Goal: Information Seeking & Learning: Check status

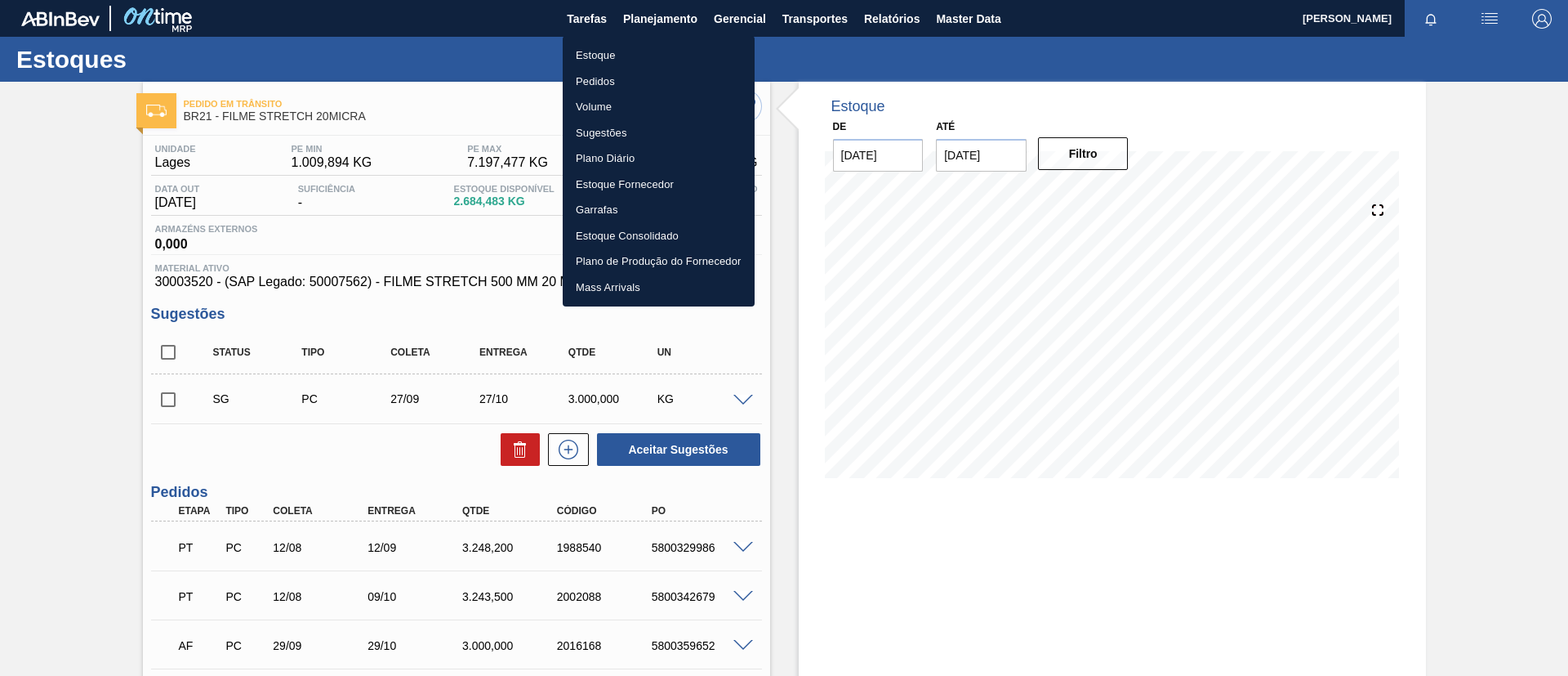
click at [606, 86] on li "Pedidos" at bounding box center [659, 81] width 192 height 26
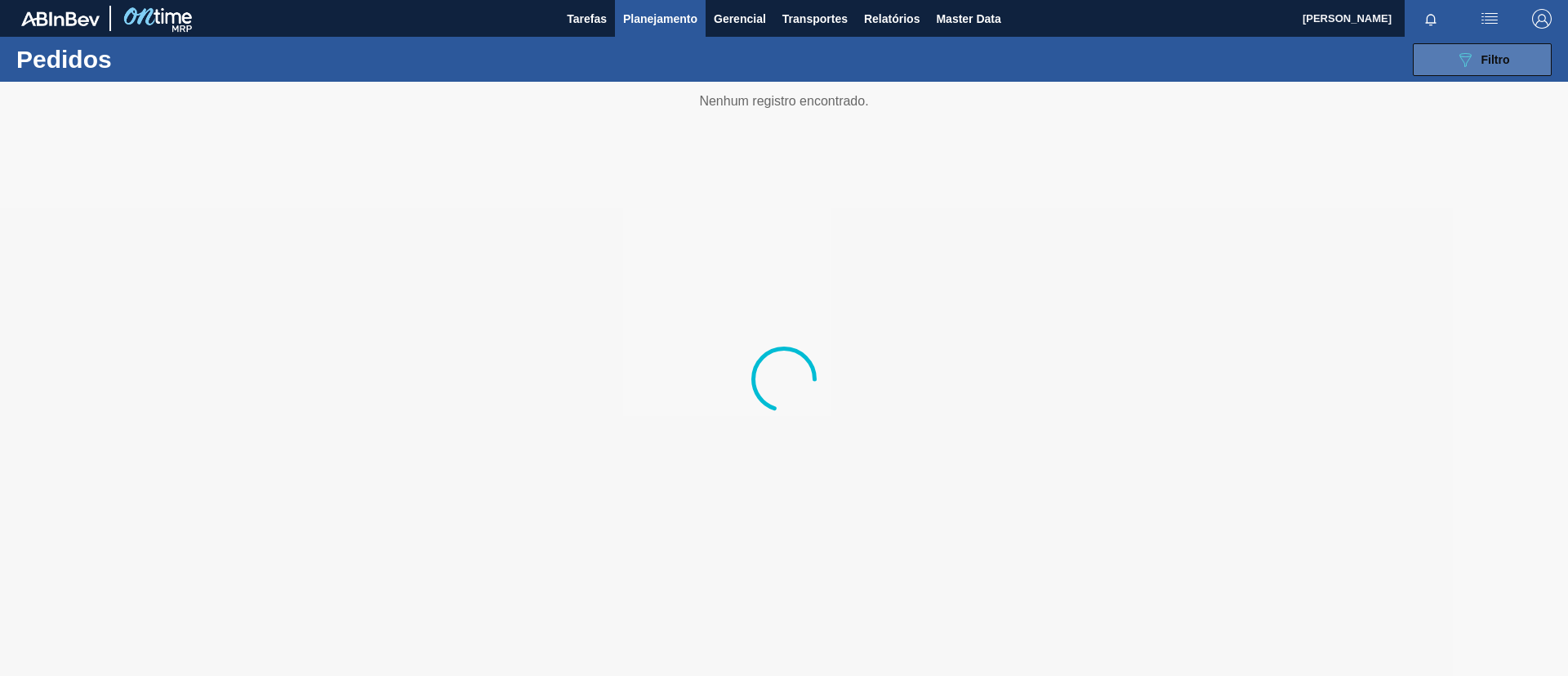
click at [1451, 55] on button "089F7B8B-B2A5-4AFE-B5C0-19BA573D28AC Filtro" at bounding box center [1482, 59] width 139 height 33
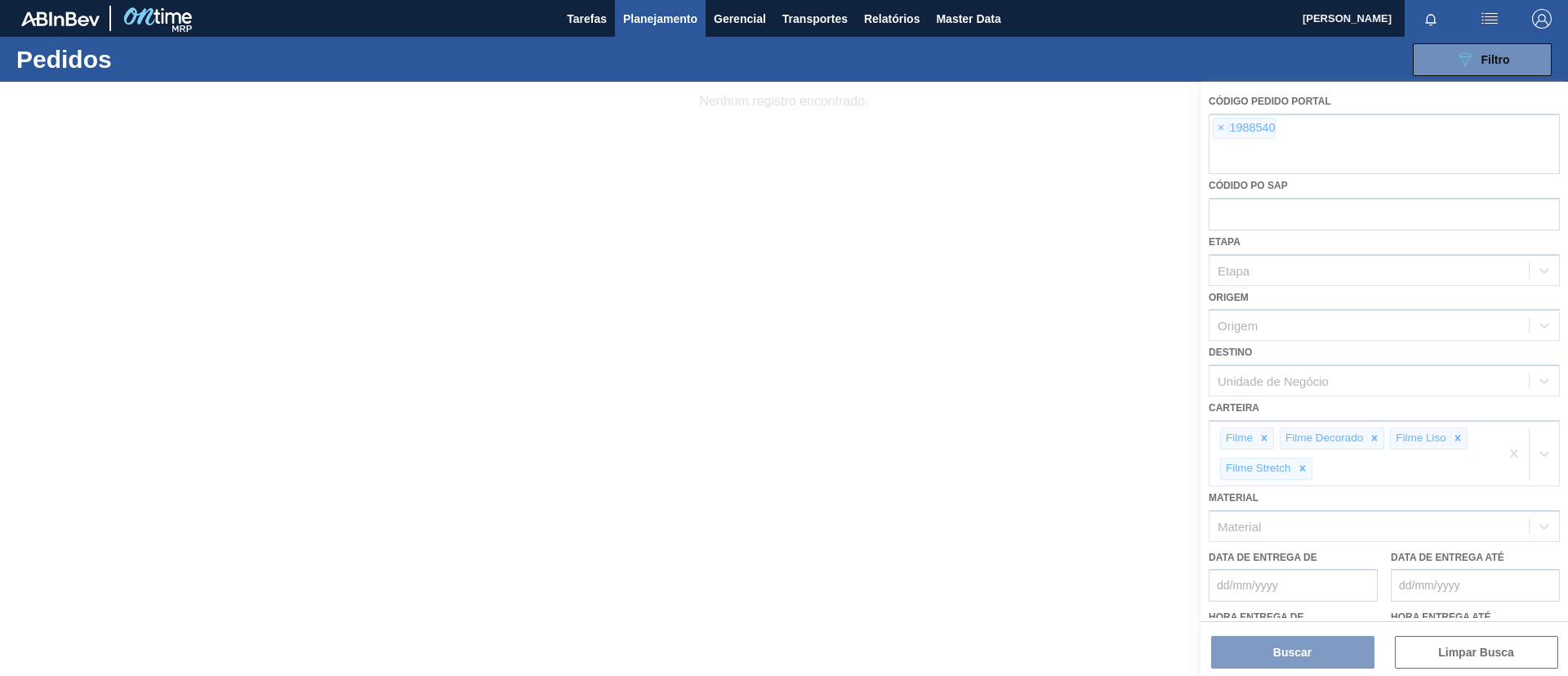
click at [1221, 130] on div at bounding box center [784, 379] width 1568 height 594
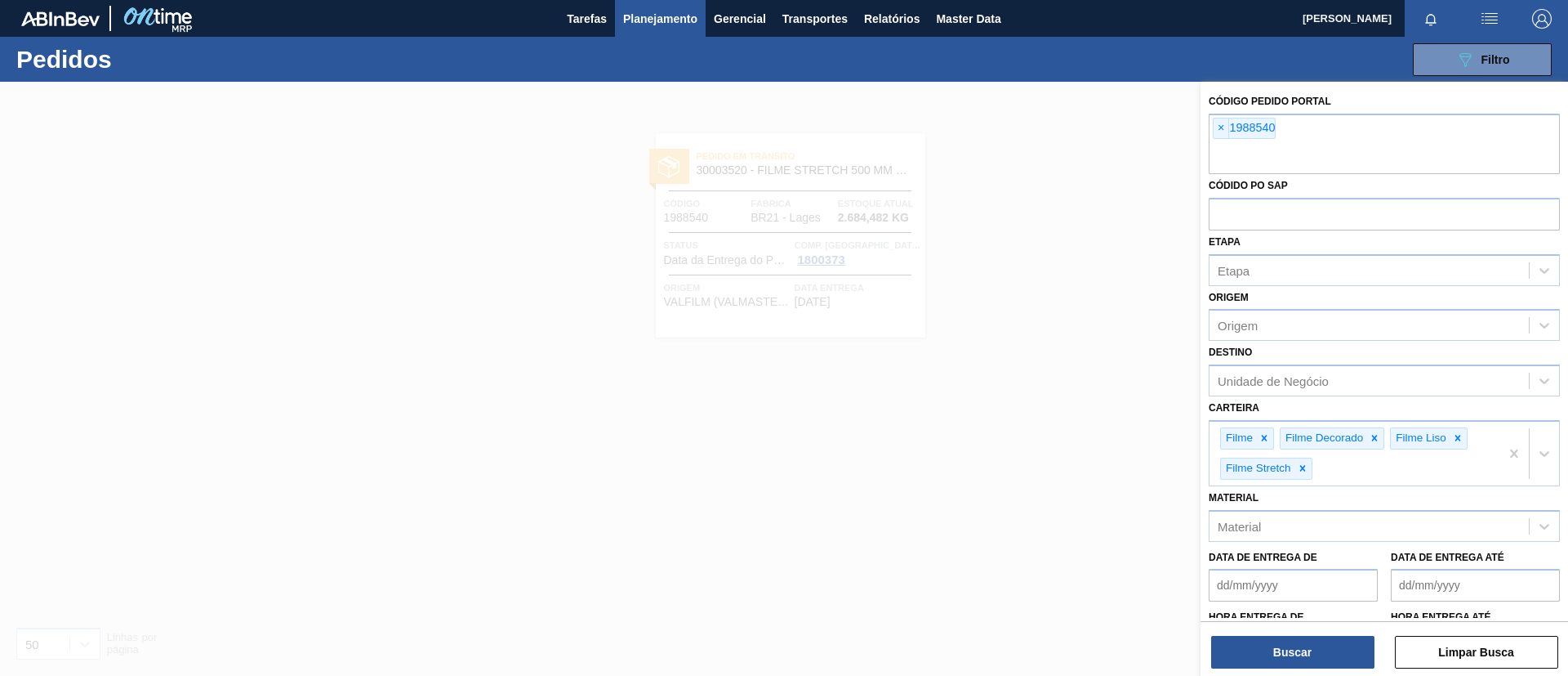
click at [1221, 130] on span "×" at bounding box center [1221, 127] width 15 height 19
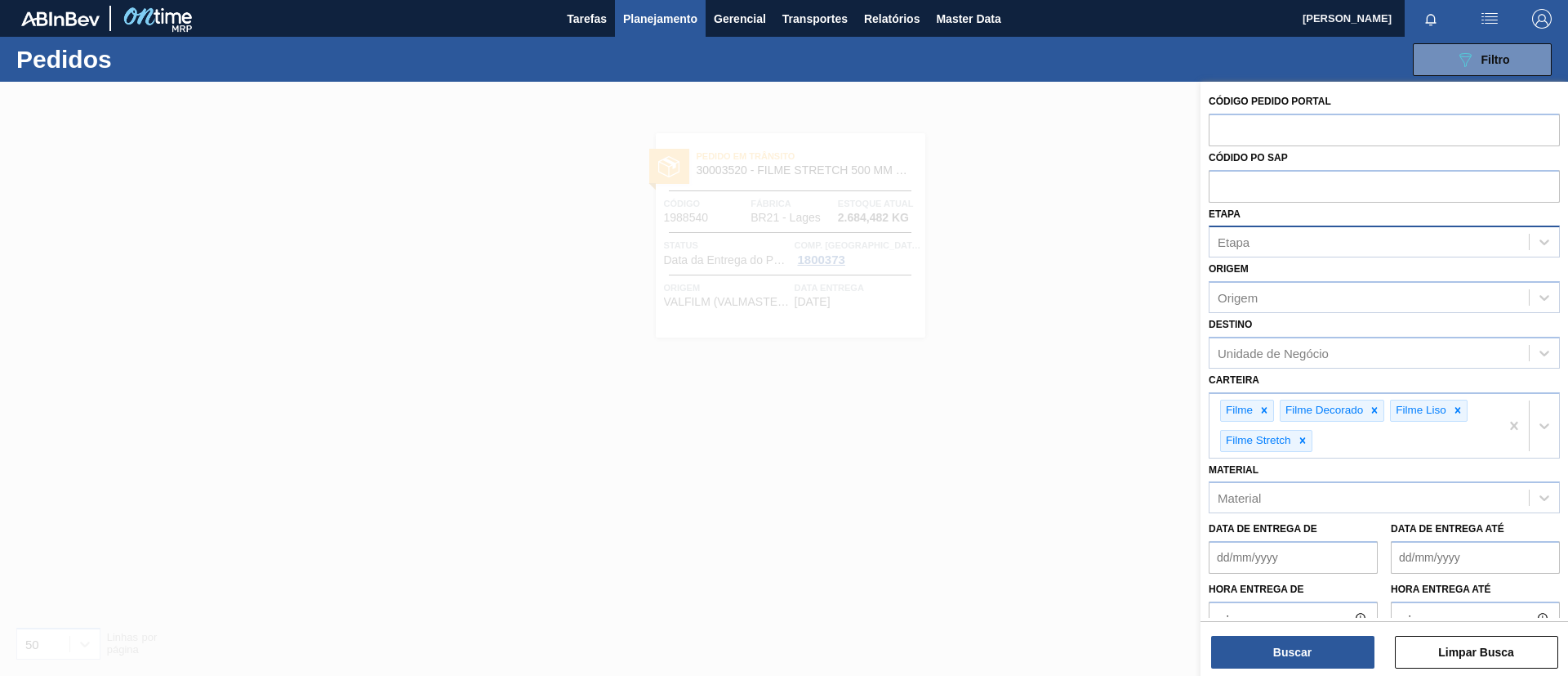
paste input "1997687"
type input "1997687"
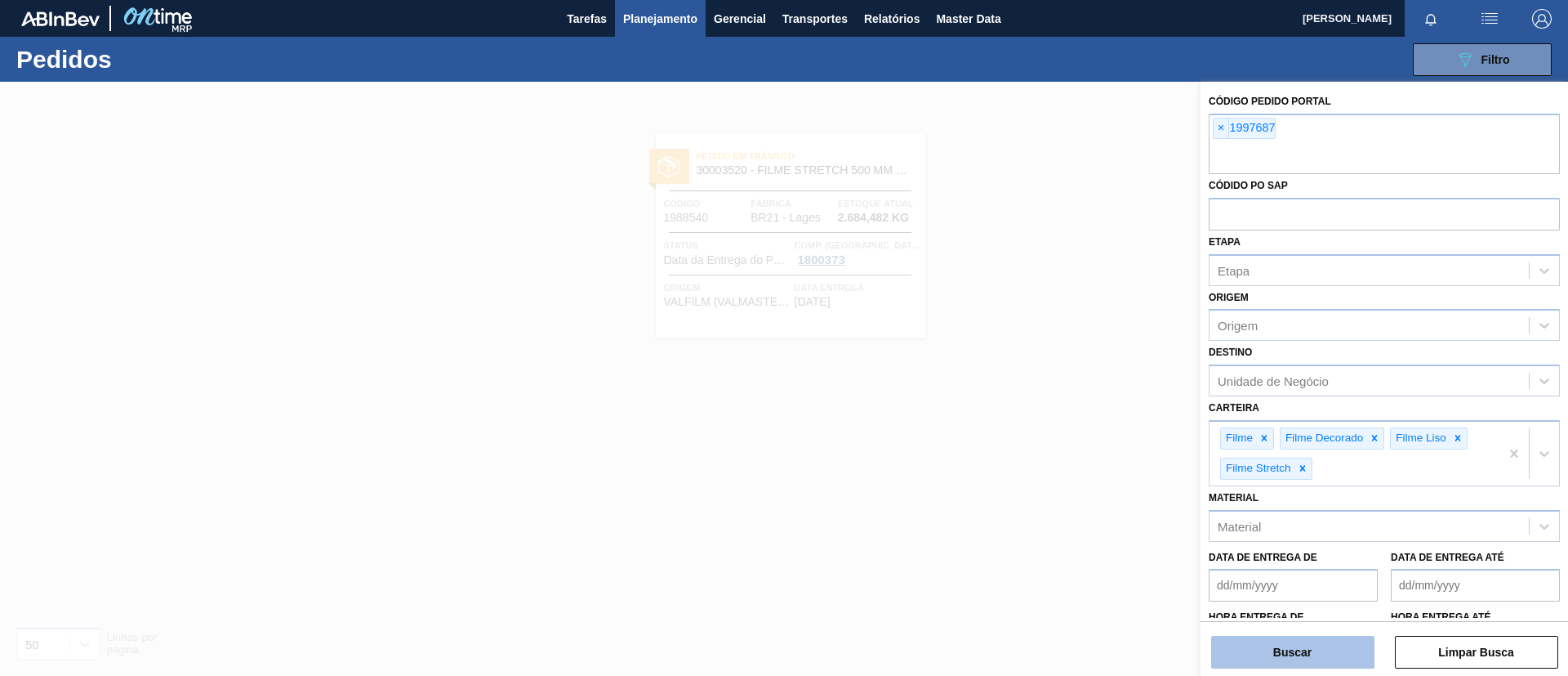
click at [1297, 648] on button "Buscar" at bounding box center [1293, 652] width 164 height 33
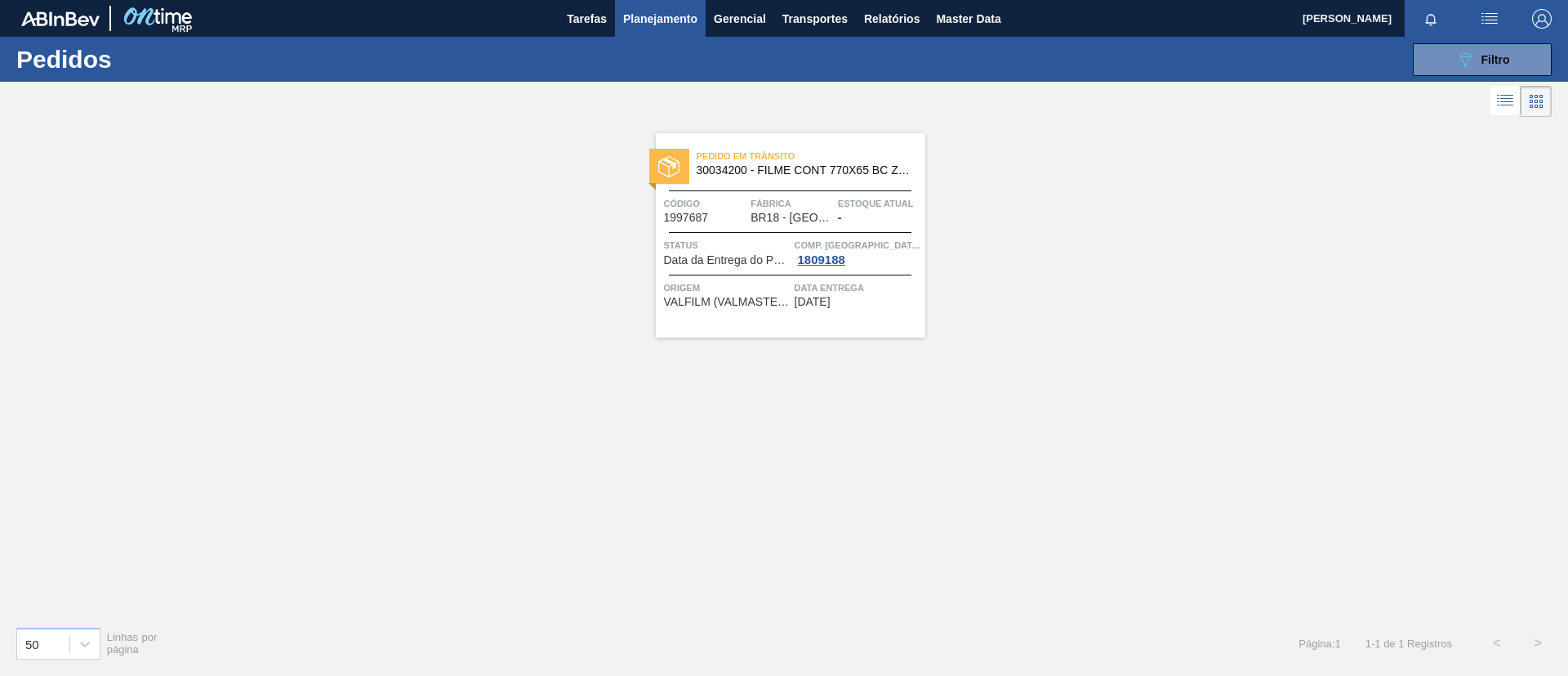
click at [818, 167] on span "30034200 - FILME CONT 770X65 BC ZERO 350 C12 NF25" at bounding box center [805, 170] width 216 height 13
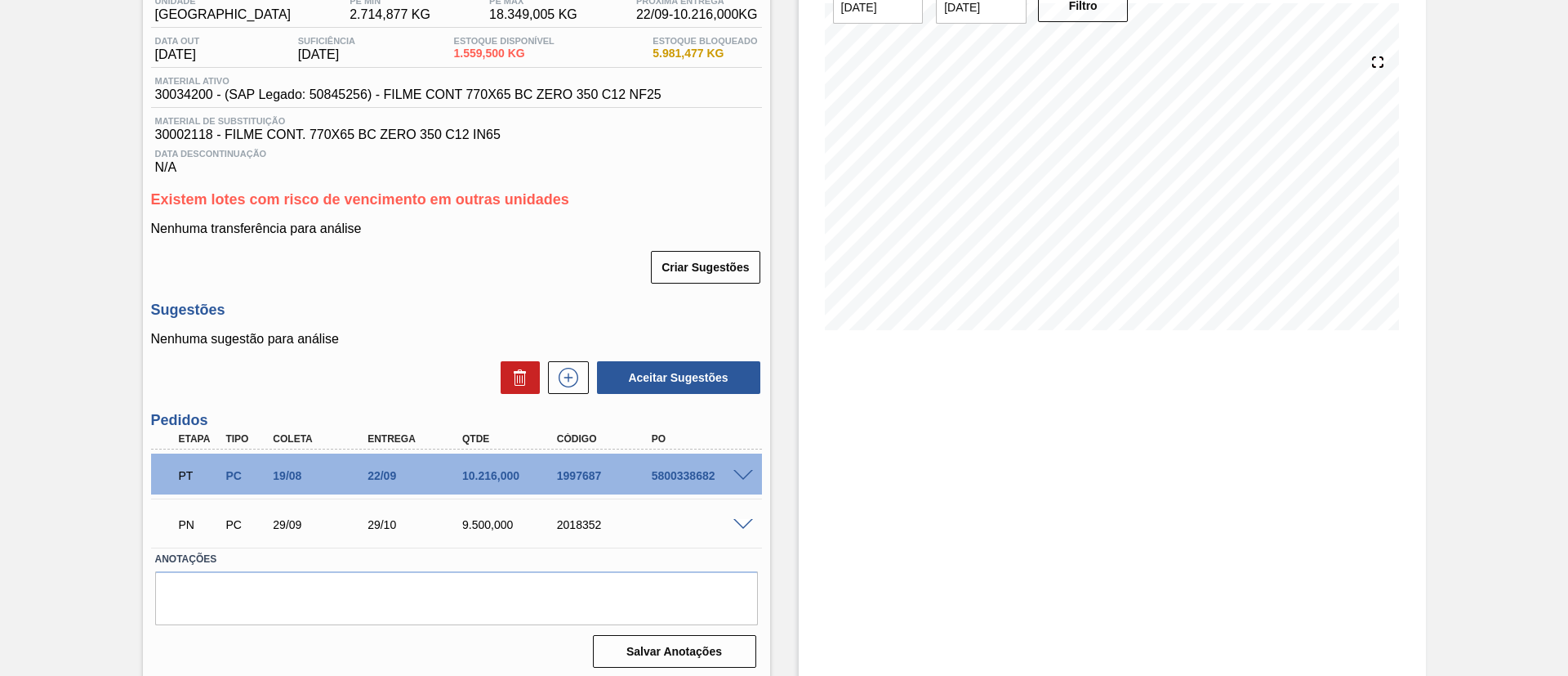
scroll to position [154, 0]
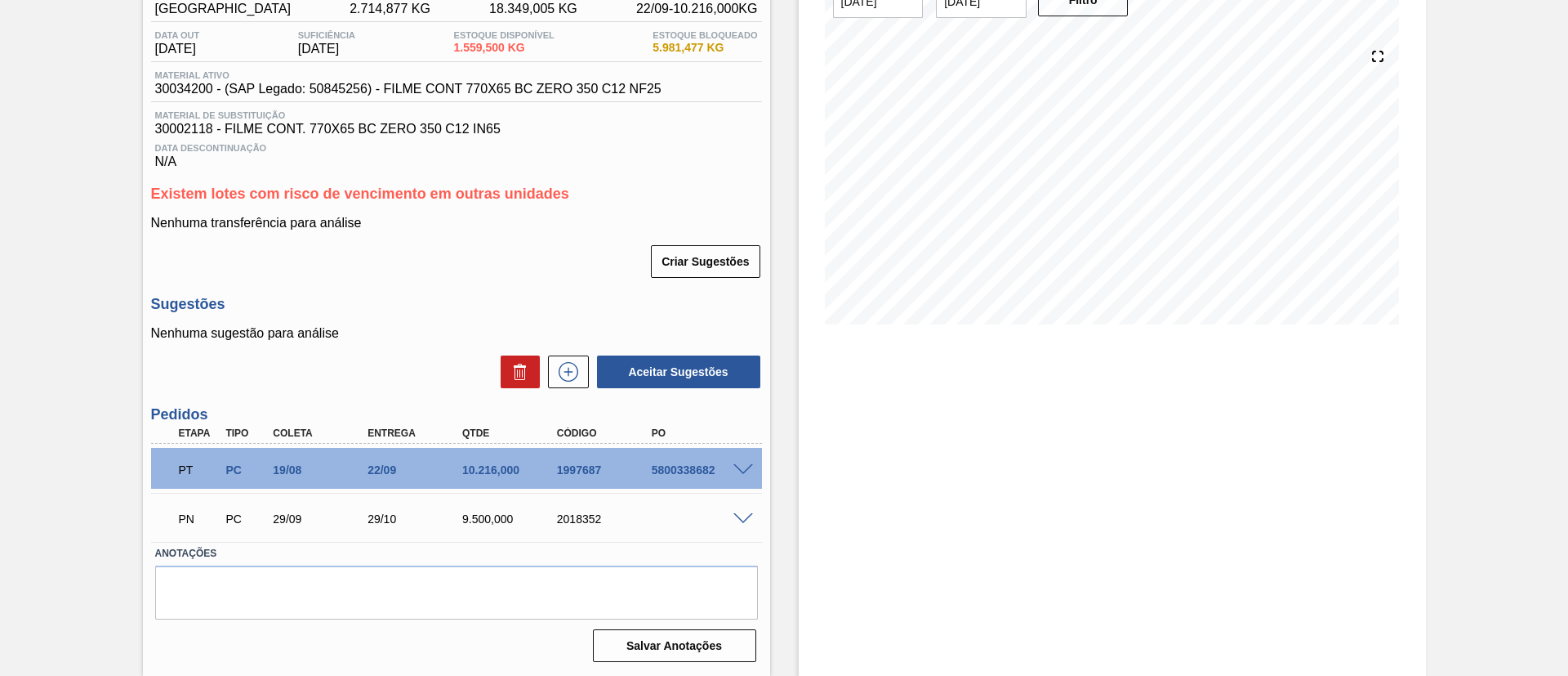
click at [752, 470] on div at bounding box center [746, 468] width 33 height 13
click at [743, 470] on span at bounding box center [742, 470] width 19 height 13
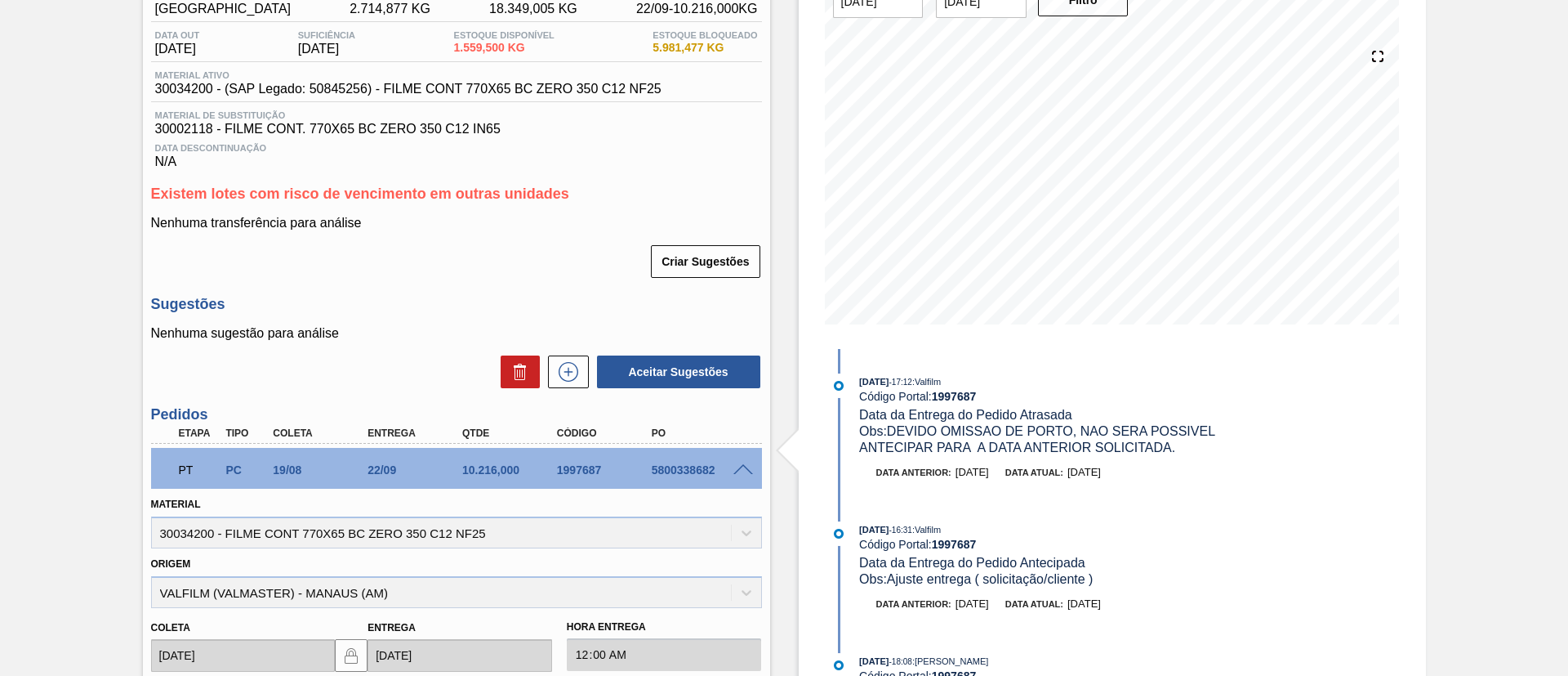
scroll to position [0, 0]
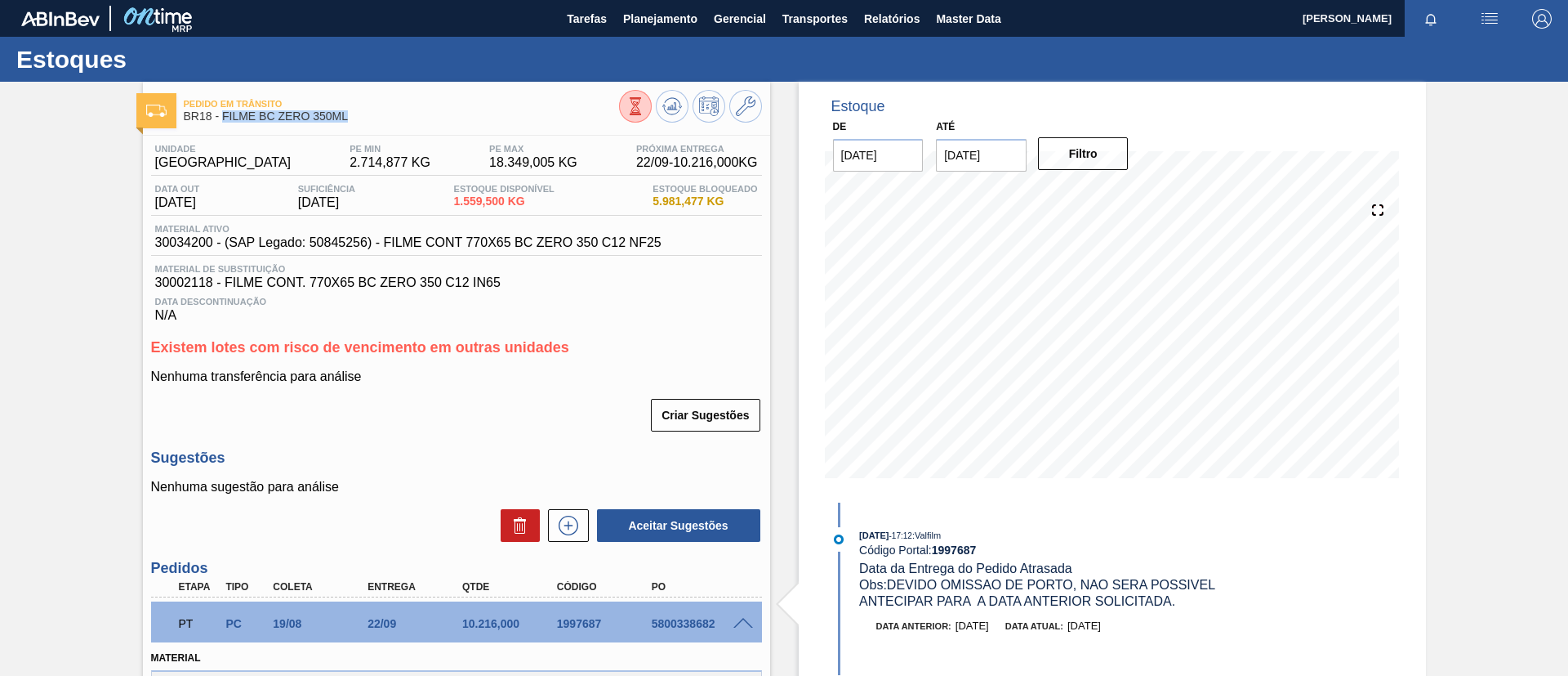
drag, startPoint x: 329, startPoint y: 123, endPoint x: 223, endPoint y: 119, distance: 106.1
click at [223, 119] on span "BR18 - FILME BC ZERO 350ML" at bounding box center [401, 116] width 435 height 13
copy span "FILME BC ZERO 350ML"
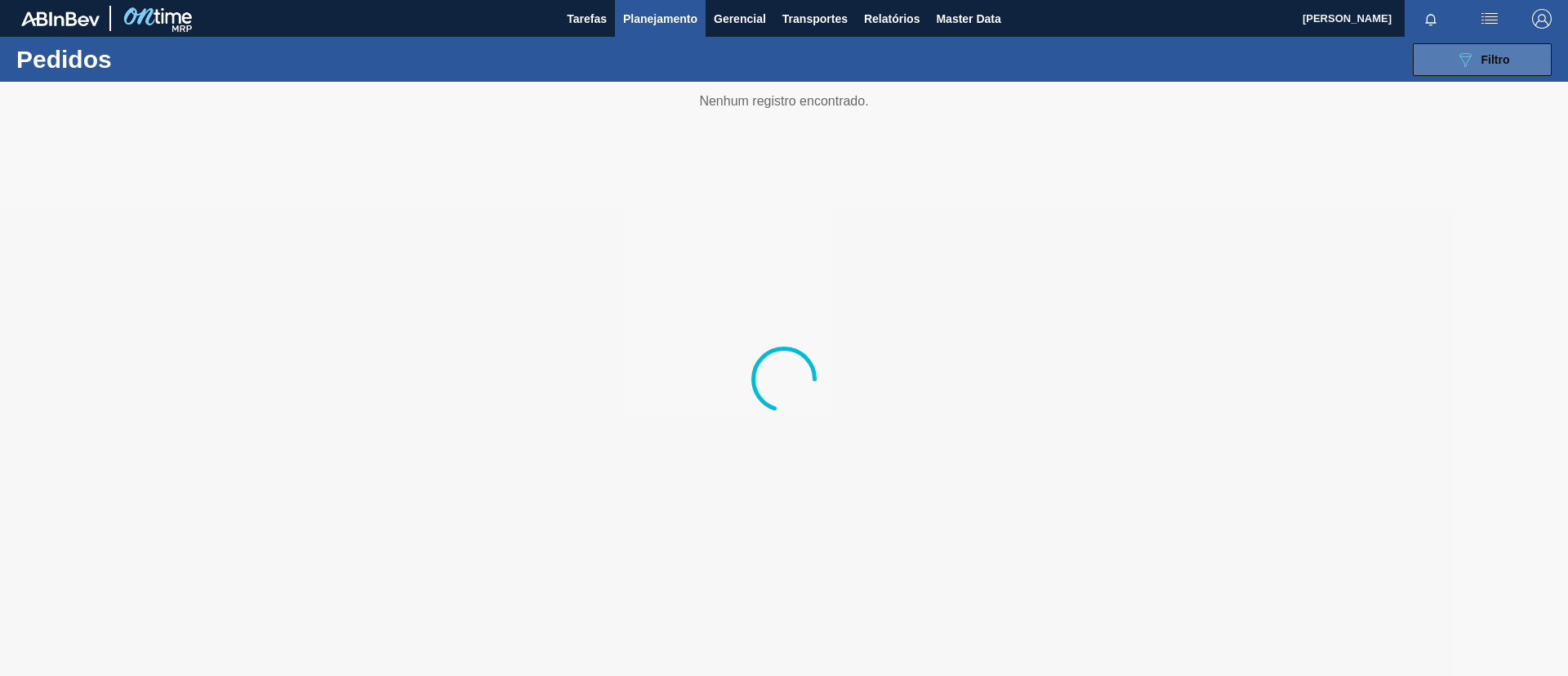
click at [1481, 62] on span "Filtro" at bounding box center [1495, 59] width 29 height 13
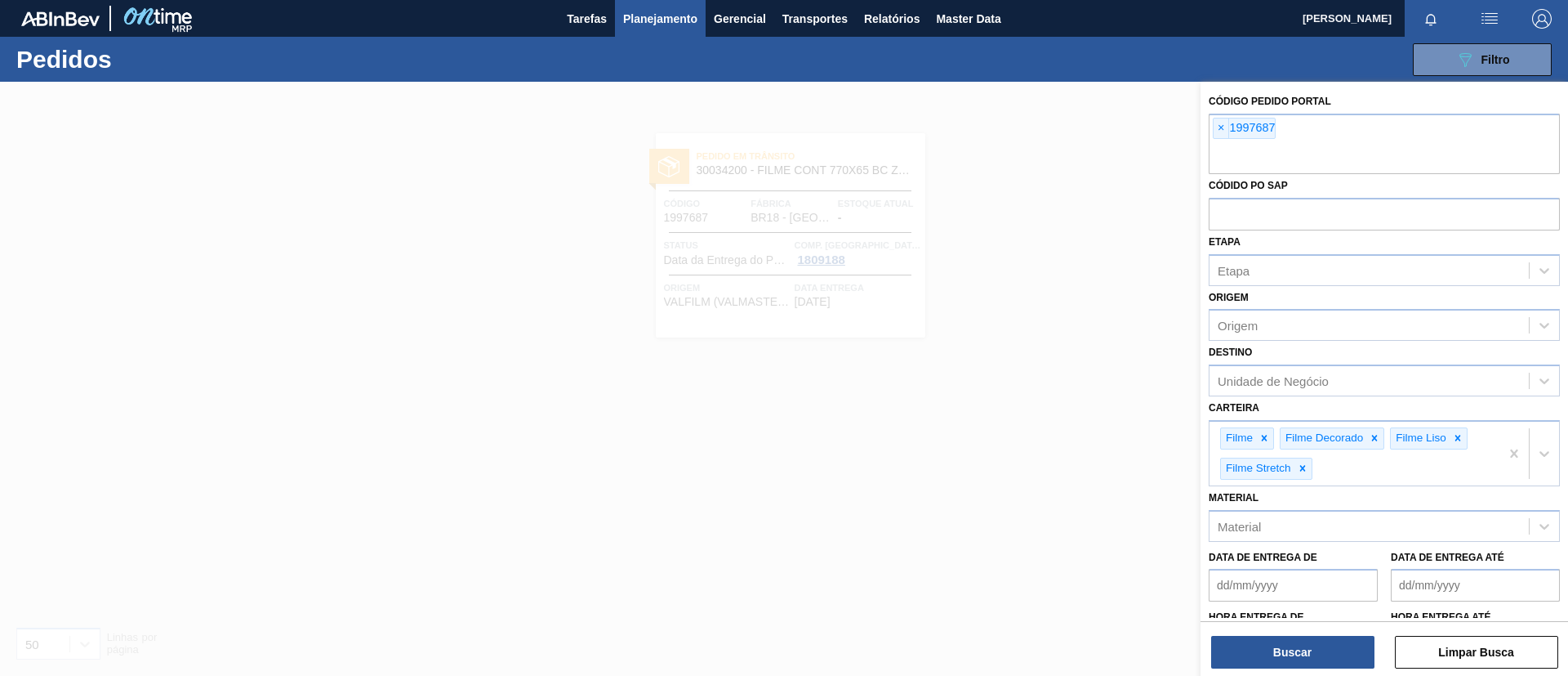
click at [654, 20] on span "Planejamento" at bounding box center [660, 19] width 74 height 19
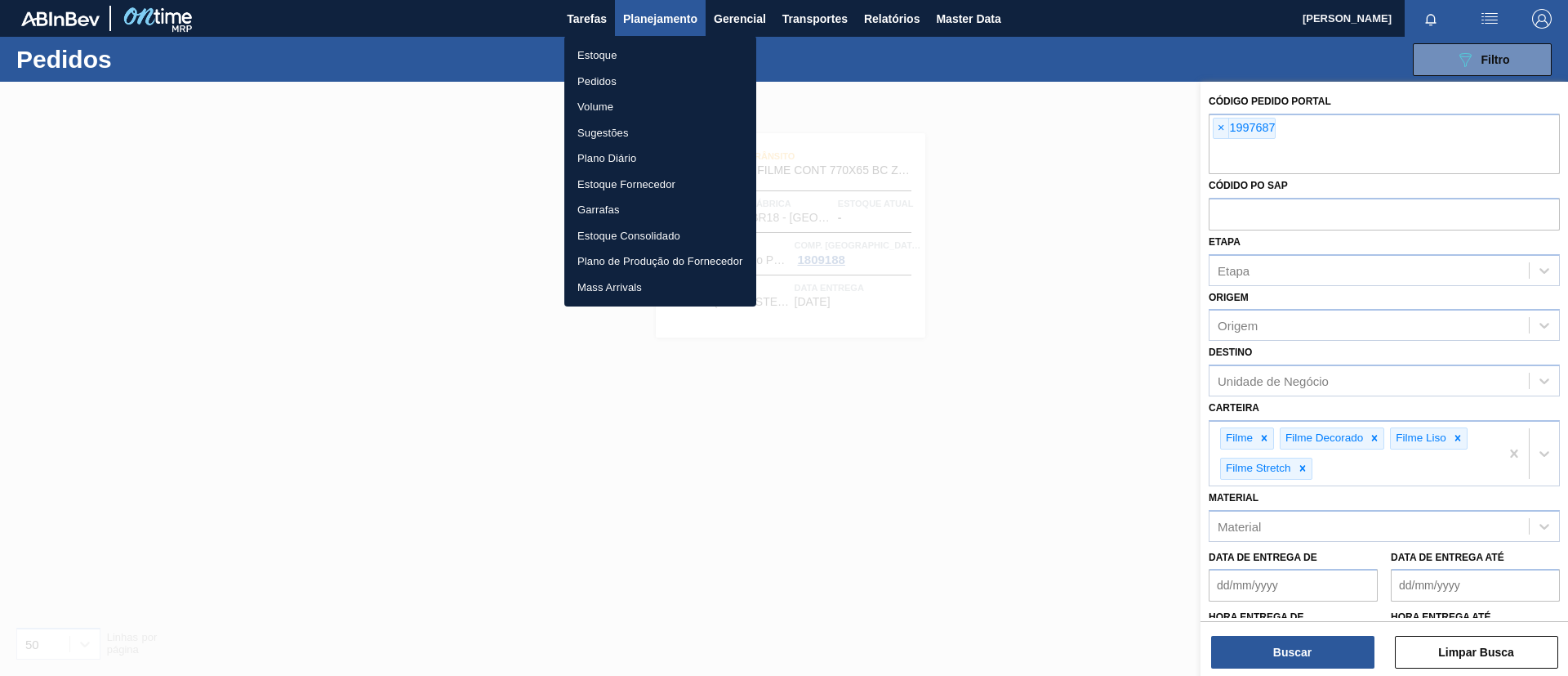
click at [669, 46] on li "Estoque" at bounding box center [660, 55] width 192 height 26
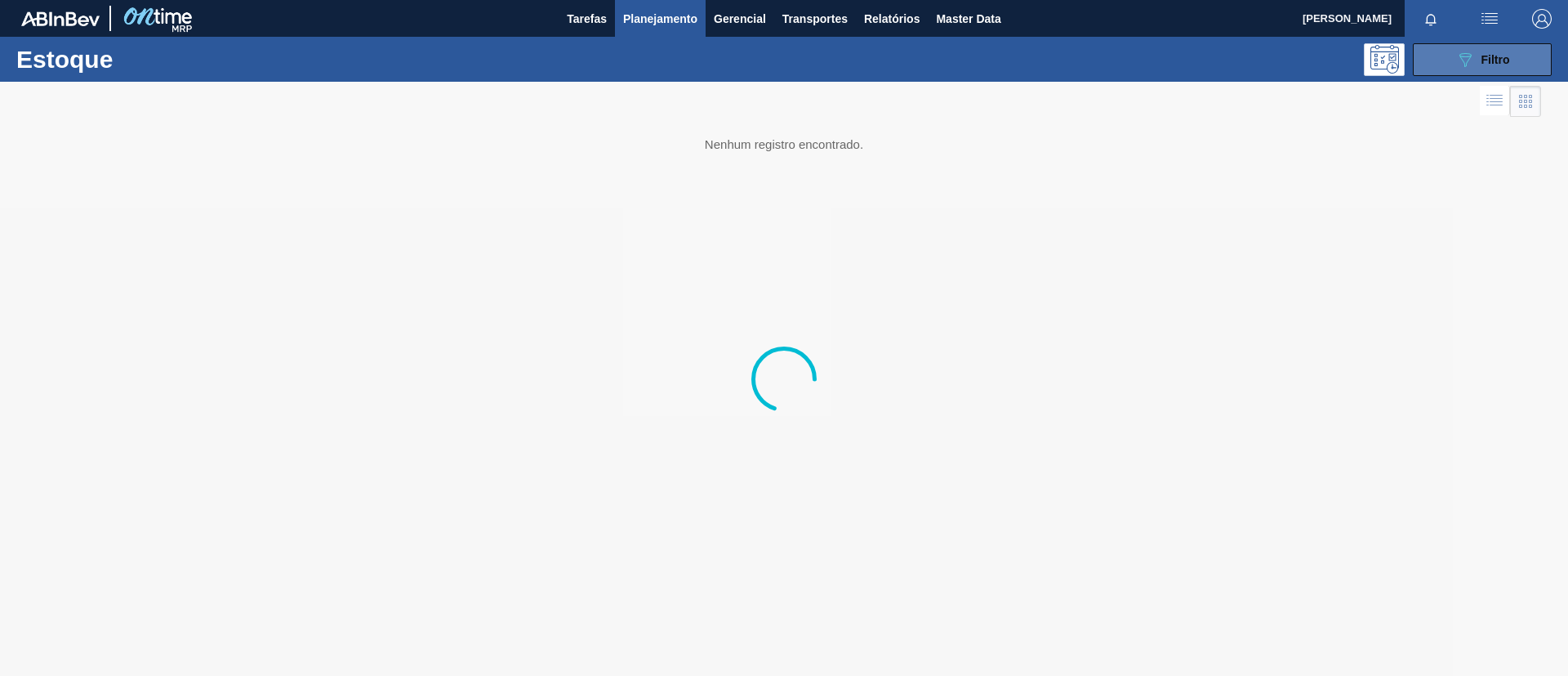
click at [1447, 59] on button "089F7B8B-B2A5-4AFE-B5C0-19BA573D28AC Filtro" at bounding box center [1482, 59] width 139 height 33
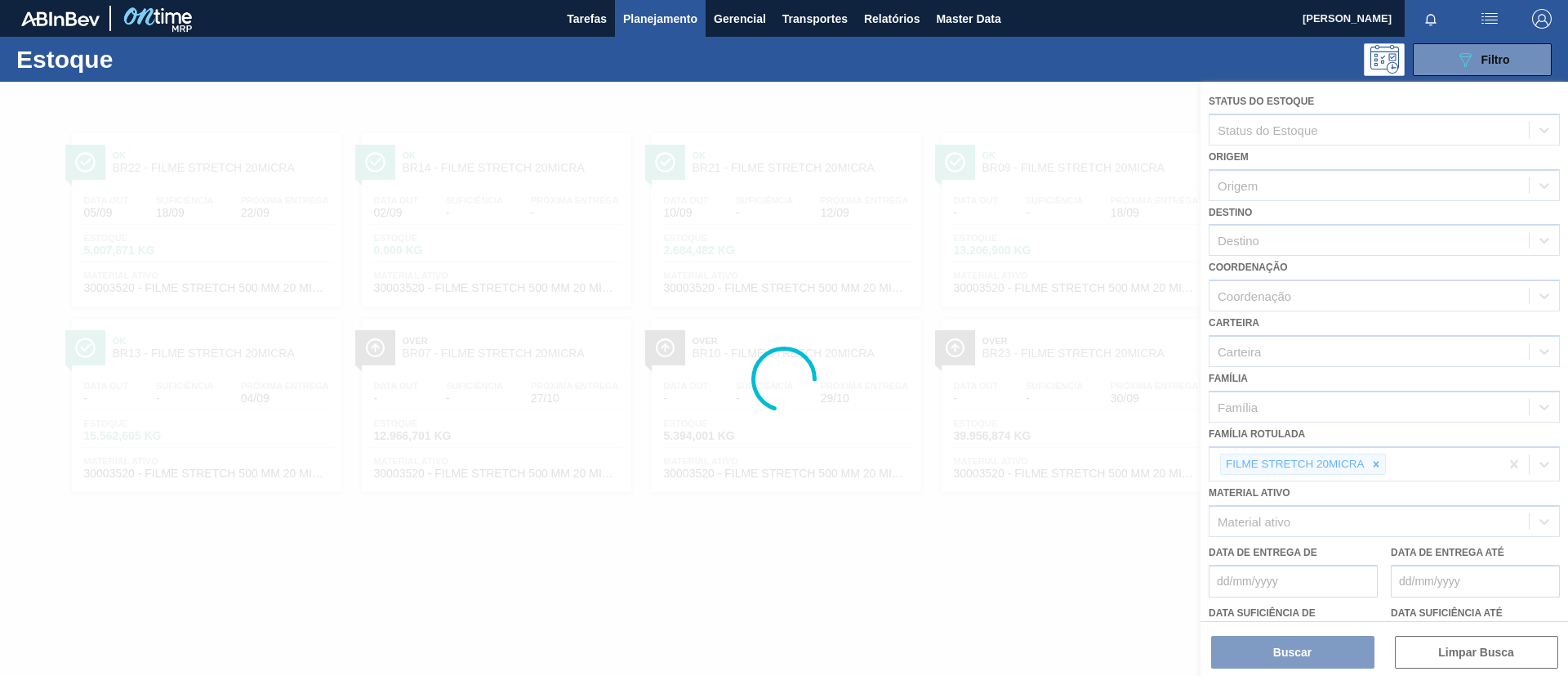
click at [1377, 467] on div at bounding box center [784, 379] width 1568 height 594
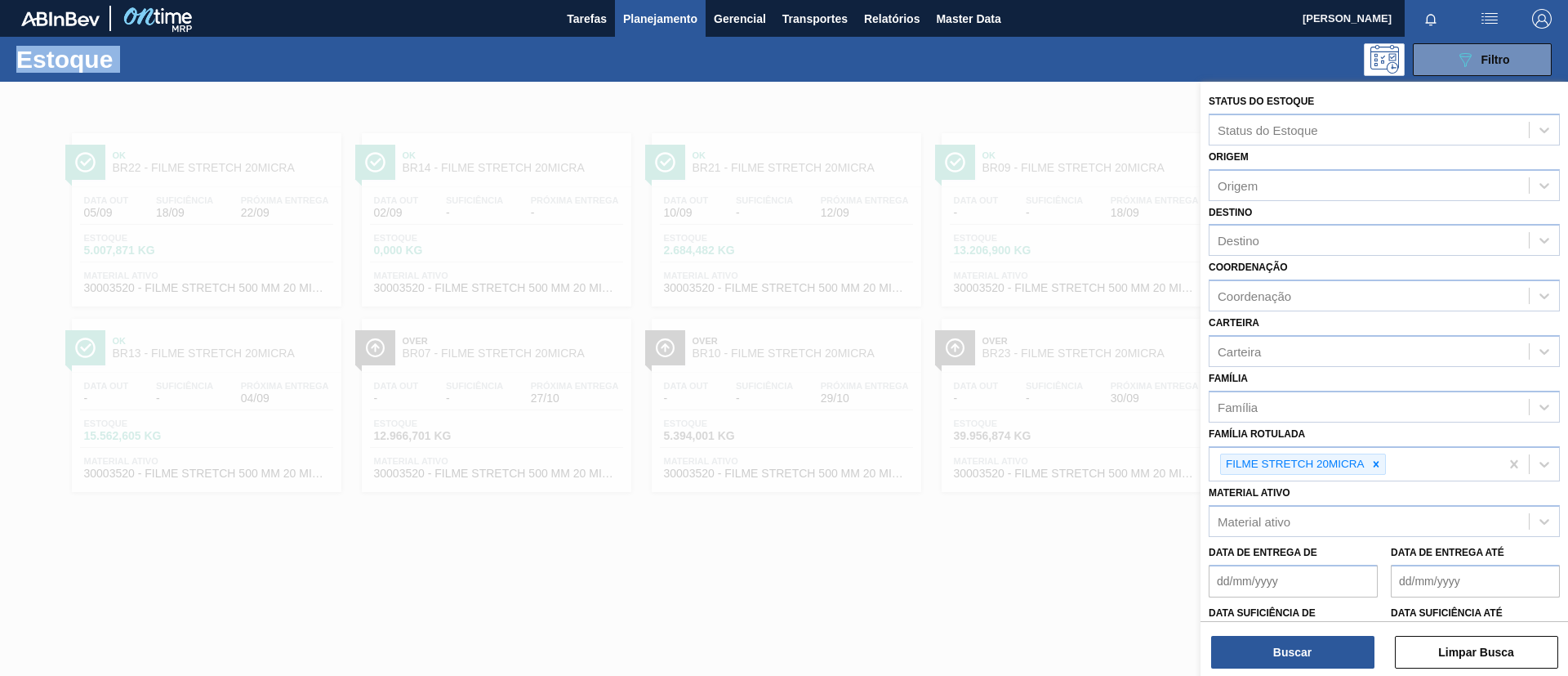
click at [1377, 467] on icon at bounding box center [1376, 463] width 6 height 6
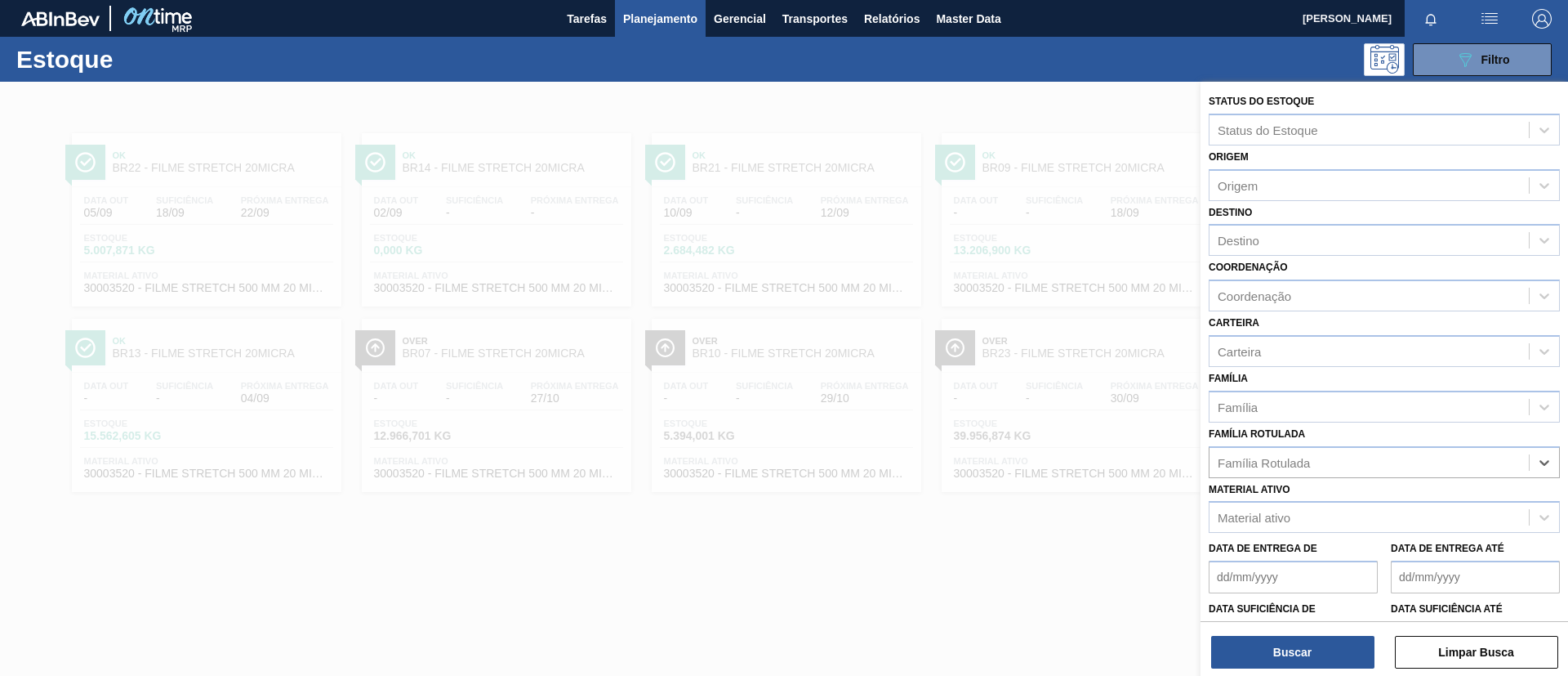
paste Rotulada "FILME BC ZERO 350ML"
type Rotulada "FILME BC ZERO 350ML"
drag, startPoint x: 1359, startPoint y: 489, endPoint x: 1354, endPoint y: 497, distance: 9.4
click at [1359, 490] on div "FILME BC ZERO 350ML" at bounding box center [1384, 503] width 351 height 30
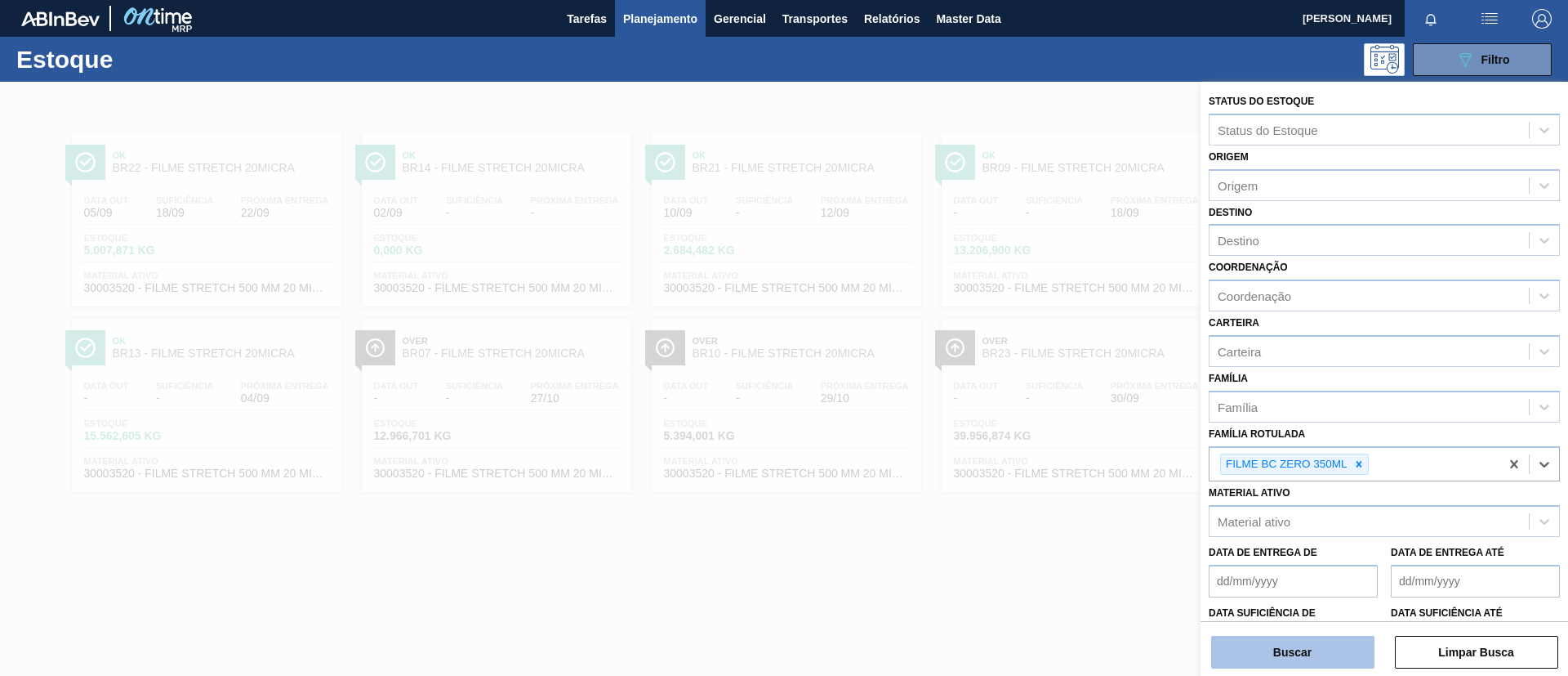
click at [1287, 635] on button "Buscar" at bounding box center [1293, 652] width 164 height 33
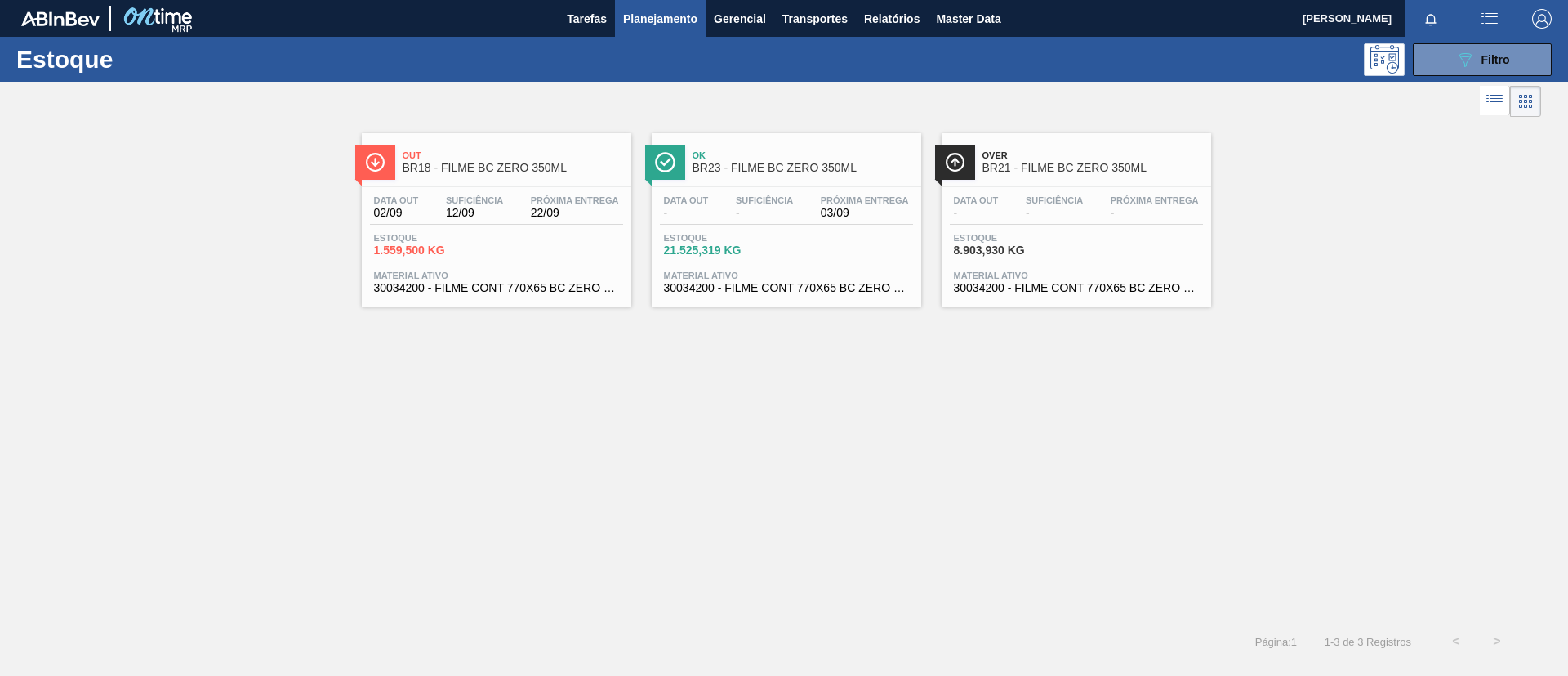
click at [798, 169] on span "BR23 - FILME BC ZERO 350ML" at bounding box center [802, 168] width 220 height 13
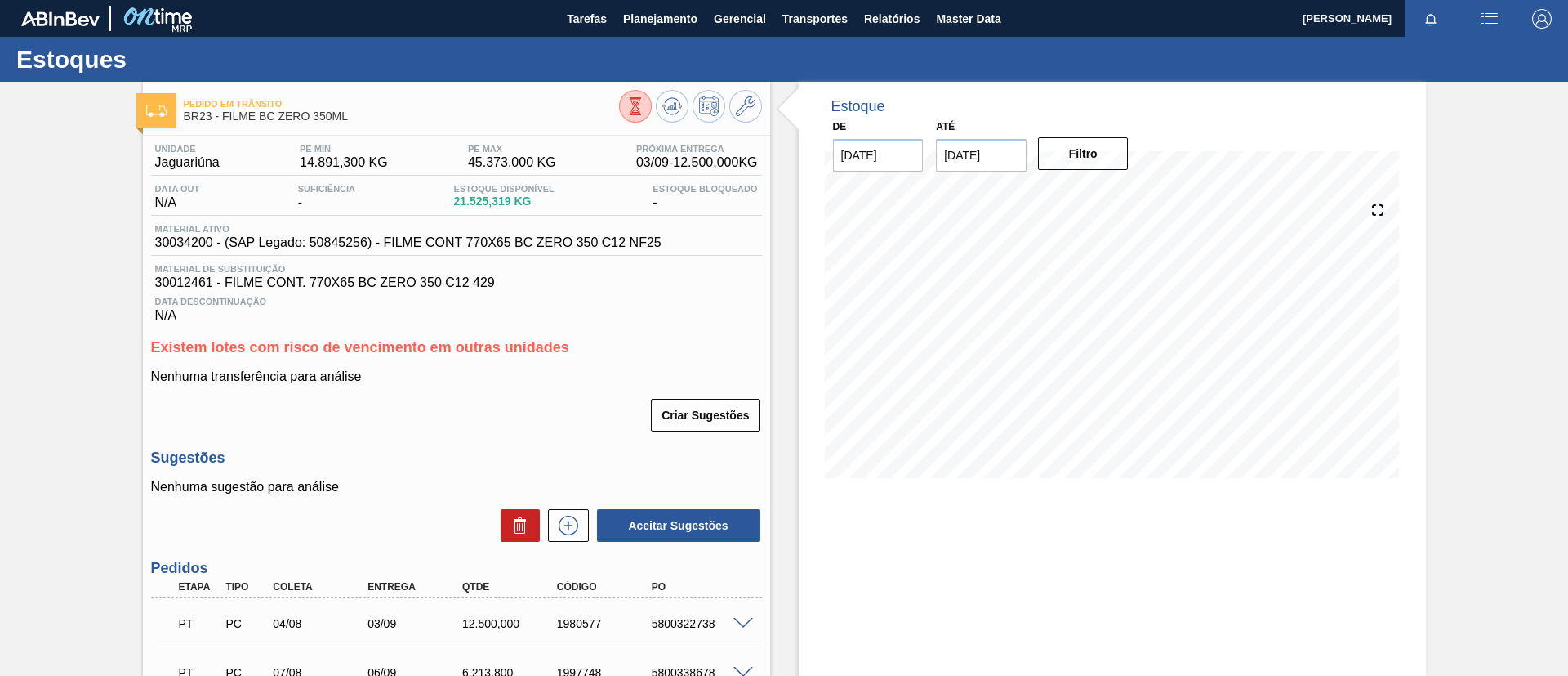
click at [0, 247] on div "Pedido em Trânsito BR23 - FILME BC ZERO 350ML Unidade Jaguariúna PE MIN 14.891,…" at bounding box center [784, 554] width 1568 height 944
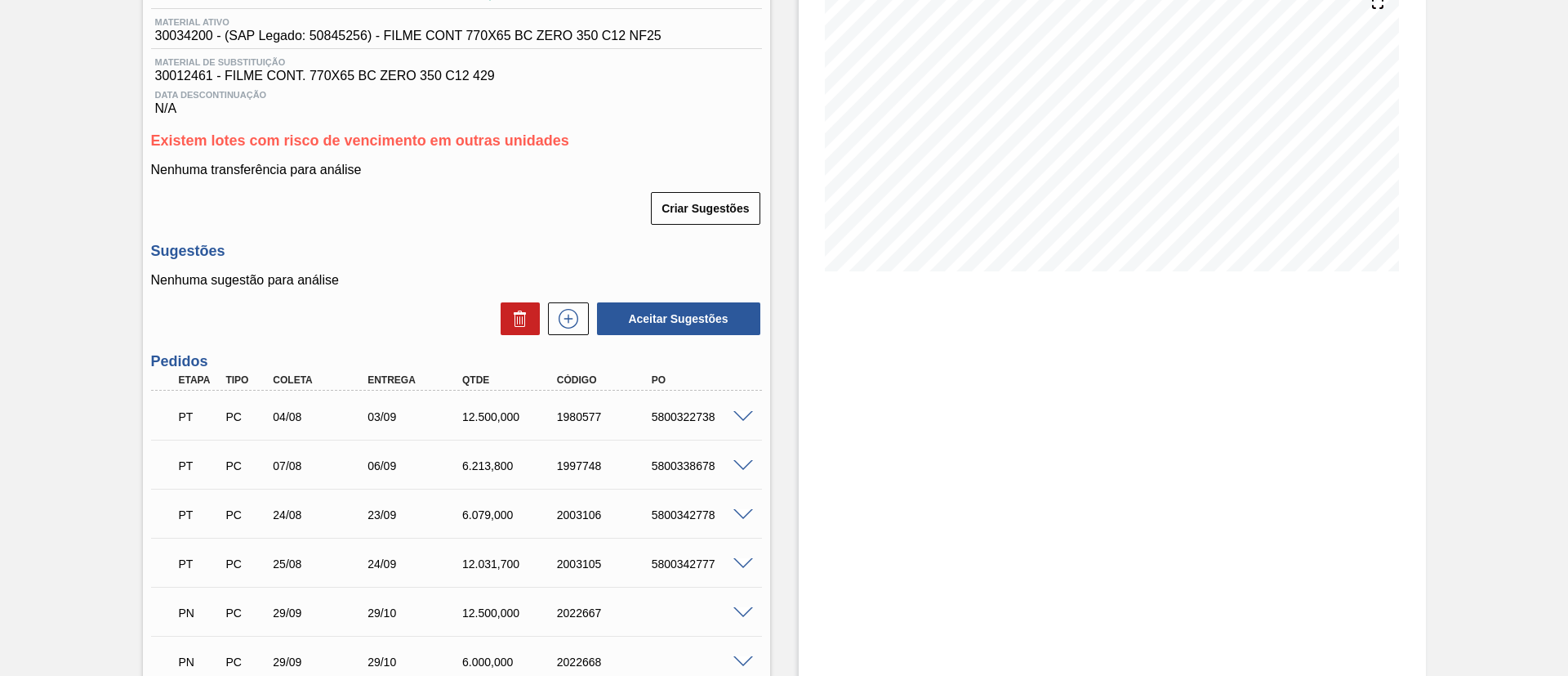
scroll to position [245, 0]
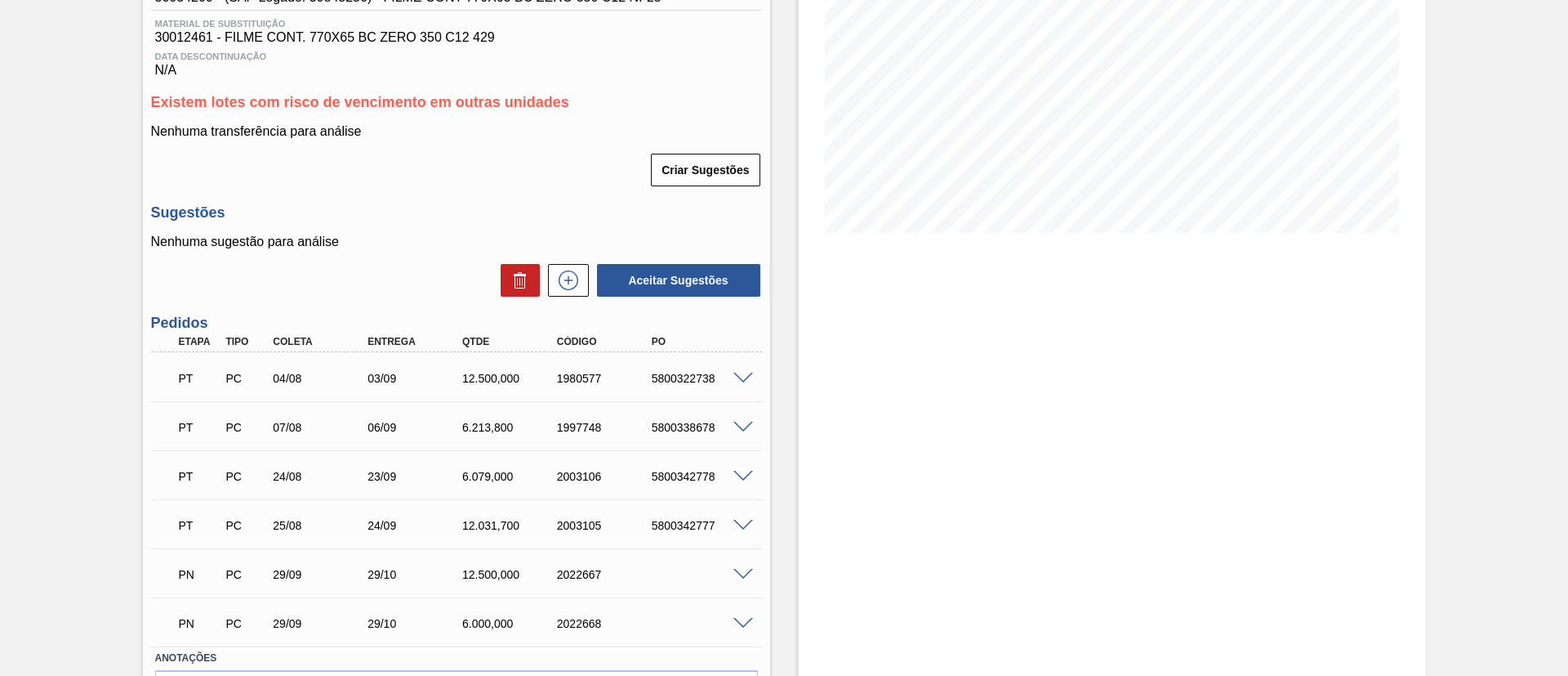
click at [733, 380] on span at bounding box center [742, 379] width 19 height 13
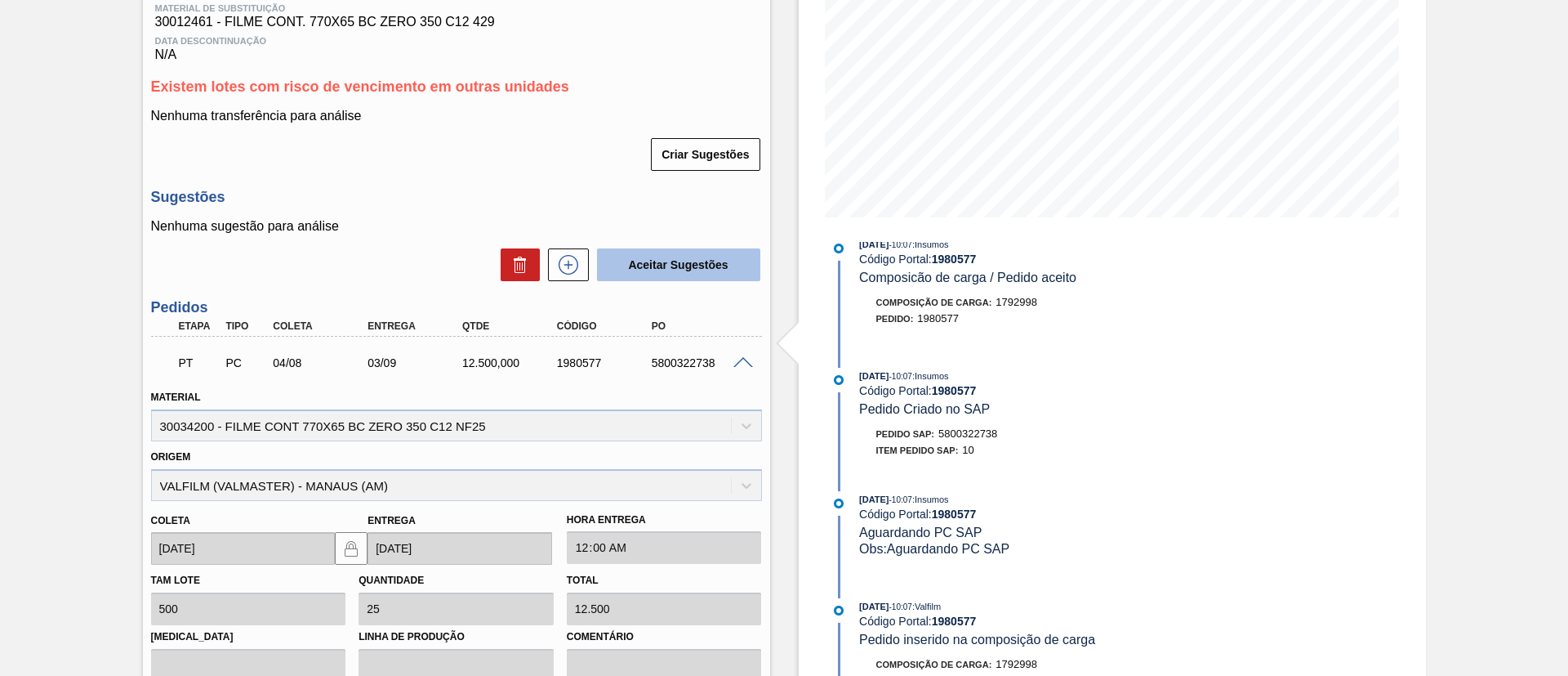
scroll to position [256, 0]
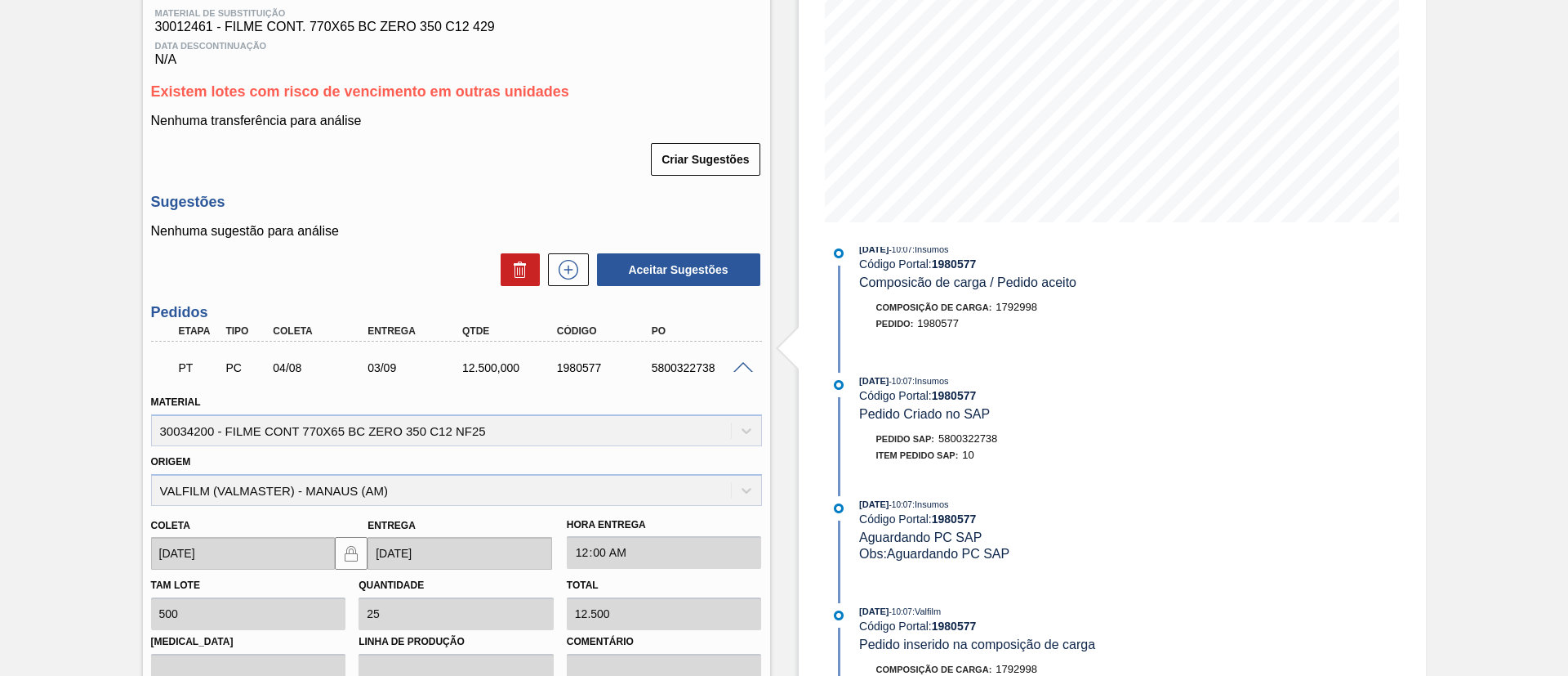
click at [743, 362] on span at bounding box center [742, 368] width 19 height 13
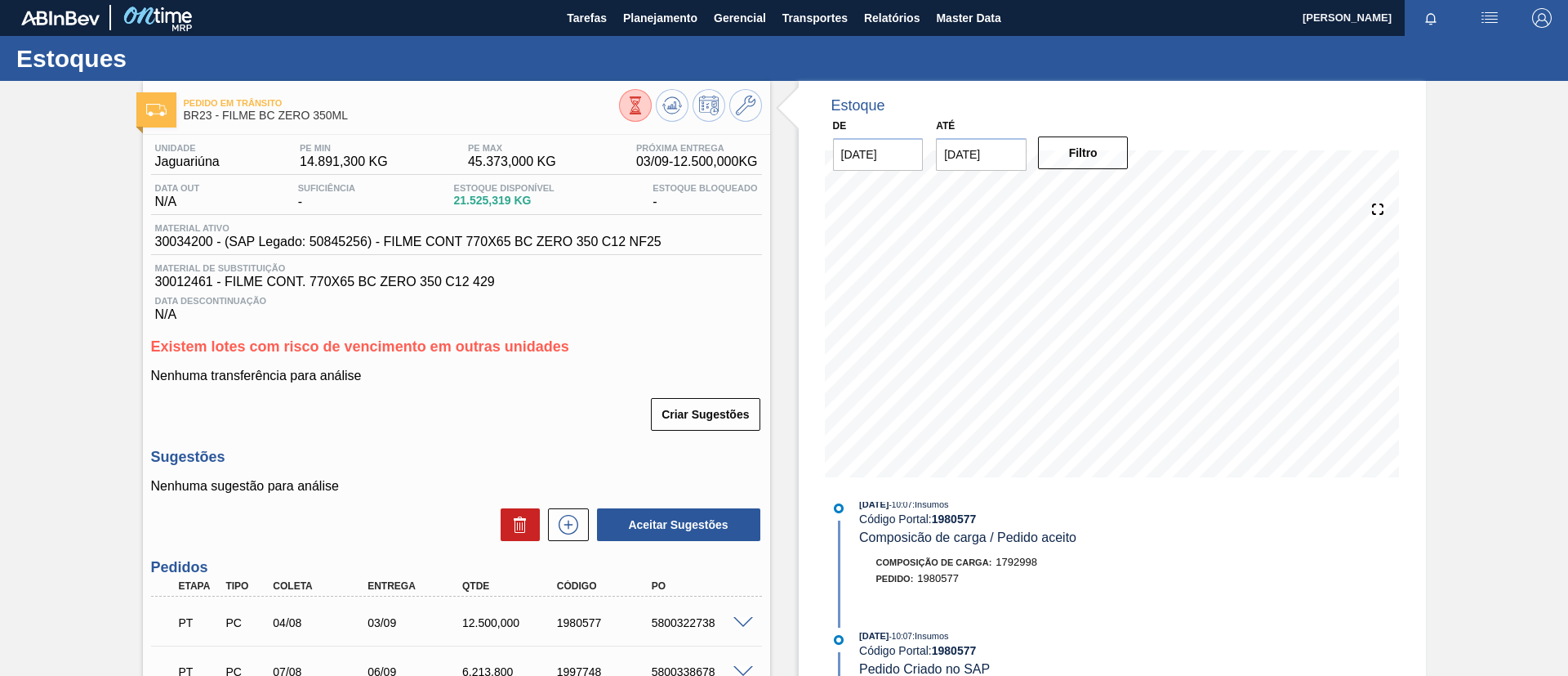
scroll to position [0, 0]
drag, startPoint x: 376, startPoint y: 114, endPoint x: 221, endPoint y: 117, distance: 155.0
click at [221, 117] on span "BR23 - FILME BC ZERO 350ML" at bounding box center [401, 116] width 435 height 13
copy span "FILME BC ZERO 350ML"
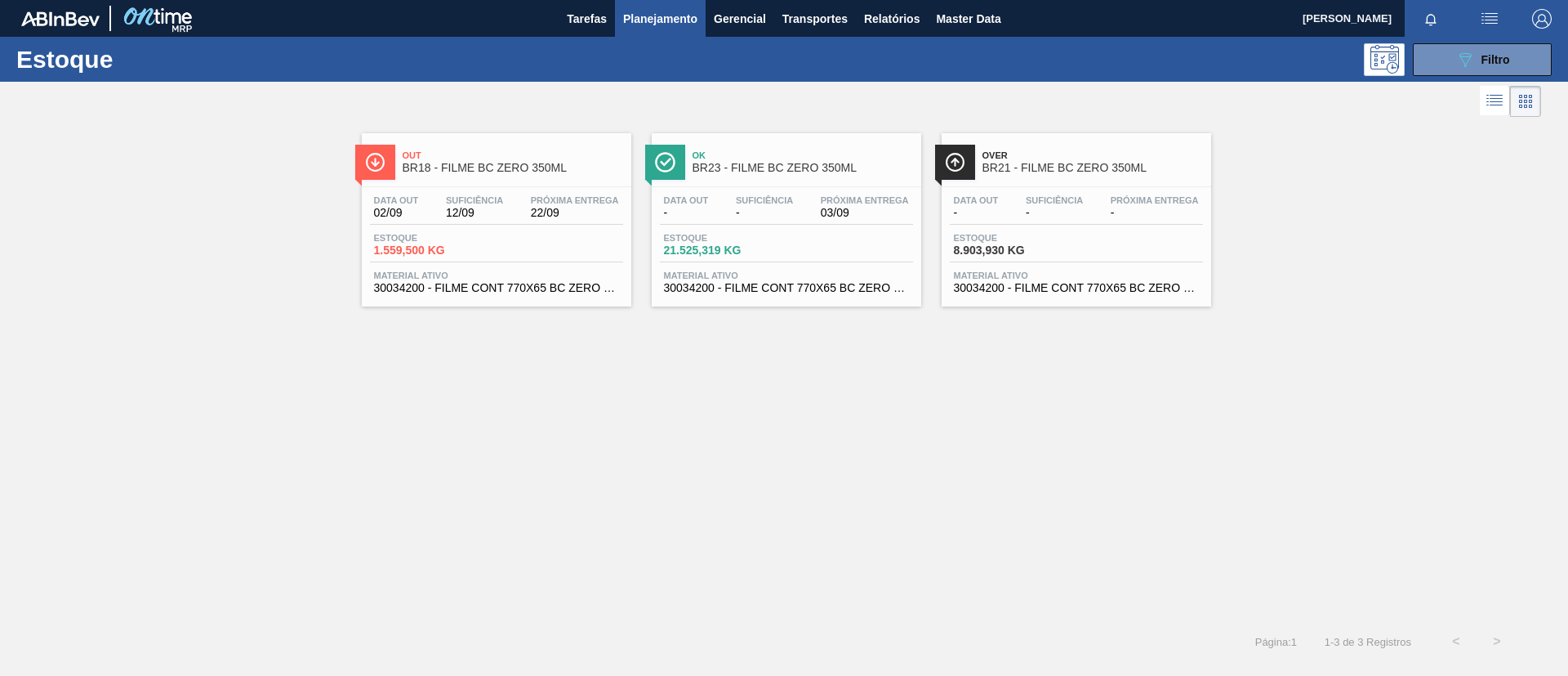
click at [478, 115] on div at bounding box center [770, 101] width 1541 height 39
click at [502, 159] on span "Out" at bounding box center [512, 155] width 220 height 10
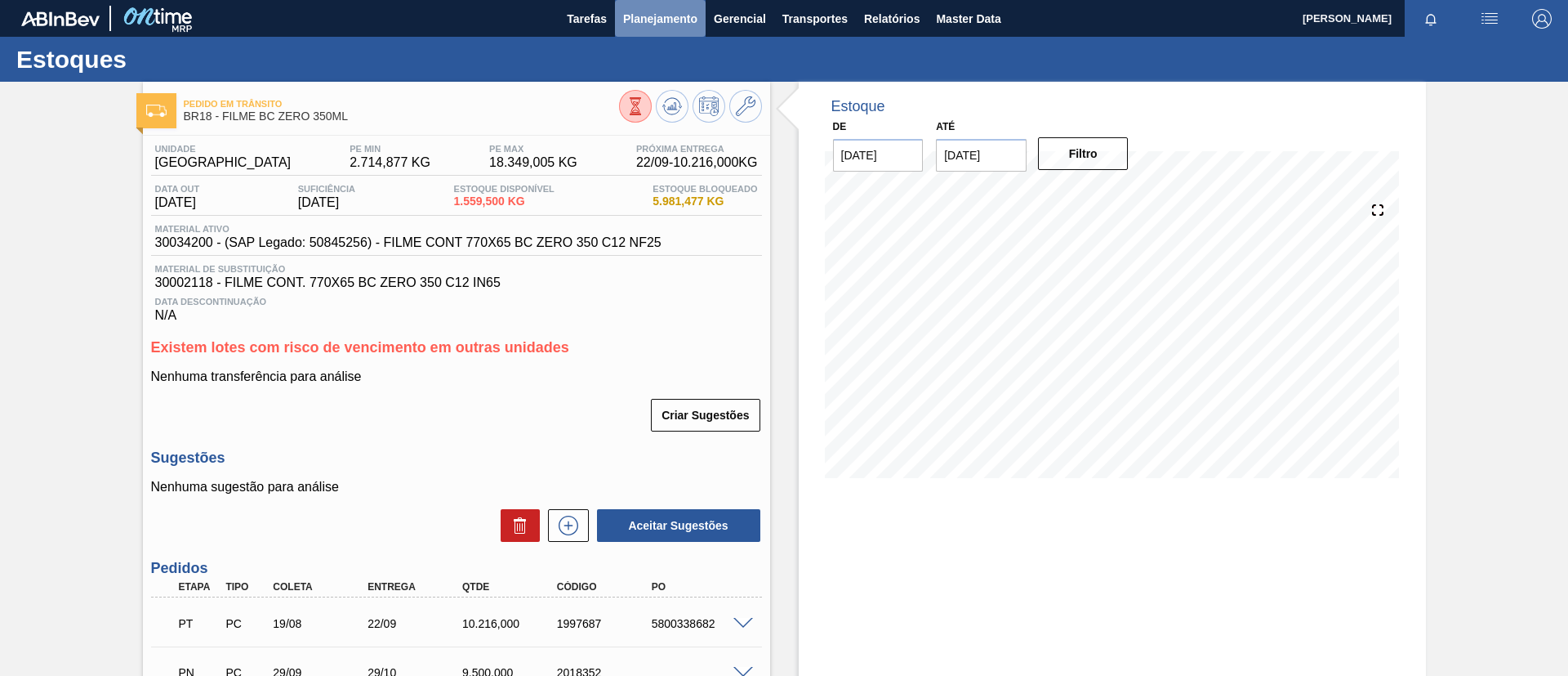
click at [655, 34] on button "Planejamento" at bounding box center [660, 19] width 90 height 37
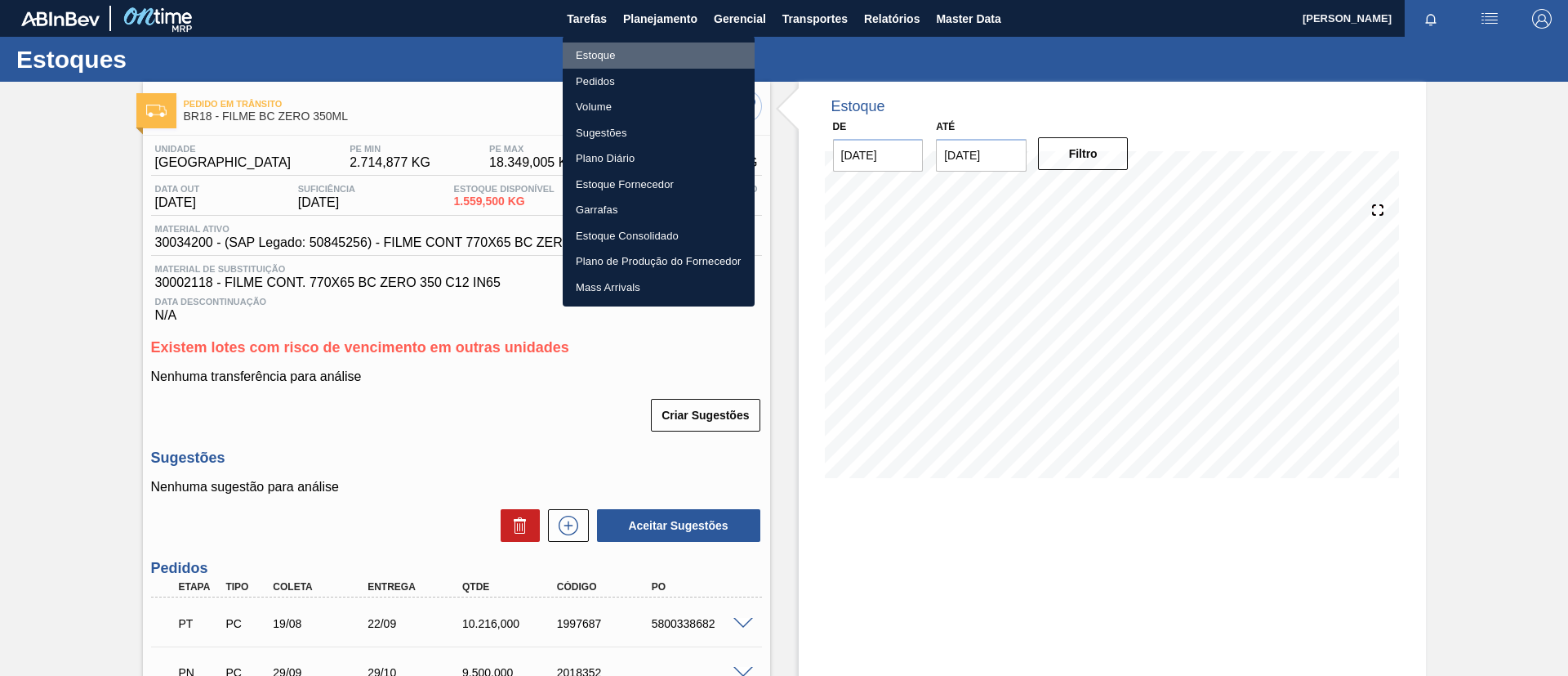
click at [649, 58] on li "Estoque" at bounding box center [659, 55] width 192 height 26
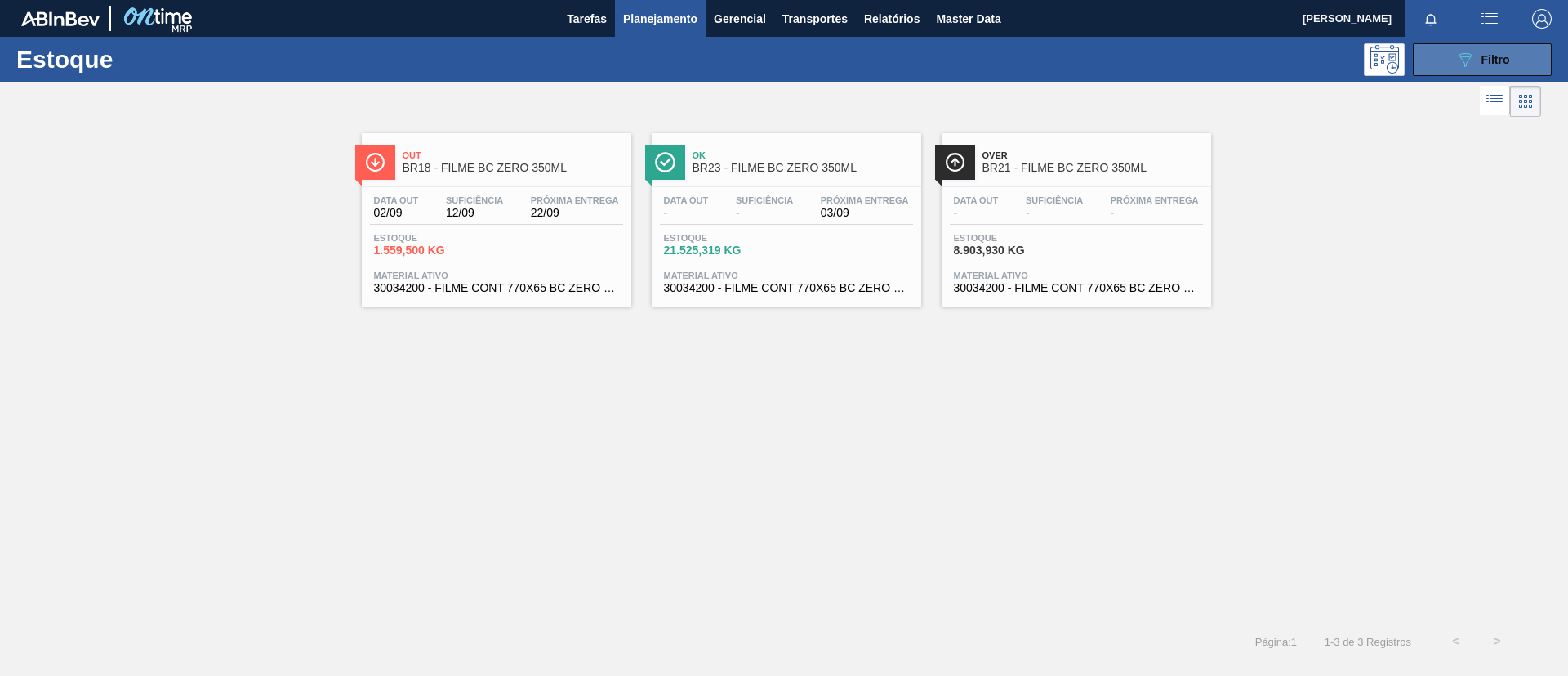
click at [1468, 48] on button "089F7B8B-B2A5-4AFE-B5C0-19BA573D28AC Filtro" at bounding box center [1482, 59] width 139 height 33
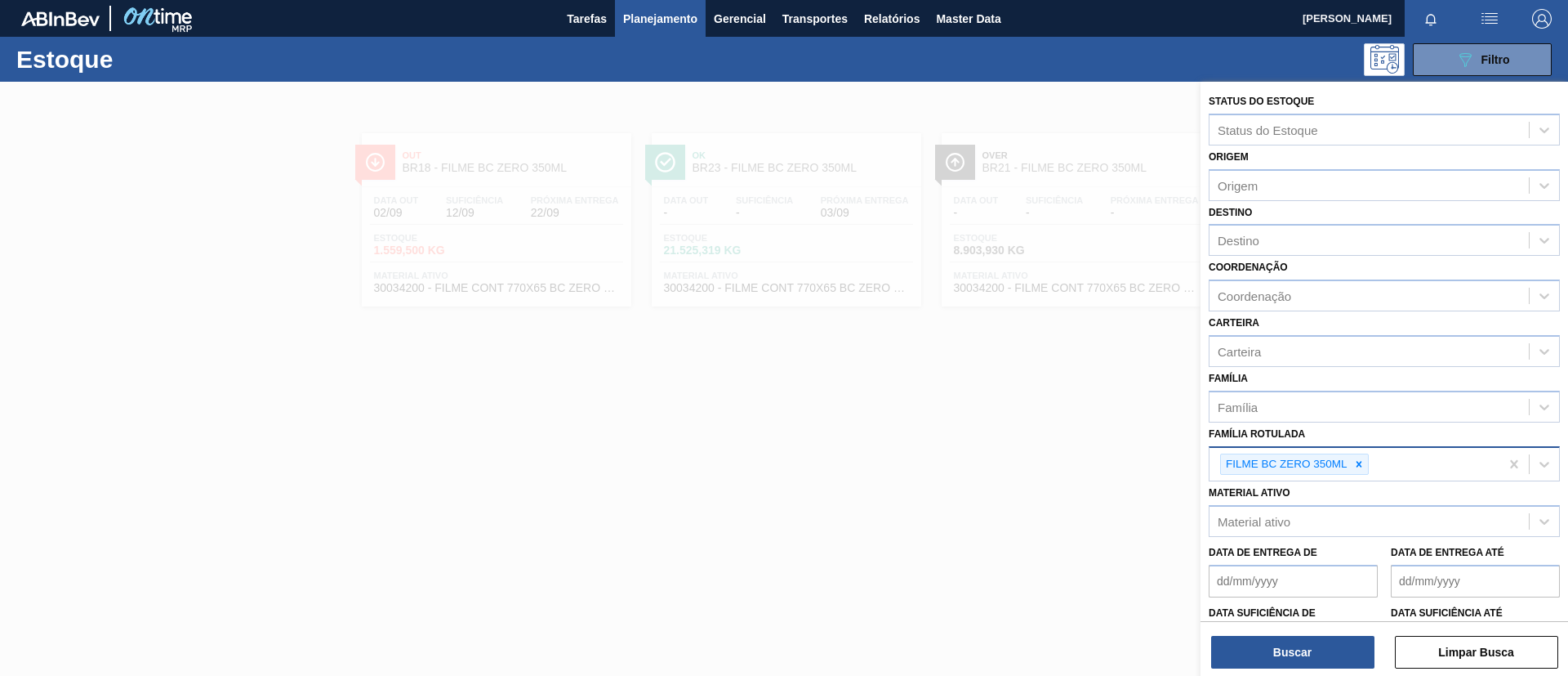
click at [1364, 463] on div at bounding box center [1359, 464] width 18 height 20
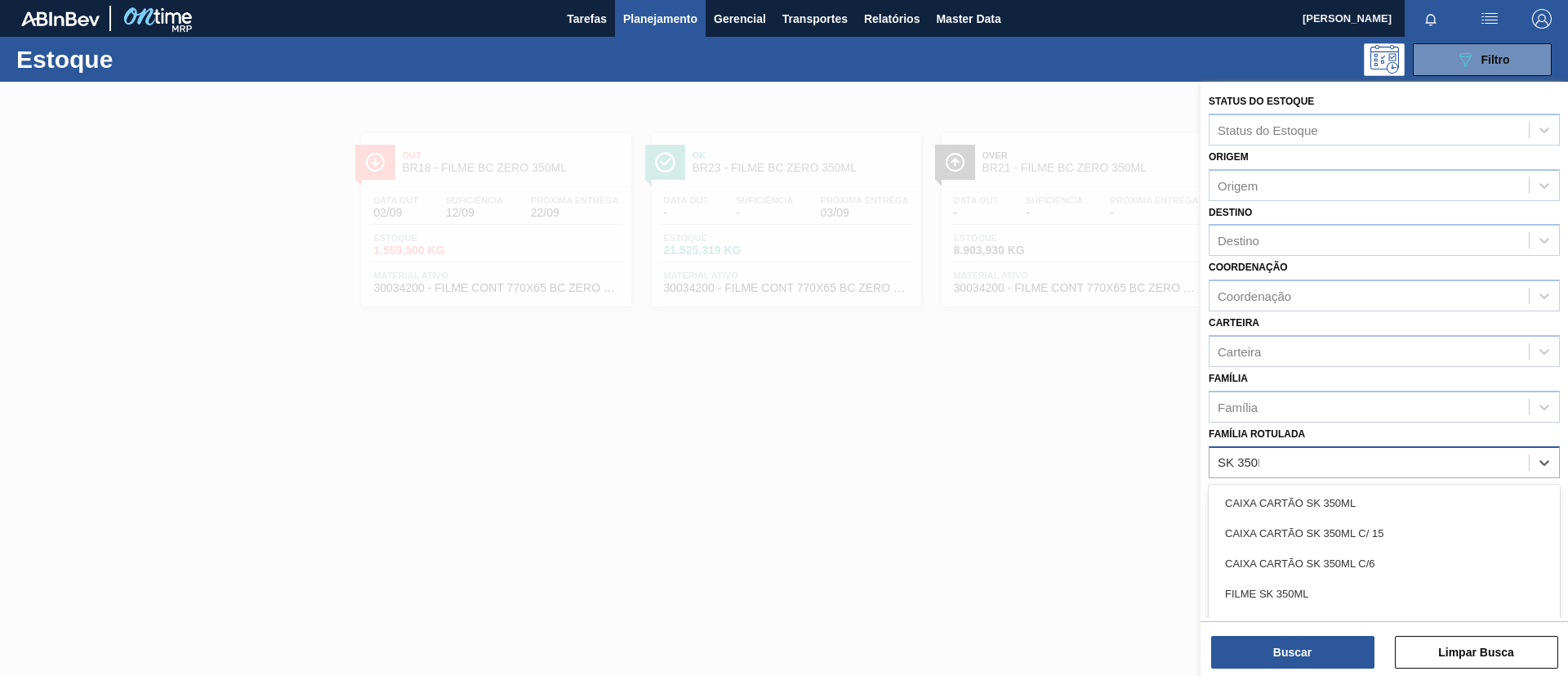
type Rotulada "SK 350ML"
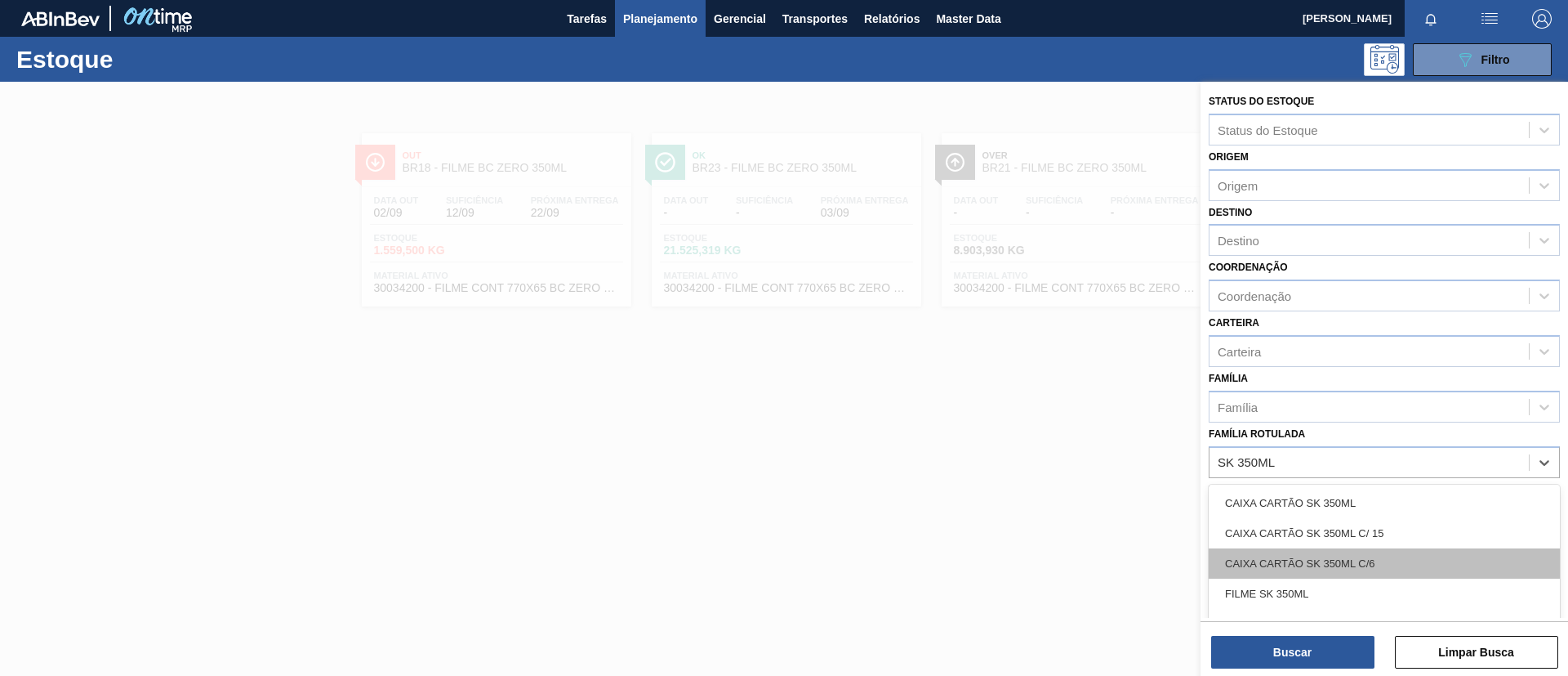
click at [1298, 577] on div "CAIXA CARTÃO SK 350ML C/6" at bounding box center [1384, 564] width 351 height 30
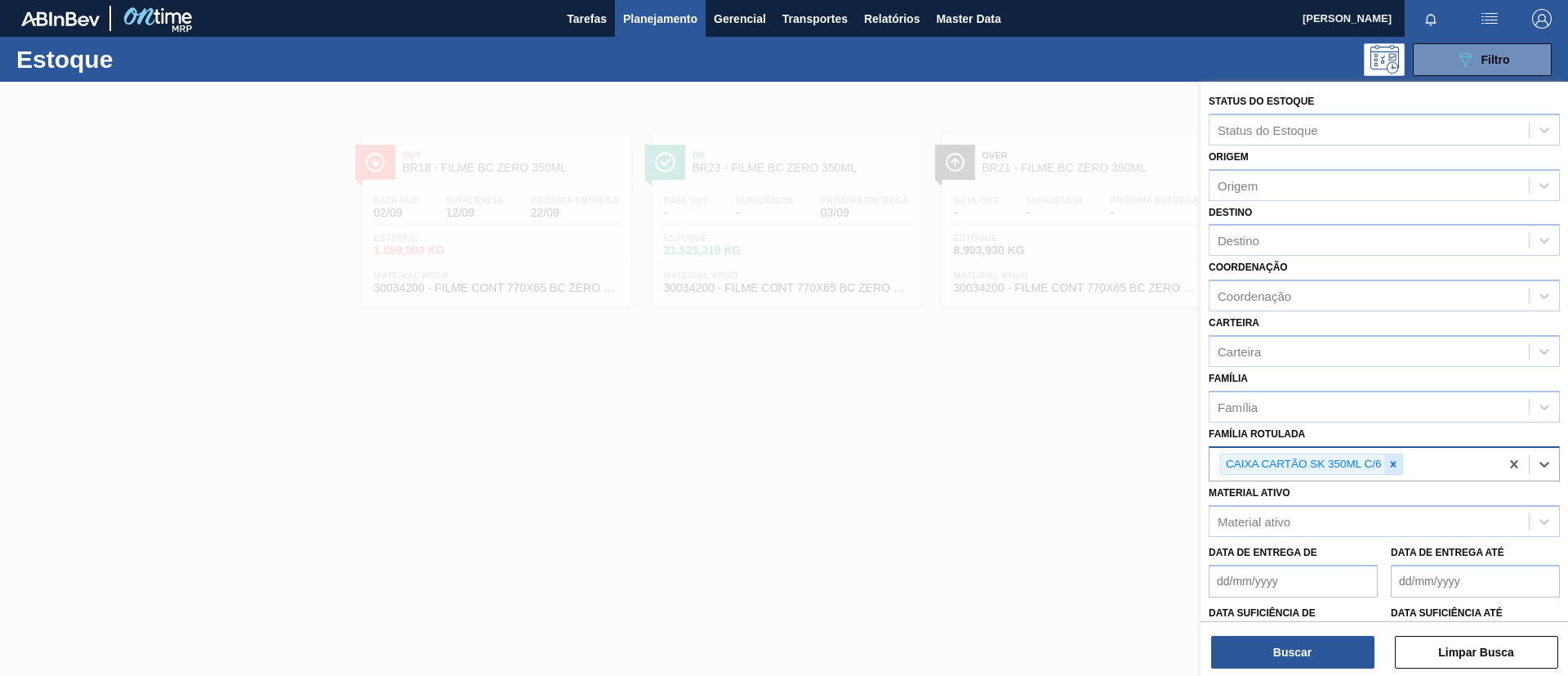
click at [1384, 468] on div at bounding box center [1393, 464] width 18 height 20
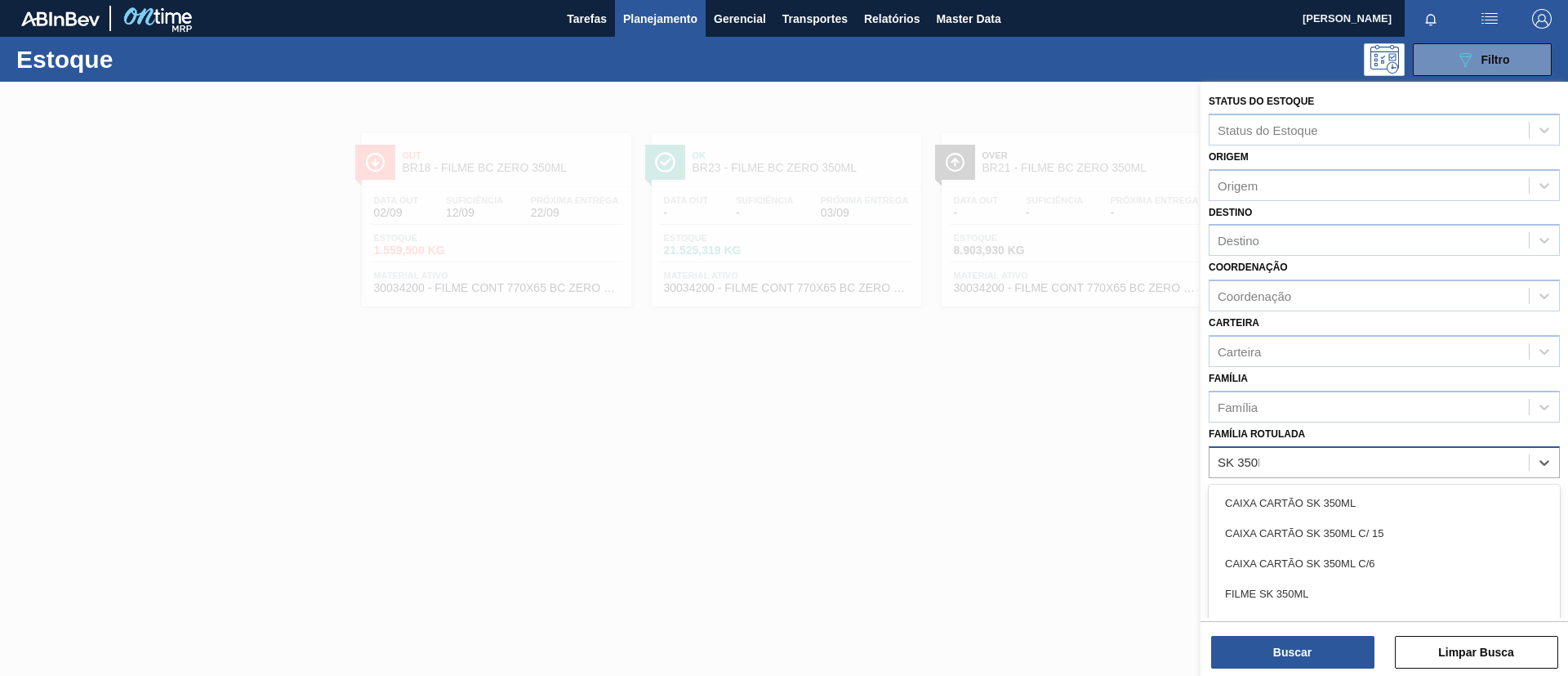
type Rotulada "SK 350ML"
click at [1313, 596] on div "FILME SK 350ML" at bounding box center [1384, 594] width 351 height 30
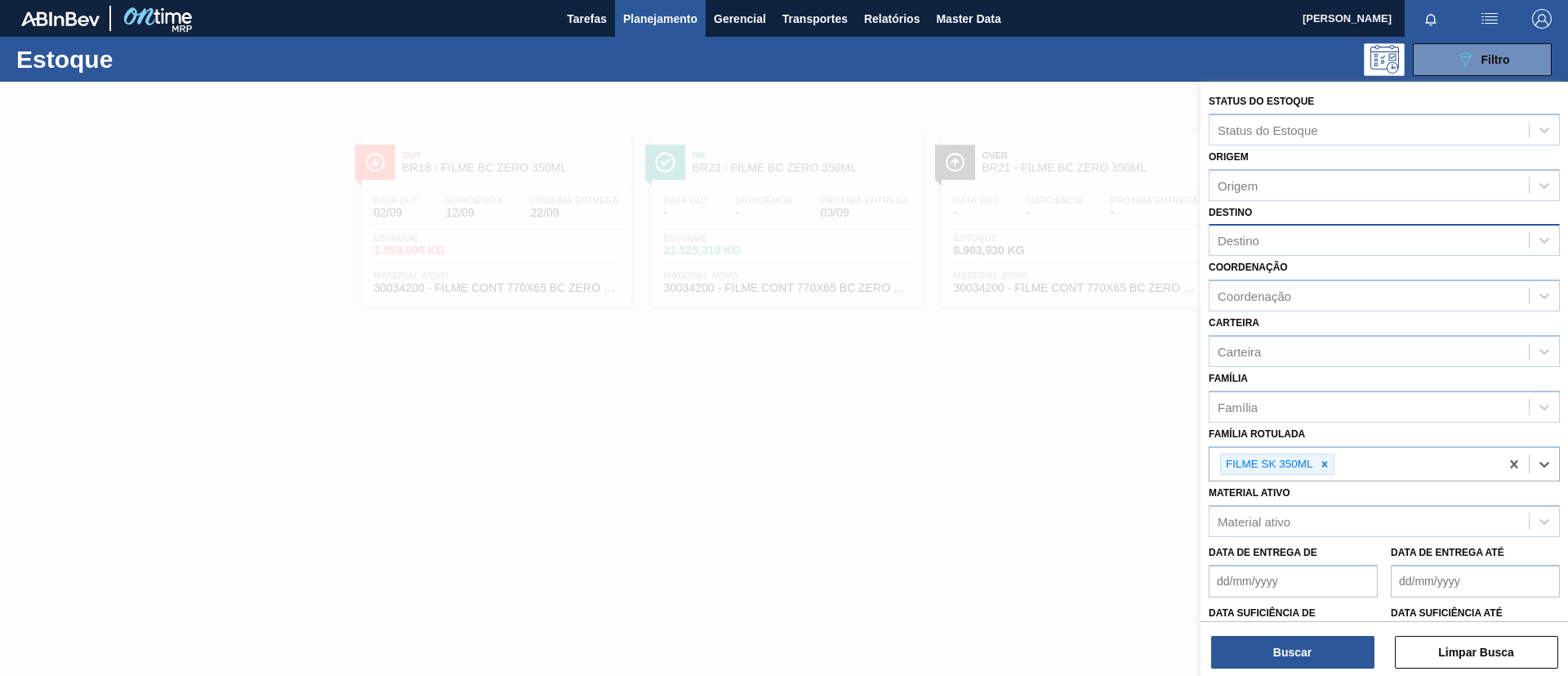
click at [1415, 254] on div "Destino" at bounding box center [1384, 240] width 351 height 32
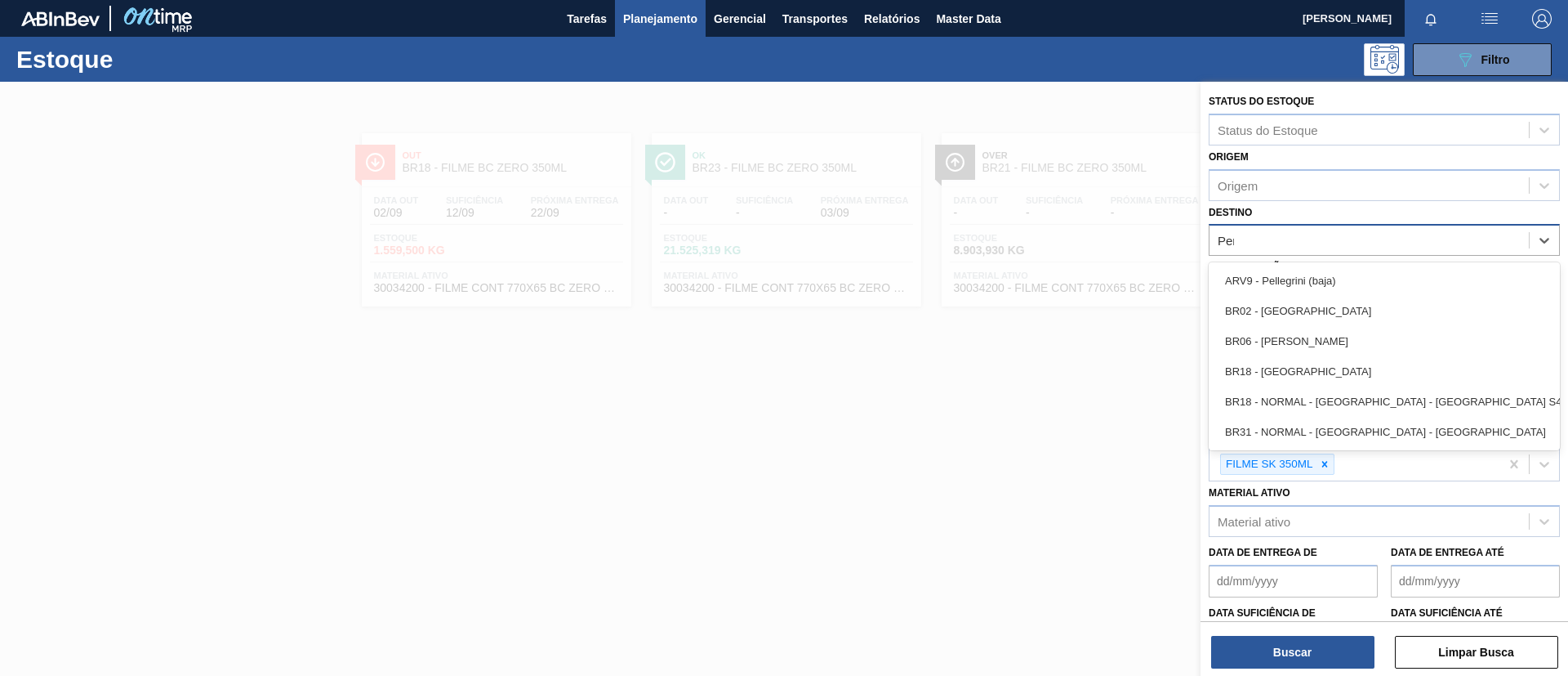
type input "Pern"
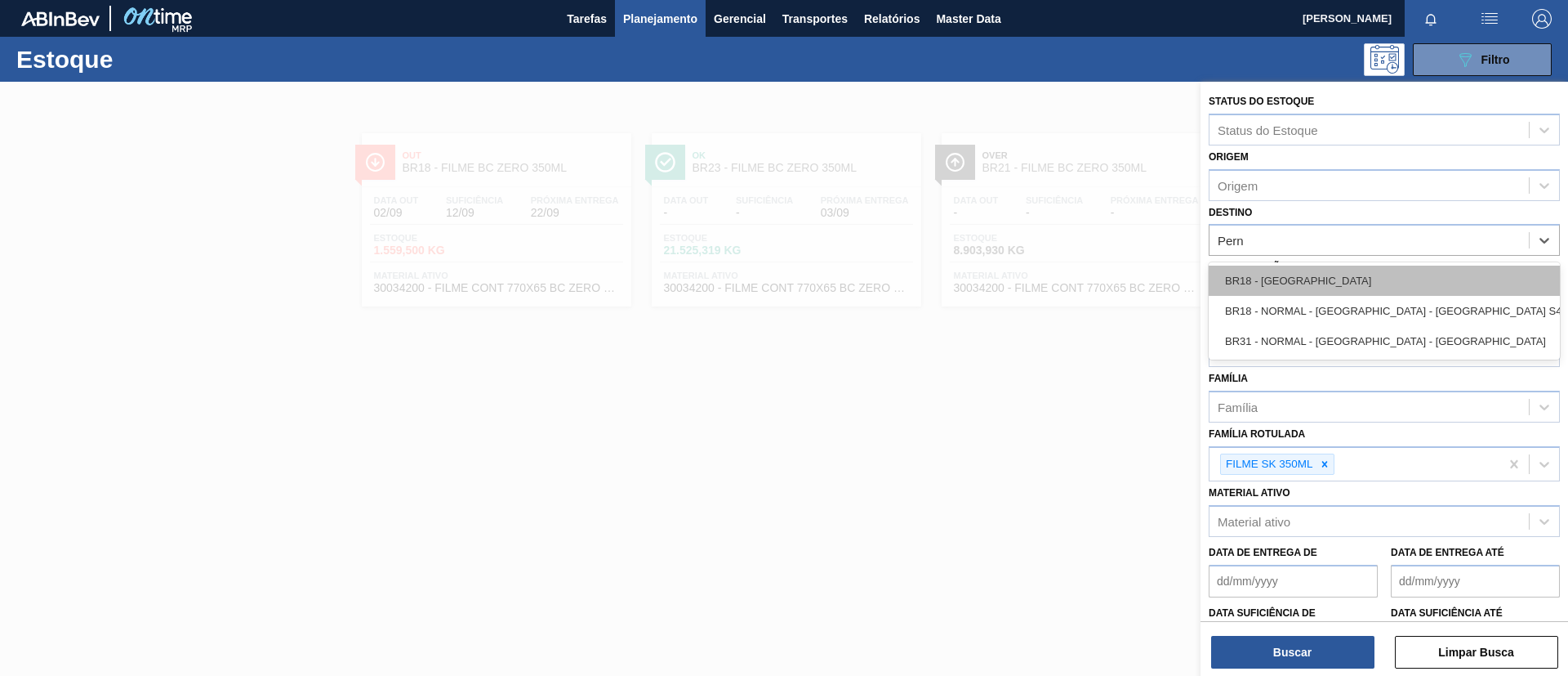
click at [1377, 278] on div "BR18 - Pernambuco" at bounding box center [1384, 281] width 351 height 30
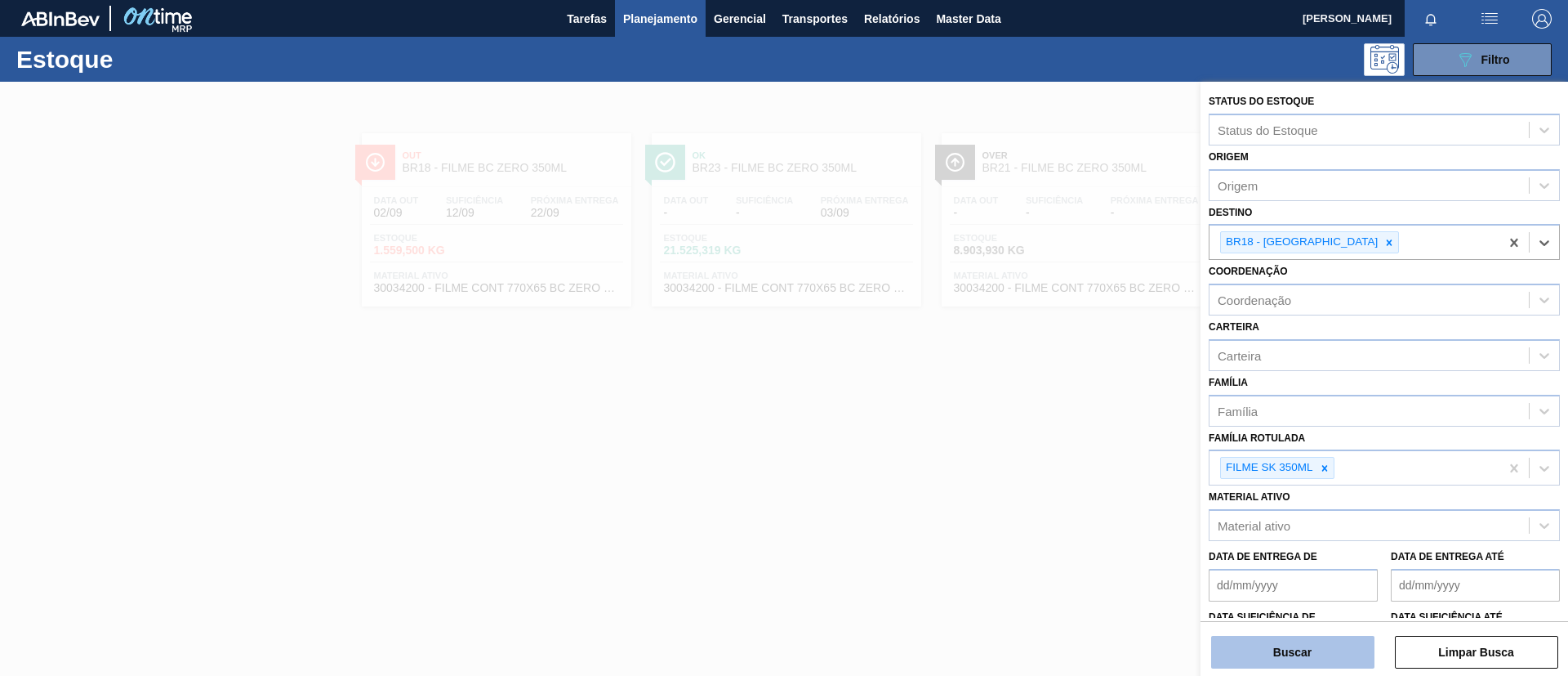
click at [1264, 648] on button "Buscar" at bounding box center [1293, 652] width 164 height 33
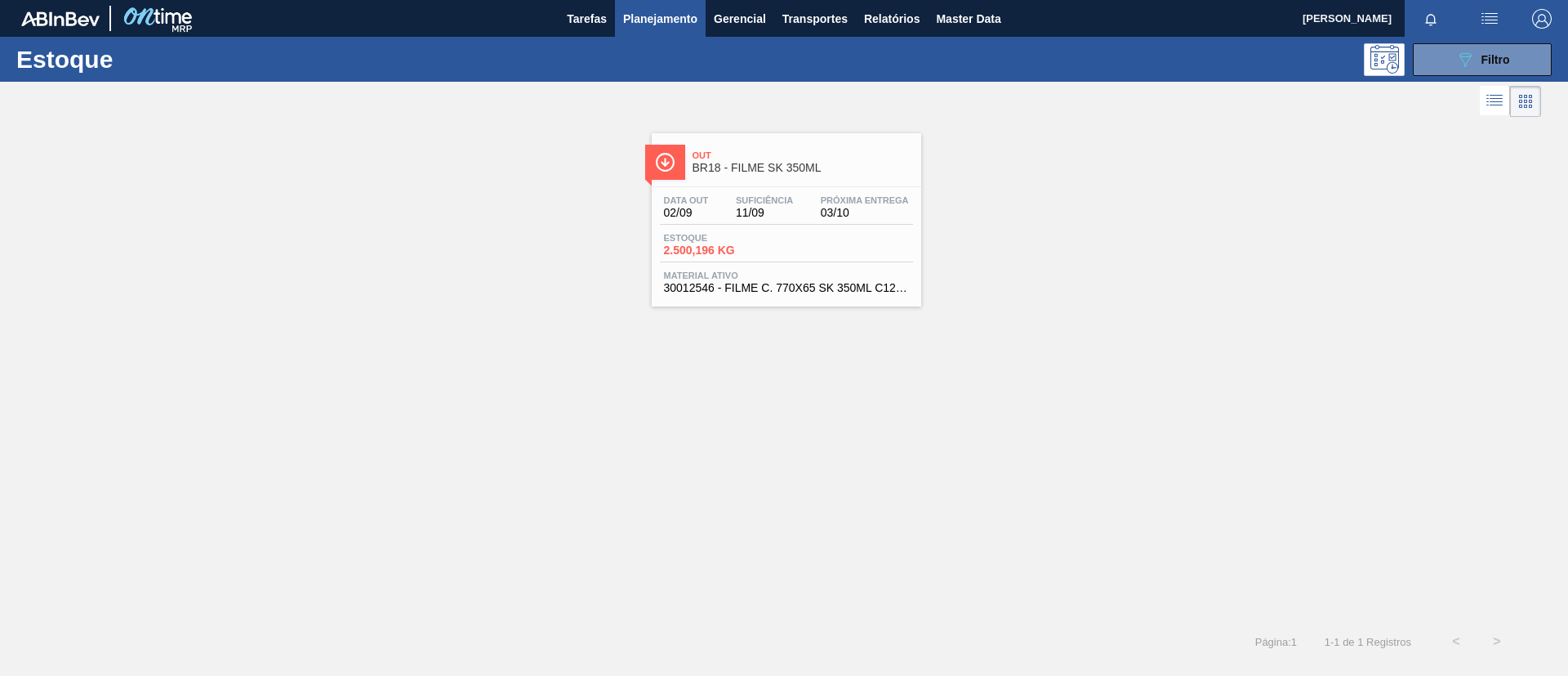
click at [836, 173] on span "BR18 - FILME SK 350ML" at bounding box center [802, 168] width 220 height 13
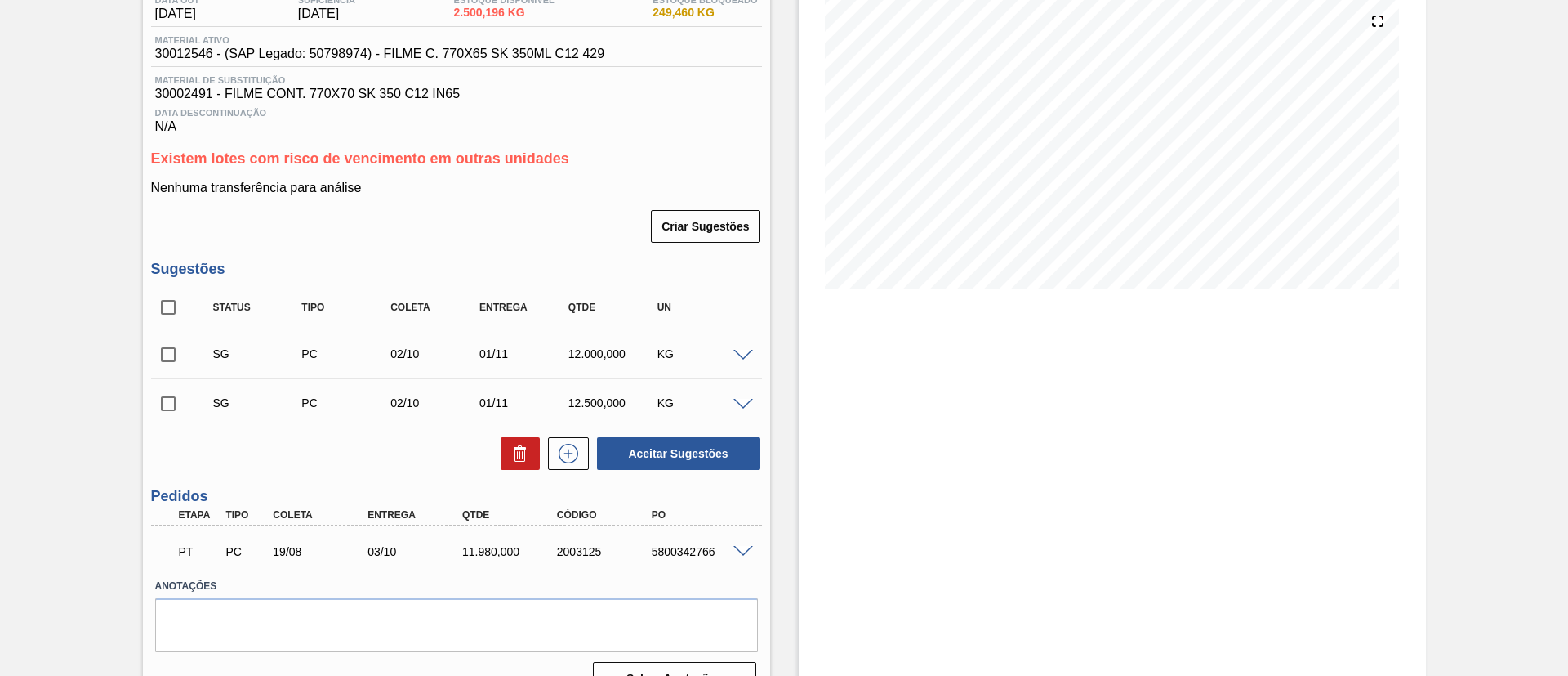
scroll to position [221, 0]
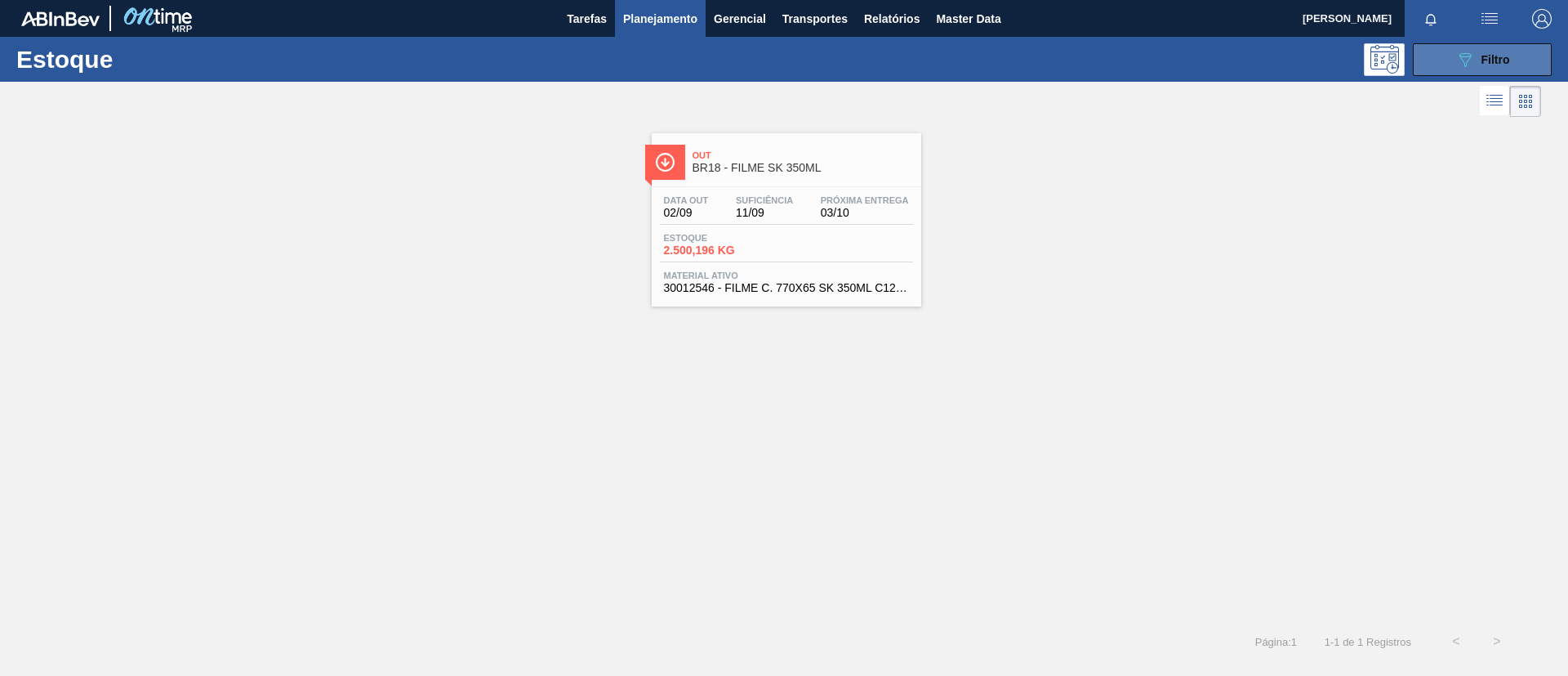
click at [1476, 56] on div "089F7B8B-B2A5-4AFE-B5C0-19BA573D28AC Filtro" at bounding box center [1482, 59] width 55 height 19
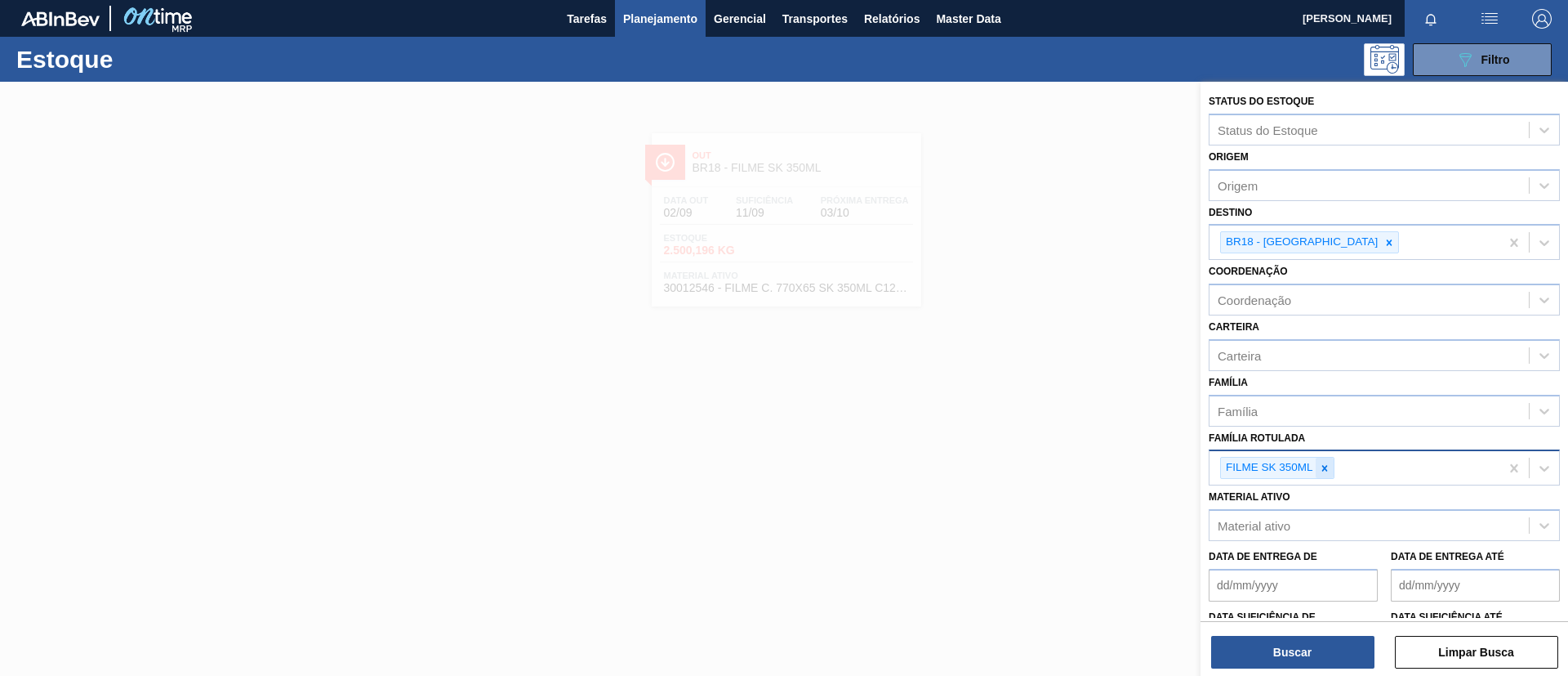
click at [1326, 460] on div at bounding box center [1324, 468] width 18 height 20
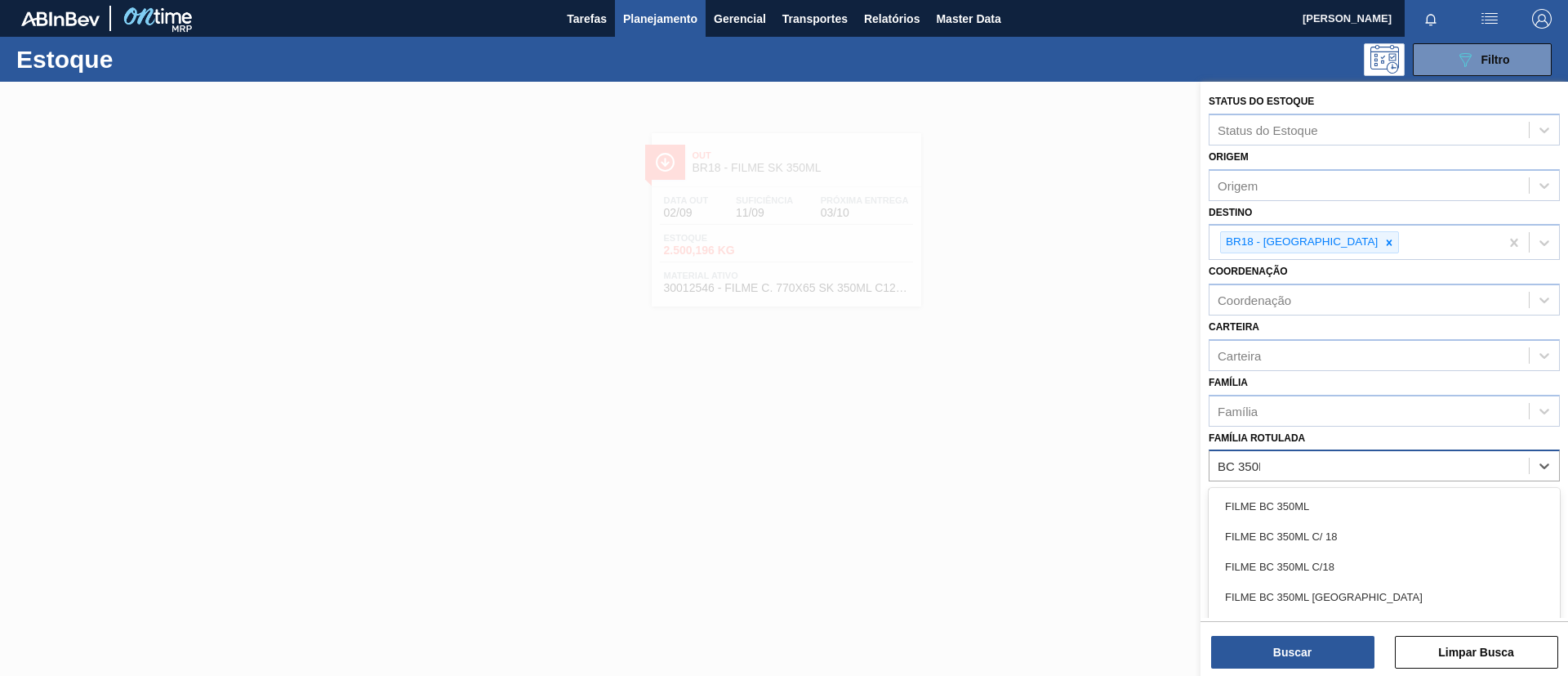
type Rotulada "BC 350ML"
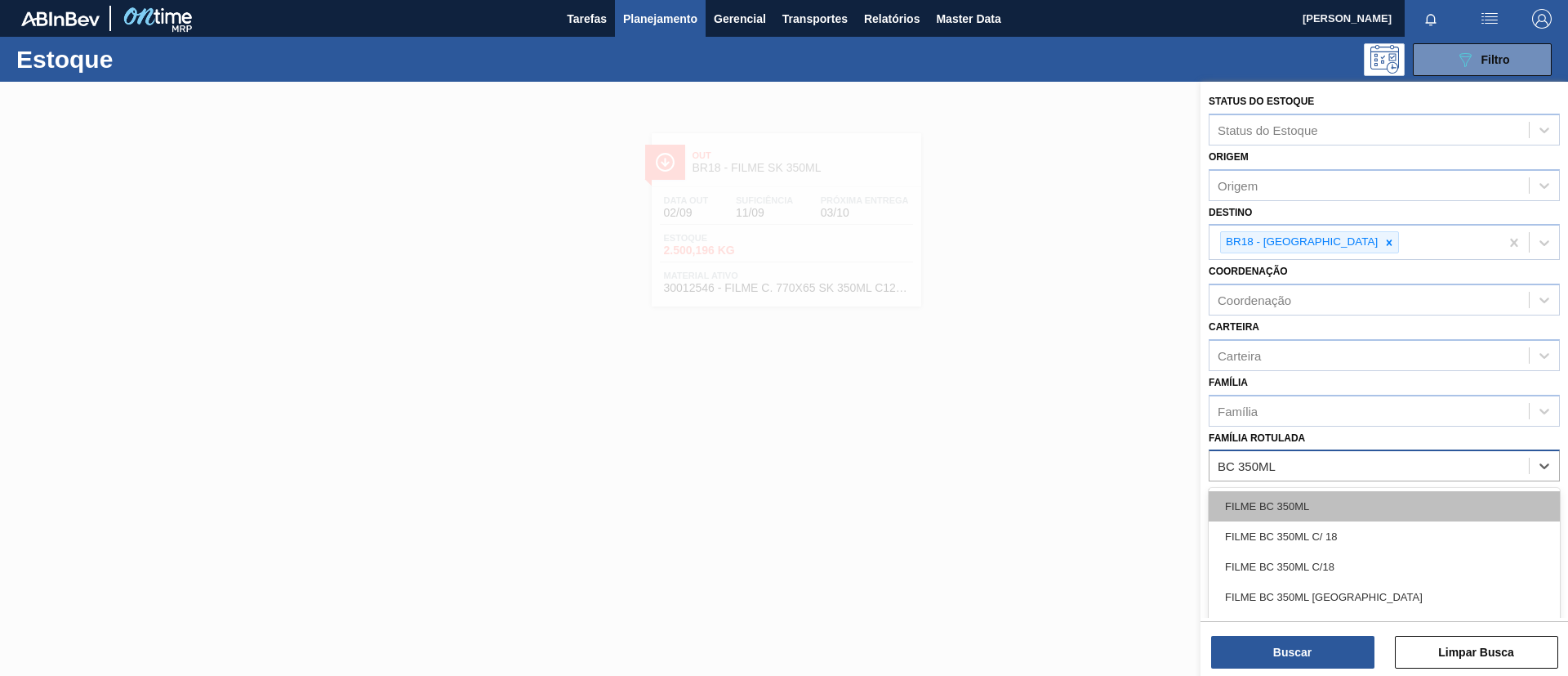
click at [1339, 500] on div "FILME BC 350ML" at bounding box center [1384, 506] width 351 height 30
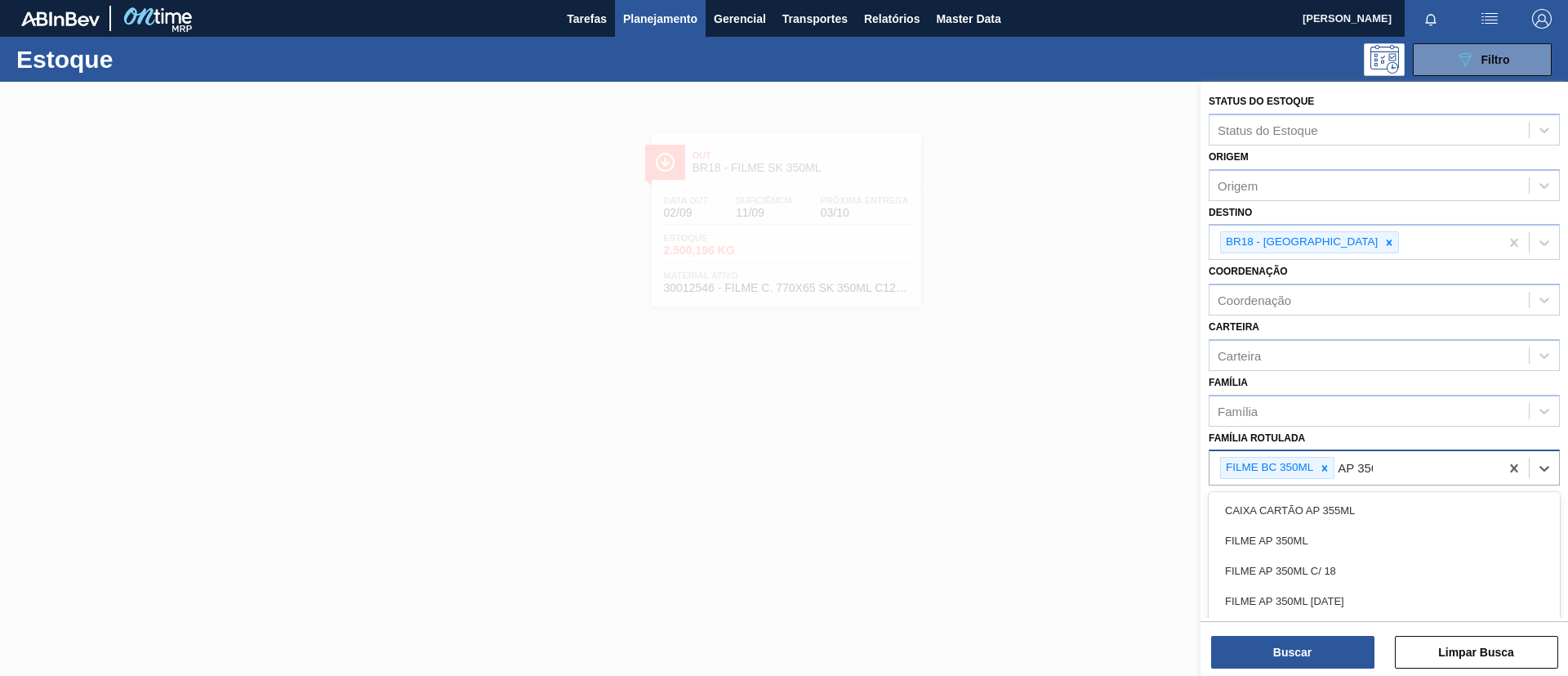
type Rotulada "AP 350ML"
click at [1339, 500] on div "FILME AP 350ML" at bounding box center [1384, 511] width 351 height 30
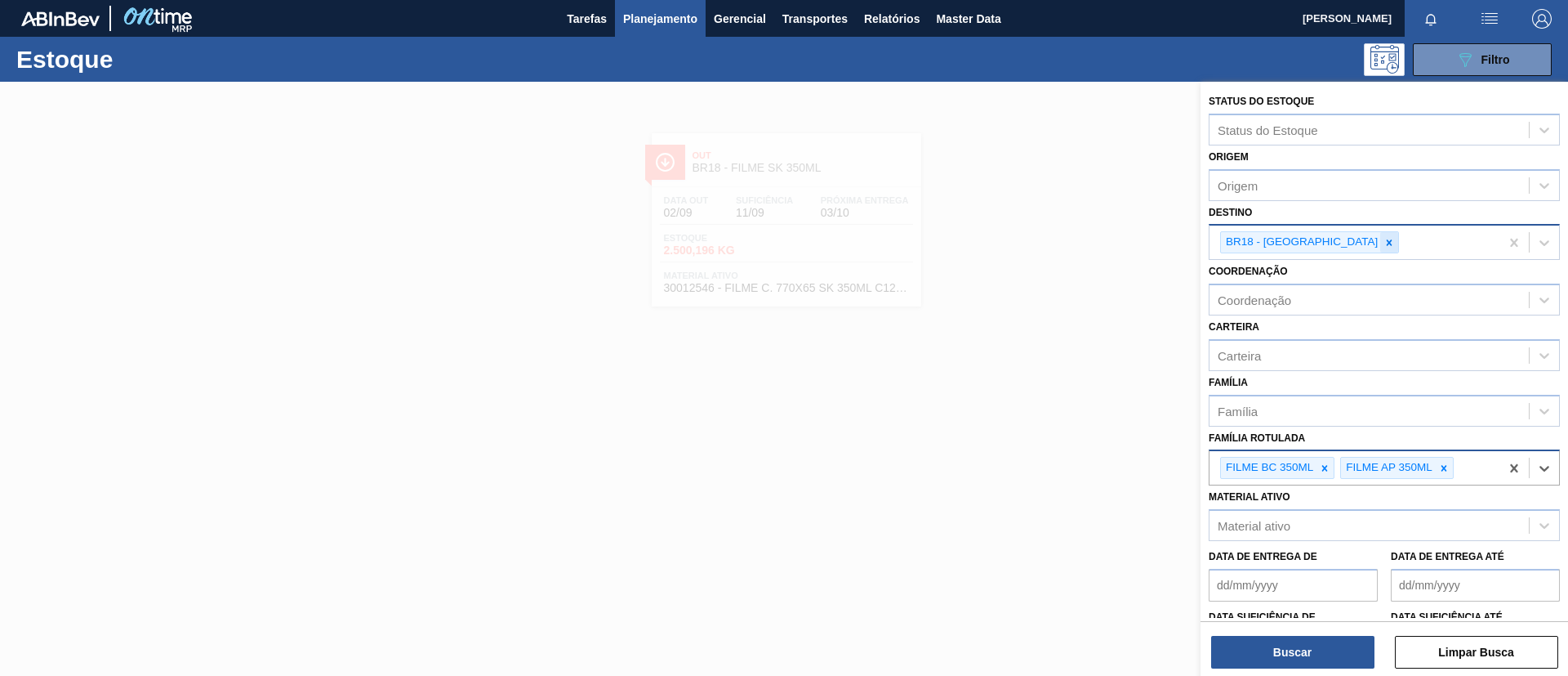
click at [1383, 244] on icon at bounding box center [1389, 243] width 12 height 12
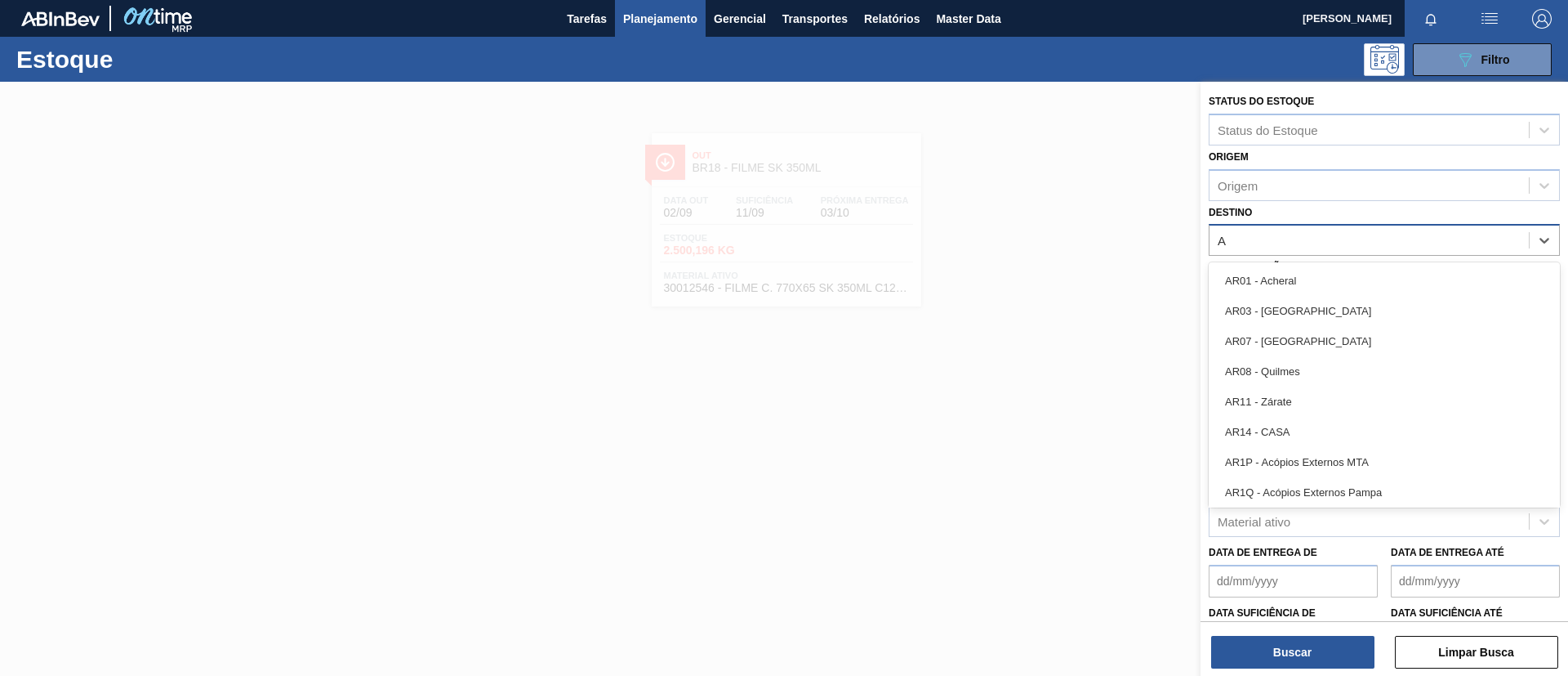
type input "AG"
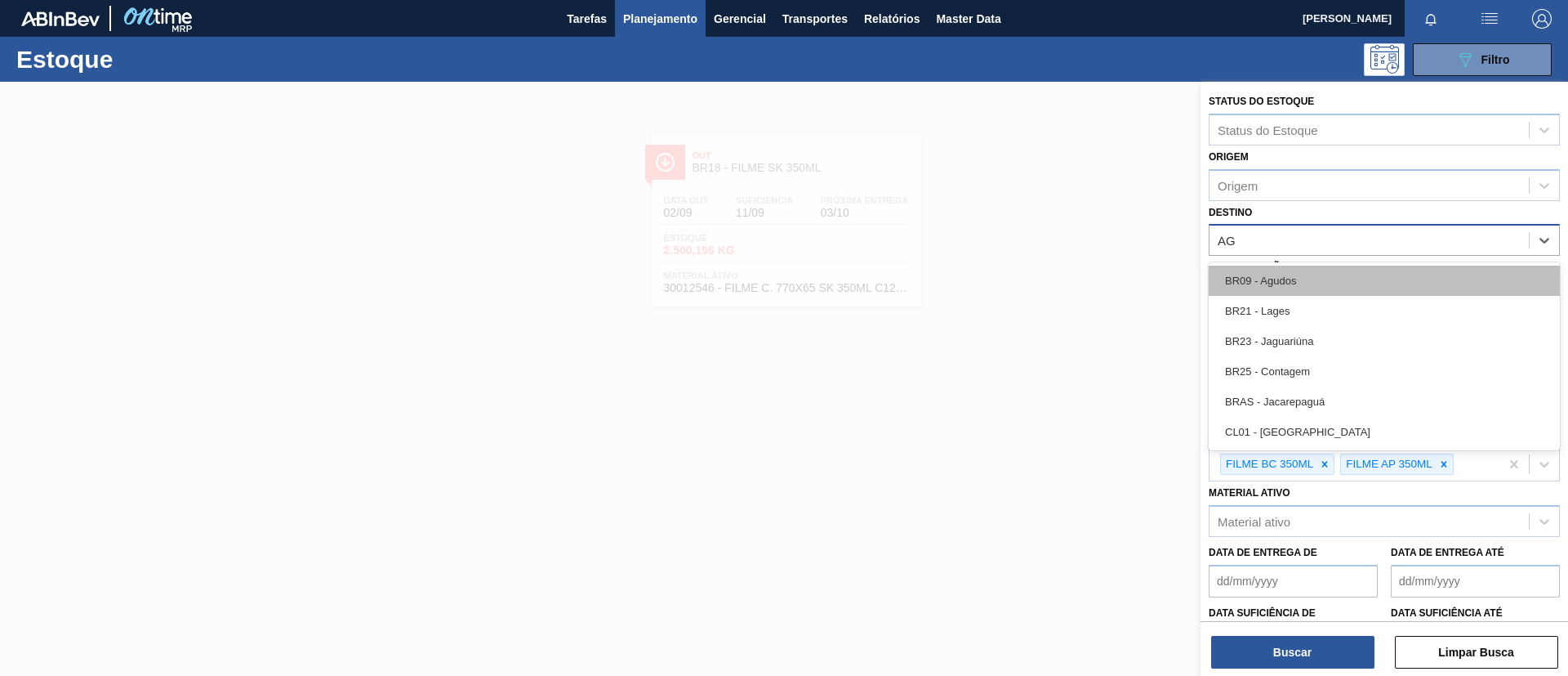
click at [1298, 289] on div "BR09 - Agudos" at bounding box center [1384, 281] width 351 height 30
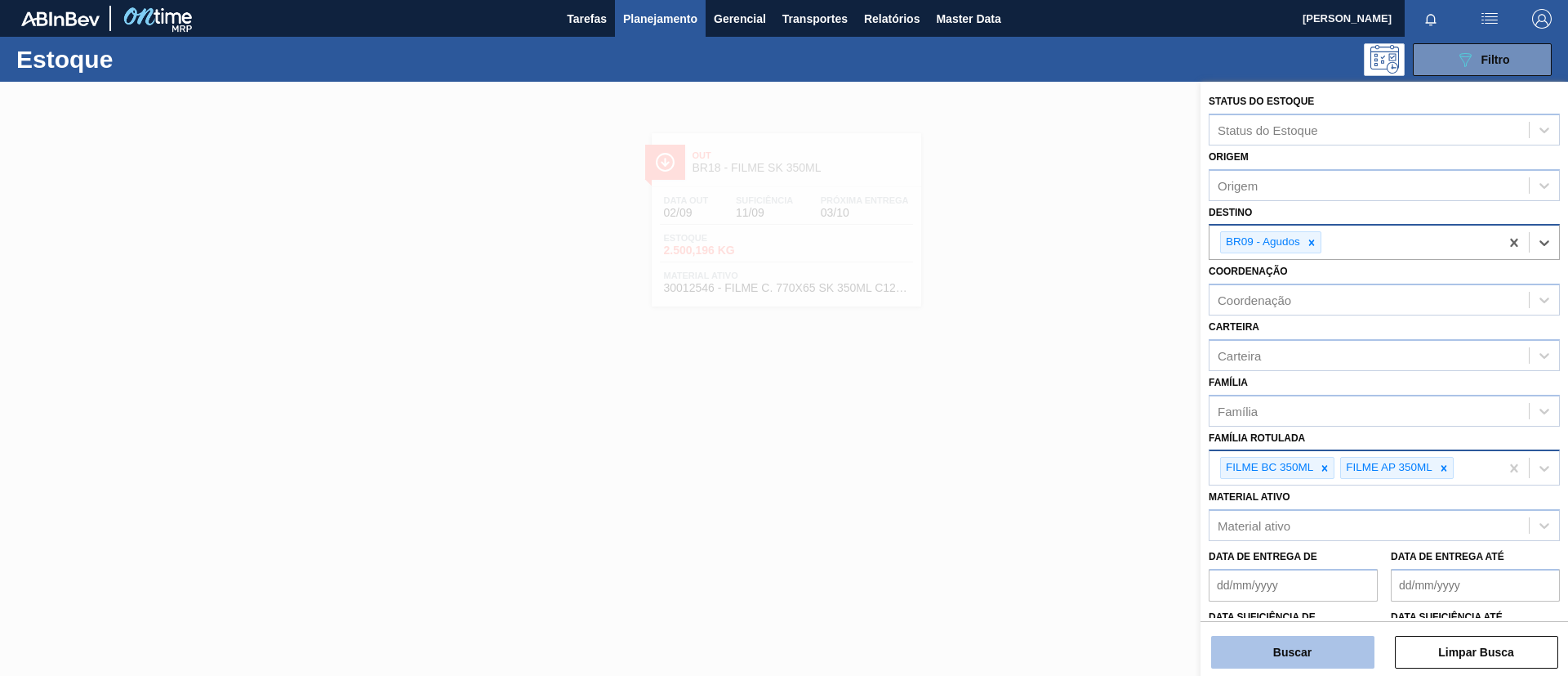
click at [1288, 646] on button "Buscar" at bounding box center [1293, 652] width 164 height 33
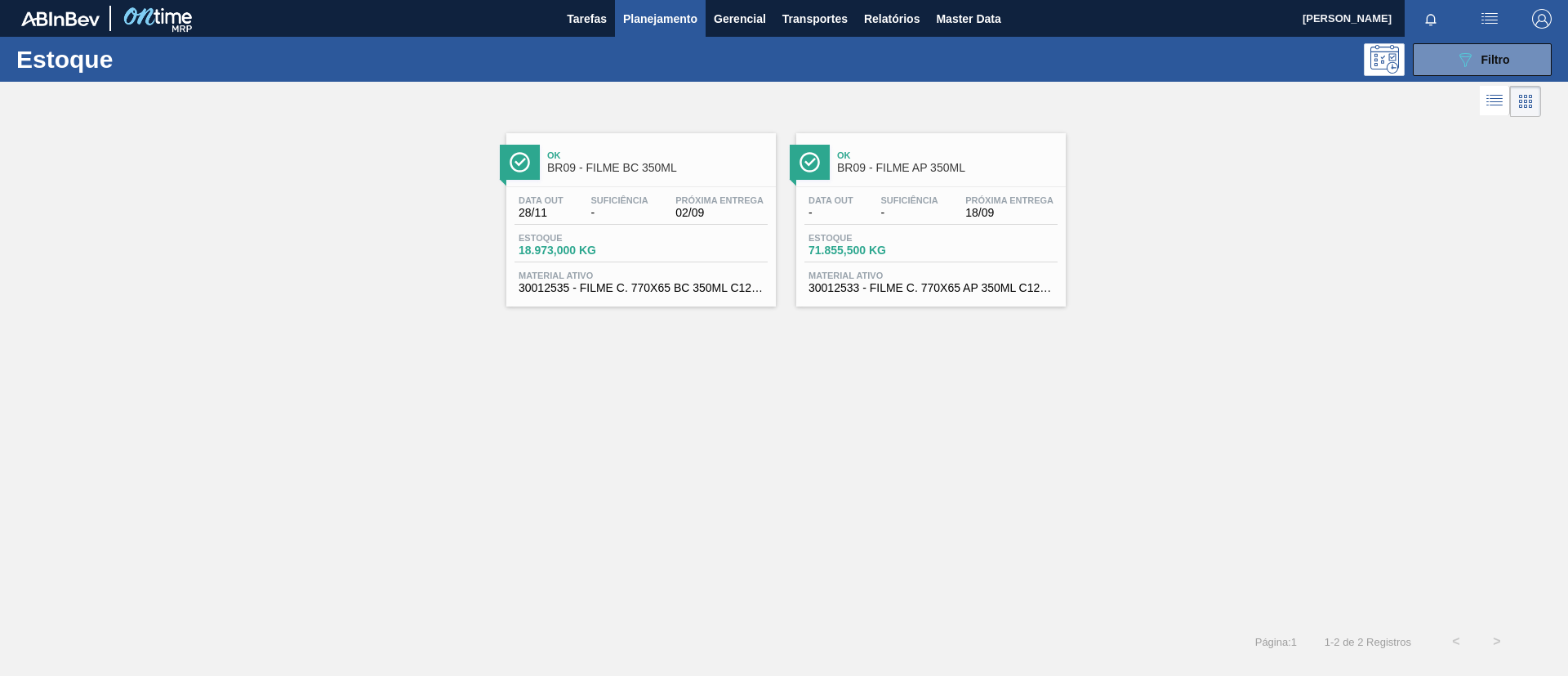
click at [926, 188] on div "Data out - Suficiência - Próxima Entrega 18/09 Estoque 71.855,500 KG Material a…" at bounding box center [931, 243] width 270 height 111
click at [889, 4] on button "Relatórios" at bounding box center [892, 19] width 72 height 37
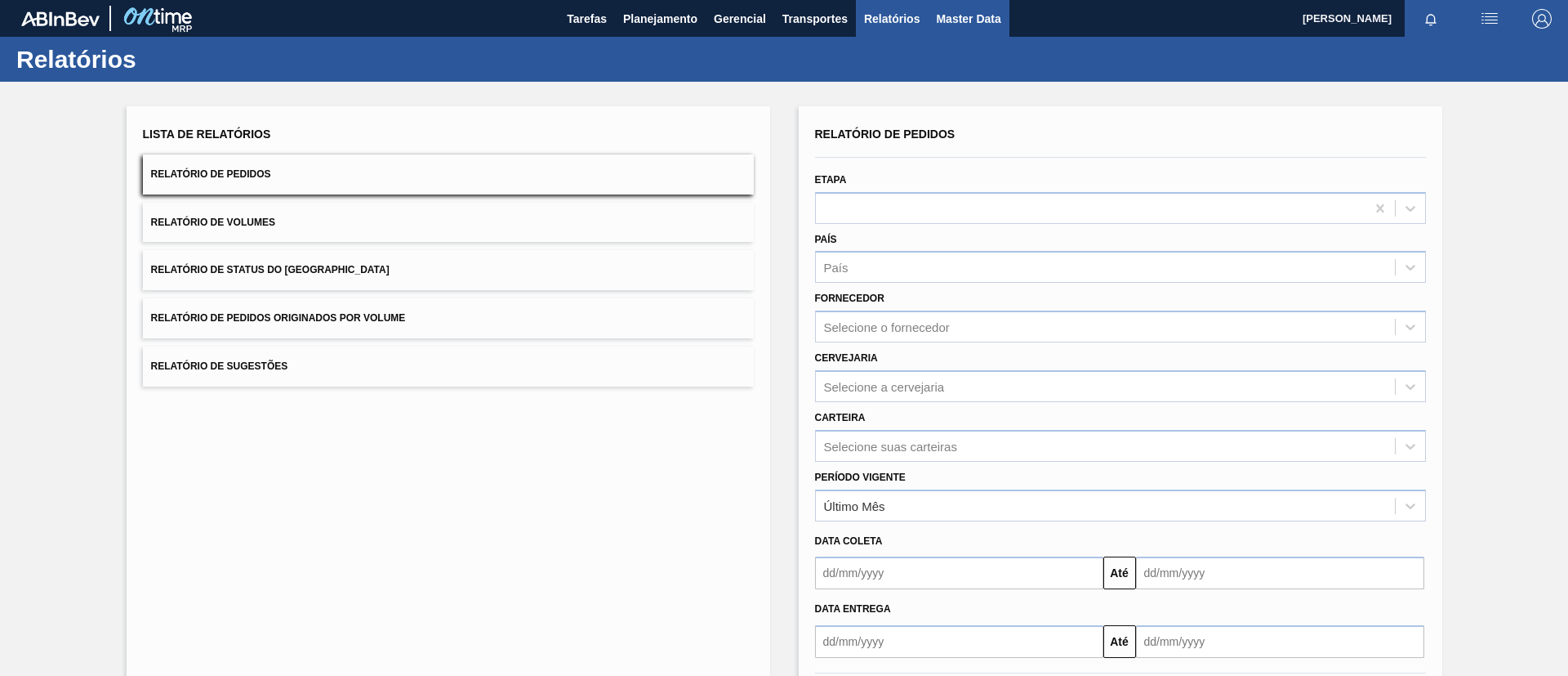
click at [988, 30] on button "Master Data" at bounding box center [968, 19] width 81 height 37
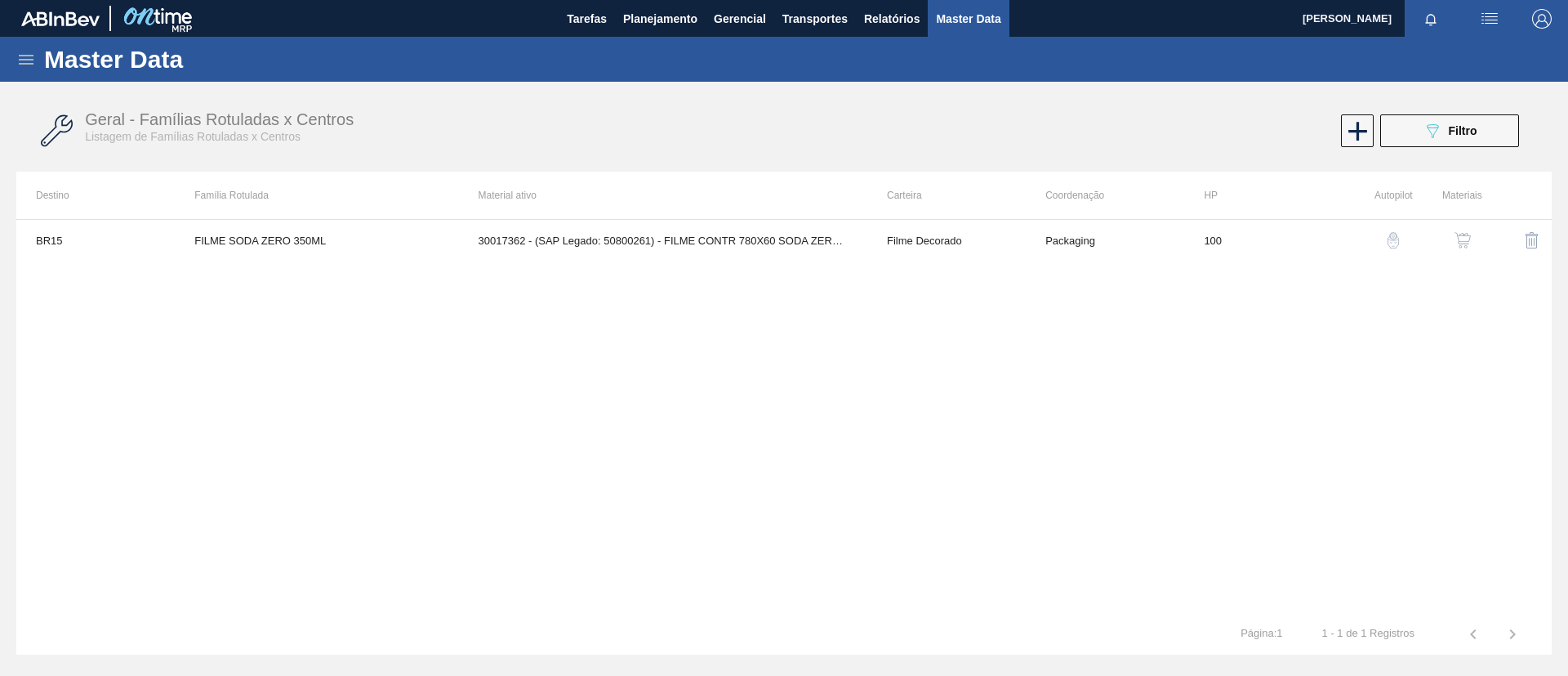
click at [31, 62] on icon at bounding box center [25, 60] width 14 height 10
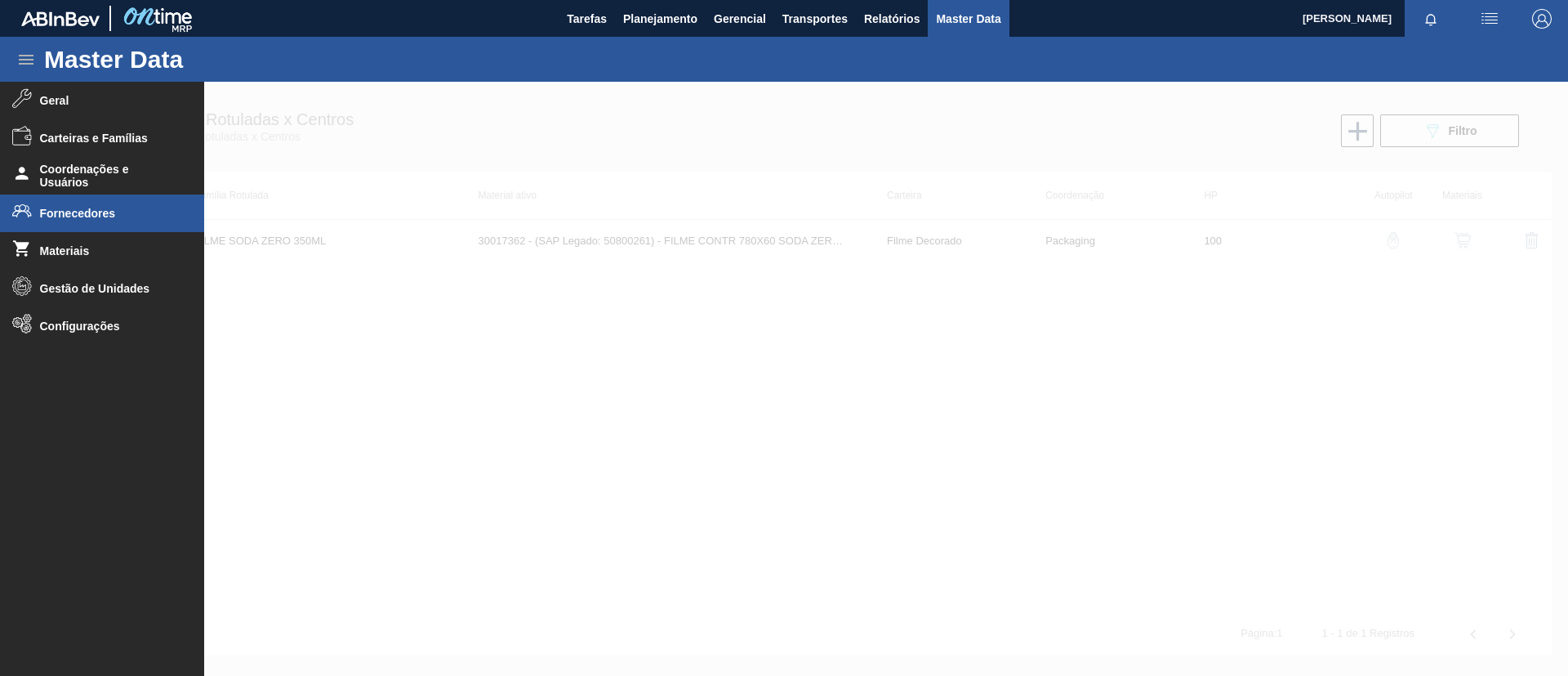
click at [127, 218] on span "Fornecedores" at bounding box center [107, 213] width 135 height 13
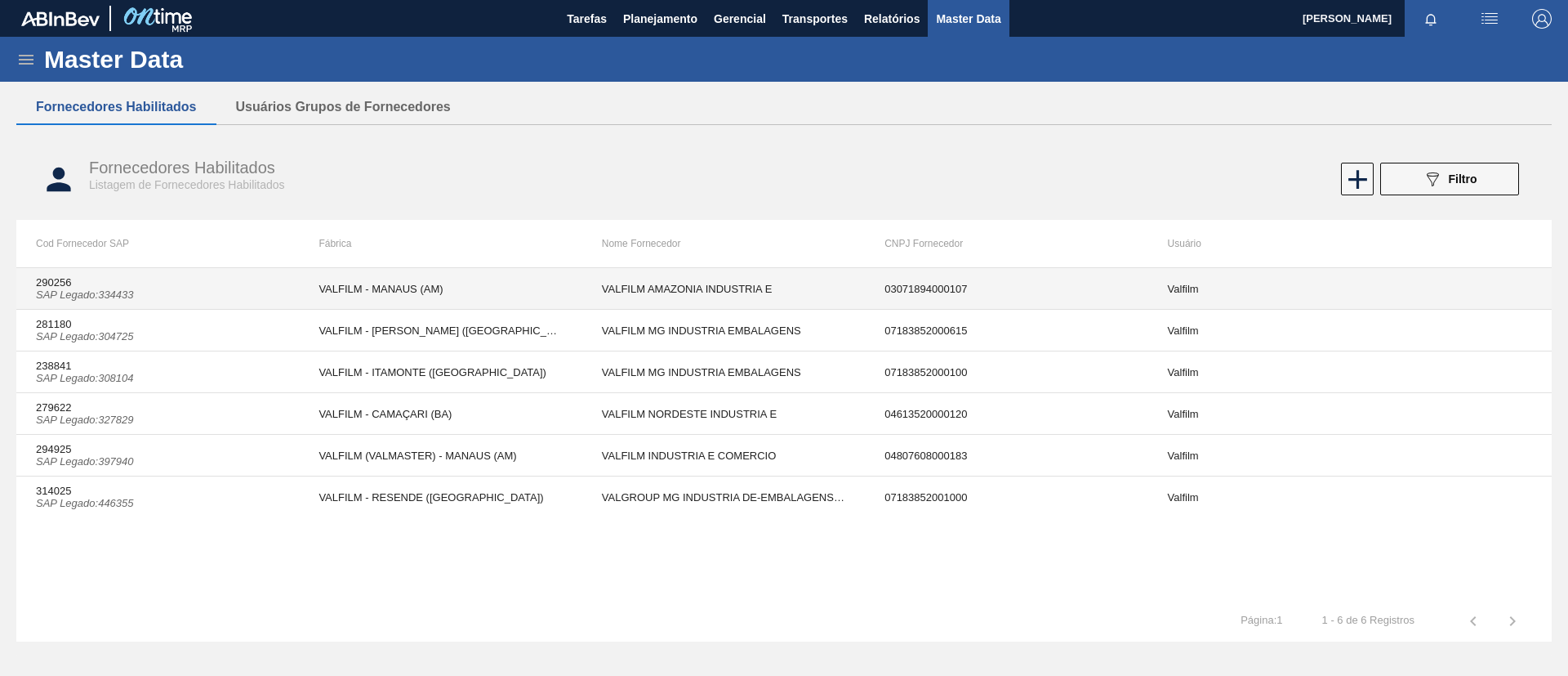
click at [447, 273] on td "VALFILM - MANAUS (AM)" at bounding box center [439, 289] width 283 height 41
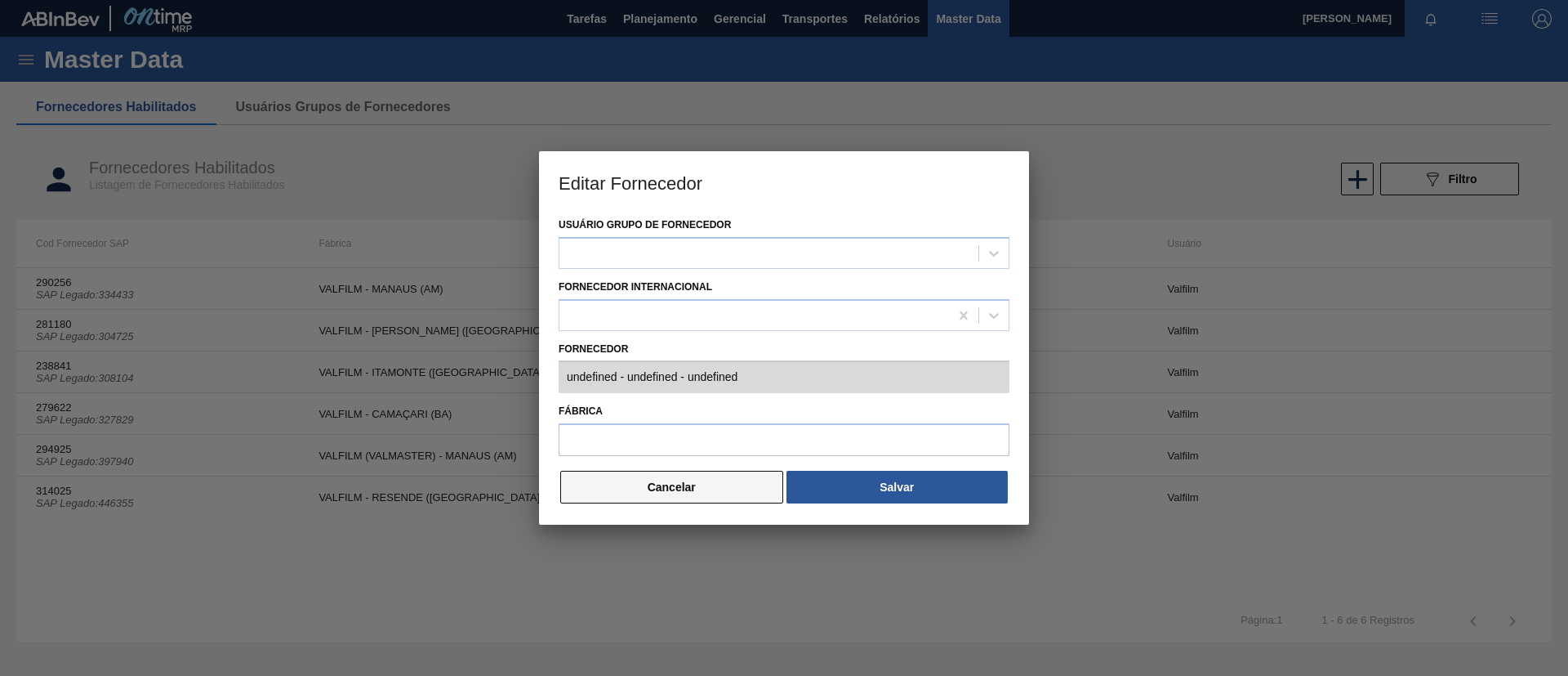
click at [710, 501] on button "Cancelar" at bounding box center [671, 487] width 223 height 33
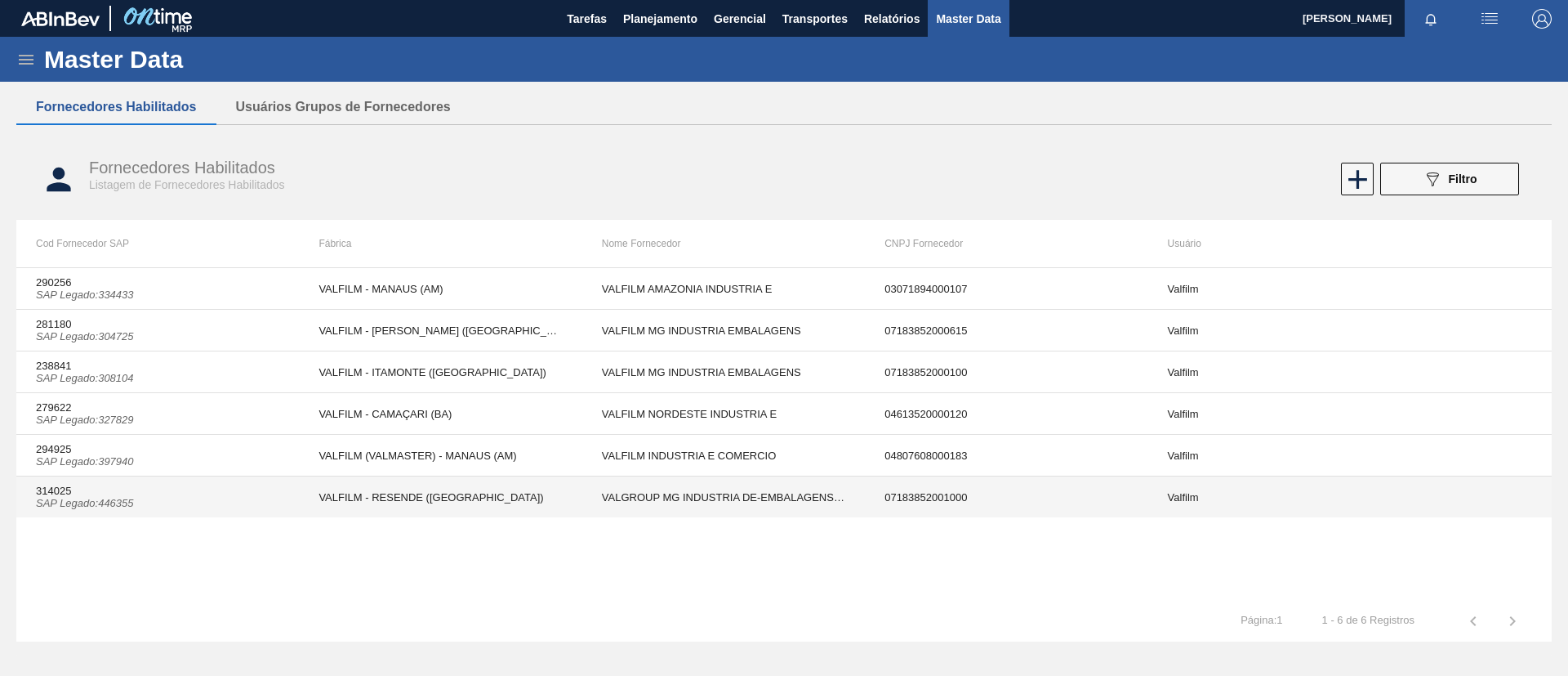
click at [527, 468] on td "VALFILM (VALMASTER) - MANAUS (AM)" at bounding box center [439, 455] width 283 height 41
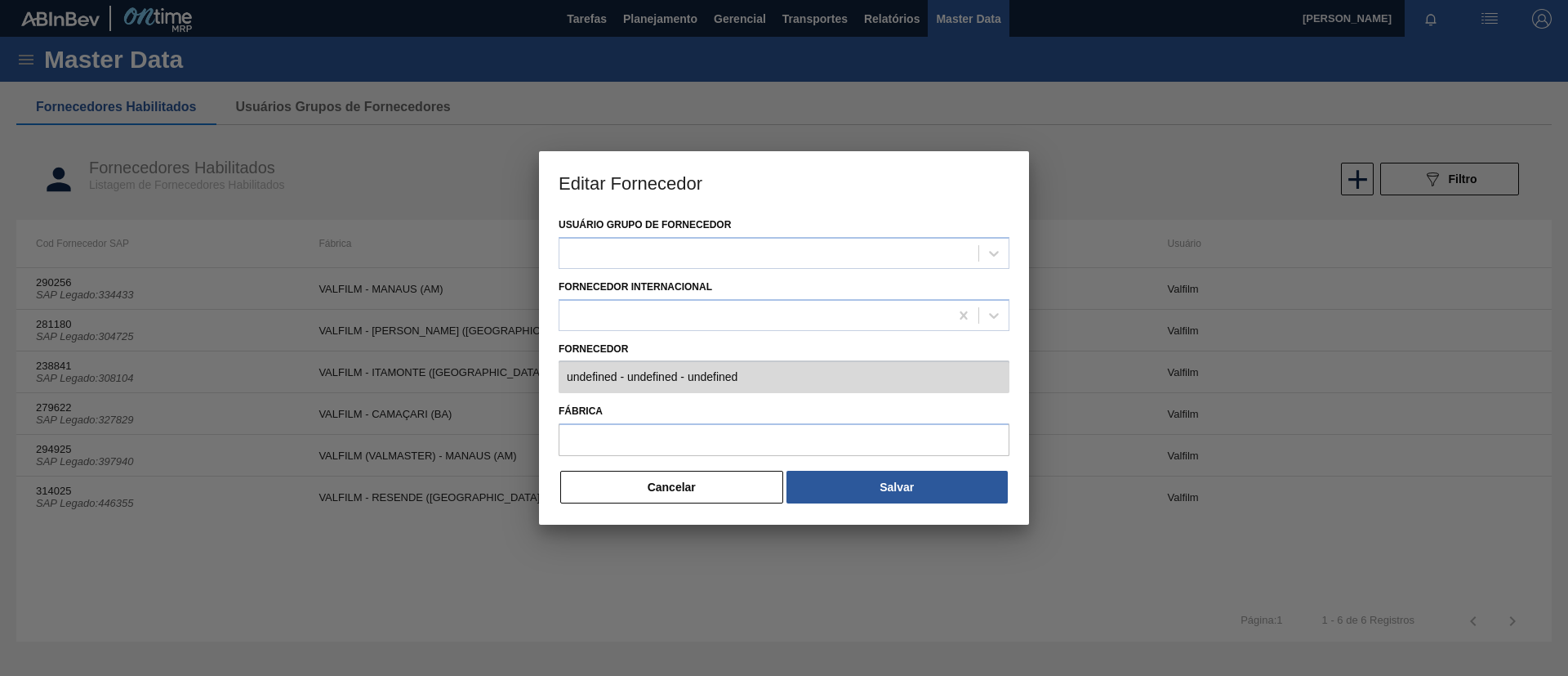
type input "294925 (SAP Legado: 397940) - VALFILM INDUSTRIA E COMERCIO - 04807608000183"
type input "VALFILM (VALMASTER) - MANAUS (AM)"
drag, startPoint x: 725, startPoint y: 479, endPoint x: 638, endPoint y: 160, distance: 330.7
click at [724, 479] on button "Cancelar" at bounding box center [671, 487] width 223 height 33
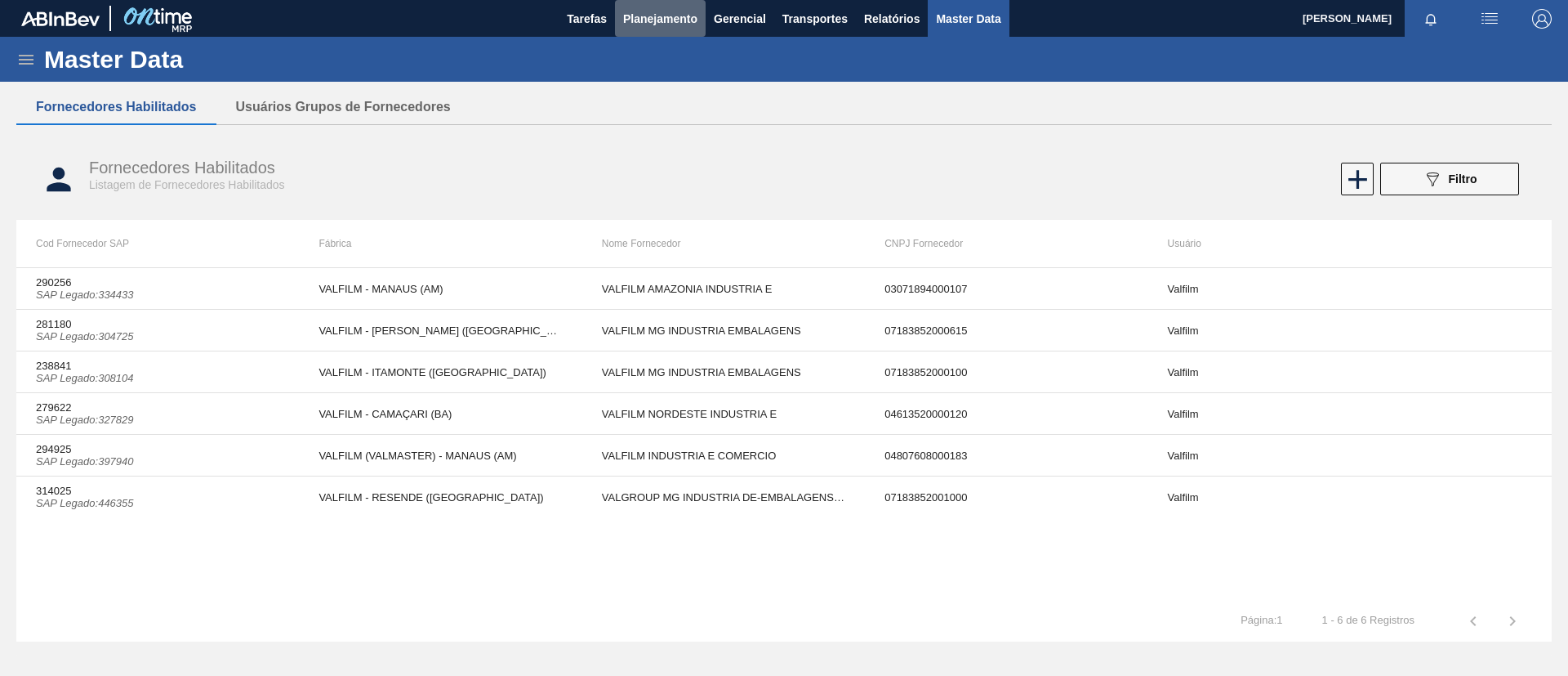
drag, startPoint x: 655, startPoint y: 28, endPoint x: 643, endPoint y: 40, distance: 17.0
click at [655, 27] on button "Planejamento" at bounding box center [660, 19] width 90 height 37
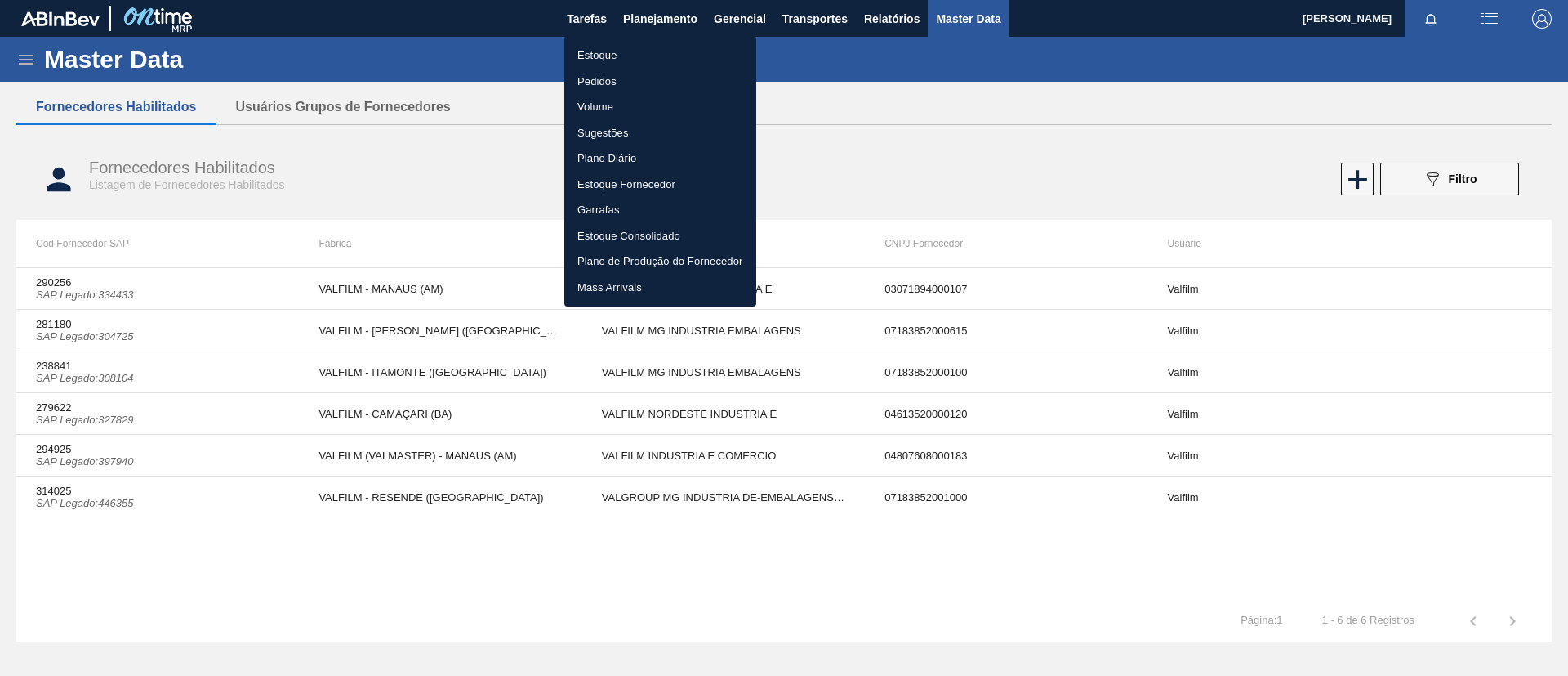
drag, startPoint x: 633, startPoint y: 43, endPoint x: 607, endPoint y: 13, distance: 39.7
click at [633, 43] on li "Estoque" at bounding box center [660, 55] width 192 height 26
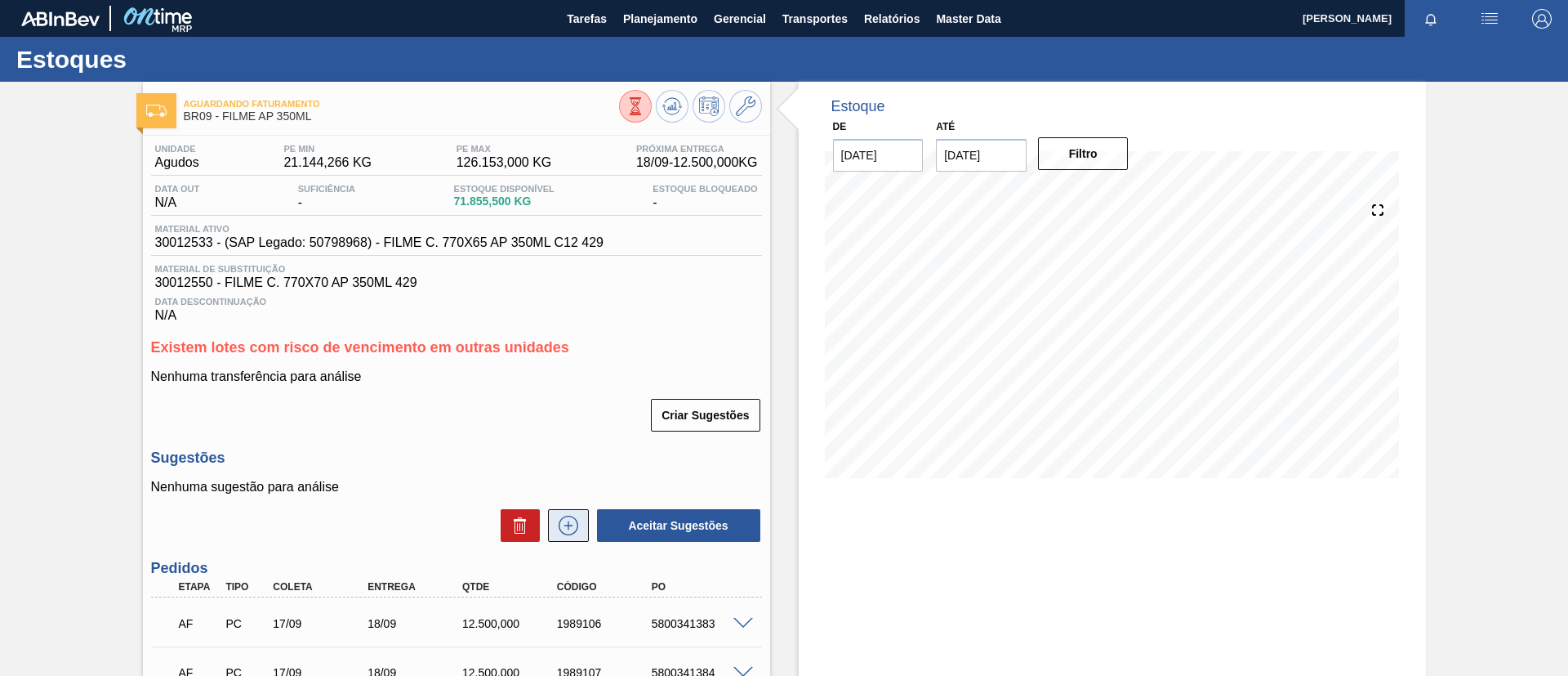
click at [584, 534] on button at bounding box center [568, 525] width 40 height 33
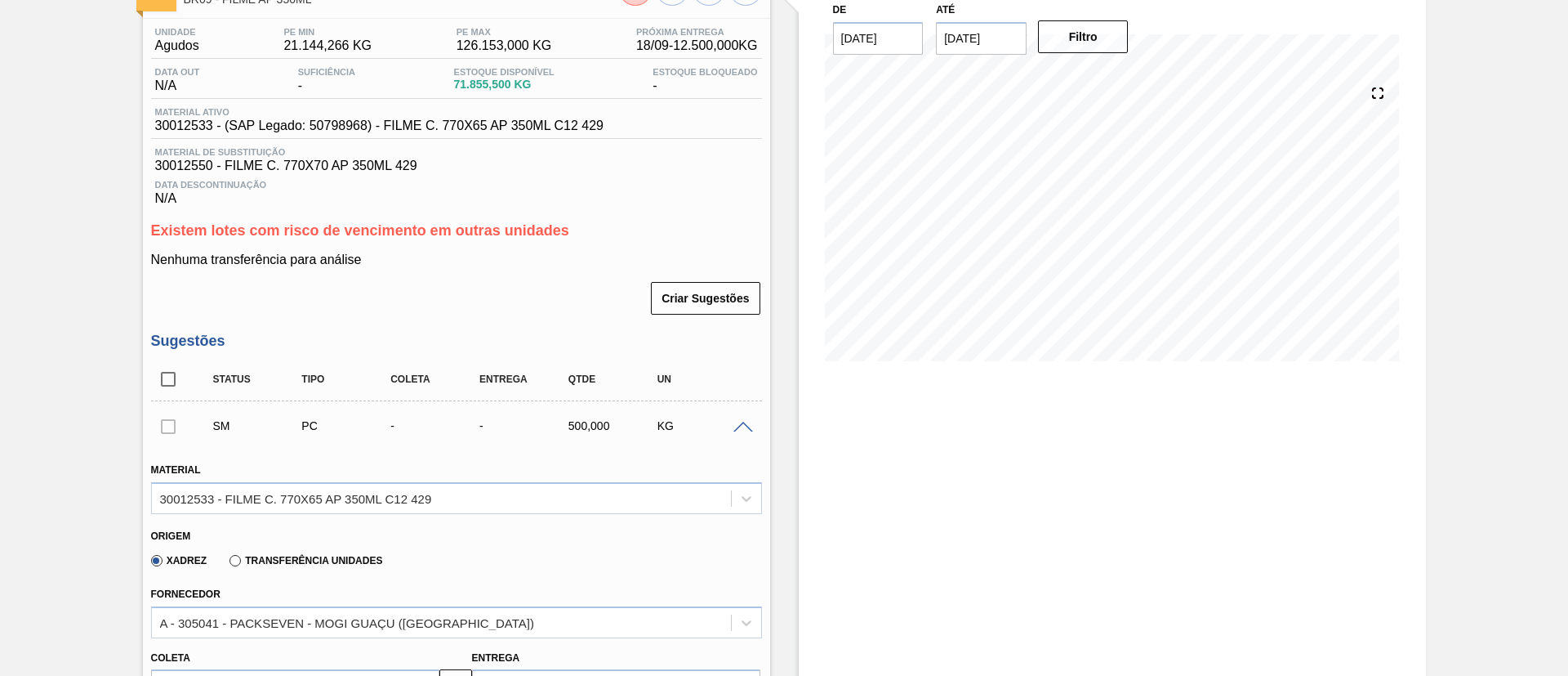
scroll to position [245, 0]
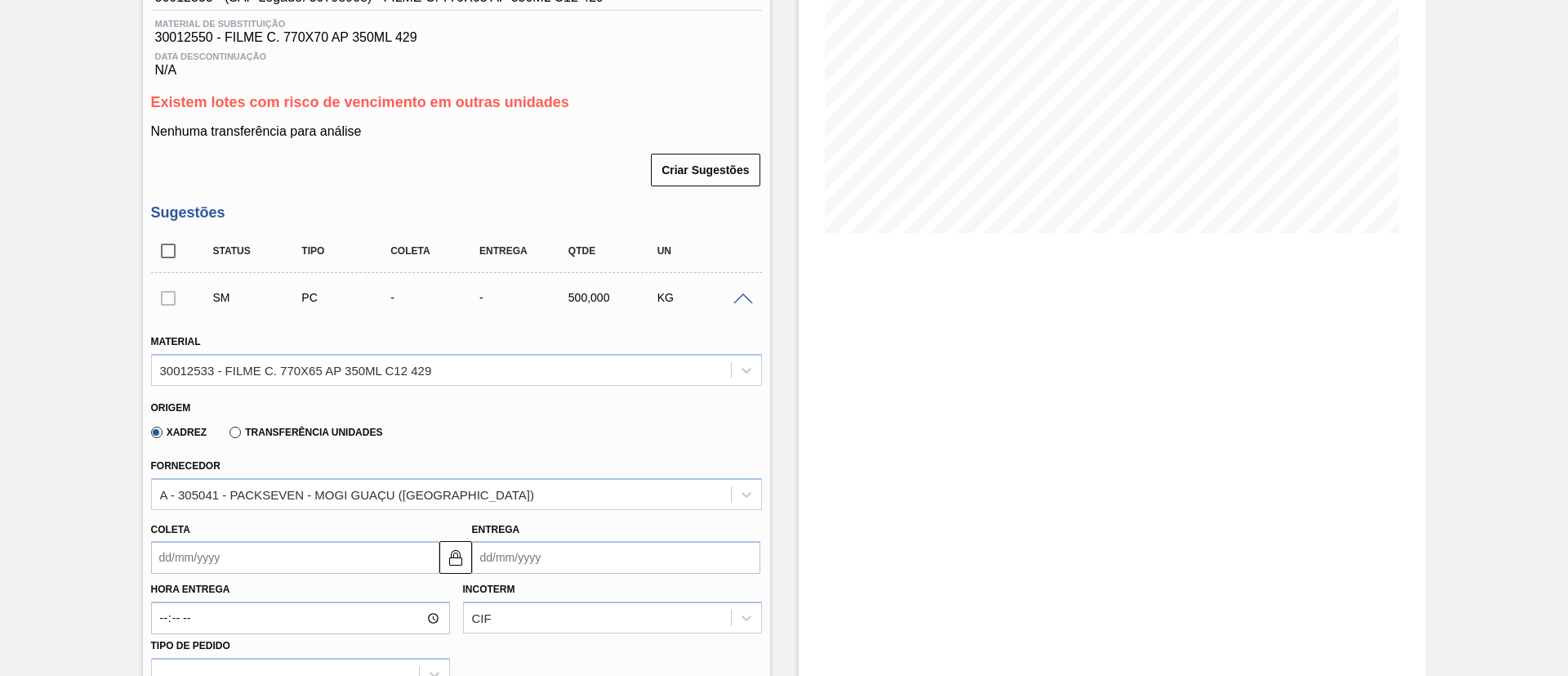
click at [367, 476] on div "Fornecedor A - 305041 - PACKSEVEN - MOGI GUAÇU (SP)" at bounding box center [456, 482] width 611 height 56
click at [366, 488] on div "A - 305041 - PACKSEVEN - MOGI GUAÇU ([GEOGRAPHIC_DATA])" at bounding box center [347, 494] width 374 height 14
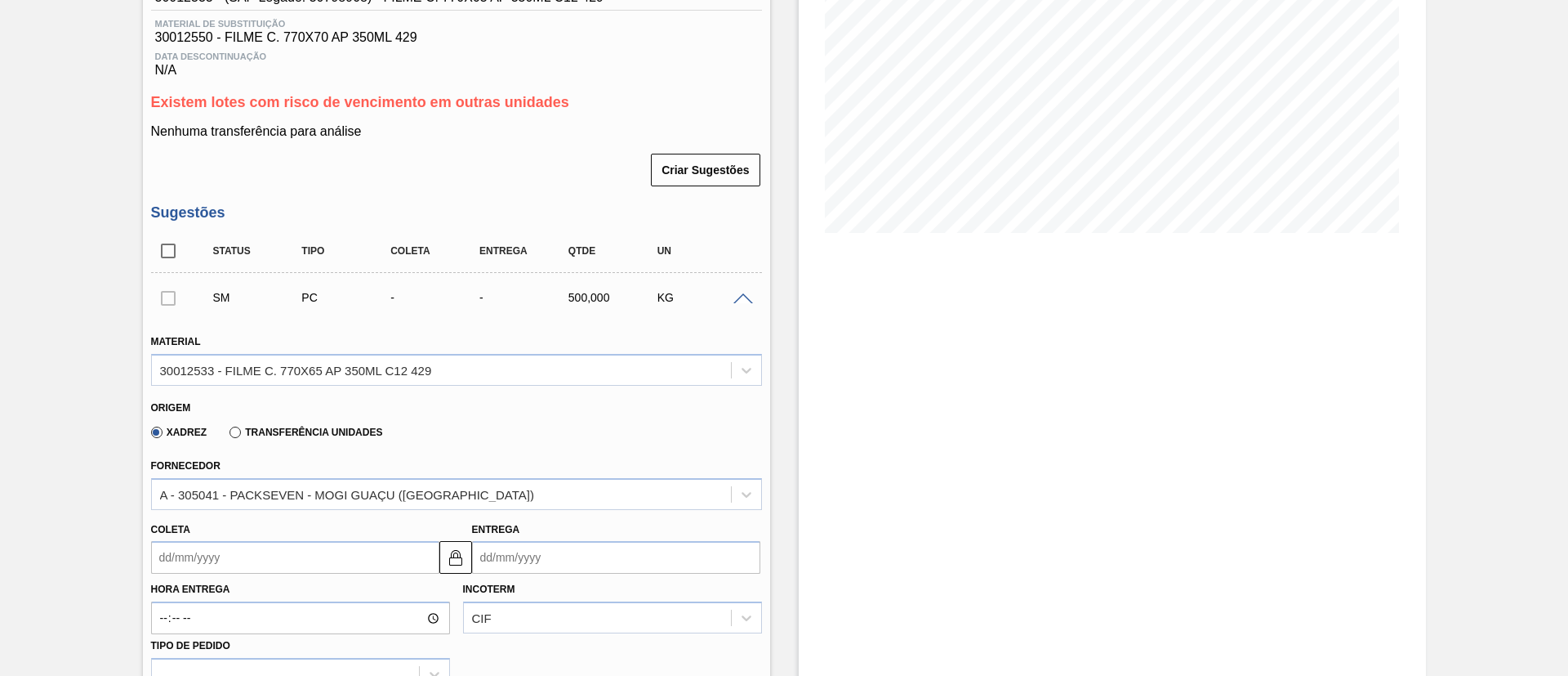
click at [745, 298] on span at bounding box center [742, 300] width 19 height 13
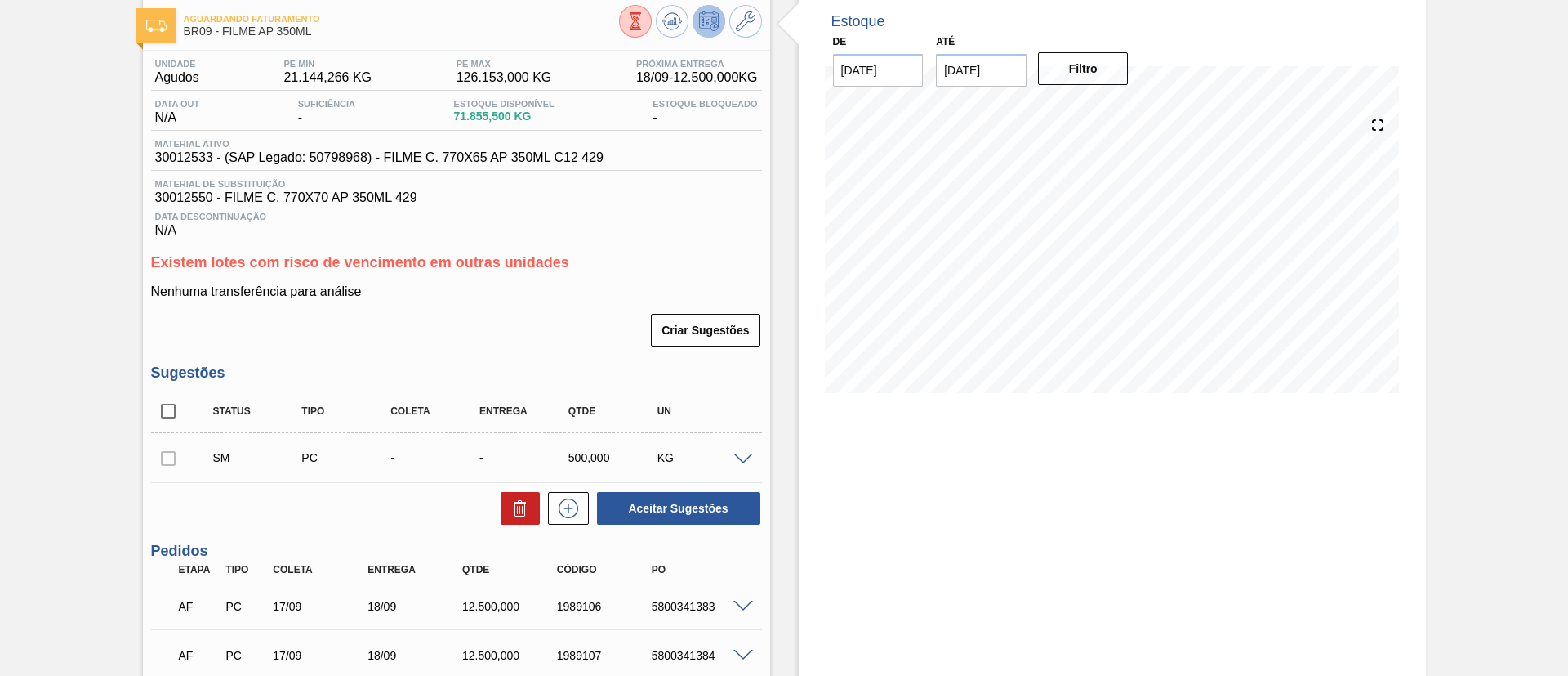
scroll to position [0, 0]
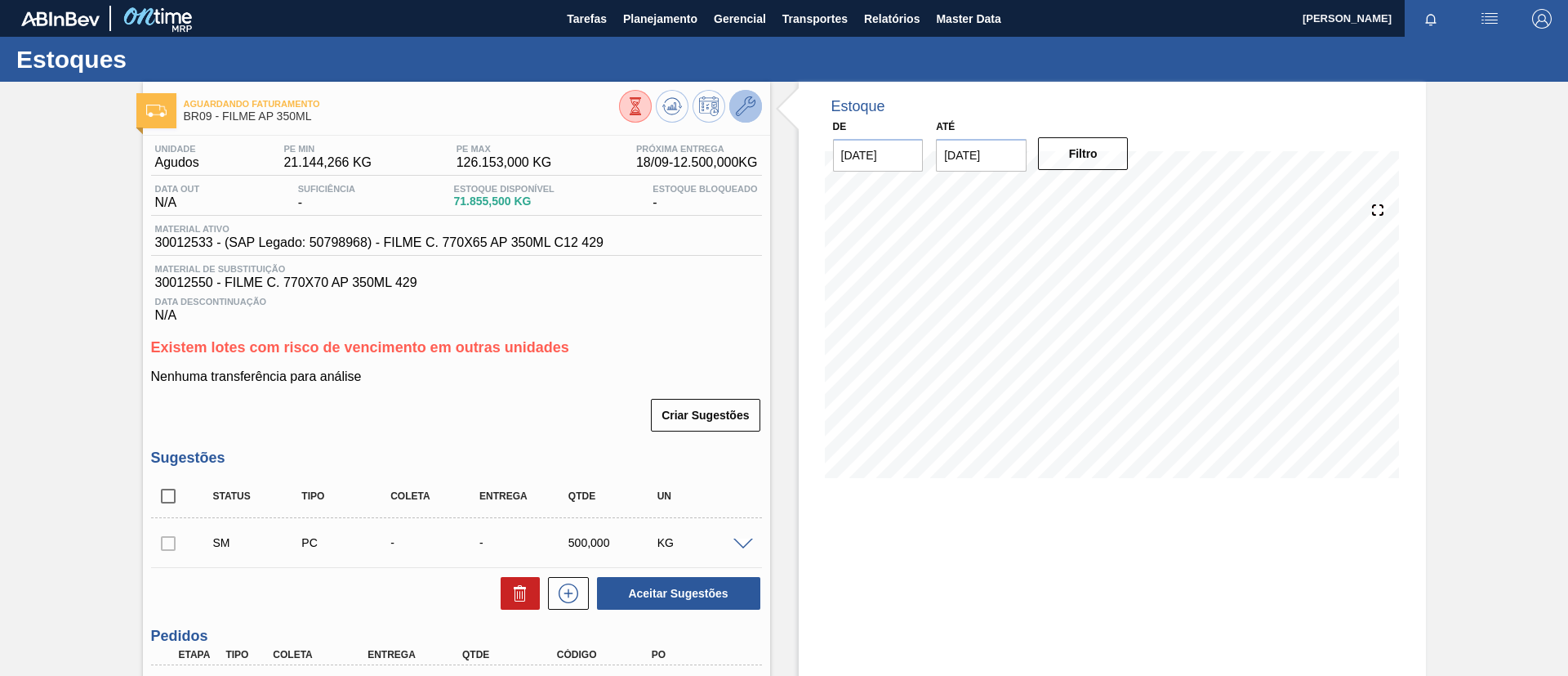
click at [741, 105] on icon at bounding box center [745, 105] width 19 height 19
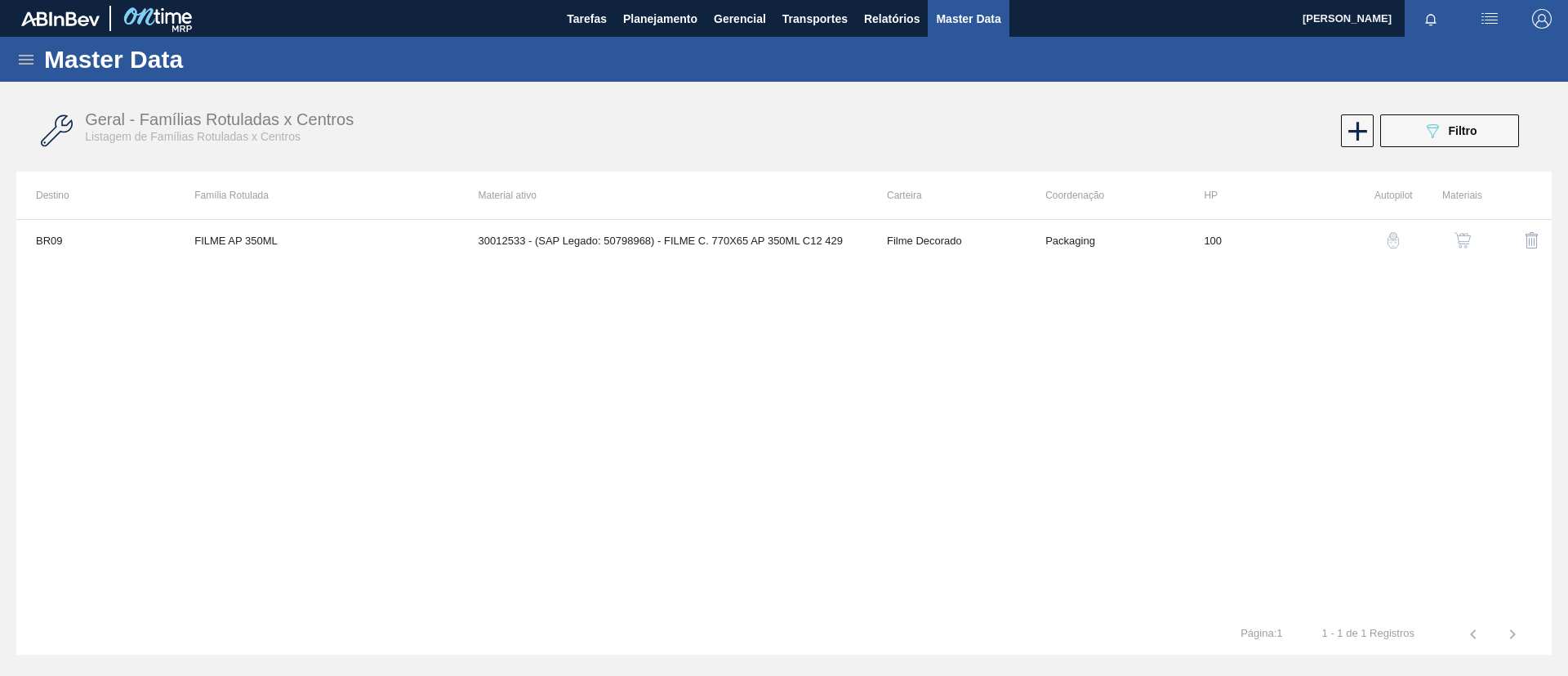
click at [1459, 237] on img "button" at bounding box center [1462, 240] width 16 height 16
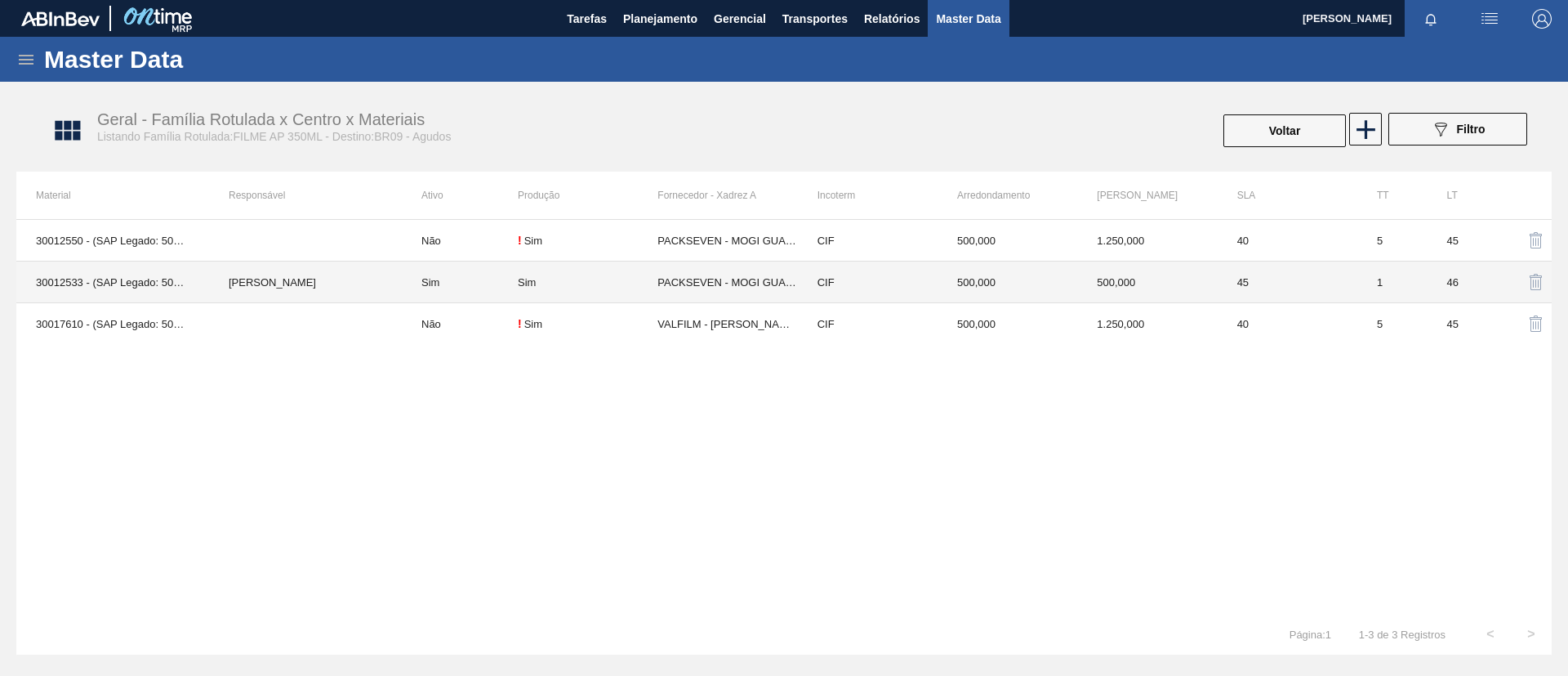
click at [371, 281] on td "[PERSON_NAME]" at bounding box center [305, 282] width 193 height 41
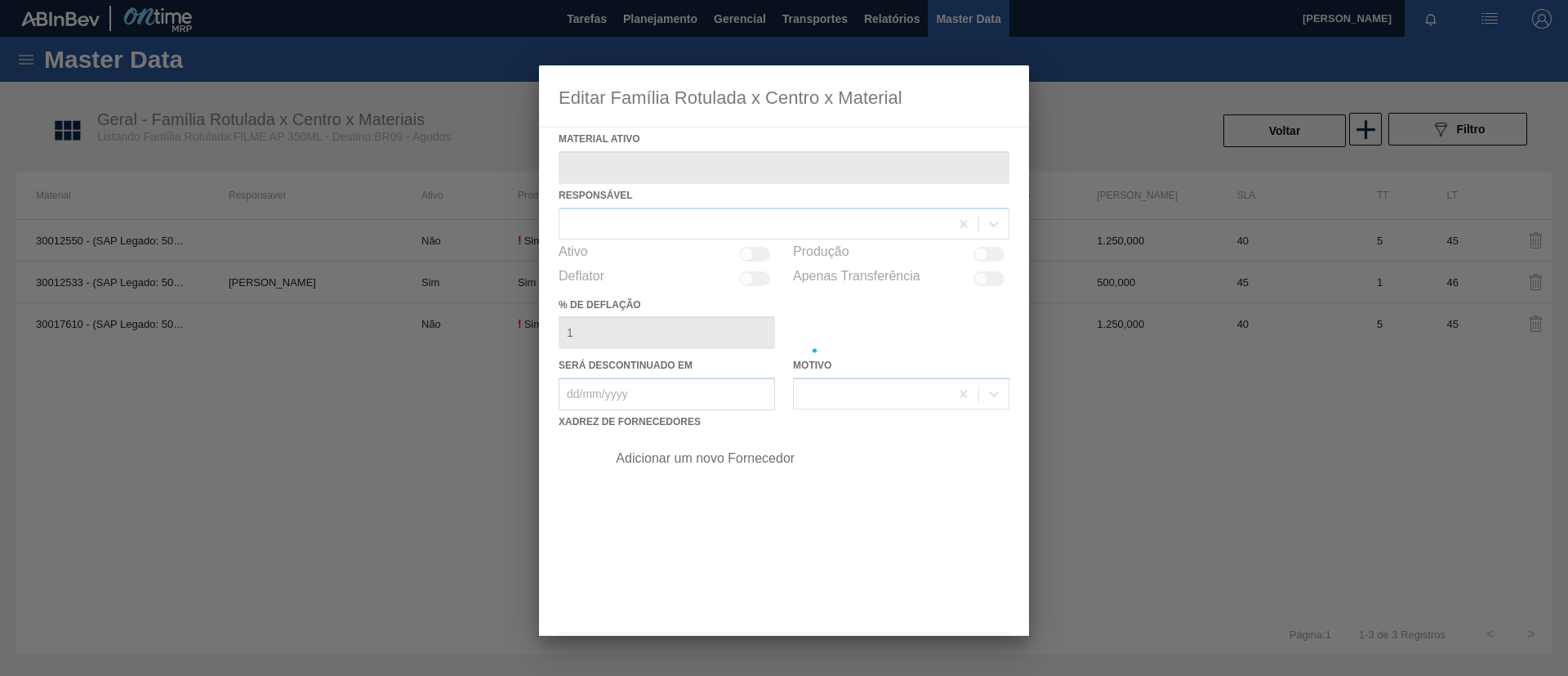
type ativo "30012533 - (SAP Legado: 50798968) - FILME C. 770X65 AP 350ML C12 429"
checkbox input "true"
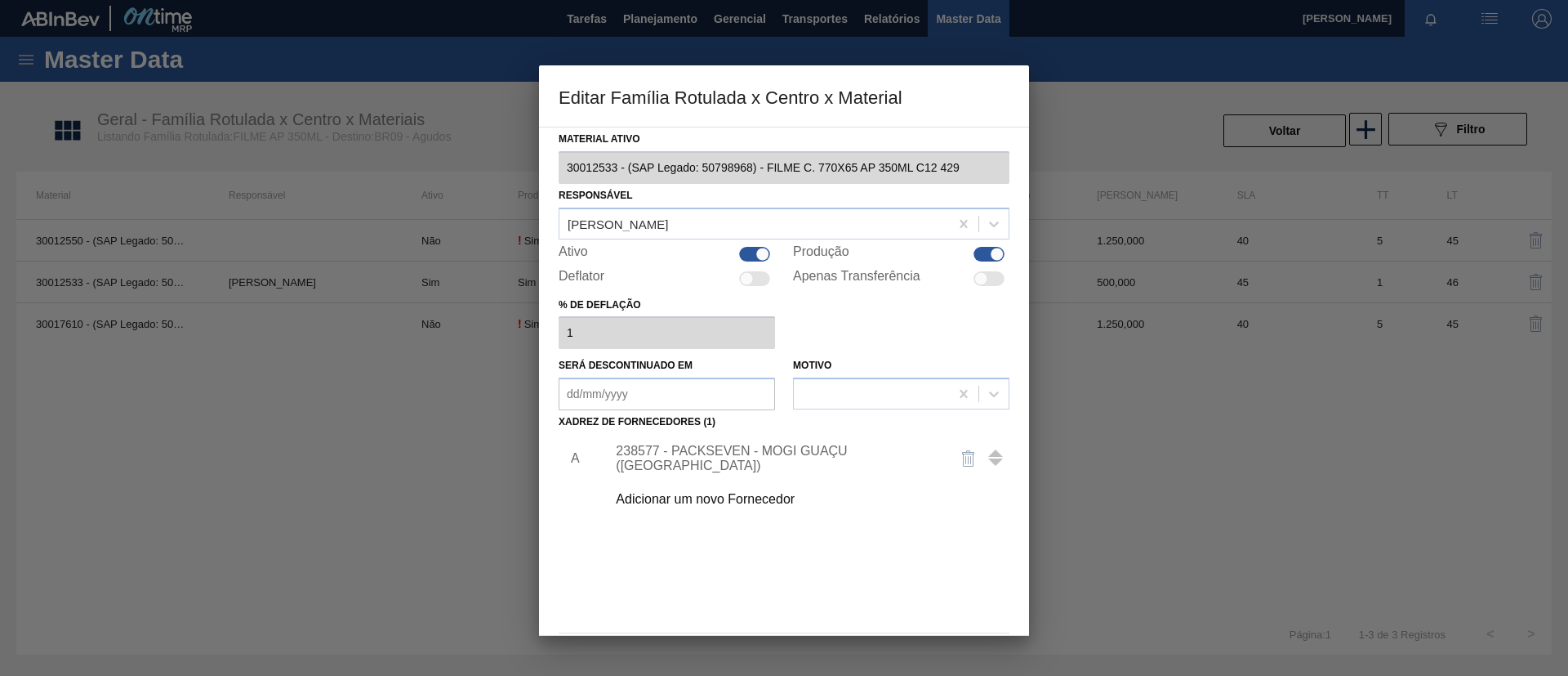
click at [741, 489] on div "Adicionar um novo Fornecedor" at bounding box center [803, 499] width 412 height 41
click at [741, 522] on div "A 238577 - PACKSEVEN - MOGI GUAÇU (SP) Adicionar um novo Fornecedor" at bounding box center [784, 530] width 450 height 192
click at [736, 495] on div "Adicionar um novo Fornecedor" at bounding box center [776, 499] width 321 height 14
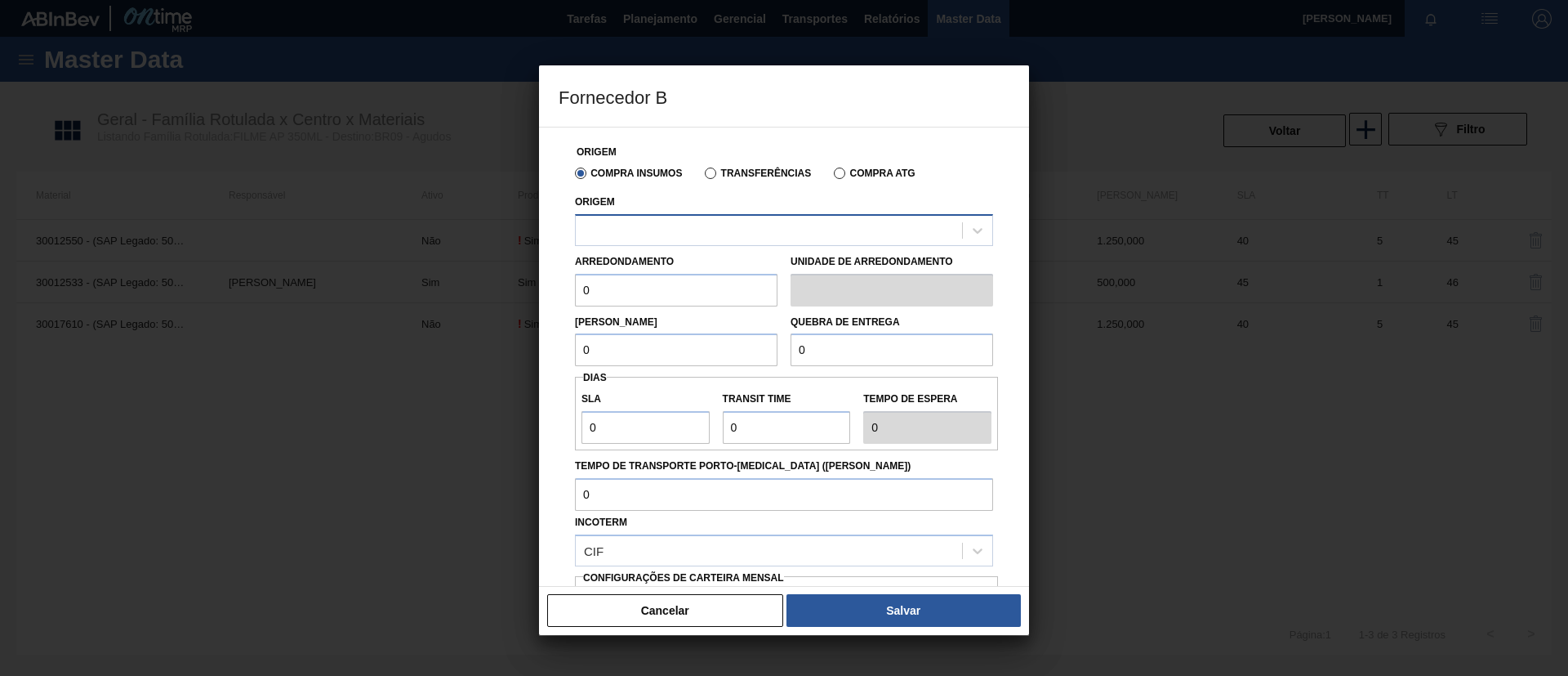
click at [705, 242] on div at bounding box center [784, 230] width 418 height 32
click at [733, 615] on button "Cancelar" at bounding box center [665, 610] width 236 height 33
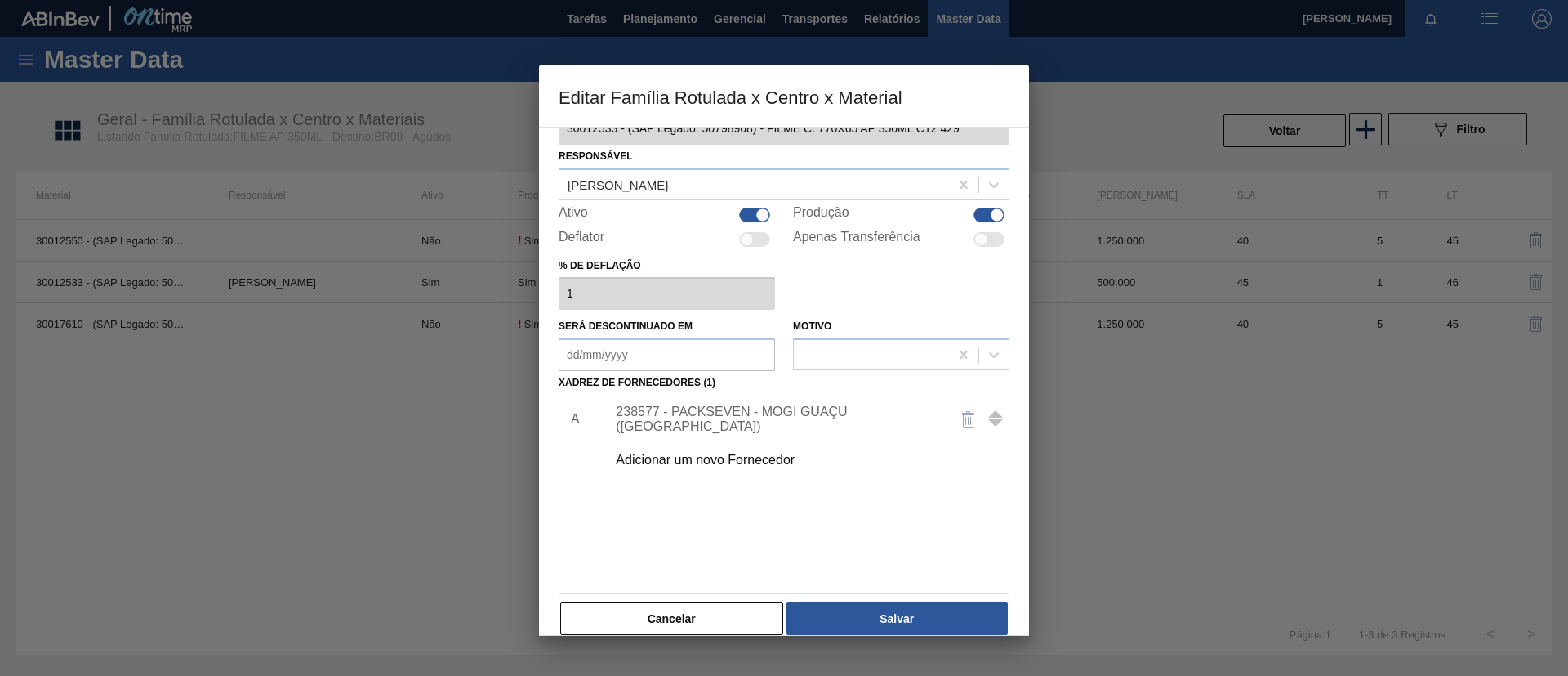
scroll to position [61, 0]
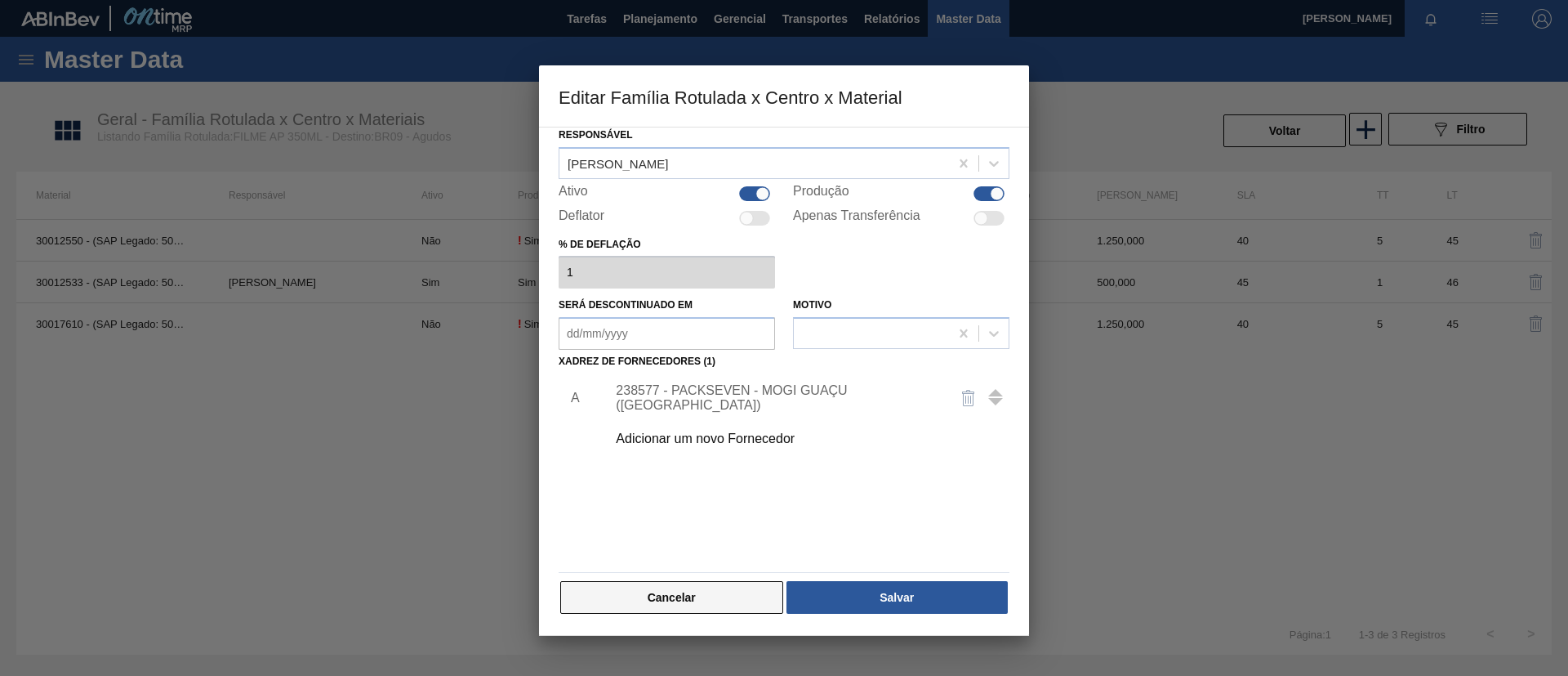
click at [682, 583] on button "Cancelar" at bounding box center [671, 597] width 223 height 33
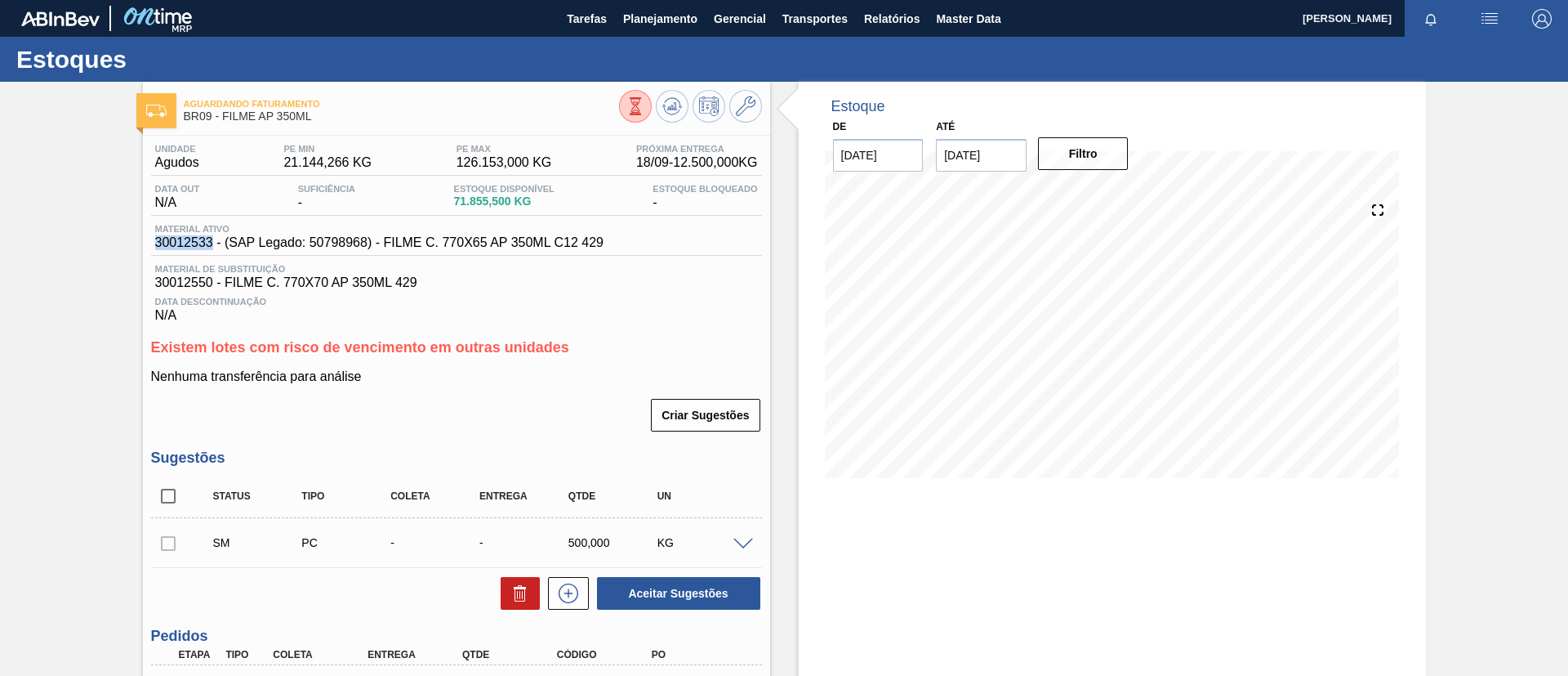
drag, startPoint x: 141, startPoint y: 243, endPoint x: 213, endPoint y: 245, distance: 72.0
click at [213, 245] on div "Aguardando Faturamento BR09 - FILME AP 350ML Unidade Agudos PE MIN 21.144,266 K…" at bounding box center [784, 612] width 1568 height 1061
copy span "30012533"
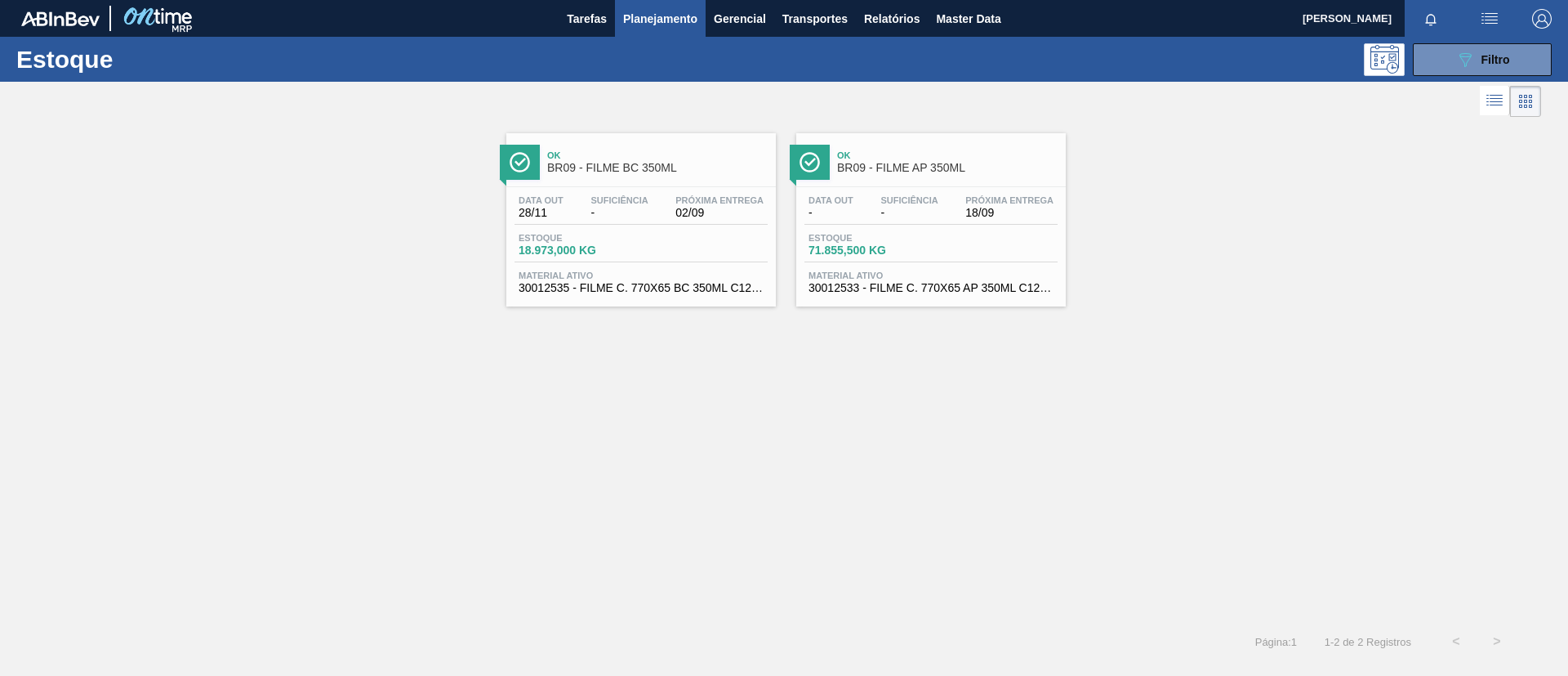
click at [707, 181] on div "Ok BR09 - FILME BC 350ML Data out 28/11 Suficiência - Próxima Entrega 02/09 Est…" at bounding box center [641, 219] width 270 height 173
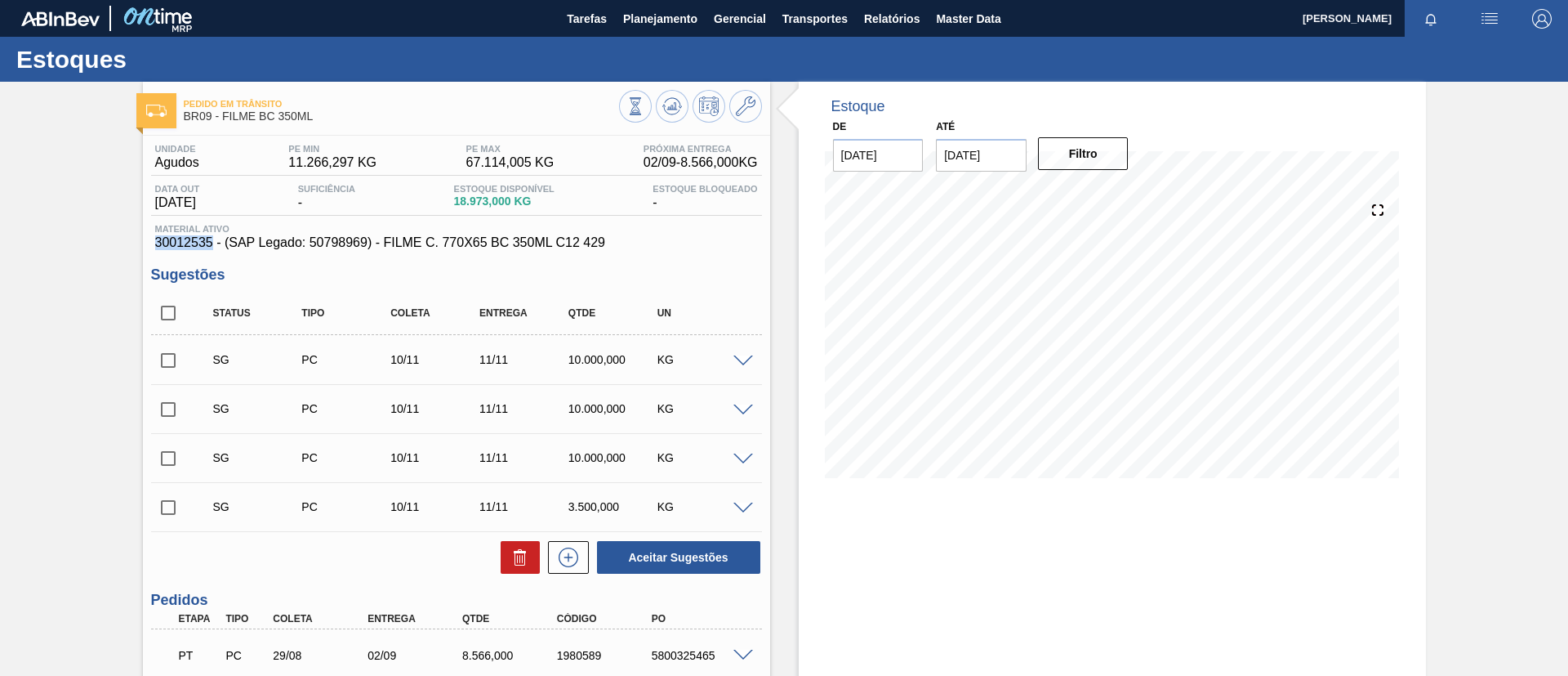
drag, startPoint x: 151, startPoint y: 235, endPoint x: 213, endPoint y: 242, distance: 62.4
click at [213, 242] on div "Material ativo 30012535 - (SAP Legado: 50798969) - FILME C. 770X65 BC 350ML C12…" at bounding box center [456, 236] width 611 height 26
copy span "30012535"
drag, startPoint x: 619, startPoint y: 246, endPoint x: 156, endPoint y: 245, distance: 463.0
click at [156, 245] on span "30012535 - (SAP Legado: 50798969) - FILME C. 770X65 BC 350ML C12 429" at bounding box center [456, 242] width 603 height 14
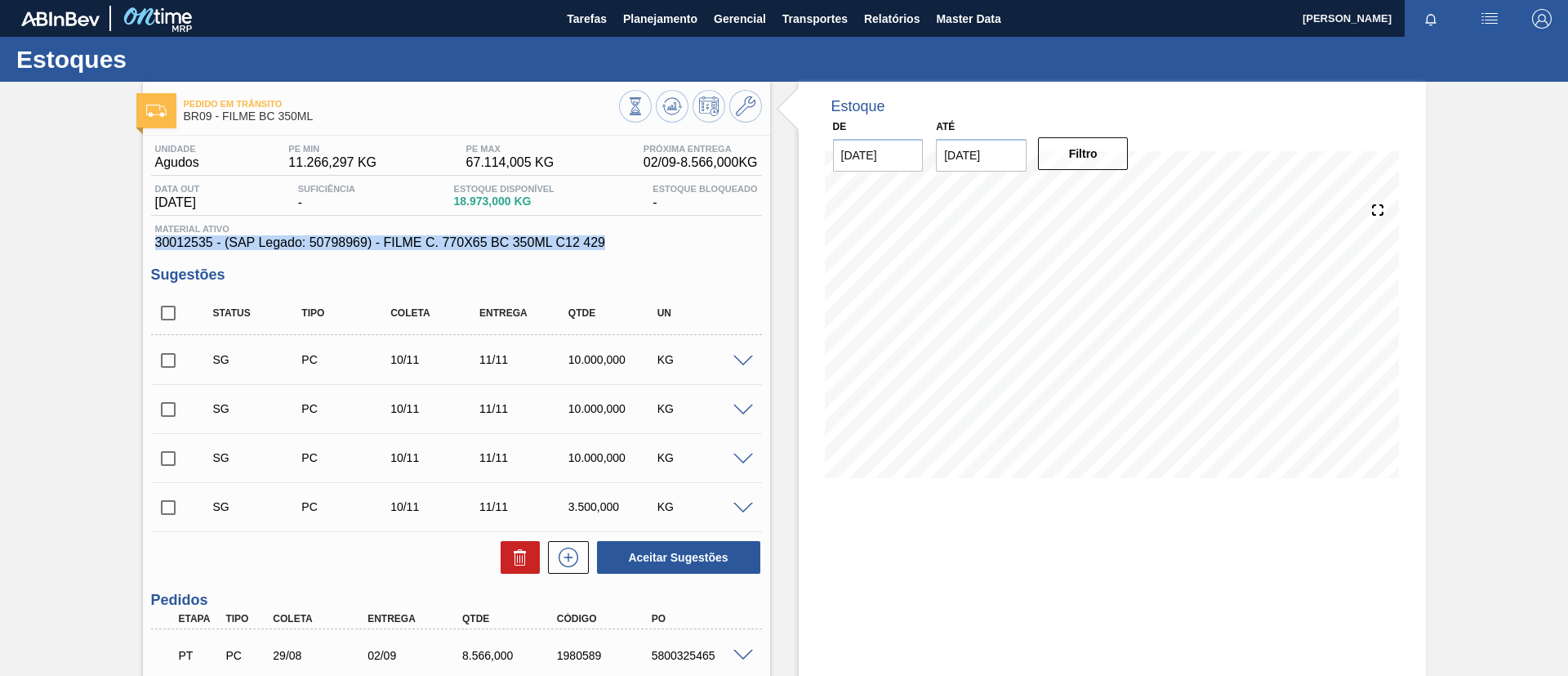
copy span "30012535 - (SAP Legado: 50798969) - FILME C. 770X65 BC 350ML C12 429"
click at [665, 25] on span "Planejamento" at bounding box center [660, 19] width 74 height 19
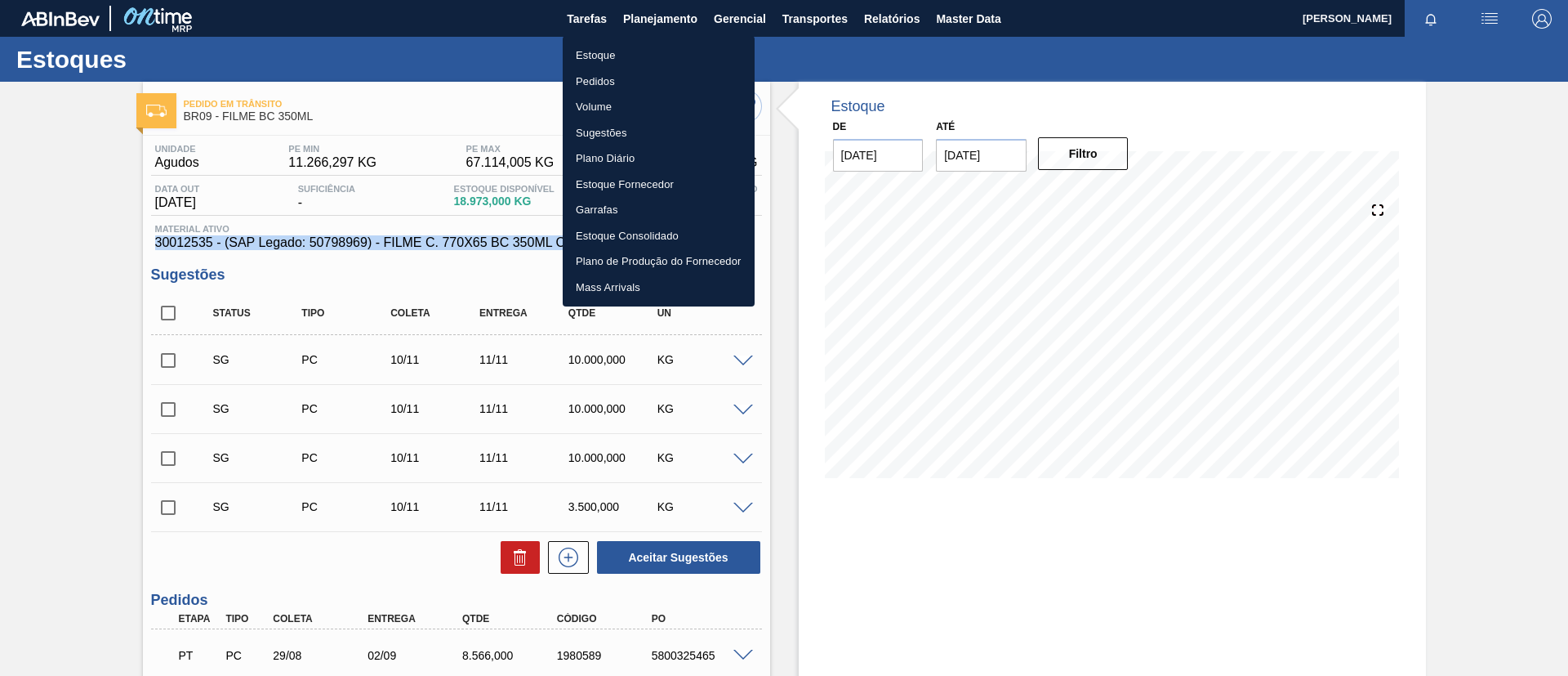
click at [658, 44] on li "Estoque" at bounding box center [659, 55] width 192 height 26
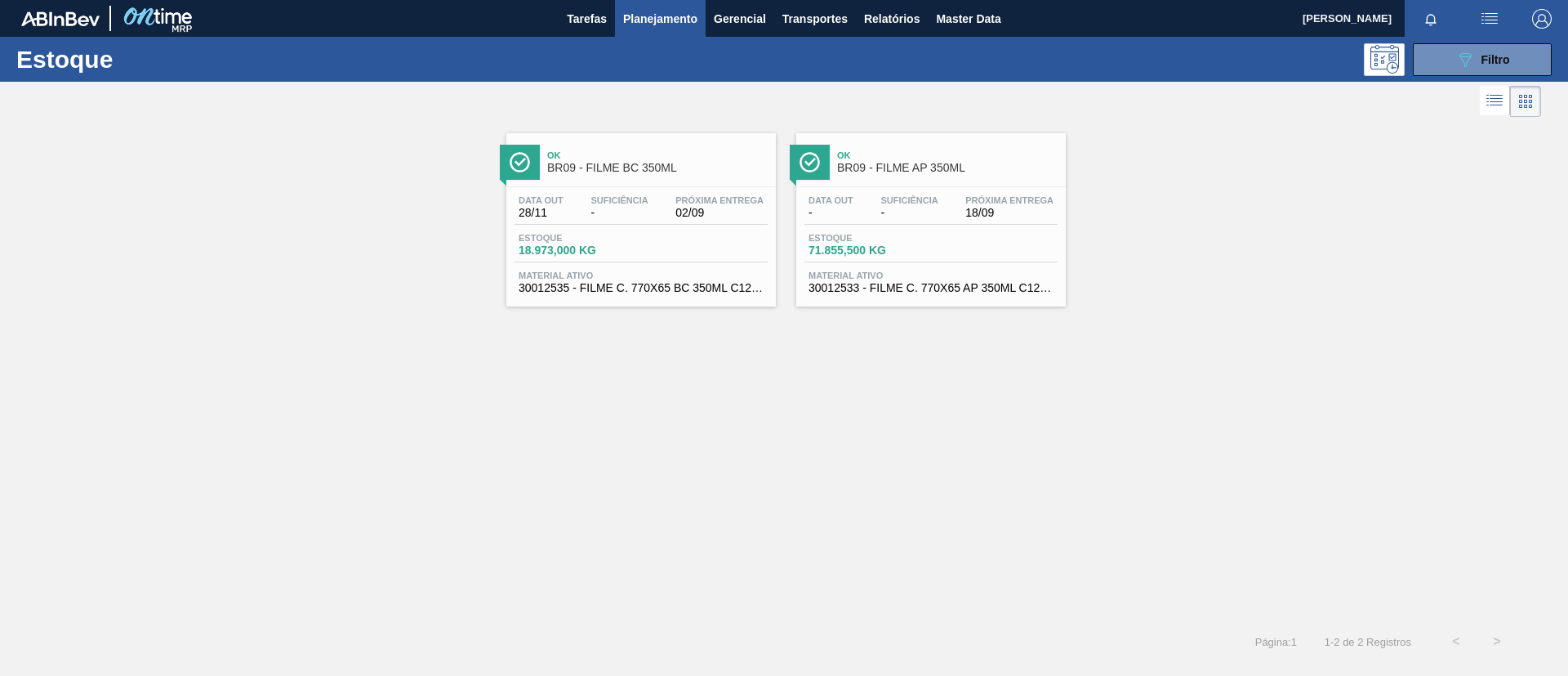
click at [924, 173] on span "BR09 - FILME AP 350ML" at bounding box center [946, 168] width 220 height 13
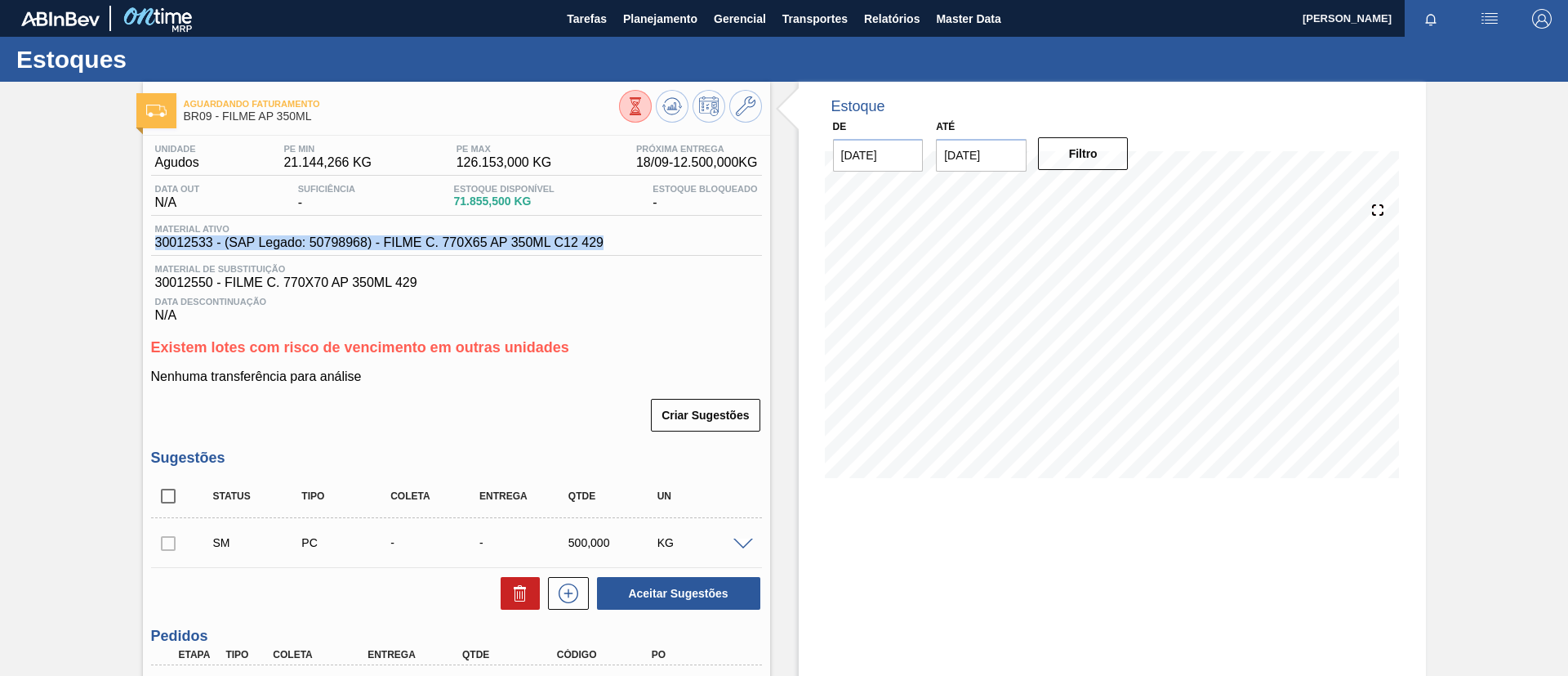
drag, startPoint x: 610, startPoint y: 246, endPoint x: 81, endPoint y: 250, distance: 529.0
click at [81, 250] on div "Aguardando Faturamento BR09 - FILME AP 350ML Unidade Agudos PE MIN 21.144,266 K…" at bounding box center [784, 612] width 1568 height 1061
copy span "30012533 - (SAP Legado: 50798968) - FILME C. 770X65 AP 350ML C12 429"
click at [31, 215] on div "Aguardando Faturamento BR09 - FILME AP 350ML Unidade Agudos PE MIN 21.144,266 K…" at bounding box center [784, 612] width 1568 height 1061
drag, startPoint x: 313, startPoint y: 243, endPoint x: 369, endPoint y: 248, distance: 56.2
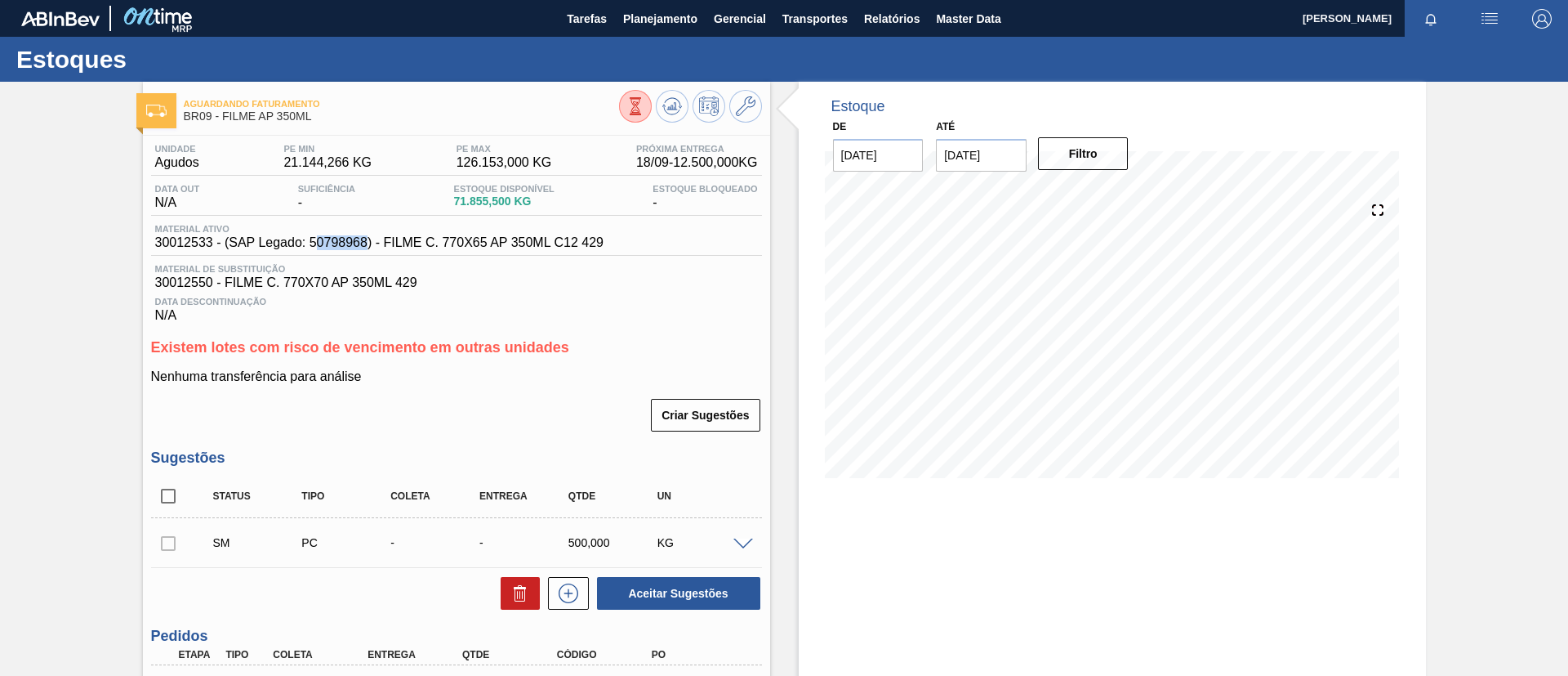
click at [369, 248] on span "30012533 - (SAP Legado: 50798968) - FILME C. 770X65 AP 350ML C12 429" at bounding box center [380, 242] width 449 height 14
drag, startPoint x: 310, startPoint y: 247, endPoint x: 365, endPoint y: 245, distance: 55.0
click at [365, 245] on span "30012533 - (SAP Legado: 50798968) - FILME C. 770X65 AP 350ML C12 429" at bounding box center [380, 242] width 449 height 14
copy span "50798968"
drag, startPoint x: 606, startPoint y: 243, endPoint x: 384, endPoint y: 247, distance: 222.0
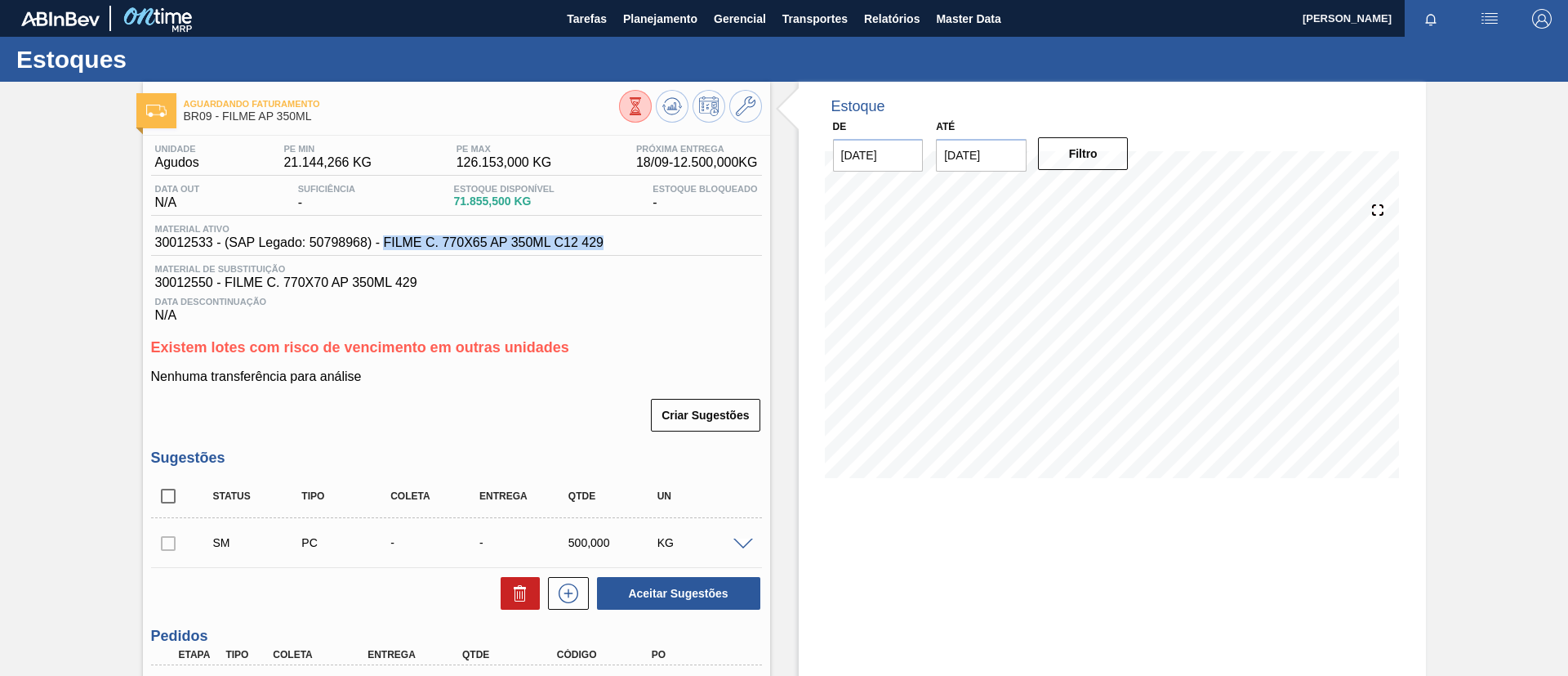
click at [384, 247] on div "Material ativo 30012533 - (SAP Legado: 50798968) - FILME C. 770X65 AP 350ML C12…" at bounding box center [379, 236] width 456 height 26
copy span "FILME C. 770X65 AP 350ML C12 429"
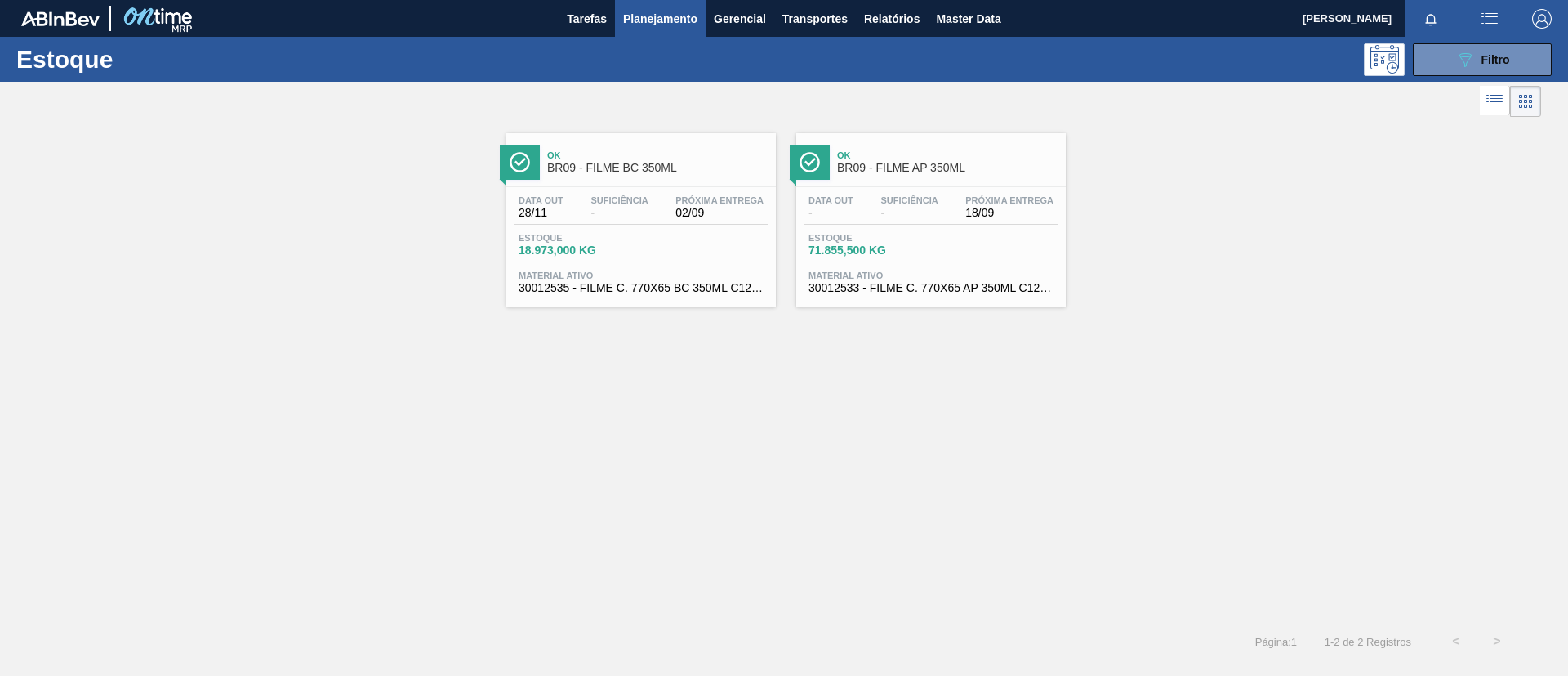
click at [633, 147] on div "Ok BR09 - FILME BC 350ML" at bounding box center [657, 162] width 220 height 37
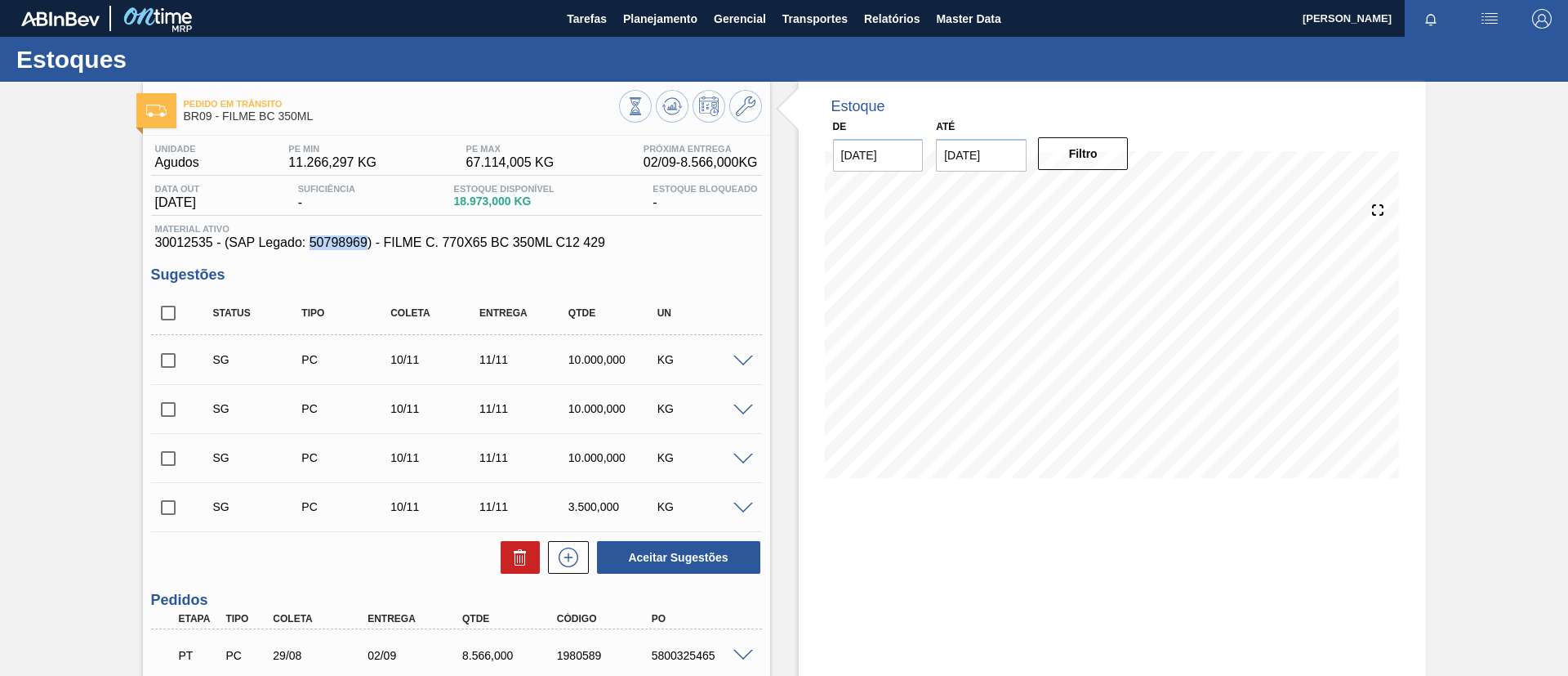
drag, startPoint x: 312, startPoint y: 241, endPoint x: 365, endPoint y: 248, distance: 53.5
click at [365, 248] on span "30012535 - (SAP Legado: 50798969) - FILME C. 770X65 BC 350ML C12 429" at bounding box center [456, 242] width 603 height 14
copy span "50798969"
drag, startPoint x: 610, startPoint y: 247, endPoint x: 380, endPoint y: 246, distance: 230.0
click at [380, 246] on div "Unidade Agudos PE MIN 11.266,297 KG PE MAX 67.114,005 KG Próxima Entrega 02/09 …" at bounding box center [456, 617] width 628 height 963
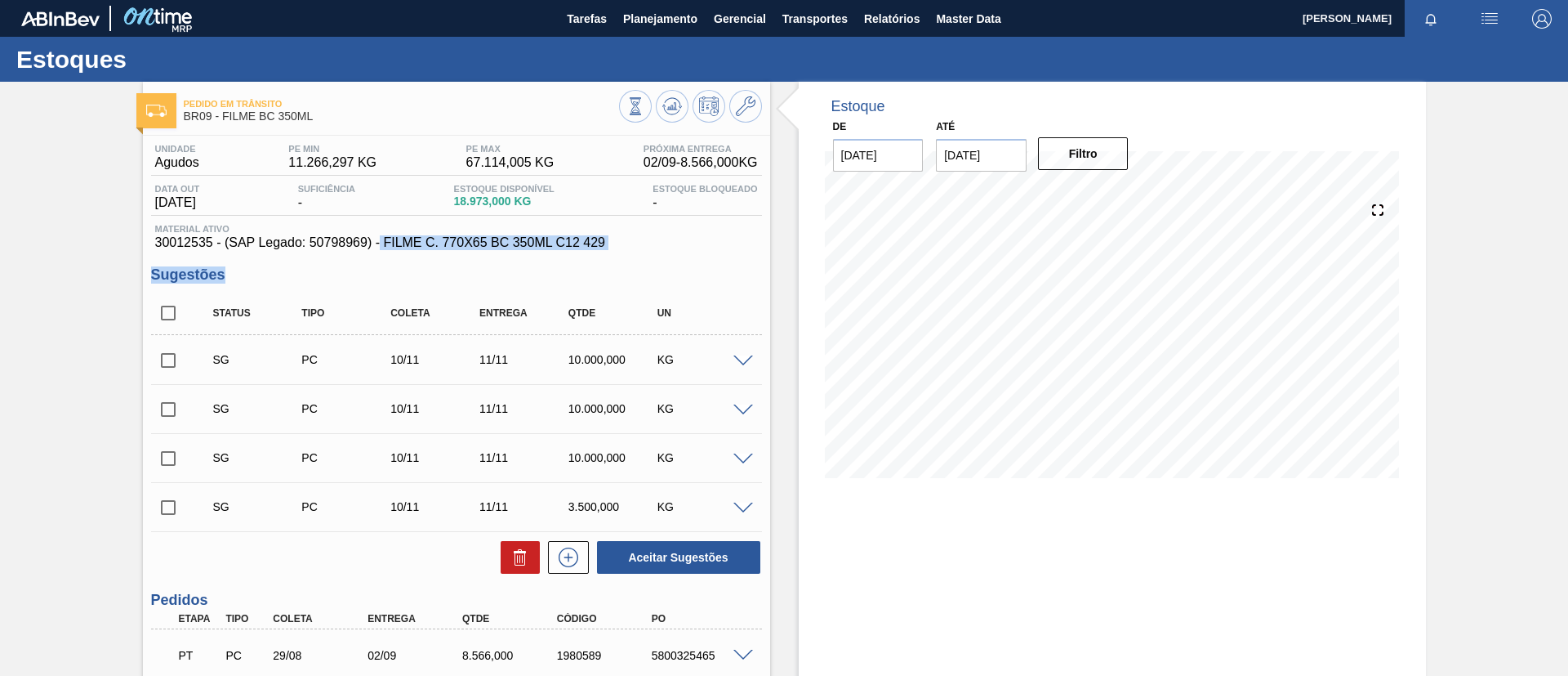
click at [595, 241] on span "30012535 - (SAP Legado: 50798969) - FILME C. 770X65 BC 350ML C12 429" at bounding box center [456, 242] width 603 height 14
drag, startPoint x: 627, startPoint y: 241, endPoint x: 383, endPoint y: 249, distance: 244.1
click at [383, 249] on span "30012535 - (SAP Legado: 50798969) - FILME C. 770X65 BC 350ML C12 429" at bounding box center [456, 242] width 603 height 14
copy span "FILME C. 770X65 BC 350ML C12 429"
click at [671, 30] on button "Planejamento" at bounding box center [660, 19] width 90 height 37
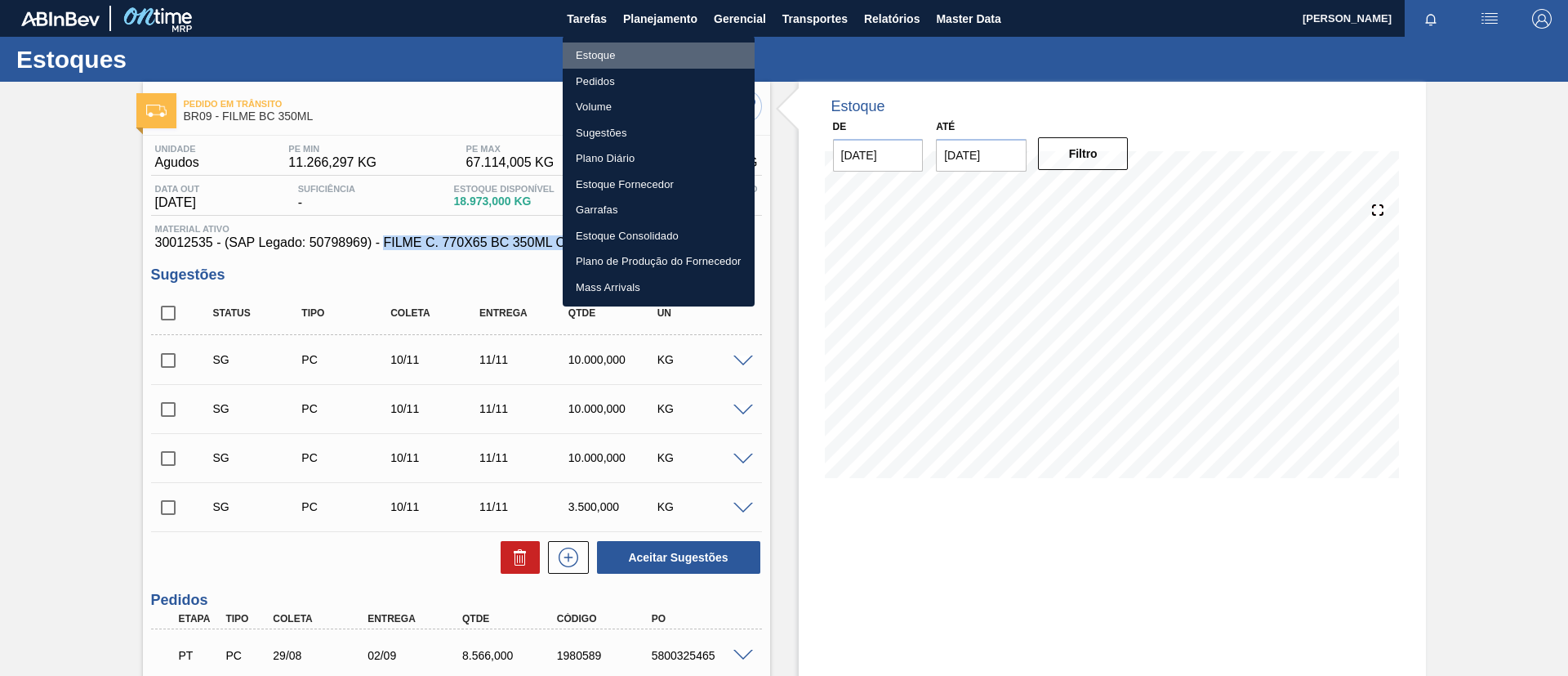
drag, startPoint x: 676, startPoint y: 53, endPoint x: 910, endPoint y: 69, distance: 234.5
click at [676, 54] on li "Estoque" at bounding box center [659, 55] width 192 height 26
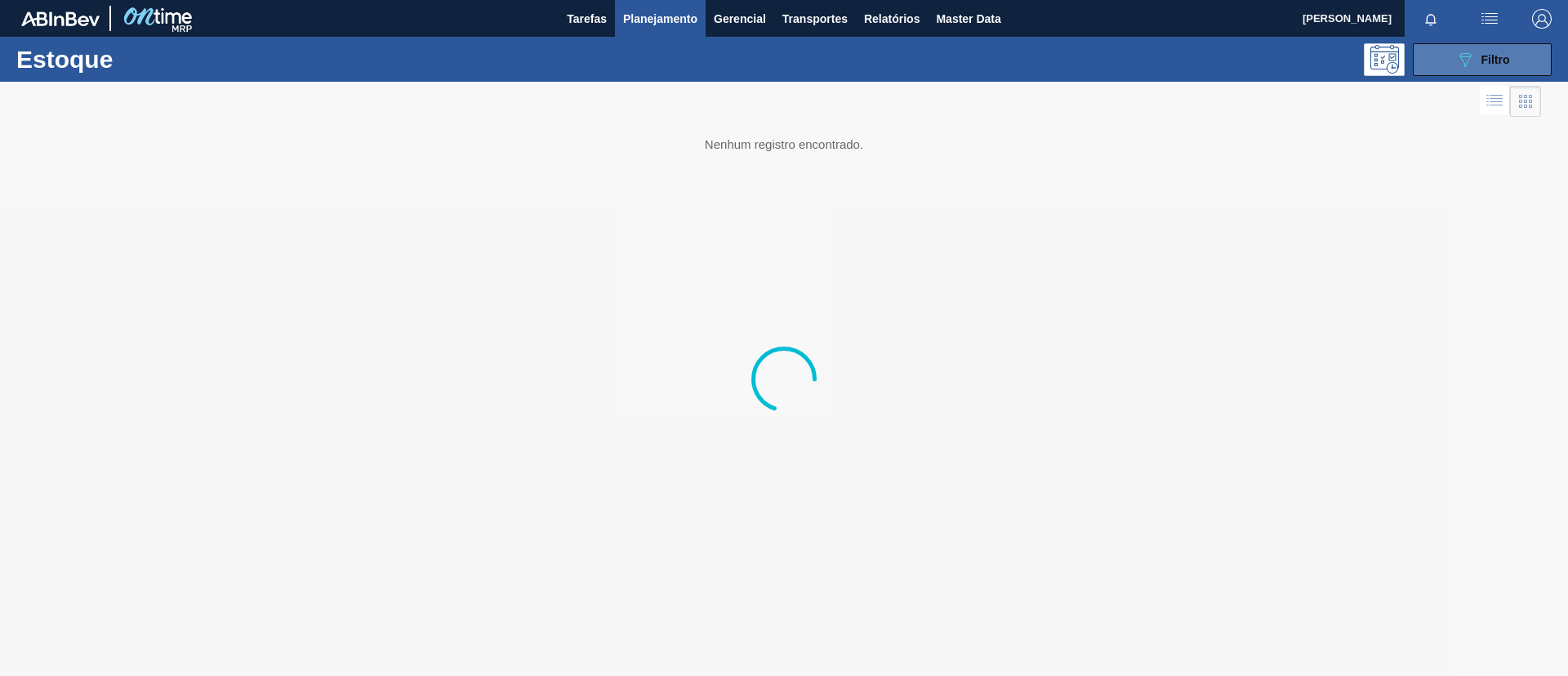
click at [1437, 66] on button "089F7B8B-B2A5-4AFE-B5C0-19BA573D28AC Filtro" at bounding box center [1482, 59] width 139 height 33
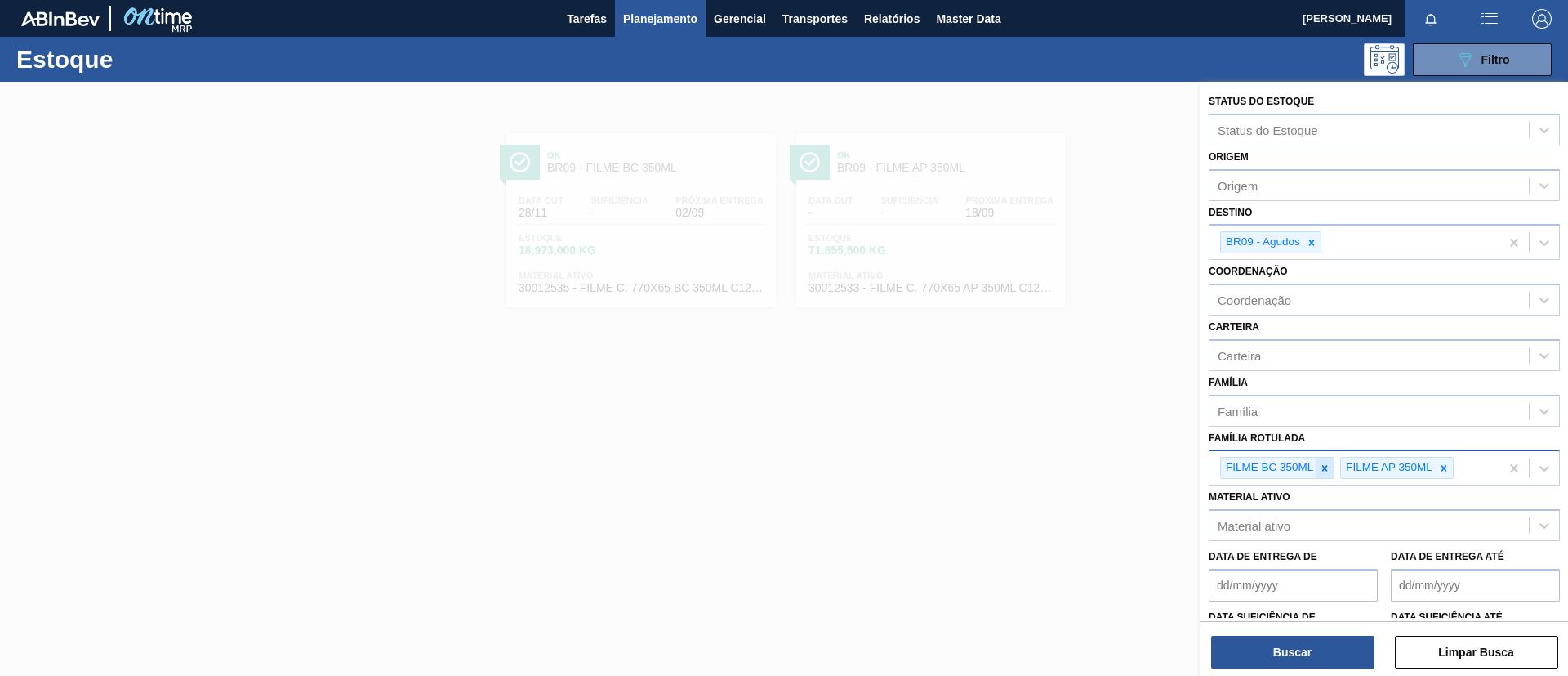
click at [1319, 468] on icon at bounding box center [1325, 468] width 12 height 12
click at [1323, 470] on icon at bounding box center [1325, 468] width 6 height 6
click at [1323, 470] on icon at bounding box center [1324, 468] width 12 height 12
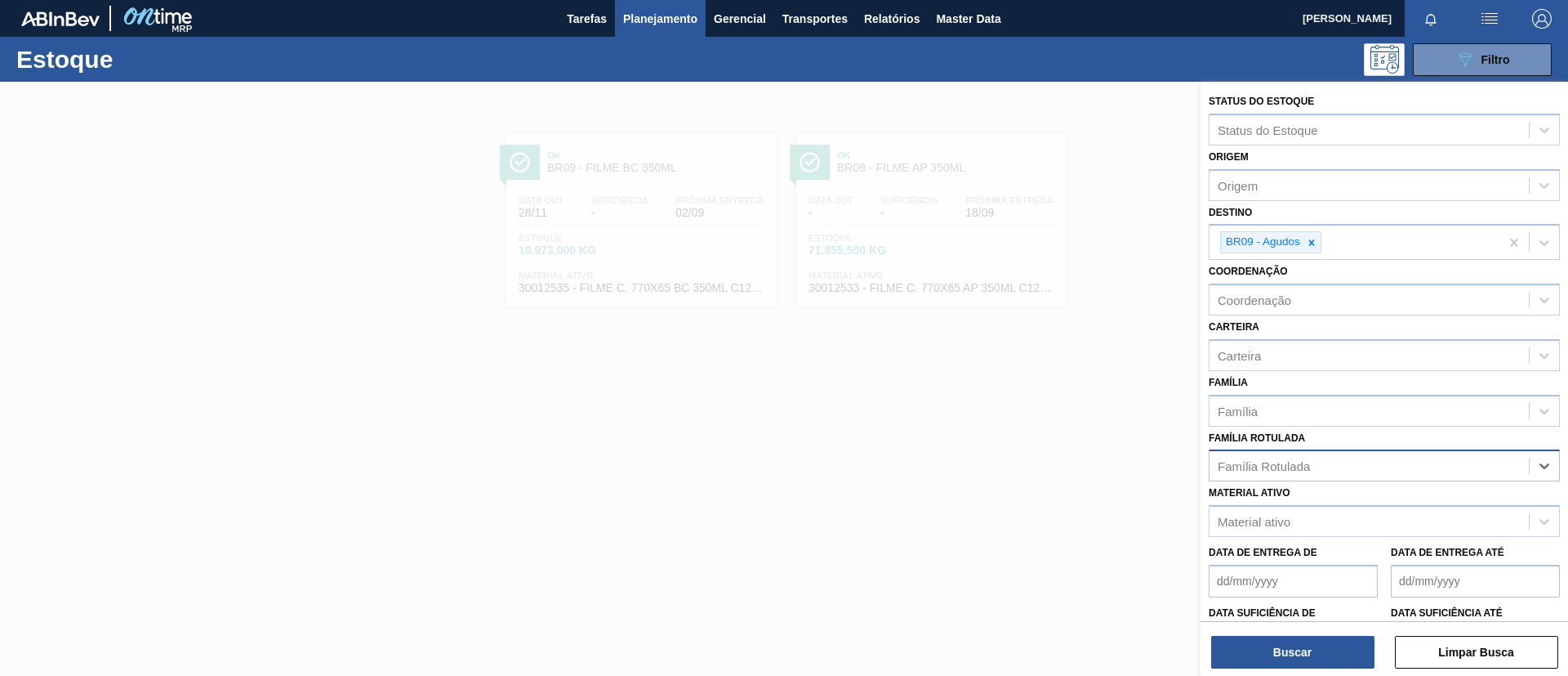
click at [1306, 428] on div "Família Rotulada option FILME AP 350ML, deselected. Select is focused ,type to …" at bounding box center [1384, 454] width 351 height 56
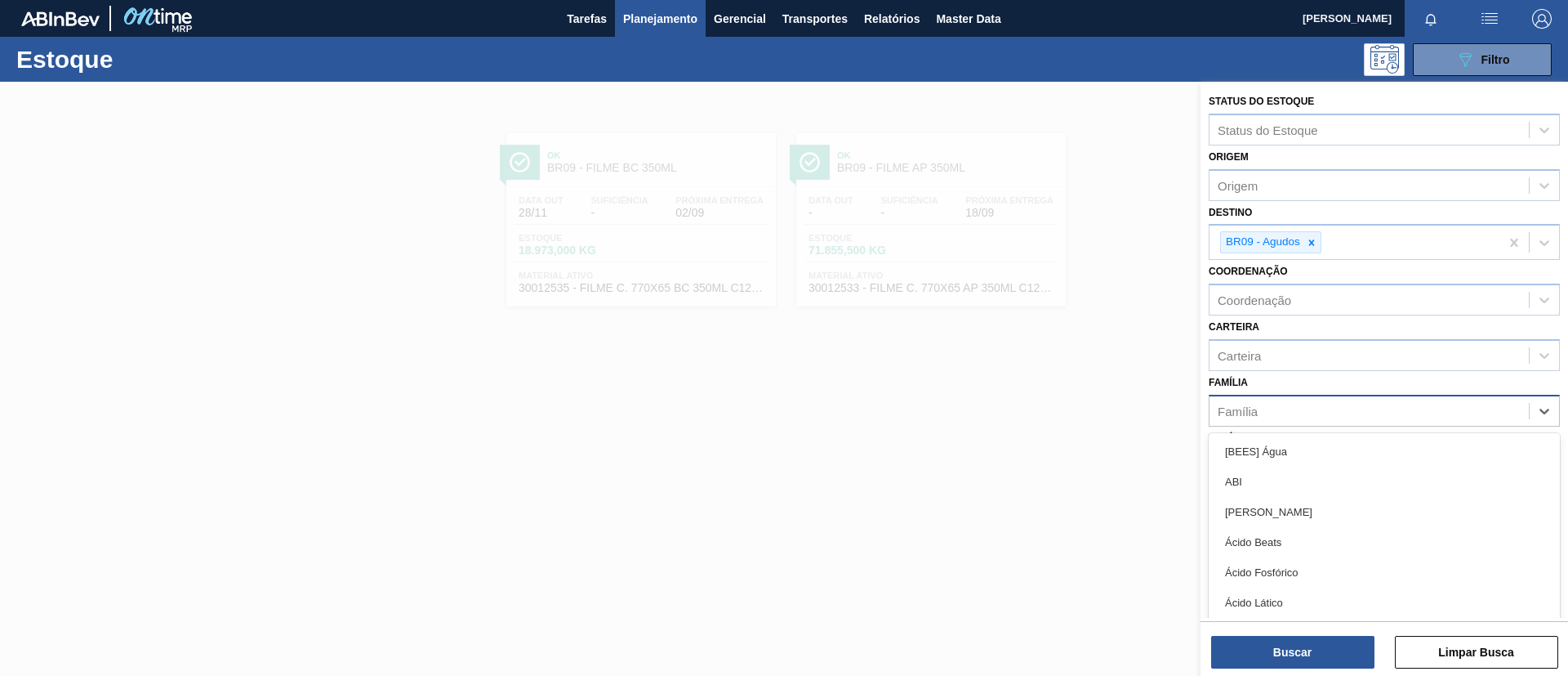
click at [1300, 420] on div "Família" at bounding box center [1369, 411] width 320 height 24
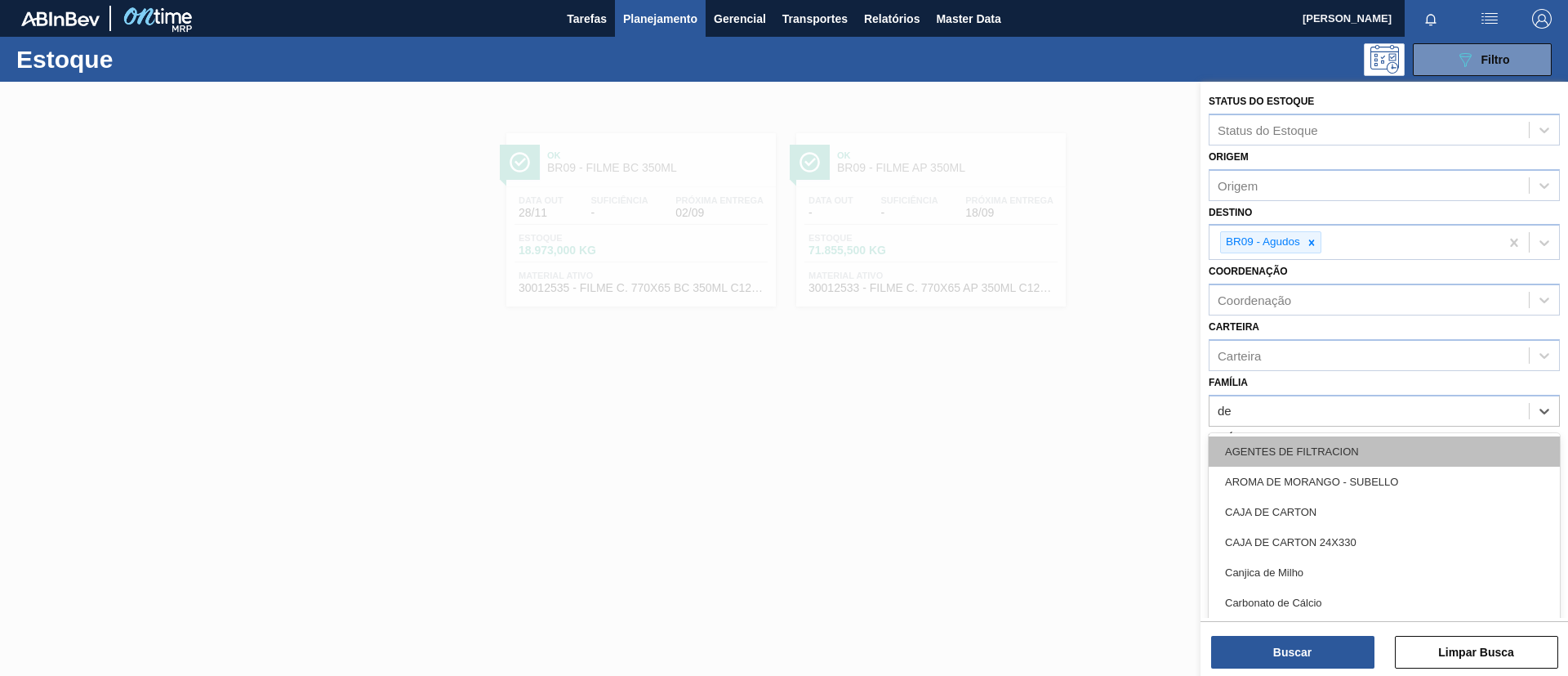
type input "dec"
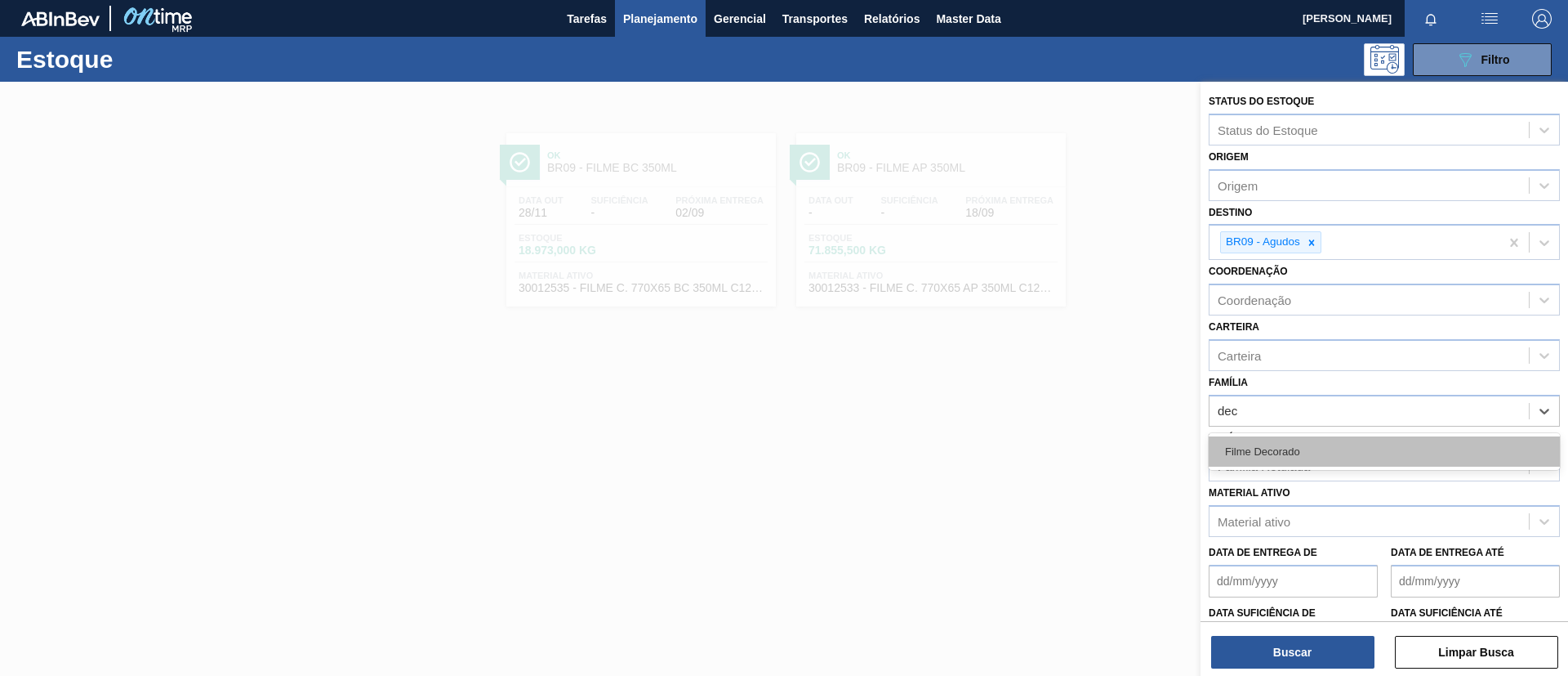
click at [1303, 453] on div "Filme Decorado" at bounding box center [1384, 452] width 351 height 30
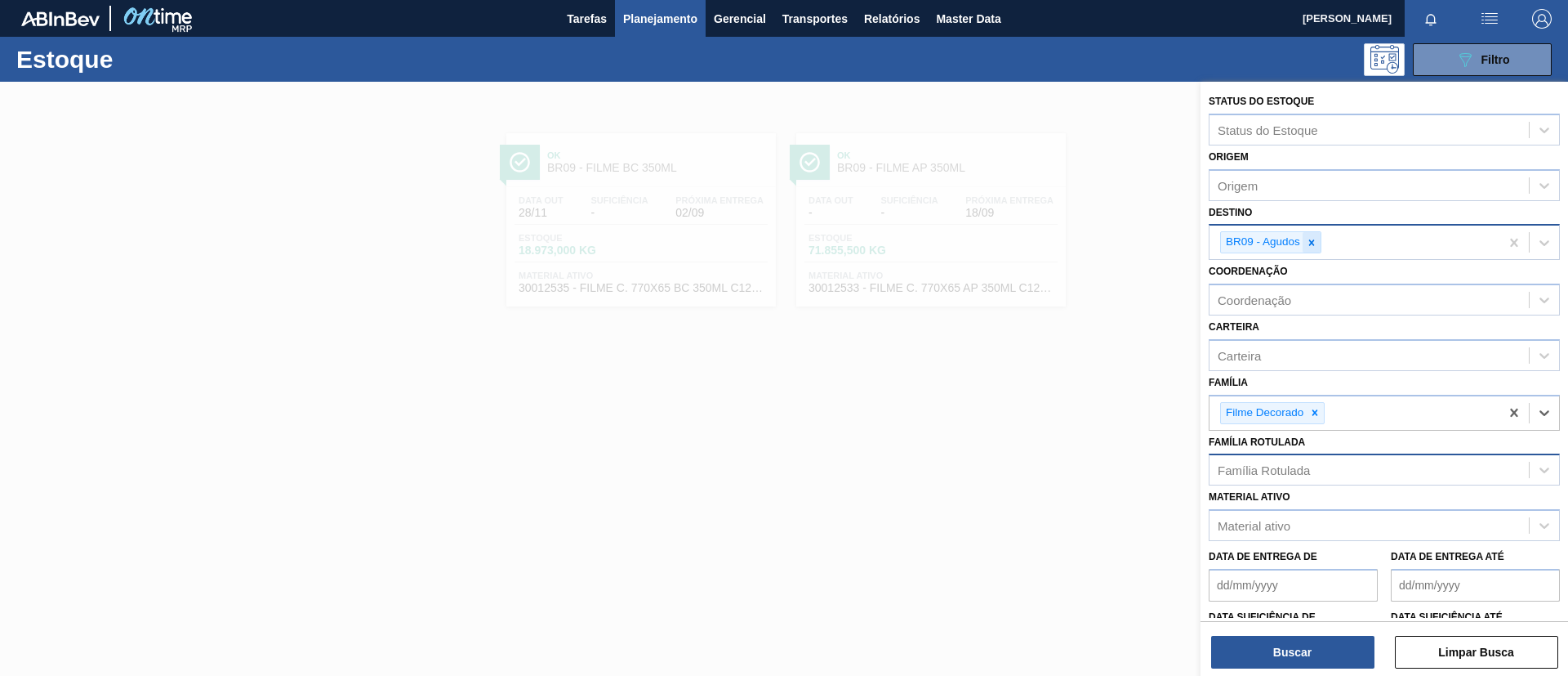
click at [1314, 246] on icon at bounding box center [1312, 243] width 12 height 12
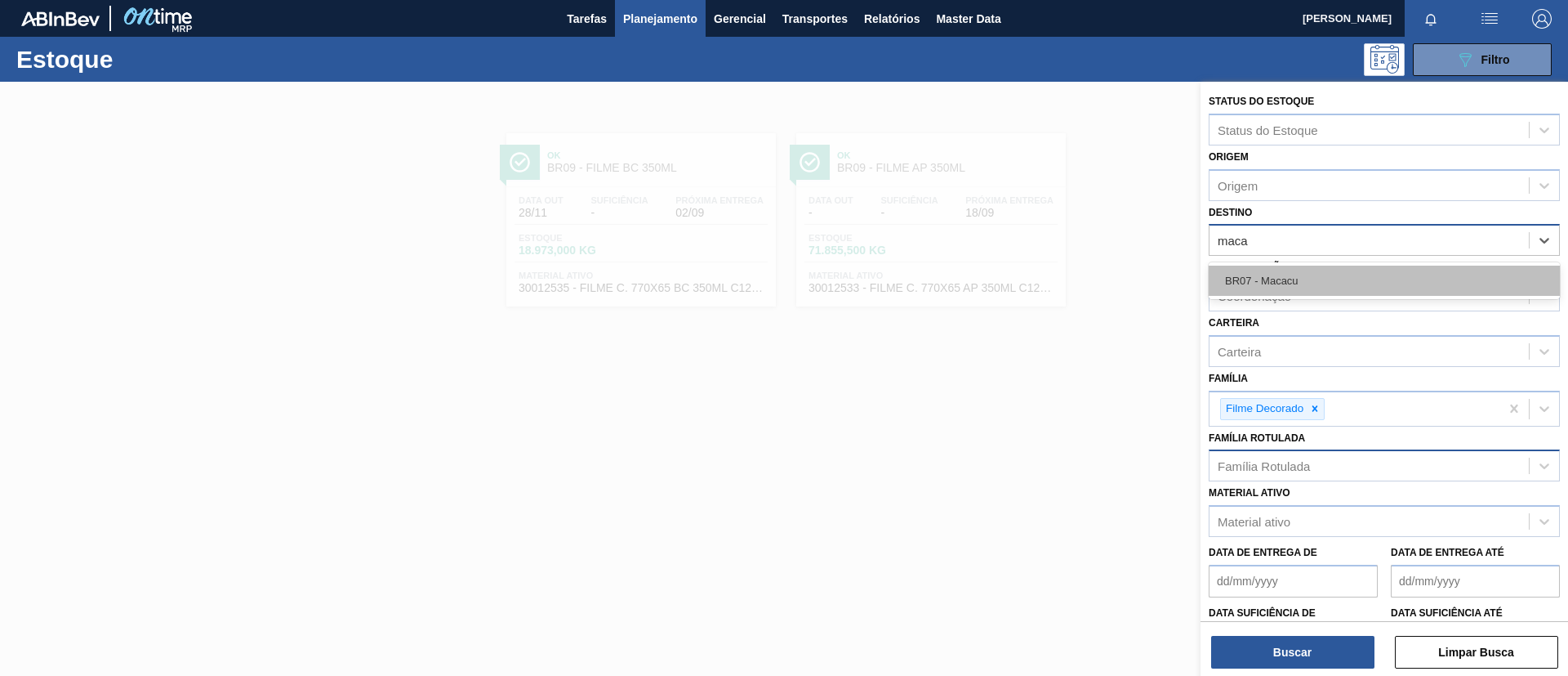
type input "macac"
click at [1307, 289] on div "BR07 - Macacu" at bounding box center [1384, 281] width 351 height 30
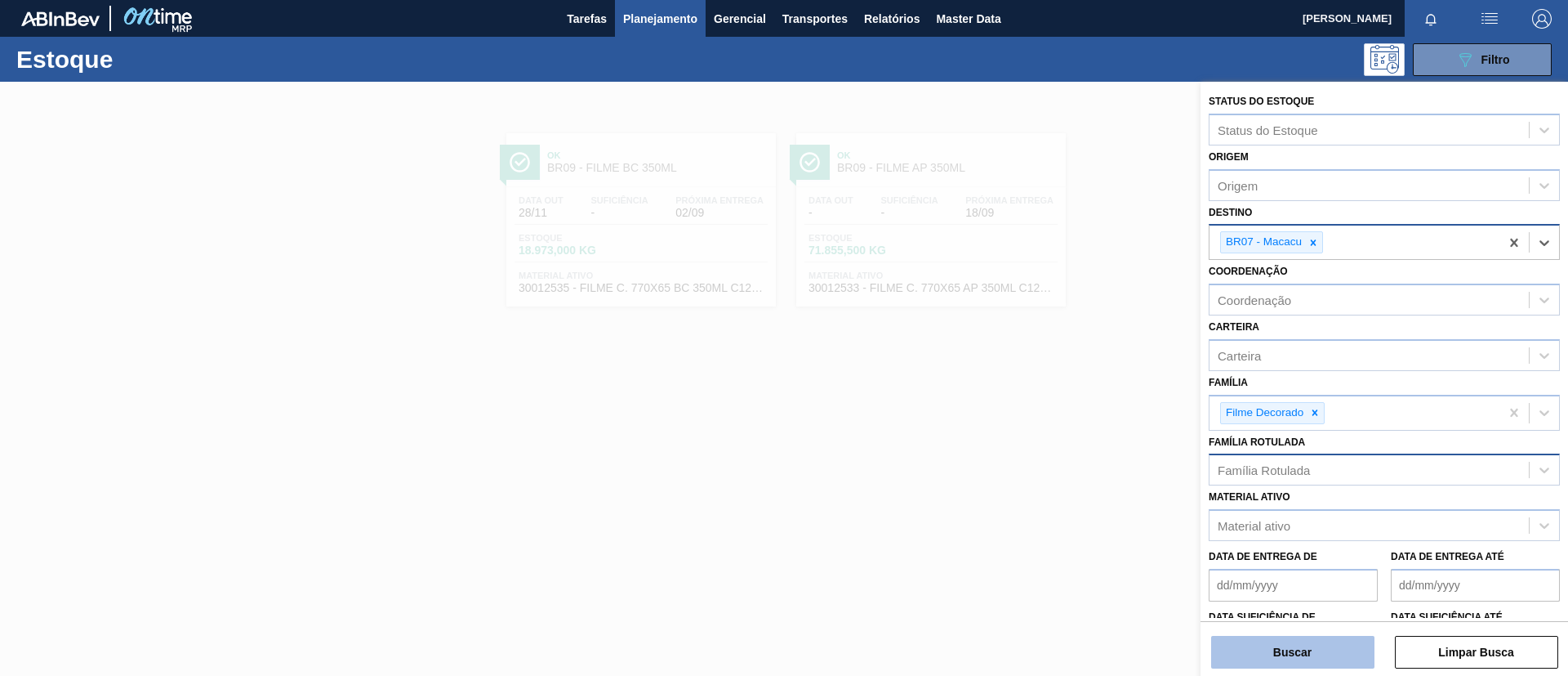
click at [1274, 650] on button "Buscar" at bounding box center [1293, 652] width 164 height 33
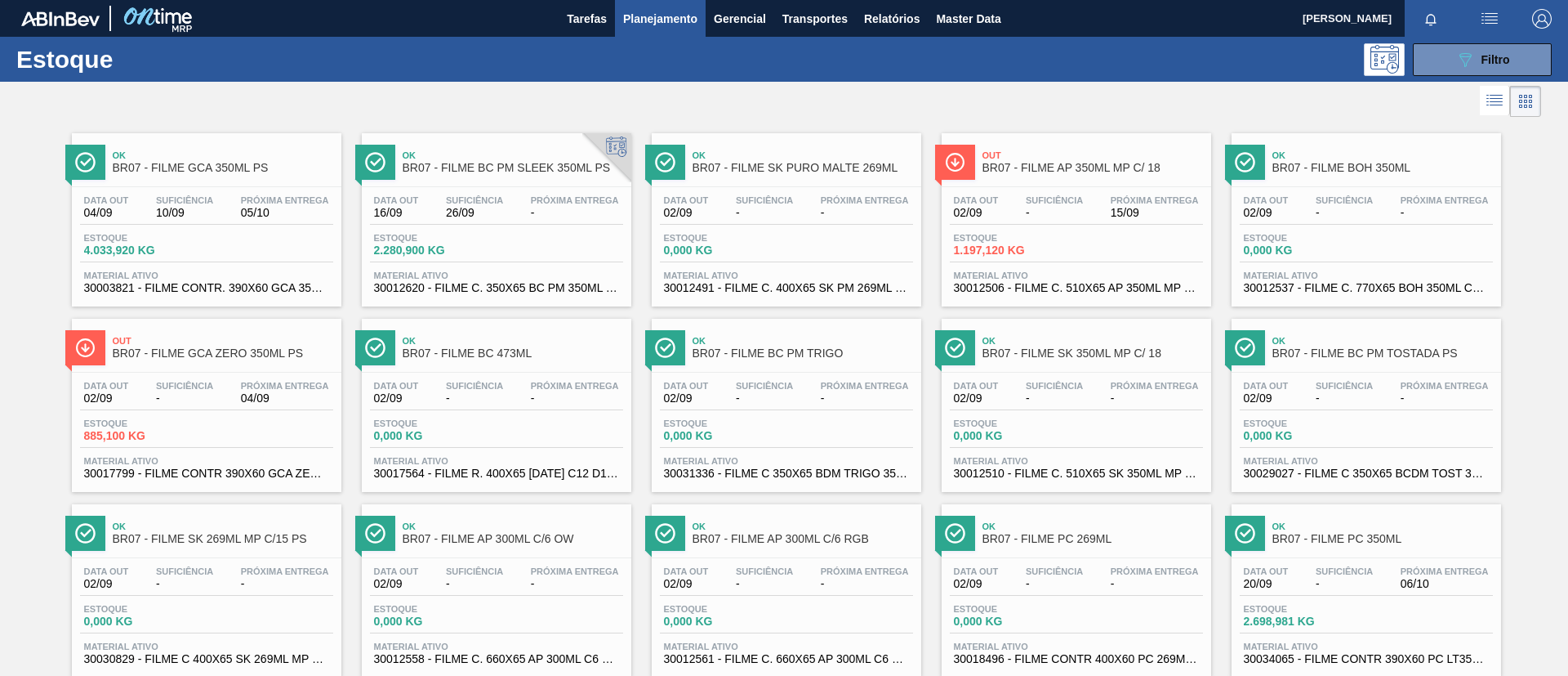
click at [167, 180] on div "Ok BR07 - FILME GCA 350ML PS" at bounding box center [223, 162] width 220 height 37
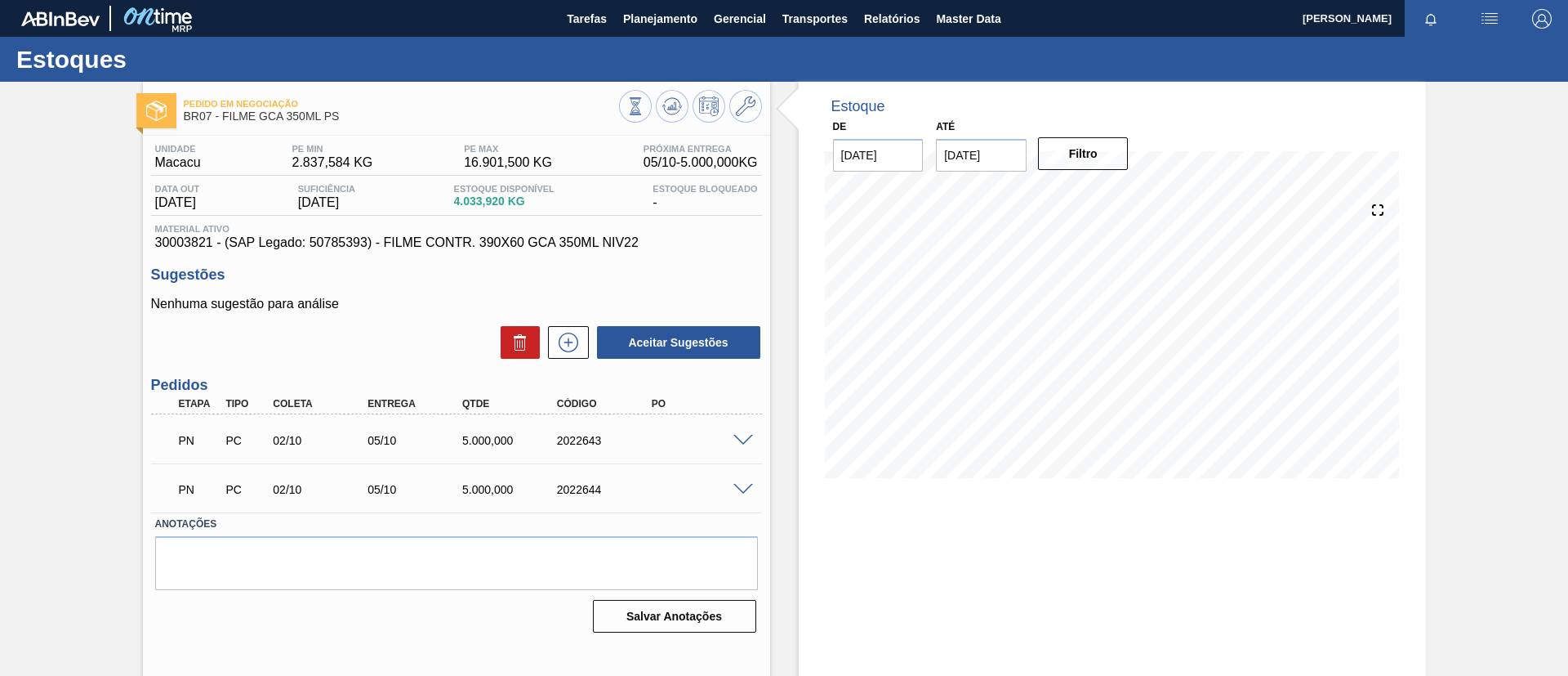
click at [747, 435] on span at bounding box center [742, 441] width 19 height 13
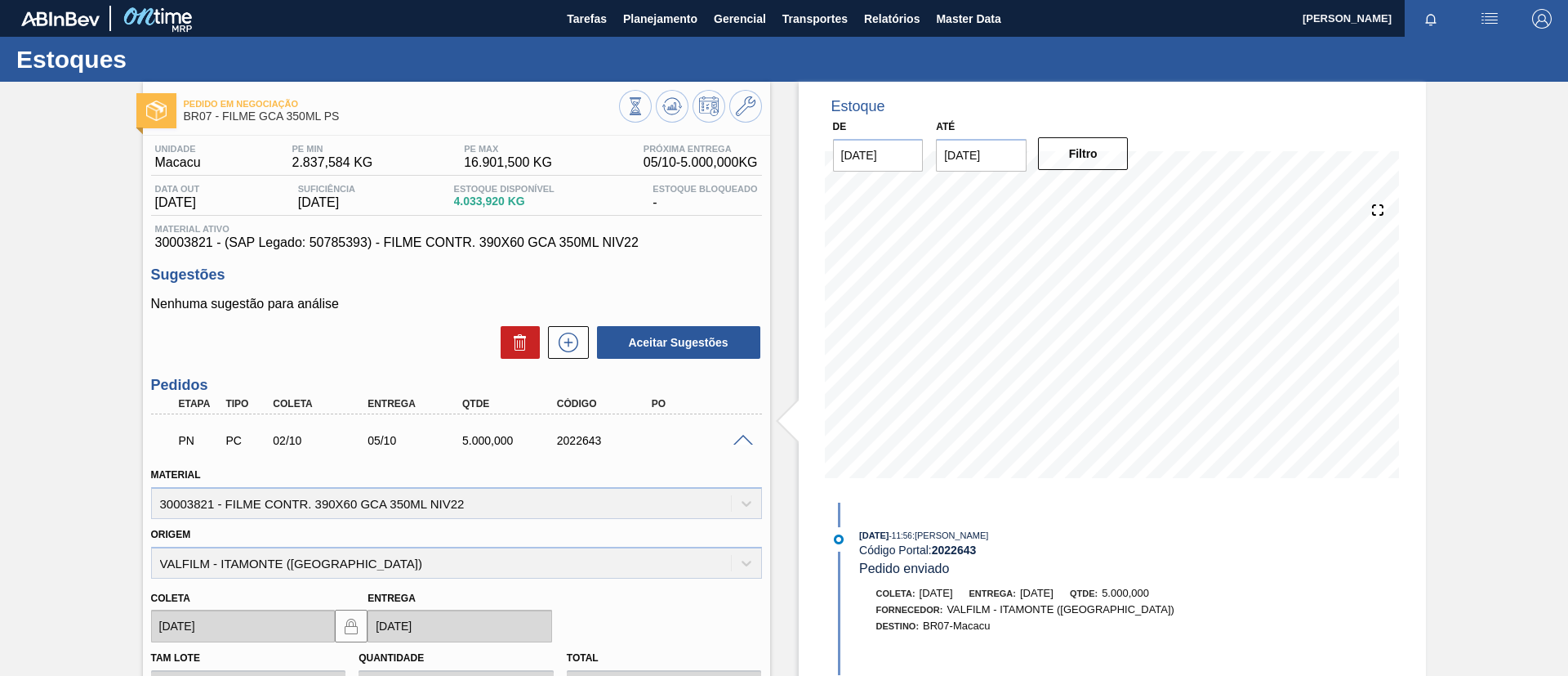
click at [747, 436] on span at bounding box center [742, 441] width 19 height 13
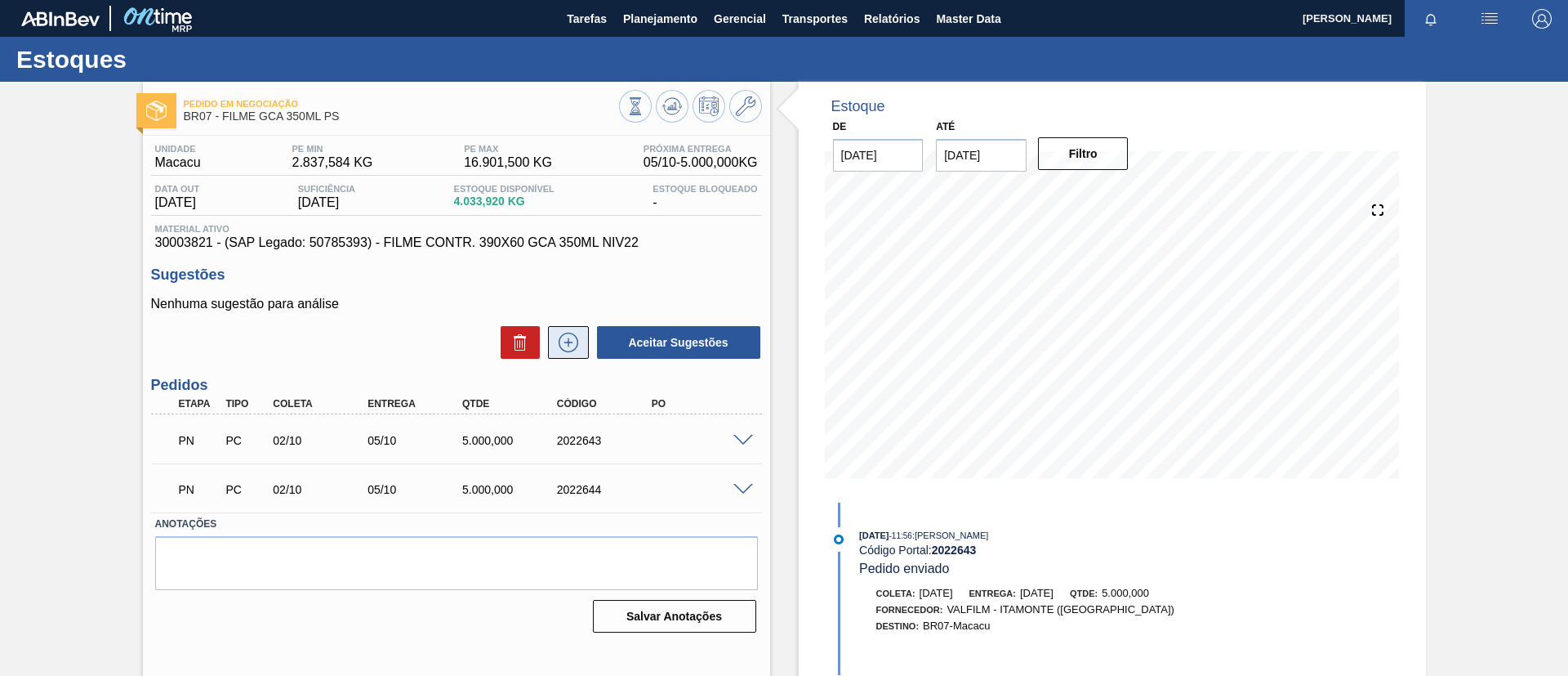
click at [574, 338] on icon at bounding box center [568, 342] width 26 height 19
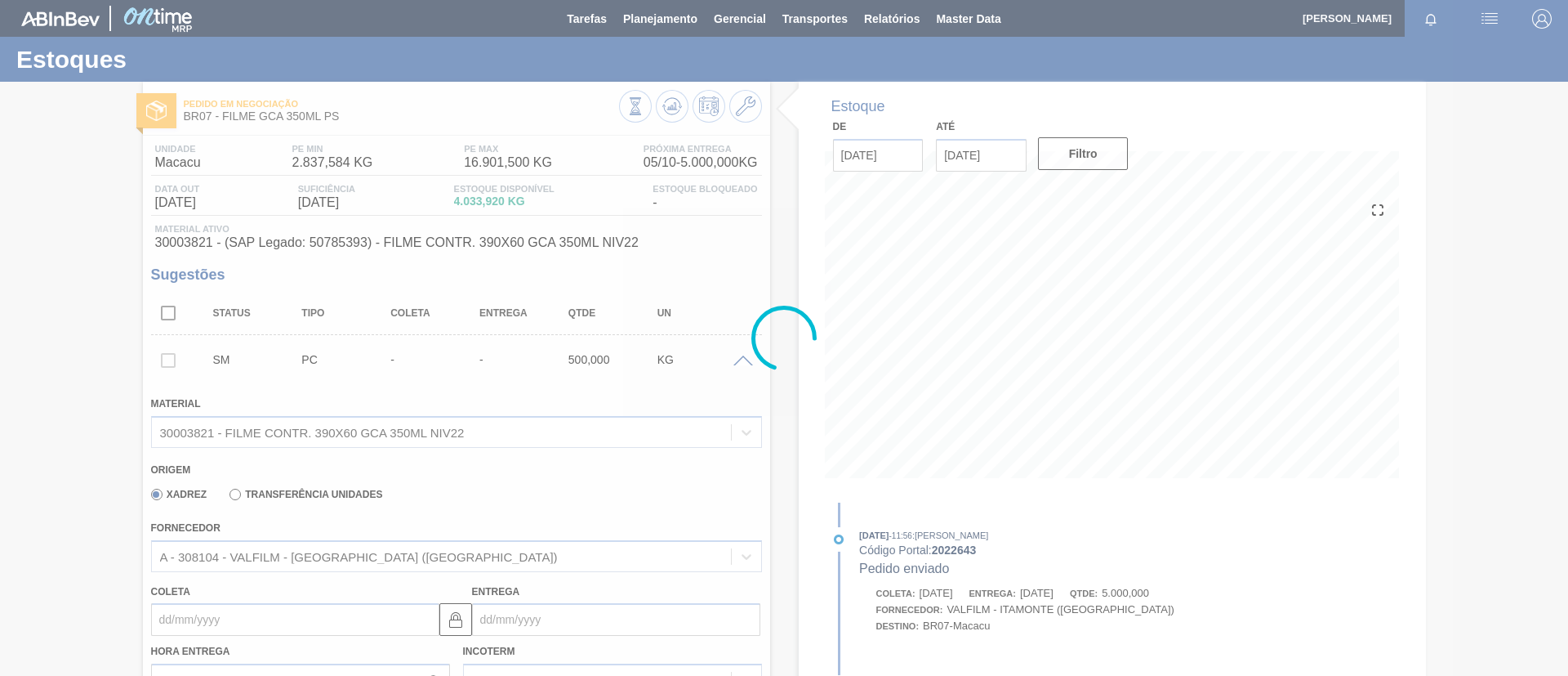
click at [444, 552] on div at bounding box center [784, 338] width 1568 height 676
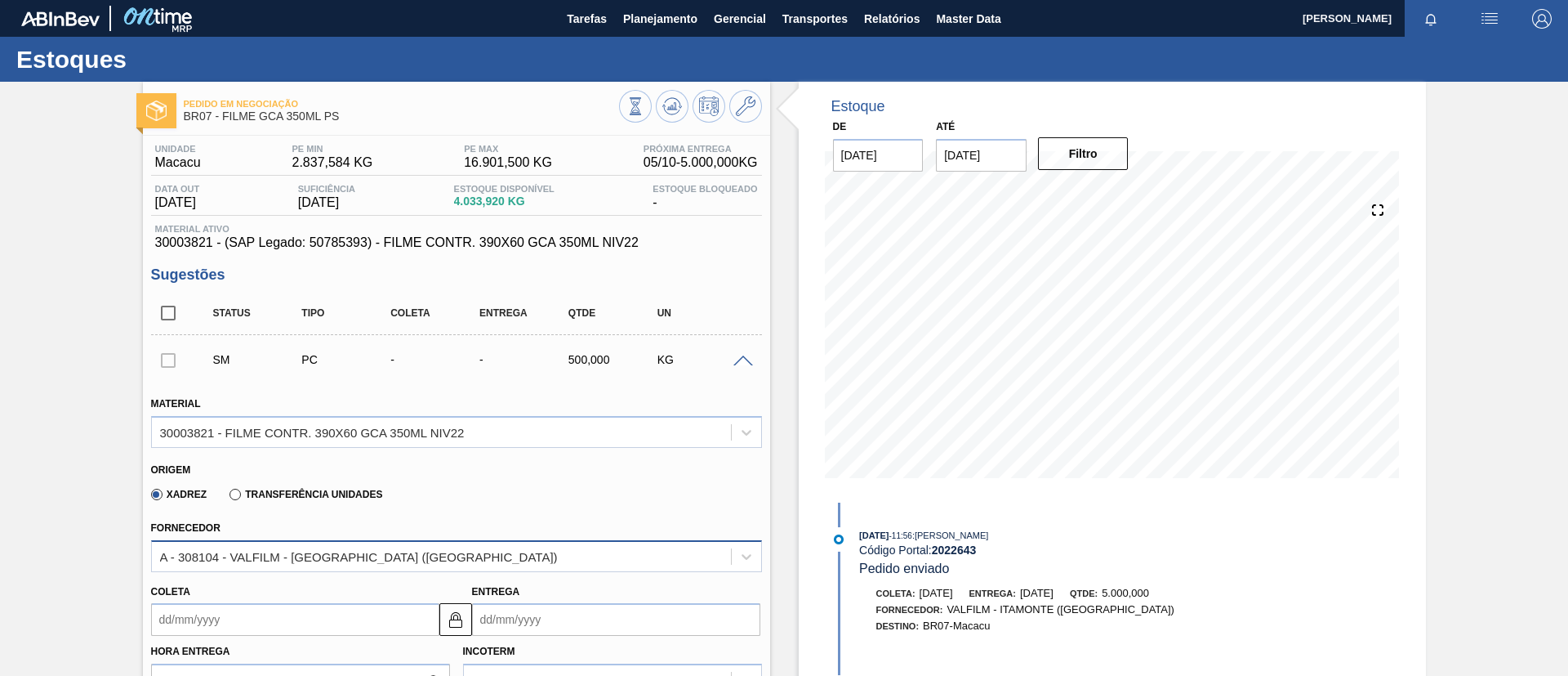
click at [450, 555] on div "A - 308104 - VALFILM - ITAMONTE (MG)" at bounding box center [441, 556] width 579 height 24
drag, startPoint x: 487, startPoint y: 527, endPoint x: 609, endPoint y: 299, distance: 258.6
click at [491, 523] on div "Fornecedor A - 308104 - VALFILM - ITAMONTE (MG)" at bounding box center [456, 544] width 611 height 56
drag, startPoint x: 746, startPoint y: 371, endPoint x: 741, endPoint y: 360, distance: 12.1
click at [743, 365] on div "SM PC - - 500,000 KG" at bounding box center [456, 360] width 611 height 41
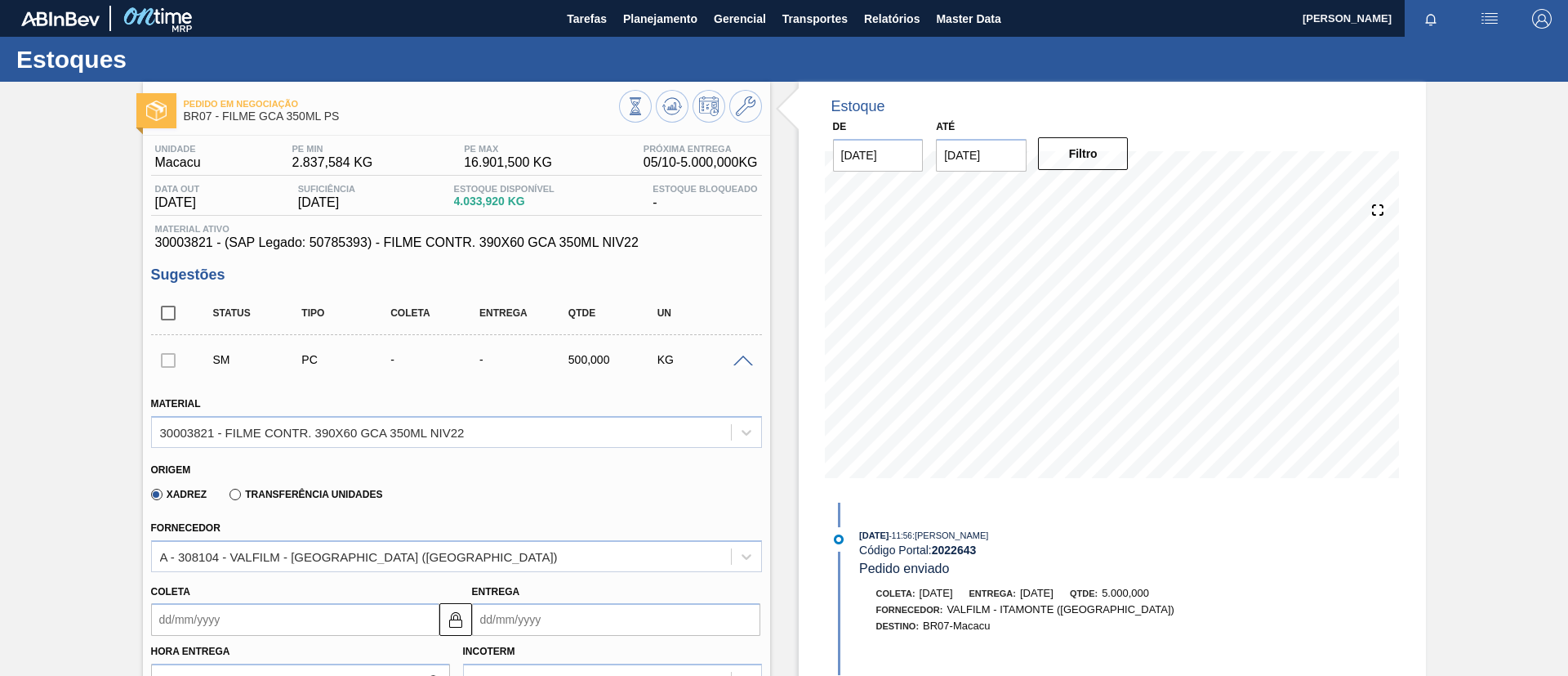
click at [740, 351] on div "SM PC - - 500,000 KG" at bounding box center [456, 360] width 611 height 41
click at [749, 93] on button at bounding box center [746, 106] width 33 height 33
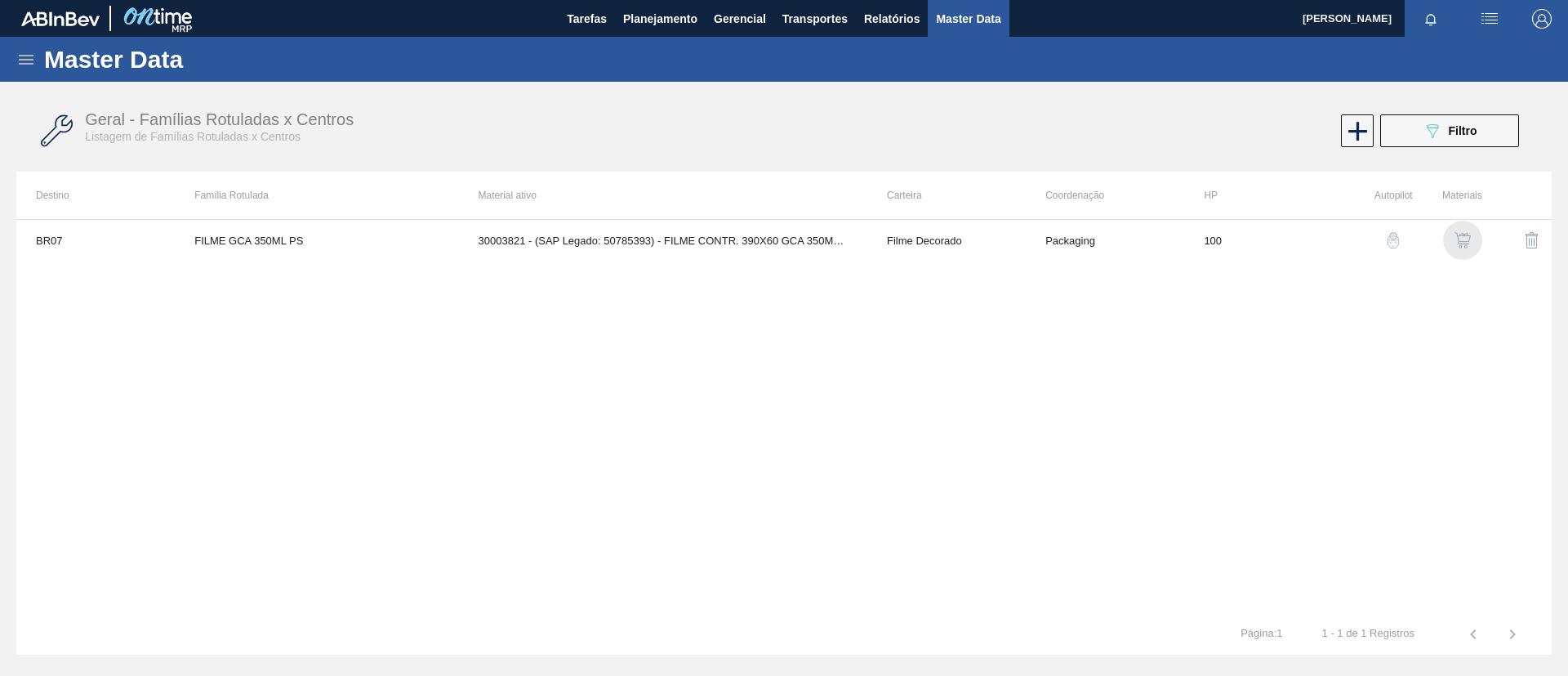
click at [1461, 235] on img "button" at bounding box center [1462, 240] width 16 height 16
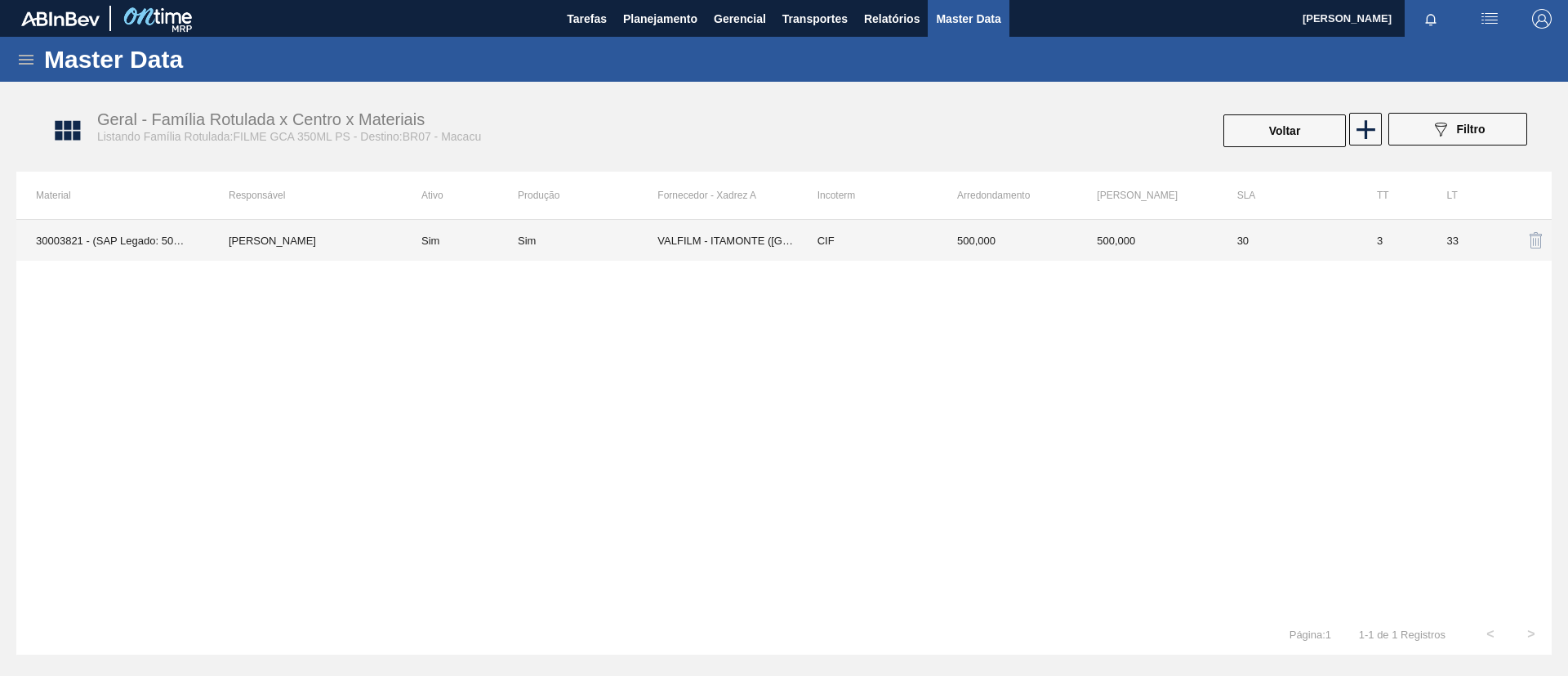
click at [401, 242] on td "Sim" at bounding box center [459, 240] width 116 height 41
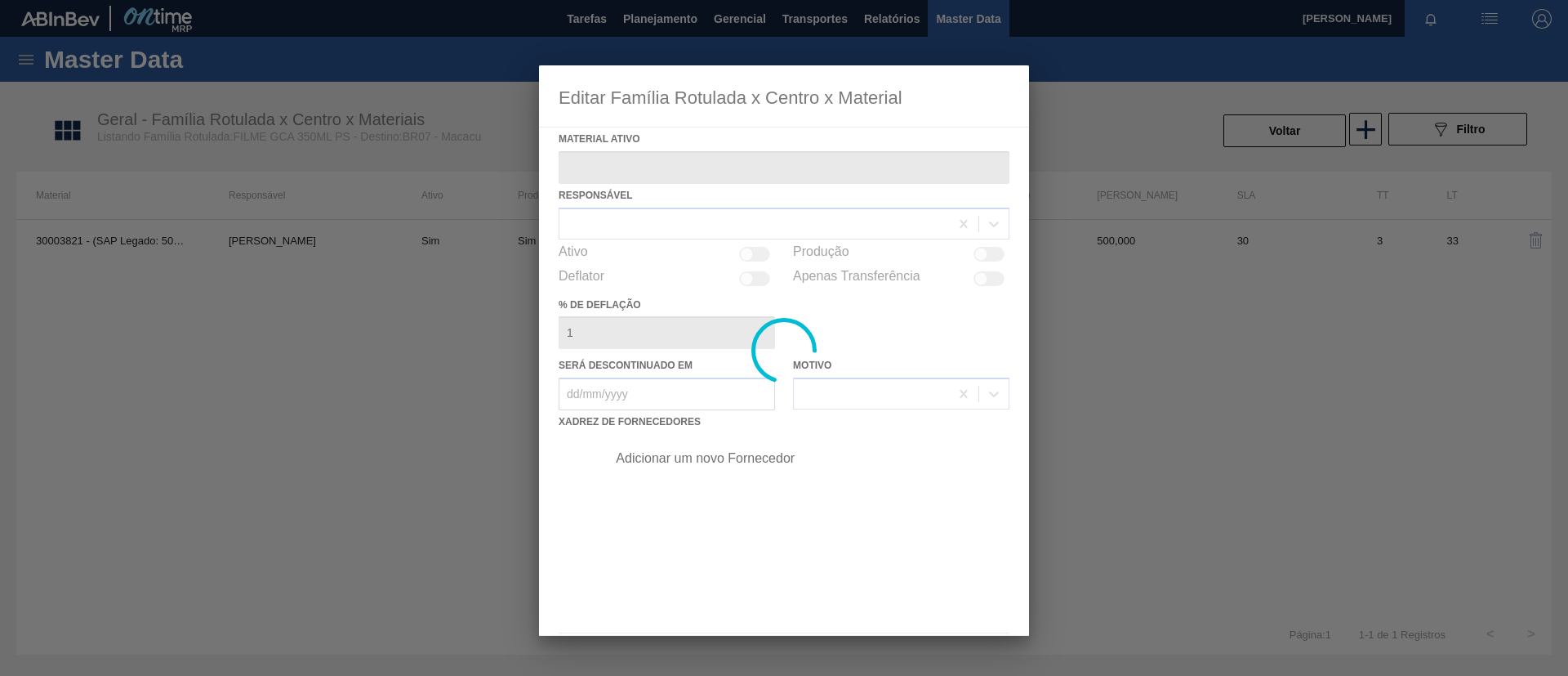
type ativo "30003821 - (SAP Legado: 50785393) - FILME CONTR. 390X60 GCA 350ML NIV22"
checkbox input "true"
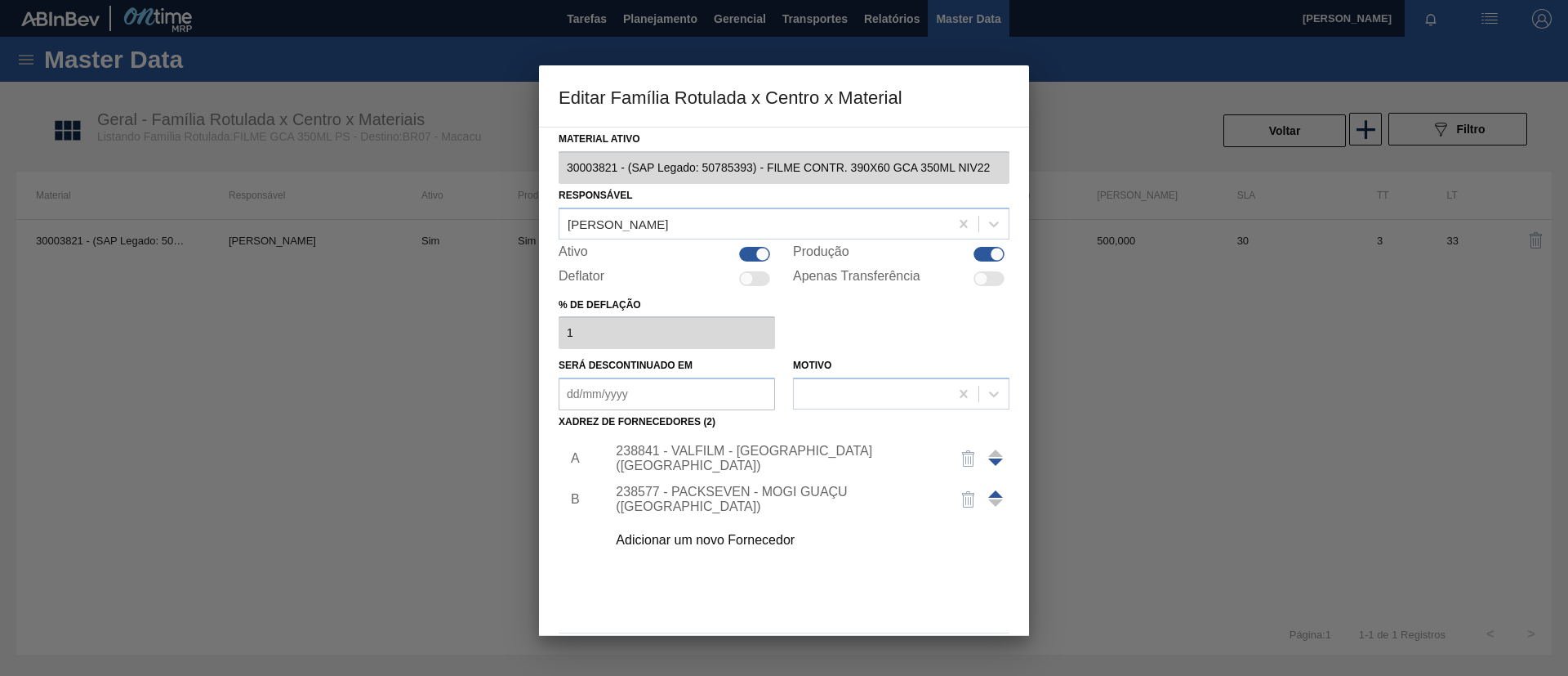
click at [768, 527] on div "Adicionar um novo Fornecedor" at bounding box center [803, 540] width 412 height 41
click at [752, 541] on div "Adicionar um novo Fornecedor" at bounding box center [776, 539] width 321 height 14
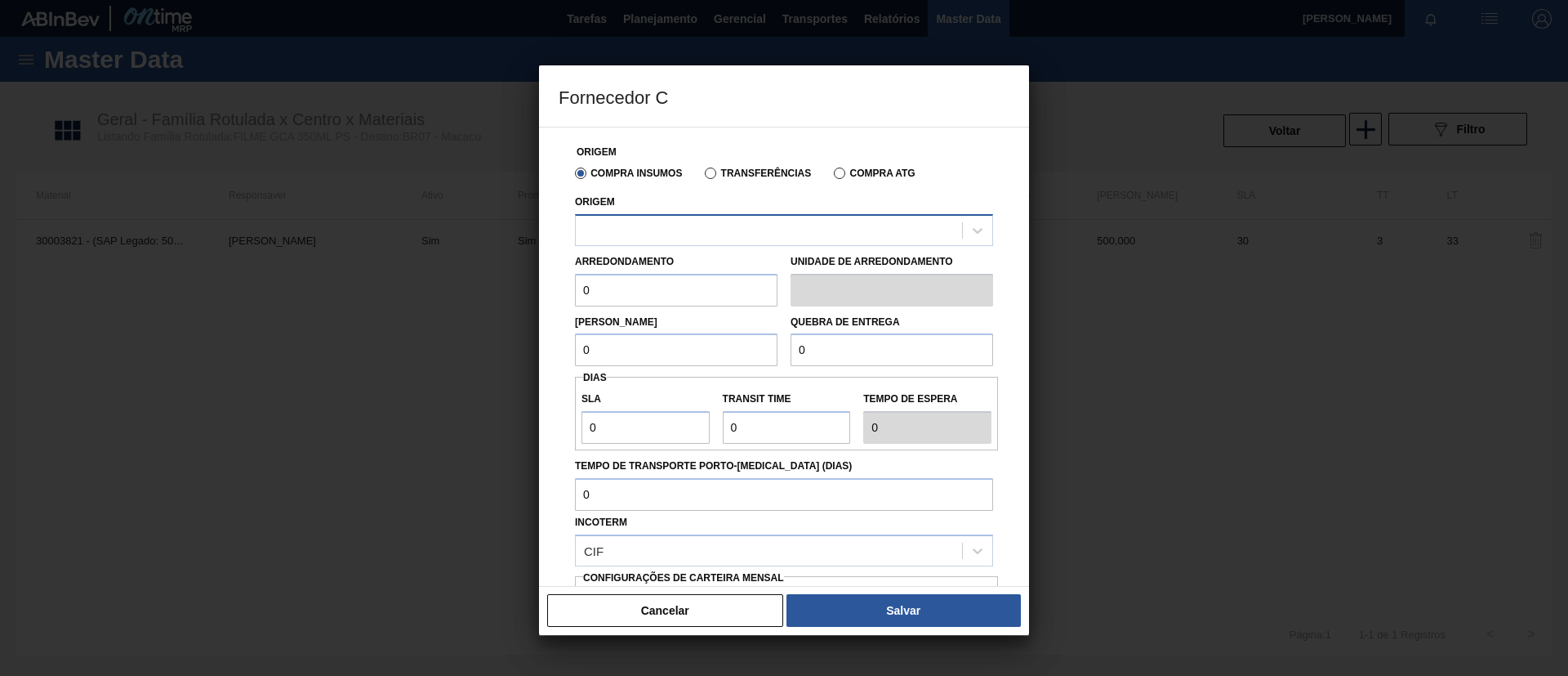
click at [748, 224] on div at bounding box center [769, 230] width 386 height 24
click at [725, 625] on button "Cancelar" at bounding box center [665, 610] width 236 height 33
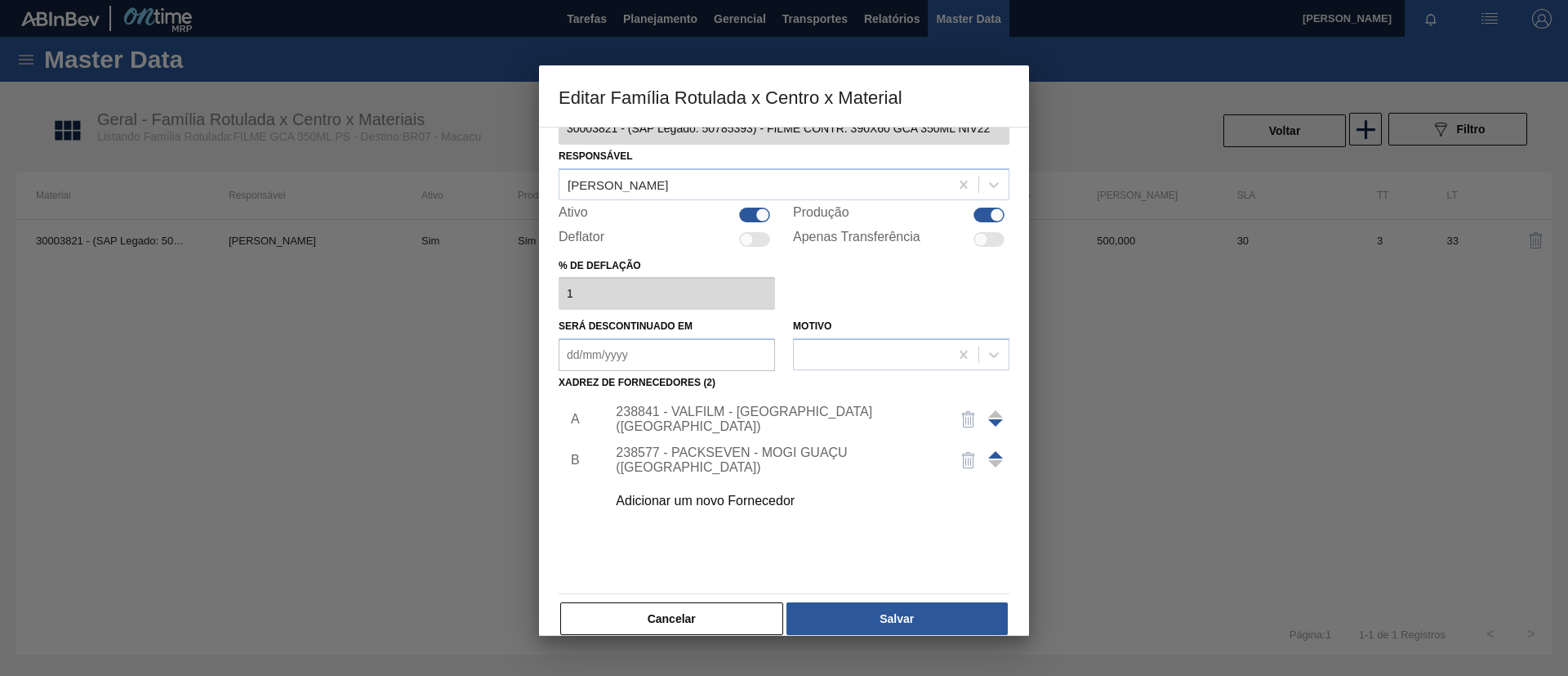
scroll to position [61, 0]
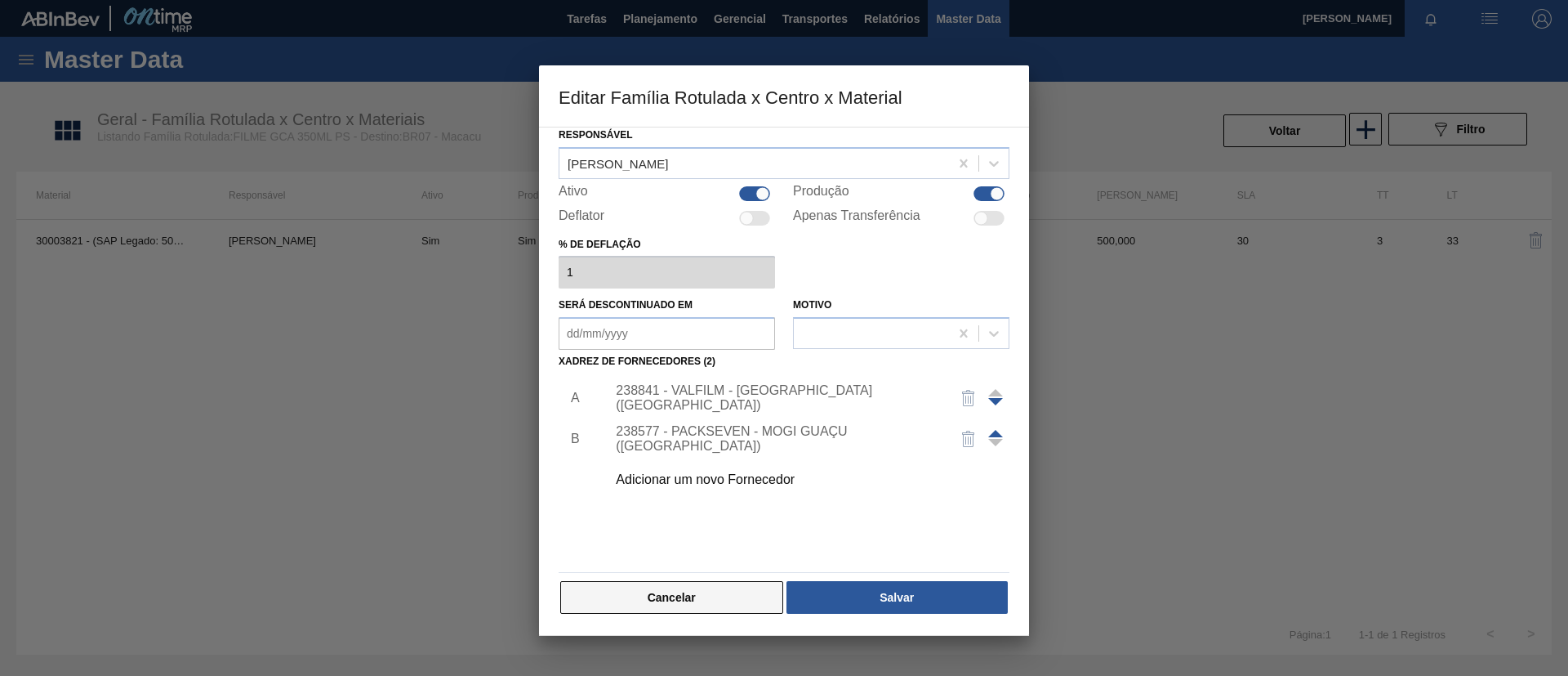
click at [730, 600] on button "Cancelar" at bounding box center [671, 597] width 223 height 33
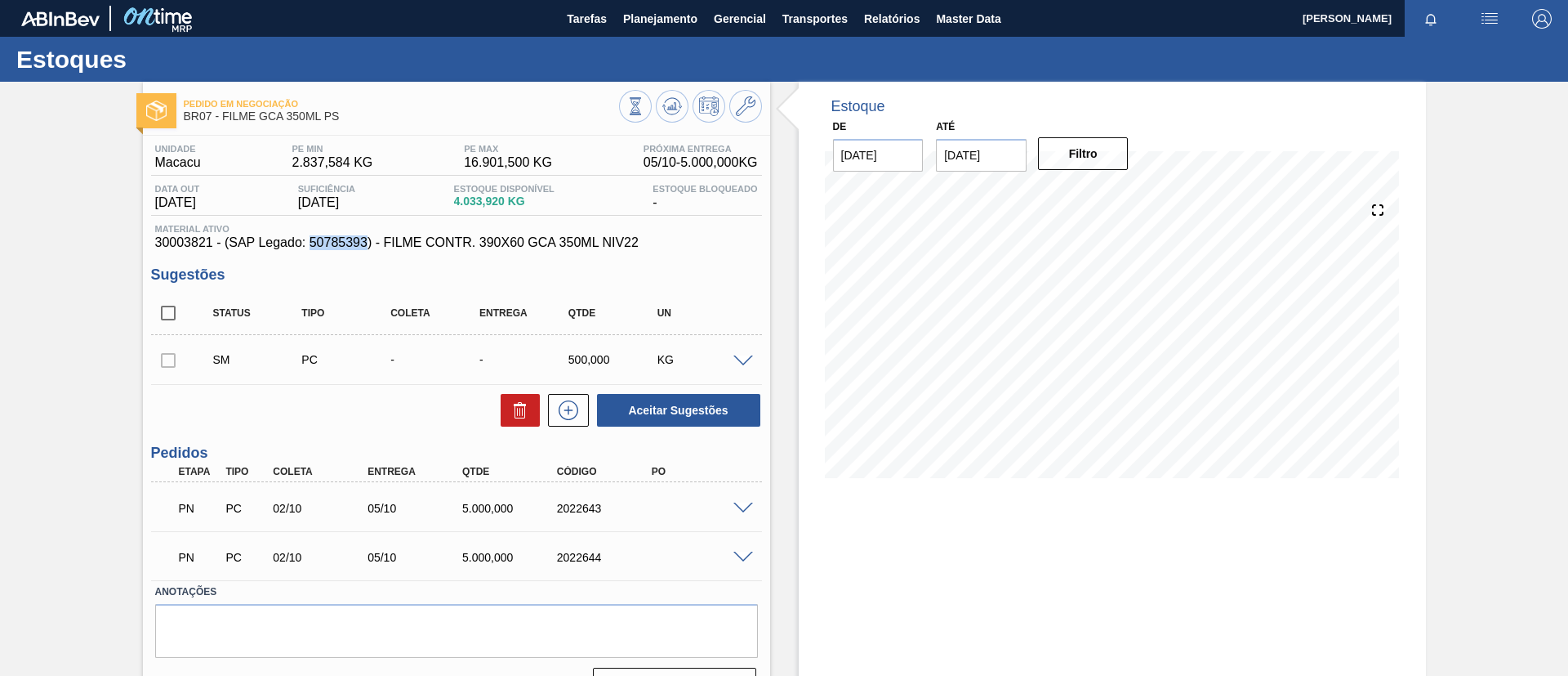
drag, startPoint x: 311, startPoint y: 242, endPoint x: 369, endPoint y: 246, distance: 58.1
click at [369, 246] on span "30003821 - (SAP Legado: 50785393) - FILME CONTR. 390X60 GCA 350ML NIV22" at bounding box center [456, 242] width 603 height 14
copy span "50785393"
drag, startPoint x: 655, startPoint y: 245, endPoint x: 387, endPoint y: 247, distance: 268.0
click at [387, 247] on span "30003821 - (SAP Legado: 50785393) - FILME CONTR. 390X60 GCA 350ML NIV22" at bounding box center [456, 242] width 603 height 14
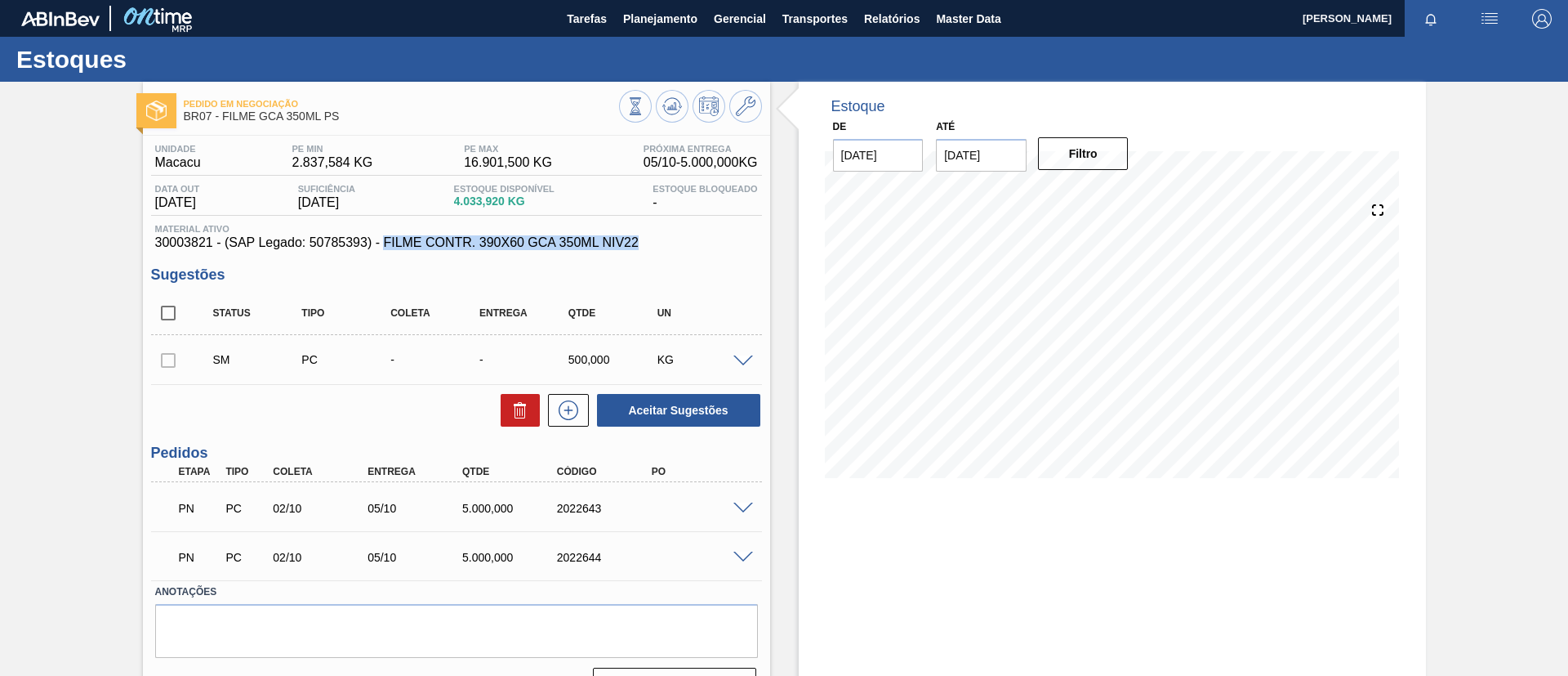
copy span "FILME CONTR. 390X60 GCA 350ML NIV22"
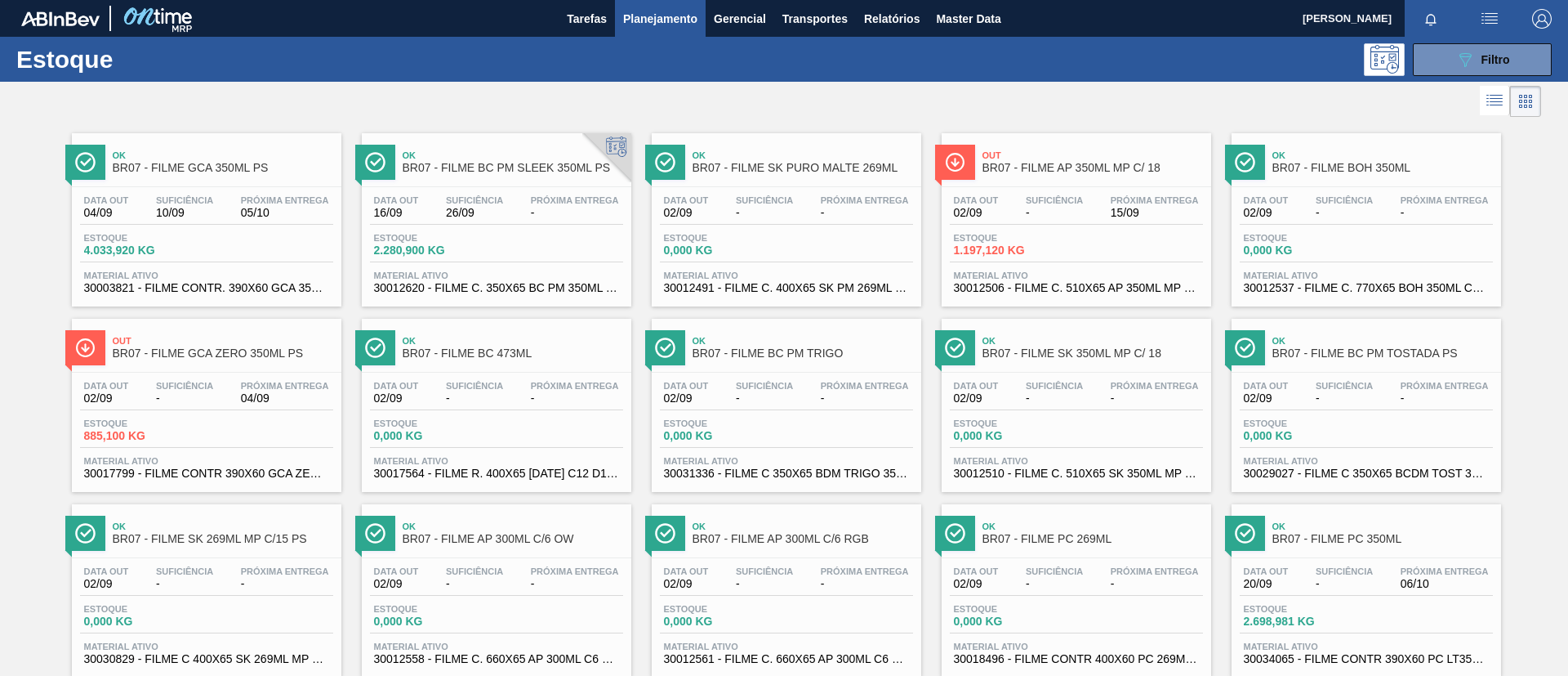
click at [547, 165] on span "BR07 - FILME BC PM SLEEK 350ML PS" at bounding box center [512, 168] width 220 height 13
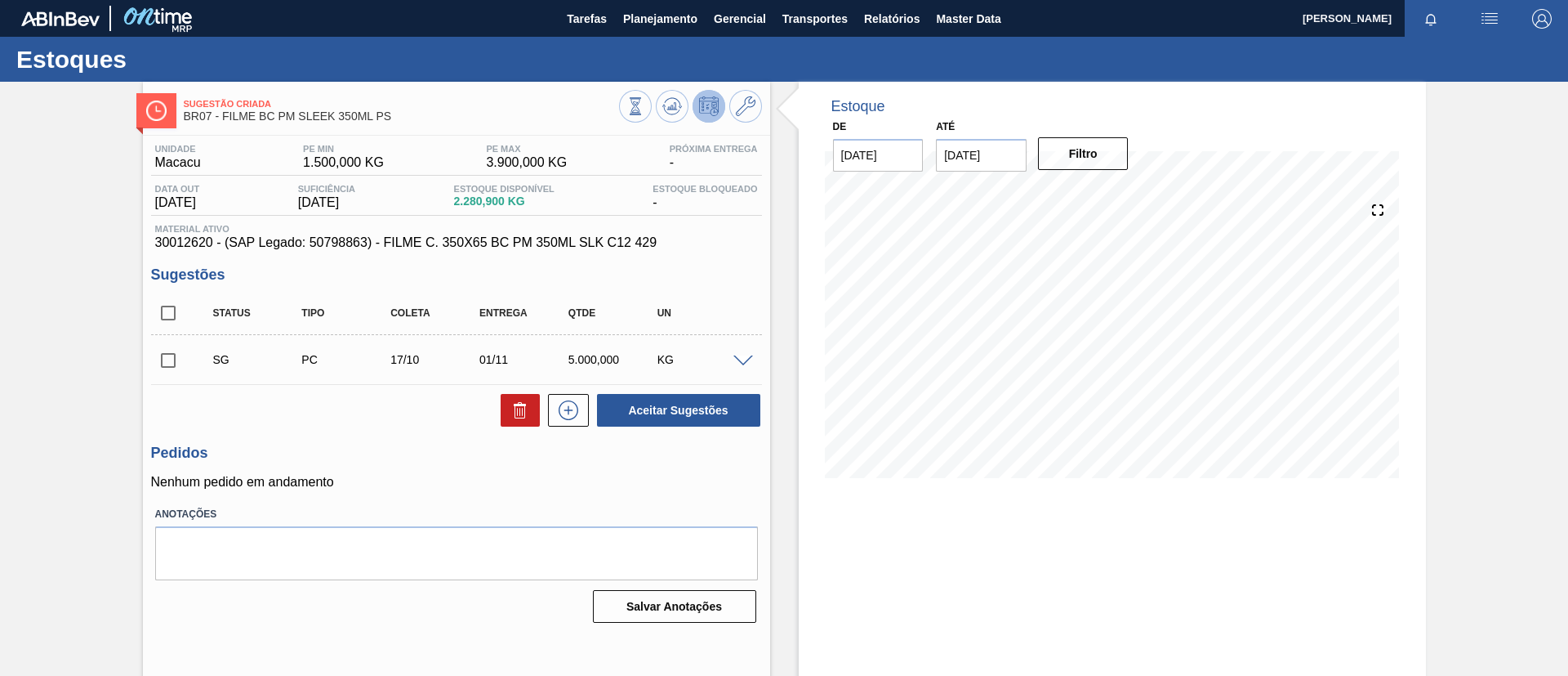
click at [742, 363] on span at bounding box center [742, 361] width 19 height 13
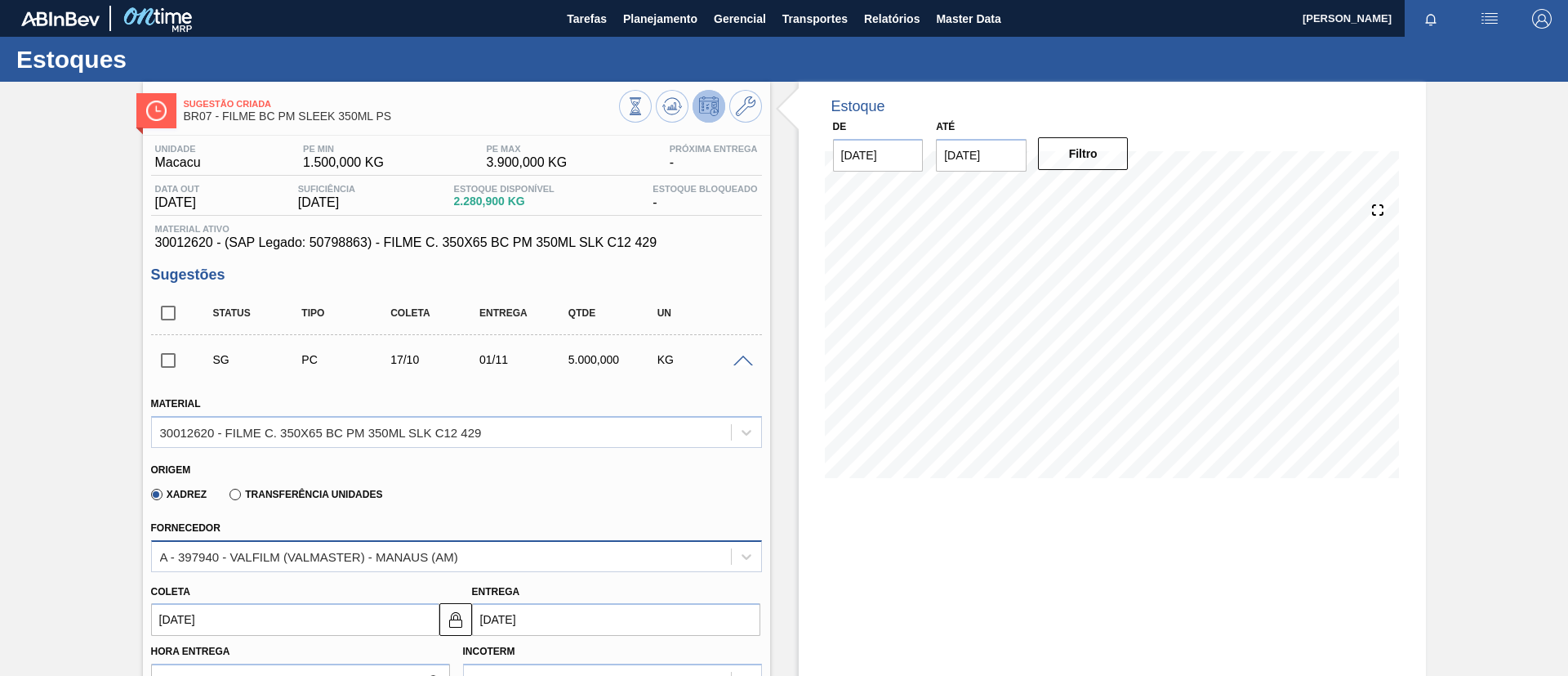
click at [530, 554] on div "A - 397940 - VALFILM (VALMASTER) - MANAUS (AM)" at bounding box center [441, 556] width 579 height 24
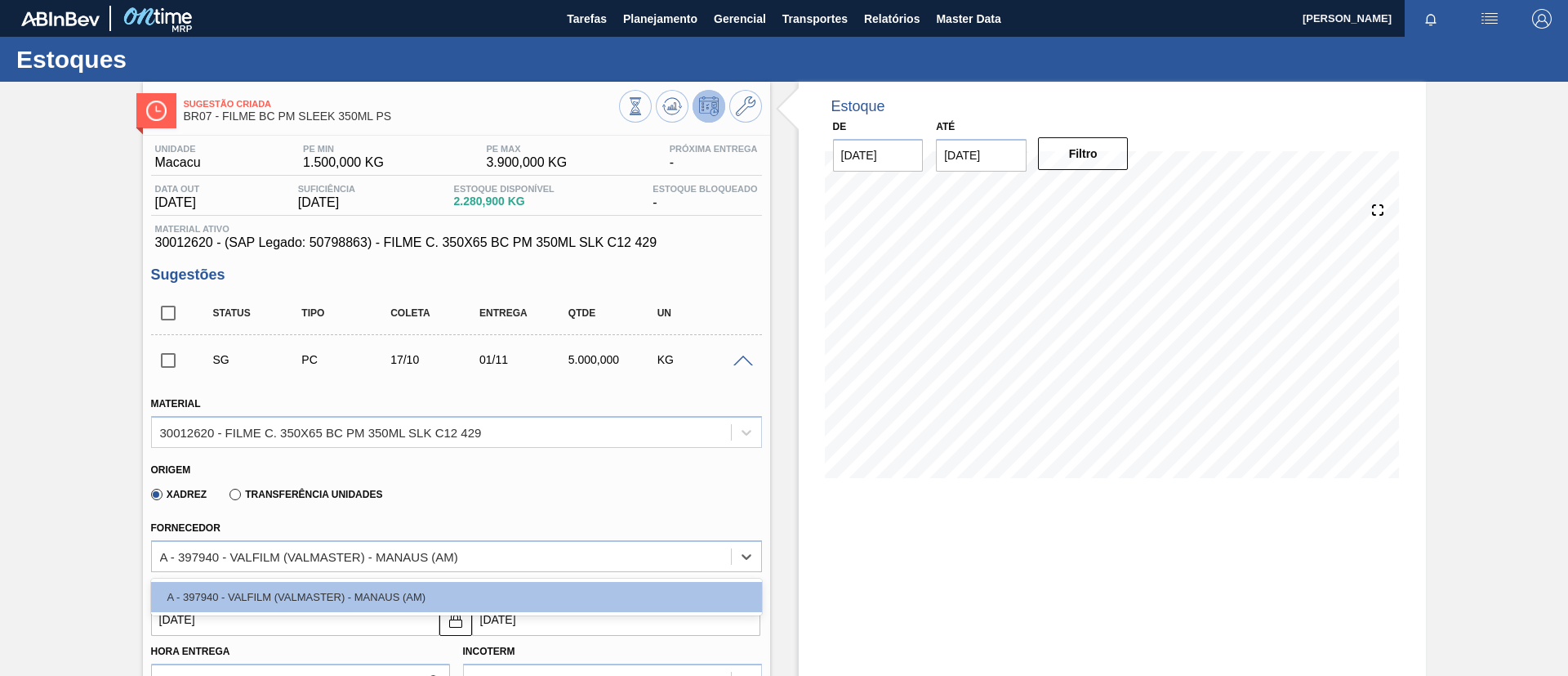
click at [604, 512] on div "Fornecedor option A - 397940 - VALFILM (VALMASTER) - MANAUS (AM) focused, 1 of …" at bounding box center [456, 542] width 624 height 60
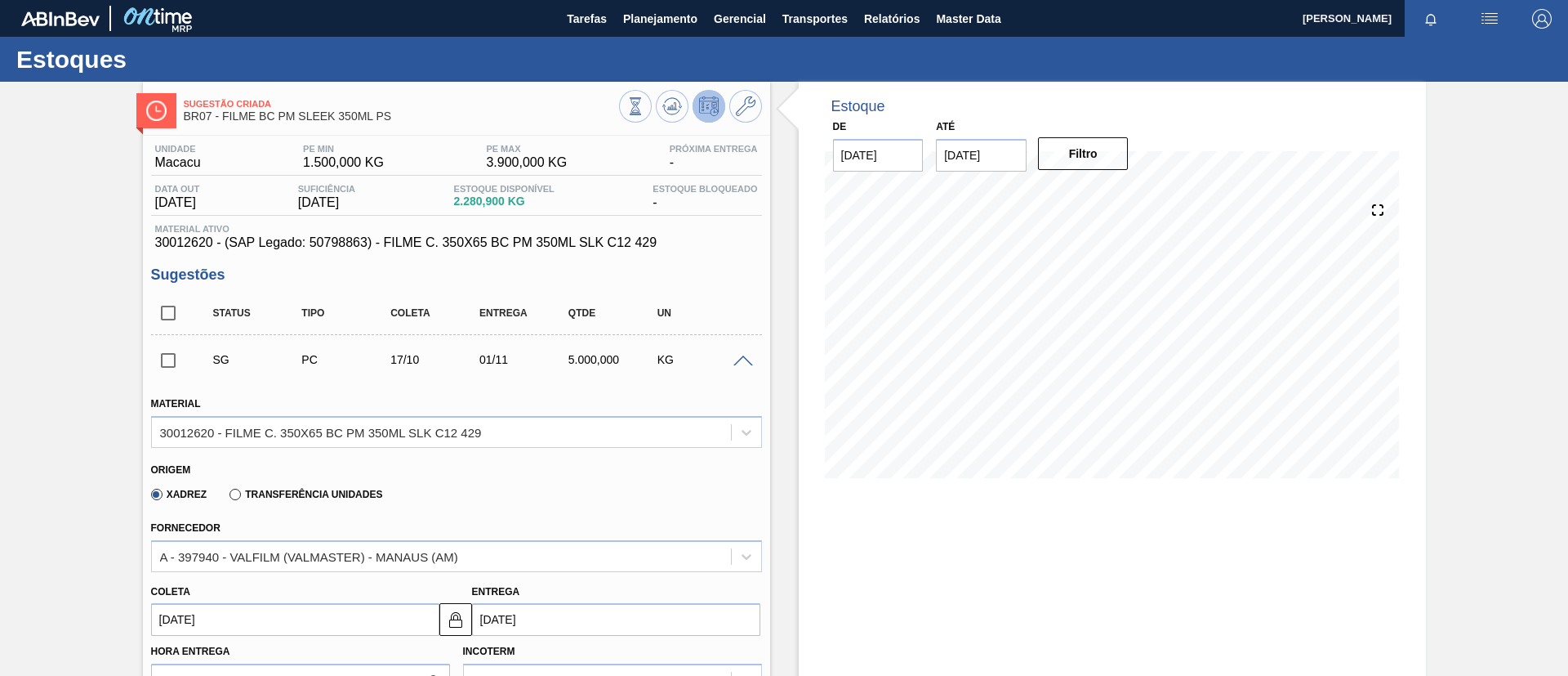
click at [736, 349] on div "SG PC 17/10 01/11 5.000,000 KG" at bounding box center [456, 360] width 611 height 41
click at [746, 356] on span at bounding box center [742, 361] width 19 height 13
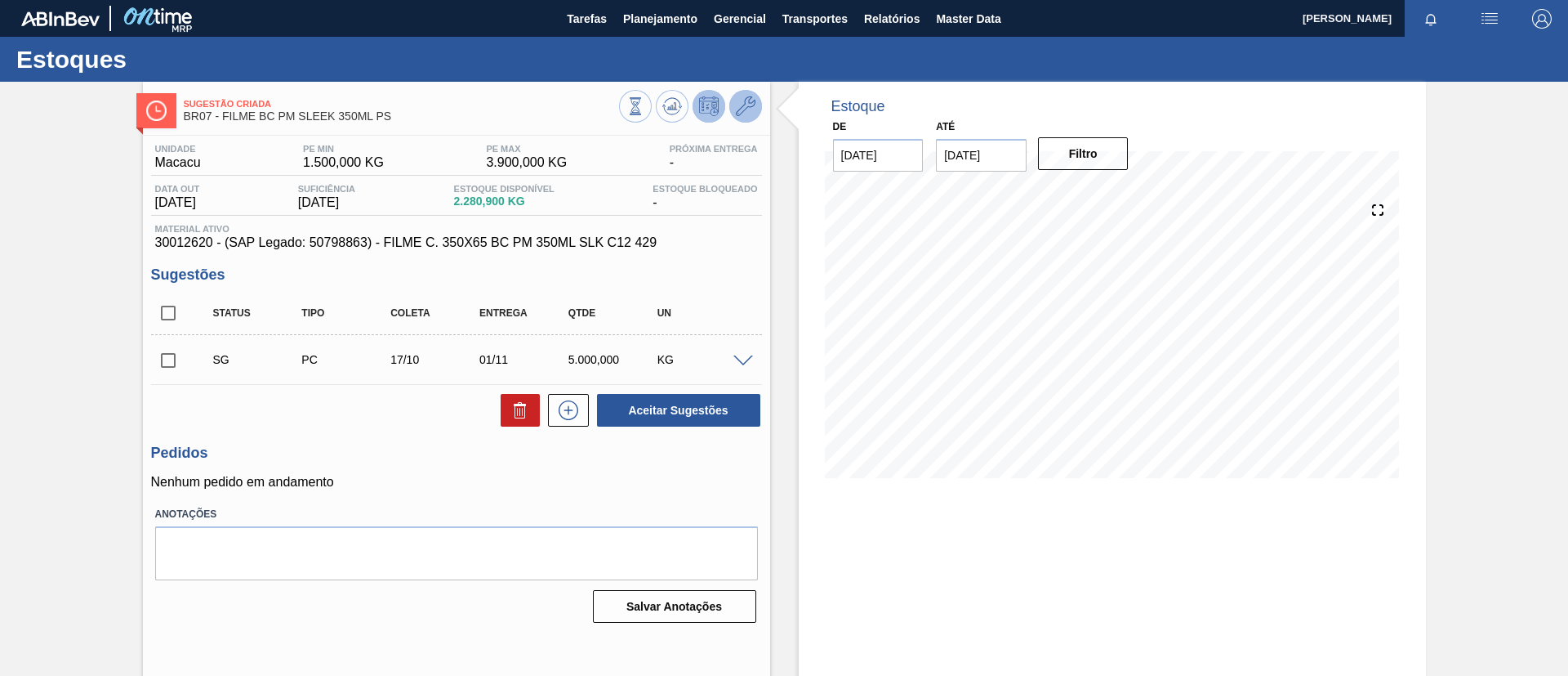
click at [740, 107] on icon at bounding box center [745, 105] width 19 height 19
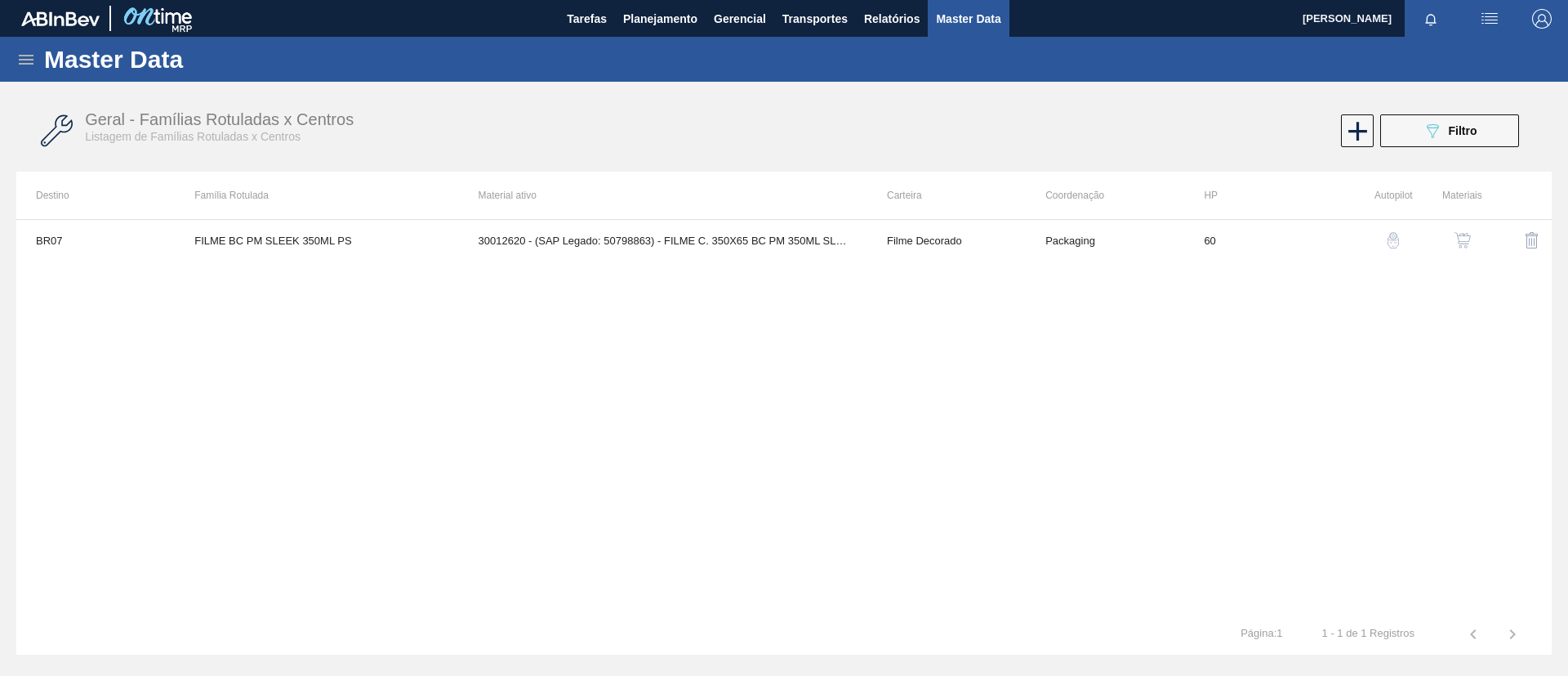
click at [1465, 232] on img "button" at bounding box center [1462, 240] width 16 height 16
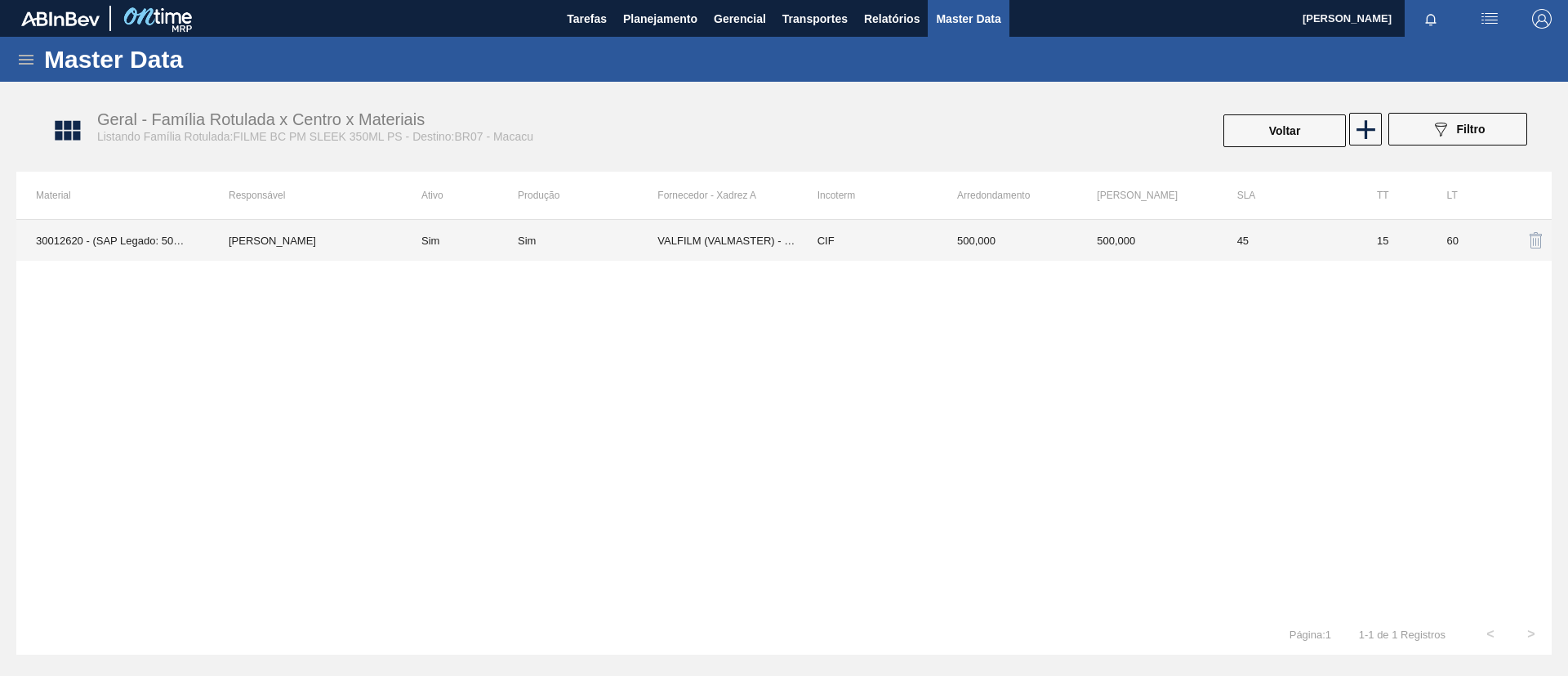
click at [553, 248] on td "Sim" at bounding box center [588, 240] width 140 height 41
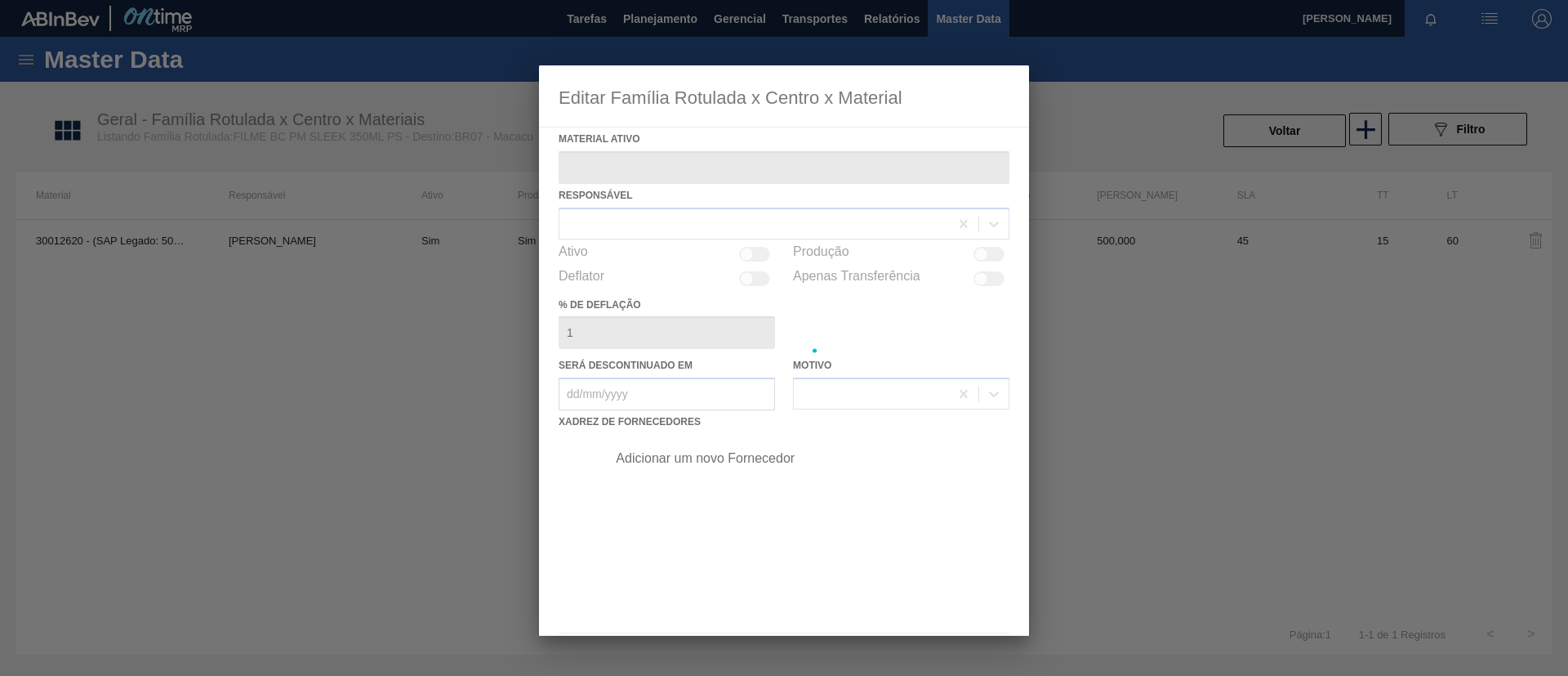
type ativo "30012620 - (SAP Legado: 50798863) - FILME C. 350X65 BC PM 350ML SLK C12 429"
checkbox input "true"
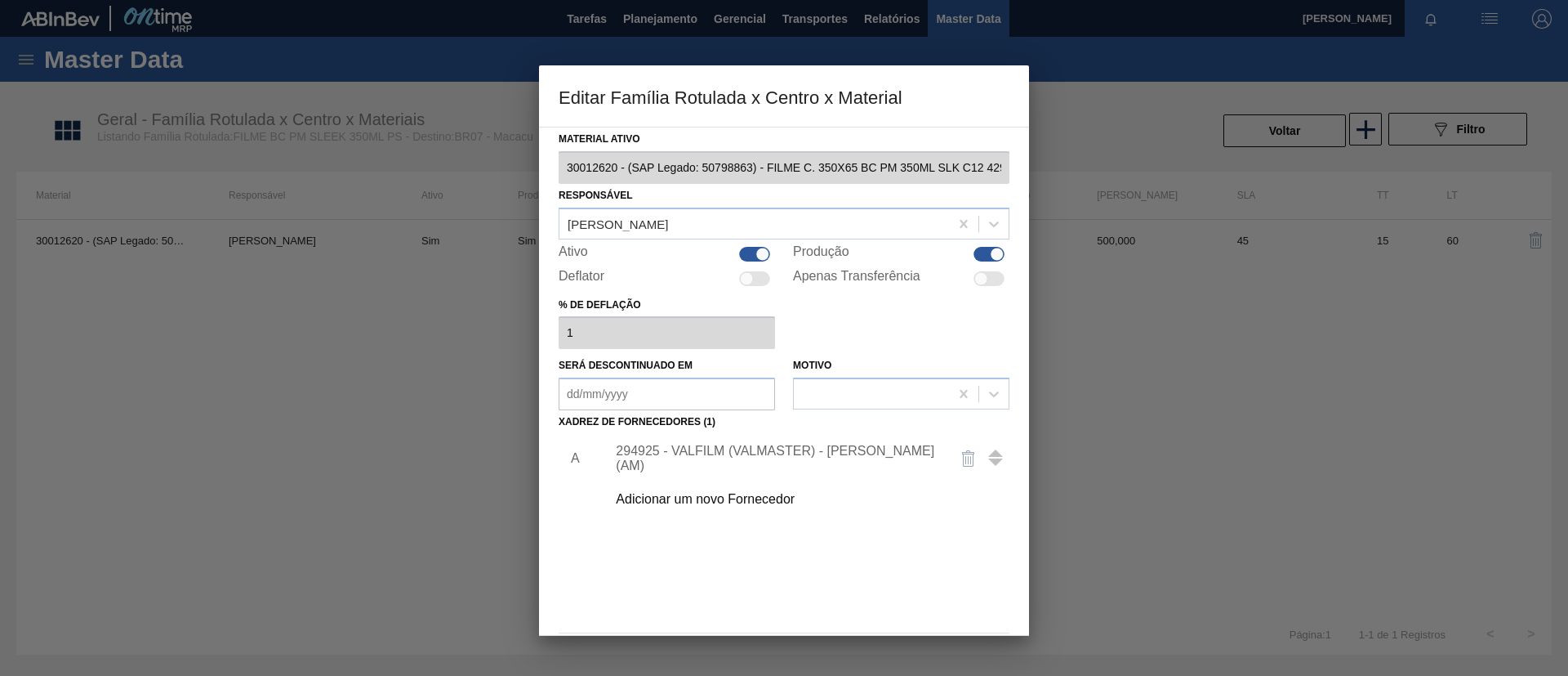
click at [732, 502] on div "Adicionar um novo Fornecedor" at bounding box center [776, 499] width 321 height 14
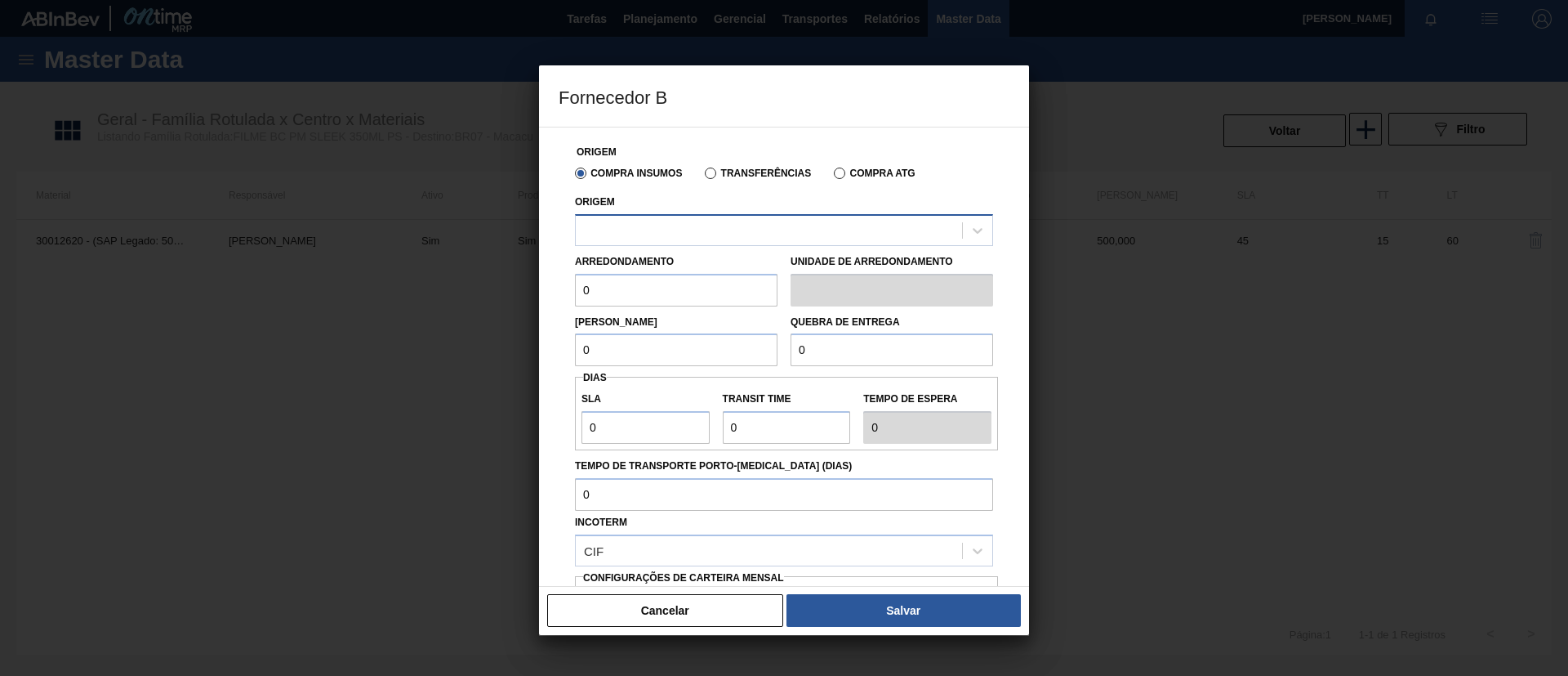
click at [716, 234] on div at bounding box center [769, 230] width 386 height 24
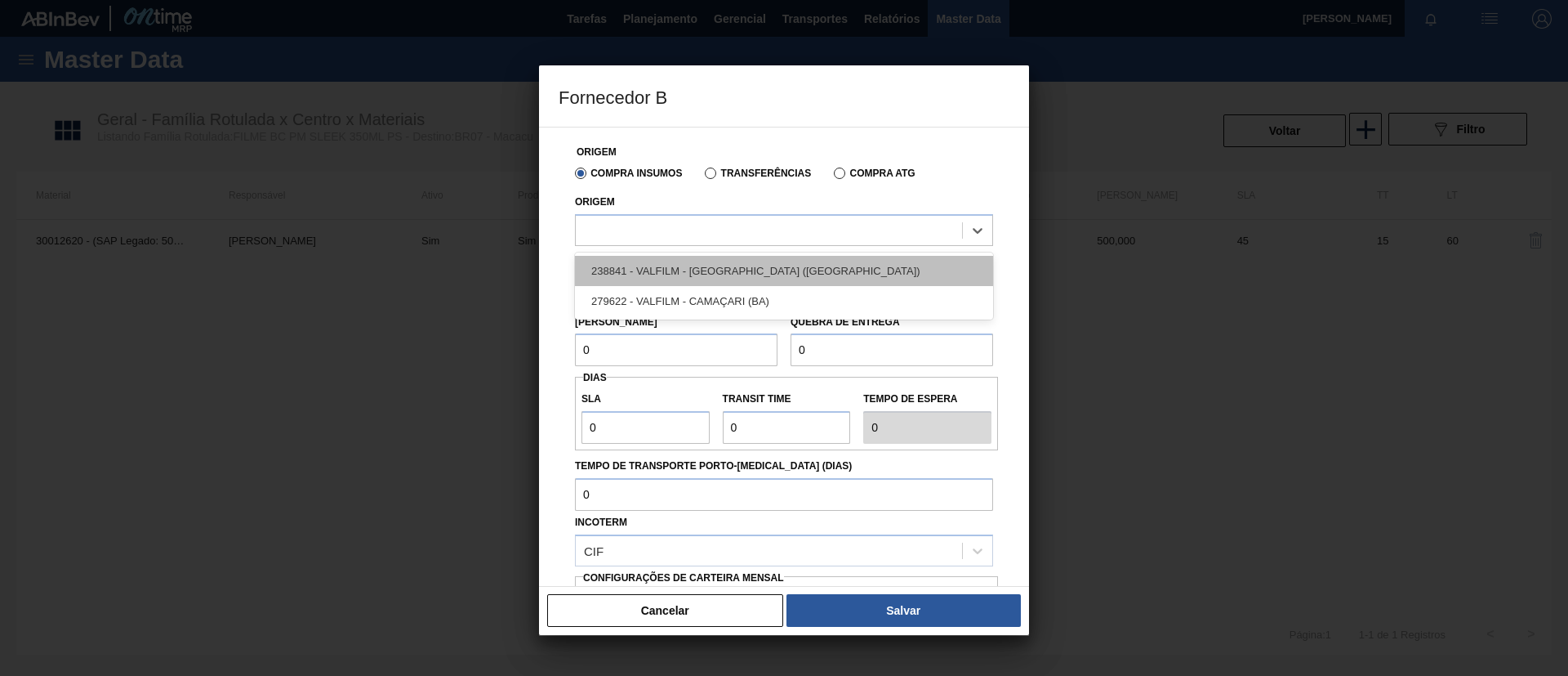
click at [722, 264] on div "238841 - VALFILM - ITAMONTE (MG)" at bounding box center [784, 271] width 418 height 30
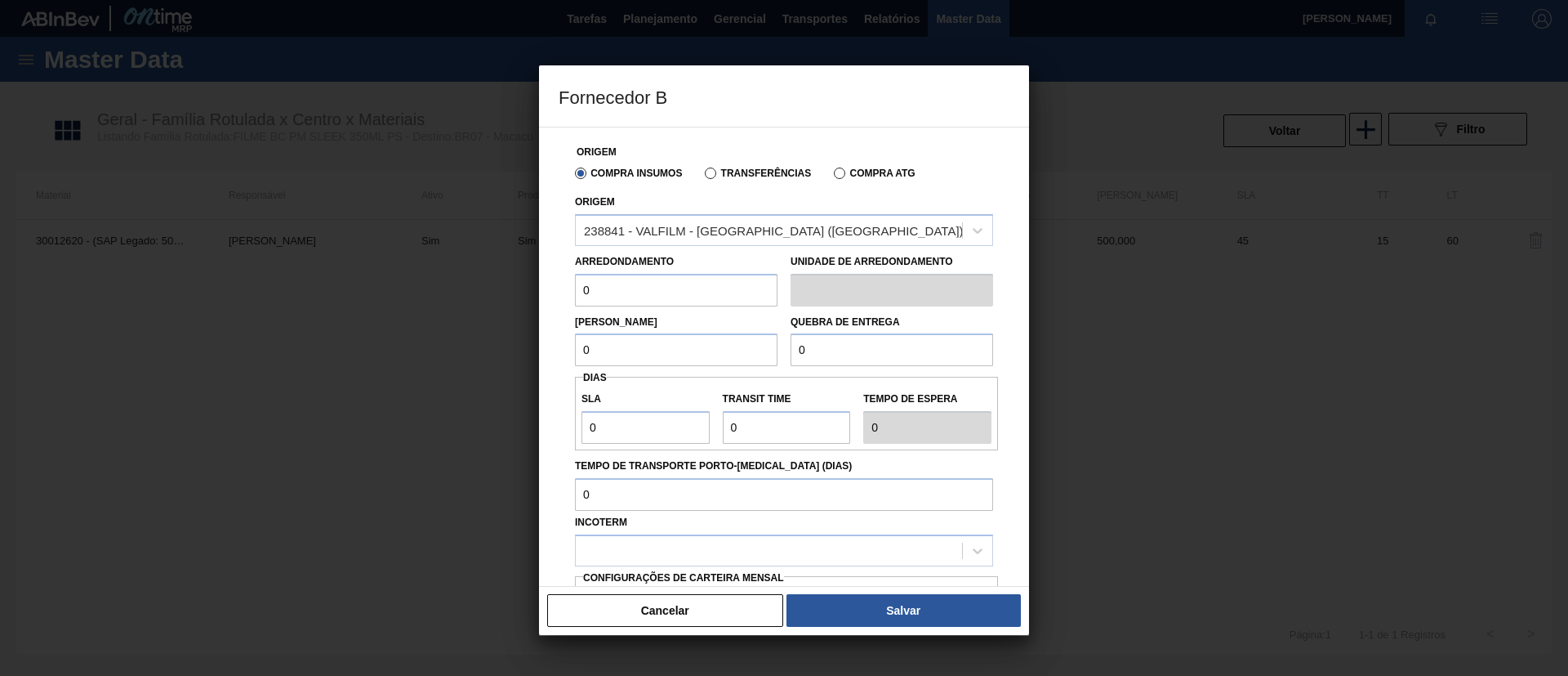
drag, startPoint x: 648, startPoint y: 296, endPoint x: 426, endPoint y: 296, distance: 222.0
click at [426, 296] on div "Fornecedor B Origem Compra Insumos Transferências Compra ATG Origem 238841 - VA…" at bounding box center [784, 338] width 1568 height 676
drag, startPoint x: 612, startPoint y: 298, endPoint x: 497, endPoint y: 300, distance: 115.0
click at [497, 300] on div "Fornecedor B Origem Compra Insumos Transferências Compra ATG Origem 238841 - VA…" at bounding box center [784, 338] width 1568 height 676
type input "500"
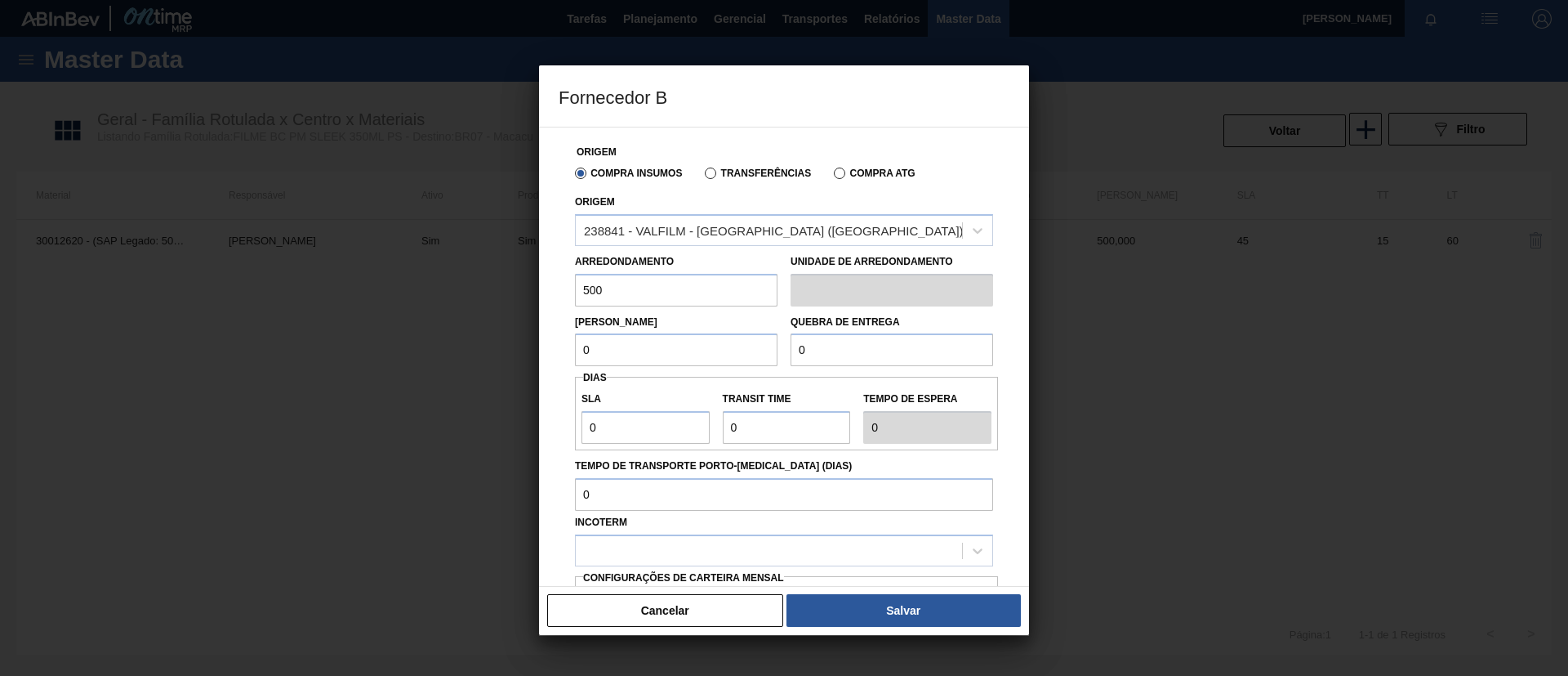
drag, startPoint x: 605, startPoint y: 349, endPoint x: 530, endPoint y: 351, distance: 75.0
click at [530, 351] on div "Fornecedor B Origem Compra Insumos Transferências Compra ATG Origem 238841 - VA…" at bounding box center [784, 338] width 1568 height 676
paste input "50"
type input "500"
drag, startPoint x: 838, startPoint y: 352, endPoint x: 724, endPoint y: 352, distance: 114.0
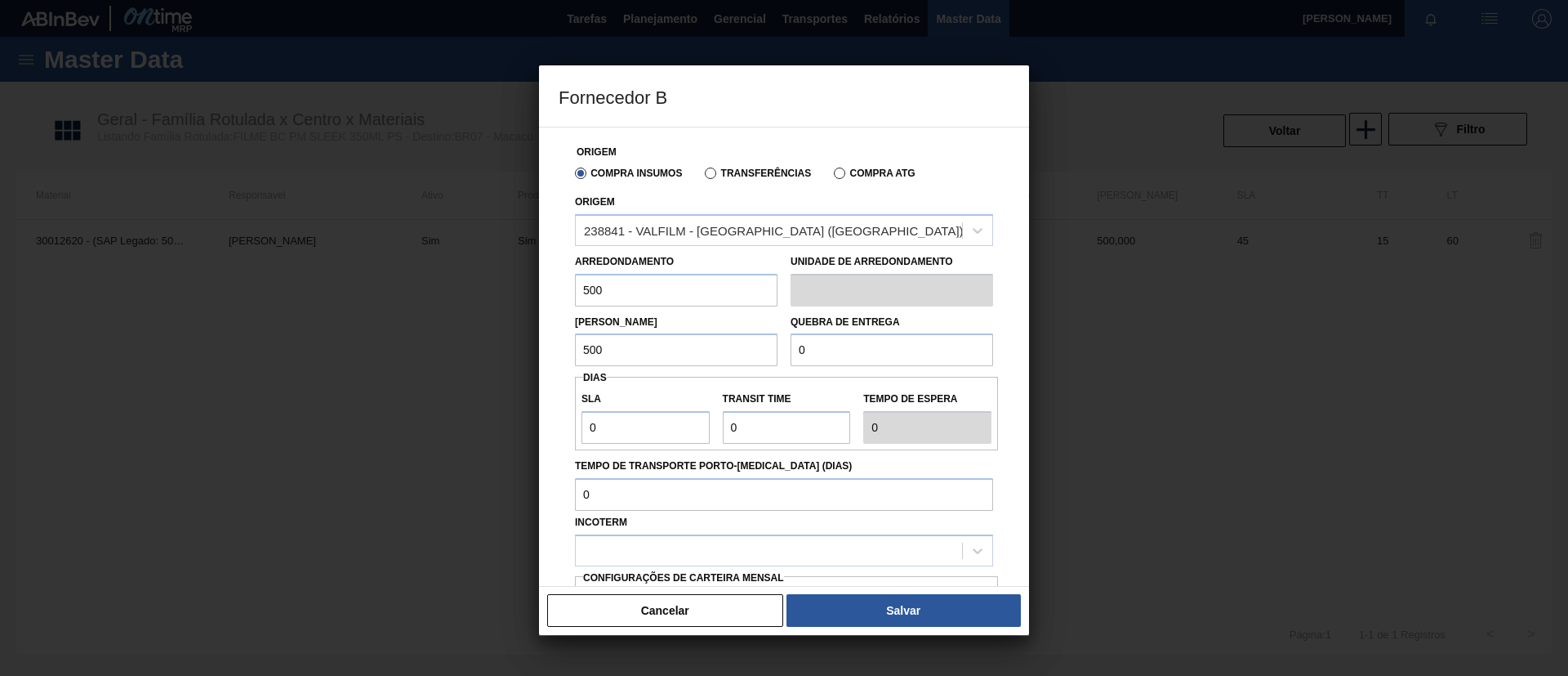
click at [724, 352] on div "Lote Mínimo 500 Quebra de entrega 0" at bounding box center [784, 337] width 431 height 61
paste input ".500"
type input "12.500"
drag, startPoint x: 662, startPoint y: 430, endPoint x: 494, endPoint y: 429, distance: 168.0
click at [494, 429] on div "Fornecedor B Origem Compra Insumos Transferências Compra ATG Origem 238841 - VA…" at bounding box center [784, 338] width 1568 height 676
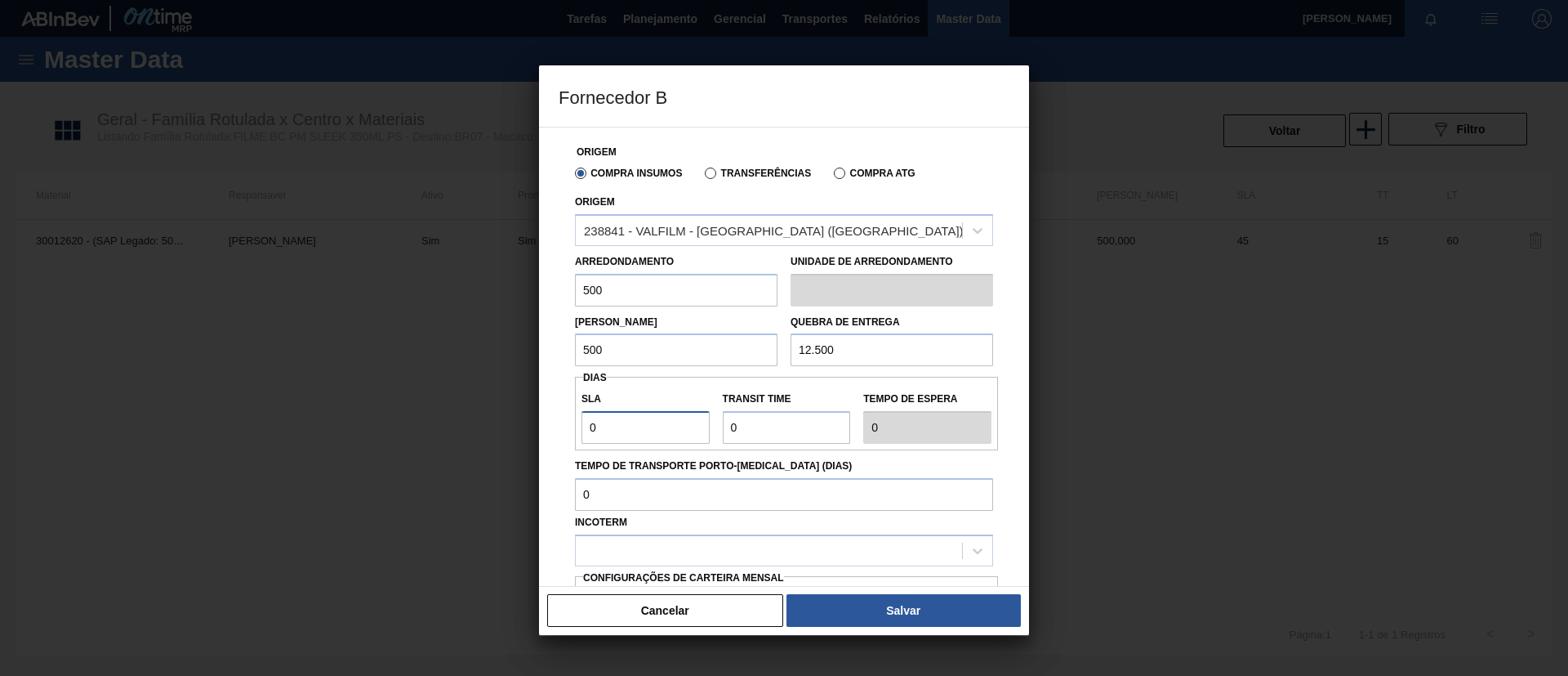
type input "3"
type input "30"
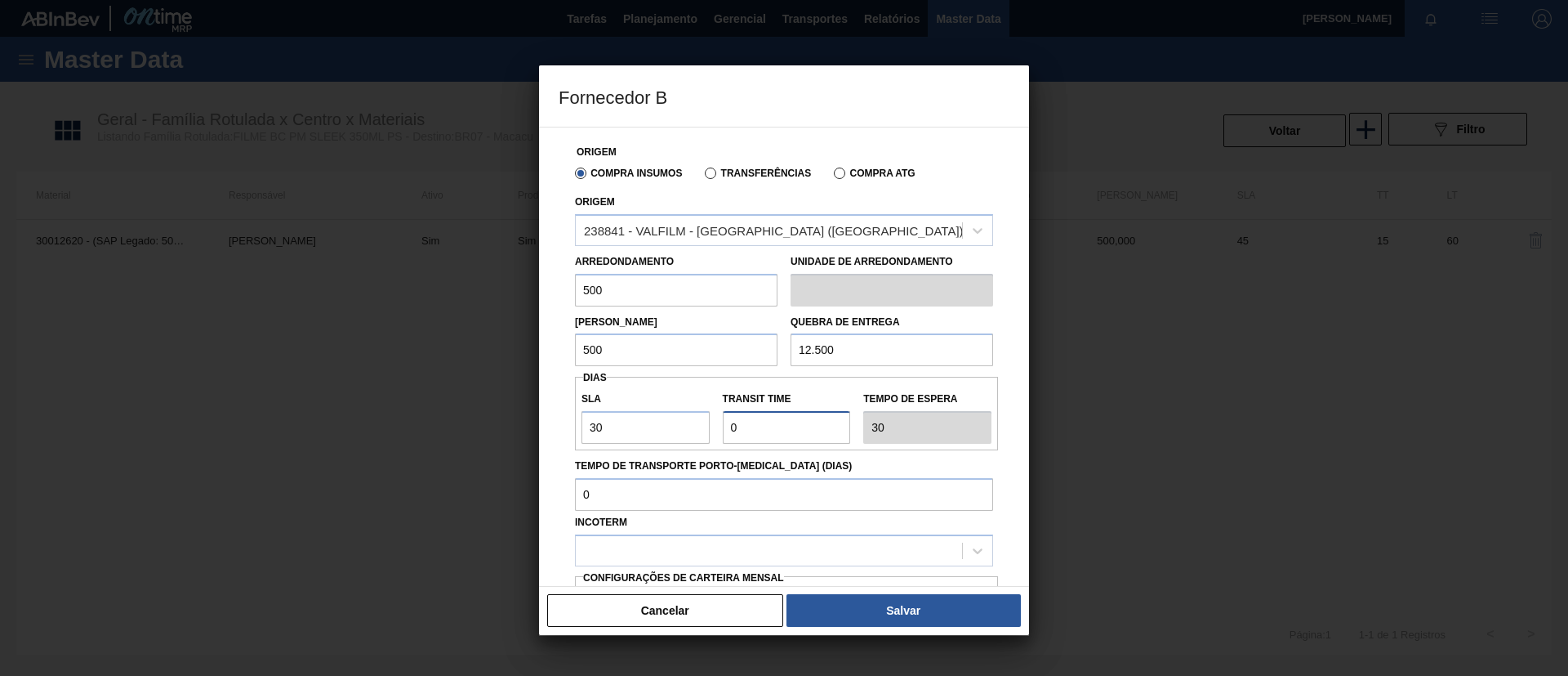
drag, startPoint x: 684, startPoint y: 433, endPoint x: 637, endPoint y: 435, distance: 47.0
click at [638, 435] on div "SLA 30 Transit Time Tempo de espera 30" at bounding box center [787, 414] width 423 height 61
type input "2"
type input "32"
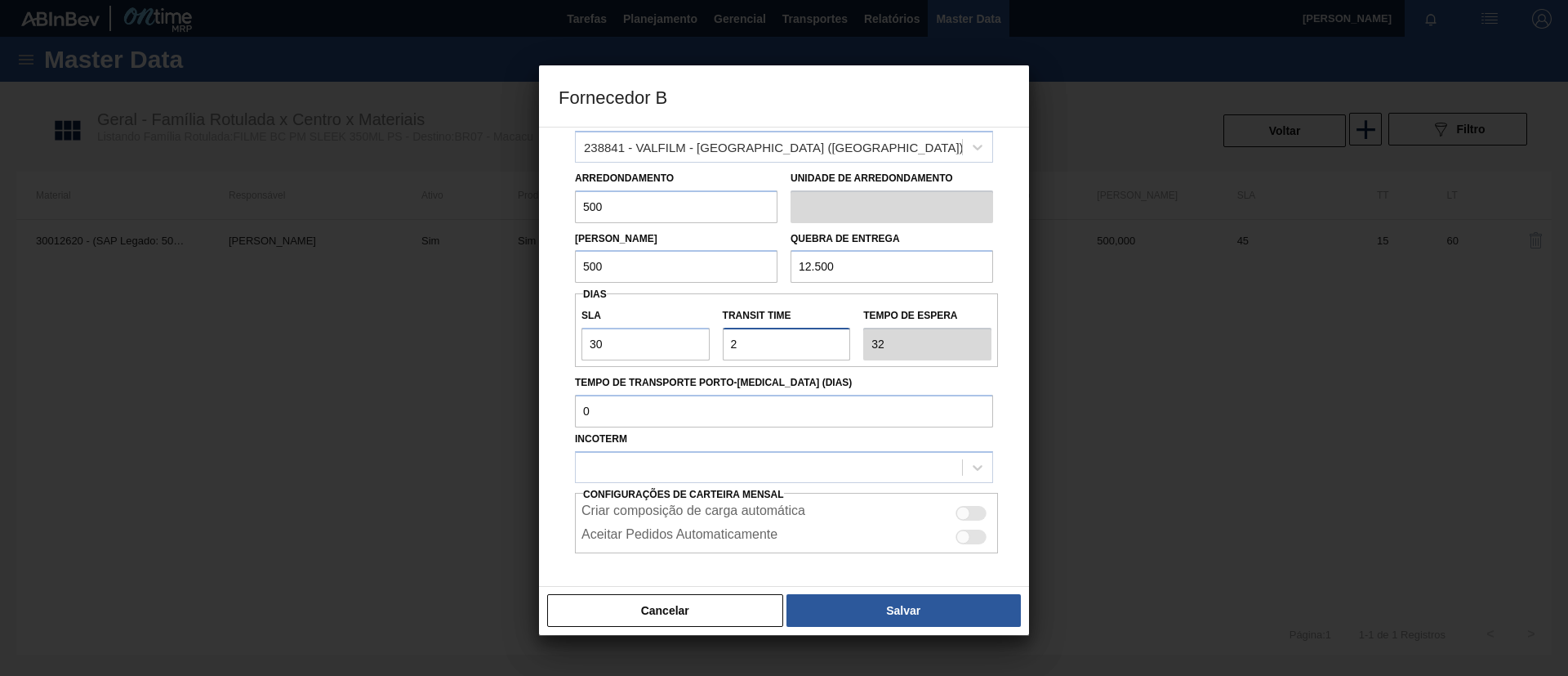
scroll to position [152, 0]
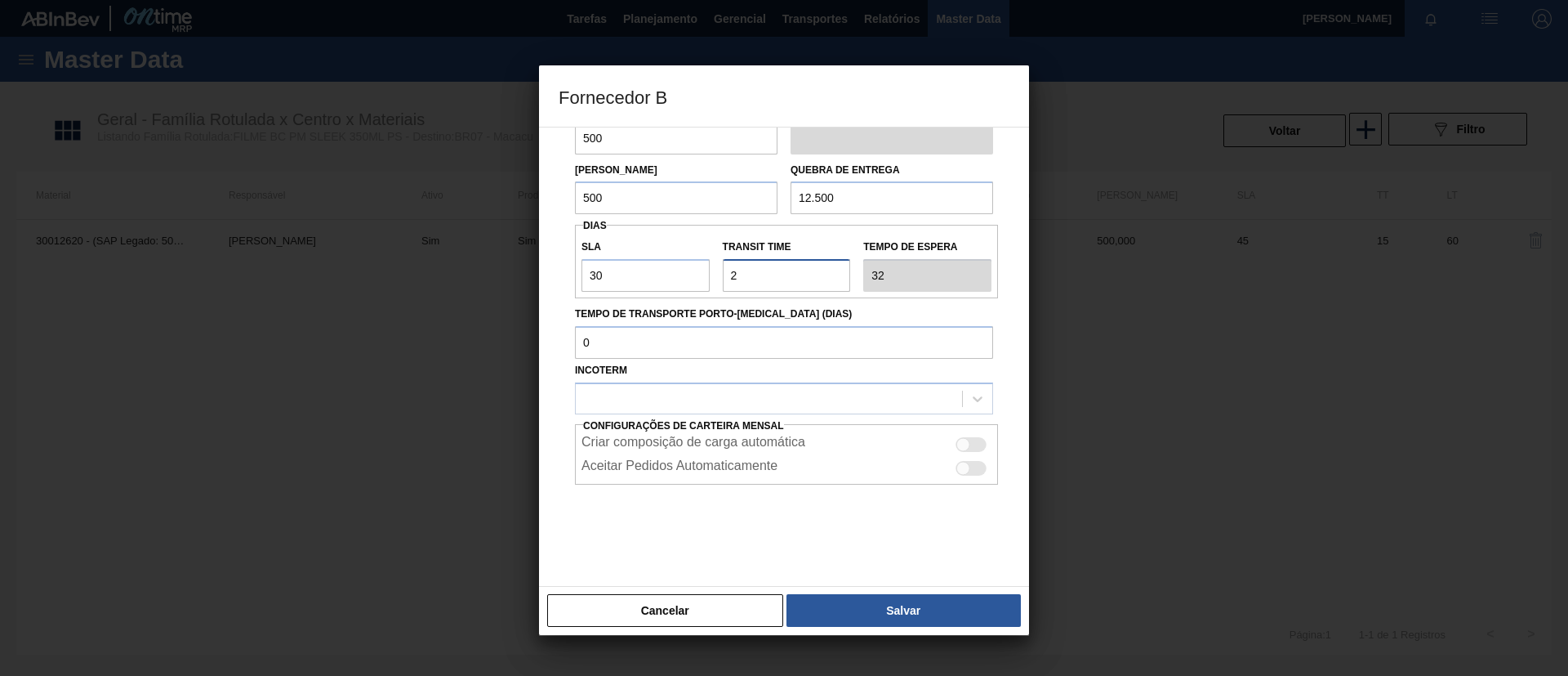
type input "2"
click at [864, 590] on div "Cancelar Salvar" at bounding box center [784, 610] width 490 height 49
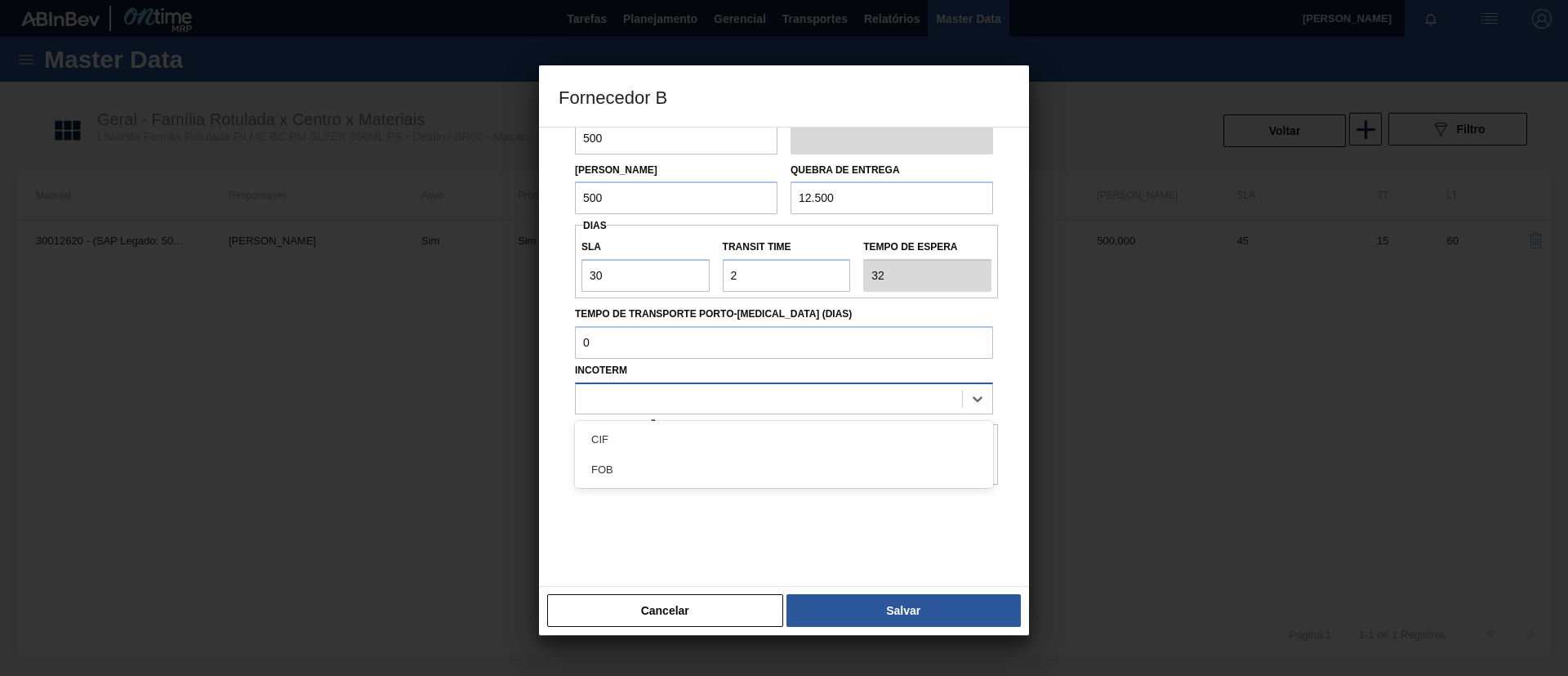
click at [746, 408] on div at bounding box center [769, 398] width 386 height 24
click at [746, 421] on div "CIF FOB" at bounding box center [784, 454] width 418 height 67
click at [758, 434] on div "CIF" at bounding box center [784, 440] width 418 height 30
click at [885, 591] on div "Cancelar Salvar" at bounding box center [784, 610] width 490 height 49
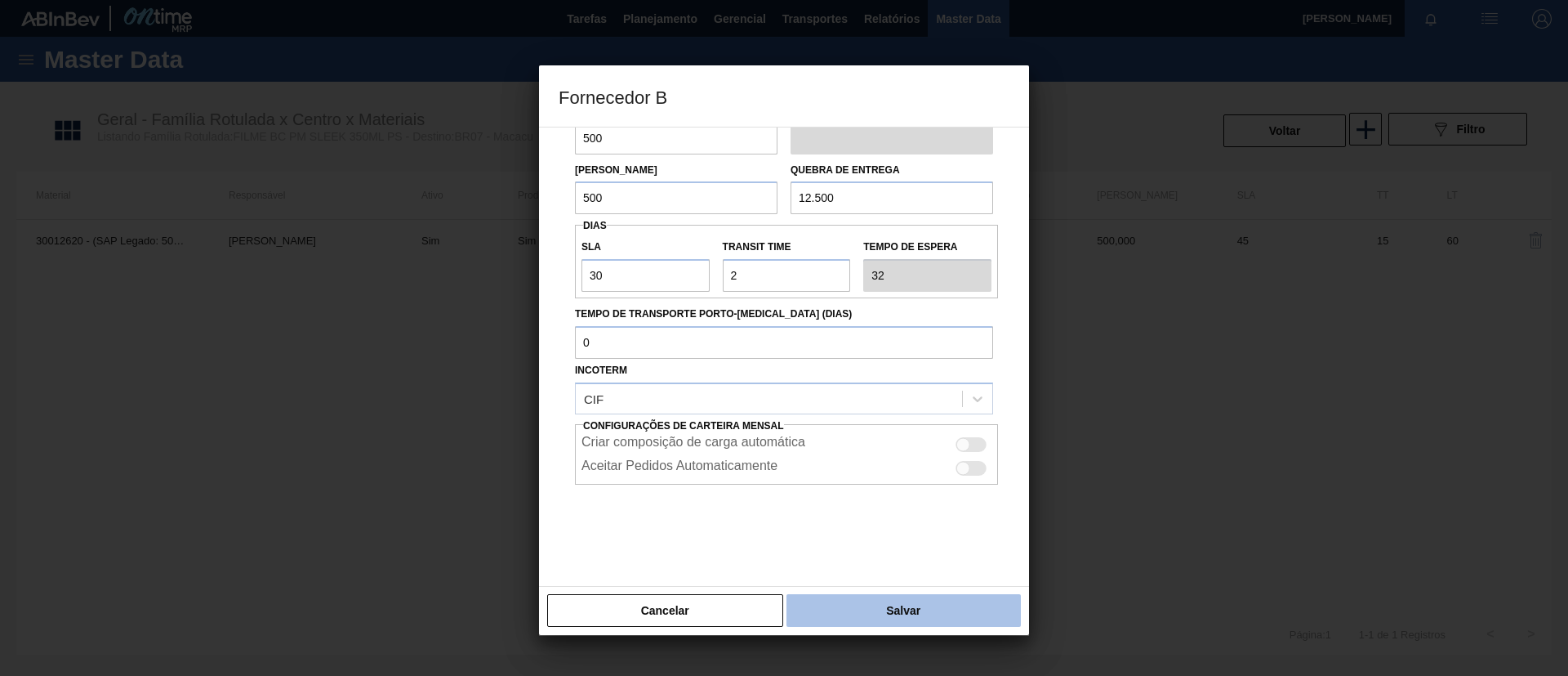
click at [891, 608] on button "Salvar" at bounding box center [903, 610] width 234 height 33
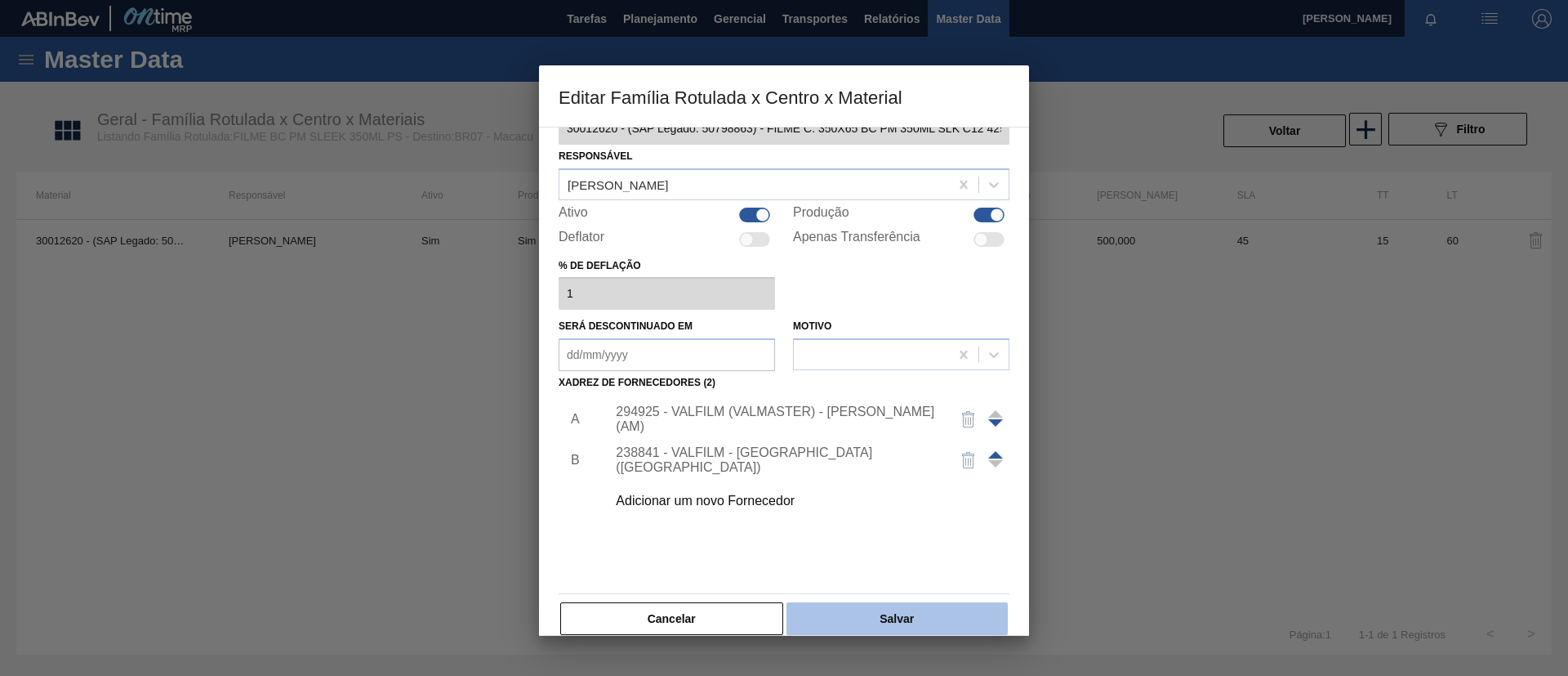
scroll to position [61, 0]
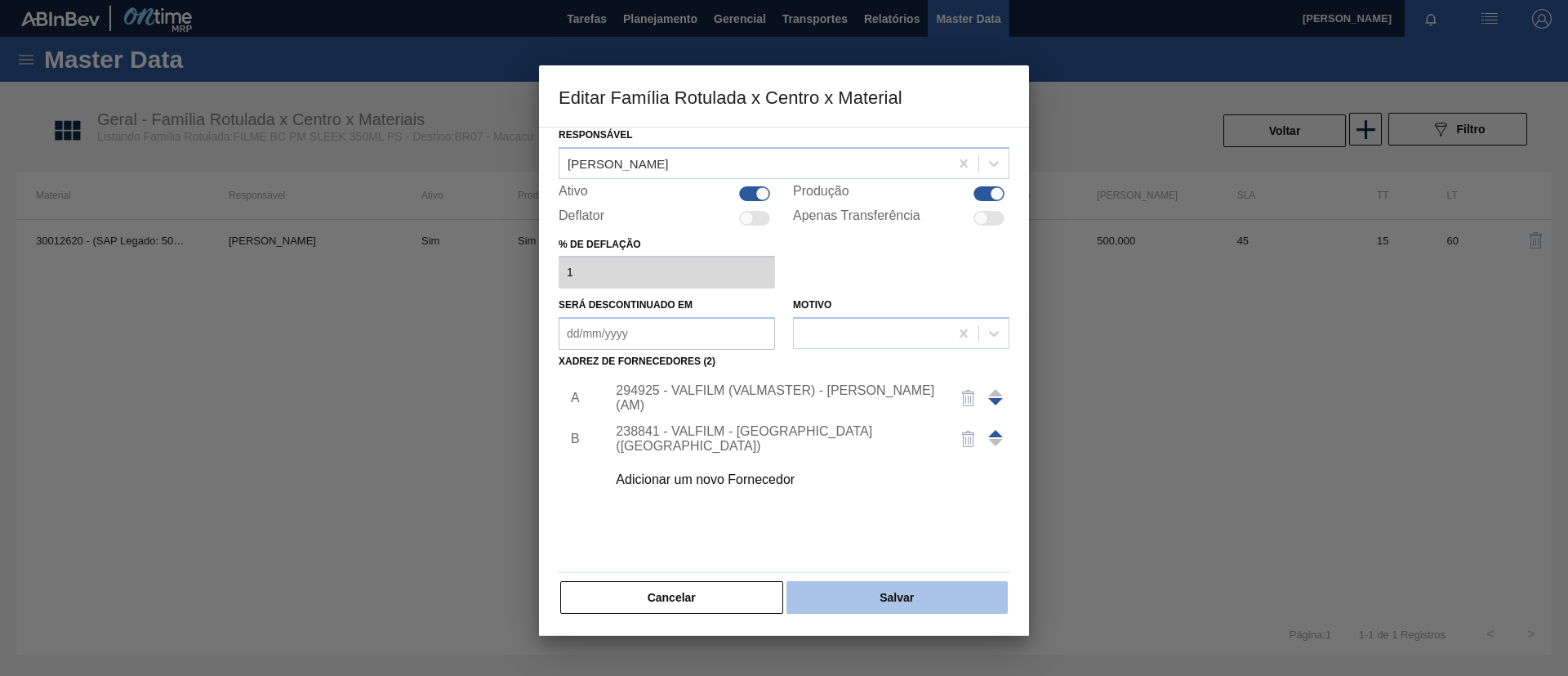
click at [924, 598] on button "Salvar" at bounding box center [897, 597] width 221 height 33
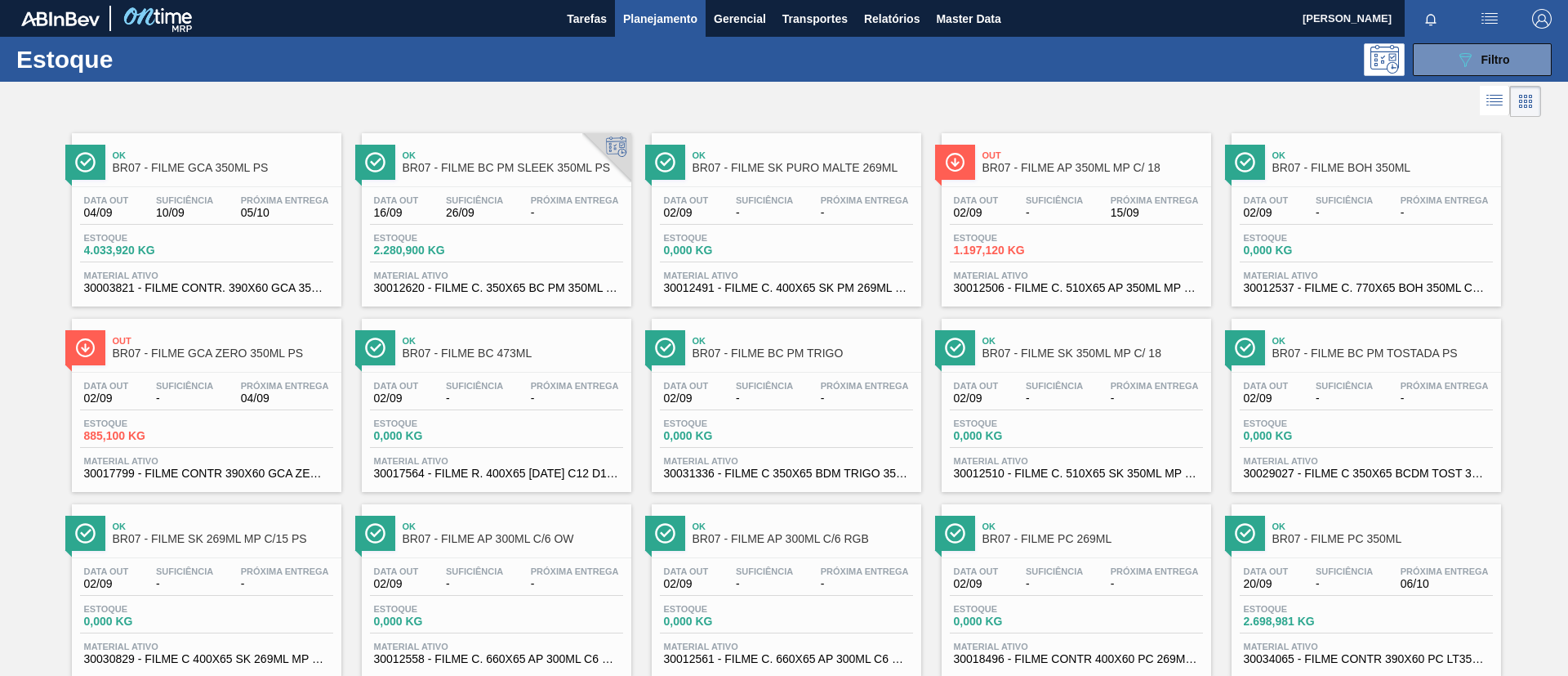
click at [1091, 169] on span "BR07 - FILME AP 350ML MP C/ 18" at bounding box center [1092, 168] width 220 height 13
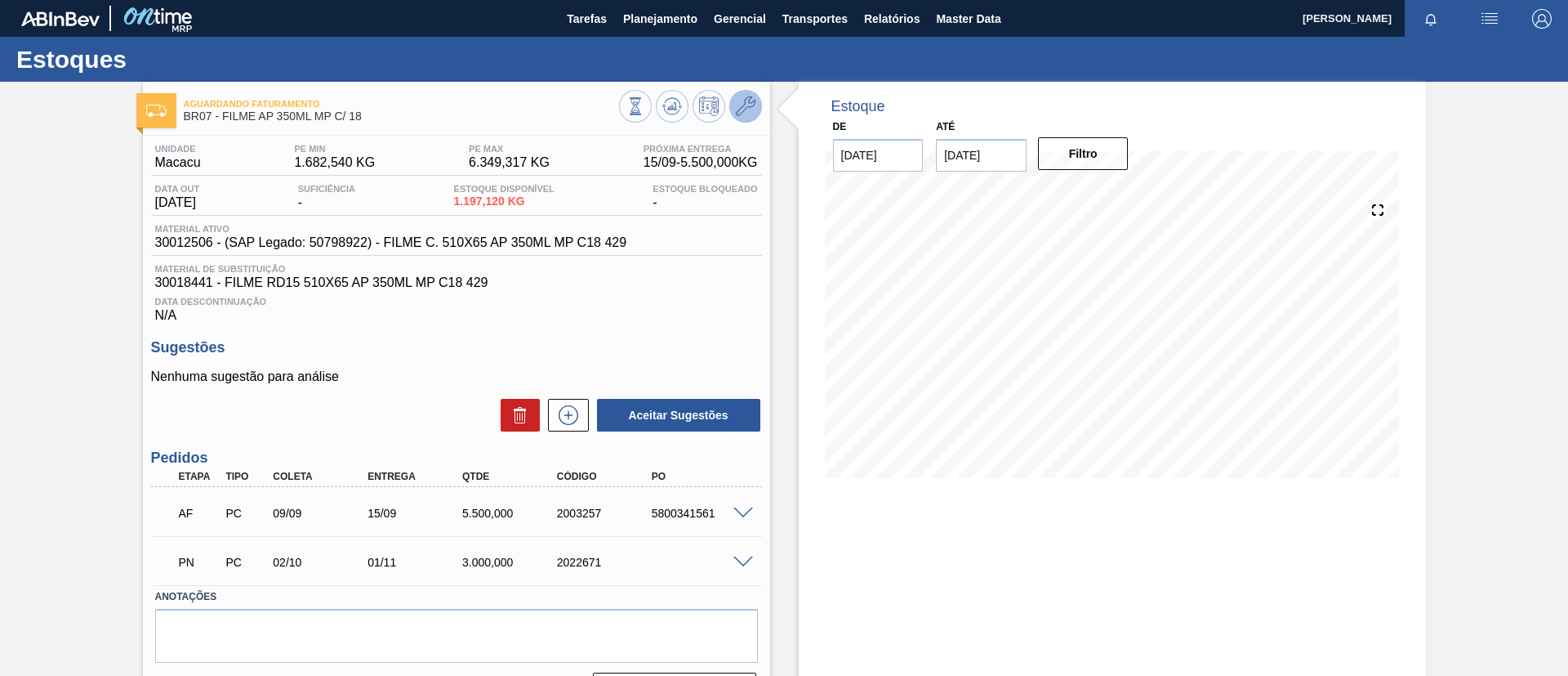
click at [744, 115] on icon at bounding box center [745, 105] width 19 height 19
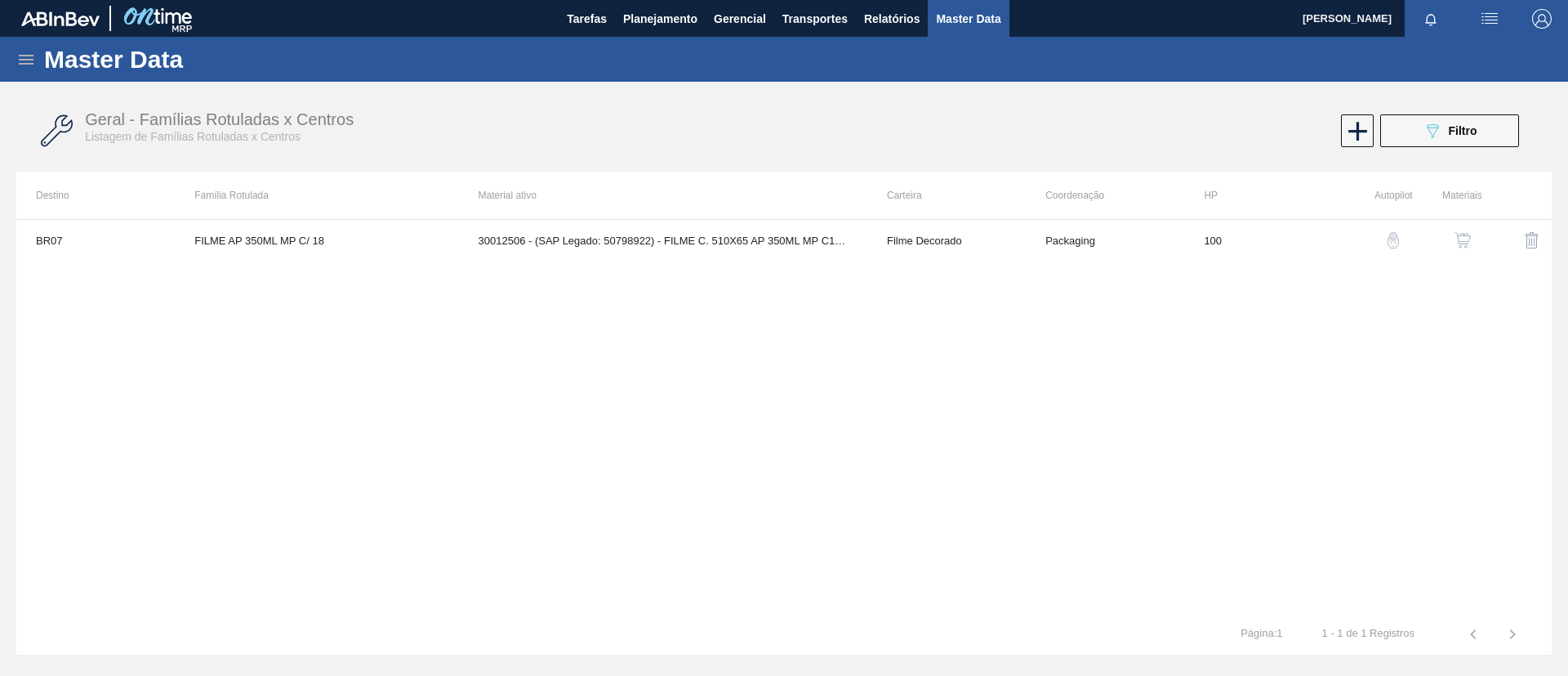
click at [1461, 230] on button "button" at bounding box center [1463, 240] width 39 height 39
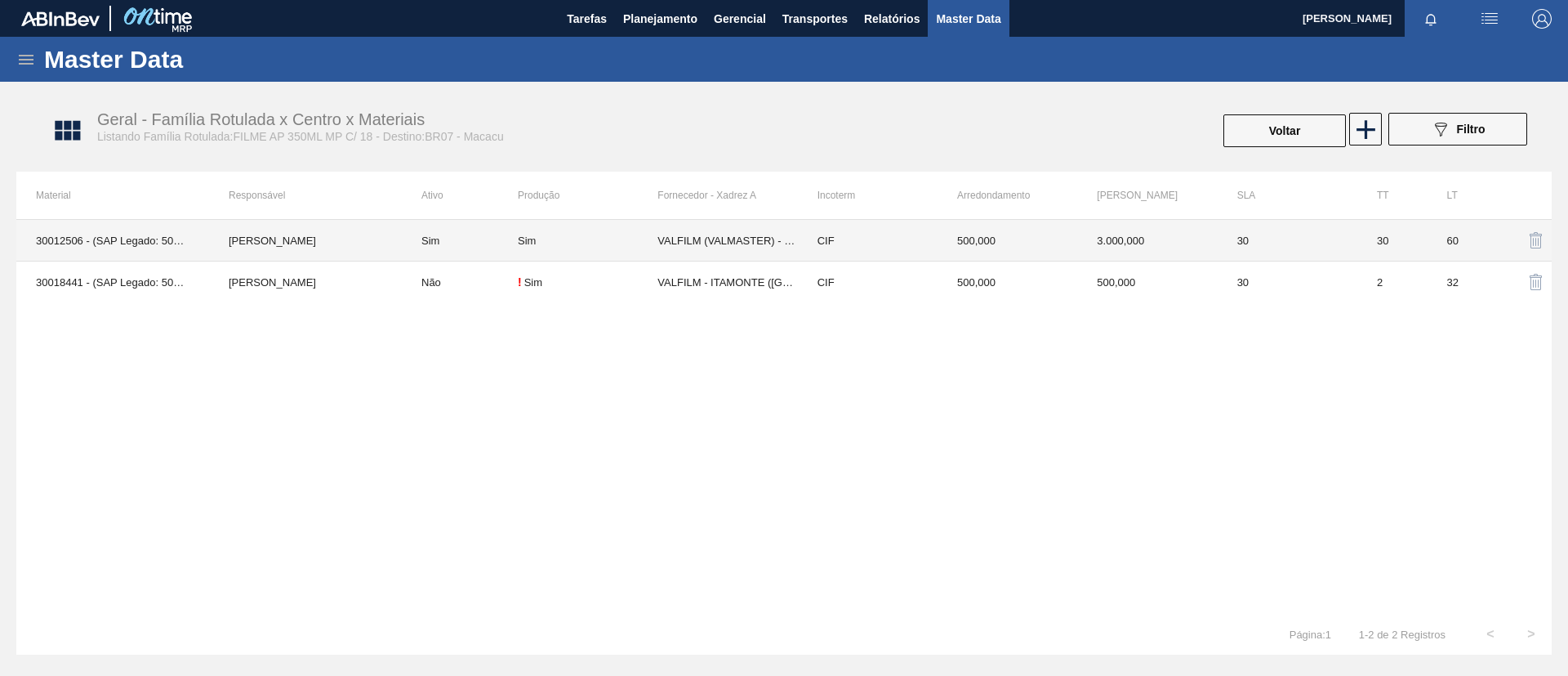
click at [371, 245] on td "[PERSON_NAME]" at bounding box center [305, 240] width 193 height 41
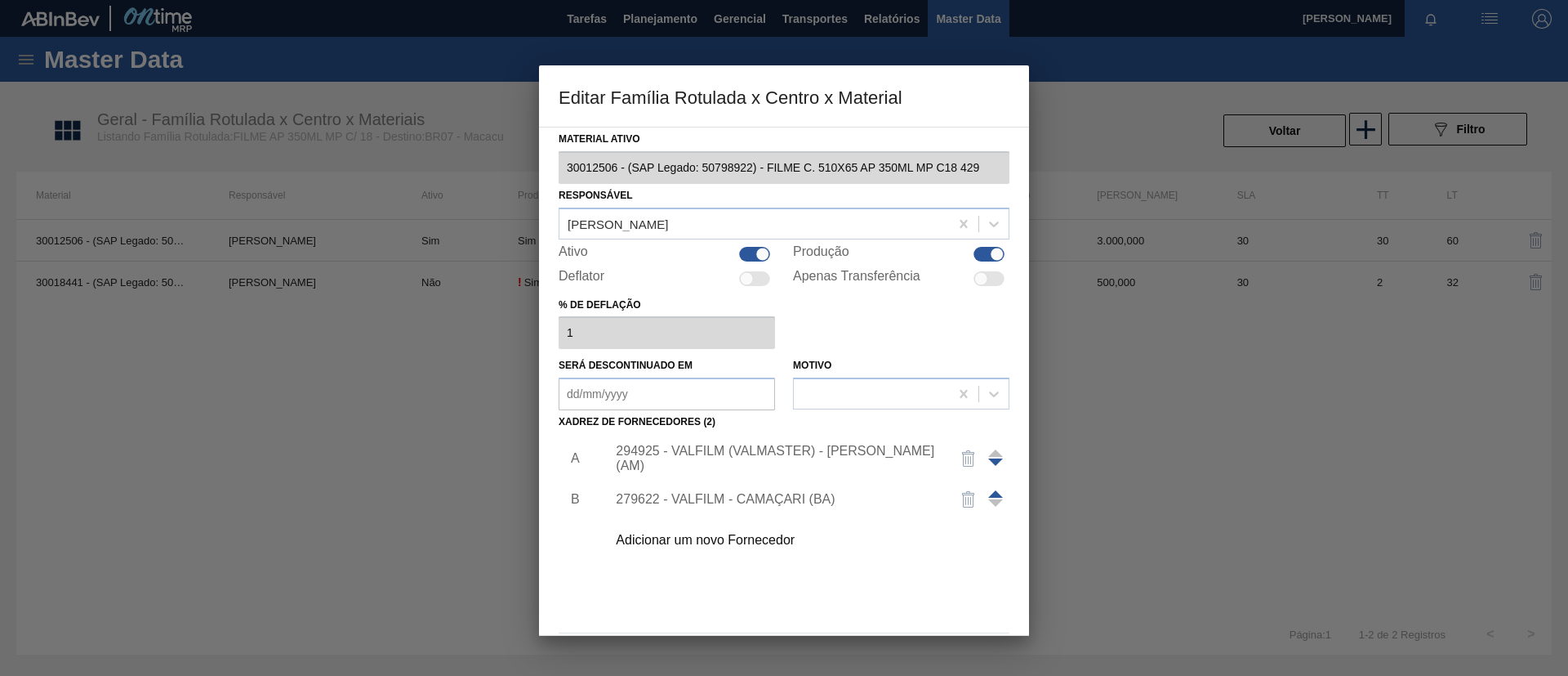
click at [159, 214] on div at bounding box center [784, 338] width 1568 height 676
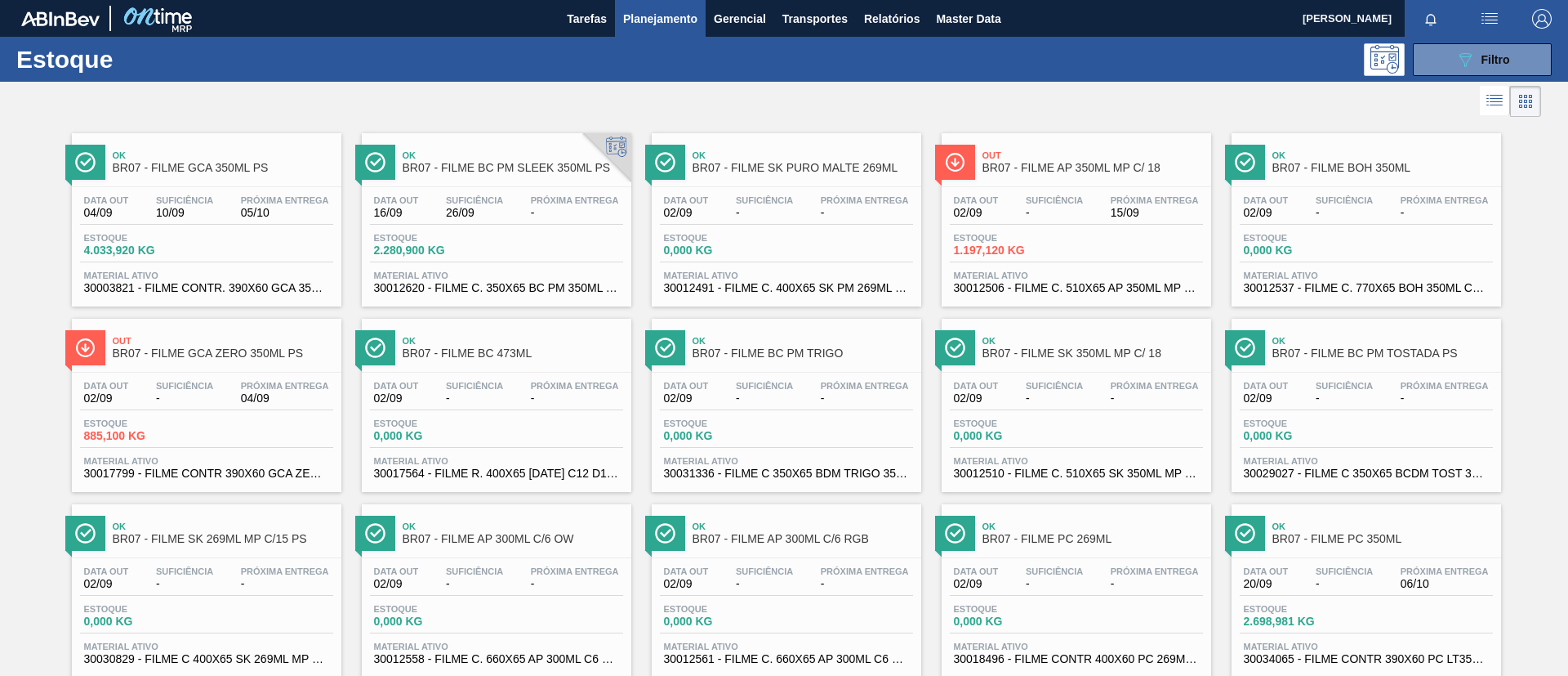
scroll to position [122, 0]
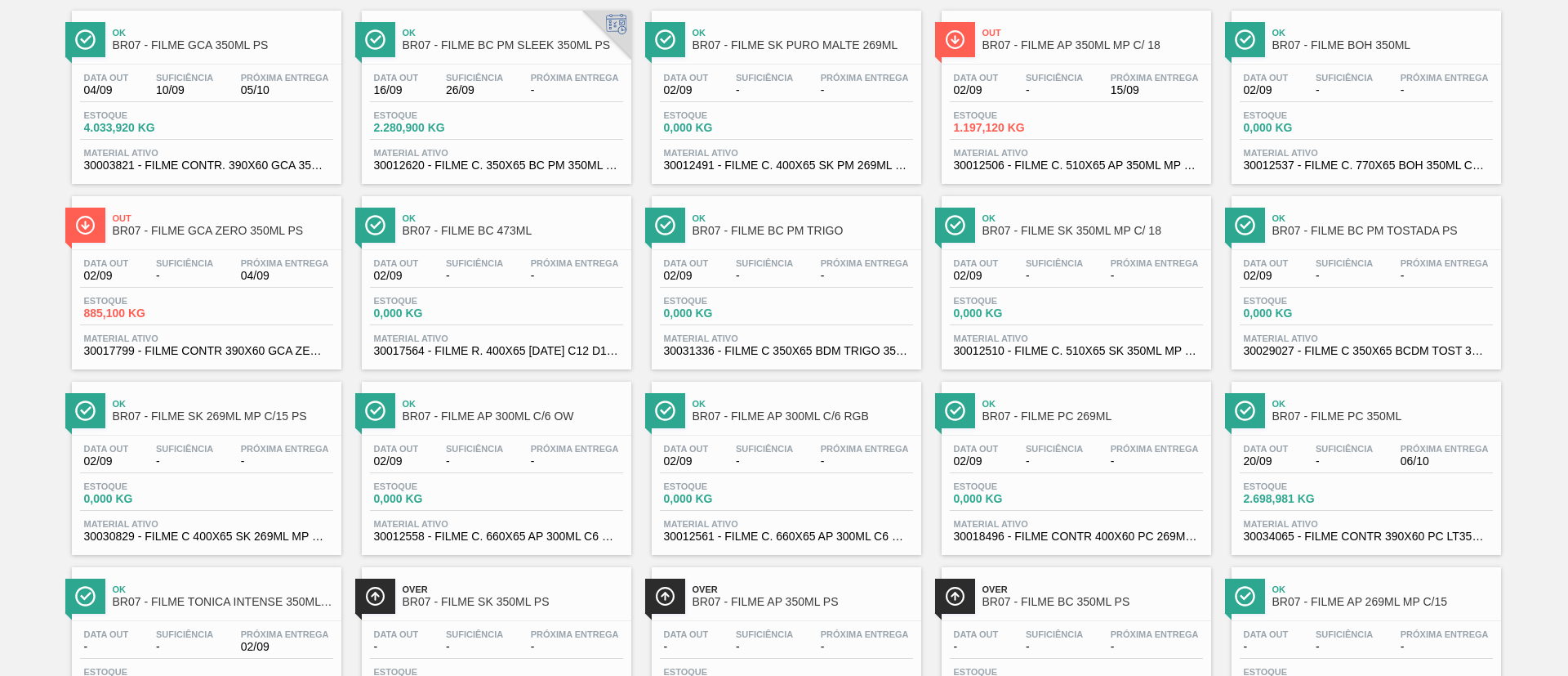
click at [175, 244] on div "Out BR07 - FILME GCA ZERO 350ML PS Data out 02/09 Suficiência - Próxima Entrega…" at bounding box center [207, 282] width 270 height 173
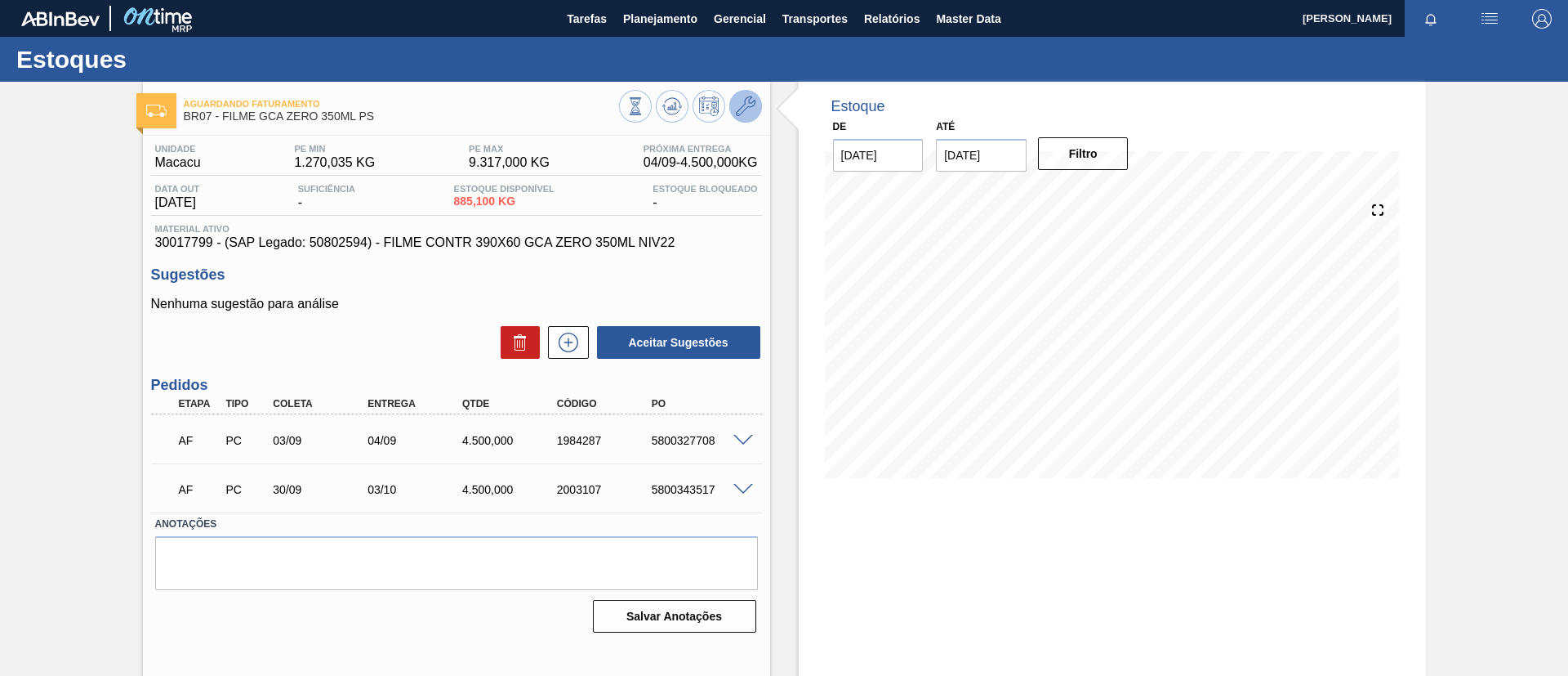
click at [746, 91] on button at bounding box center [746, 106] width 33 height 33
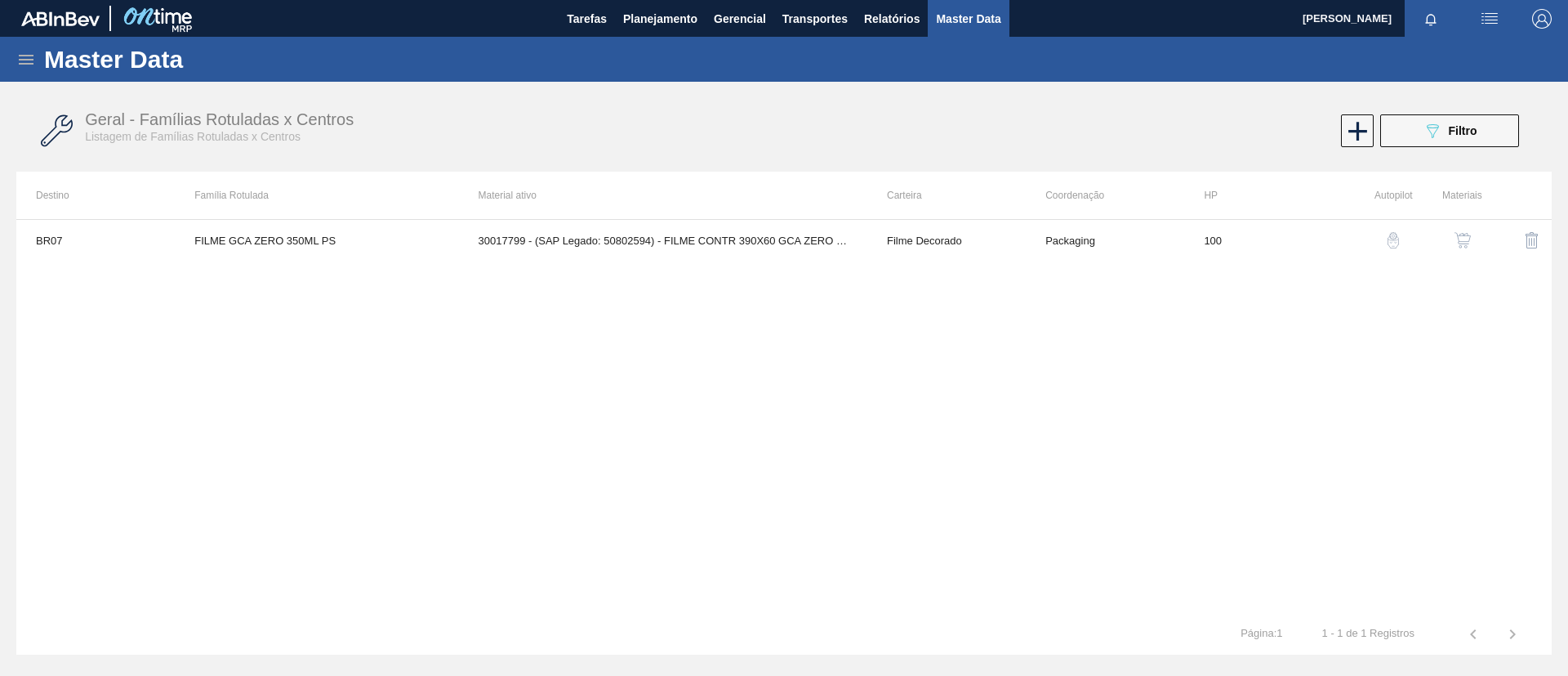
click at [1449, 234] on button "button" at bounding box center [1463, 240] width 39 height 39
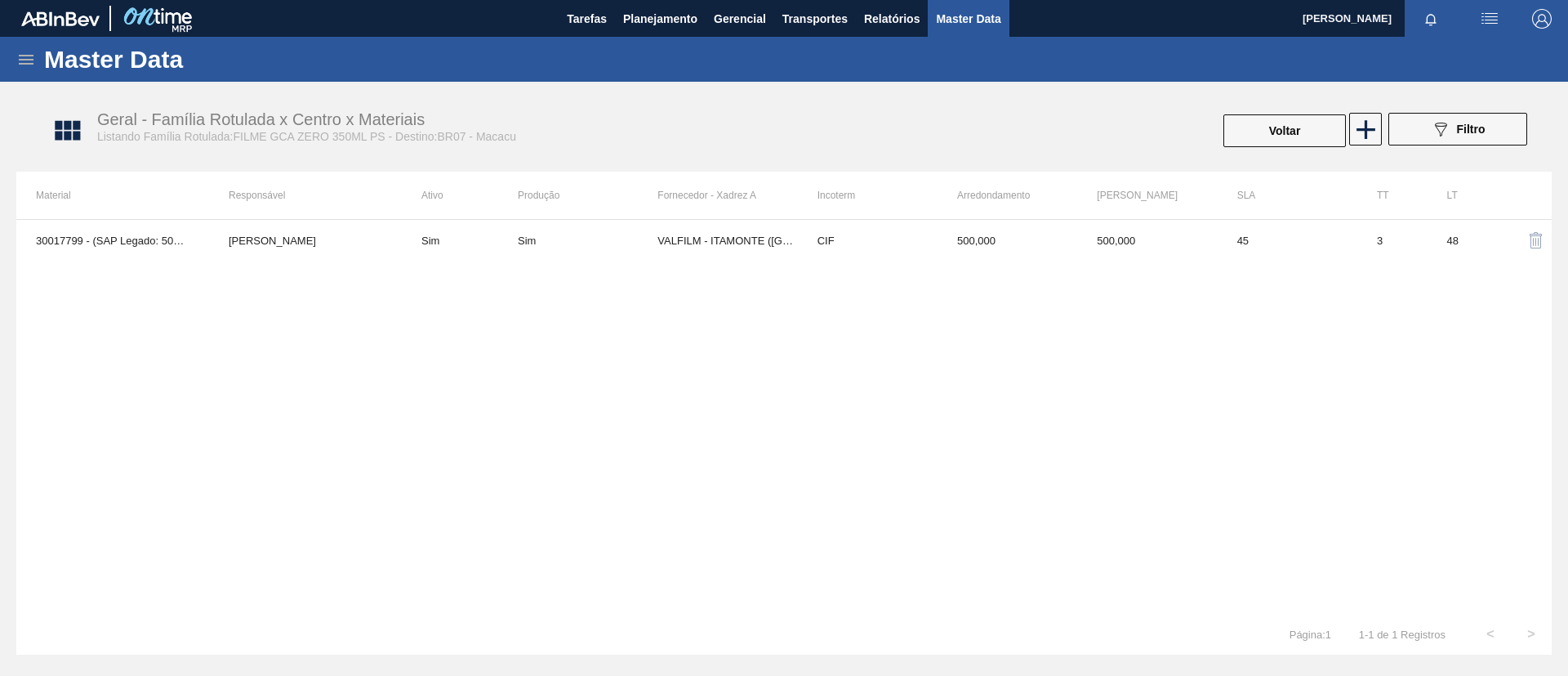
click at [696, 279] on div "30017799 - (SAP Legado: 50802594) - FILME CONTR 390X60 GCA ZERO 350ML NIV22 TOM…" at bounding box center [784, 416] width 1535 height 395
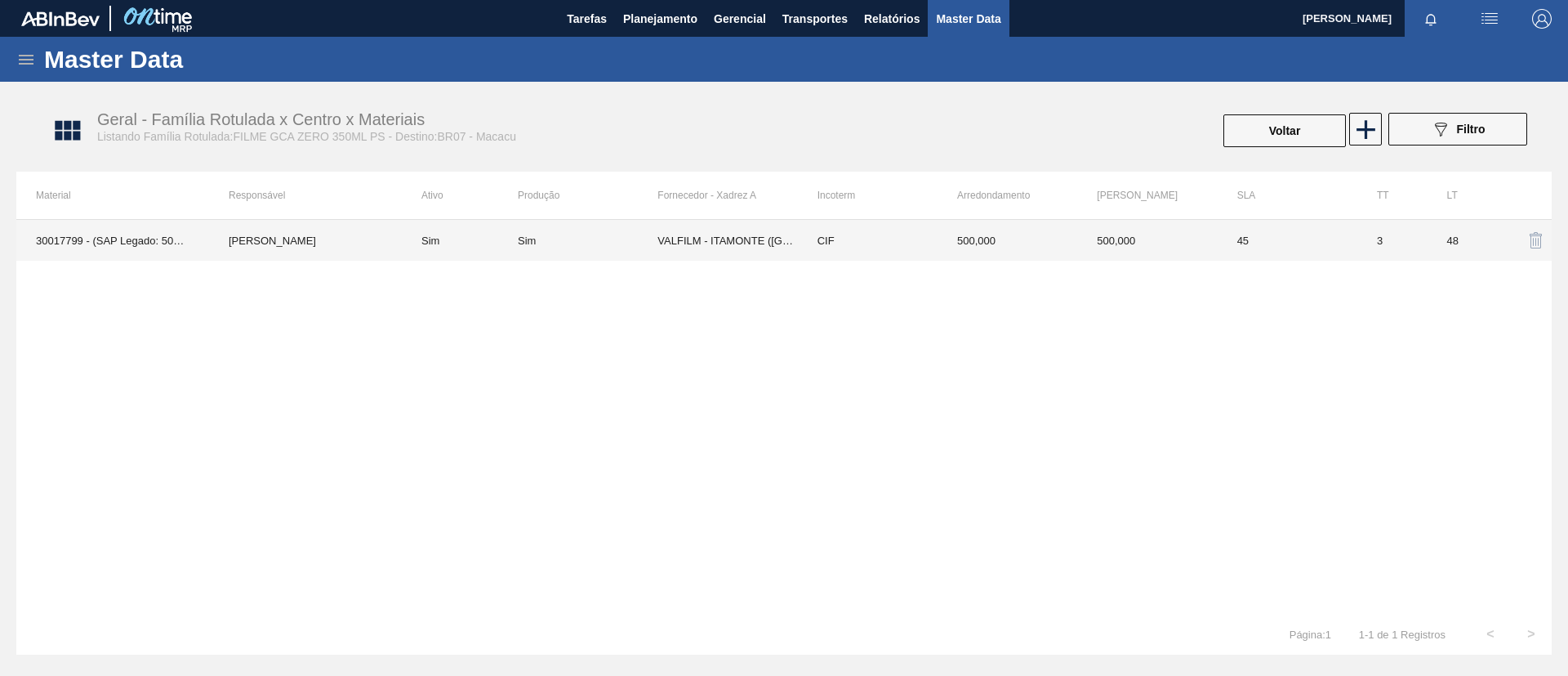
click at [696, 246] on td "VALFILM - ITAMONTE (MG)" at bounding box center [727, 240] width 140 height 41
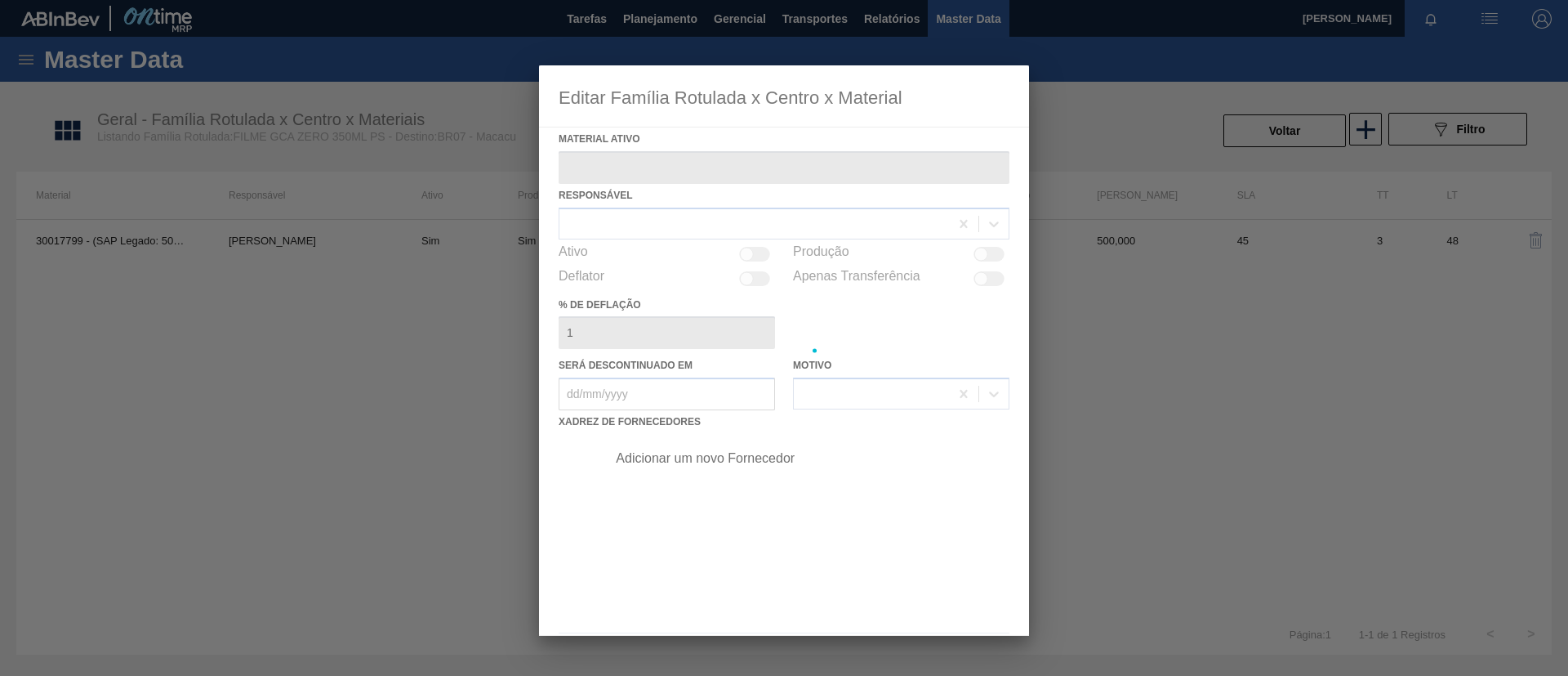
type ativo "30017799 - (SAP Legado: 50802594) - FILME CONTR 390X60 GCA ZERO 350ML NIV22"
checkbox input "true"
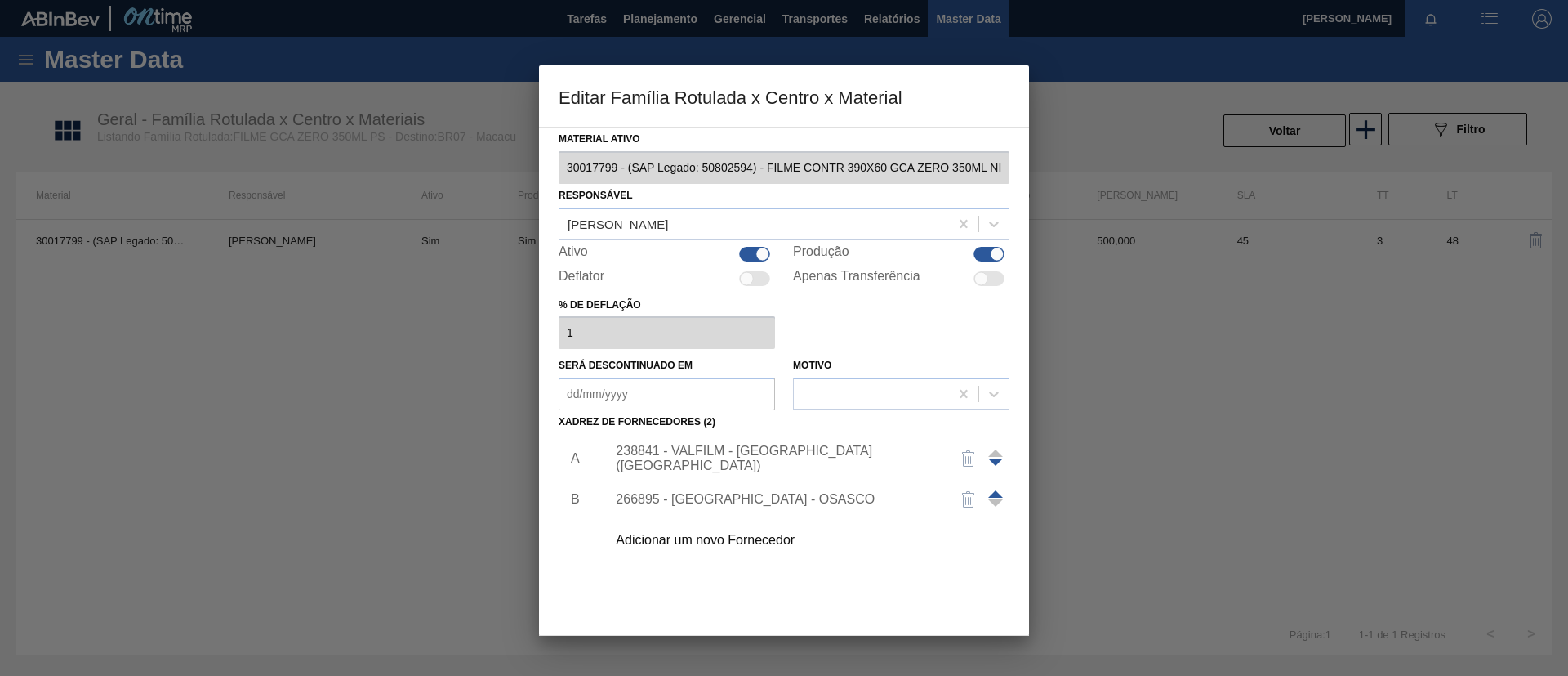
click at [759, 544] on div "Adicionar um novo Fornecedor" at bounding box center [776, 539] width 321 height 14
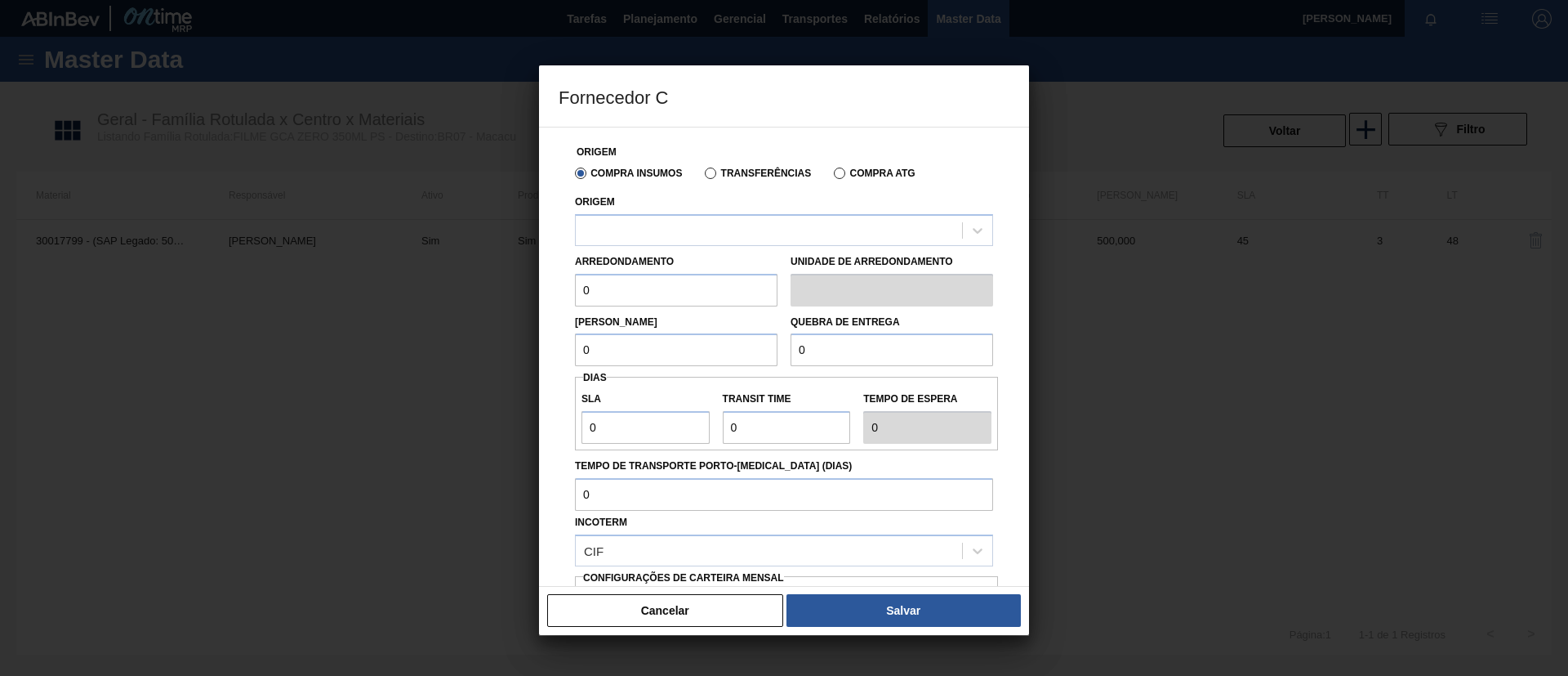
click at [759, 246] on div "Arredondamento 0 Unidade de arredondamento" at bounding box center [784, 276] width 431 height 61
click at [762, 237] on div at bounding box center [769, 230] width 386 height 24
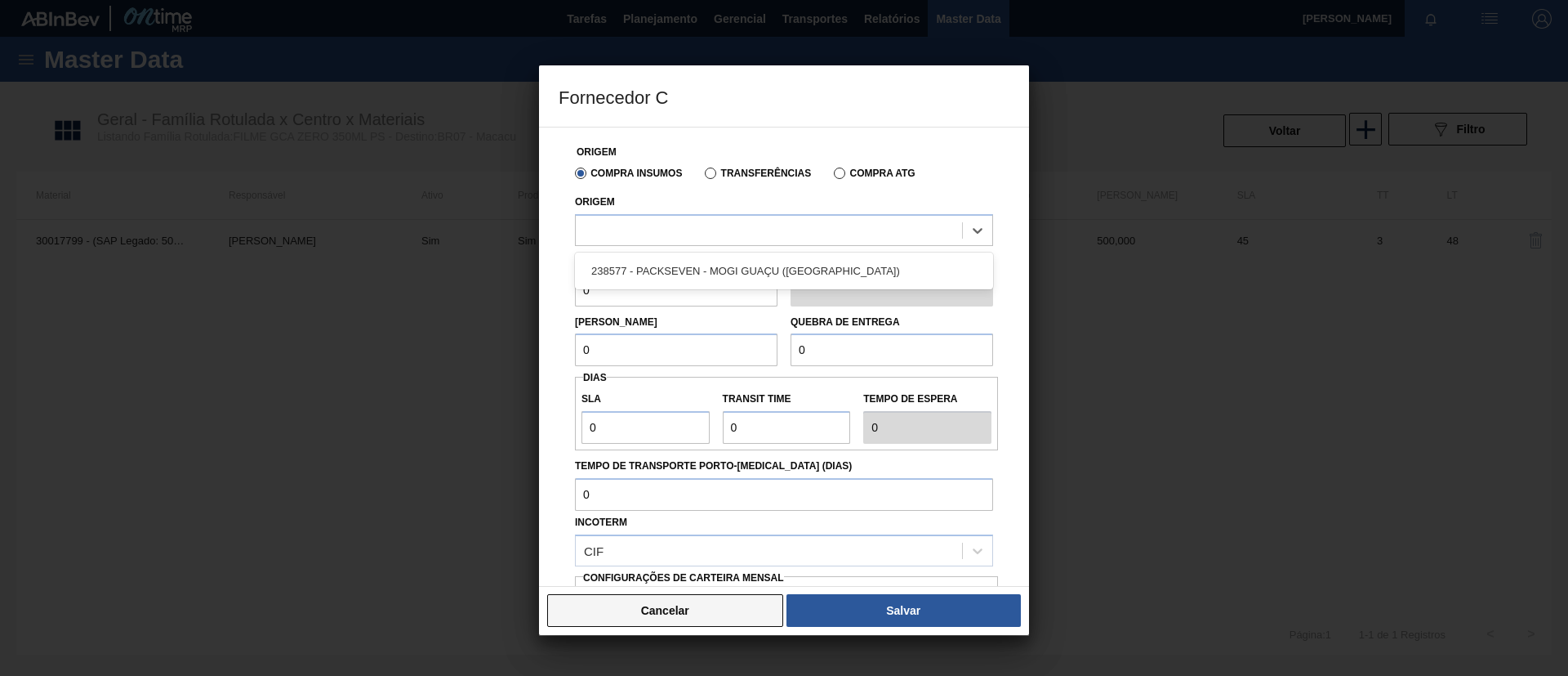
click at [699, 611] on button "Cancelar" at bounding box center [665, 610] width 236 height 33
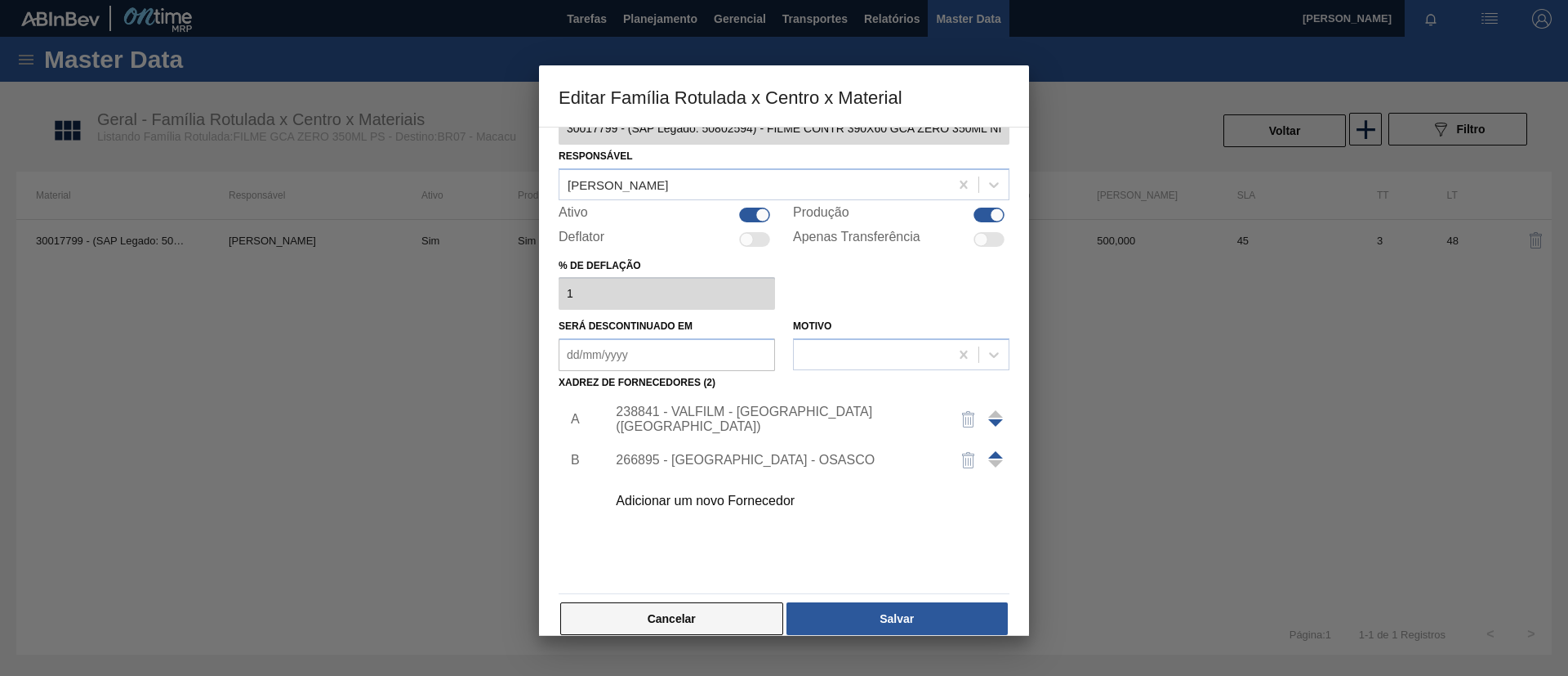
scroll to position [61, 0]
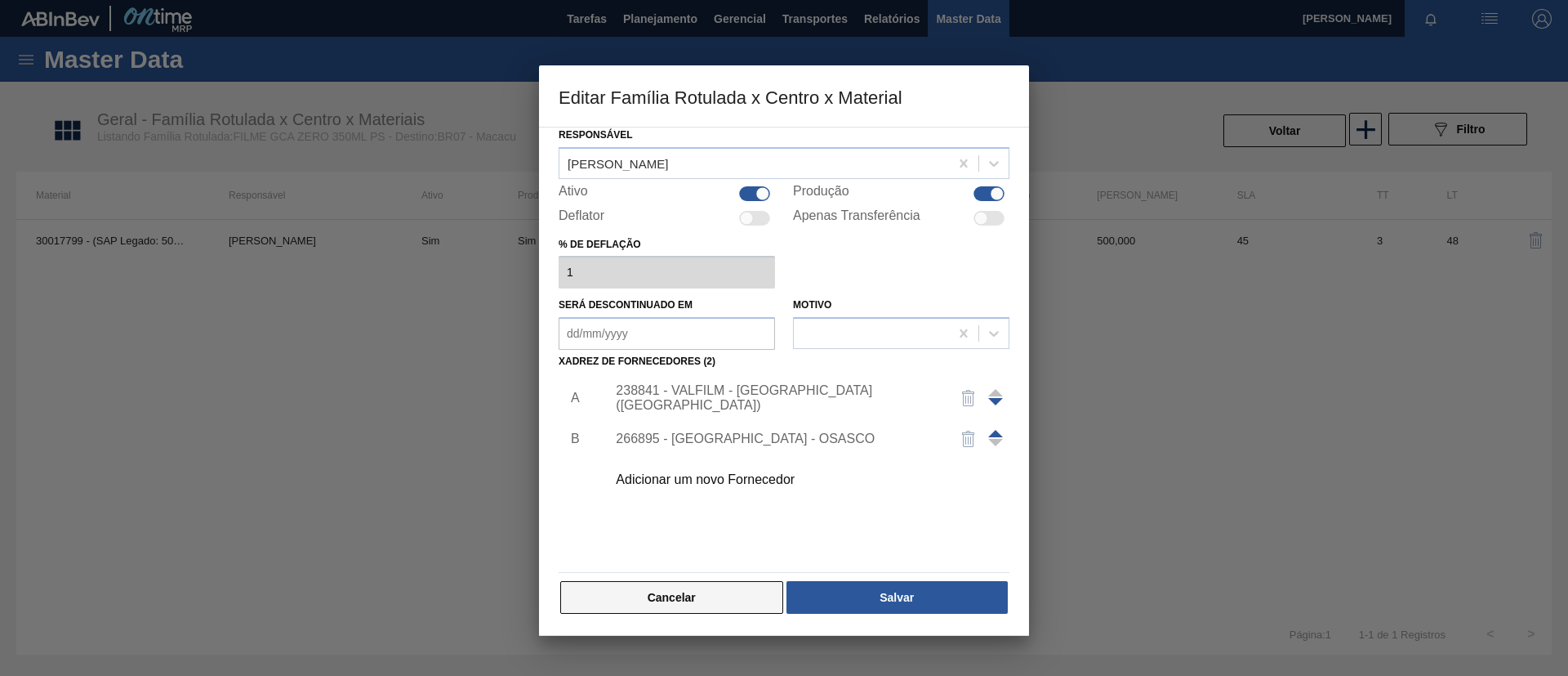
click at [722, 603] on button "Cancelar" at bounding box center [671, 597] width 223 height 33
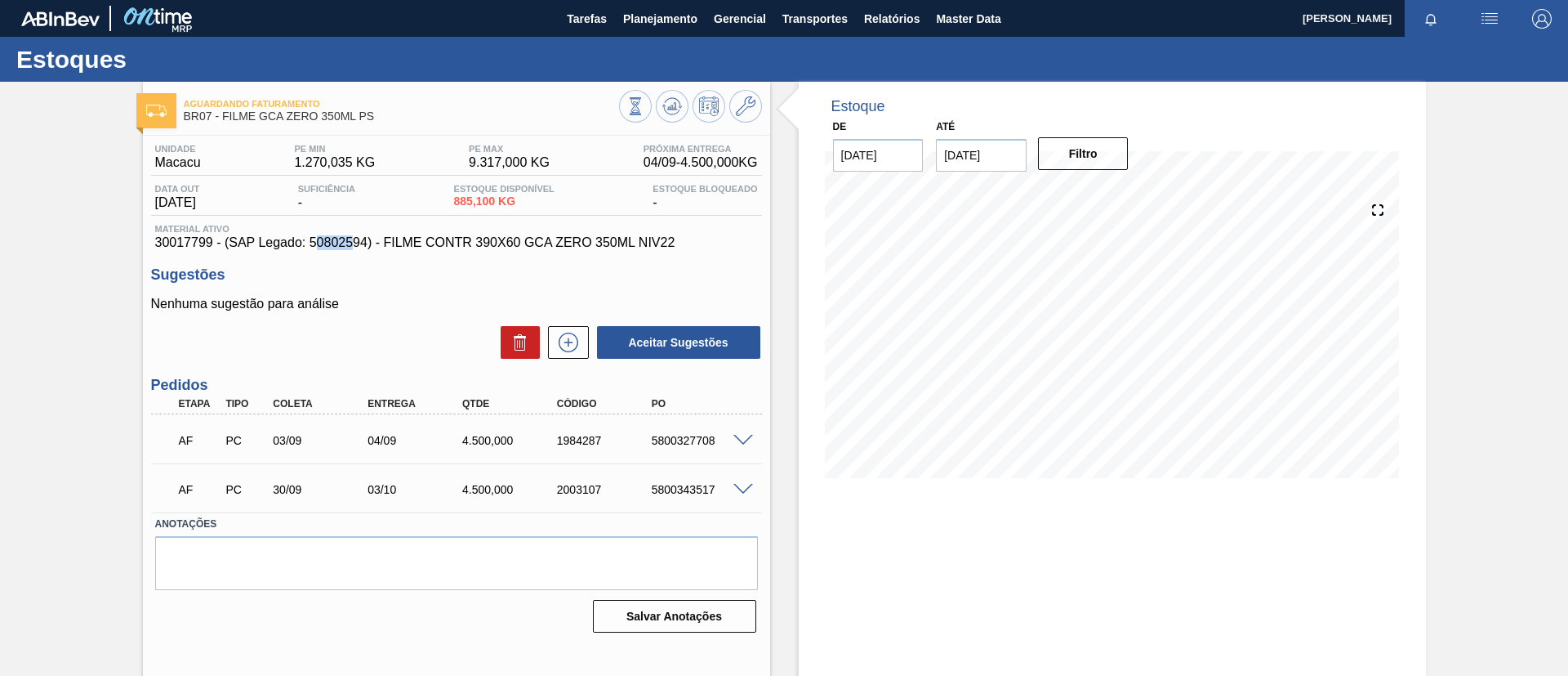
drag, startPoint x: 315, startPoint y: 237, endPoint x: 350, endPoint y: 250, distance: 37.3
click at [350, 250] on div "Unidade Macacu PE MIN 1.270,035 KG PE MAX 9.317,000 KG Próxima Entrega 04/09 - …" at bounding box center [456, 387] width 628 height 502
click at [332, 248] on span "30017799 - (SAP Legado: 50802594) - FILME CONTR 390X60 GCA ZERO 350ML NIV22" at bounding box center [456, 242] width 603 height 14
drag, startPoint x: 313, startPoint y: 243, endPoint x: 363, endPoint y: 249, distance: 50.4
click at [363, 249] on span "30017799 - (SAP Legado: 50802594) - FILME CONTR 390X60 GCA ZERO 350ML NIV22" at bounding box center [456, 242] width 603 height 14
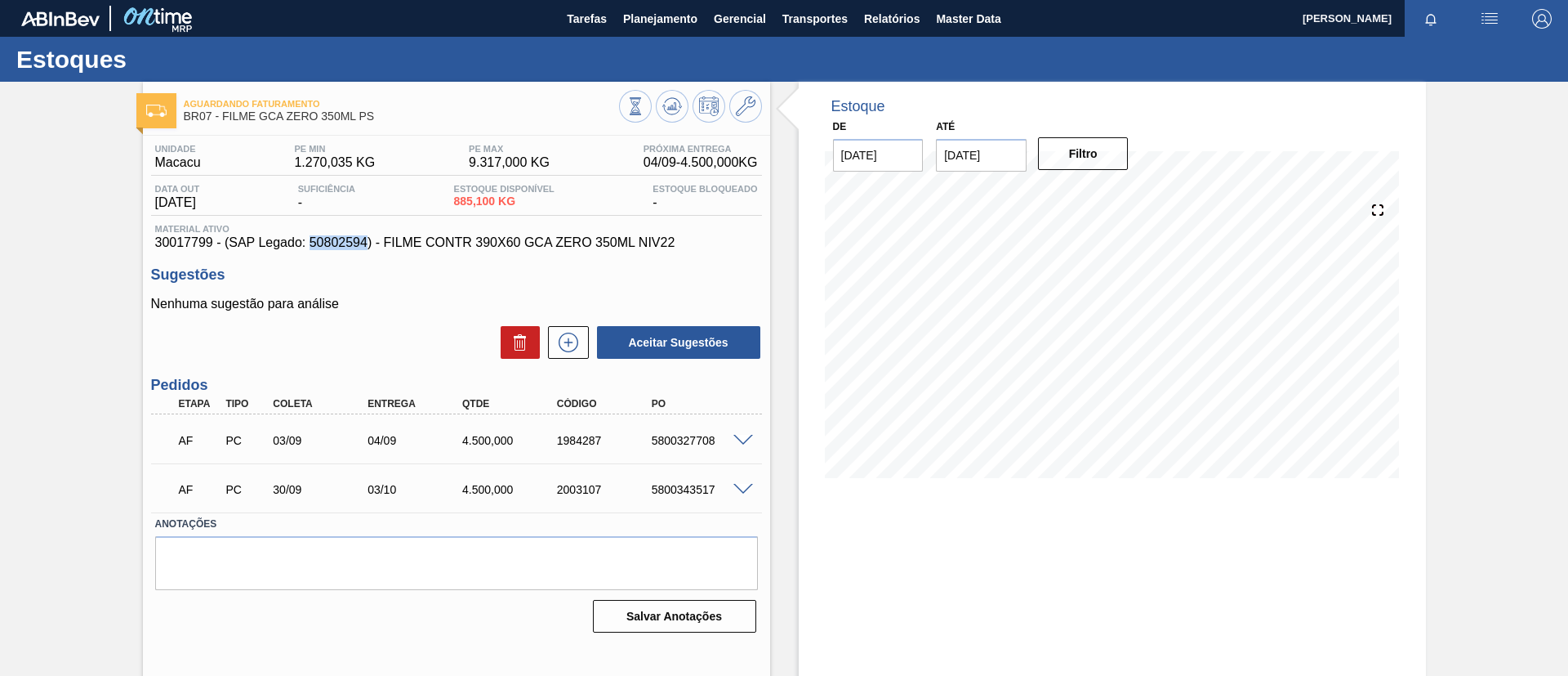
drag, startPoint x: 312, startPoint y: 243, endPoint x: 364, endPoint y: 247, distance: 52.2
click at [364, 247] on span "30017799 - (SAP Legado: 50802594) - FILME CONTR 390X60 GCA ZERO 350ML NIV22" at bounding box center [456, 242] width 603 height 14
copy span "50802594"
drag, startPoint x: 674, startPoint y: 246, endPoint x: 386, endPoint y: 246, distance: 288.0
click at [386, 246] on span "30017799 - (SAP Legado: 50802594) - FILME CONTR 390X60 GCA ZERO 350ML NIV22" at bounding box center [456, 242] width 603 height 14
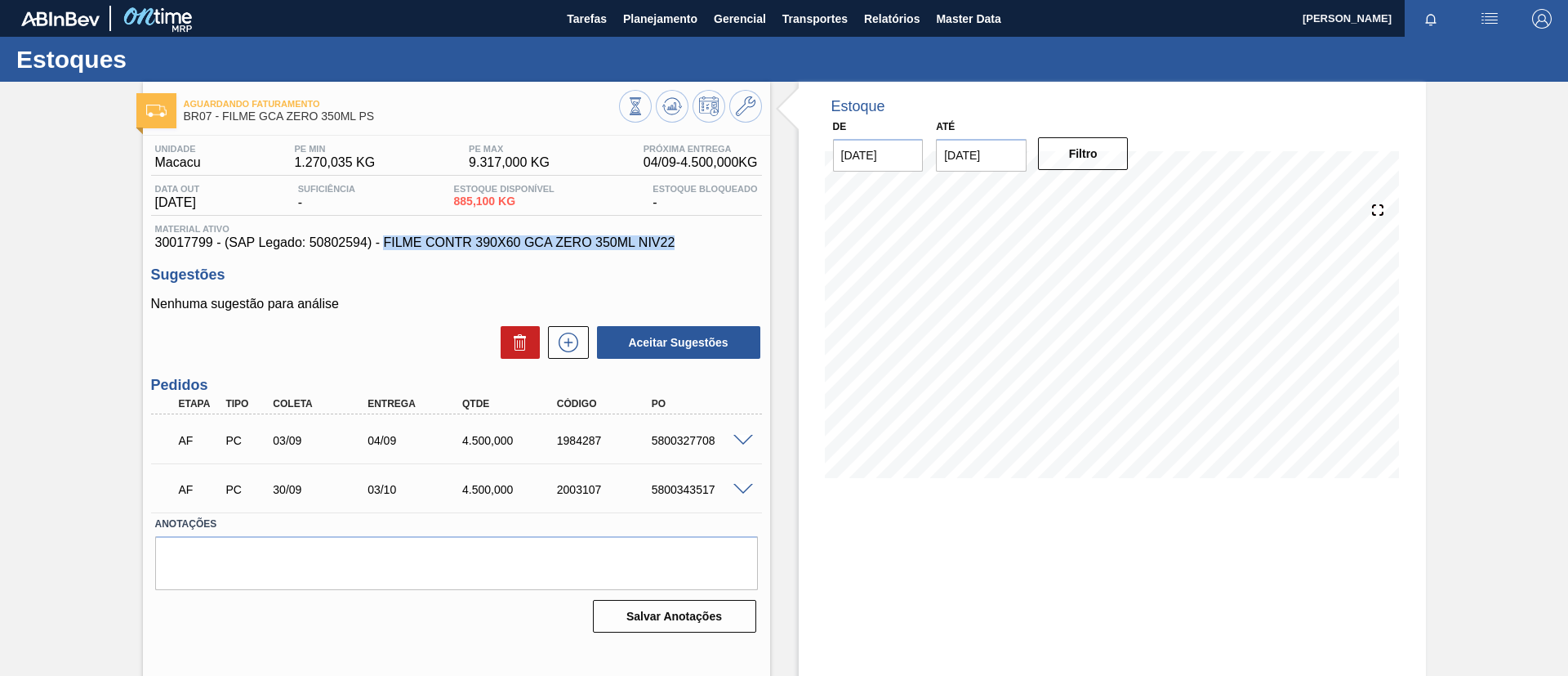
copy span "FILME CONTR 390X60 GCA ZERO 350ML NIV22"
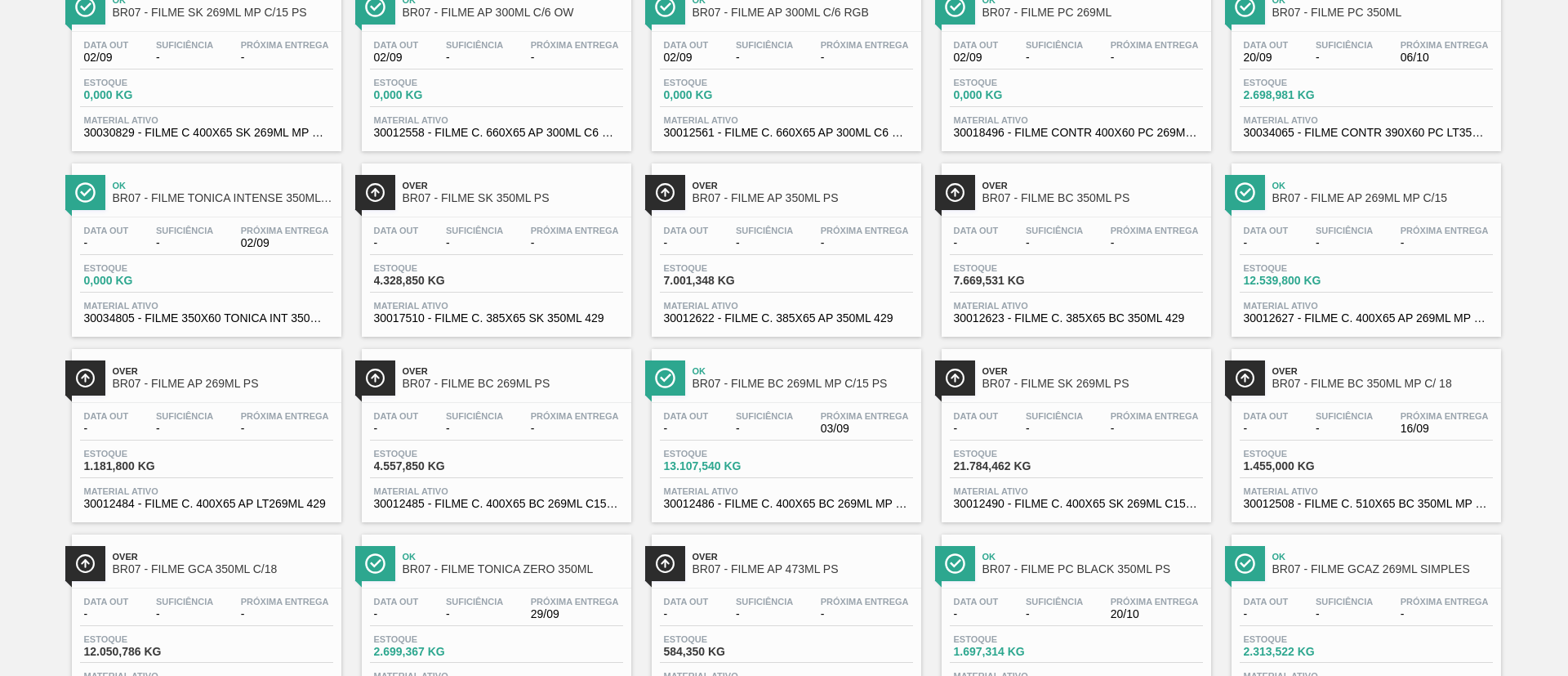
scroll to position [490, 0]
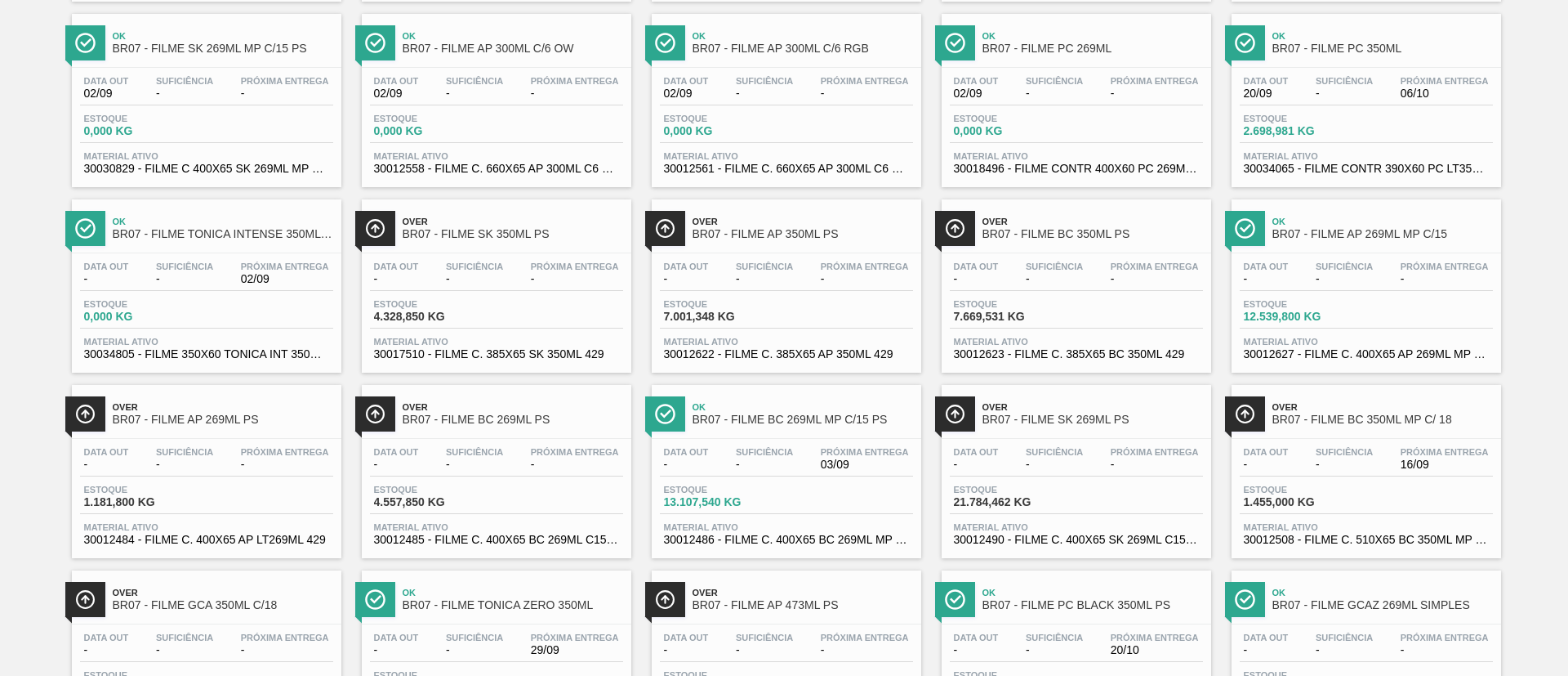
click at [508, 235] on span "BR07 - FILME SK 350ML PS" at bounding box center [512, 234] width 220 height 13
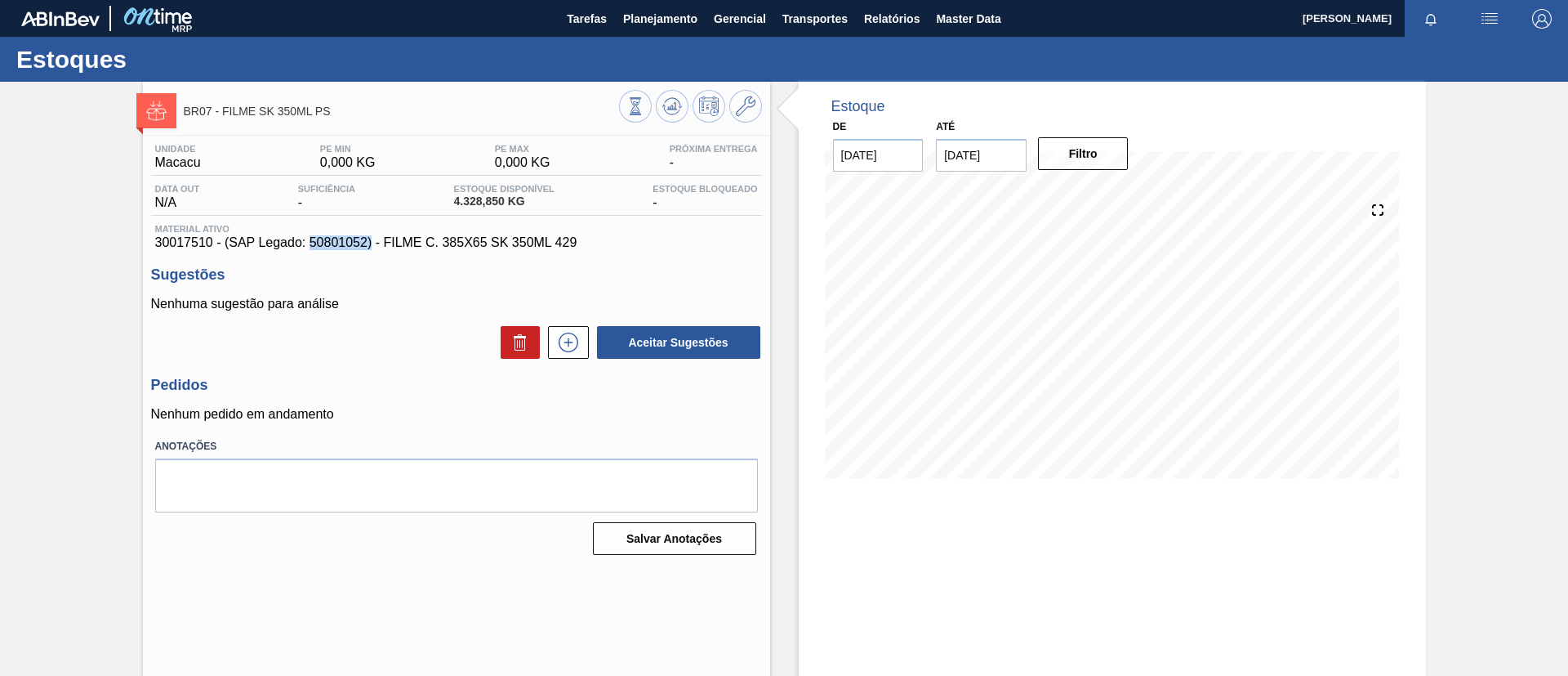
drag, startPoint x: 310, startPoint y: 246, endPoint x: 370, endPoint y: 245, distance: 60.0
click at [370, 245] on span "30017510 - (SAP Legado: 50801052) - FILME C. 385X65 SK 350ML 429" at bounding box center [456, 242] width 603 height 14
click at [749, 100] on icon at bounding box center [745, 105] width 19 height 19
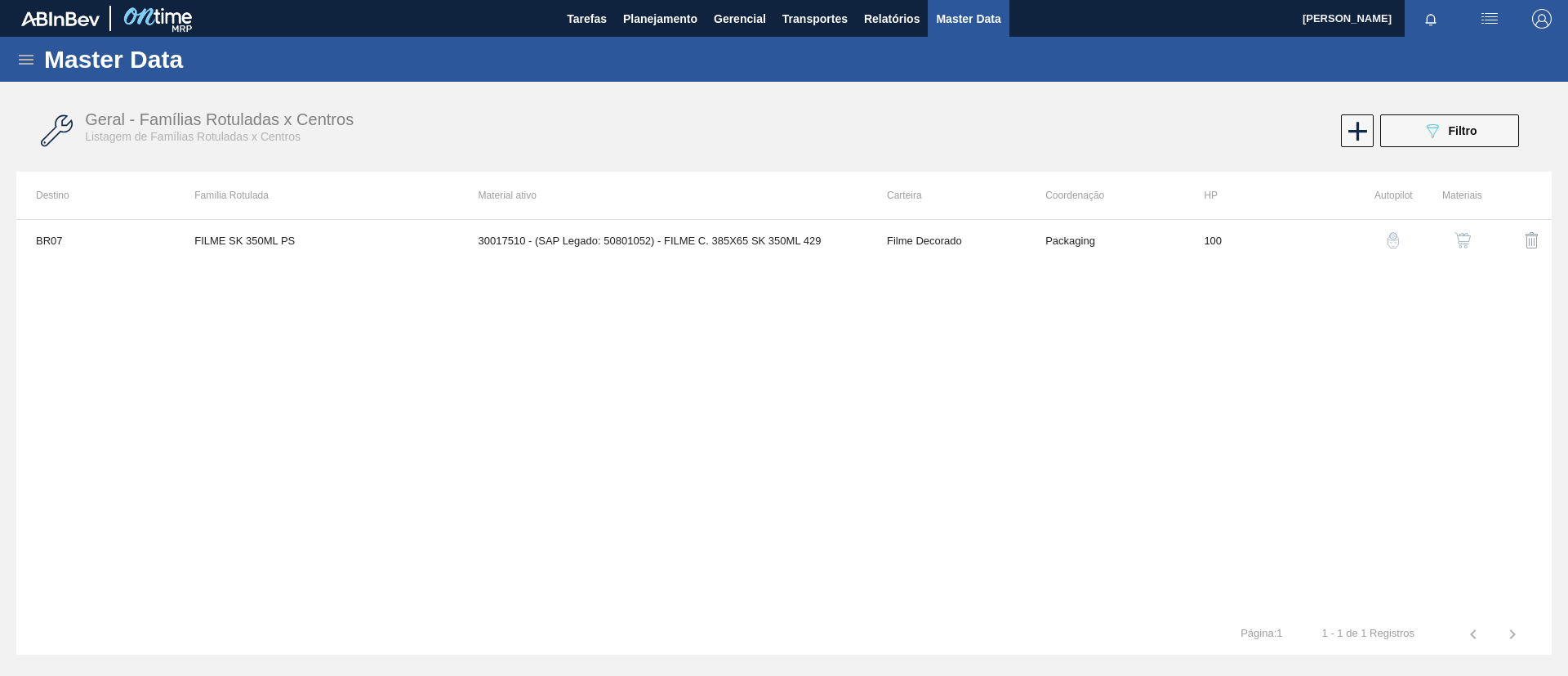
click at [1463, 241] on img "button" at bounding box center [1462, 240] width 16 height 16
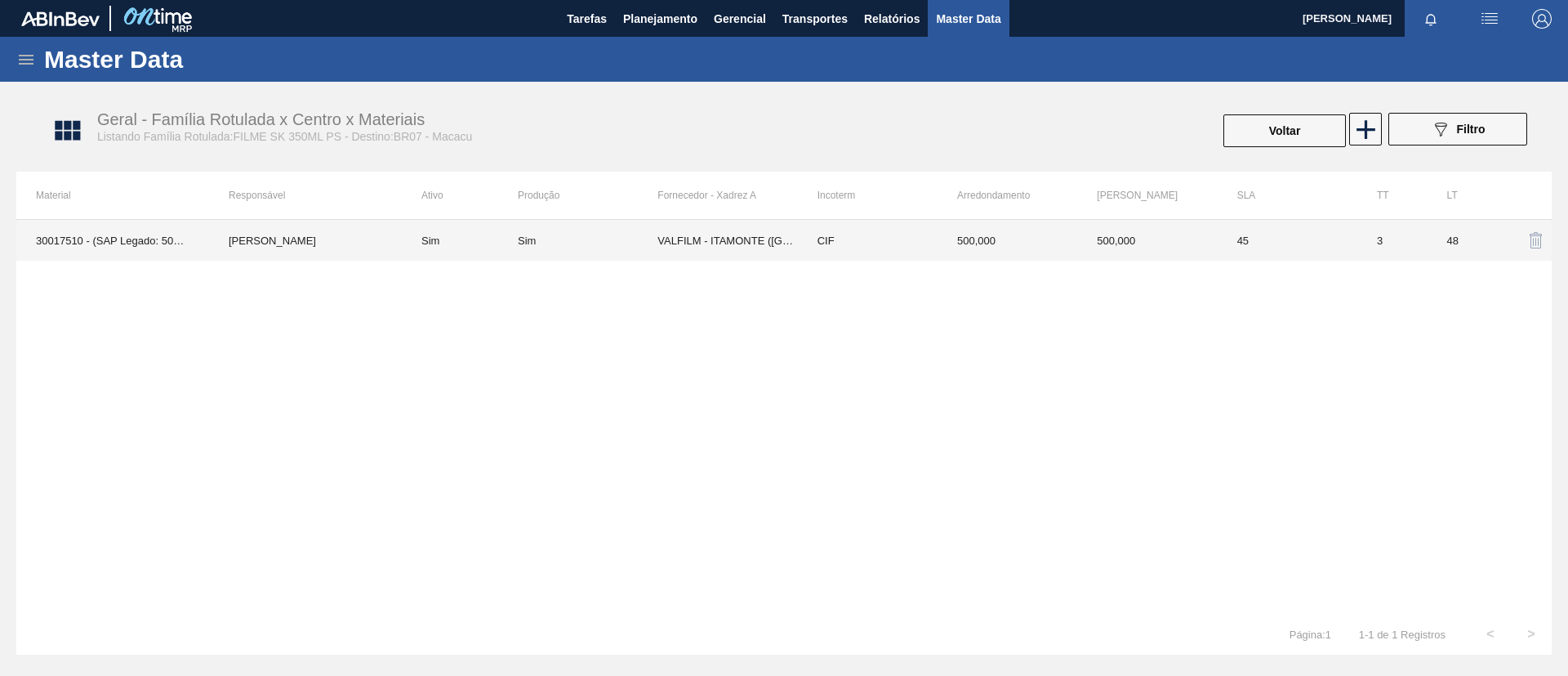
click at [346, 233] on td "[PERSON_NAME]" at bounding box center [305, 240] width 193 height 41
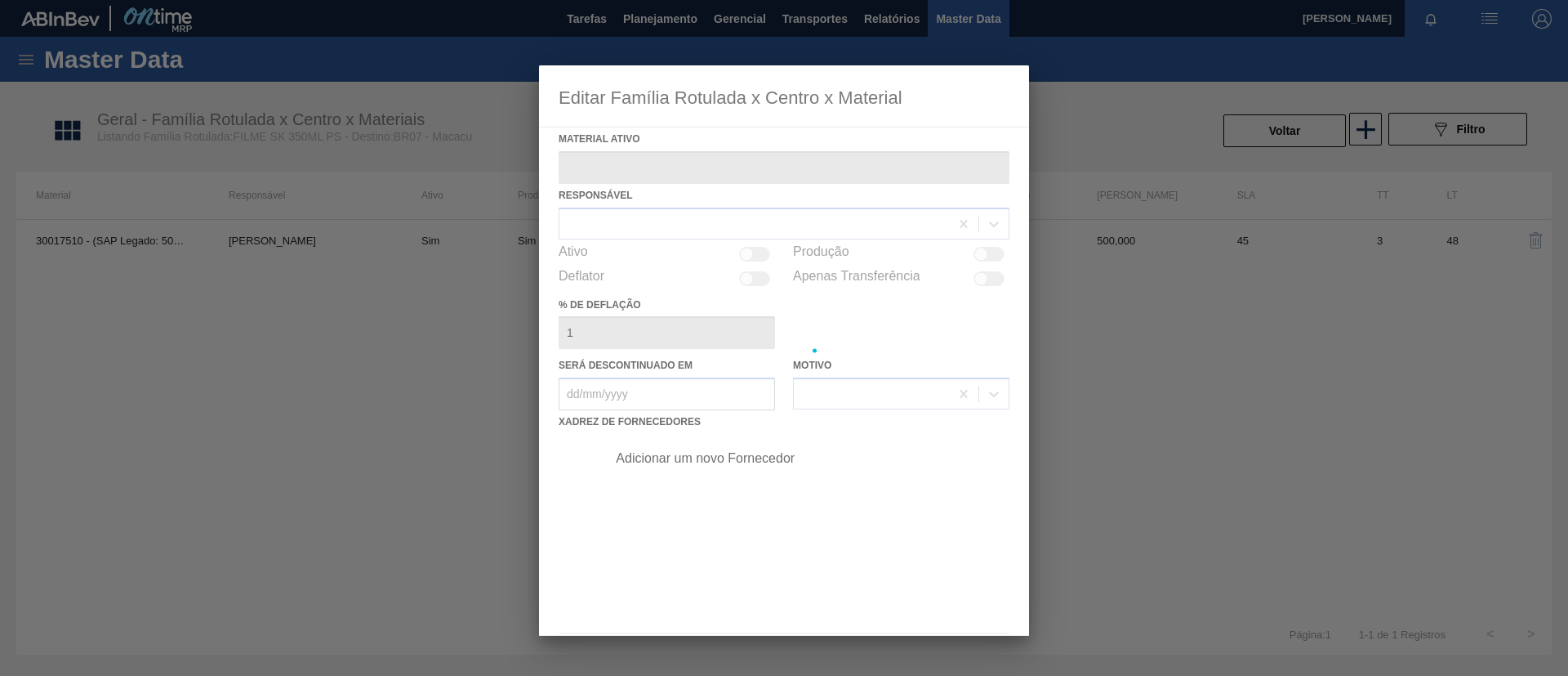
type ativo "30017510 - (SAP Legado: 50801052) - FILME C. 385X65 SK 350ML 429"
checkbox input "true"
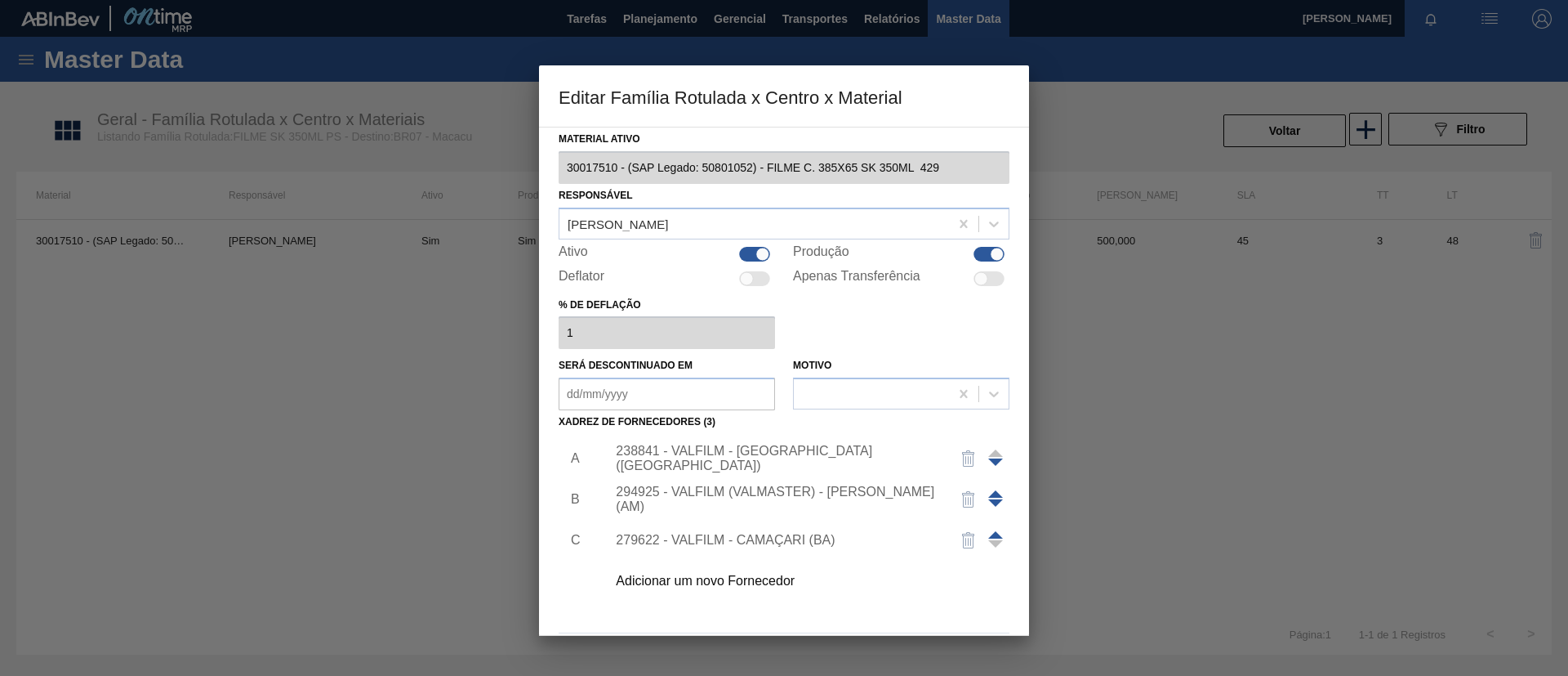
click at [993, 492] on span at bounding box center [995, 494] width 14 height 8
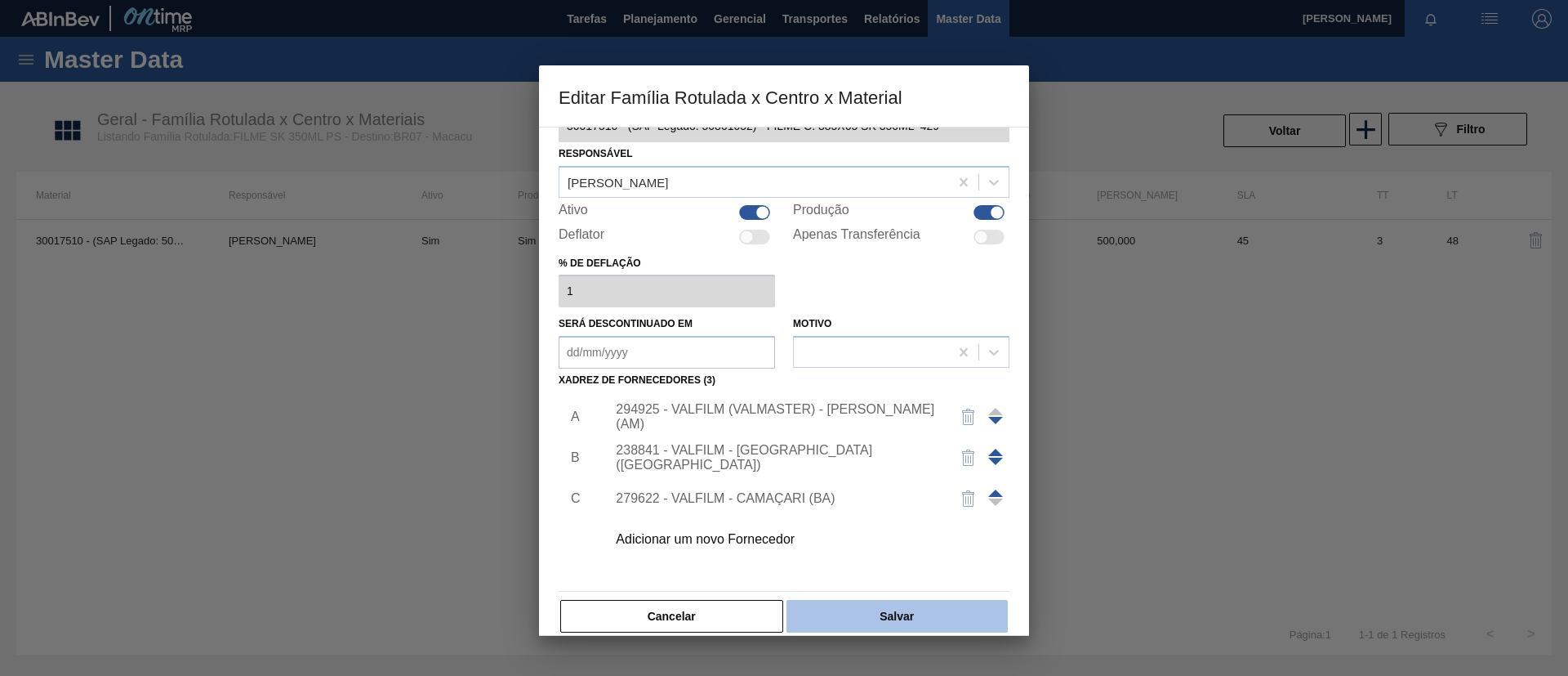
scroll to position [61, 0]
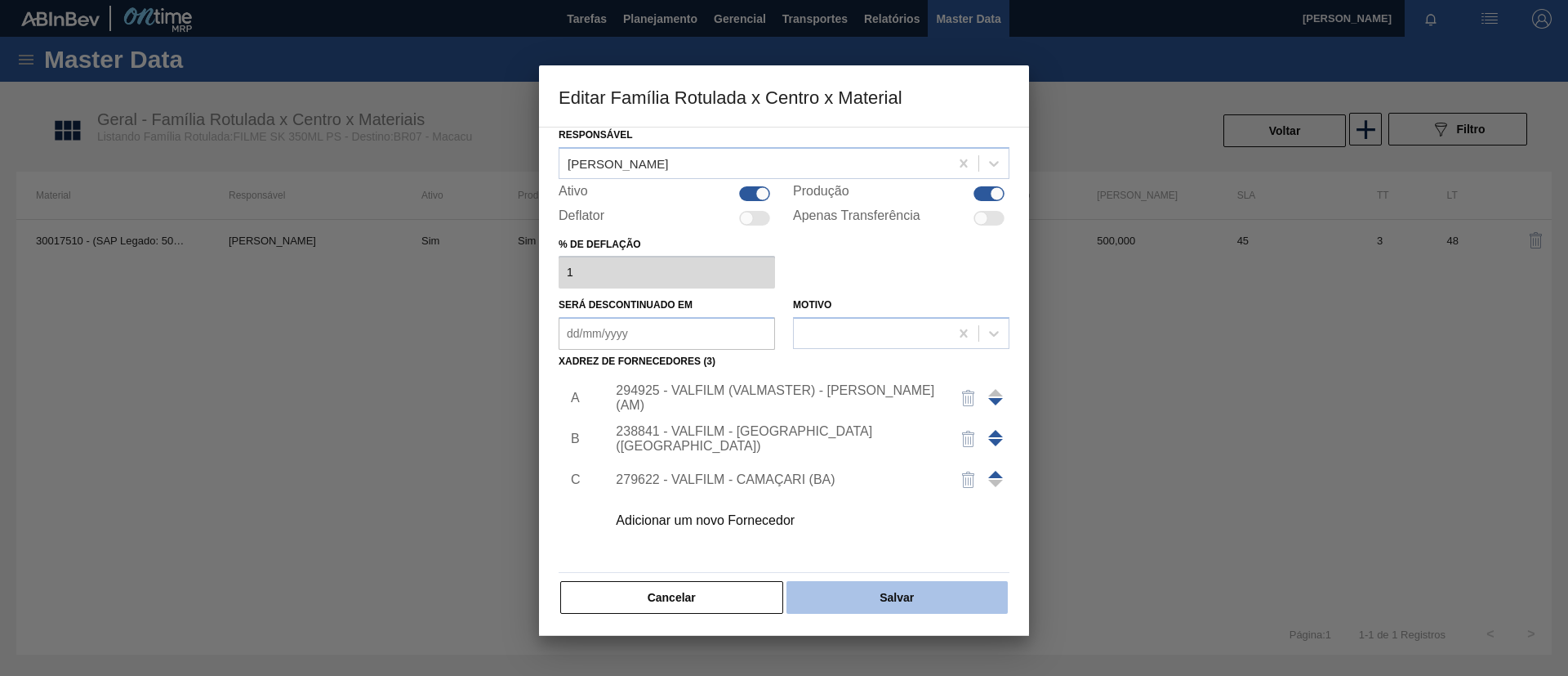
click at [948, 581] on button "Salvar" at bounding box center [897, 597] width 221 height 33
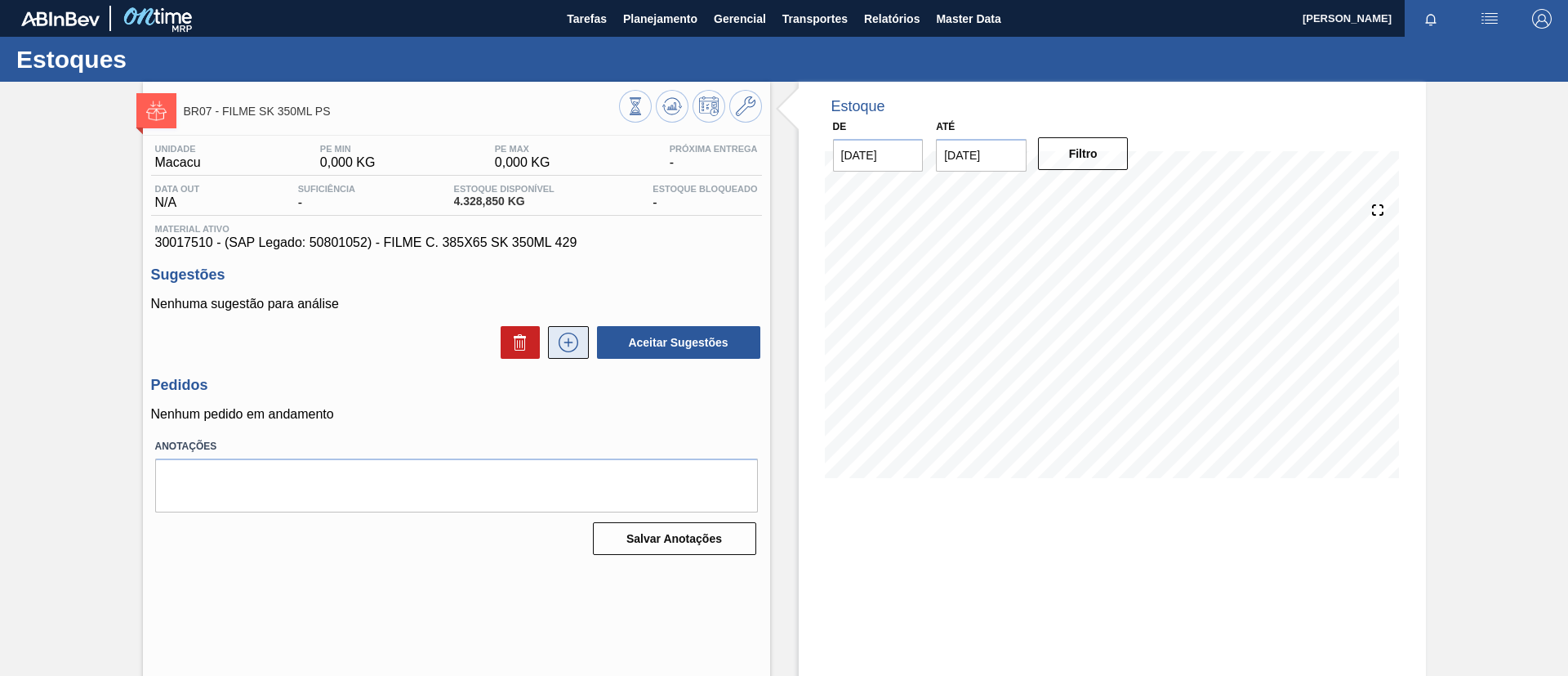
click at [553, 345] on button at bounding box center [568, 342] width 40 height 33
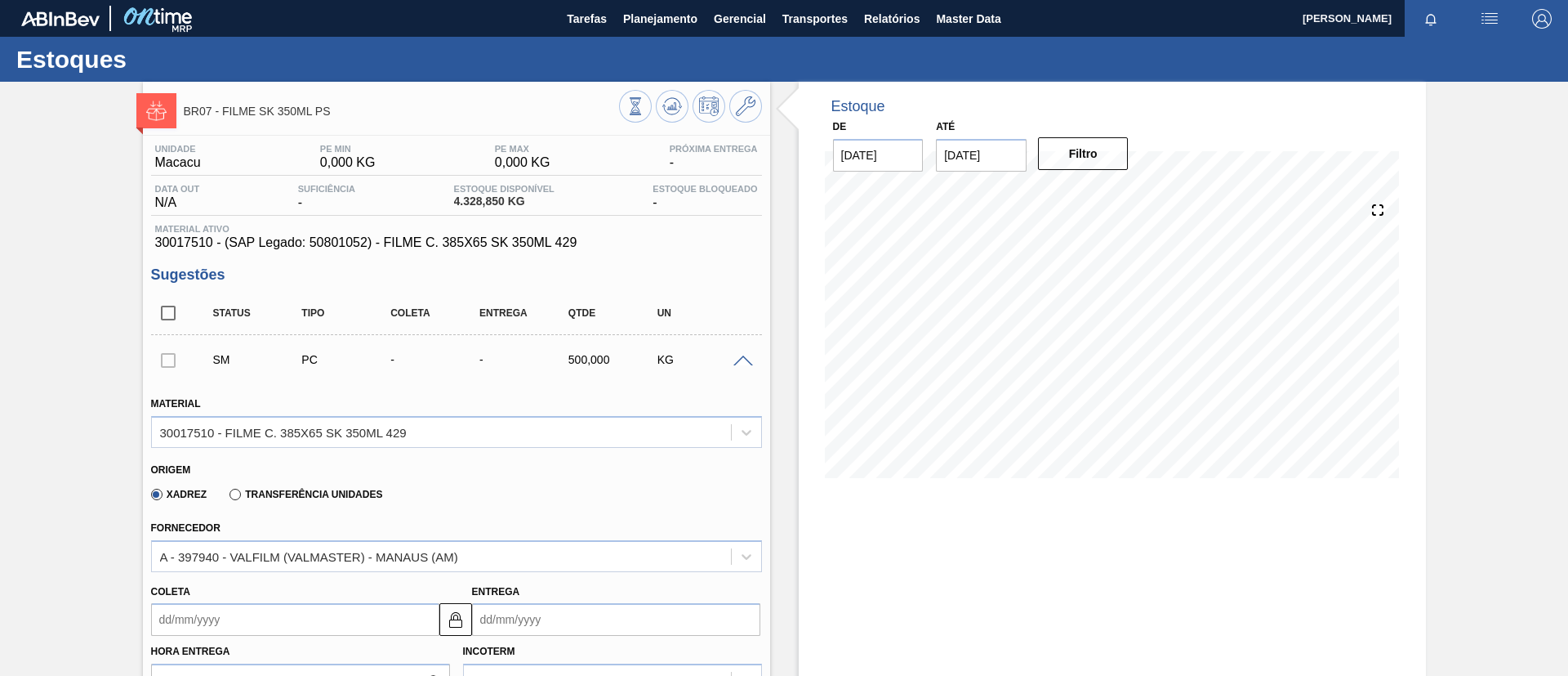
click at [746, 345] on div "SM PC - - 500,000 KG" at bounding box center [456, 360] width 611 height 41
drag, startPoint x: 746, startPoint y: 350, endPoint x: 637, endPoint y: 321, distance: 112.8
click at [746, 351] on div "SM PC - - 500,000 KG" at bounding box center [456, 360] width 611 height 41
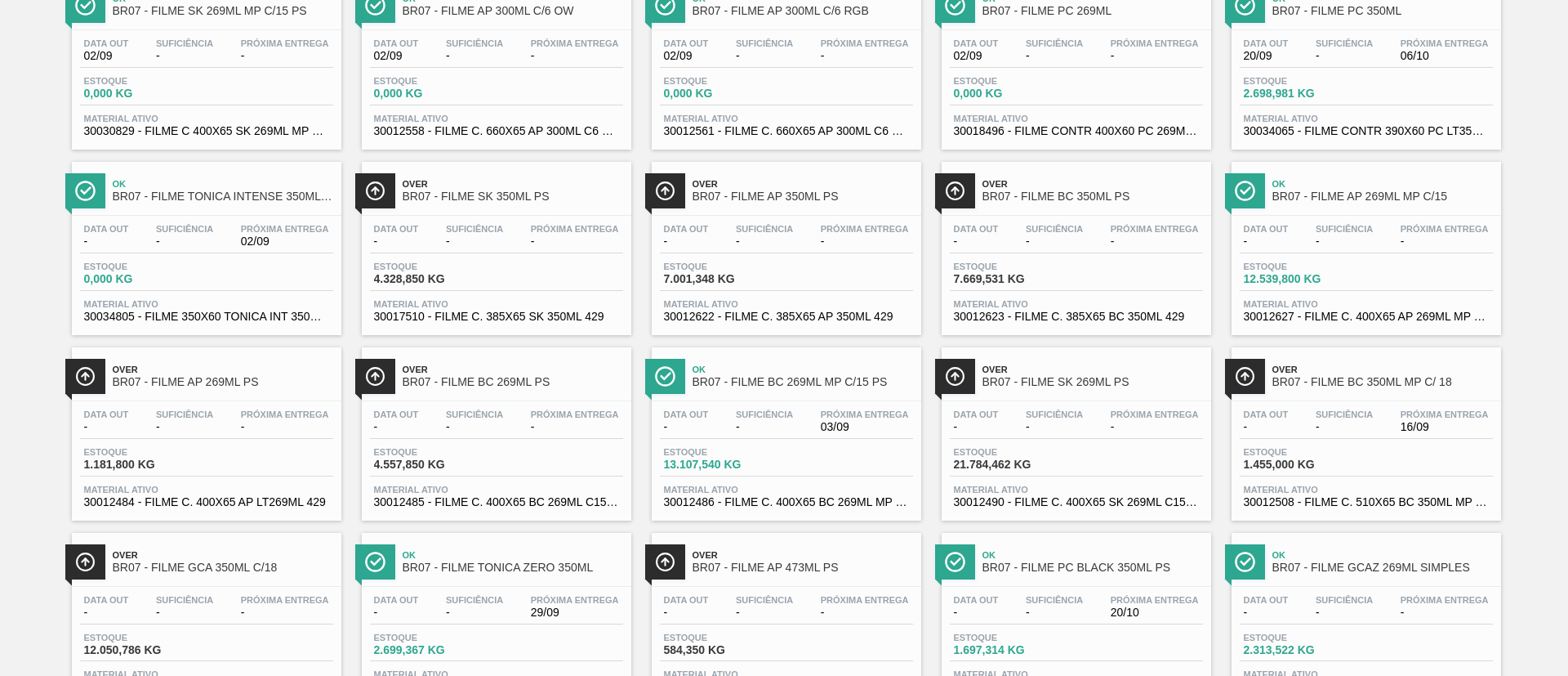
scroll to position [368, 0]
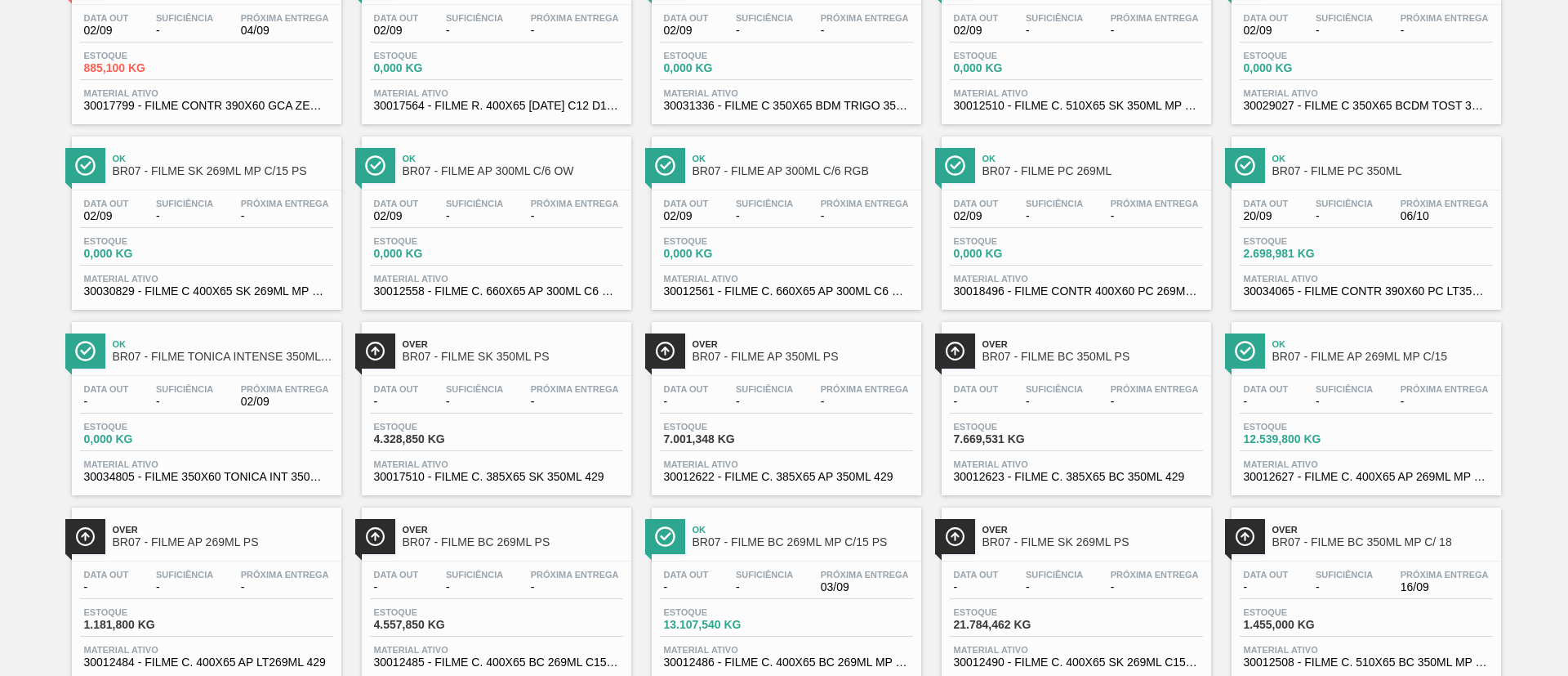
click at [841, 357] on span "BR07 - FILME AP 350ML PS" at bounding box center [802, 356] width 220 height 13
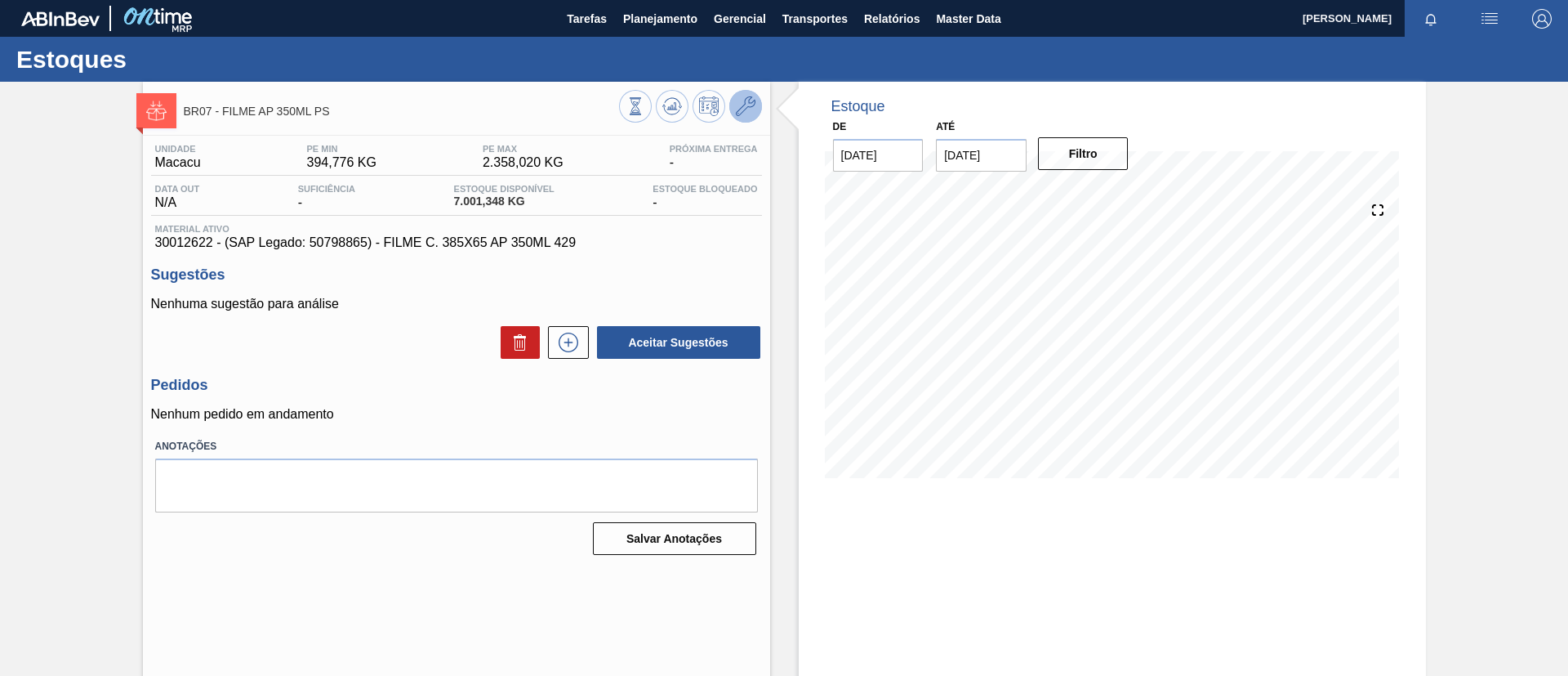
click at [742, 111] on icon at bounding box center [745, 105] width 19 height 19
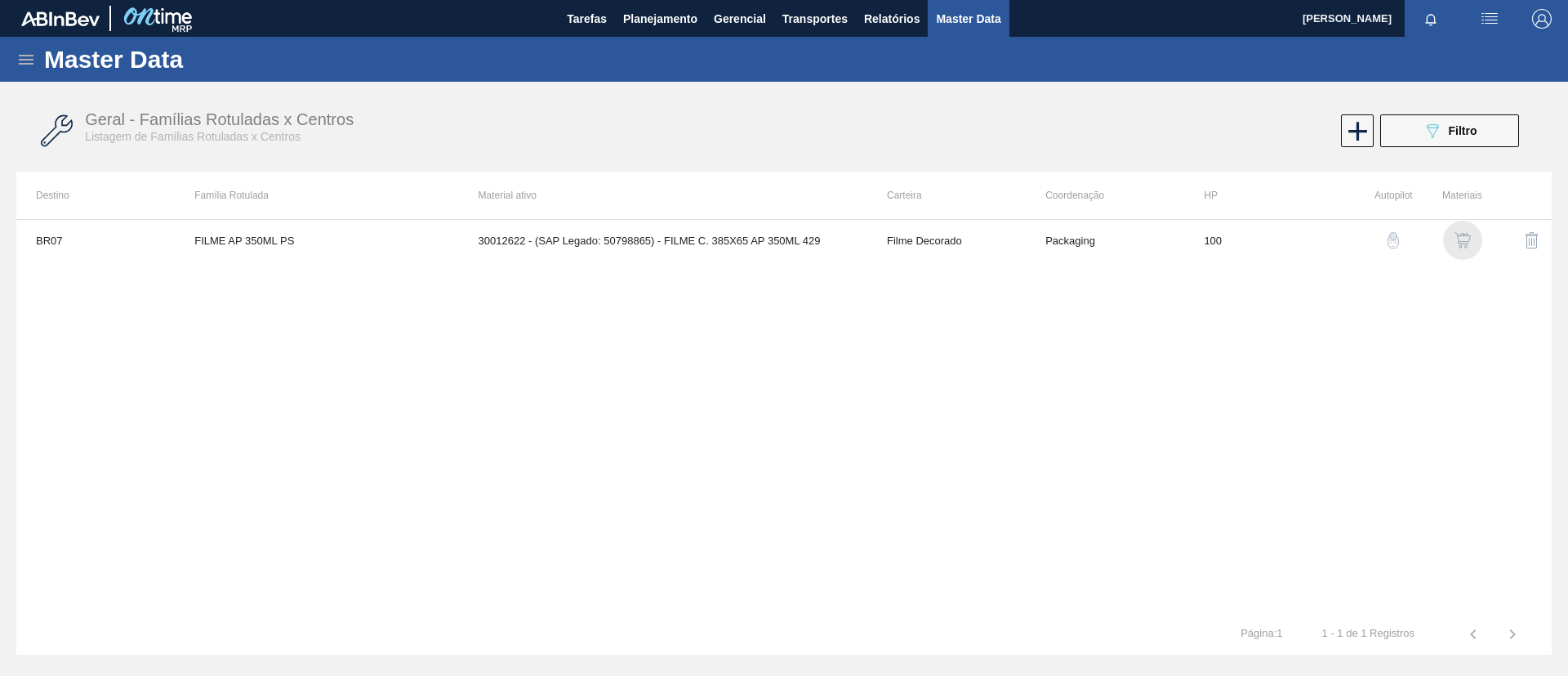
click at [1467, 244] on img "button" at bounding box center [1462, 240] width 16 height 16
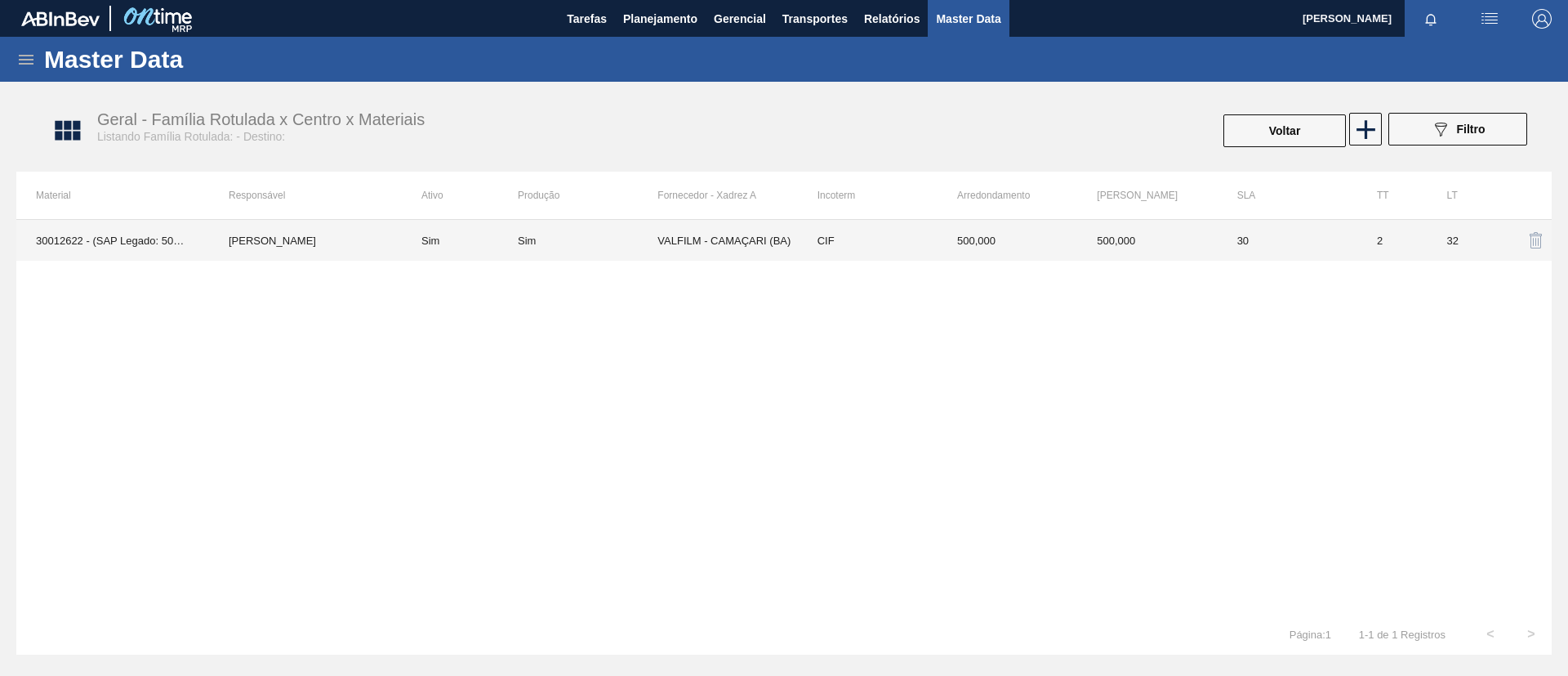
click at [552, 252] on td "Sim" at bounding box center [588, 240] width 140 height 41
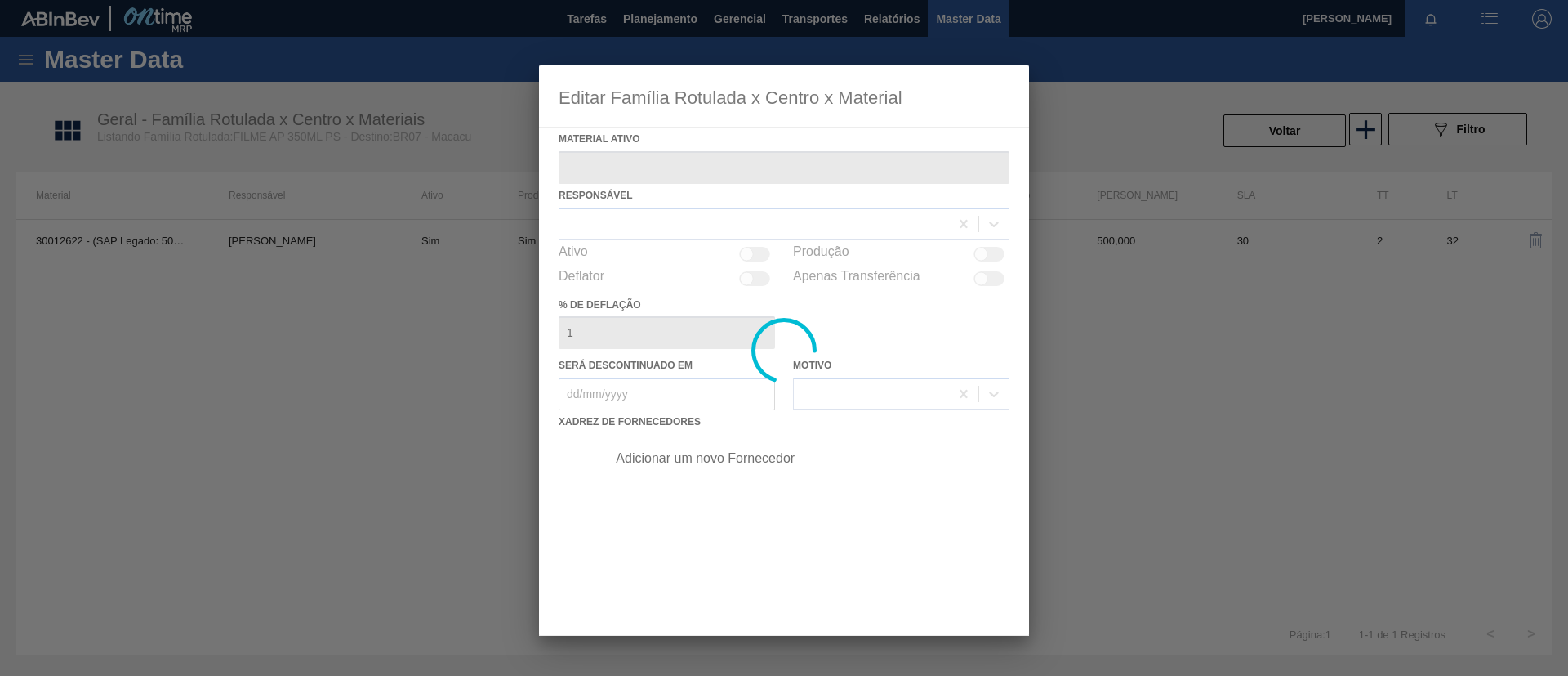
type ativo "30012622 - (SAP Legado: 50798865) - FILME C. 385X65 AP 350ML 429"
checkbox input "true"
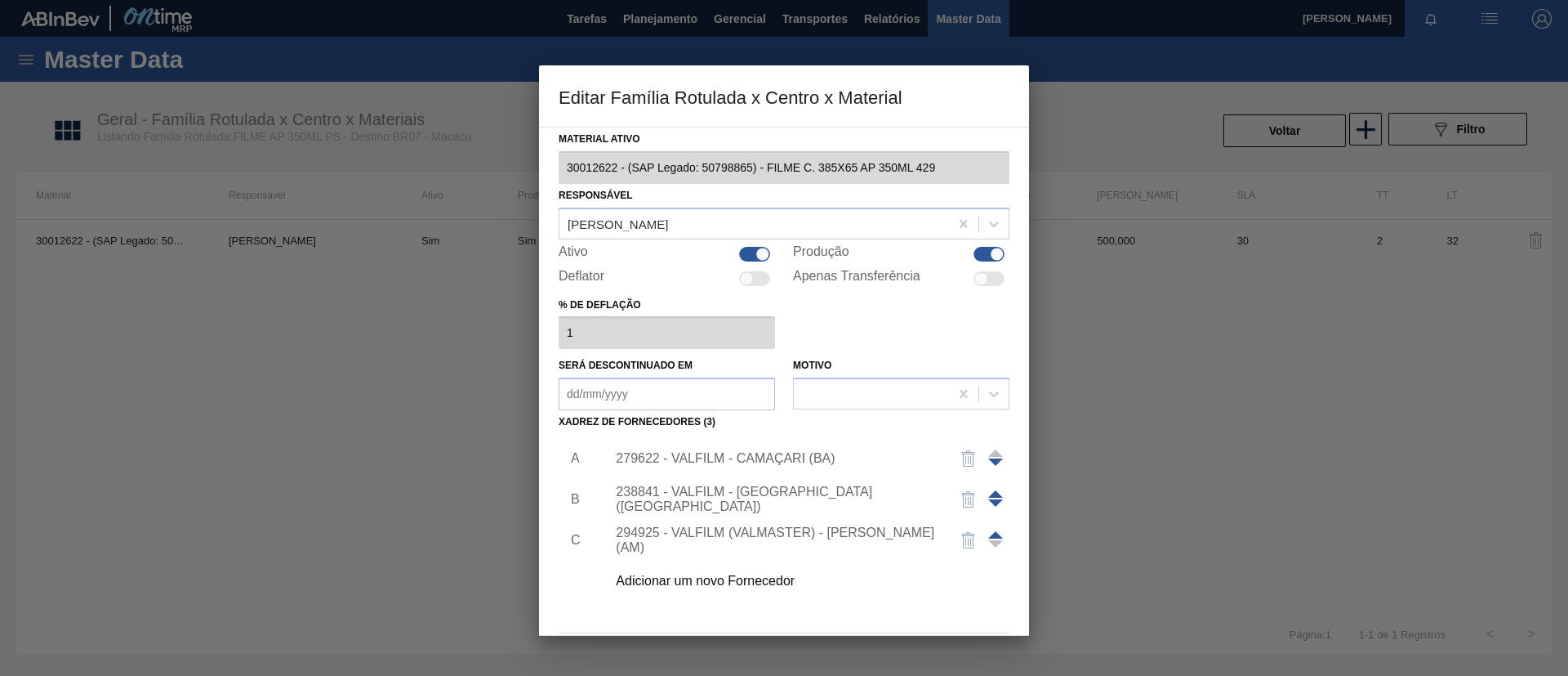
click at [990, 532] on span at bounding box center [995, 534] width 14 height 8
click at [990, 490] on span at bounding box center [995, 494] width 14 height 8
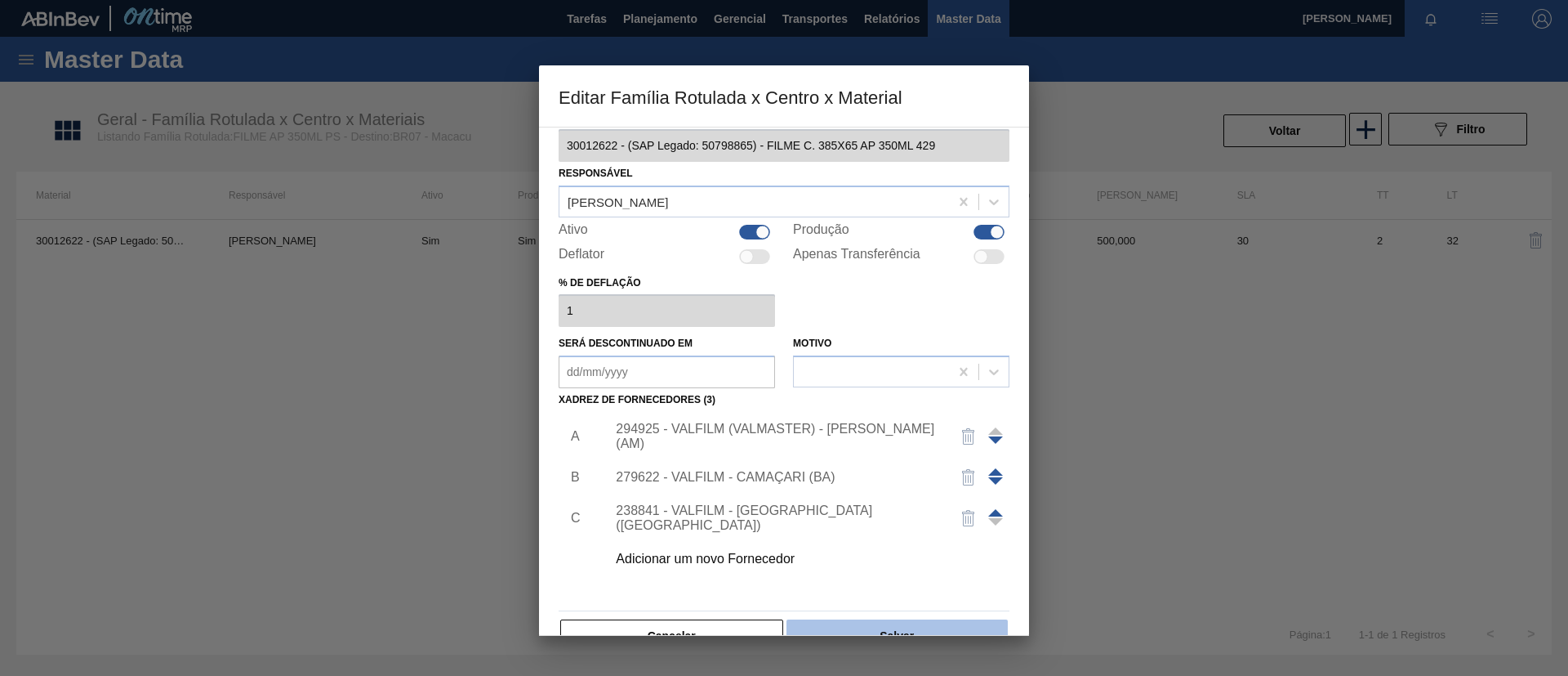
scroll to position [61, 0]
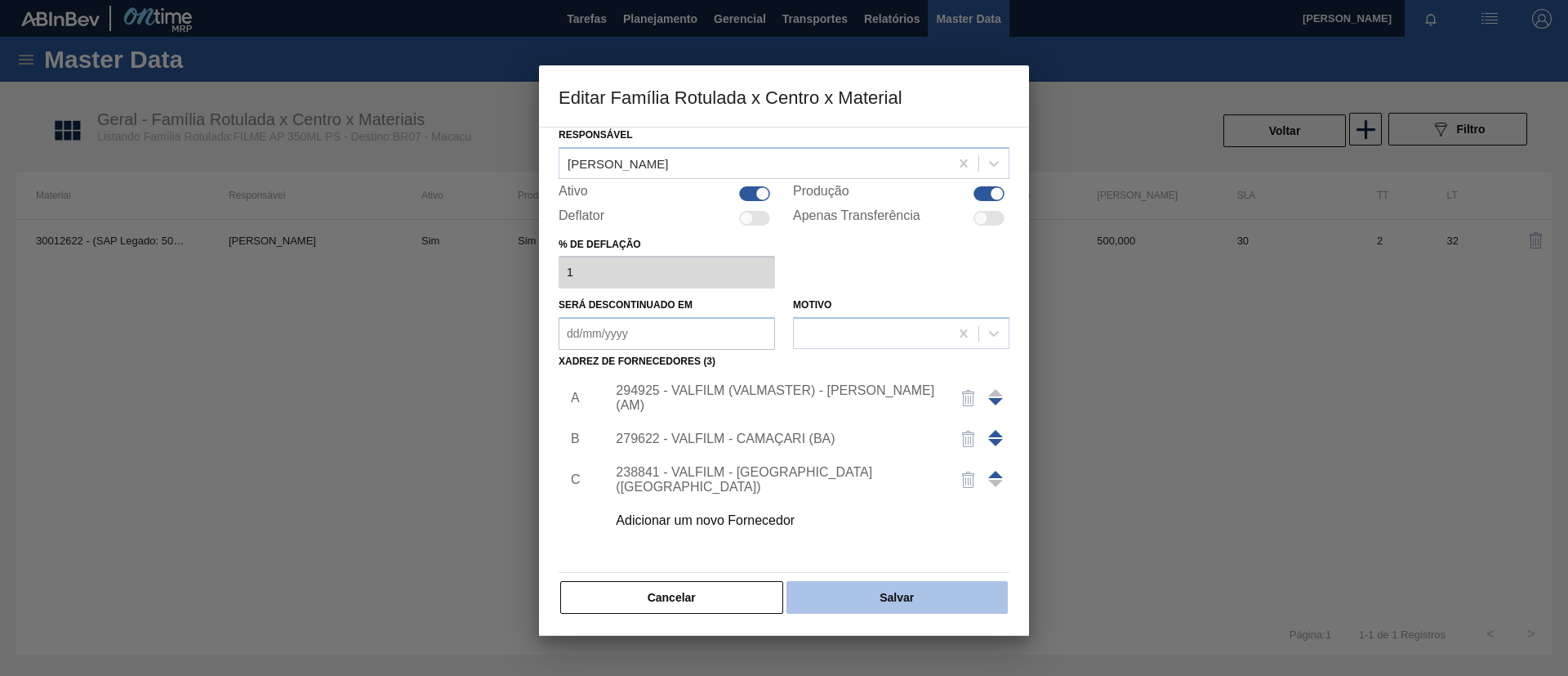
click at [966, 595] on button "Salvar" at bounding box center [897, 597] width 221 height 33
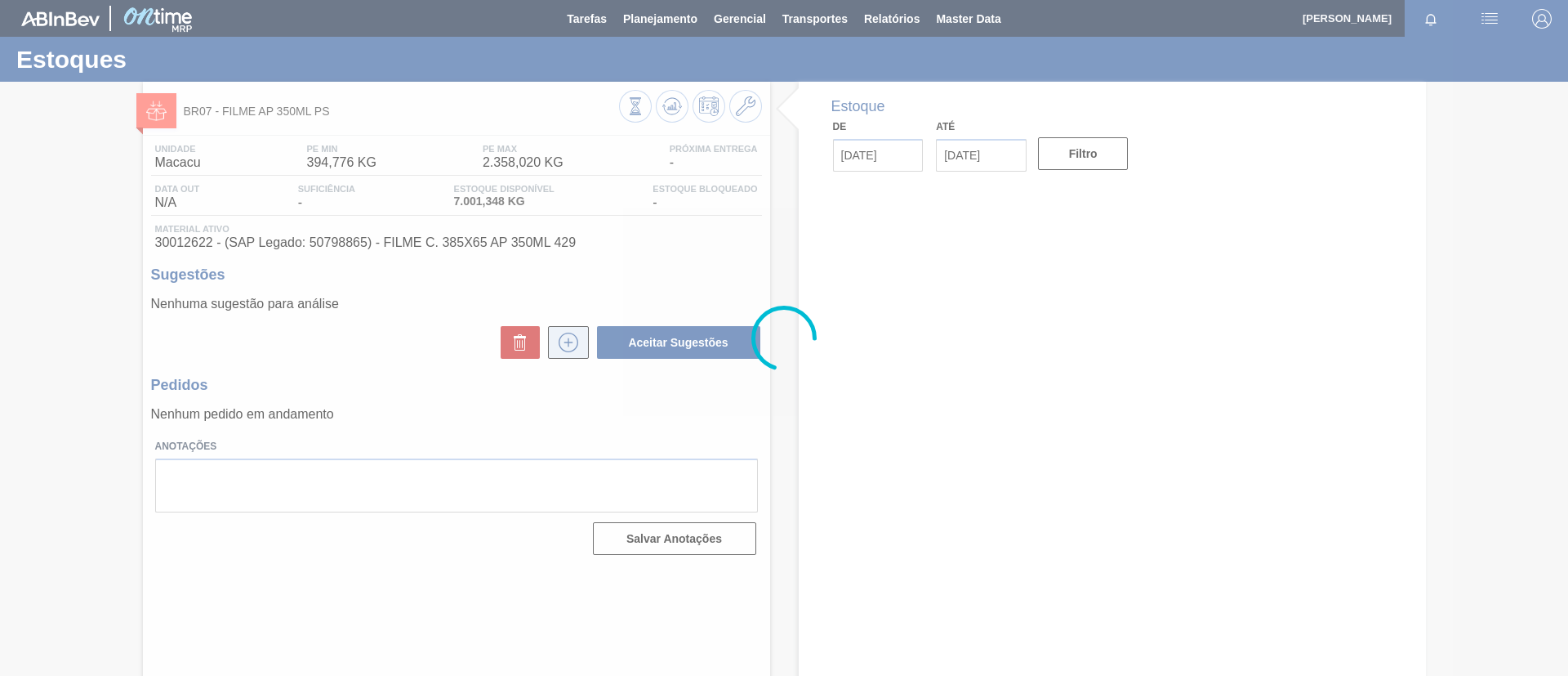
click at [569, 339] on icon at bounding box center [568, 342] width 26 height 19
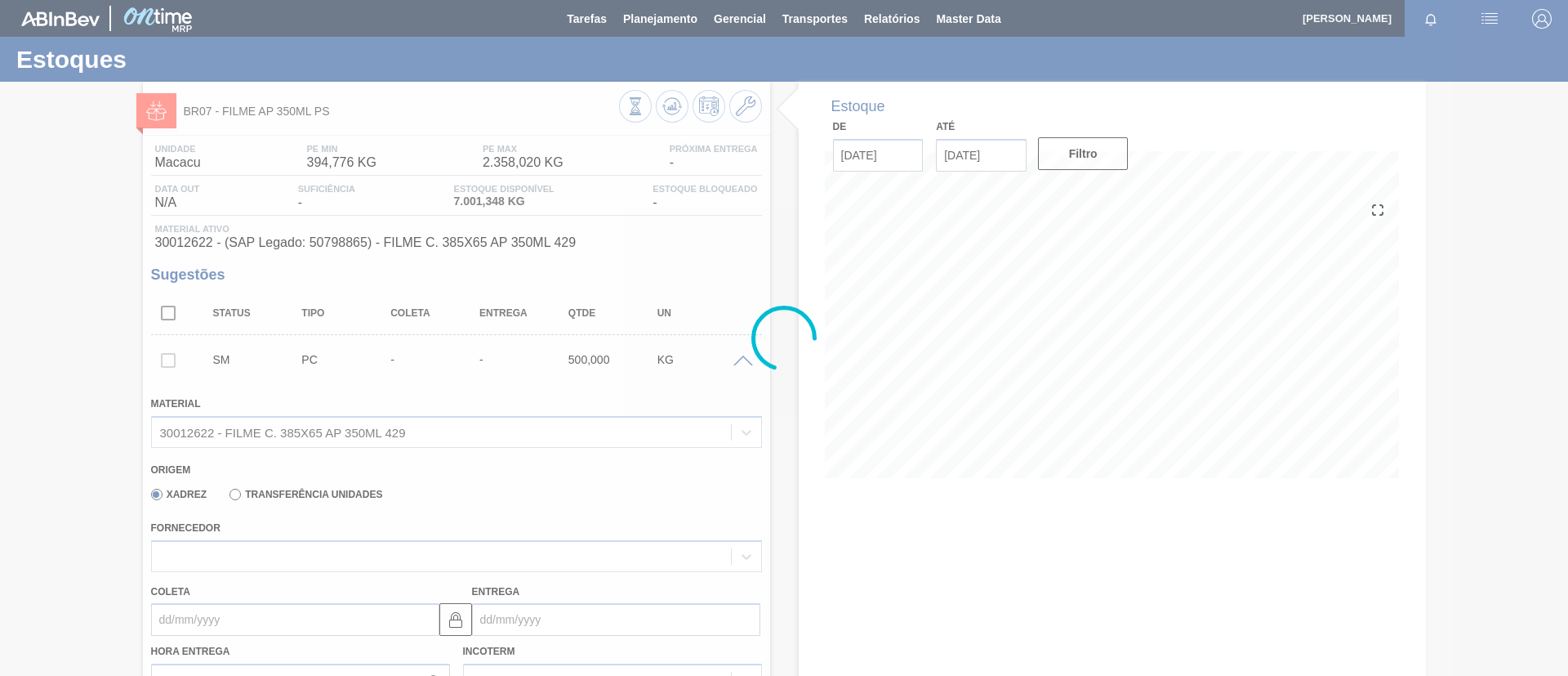
click at [403, 545] on div at bounding box center [784, 338] width 1568 height 676
click at [407, 550] on div at bounding box center [784, 338] width 1568 height 676
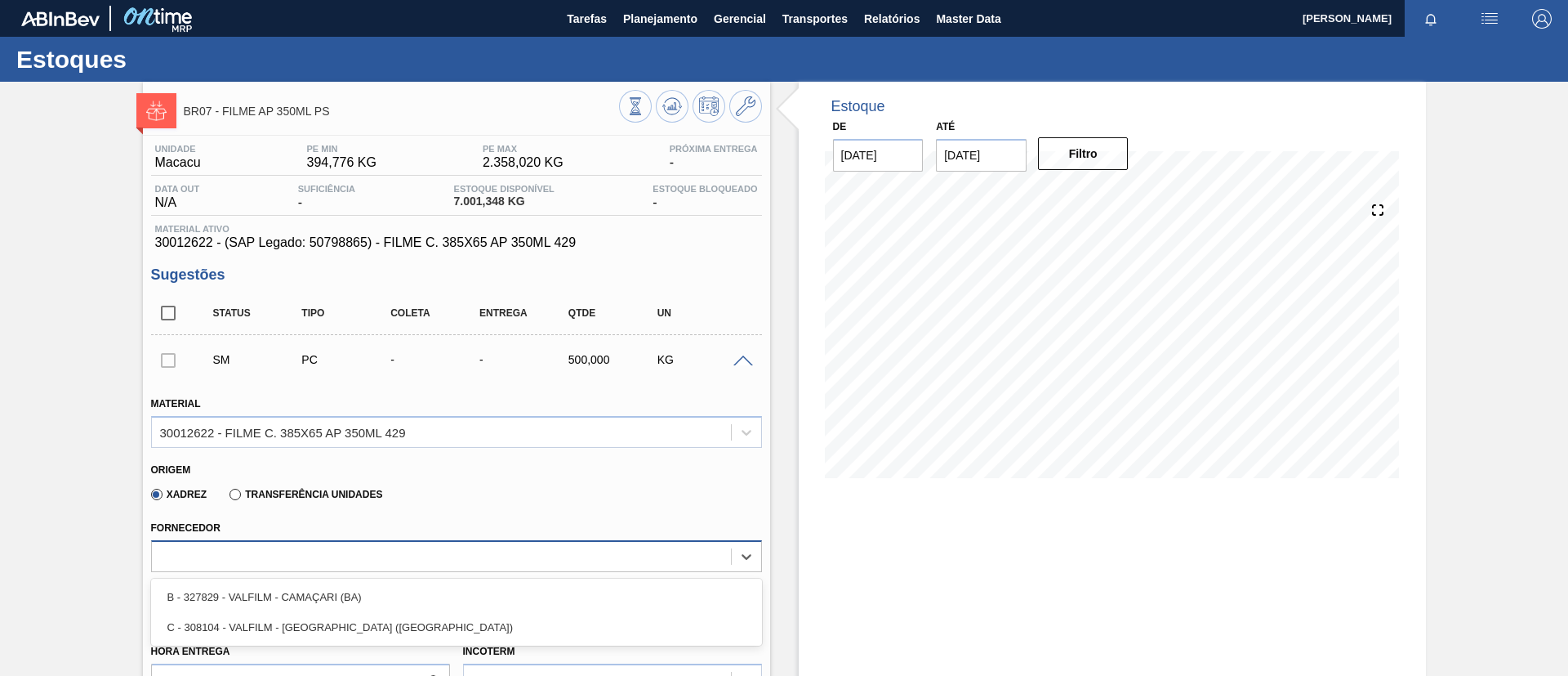
click at [410, 554] on div at bounding box center [441, 556] width 579 height 24
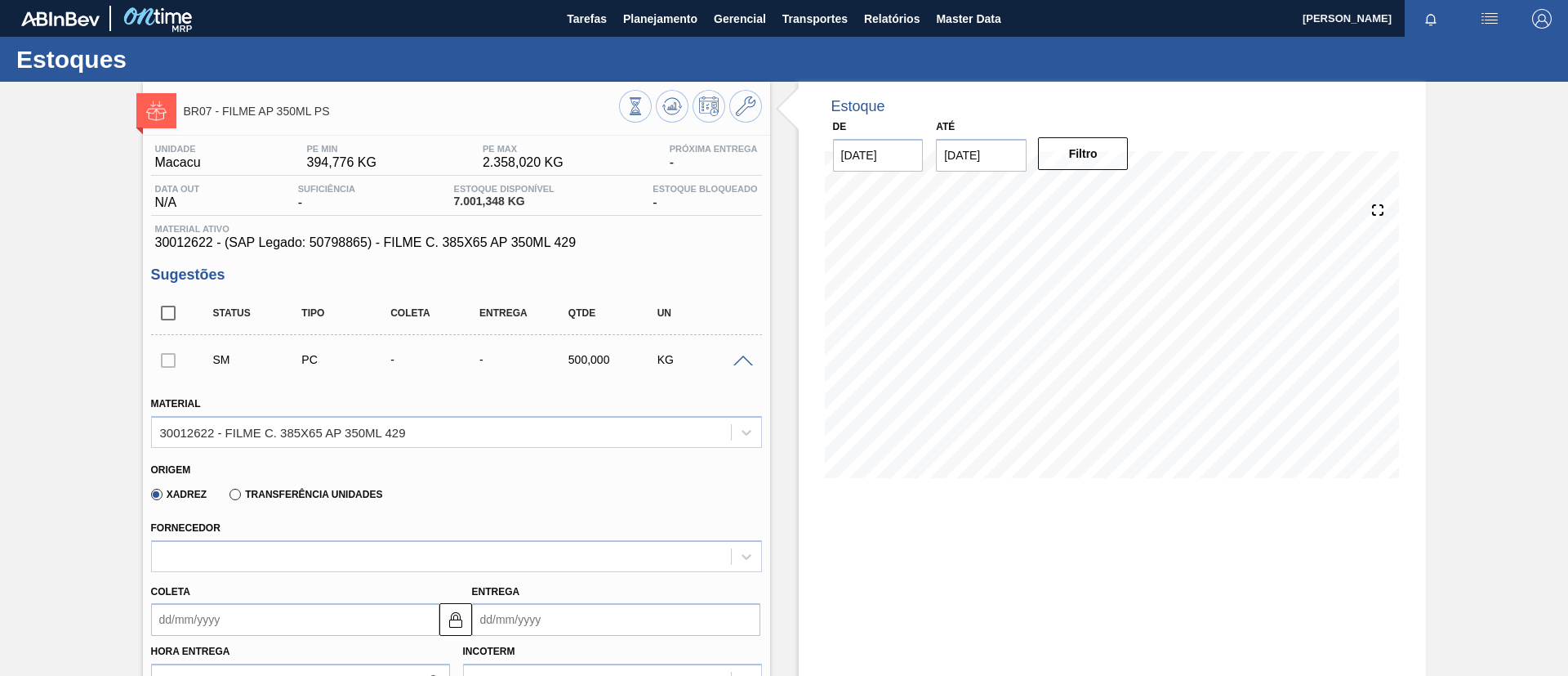
click at [740, 355] on span at bounding box center [742, 361] width 19 height 13
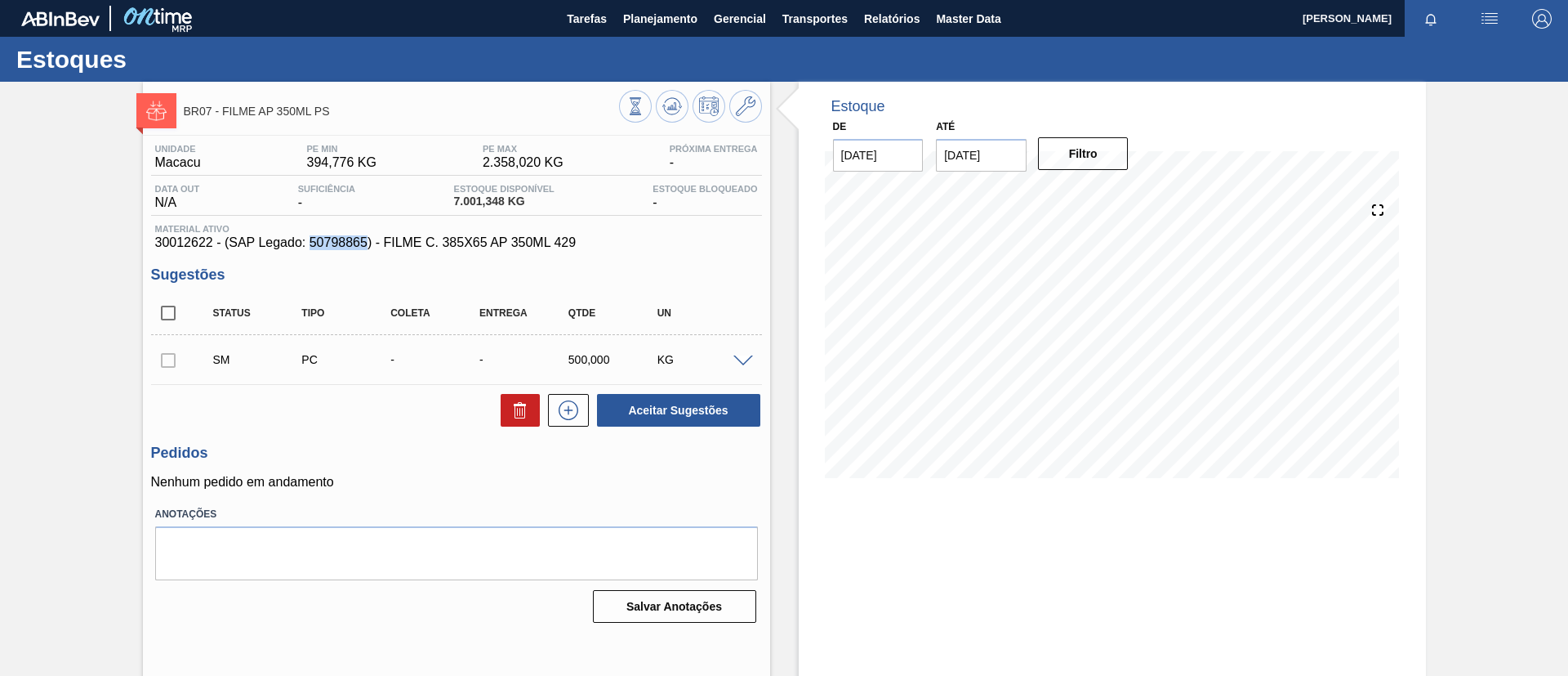
drag, startPoint x: 368, startPoint y: 242, endPoint x: 454, endPoint y: 338, distance: 128.9
click at [310, 242] on span "30012622 - (SAP Legado: 50798865) - FILME C. 385X65 AP 350ML 429" at bounding box center [456, 242] width 603 height 14
drag, startPoint x: 593, startPoint y: 246, endPoint x: 382, endPoint y: 244, distance: 211.0
click at [382, 244] on span "30012622 - (SAP Legado: 50798865) - FILME C. 385X65 AP 350ML 429" at bounding box center [456, 242] width 603 height 14
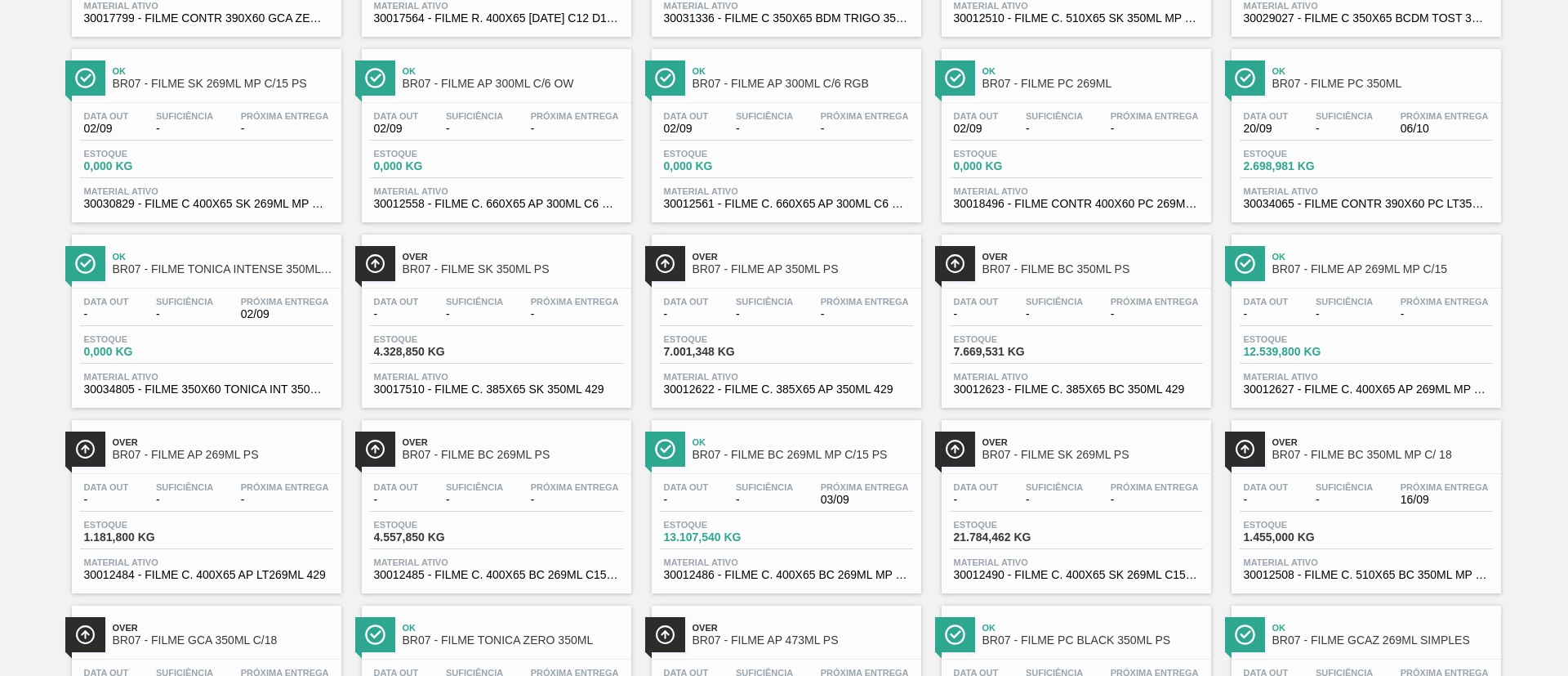
scroll to position [613, 0]
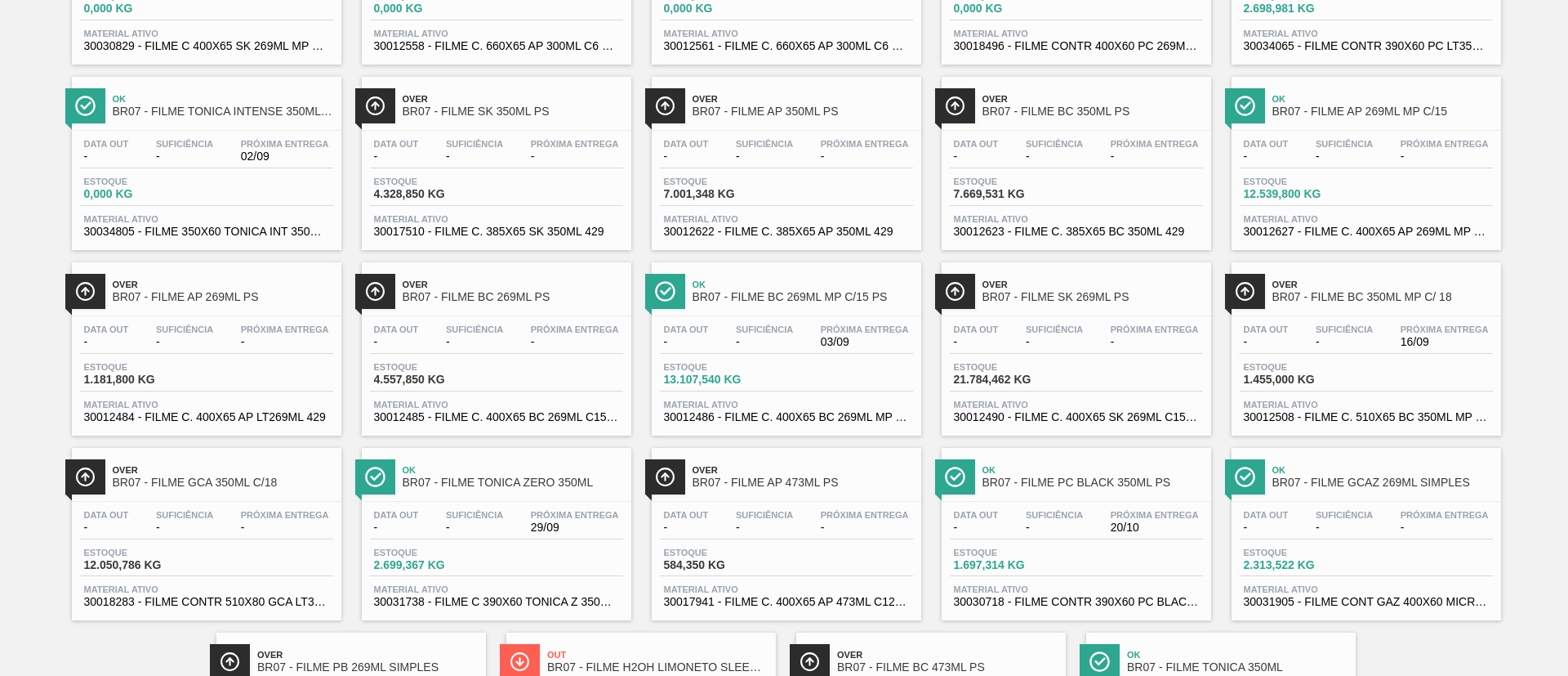
click at [1088, 118] on div "Over BR07 - FILME BC 350ML PS" at bounding box center [1092, 106] width 220 height 37
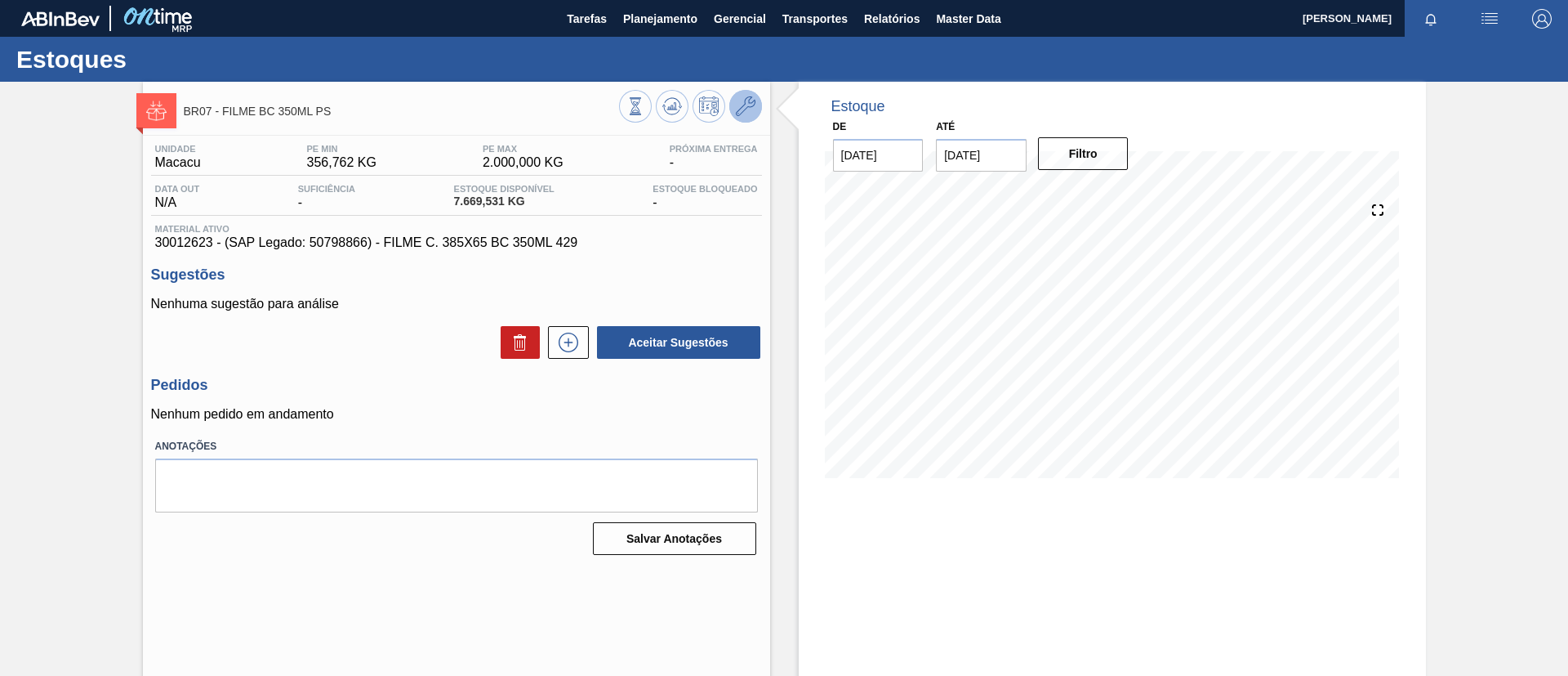
click at [752, 96] on icon at bounding box center [745, 105] width 19 height 19
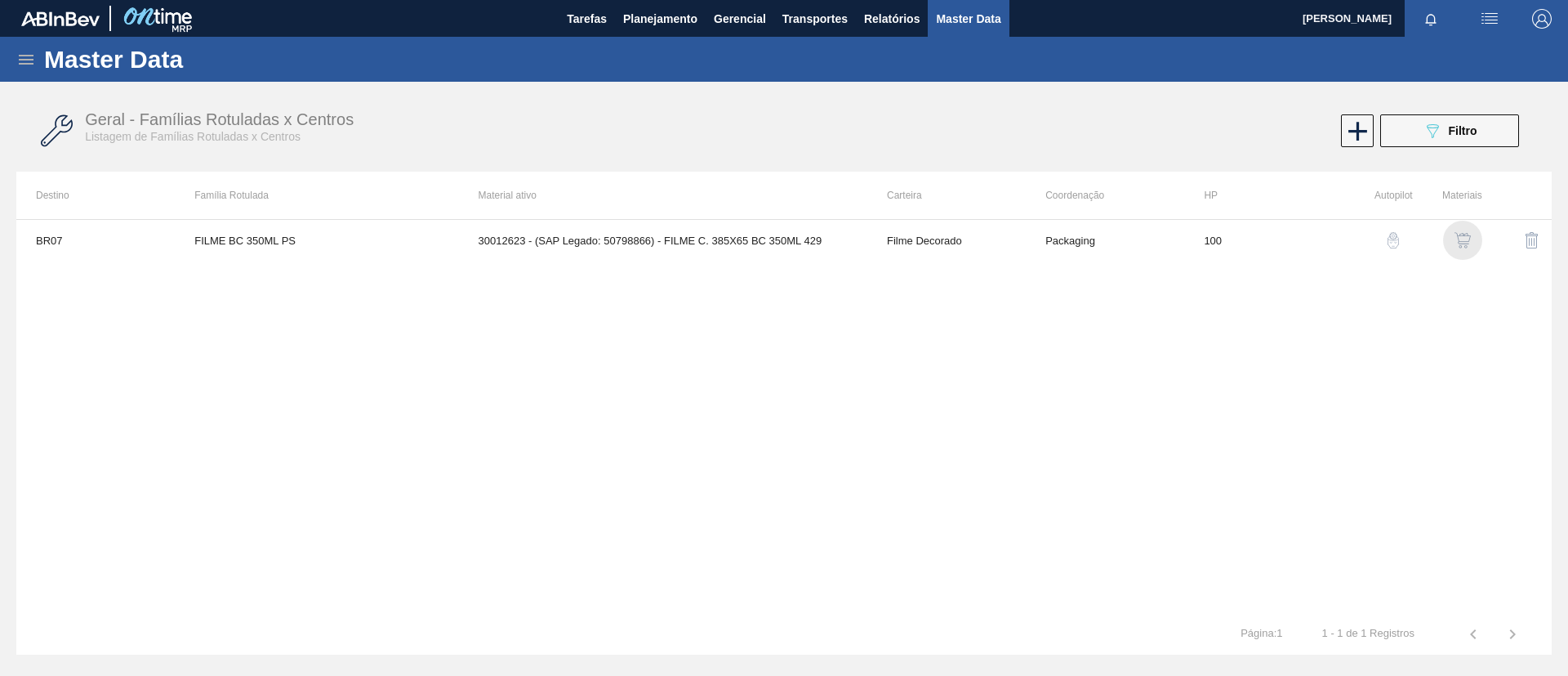
click at [1463, 241] on img "button" at bounding box center [1462, 240] width 16 height 16
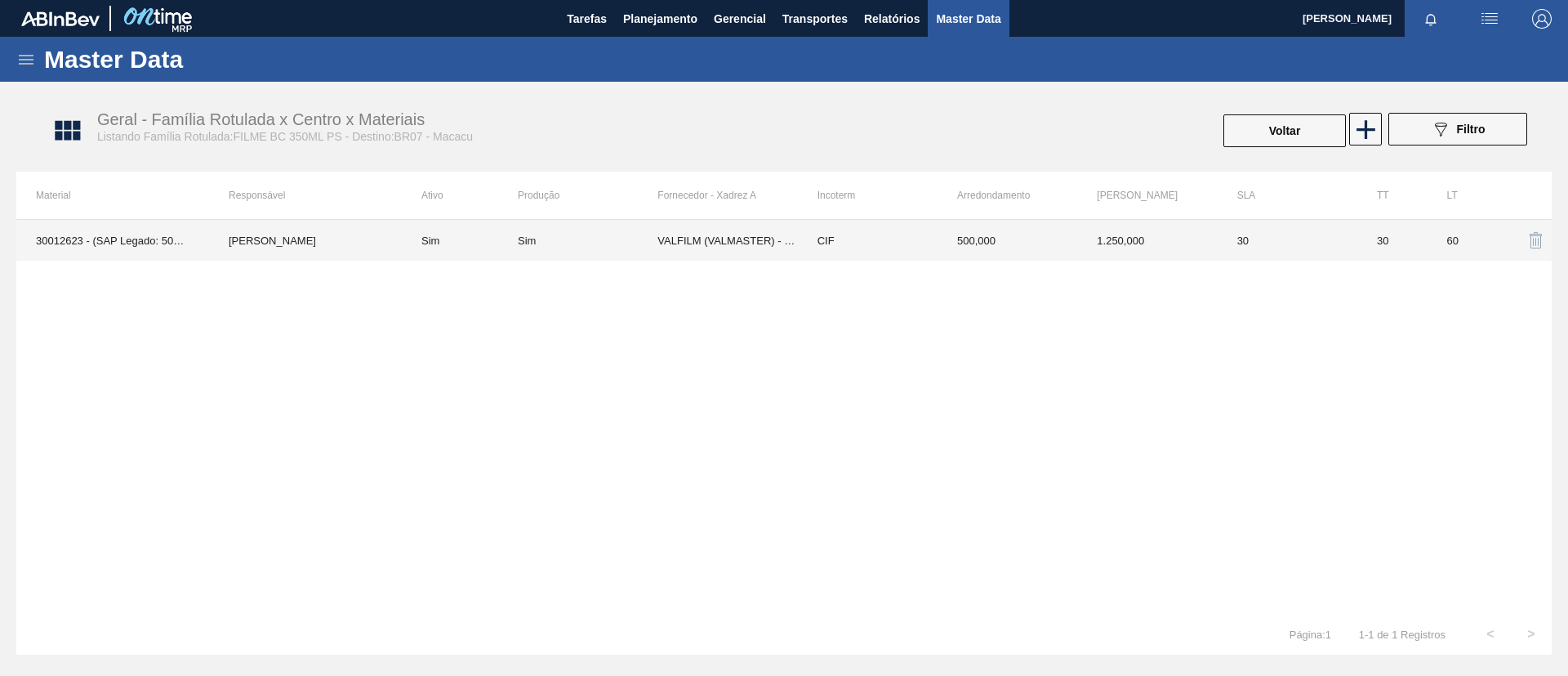
click at [652, 250] on td "Sim" at bounding box center [588, 240] width 140 height 41
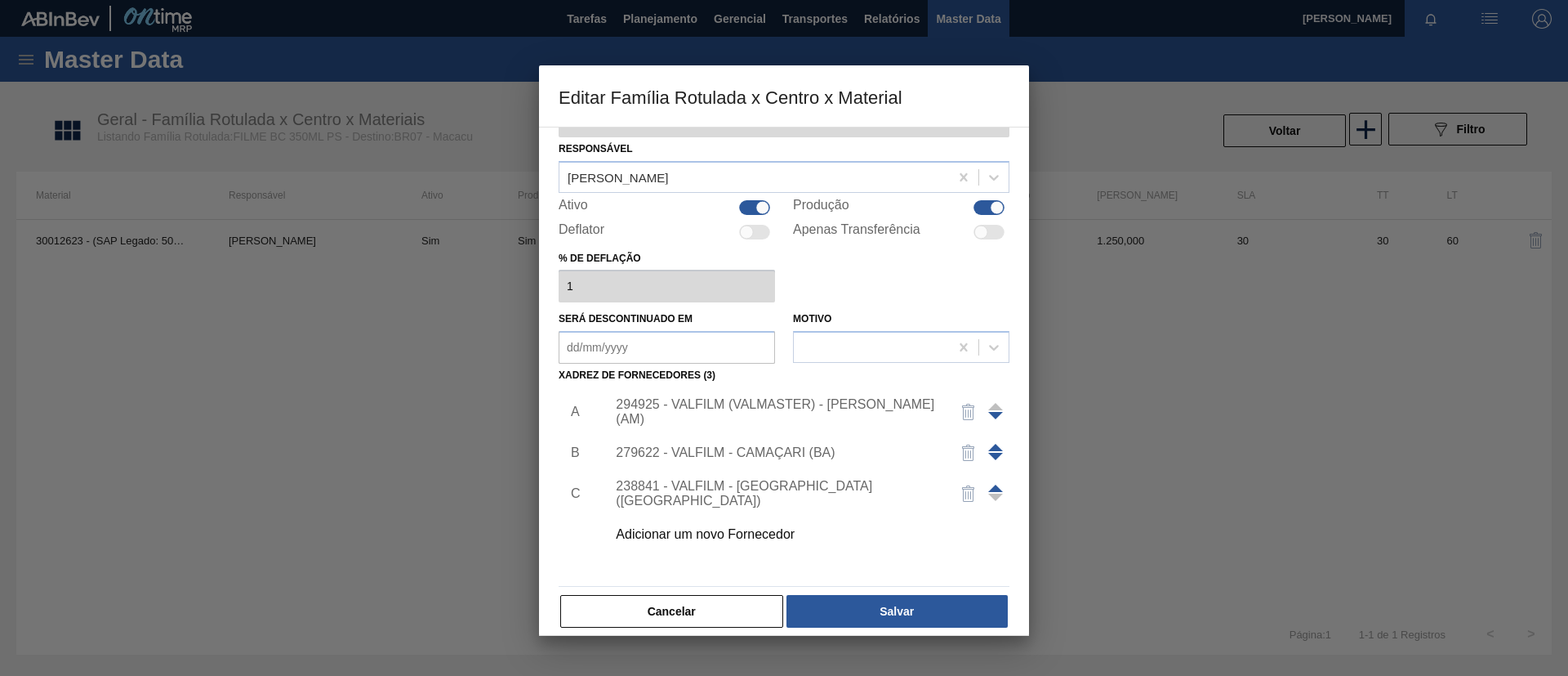
scroll to position [61, 0]
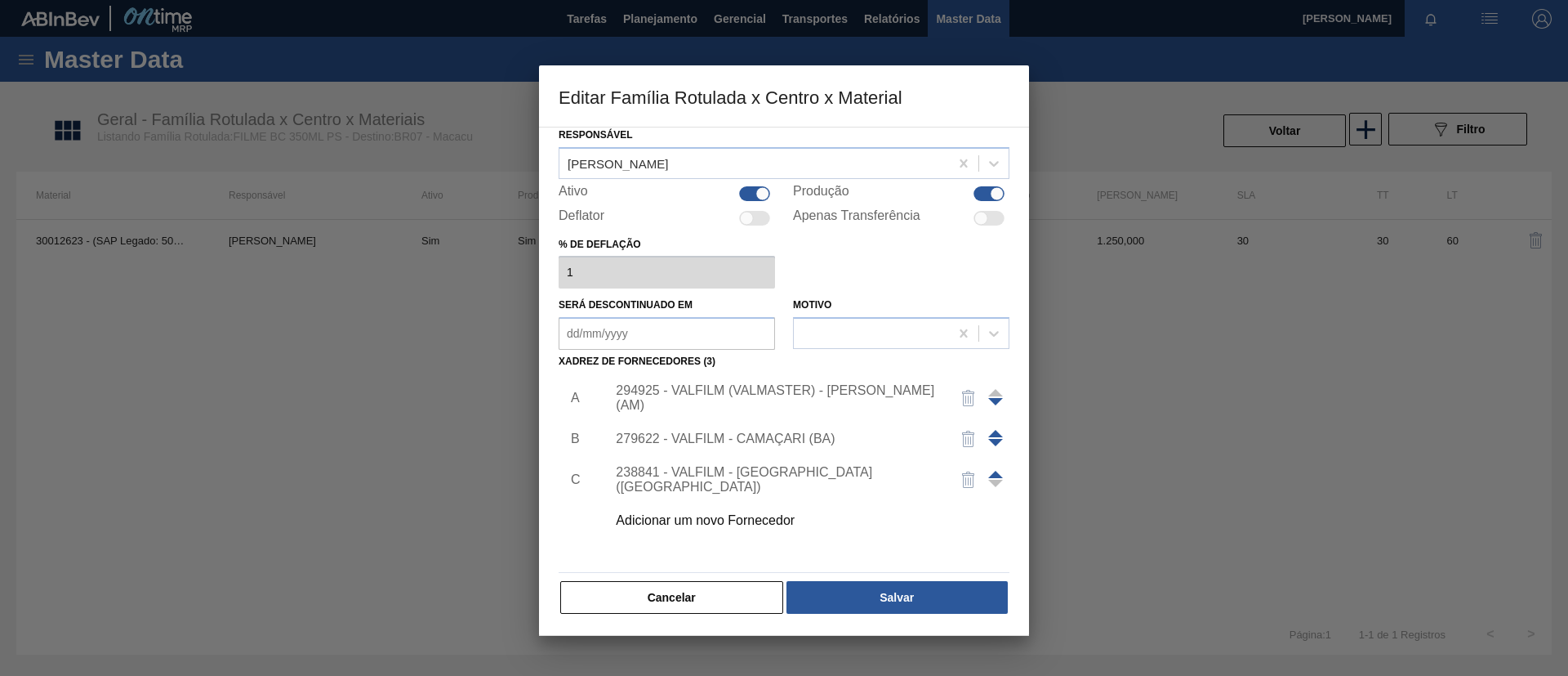
drag, startPoint x: 734, startPoint y: 581, endPoint x: 709, endPoint y: 577, distance: 25.3
click at [730, 581] on button "Cancelar" at bounding box center [671, 597] width 223 height 33
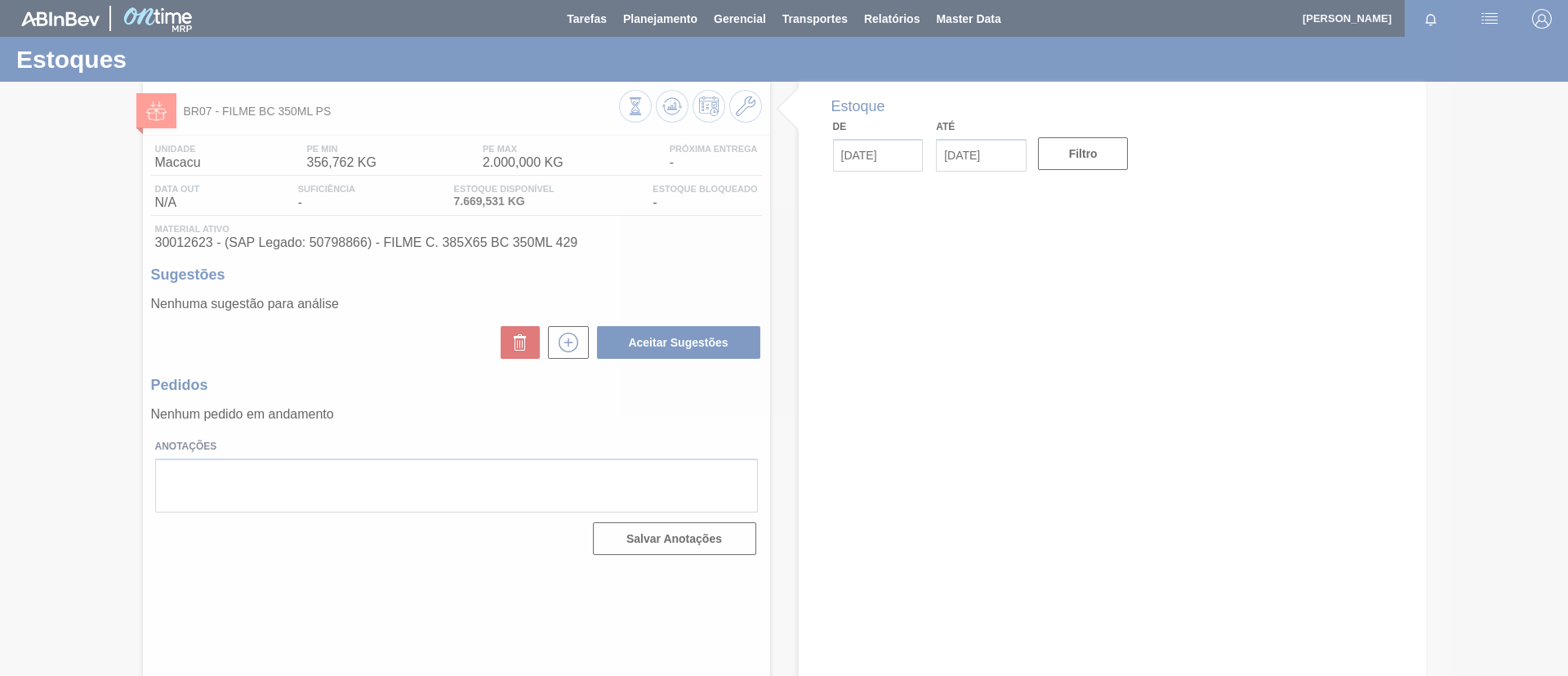
click at [560, 354] on div at bounding box center [784, 338] width 1568 height 676
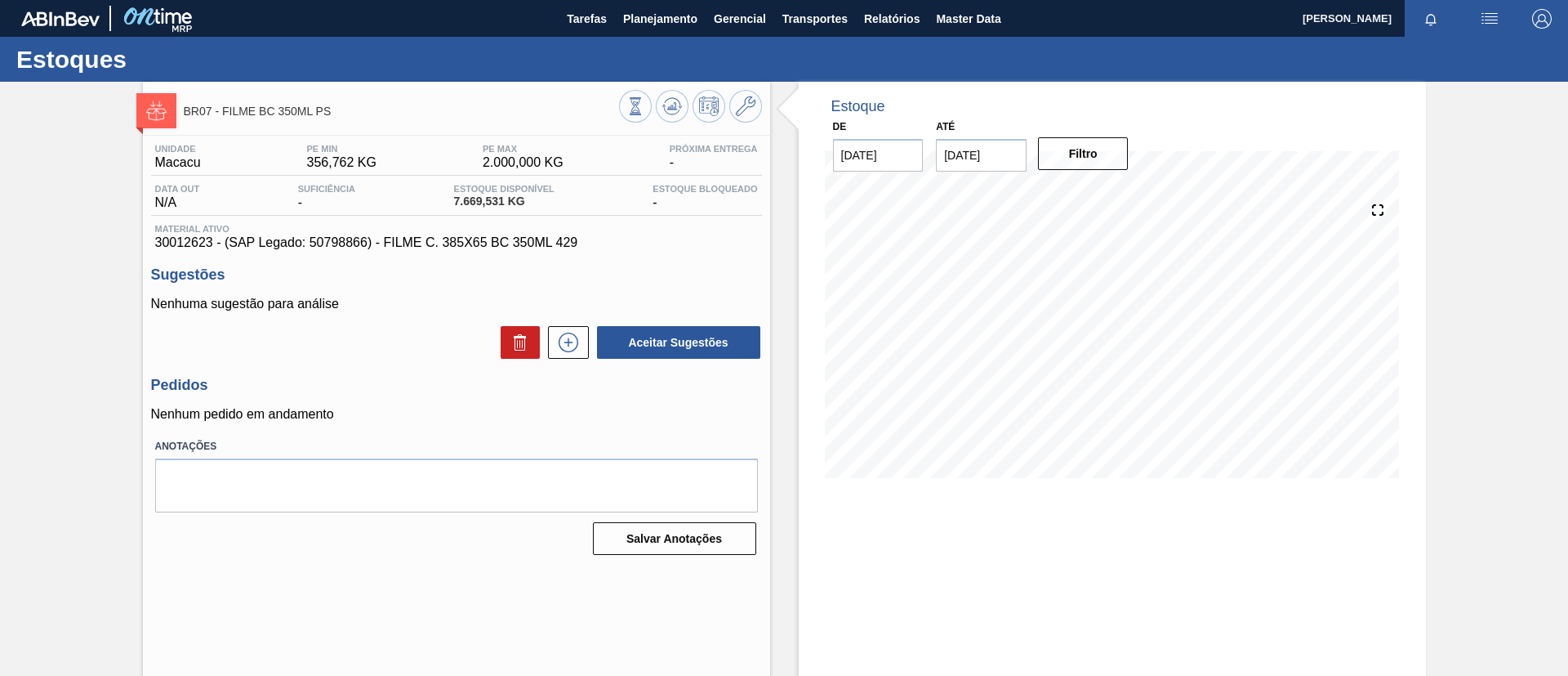
click at [563, 349] on icon at bounding box center [568, 342] width 26 height 19
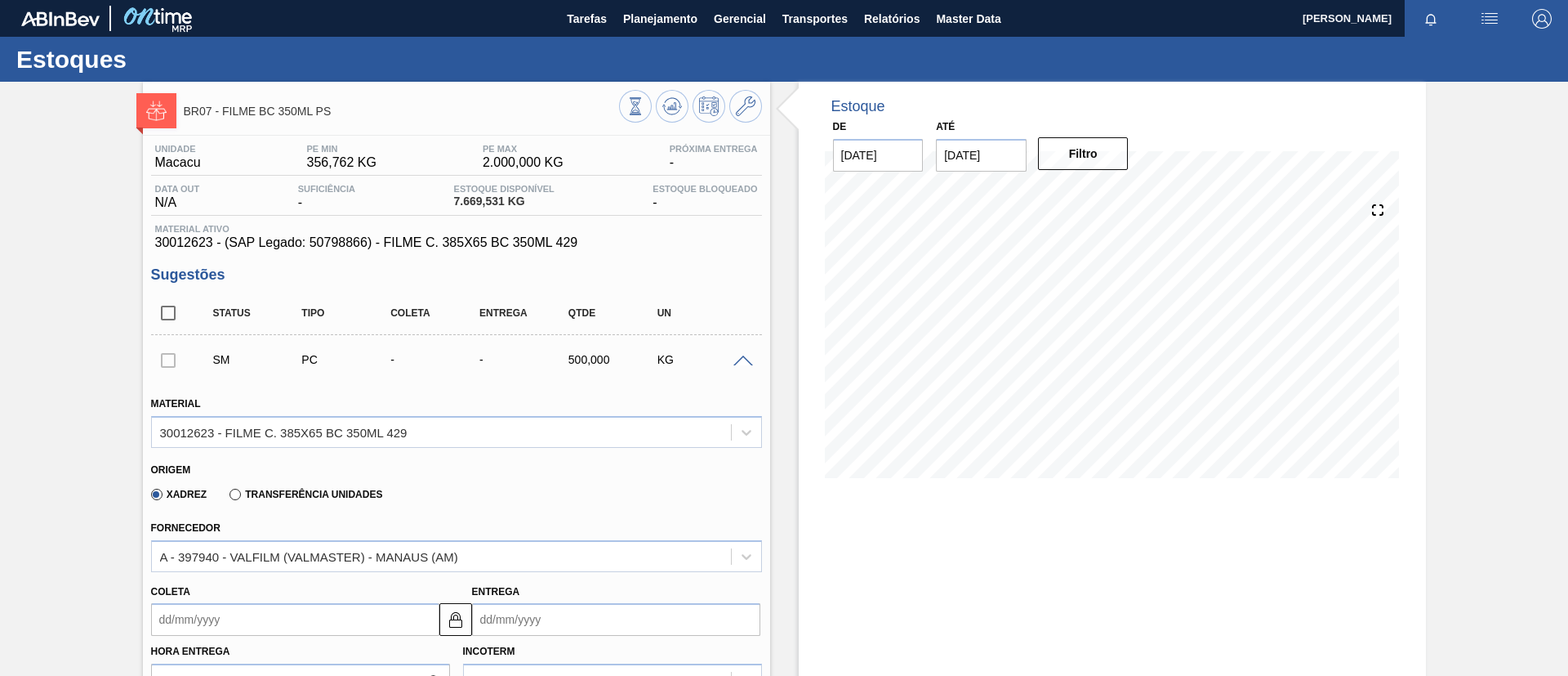
click at [744, 353] on div "KG" at bounding box center [703, 359] width 99 height 13
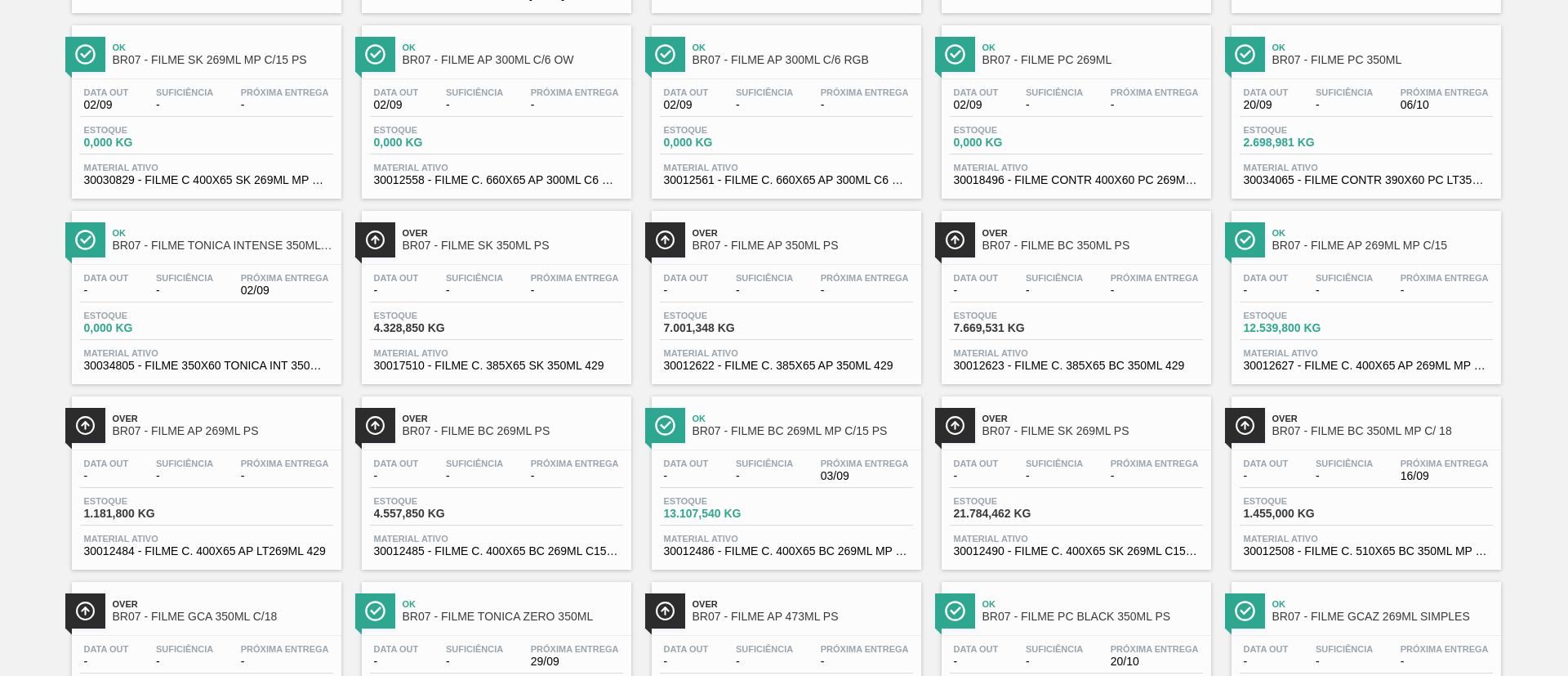
scroll to position [490, 0]
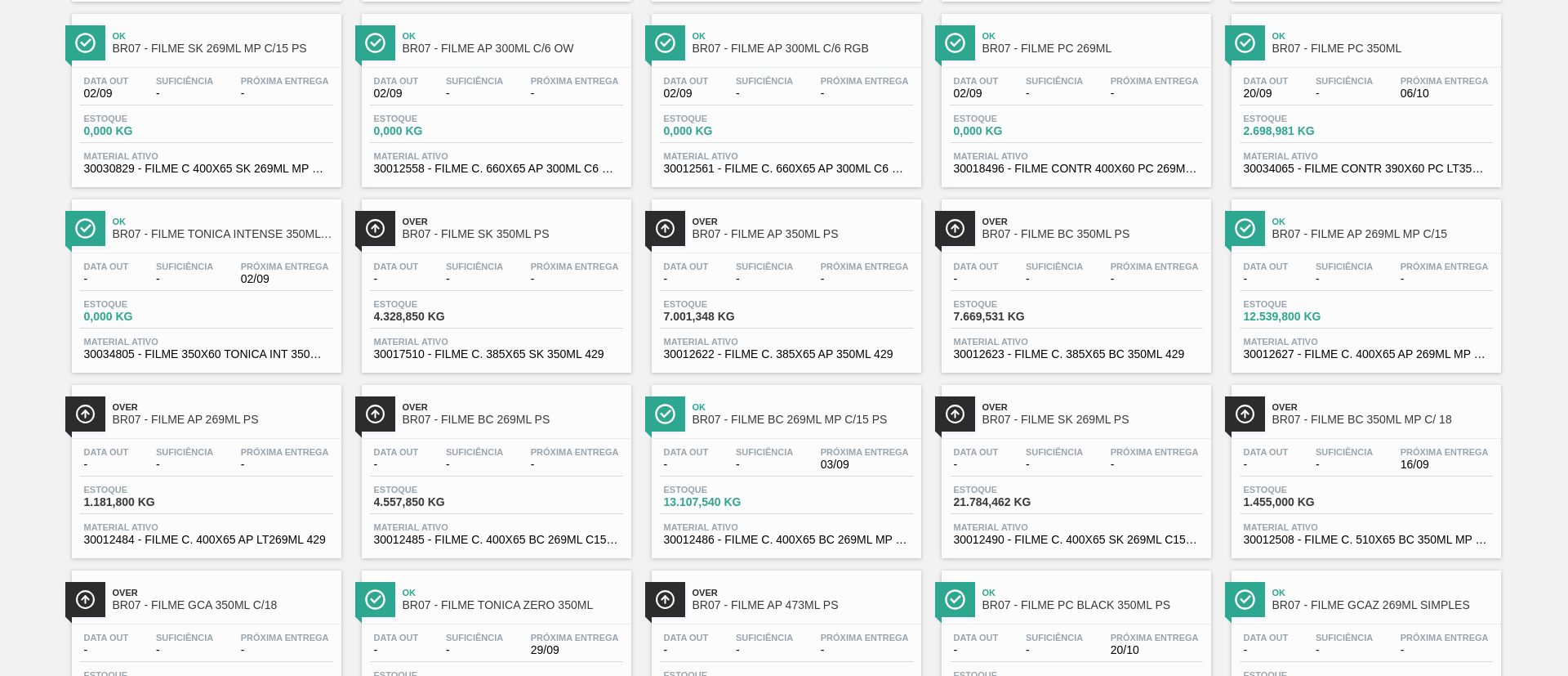
click at [1422, 236] on span "BR07 - FILME AP 269ML MP C/15" at bounding box center [1382, 234] width 220 height 13
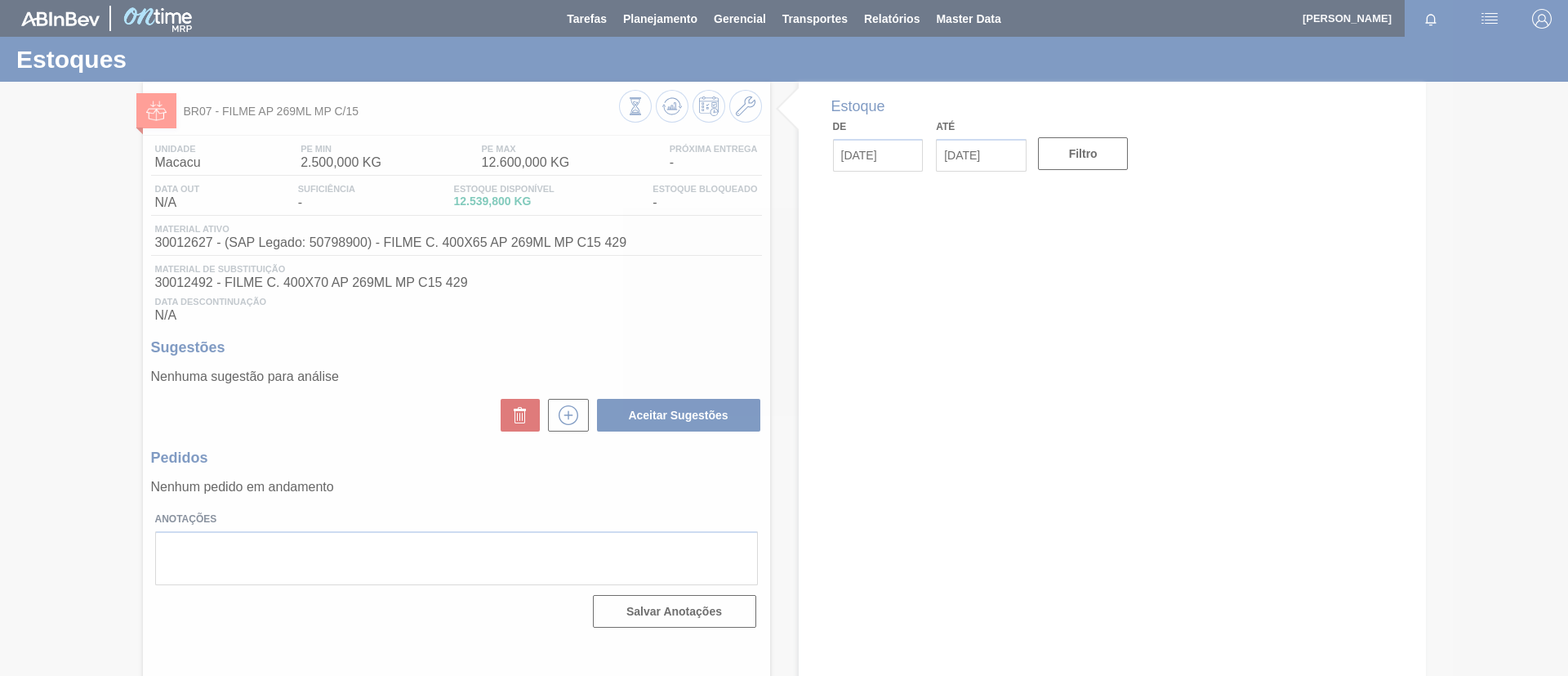
click at [572, 418] on div at bounding box center [784, 338] width 1568 height 676
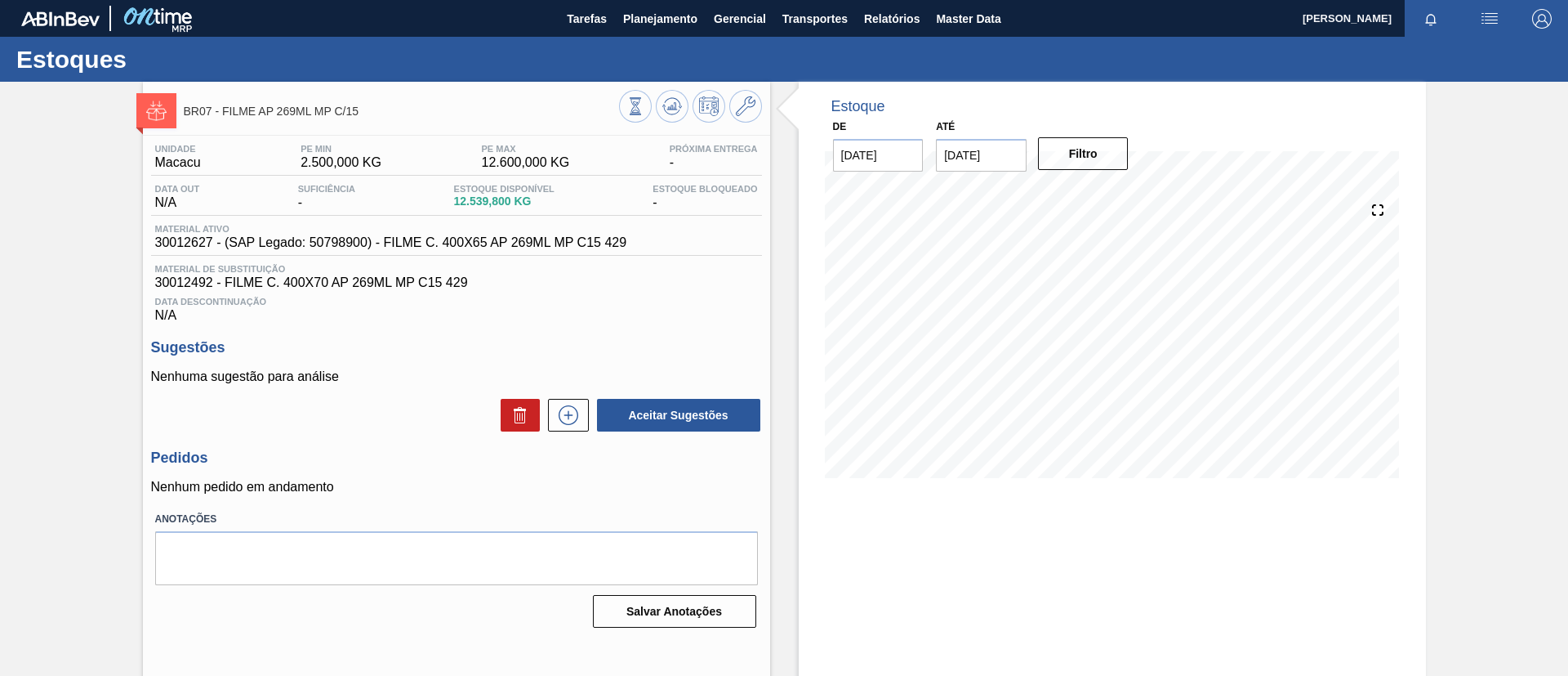
click at [572, 418] on icon at bounding box center [568, 414] width 26 height 19
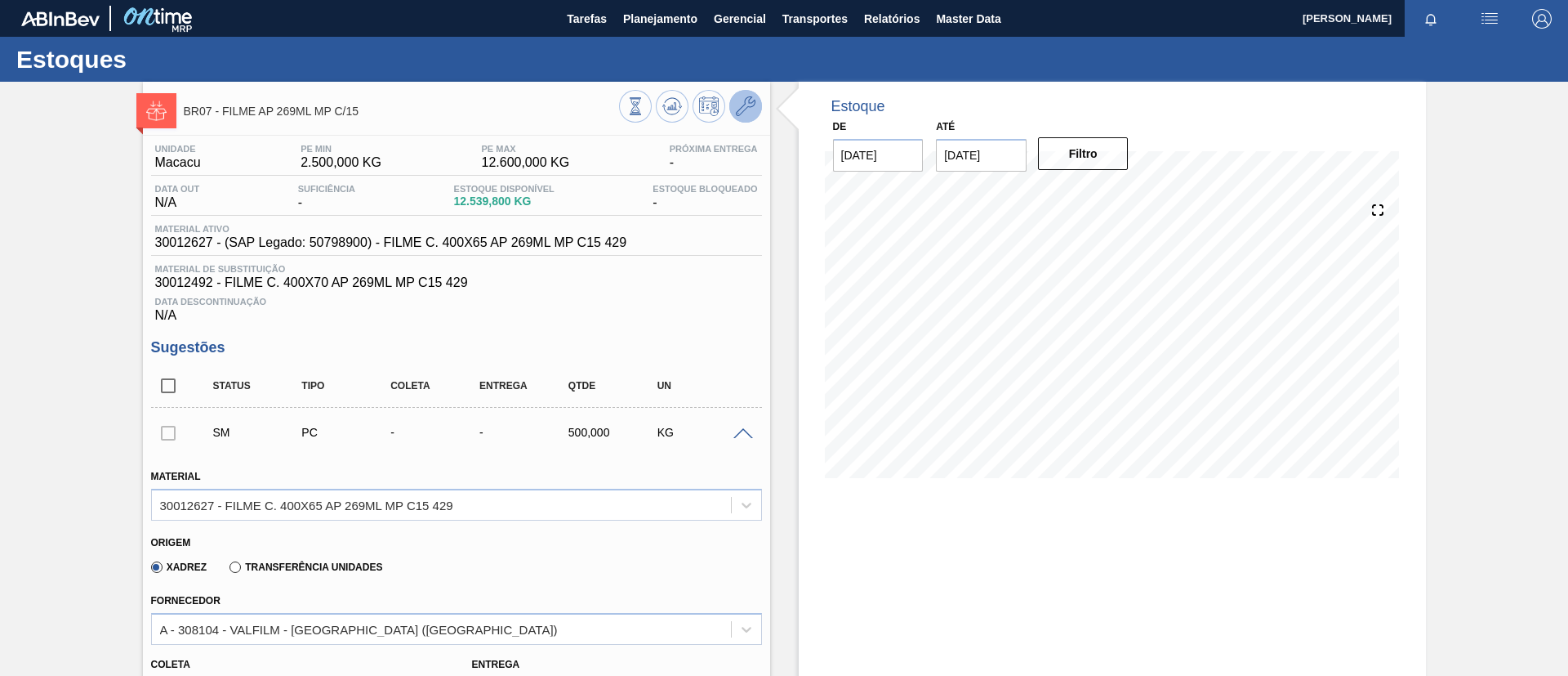
click at [741, 108] on icon at bounding box center [745, 105] width 19 height 19
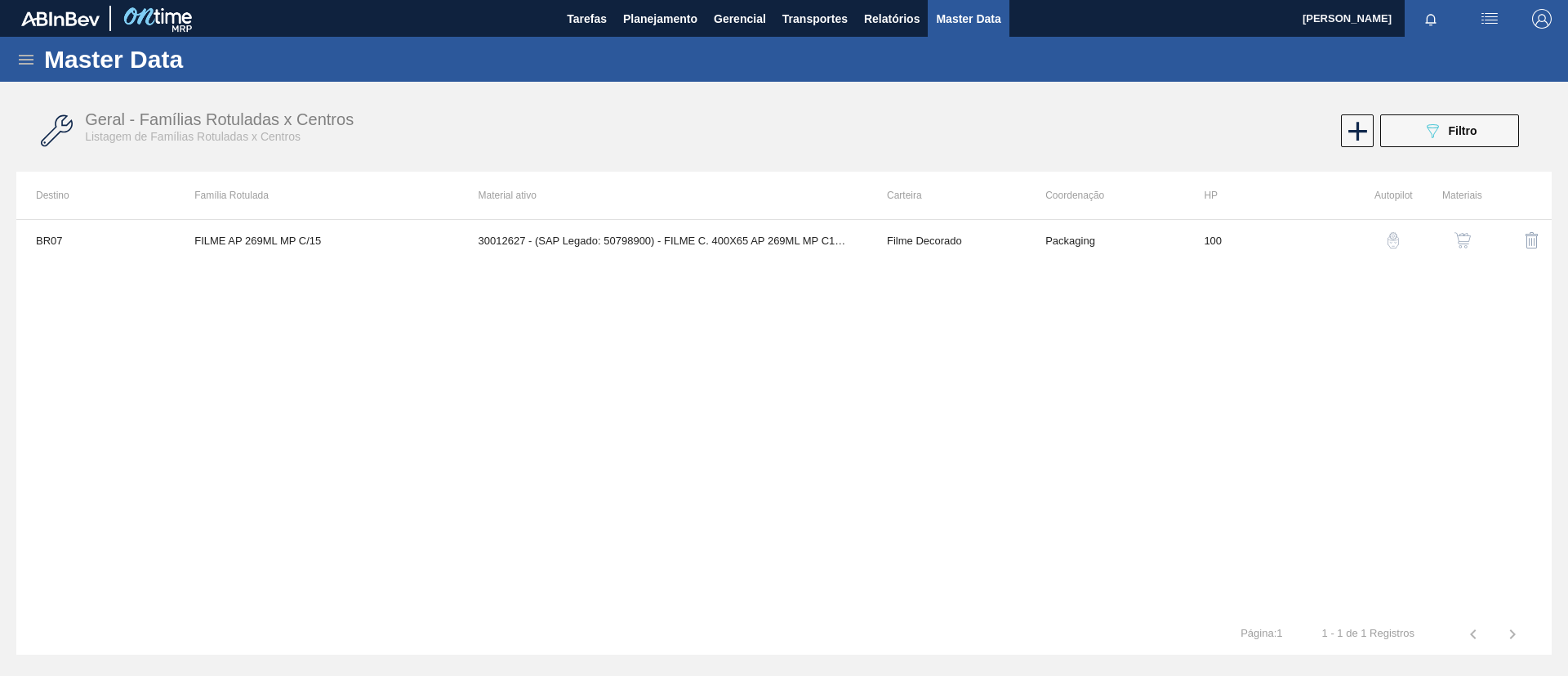
click at [1474, 243] on button "button" at bounding box center [1463, 240] width 39 height 39
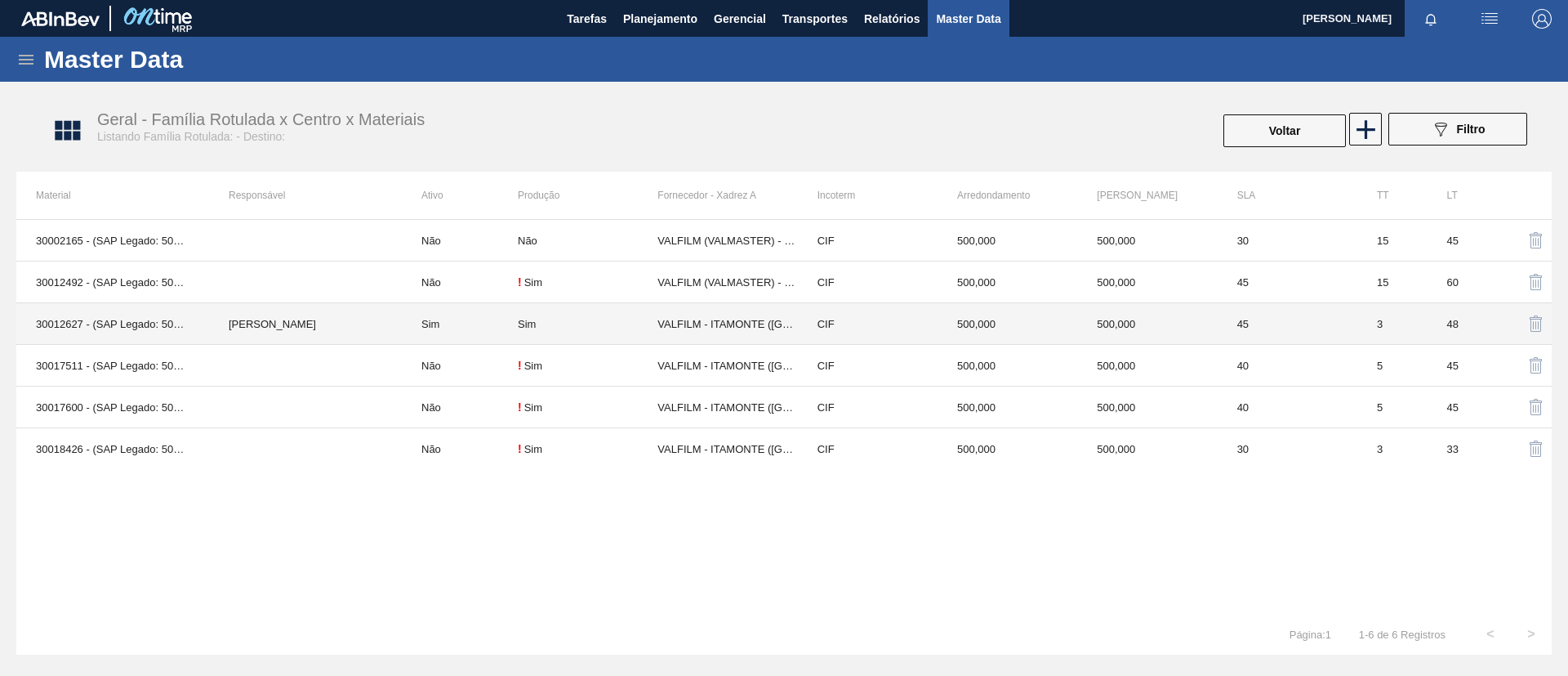
click at [374, 322] on td "[PERSON_NAME]" at bounding box center [305, 323] width 193 height 41
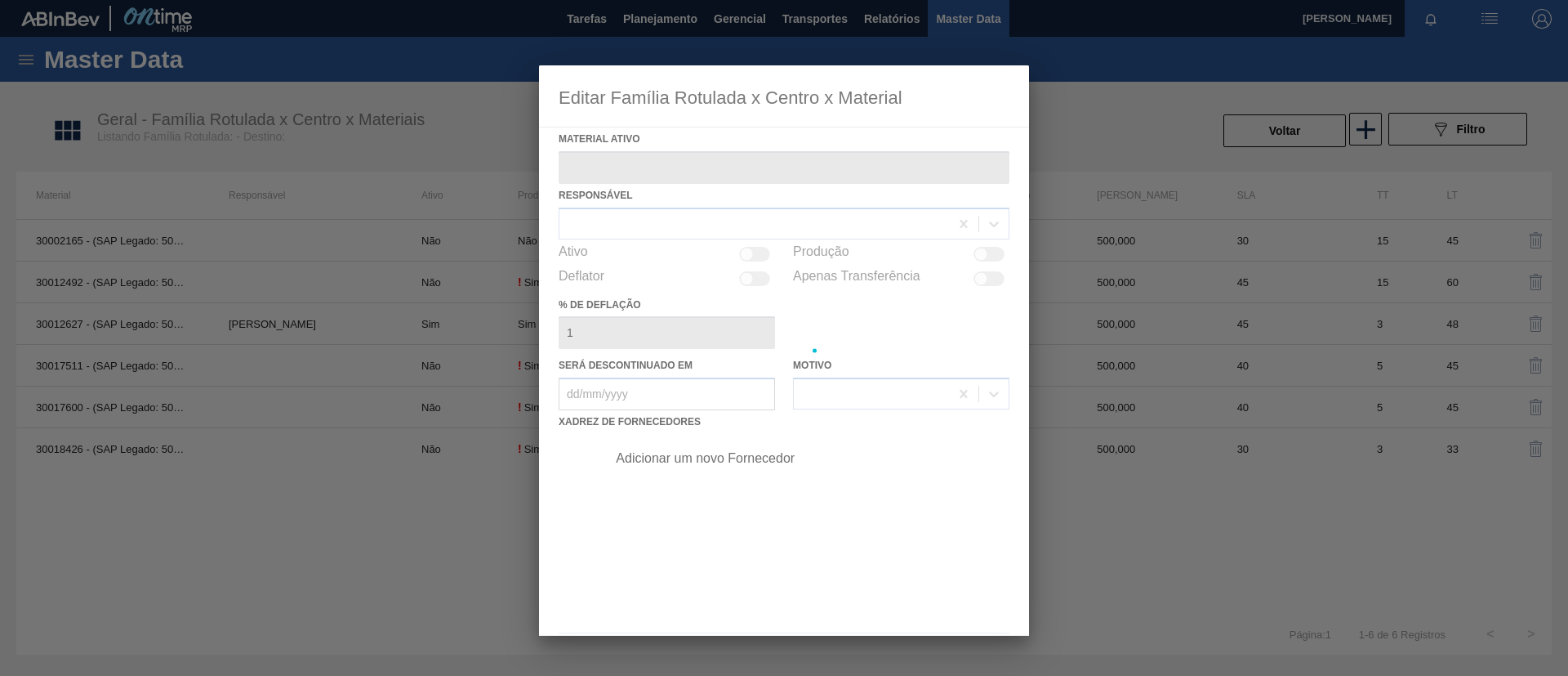
type ativo "30012627 - (SAP Legado: 50798900) - FILME C. 400X65 AP 269ML MP C15 429"
checkbox input "true"
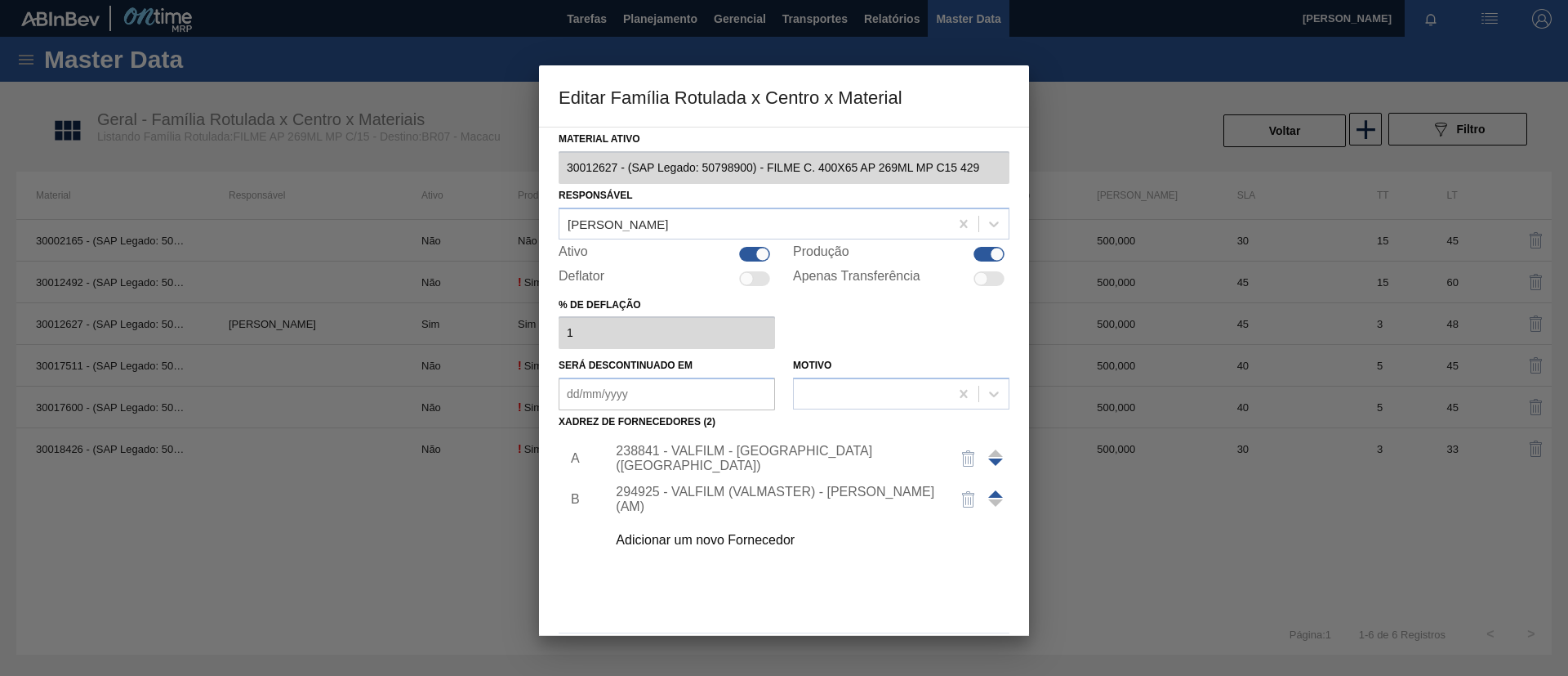
click at [995, 492] on span at bounding box center [995, 494] width 14 height 8
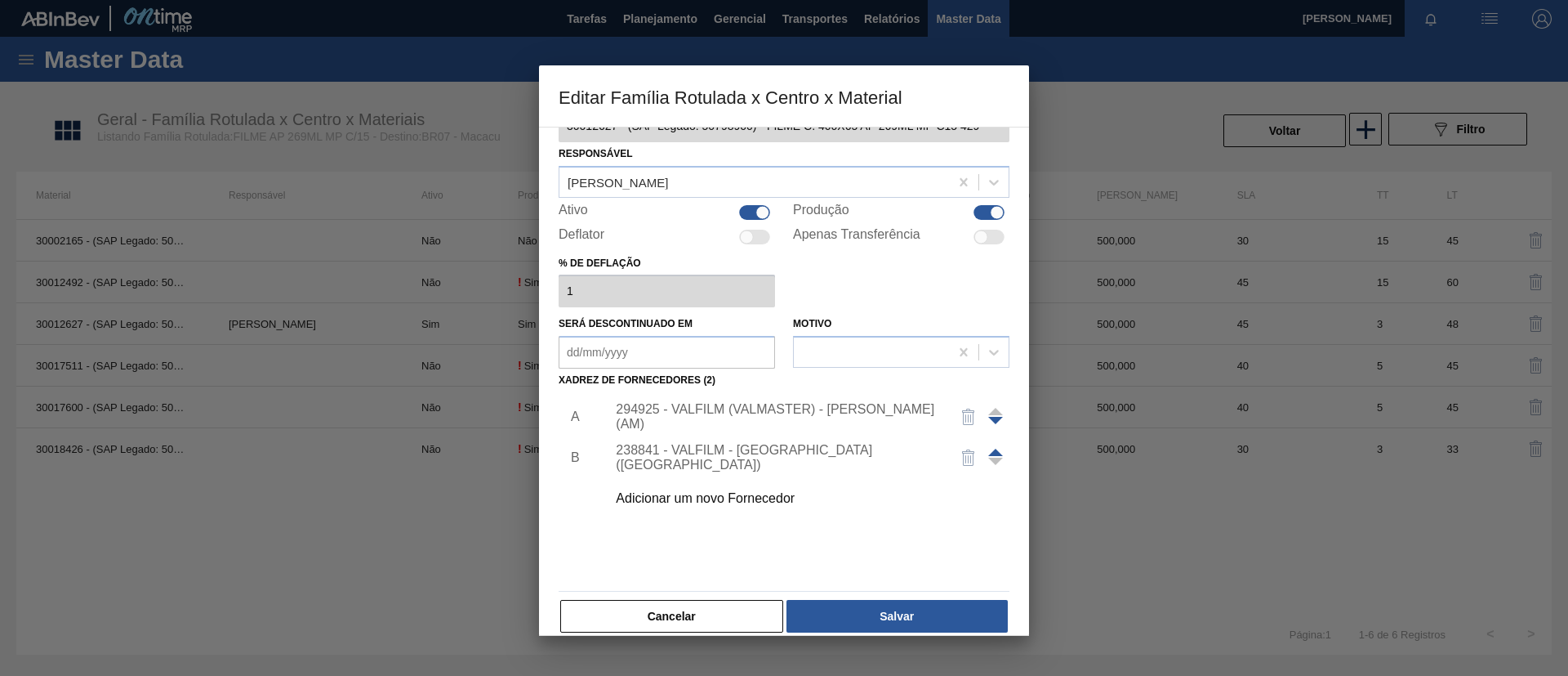
scroll to position [61, 0]
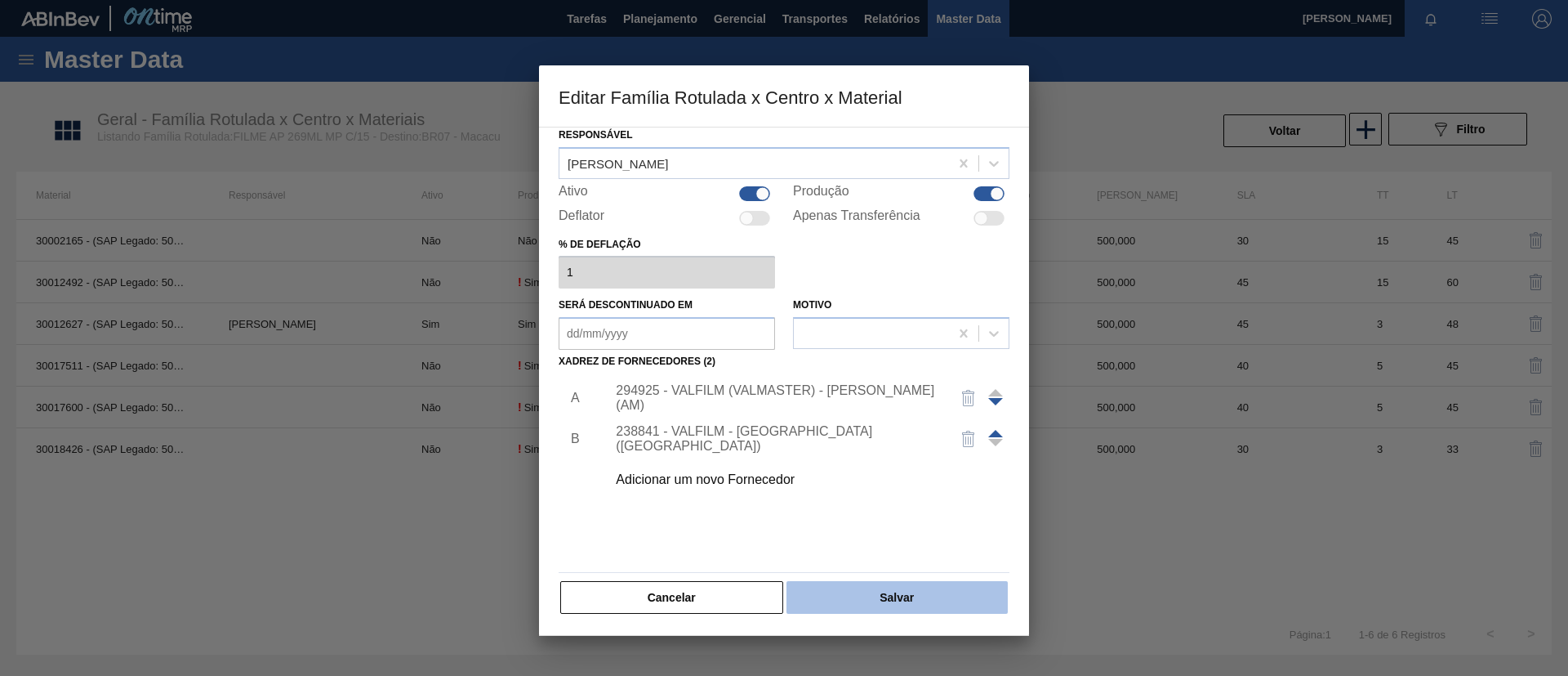
click at [897, 594] on button "Salvar" at bounding box center [897, 597] width 221 height 33
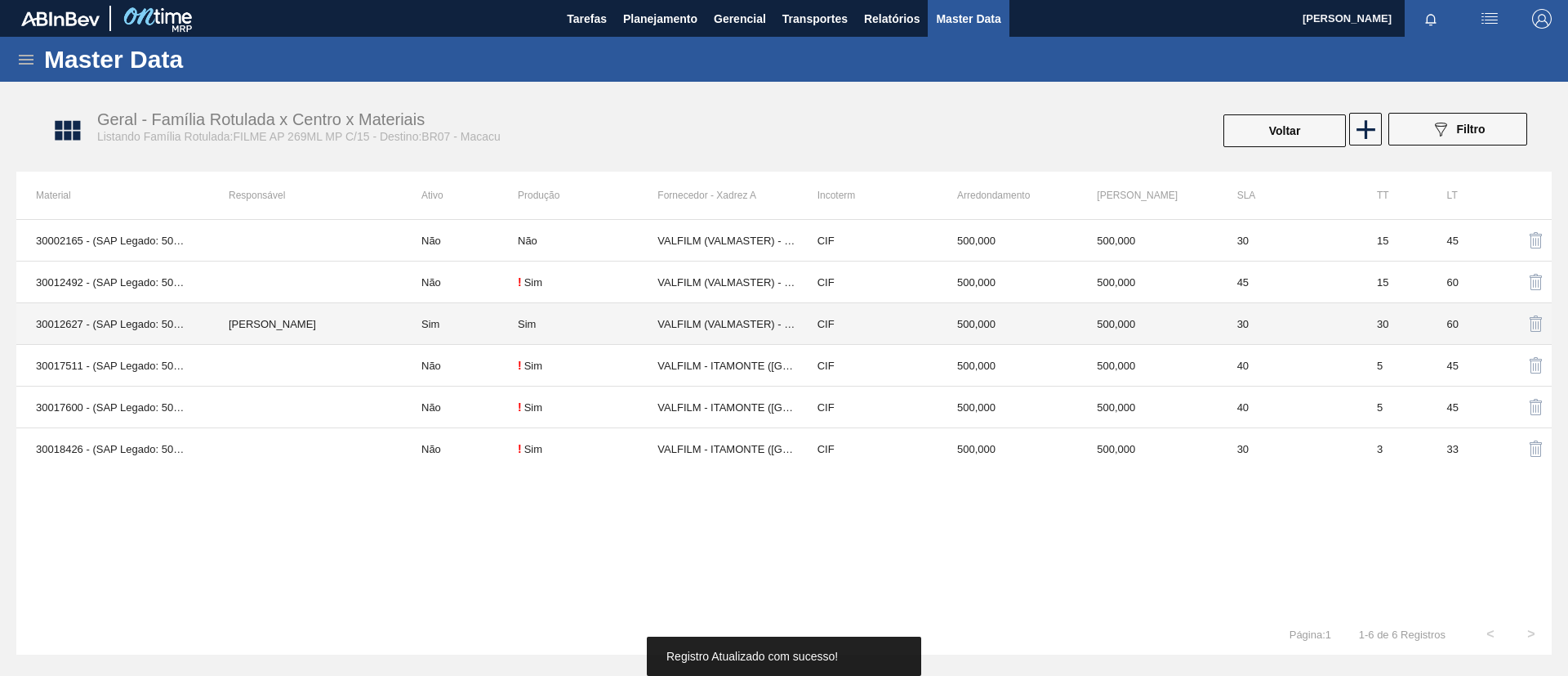
click at [373, 316] on td "[PERSON_NAME]" at bounding box center [305, 323] width 193 height 41
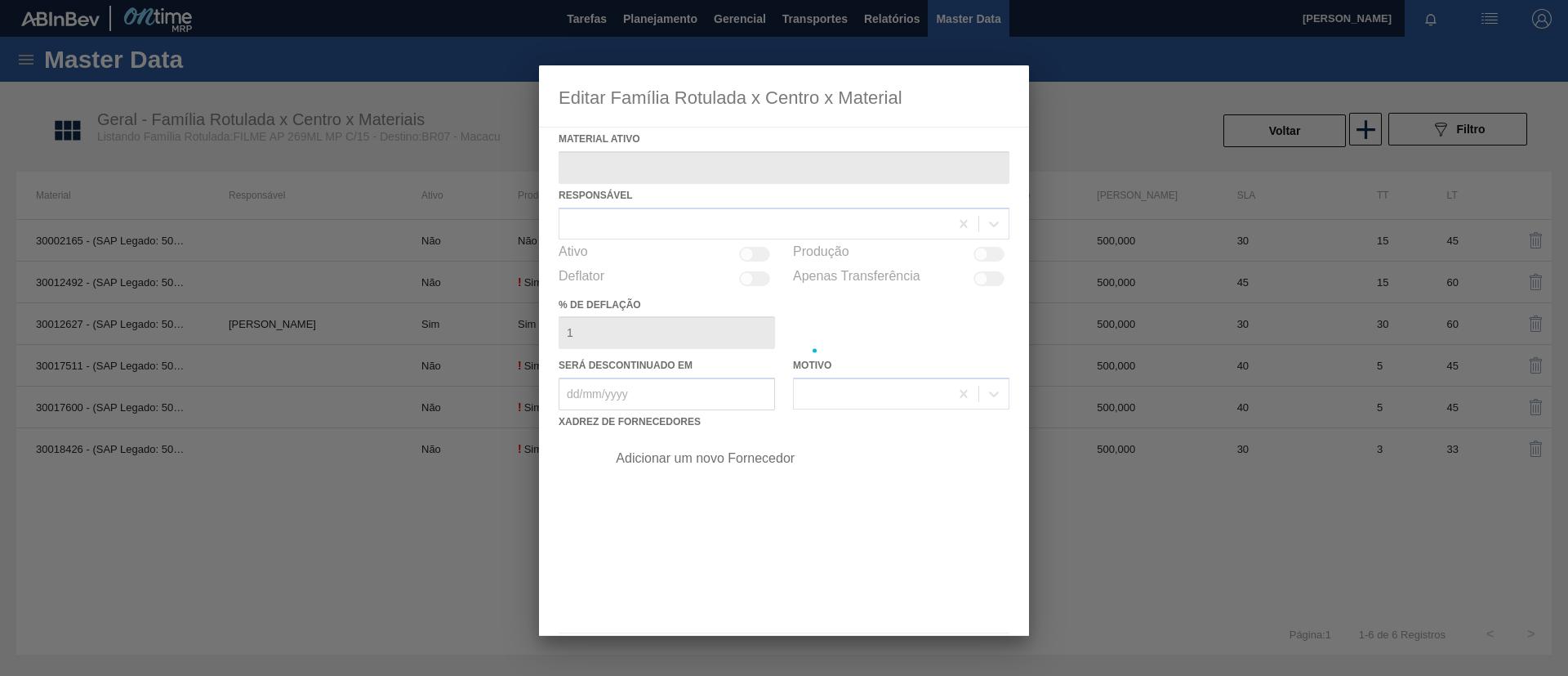
type ativo "30012627 - (SAP Legado: 50798900) - FILME C. 400X65 AP 269ML MP C15 429"
checkbox input "true"
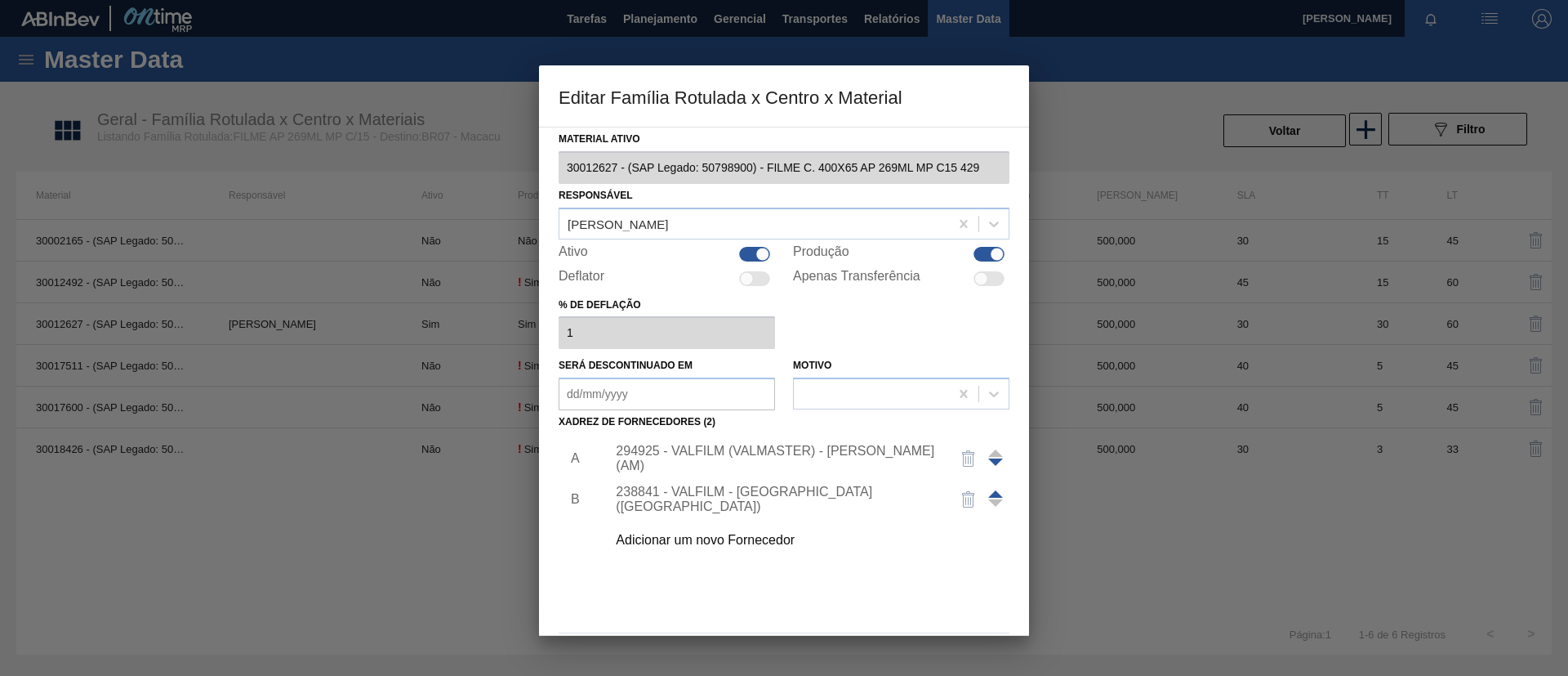
click at [769, 444] on div "294925 - VALFILM (VALMASTER) - MANAUS (AM)" at bounding box center [803, 458] width 412 height 41
click at [773, 447] on div "294925 - VALFILM (VALMASTER) - MANAUS (AM)" at bounding box center [803, 458] width 412 height 41
click at [774, 448] on div "294925 - VALFILM (VALMASTER) - MANAUS (AM)" at bounding box center [803, 458] width 412 height 41
click at [774, 449] on div "294925 - VALFILM (VALMASTER) - MANAUS (AM)" at bounding box center [803, 458] width 412 height 41
click at [807, 457] on div "294925 - VALFILM (VALMASTER) - MANAUS (AM)" at bounding box center [776, 458] width 321 height 30
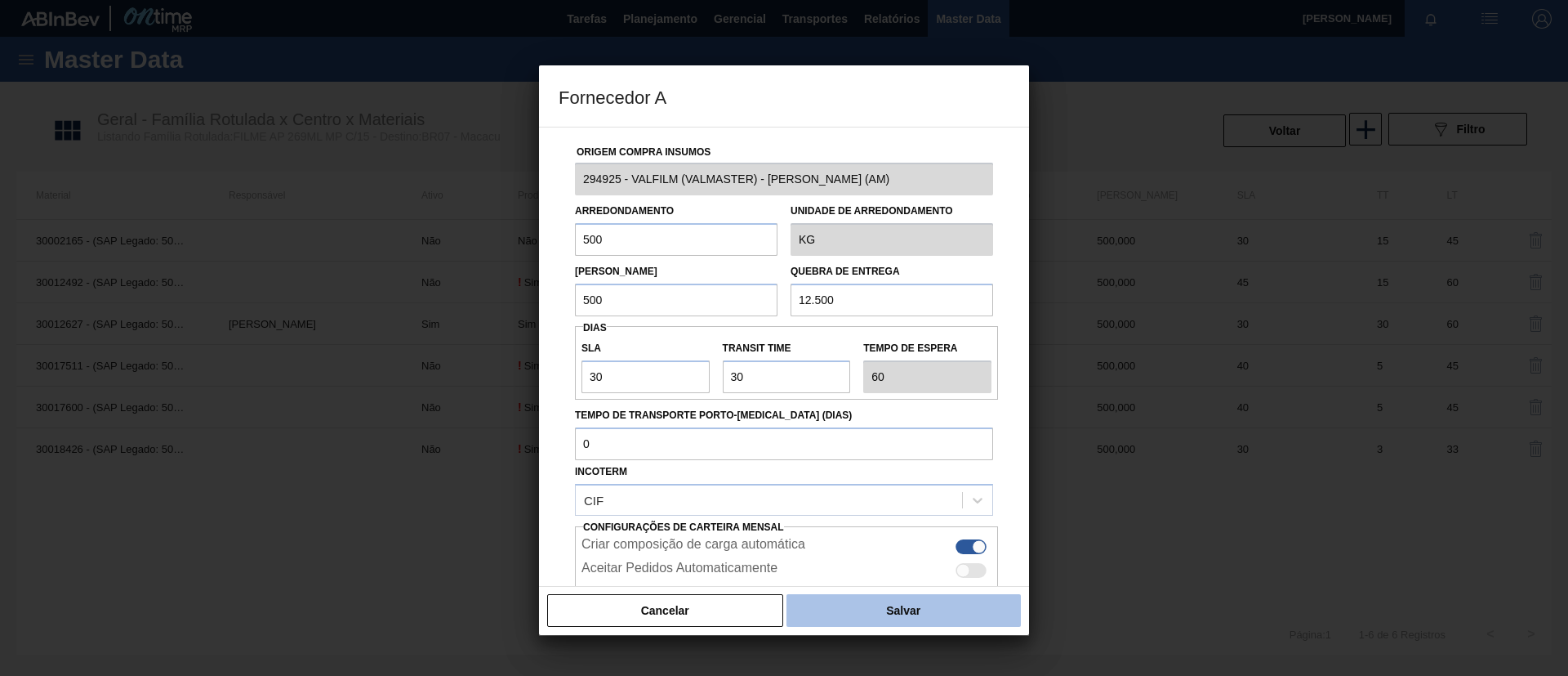
click at [879, 598] on button "Salvar" at bounding box center [903, 610] width 234 height 33
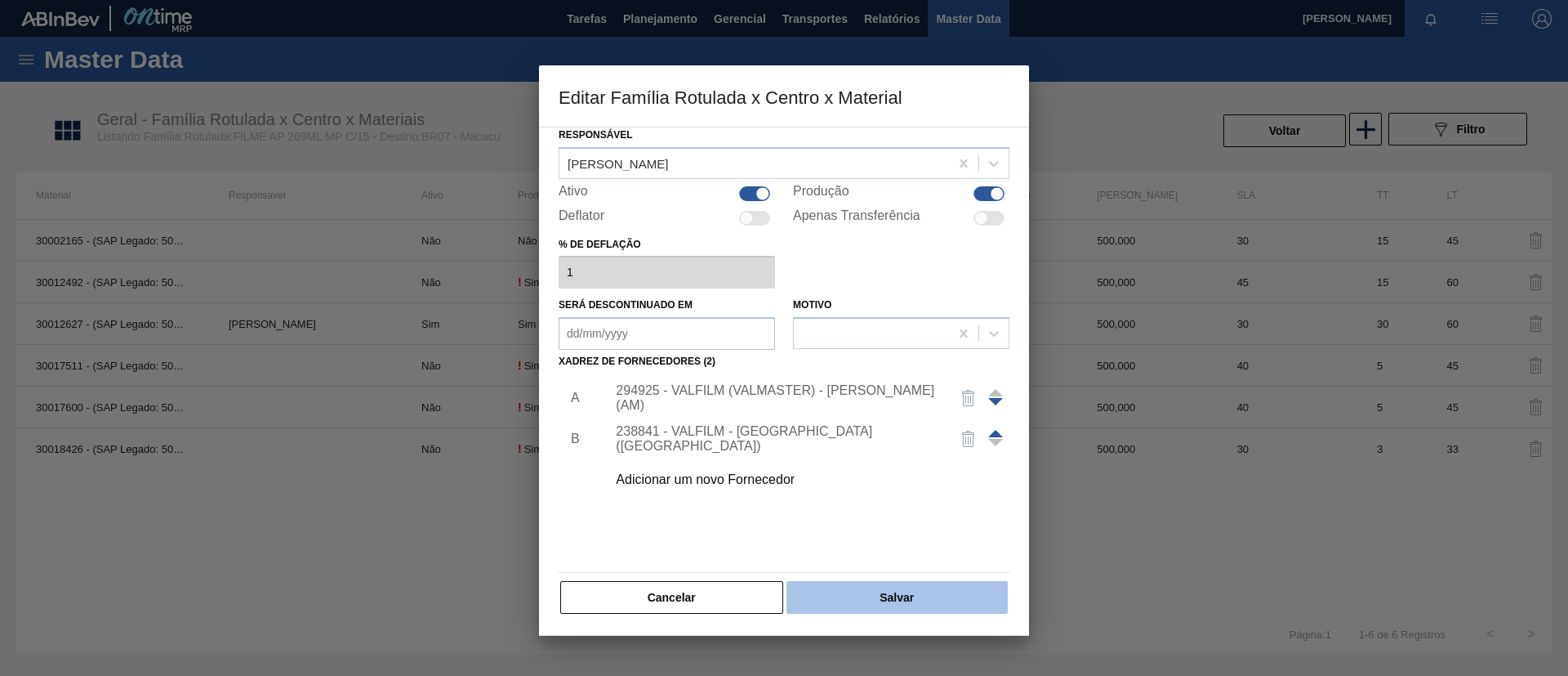
click at [947, 595] on button "Salvar" at bounding box center [897, 597] width 221 height 33
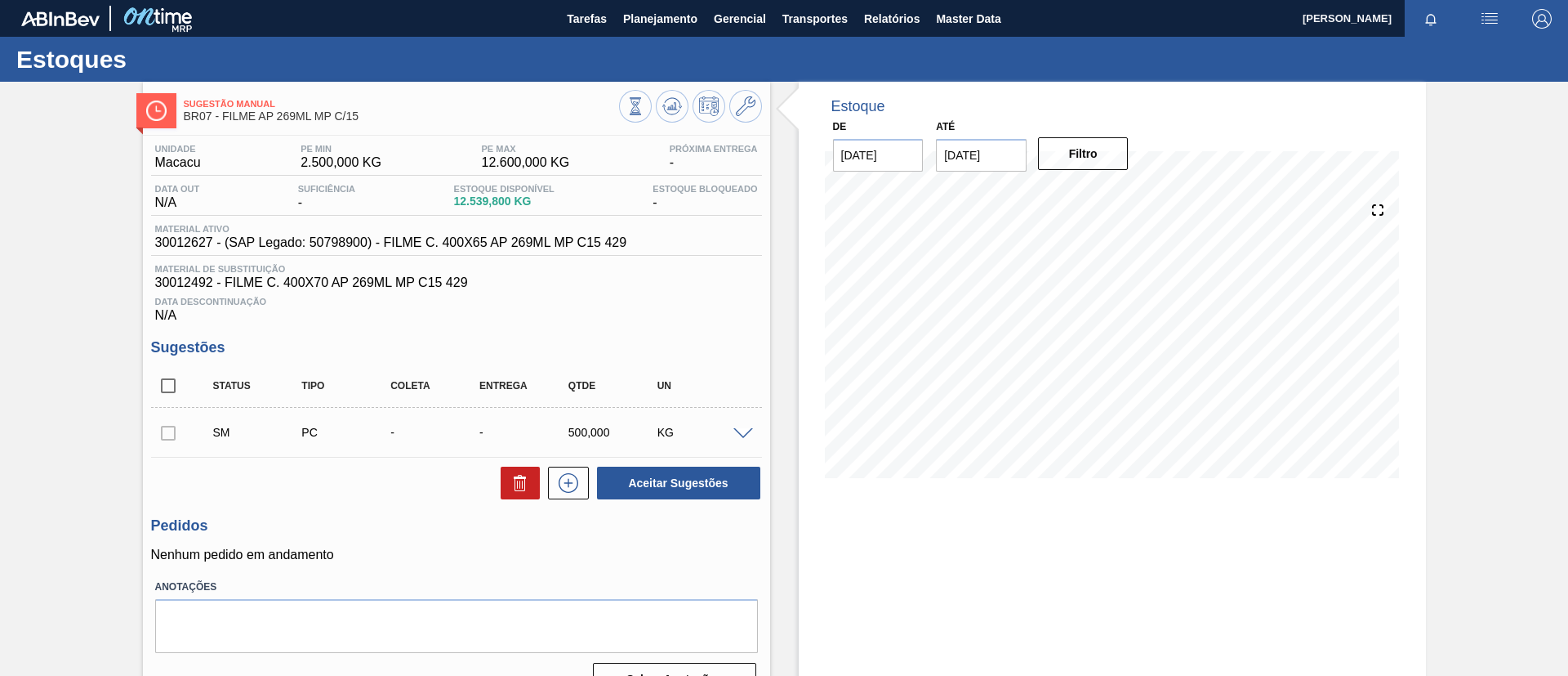
click at [738, 431] on span at bounding box center [742, 434] width 19 height 13
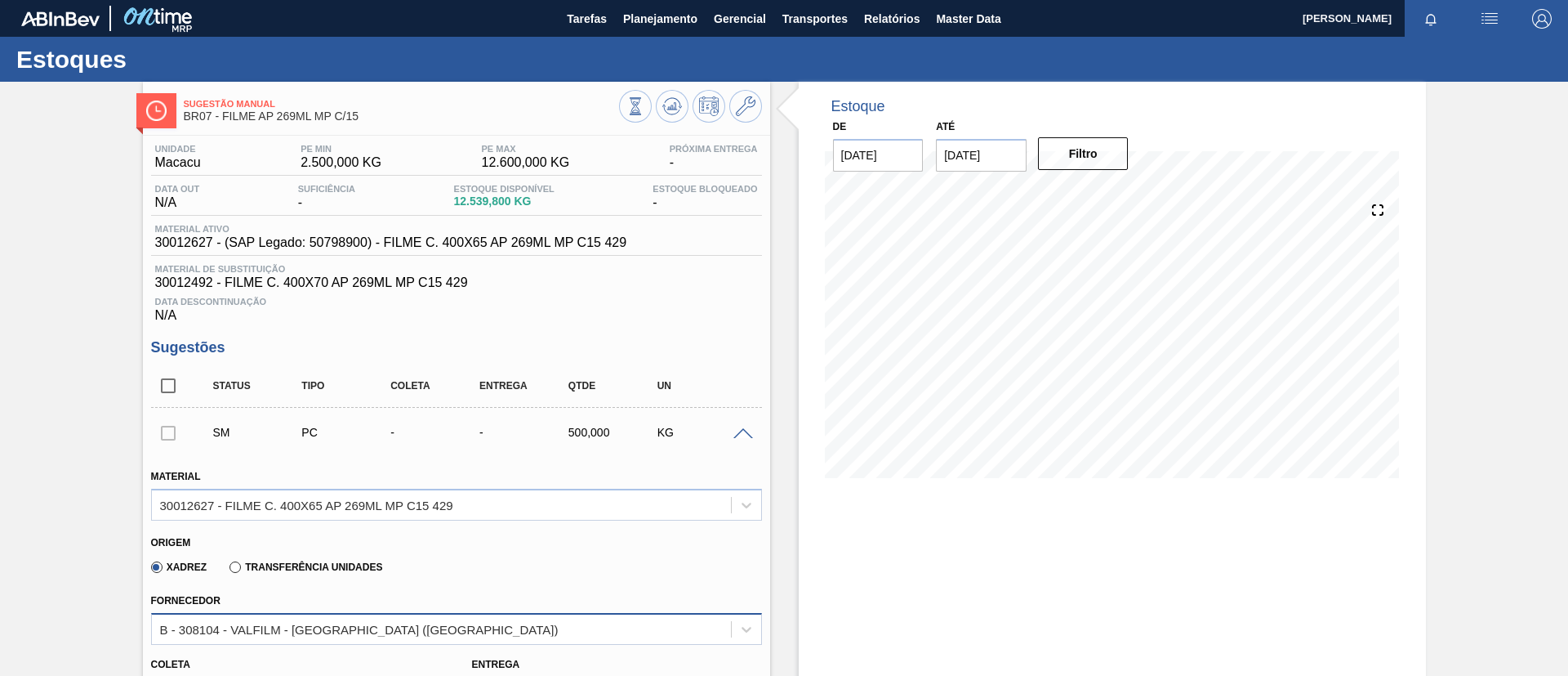
click at [365, 613] on div "B - 308104 - VALFILM - ITAMONTE (MG)" at bounding box center [456, 629] width 611 height 32
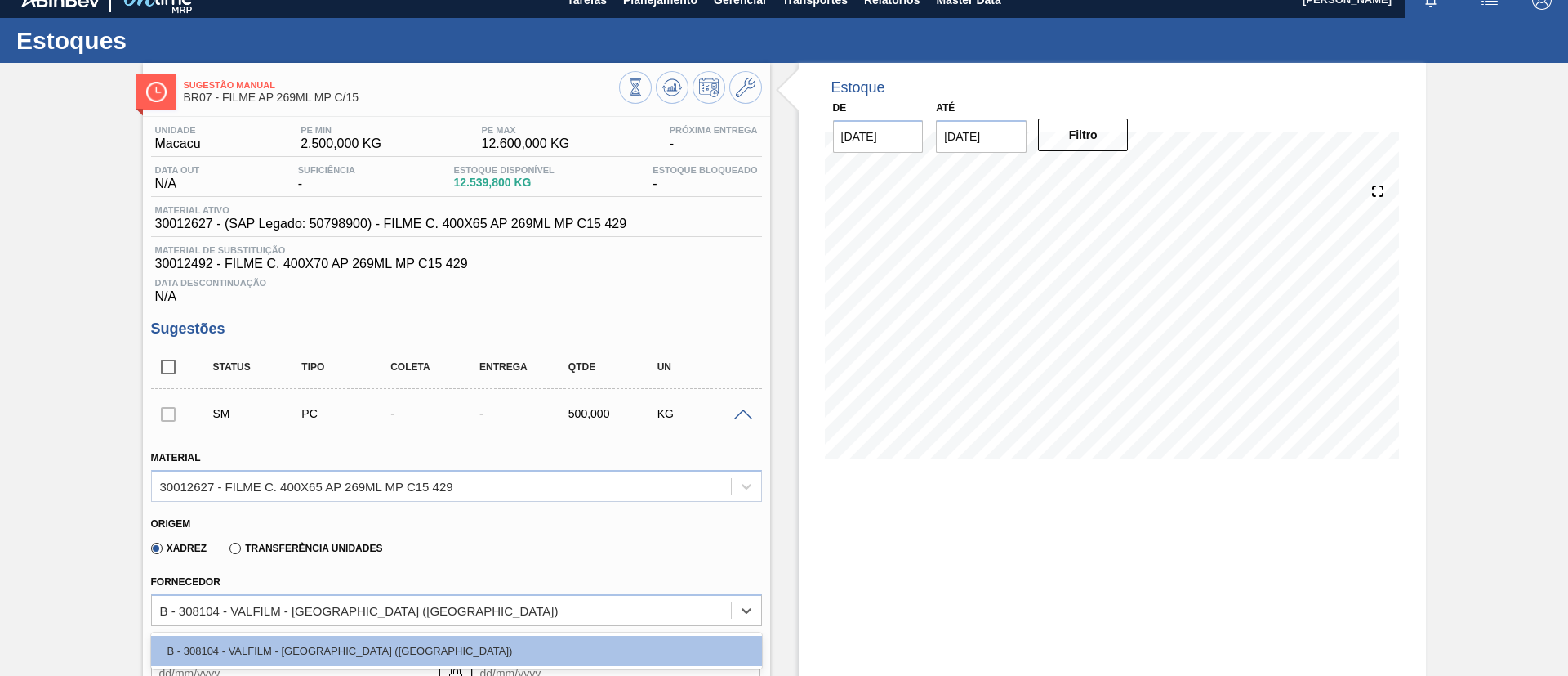
drag, startPoint x: 567, startPoint y: 576, endPoint x: 645, endPoint y: 540, distance: 85.9
click at [573, 576] on div "Fornecedor option B - 308104 - VALFILM - ITAMONTE (MG) focused, 1 of 1. 1 resul…" at bounding box center [456, 598] width 611 height 56
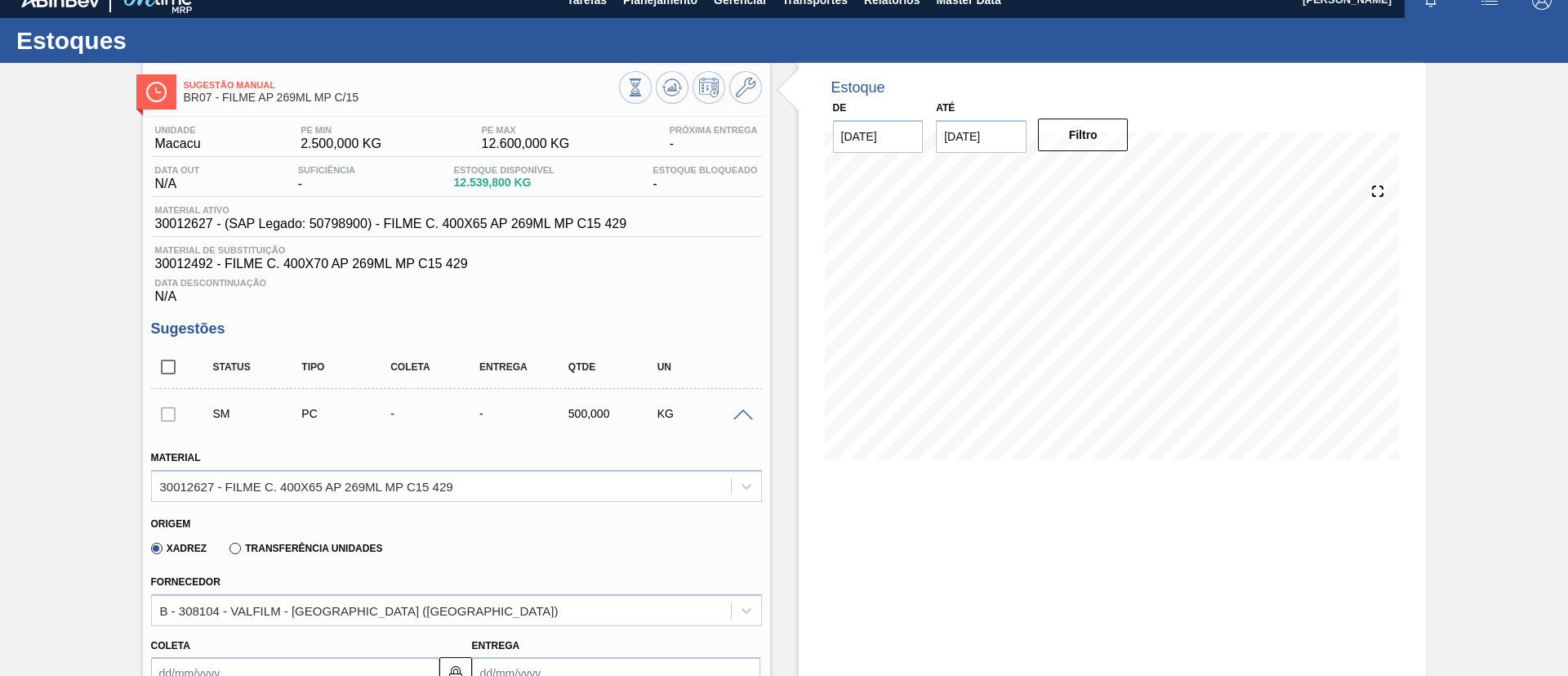
click at [745, 403] on div "SM PC - - 500,000 KG" at bounding box center [456, 414] width 611 height 41
click at [746, 408] on div at bounding box center [746, 414] width 33 height 13
click at [741, 417] on span at bounding box center [742, 415] width 19 height 13
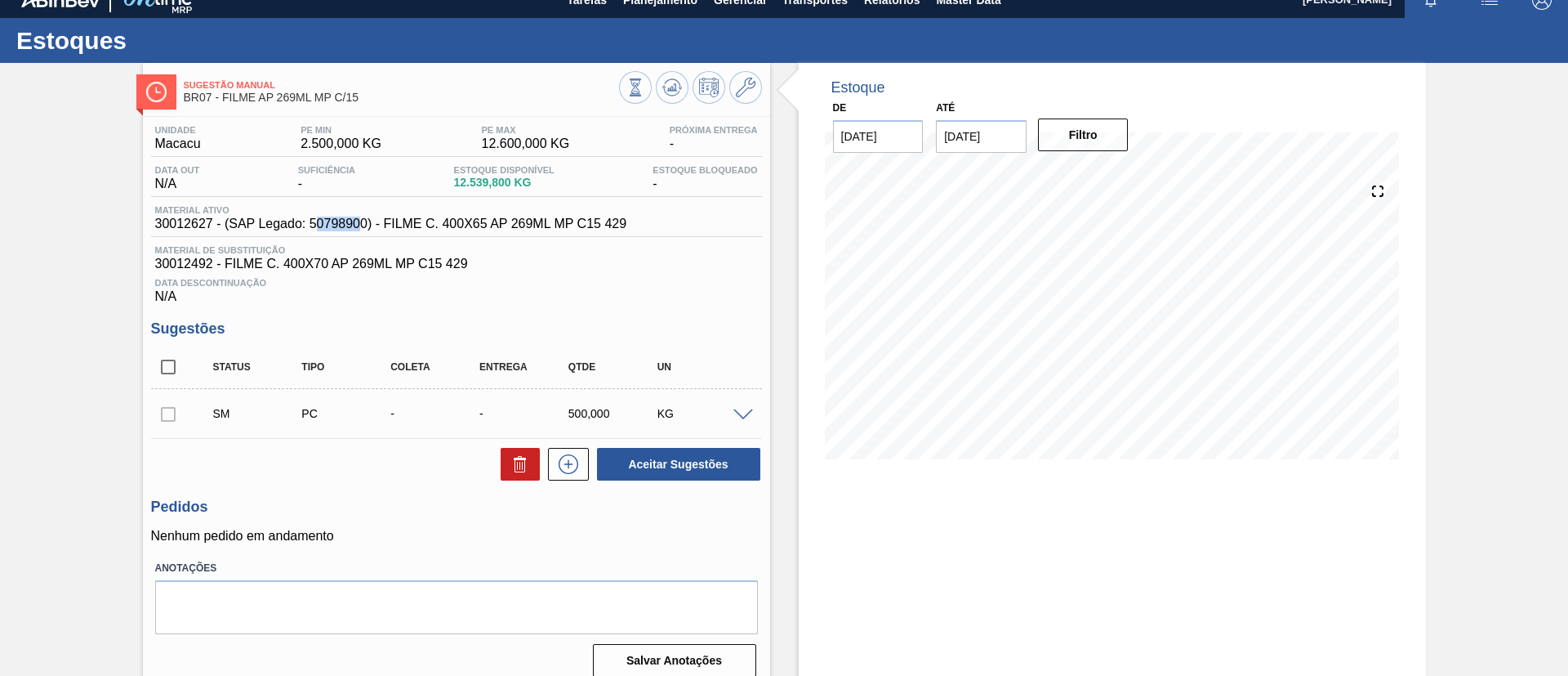
drag, startPoint x: 313, startPoint y: 219, endPoint x: 362, endPoint y: 226, distance: 49.5
click at [362, 226] on span "30012627 - (SAP Legado: 50798900) - FILME C. 400X65 AP 269ML MP C15 429" at bounding box center [391, 224] width 472 height 14
click at [362, 227] on span "30012627 - (SAP Legado: 50798900) - FILME C. 400X65 AP 269ML MP C15 429" at bounding box center [391, 224] width 472 height 14
drag, startPoint x: 313, startPoint y: 225, endPoint x: 354, endPoint y: 228, distance: 41.1
click at [354, 228] on span "30012627 - (SAP Legado: 50798900) - FILME C. 400X65 AP 269ML MP C15 429" at bounding box center [391, 224] width 472 height 14
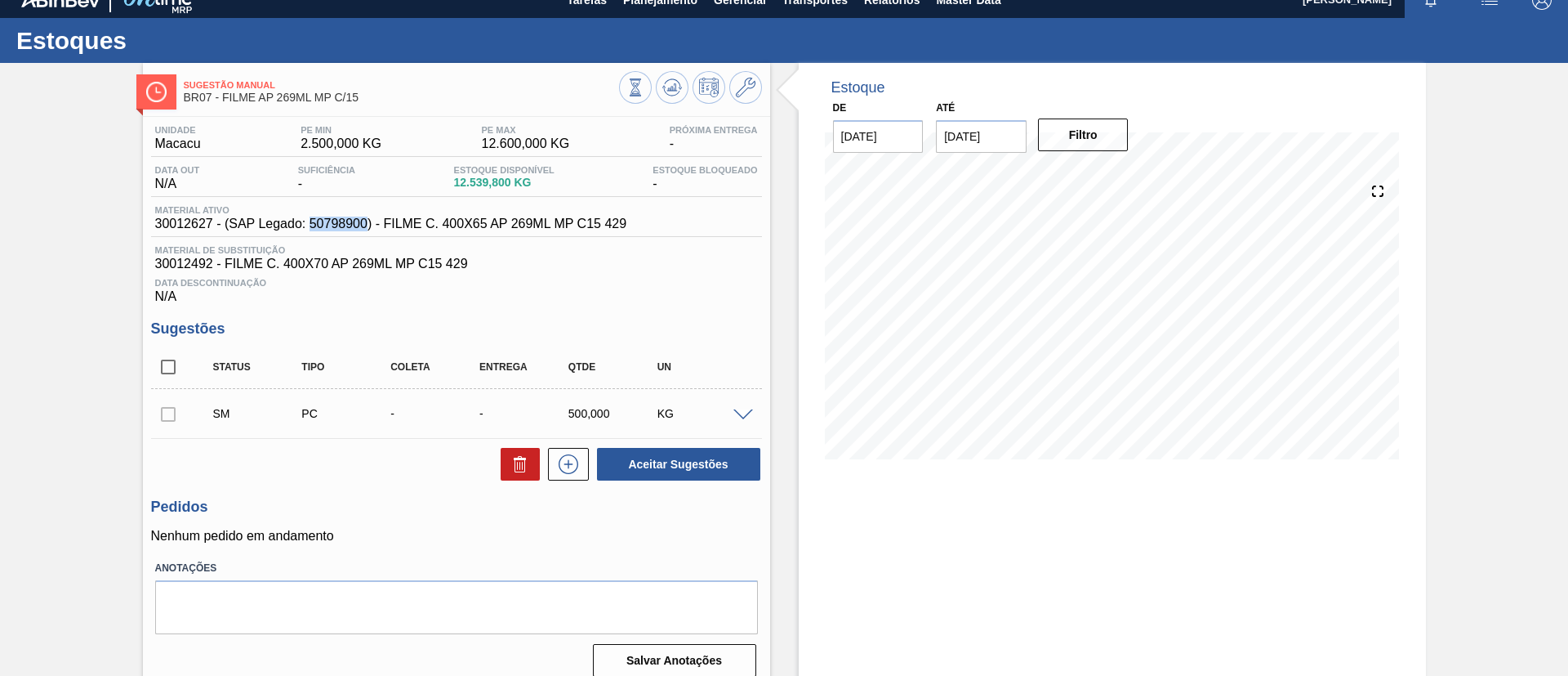
drag, startPoint x: 310, startPoint y: 227, endPoint x: 367, endPoint y: 232, distance: 57.2
click at [367, 232] on div "Material ativo 30012627 - (SAP Legado: 50798900) - FILME C. 400X65 AP 269ML MP …" at bounding box center [456, 221] width 611 height 32
drag, startPoint x: 638, startPoint y: 225, endPoint x: 380, endPoint y: 230, distance: 258.0
click at [380, 230] on div "Material ativo 30012627 - (SAP Legado: 50798900) - FILME C. 400X65 AP 269ML MP …" at bounding box center [456, 221] width 611 height 32
click at [382, 231] on div "Material ativo 30012627 - (SAP Legado: 50798900) - FILME C. 400X65 AP 269ML MP …" at bounding box center [456, 221] width 611 height 32
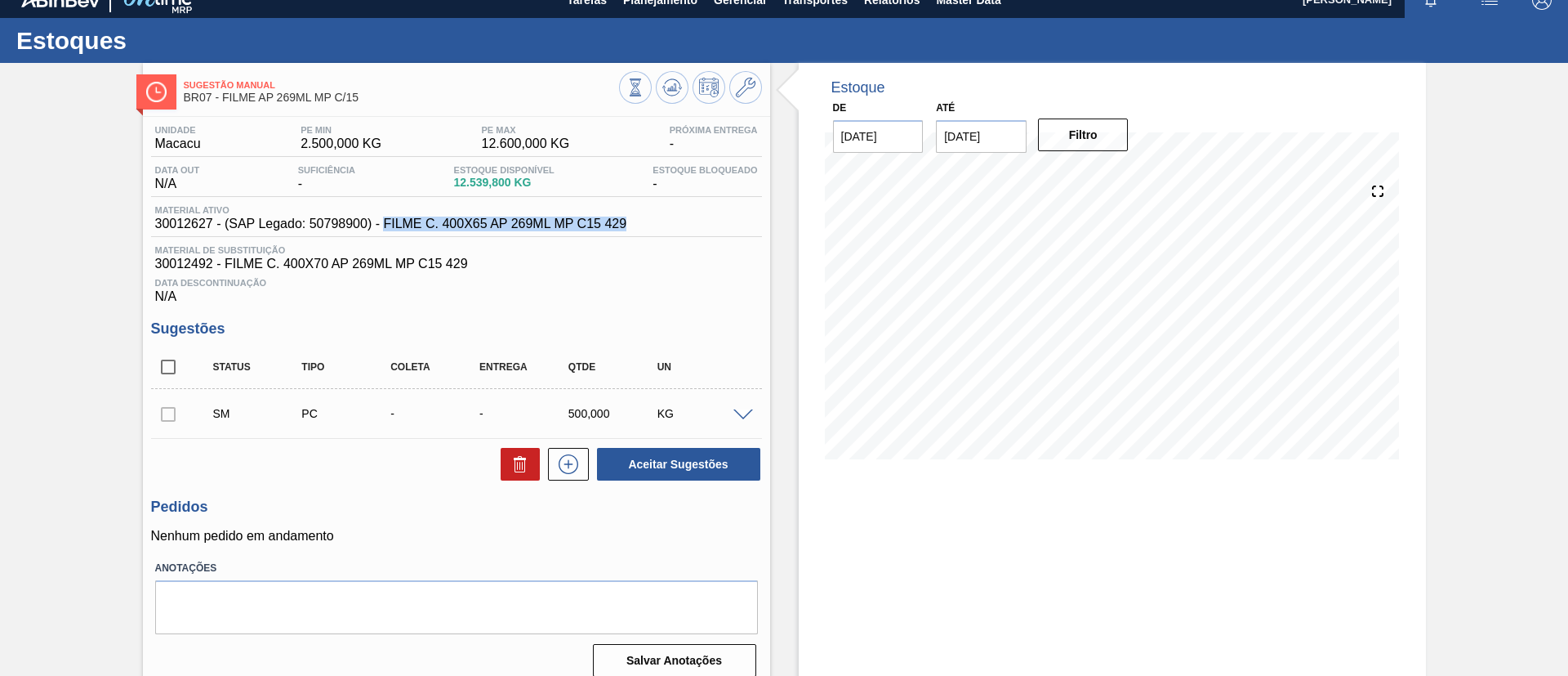
drag, startPoint x: 648, startPoint y: 224, endPoint x: 385, endPoint y: 228, distance: 263.0
click at [385, 228] on div "Material ativo 30012627 - (SAP Legado: 50798900) - FILME C. 400X65 AP 269ML MP …" at bounding box center [456, 221] width 611 height 32
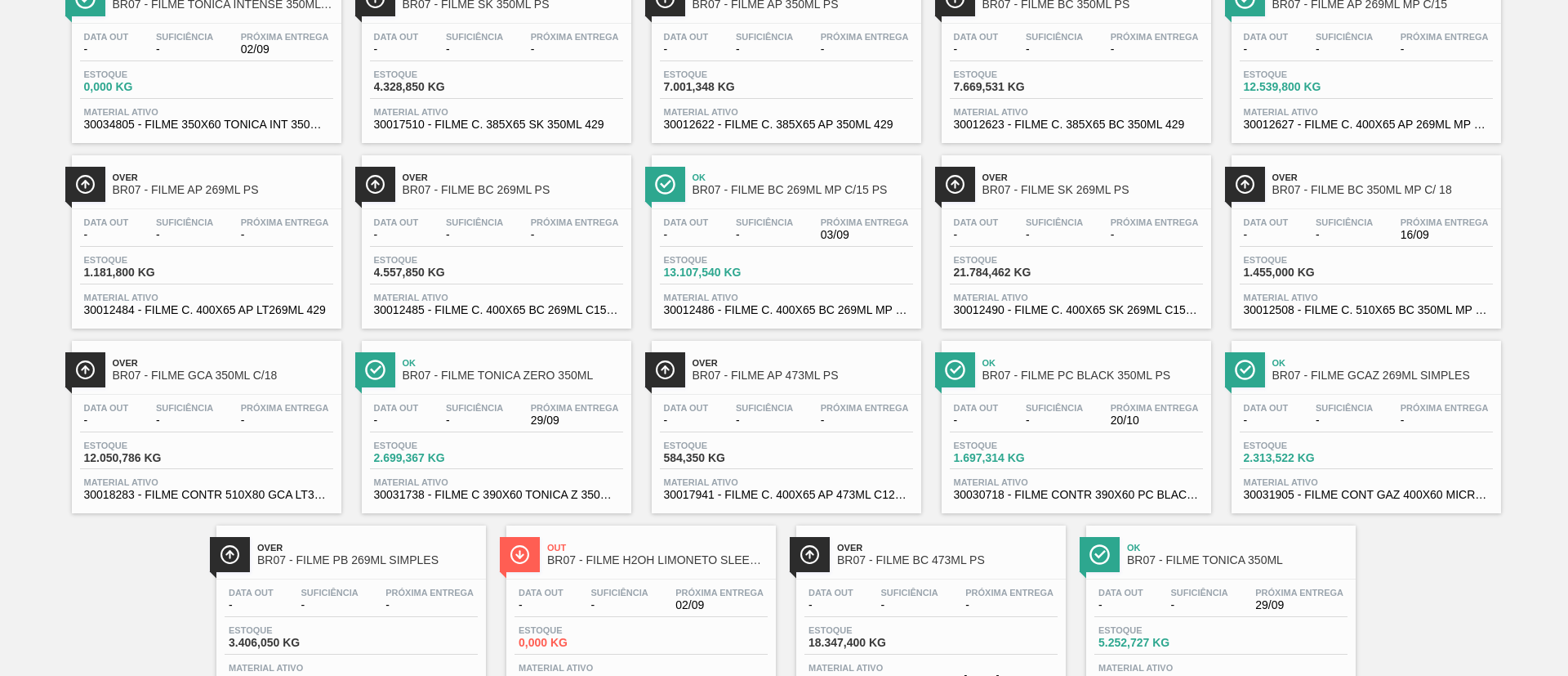
scroll to position [784, 0]
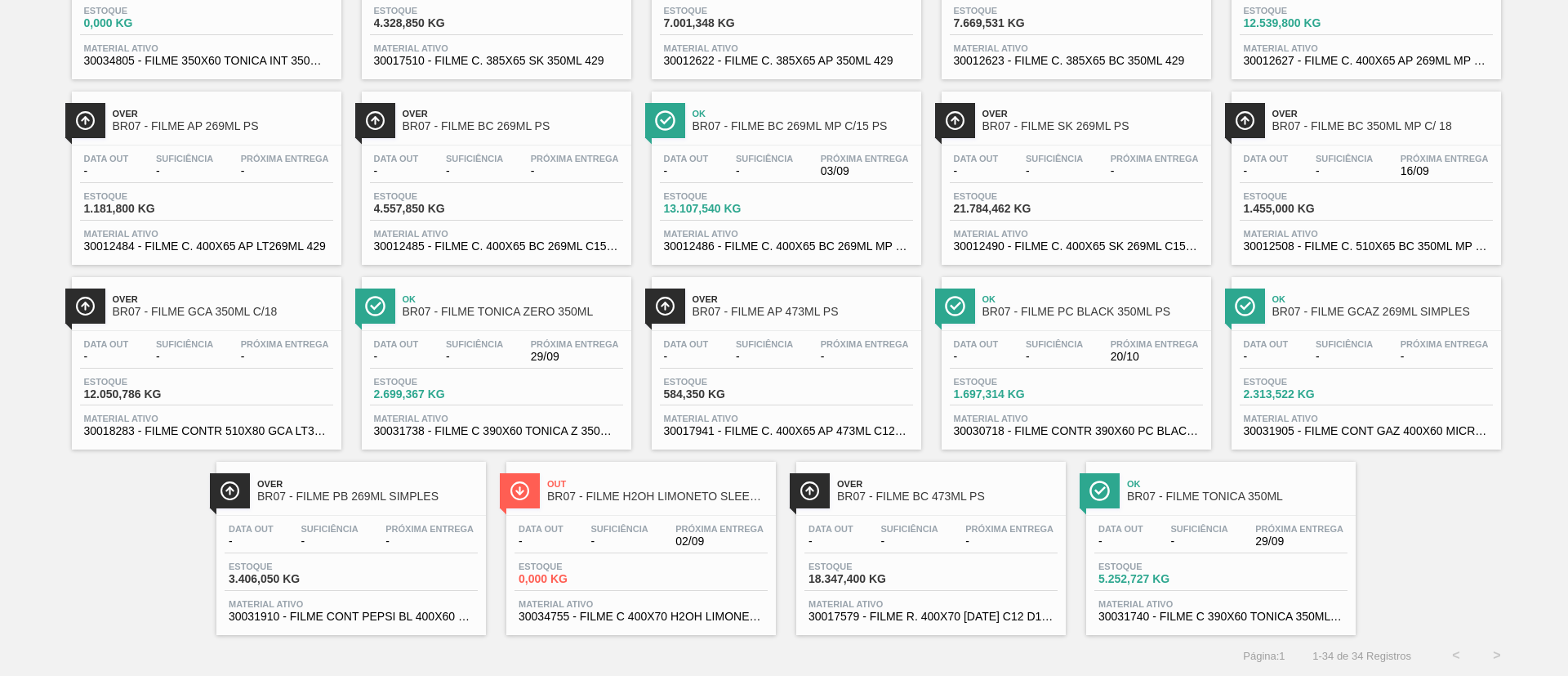
click at [1084, 132] on div "Over BR07 - FILME SK 269ML PS" at bounding box center [1092, 121] width 220 height 37
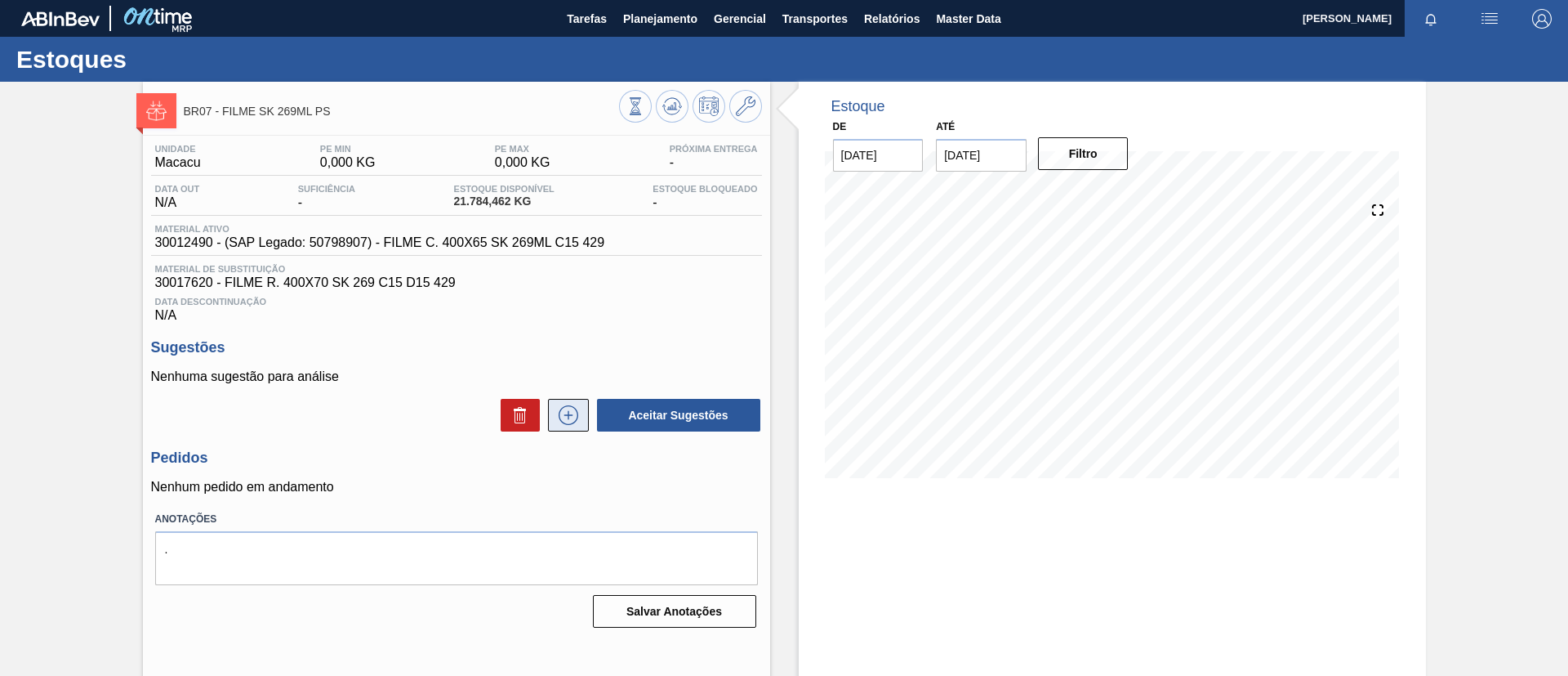
click at [570, 410] on icon at bounding box center [568, 414] width 26 height 19
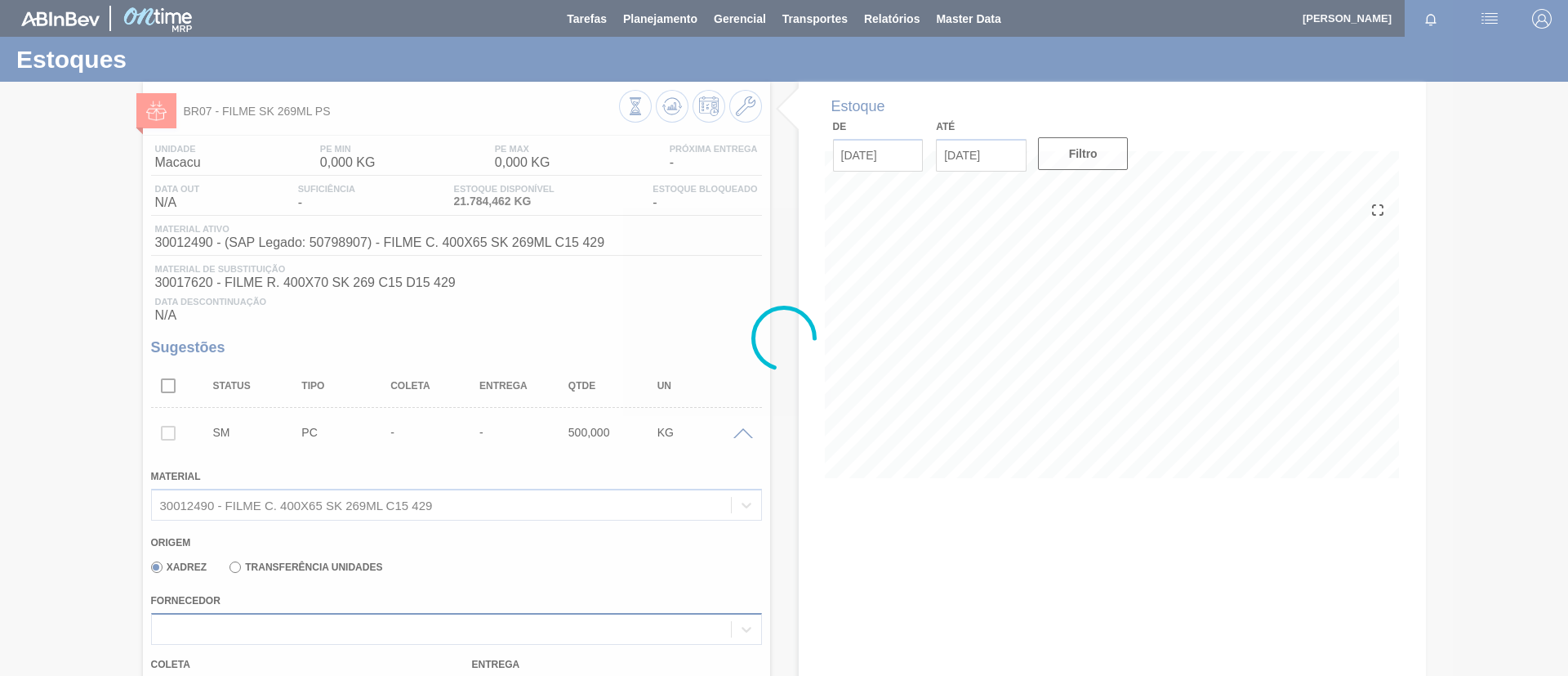
scroll to position [49, 0]
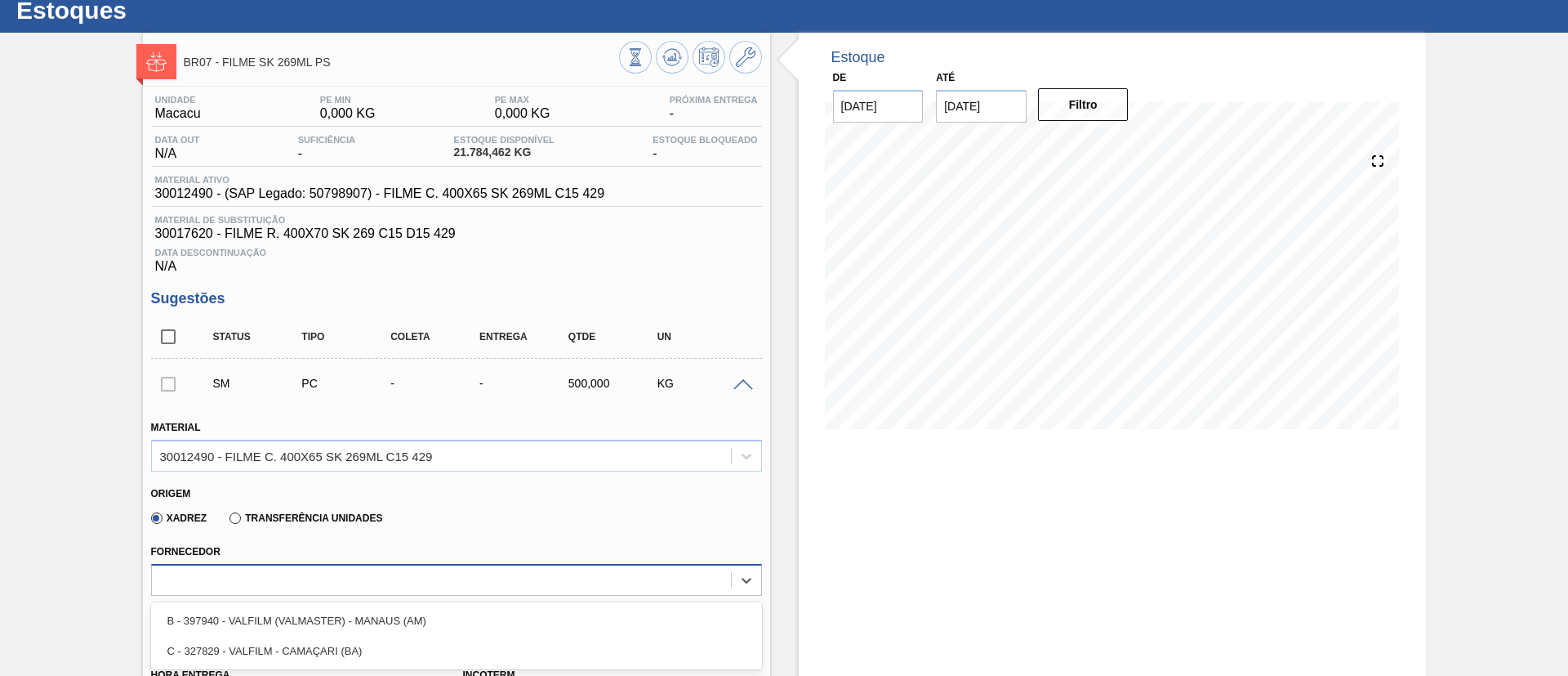
click at [450, 596] on div "option B - 397940 - VALFILM (VALMASTER) - MANAUS (AM) focused, 1 of 2. 2 result…" at bounding box center [456, 580] width 611 height 32
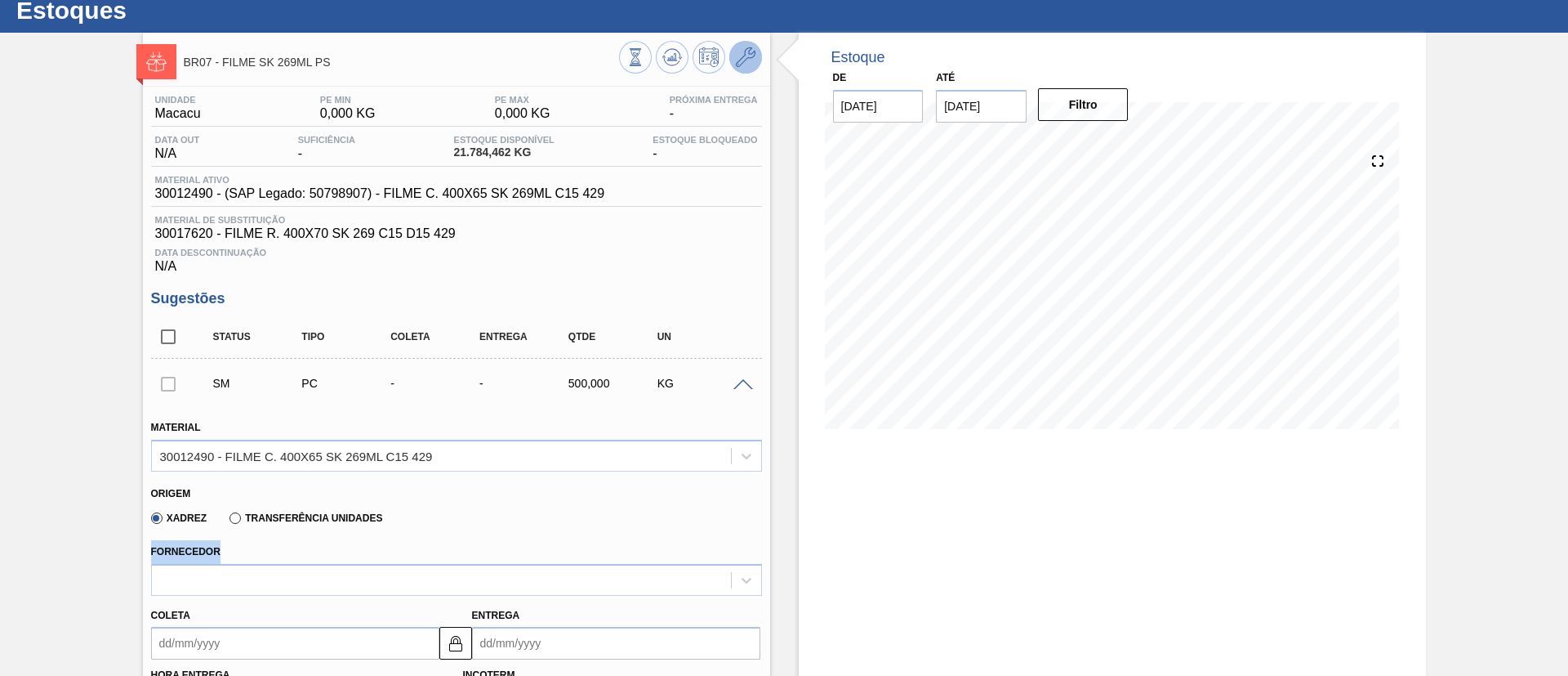
click at [744, 66] on icon at bounding box center [745, 57] width 19 height 19
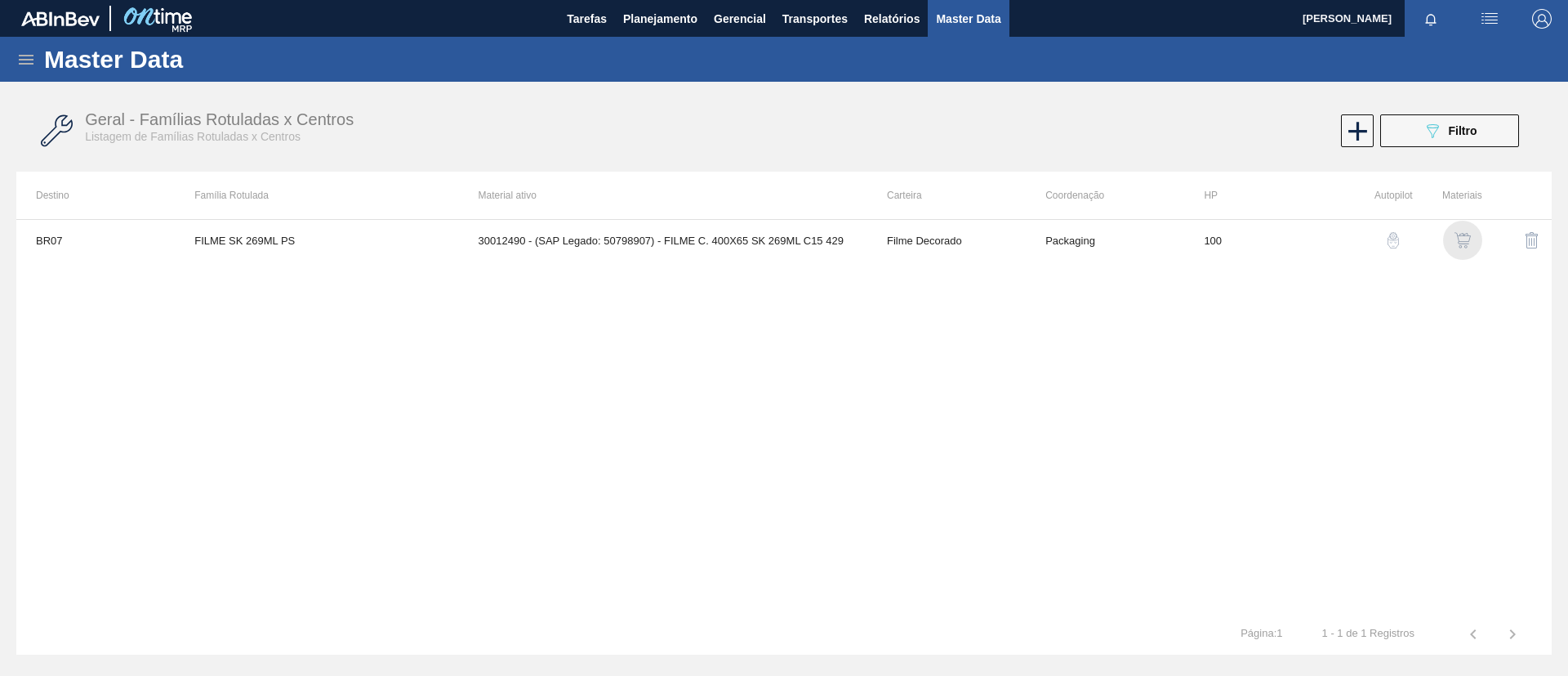
click at [1455, 235] on img "button" at bounding box center [1462, 240] width 16 height 16
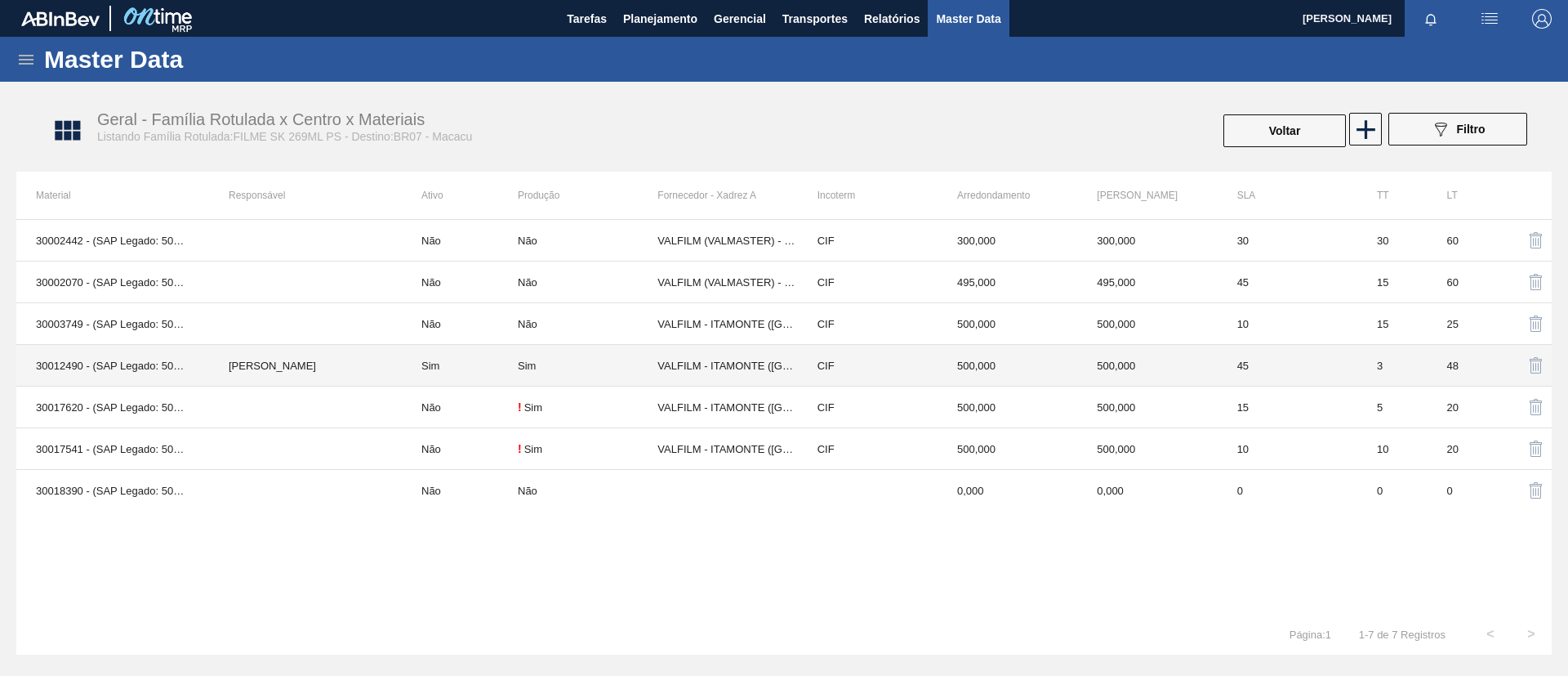
click at [323, 364] on td "[PERSON_NAME]" at bounding box center [305, 365] width 193 height 41
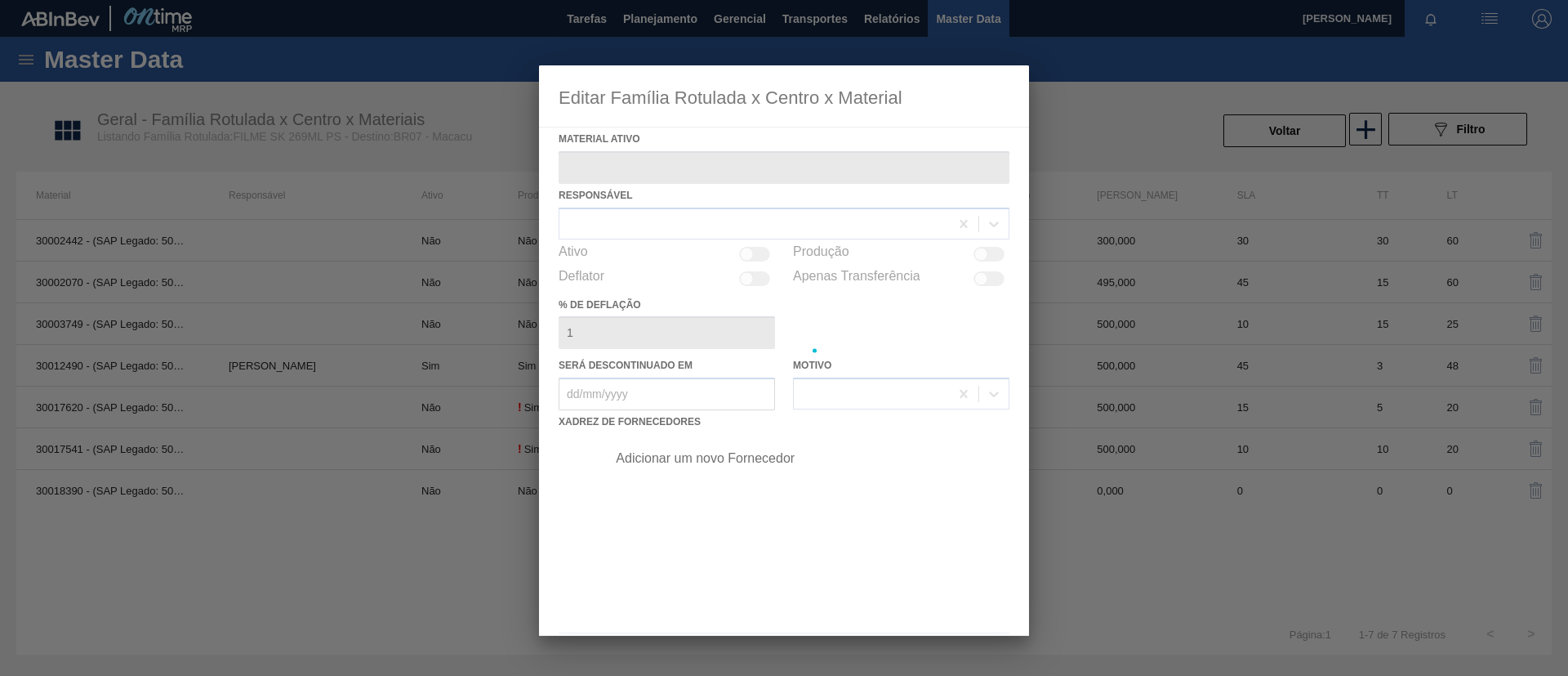
type ativo "30012490 - (SAP Legado: 50798907) - FILME C. 400X65 SK 269ML C15 429"
checkbox input "true"
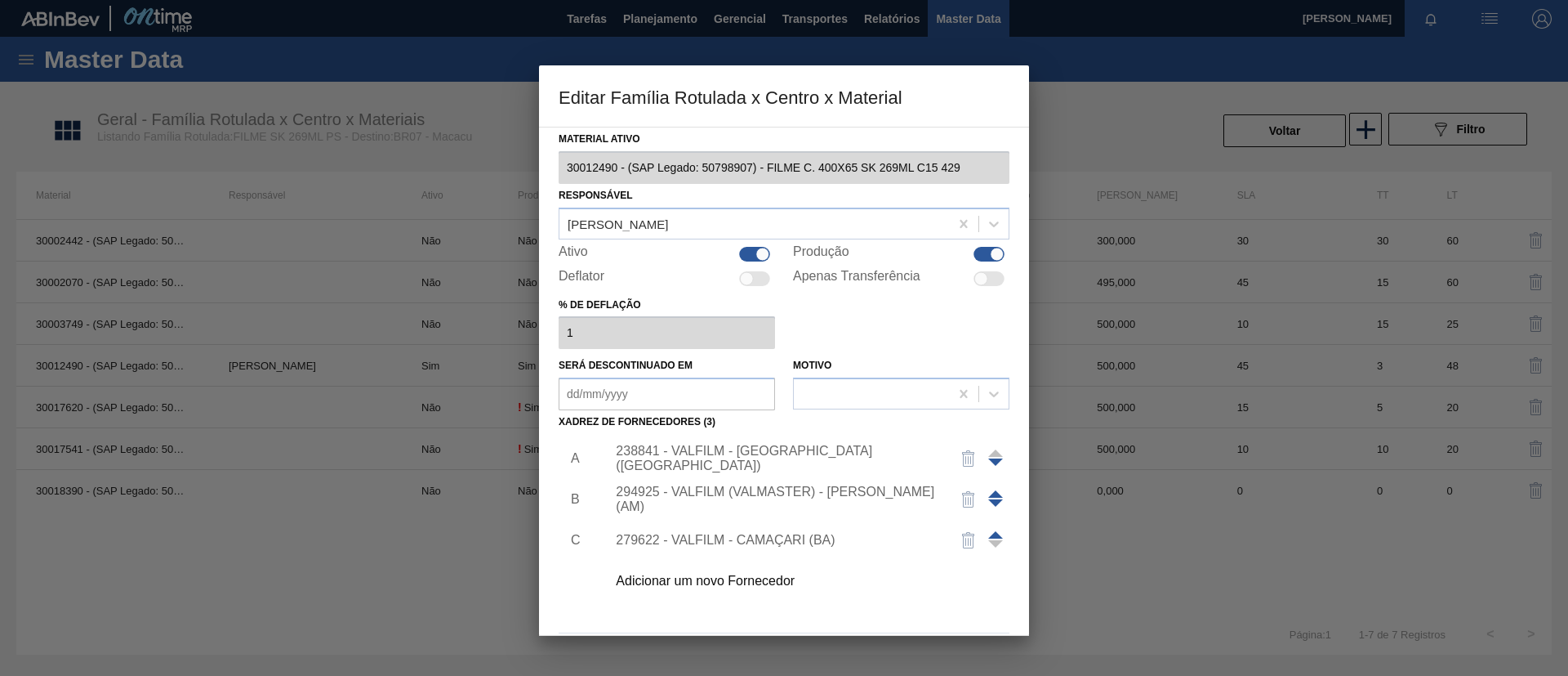
click at [990, 493] on span at bounding box center [995, 494] width 14 height 8
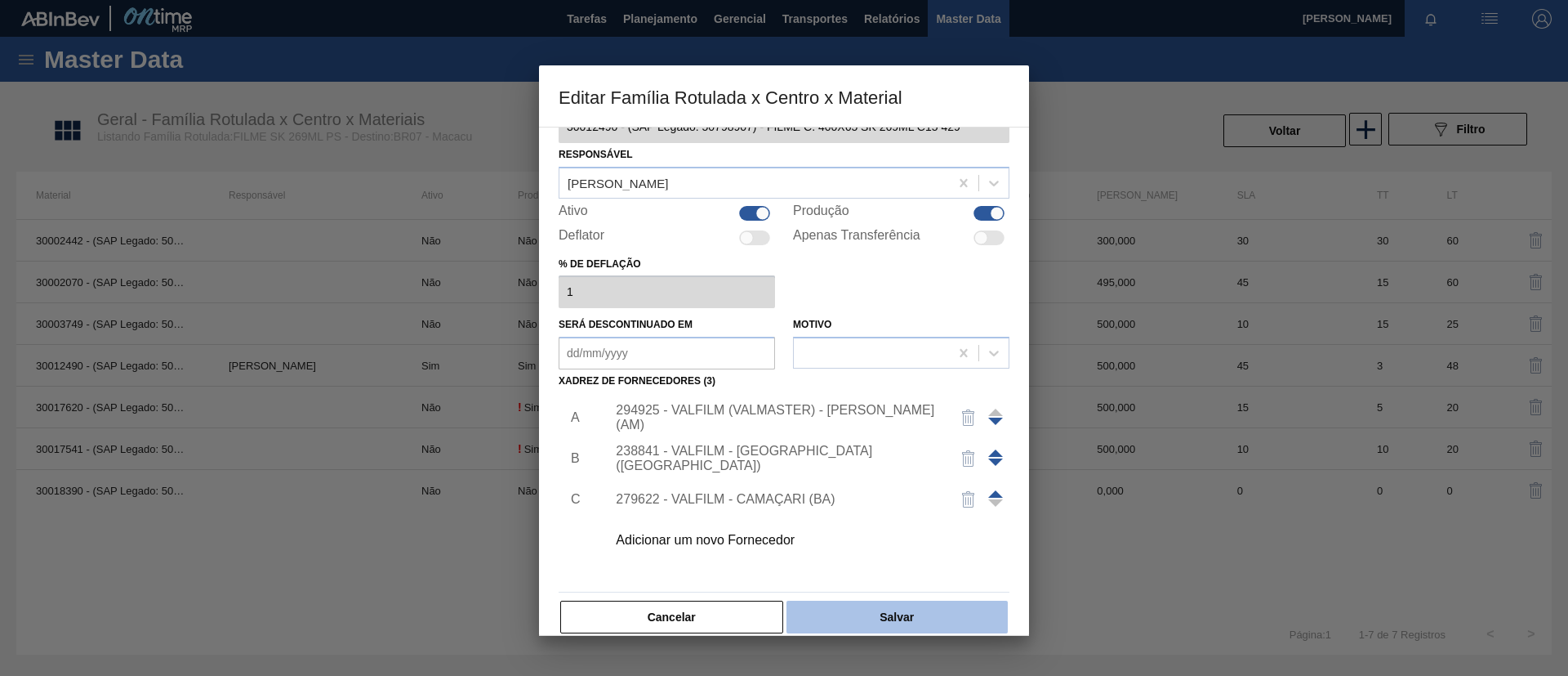
scroll to position [61, 0]
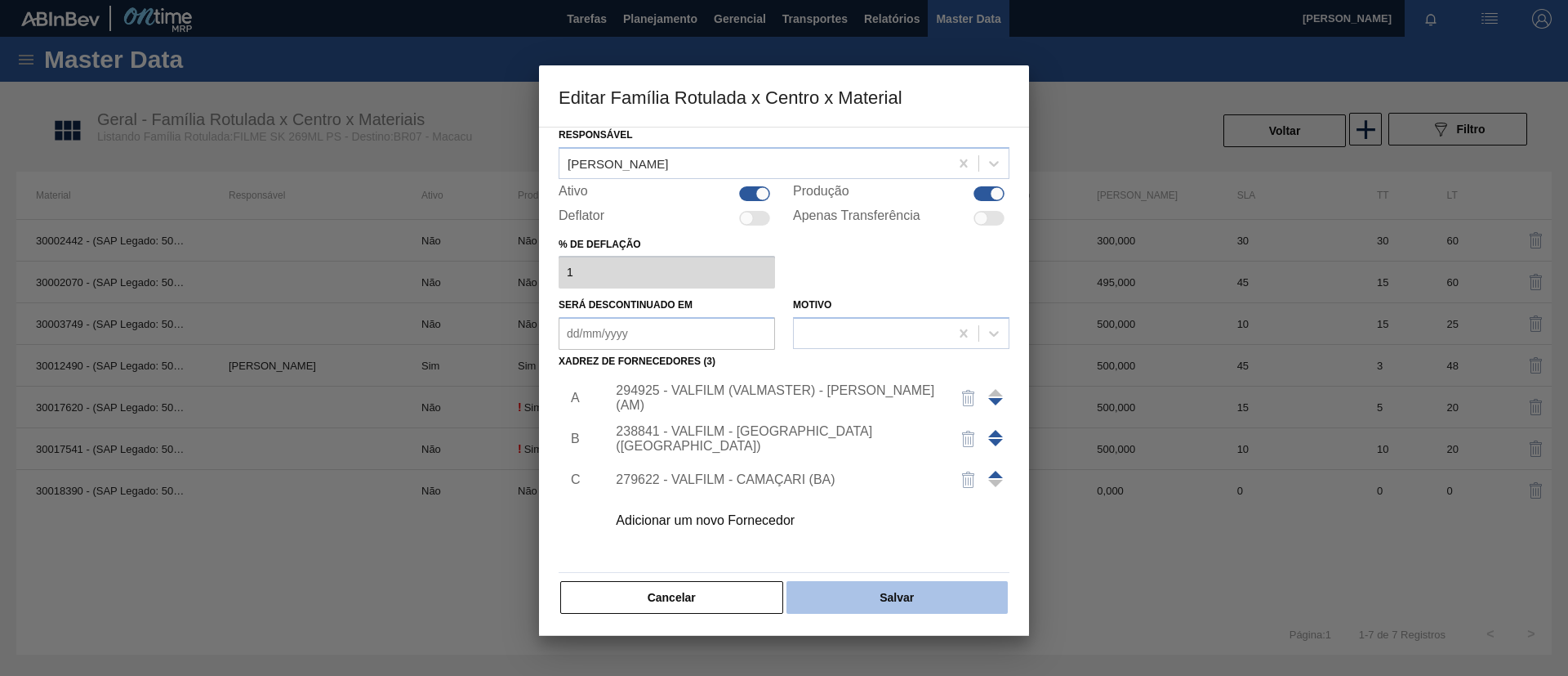
click at [943, 604] on button "Salvar" at bounding box center [897, 597] width 221 height 33
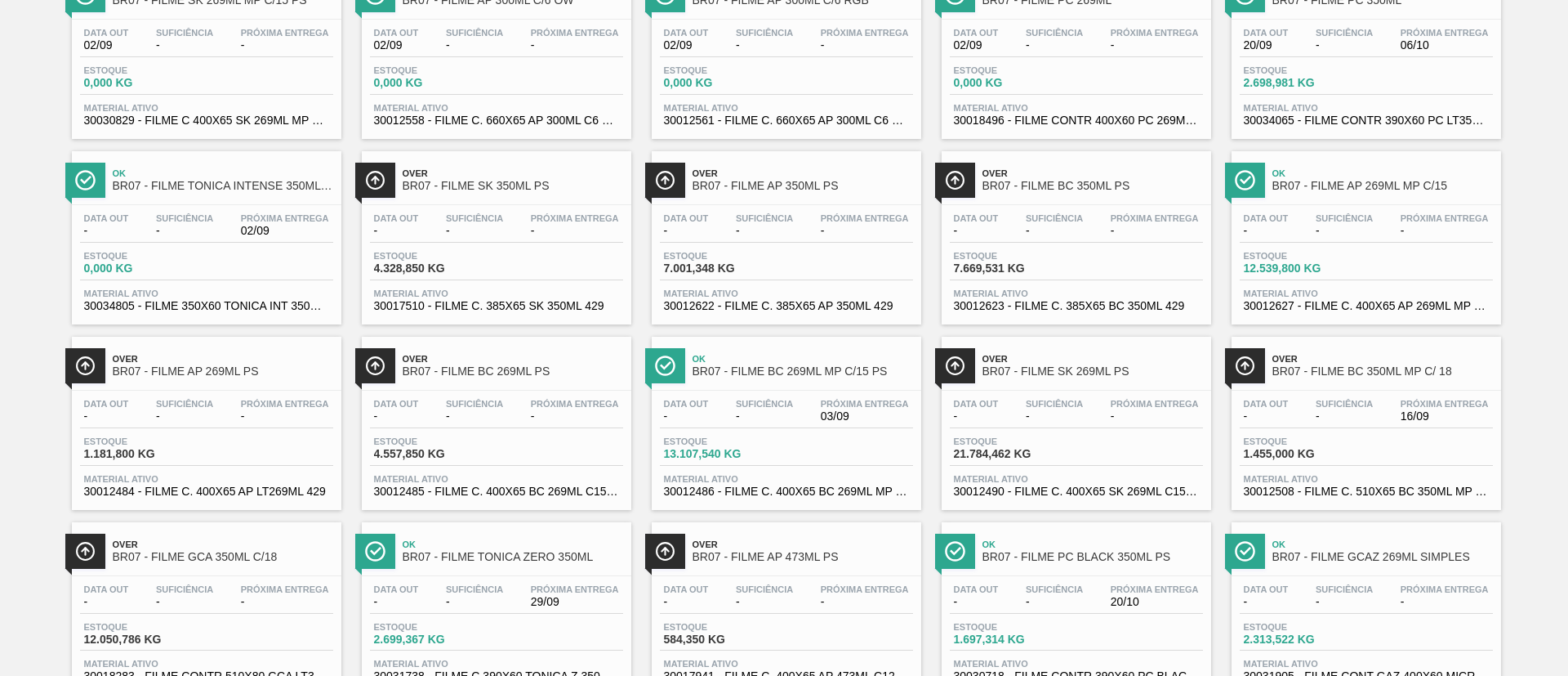
scroll to position [613, 0]
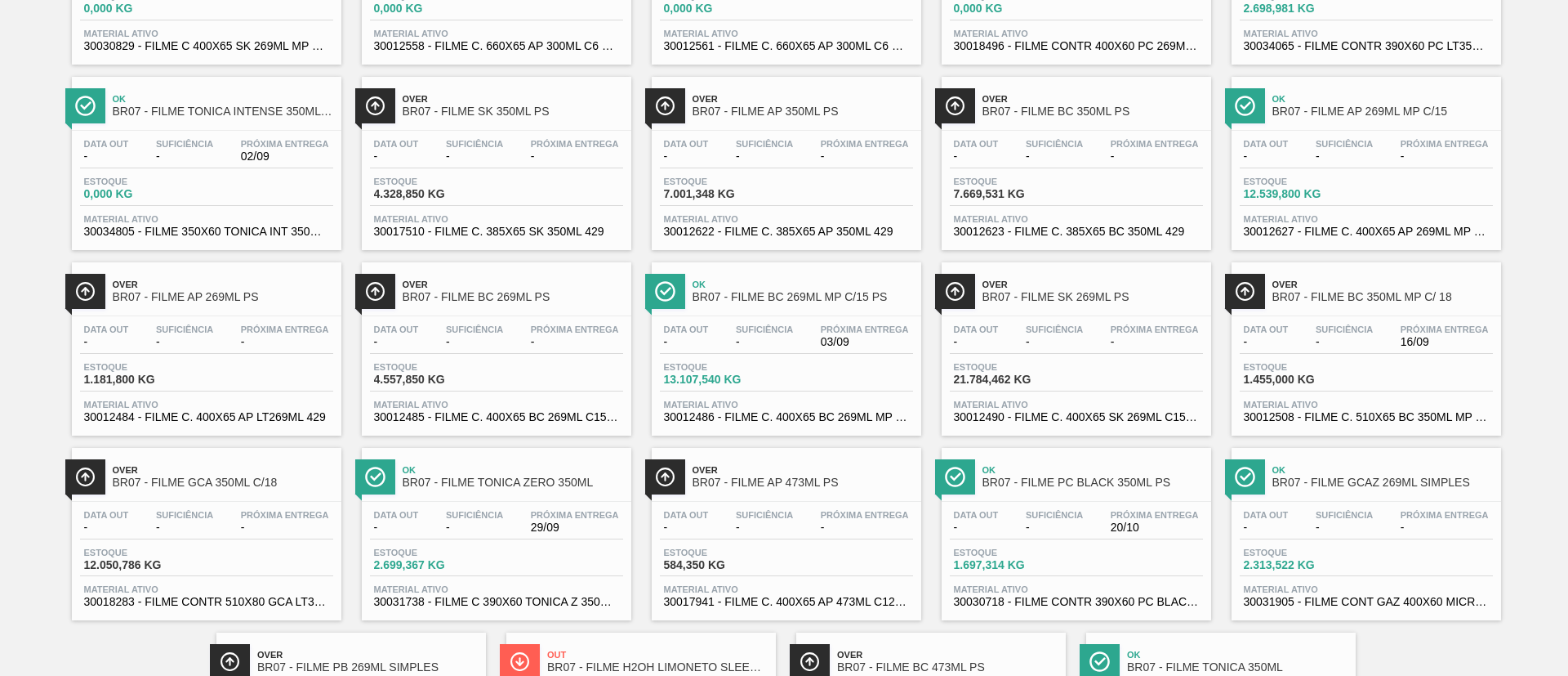
click at [1317, 296] on span "BR07 - FILME BC 350ML MP C/ 18" at bounding box center [1382, 297] width 220 height 13
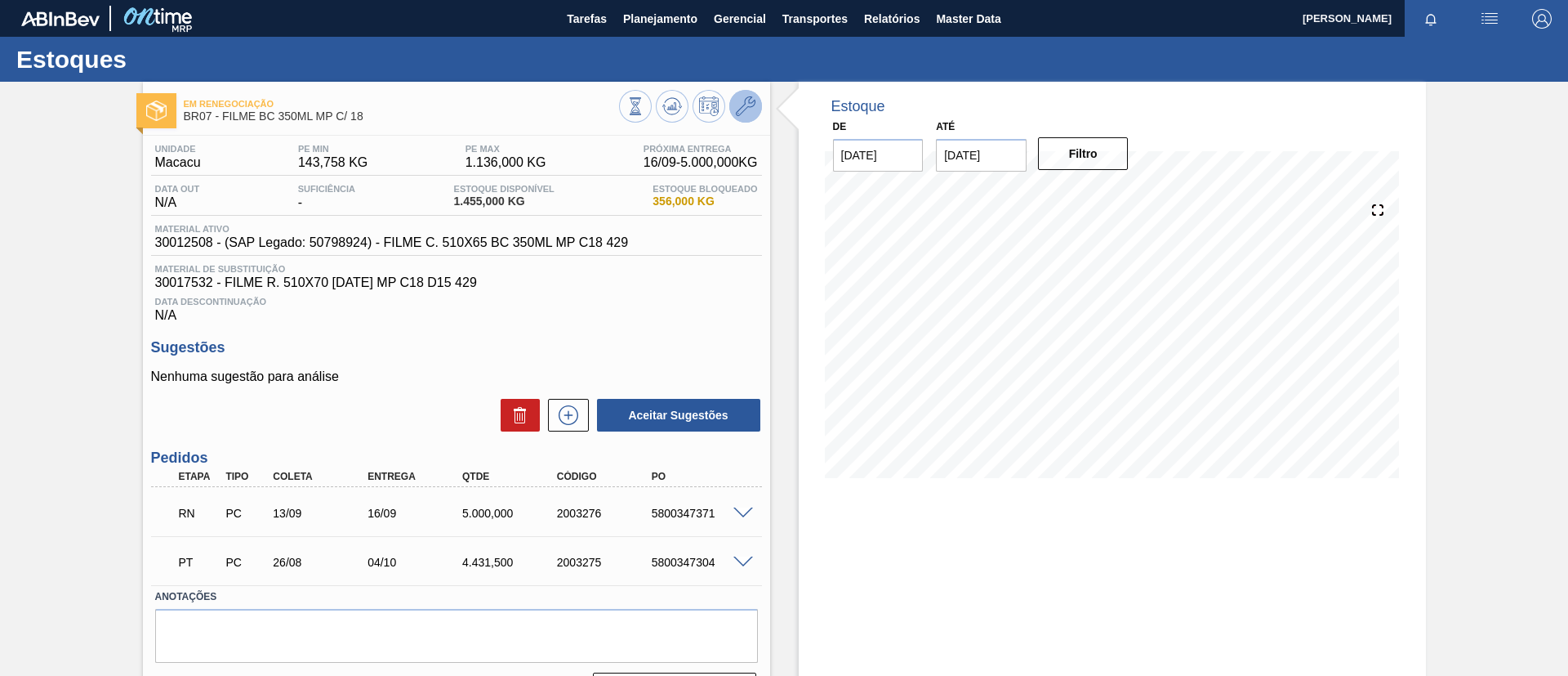
click at [750, 113] on icon at bounding box center [745, 105] width 19 height 19
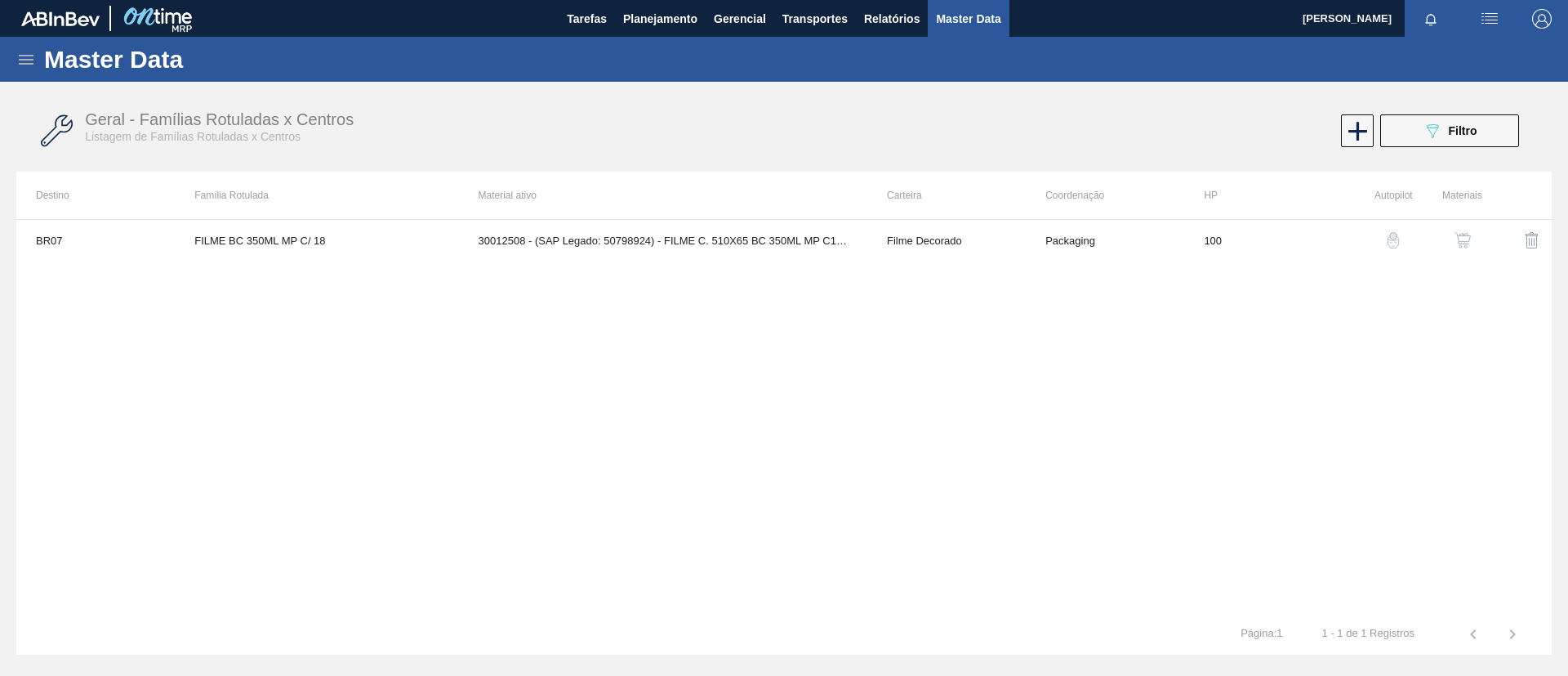
click at [1465, 241] on img "button" at bounding box center [1462, 240] width 16 height 16
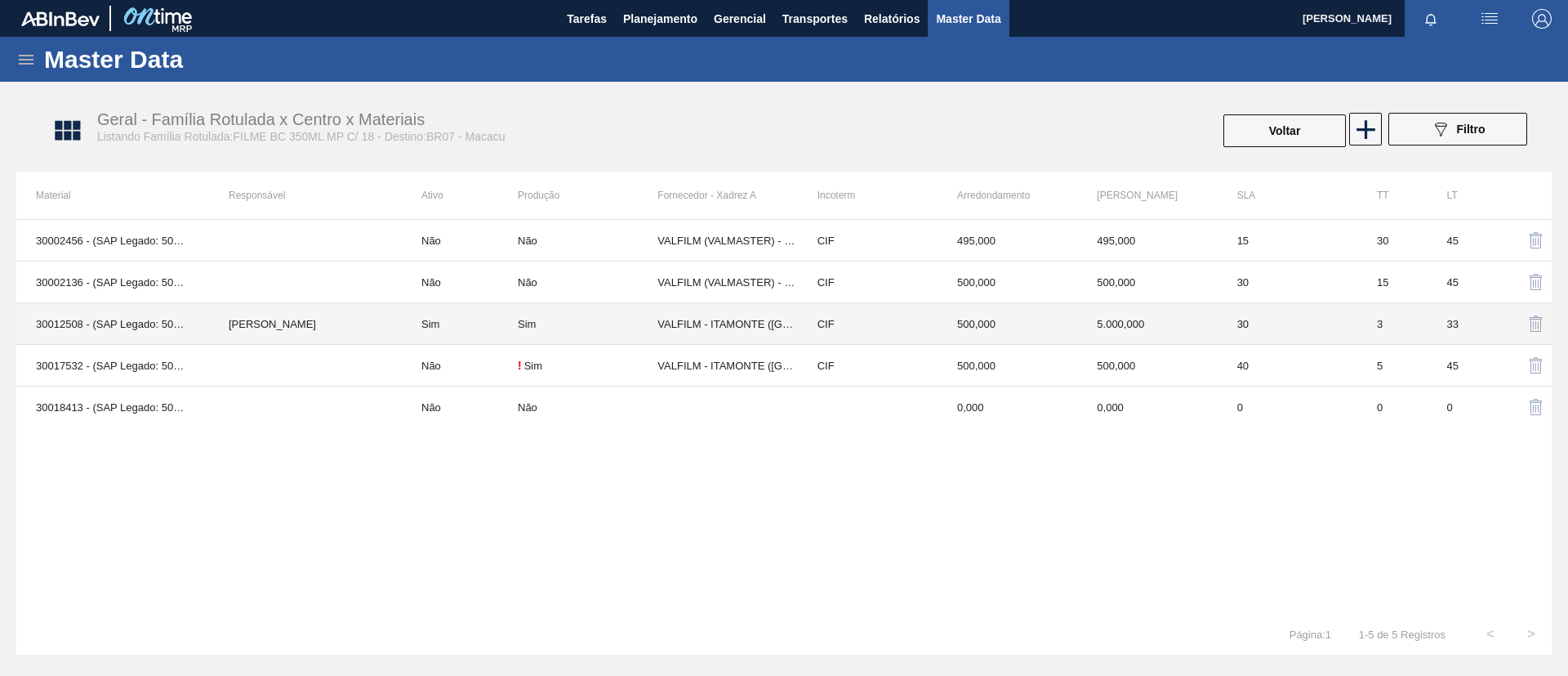
click at [412, 322] on td "Sim" at bounding box center [459, 323] width 116 height 41
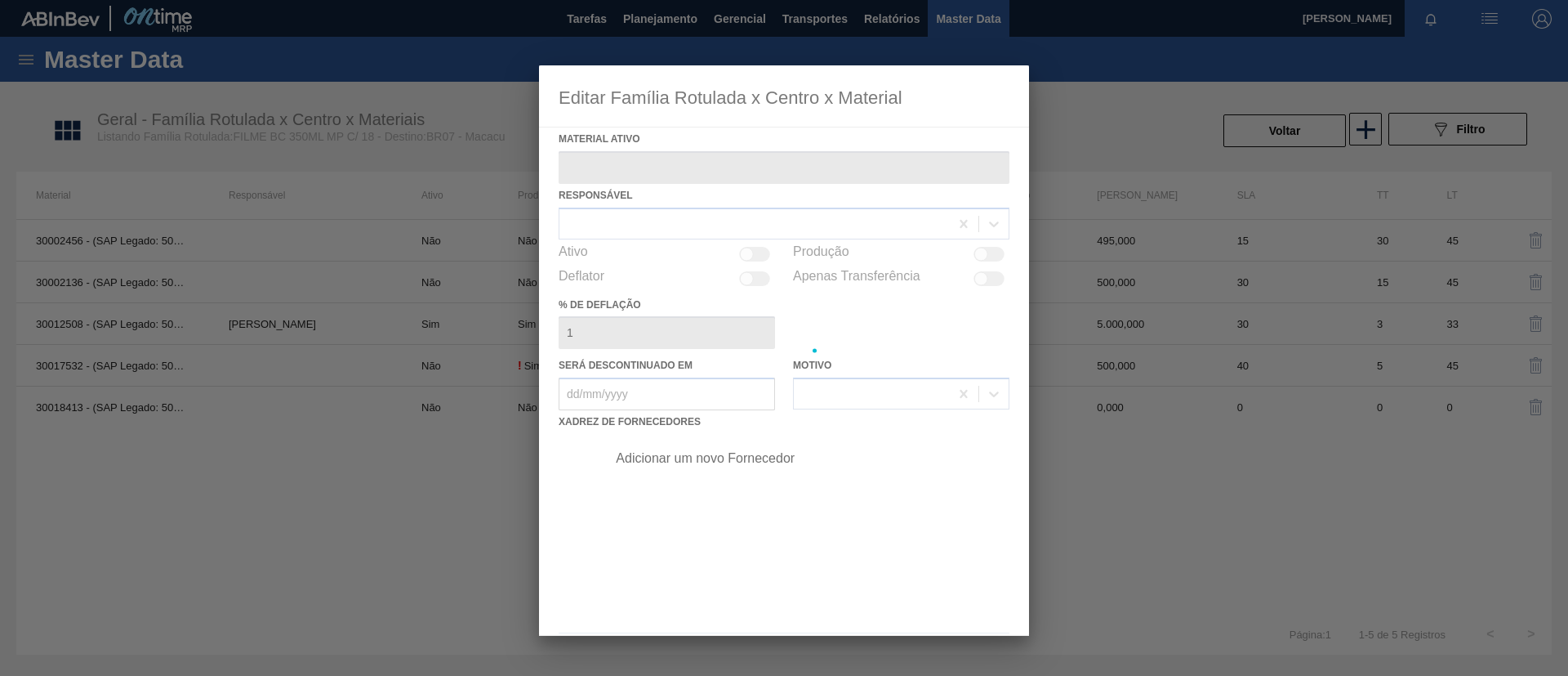
type ativo "30012508 - (SAP Legado: 50798924) - FILME C. 510X65 BC 350ML MP C18 429"
checkbox input "true"
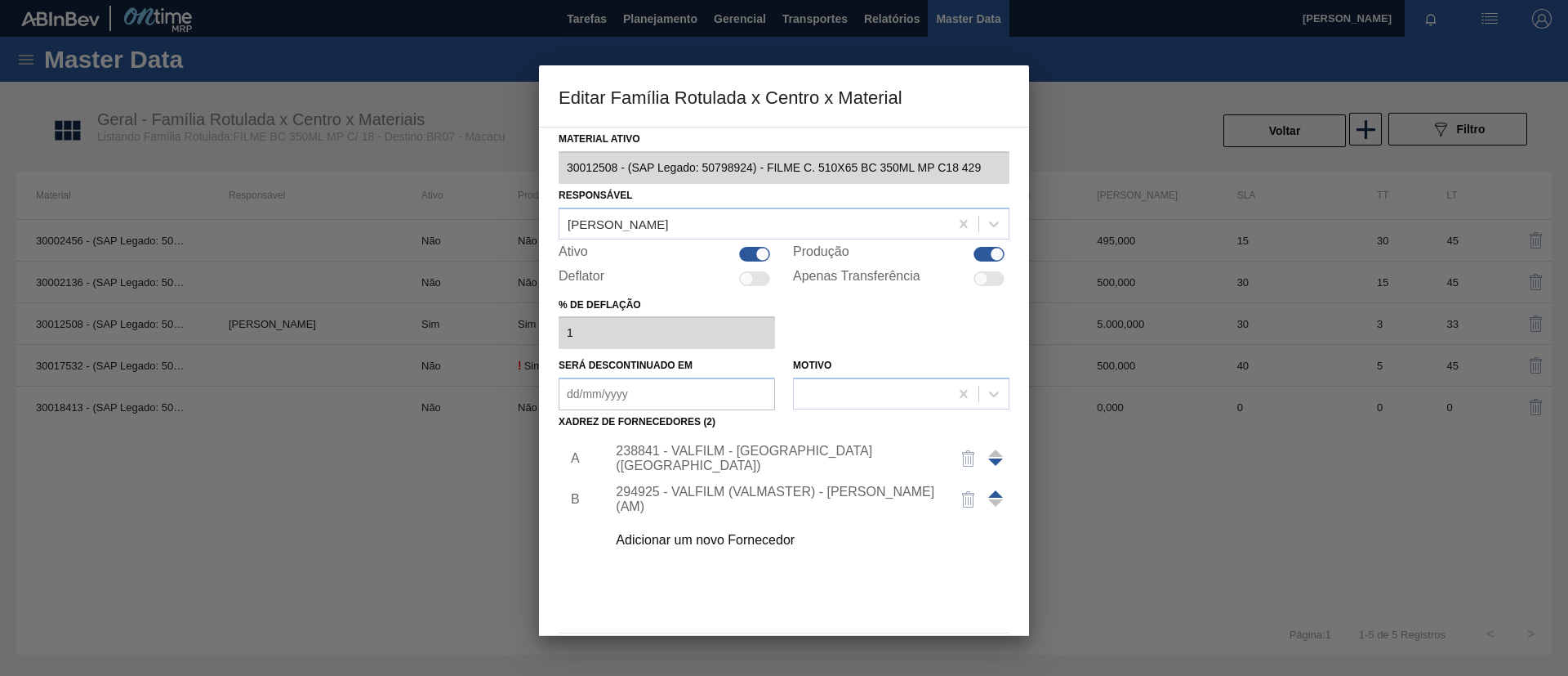
click at [992, 490] on span at bounding box center [995, 494] width 14 height 8
click at [789, 449] on div "294925 - VALFILM (VALMASTER) - MANAUS (AM)" at bounding box center [803, 458] width 412 height 41
click at [854, 468] on div "294925 - VALFILM (VALMASTER) - MANAUS (AM)" at bounding box center [803, 458] width 412 height 41
click at [865, 454] on div "294925 - VALFILM (VALMASTER) - MANAUS (AM)" at bounding box center [776, 458] width 321 height 30
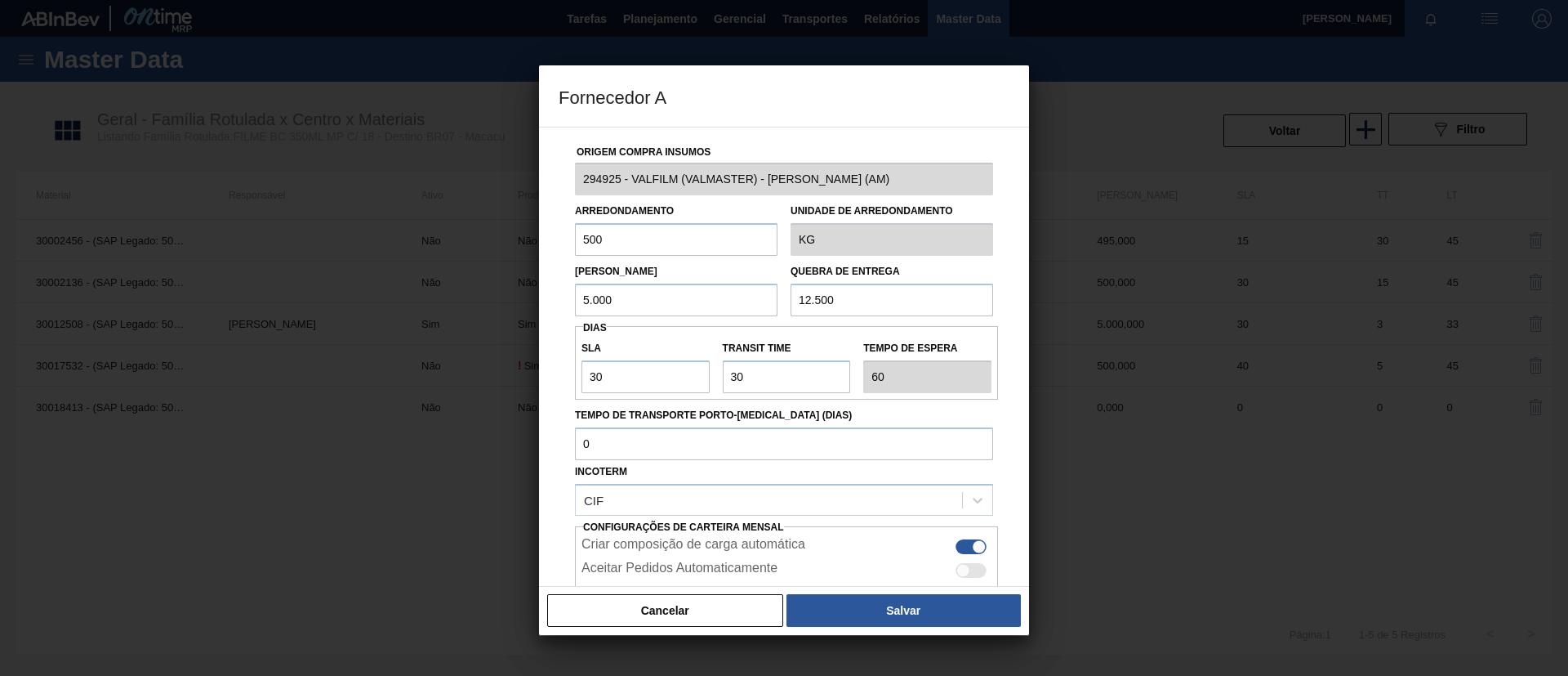
click at [824, 590] on div "Cancelar Salvar" at bounding box center [784, 610] width 490 height 49
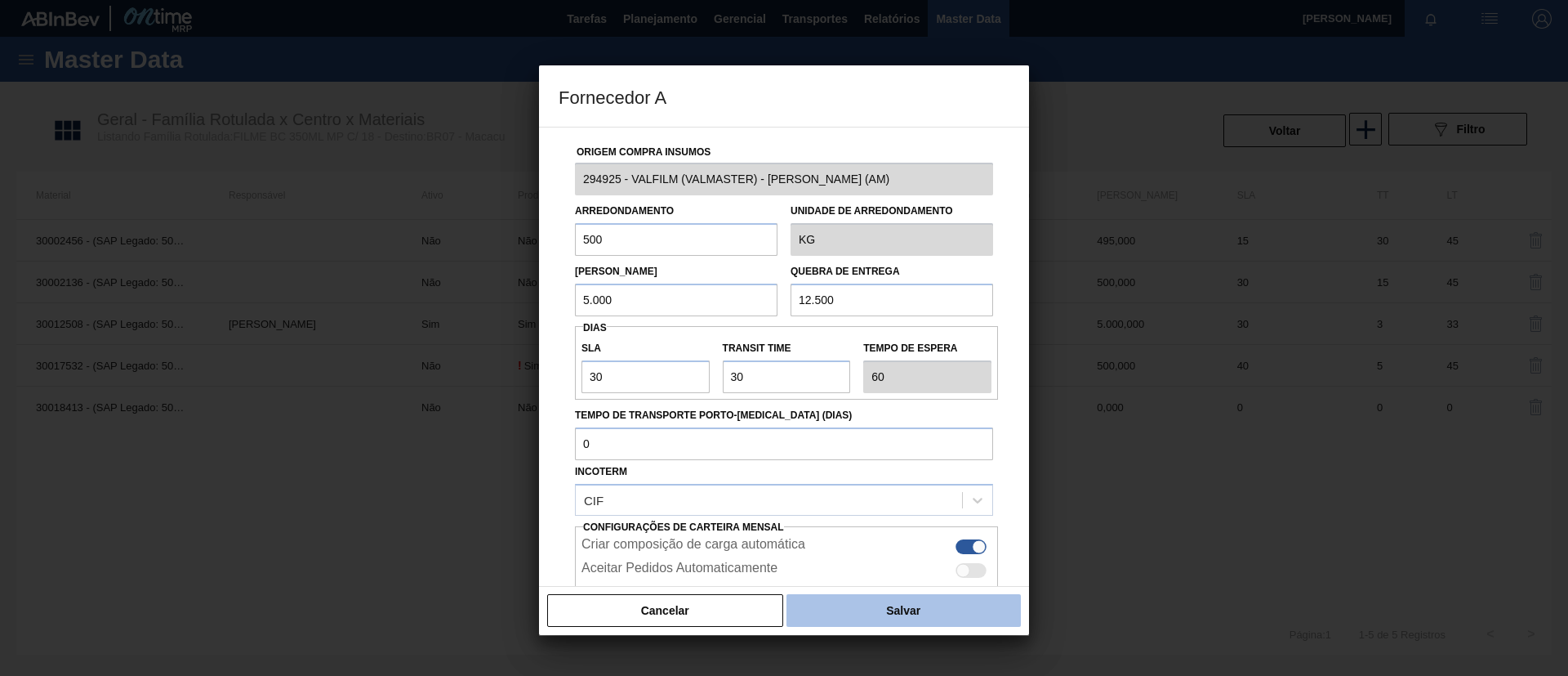
click at [857, 602] on button "Salvar" at bounding box center [903, 610] width 234 height 33
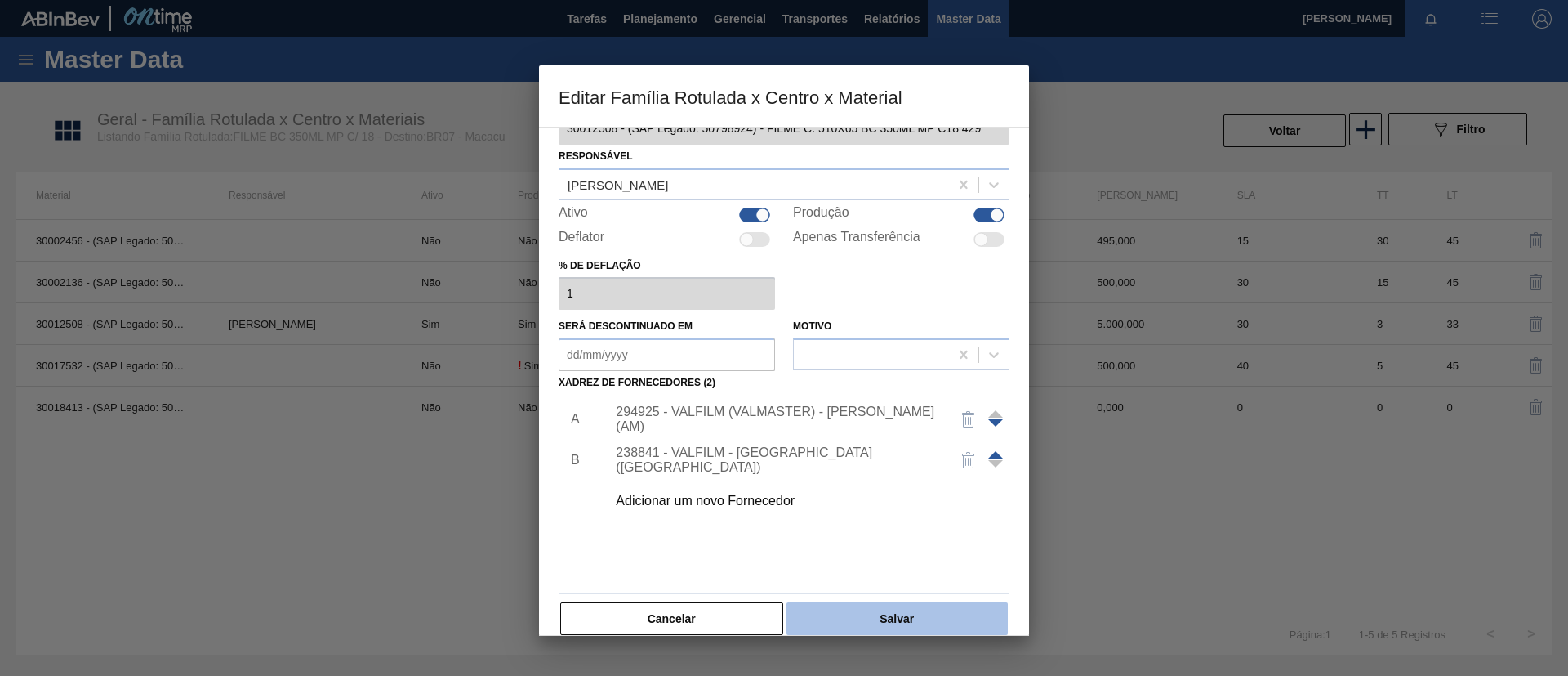
scroll to position [61, 0]
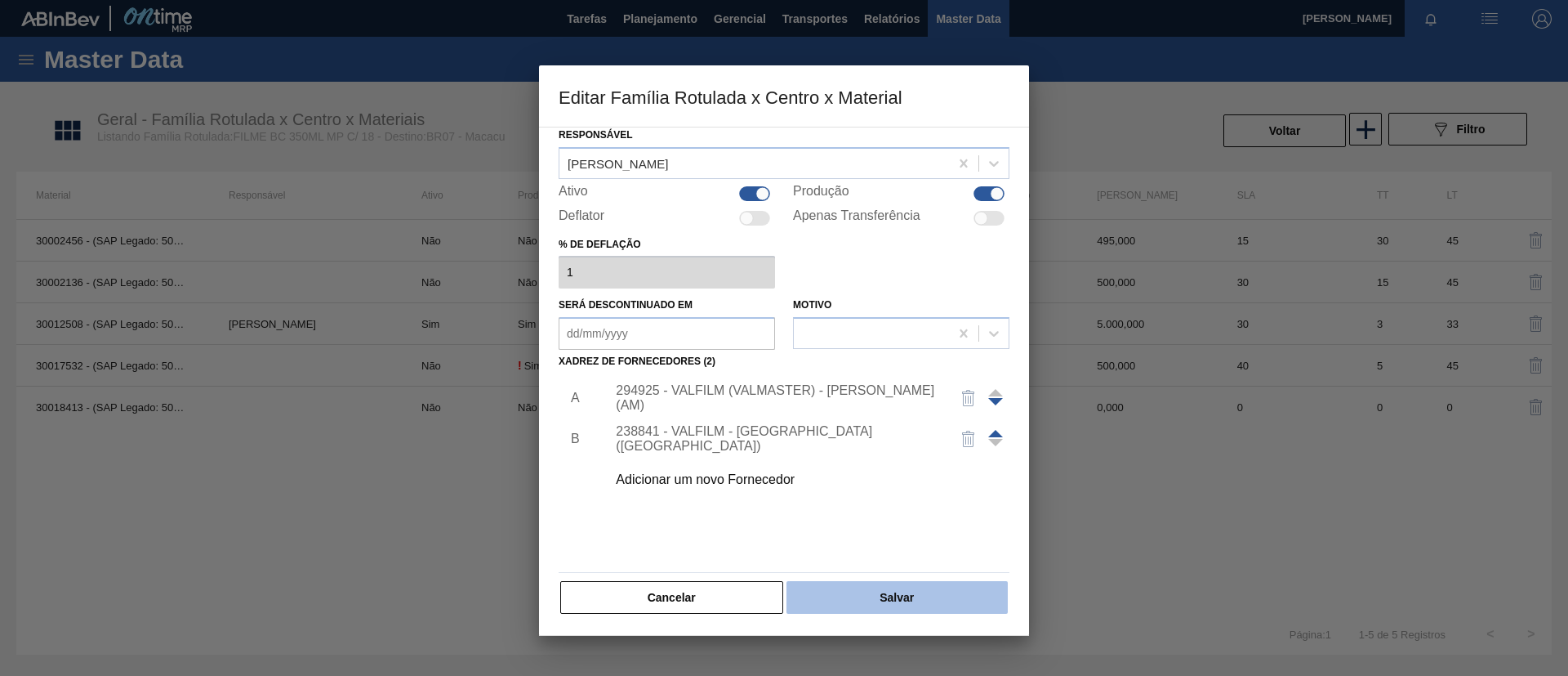
click at [922, 588] on button "Salvar" at bounding box center [897, 597] width 221 height 33
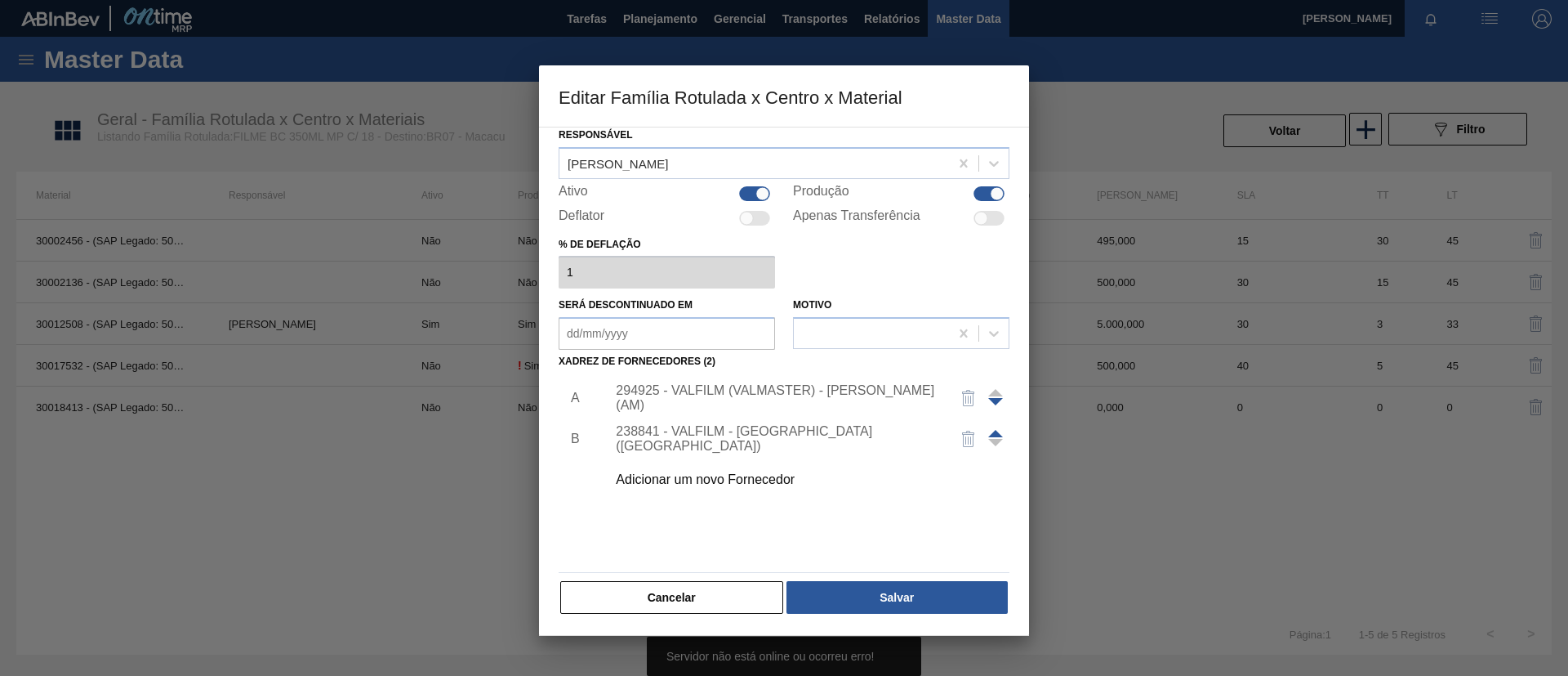
click at [859, 579] on div "Cancelar Salvar" at bounding box center [784, 597] width 450 height 36
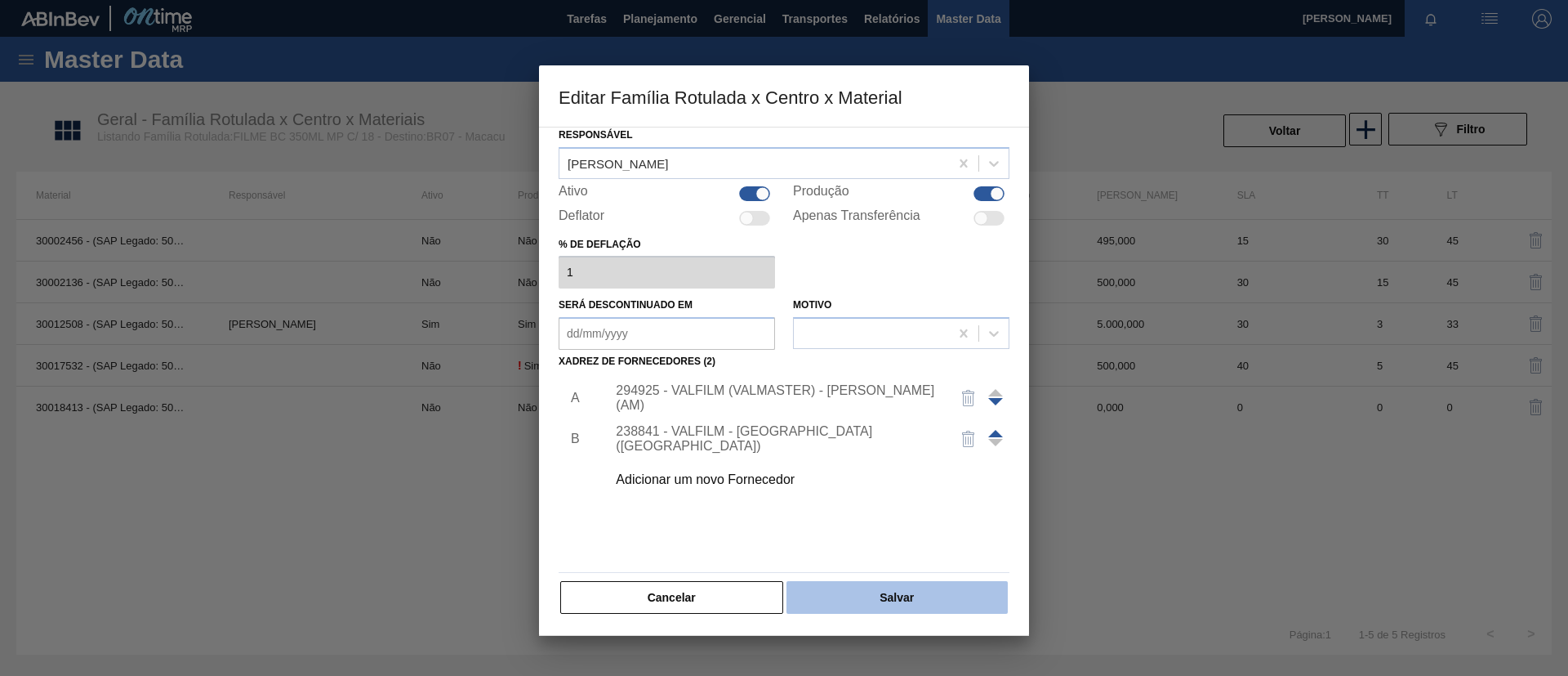
click at [863, 586] on button "Salvar" at bounding box center [897, 597] width 221 height 33
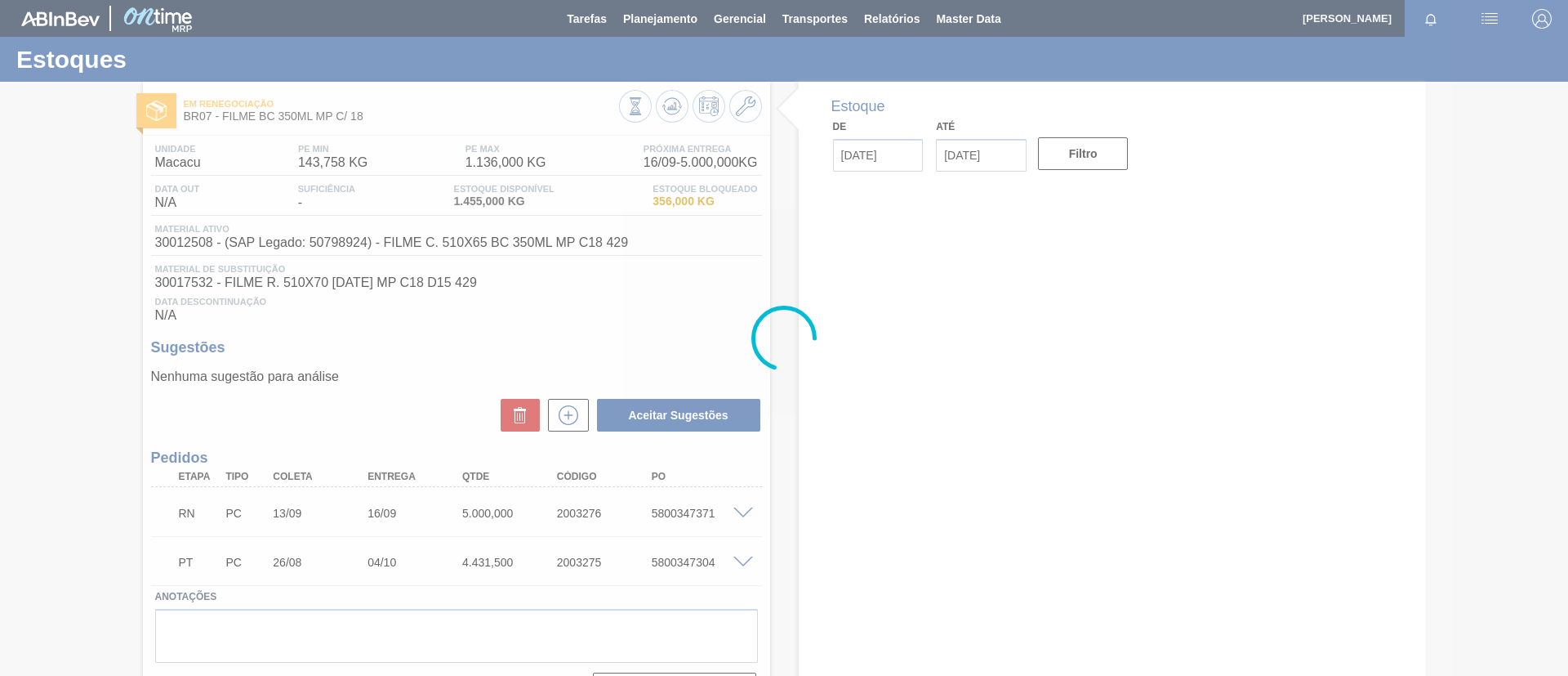
click at [568, 408] on div at bounding box center [784, 338] width 1568 height 676
click at [568, 412] on div at bounding box center [784, 338] width 1568 height 676
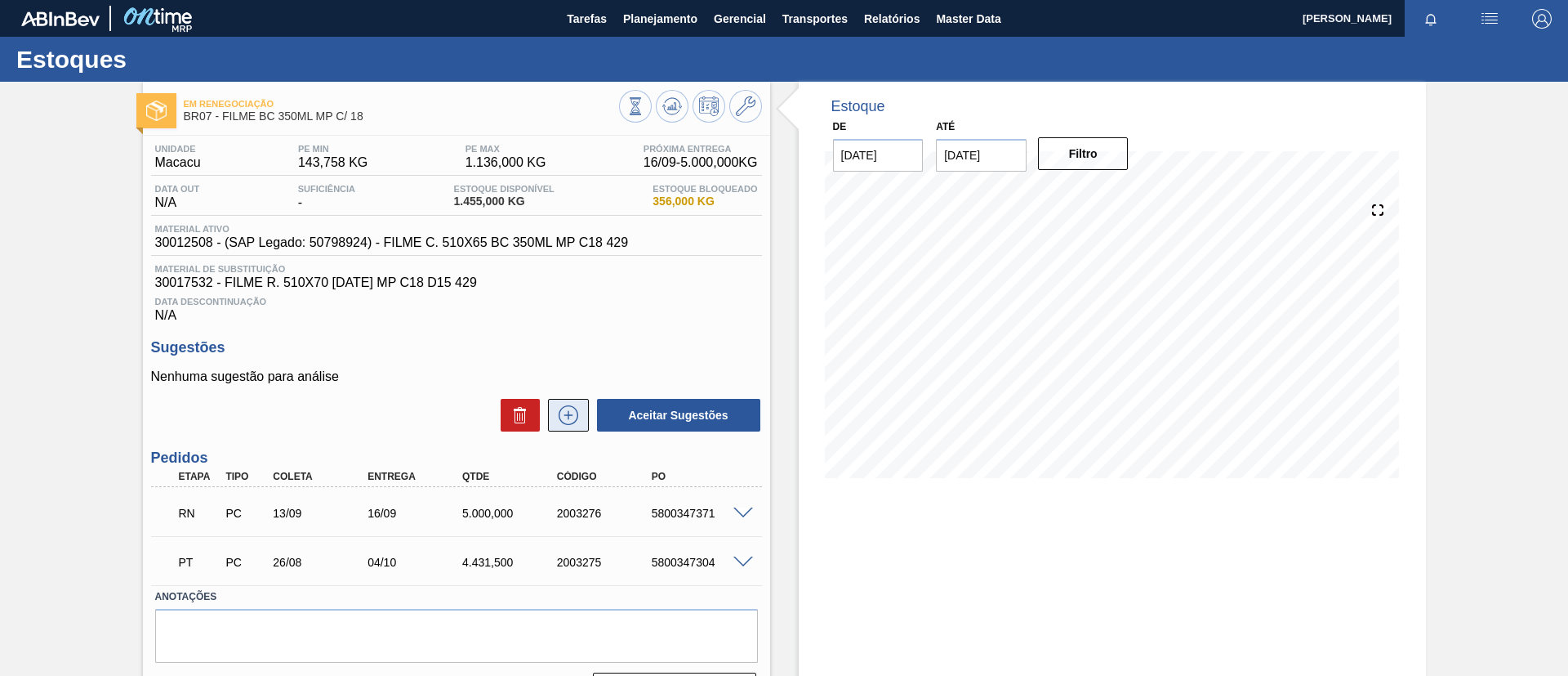
click at [568, 414] on icon at bounding box center [568, 414] width 9 height 1
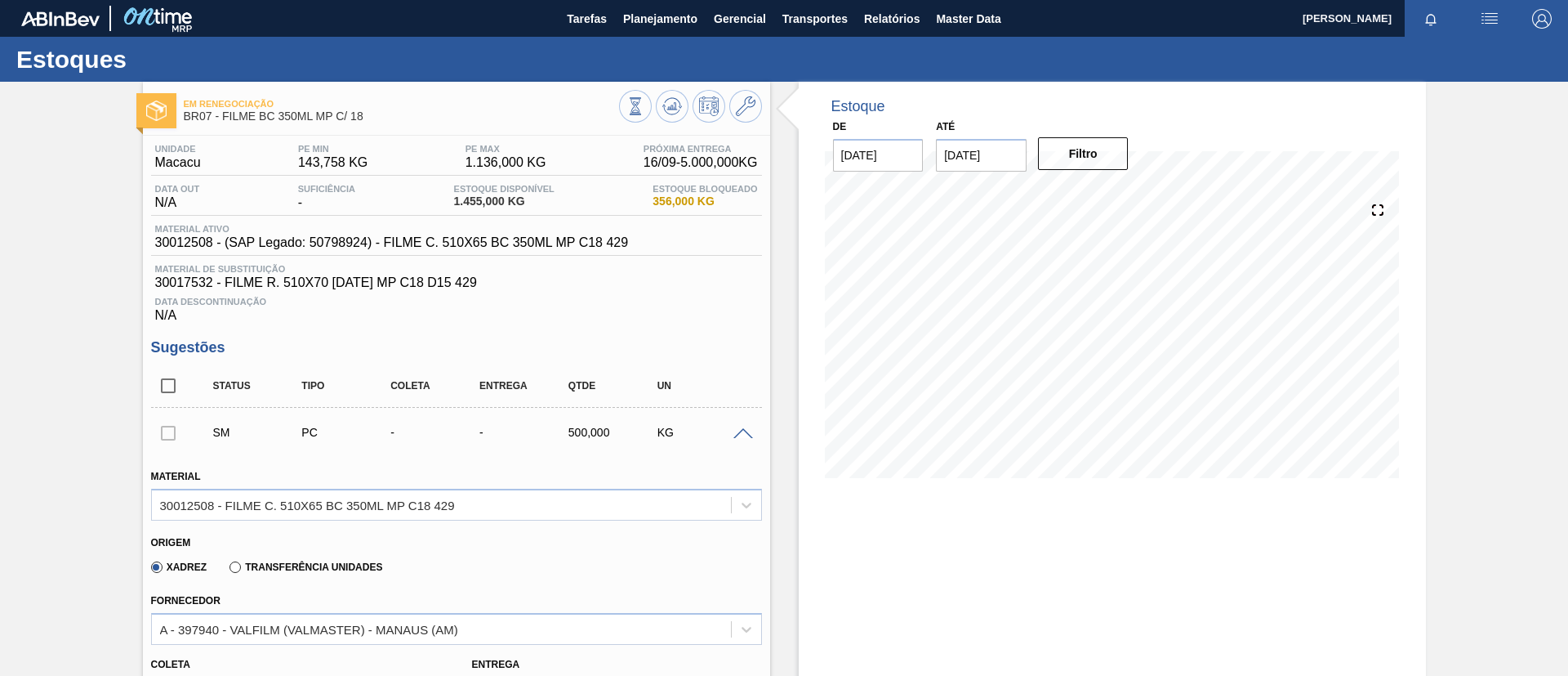
click at [739, 425] on div "SM PC - - 500,000 KG" at bounding box center [456, 432] width 611 height 41
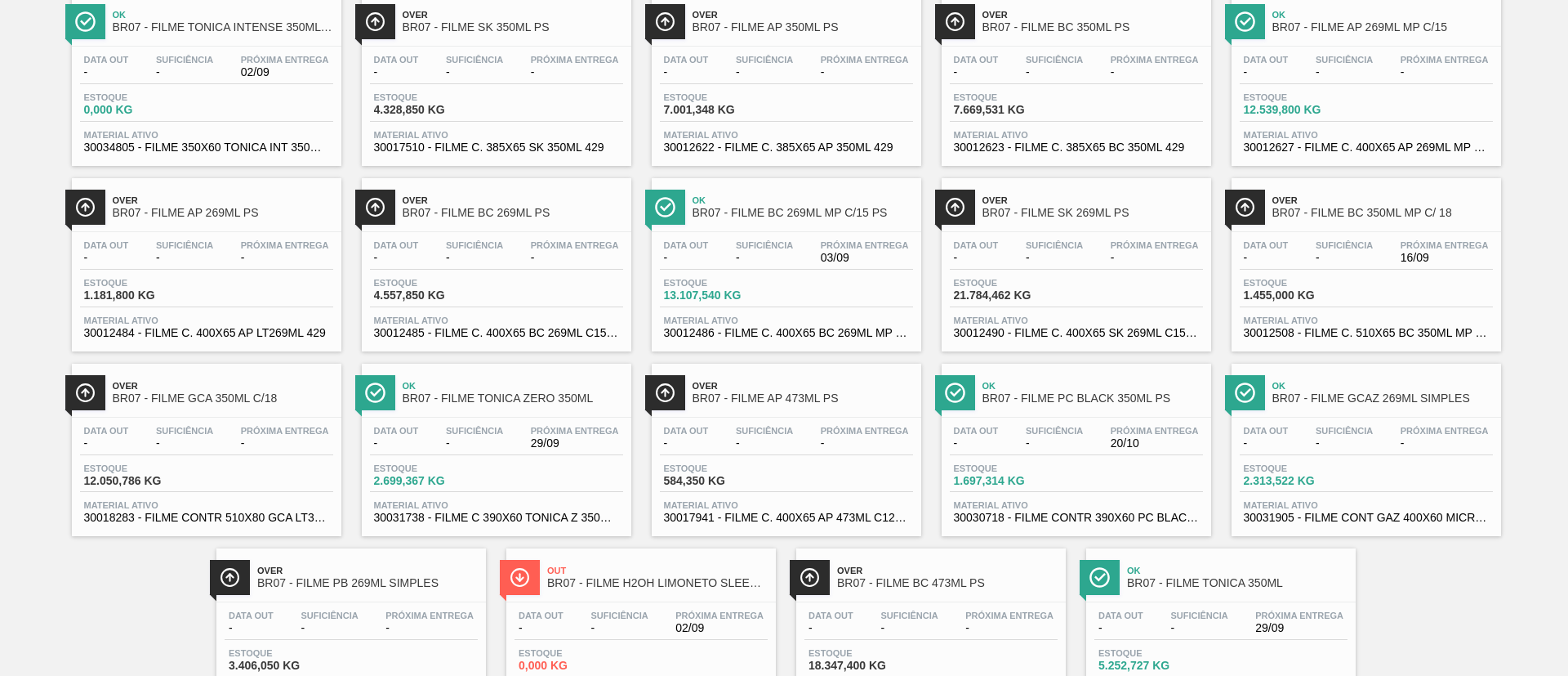
scroll to position [735, 0]
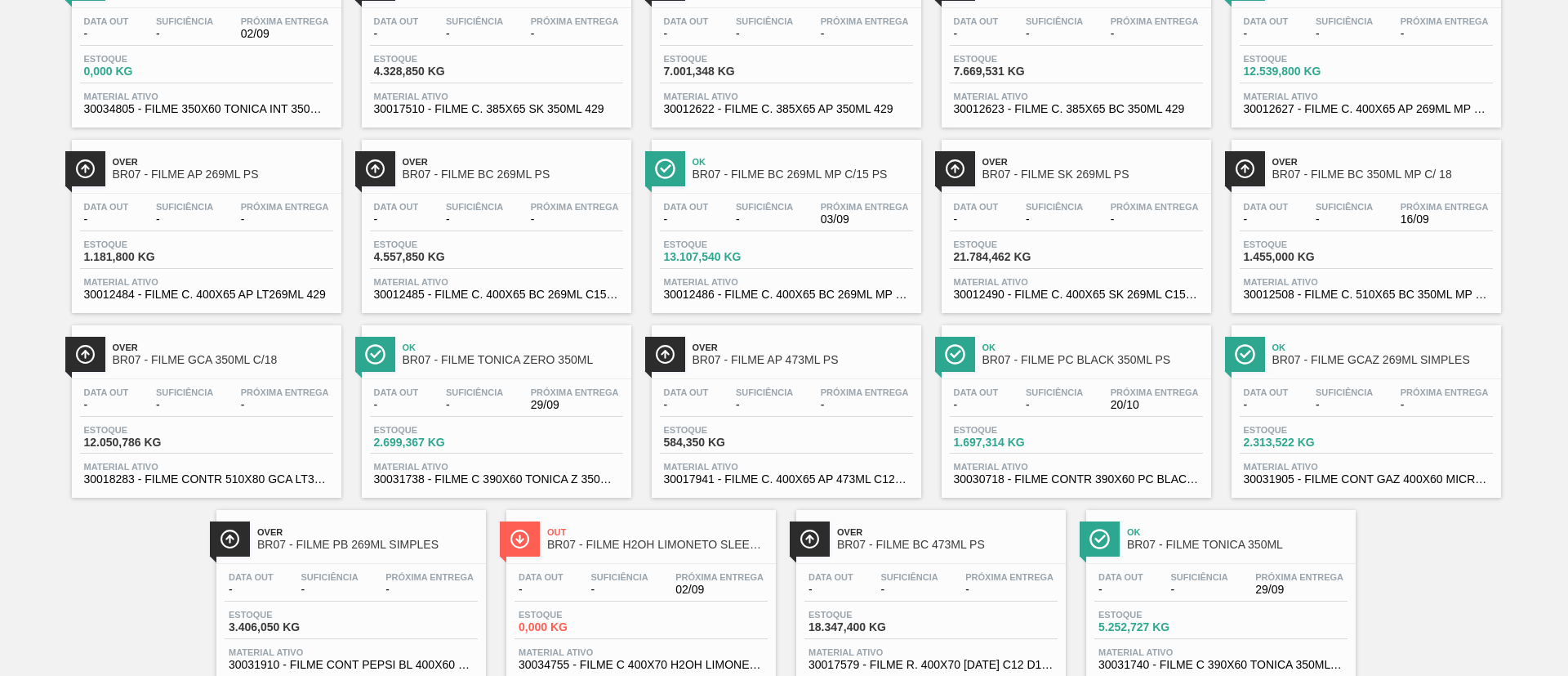
click at [236, 353] on div "Over BR07 - FILME GCA 350ML C/18" at bounding box center [223, 354] width 220 height 37
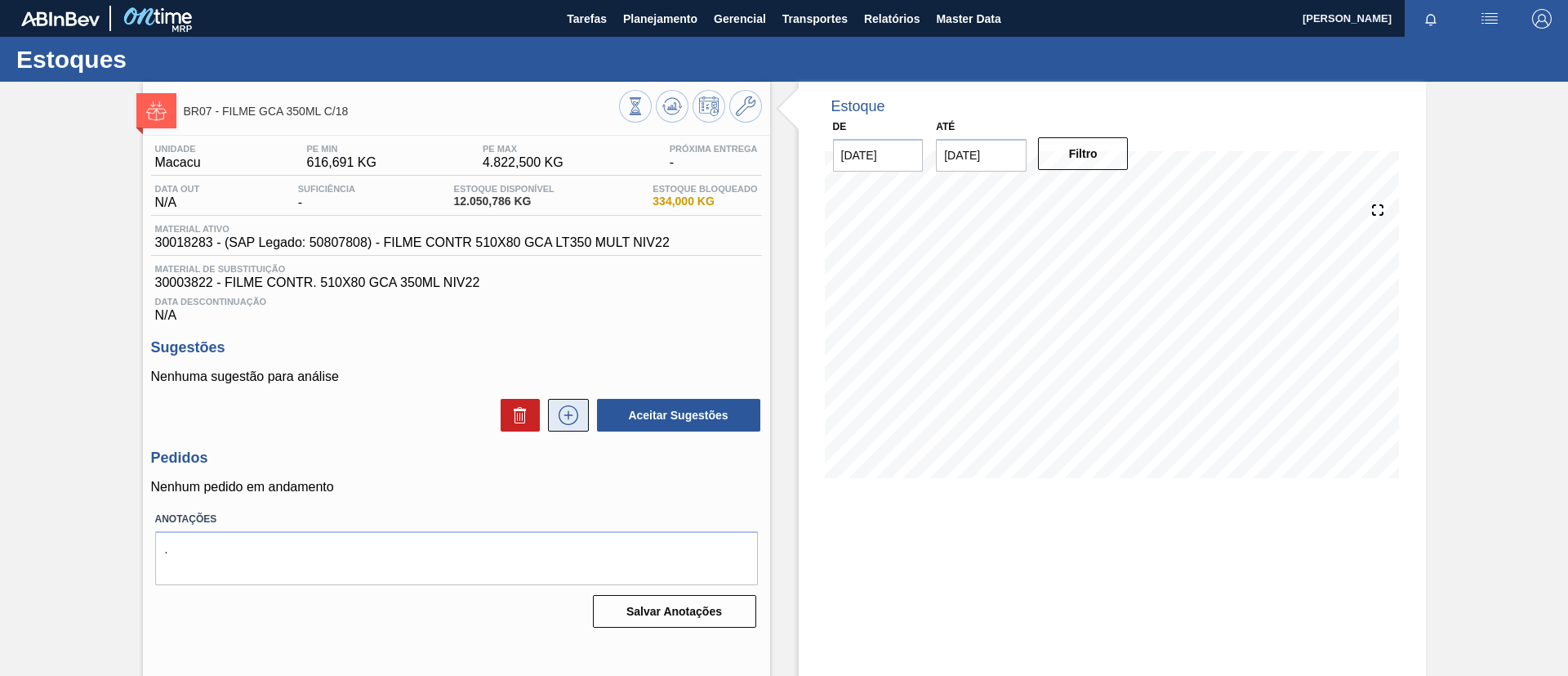
click at [572, 413] on icon at bounding box center [568, 414] width 26 height 19
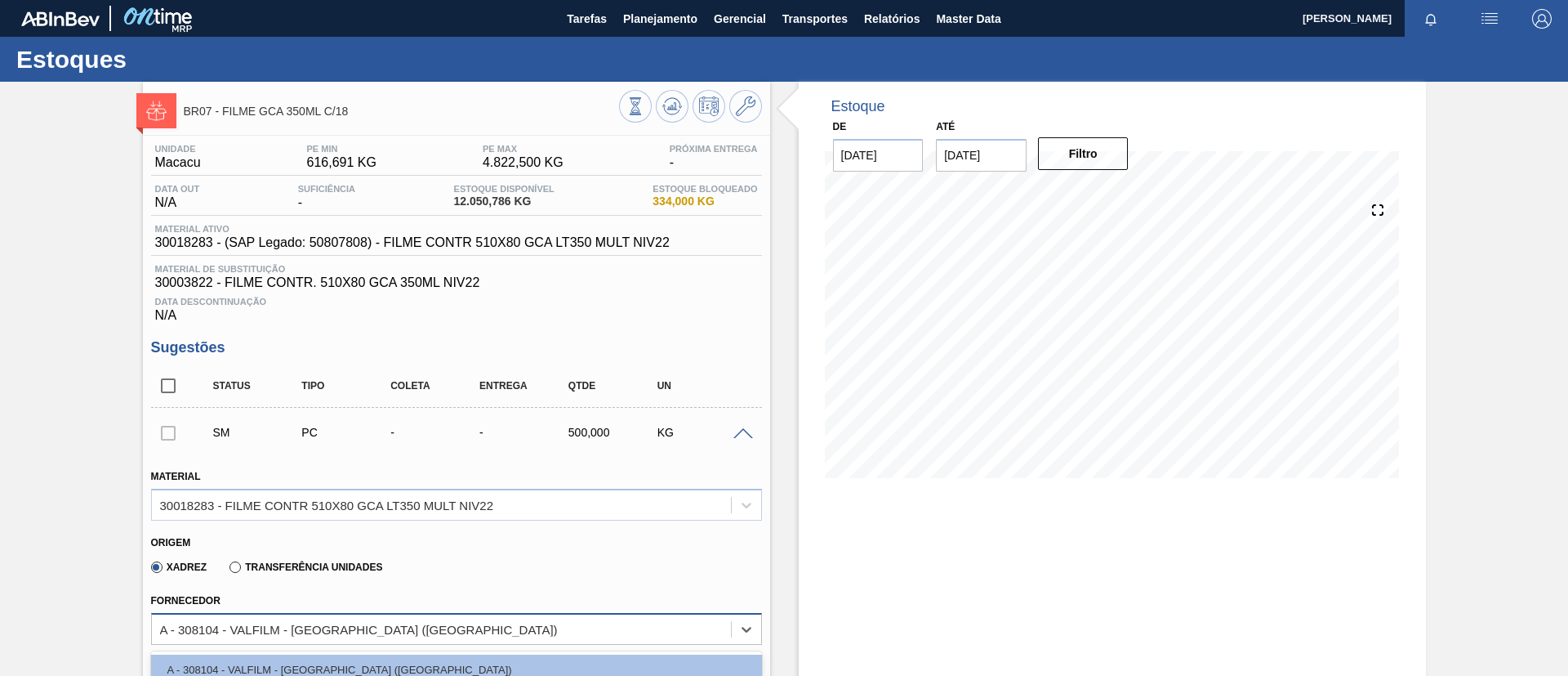
scroll to position [19, 0]
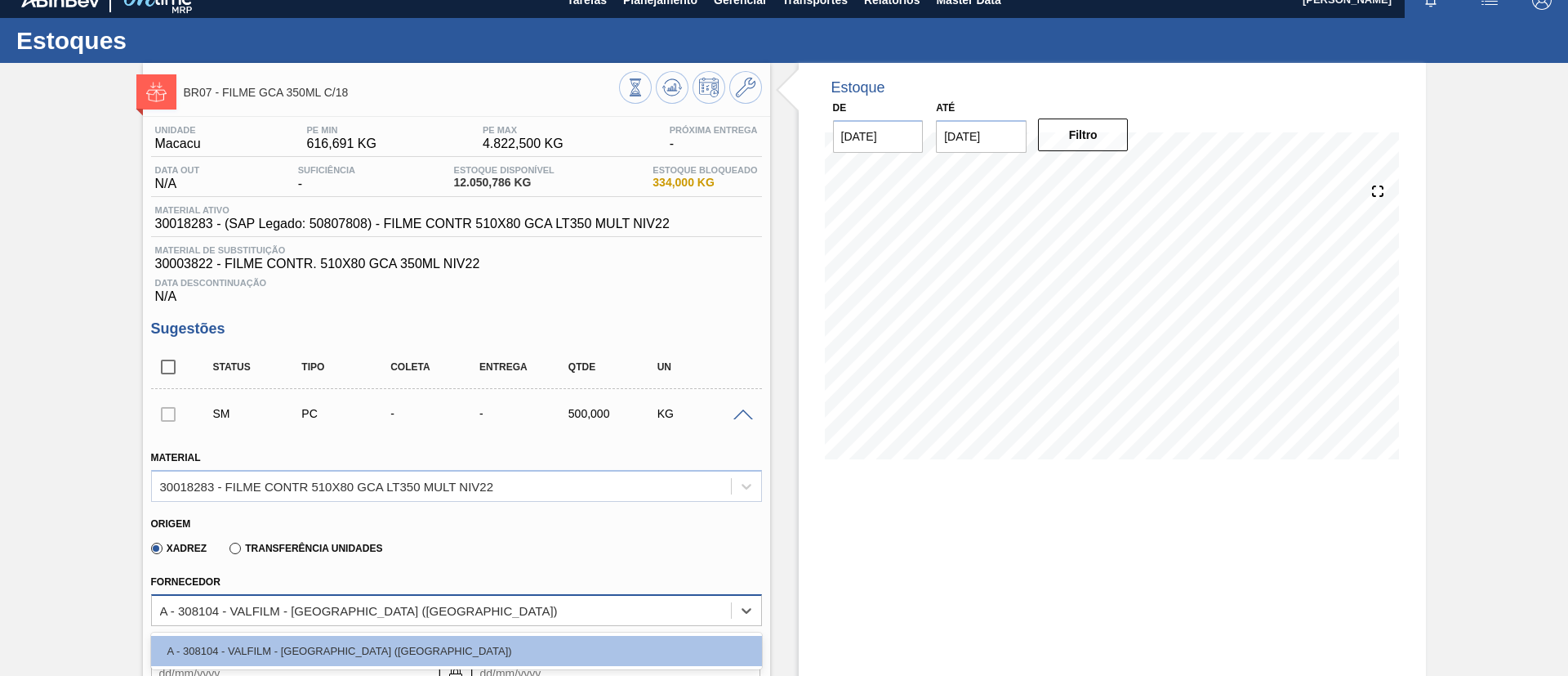
click at [609, 613] on div "A - 308104 - VALFILM - ITAMONTE (MG)" at bounding box center [456, 610] width 611 height 32
click at [738, 415] on span at bounding box center [742, 415] width 19 height 13
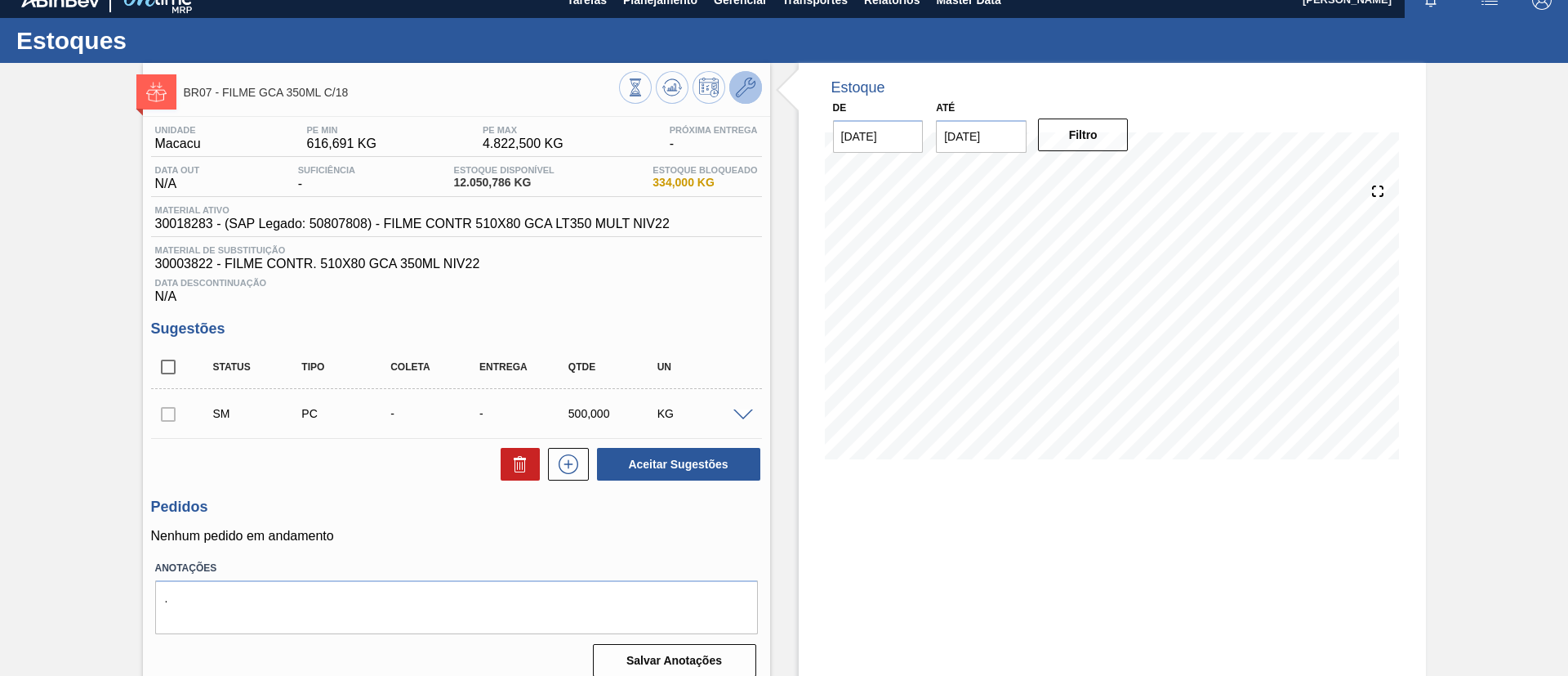
click at [744, 89] on icon at bounding box center [745, 87] width 19 height 19
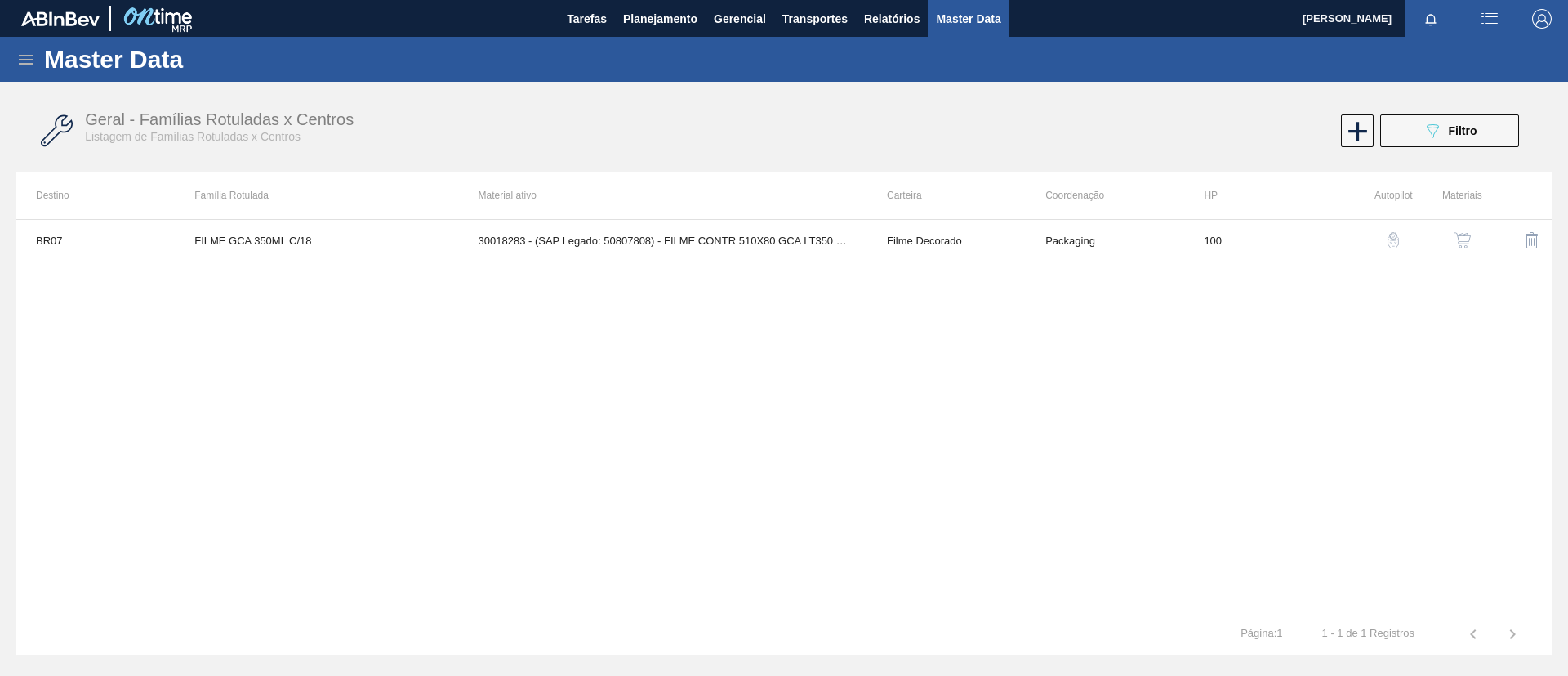
click at [1466, 235] on img "button" at bounding box center [1462, 240] width 16 height 16
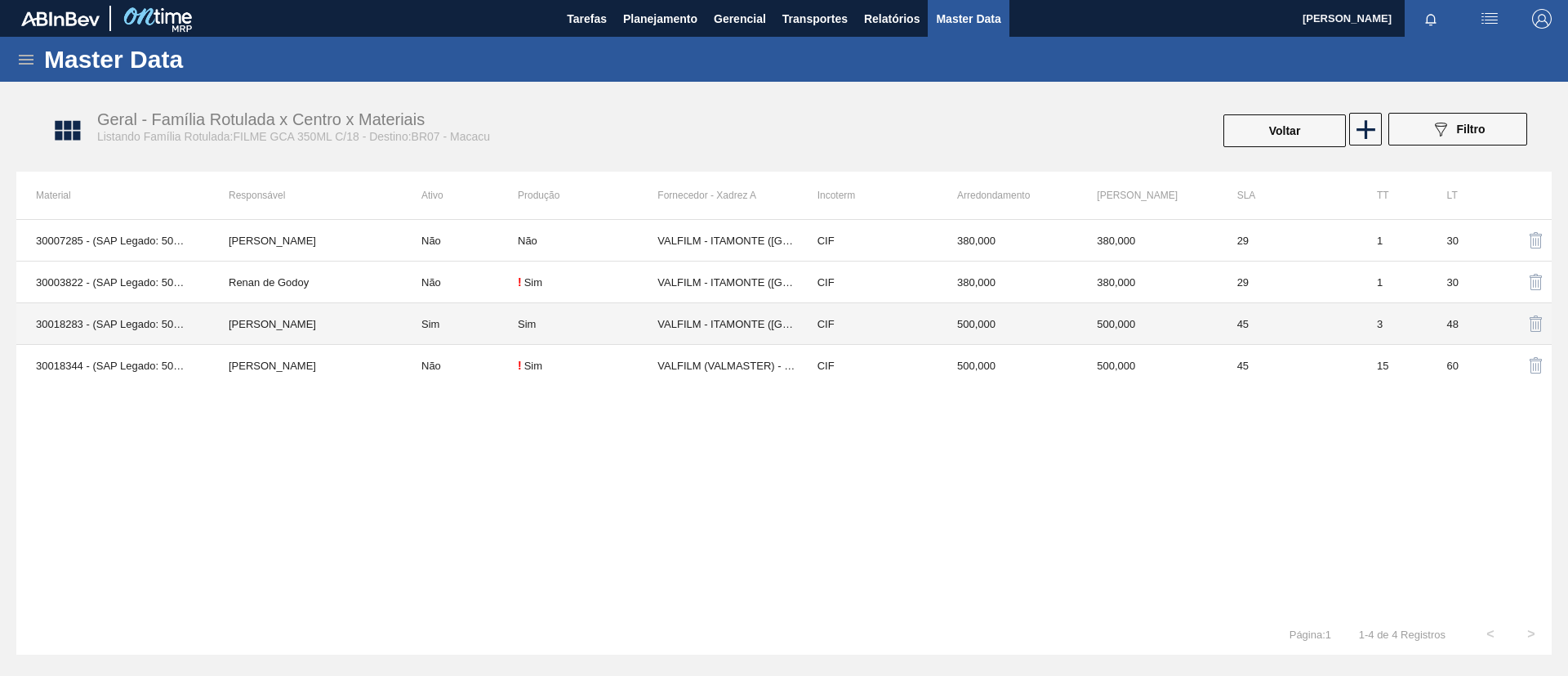
click at [354, 321] on td "[PERSON_NAME]" at bounding box center [305, 323] width 193 height 41
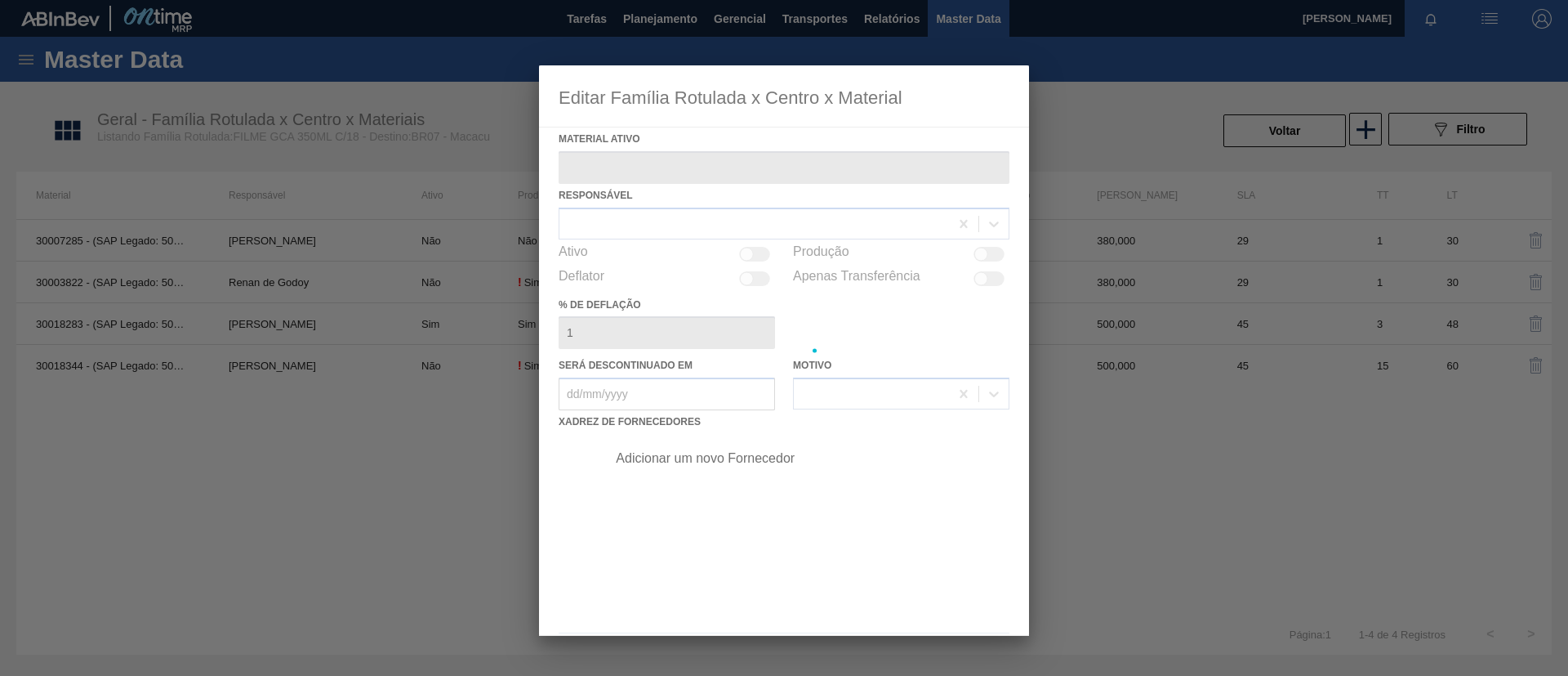
type ativo "30018283 - (SAP Legado: 50807808) - FILME CONTR 510X80 GCA LT350 MULT NIV22"
checkbox input "true"
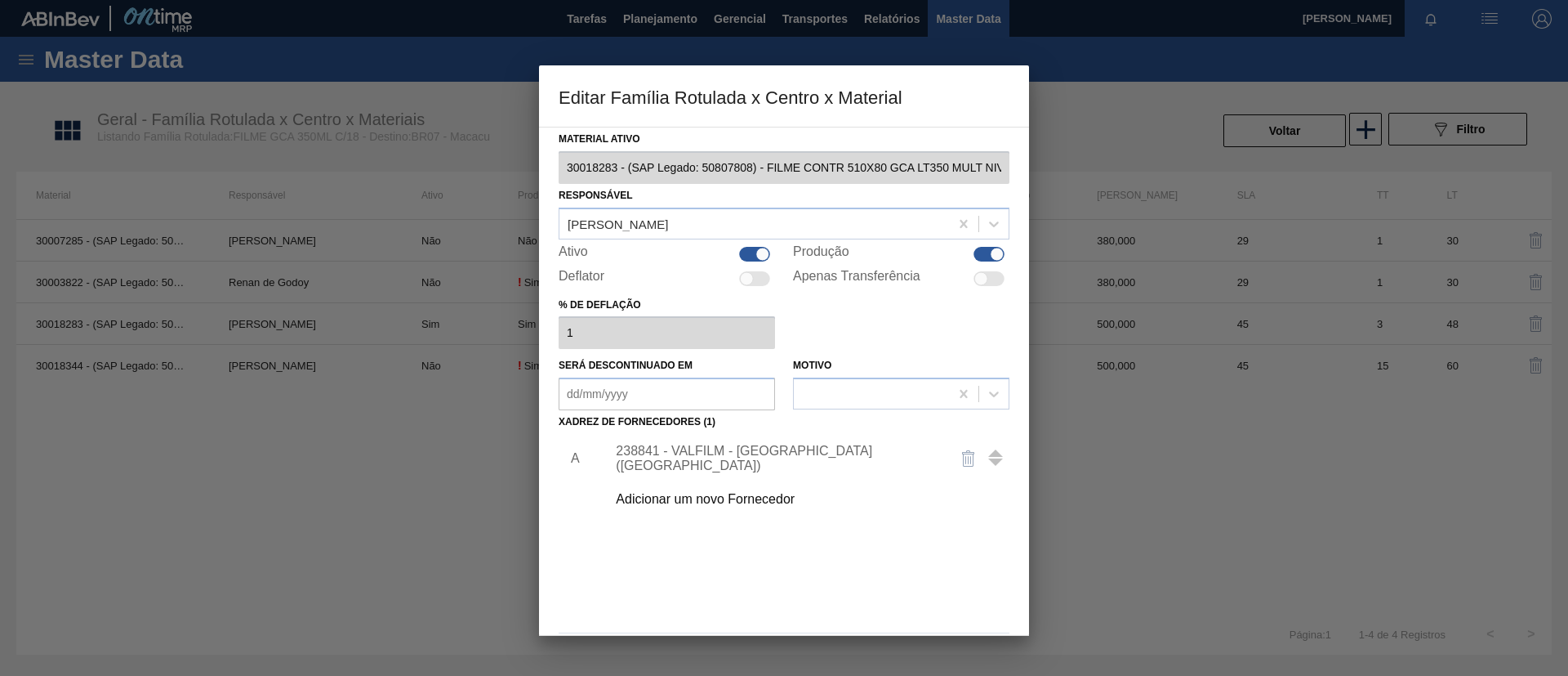
click at [759, 499] on div "Adicionar um novo Fornecedor" at bounding box center [776, 499] width 321 height 14
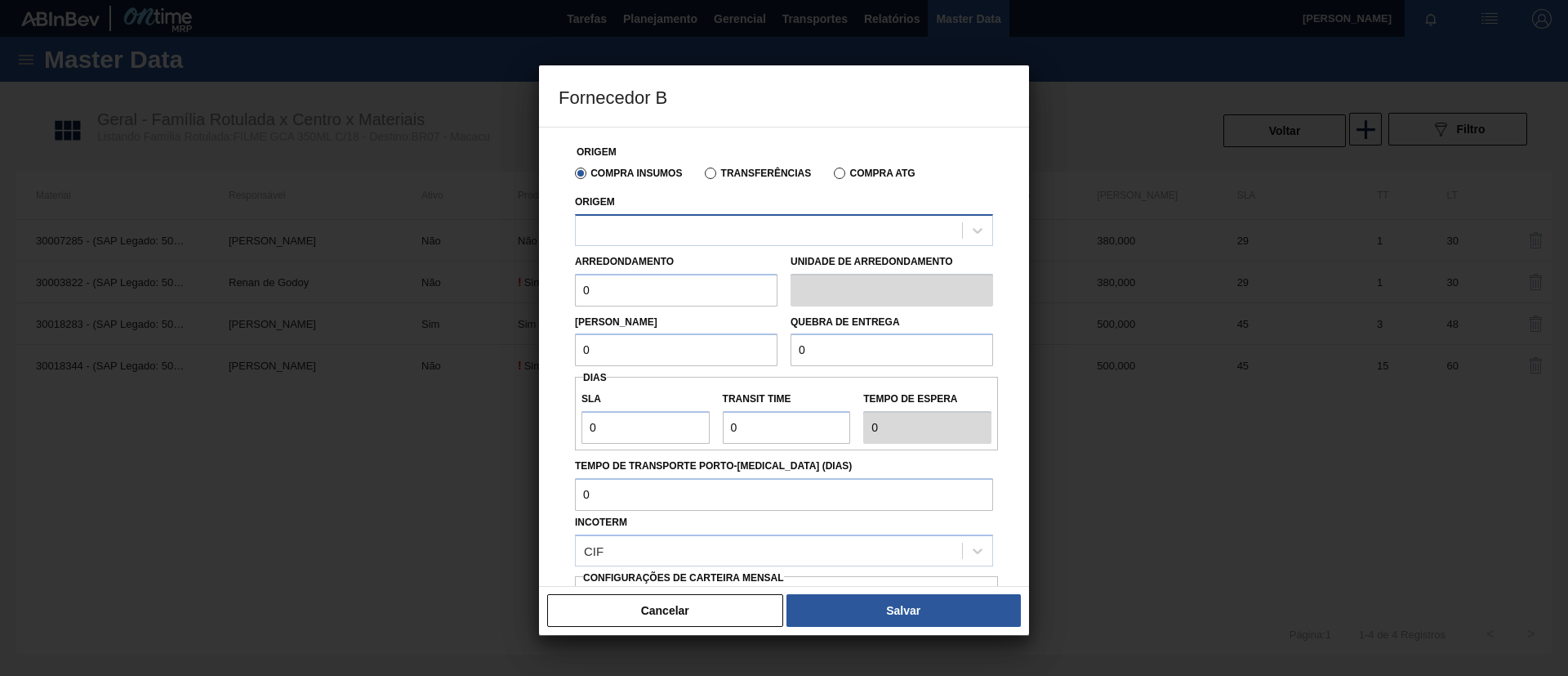
click at [746, 226] on div at bounding box center [769, 230] width 386 height 24
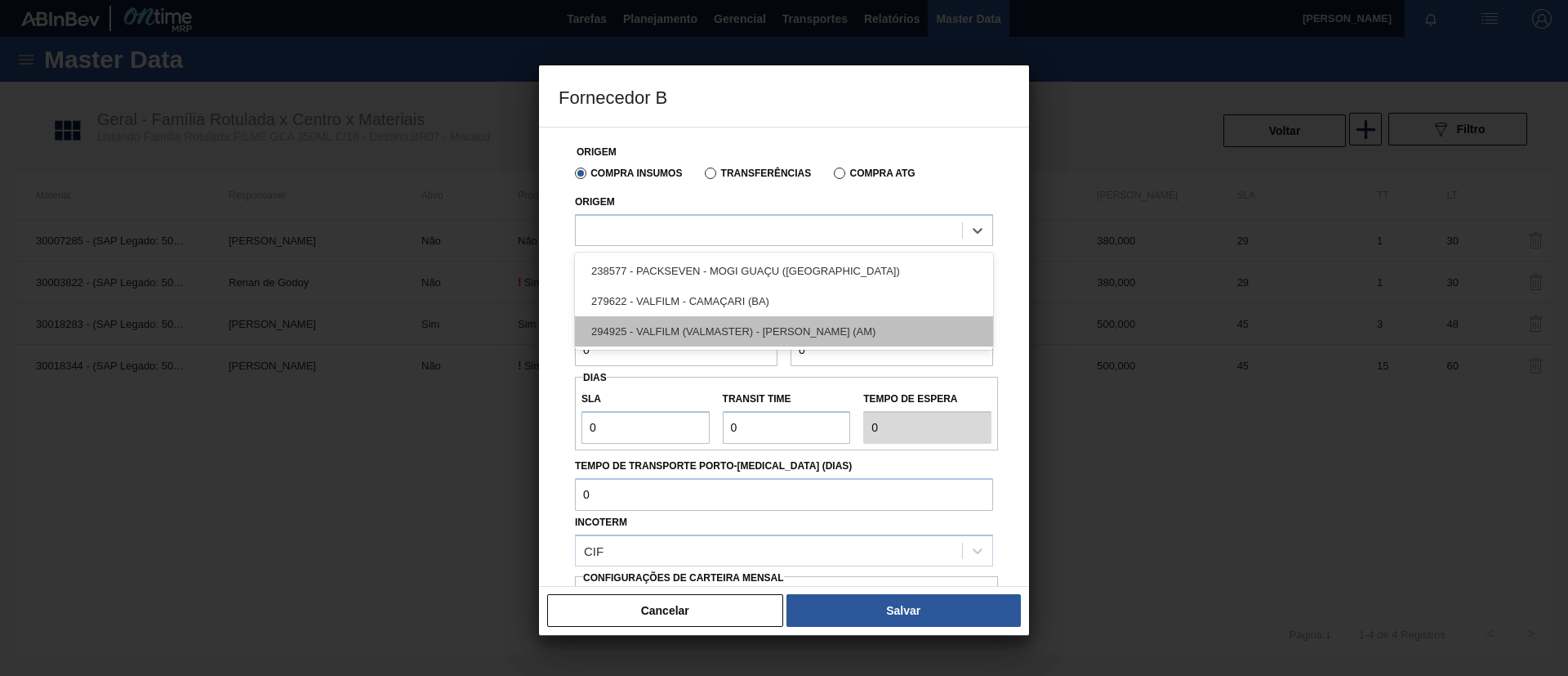
click at [762, 333] on div "294925 - VALFILM (VALMASTER) - MANAUS (AM)" at bounding box center [784, 332] width 418 height 30
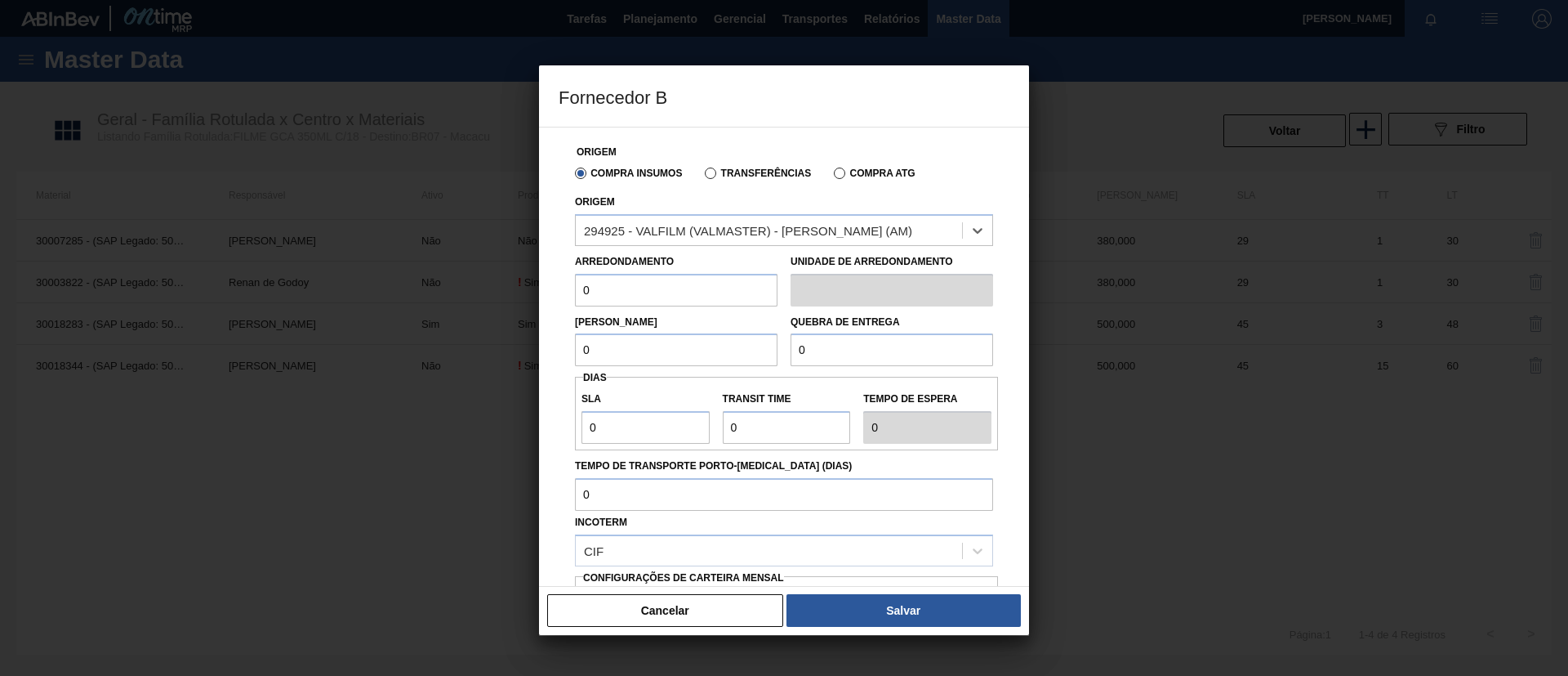
drag, startPoint x: 642, startPoint y: 282, endPoint x: 465, endPoint y: 276, distance: 177.1
click at [465, 276] on div "Fornecedor B Origem Compra Insumos Transferências Compra ATG Origem option 2949…" at bounding box center [784, 338] width 1568 height 676
drag, startPoint x: 520, startPoint y: 279, endPoint x: 454, endPoint y: 279, distance: 66.0
click at [454, 279] on div "Fornecedor B Origem Compra Insumos Transferências Compra ATG Origem 294925 - VA…" at bounding box center [784, 338] width 1568 height 676
type input "500"
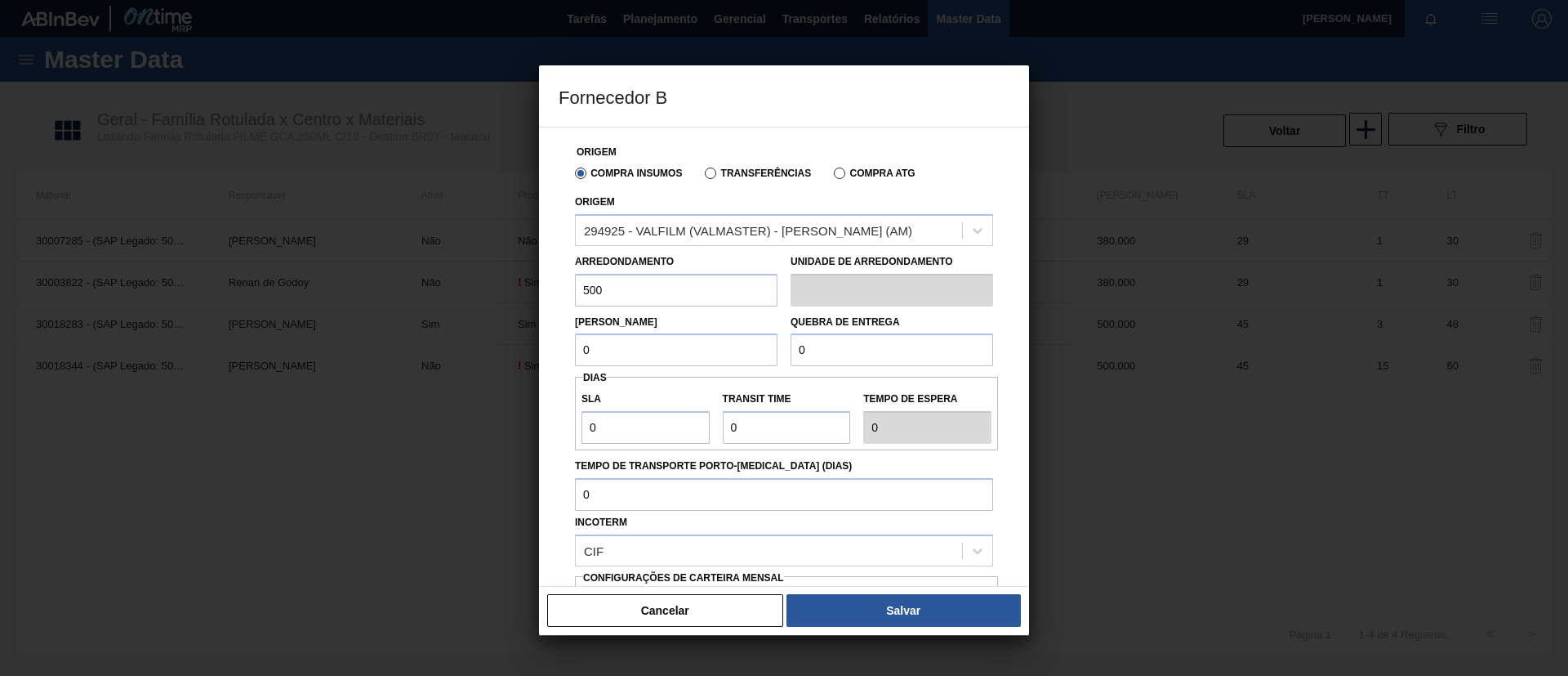
drag, startPoint x: 649, startPoint y: 364, endPoint x: 445, endPoint y: 350, distance: 204.5
click at [445, 350] on div "Fornecedor B Origem Compra Insumos Transferências Compra ATG Origem 294925 - VA…" at bounding box center [784, 338] width 1568 height 676
paste input "50"
type input "500"
drag, startPoint x: 882, startPoint y: 348, endPoint x: 588, endPoint y: 342, distance: 294.1
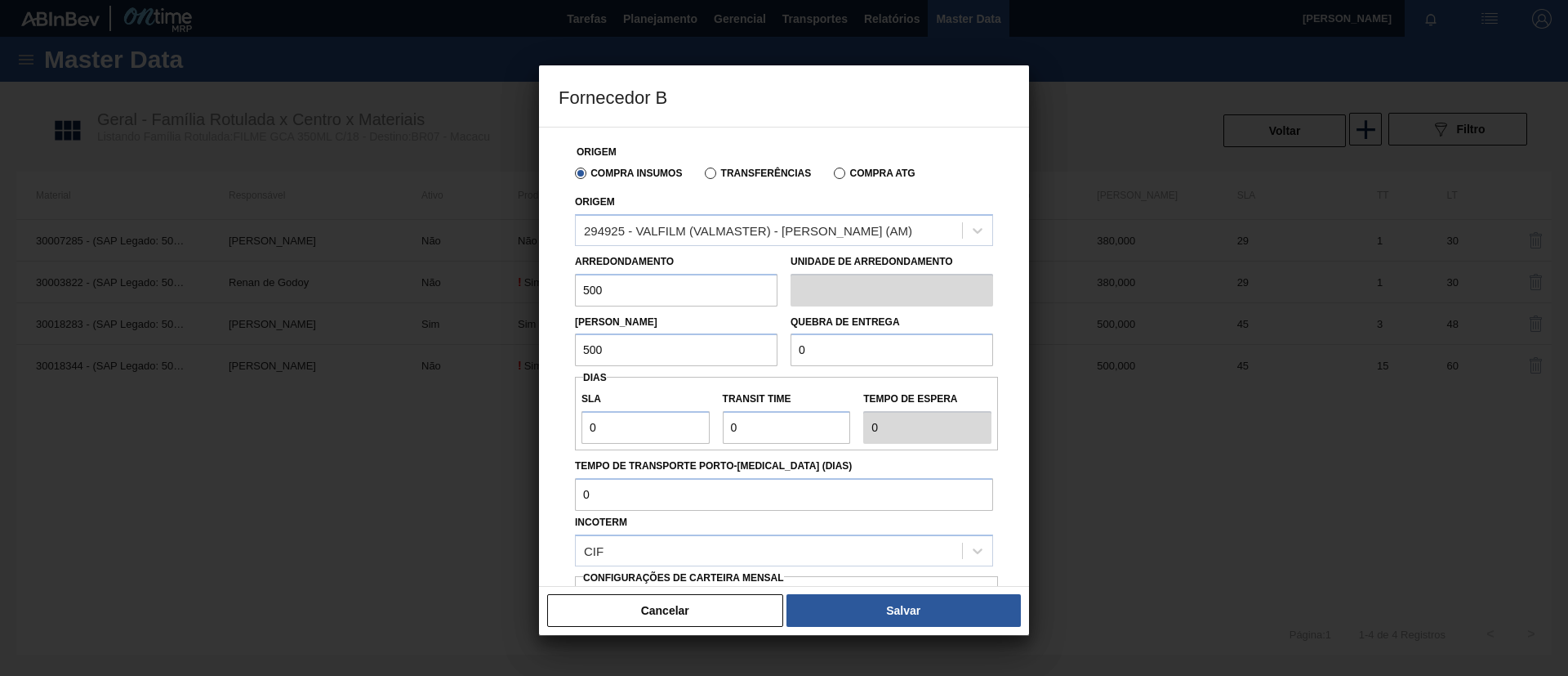
click at [588, 342] on div "Lote Mínimo 500 Quebra de entrega 0" at bounding box center [784, 337] width 431 height 61
paste input ".500"
type input "12.500"
drag, startPoint x: 638, startPoint y: 428, endPoint x: 390, endPoint y: 425, distance: 248.0
click at [390, 425] on div "Fornecedor B Origem Compra Insumos Transferências Compra ATG Origem 294925 - VA…" at bounding box center [784, 338] width 1568 height 676
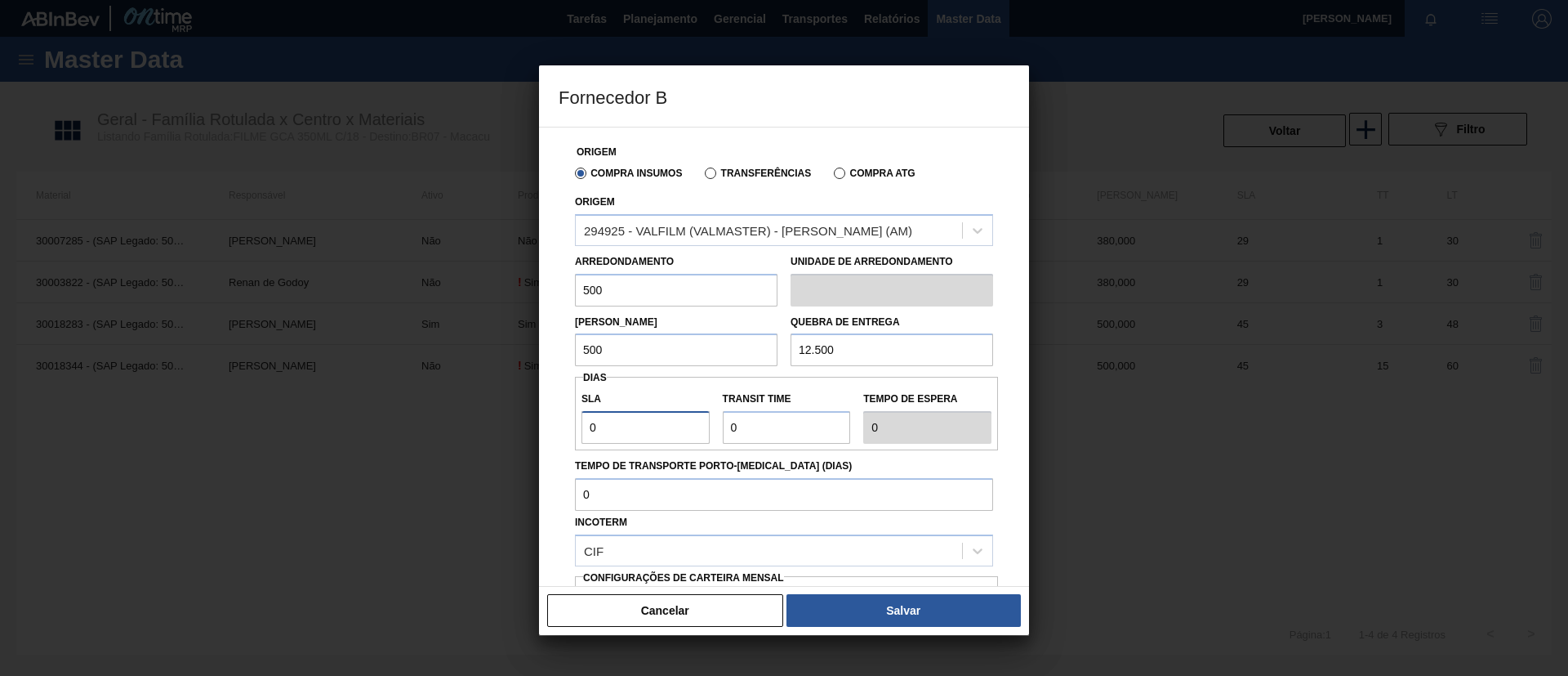
type input "3"
type input "30"
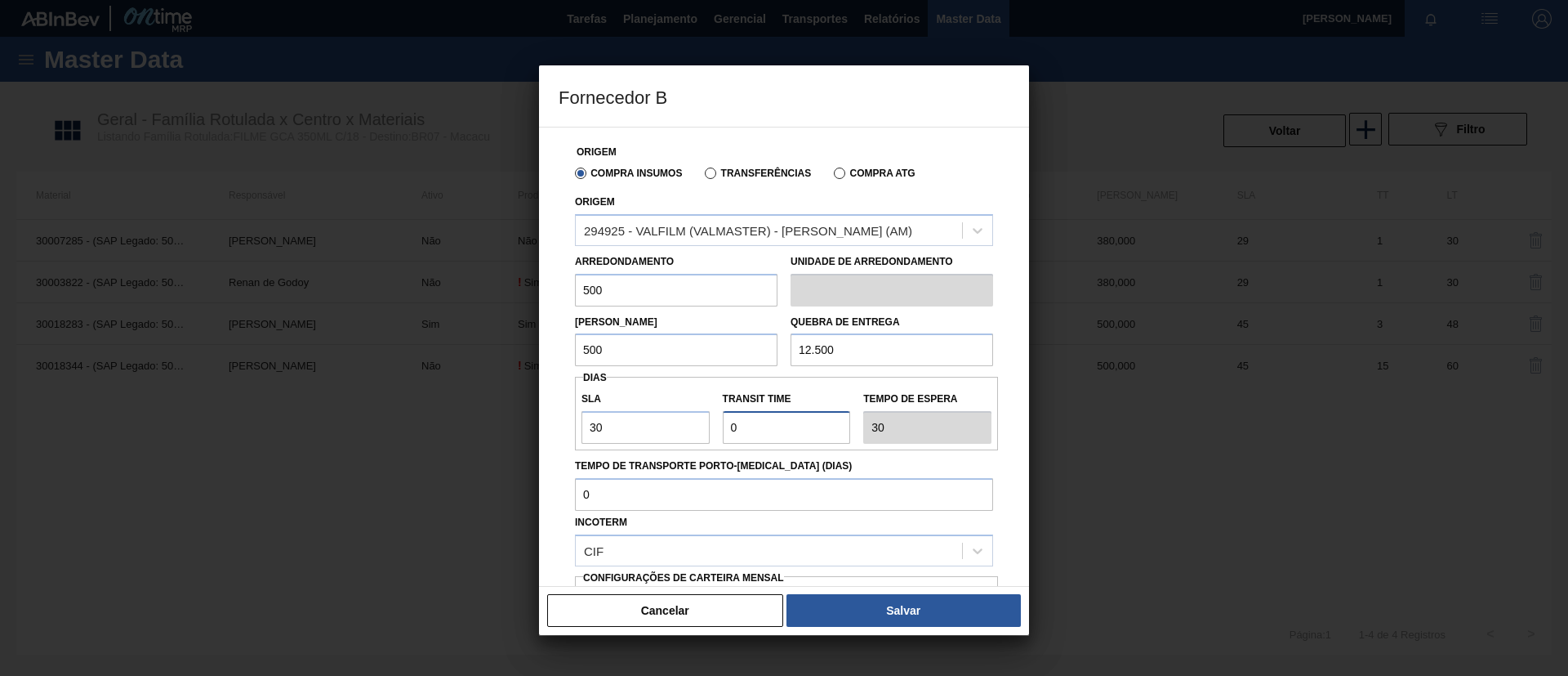
drag, startPoint x: 719, startPoint y: 451, endPoint x: 609, endPoint y: 460, distance: 110.4
click at [610, 460] on div "Origem Compra Insumos Transferências Compra ATG Origem 294925 - VALFILM (VALMAS…" at bounding box center [784, 423] width 450 height 591
type input "3"
type input "33"
type input "30"
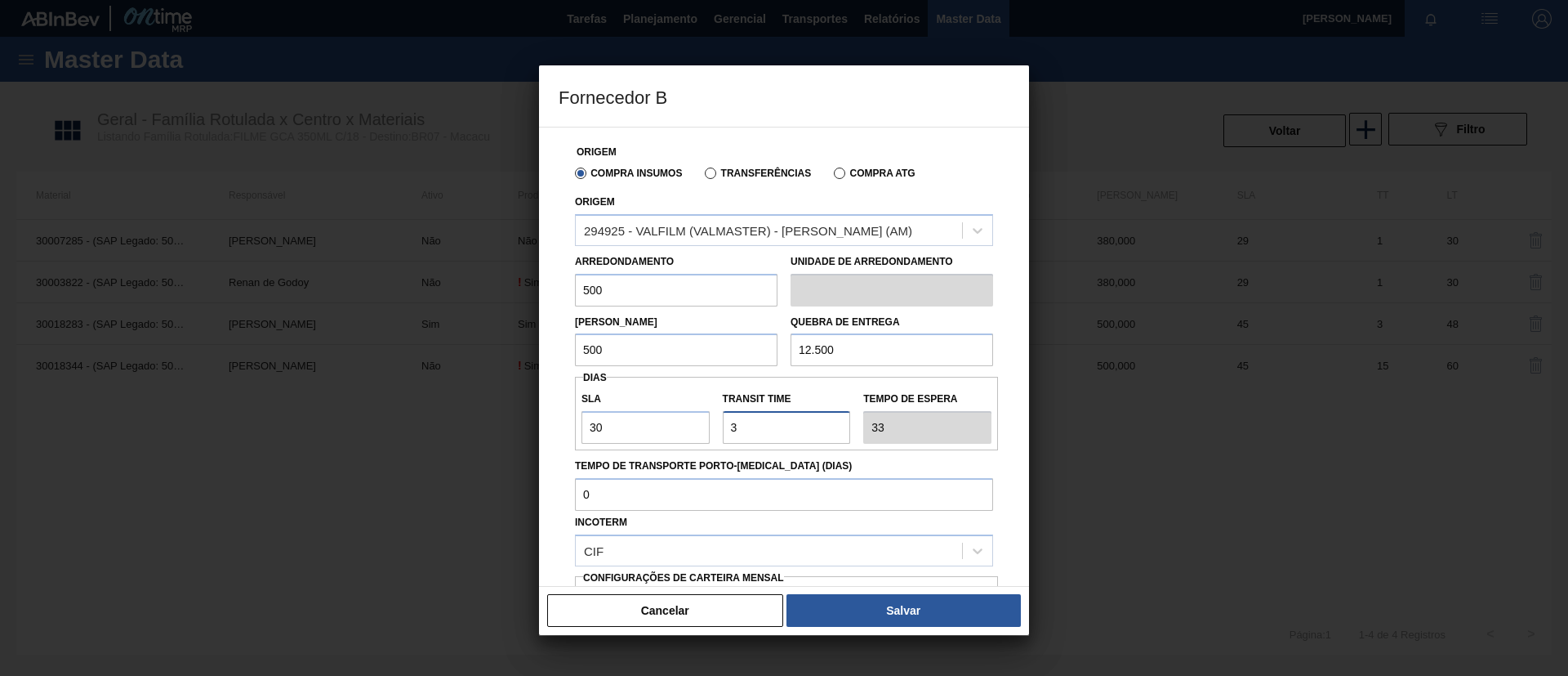
type input "60"
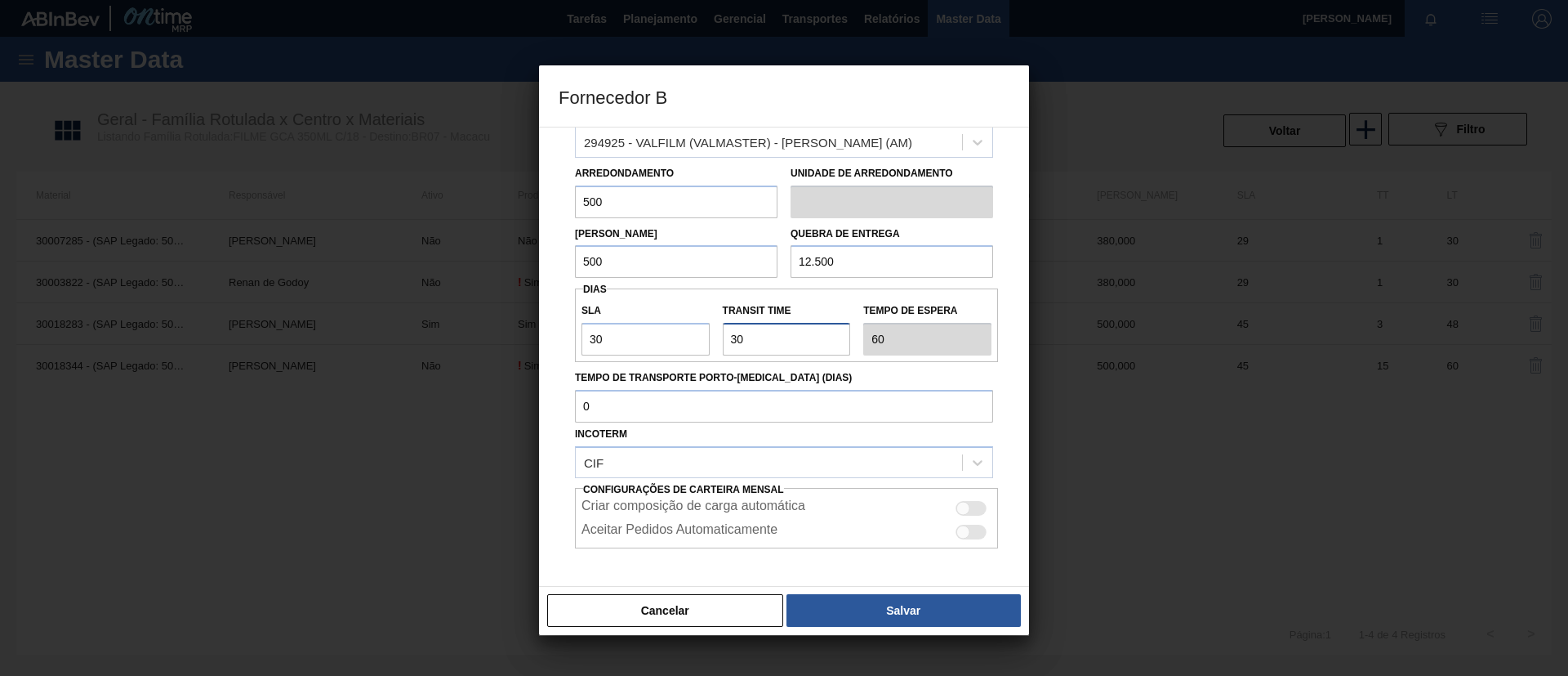
scroll to position [152, 0]
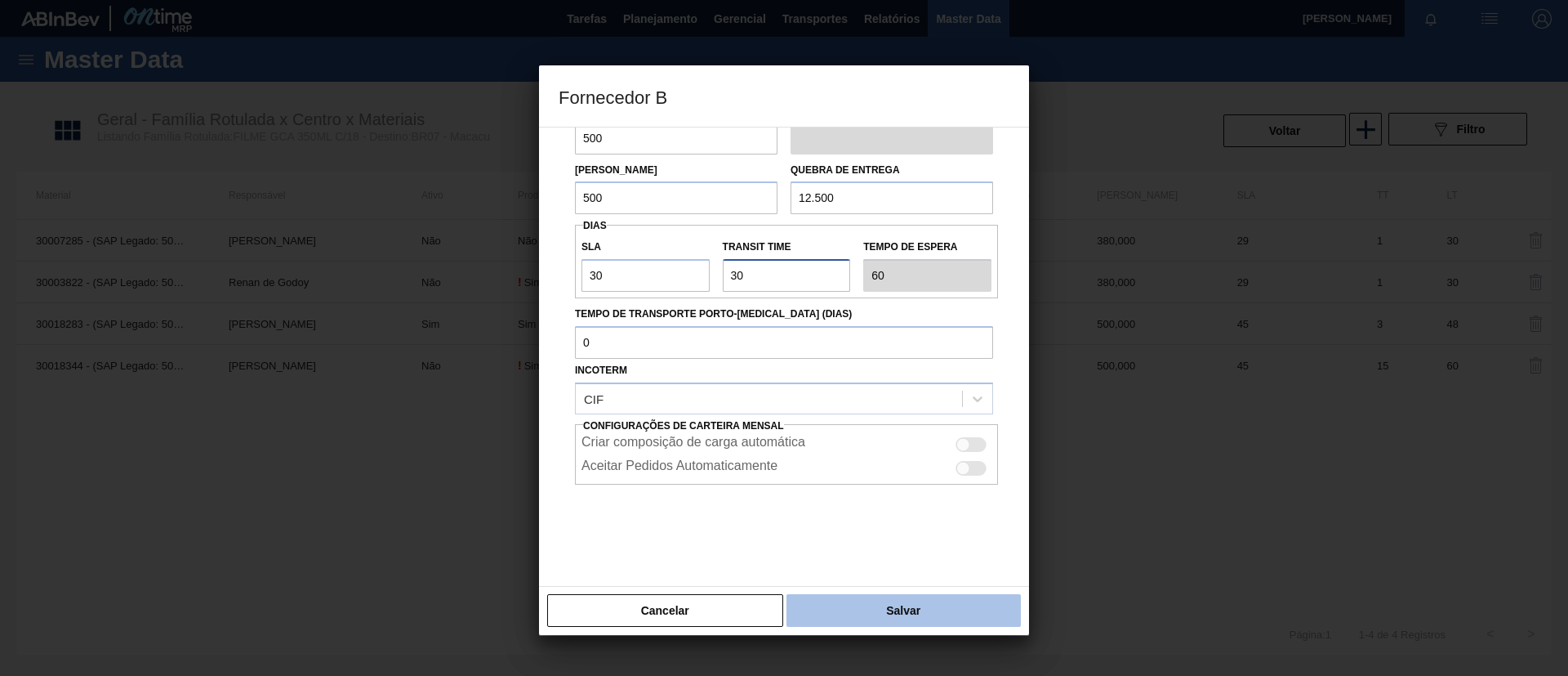
type input "30"
click at [892, 601] on button "Salvar" at bounding box center [903, 610] width 234 height 33
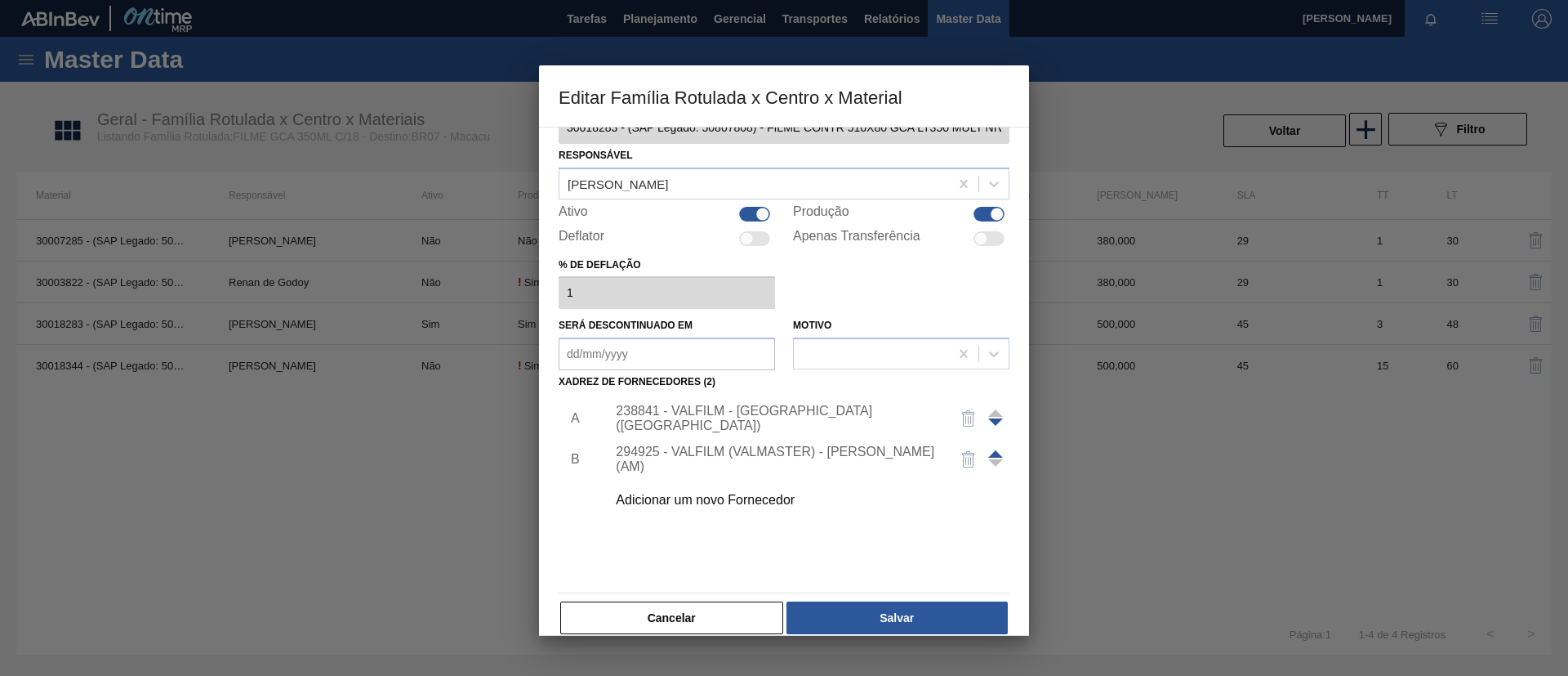
scroll to position [61, 0]
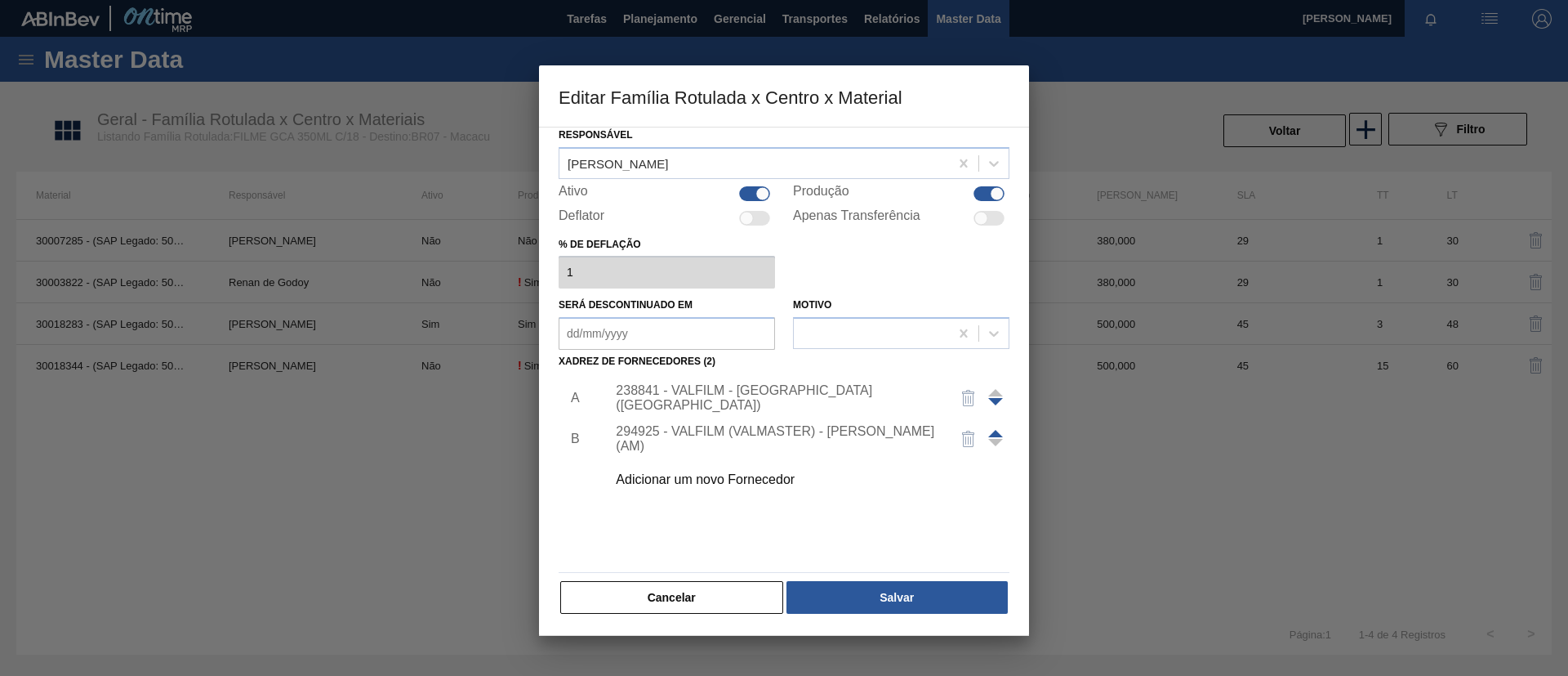
click at [1000, 431] on span at bounding box center [995, 433] width 14 height 8
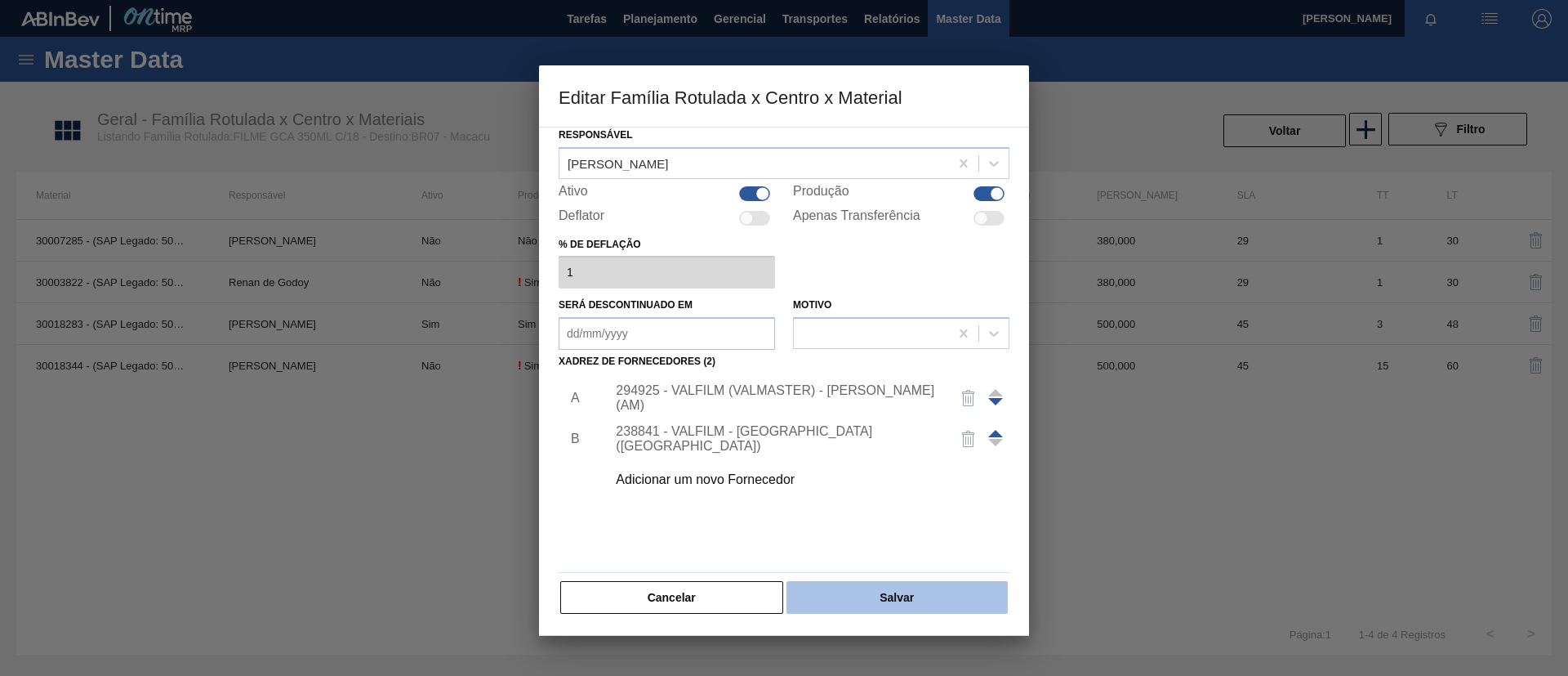
click at [940, 591] on button "Salvar" at bounding box center [897, 597] width 221 height 33
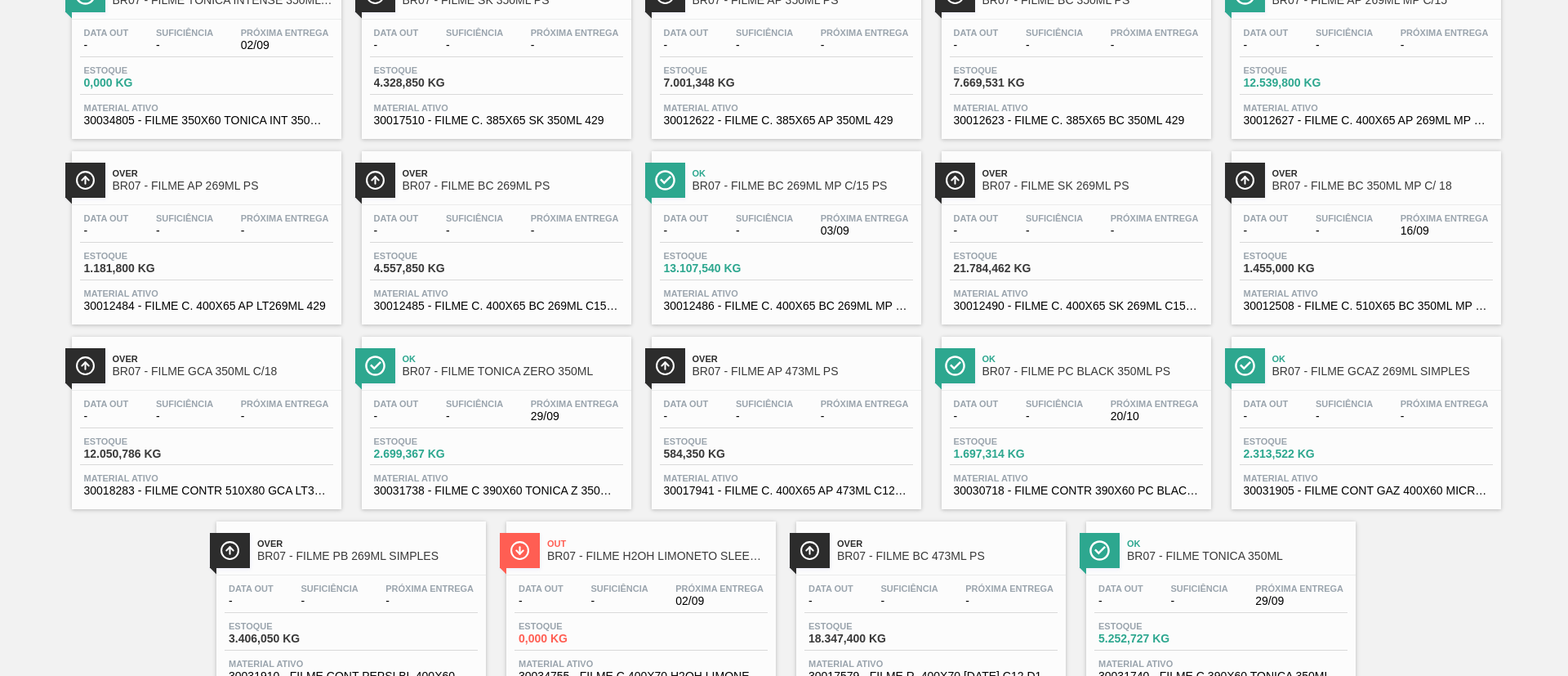
scroll to position [735, 0]
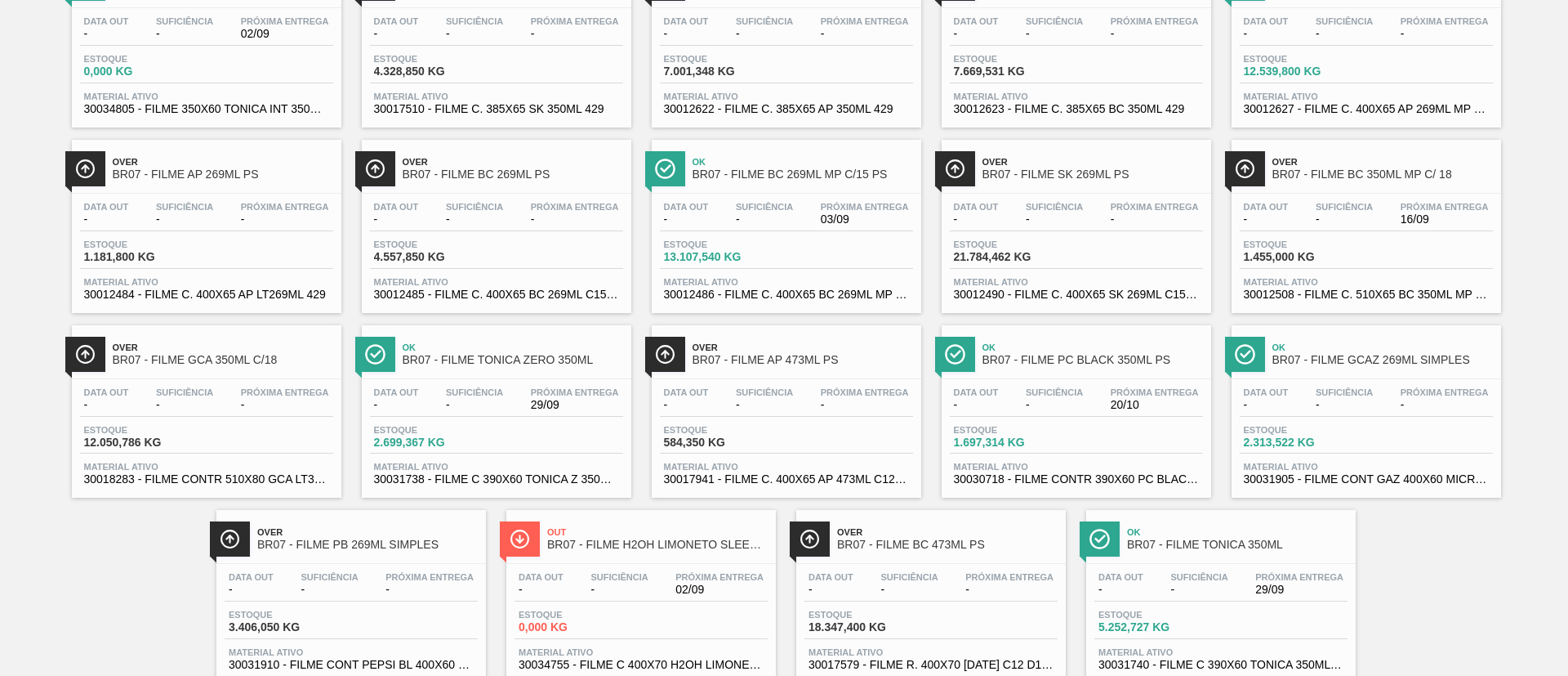
click at [535, 359] on span "BR07 - FILME TONICA ZERO 350ML" at bounding box center [512, 360] width 220 height 13
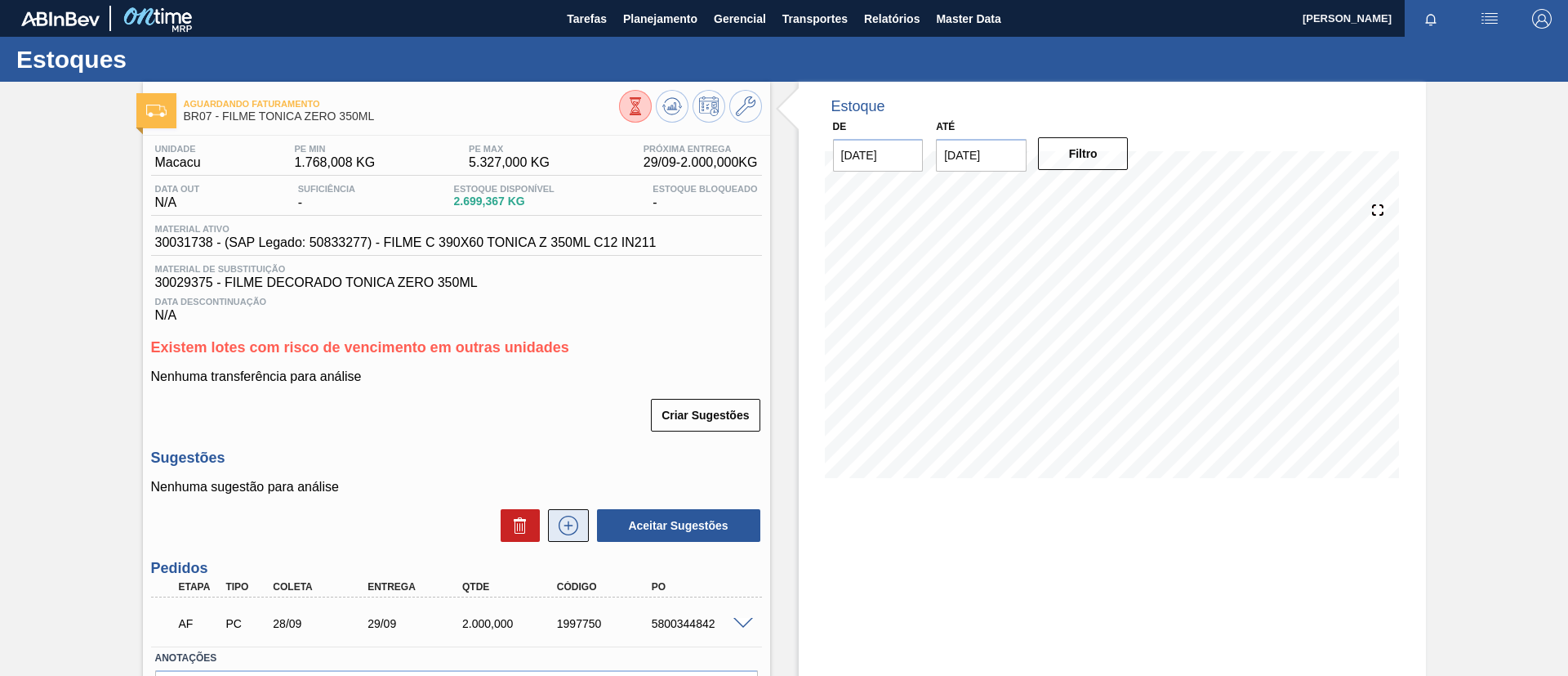
click at [579, 515] on button at bounding box center [568, 525] width 40 height 33
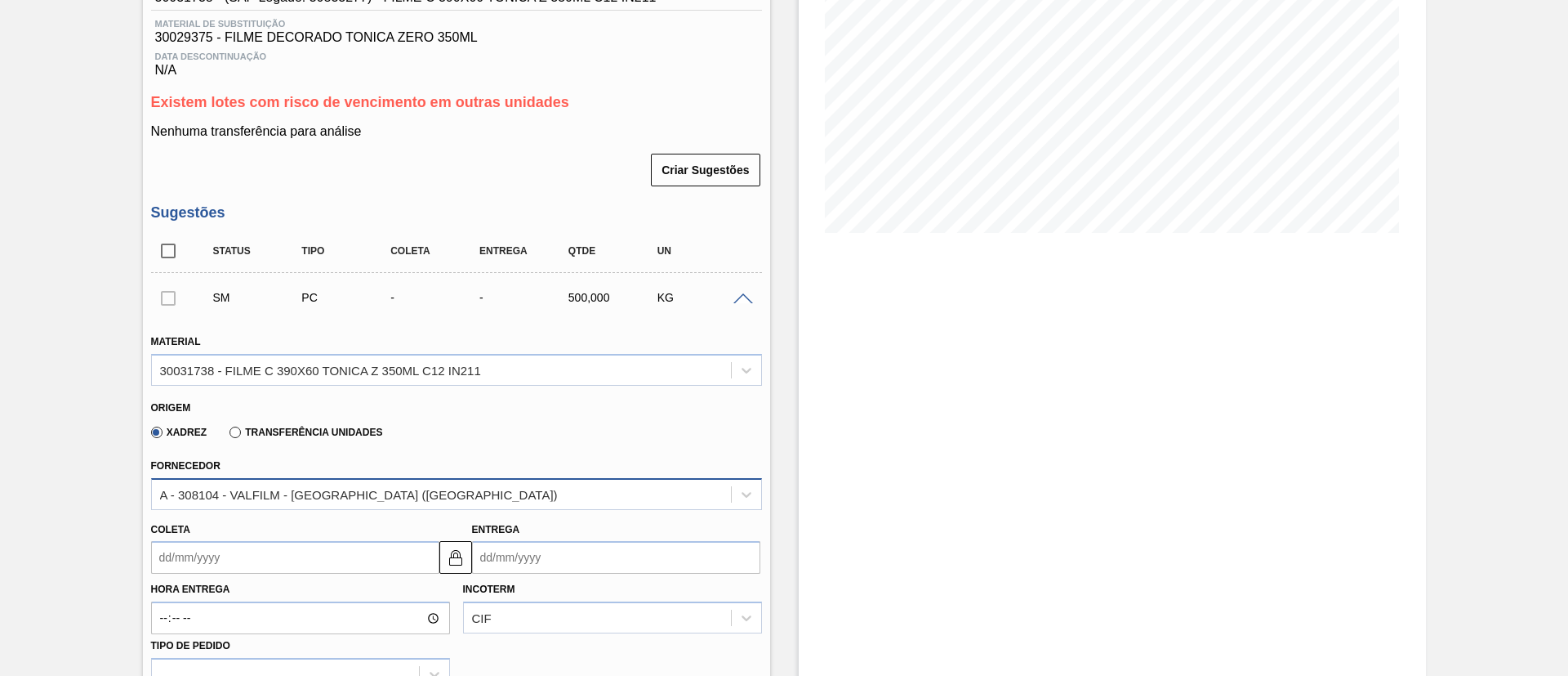
click at [452, 483] on div "A - 308104 - VALFILM - ITAMONTE (MG)" at bounding box center [441, 494] width 579 height 24
click at [533, 448] on div "Origem Xadrez Transferência Unidades" at bounding box center [456, 420] width 624 height 61
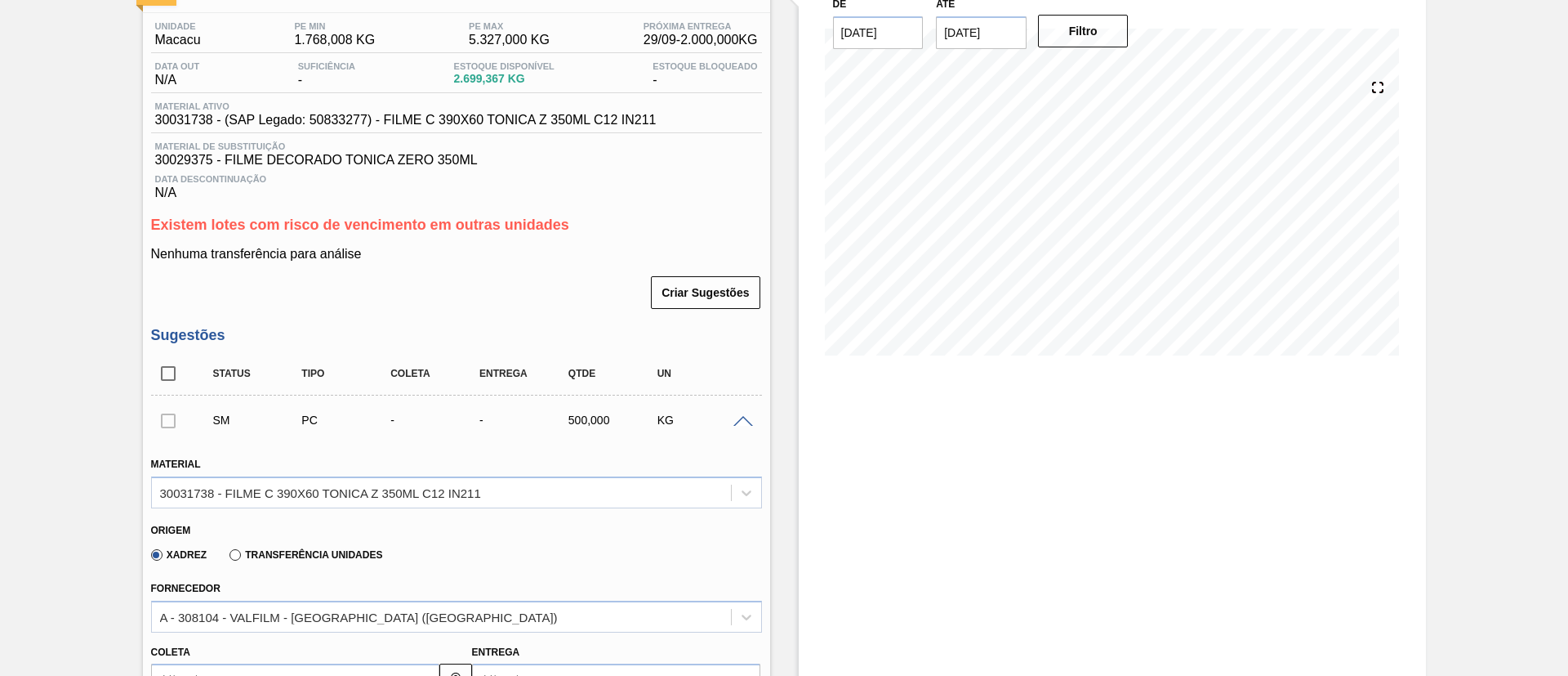
click at [746, 419] on span at bounding box center [742, 422] width 19 height 13
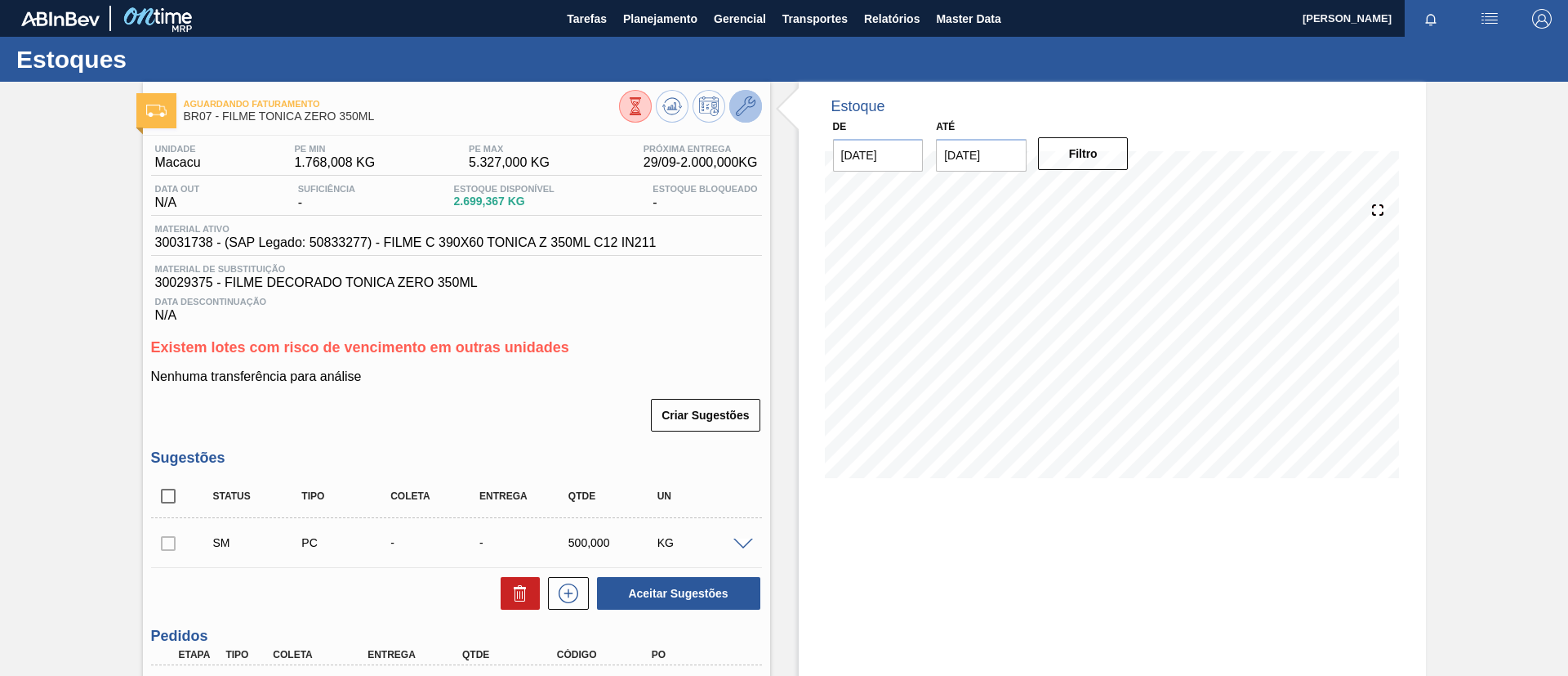
click at [758, 101] on button at bounding box center [746, 106] width 33 height 33
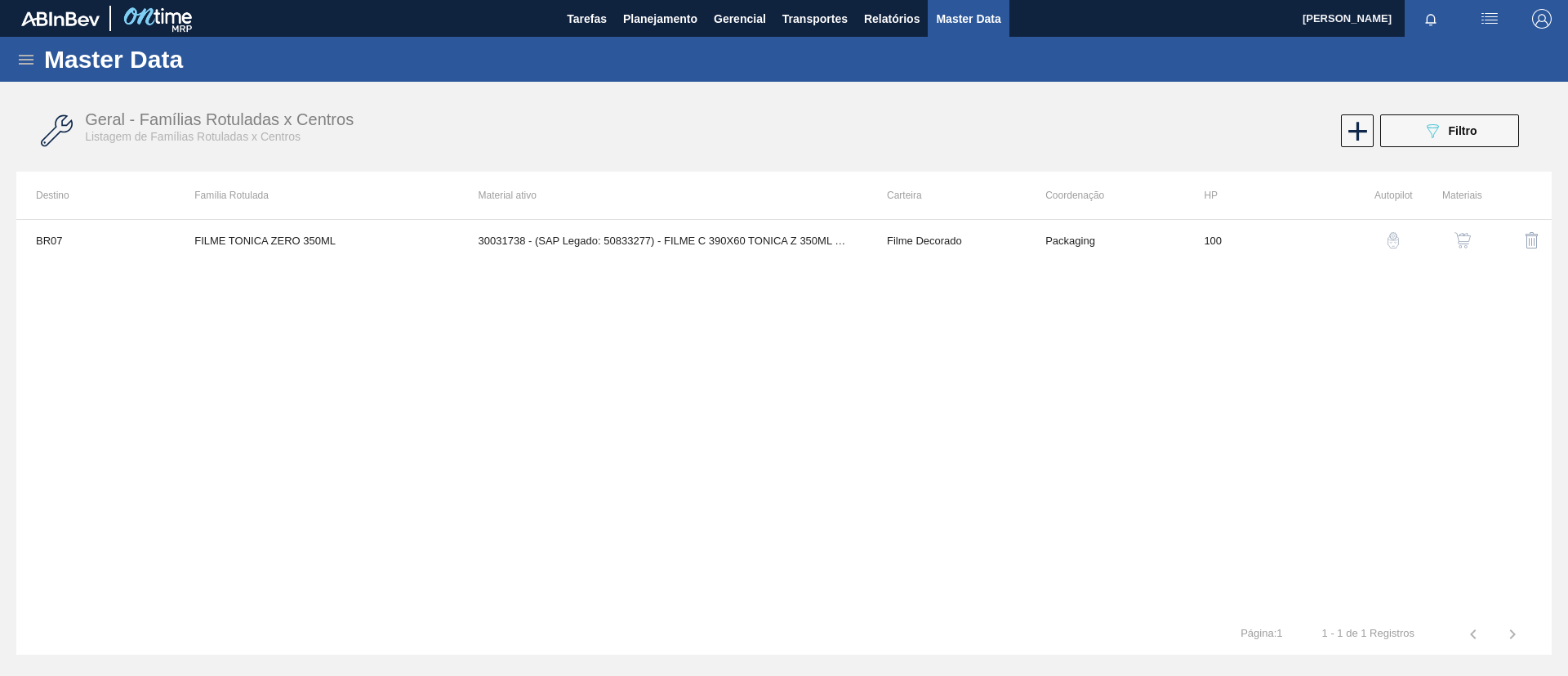
click at [1463, 238] on img "button" at bounding box center [1462, 240] width 16 height 16
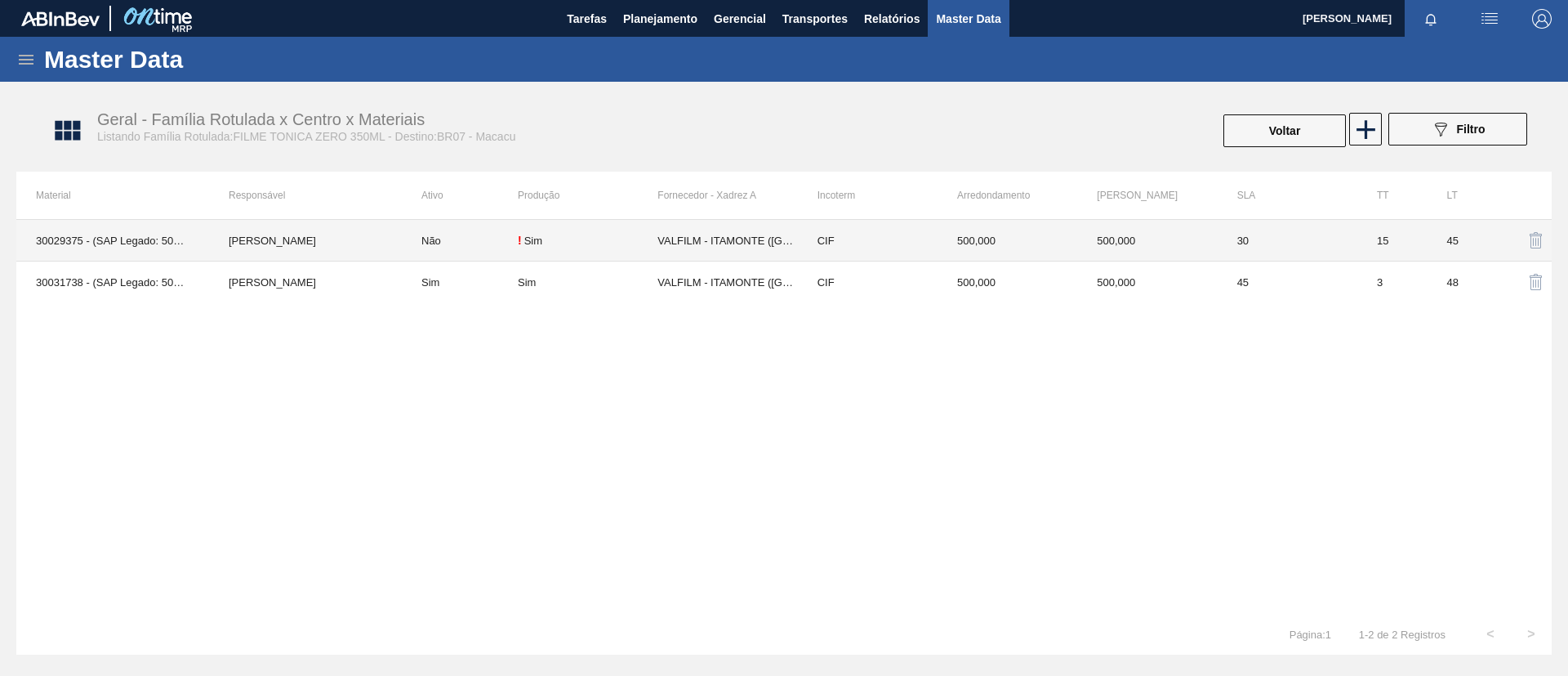
click at [375, 241] on td "MURILO VIEIRA BRAGA" at bounding box center [305, 240] width 193 height 41
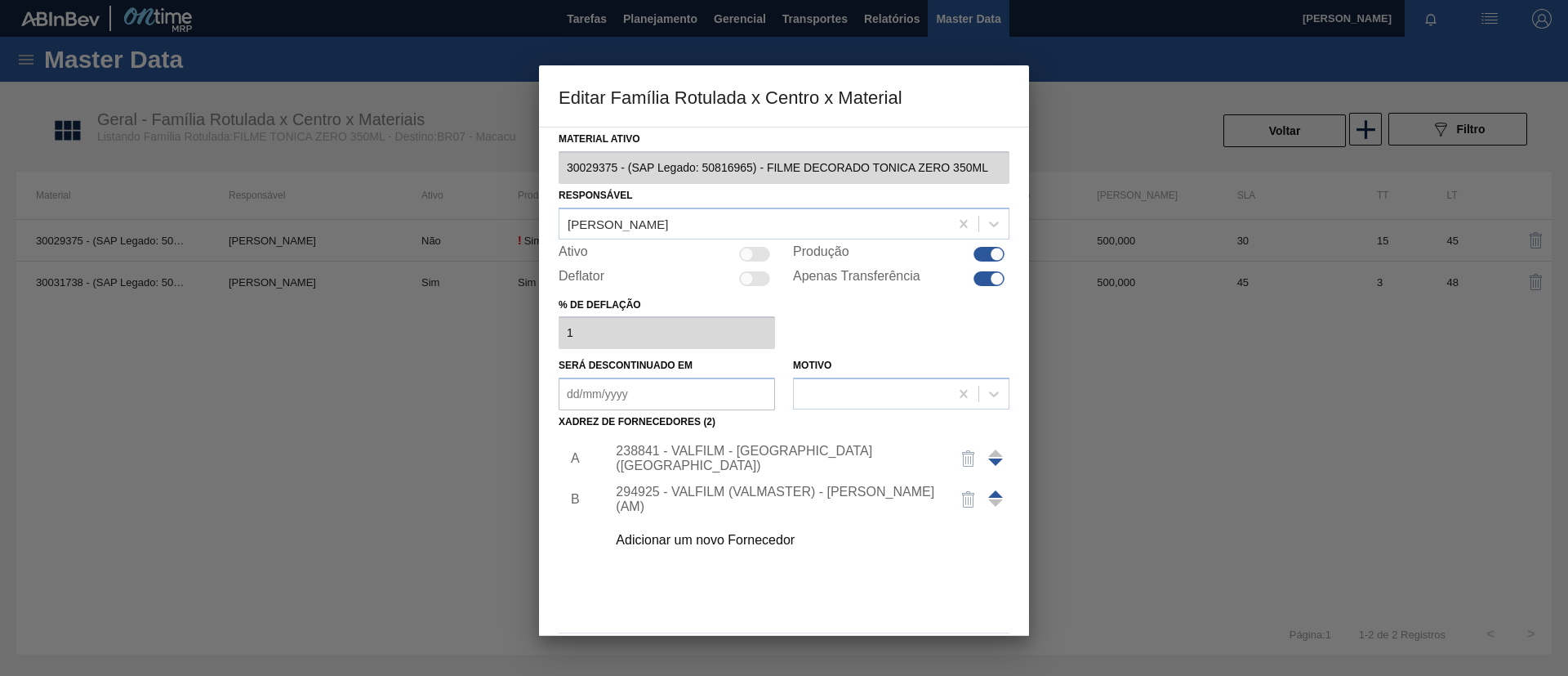
scroll to position [61, 0]
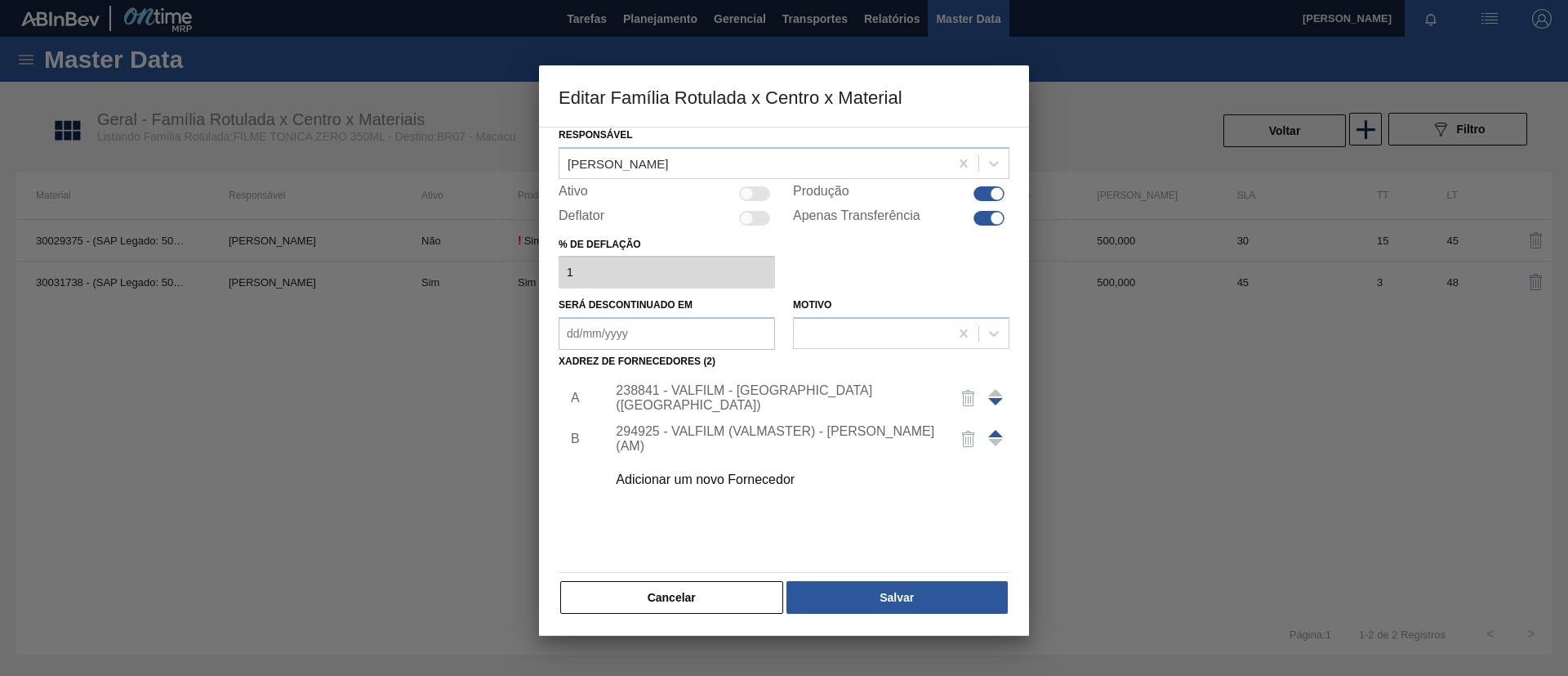
click at [746, 596] on button "Cancelar" at bounding box center [671, 597] width 223 height 33
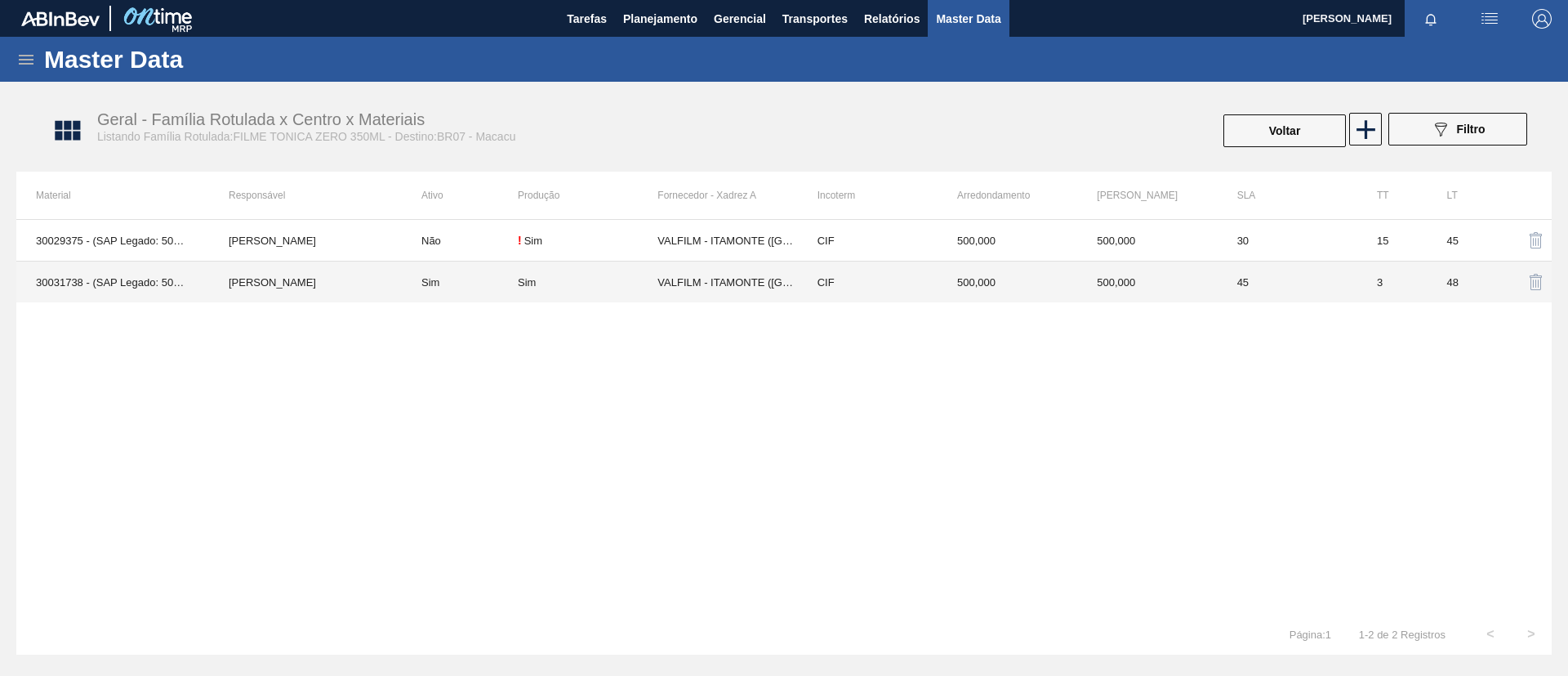
click at [299, 275] on td "[PERSON_NAME]" at bounding box center [305, 282] width 193 height 41
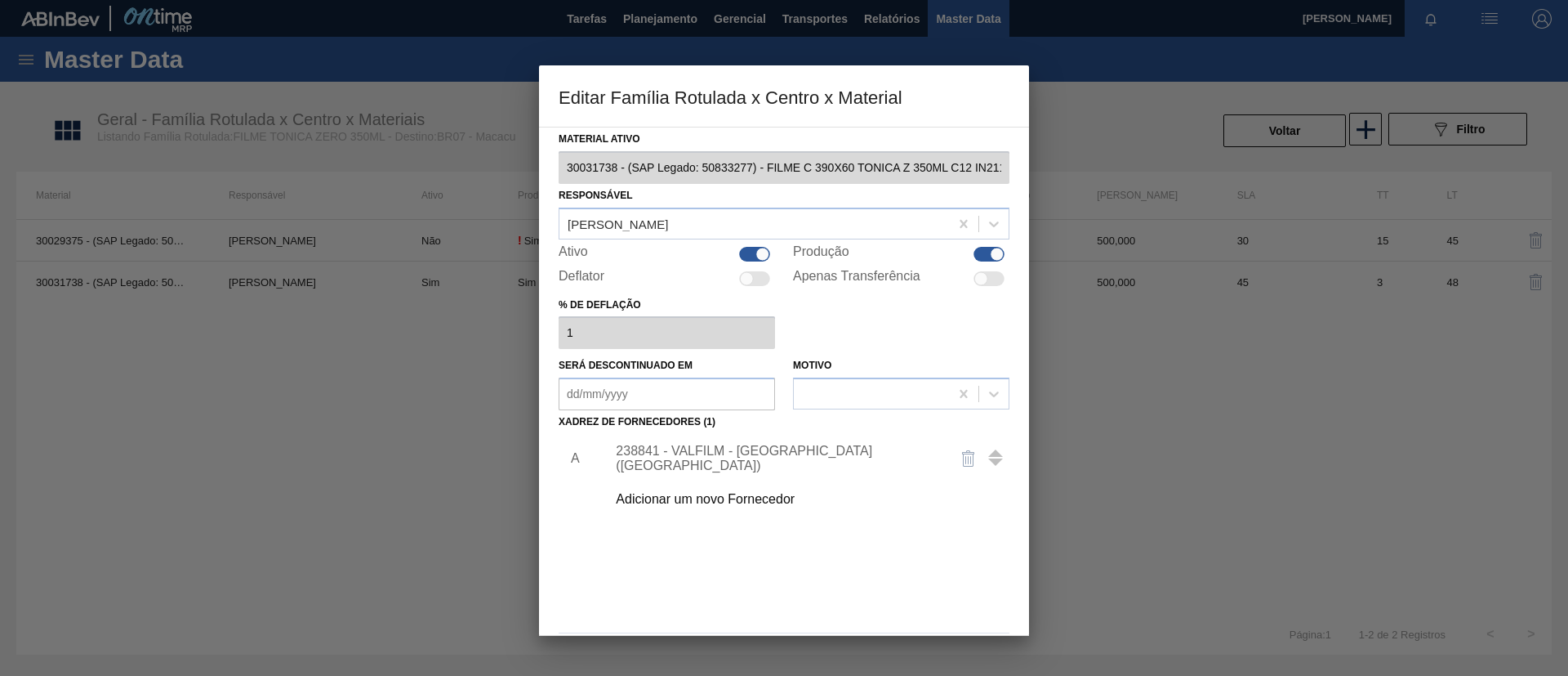
click at [726, 510] on div "Adicionar um novo Fornecedor" at bounding box center [803, 499] width 412 height 41
click at [727, 508] on div "Adicionar um novo Fornecedor" at bounding box center [803, 499] width 412 height 41
click at [740, 496] on div "Adicionar um novo Fornecedor" at bounding box center [776, 499] width 321 height 14
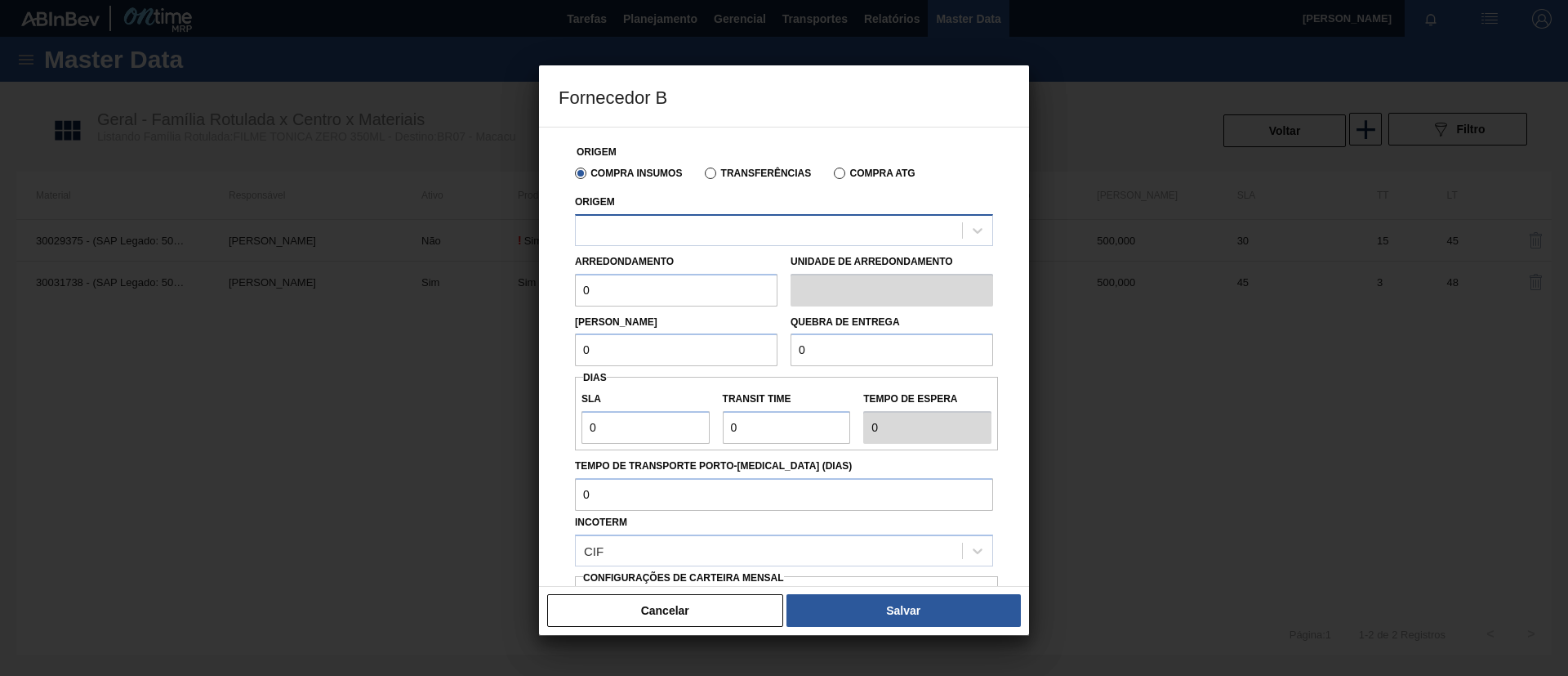
click at [689, 240] on div at bounding box center [769, 230] width 386 height 24
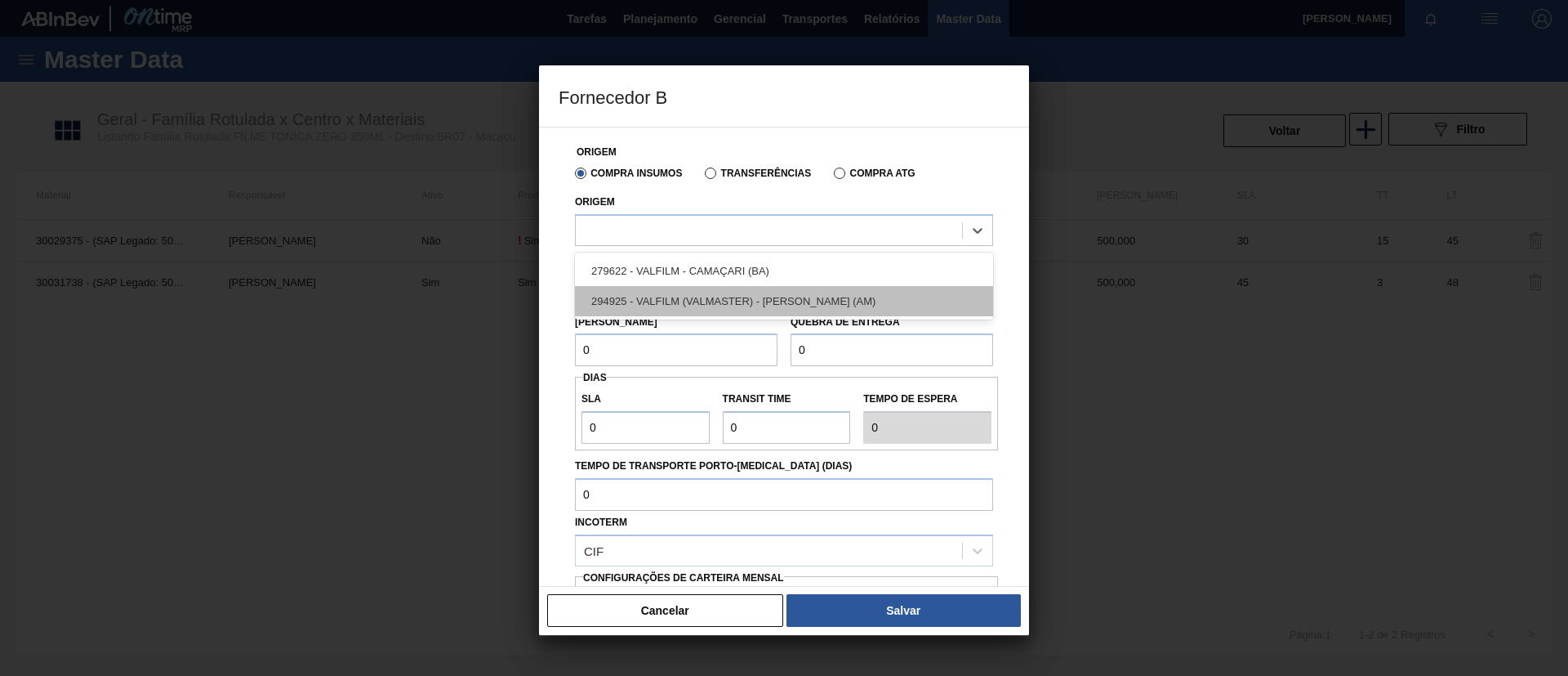
click at [701, 297] on div "294925 - VALFILM (VALMASTER) - MANAUS (AM)" at bounding box center [784, 301] width 418 height 30
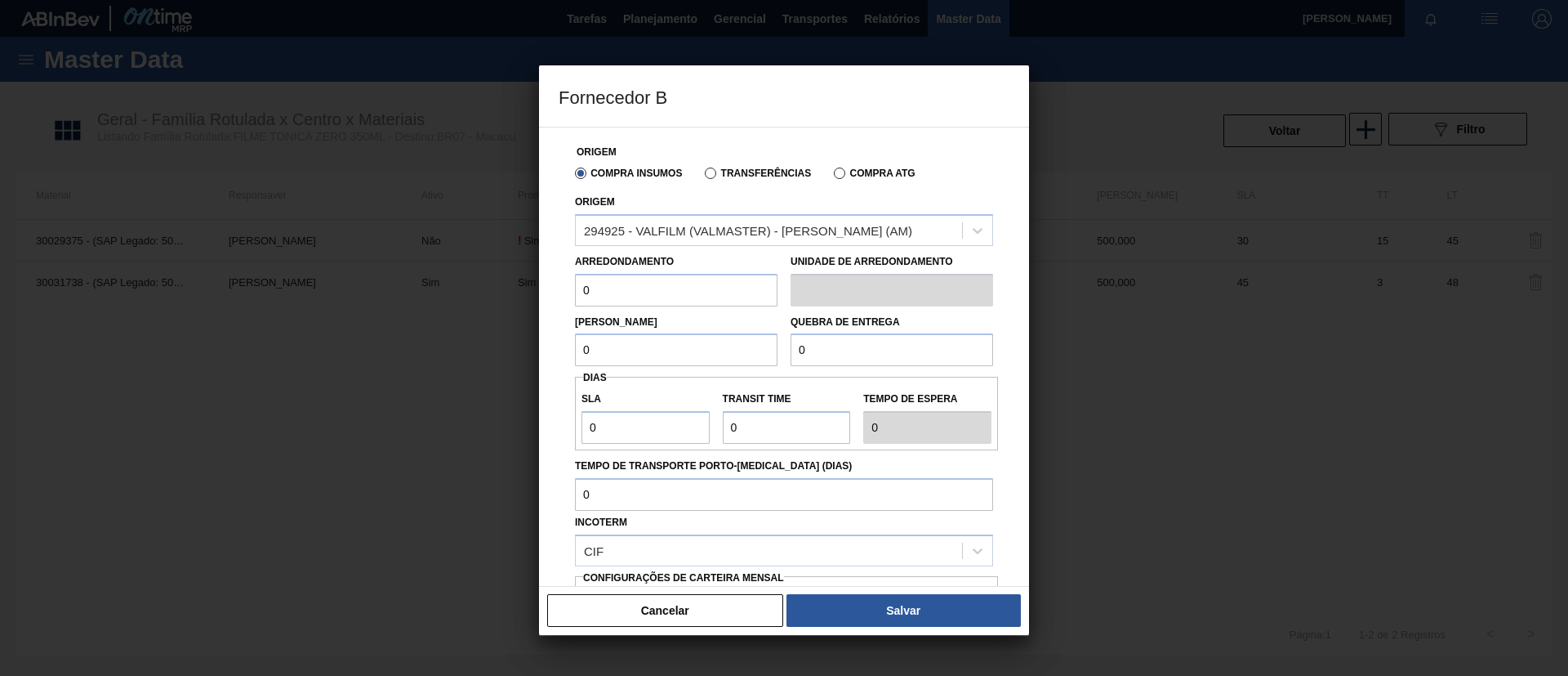
drag, startPoint x: 680, startPoint y: 295, endPoint x: 457, endPoint y: 293, distance: 223.0
click at [457, 293] on div "Fornecedor B Origem Compra Insumos Transferências Compra ATG Origem 294925 - VA…" at bounding box center [784, 338] width 1568 height 676
drag, startPoint x: 660, startPoint y: 297, endPoint x: 456, endPoint y: 298, distance: 204.0
click at [450, 295] on div "Fornecedor B Origem Compra Insumos Transferências Compra ATG Origem 294925 - VA…" at bounding box center [784, 338] width 1568 height 676
type input "500"
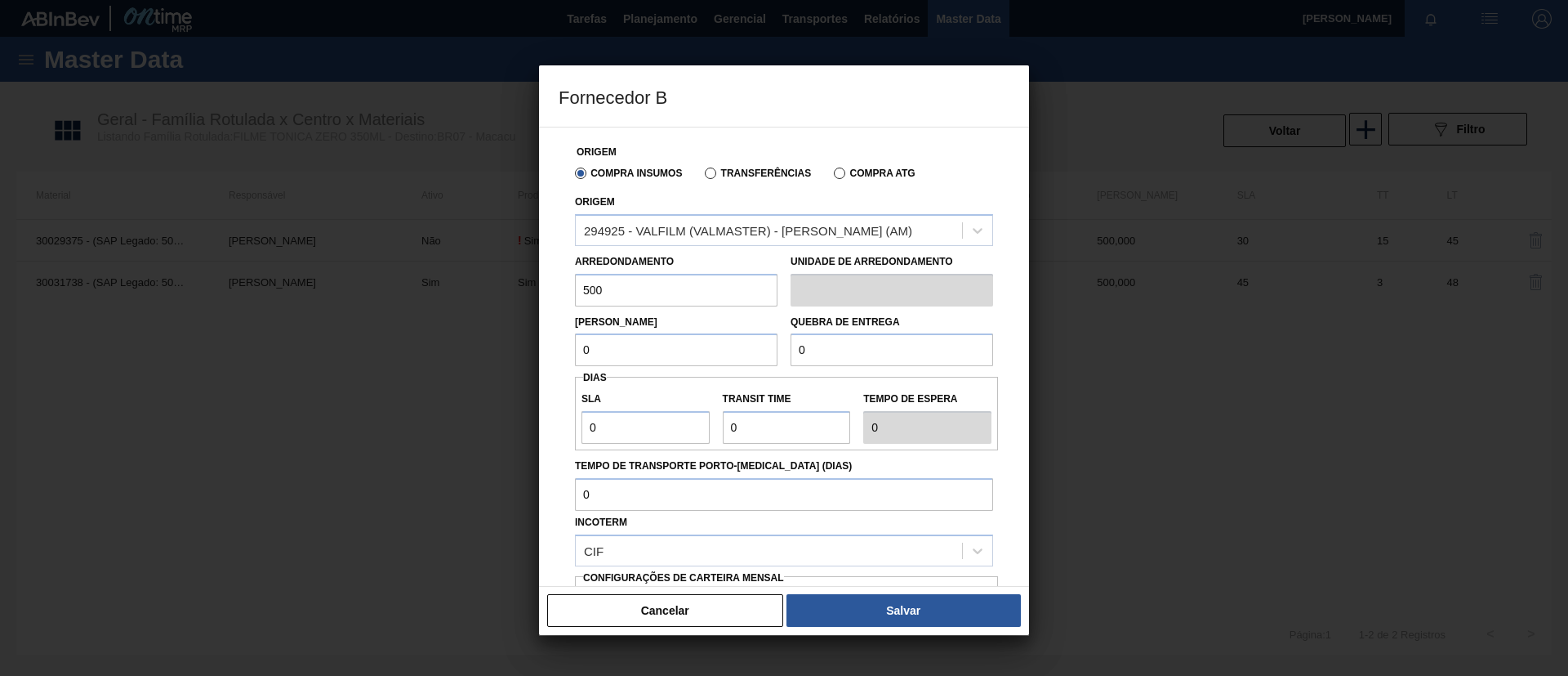
drag, startPoint x: 605, startPoint y: 353, endPoint x: 508, endPoint y: 354, distance: 97.0
click at [508, 354] on div "Fornecedor B Origem Compra Insumos Transferências Compra ATG Origem 294925 - VA…" at bounding box center [784, 338] width 1568 height 676
paste input "50"
type input "500"
click at [837, 350] on div "Lote Mínimo 500 Quebra de entrega 0" at bounding box center [784, 337] width 431 height 61
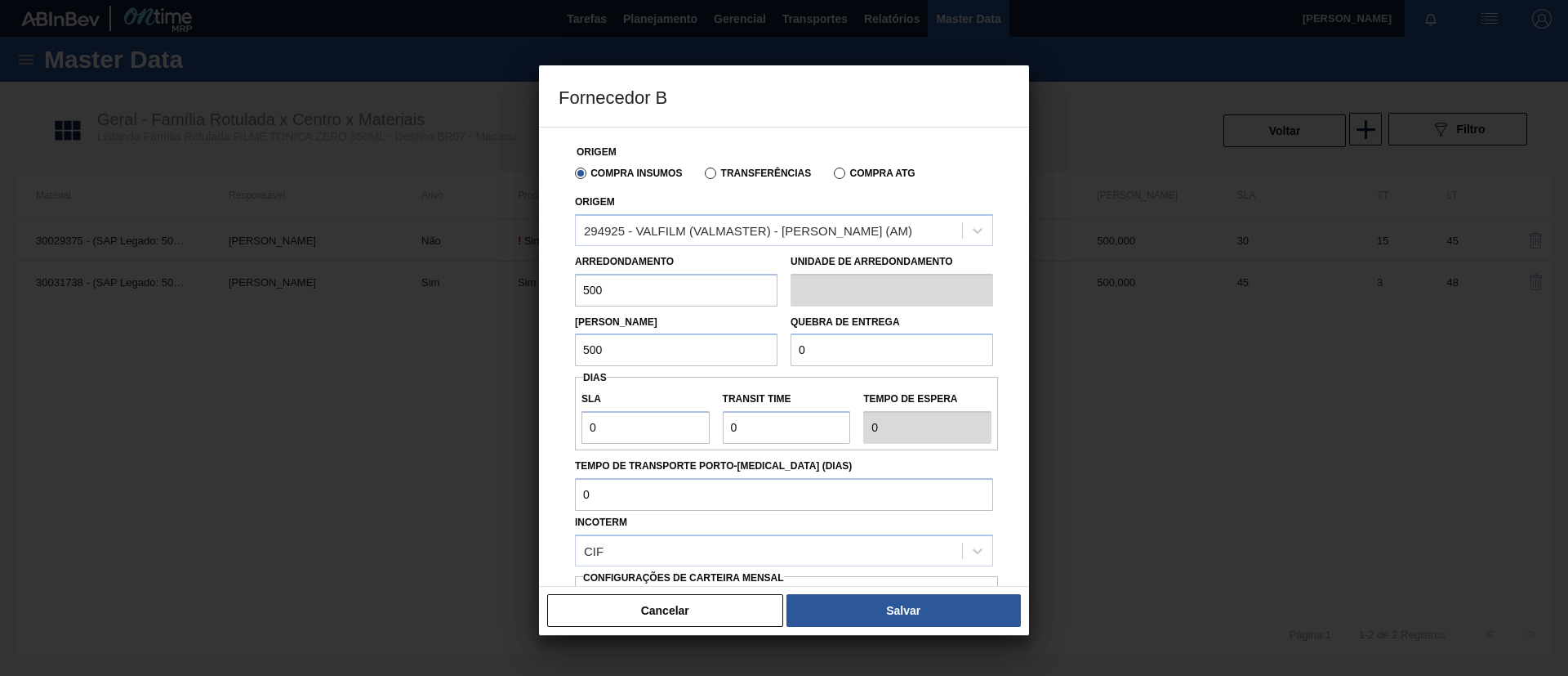
drag, startPoint x: 836, startPoint y: 350, endPoint x: 716, endPoint y: 352, distance: 120.0
click at [716, 352] on div "Lote Mínimo 500 Quebra de entrega 0" at bounding box center [784, 337] width 431 height 61
paste input ".500"
type input "12.500"
drag, startPoint x: 640, startPoint y: 431, endPoint x: 506, endPoint y: 427, distance: 134.1
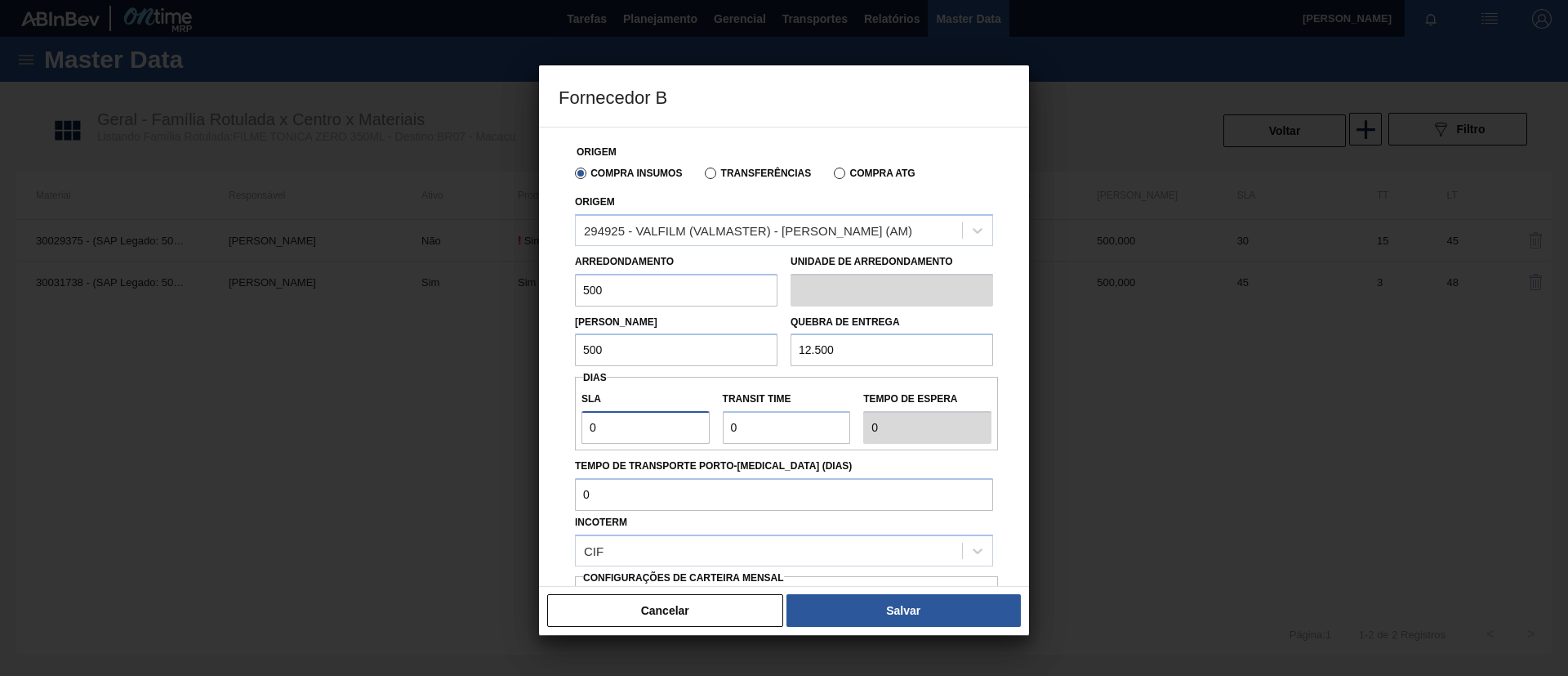
click at [504, 430] on div "Fornecedor B Origem Compra Insumos Transferências Compra ATG Origem 294925 - VA…" at bounding box center [784, 338] width 1568 height 676
type input "3"
type input "30"
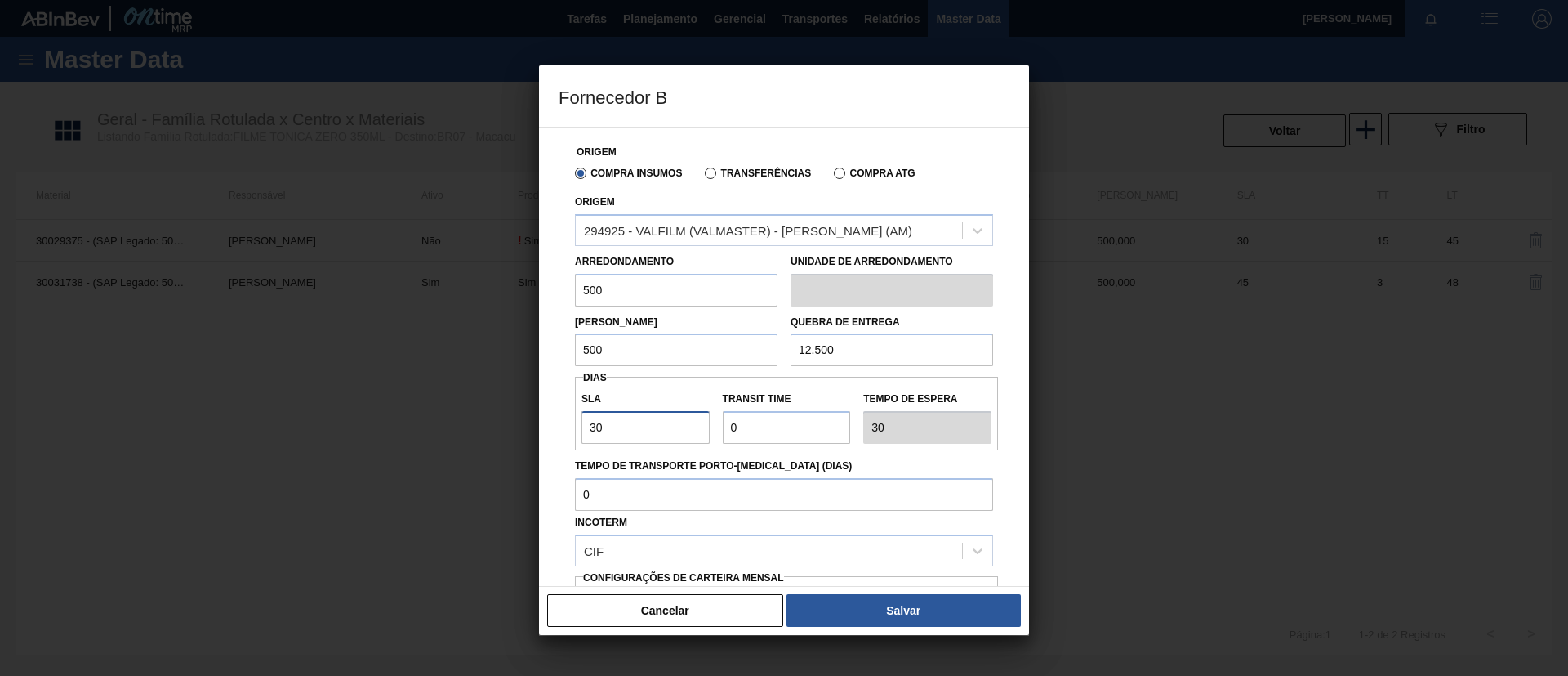
type input "30"
drag, startPoint x: 808, startPoint y: 414, endPoint x: 587, endPoint y: 409, distance: 221.1
click at [587, 409] on div "SLA 30 Transit Time Tempo de espera 30" at bounding box center [787, 414] width 423 height 61
type input "3"
type input "33"
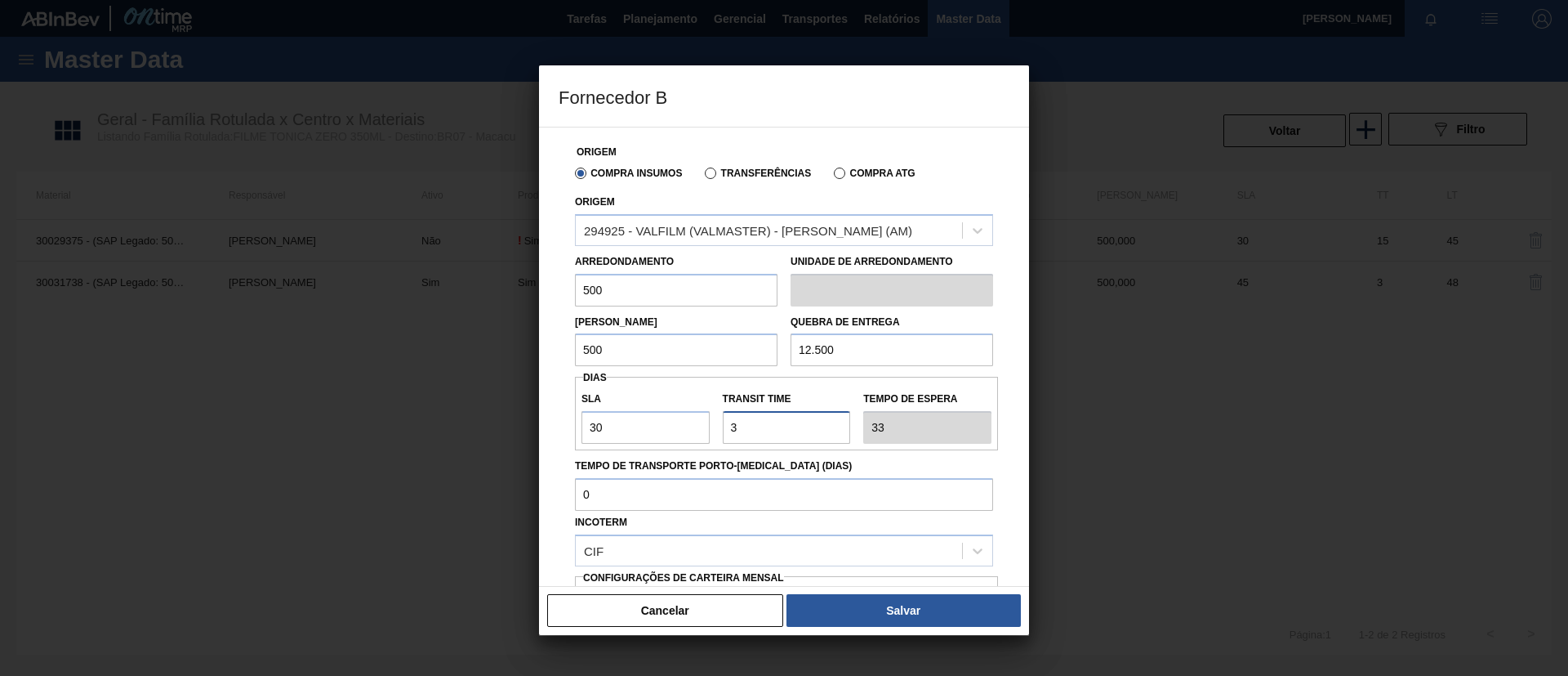
type input "30"
type input "60"
type input "30"
click at [660, 541] on div "CIF" at bounding box center [769, 550] width 386 height 24
click at [680, 504] on input "Tempo de Transporte Porto-Doca (dias)" at bounding box center [784, 494] width 418 height 33
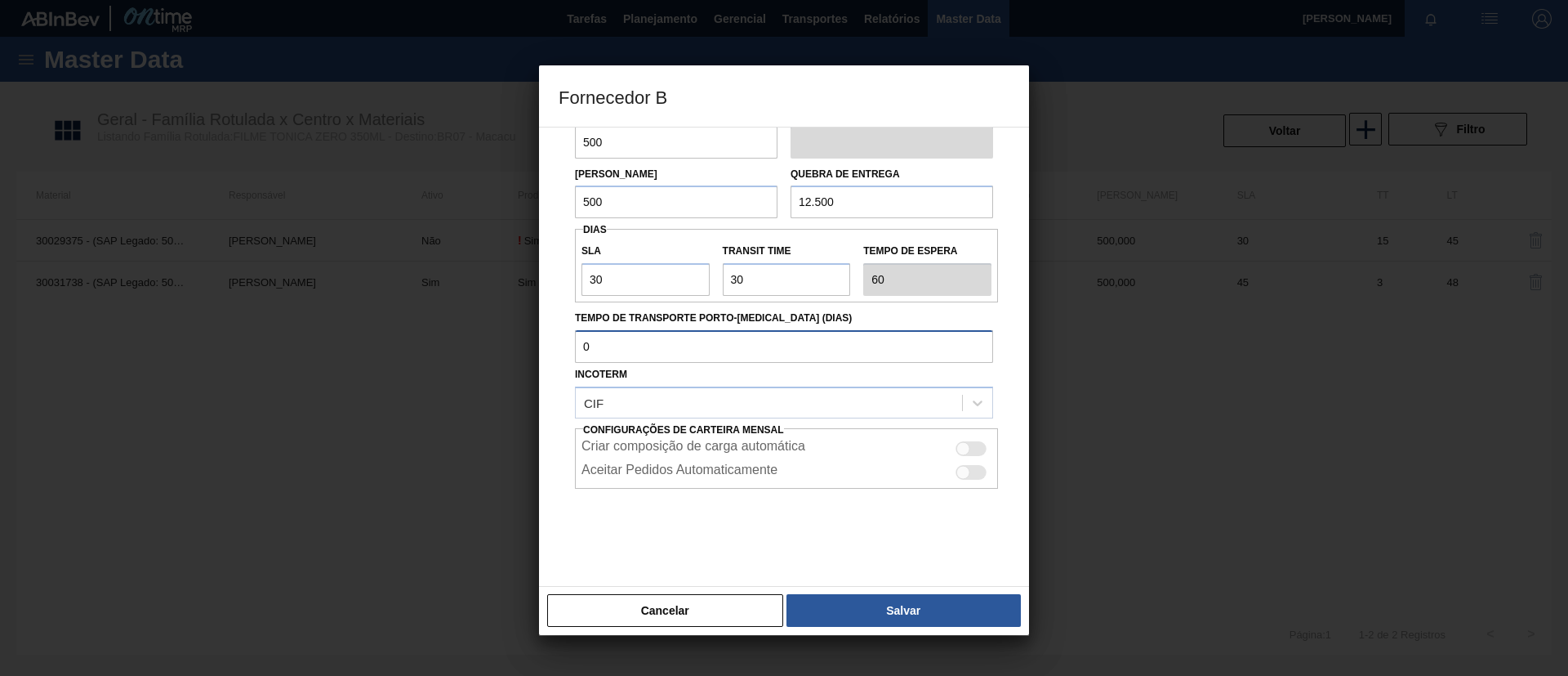
scroll to position [152, 0]
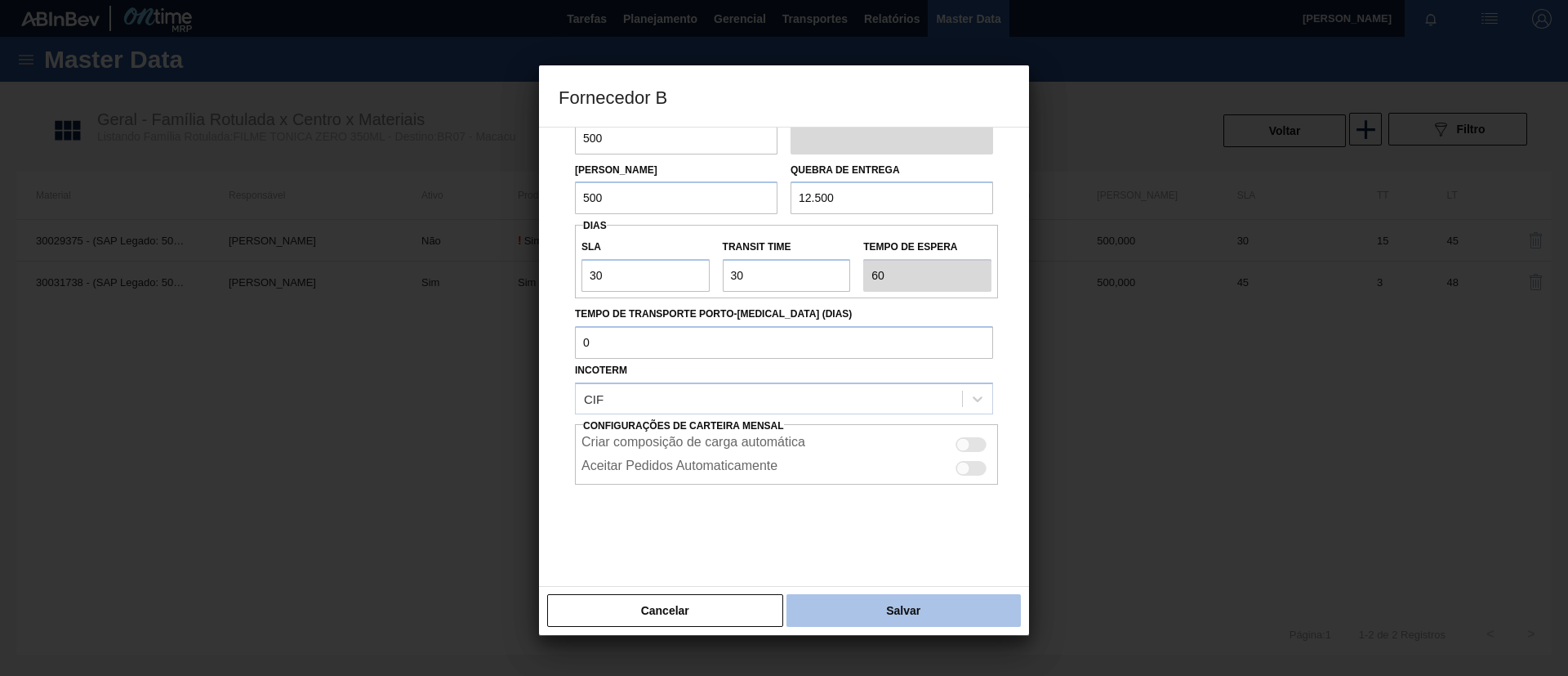
click at [913, 596] on button "Salvar" at bounding box center [903, 610] width 234 height 33
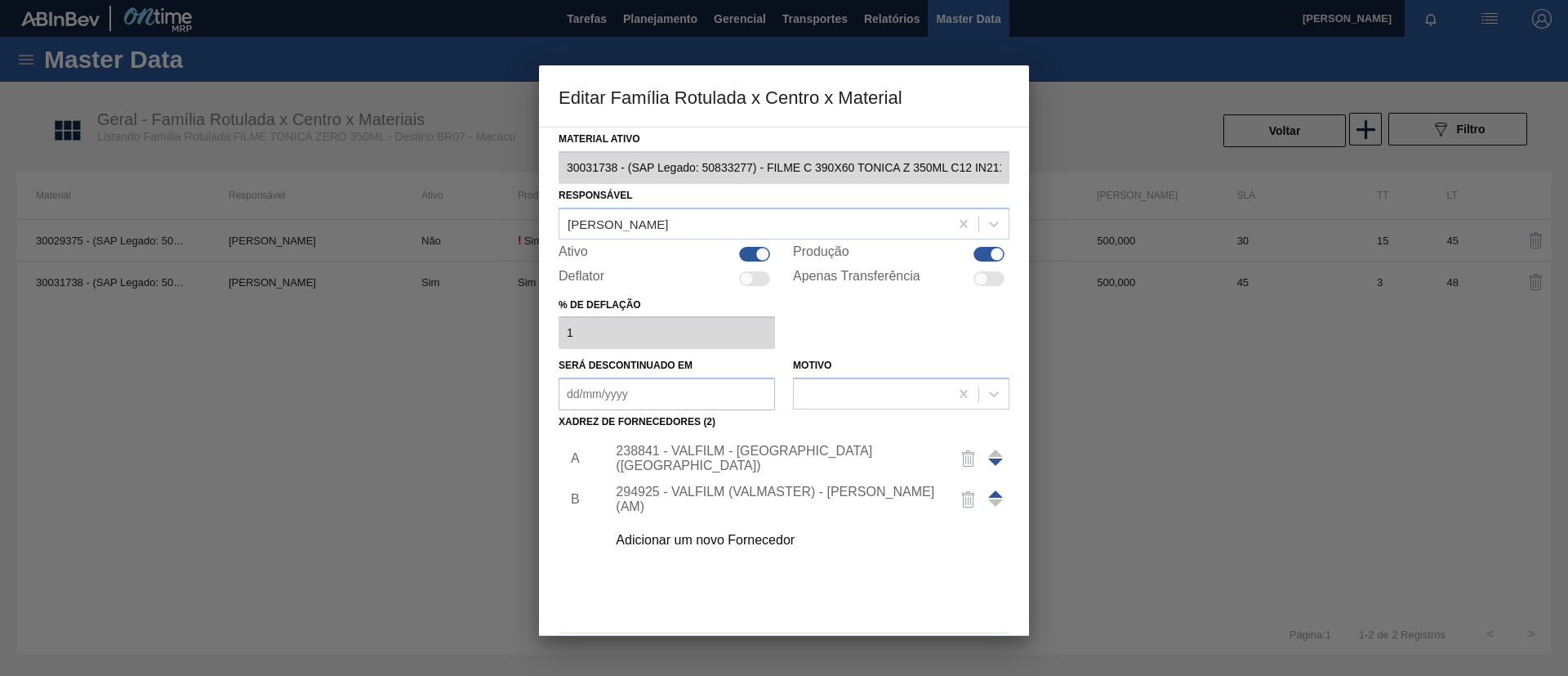
scroll to position [61, 0]
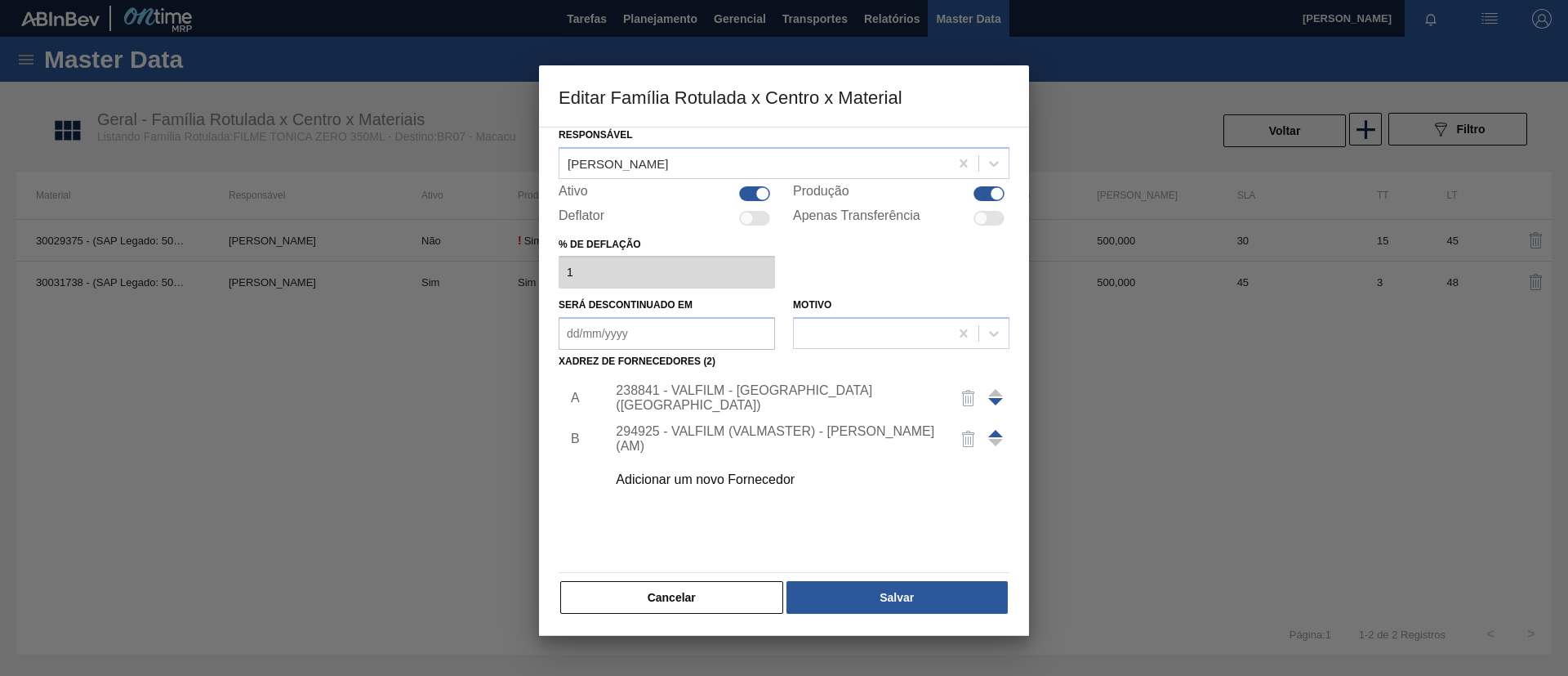
click at [997, 431] on span at bounding box center [995, 433] width 14 height 8
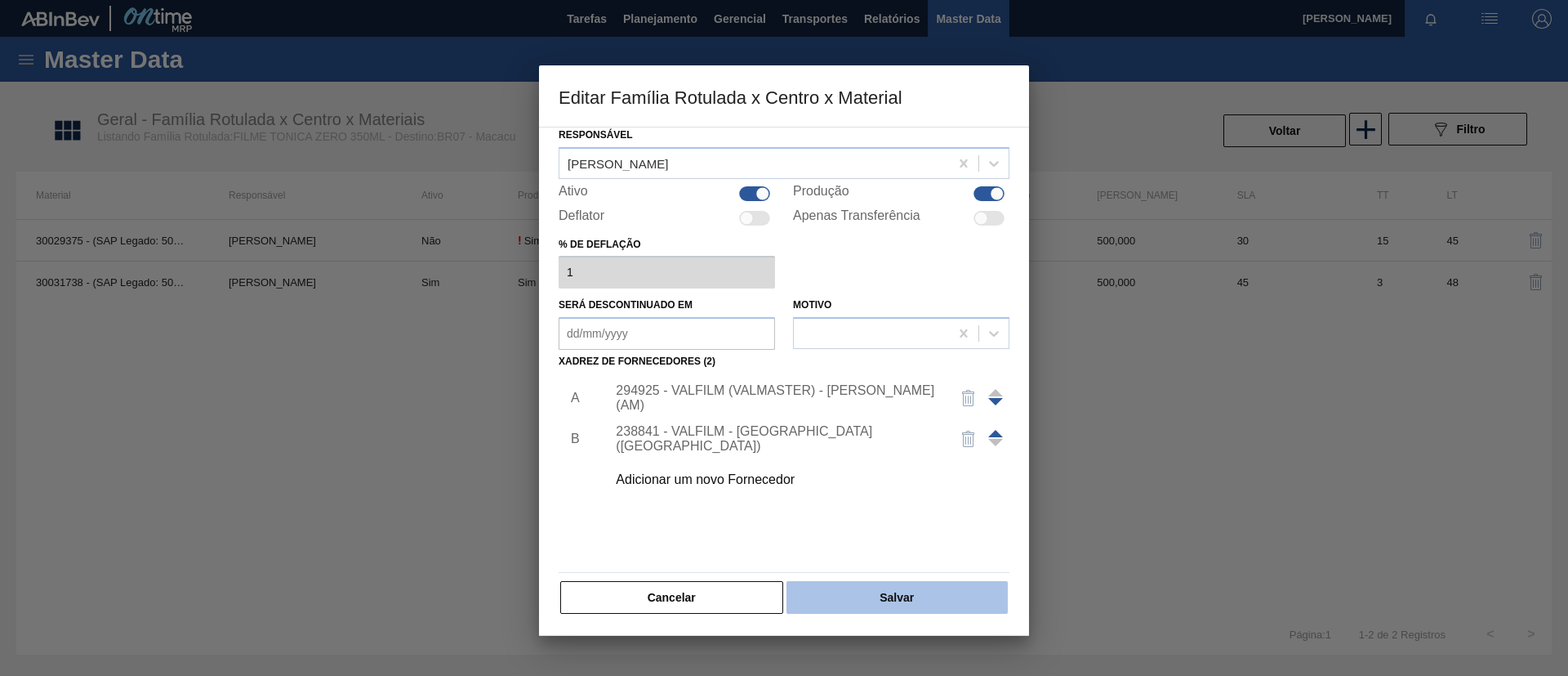
click at [944, 604] on button "Salvar" at bounding box center [897, 597] width 221 height 33
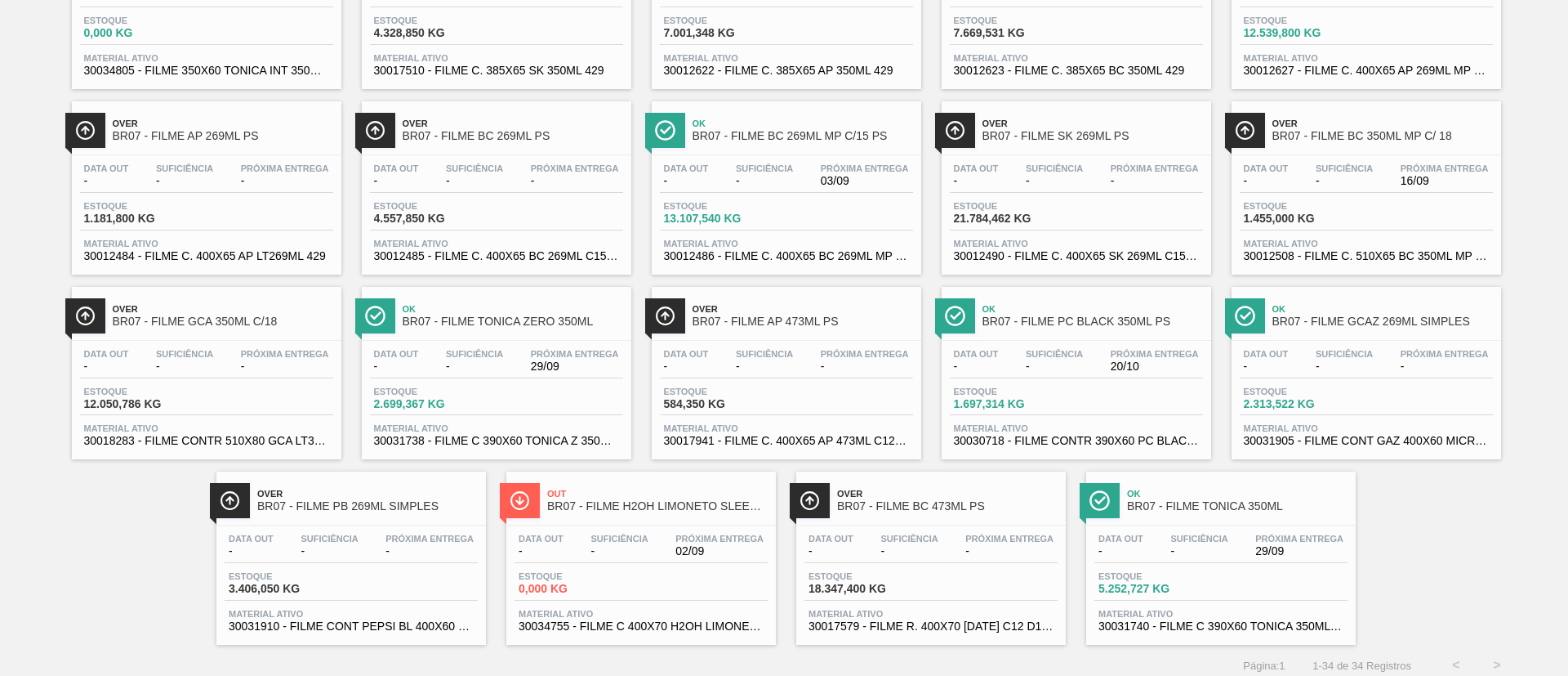
scroll to position [784, 0]
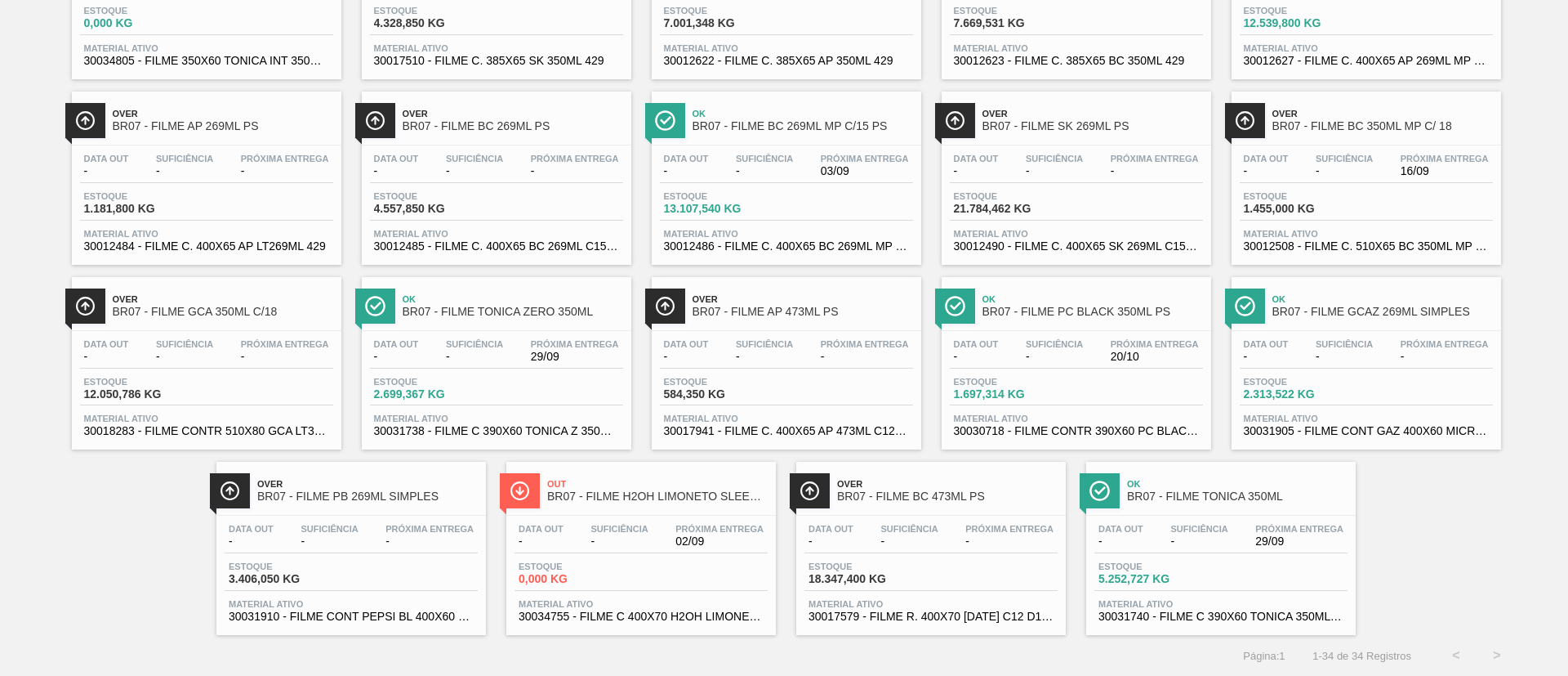
click at [841, 322] on div "Over BR07 - FILME AP 473ML PS" at bounding box center [802, 306] width 220 height 37
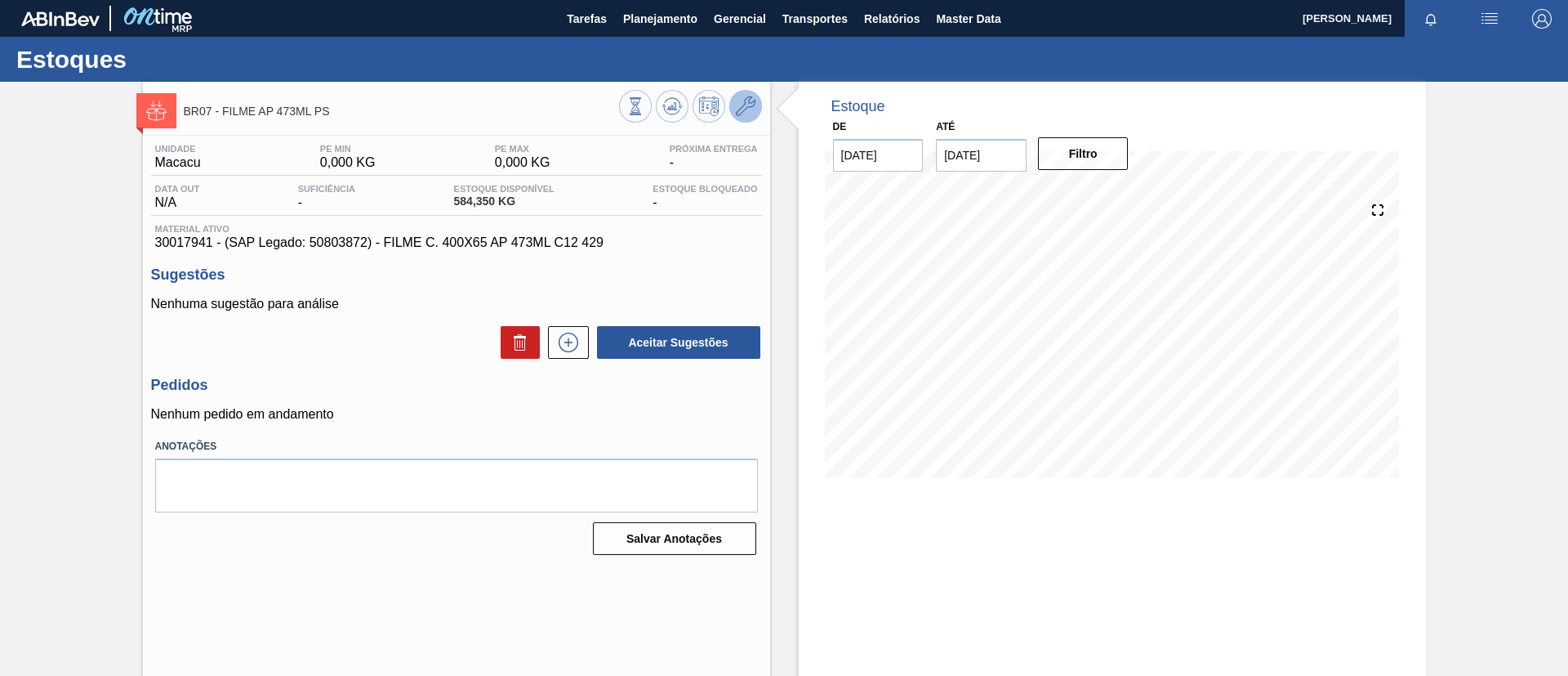
click at [740, 103] on icon at bounding box center [745, 105] width 19 height 19
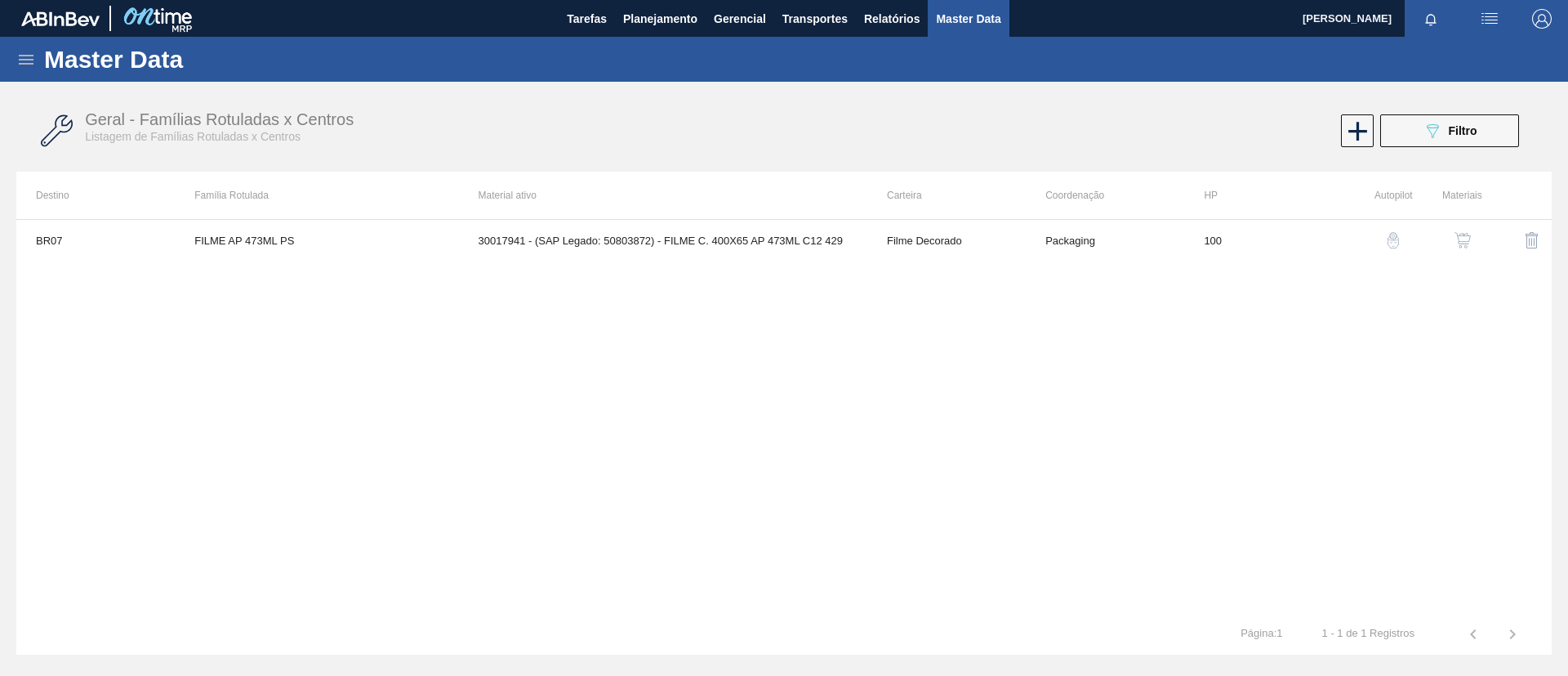
click at [1449, 241] on button "button" at bounding box center [1463, 240] width 39 height 39
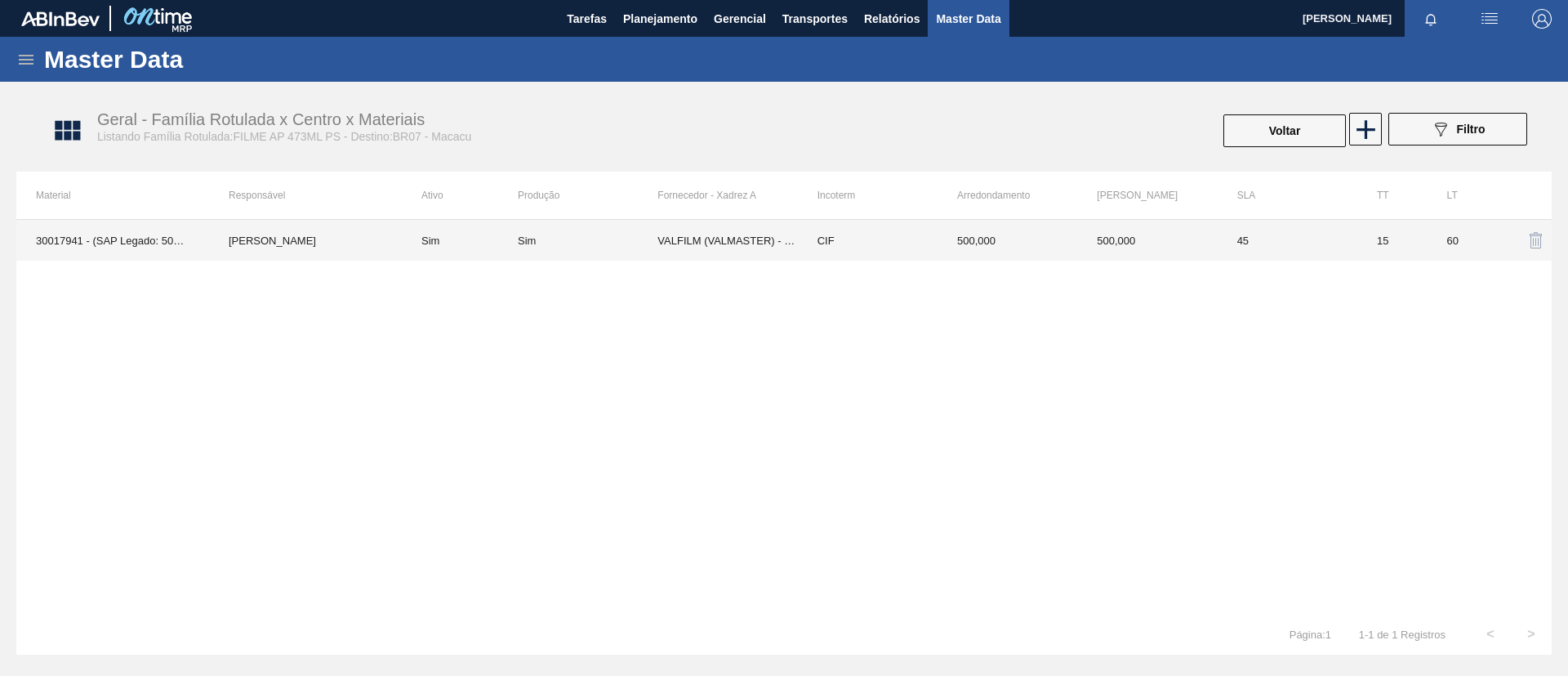
click at [826, 247] on td "CIF" at bounding box center [868, 240] width 140 height 41
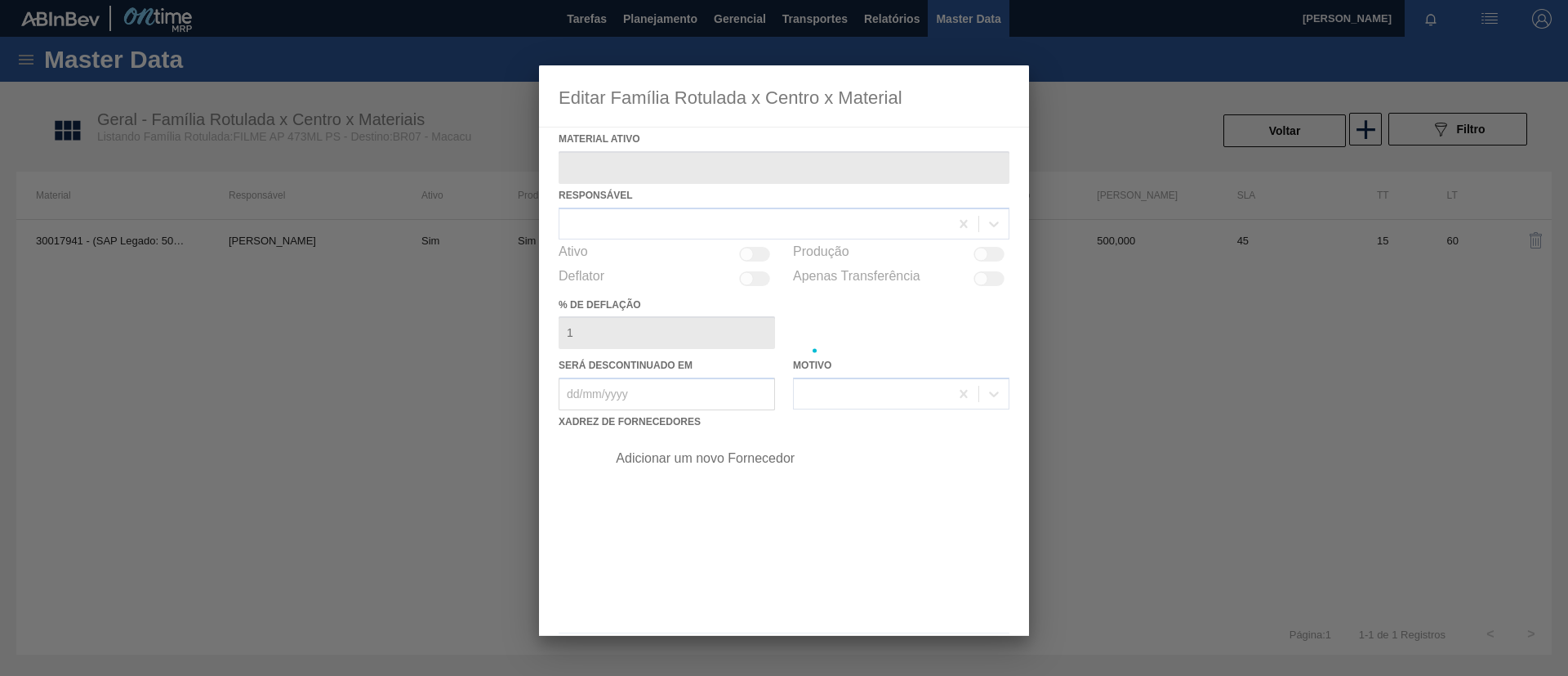
type ativo "30017941 - (SAP Legado: 50803872) - FILME C. 400X65 AP 473ML C12 429"
checkbox input "true"
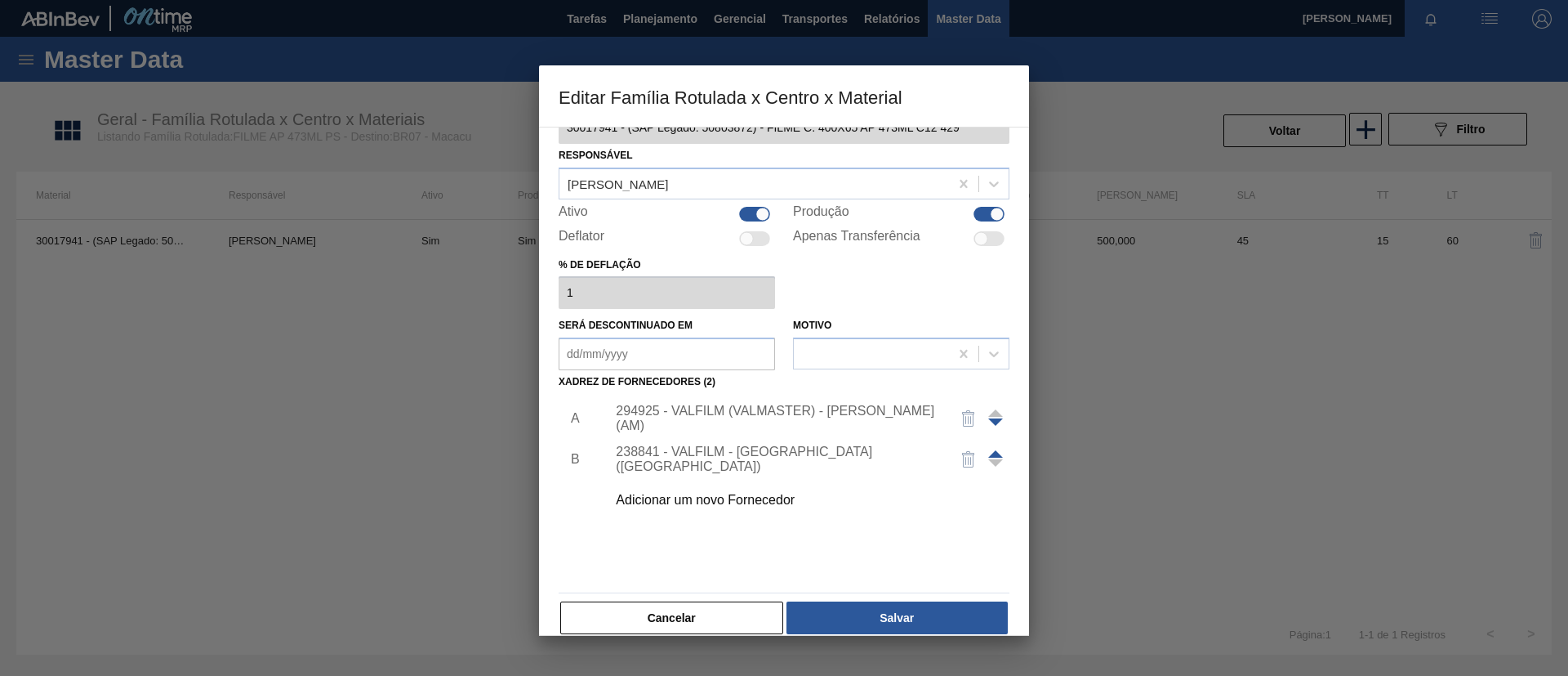
scroll to position [61, 0]
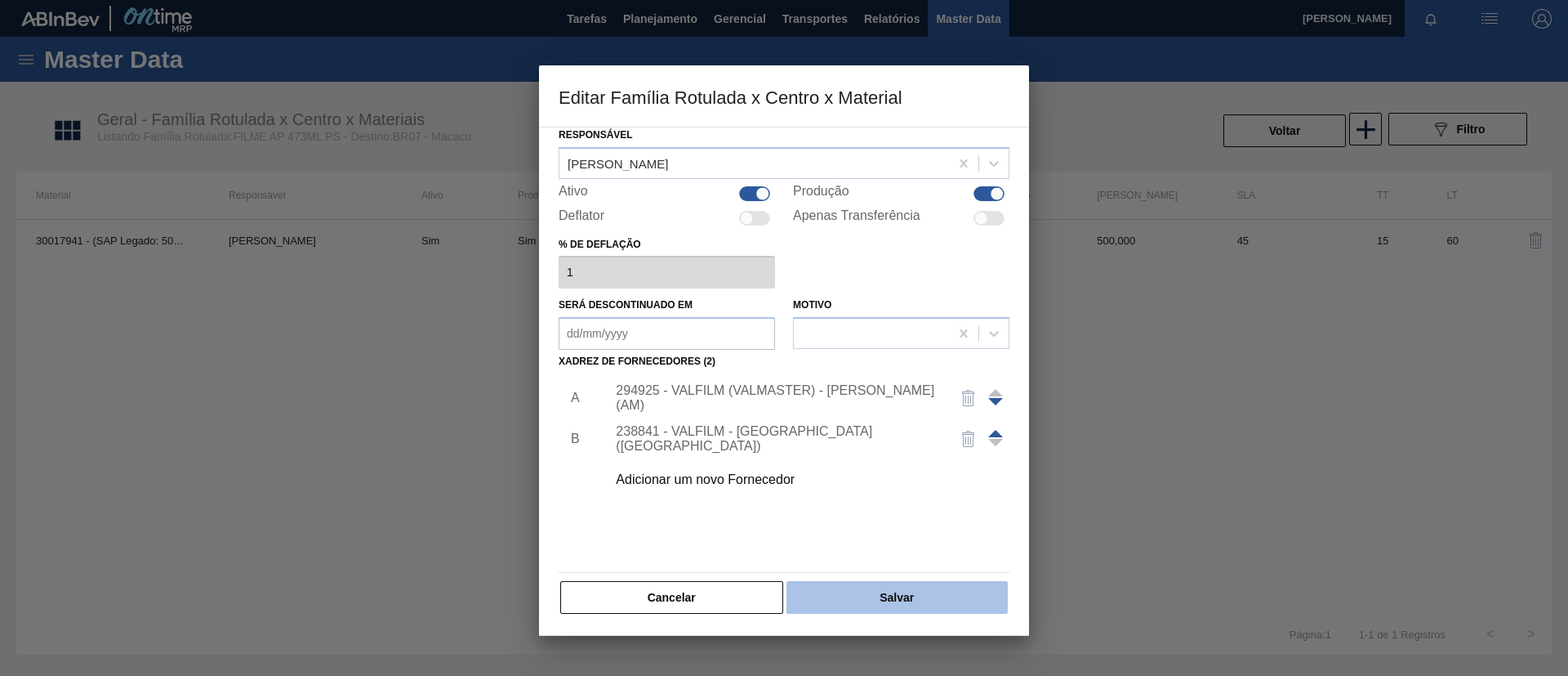
click at [878, 589] on button "Salvar" at bounding box center [897, 597] width 221 height 33
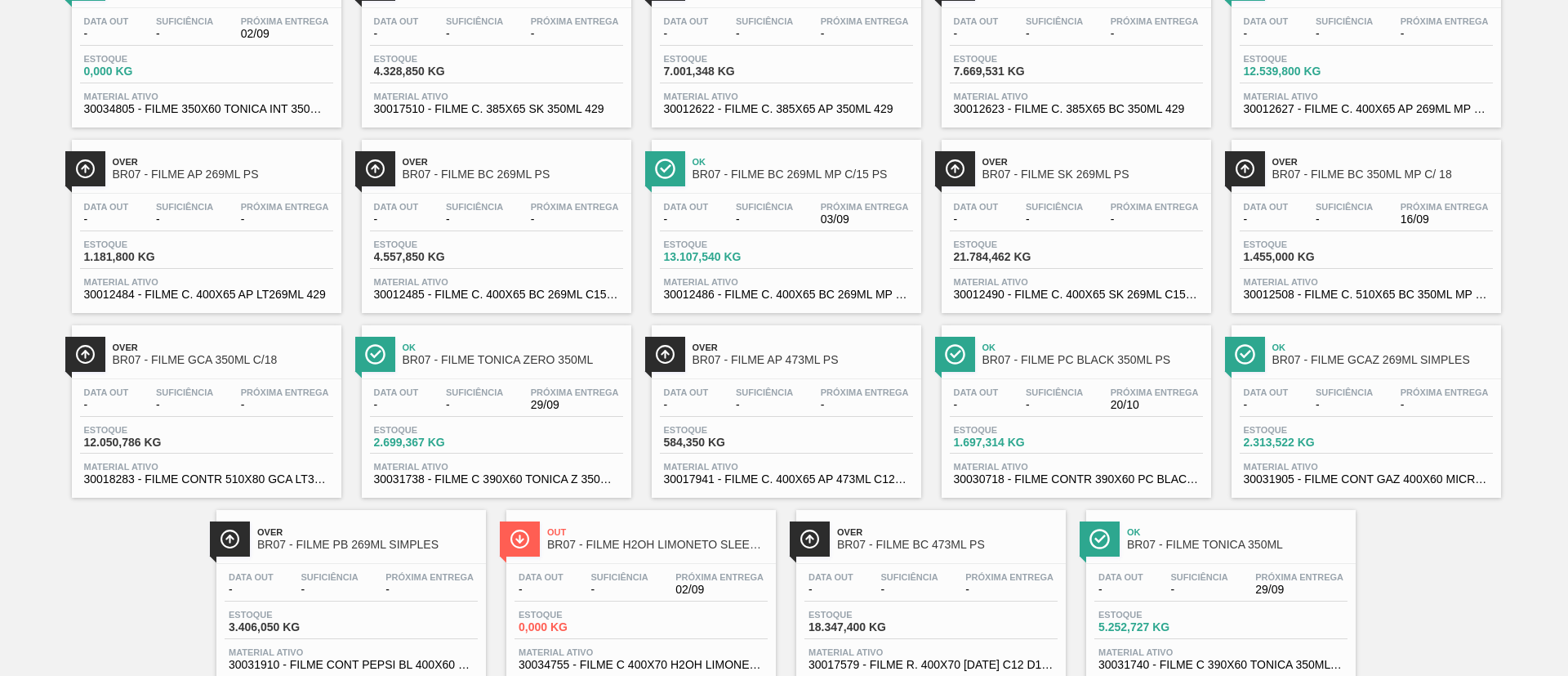
scroll to position [784, 0]
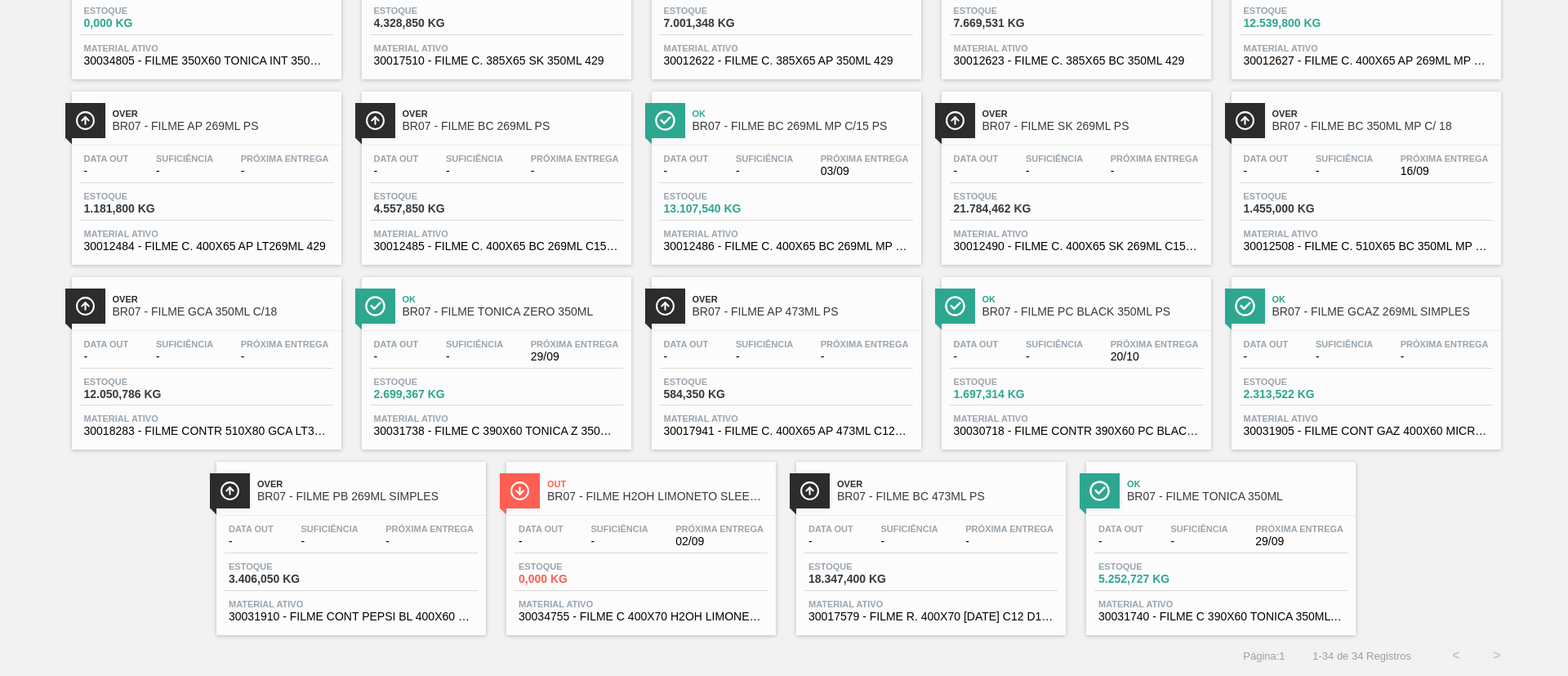
click at [1150, 302] on span "Ok" at bounding box center [1092, 300] width 220 height 10
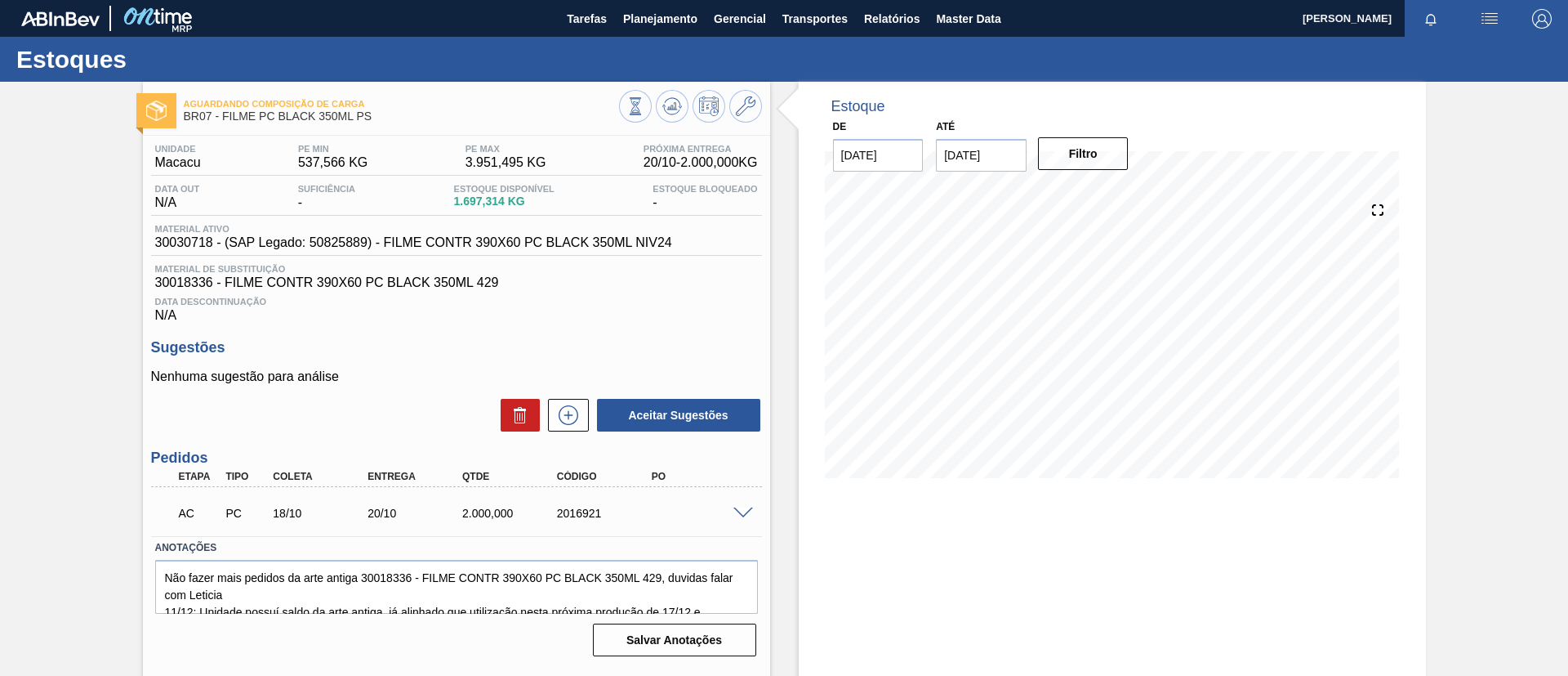
click at [744, 108] on icon at bounding box center [745, 105] width 19 height 19
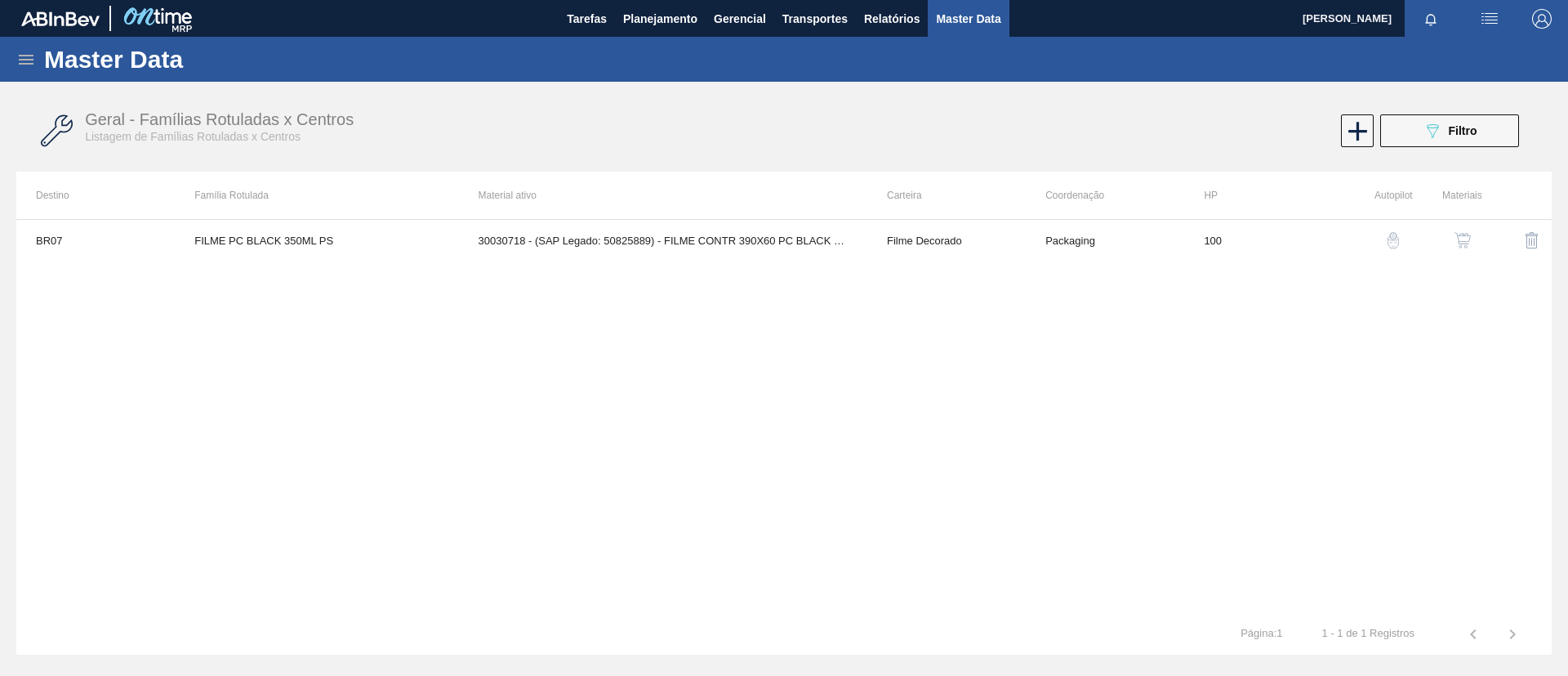
click at [1456, 236] on img "button" at bounding box center [1462, 240] width 16 height 16
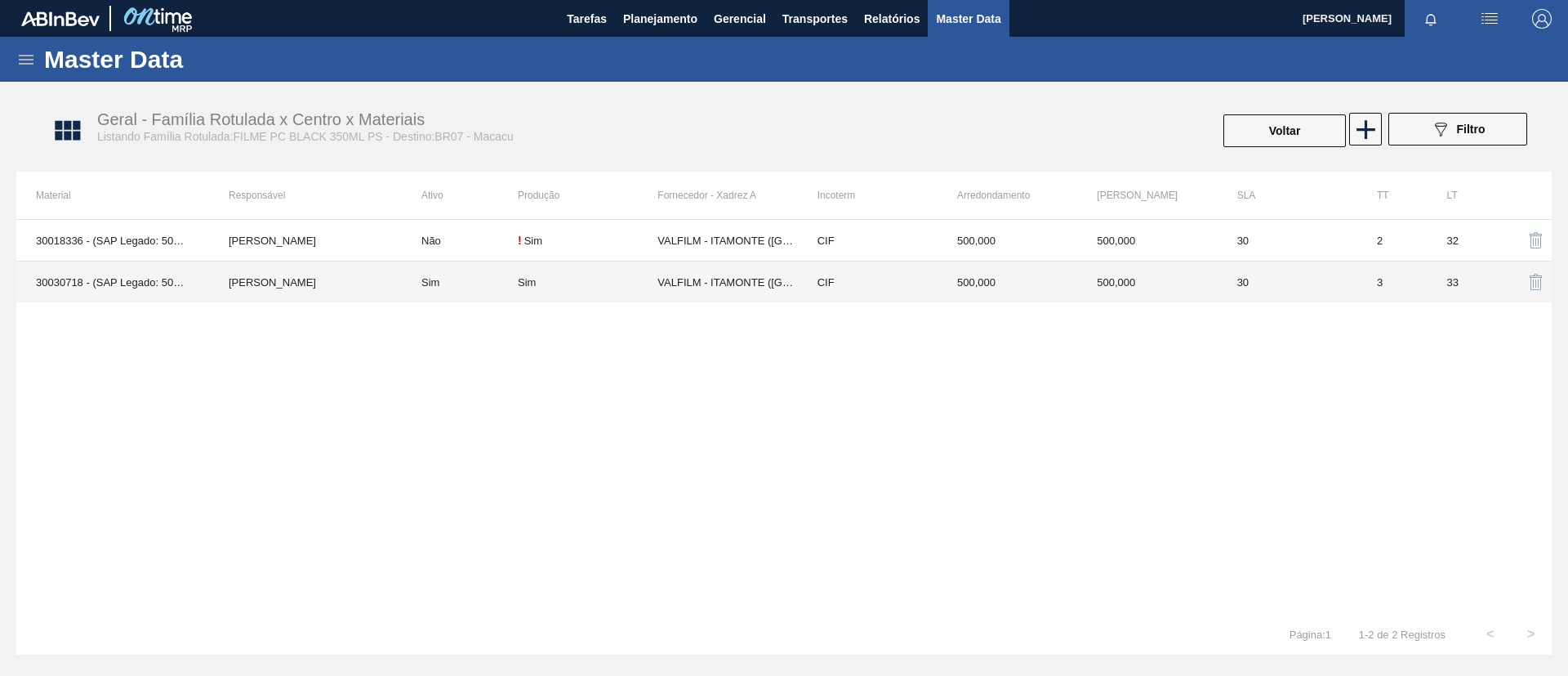
click at [499, 268] on td "Sim" at bounding box center [459, 282] width 116 height 41
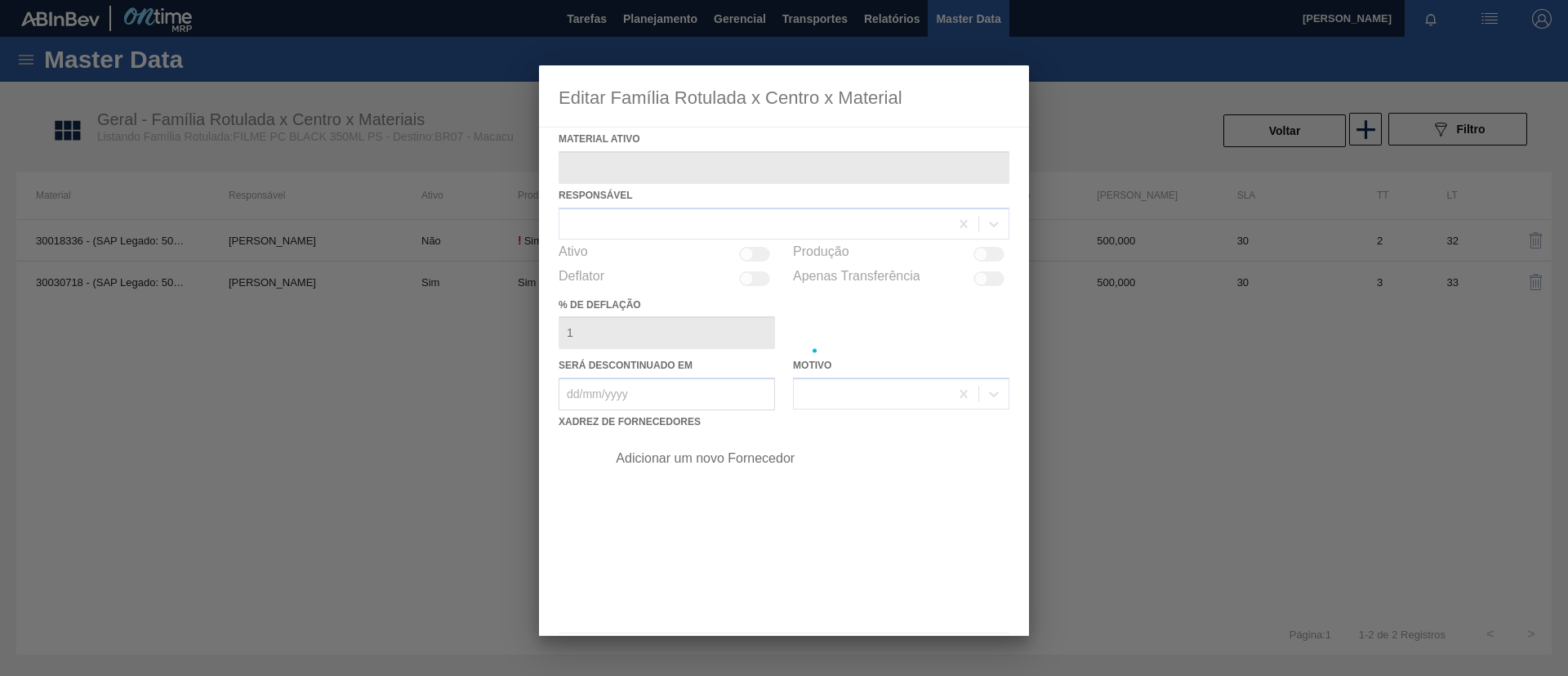
type ativo "30030718 - (SAP Legado: 50825889) - FILME CONTR 390X60 PC BLACK 350ML NIV24"
checkbox input "true"
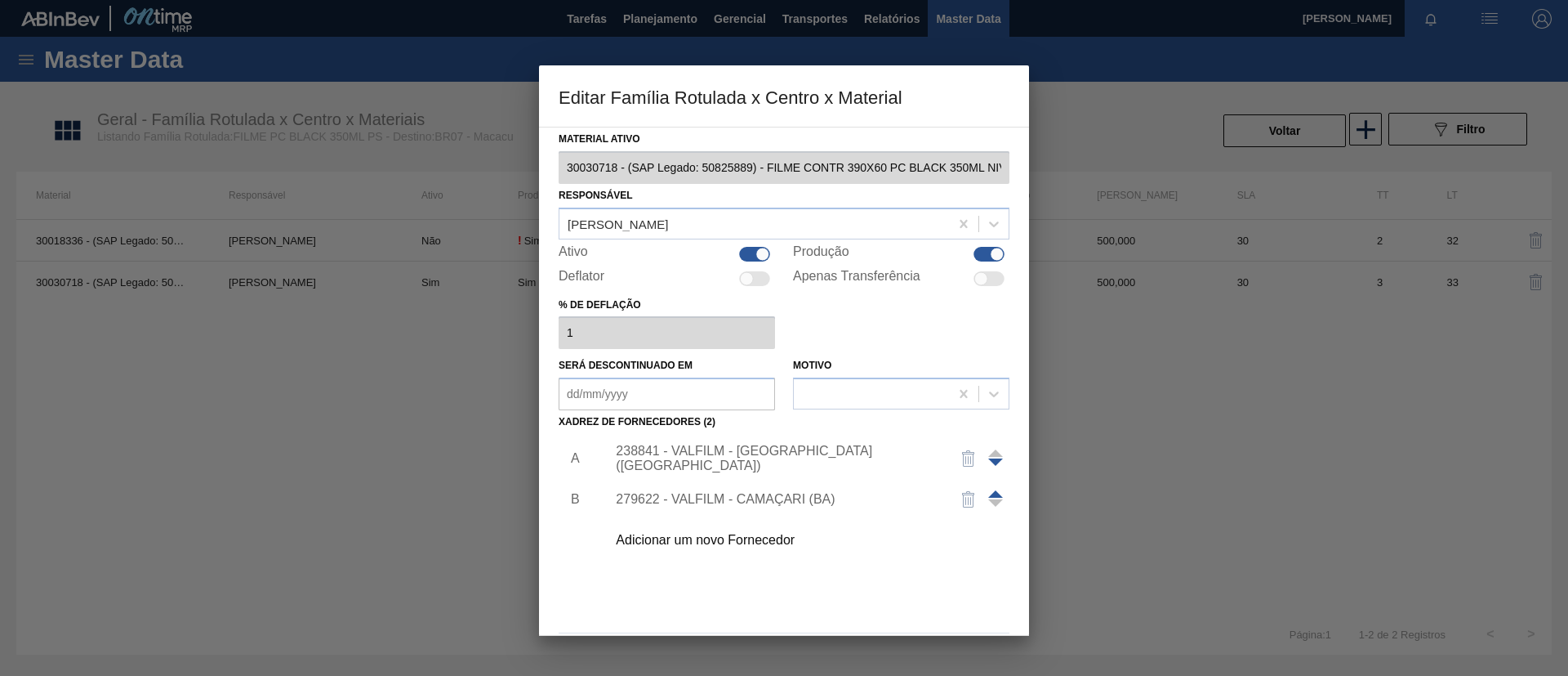
click at [773, 541] on div "Adicionar um novo Fornecedor" at bounding box center [776, 539] width 321 height 14
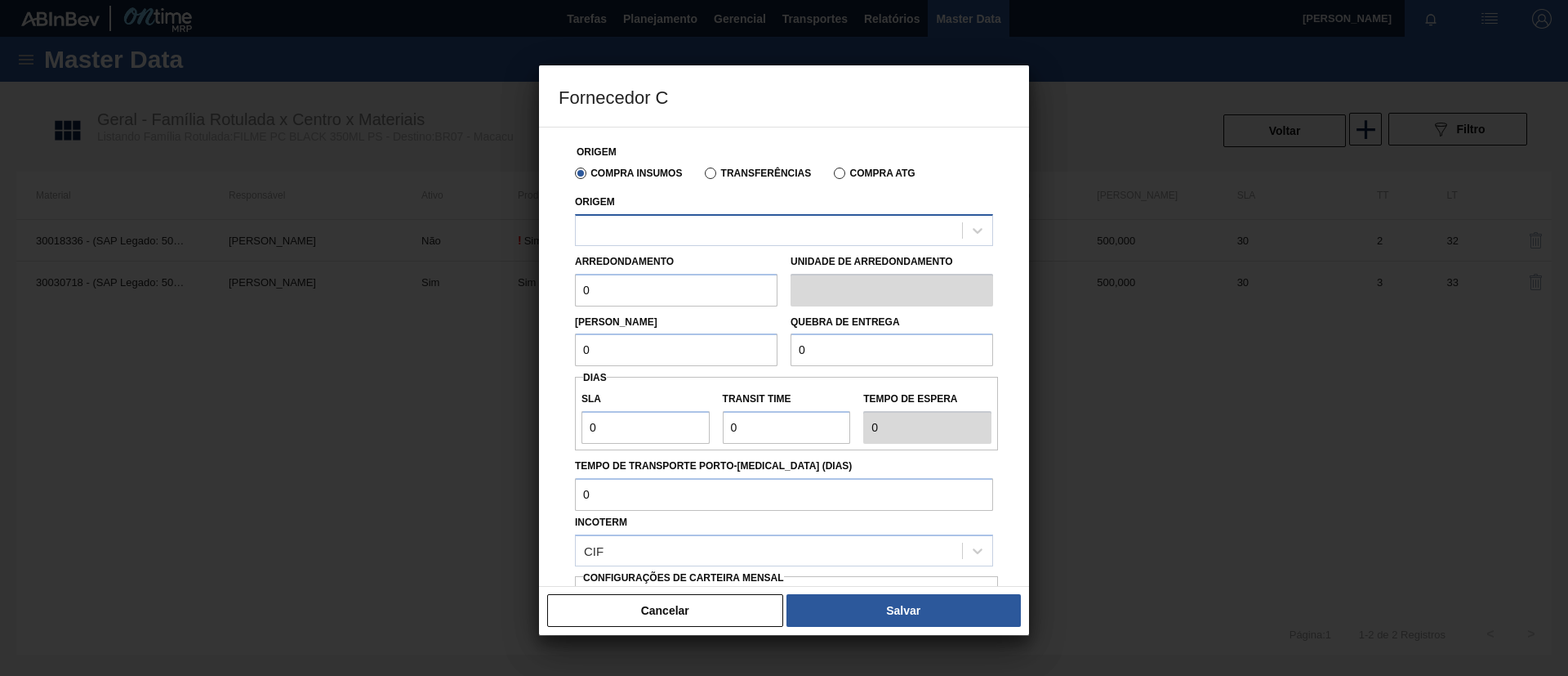
click at [779, 214] on div at bounding box center [784, 230] width 418 height 32
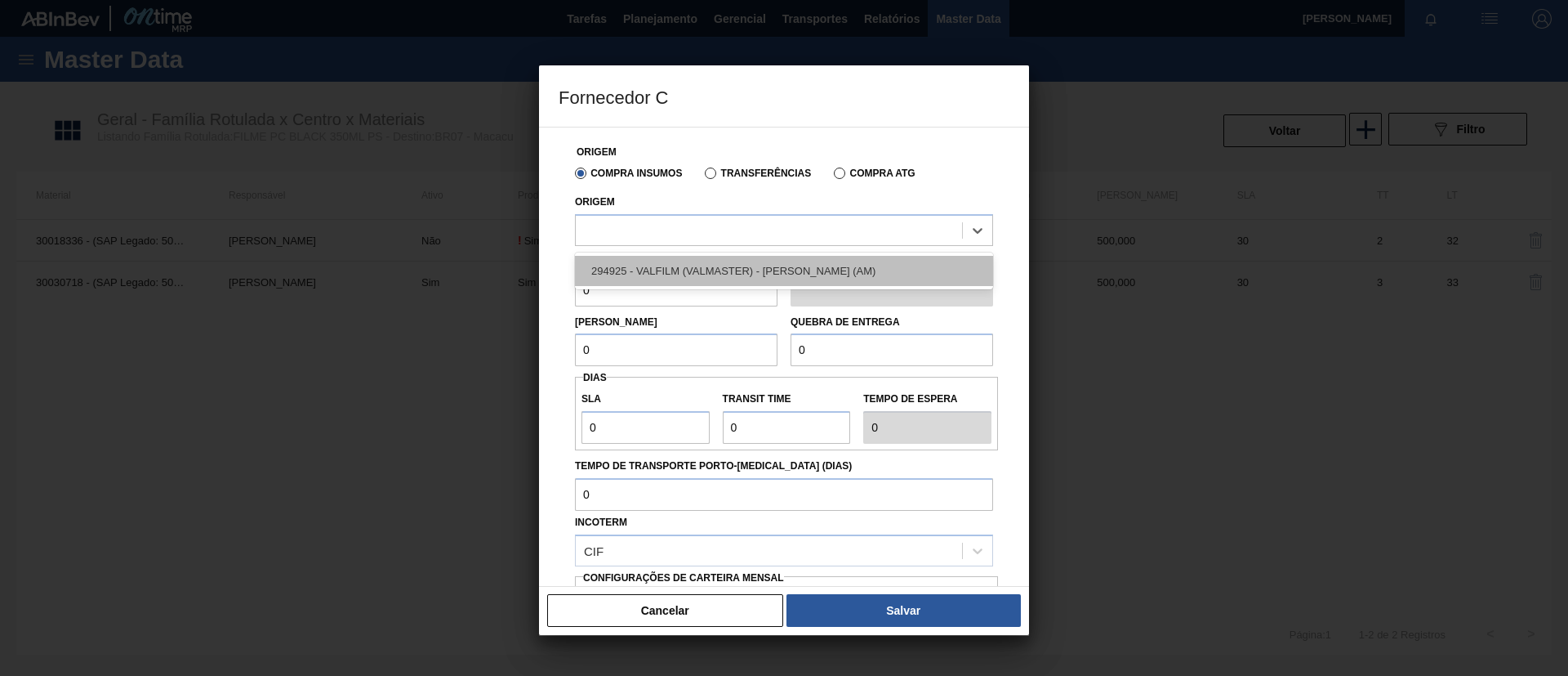
click at [779, 272] on div "294925 - VALFILM (VALMASTER) - MANAUS (AM)" at bounding box center [784, 271] width 418 height 30
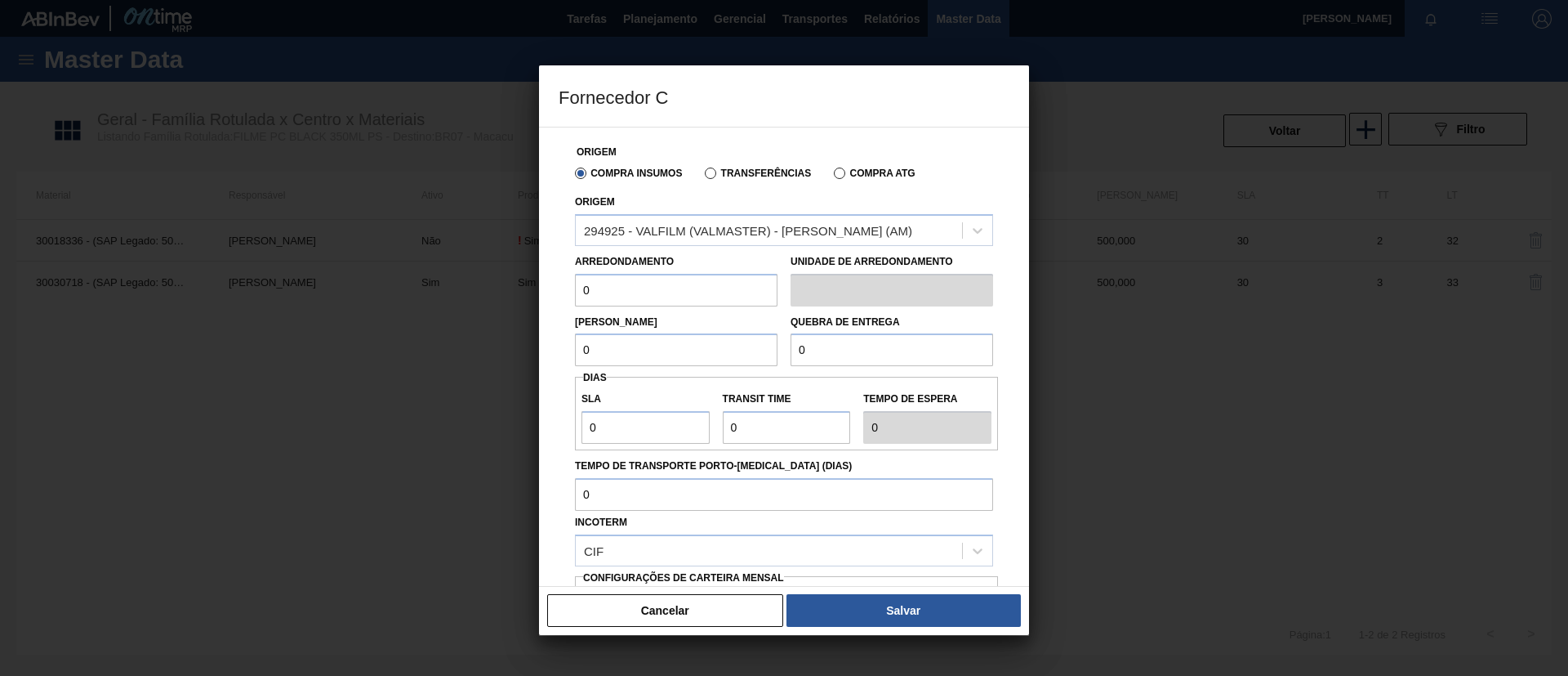
drag, startPoint x: 662, startPoint y: 286, endPoint x: 441, endPoint y: 289, distance: 221.0
click at [441, 289] on div "Fornecedor C Origem Compra Insumos Transferências Compra ATG Origem 294925 - VA…" at bounding box center [784, 338] width 1568 height 676
drag, startPoint x: 593, startPoint y: 298, endPoint x: 439, endPoint y: 296, distance: 154.0
click at [439, 296] on div "Fornecedor C Origem Compra Insumos Transferências Compra ATG Origem 294925 - VA…" at bounding box center [784, 338] width 1568 height 676
drag, startPoint x: 675, startPoint y: 300, endPoint x: 472, endPoint y: 306, distance: 203.1
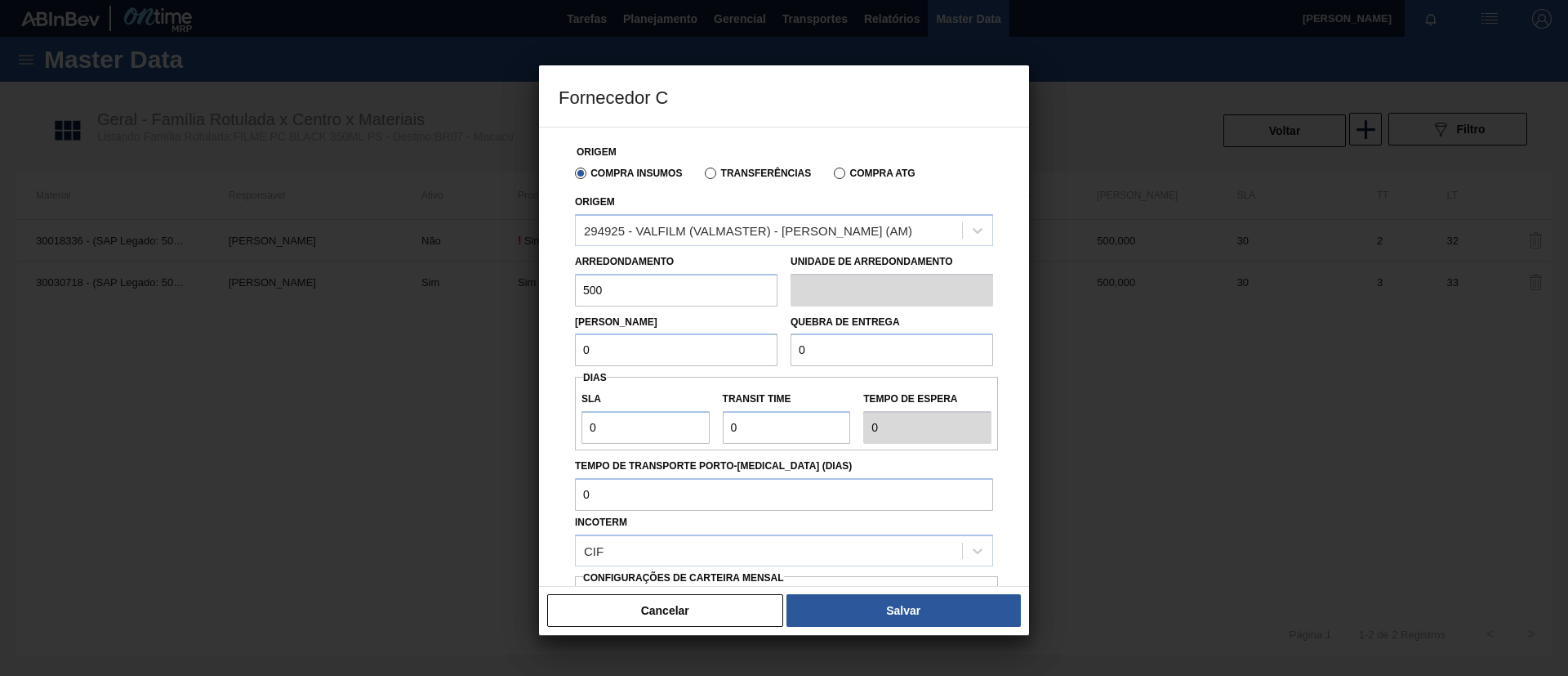
click at [468, 300] on div "Fornecedor C Origem Compra Insumos Transferências Compra ATG Origem 294925 - VA…" at bounding box center [784, 338] width 1568 height 676
type input "500"
drag, startPoint x: 622, startPoint y: 355, endPoint x: 502, endPoint y: 355, distance: 120.0
click at [502, 355] on div "Fornecedor C Origem Compra Insumos Transferências Compra ATG Origem 294925 - VA…" at bounding box center [784, 338] width 1568 height 676
paste input "50"
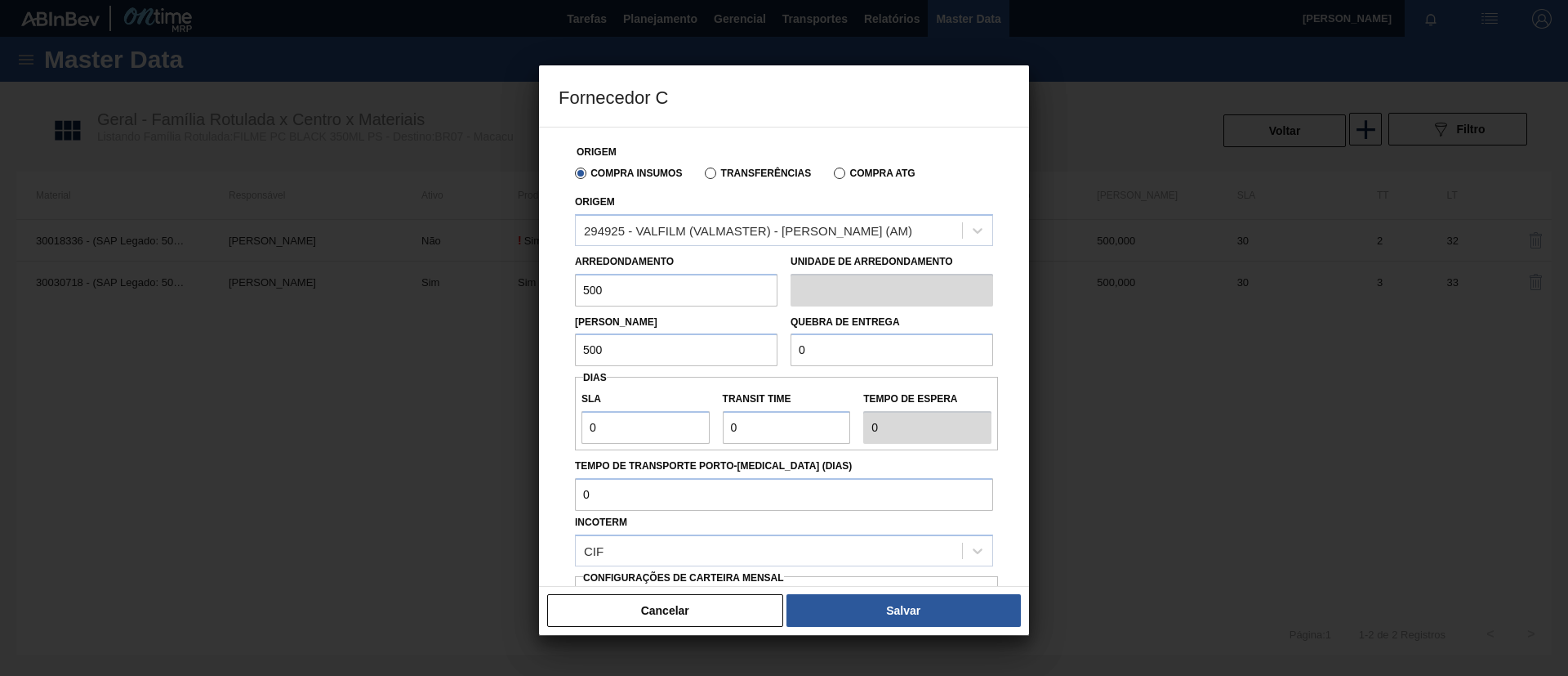
type input "500"
drag, startPoint x: 754, startPoint y: 356, endPoint x: 721, endPoint y: 357, distance: 33.0
click at [721, 357] on div "Lote Mínimo 500 Quebra de entrega 0" at bounding box center [784, 337] width 431 height 61
paste input ".500"
drag, startPoint x: 858, startPoint y: 347, endPoint x: 678, endPoint y: 351, distance: 180.0
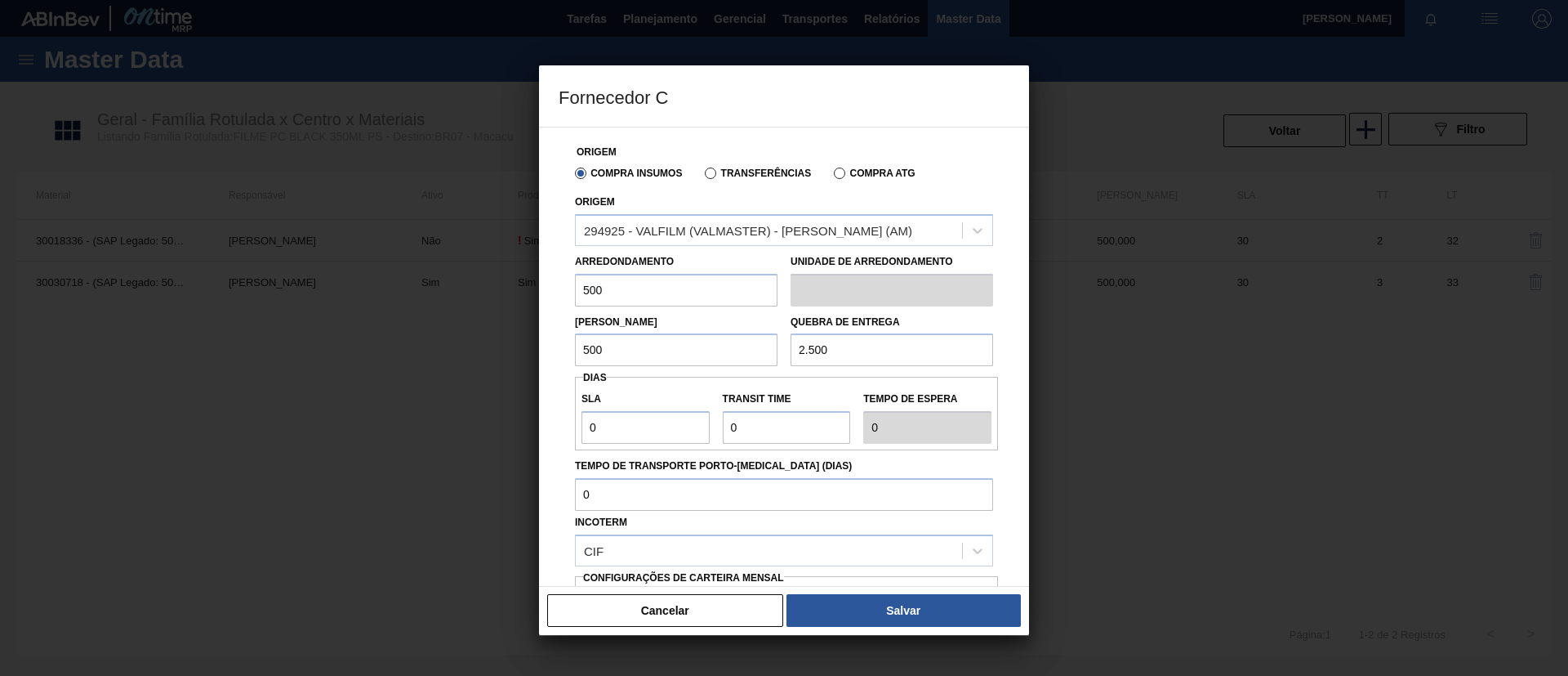
click at [678, 351] on div "Lote Mínimo 500 Quebra de entrega 2.500" at bounding box center [784, 337] width 431 height 61
paste input ".500"
type input "12.500"
drag, startPoint x: 631, startPoint y: 416, endPoint x: 588, endPoint y: 417, distance: 43.0
click at [588, 417] on div "SLA 0" at bounding box center [645, 415] width 128 height 57
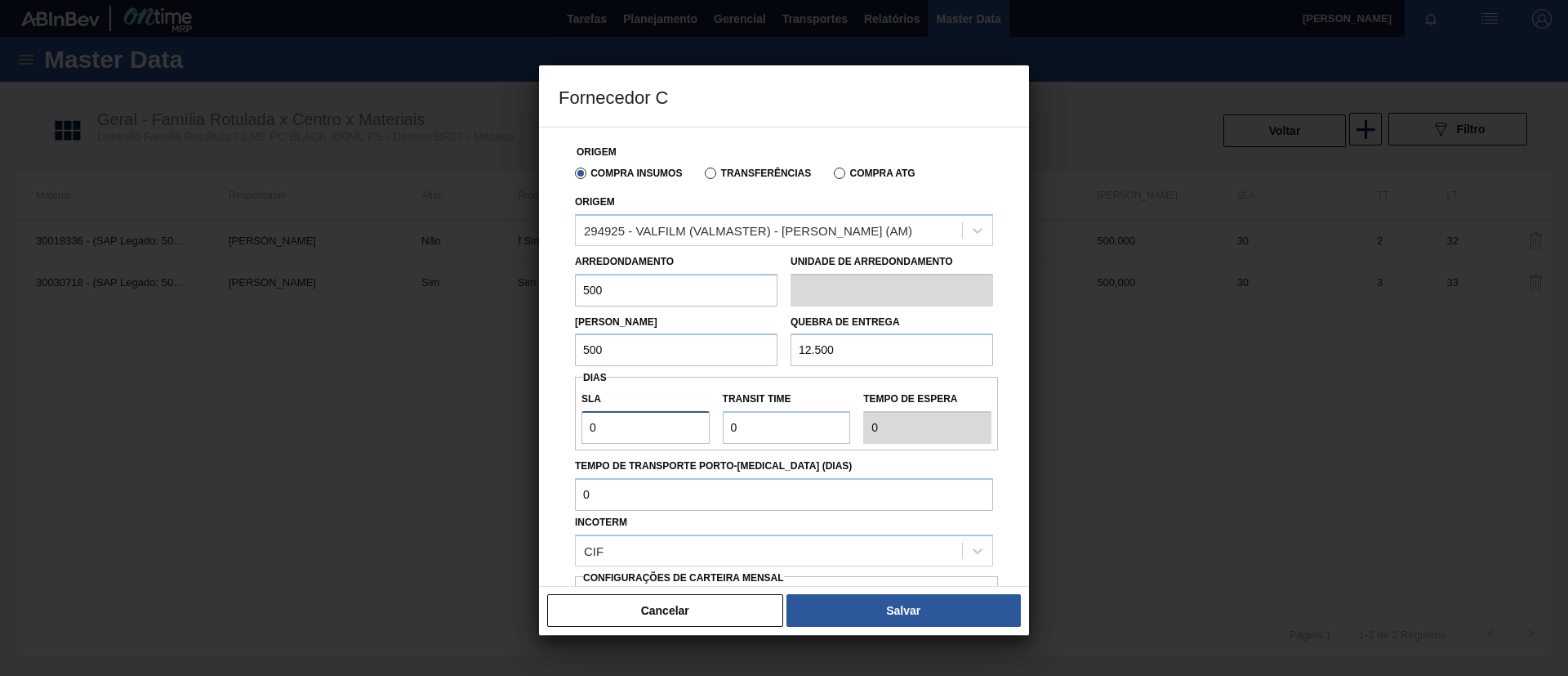
type input "3"
drag, startPoint x: 615, startPoint y: 424, endPoint x: 454, endPoint y: 419, distance: 161.1
click at [454, 419] on div "Fornecedor C Origem Compra Insumos Transferências Compra ATG Origem 294925 - VA…" at bounding box center [784, 338] width 1568 height 676
type input "0"
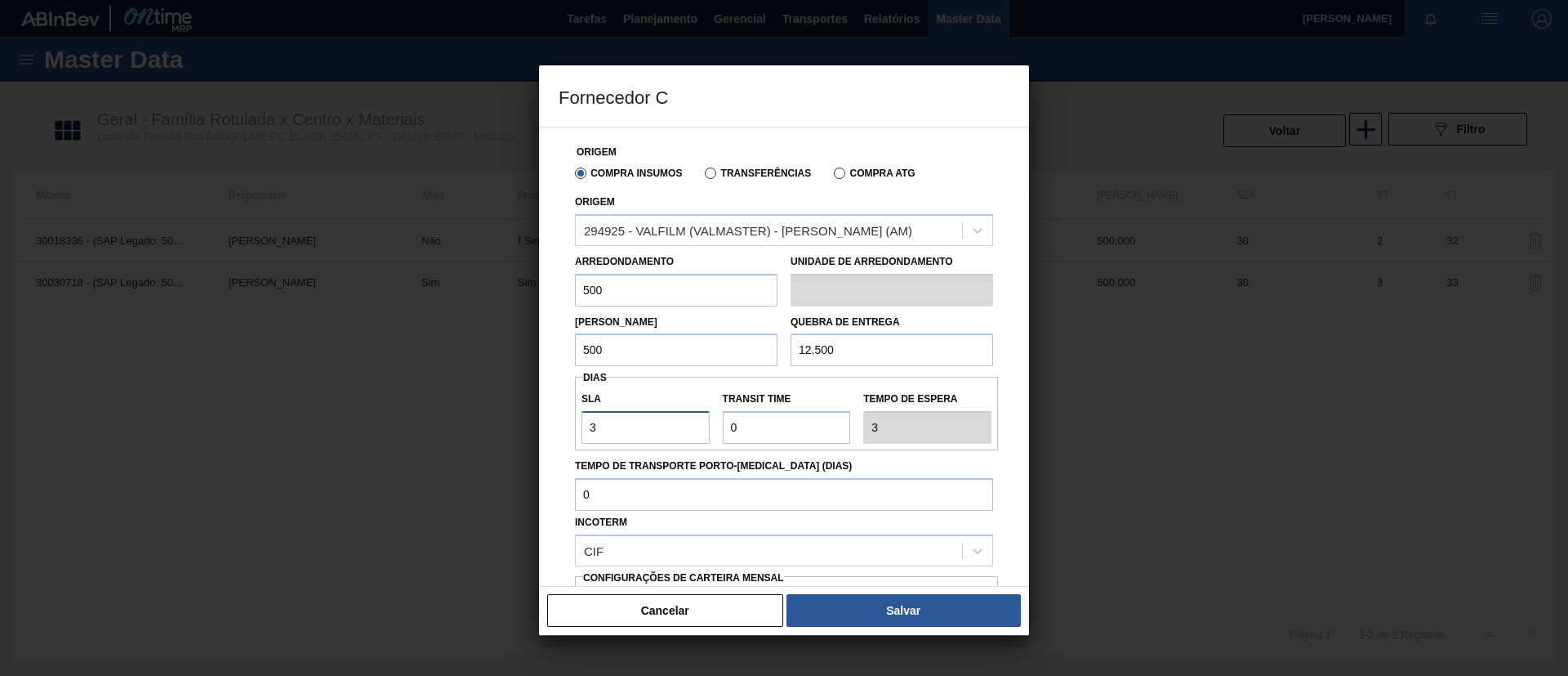
type input "0"
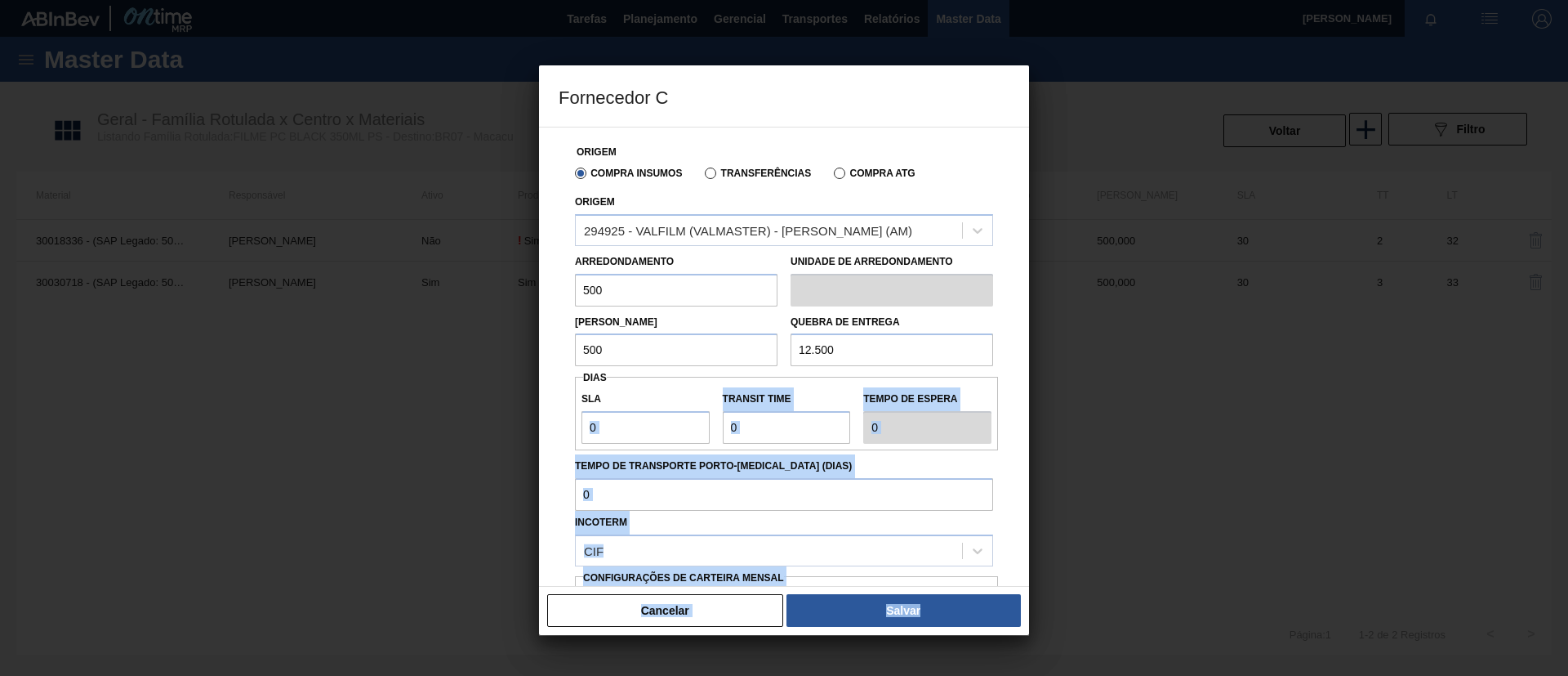
drag, startPoint x: 713, startPoint y: 422, endPoint x: 525, endPoint y: 415, distance: 188.1
click at [525, 415] on div "Fornecedor C Origem Compra Insumos Transferências Compra ATG Origem 294925 - VA…" at bounding box center [784, 338] width 1568 height 676
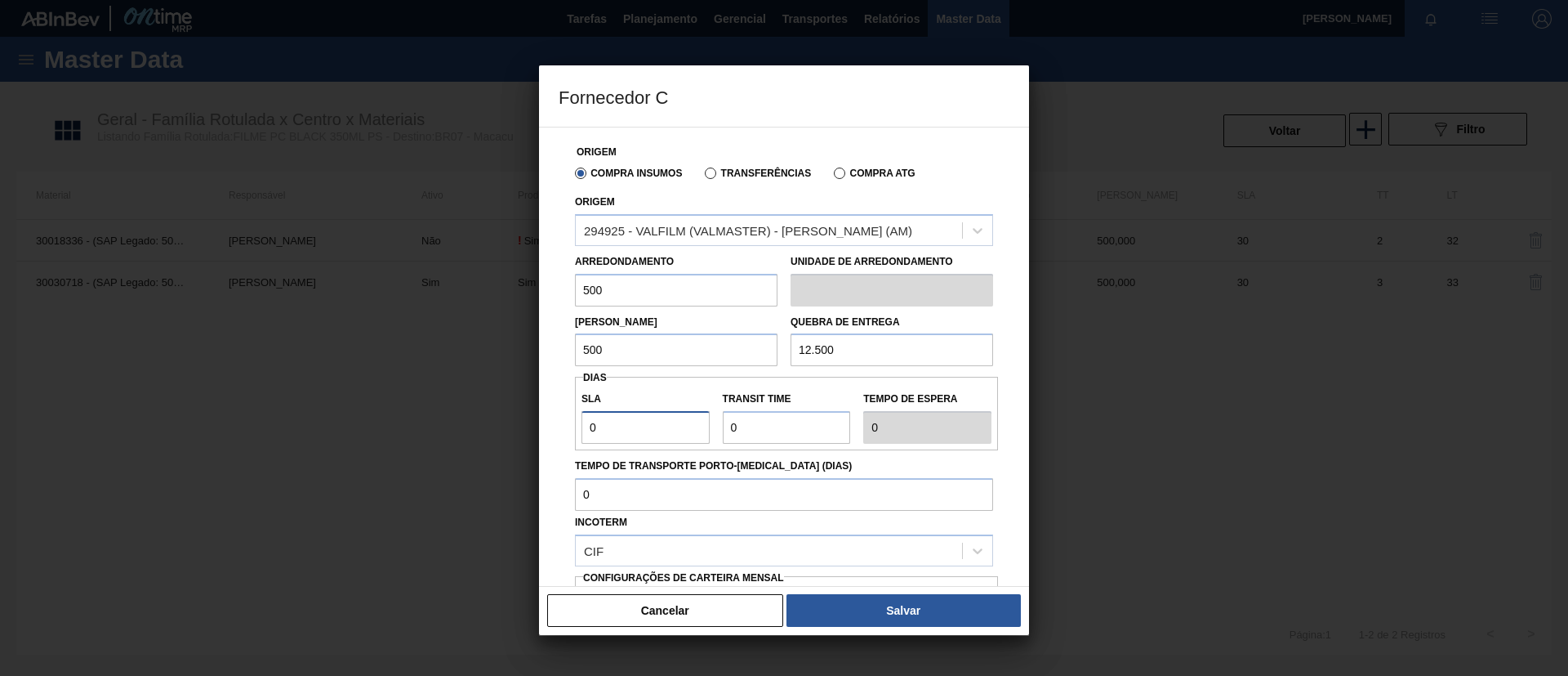
click at [627, 416] on input "0" at bounding box center [645, 427] width 128 height 33
drag, startPoint x: 629, startPoint y: 418, endPoint x: 546, endPoint y: 415, distance: 83.1
click at [546, 415] on div "Origem Compra Insumos Transferências Compra ATG Origem 294925 - VALFILM (VALMAS…" at bounding box center [784, 356] width 490 height 460
type input "3"
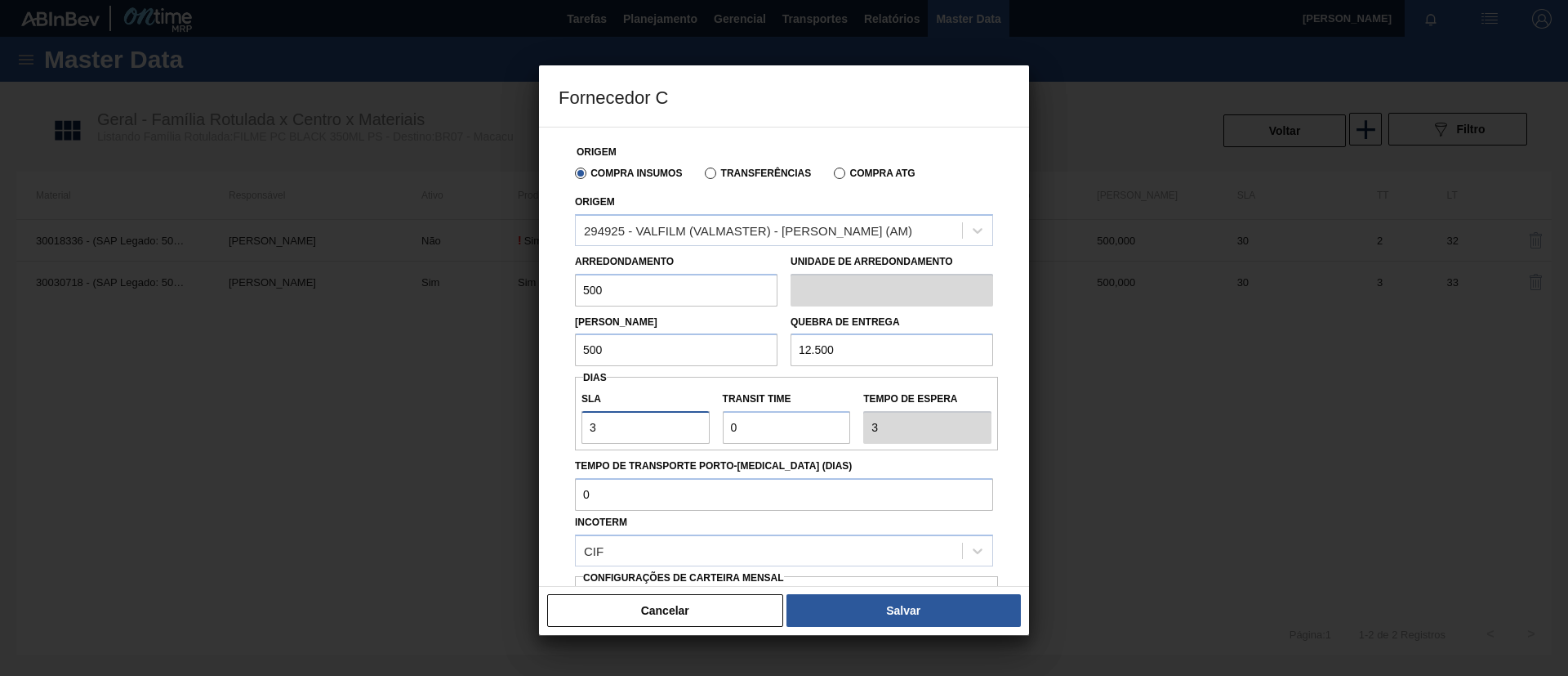
type input "30"
drag, startPoint x: 776, startPoint y: 437, endPoint x: 687, endPoint y: 435, distance: 89.0
click at [687, 435] on div "SLA 30 Transit Time Tempo de espera 30" at bounding box center [787, 414] width 423 height 61
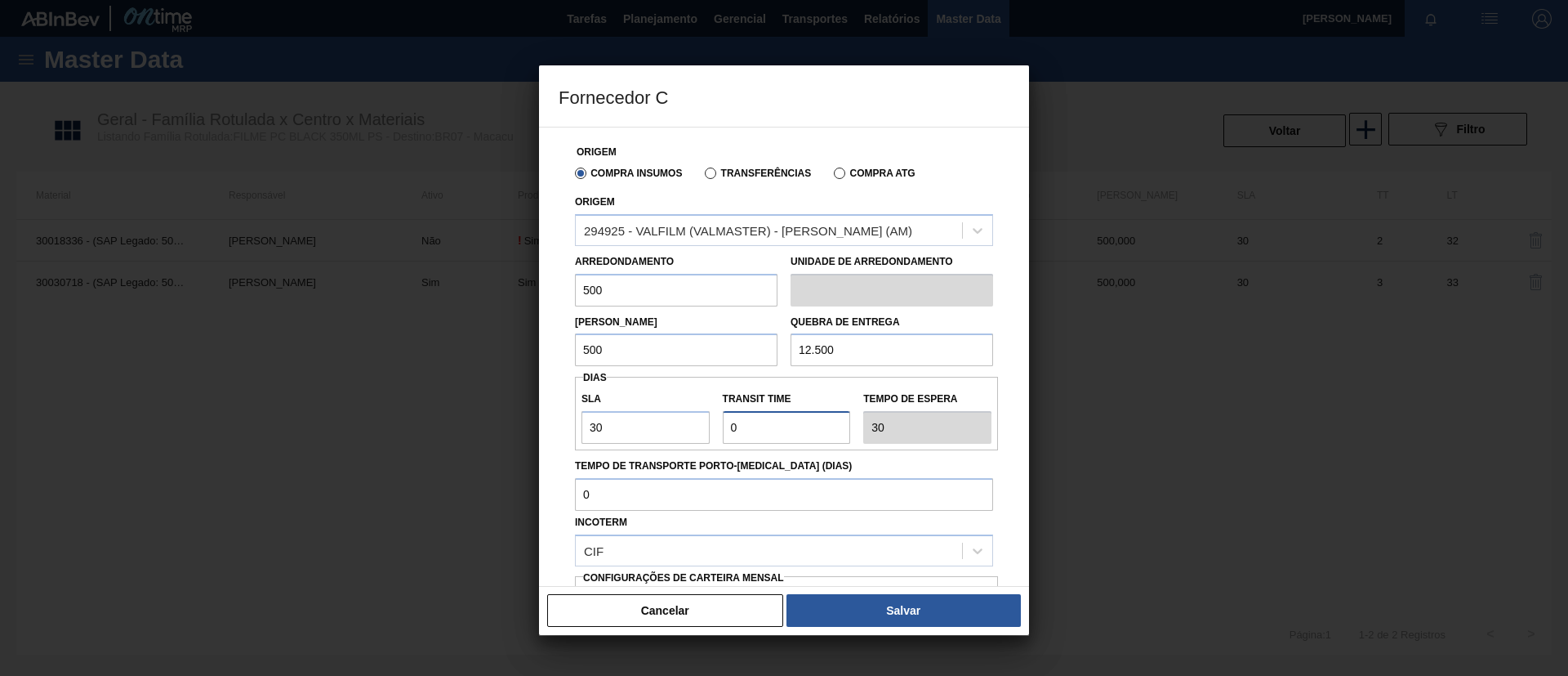
type input "3"
type input "33"
type input "30"
type input "60"
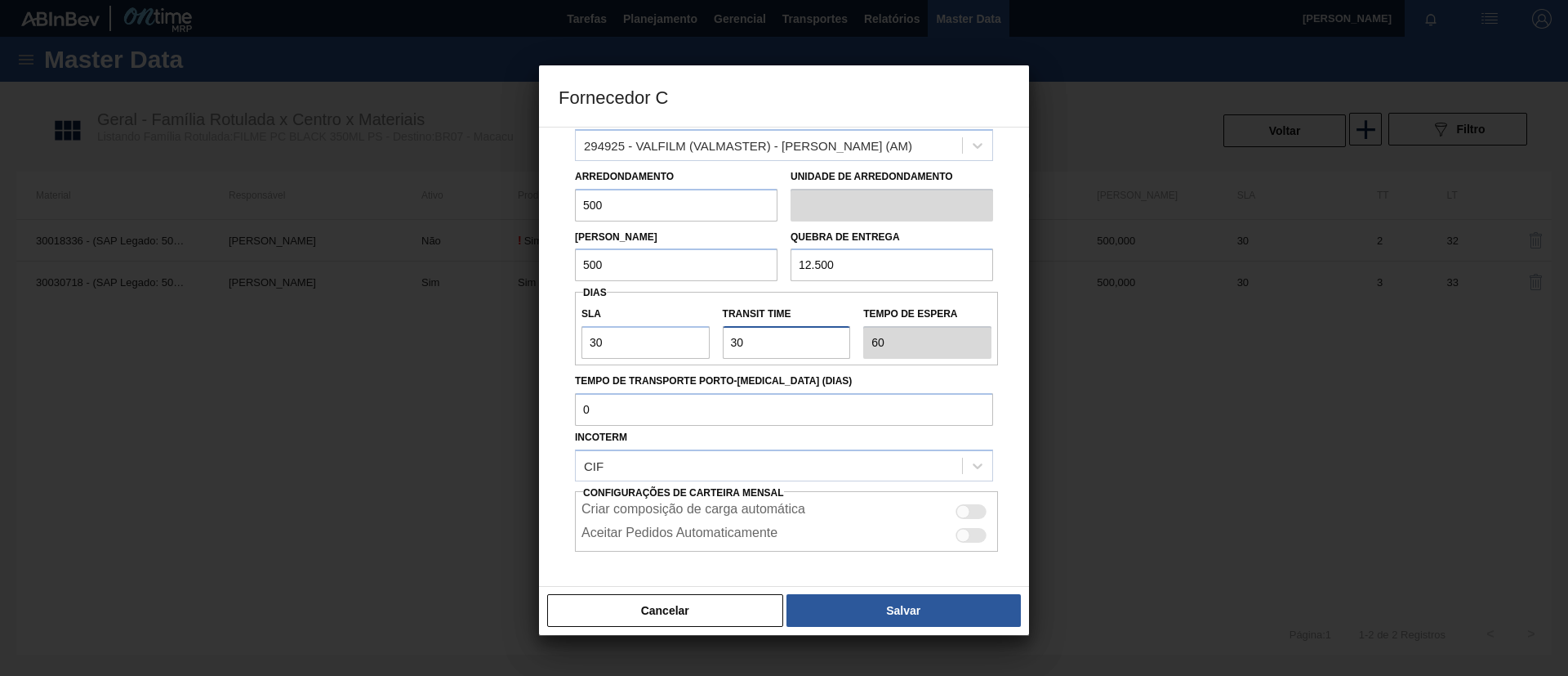
scroll to position [122, 0]
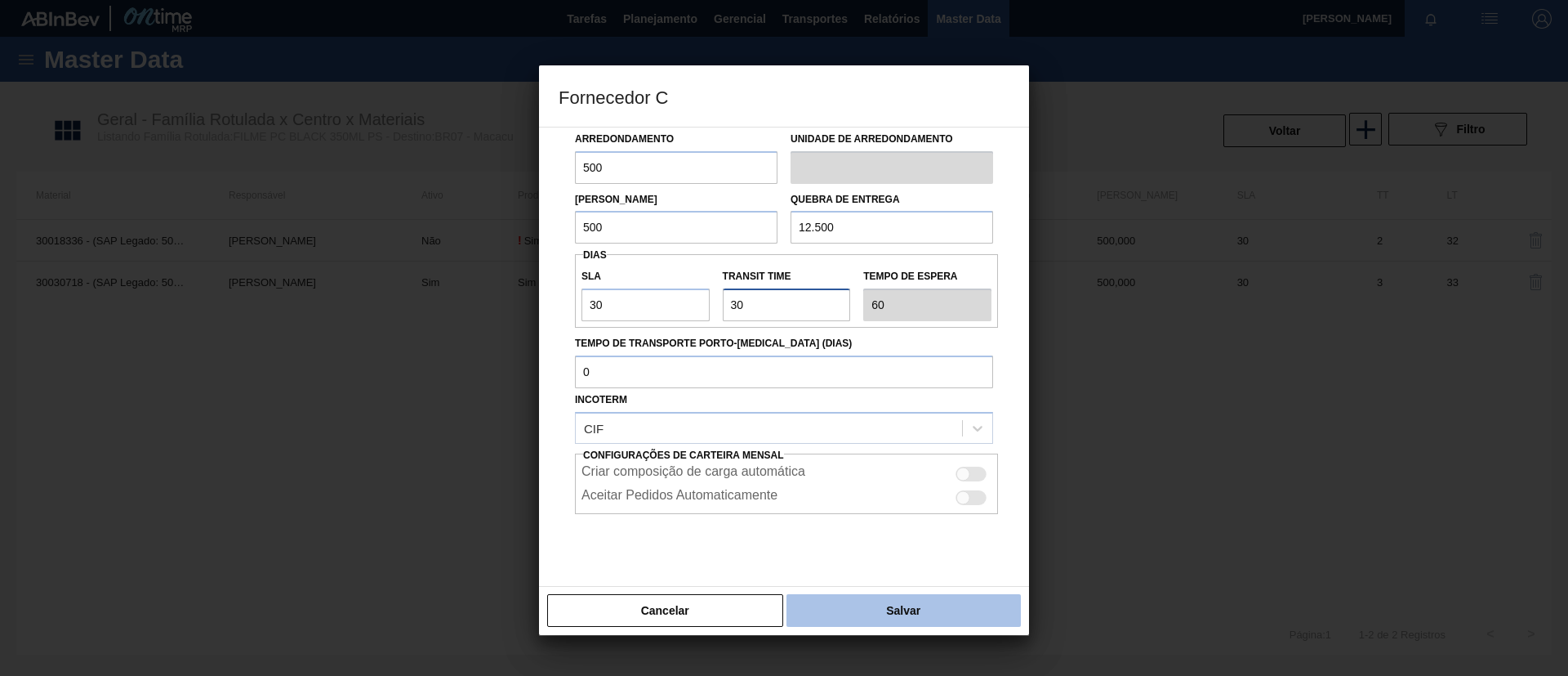
type input "30"
click at [848, 600] on button "Salvar" at bounding box center [903, 610] width 234 height 33
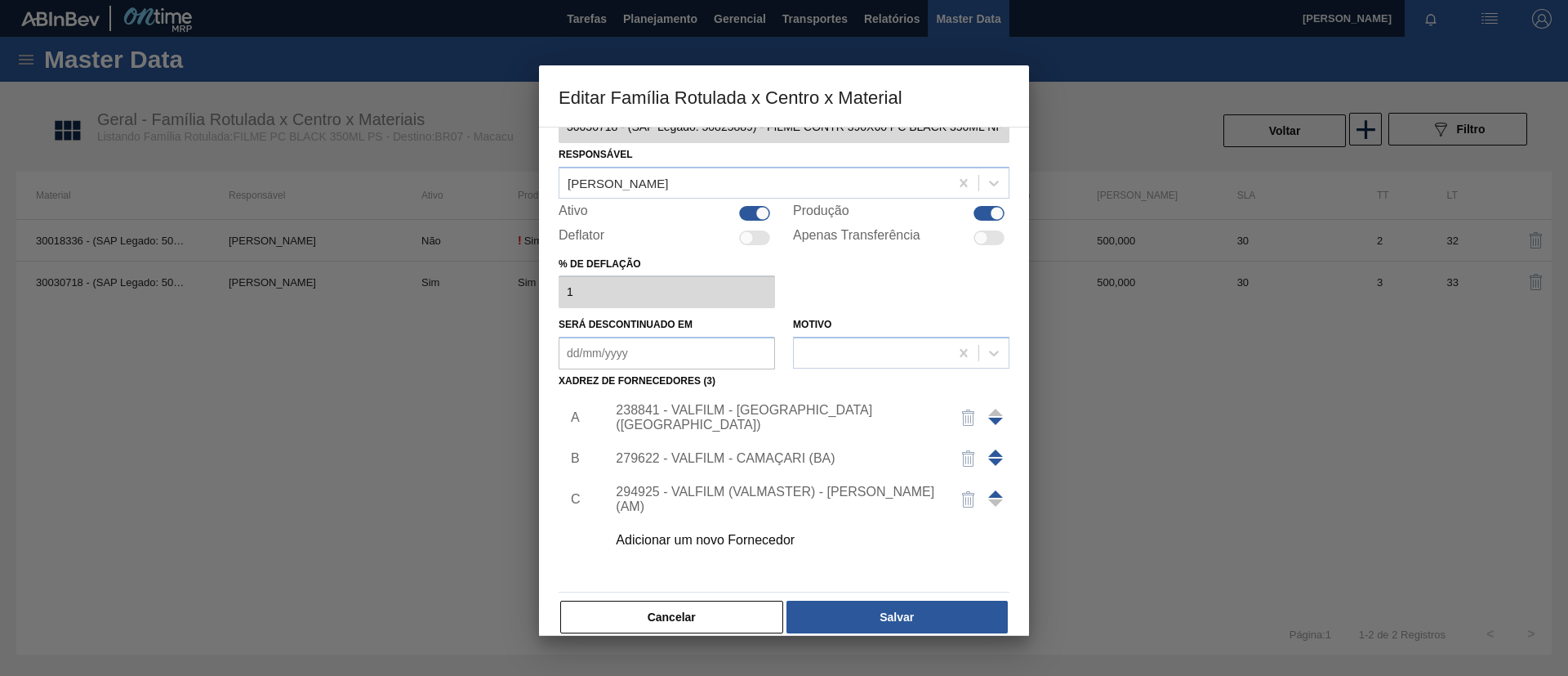
scroll to position [61, 0]
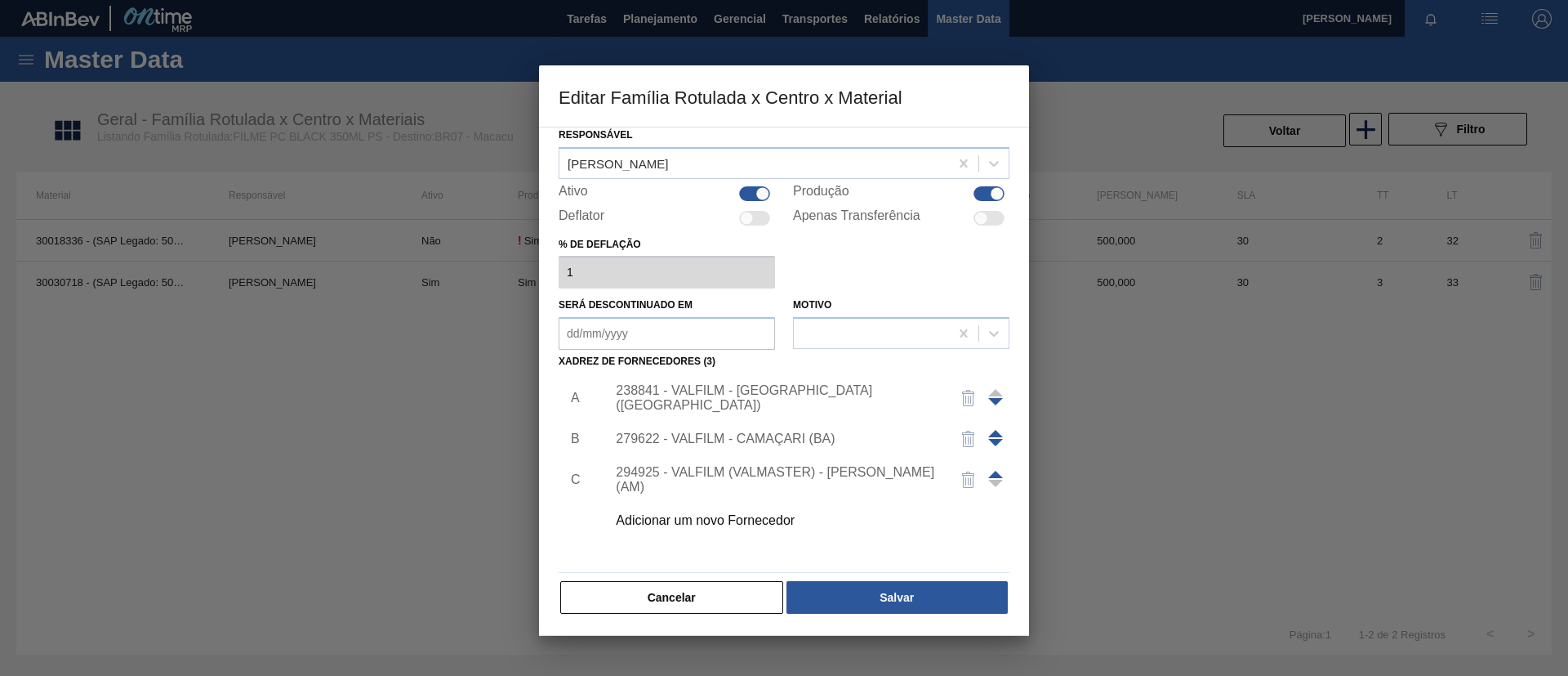
click at [997, 473] on span at bounding box center [995, 474] width 14 height 8
click at [994, 435] on span at bounding box center [995, 433] width 14 height 8
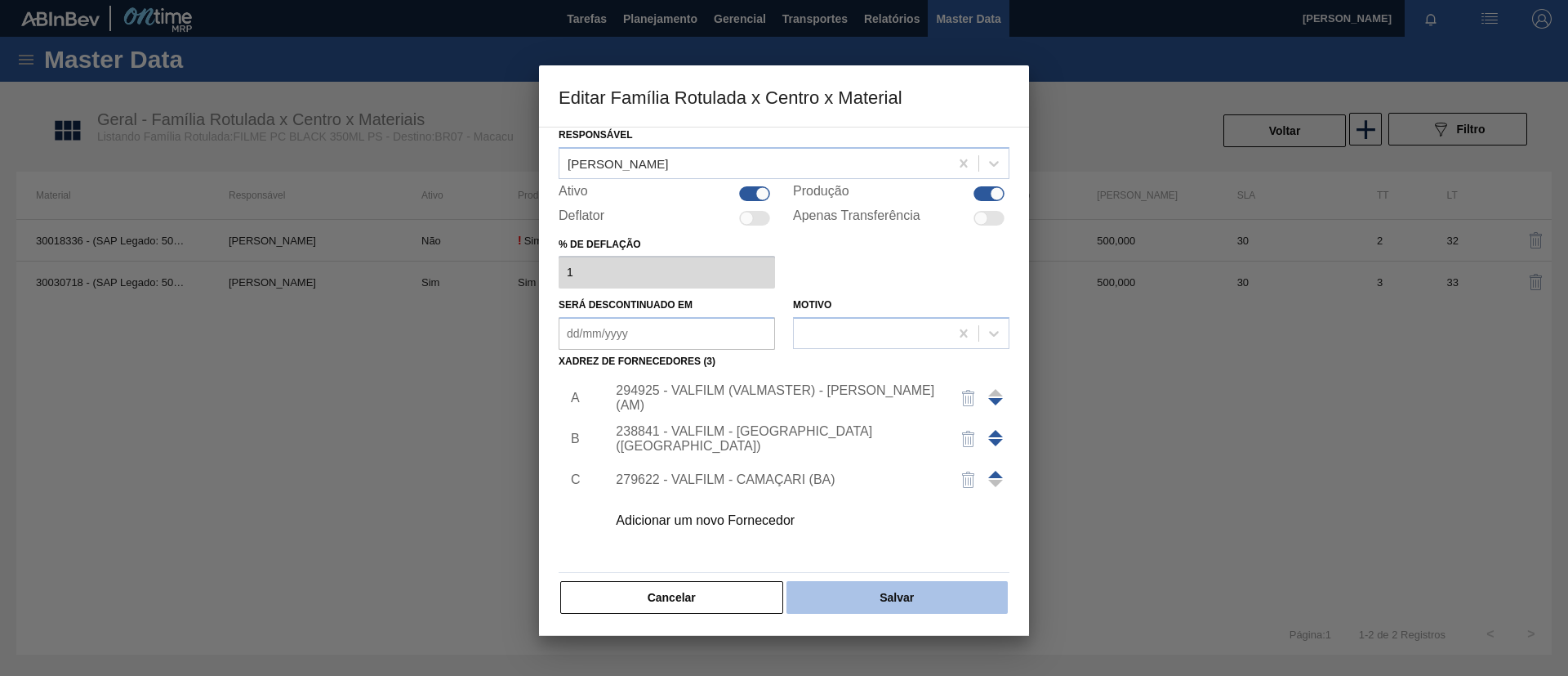
click at [955, 581] on button "Salvar" at bounding box center [897, 597] width 221 height 33
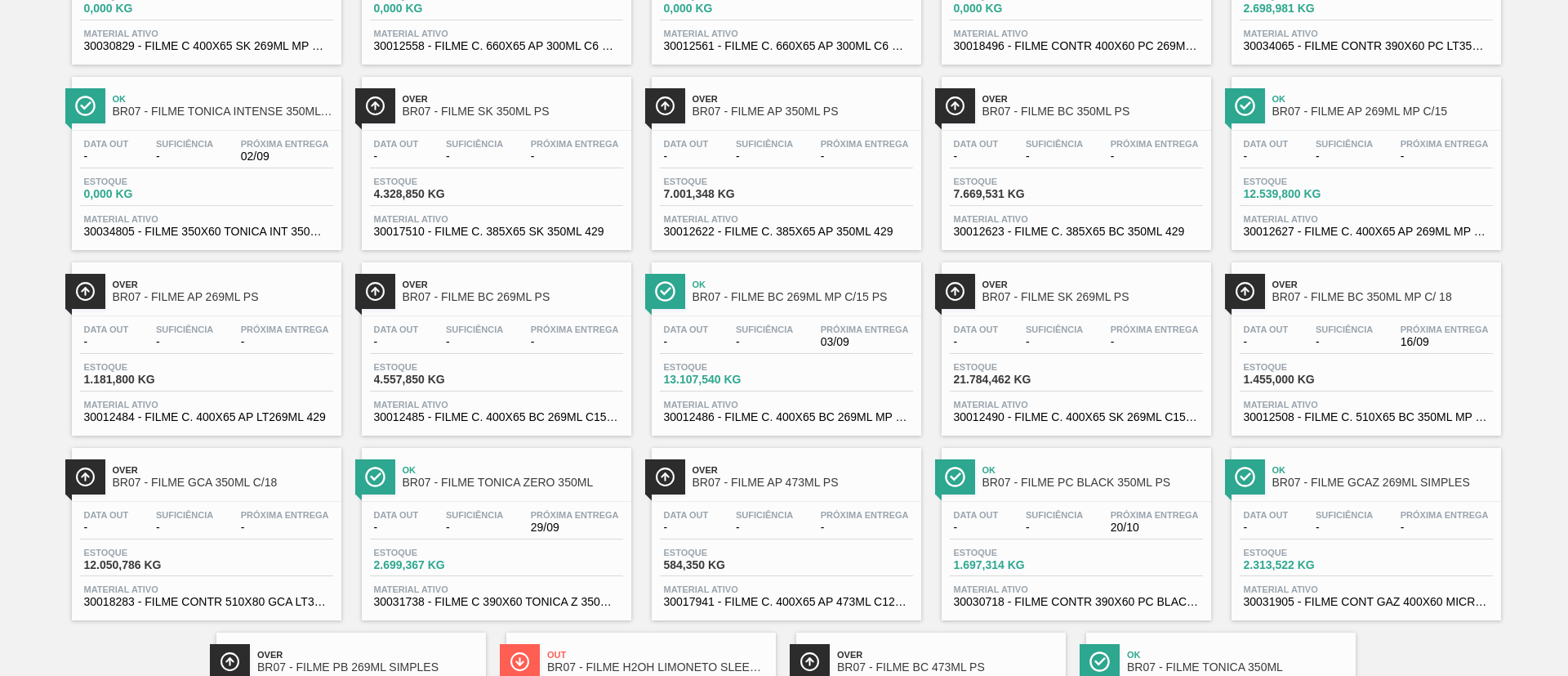
scroll to position [735, 0]
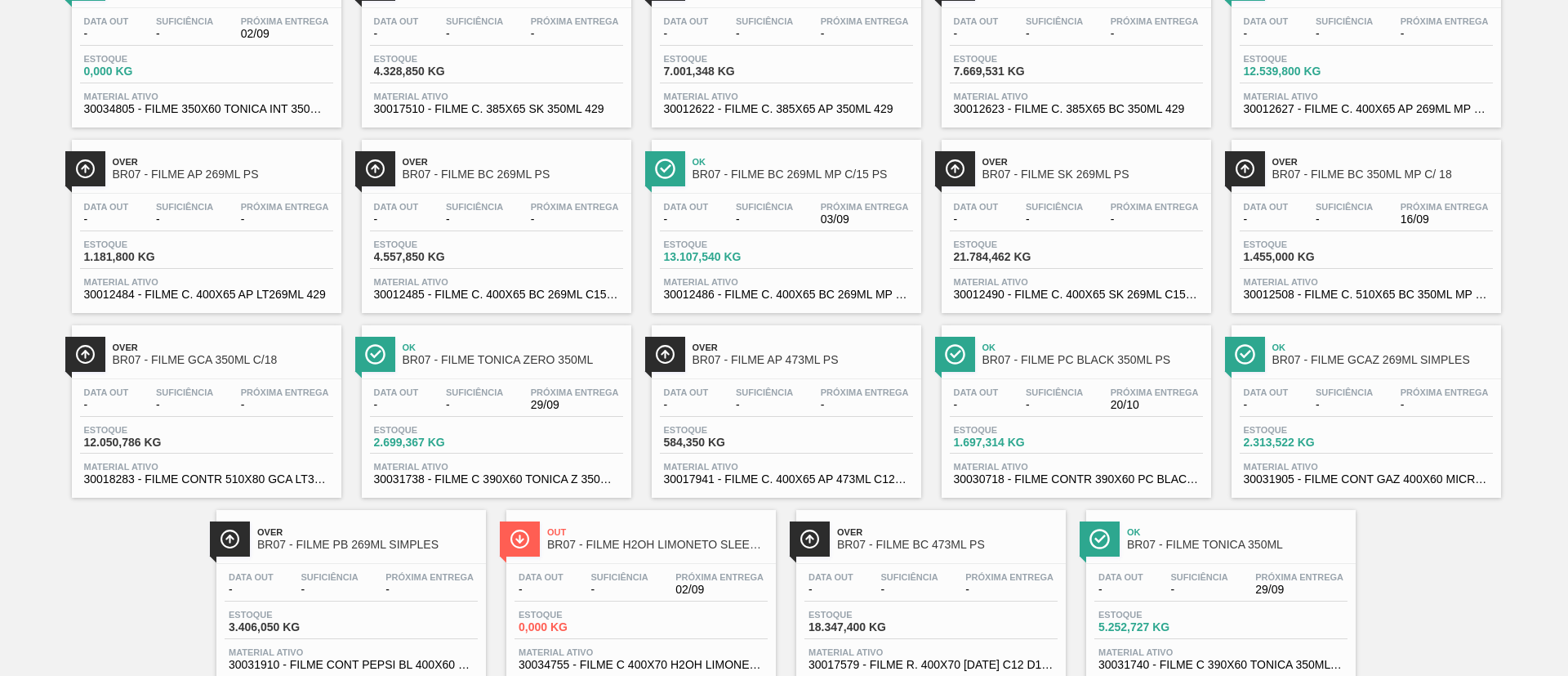
click at [1313, 354] on span "BR07 - FILME GCAZ 269ML SIMPLES" at bounding box center [1382, 360] width 220 height 13
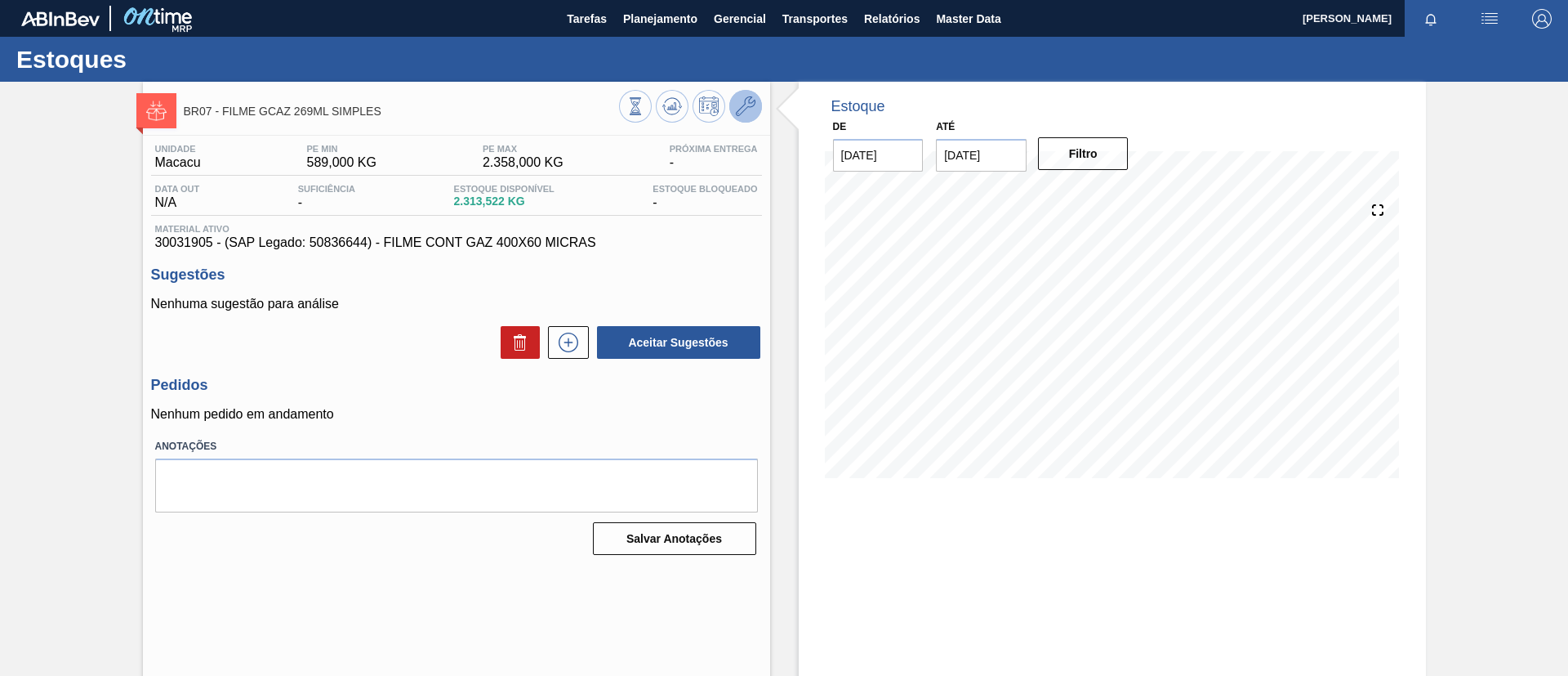
click at [752, 100] on icon at bounding box center [745, 105] width 19 height 19
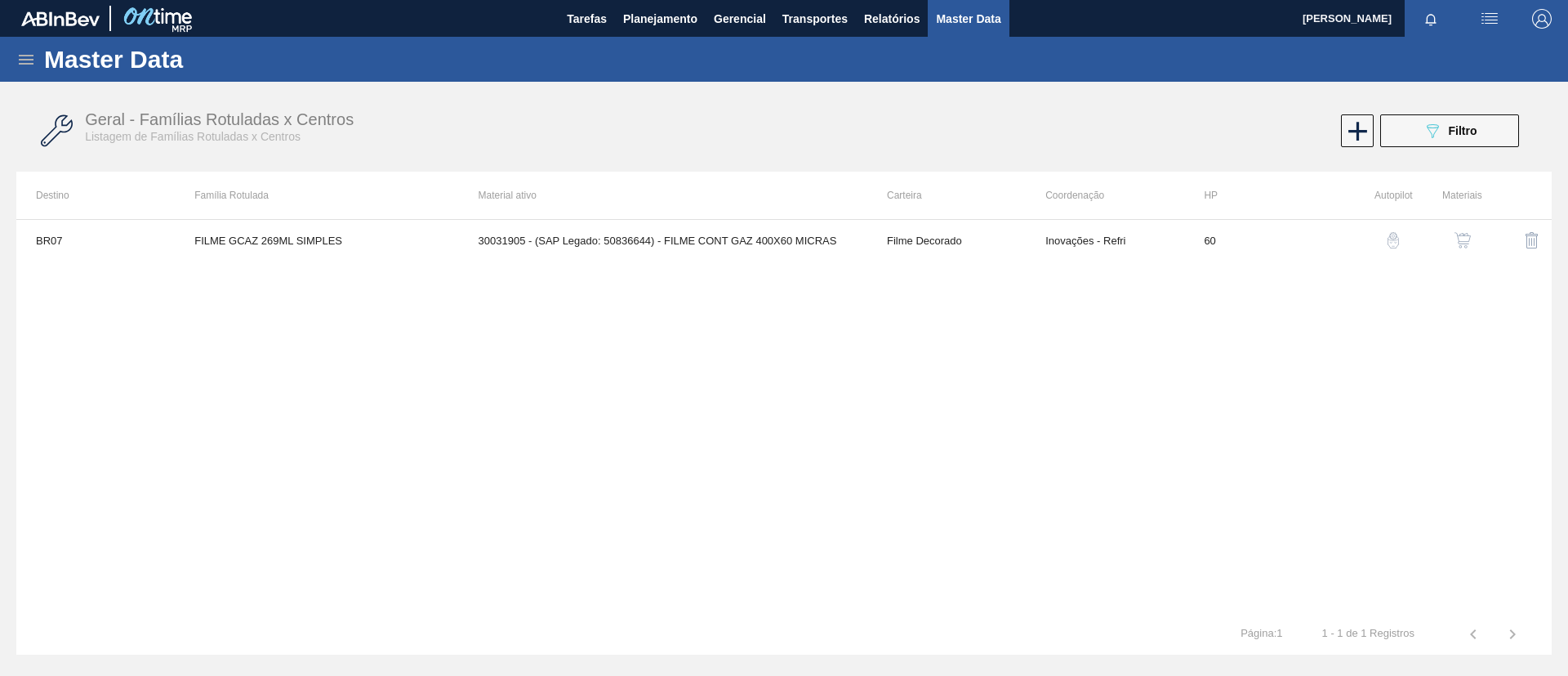
click at [1462, 237] on img "button" at bounding box center [1462, 240] width 16 height 16
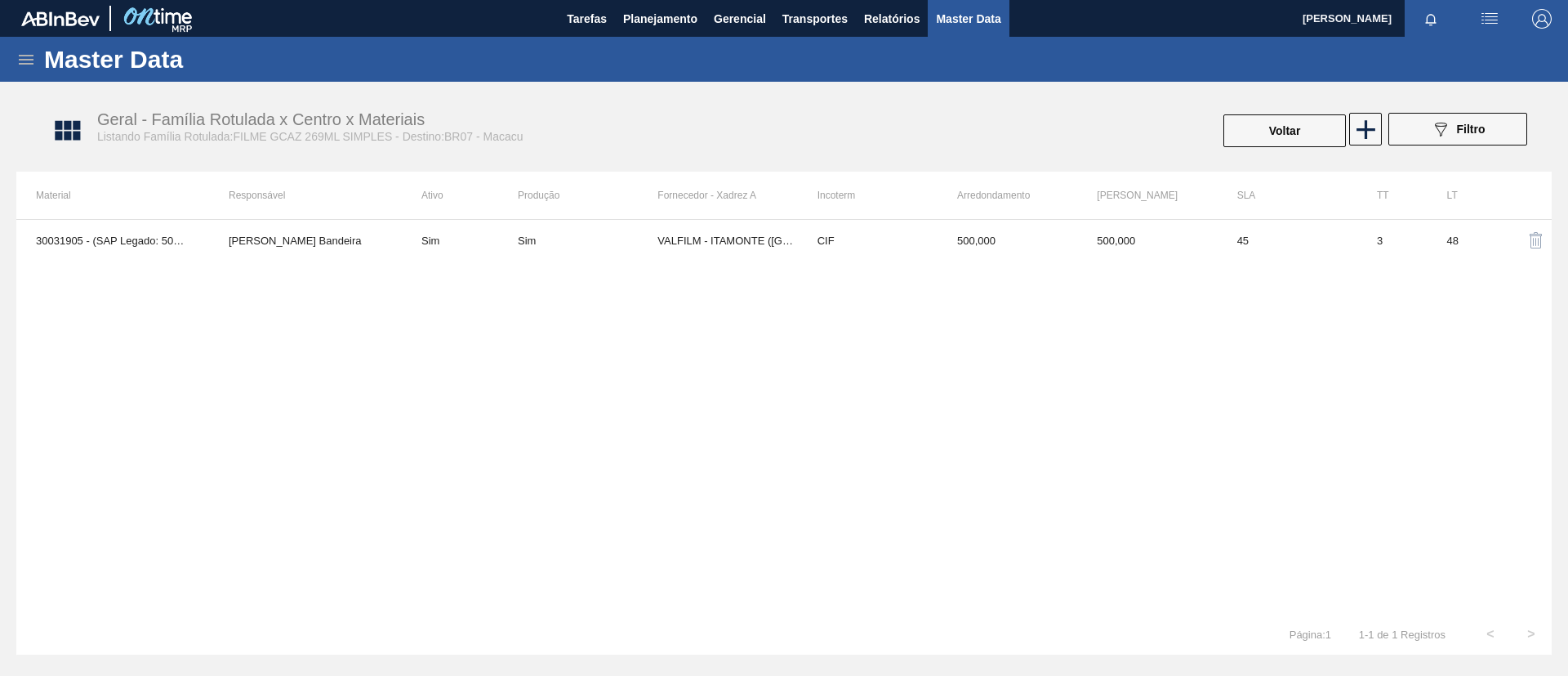
click at [622, 251] on td "Sim" at bounding box center [588, 240] width 140 height 41
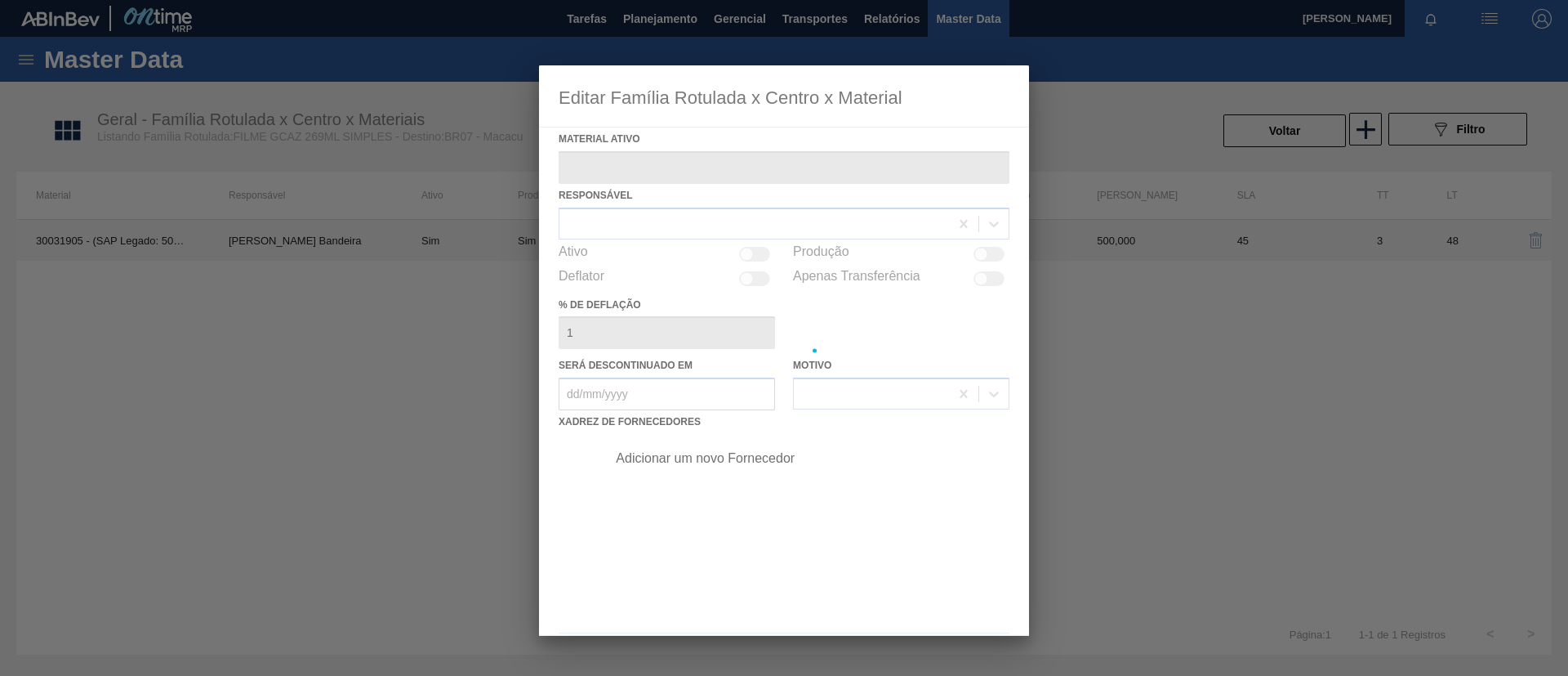
type ativo "30031905 - (SAP Legado: 50836644) - FILME CONT GAZ 400X60 MICRAS"
checkbox input "true"
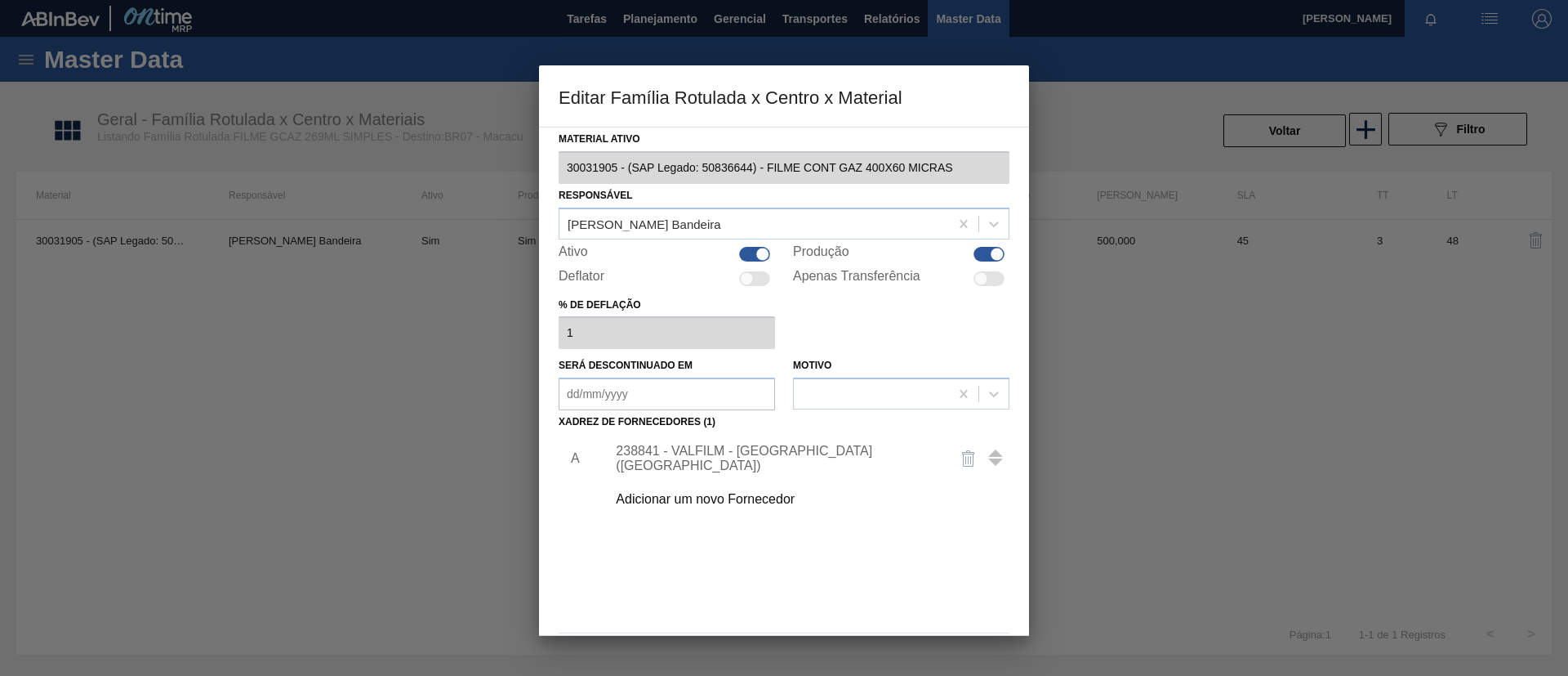
click at [752, 493] on div "Adicionar um novo Fornecedor" at bounding box center [776, 499] width 321 height 14
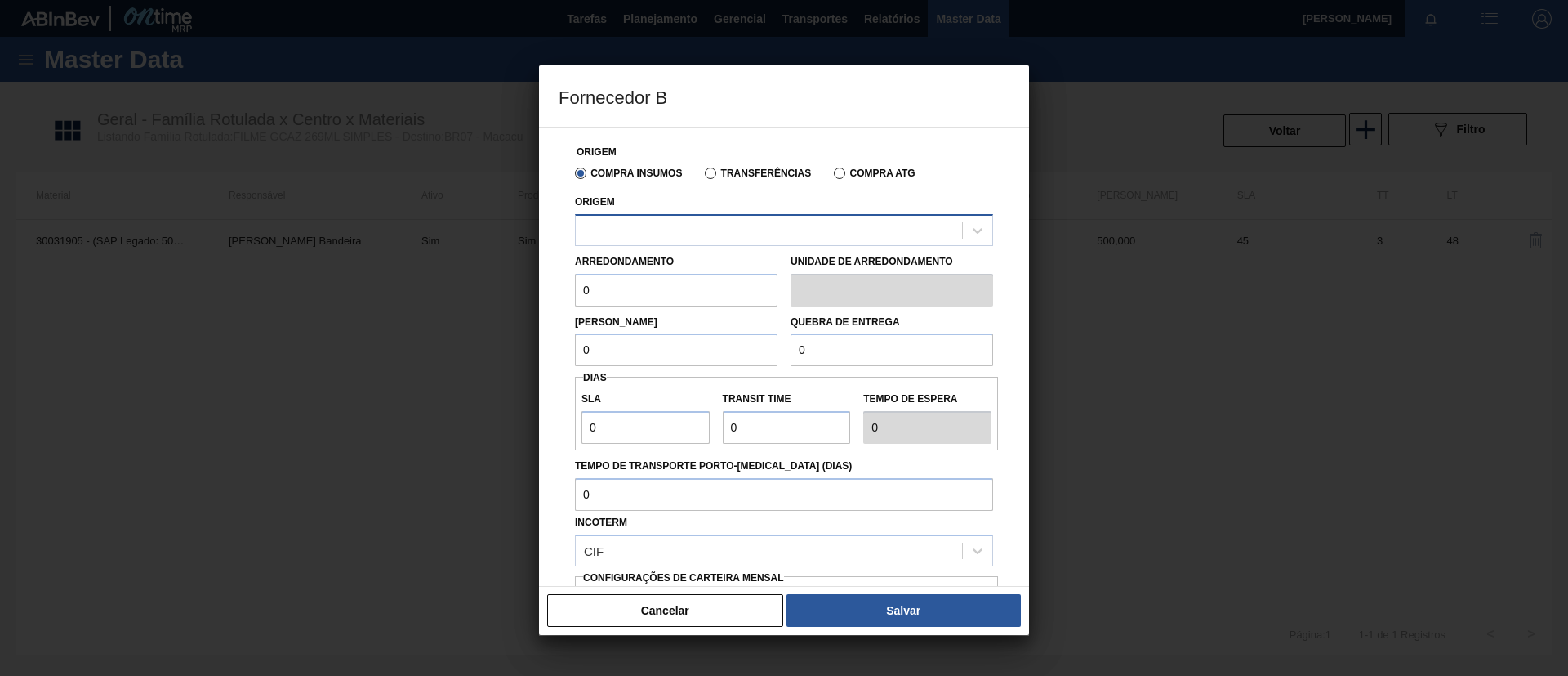
click at [765, 226] on div at bounding box center [769, 230] width 386 height 24
click at [697, 603] on button "Cancelar" at bounding box center [665, 610] width 236 height 33
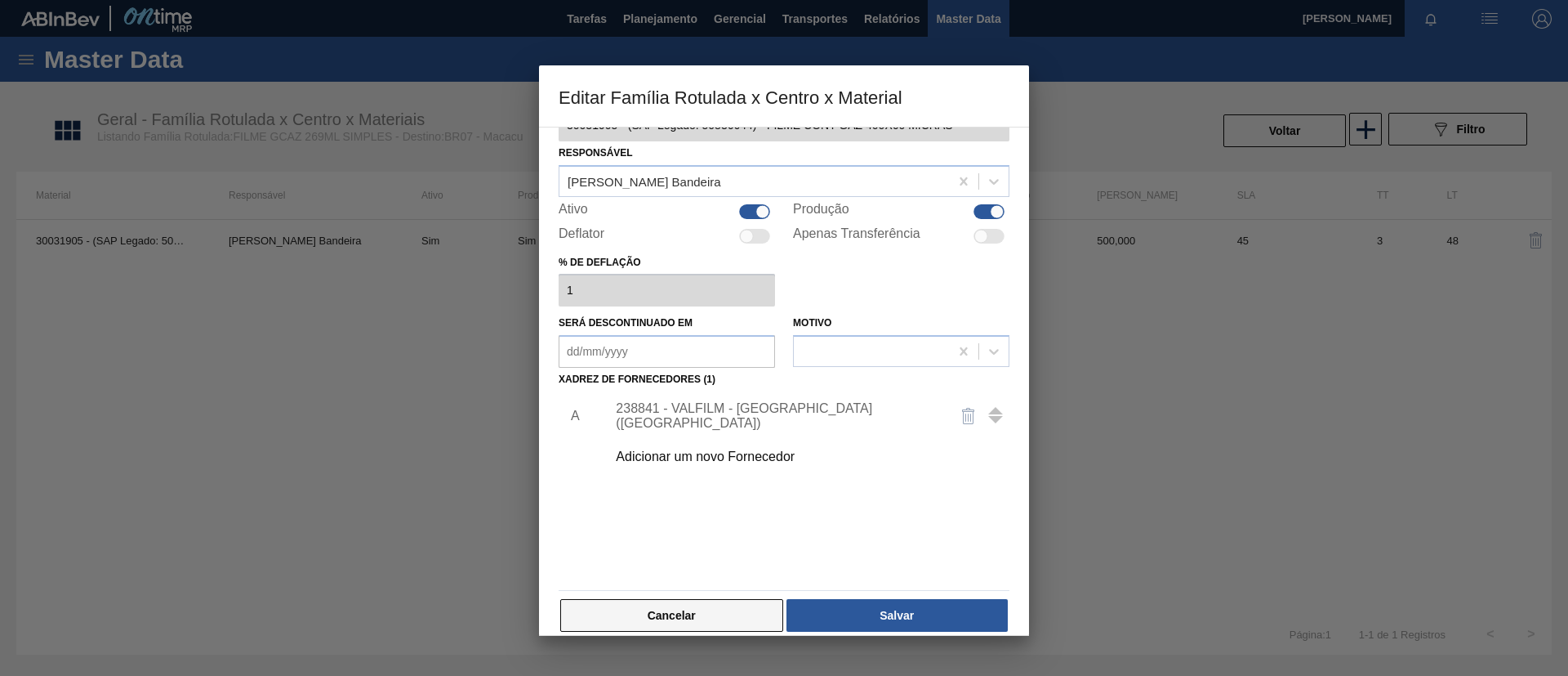
scroll to position [61, 0]
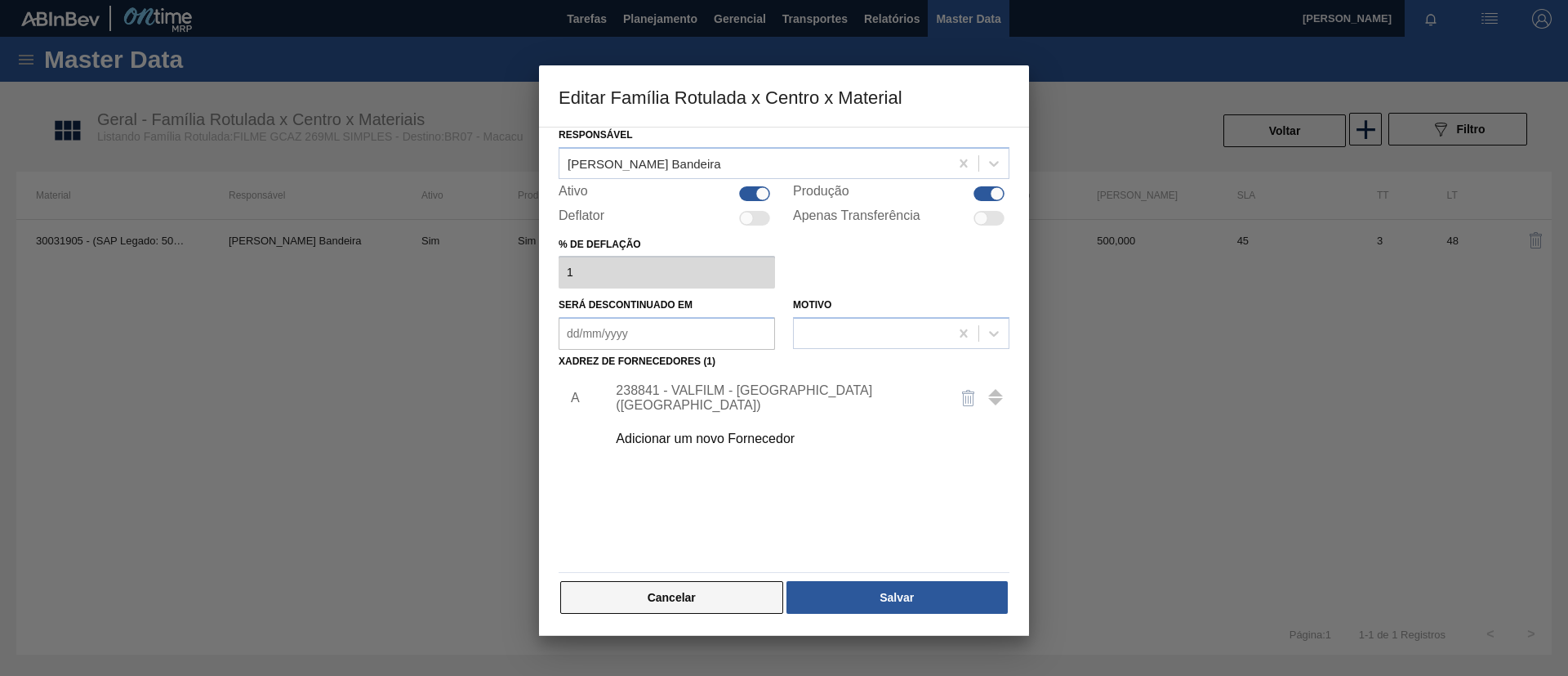
click at [708, 584] on button "Cancelar" at bounding box center [671, 597] width 223 height 33
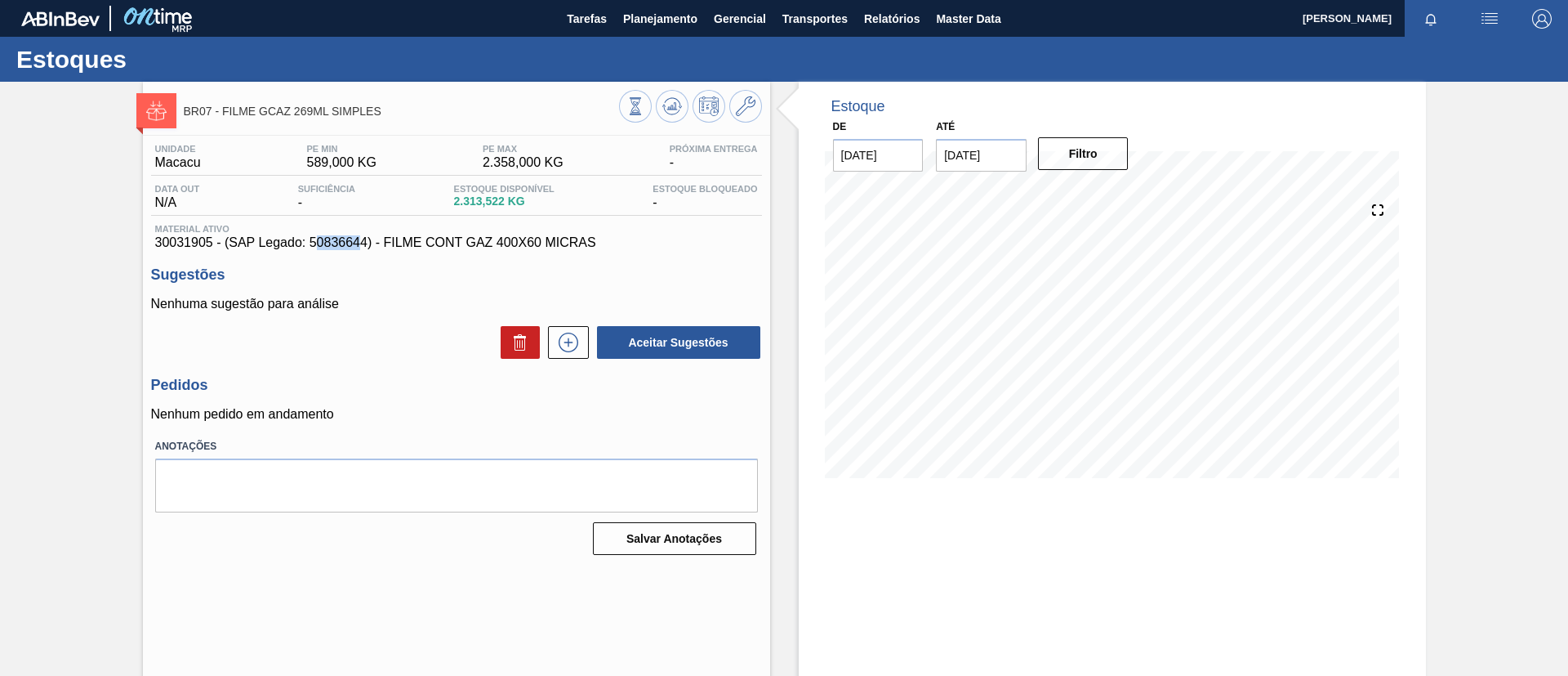
drag, startPoint x: 313, startPoint y: 241, endPoint x: 358, endPoint y: 242, distance: 45.0
click at [358, 242] on span "30031905 - (SAP Legado: 50836644) - FILME CONT GAZ 400X60 MICRAS" at bounding box center [456, 242] width 603 height 14
click at [321, 242] on span "30031905 - (SAP Legado: 50836644) - FILME CONT GAZ 400X60 MICRAS" at bounding box center [456, 242] width 603 height 14
drag, startPoint x: 310, startPoint y: 242, endPoint x: 367, endPoint y: 246, distance: 57.1
click at [367, 246] on span "30031905 - (SAP Legado: 50836644) - FILME CONT GAZ 400X60 MICRAS" at bounding box center [456, 242] width 603 height 14
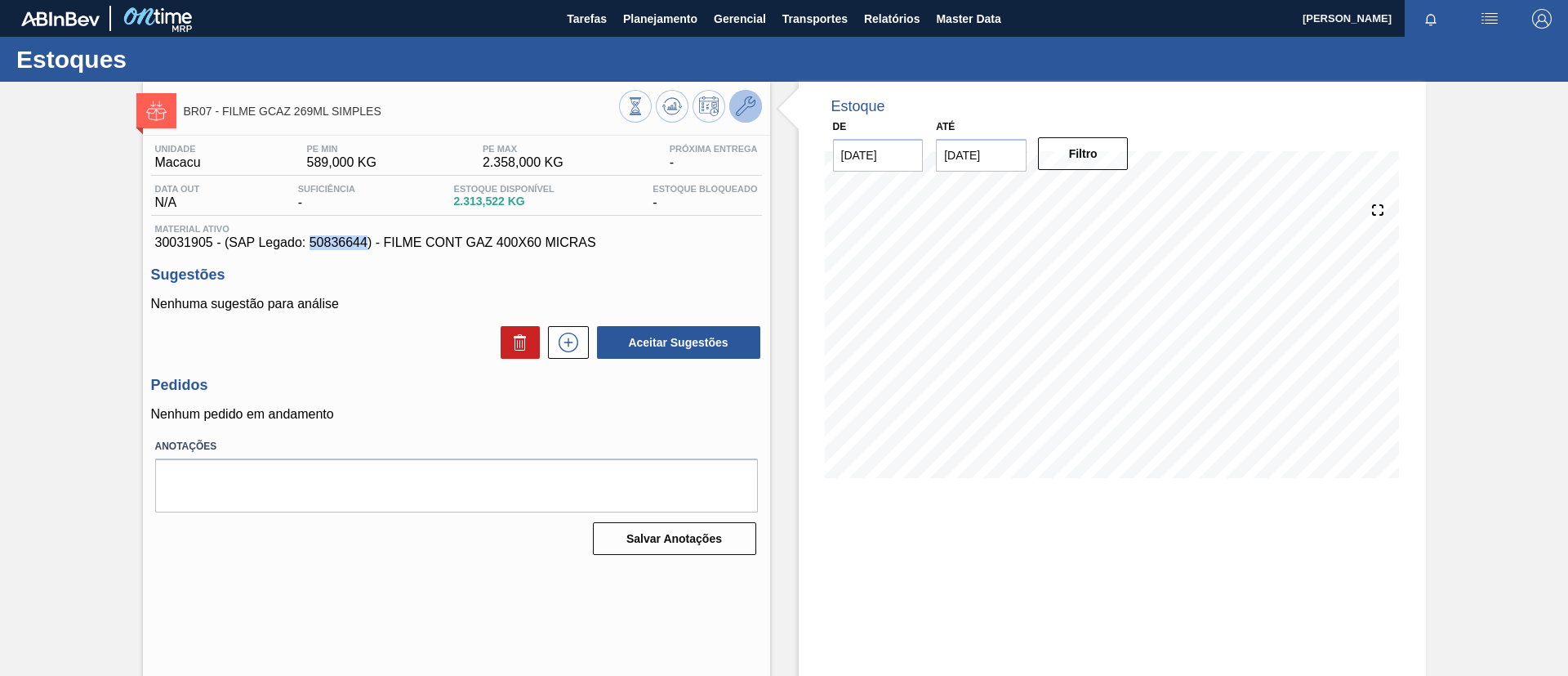
click at [741, 104] on icon at bounding box center [745, 105] width 19 height 19
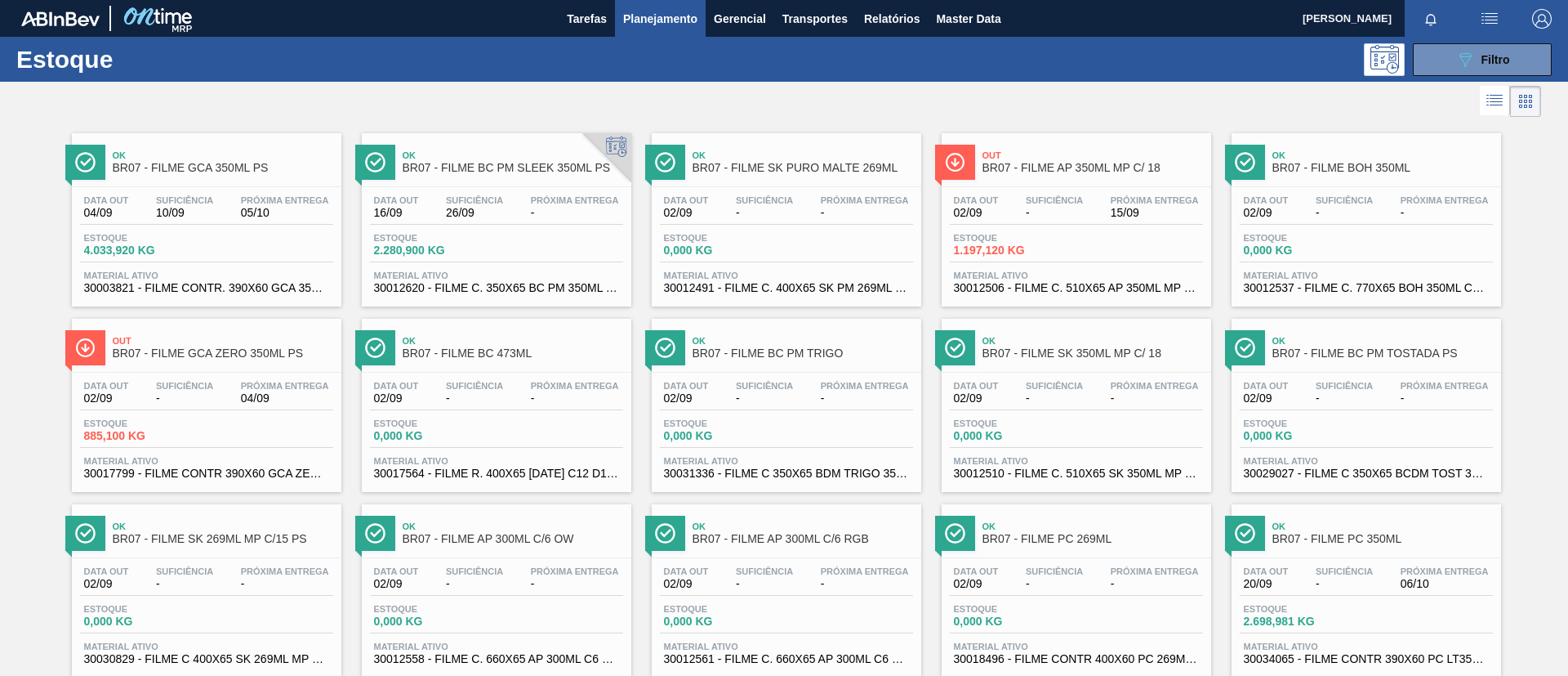
scroll to position [784, 0]
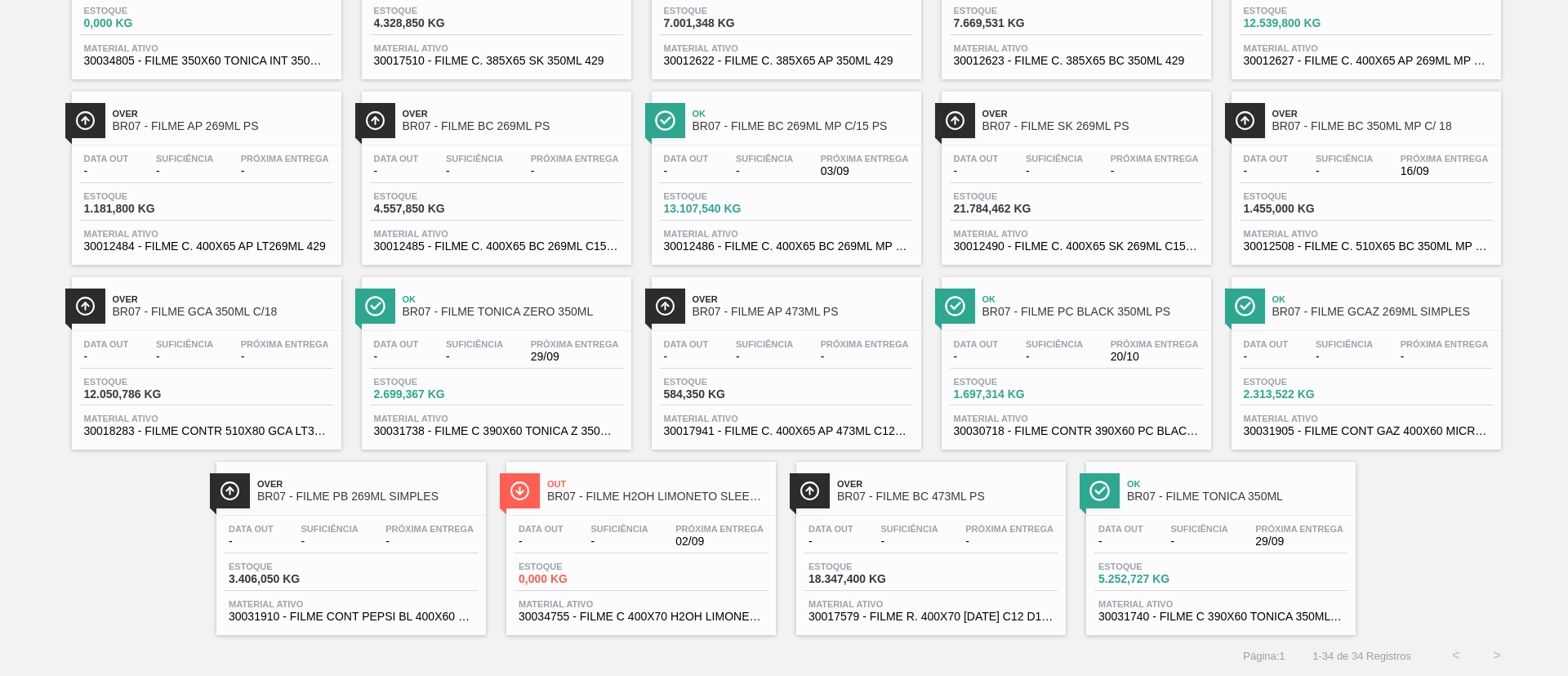
click at [424, 498] on span "BR07 - FILME PB 269ML SIMPLES" at bounding box center [367, 496] width 220 height 13
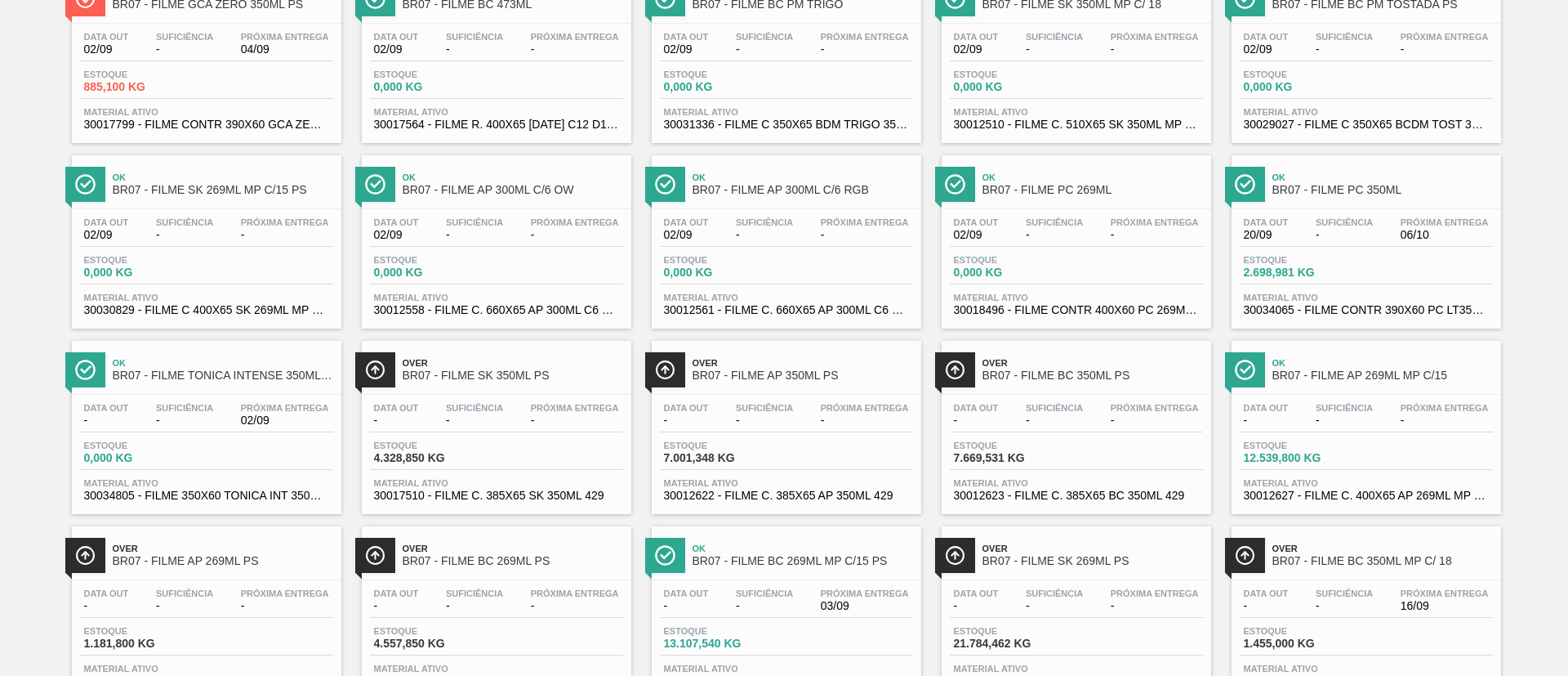
scroll to position [784, 0]
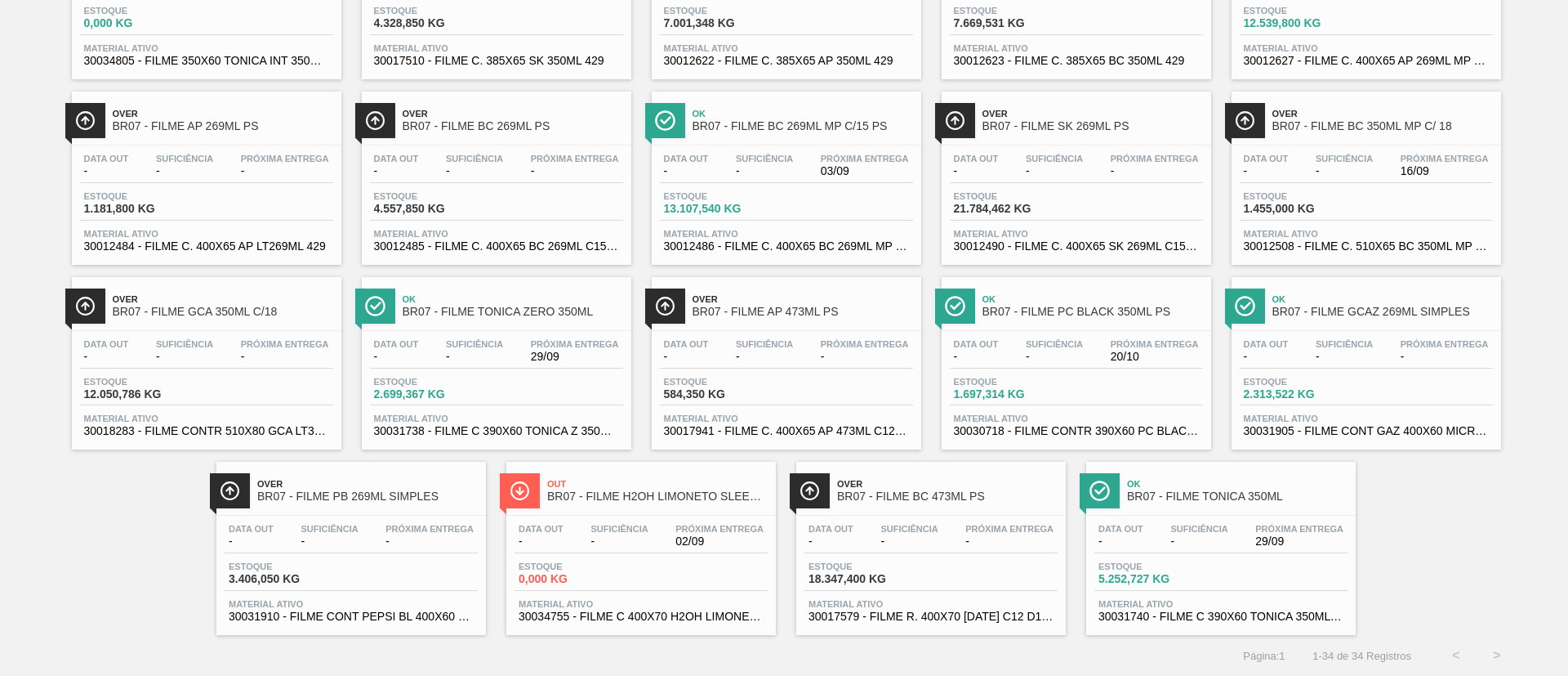
click at [894, 501] on span "BR07 - FILME BC 473ML PS" at bounding box center [946, 496] width 220 height 13
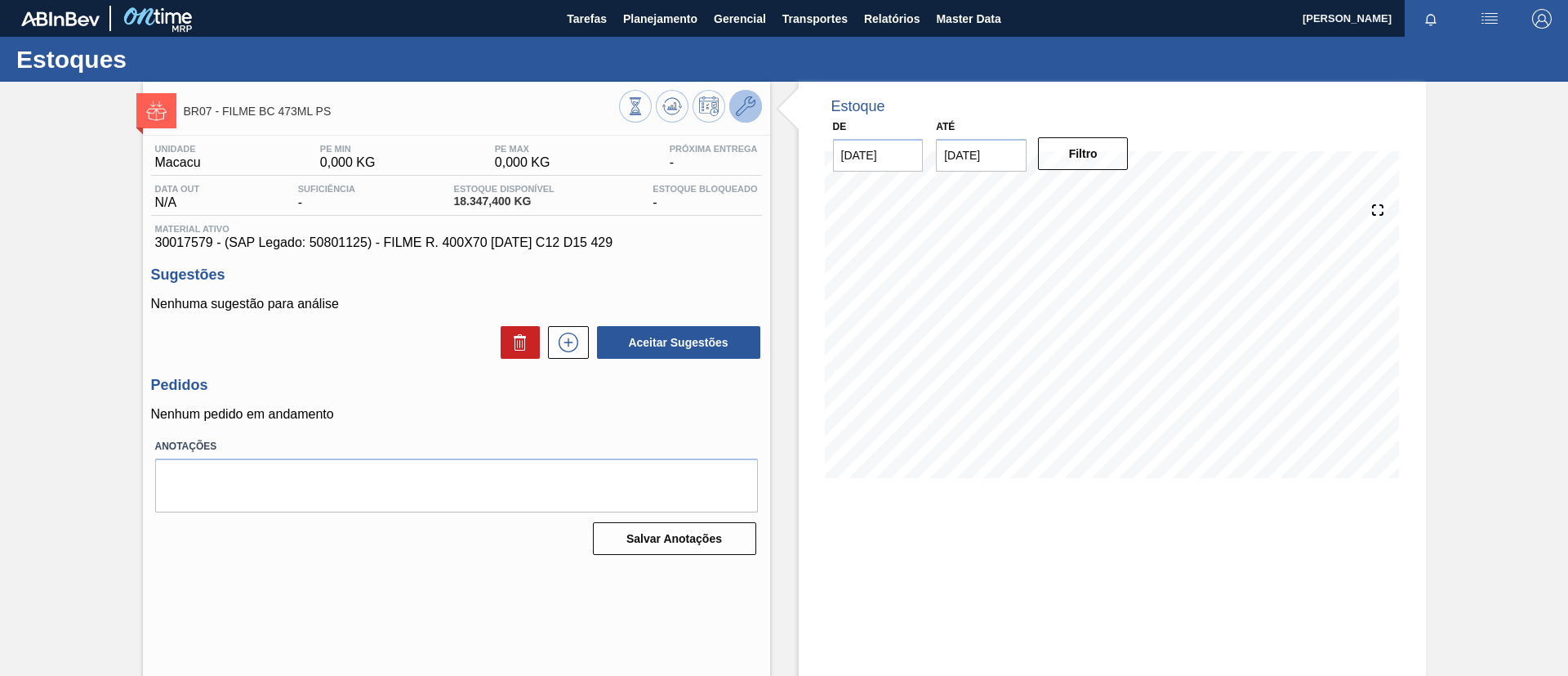
click at [741, 98] on icon at bounding box center [745, 105] width 19 height 19
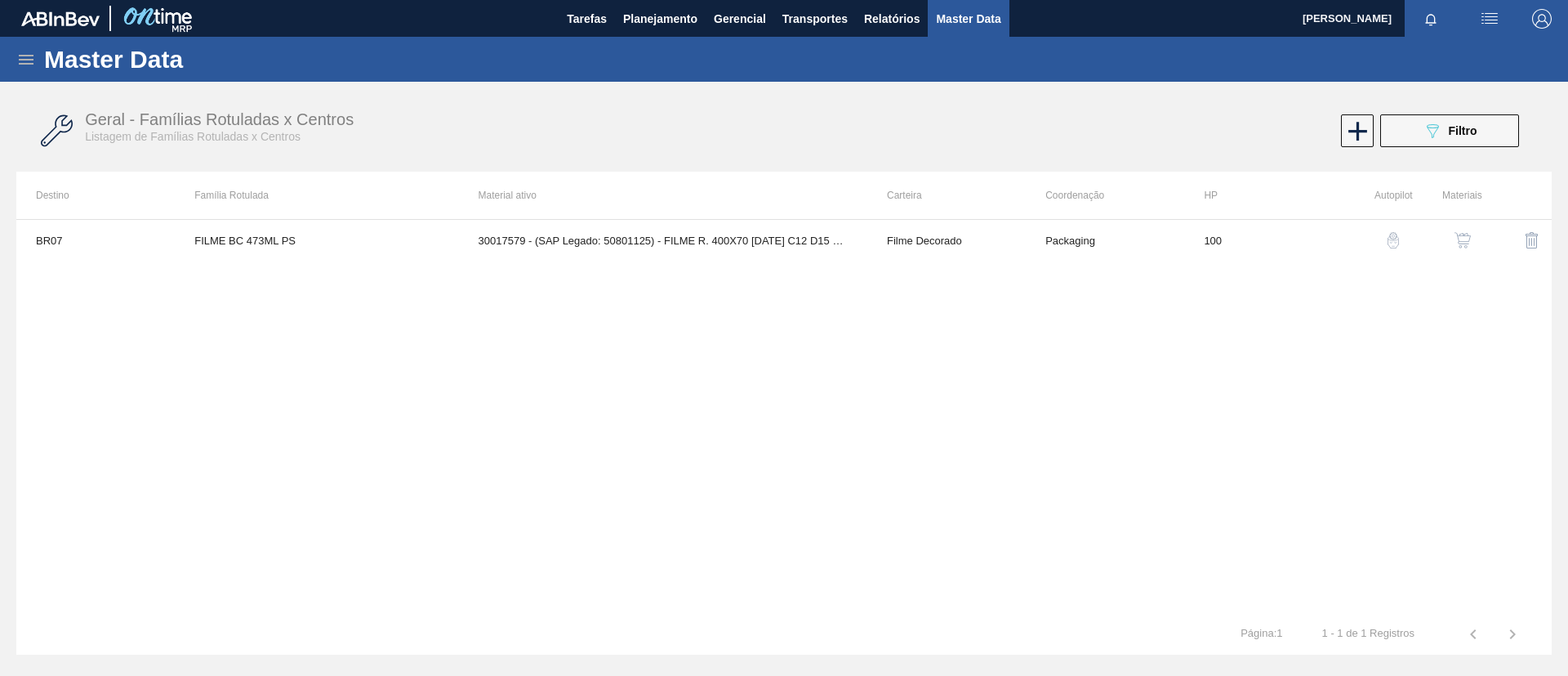
click at [1462, 241] on img "button" at bounding box center [1462, 240] width 16 height 16
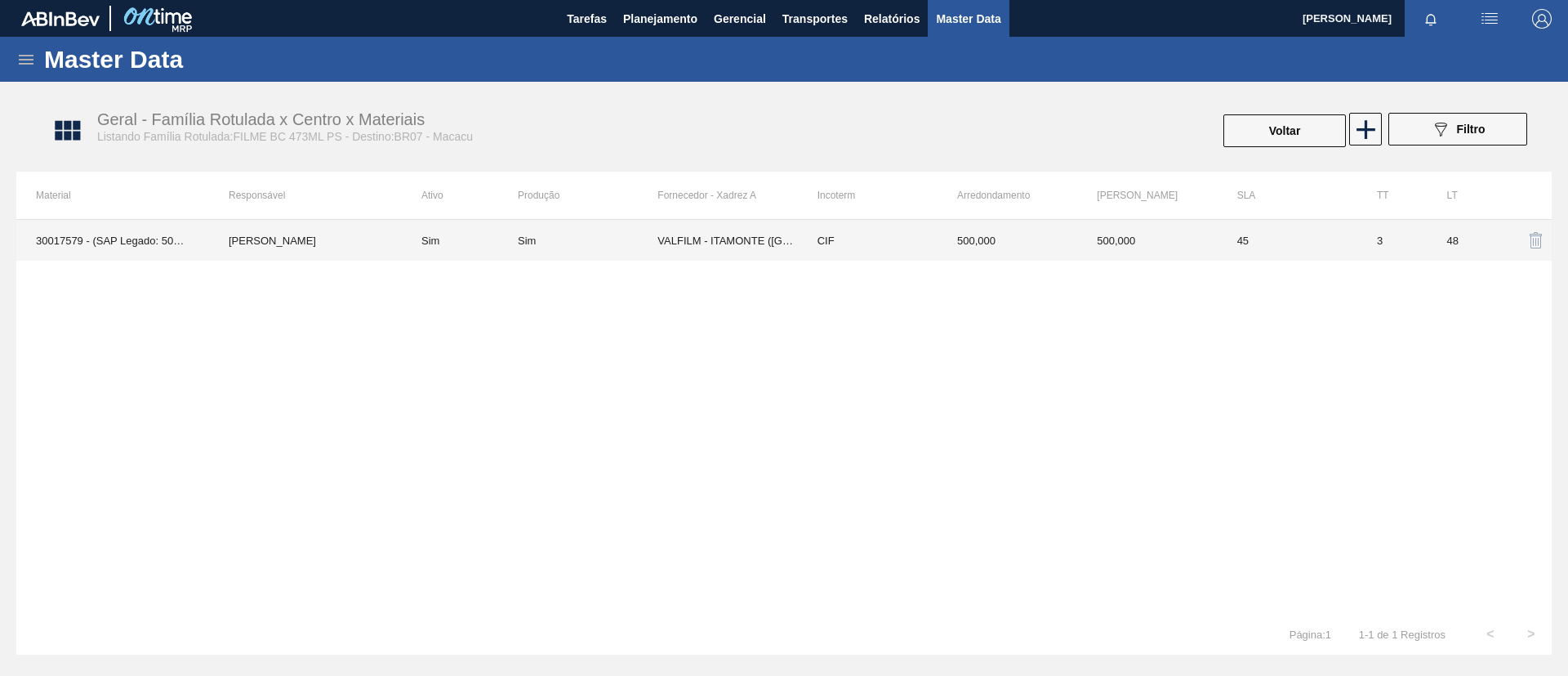
click at [1437, 246] on td "48" at bounding box center [1463, 240] width 70 height 41
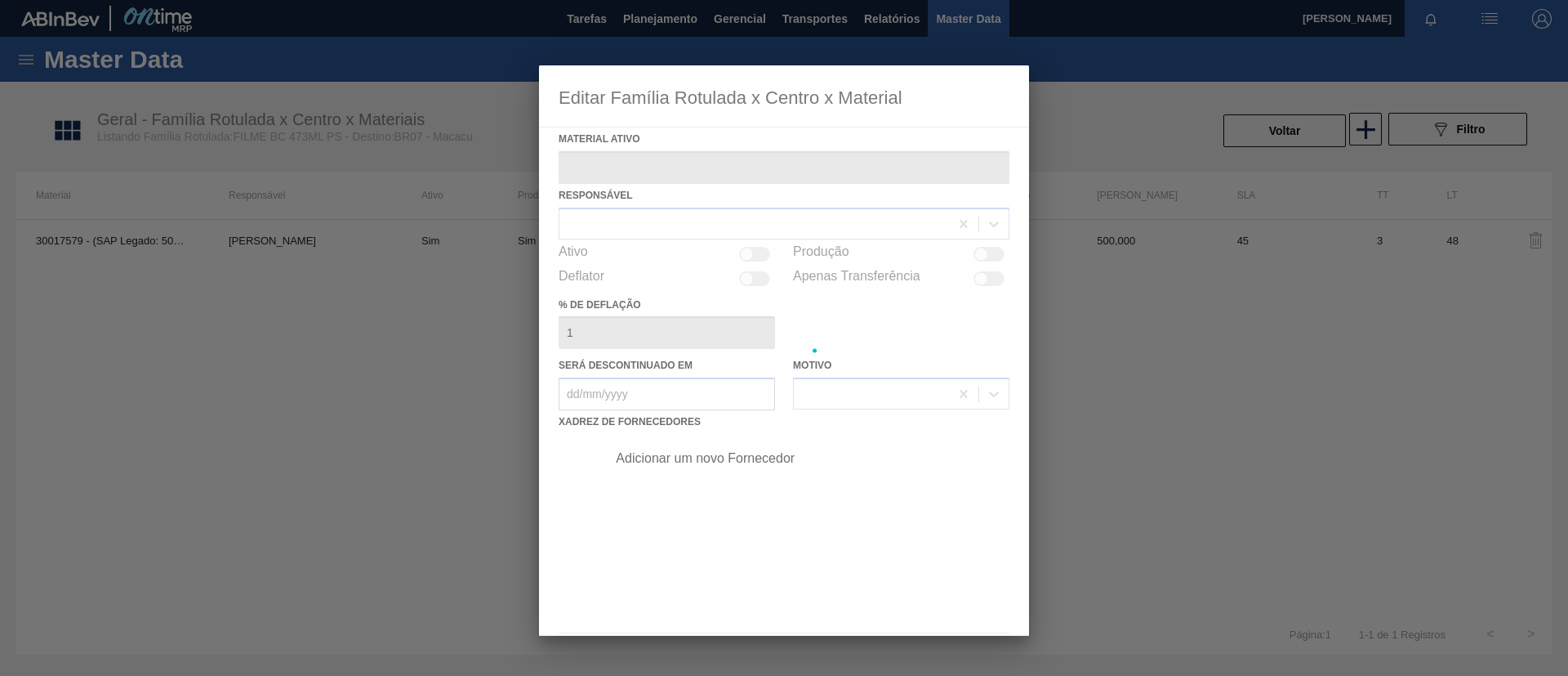
type ativo "30017579 - (SAP Legado: 50801125) - FILME R. 400X70 BC 473 C12 D15 429"
checkbox input "true"
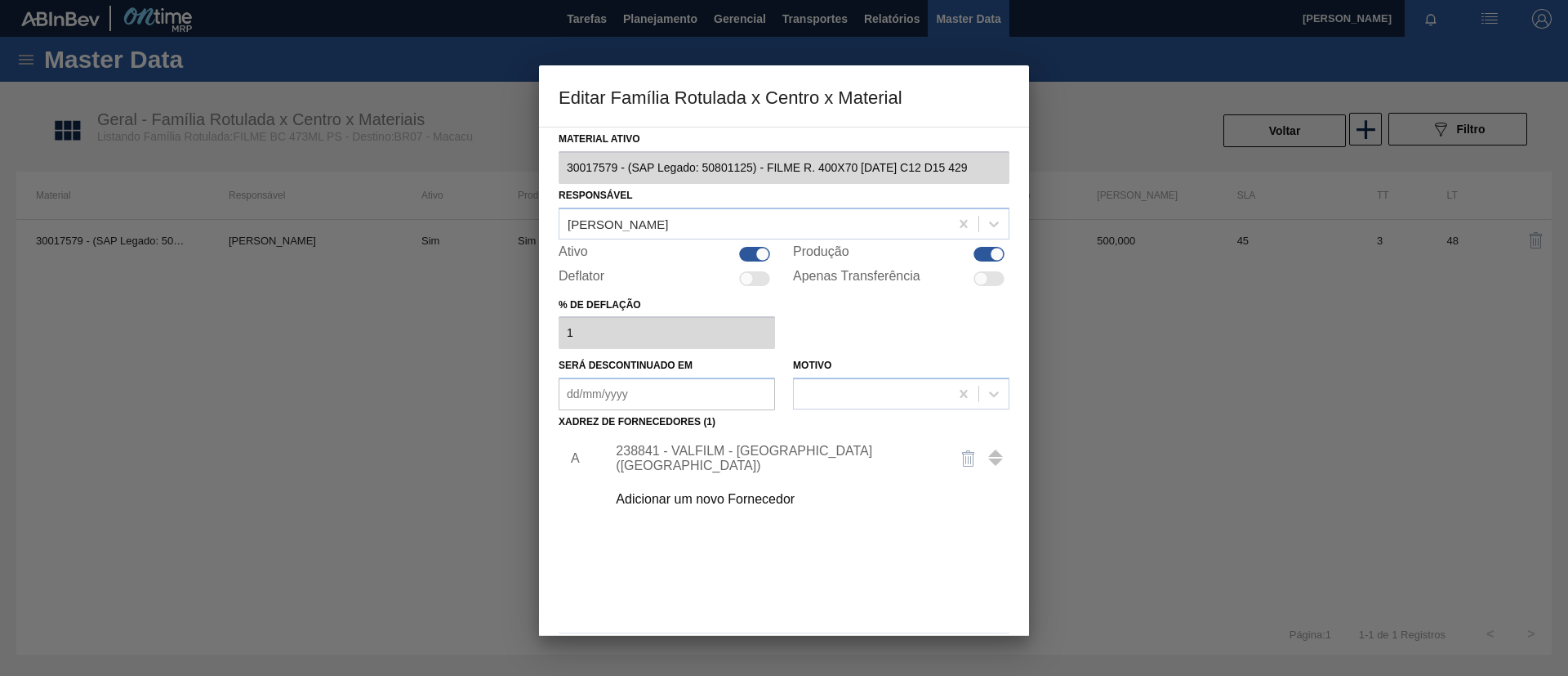
click at [744, 494] on div "Adicionar um novo Fornecedor" at bounding box center [776, 499] width 321 height 14
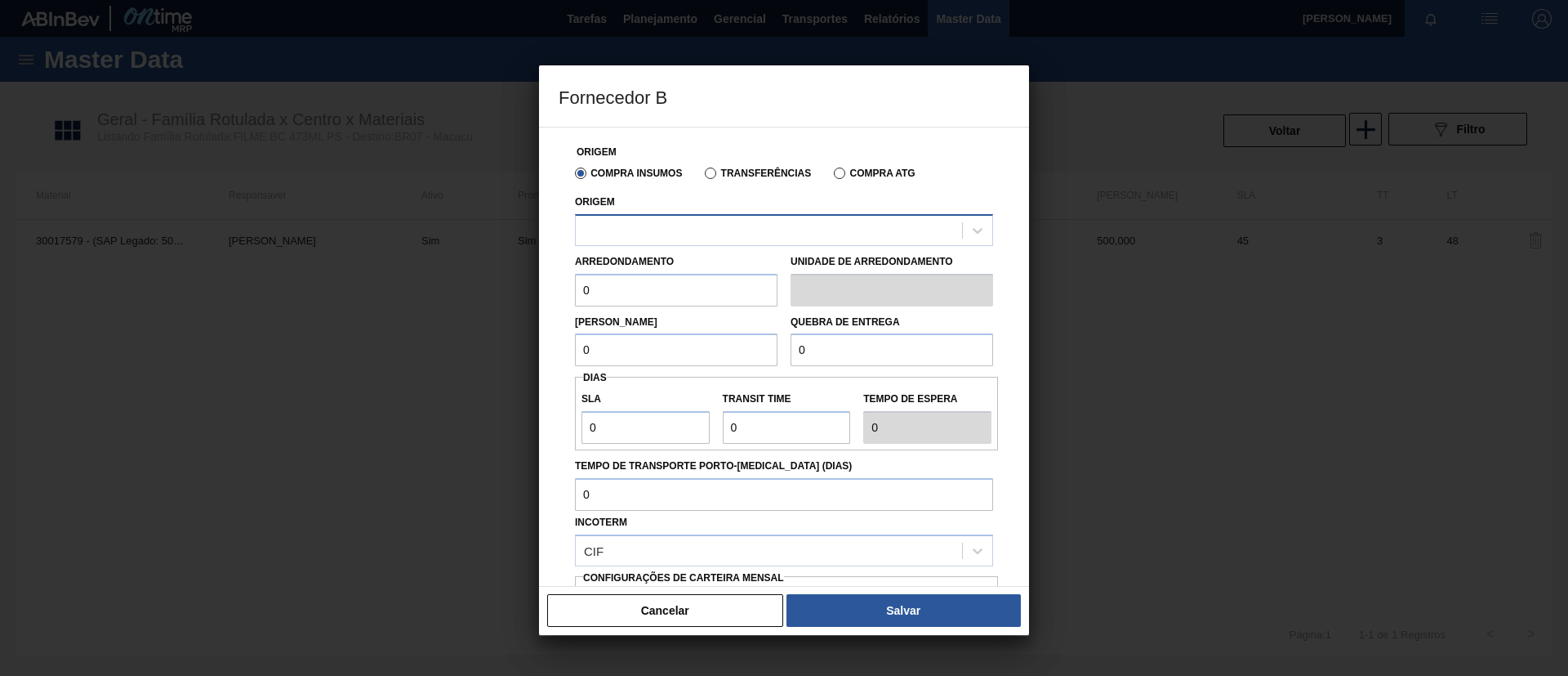
click at [761, 236] on div at bounding box center [769, 230] width 386 height 24
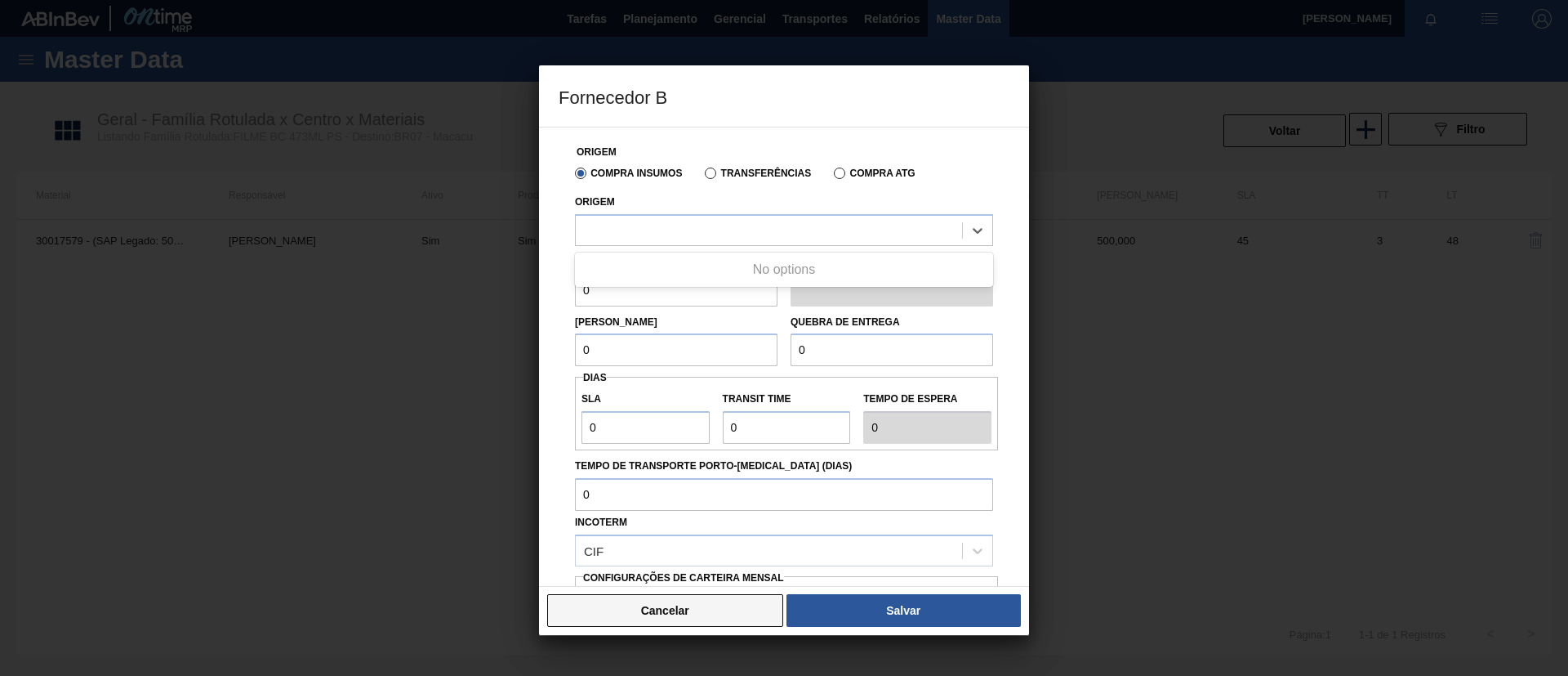
click at [719, 613] on button "Cancelar" at bounding box center [665, 610] width 236 height 33
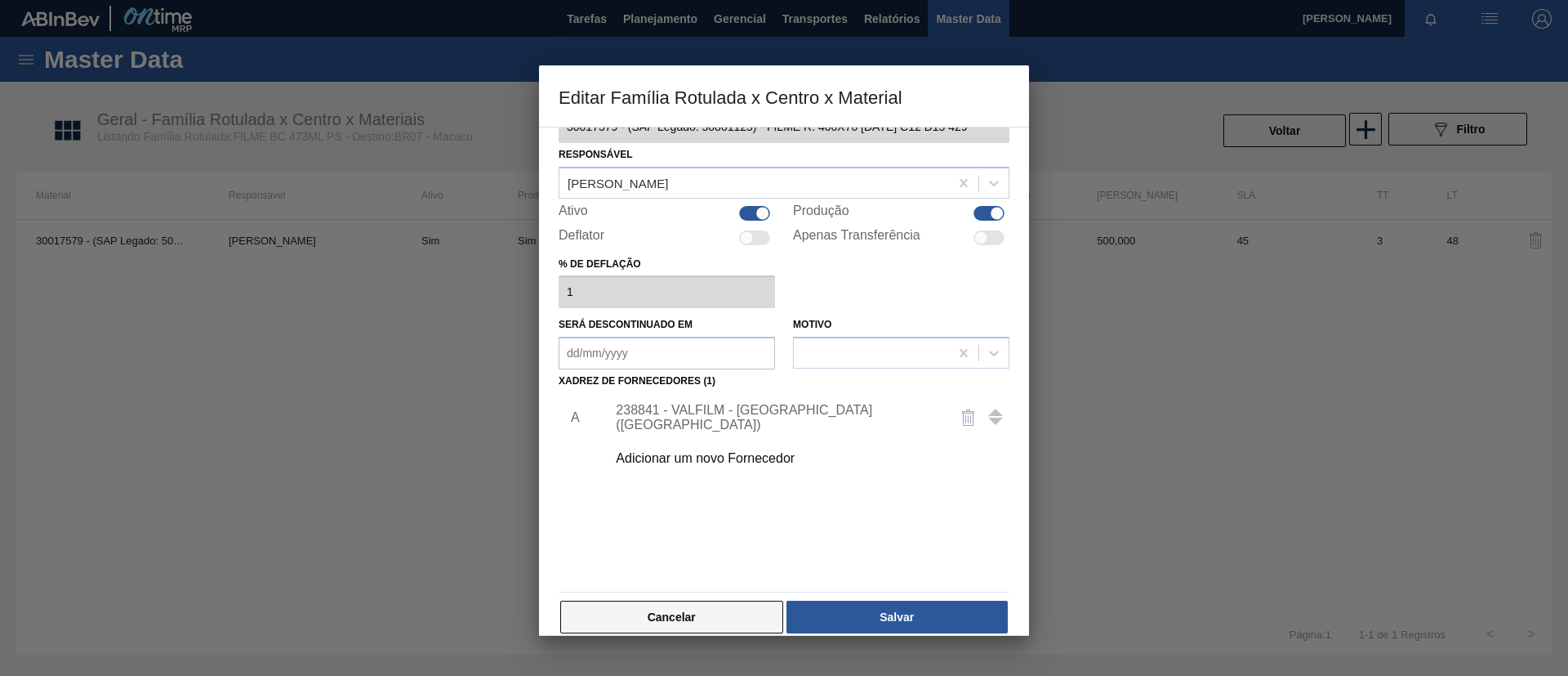
scroll to position [61, 0]
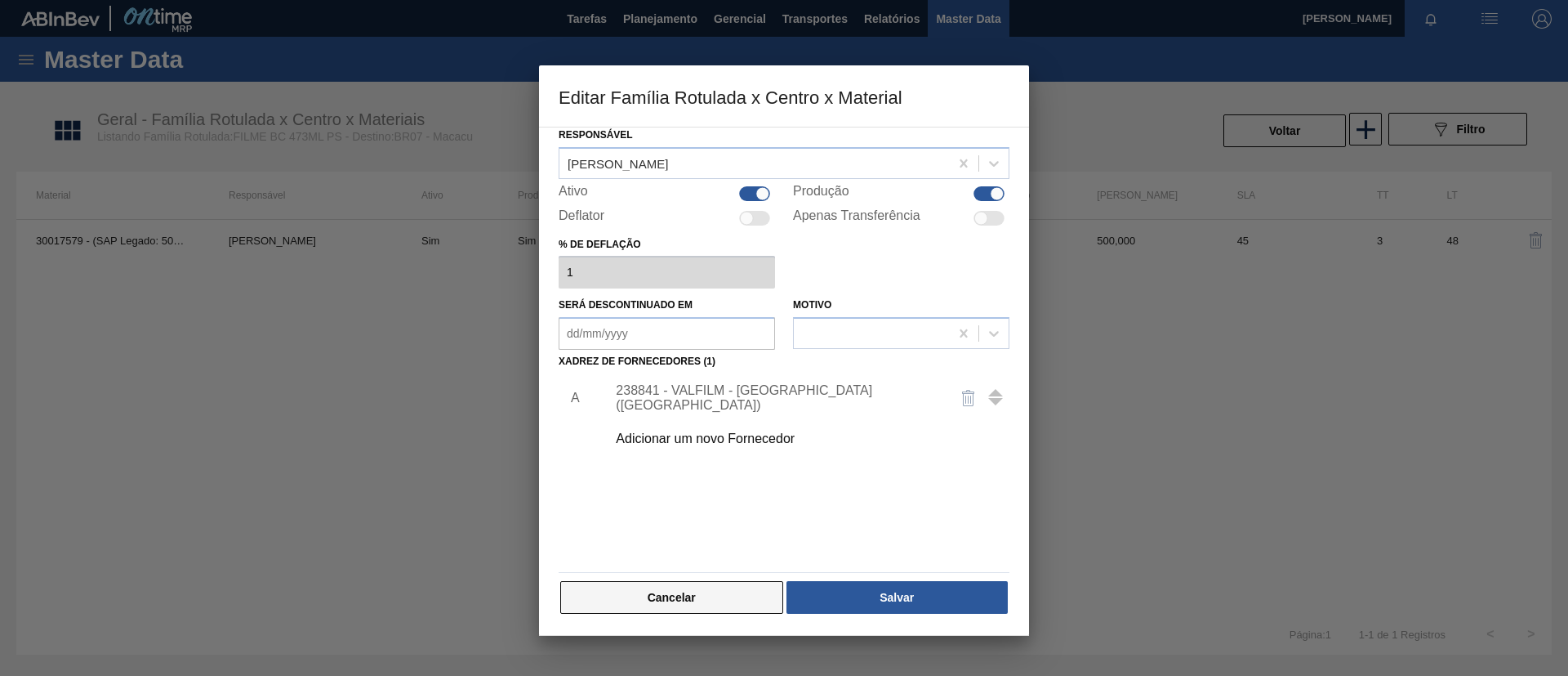
click at [706, 601] on button "Cancelar" at bounding box center [671, 597] width 223 height 33
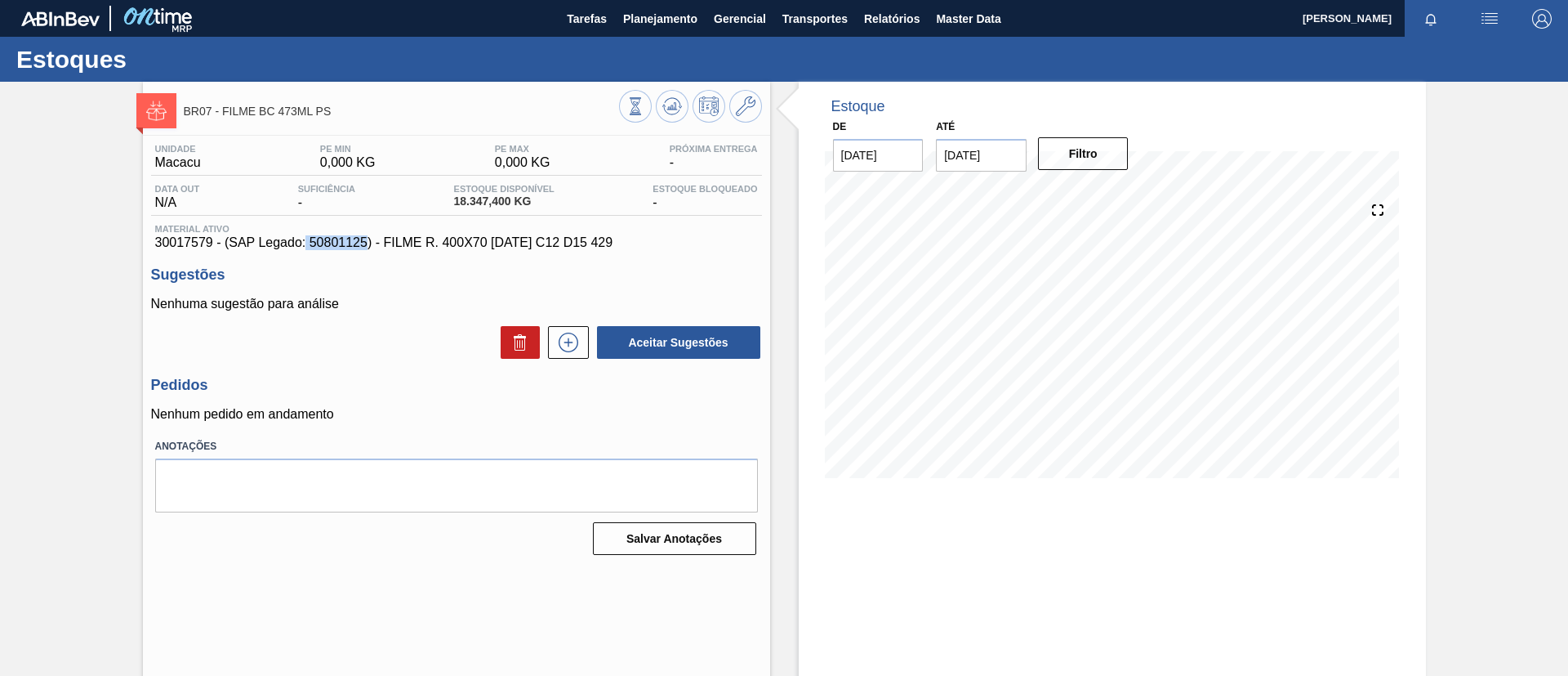
drag, startPoint x: 304, startPoint y: 243, endPoint x: 364, endPoint y: 247, distance: 60.1
click at [364, 247] on span "30017579 - (SAP Legado: 50801125) - FILME R. 400X70 BC 473 C12 D15 429" at bounding box center [456, 242] width 603 height 14
drag, startPoint x: 312, startPoint y: 241, endPoint x: 366, endPoint y: 246, distance: 54.2
click at [366, 246] on span "30017579 - (SAP Legado: 50801125) - FILME R. 400X70 BC 473 C12 D15 429" at bounding box center [456, 242] width 603 height 14
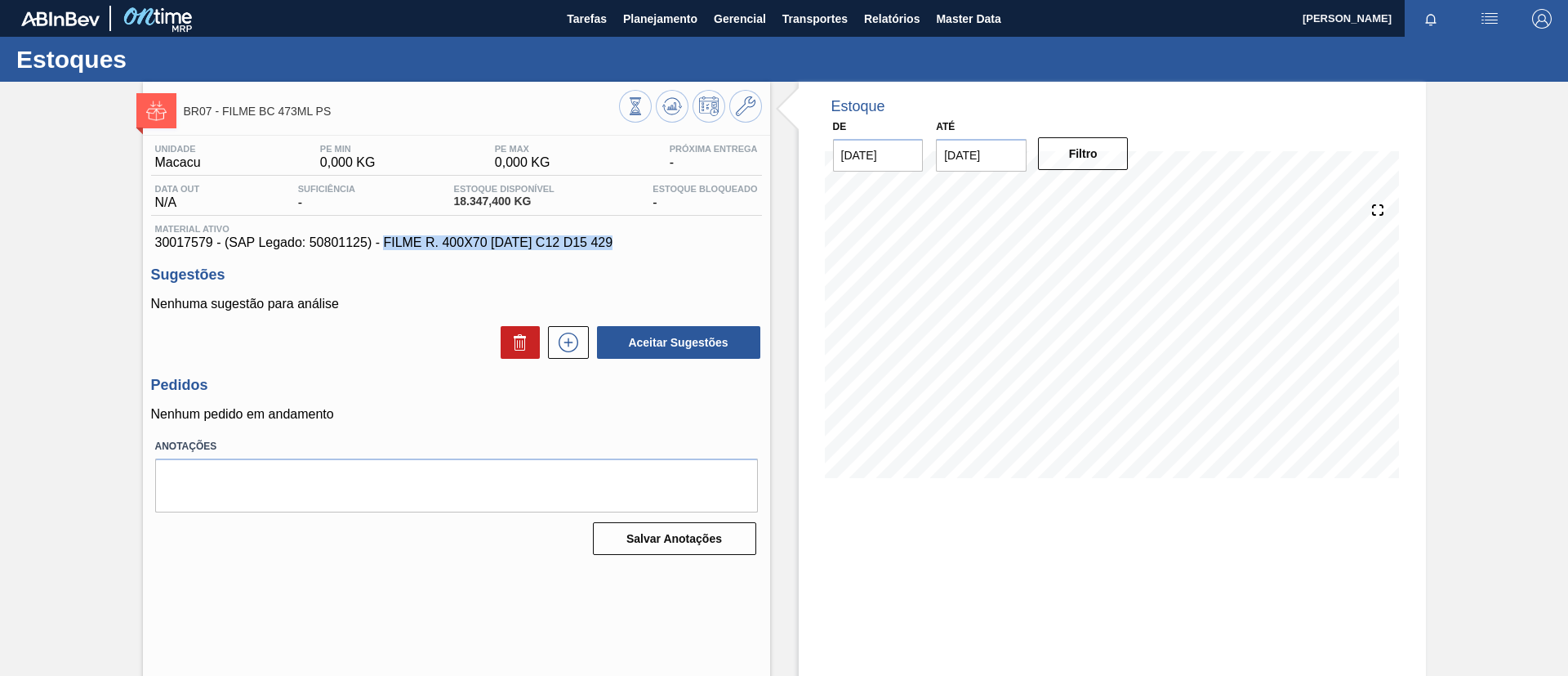
drag, startPoint x: 384, startPoint y: 242, endPoint x: 644, endPoint y: 246, distance: 260.0
click at [644, 246] on span "30017579 - (SAP Legado: 50801125) - FILME R. 400X70 BC 473 C12 D15 429" at bounding box center [456, 242] width 603 height 14
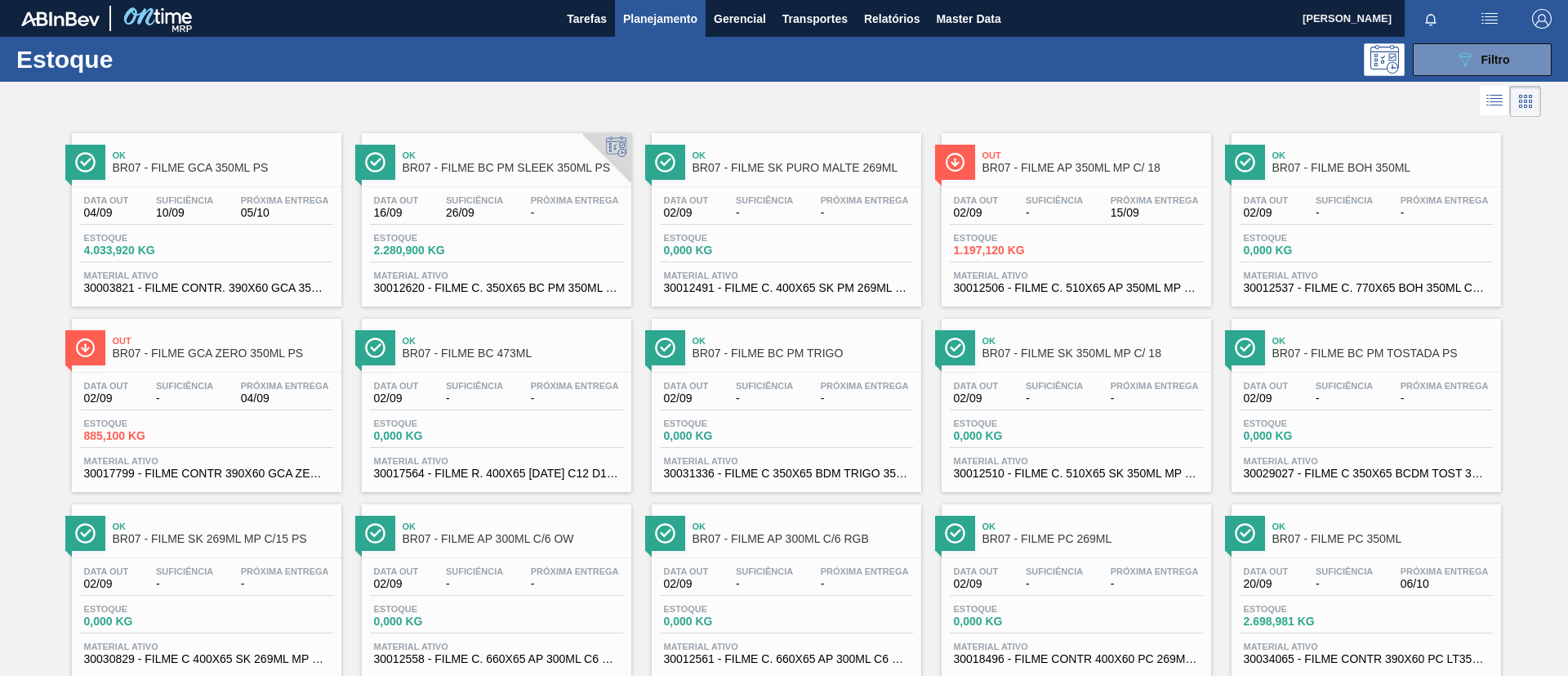
scroll to position [784, 0]
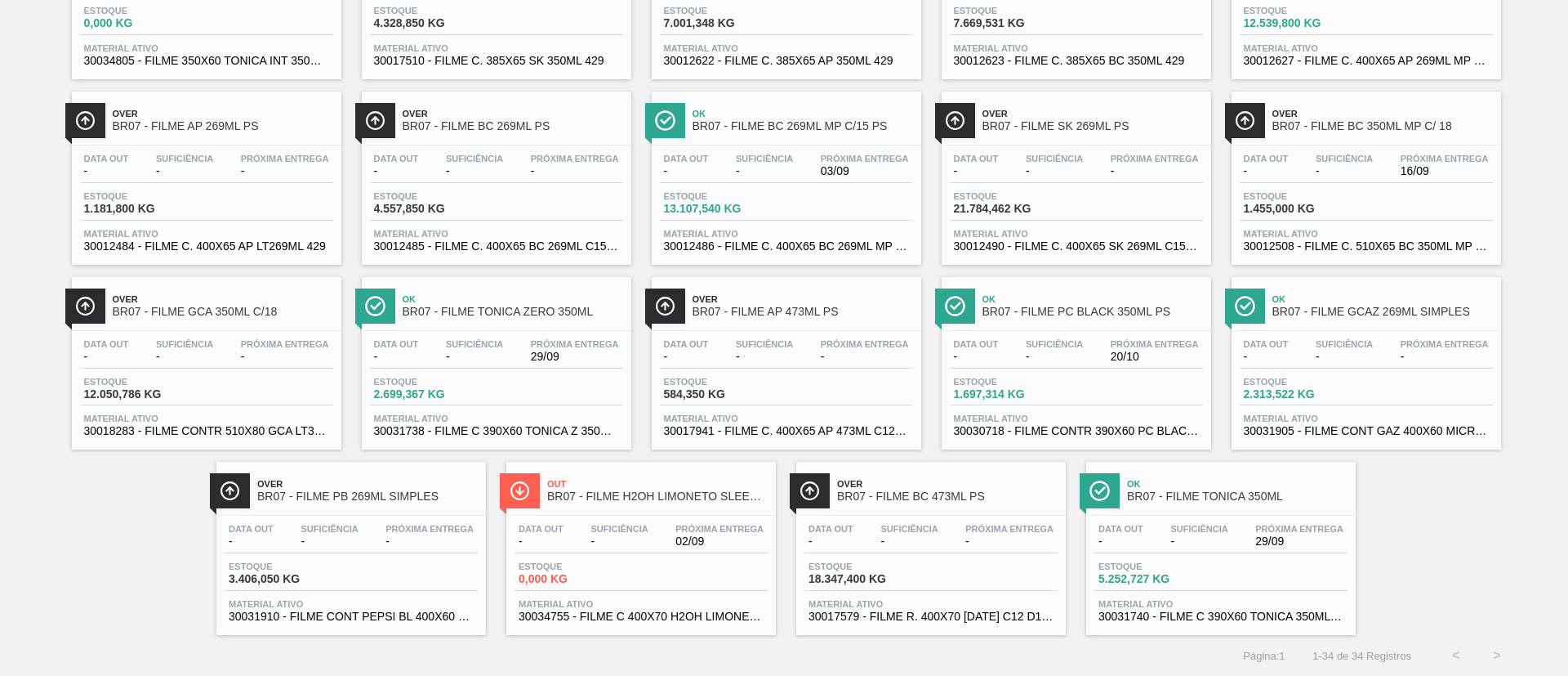
click at [1247, 505] on div "Ok BR07 - FILME TONICA 350ML" at bounding box center [1237, 491] width 220 height 37
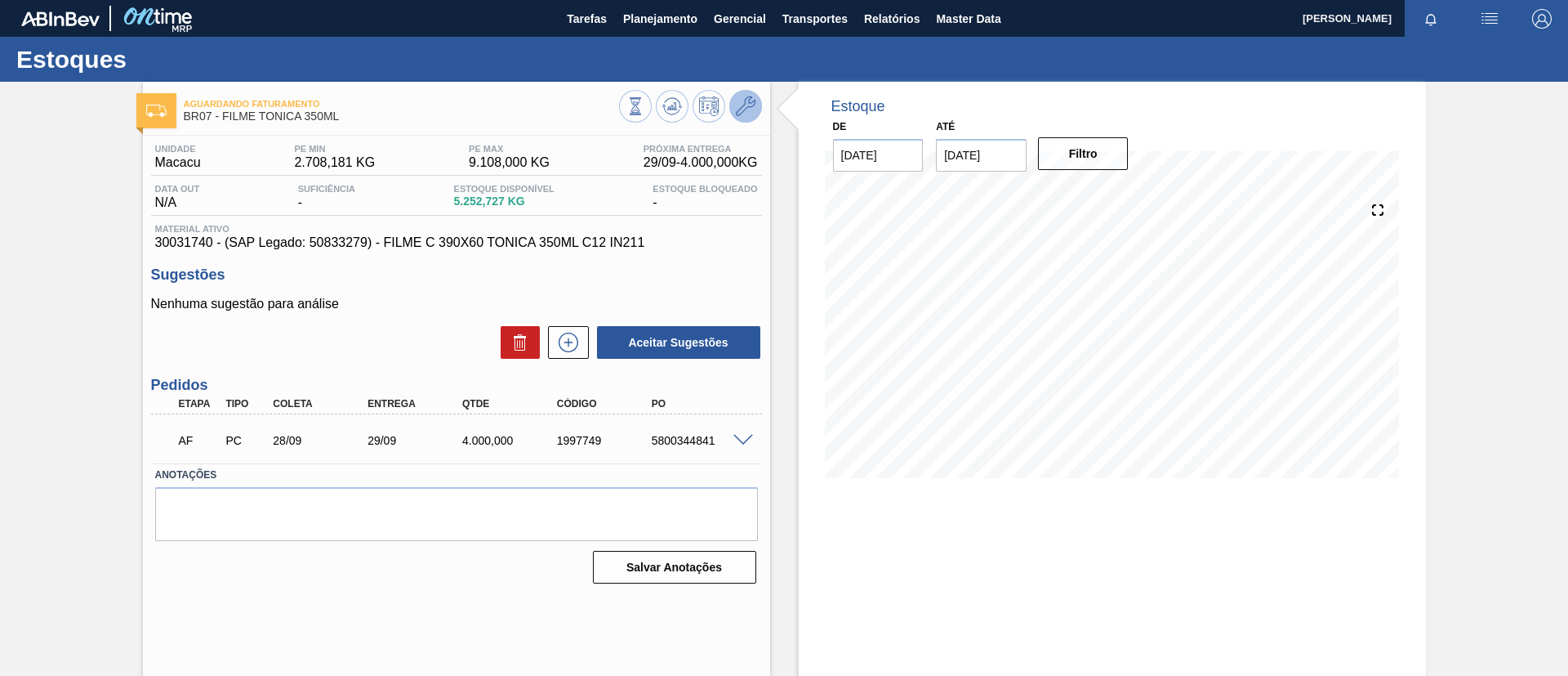
click at [743, 116] on button at bounding box center [746, 106] width 33 height 33
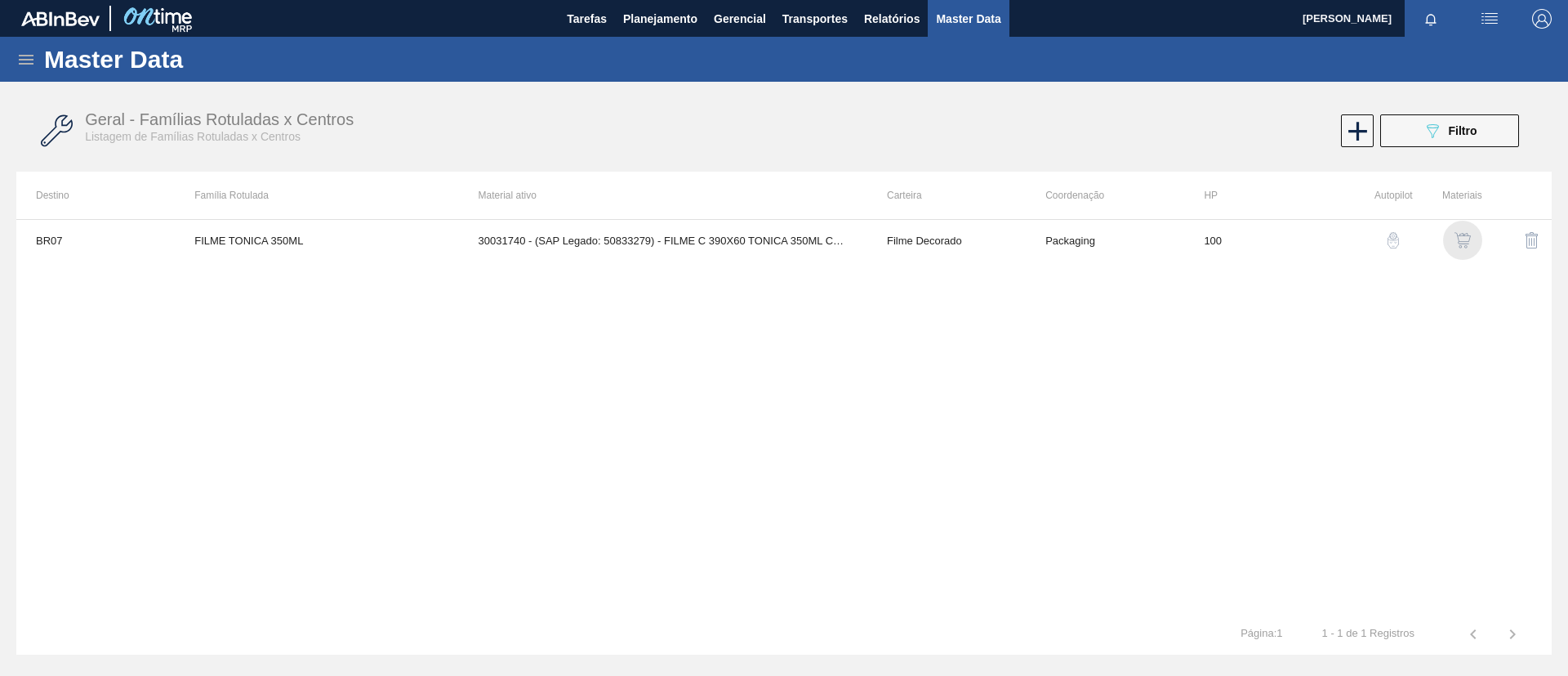
click at [1466, 246] on img "button" at bounding box center [1462, 240] width 16 height 16
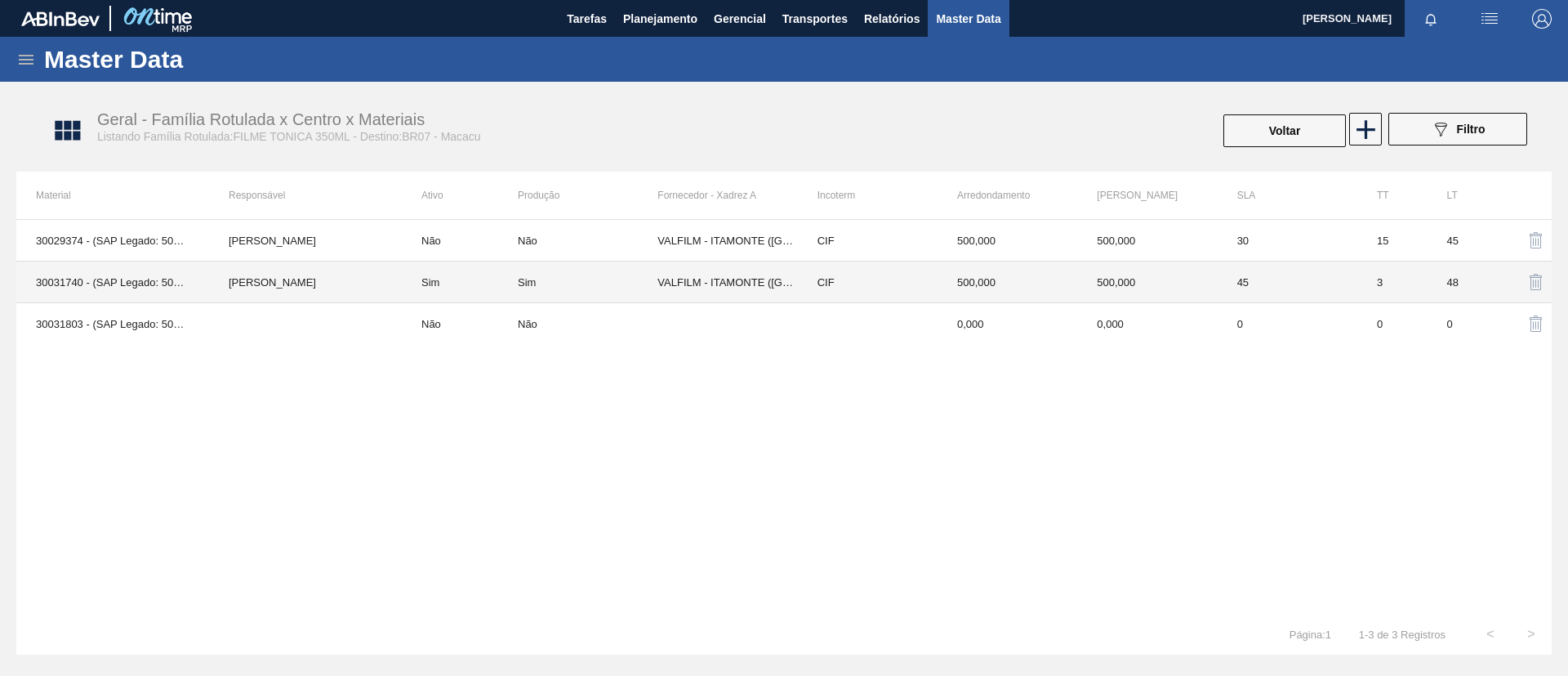
click at [344, 266] on td "[PERSON_NAME]" at bounding box center [305, 282] width 193 height 41
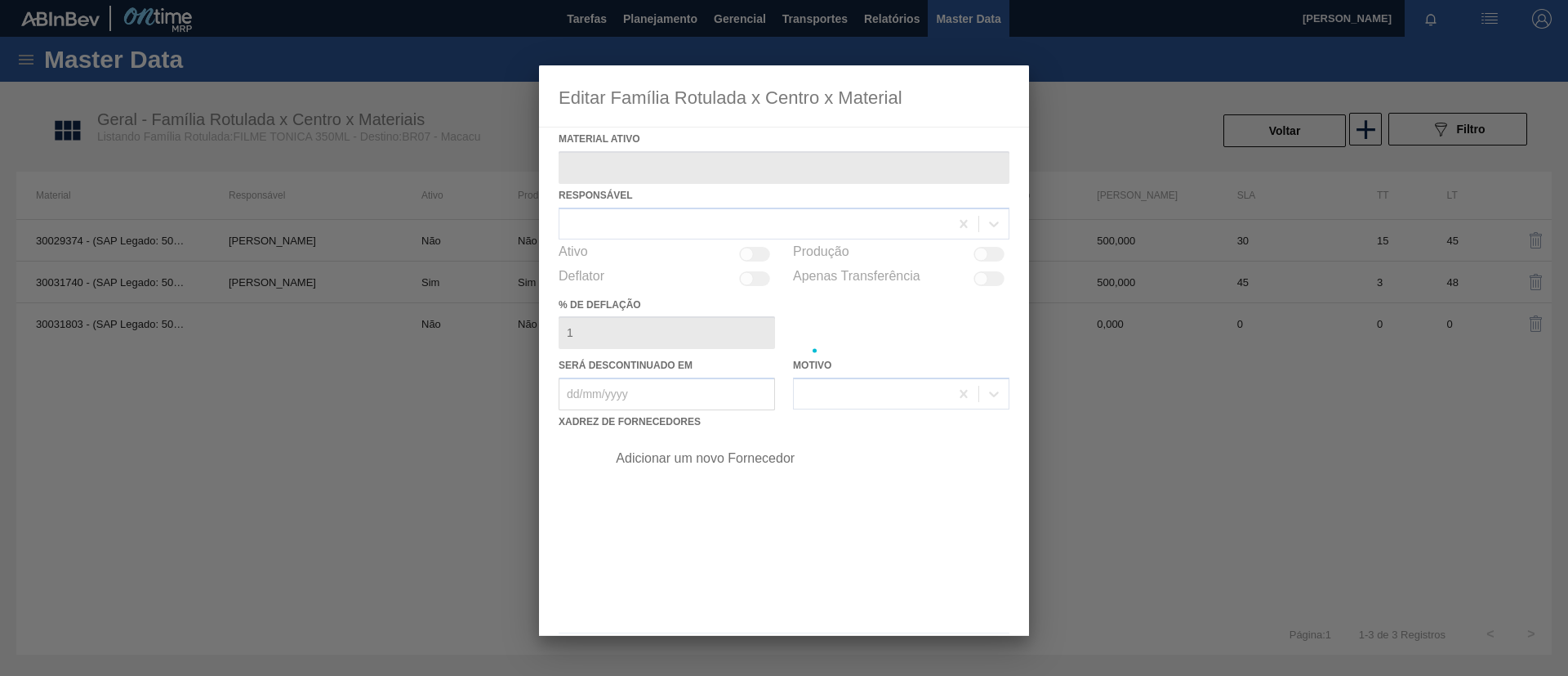
type ativo "30031740 - (SAP Legado: 50833279) - FILME C 390X60 TONICA 350ML C12 IN211"
checkbox input "true"
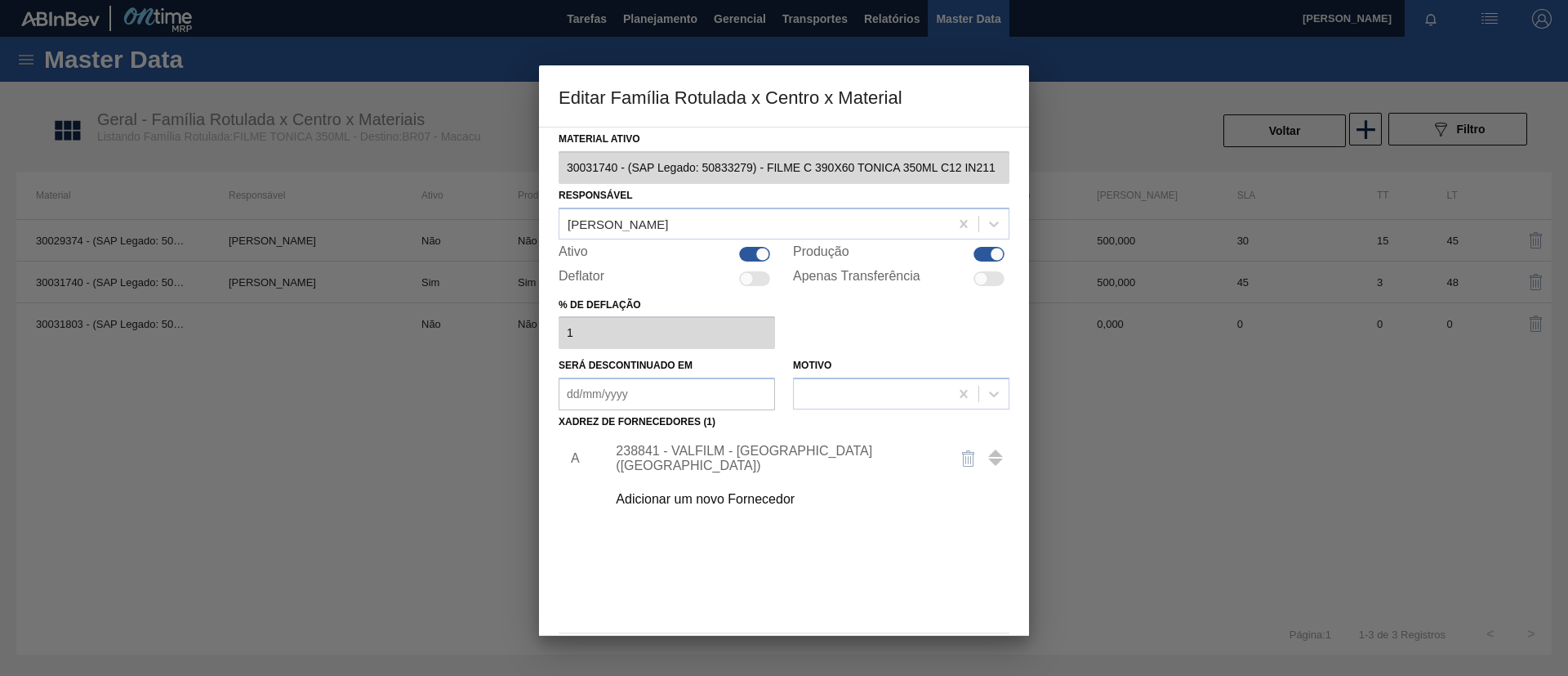
click at [682, 506] on div "Adicionar um novo Fornecedor" at bounding box center [776, 499] width 321 height 14
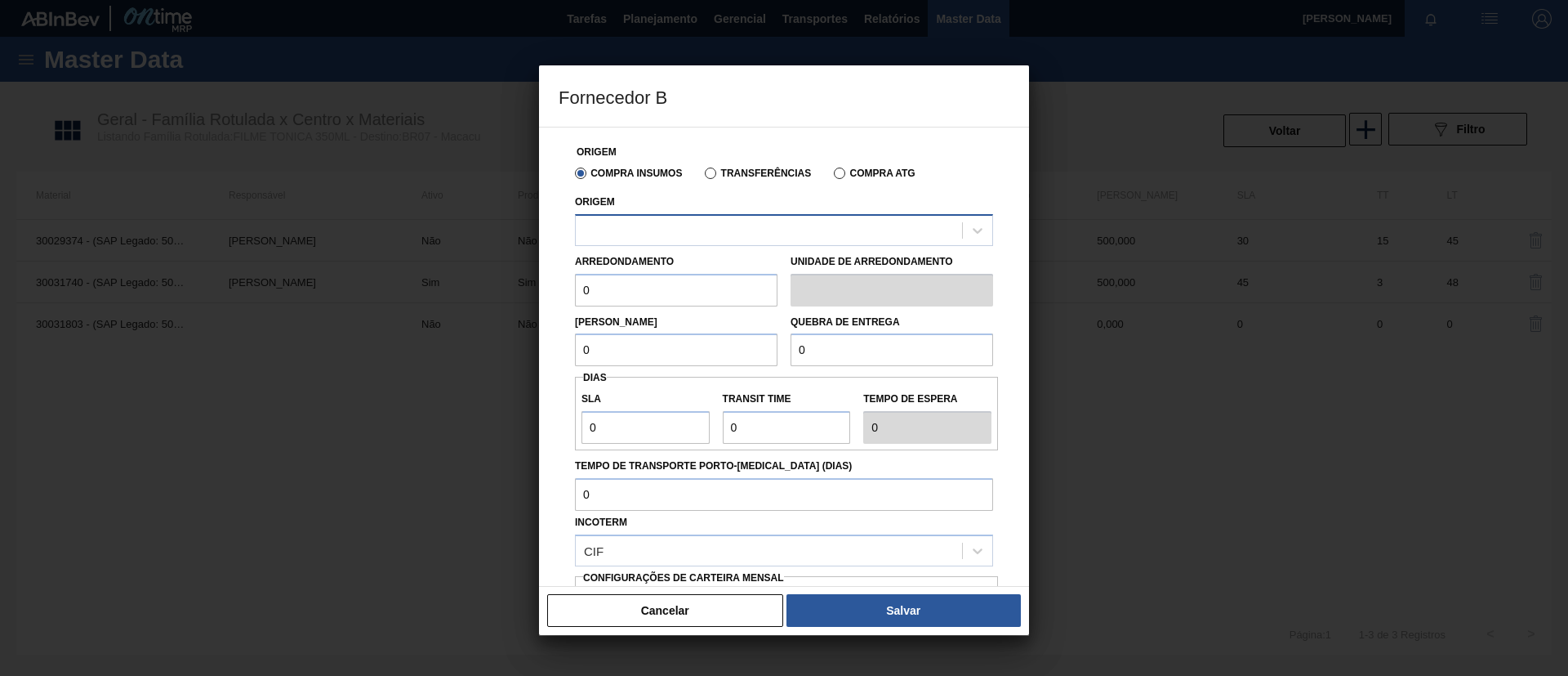
click at [711, 242] on div at bounding box center [784, 230] width 418 height 32
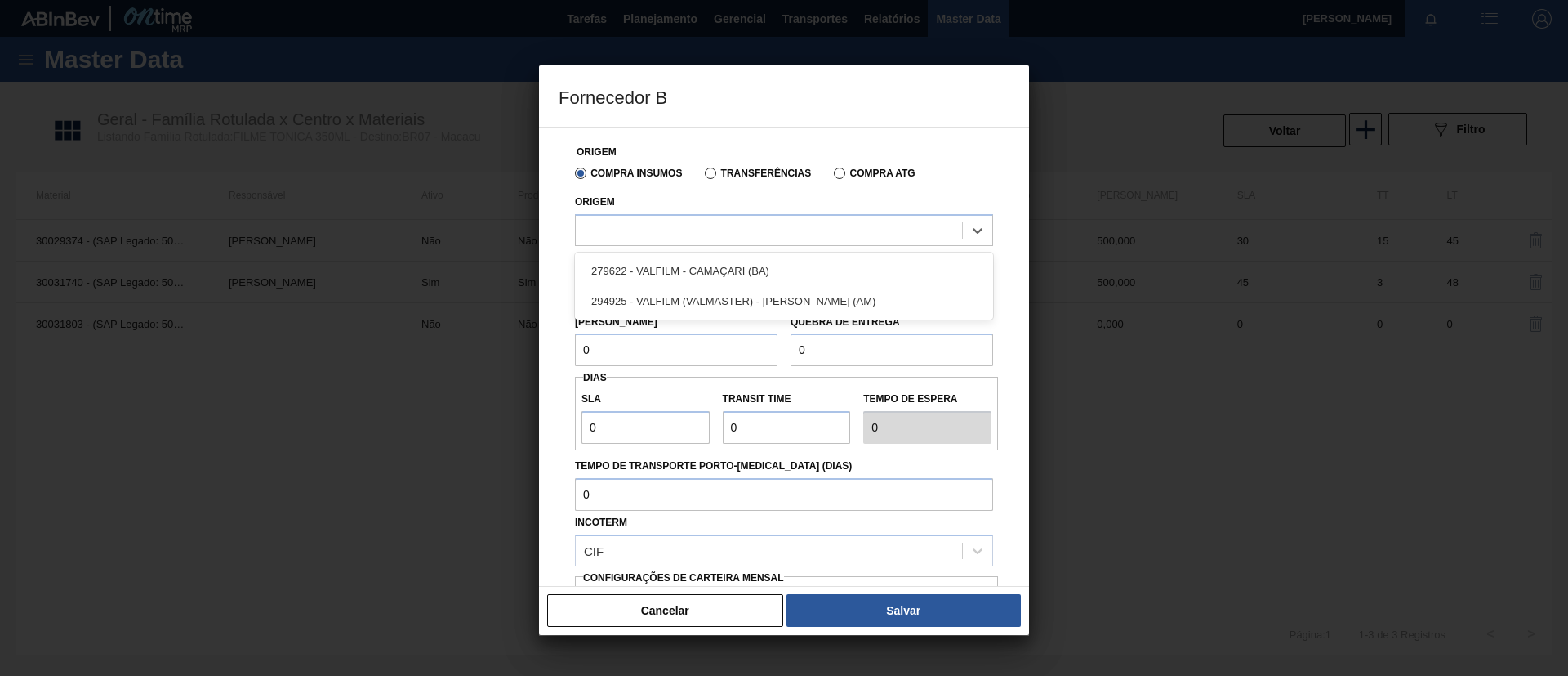
click at [725, 295] on div "294925 - VALFILM (VALMASTER) - MANAUS (AM)" at bounding box center [784, 301] width 418 height 30
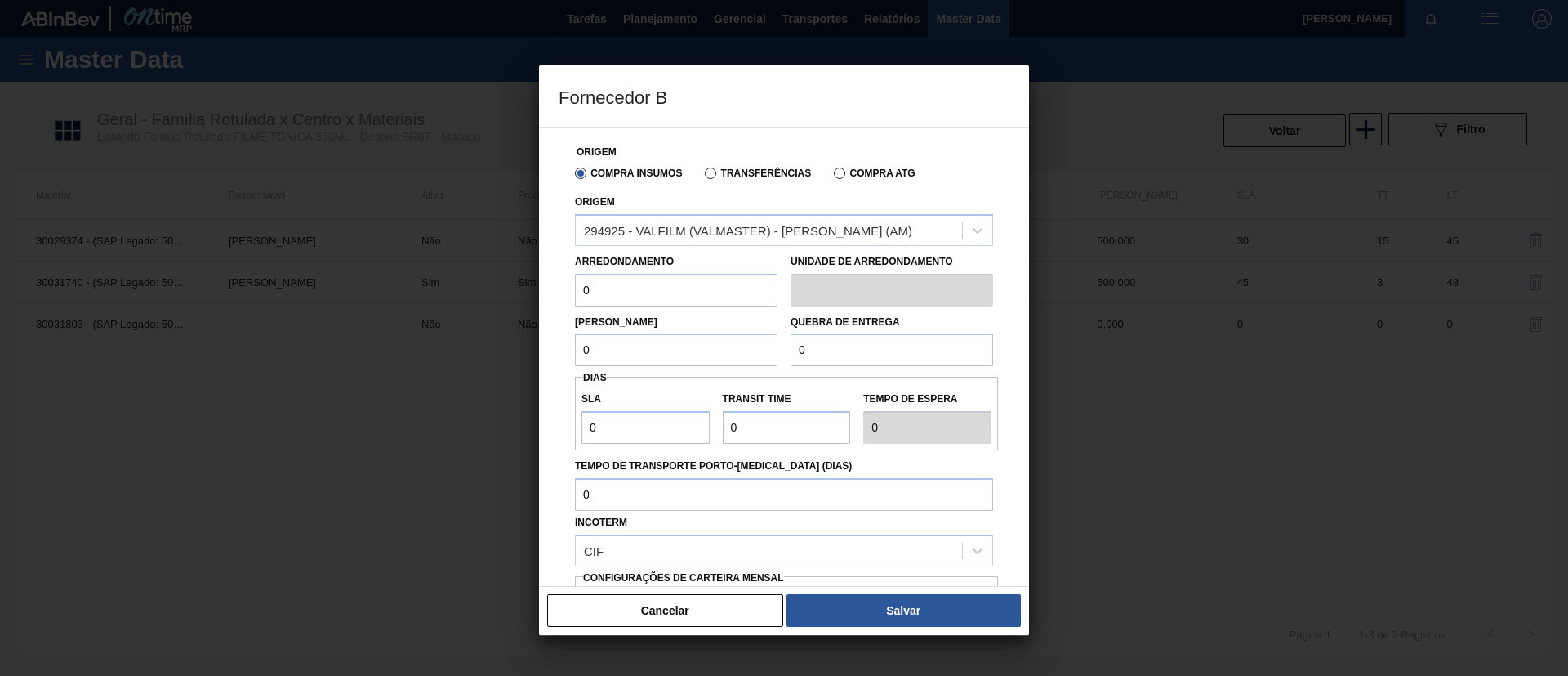
drag, startPoint x: 639, startPoint y: 289, endPoint x: 500, endPoint y: 288, distance: 139.0
click at [500, 288] on div "Fornecedor B Origem Compra Insumos Transferências Compra ATG Origem 294925 - VA…" at bounding box center [784, 338] width 1568 height 676
drag, startPoint x: 631, startPoint y: 294, endPoint x: 517, endPoint y: 292, distance: 114.0
click at [517, 292] on div "Fornecedor B Origem Compra Insumos Transferências Compra ATG Origem 294925 - VA…" at bounding box center [784, 338] width 1568 height 676
type input "500"
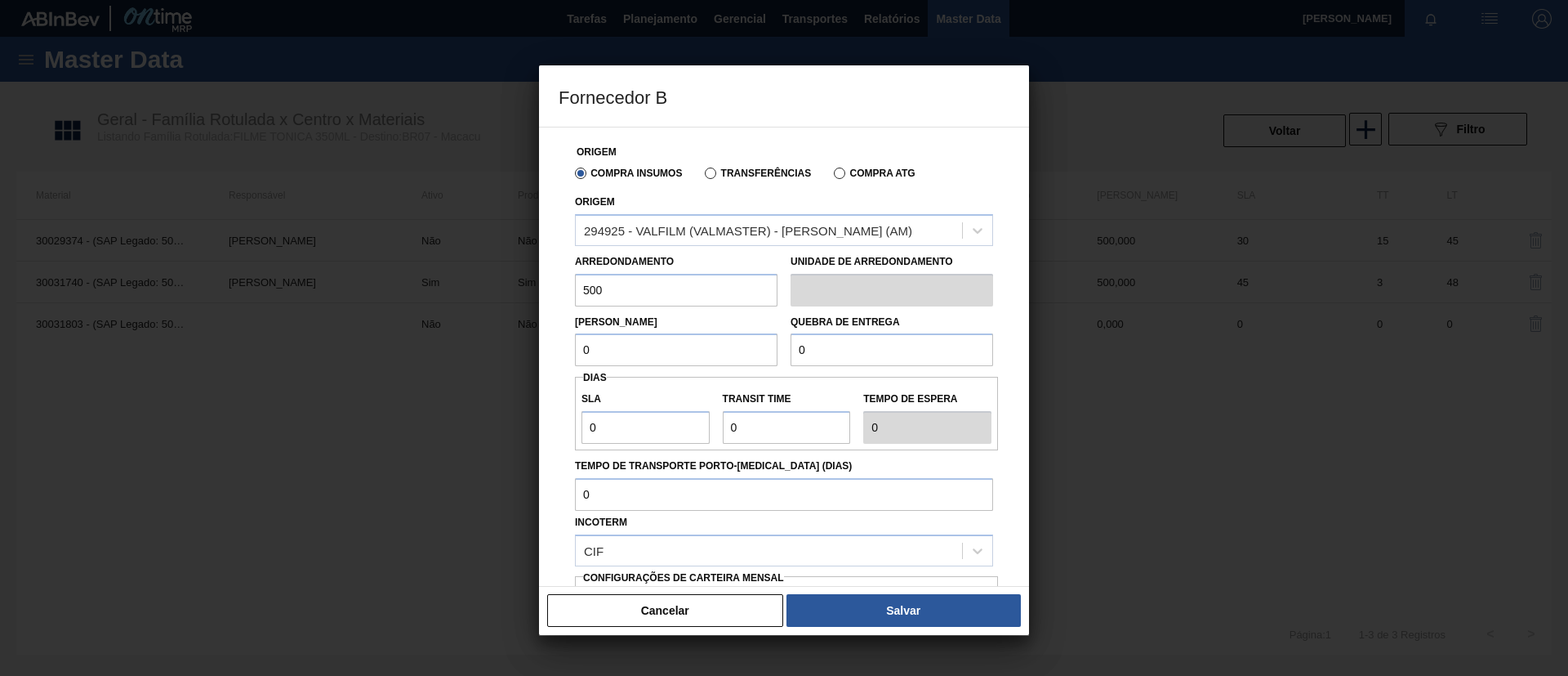
drag, startPoint x: 635, startPoint y: 352, endPoint x: 517, endPoint y: 355, distance: 118.0
click at [494, 354] on div "Fornecedor B Origem Compra Insumos Transferências Compra ATG Origem 294925 - VA…" at bounding box center [784, 338] width 1568 height 676
paste input "50"
type input "500"
drag, startPoint x: 845, startPoint y: 359, endPoint x: 664, endPoint y: 361, distance: 181.0
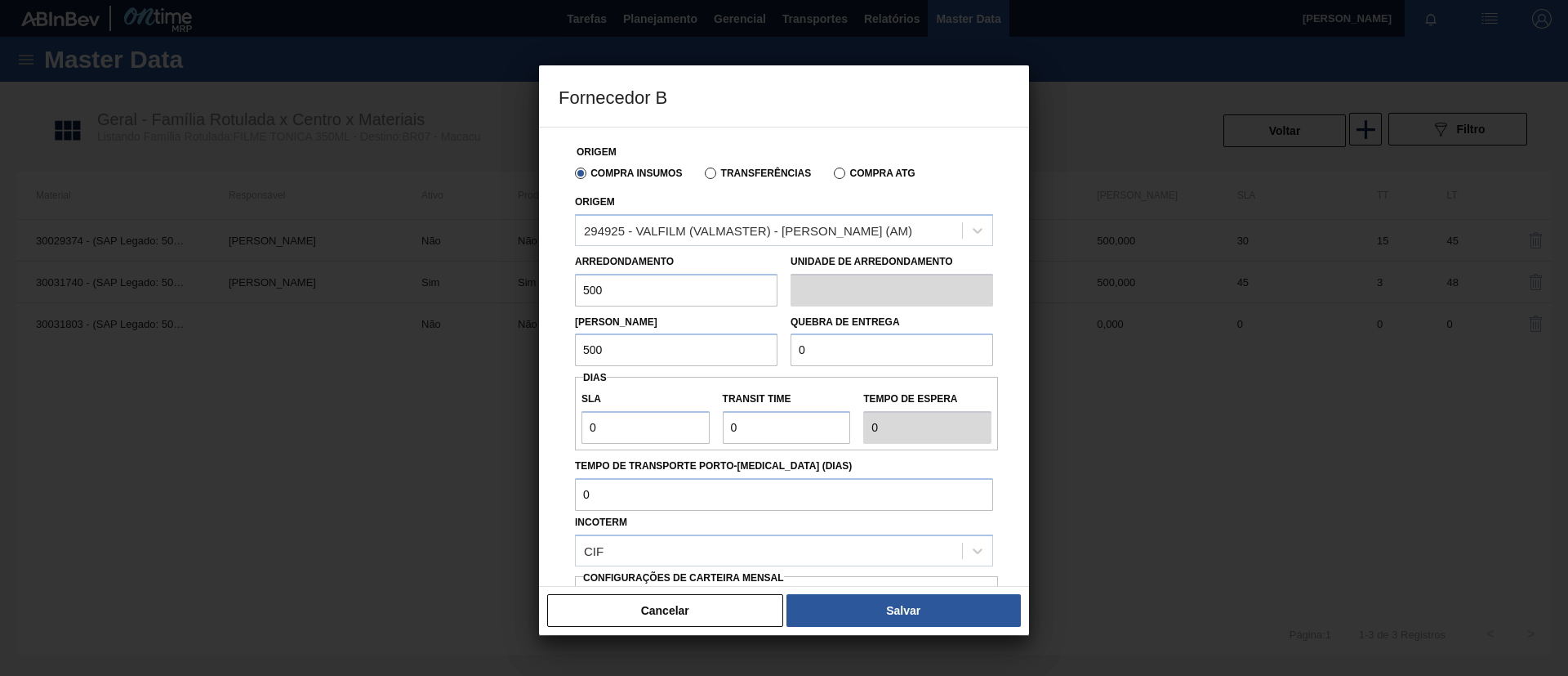
click at [665, 360] on div "Lote Mínimo 500 Quebra de entrega 0" at bounding box center [784, 337] width 431 height 61
paste input ".500"
type input "12.500"
drag, startPoint x: 610, startPoint y: 422, endPoint x: 531, endPoint y: 424, distance: 79.0
click at [531, 424] on div "Fornecedor B Origem Compra Insumos Transferências Compra ATG Origem 294925 - VA…" at bounding box center [784, 338] width 1568 height 676
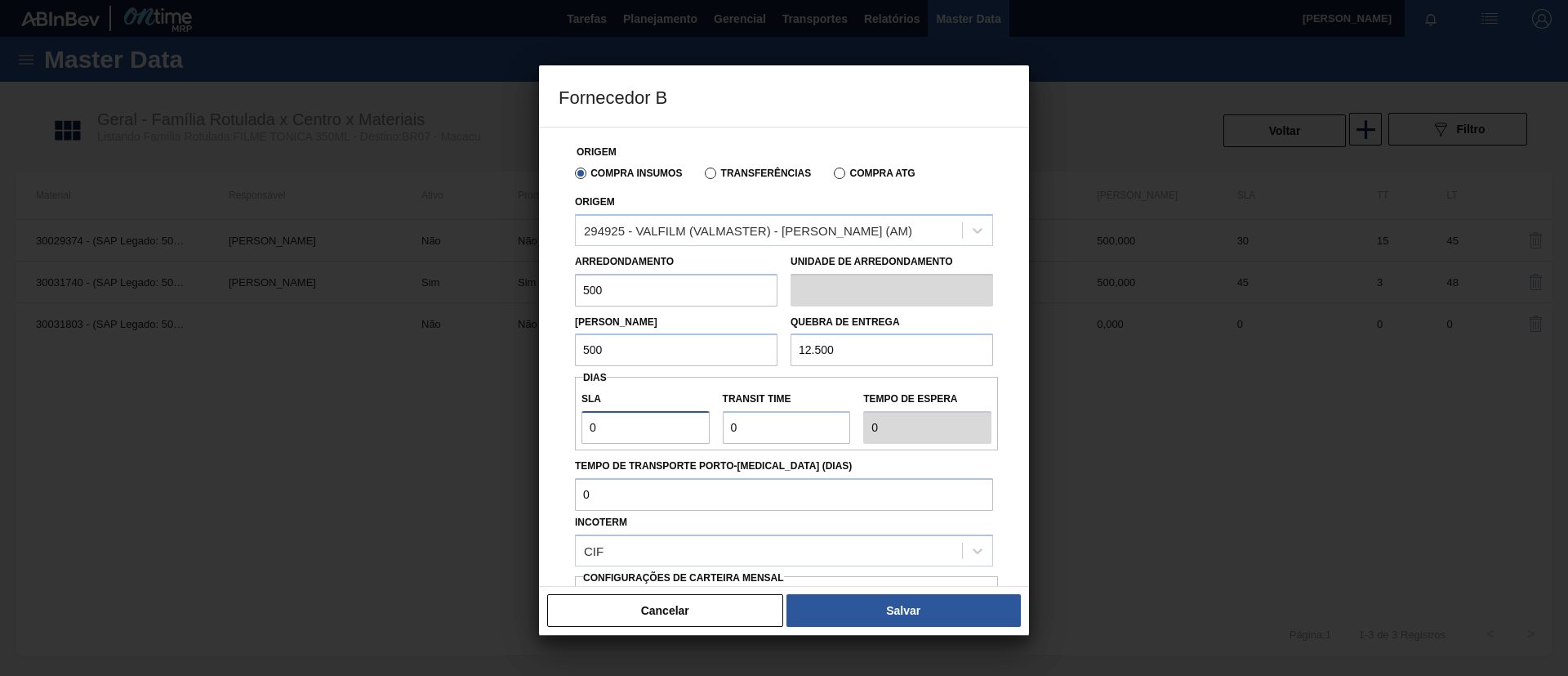
type input "3"
type input "30"
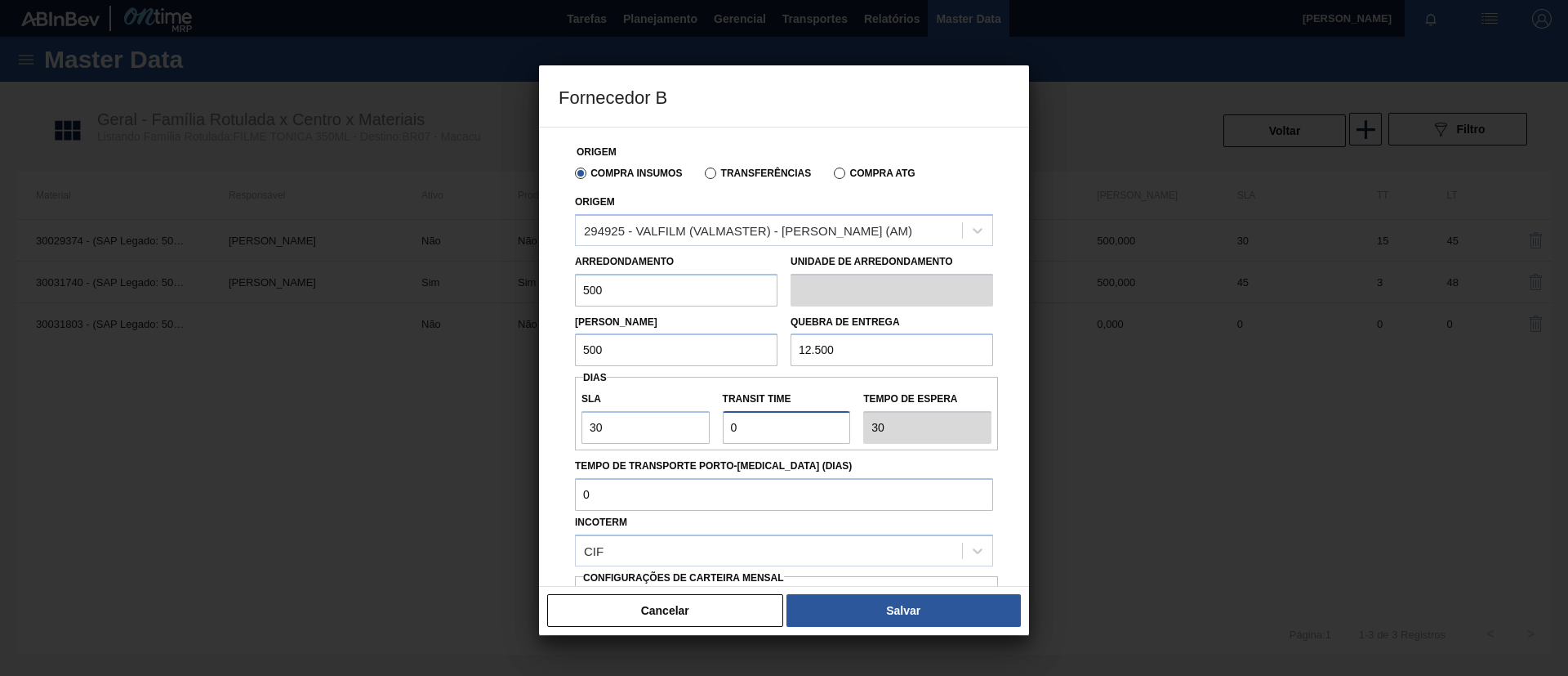
drag, startPoint x: 818, startPoint y: 425, endPoint x: 652, endPoint y: 426, distance: 166.0
click at [653, 425] on div "SLA 30 Transit Time Tempo de espera 30" at bounding box center [787, 414] width 423 height 61
type input "3"
type input "33"
type input "30"
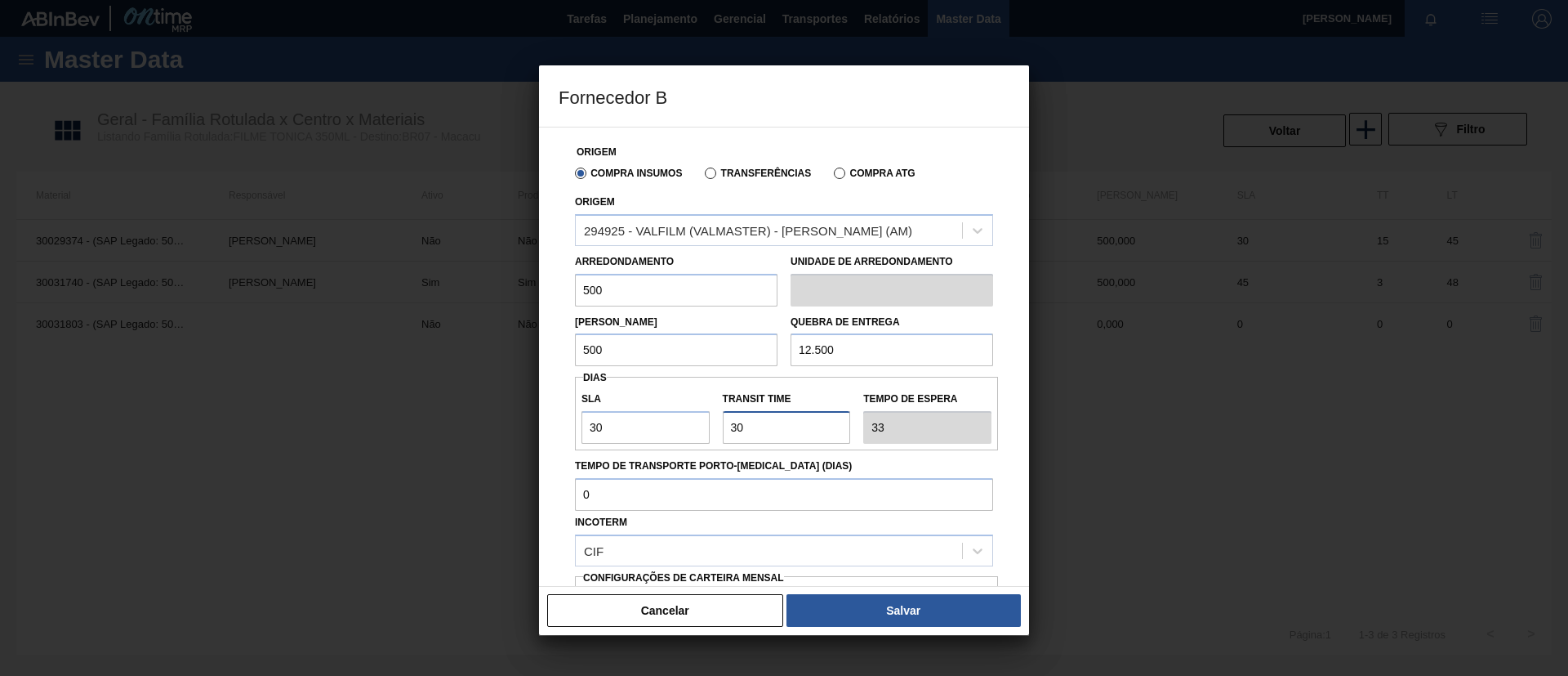
type input "60"
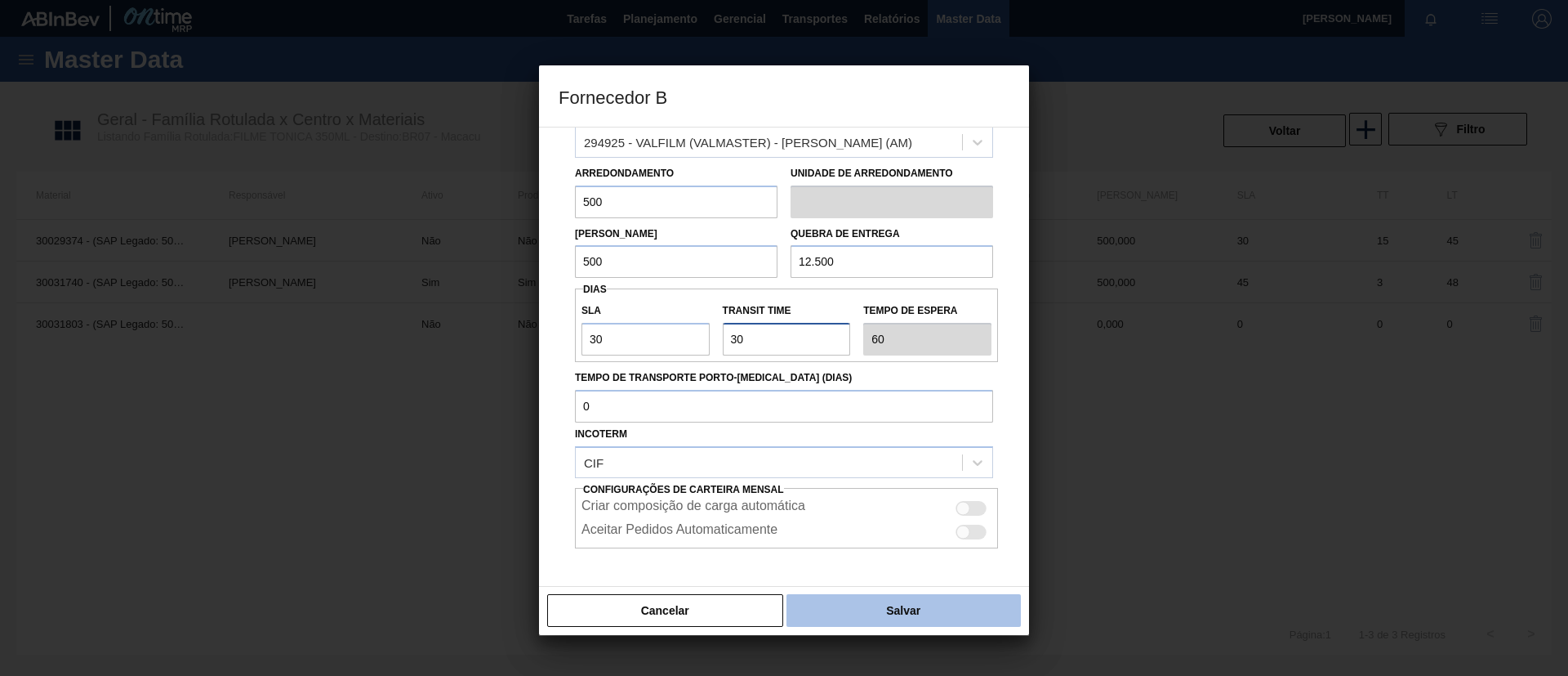
scroll to position [152, 0]
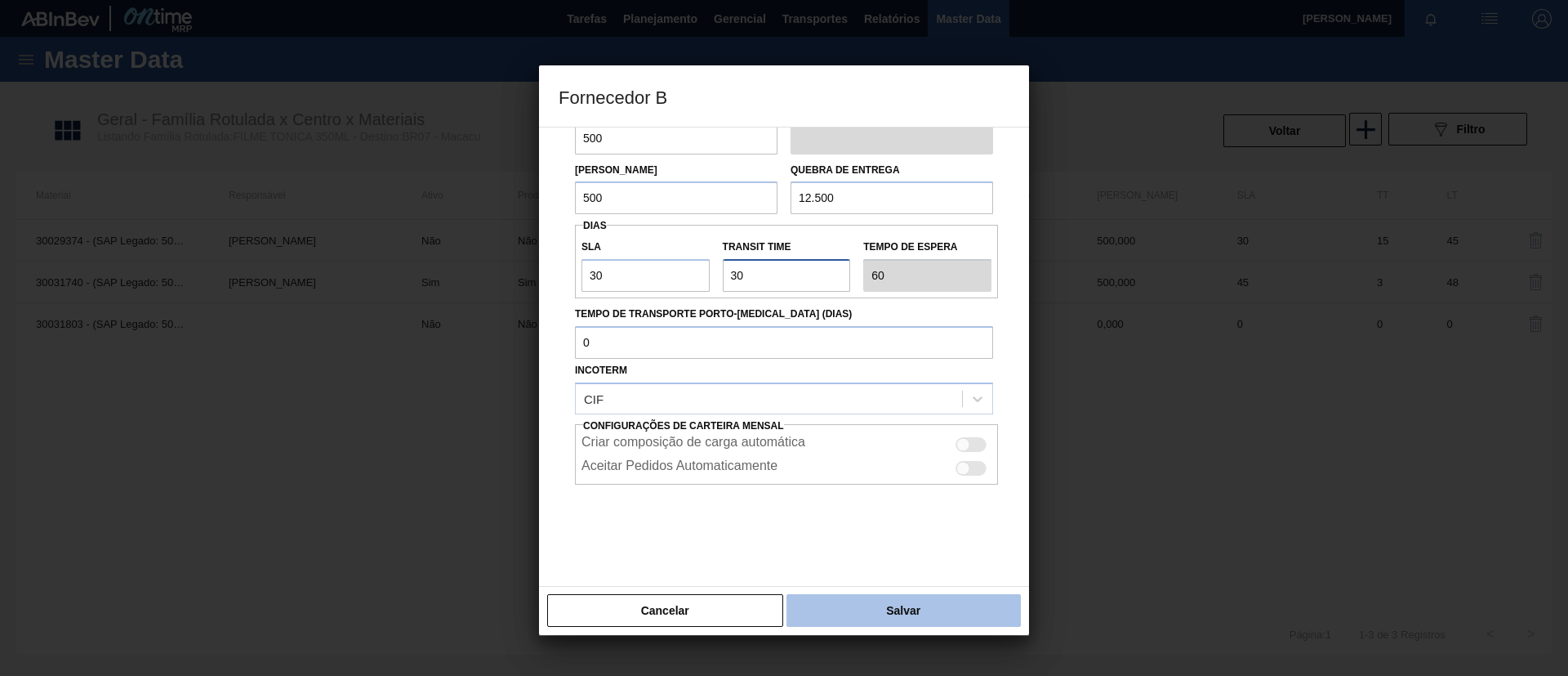
type input "30"
click at [935, 609] on button "Salvar" at bounding box center [903, 610] width 234 height 33
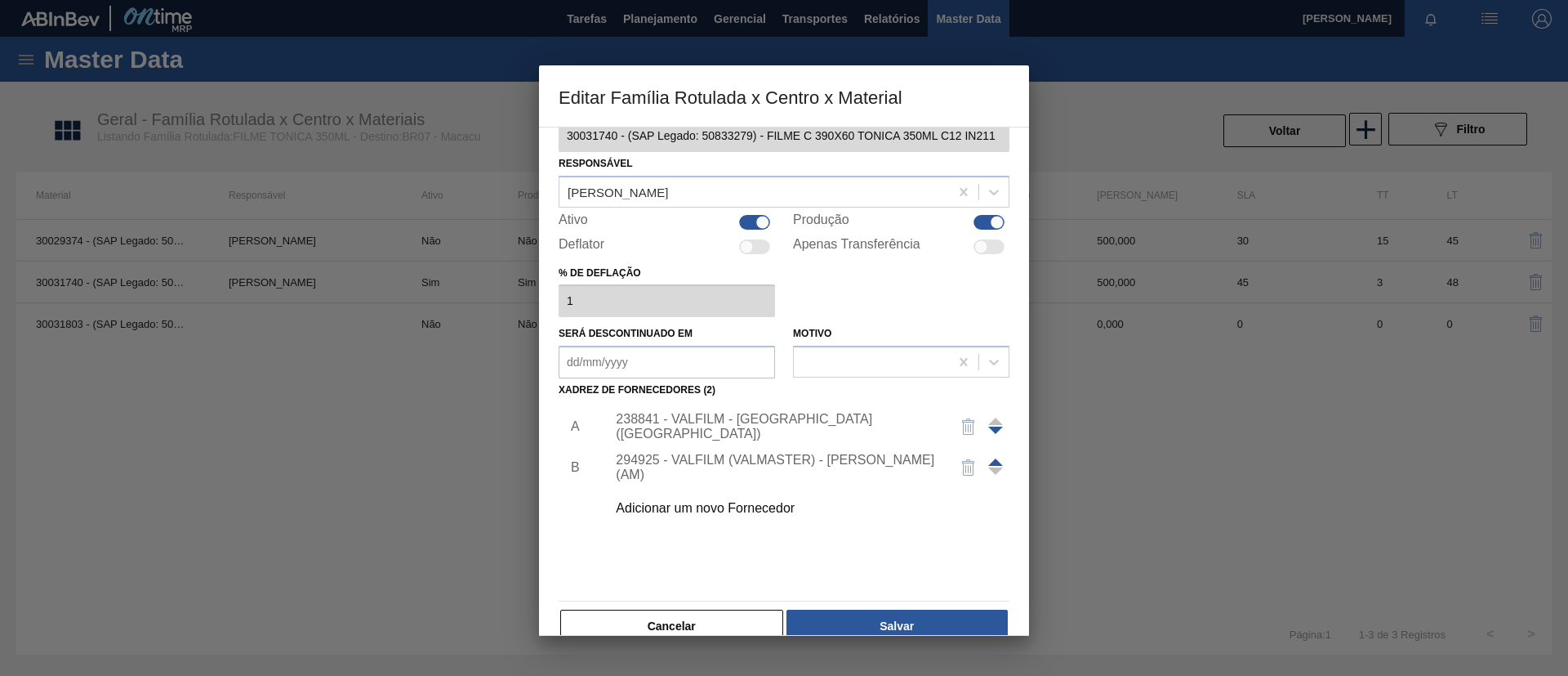
scroll to position [61, 0]
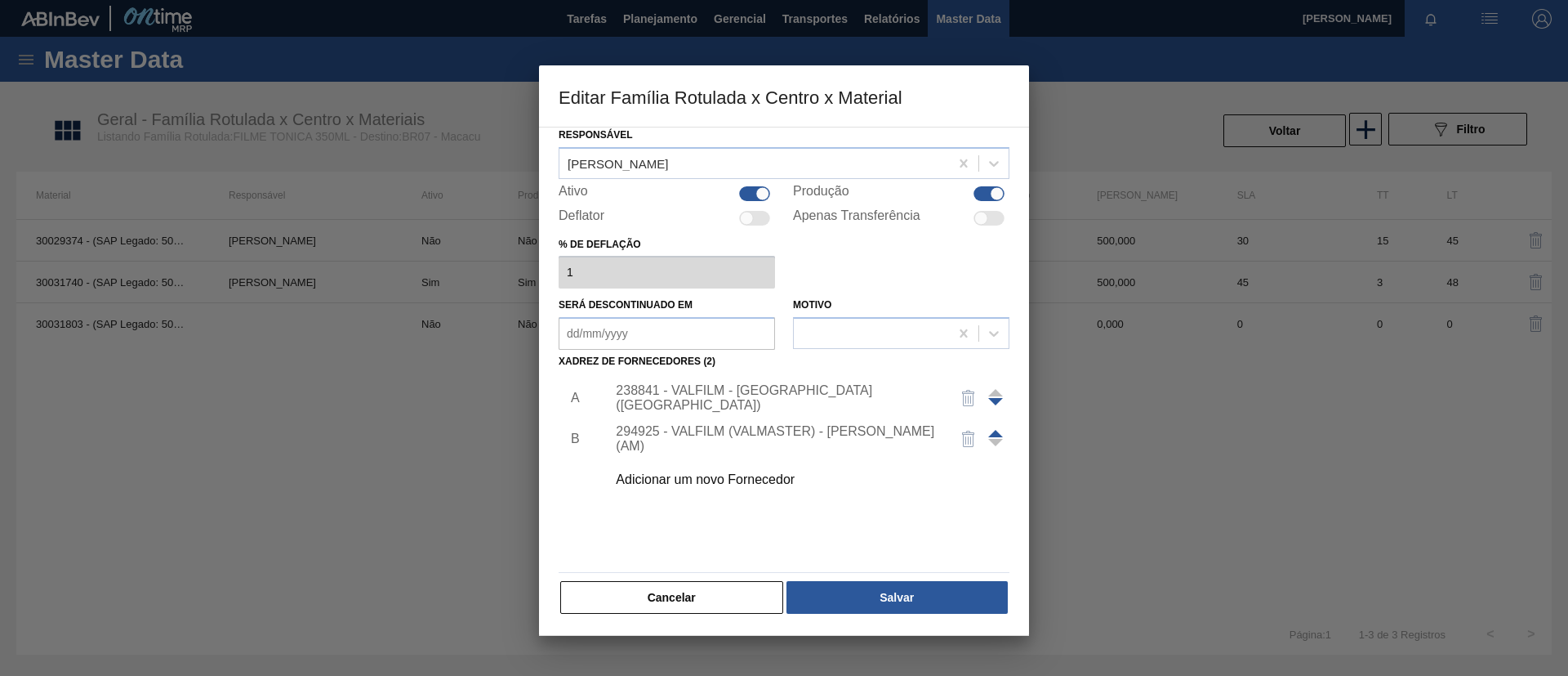
click at [992, 427] on div at bounding box center [995, 439] width 14 height 39
click at [996, 430] on span at bounding box center [995, 433] width 14 height 8
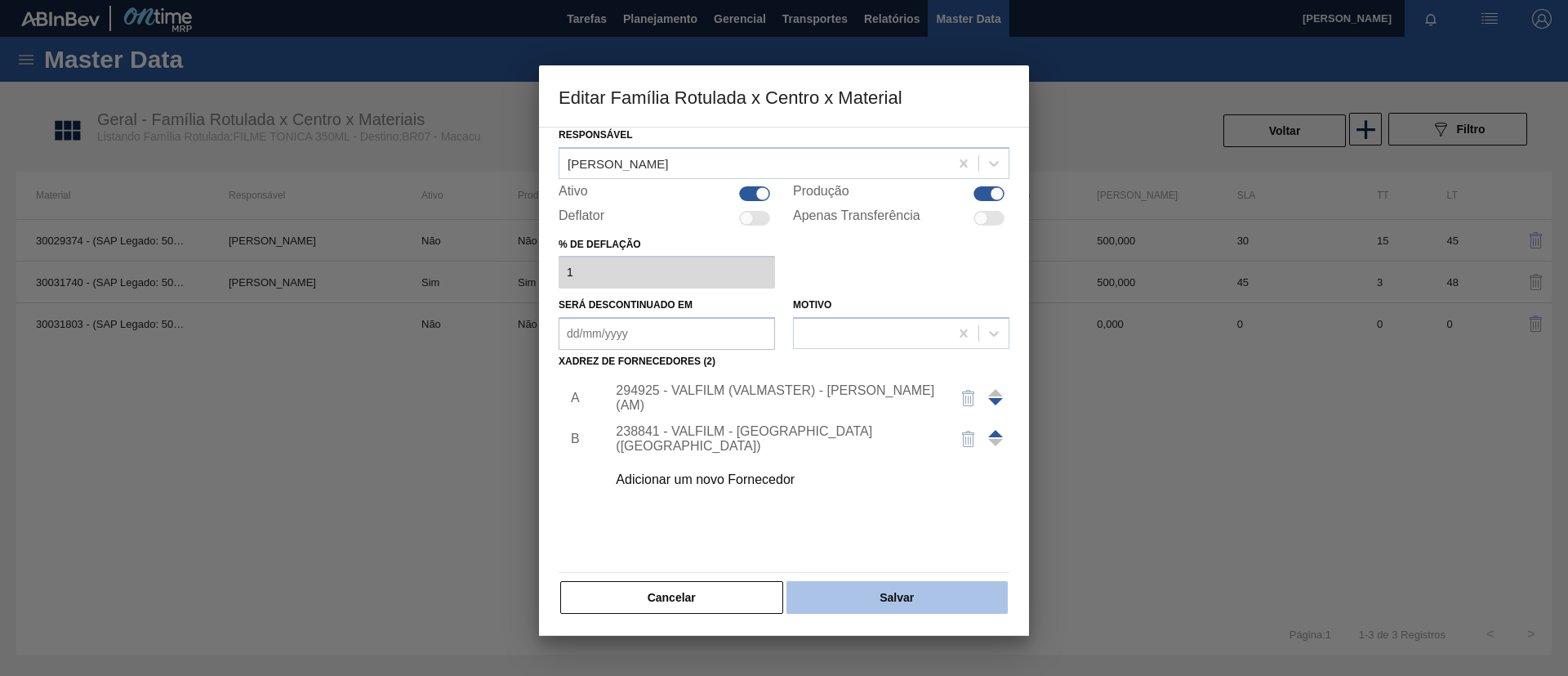
click at [936, 587] on button "Salvar" at bounding box center [897, 597] width 221 height 33
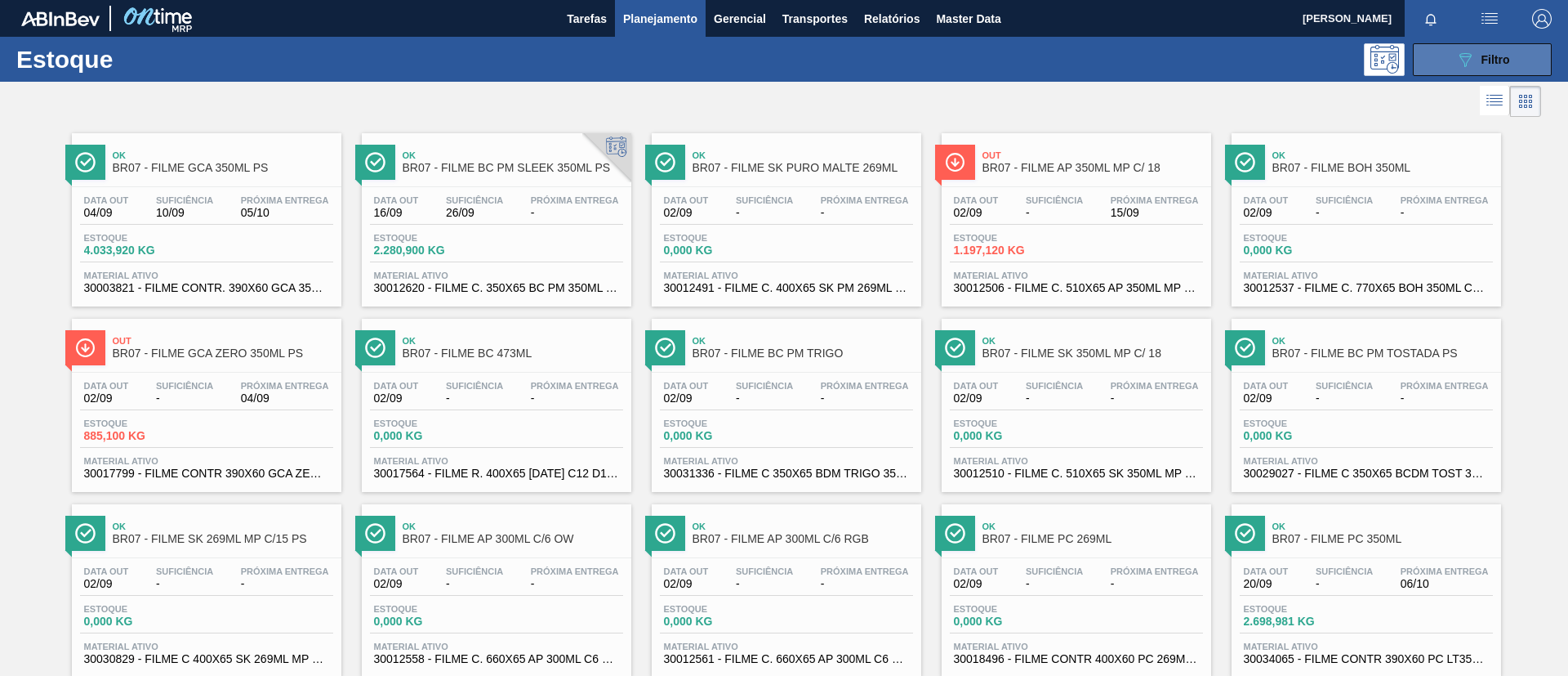
click at [1472, 51] on icon "089F7B8B-B2A5-4AFE-B5C0-19BA573D28AC" at bounding box center [1464, 59] width 19 height 19
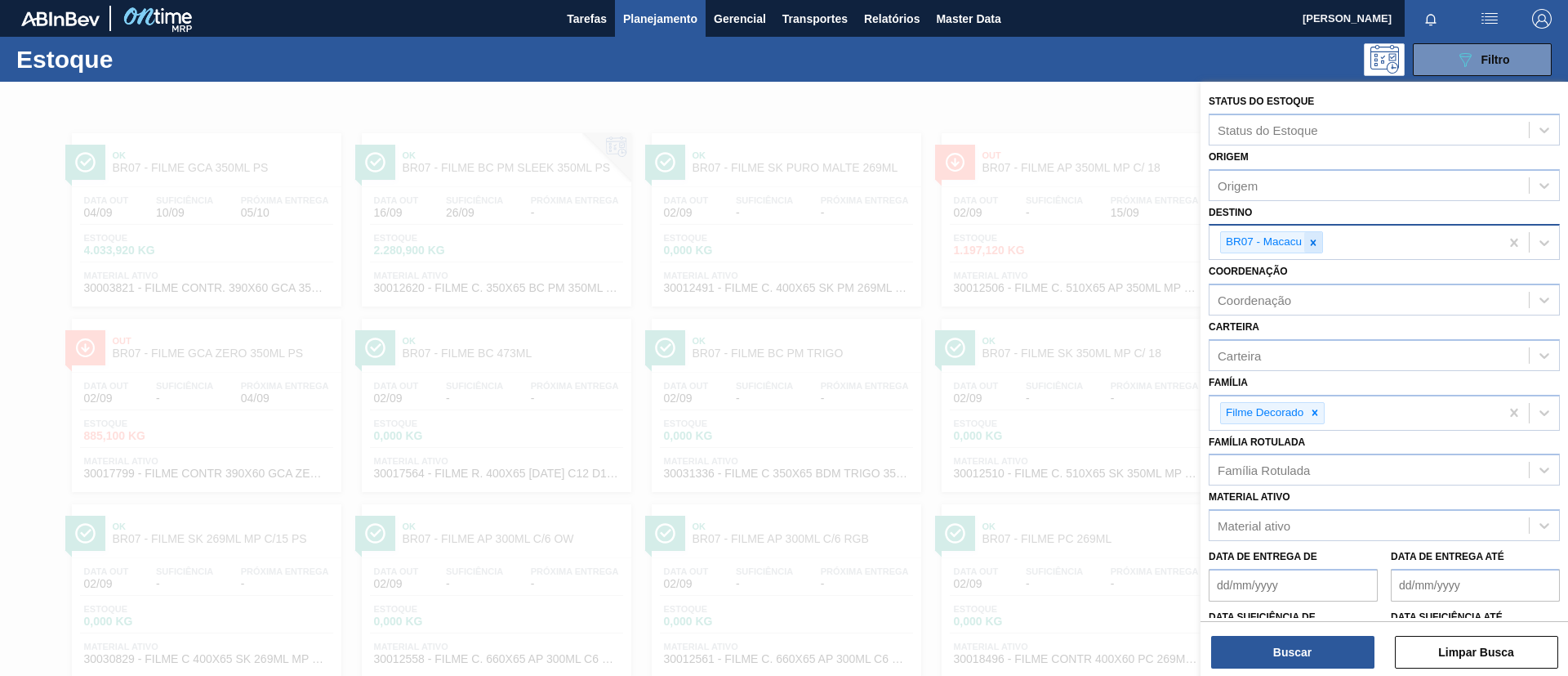
click at [1318, 235] on div at bounding box center [1312, 242] width 18 height 20
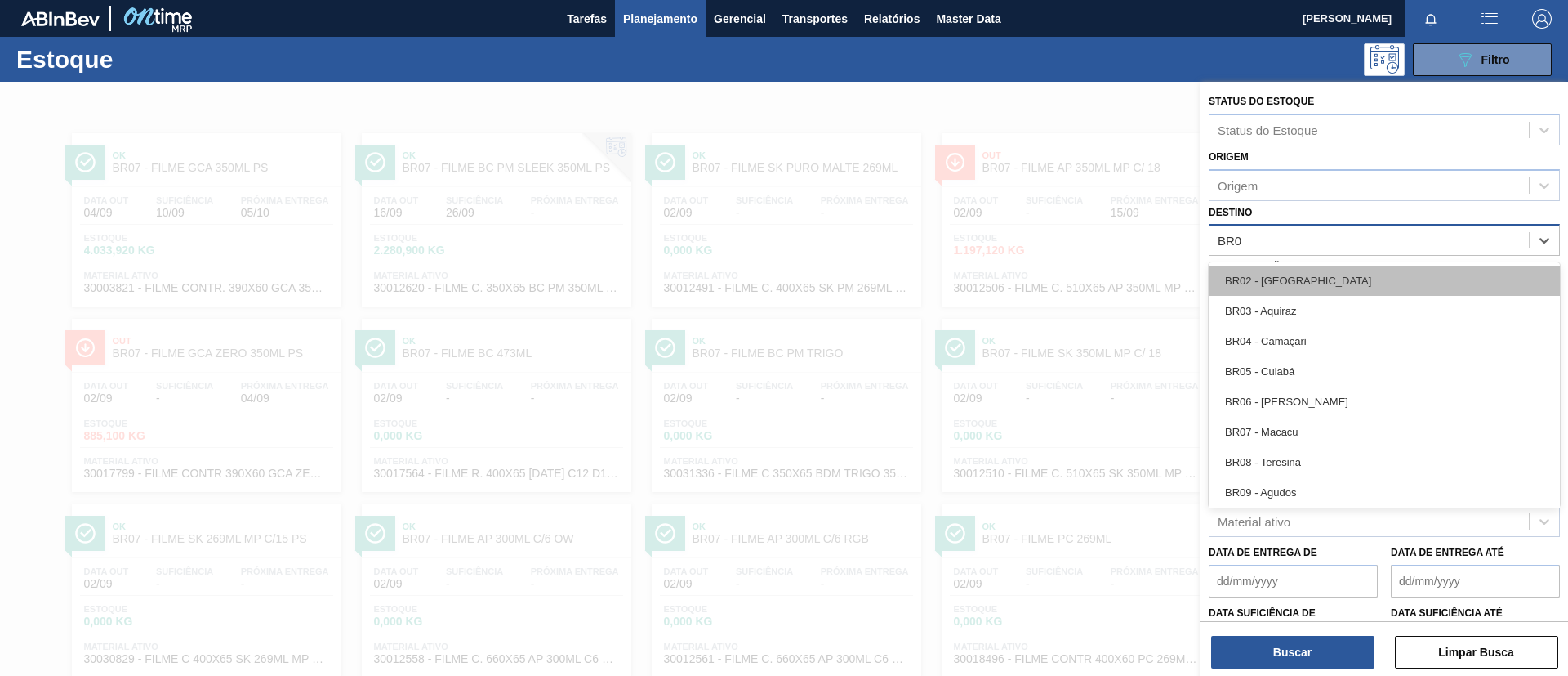
type input "BR08"
click at [1327, 284] on div "BR08 - Teresina" at bounding box center [1384, 281] width 351 height 30
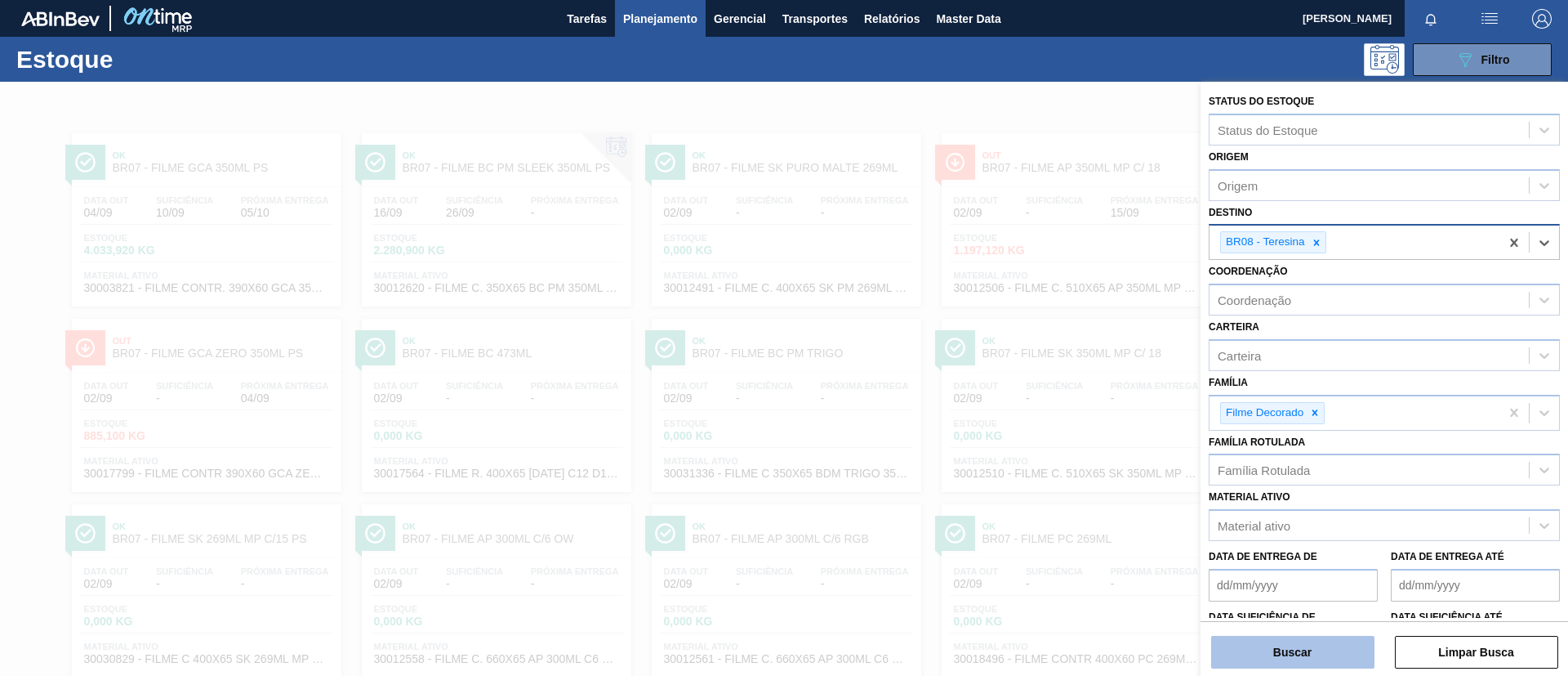
click at [1295, 651] on button "Buscar" at bounding box center [1293, 652] width 164 height 33
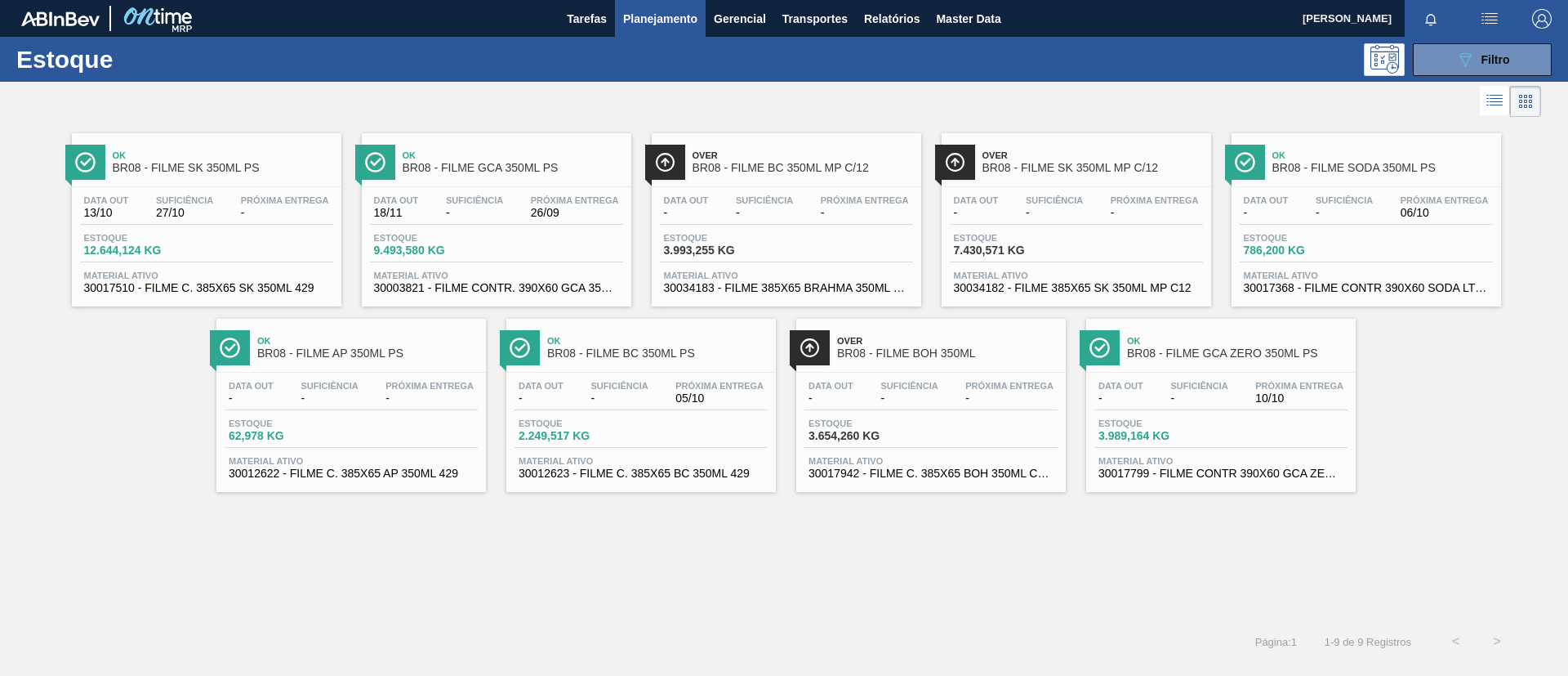
click at [194, 179] on div "Ok BR08 - FILME SK 350ML PS" at bounding box center [223, 162] width 220 height 37
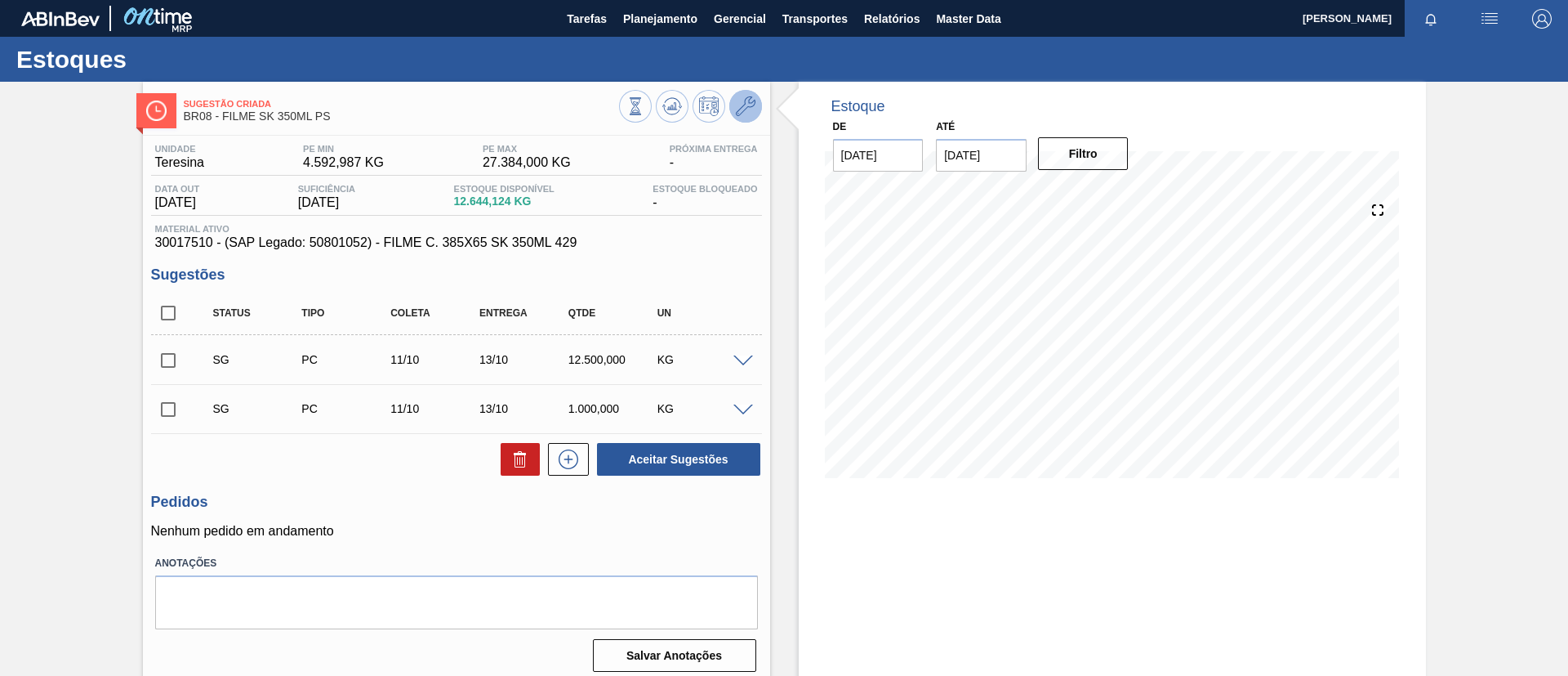
click at [755, 113] on button at bounding box center [746, 106] width 33 height 33
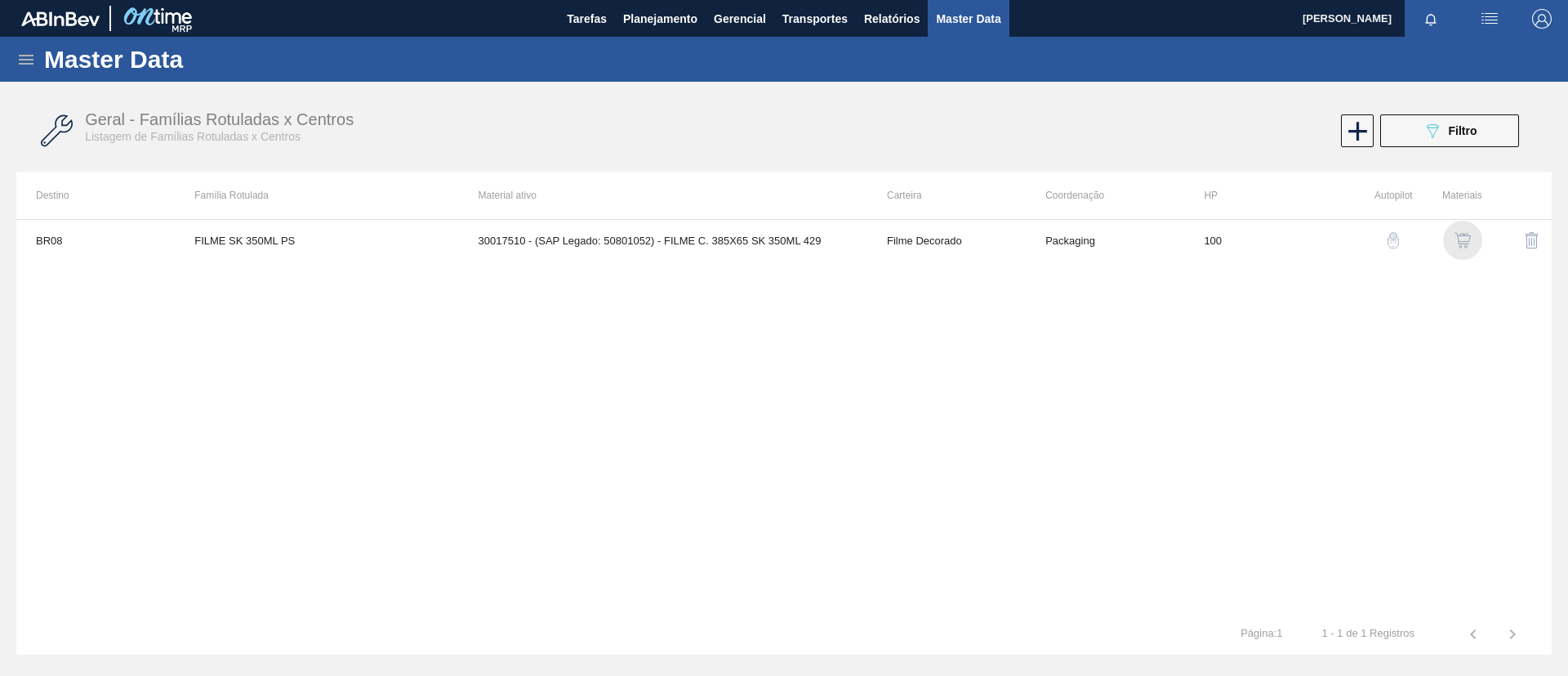
click at [1469, 238] on img "button" at bounding box center [1462, 240] width 16 height 16
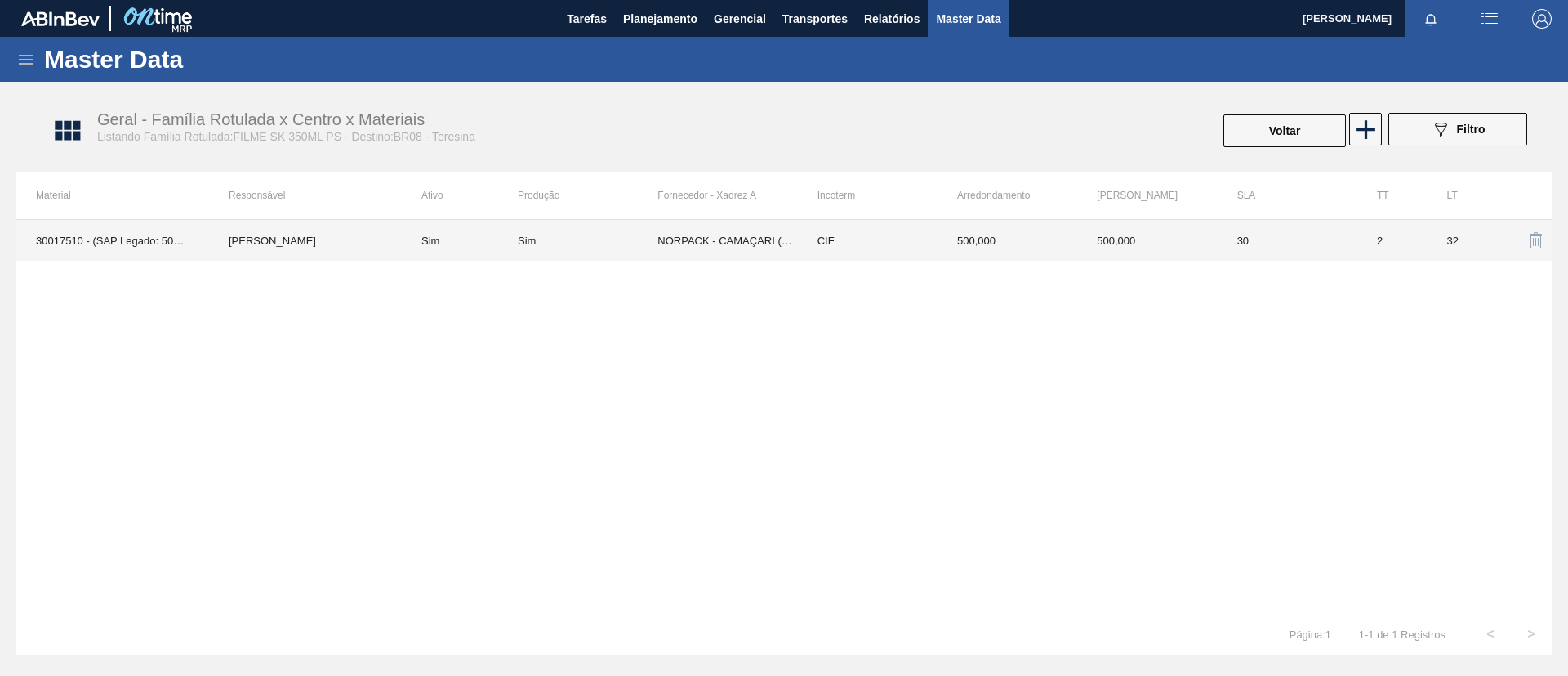
click at [814, 241] on td "CIF" at bounding box center [868, 240] width 140 height 41
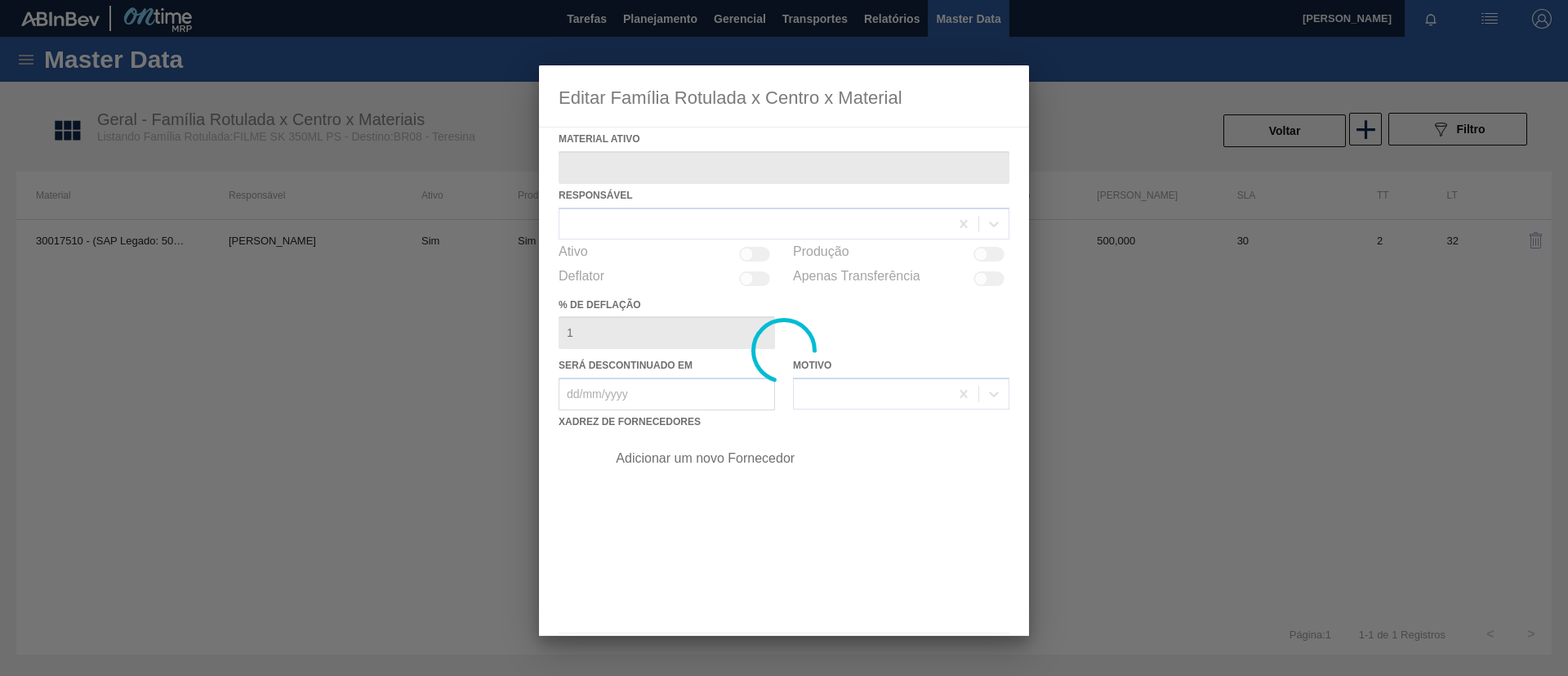
type ativo "30017510 - (SAP Legado: 50801052) - FILME C. 385X65 SK 350ML 429"
checkbox input "true"
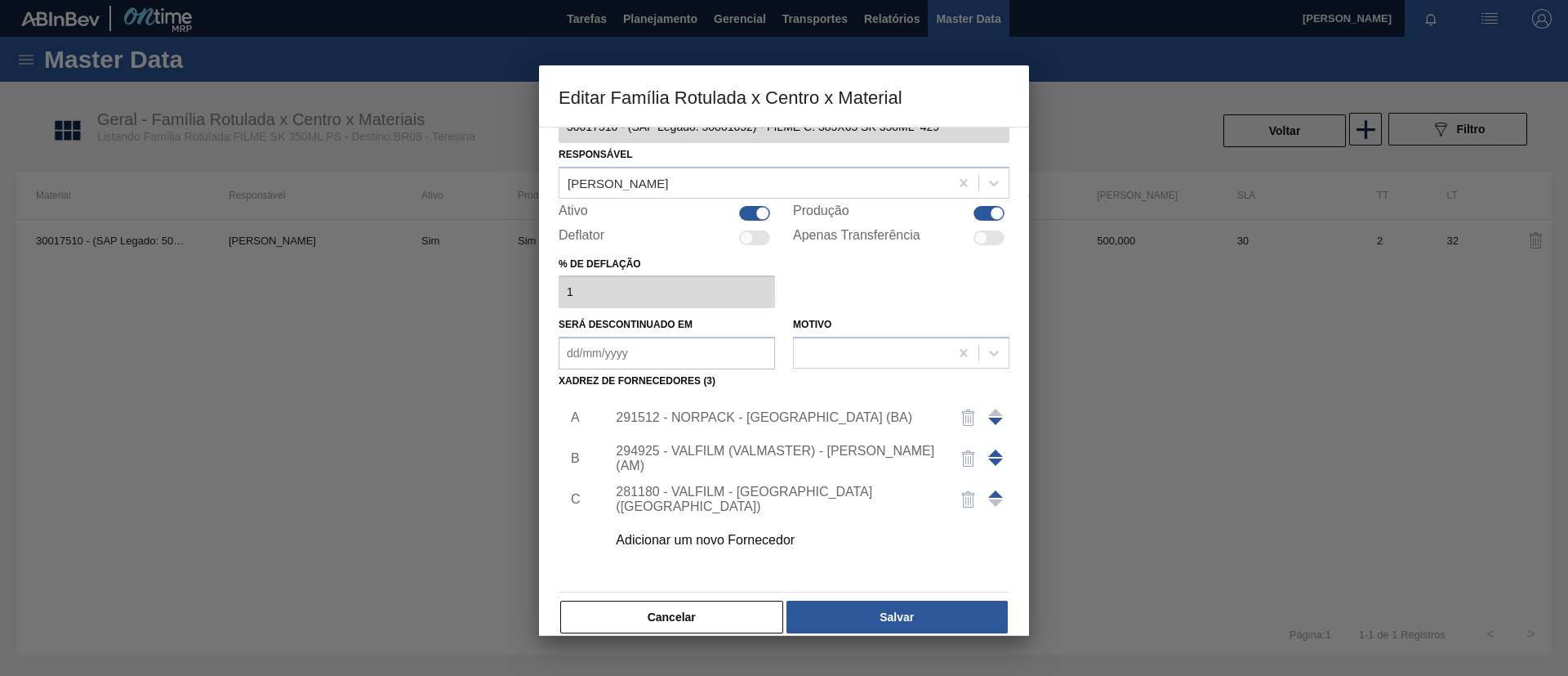
scroll to position [61, 0]
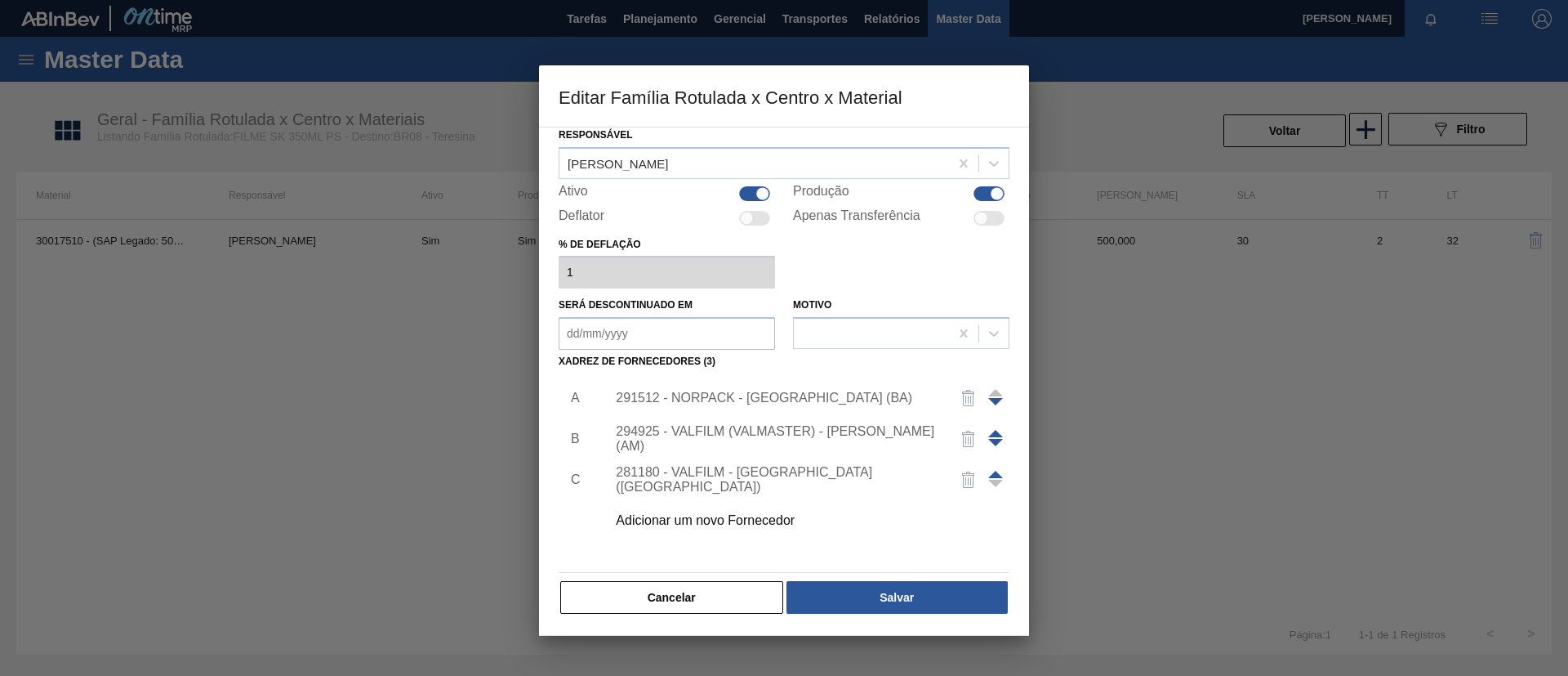
click at [995, 425] on div at bounding box center [995, 439] width 14 height 39
click at [995, 430] on span at bounding box center [995, 433] width 14 height 8
click at [878, 404] on div "294925 - VALFILM (VALMASTER) - MANAUS (AM)" at bounding box center [803, 397] width 412 height 41
click at [881, 394] on div "294925 - VALFILM (VALMASTER) - MANAUS (AM)" at bounding box center [776, 397] width 321 height 30
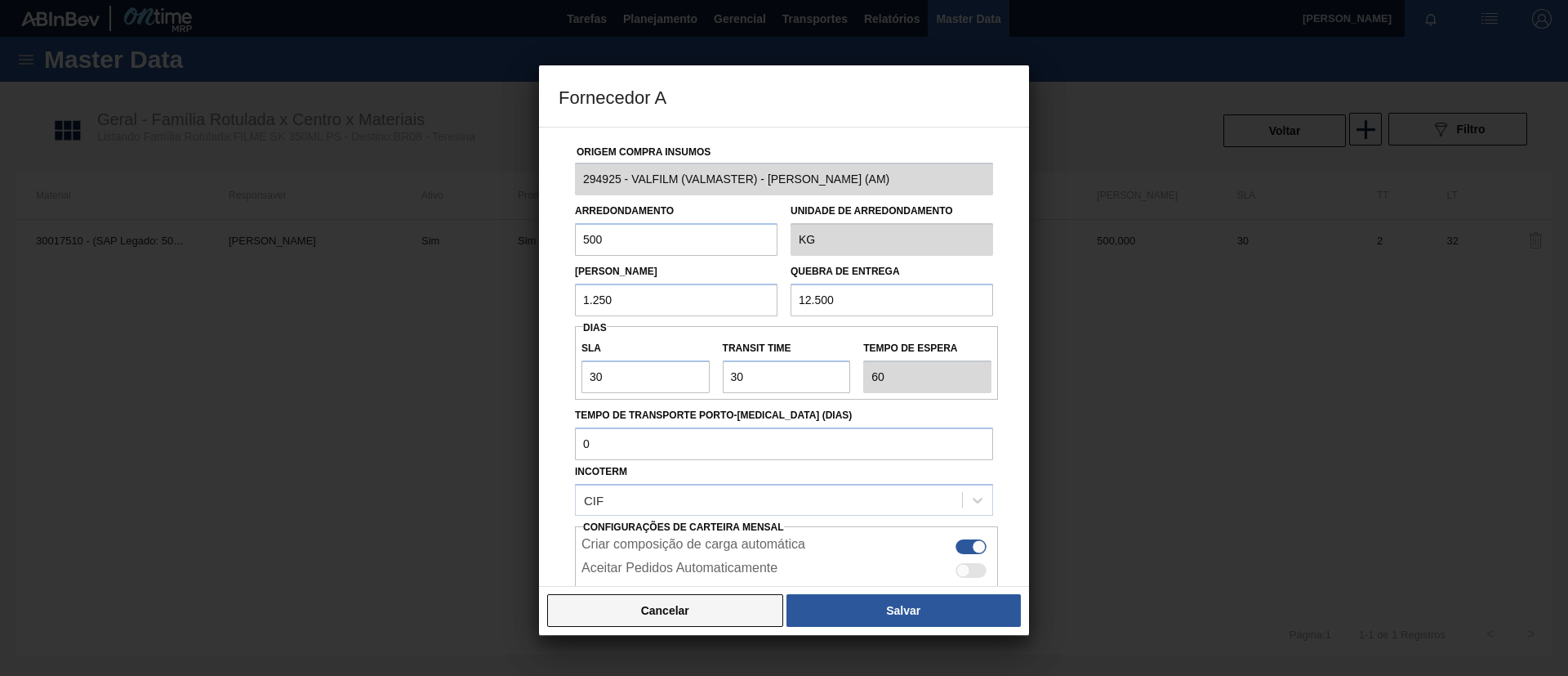
click at [707, 594] on button "Cancelar" at bounding box center [665, 610] width 236 height 33
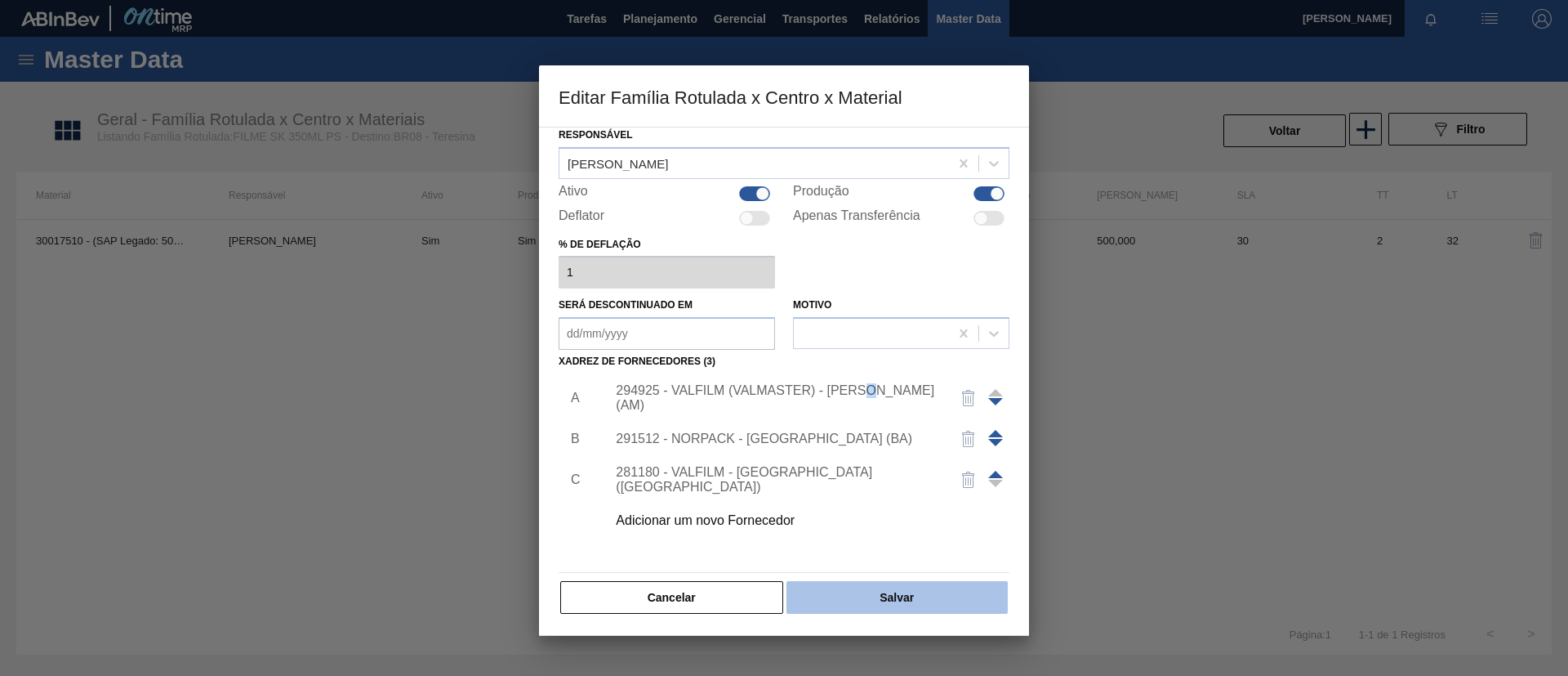
click at [876, 581] on button "Salvar" at bounding box center [897, 597] width 221 height 33
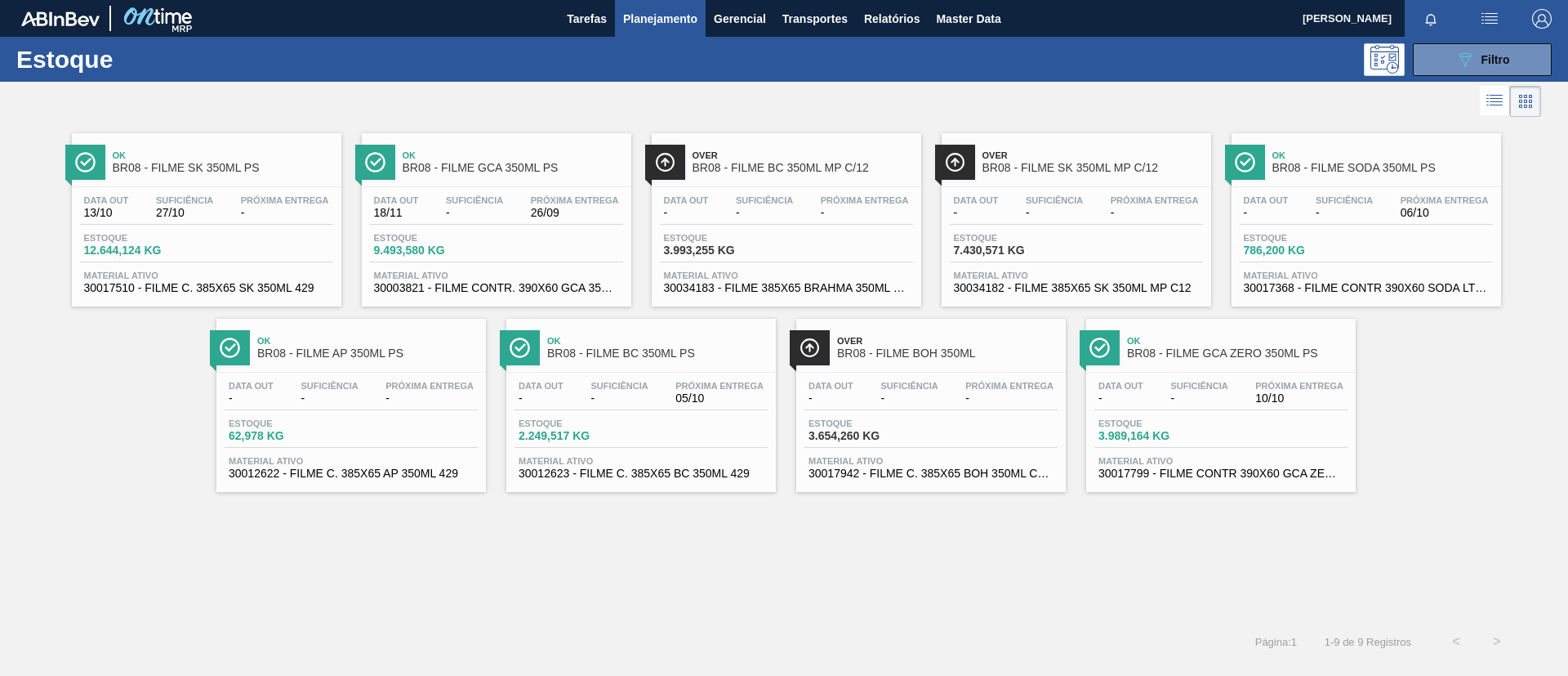
click at [530, 167] on span "BR08 - FILME GCA 350ML PS" at bounding box center [512, 168] width 220 height 13
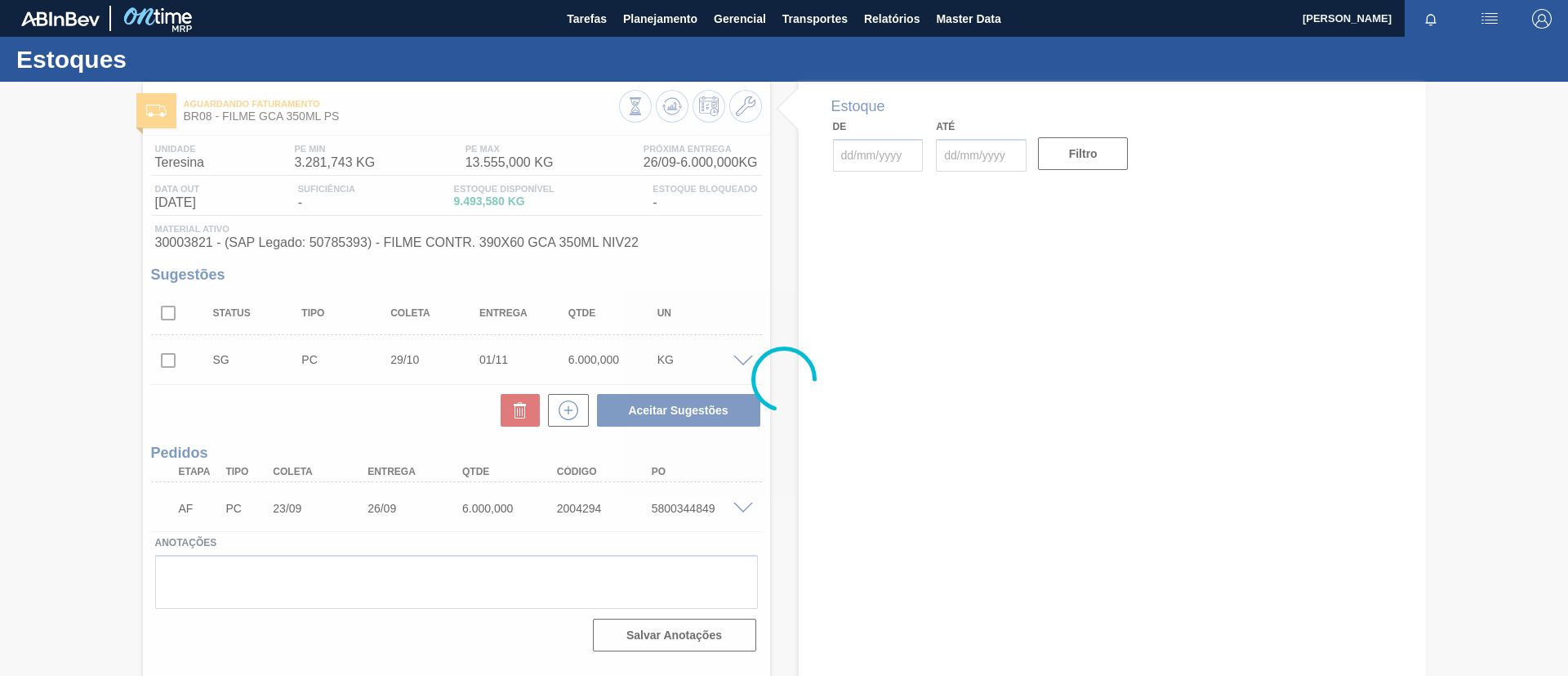
type input "29/10/2025"
type input "01/11/2025"
type input "[DATE]"
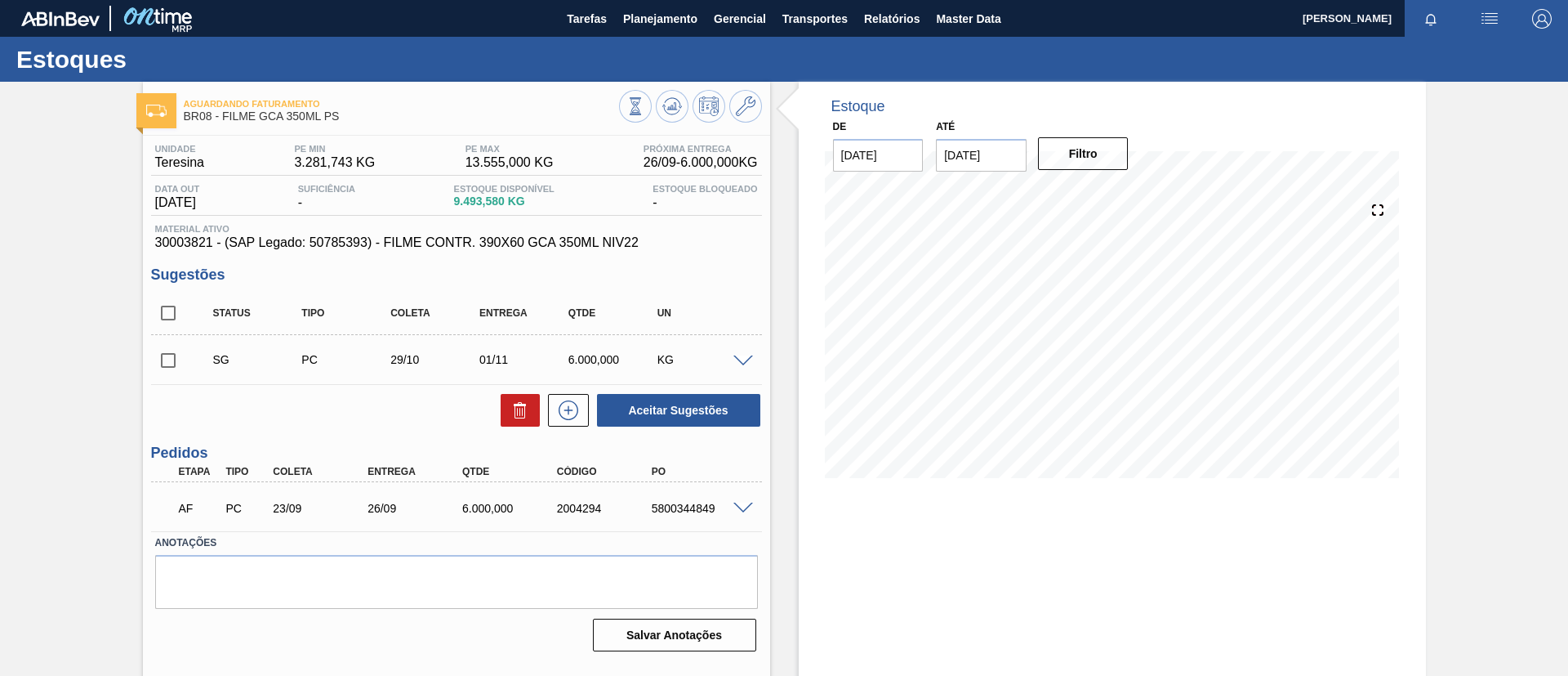
click at [744, 362] on span at bounding box center [742, 361] width 19 height 13
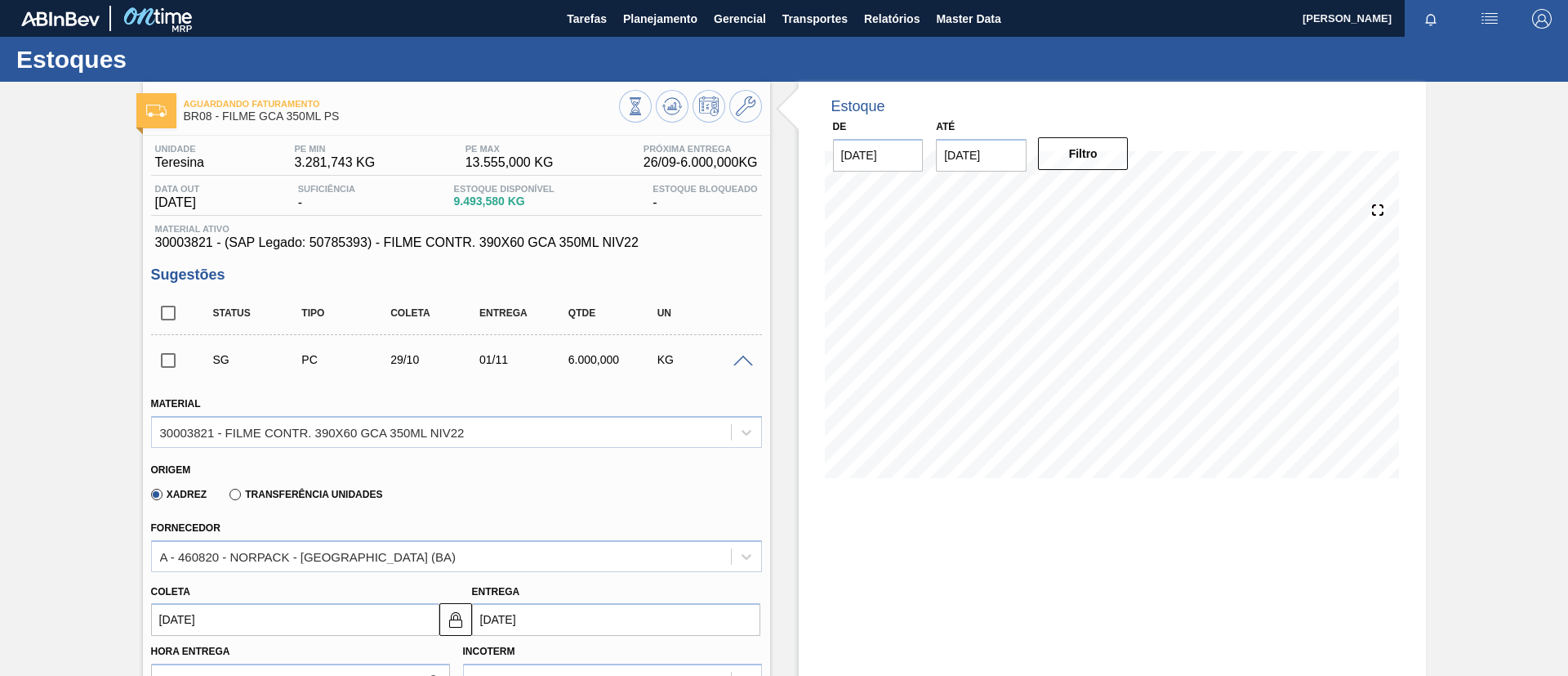
click at [743, 361] on span at bounding box center [742, 361] width 19 height 13
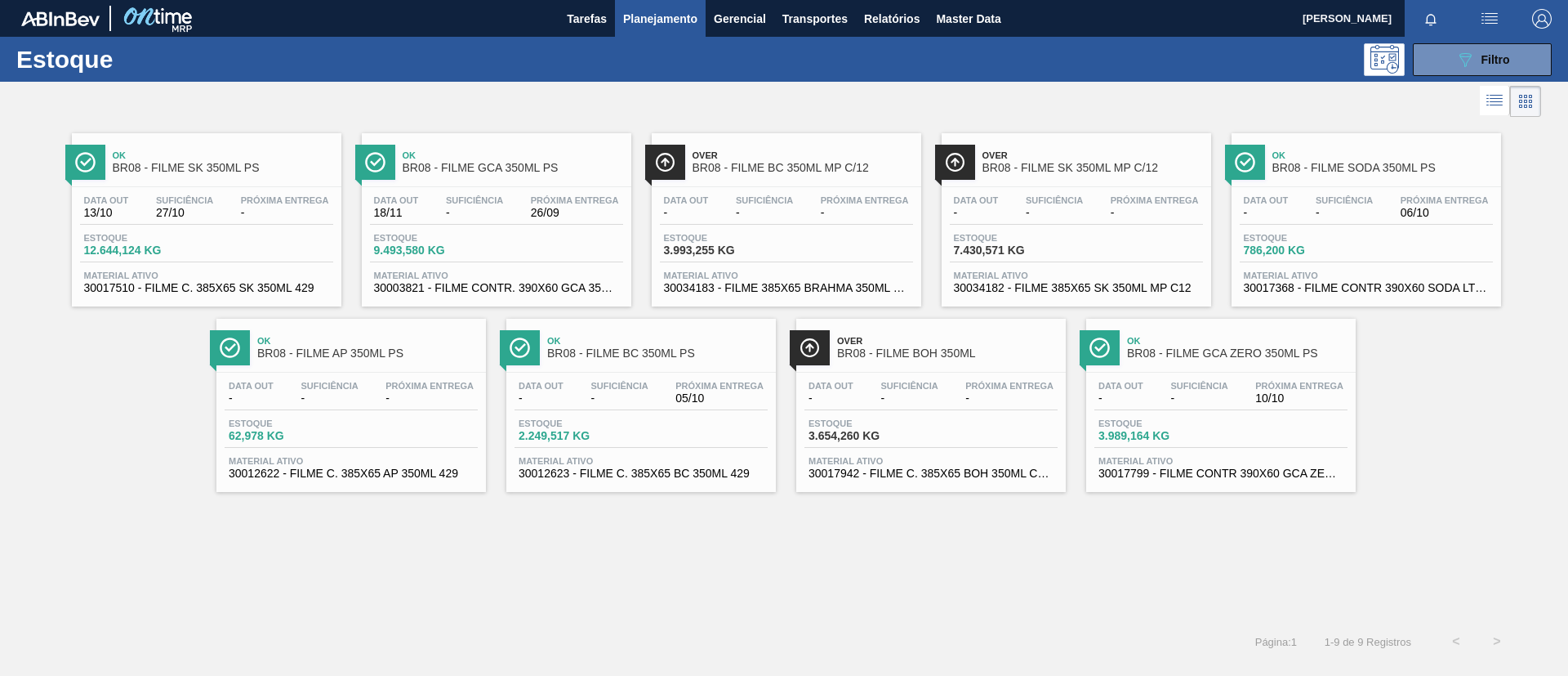
click at [246, 185] on div "Ok BR08 - FILME SK 350ML PS Data out 13/10 Suficiência 27/10 Próxima Entrega - …" at bounding box center [207, 219] width 270 height 173
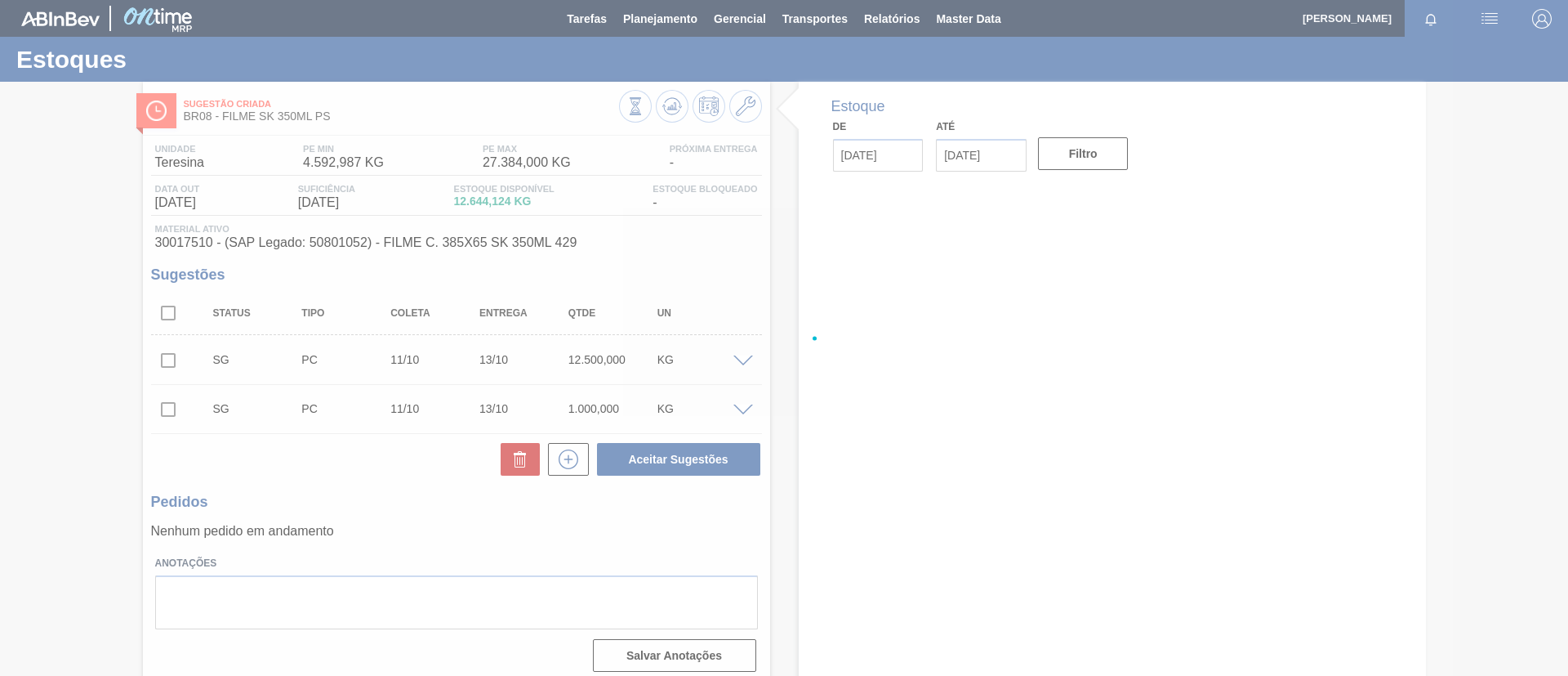
click at [744, 112] on div at bounding box center [784, 338] width 1568 height 676
click at [746, 108] on div at bounding box center [784, 338] width 1568 height 676
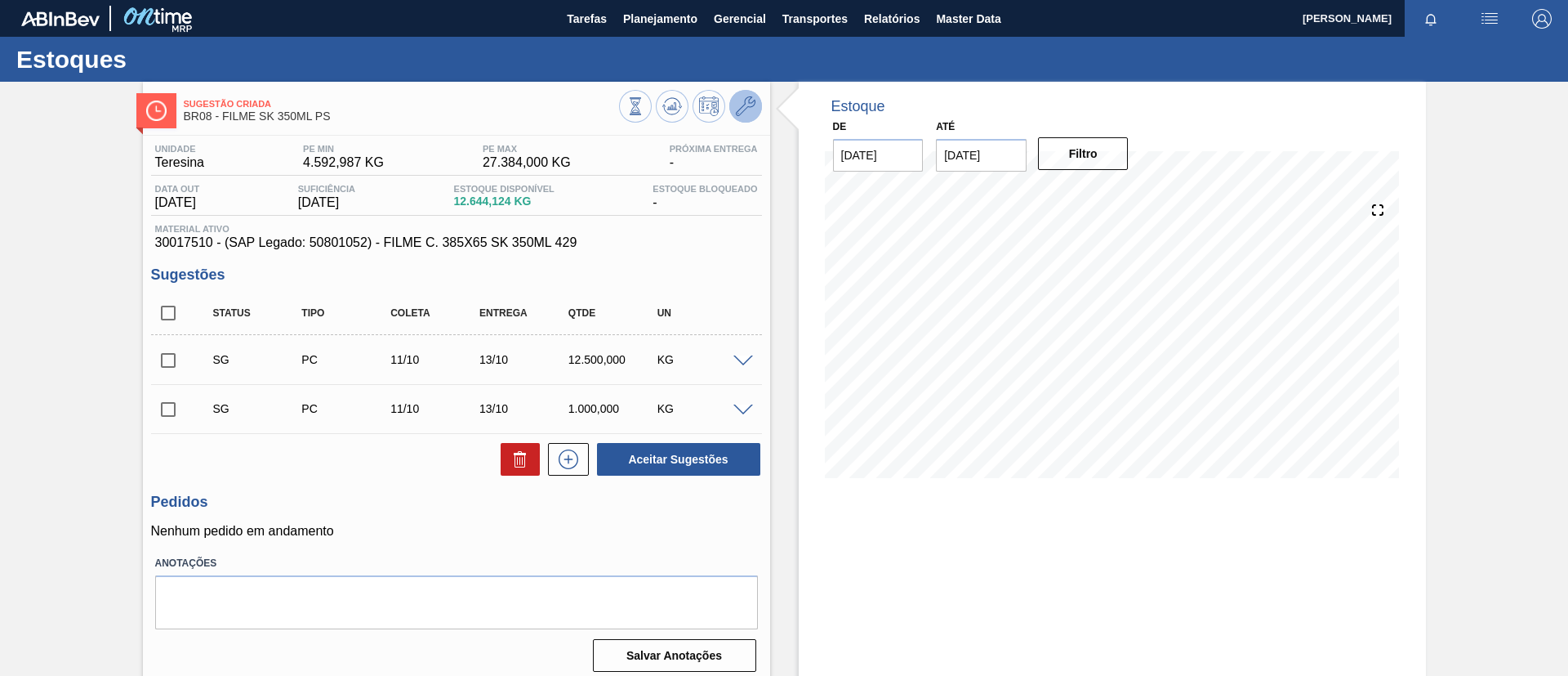
click at [746, 108] on icon at bounding box center [745, 105] width 19 height 19
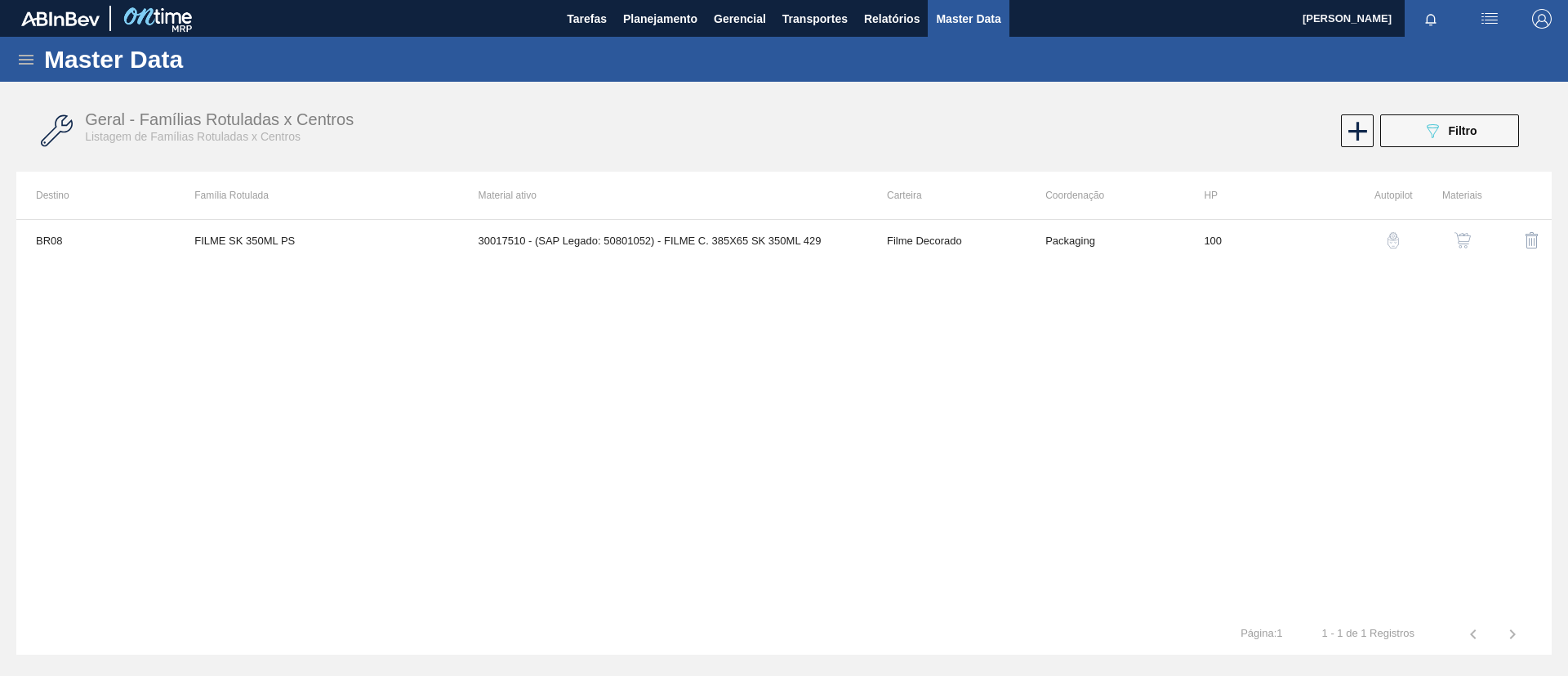
click at [1452, 232] on button "button" at bounding box center [1463, 240] width 39 height 39
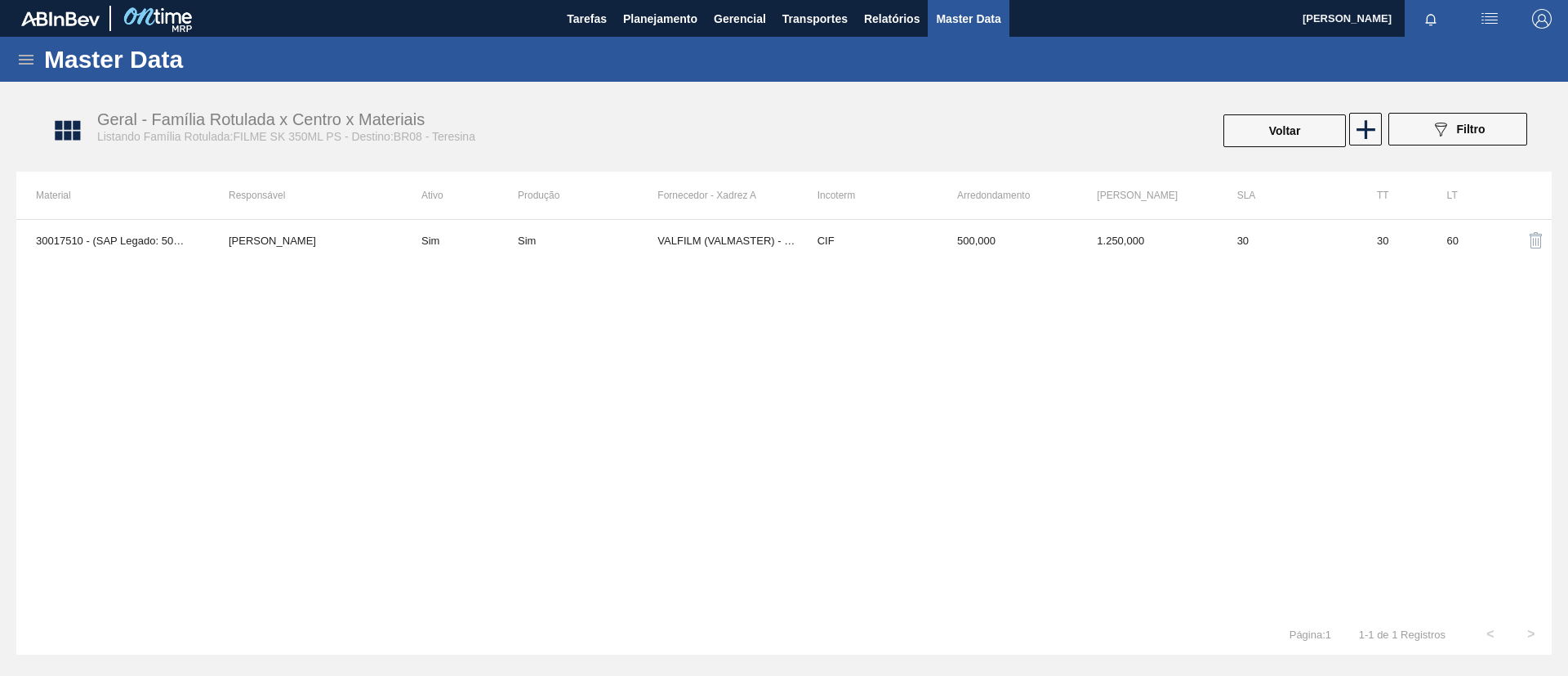
click at [635, 251] on td "Sim" at bounding box center [588, 240] width 140 height 41
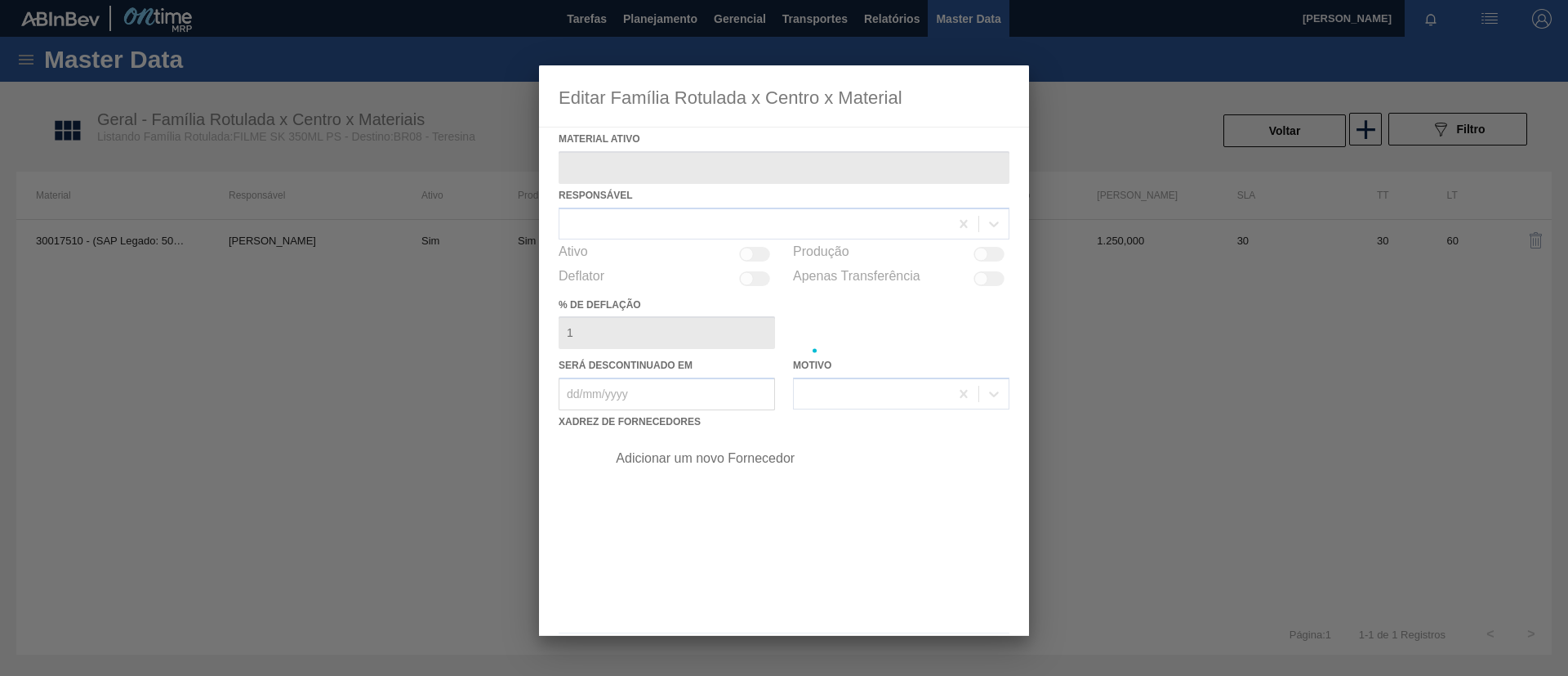
type ativo "30017510 - (SAP Legado: 50801052) - FILME C. 385X65 SK 350ML 429"
checkbox input "true"
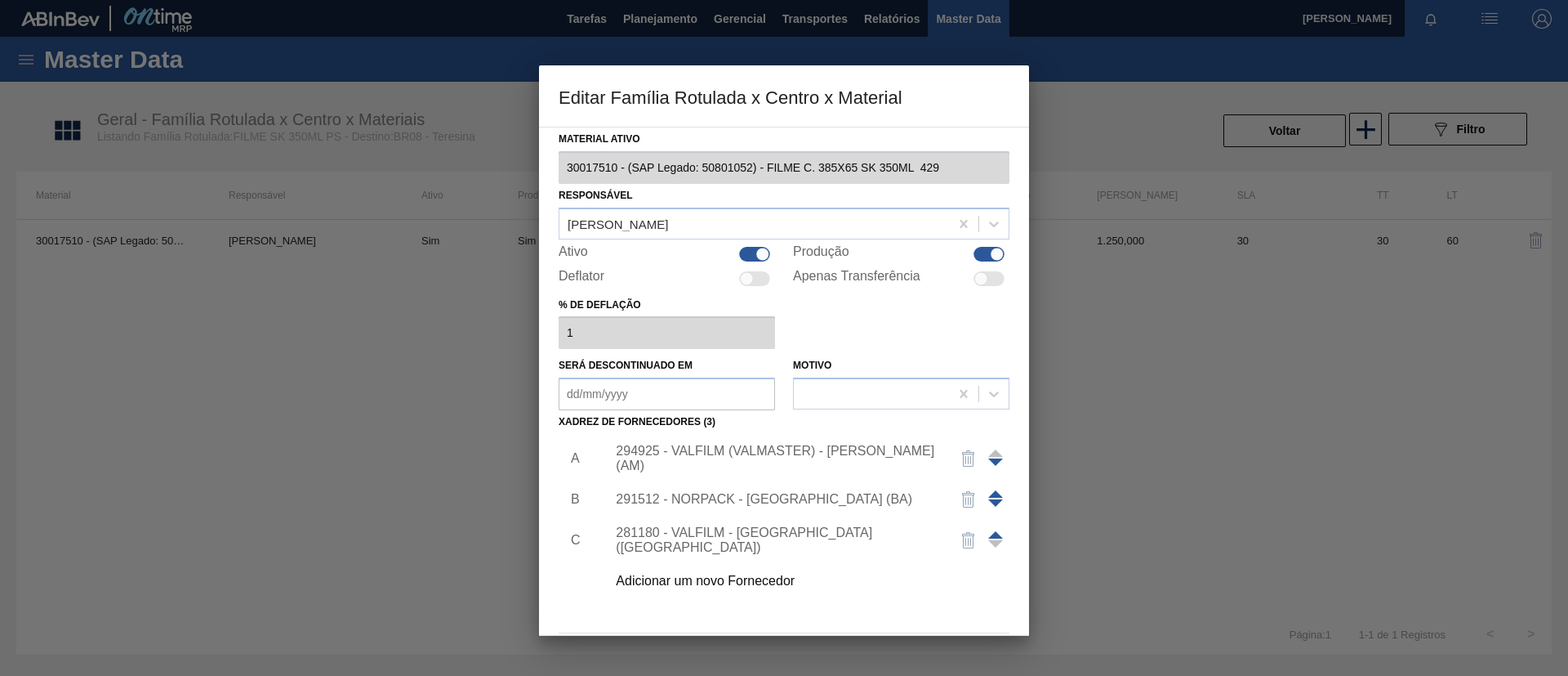
click at [997, 492] on span at bounding box center [995, 494] width 14 height 8
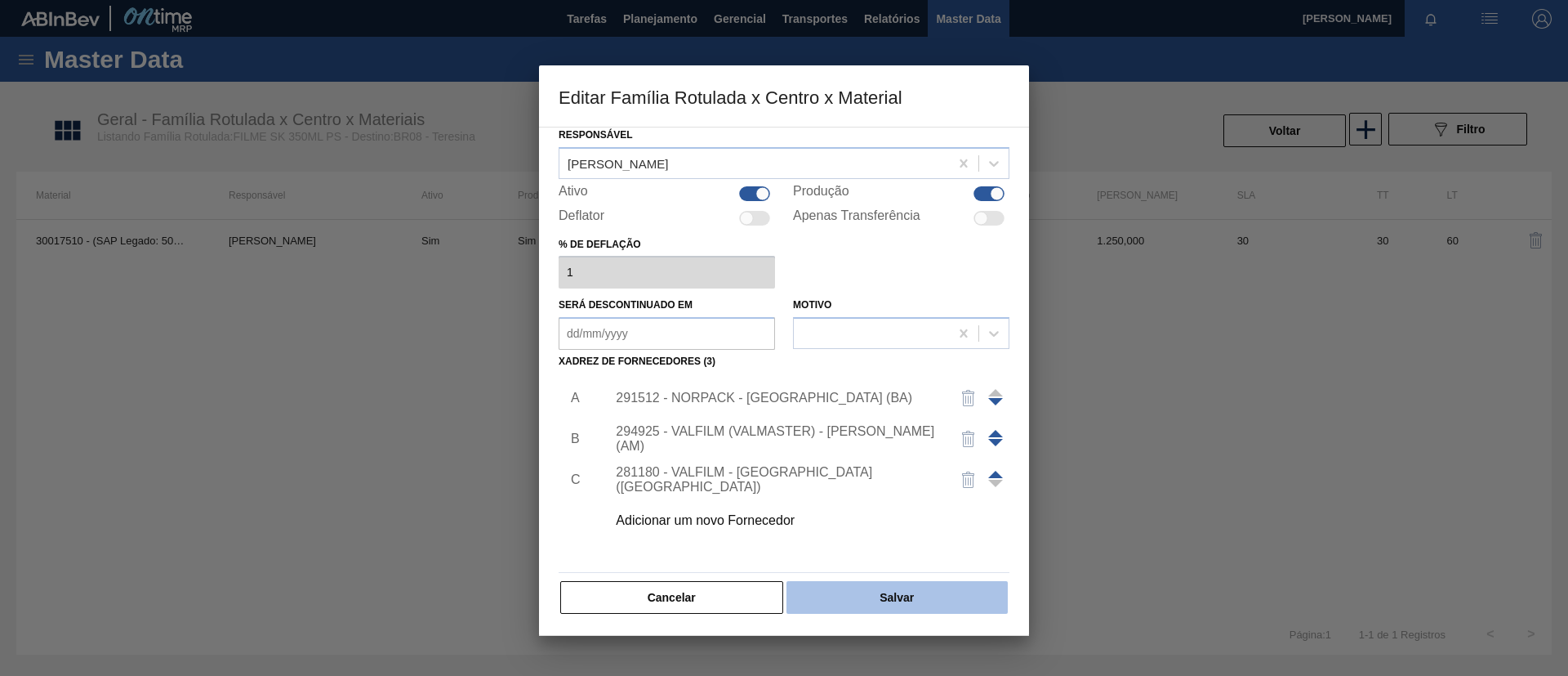
click at [928, 606] on button "Salvar" at bounding box center [897, 597] width 221 height 33
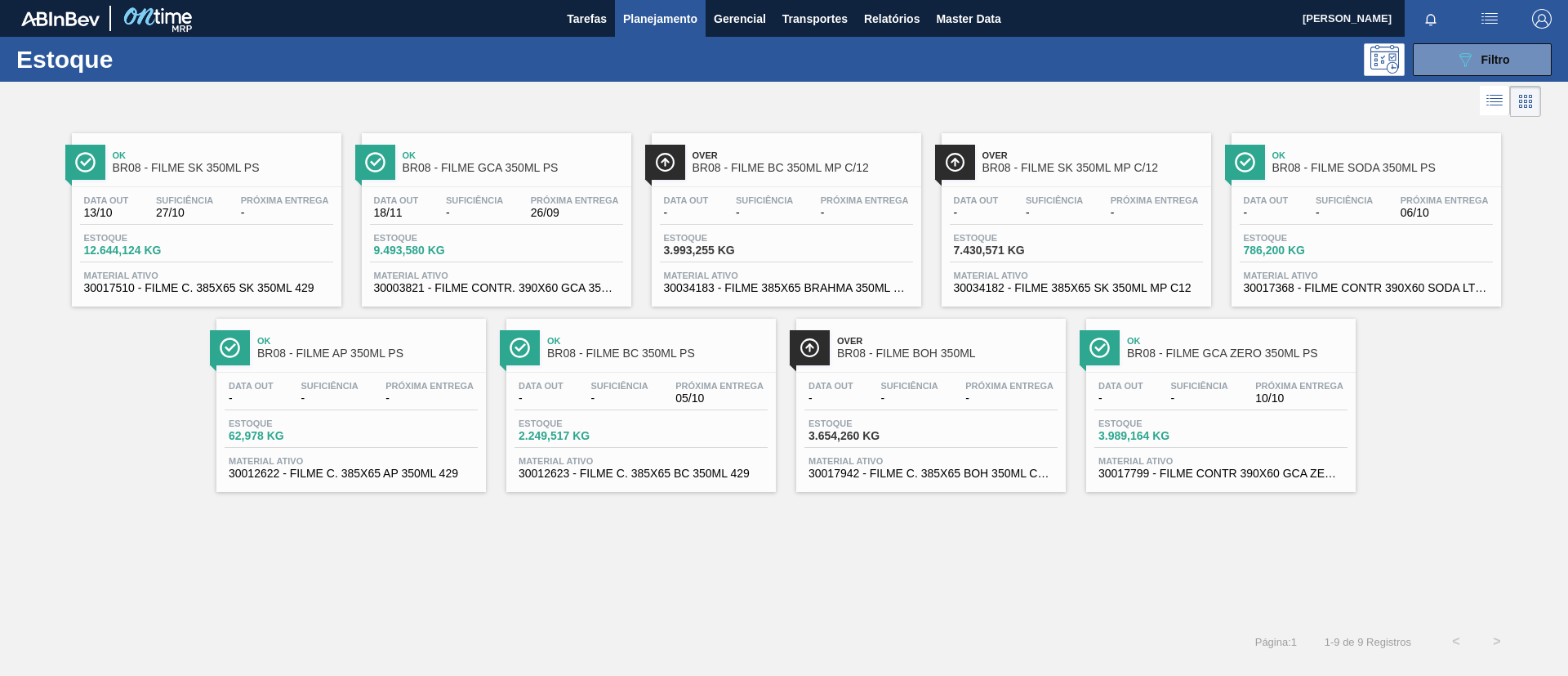
click at [865, 175] on div "Over BR08 - FILME BC 350ML MP C/12" at bounding box center [802, 162] width 220 height 37
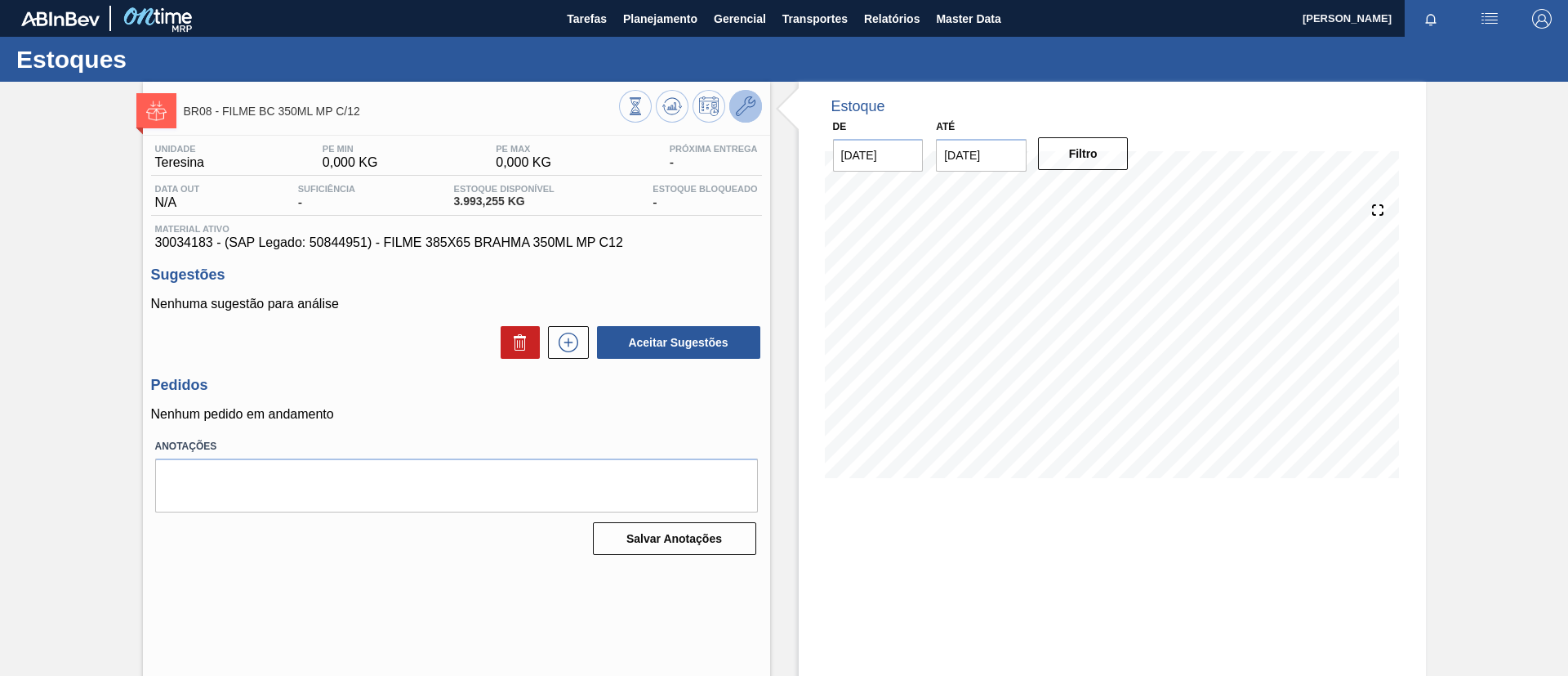
click at [738, 108] on icon at bounding box center [745, 105] width 19 height 19
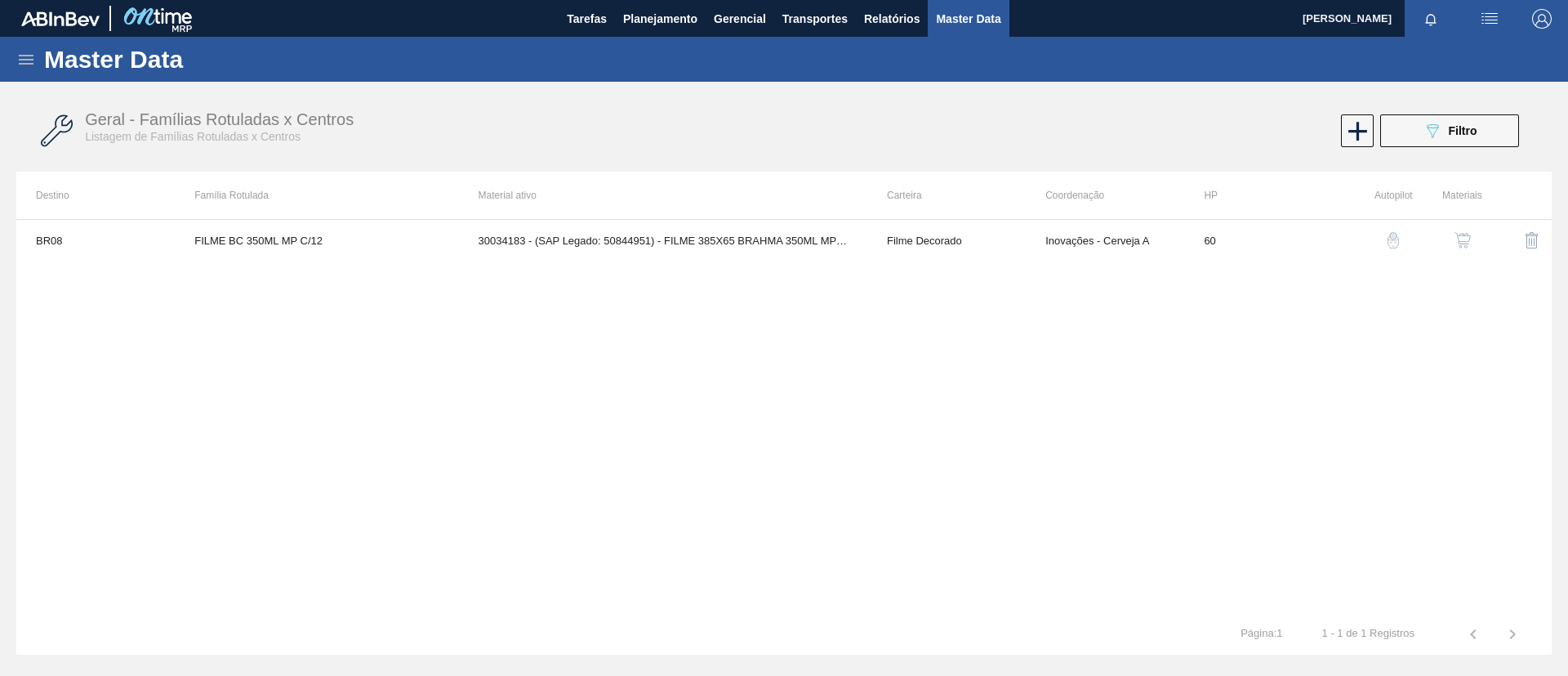
click at [1459, 240] on img "button" at bounding box center [1462, 240] width 16 height 16
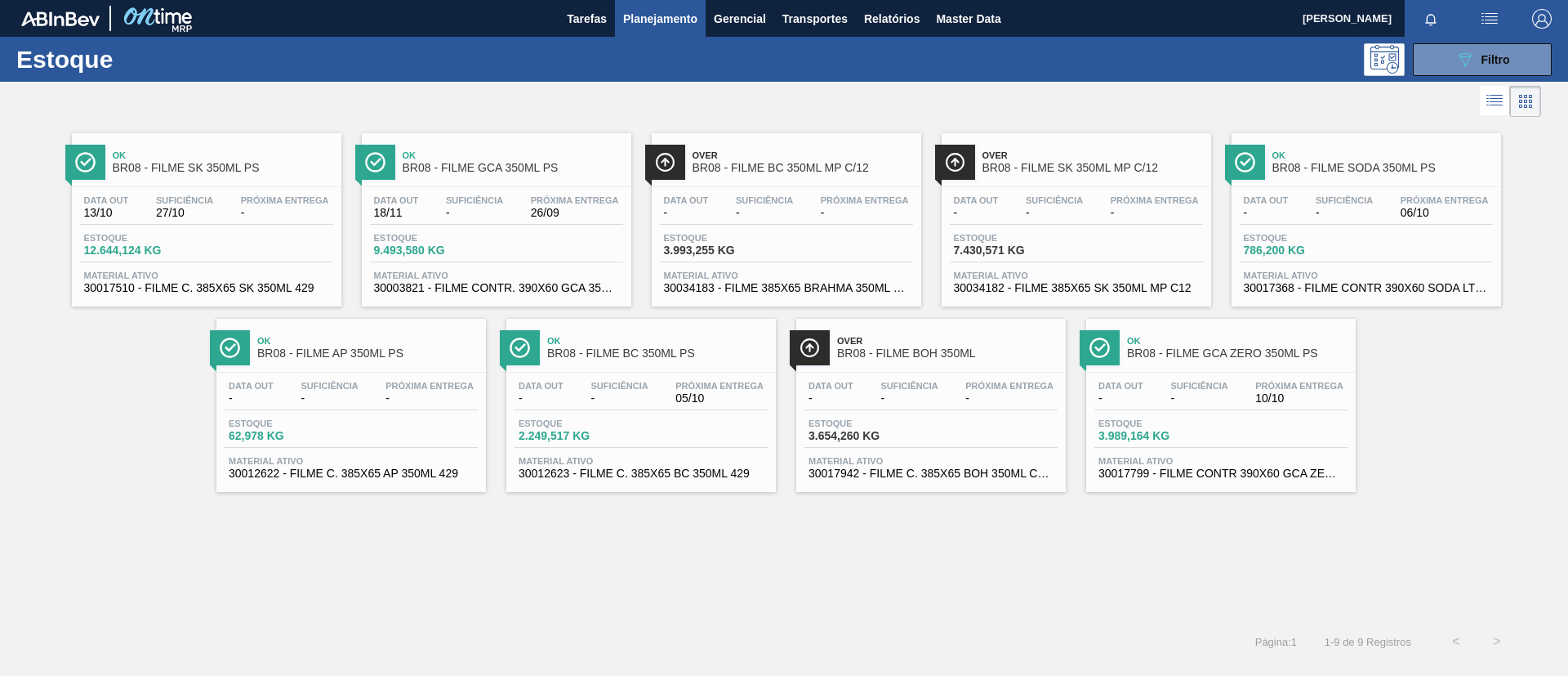
click at [1156, 175] on div "Over BR08 - FILME SK 350ML MP C/12" at bounding box center [1092, 162] width 220 height 37
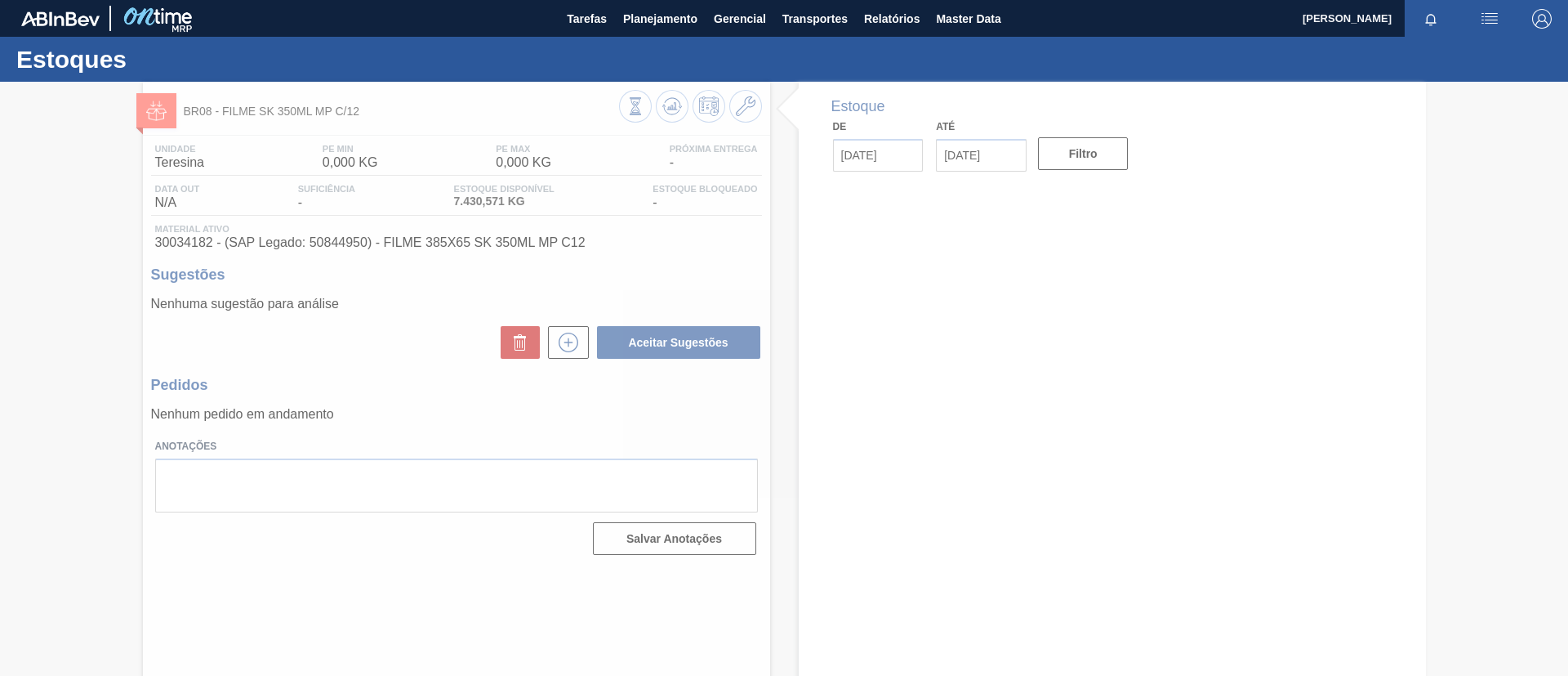
click at [745, 113] on div at bounding box center [784, 379] width 1568 height 594
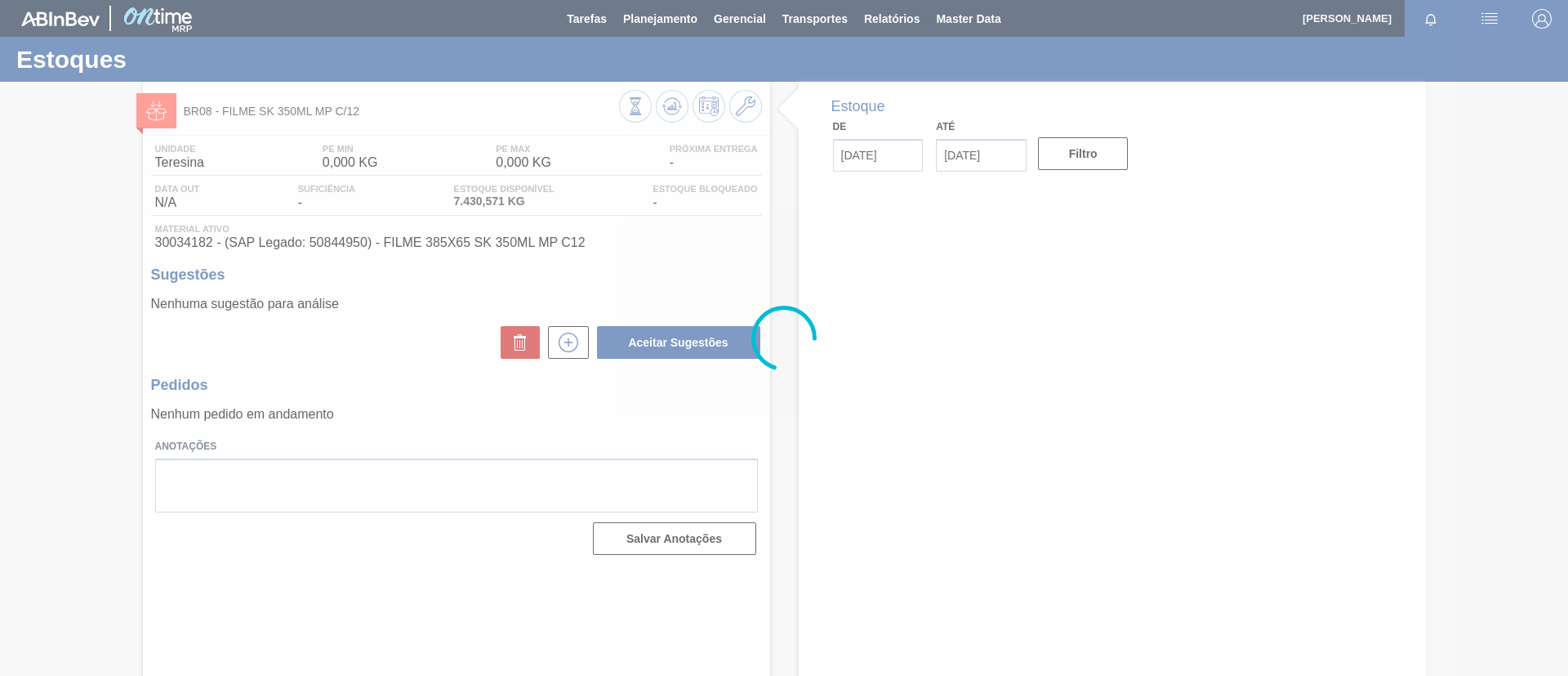
click at [744, 114] on div at bounding box center [784, 338] width 1568 height 676
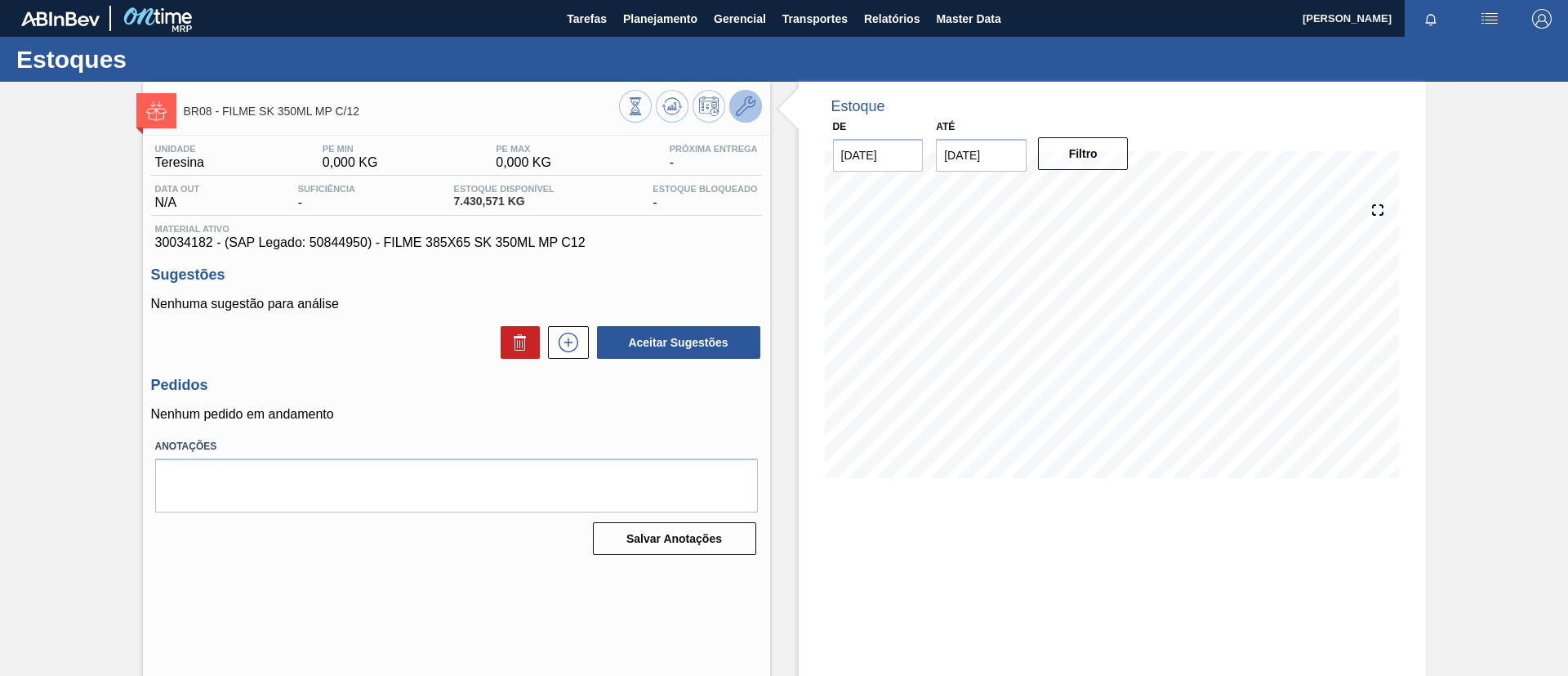
click at [744, 111] on icon at bounding box center [745, 105] width 19 height 19
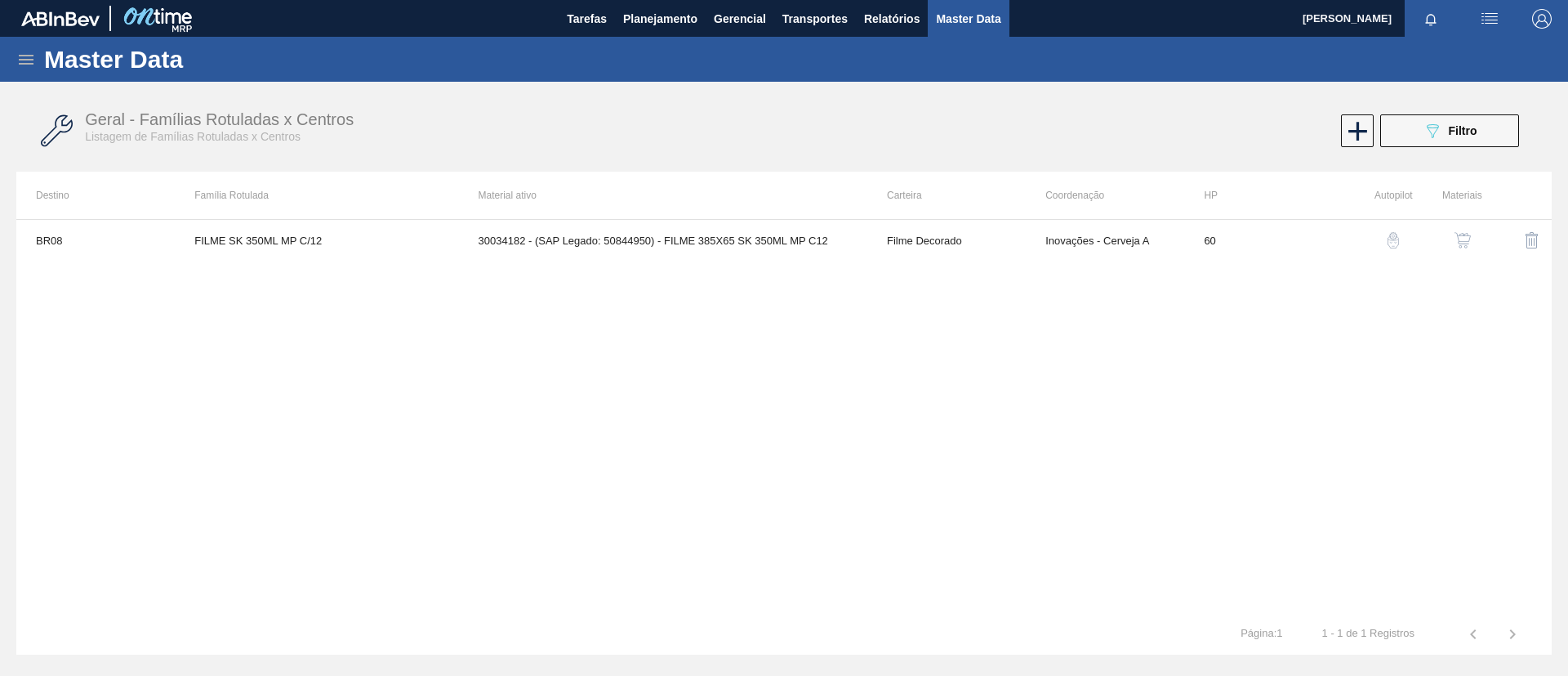
click at [1461, 242] on img "button" at bounding box center [1462, 240] width 16 height 16
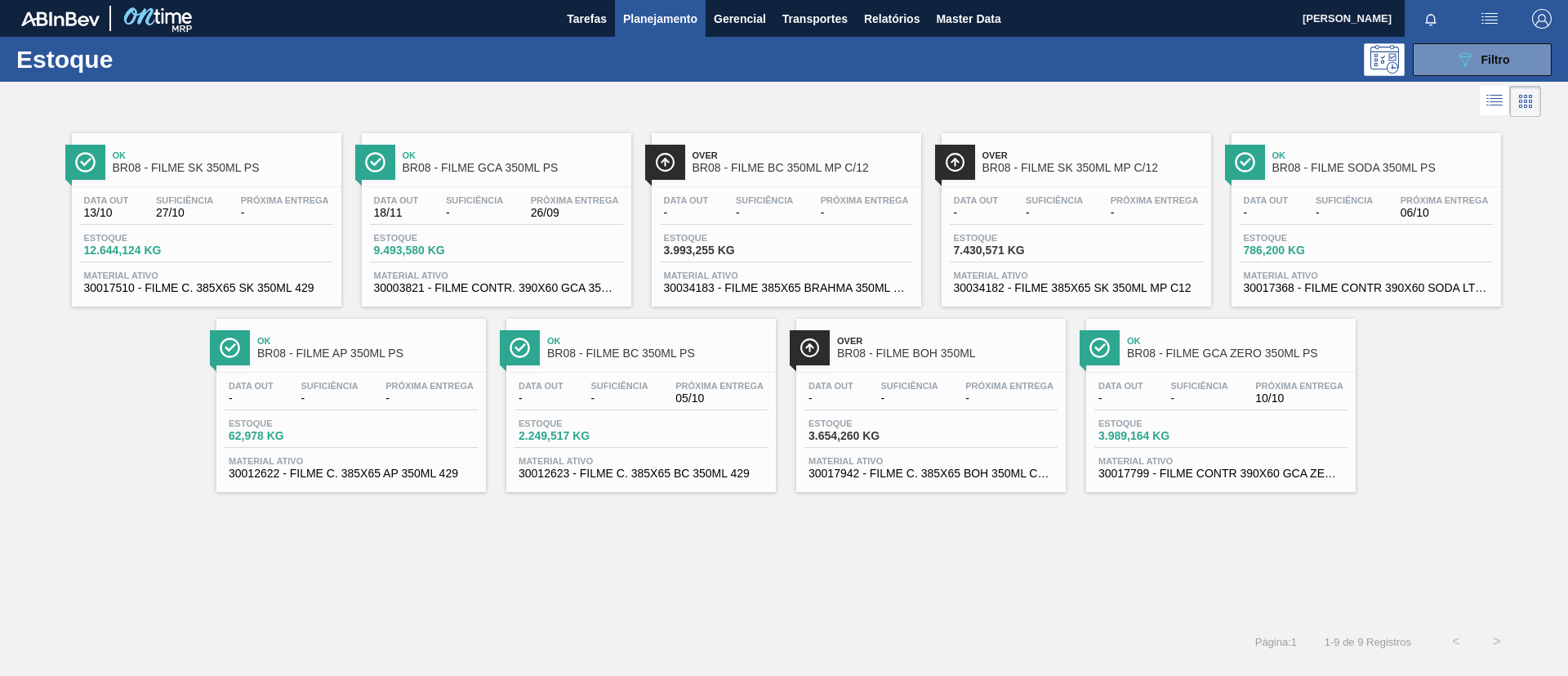
click at [1421, 177] on div "Ok BR08 - FILME SODA 350ML PS" at bounding box center [1382, 162] width 220 height 37
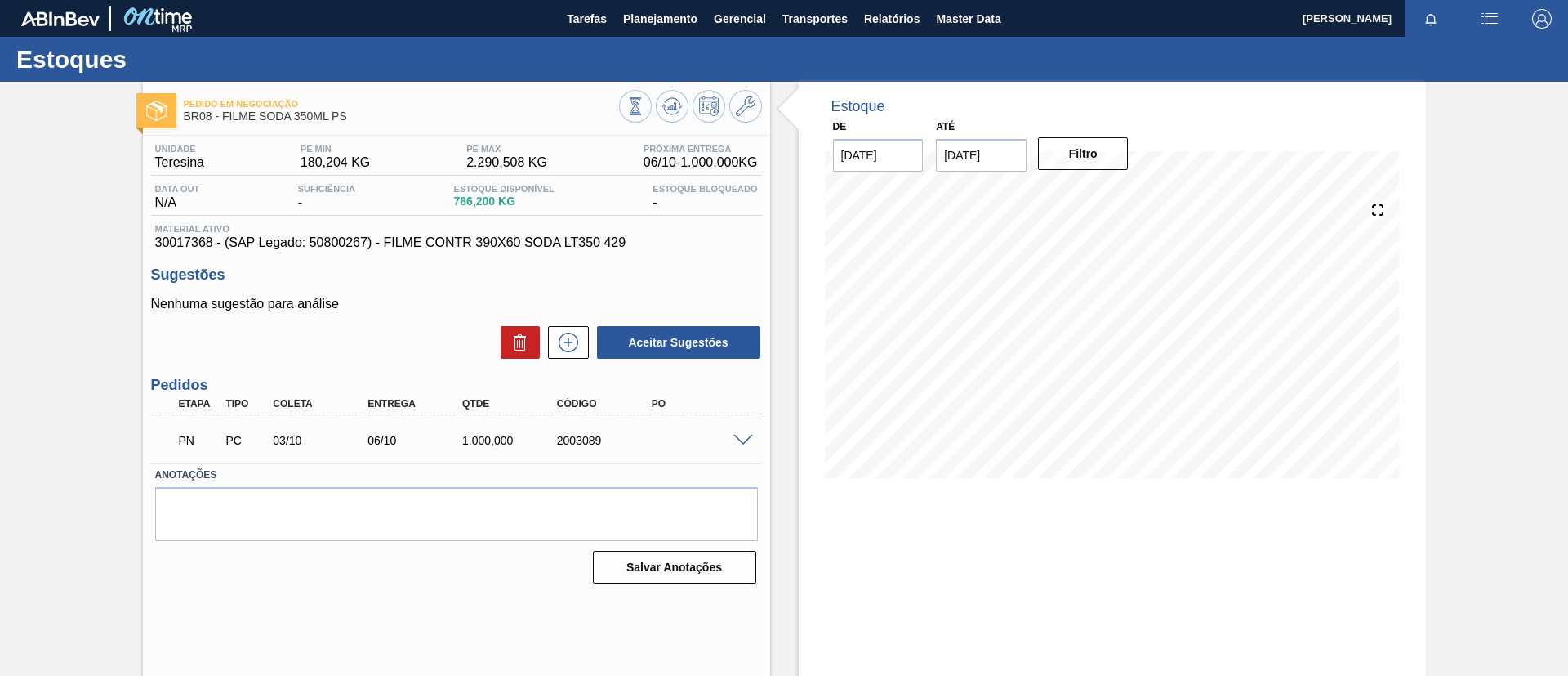
click at [738, 439] on span at bounding box center [742, 441] width 19 height 13
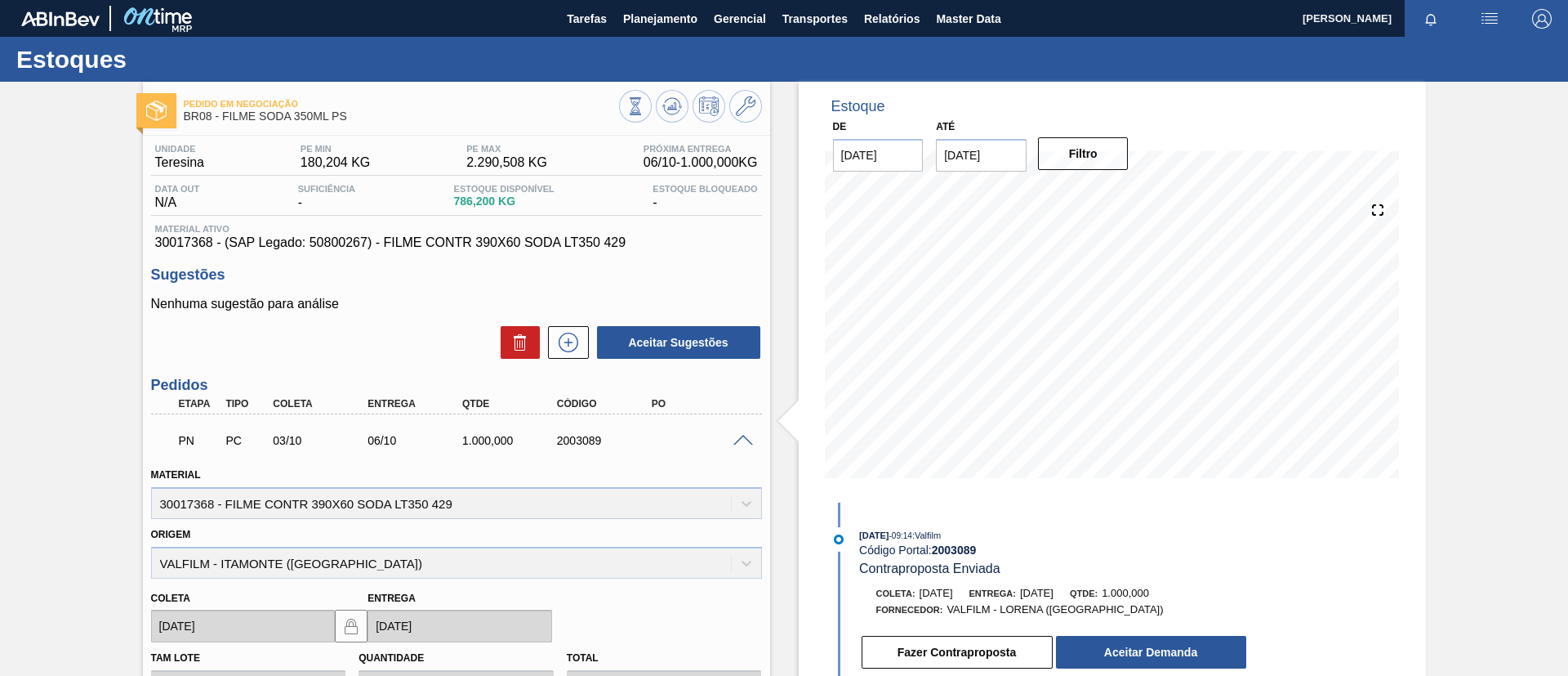
click at [744, 439] on span at bounding box center [742, 441] width 19 height 13
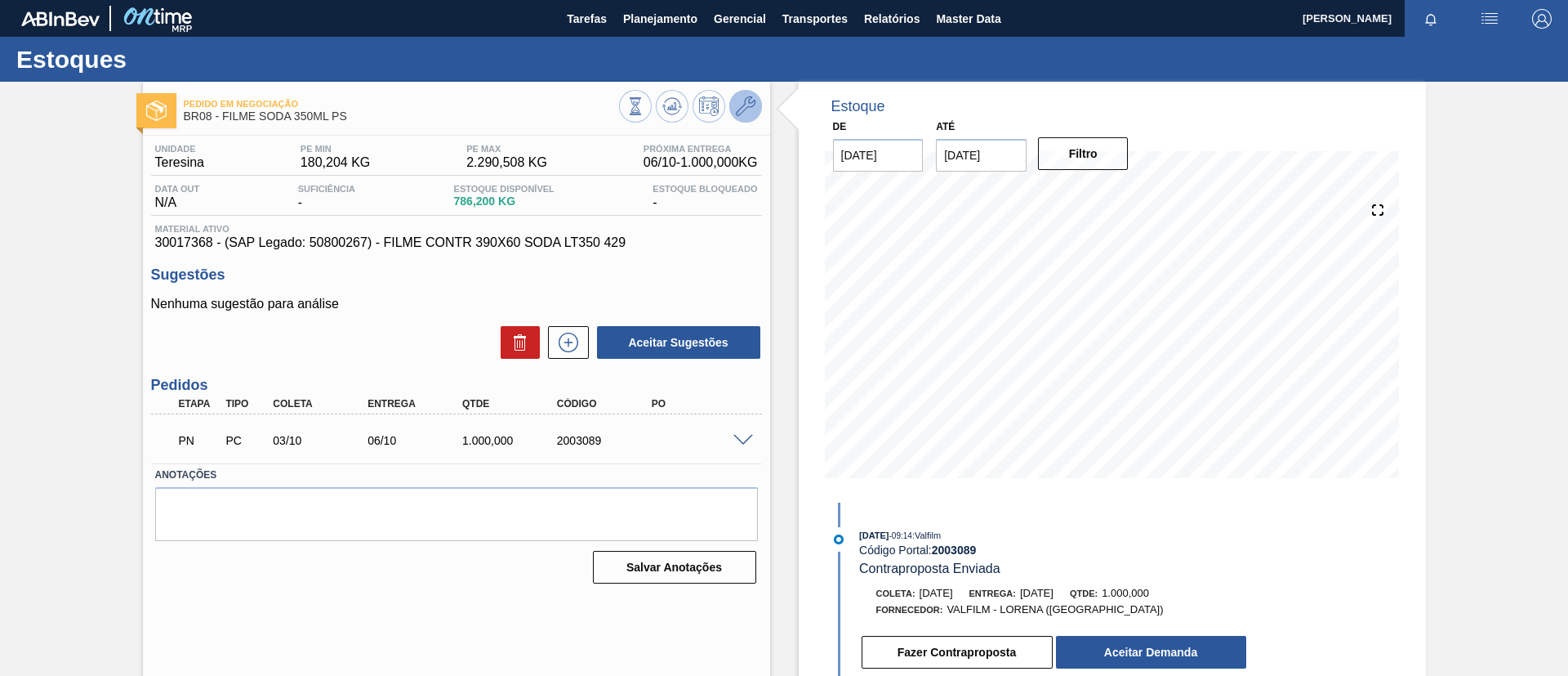
click at [741, 100] on icon at bounding box center [745, 105] width 19 height 19
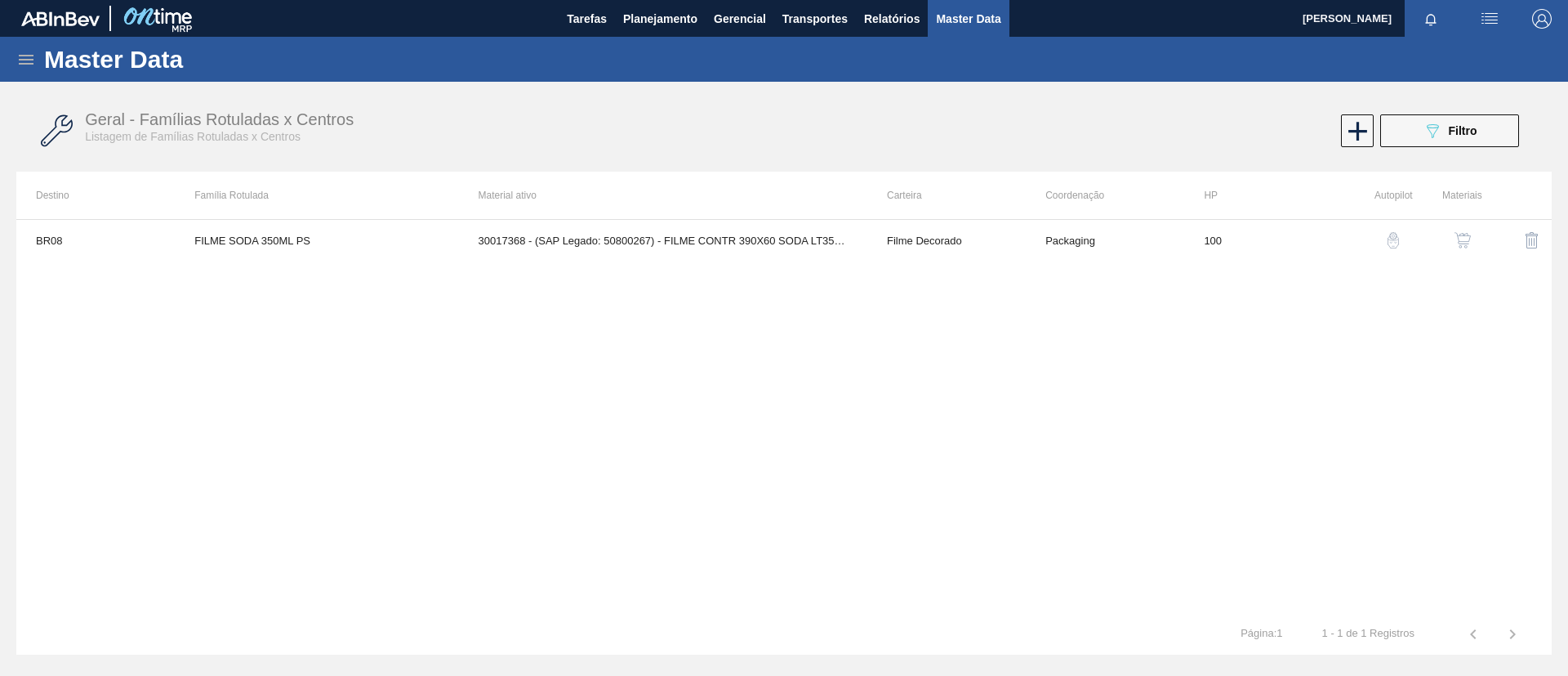
click at [1482, 247] on td at bounding box center [1517, 240] width 69 height 41
click at [1470, 245] on img "button" at bounding box center [1462, 240] width 16 height 16
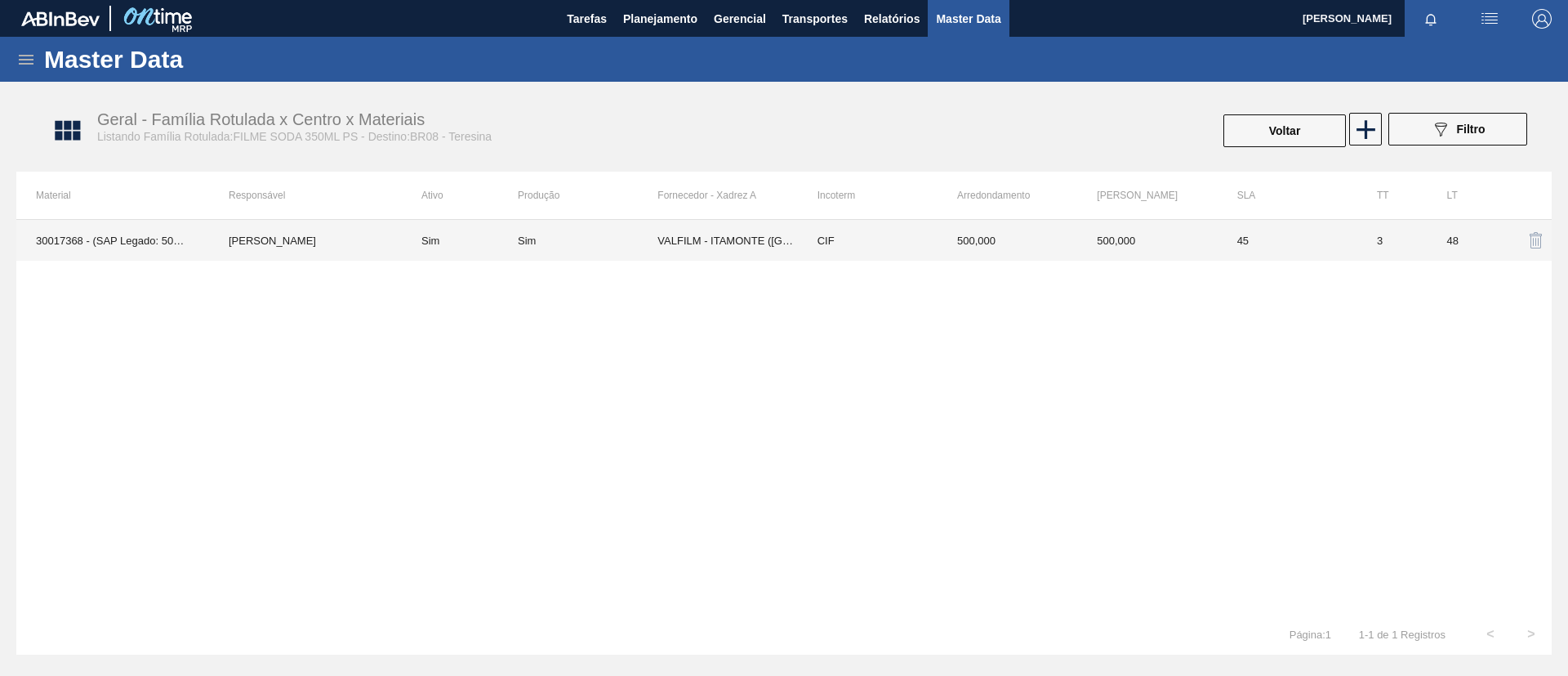
click at [667, 240] on td "VALFILM - ITAMONTE (MG)" at bounding box center [727, 240] width 140 height 41
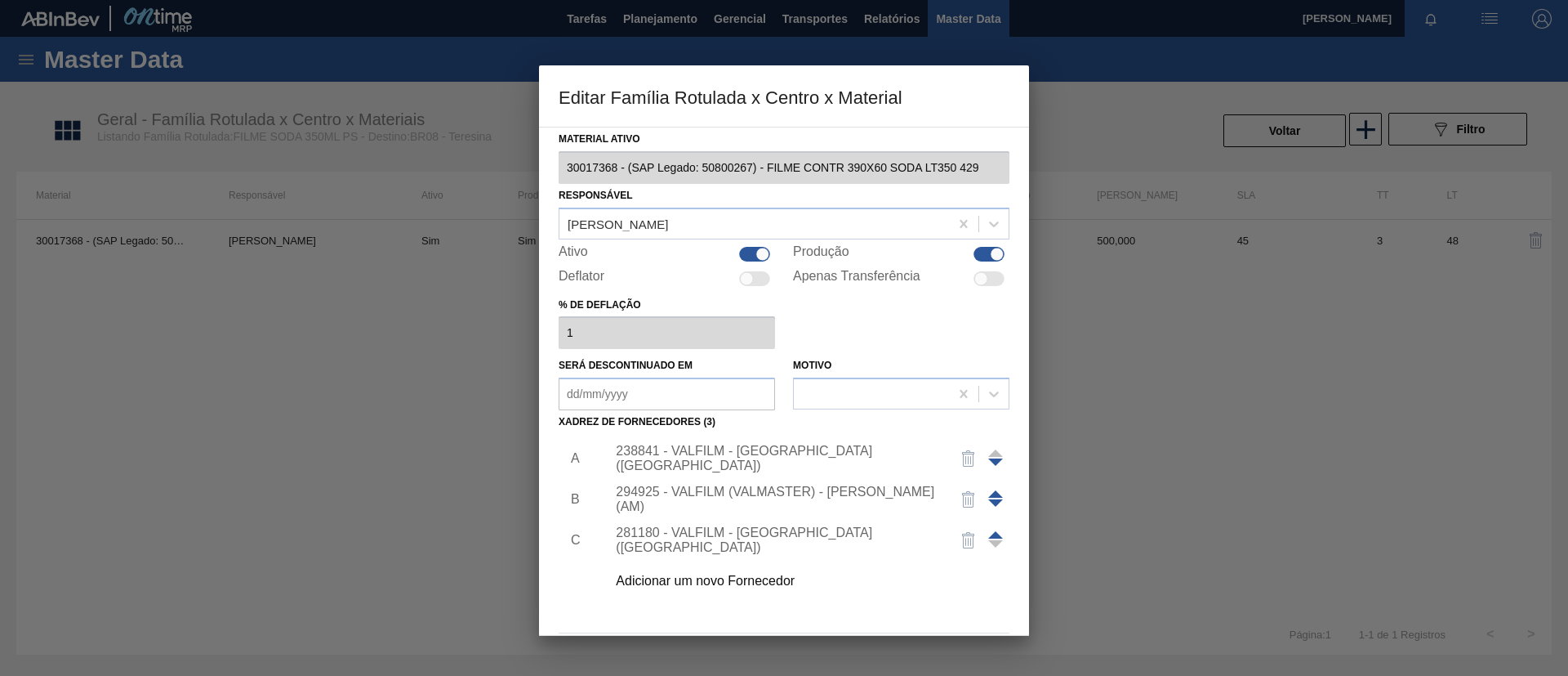
click at [789, 574] on div "Adicionar um novo Fornecedor" at bounding box center [776, 581] width 321 height 14
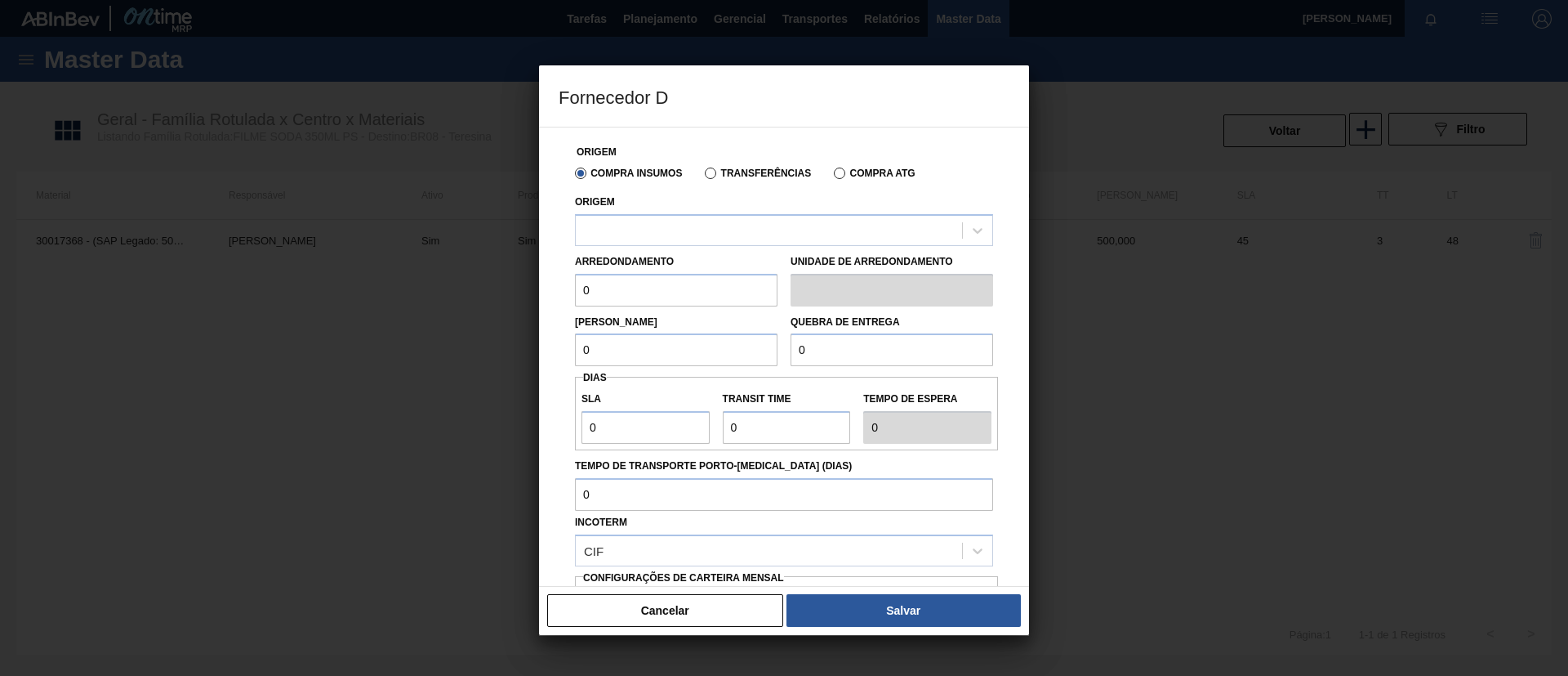
drag, startPoint x: 800, startPoint y: 265, endPoint x: 804, endPoint y: 246, distance: 19.4
click at [800, 262] on label "Unidade de arredondamento" at bounding box center [892, 262] width 202 height 24
click at [804, 246] on div "Arredondamento 0 Unidade de arredondamento" at bounding box center [784, 276] width 431 height 61
click at [806, 237] on div at bounding box center [769, 230] width 386 height 24
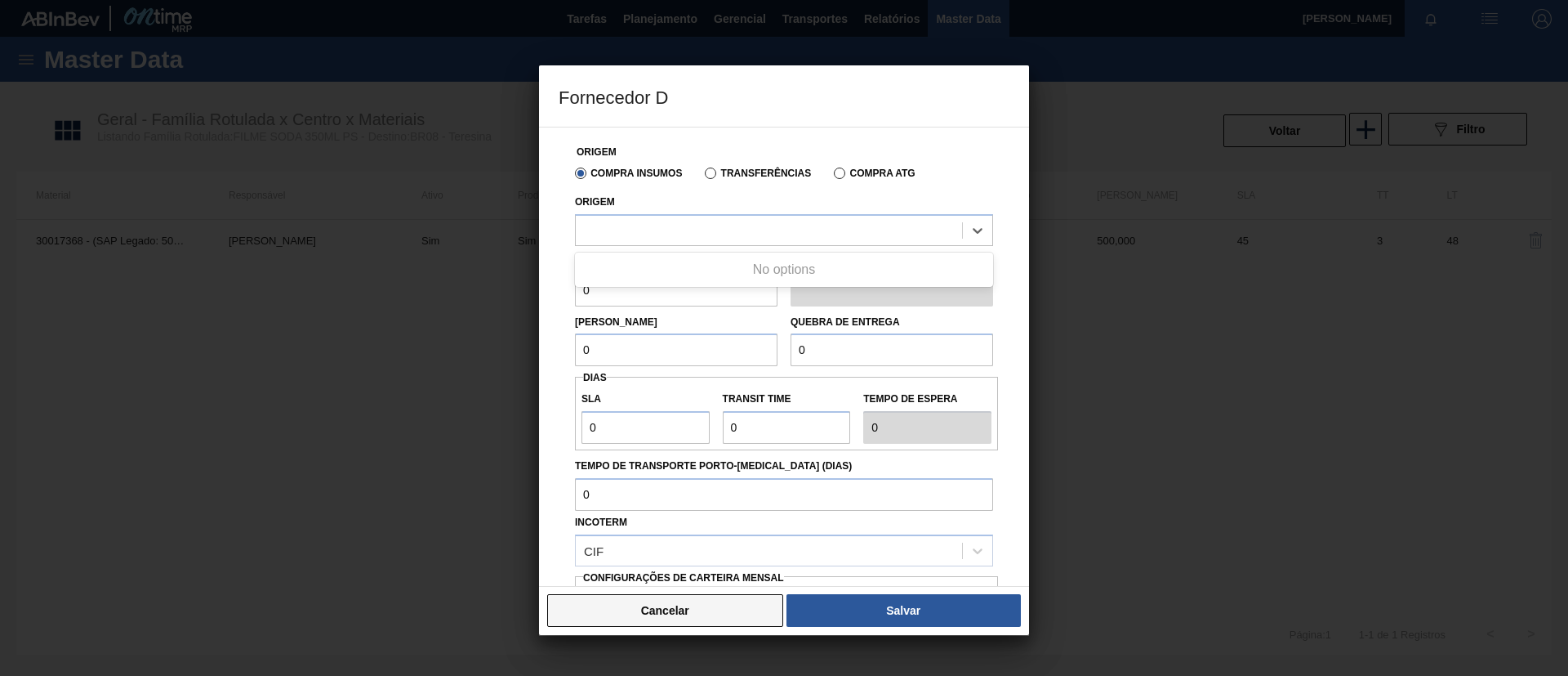
click at [719, 610] on button "Cancelar" at bounding box center [665, 610] width 236 height 33
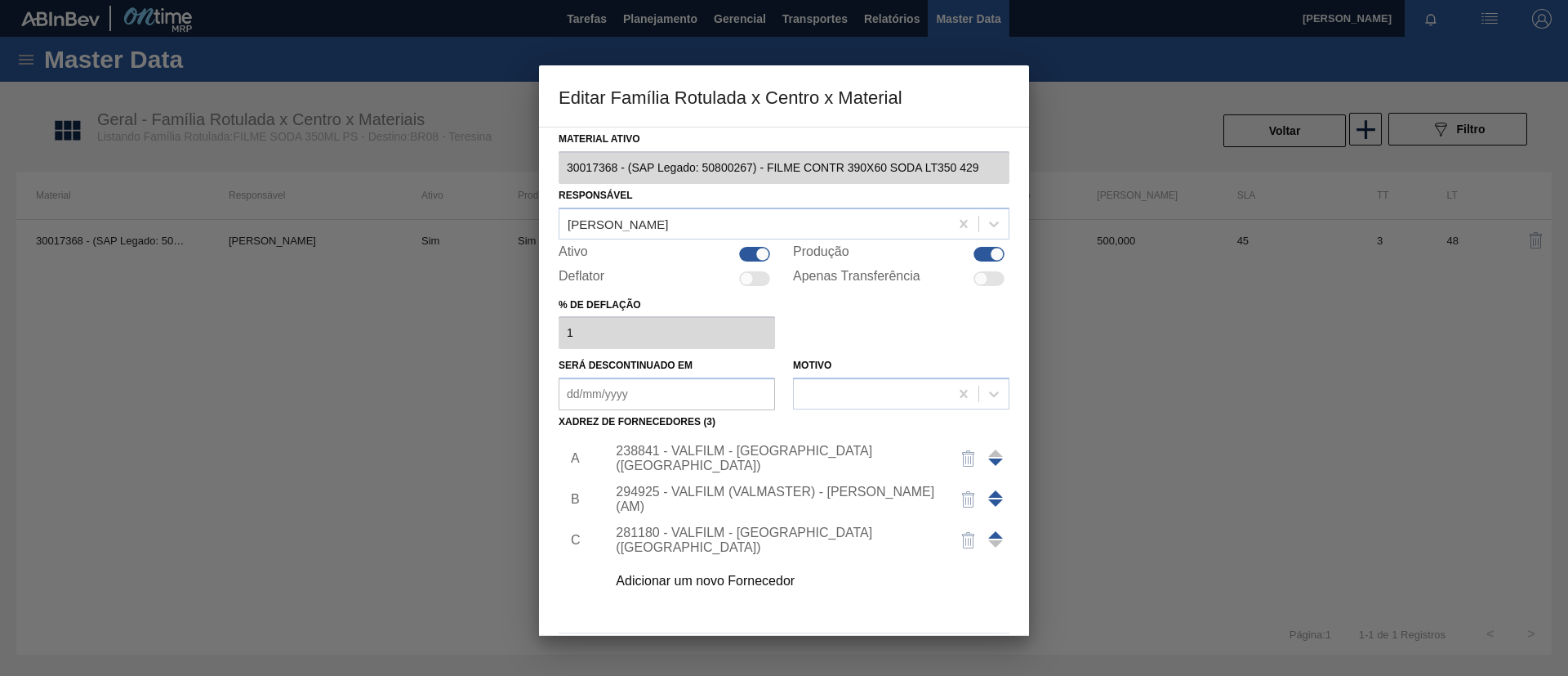
click at [991, 489] on div at bounding box center [995, 499] width 14 height 39
click at [996, 494] on span at bounding box center [995, 494] width 14 height 8
click at [794, 457] on div "294925 - VALFILM (VALMASTER) - MANAUS (AM)" at bounding box center [776, 458] width 321 height 30
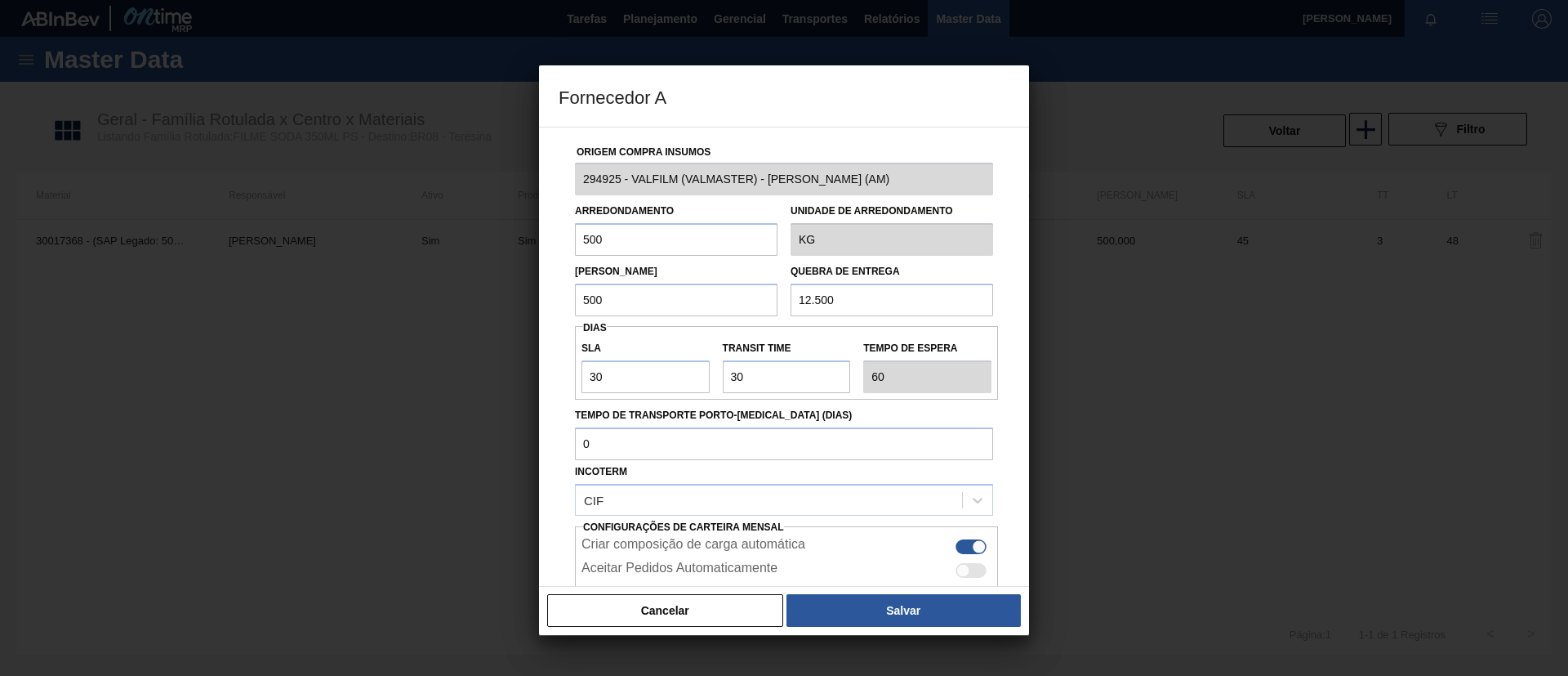
click at [838, 603] on button "Salvar" at bounding box center [903, 610] width 234 height 33
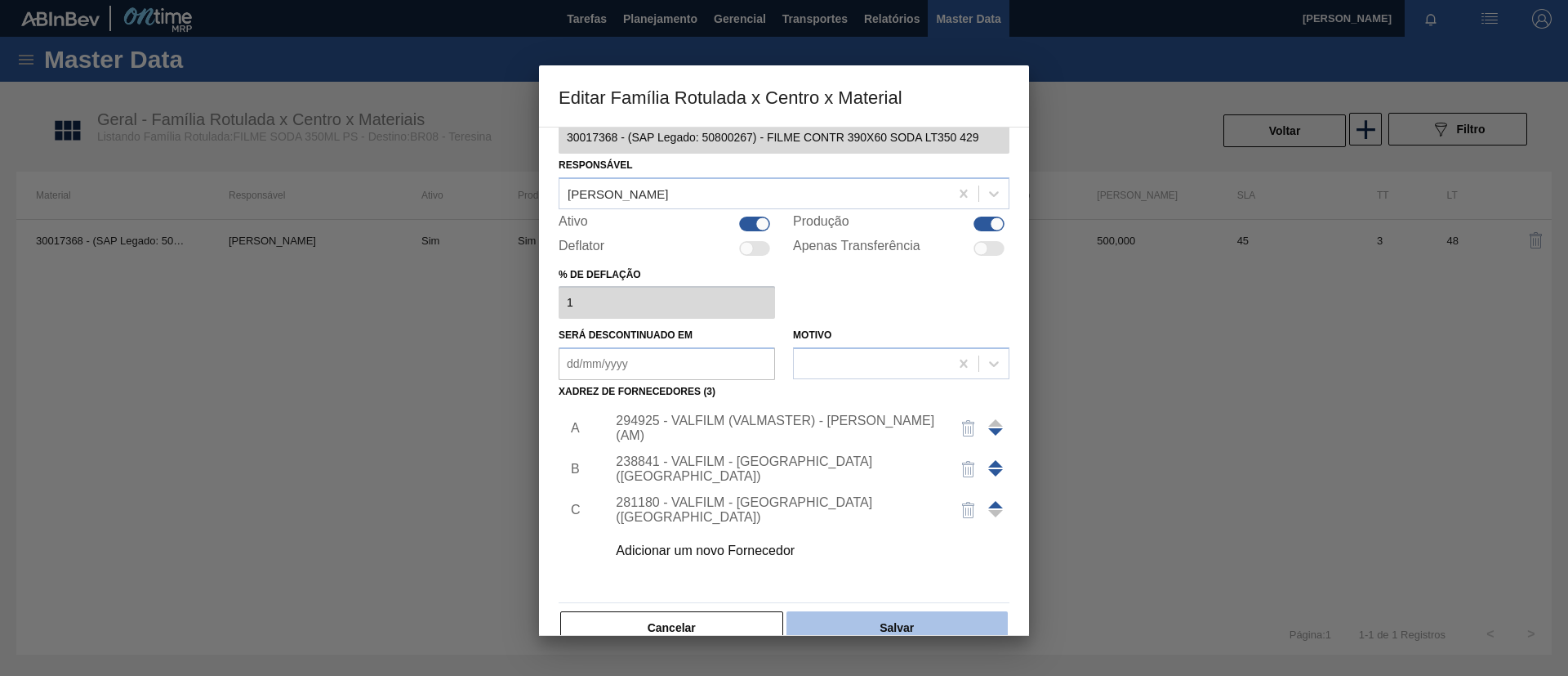
scroll to position [61, 0]
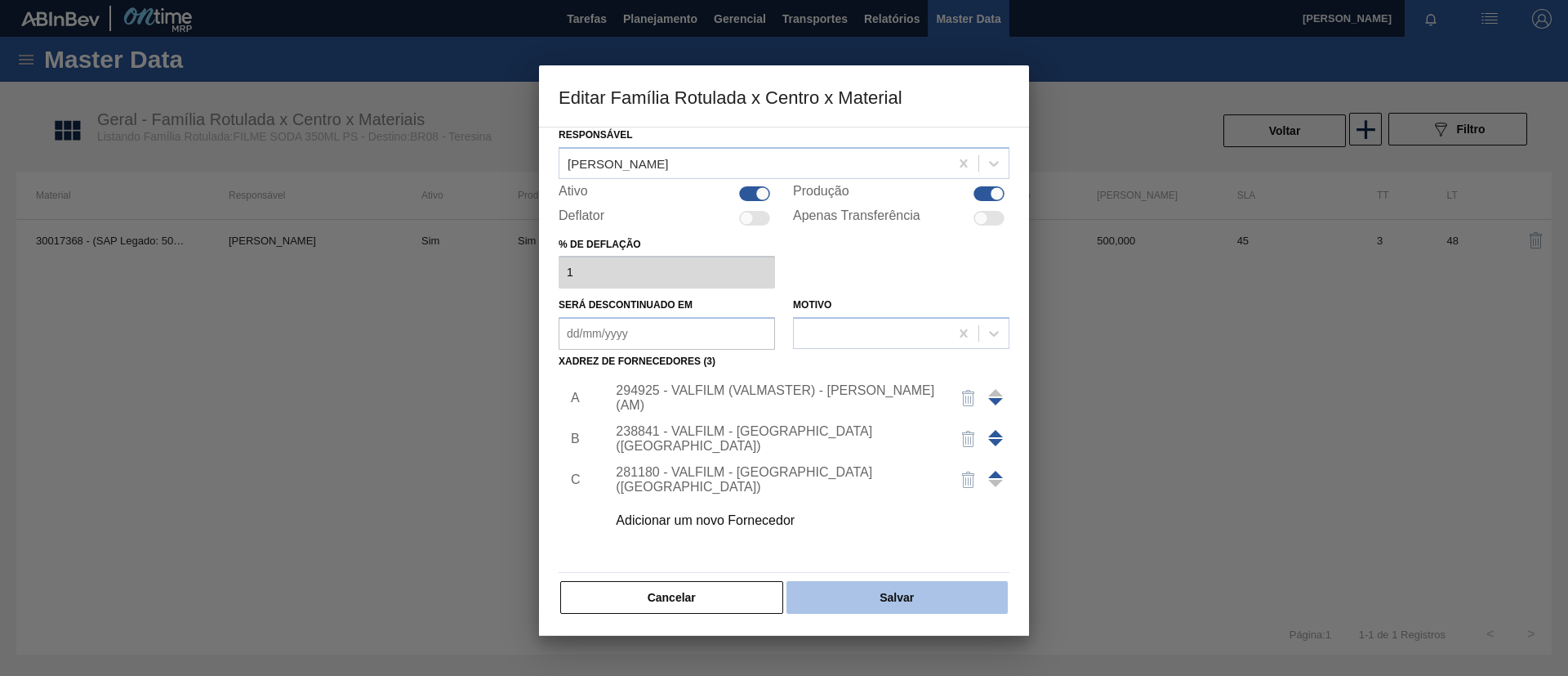
click at [924, 589] on button "Salvar" at bounding box center [897, 597] width 221 height 33
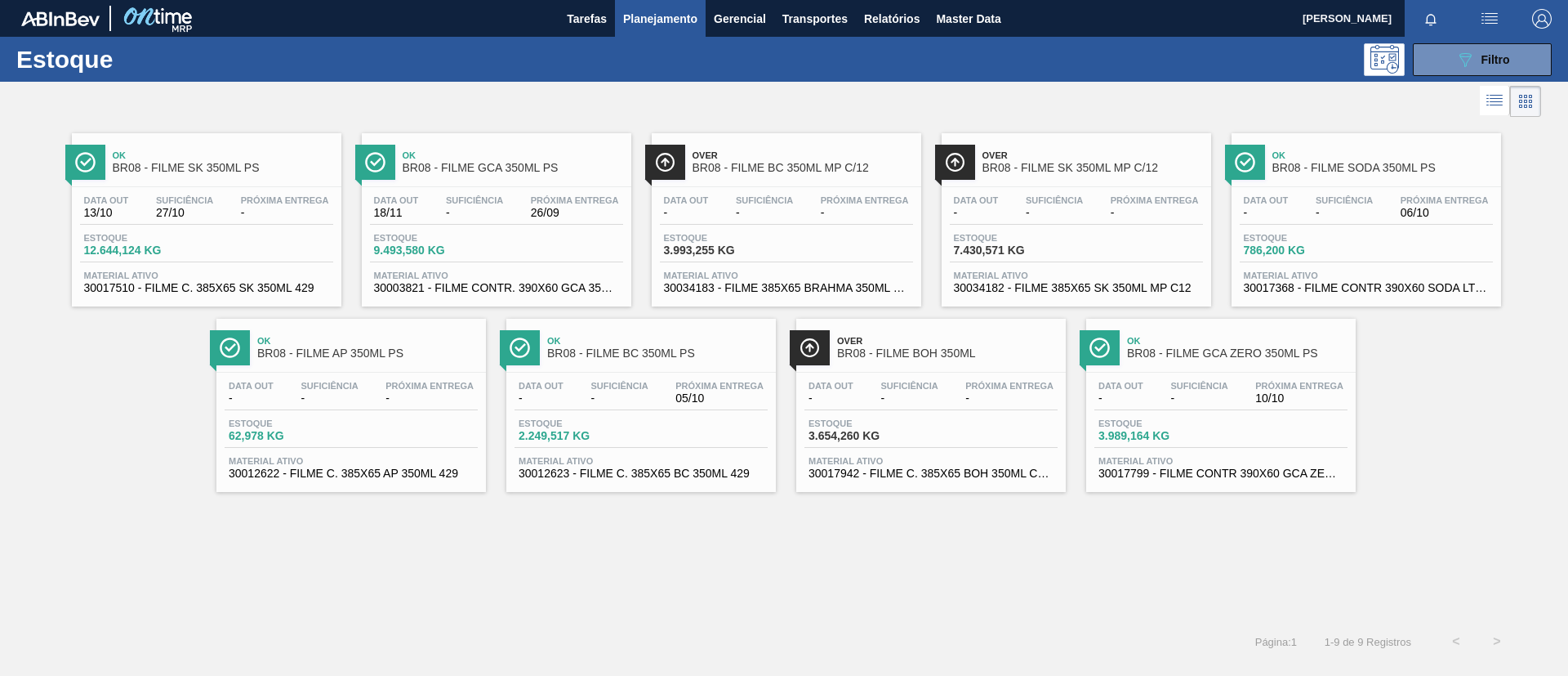
click at [392, 360] on div "Ok BR08 - FILME AP 350ML PS" at bounding box center [367, 348] width 220 height 37
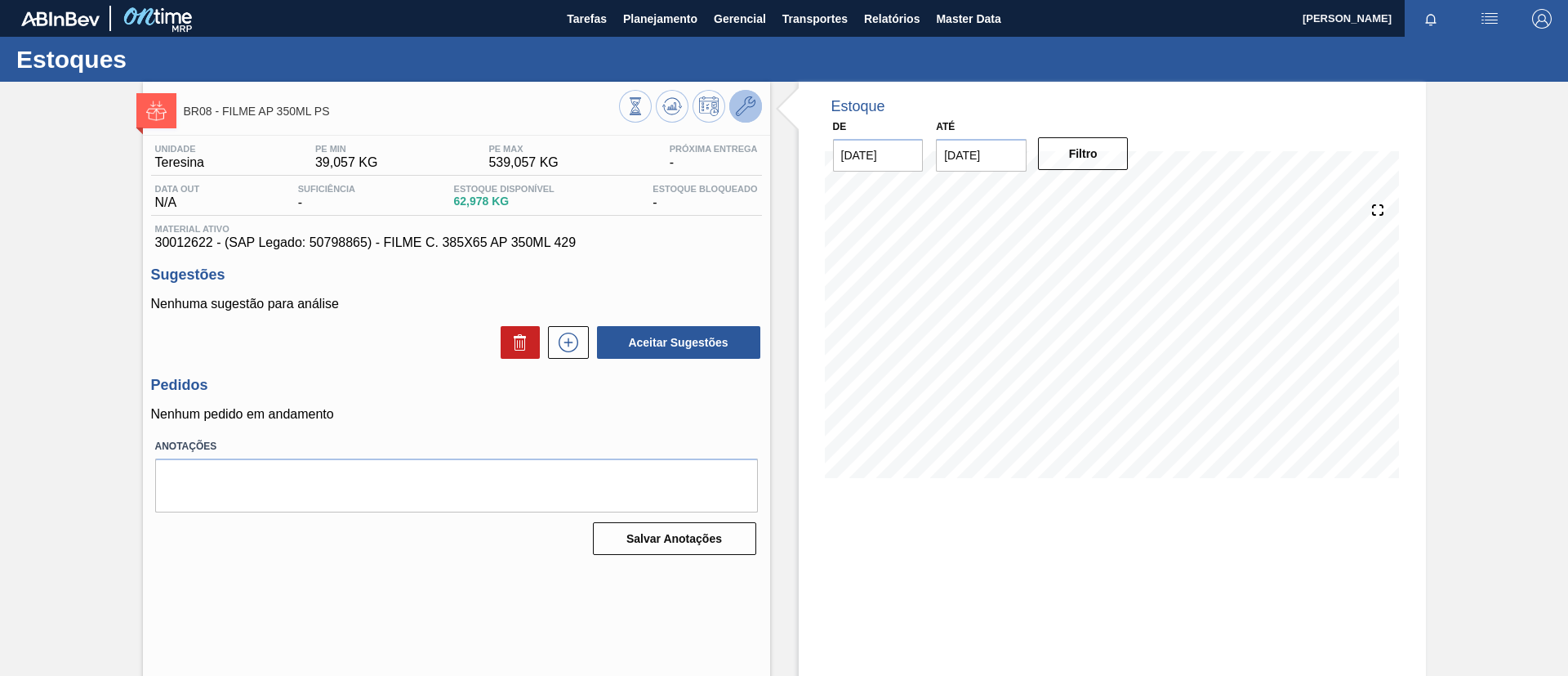
click at [742, 95] on button at bounding box center [746, 106] width 33 height 33
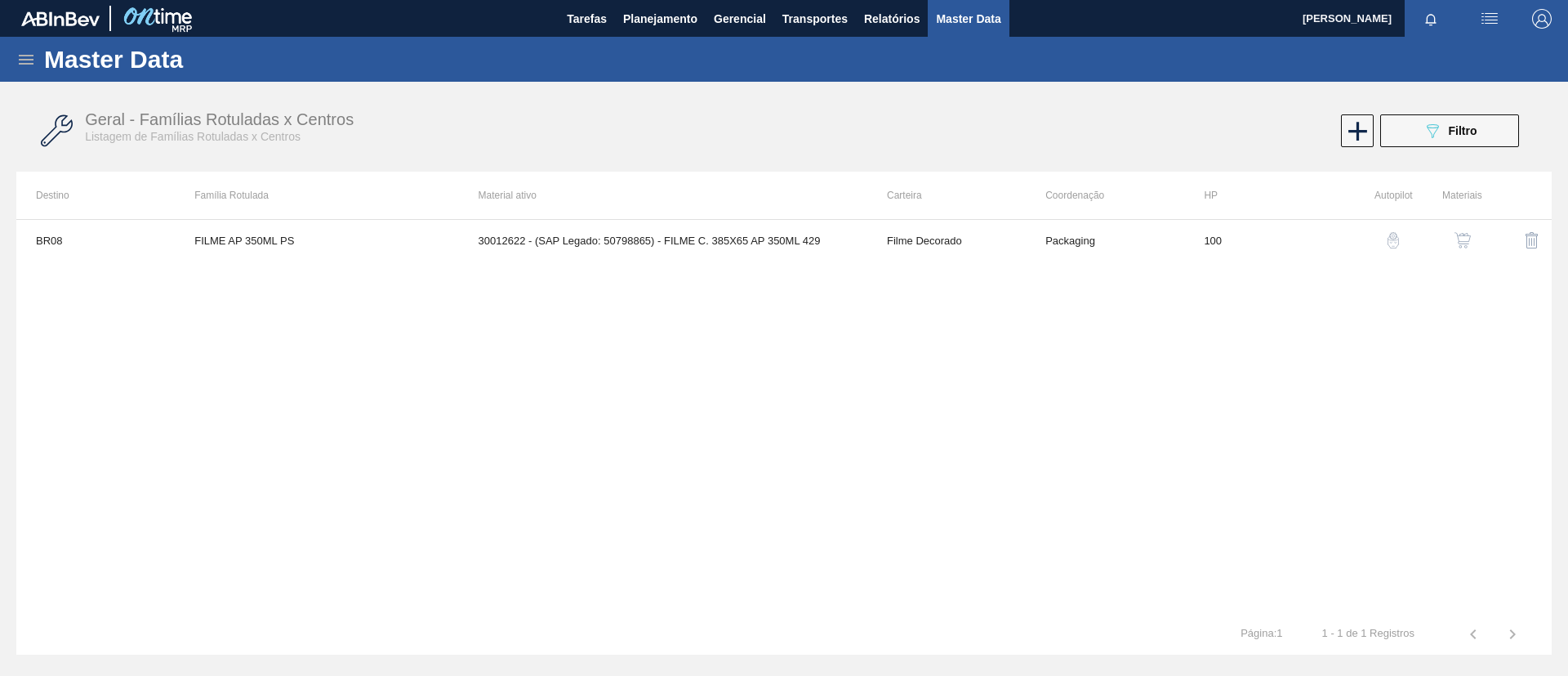
click at [1474, 241] on button "button" at bounding box center [1463, 240] width 39 height 39
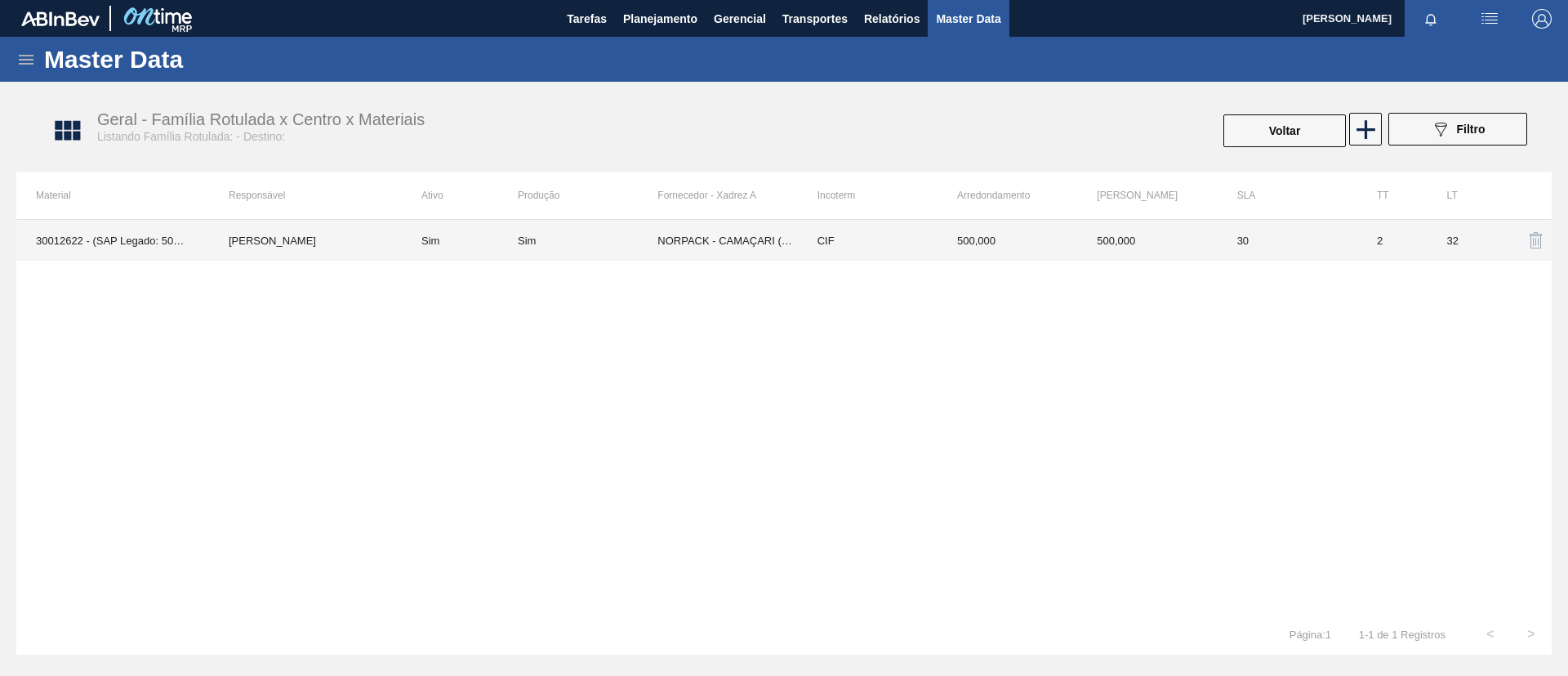
click at [728, 242] on td "NORPACK - CAMAÇARI (BA)" at bounding box center [727, 240] width 140 height 41
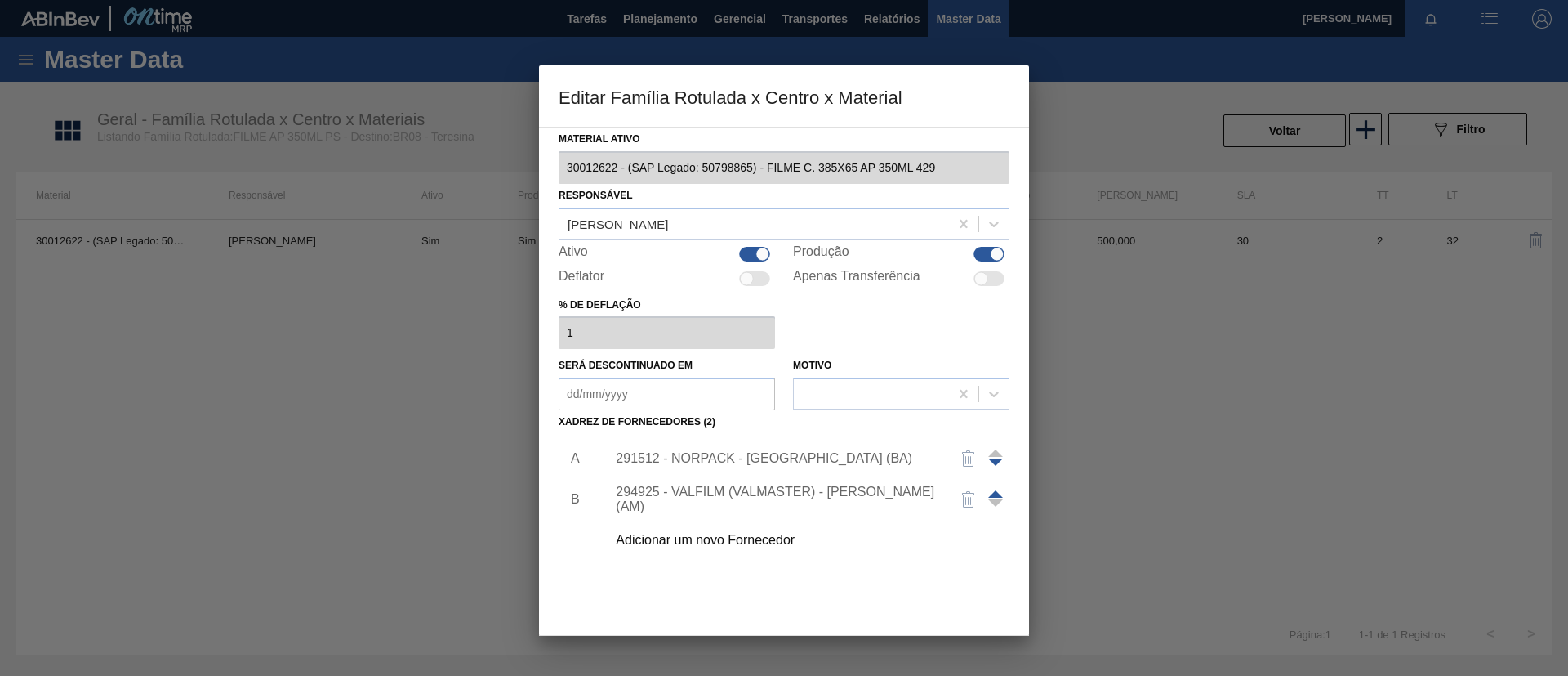
click at [303, 325] on div at bounding box center [784, 338] width 1568 height 676
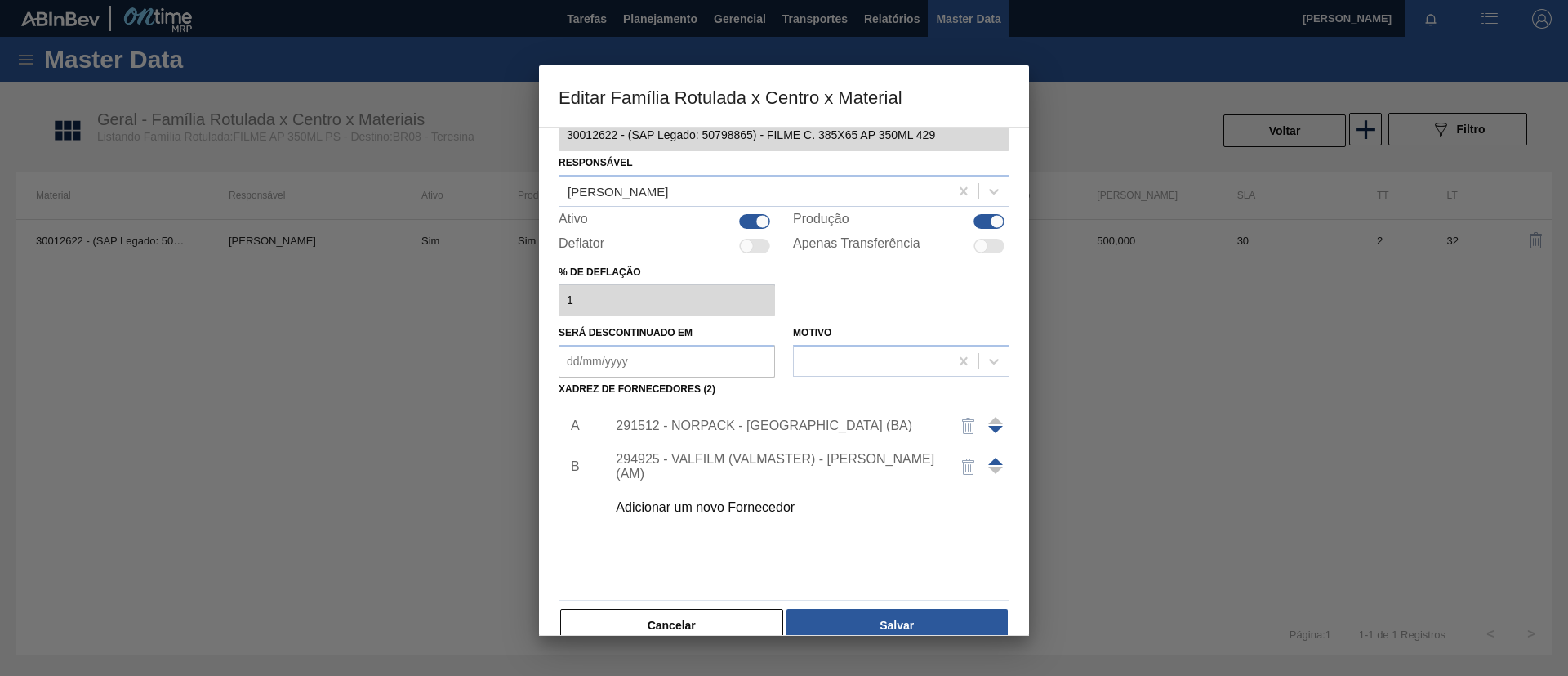
scroll to position [61, 0]
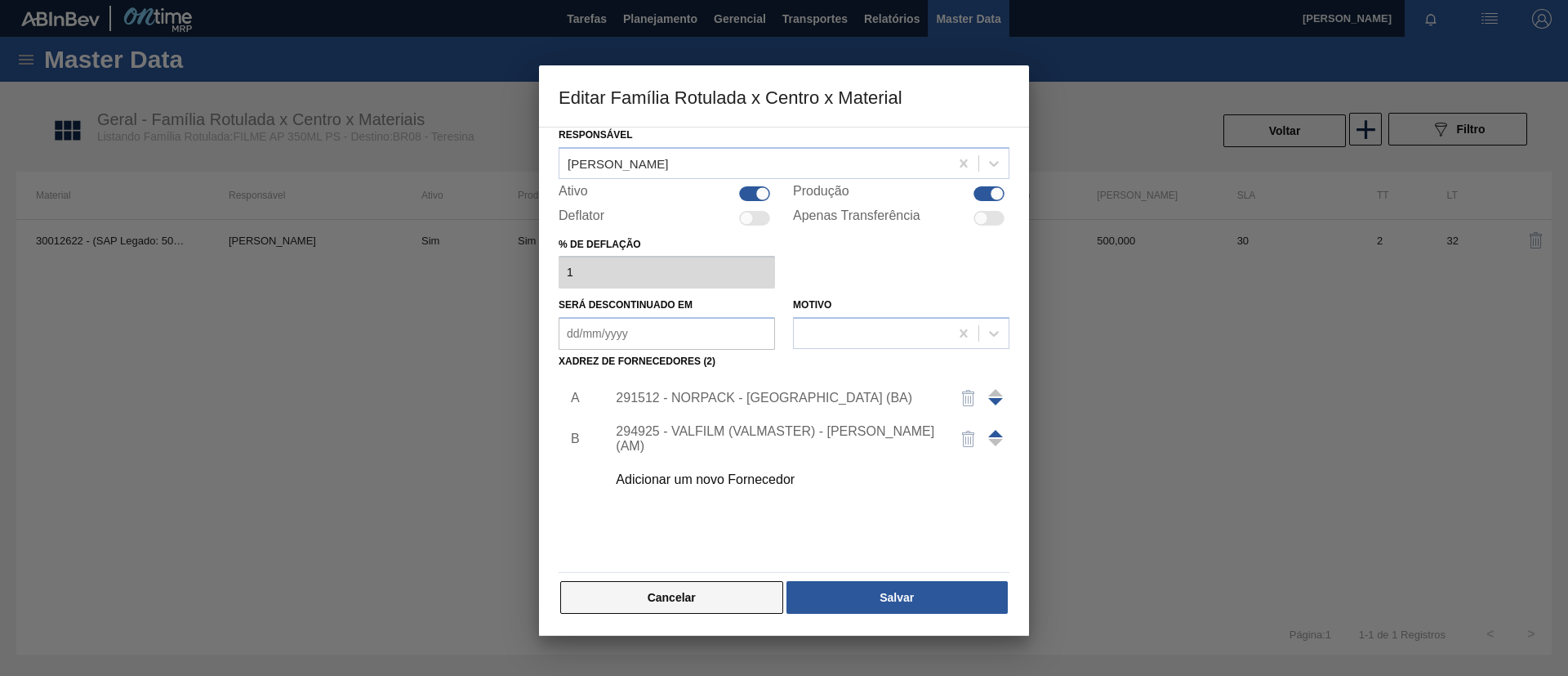
click at [692, 599] on button "Cancelar" at bounding box center [671, 597] width 223 height 33
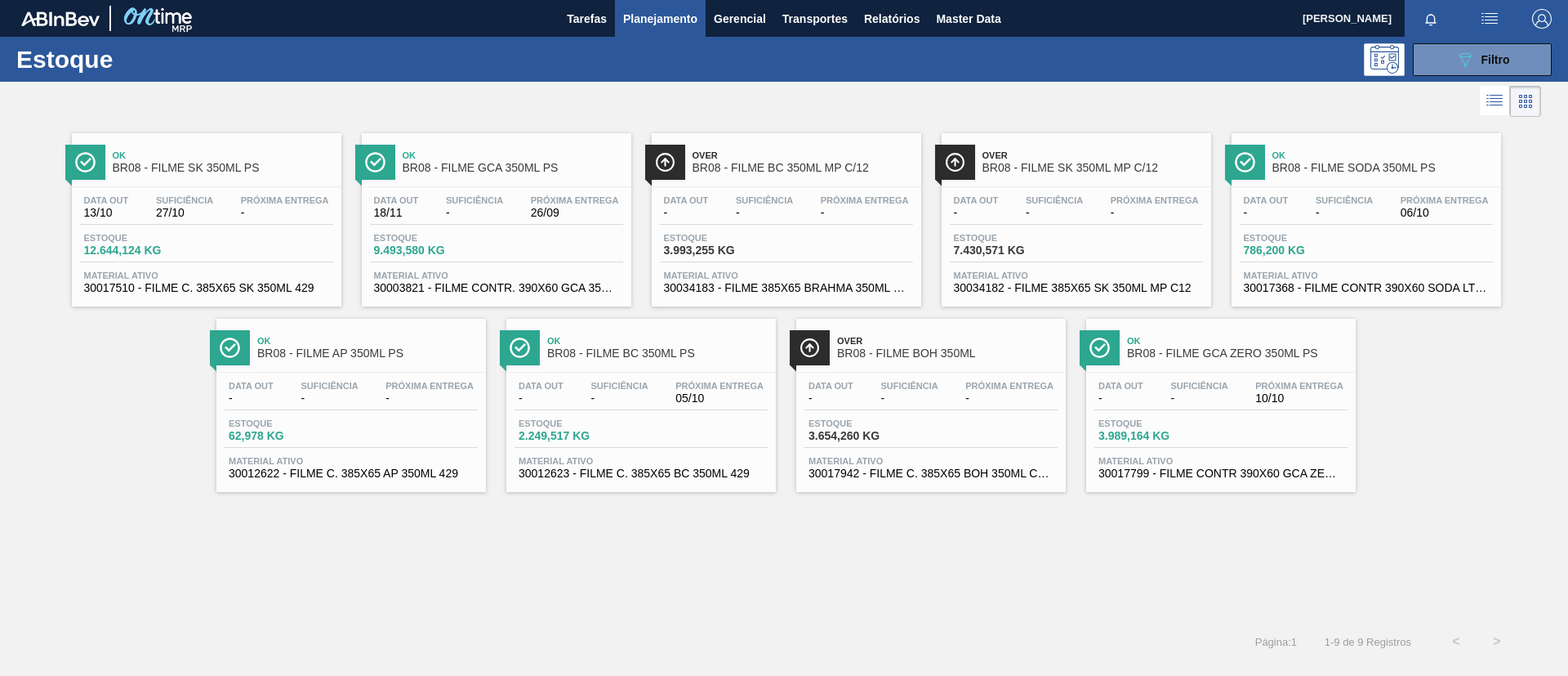
click at [684, 350] on span "BR08 - FILME BC 350ML PS" at bounding box center [657, 354] width 220 height 13
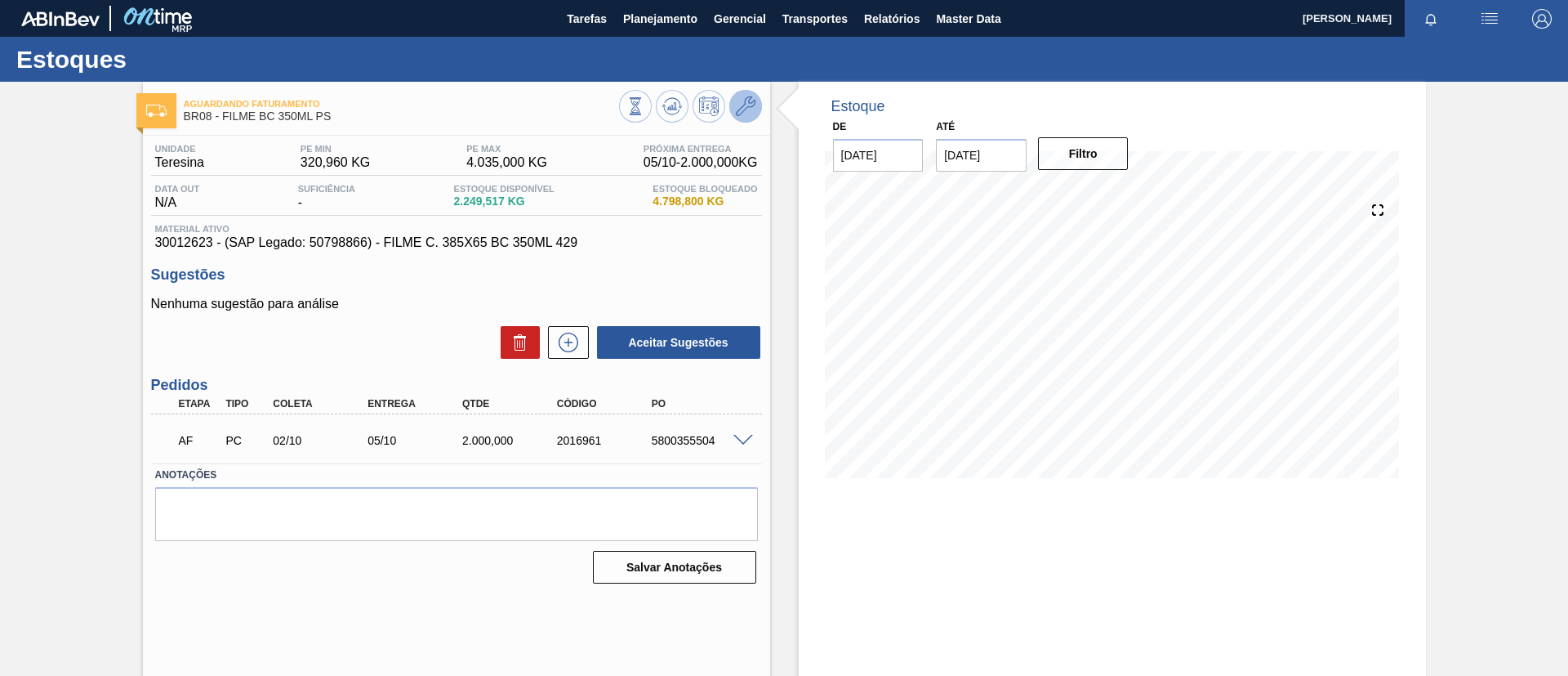
click at [746, 100] on icon at bounding box center [745, 105] width 19 height 19
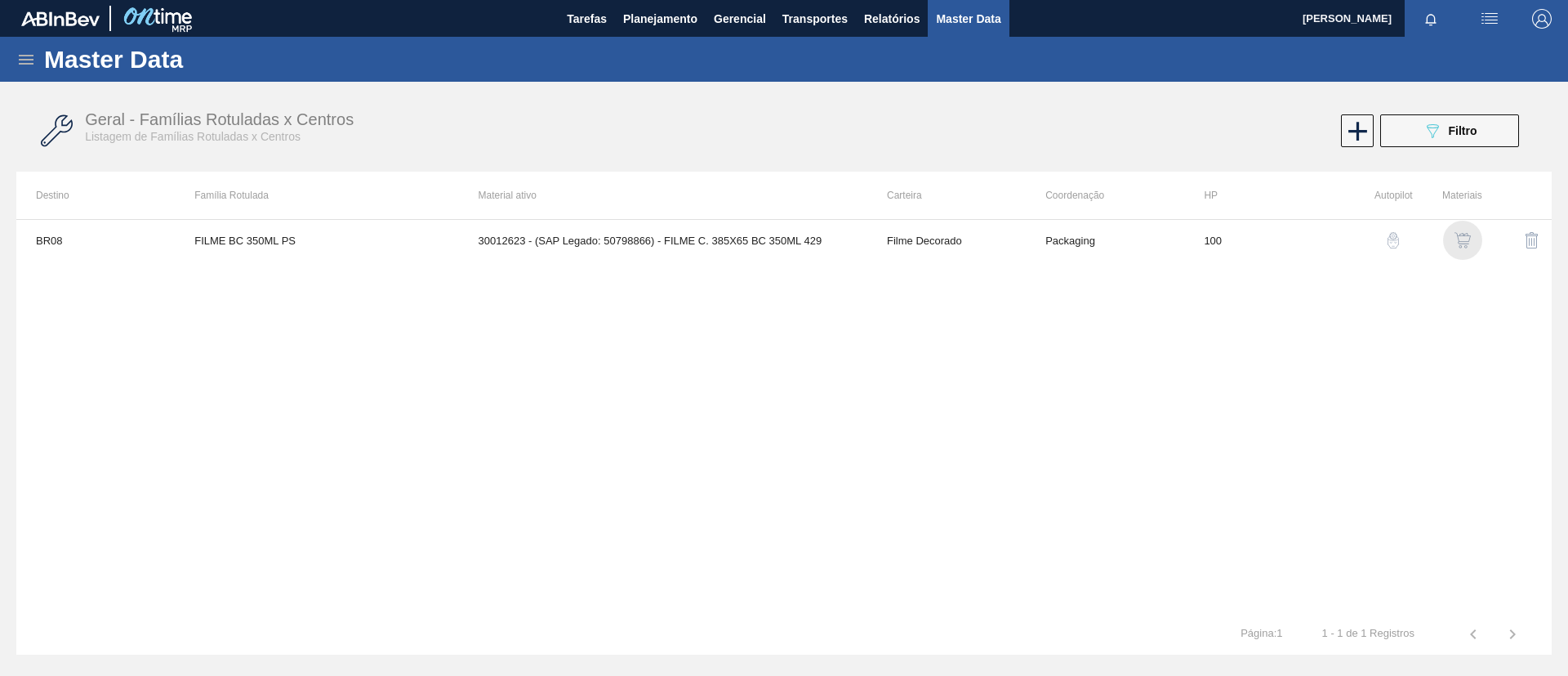
click at [1463, 243] on img "button" at bounding box center [1462, 240] width 16 height 16
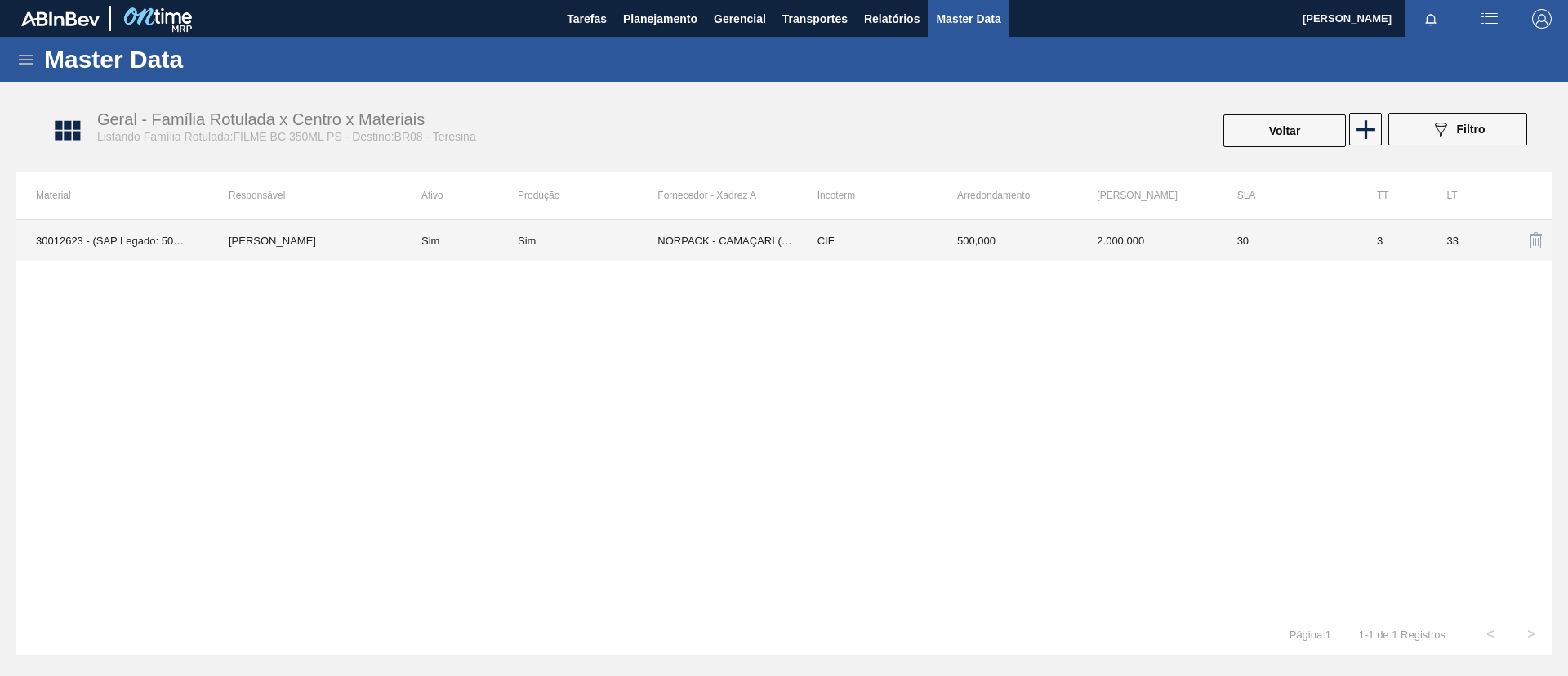
click at [757, 257] on td "NORPACK - CAMAÇARI (BA)" at bounding box center [727, 240] width 140 height 41
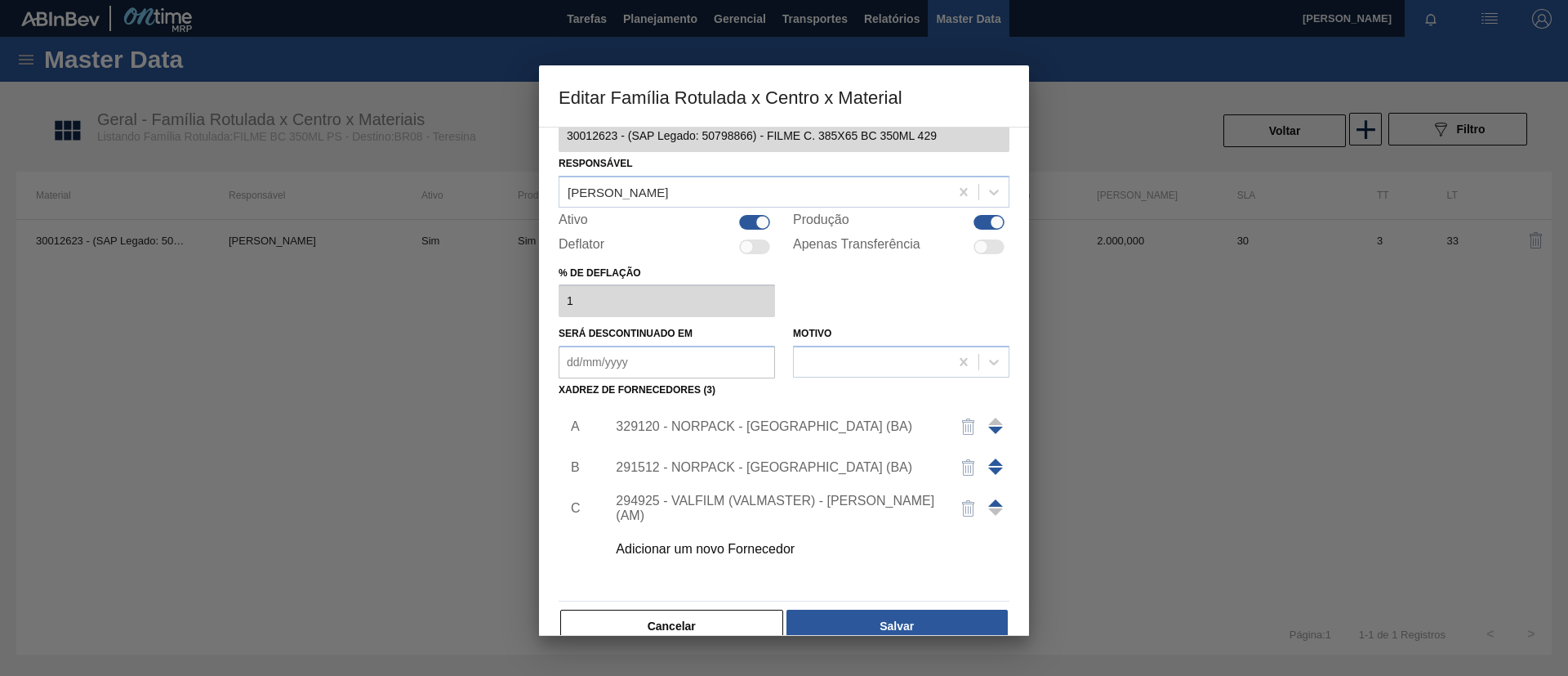
scroll to position [61, 0]
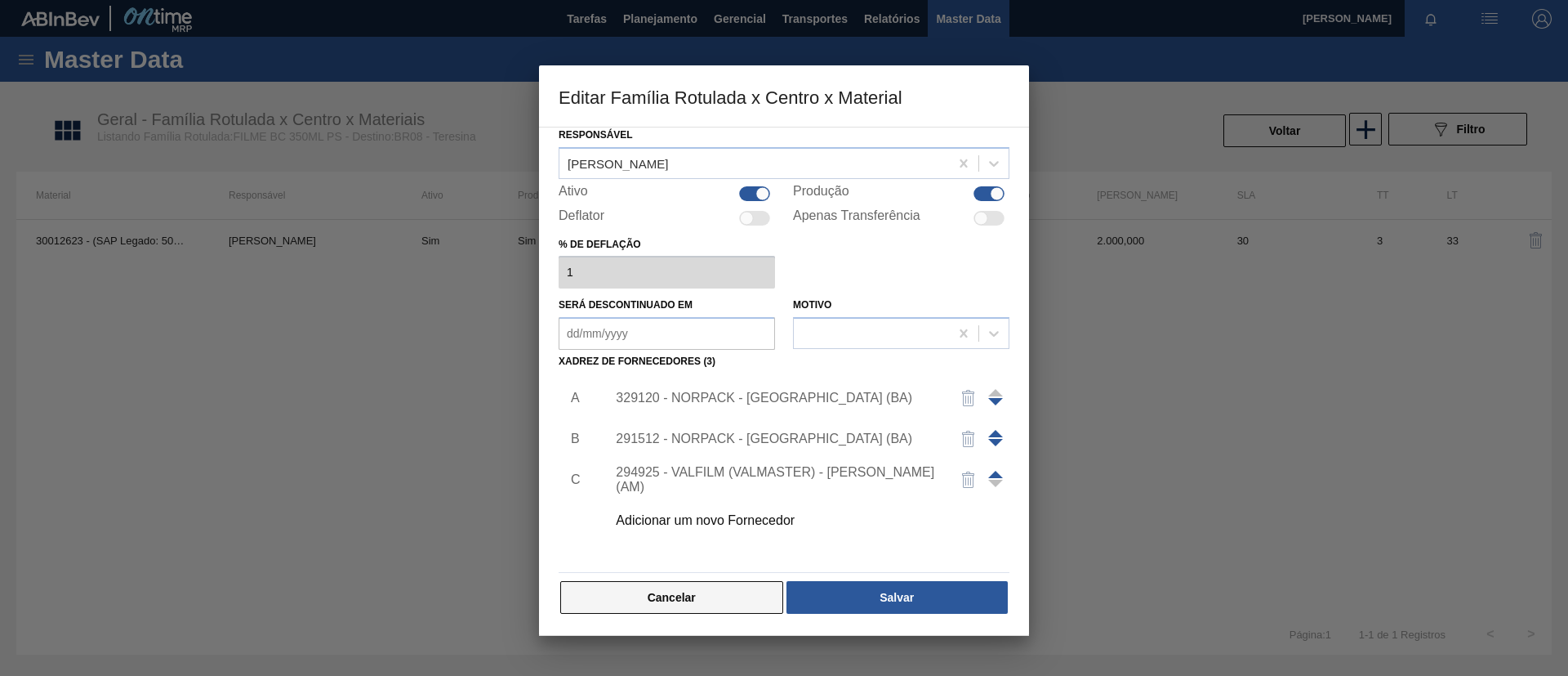
click at [726, 594] on button "Cancelar" at bounding box center [671, 597] width 223 height 33
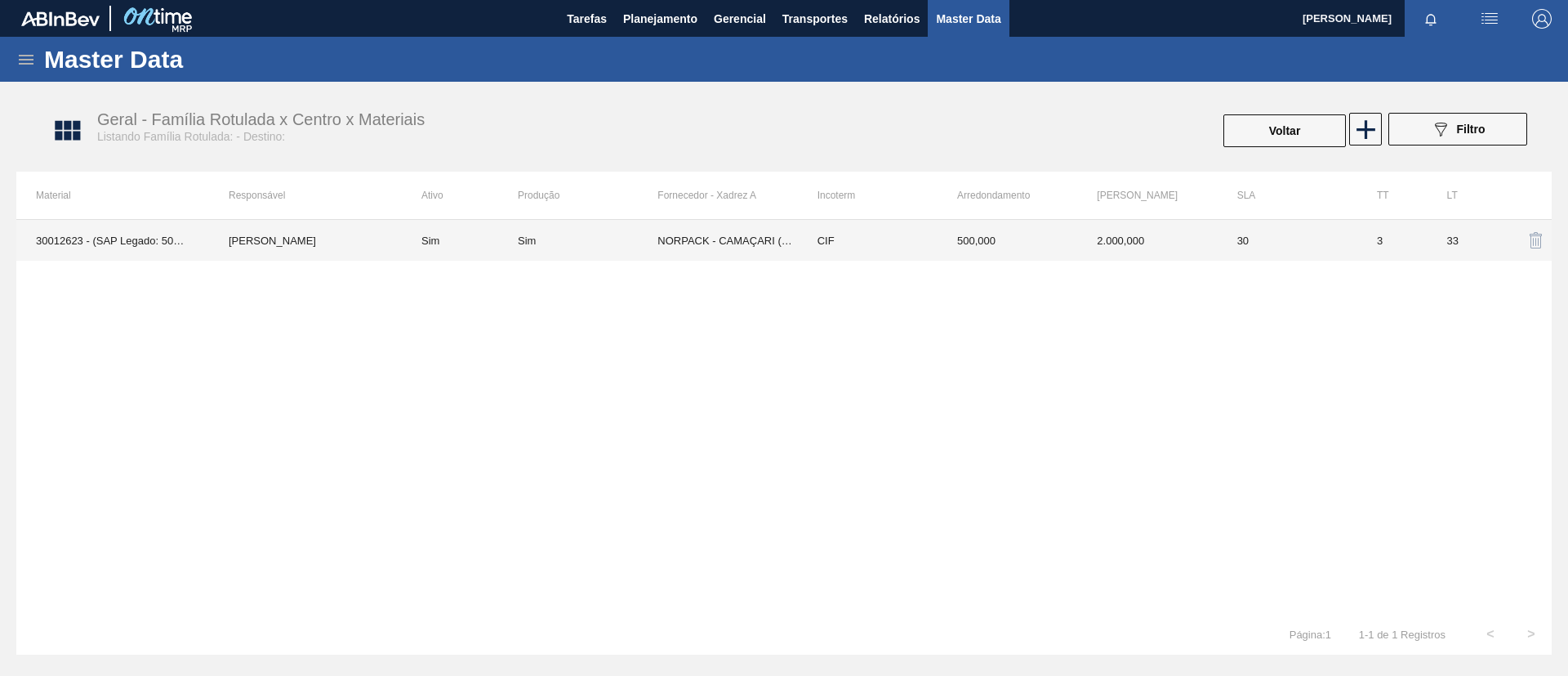
click at [1404, 233] on td "3" at bounding box center [1392, 240] width 70 height 41
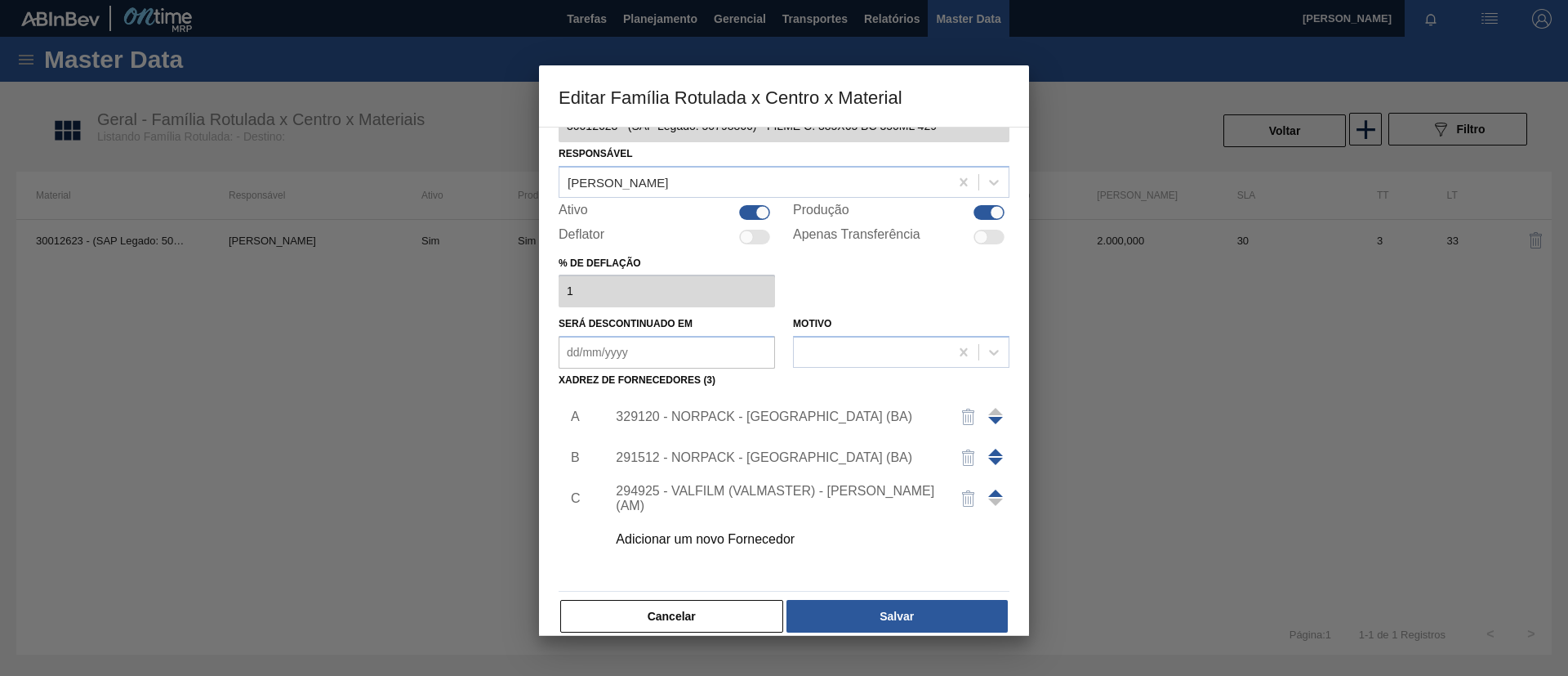
scroll to position [61, 0]
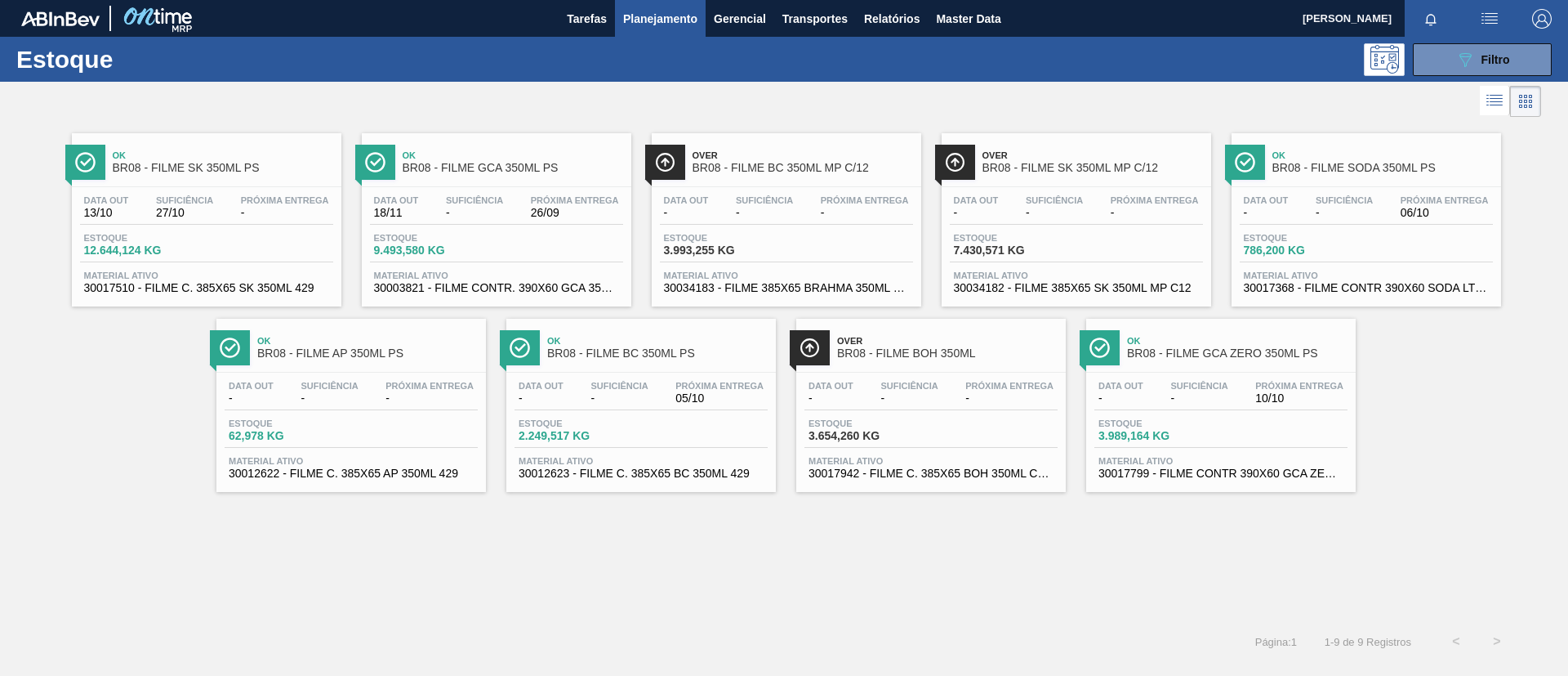
click at [984, 349] on span "BR08 - FILME BOH 350ML" at bounding box center [946, 354] width 220 height 13
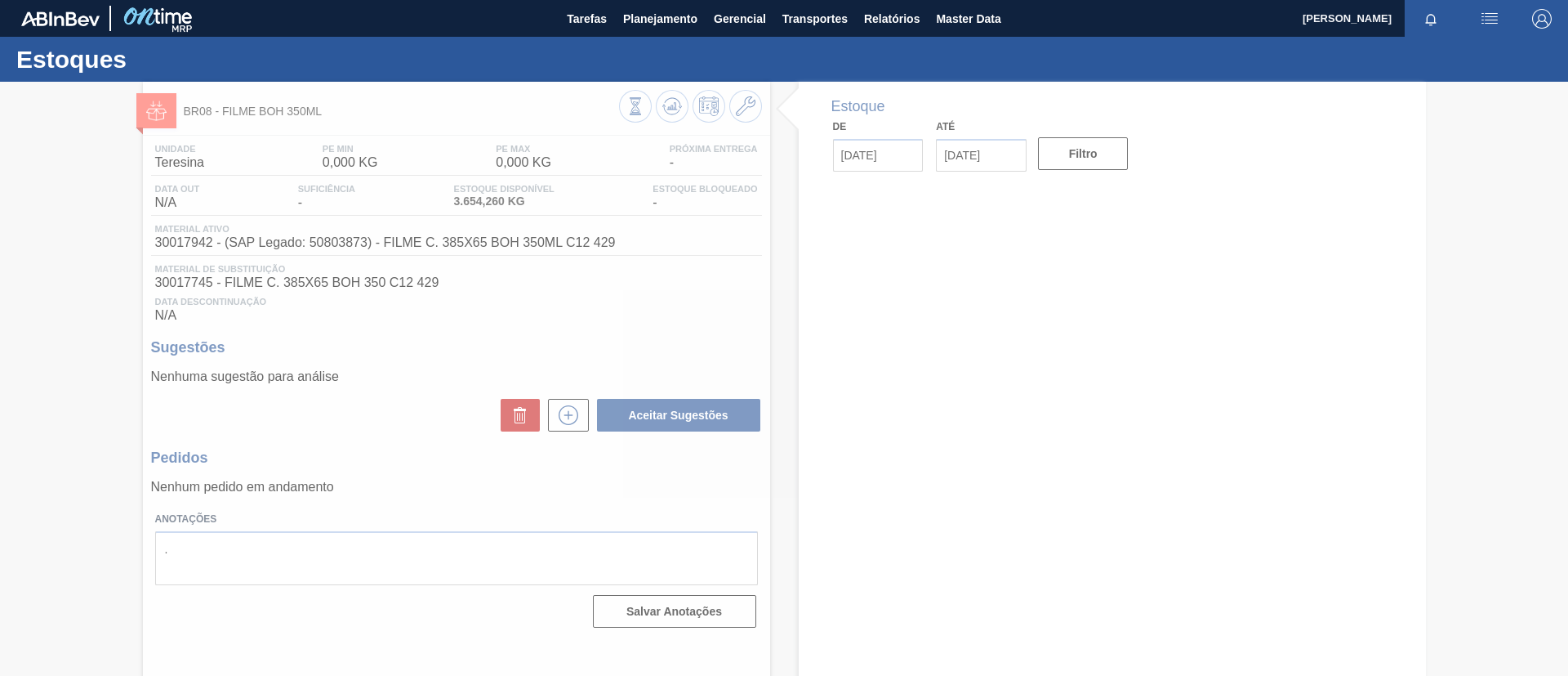
click at [741, 108] on div at bounding box center [784, 379] width 1568 height 594
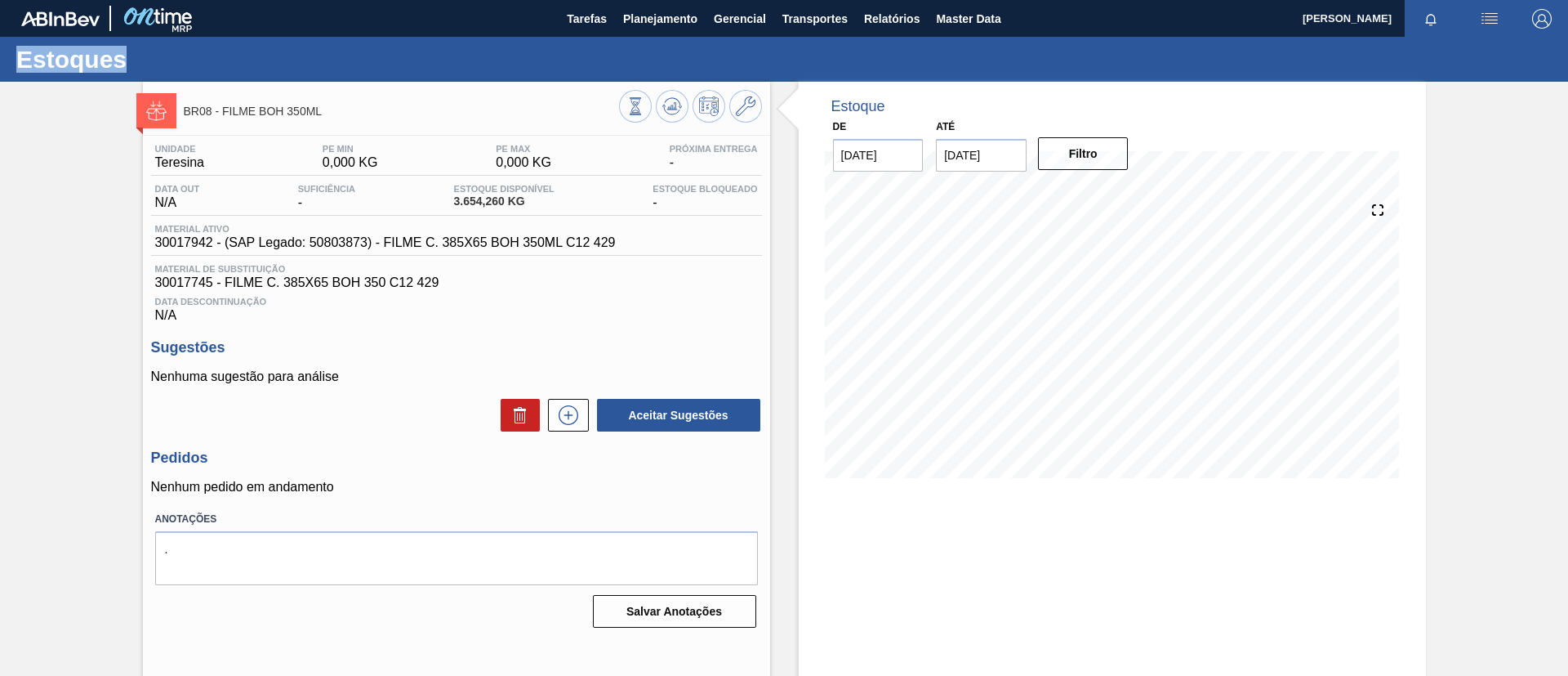
click at [741, 108] on icon at bounding box center [745, 105] width 19 height 19
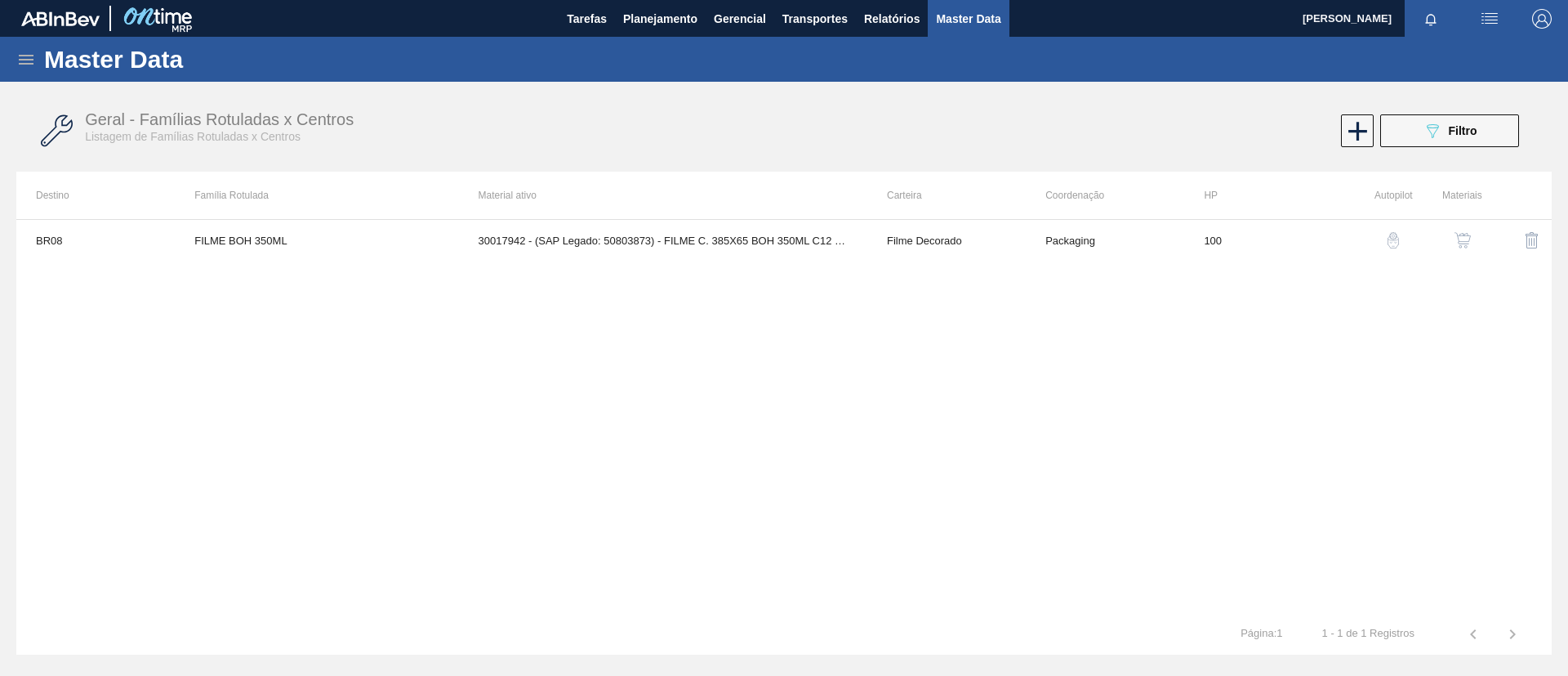
click at [1455, 239] on img "button" at bounding box center [1462, 240] width 16 height 16
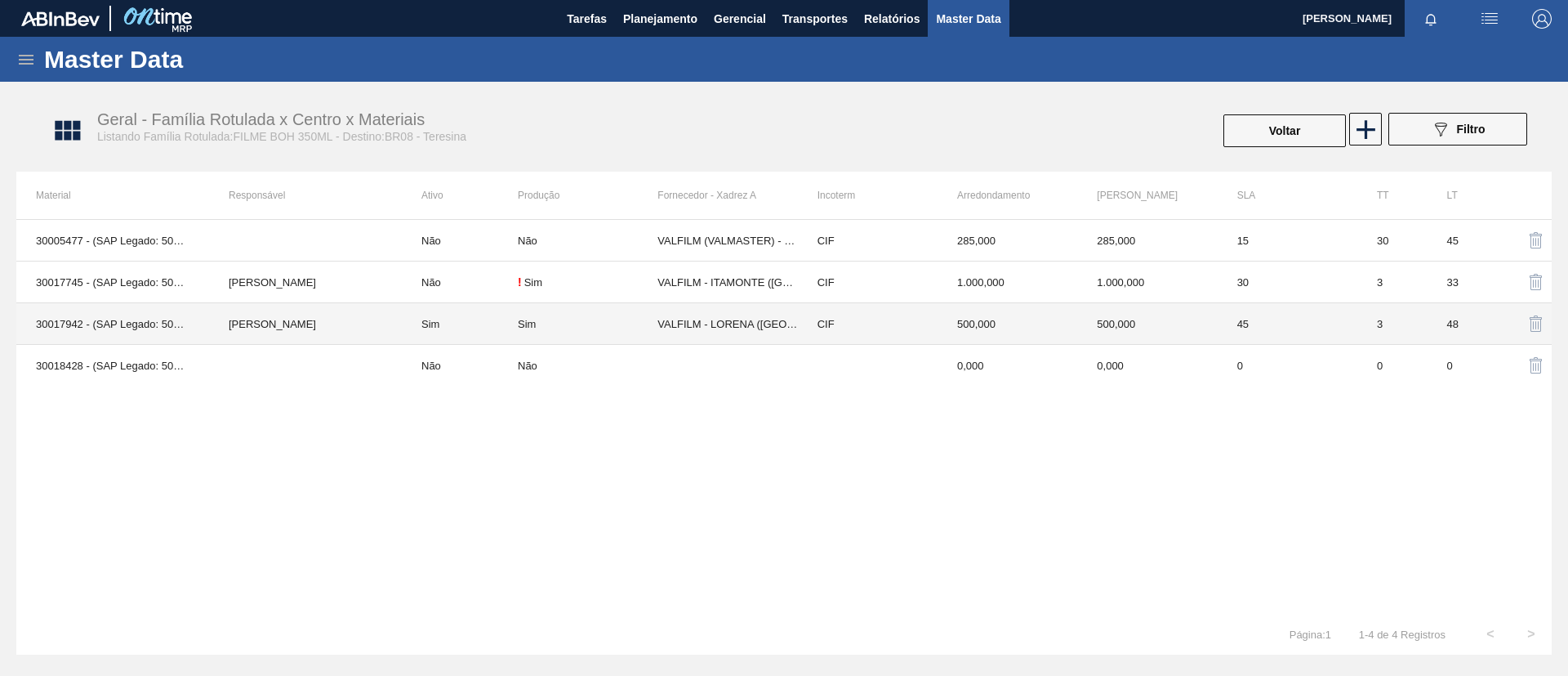
click at [357, 308] on td "[PERSON_NAME]" at bounding box center [305, 323] width 193 height 41
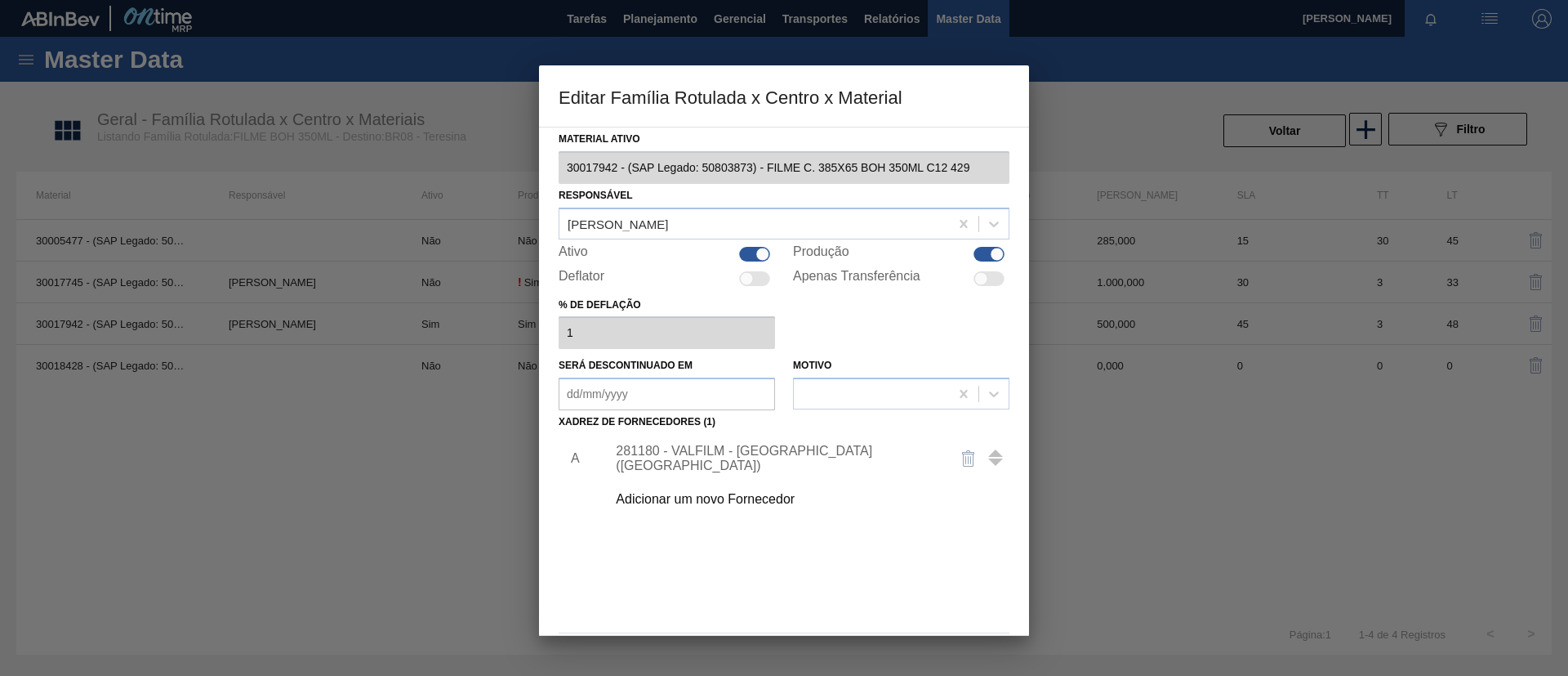
click at [763, 489] on div "Adicionar um novo Fornecedor" at bounding box center [803, 499] width 412 height 41
click at [746, 495] on div "Adicionar um novo Fornecedor" at bounding box center [776, 499] width 321 height 14
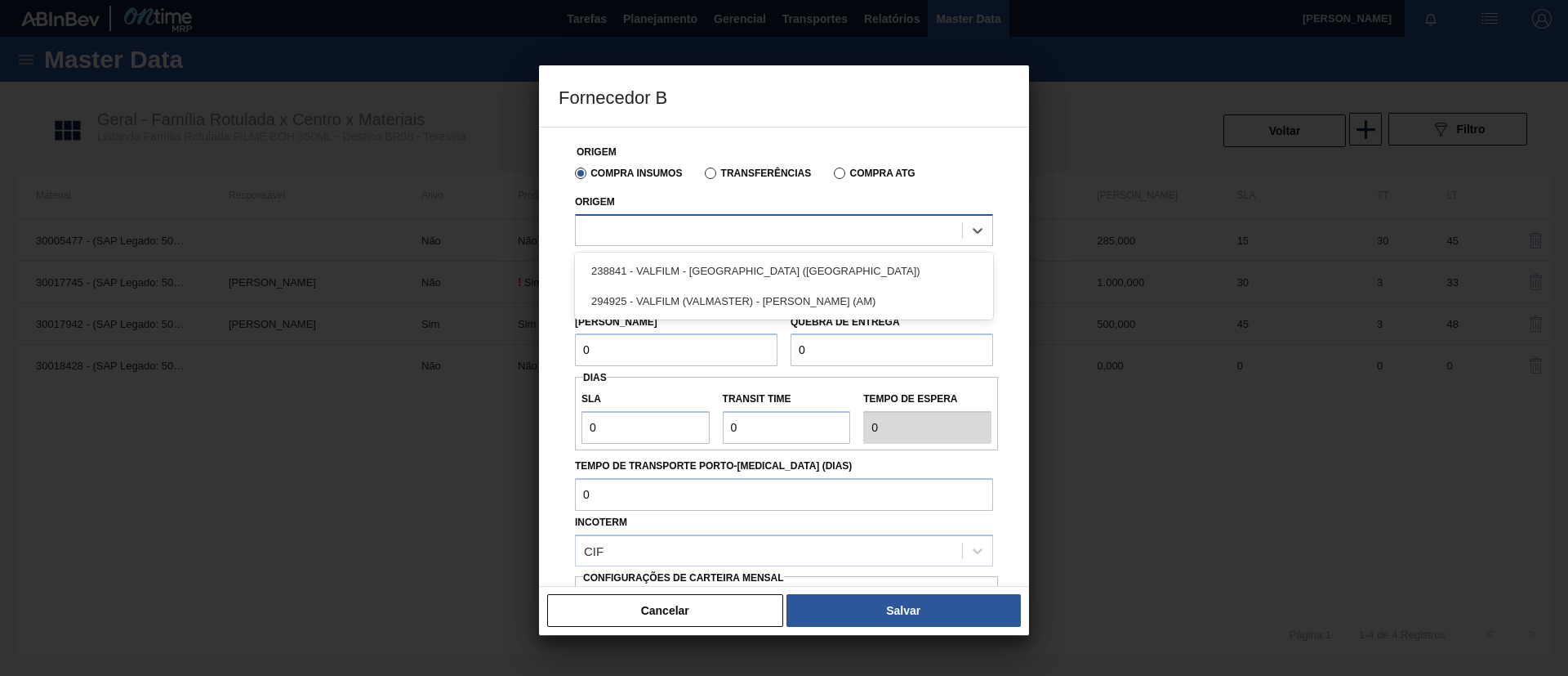
click at [756, 238] on div at bounding box center [769, 230] width 386 height 24
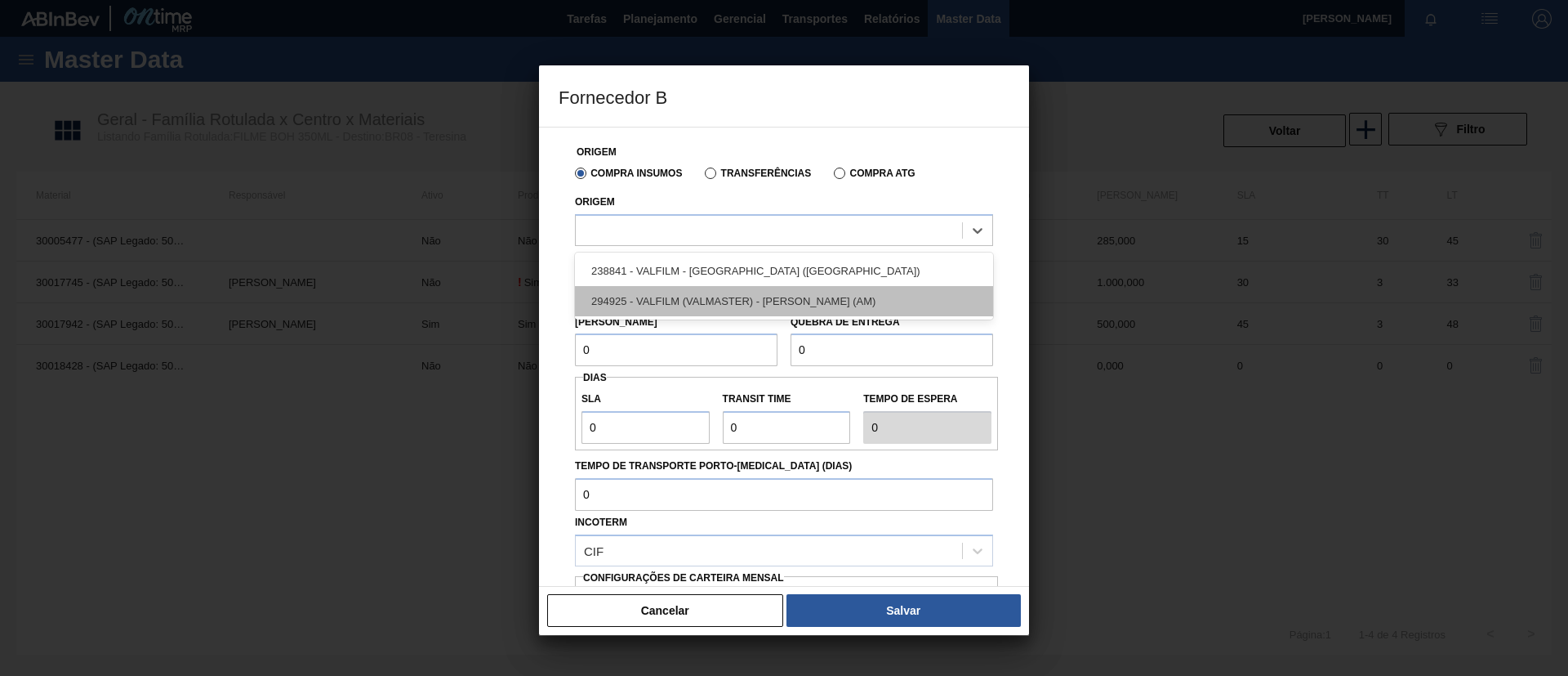
click at [770, 299] on div "294925 - VALFILM (VALMASTER) - MANAUS (AM)" at bounding box center [784, 301] width 418 height 30
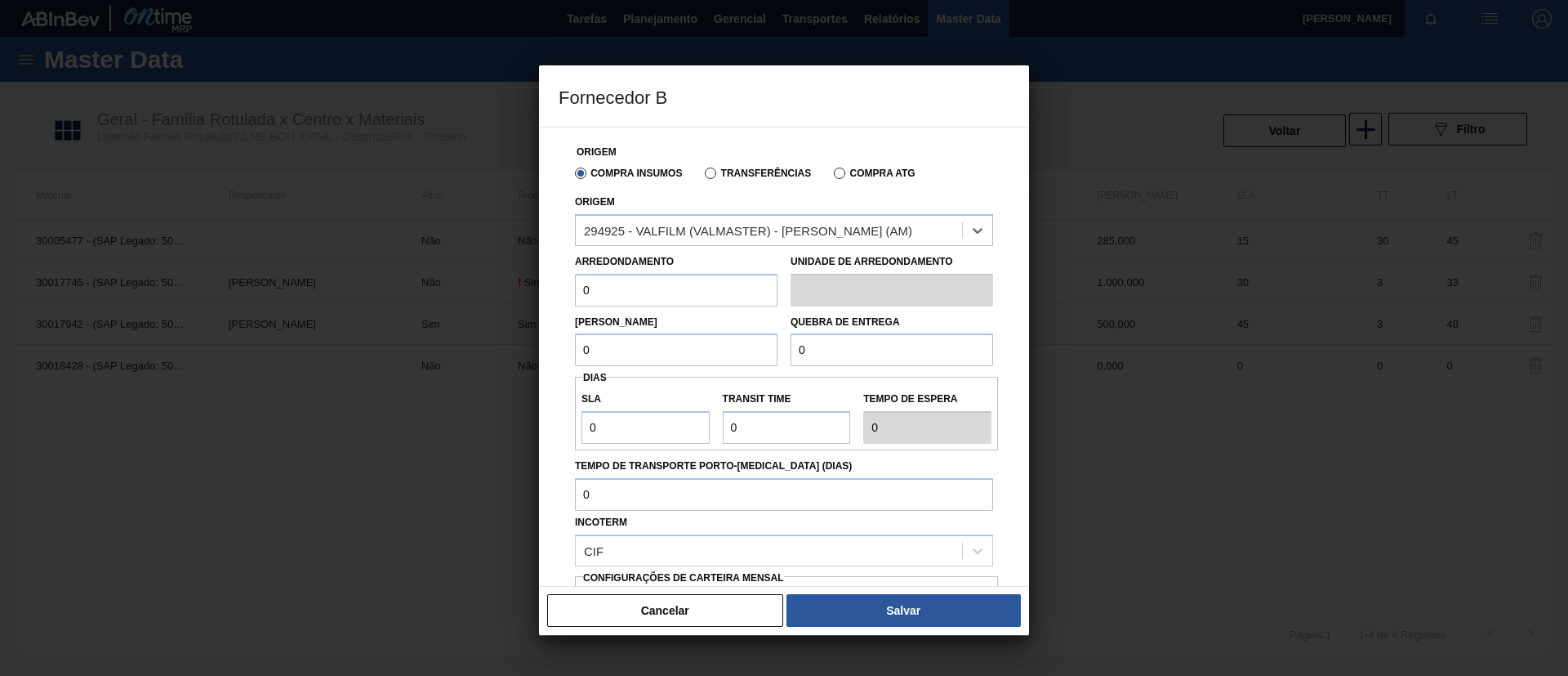
drag, startPoint x: 667, startPoint y: 289, endPoint x: 562, endPoint y: 284, distance: 105.1
click at [562, 284] on div "Origem Compra Insumos Transferências Compra ATG Origem option 294925 - VALFILM …" at bounding box center [784, 423] width 450 height 591
drag, startPoint x: 608, startPoint y: 286, endPoint x: 553, endPoint y: 293, distance: 55.4
click at [553, 293] on div "Origem Compra Insumos Transferências Compra ATG Origem 294925 - VALFILM (VALMAS…" at bounding box center [784, 356] width 490 height 460
type input "500"
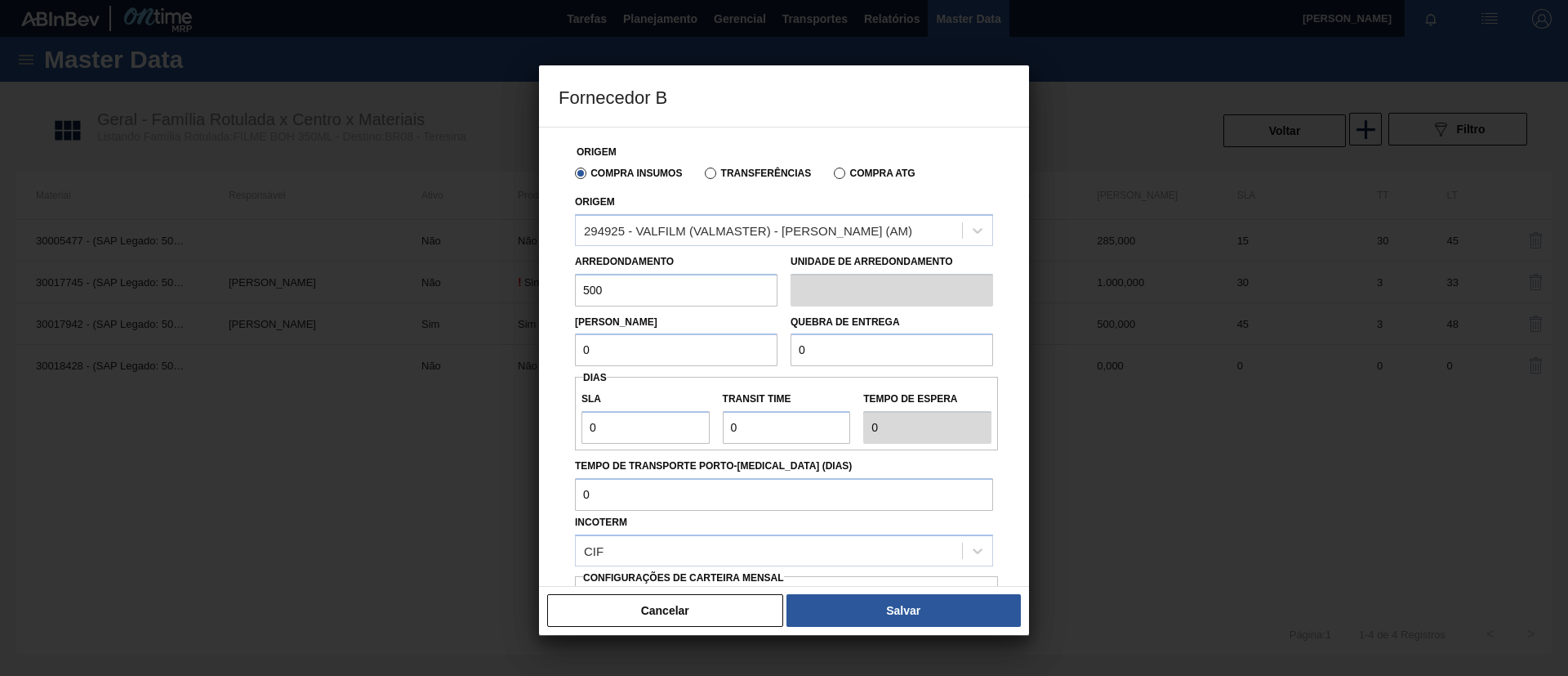
drag, startPoint x: 636, startPoint y: 360, endPoint x: 465, endPoint y: 361, distance: 171.0
click at [465, 361] on div "Fornecedor B Origem Compra Insumos Transferências Compra ATG Origem 294925 - VA…" at bounding box center [784, 338] width 1568 height 676
paste input "50"
type input "500"
drag, startPoint x: 837, startPoint y: 350, endPoint x: 657, endPoint y: 350, distance: 180.0
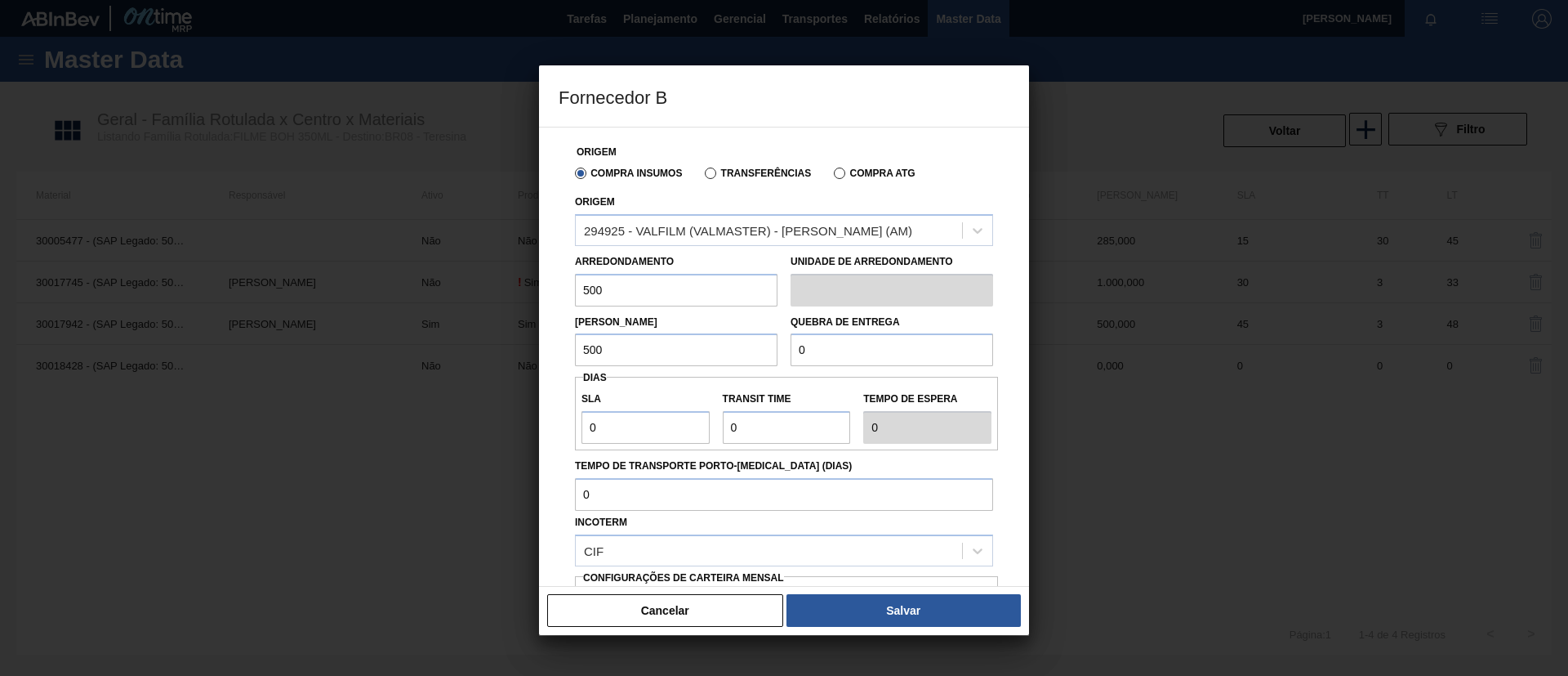
click at [657, 350] on div "Lote Mínimo 500 Quebra de entrega 0" at bounding box center [784, 337] width 431 height 61
paste input ".500"
type input "12.500"
drag, startPoint x: 590, startPoint y: 434, endPoint x: 462, endPoint y: 433, distance: 128.0
click at [462, 433] on div "Fornecedor B Origem Compra Insumos Transferências Compra ATG Origem 294925 - VA…" at bounding box center [784, 338] width 1568 height 676
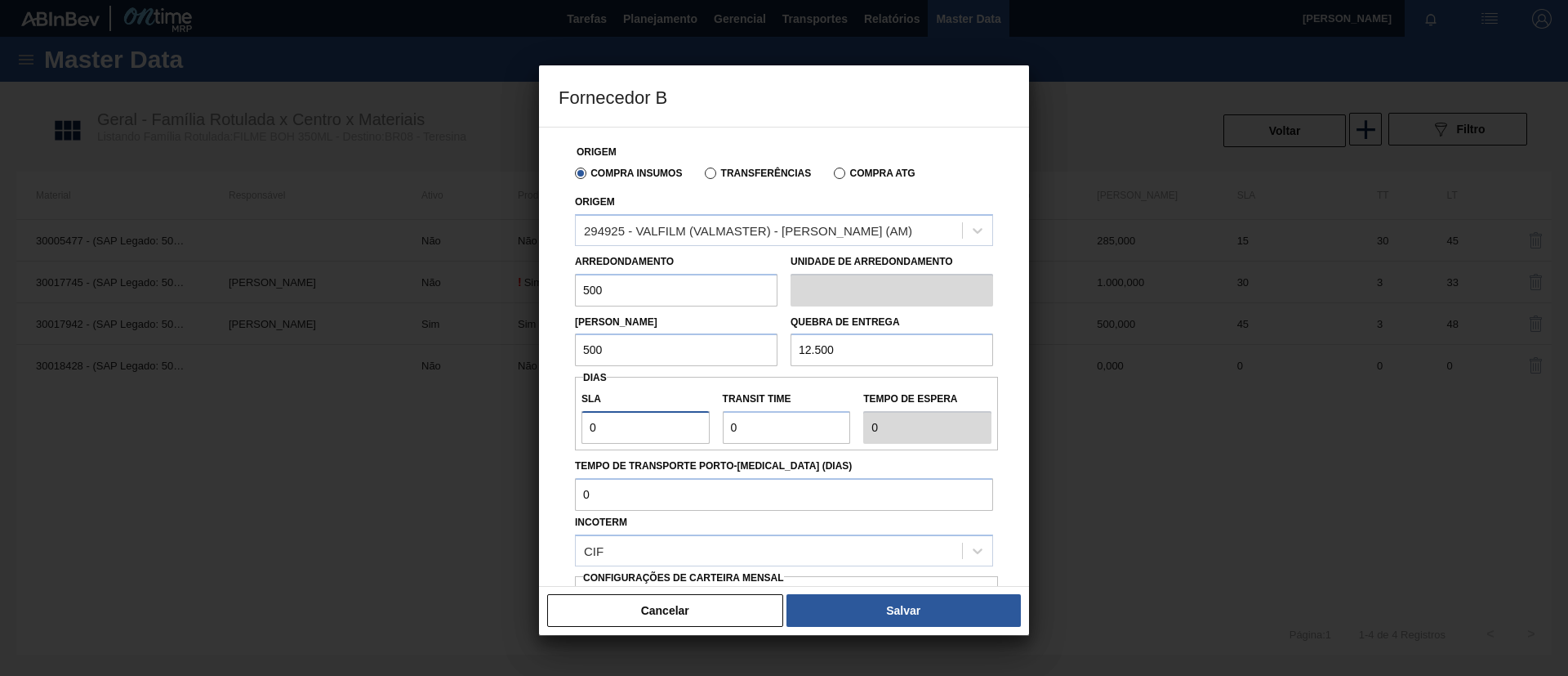
type input "3"
type input "30"
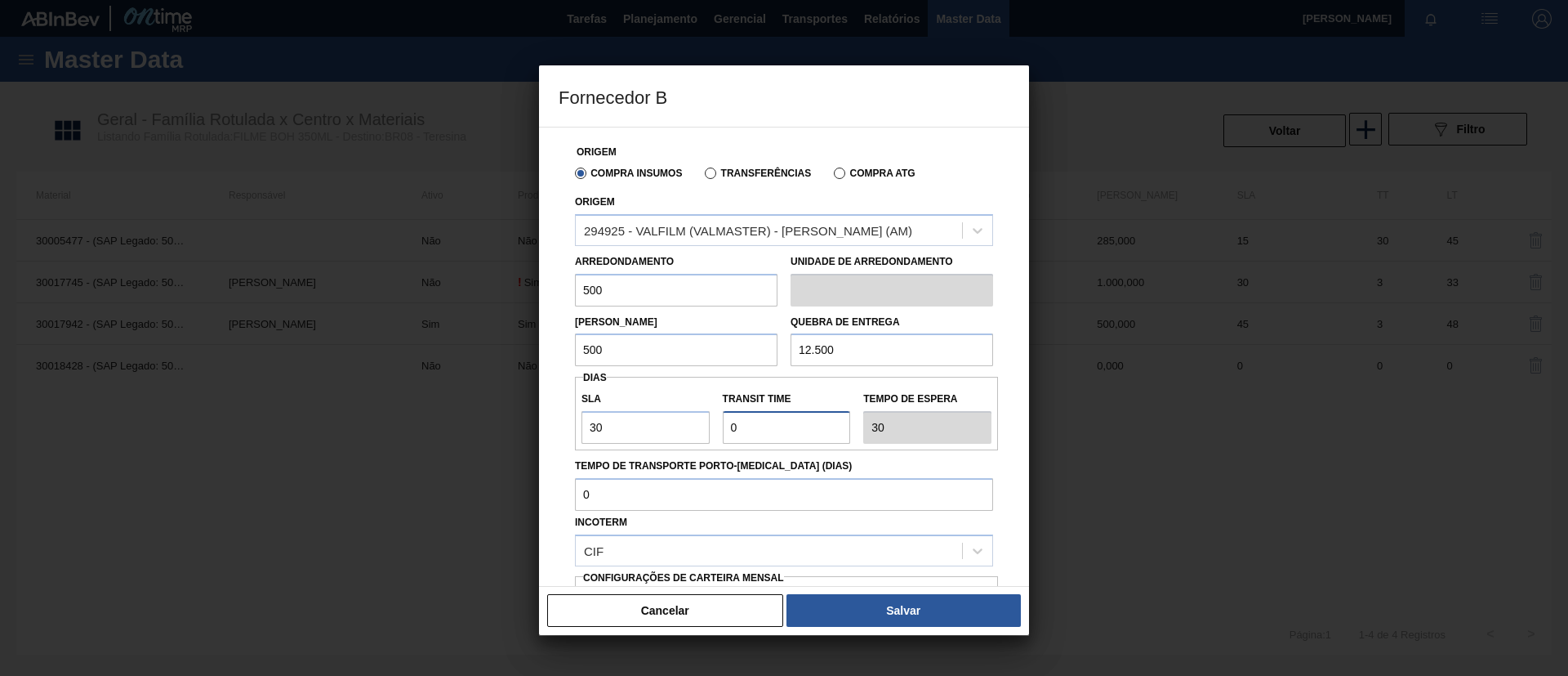
drag, startPoint x: 735, startPoint y: 420, endPoint x: 615, endPoint y: 435, distance: 120.9
click at [615, 435] on div "SLA 30 Transit Time Tempo de espera 30" at bounding box center [787, 414] width 423 height 61
type input "3"
type input "33"
type input "30"
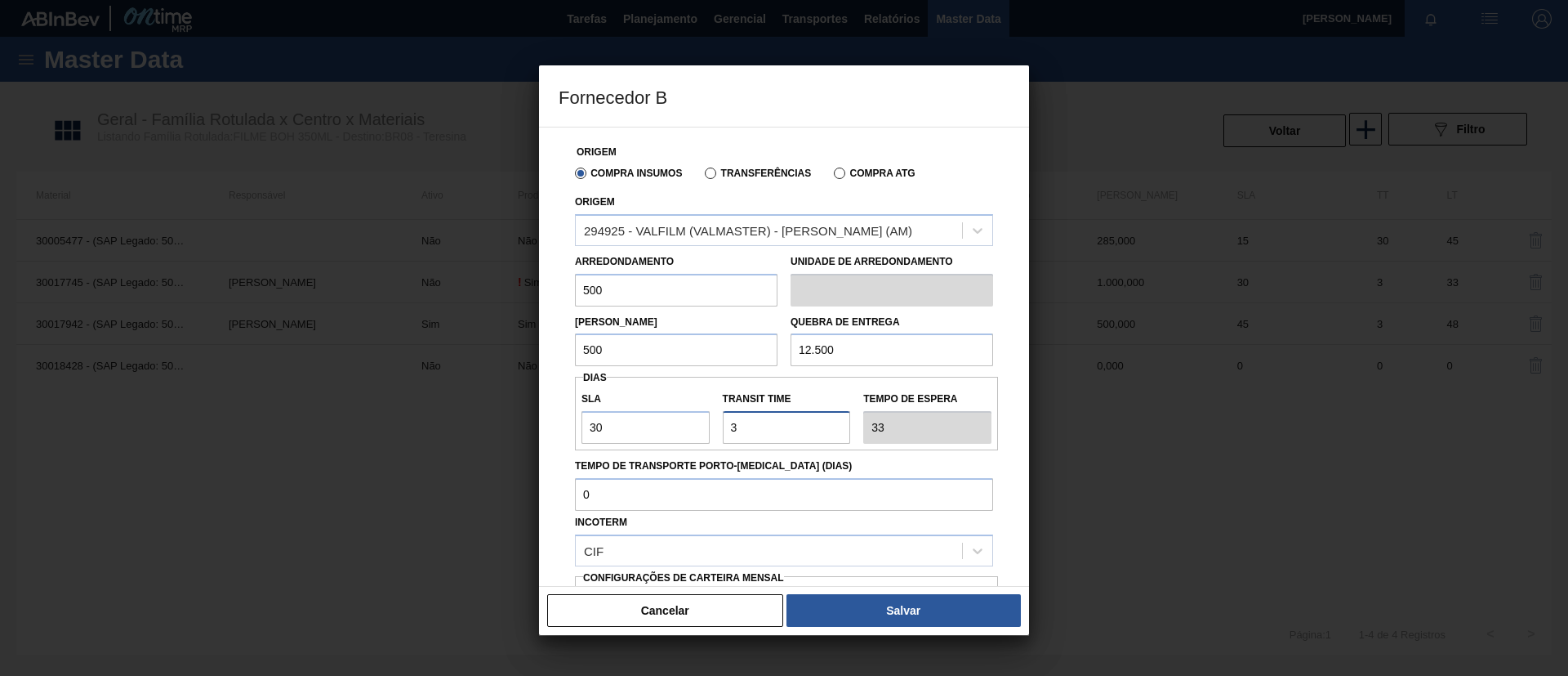
type input "60"
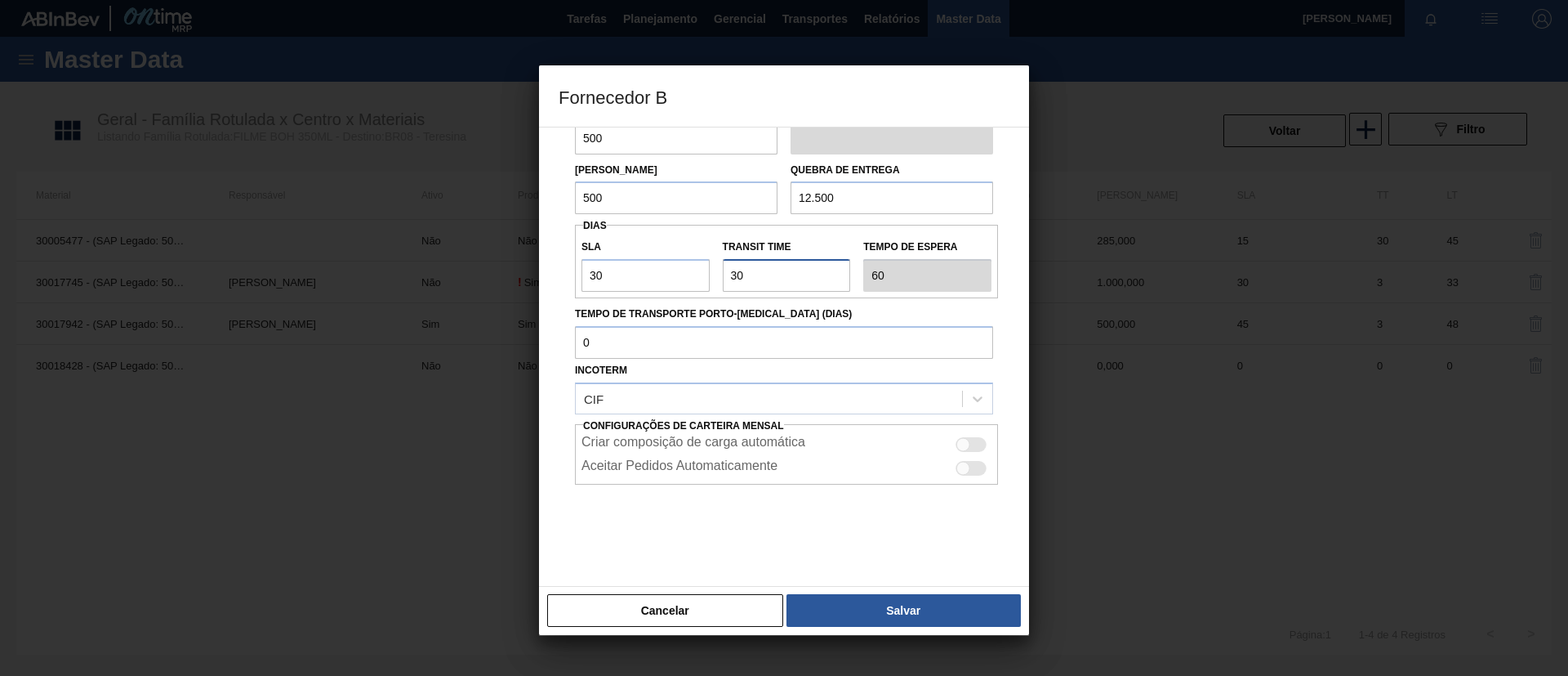
type input "30"
click at [910, 579] on div "Origem Compra Insumos Transferências Compra ATG Origem 294925 - VALFILM (VALMAS…" at bounding box center [784, 356] width 490 height 460
click at [913, 588] on div "Cancelar Salvar" at bounding box center [784, 610] width 490 height 49
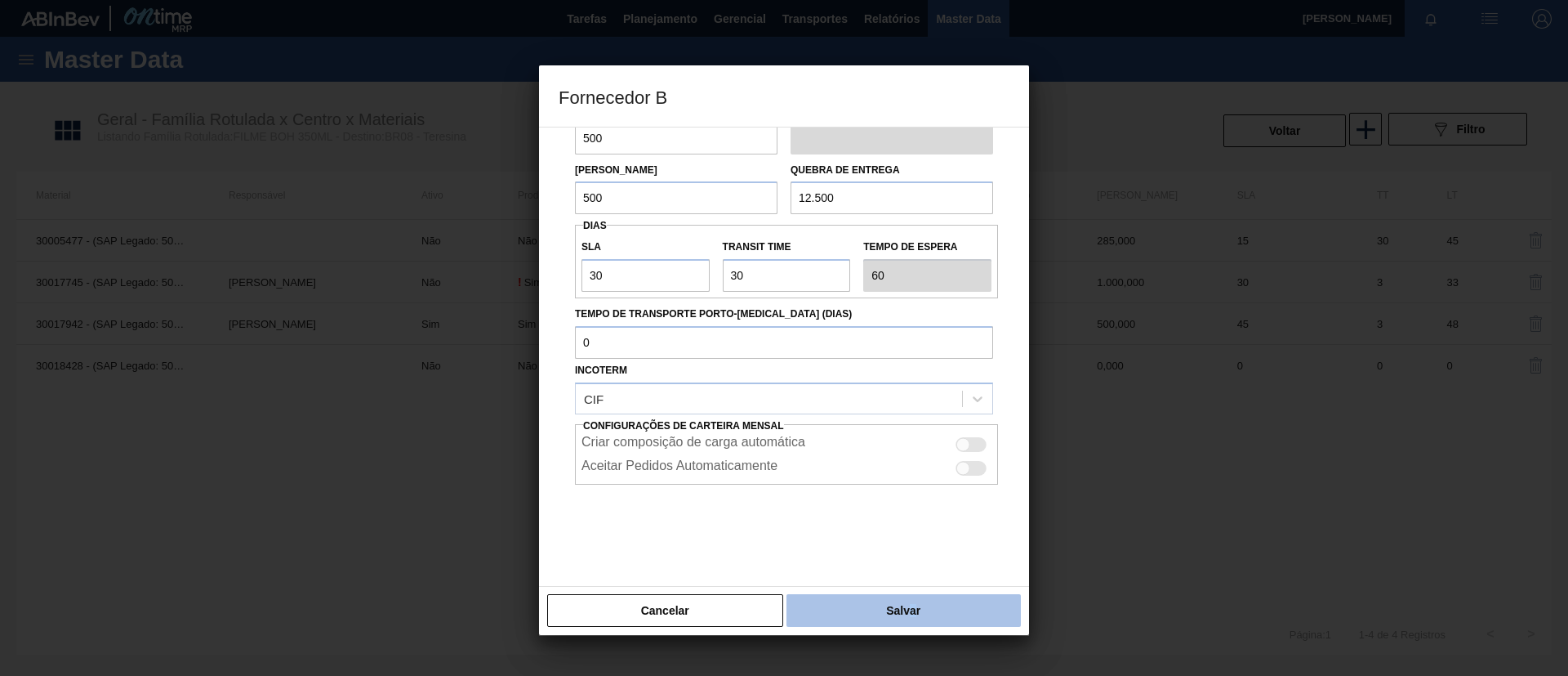
click at [922, 612] on button "Salvar" at bounding box center [903, 610] width 234 height 33
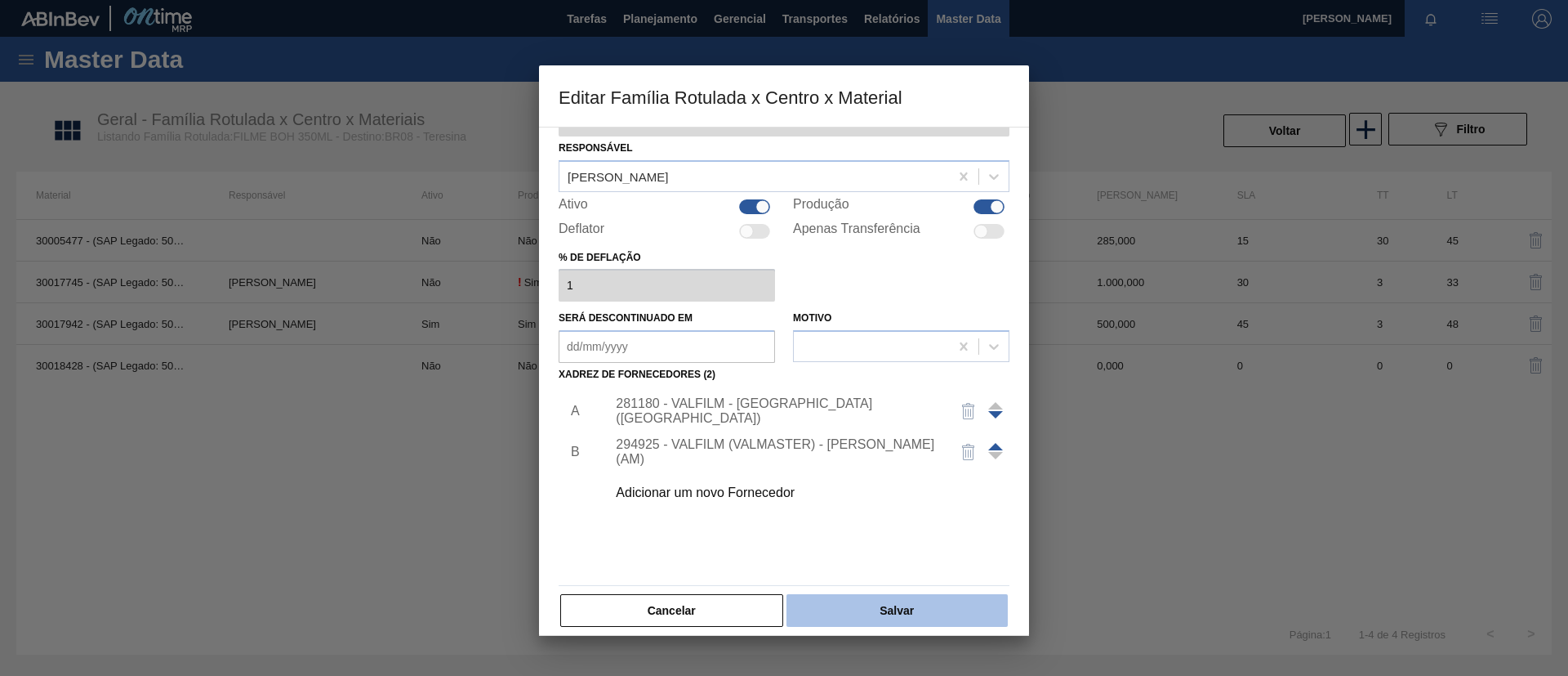
scroll to position [61, 0]
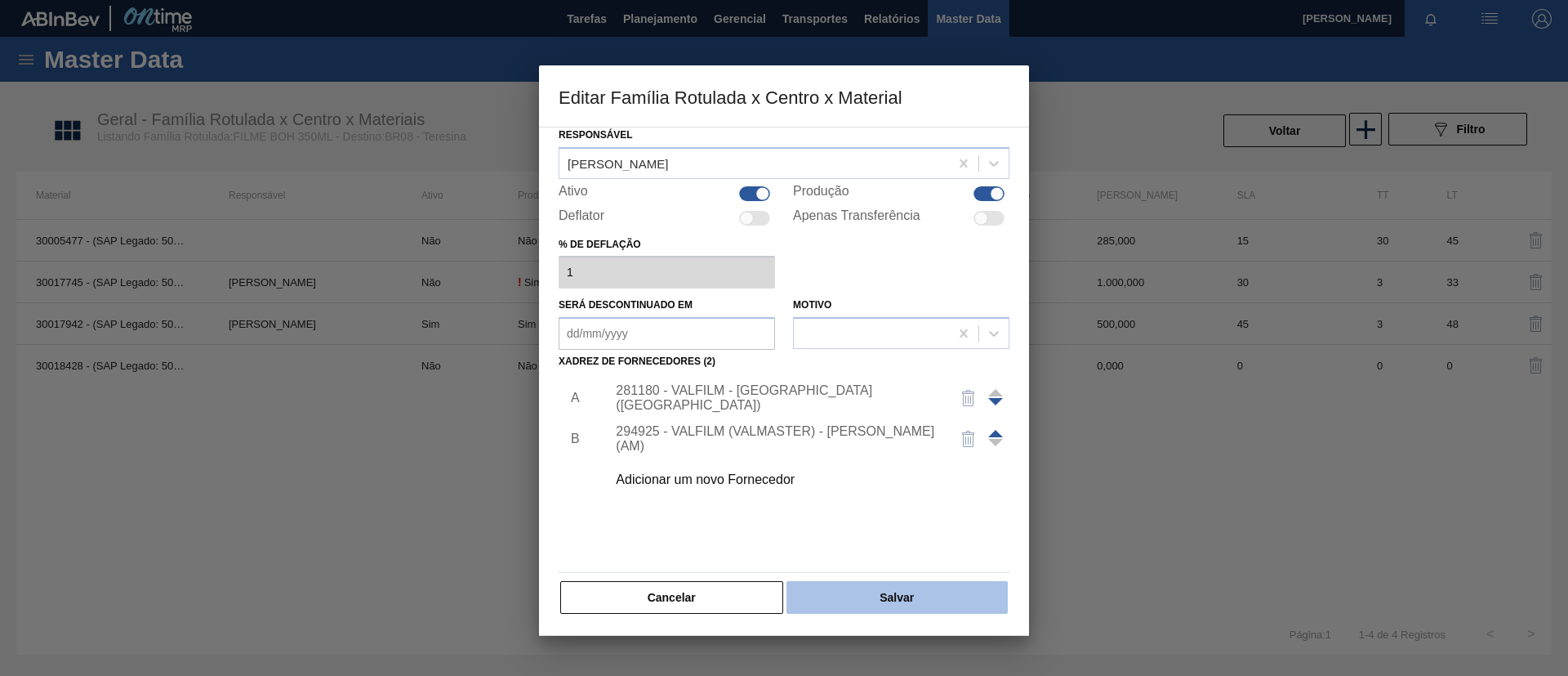
click at [892, 590] on button "Salvar" at bounding box center [897, 597] width 221 height 33
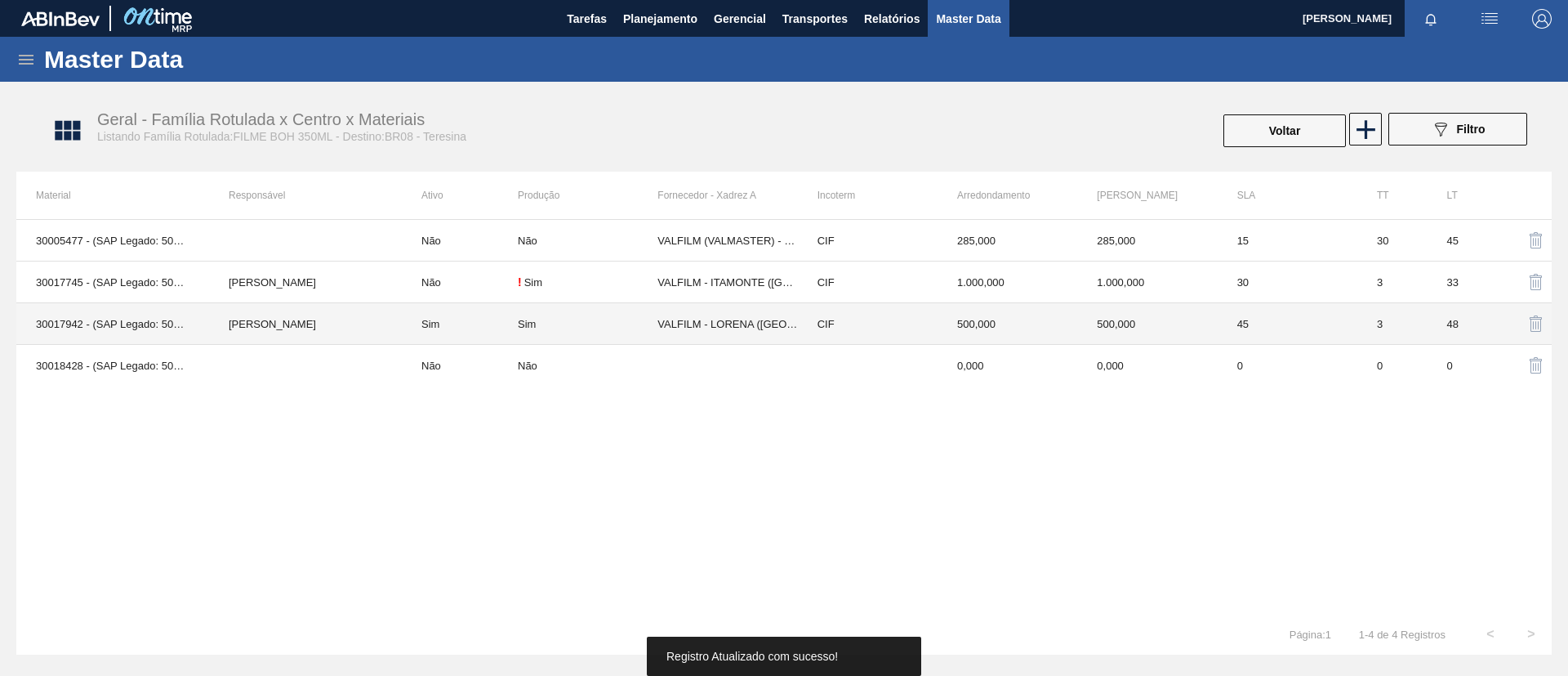
click at [331, 316] on td "[PERSON_NAME]" at bounding box center [305, 323] width 193 height 41
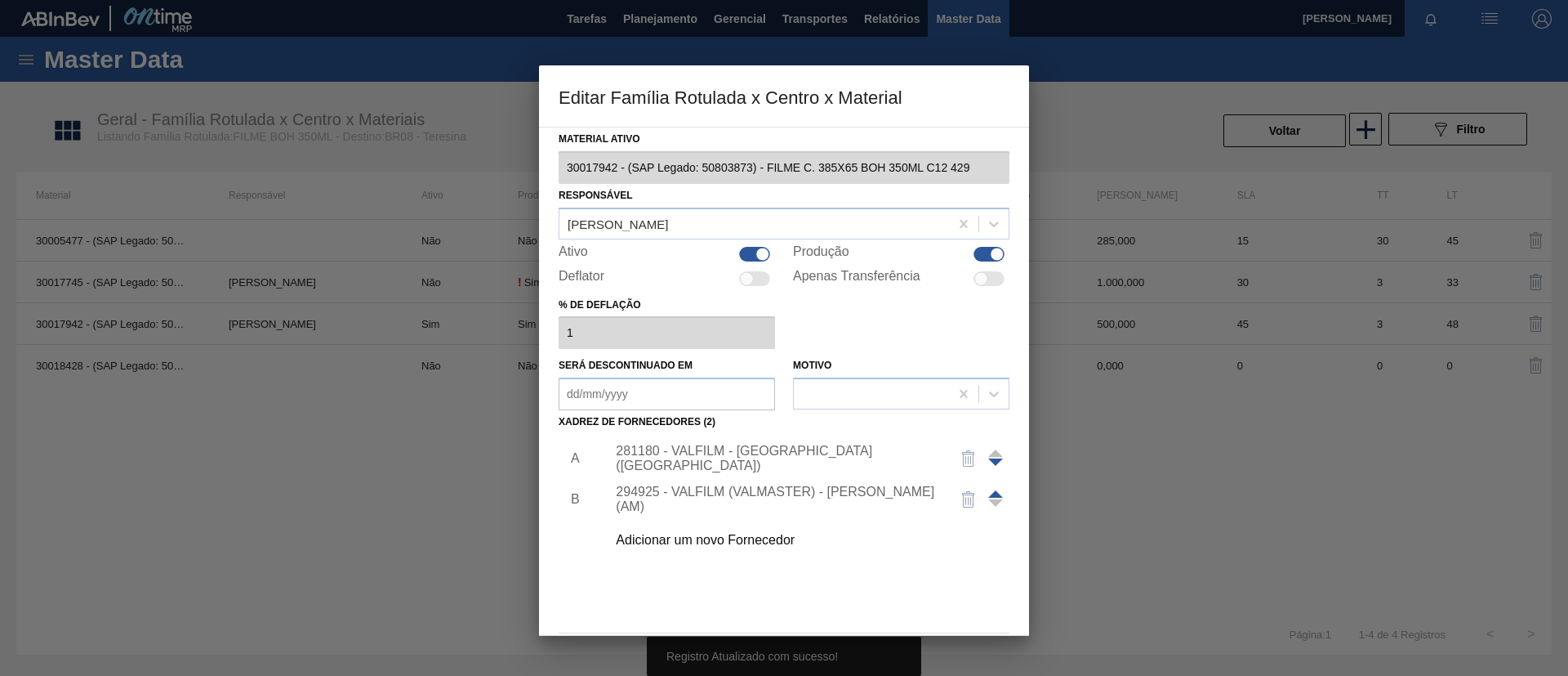
click at [996, 488] on div at bounding box center [995, 499] width 14 height 39
click at [996, 493] on span at bounding box center [995, 494] width 14 height 8
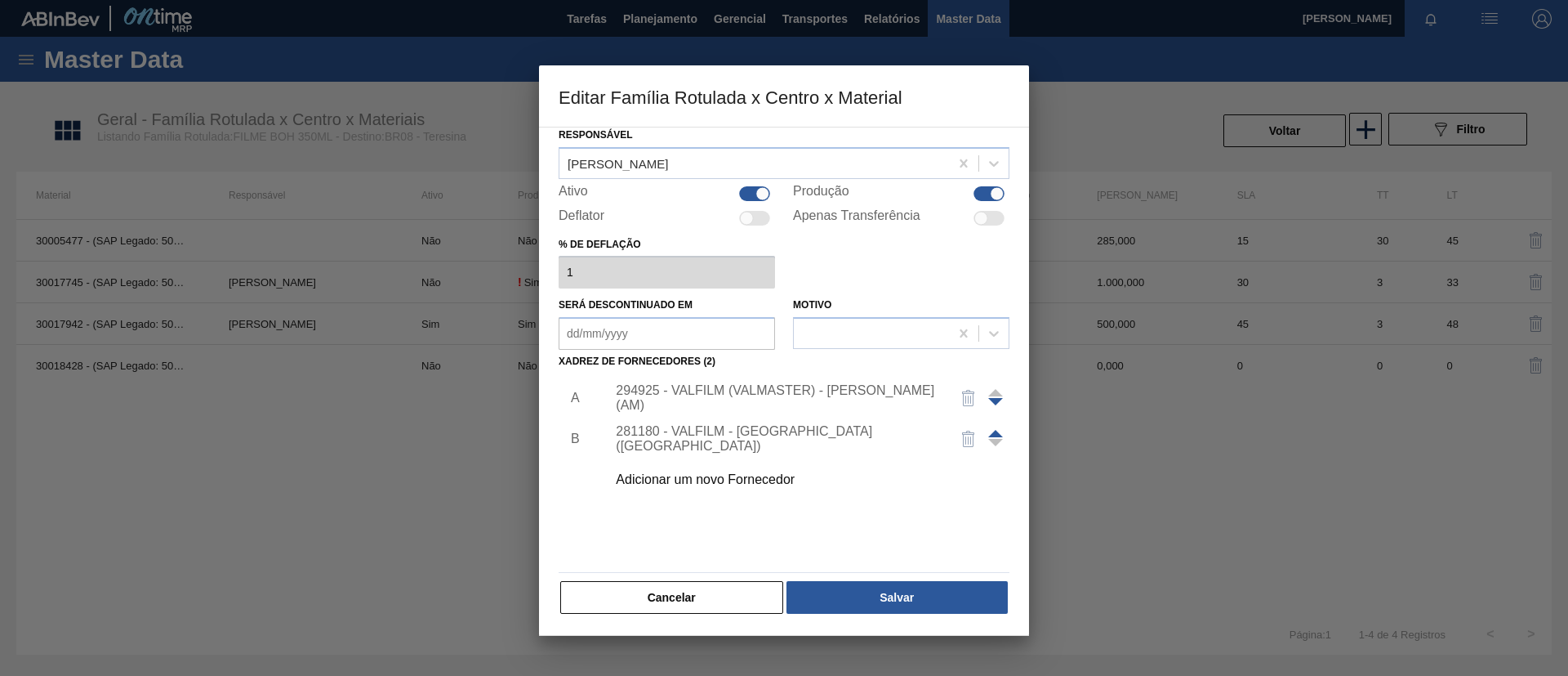
click at [896, 576] on div "Material ativo 30017942 - (SAP Legado: 50803873) - FILME C. 385X65 BOH 350ML C1…" at bounding box center [784, 341] width 450 height 549
click at [896, 586] on button "Salvar" at bounding box center [897, 597] width 221 height 33
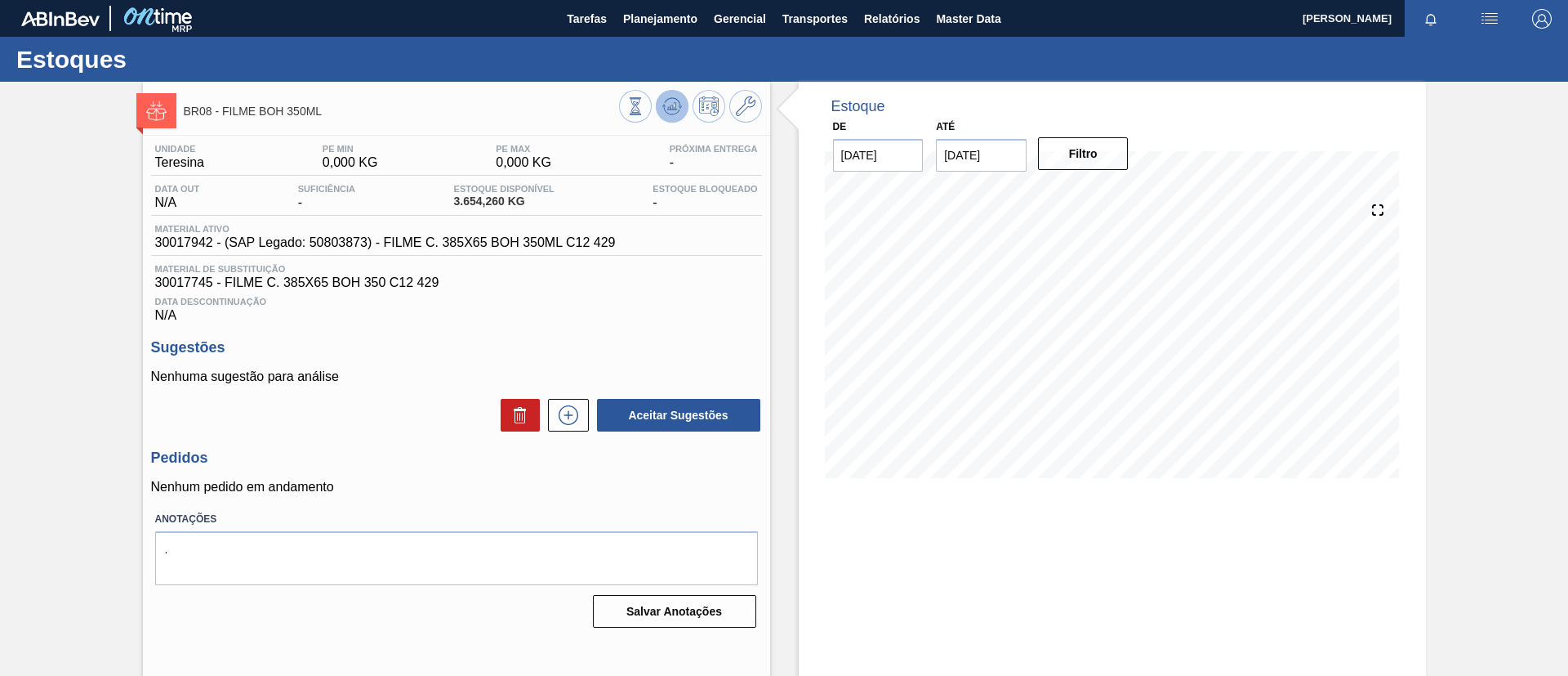
click at [670, 94] on button at bounding box center [672, 106] width 33 height 33
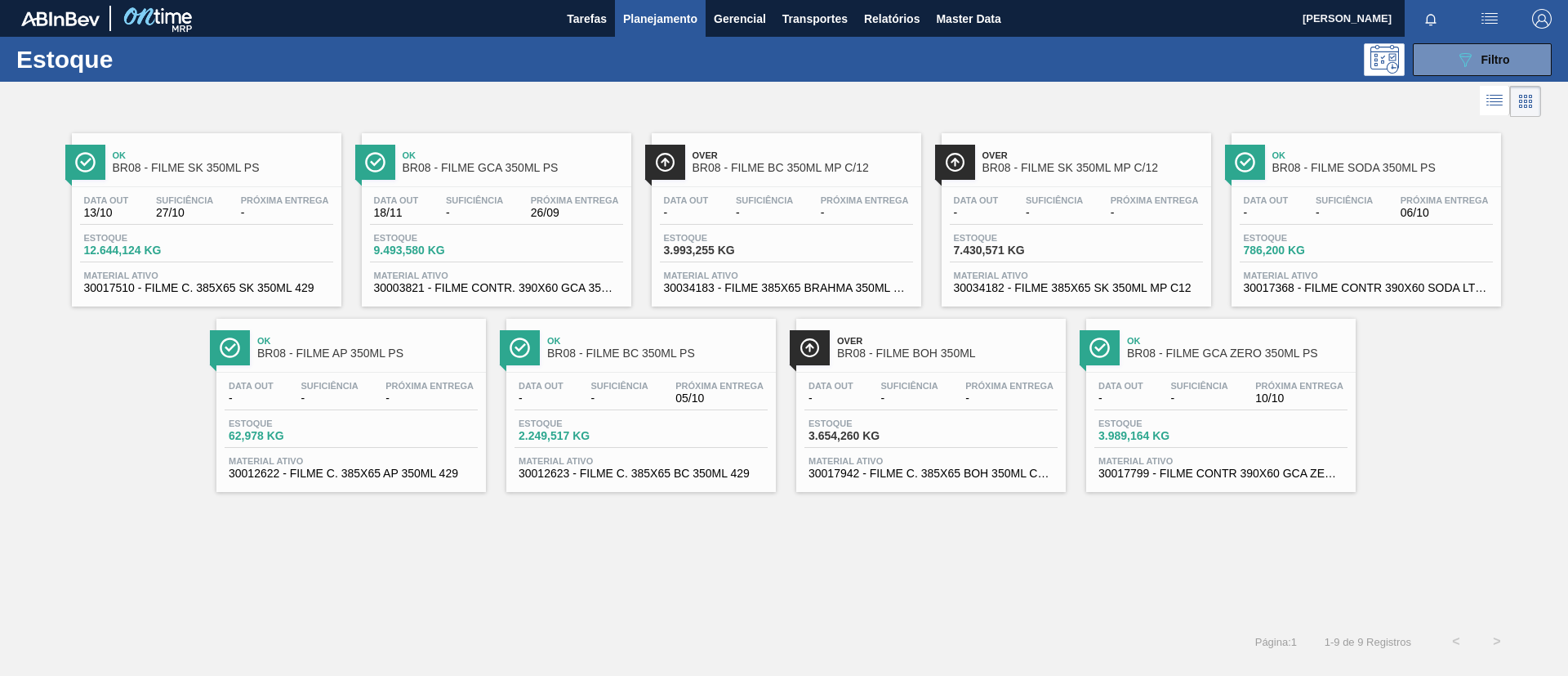
click at [1292, 348] on span "BR08 - FILME GCA ZERO 350ML PS" at bounding box center [1237, 354] width 220 height 13
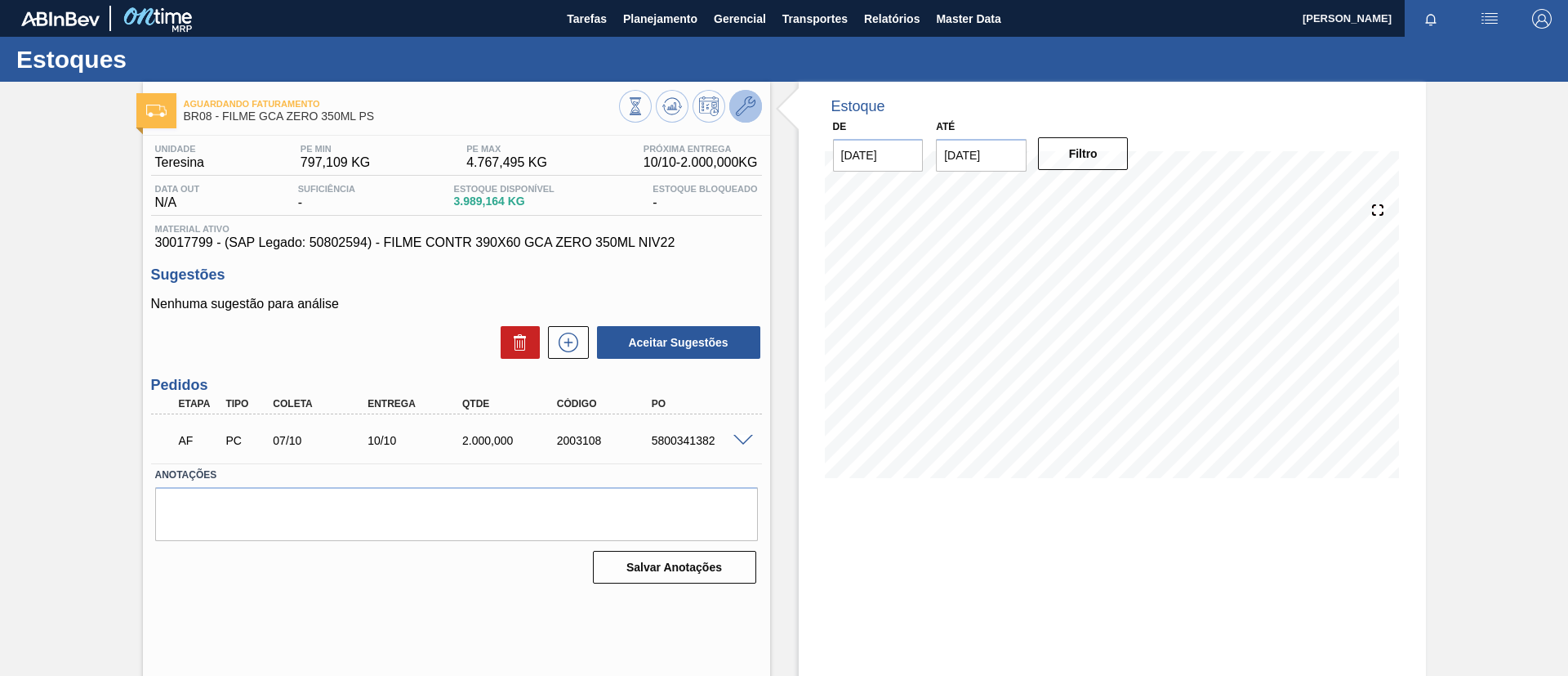
click at [738, 111] on icon at bounding box center [745, 105] width 19 height 19
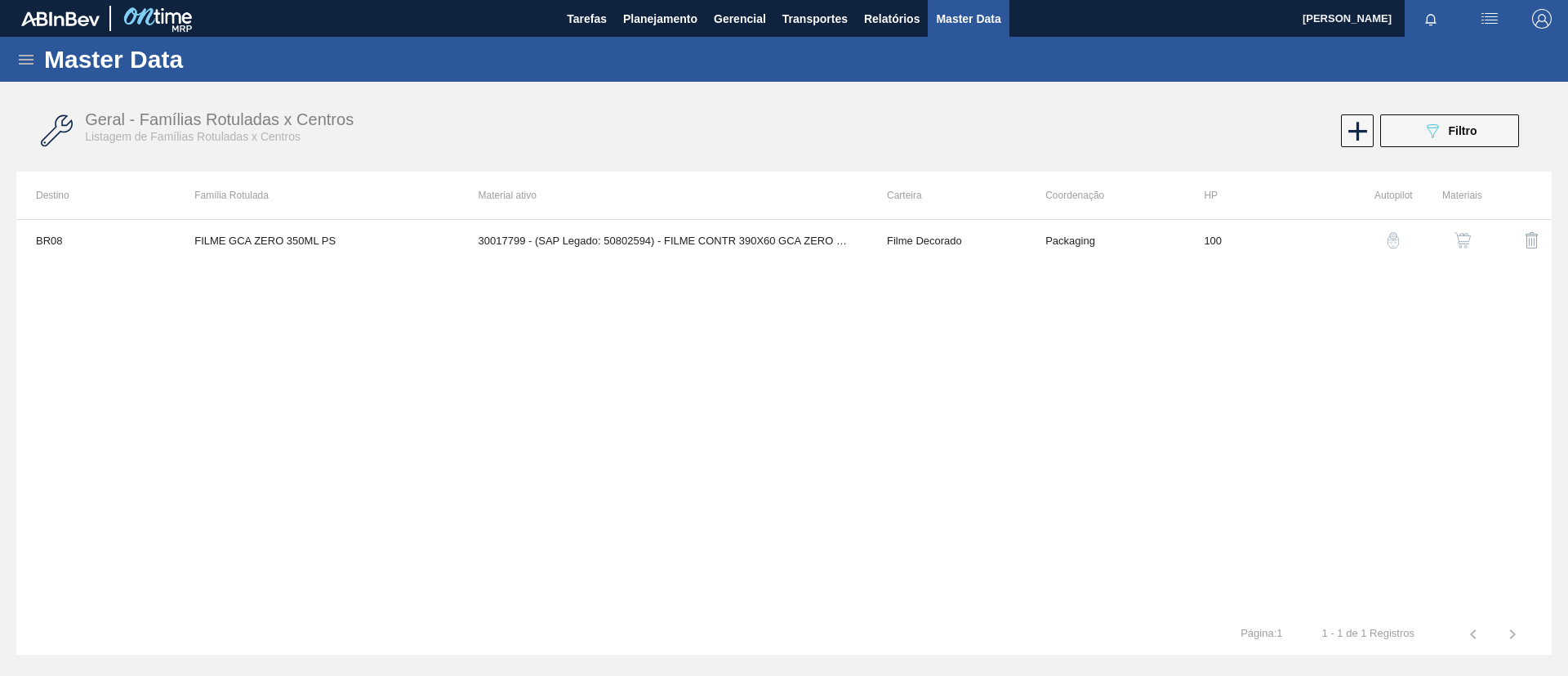
click at [1465, 235] on img "button" at bounding box center [1462, 240] width 16 height 16
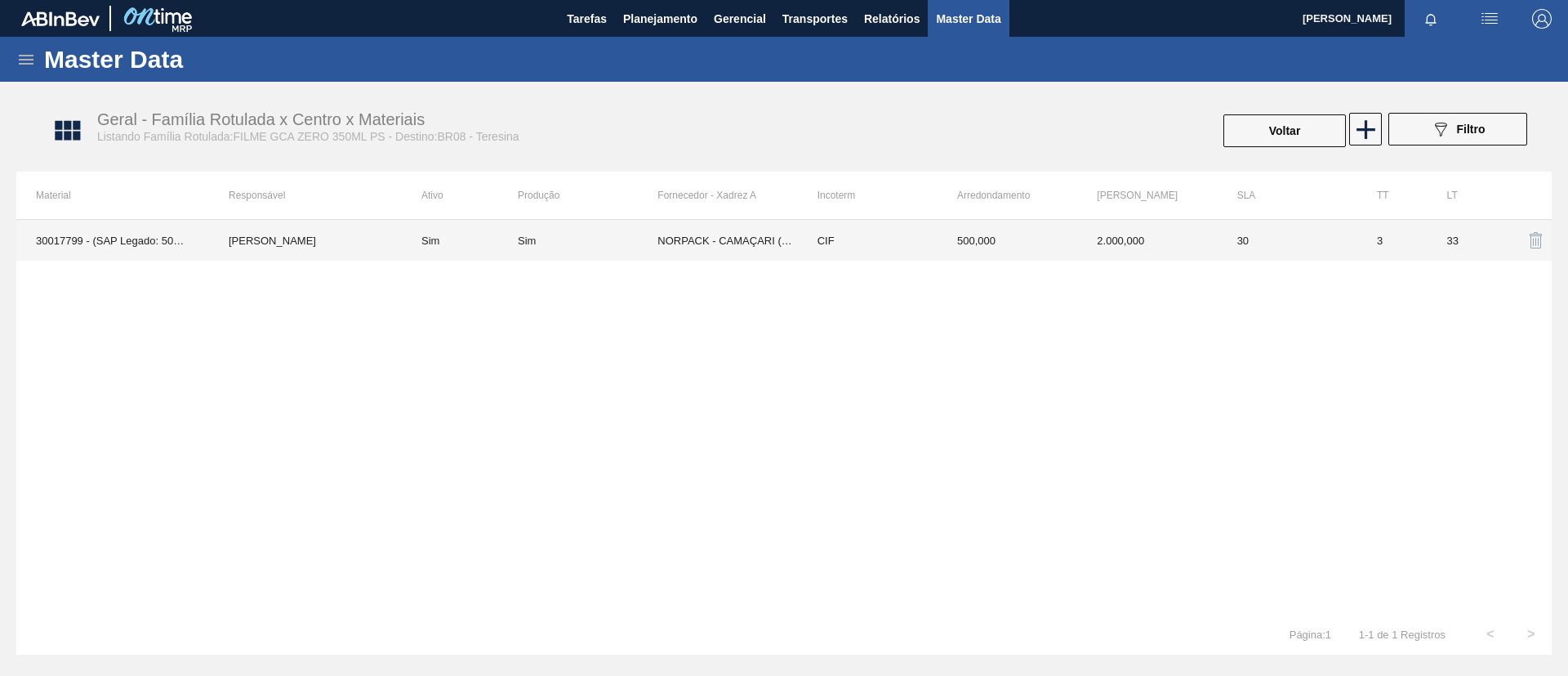
click at [525, 245] on div "Sim" at bounding box center [526, 241] width 18 height 13
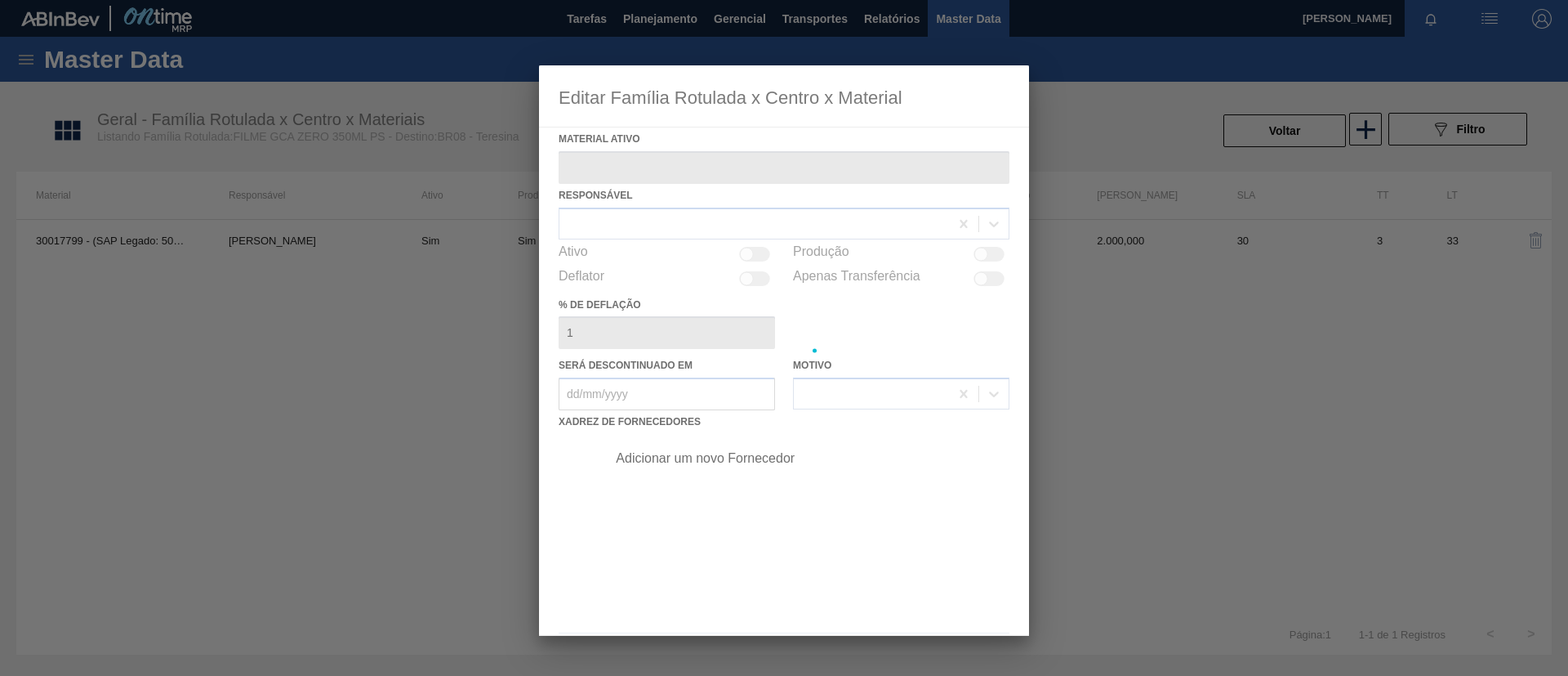
type ativo "30017799 - (SAP Legado: 50802594) - FILME CONTR 390X60 GCA ZERO 350ML NIV22"
checkbox input "true"
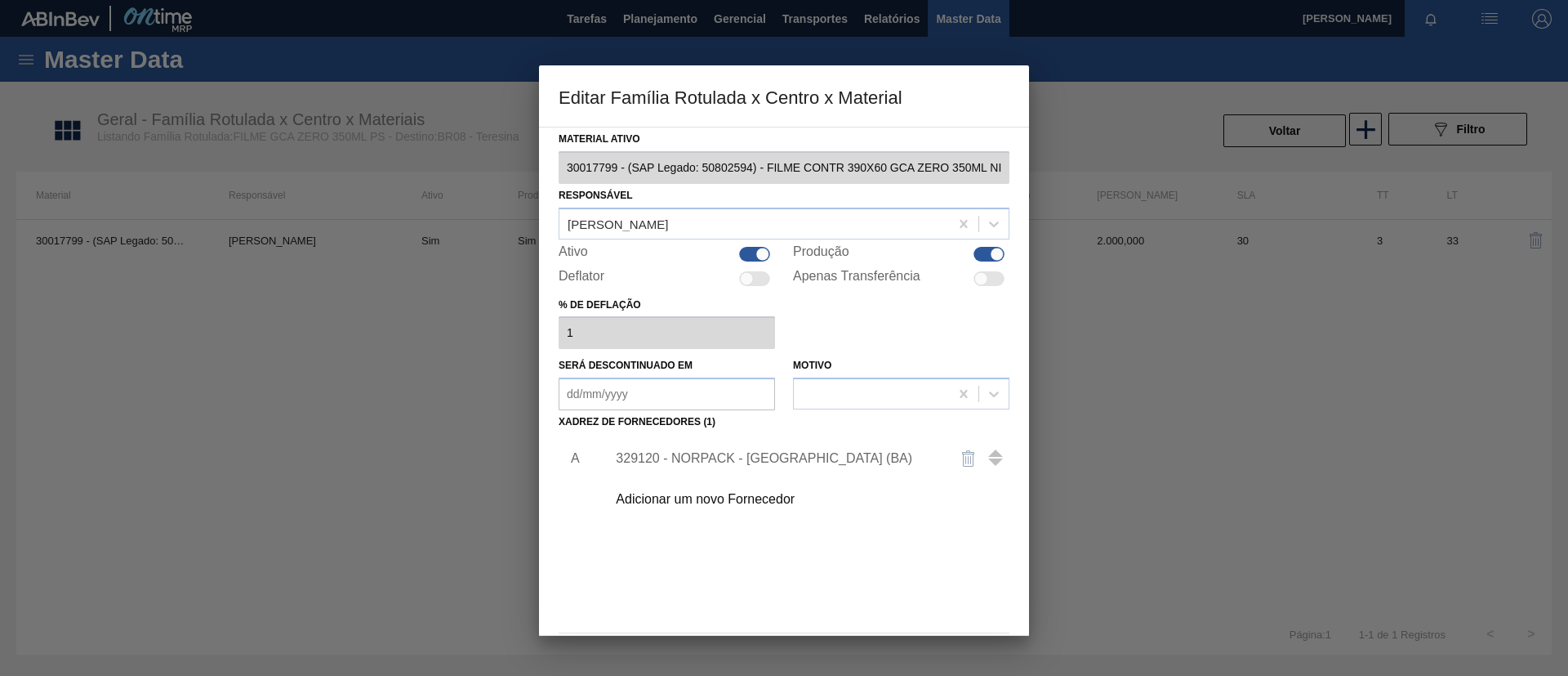
scroll to position [61, 0]
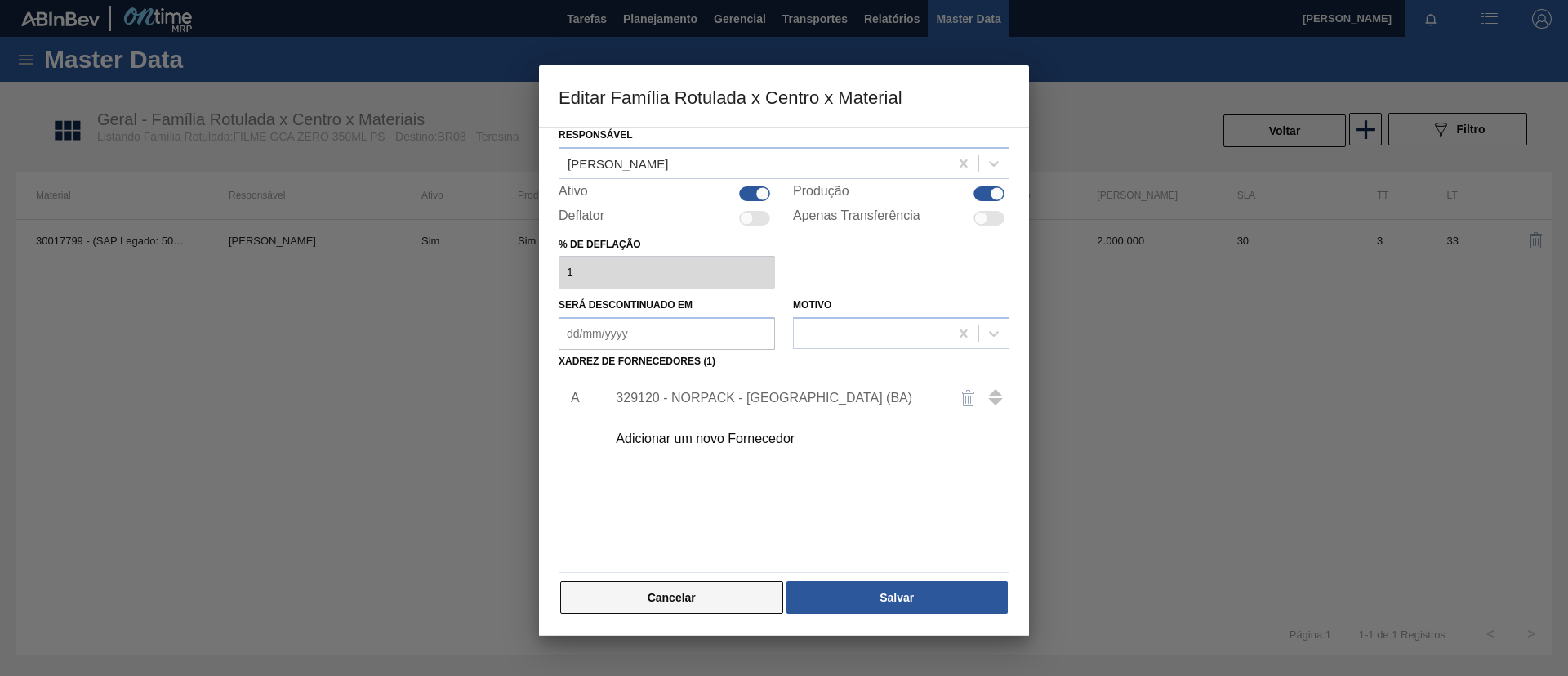
click at [746, 595] on button "Cancelar" at bounding box center [671, 597] width 223 height 33
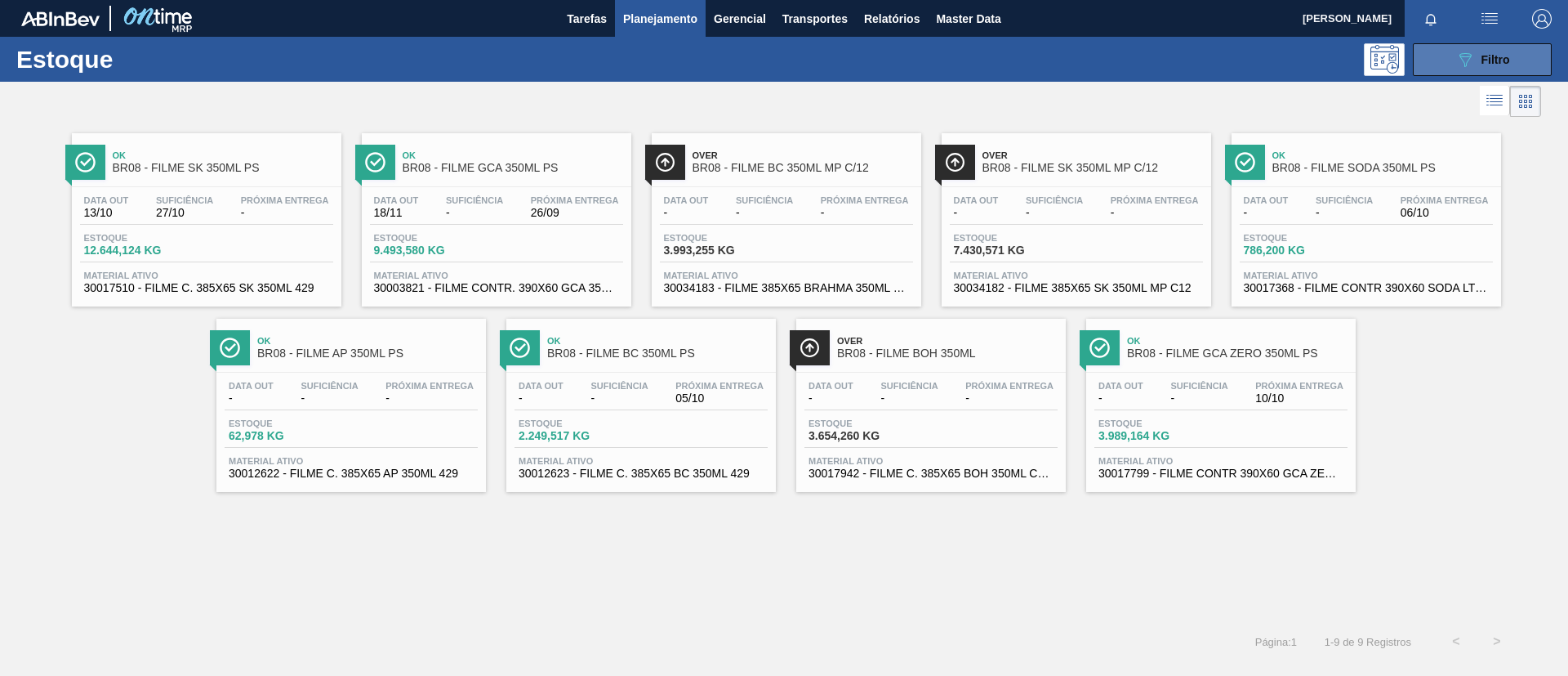
click at [1498, 62] on span "Filtro" at bounding box center [1495, 59] width 29 height 13
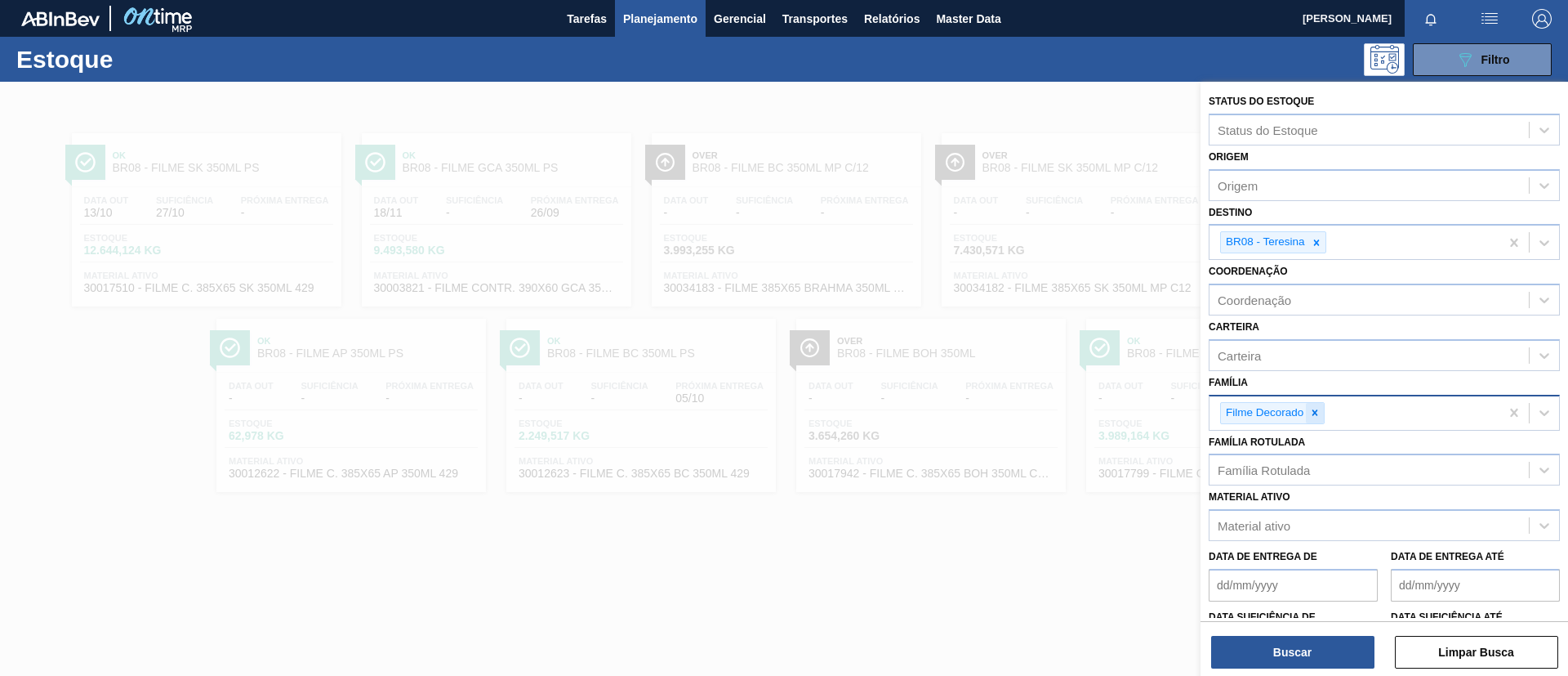
click at [1309, 422] on div at bounding box center [1314, 413] width 18 height 20
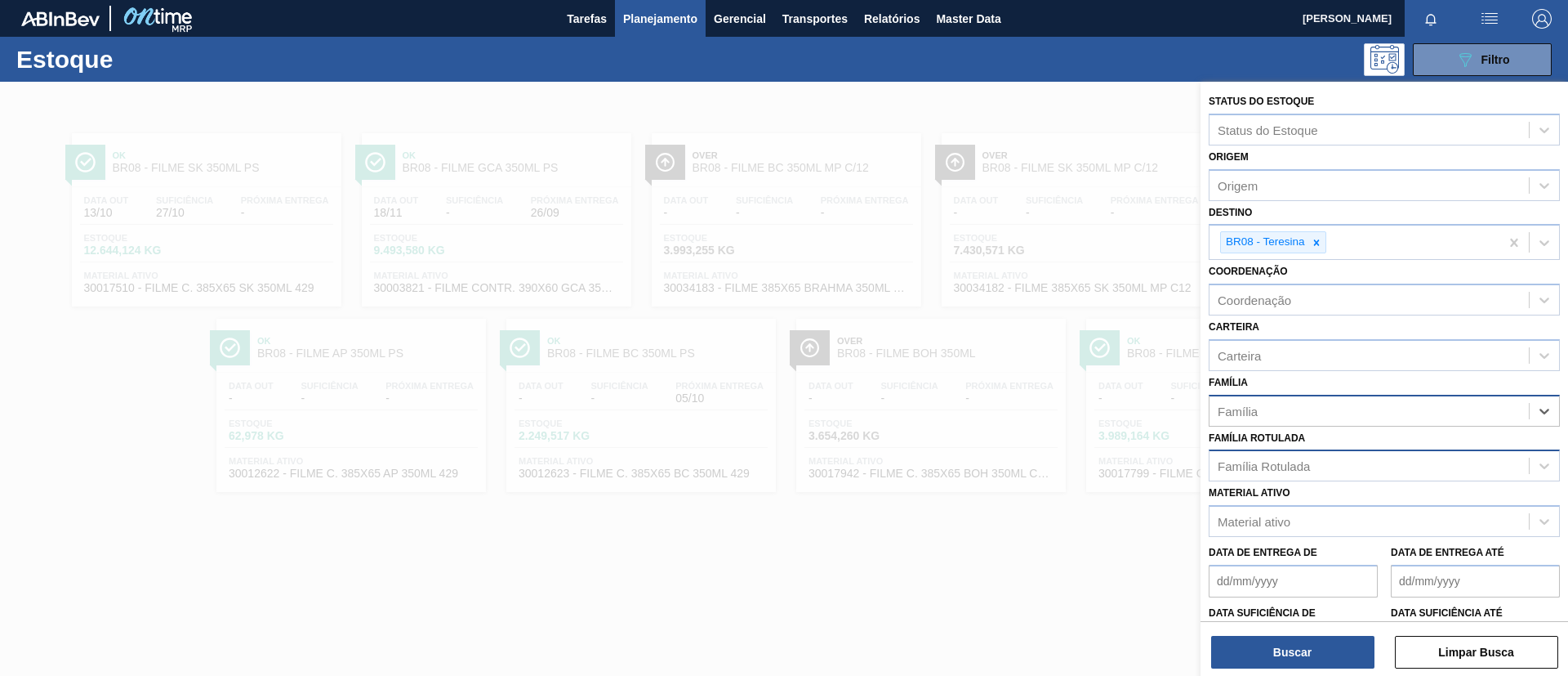
click at [1319, 456] on div "Família Rotulada" at bounding box center [1369, 466] width 320 height 24
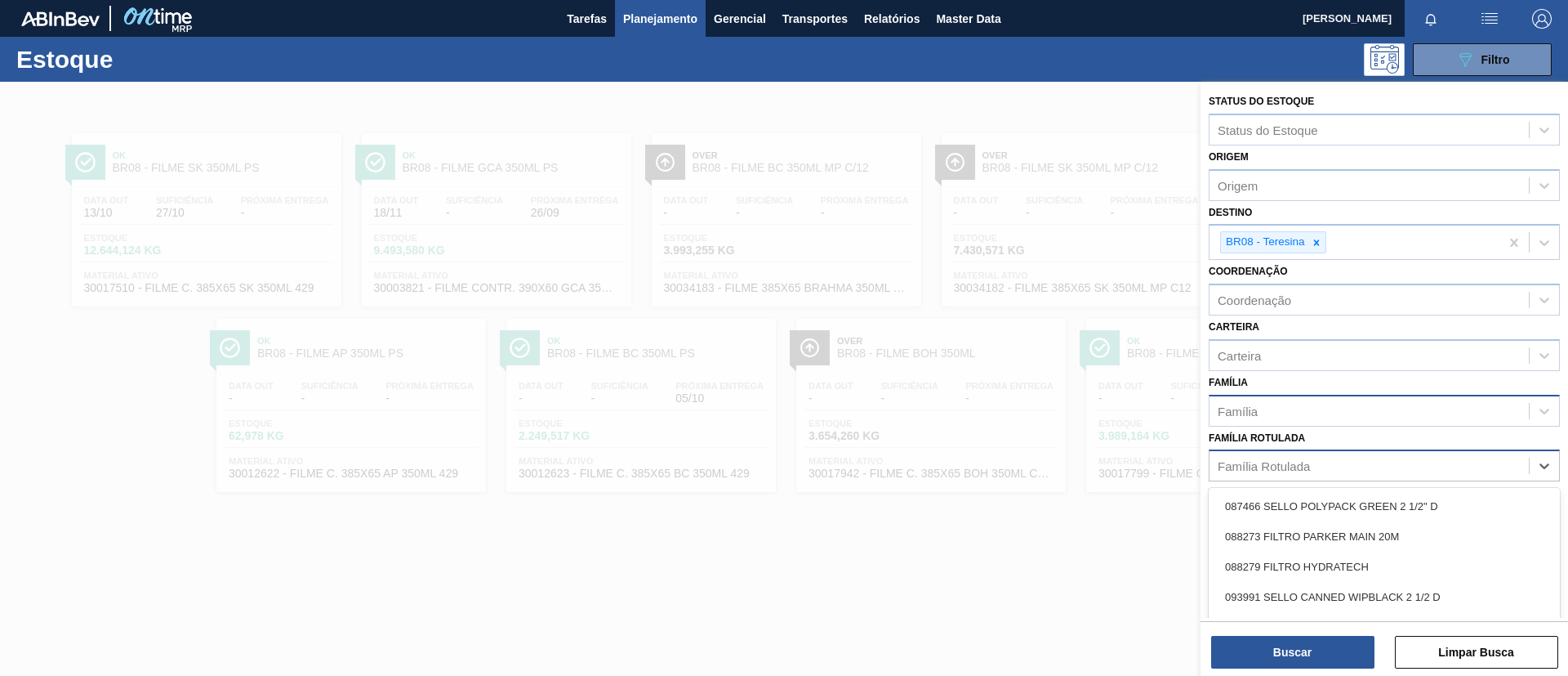
paste Rotulada "FILME PC BLACK 350ML"
type Rotulada "FILME PC BLACK 350ML"
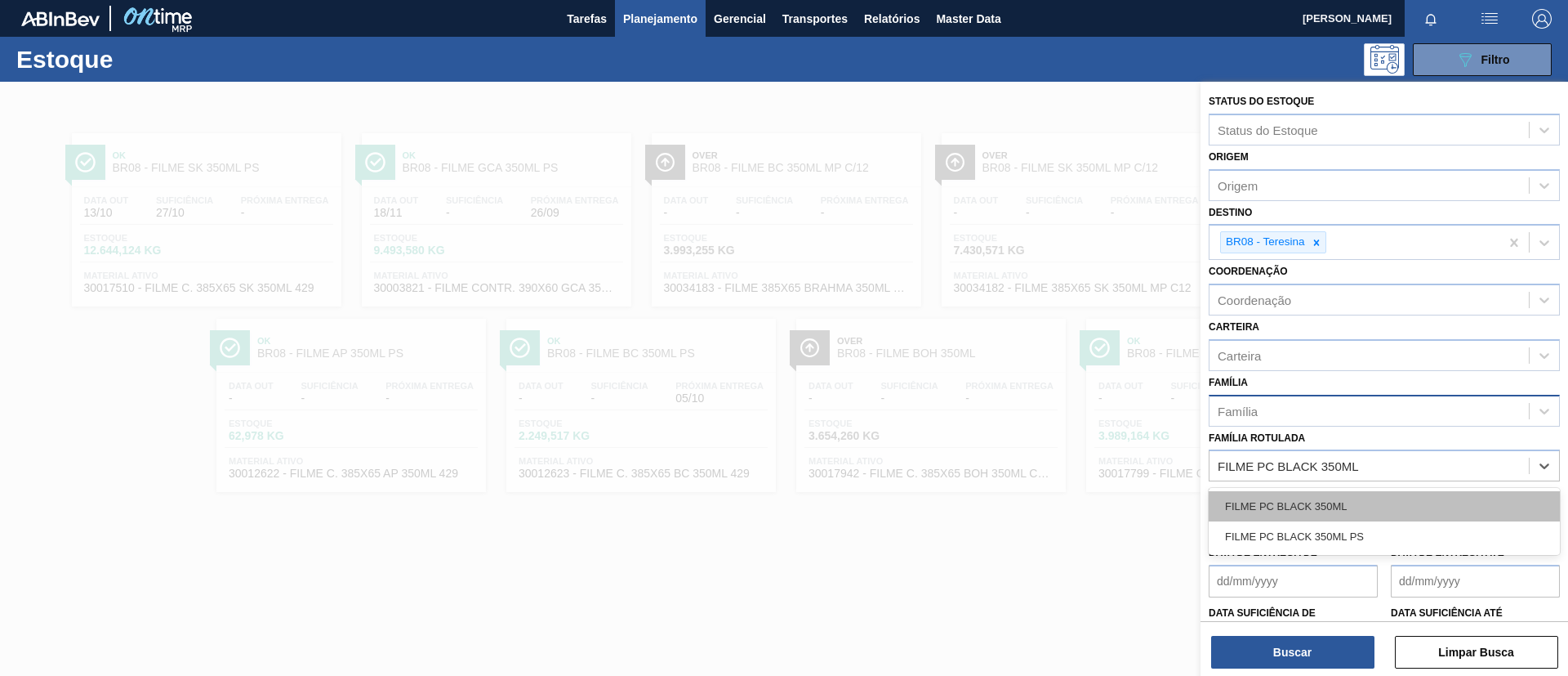
click at [1323, 497] on div "FILME PC BLACK 350ML" at bounding box center [1384, 506] width 351 height 30
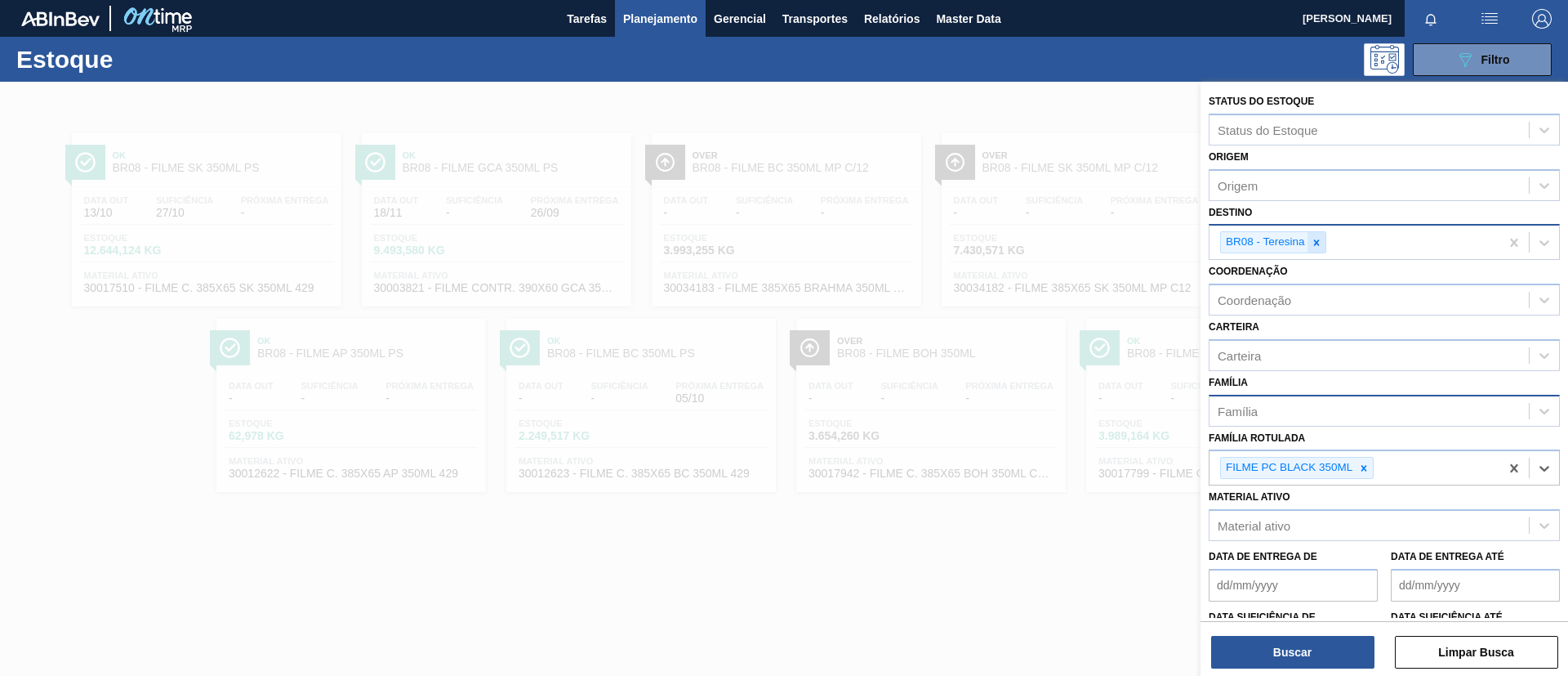
click at [1315, 245] on icon at bounding box center [1316, 242] width 6 height 6
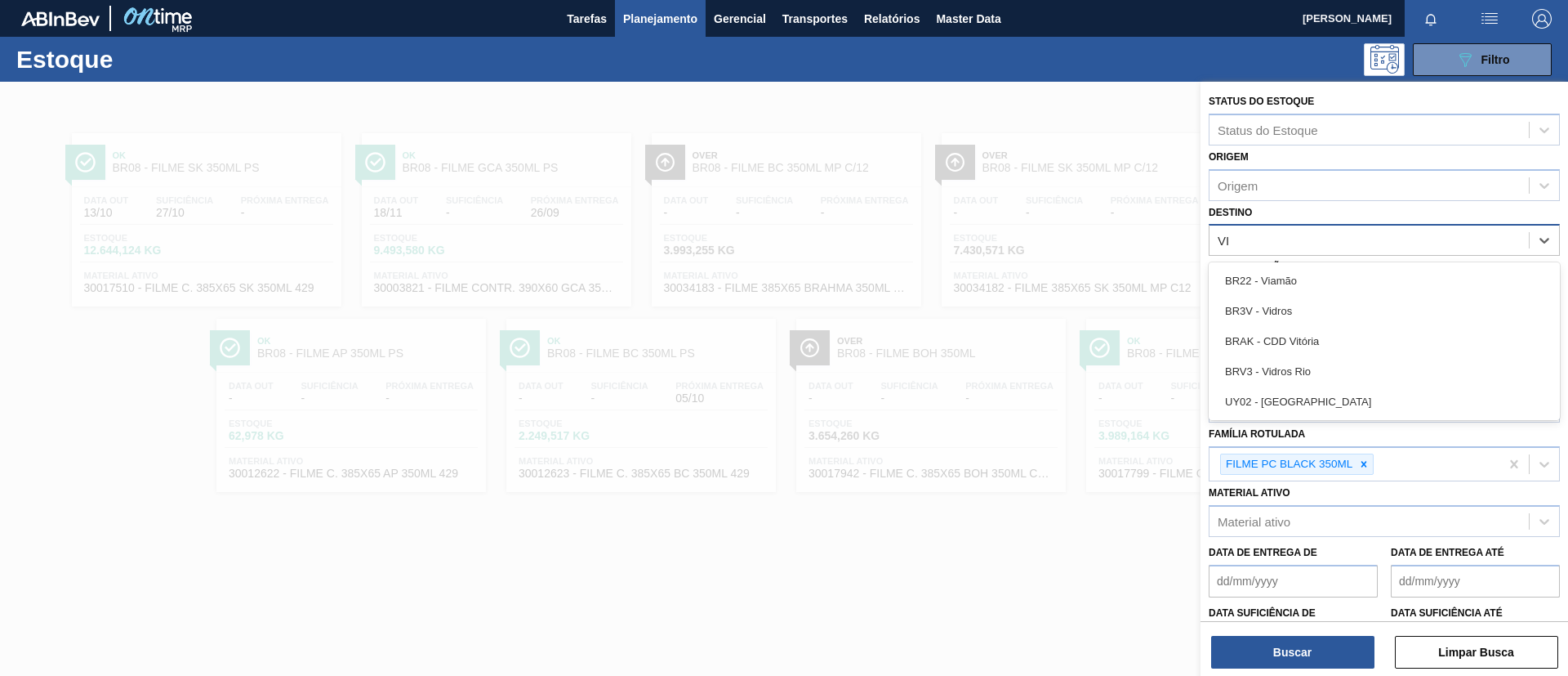
type input "VIA"
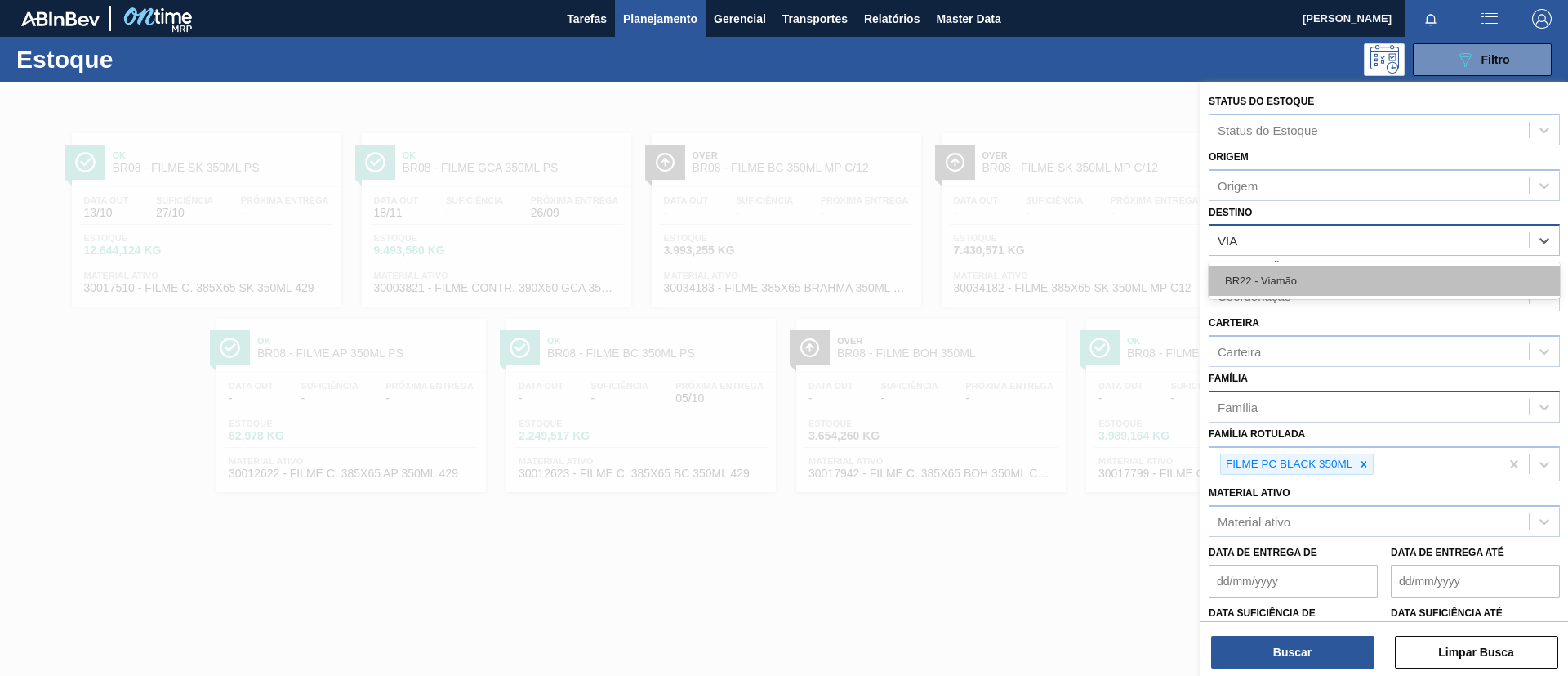
click at [1317, 282] on div "BR22 - Viamão" at bounding box center [1384, 281] width 351 height 30
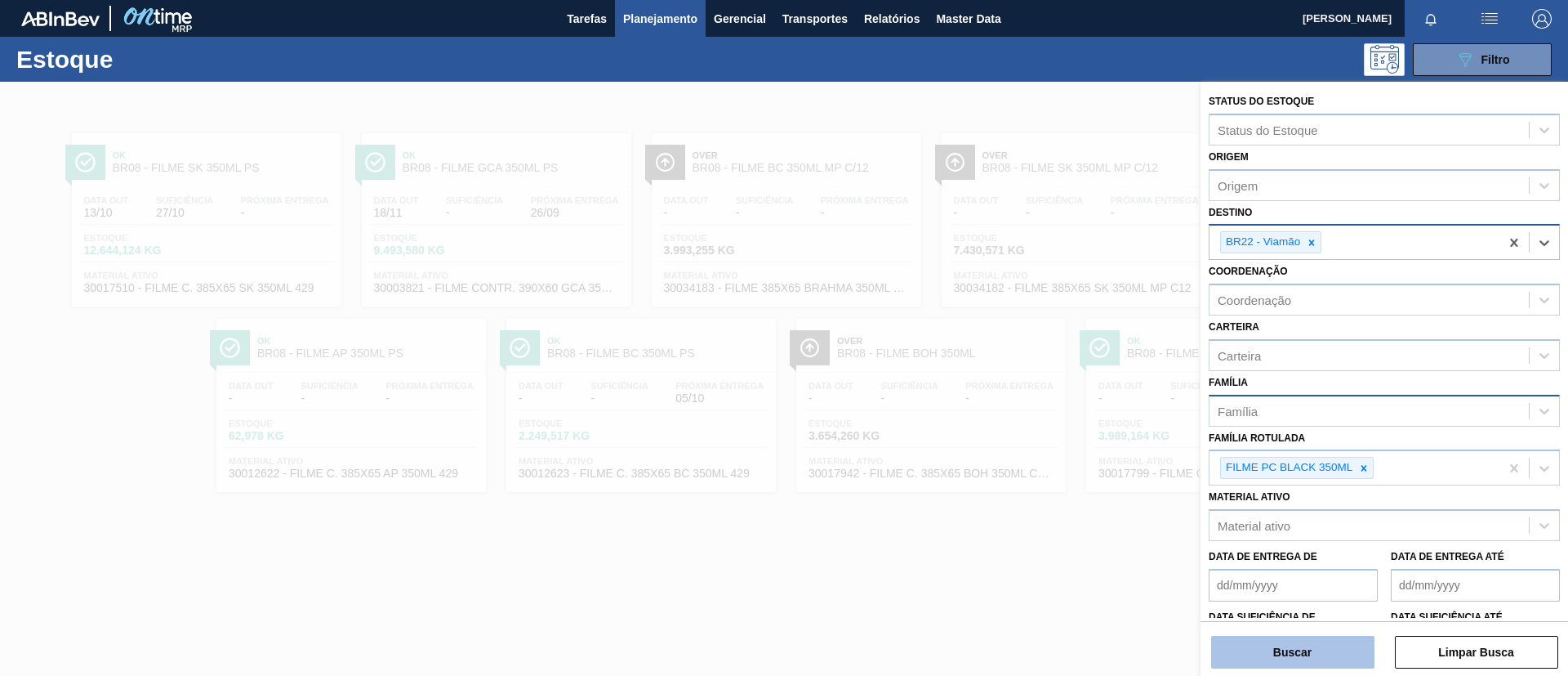
click at [1289, 640] on button "Buscar" at bounding box center [1293, 652] width 164 height 33
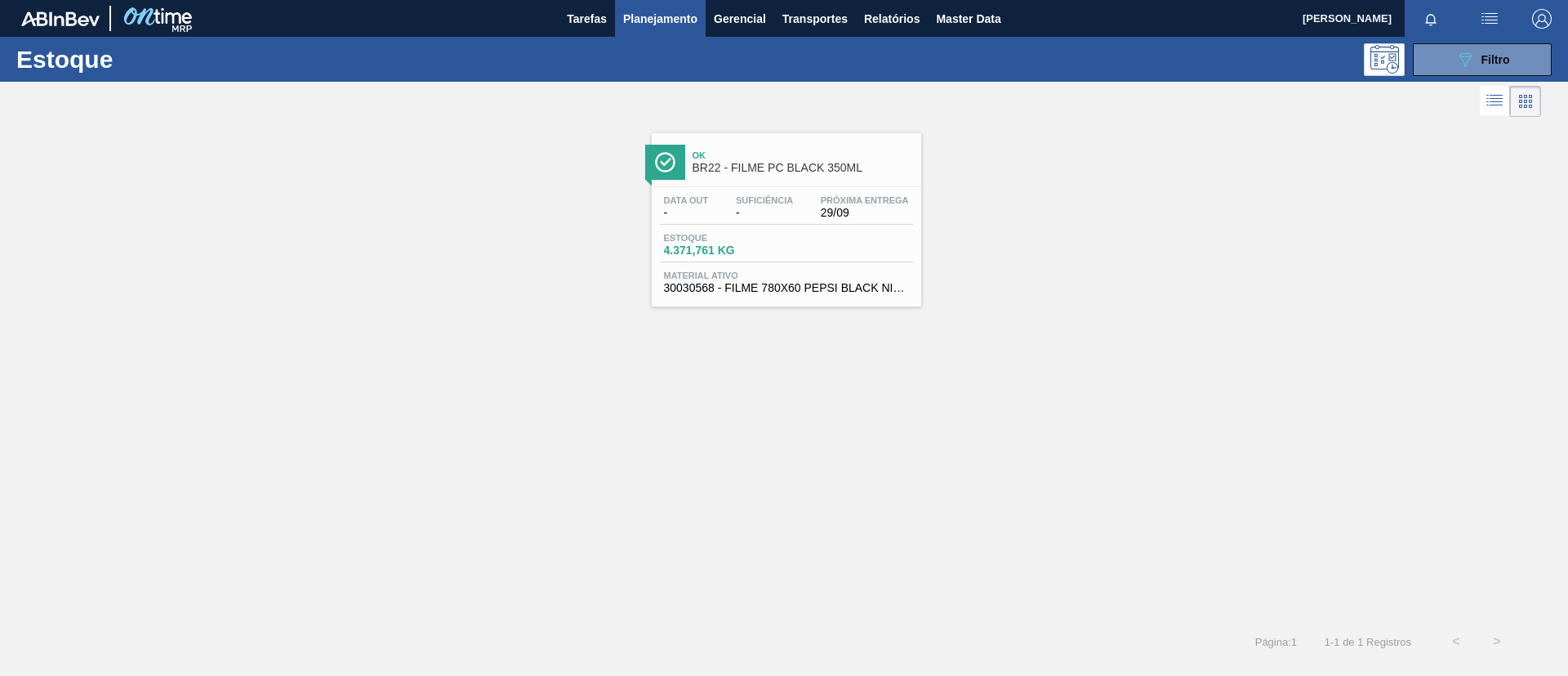
click at [686, 147] on div "Ok BR22 - FILME PC BLACK 350ML" at bounding box center [787, 160] width 270 height 37
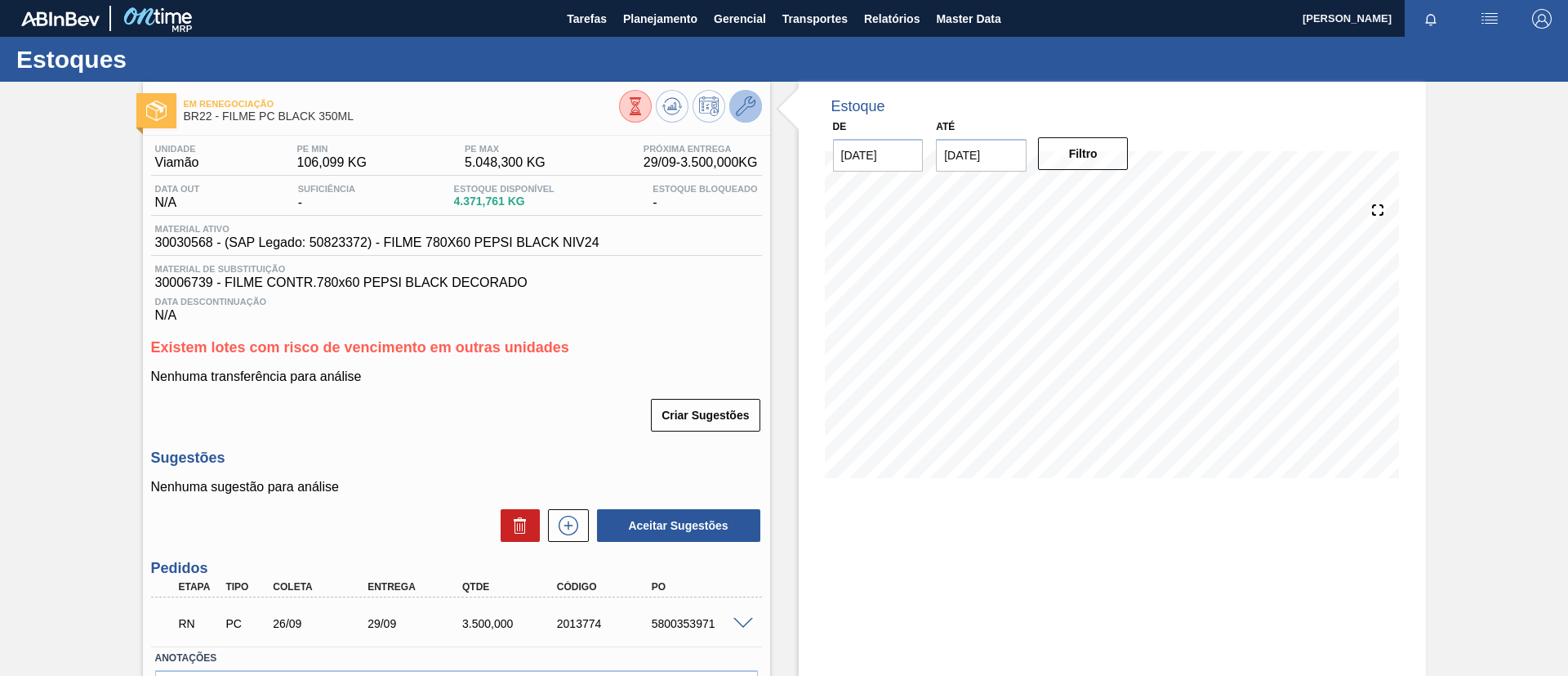
click at [743, 95] on button at bounding box center [746, 106] width 33 height 33
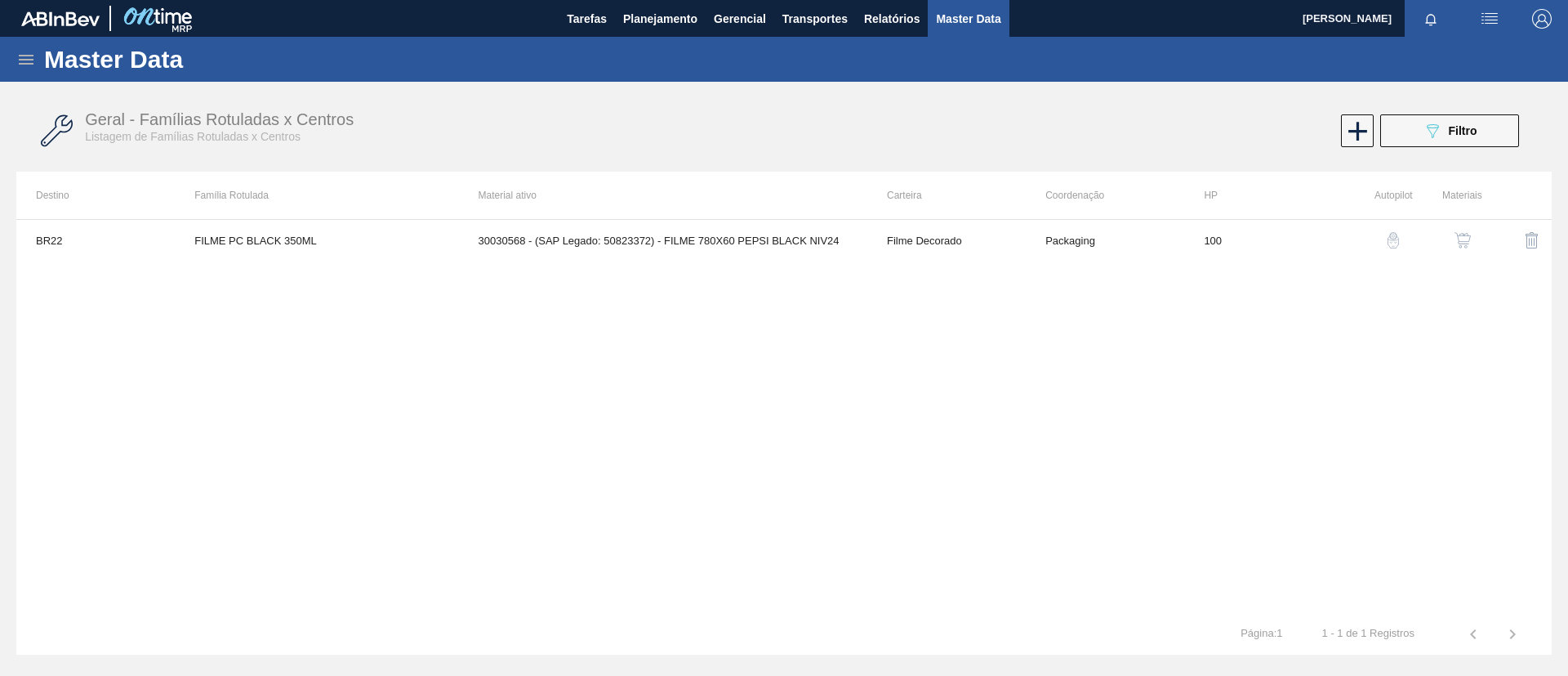
click at [1460, 245] on img "button" at bounding box center [1462, 240] width 16 height 16
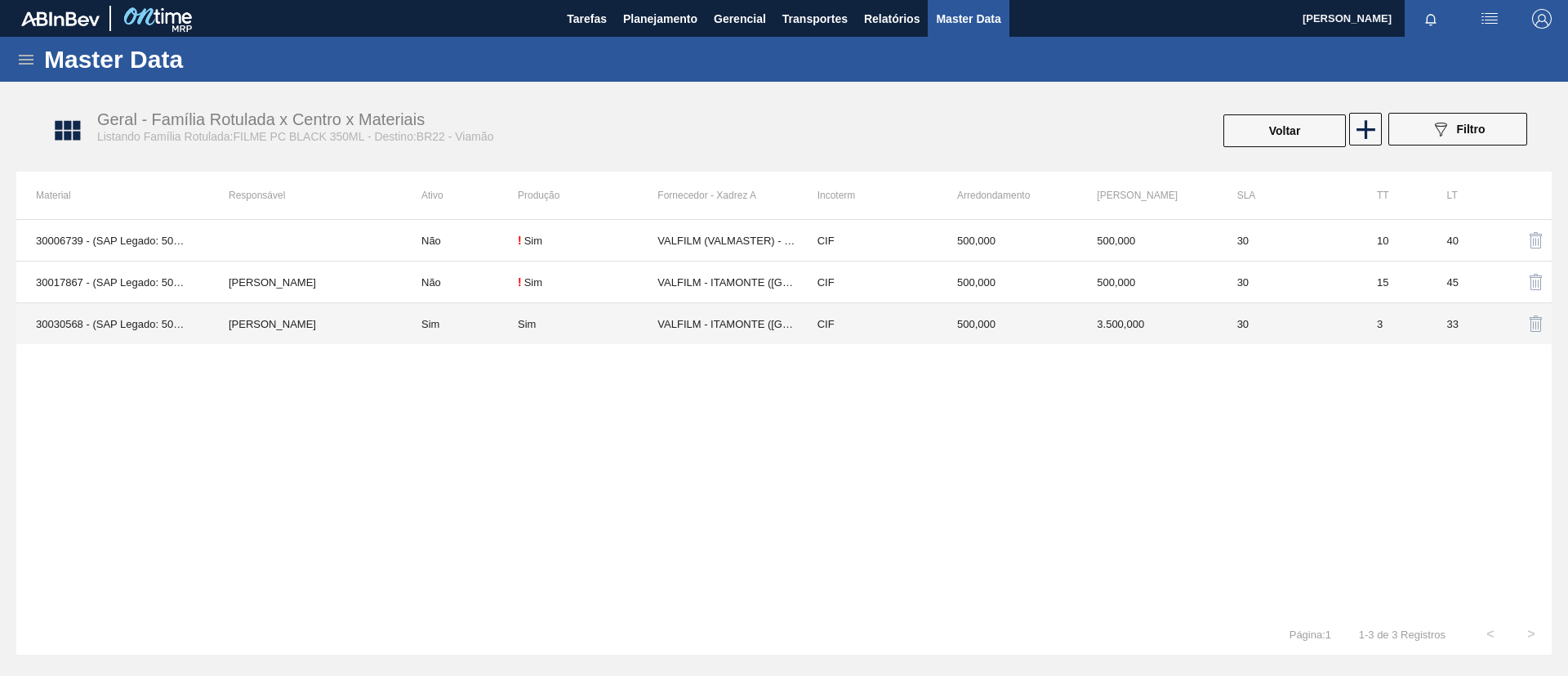
click at [326, 316] on td "[PERSON_NAME]" at bounding box center [305, 323] width 193 height 41
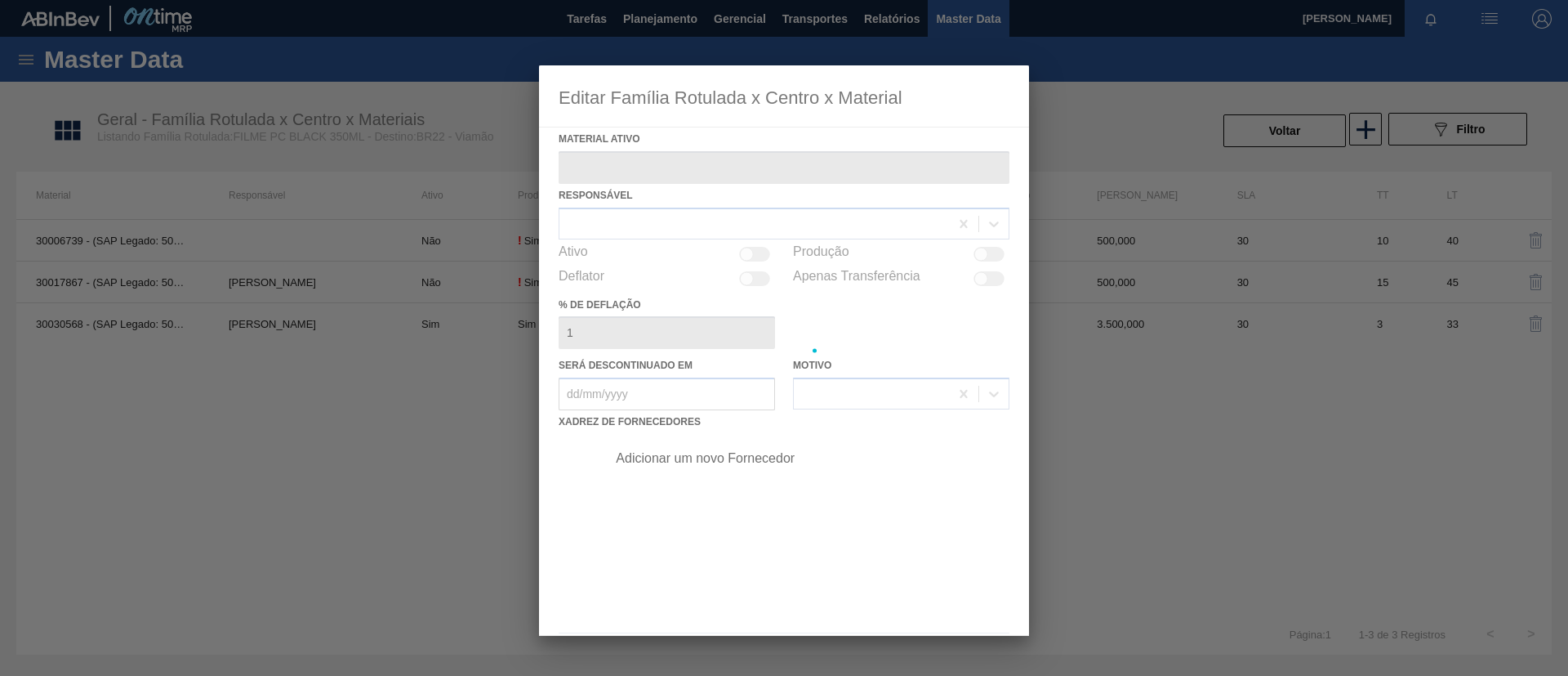
type ativo "30030568 - (SAP Legado: 50823372) - FILME 780X60 PEPSI BLACK NIV24"
checkbox input "true"
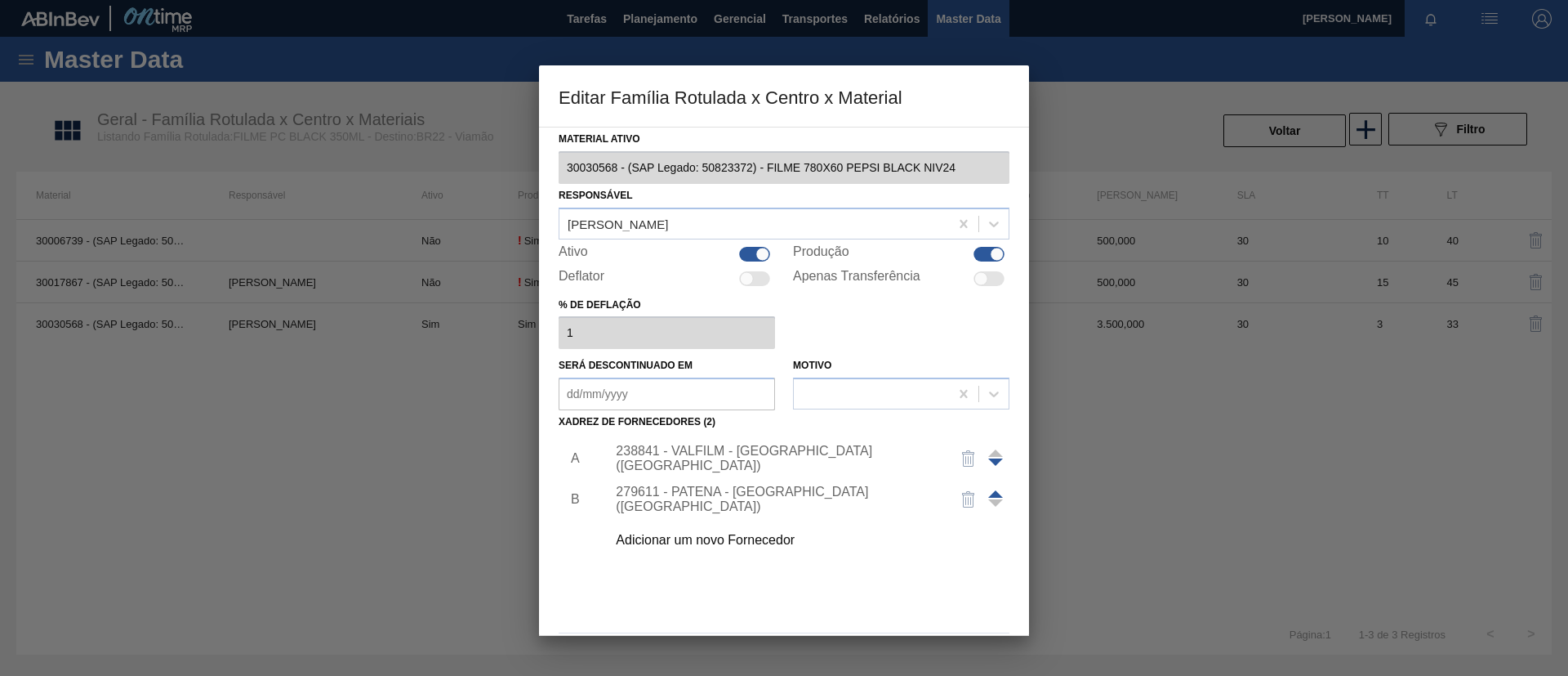
click at [998, 492] on span at bounding box center [995, 494] width 14 height 8
click at [742, 447] on div "279611 - PATENA - CAMPO GRANDE (MS)" at bounding box center [803, 458] width 412 height 41
click at [746, 452] on div "279611 - PATENA - CAMPO GRANDE (MS)" at bounding box center [776, 458] width 321 height 30
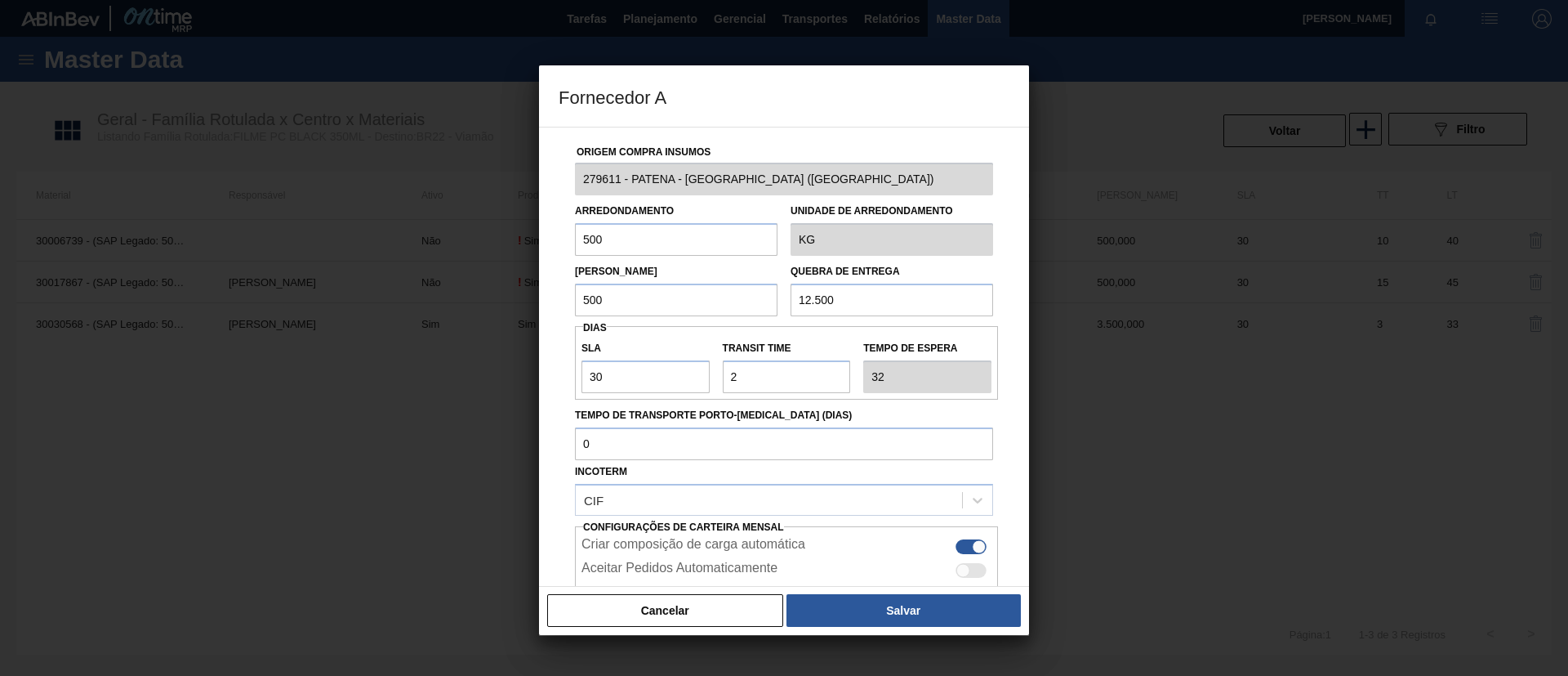
click at [875, 605] on button "Salvar" at bounding box center [903, 610] width 234 height 33
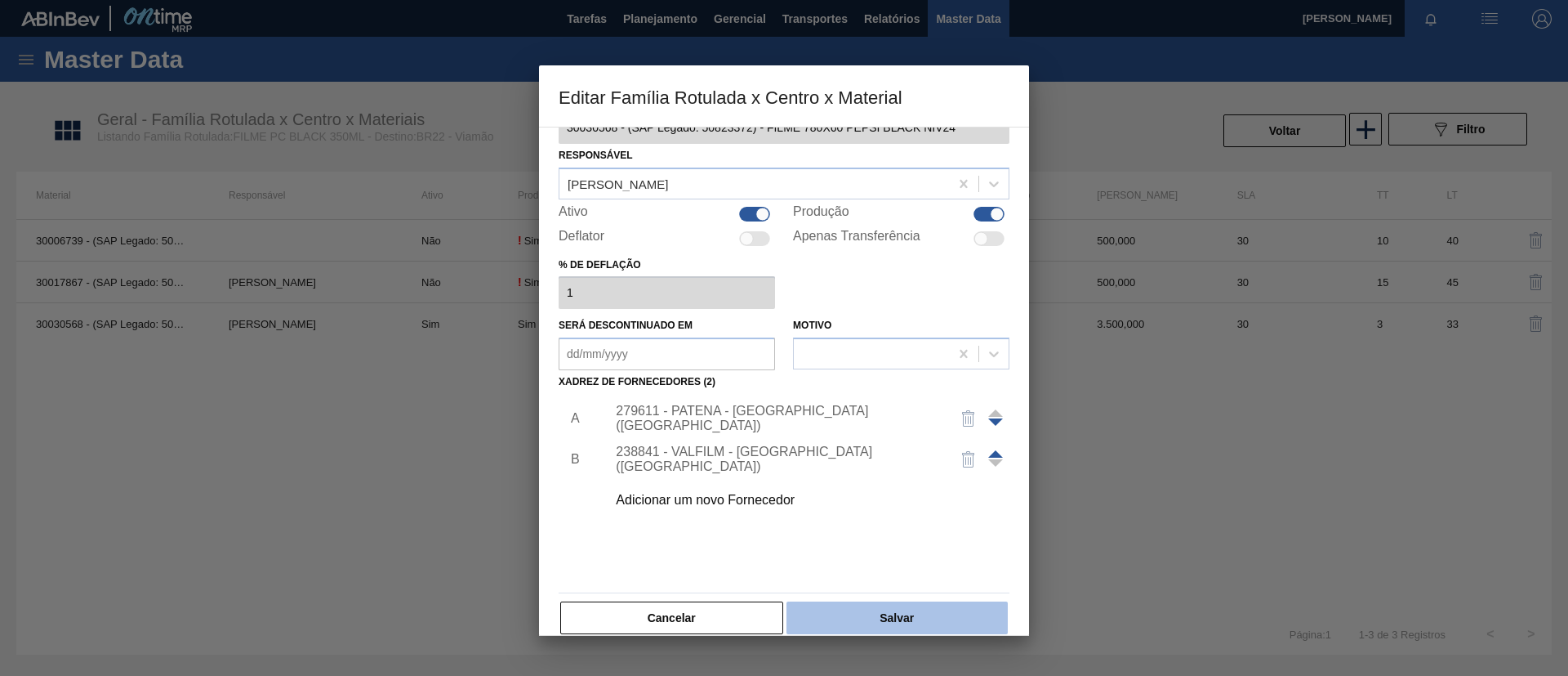
scroll to position [61, 0]
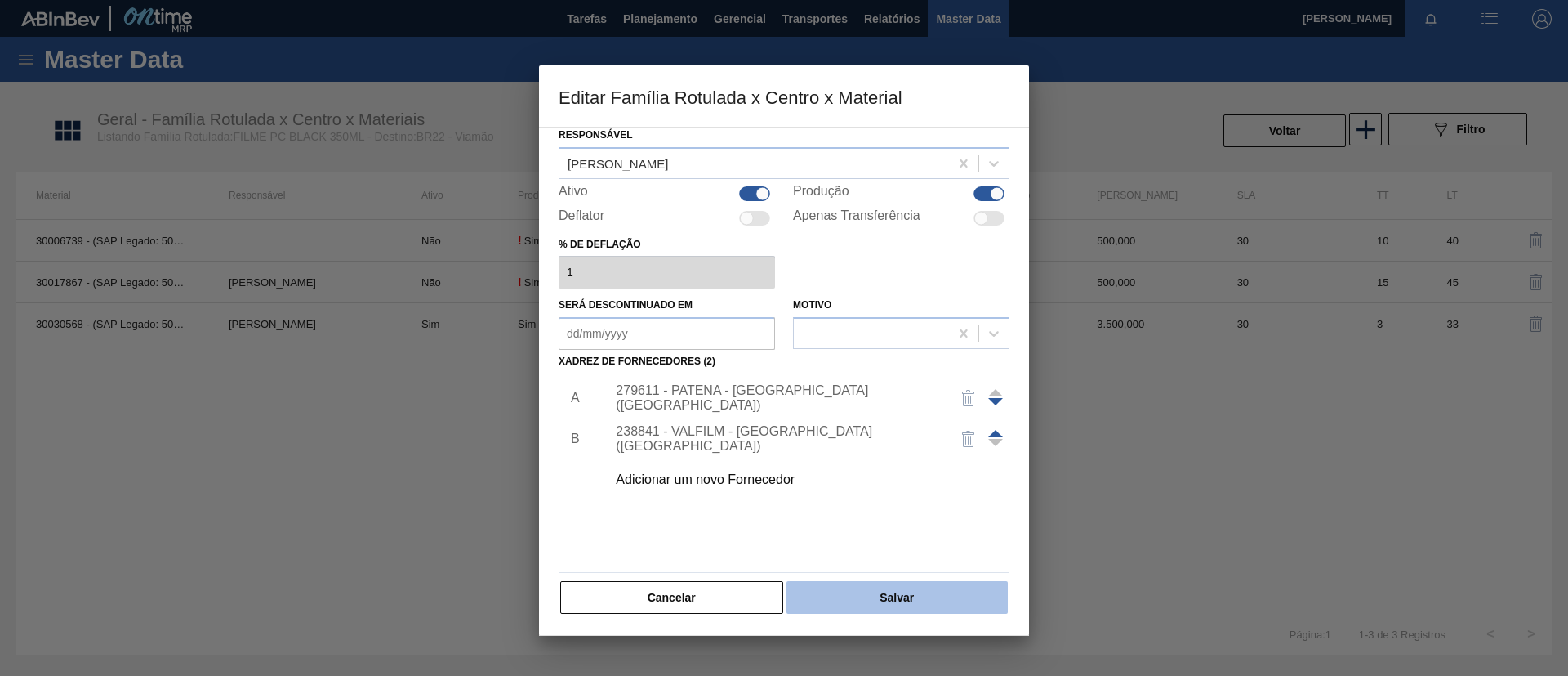
click at [903, 598] on button "Salvar" at bounding box center [897, 597] width 221 height 33
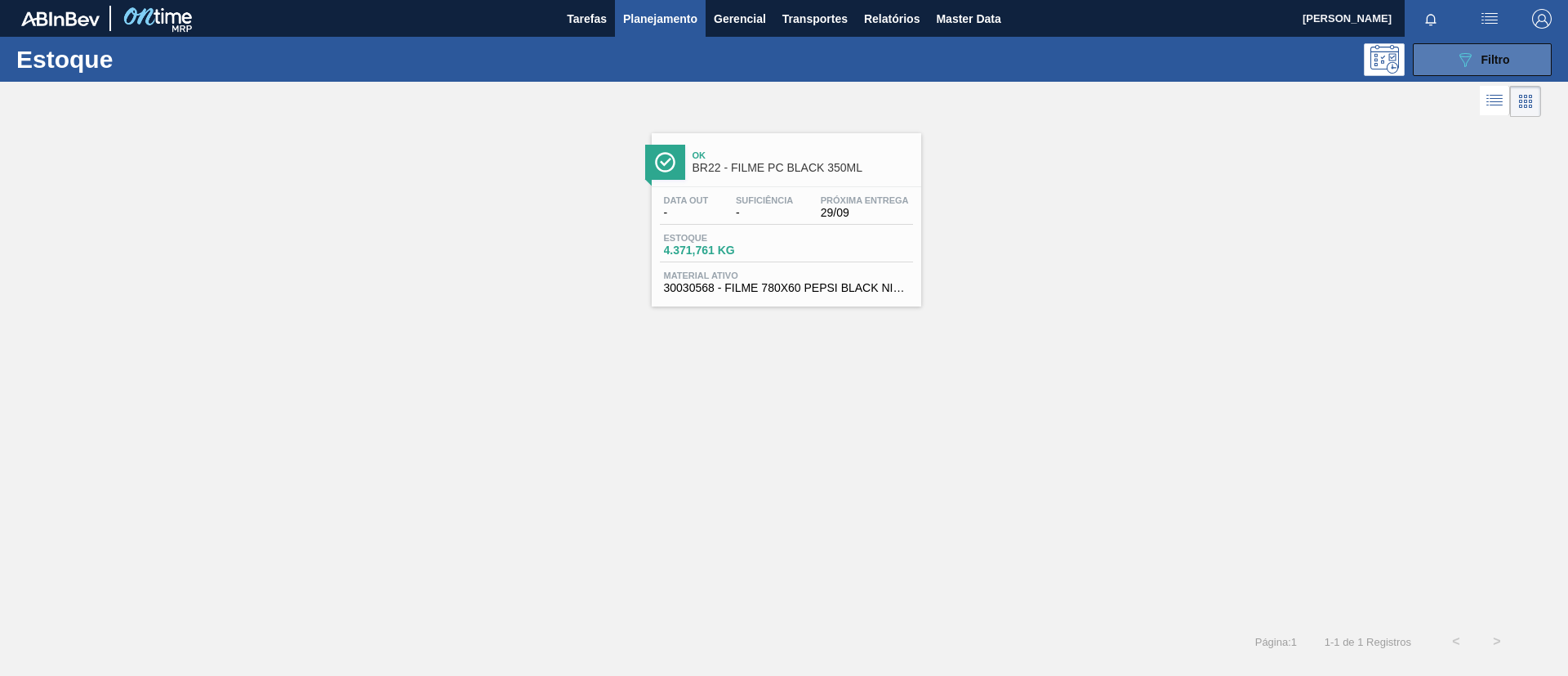
click at [1492, 62] on span "Filtro" at bounding box center [1495, 59] width 29 height 13
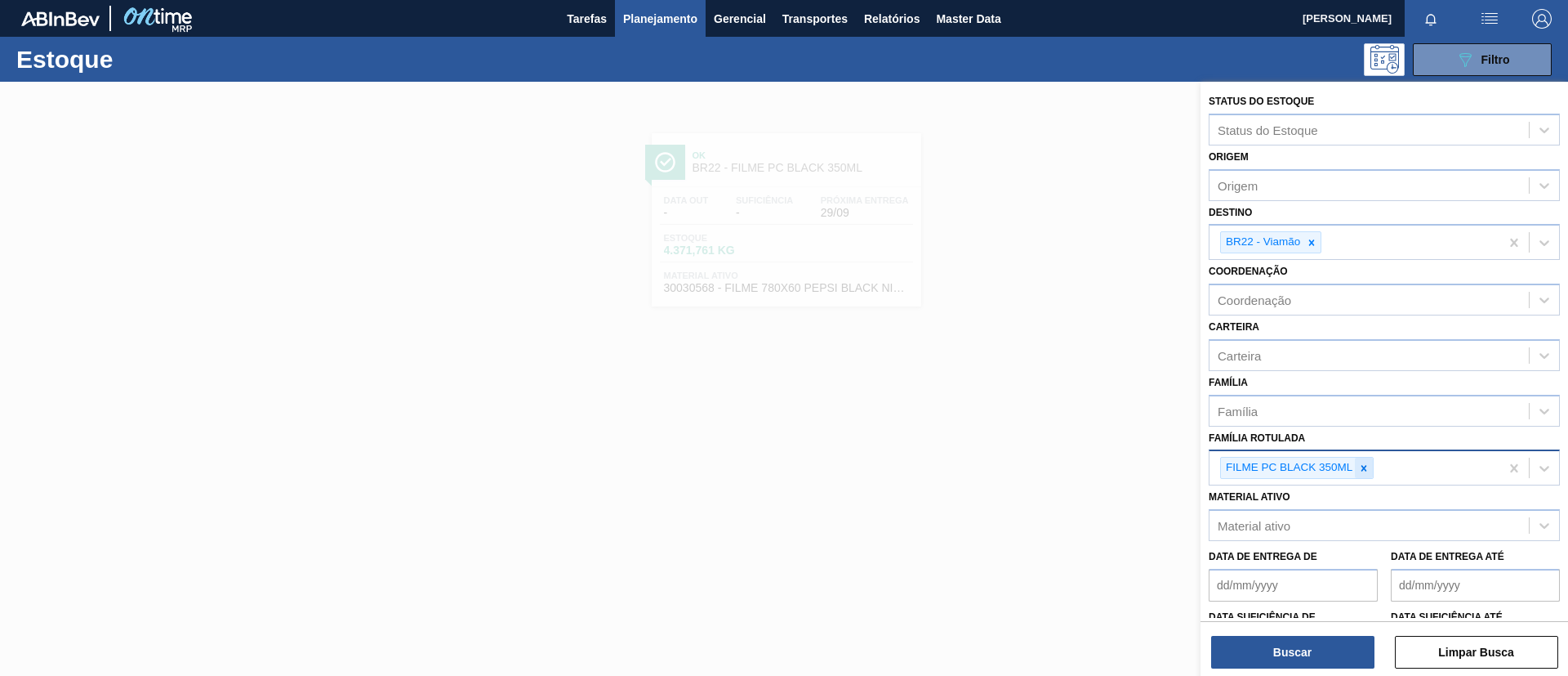
click at [1359, 466] on icon at bounding box center [1364, 468] width 12 height 12
paste Rotulada "FILME PC 350ML"
type Rotulada "FILME PC 350ML"
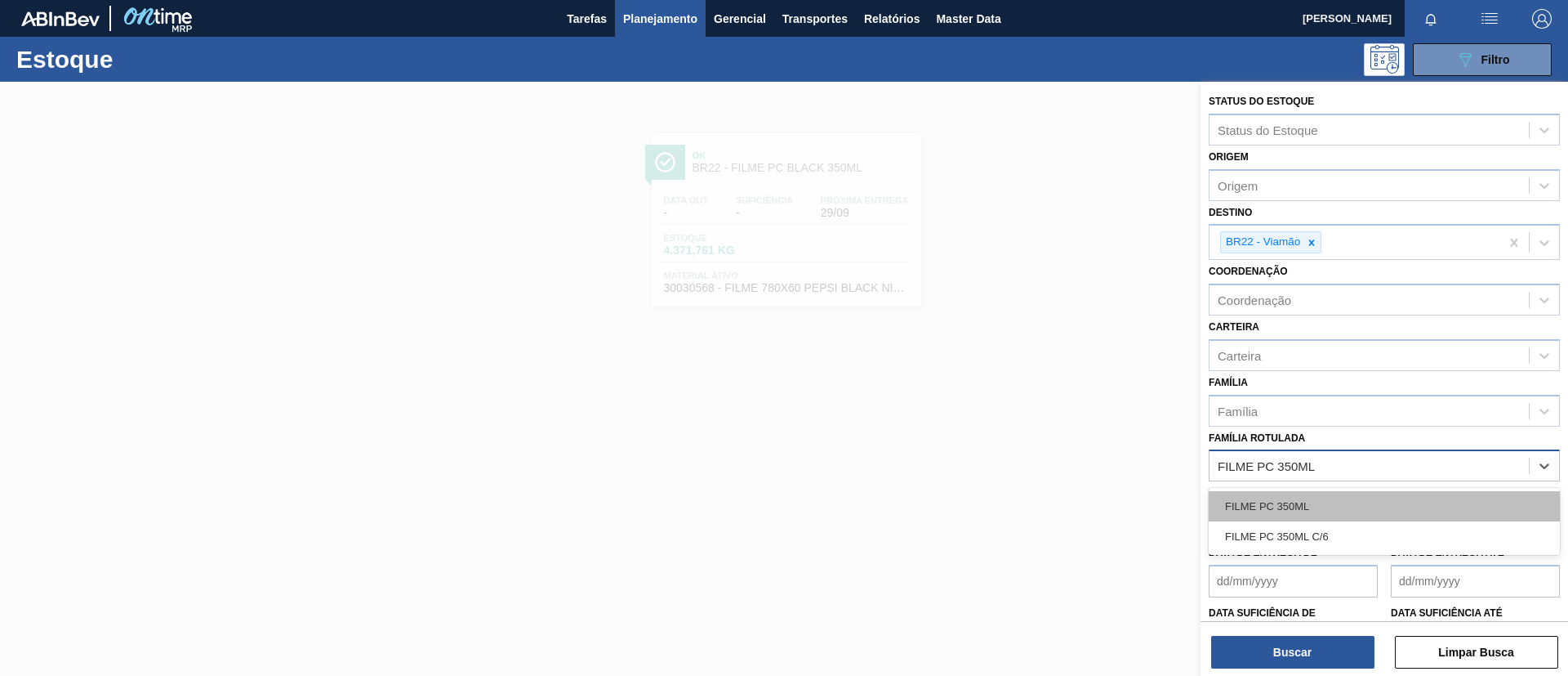
click at [1357, 498] on div "FILME PC 350ML" at bounding box center [1384, 506] width 351 height 30
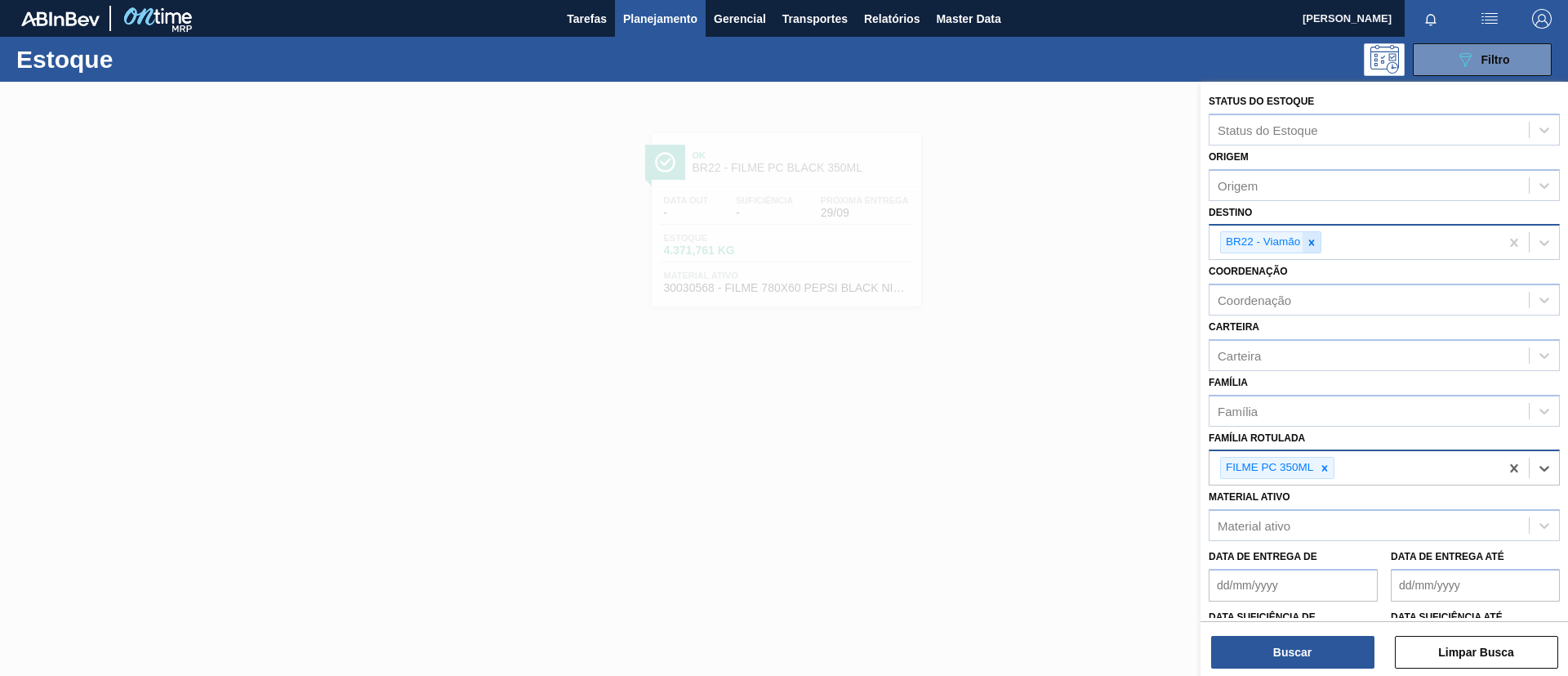
click at [1308, 247] on icon at bounding box center [1312, 243] width 12 height 12
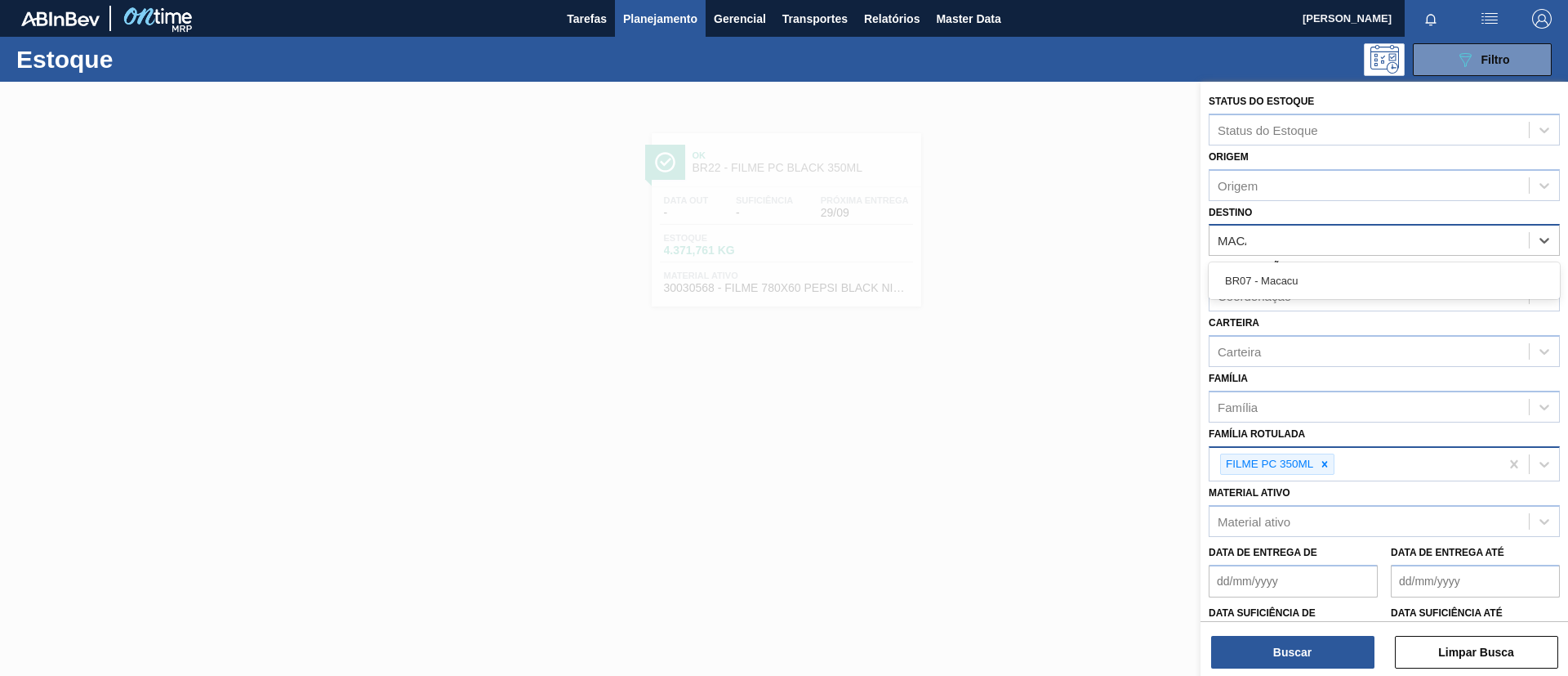
type input "MACAC"
click at [1327, 278] on div "BR07 - Macacu" at bounding box center [1384, 281] width 351 height 30
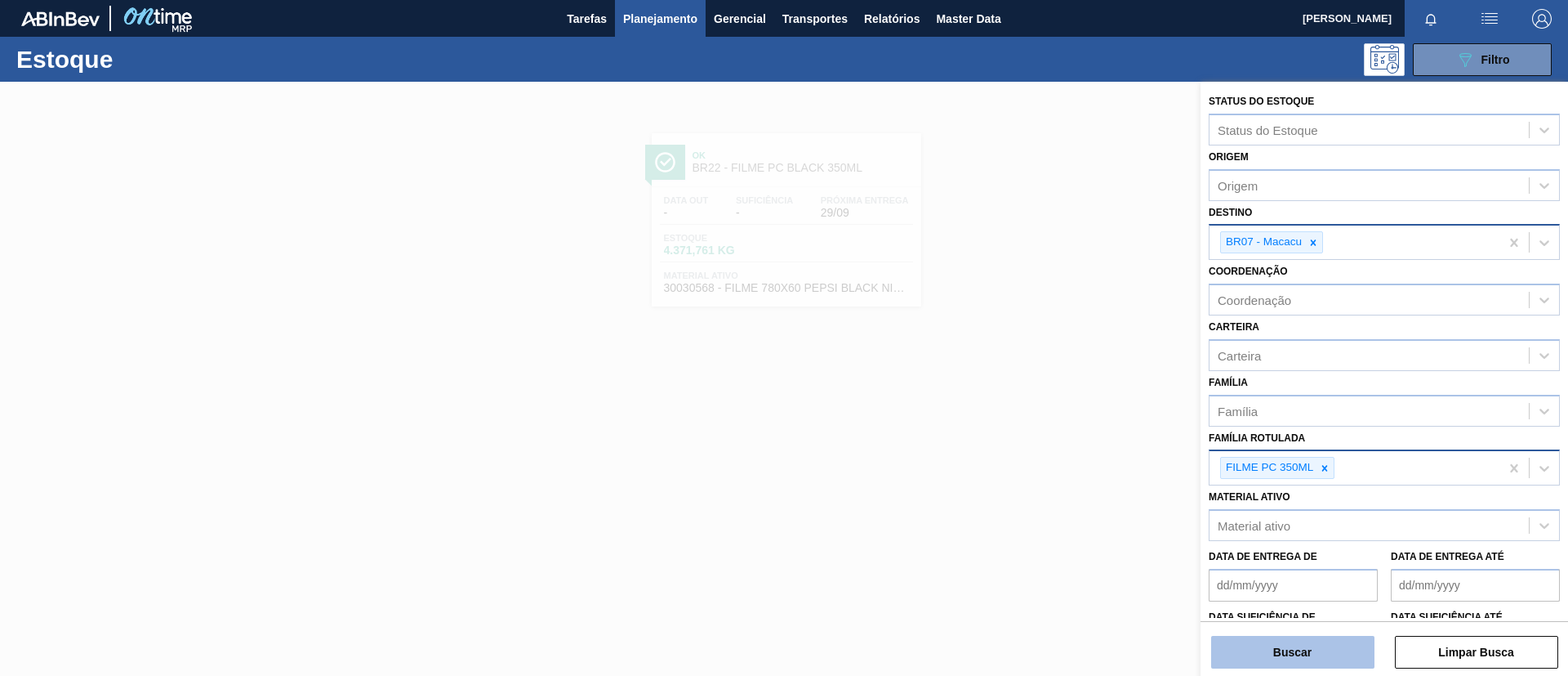
click at [1288, 646] on button "Buscar" at bounding box center [1293, 652] width 164 height 33
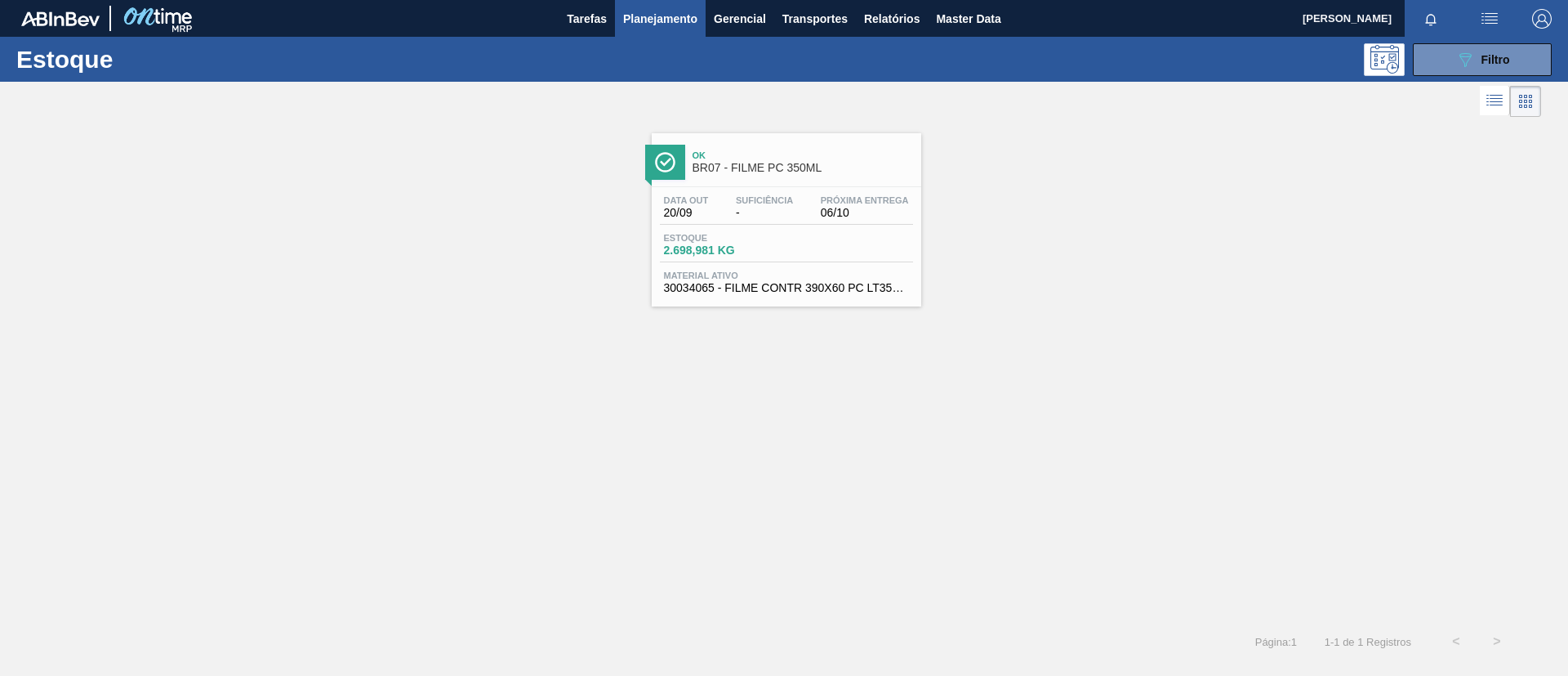
click at [759, 164] on span "BR07 - FILME PC 350ML" at bounding box center [802, 168] width 220 height 13
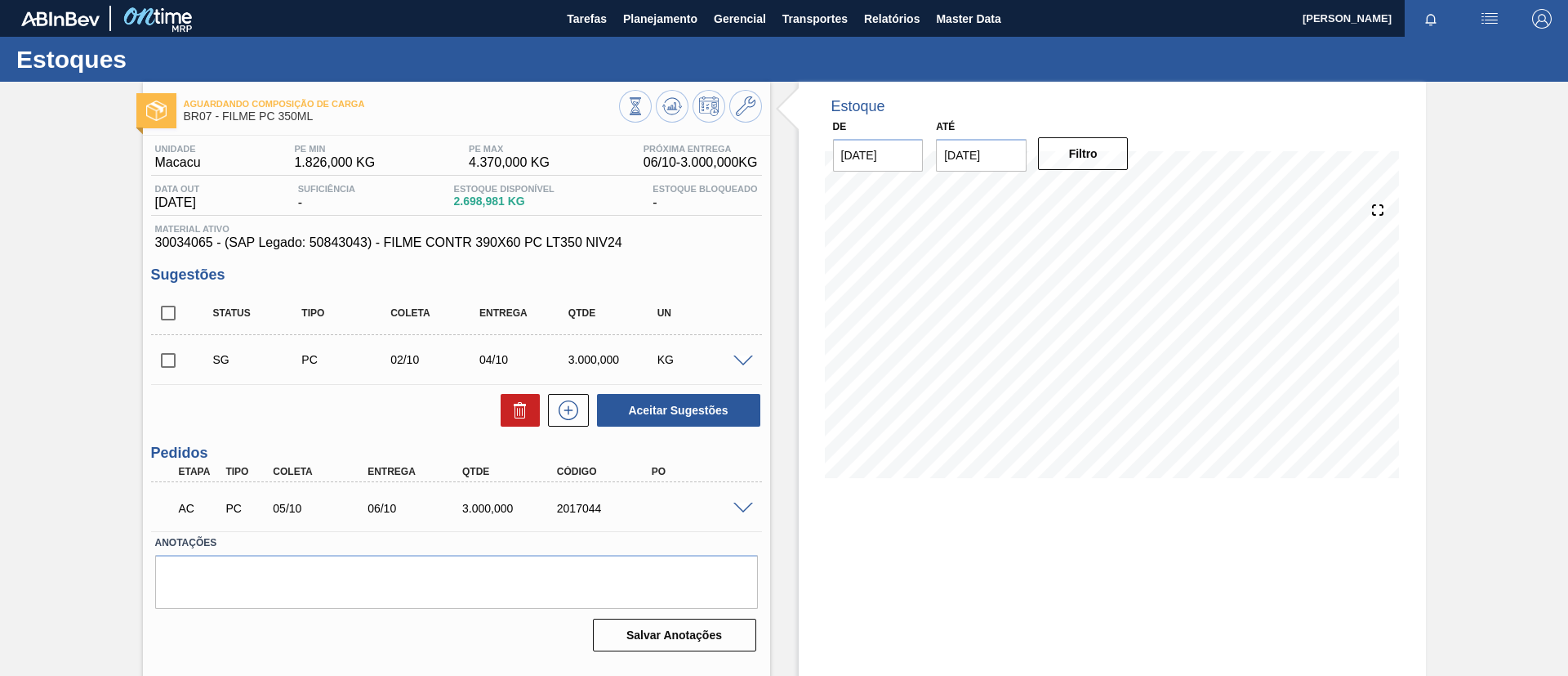
click at [730, 364] on div at bounding box center [746, 360] width 33 height 13
click at [741, 361] on span at bounding box center [742, 361] width 19 height 13
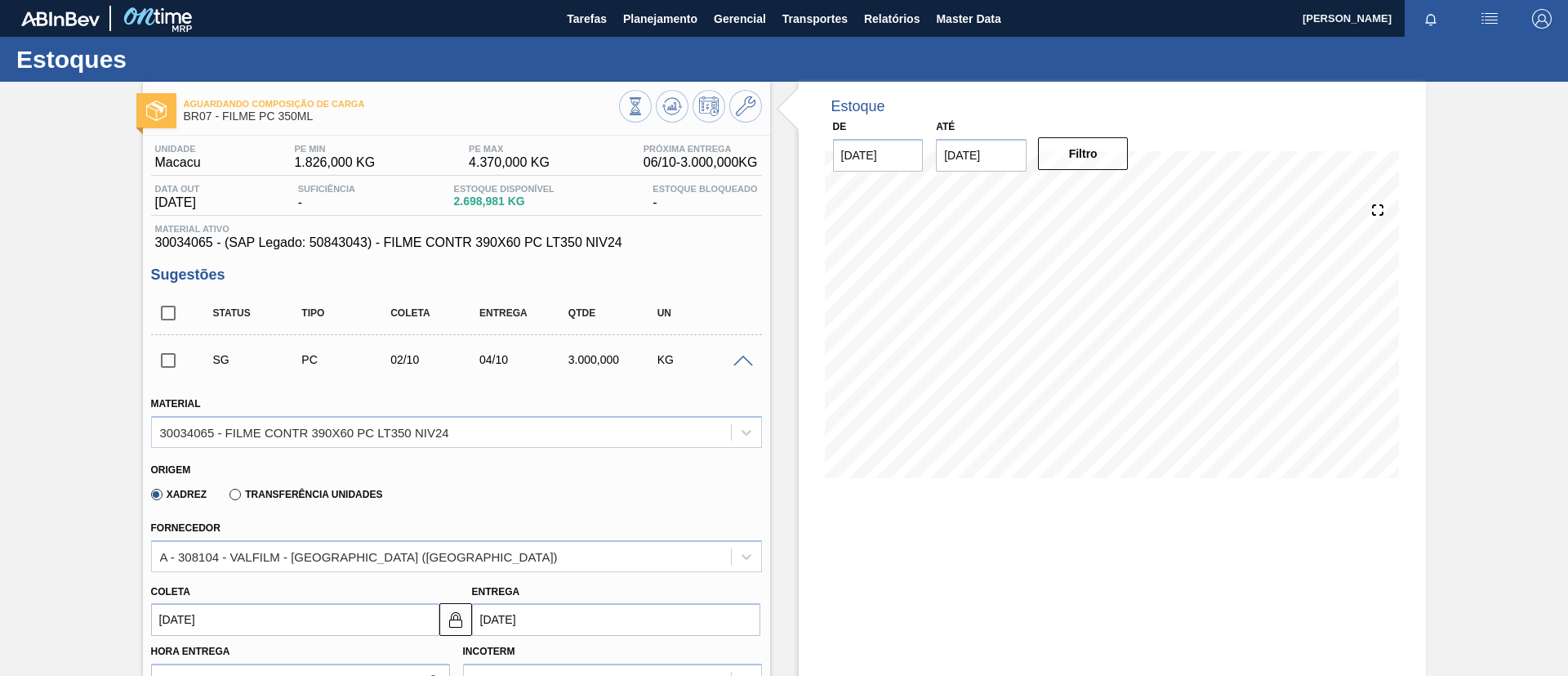
click at [741, 354] on div at bounding box center [746, 360] width 33 height 13
click at [746, 111] on icon at bounding box center [745, 105] width 19 height 19
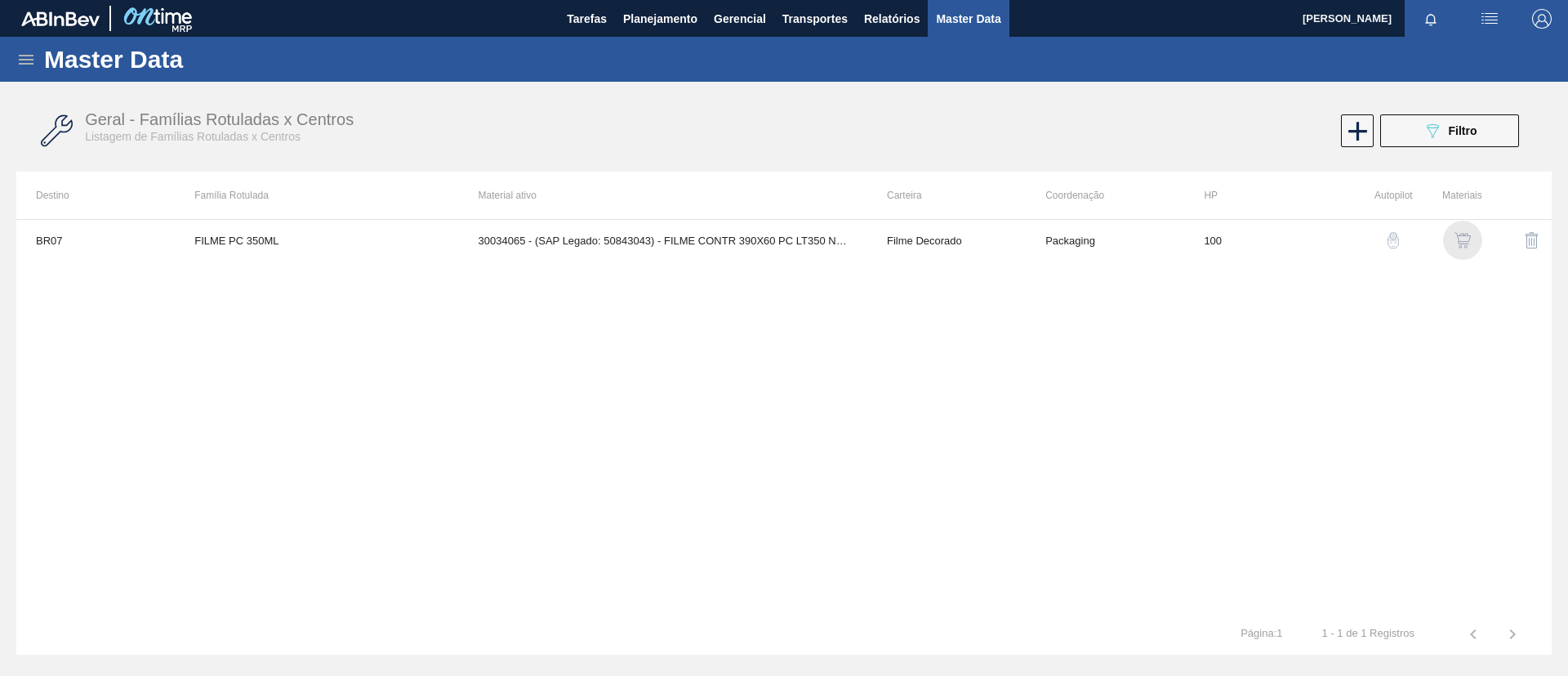
click at [1469, 243] on img "button" at bounding box center [1462, 240] width 16 height 16
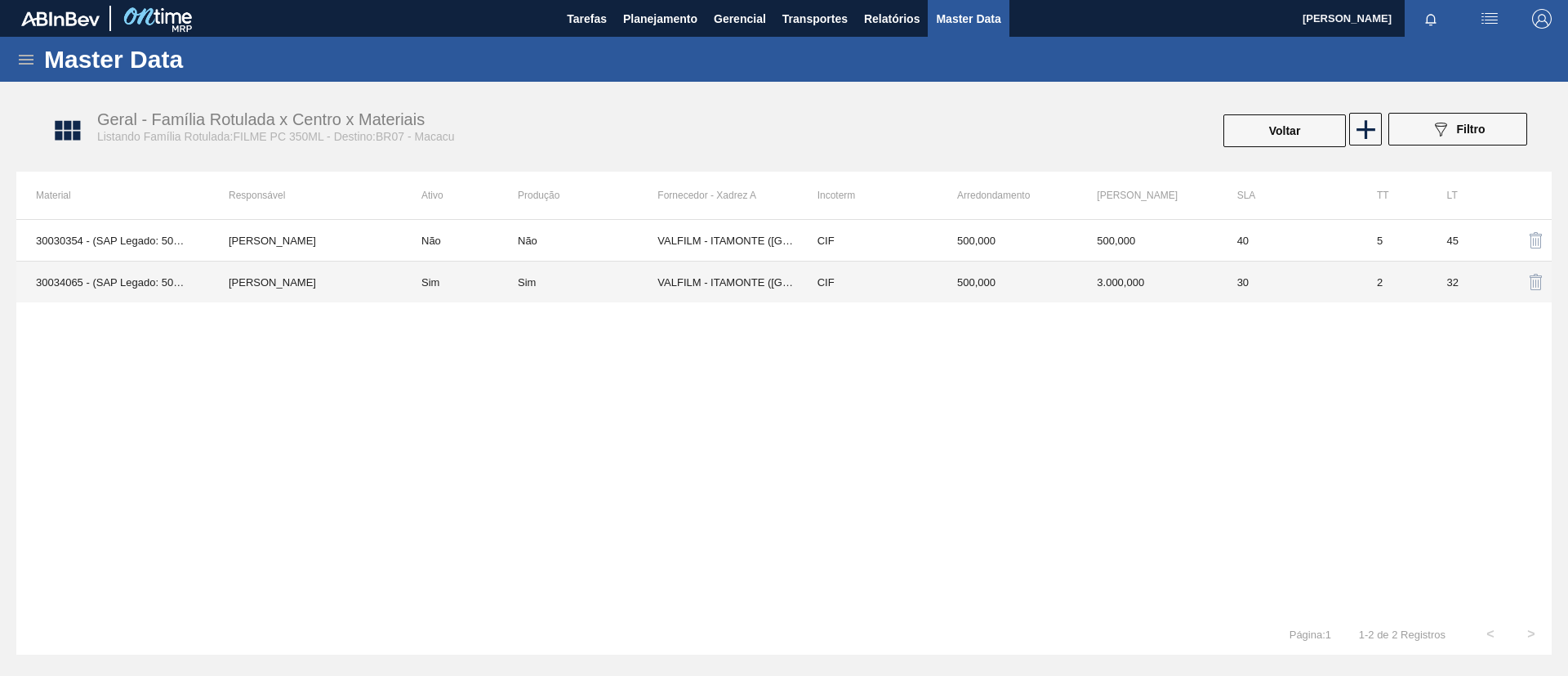
click at [412, 279] on td "Sim" at bounding box center [459, 282] width 116 height 41
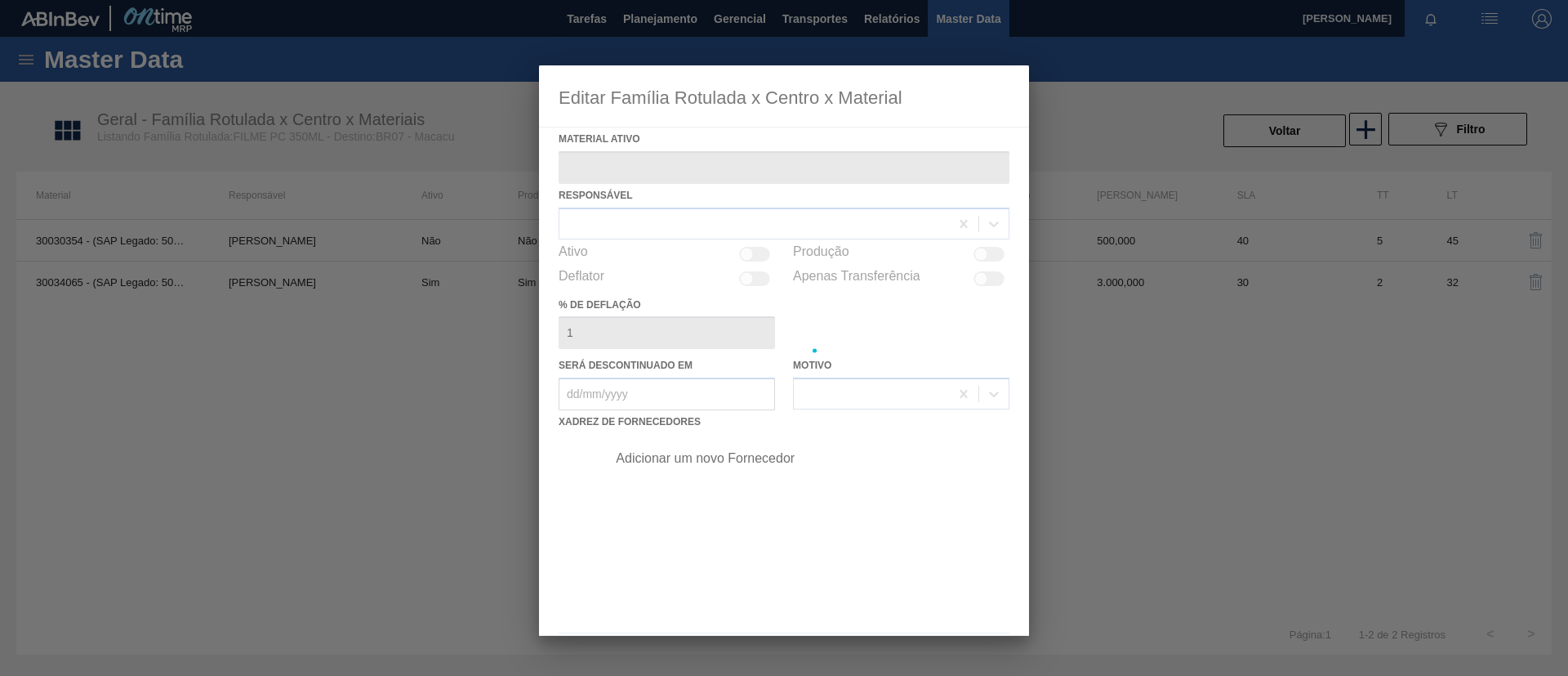
type ativo "30034065 - (SAP Legado: 50843043) - FILME CONTR 390X60 PC LT350 NIV24"
checkbox input "true"
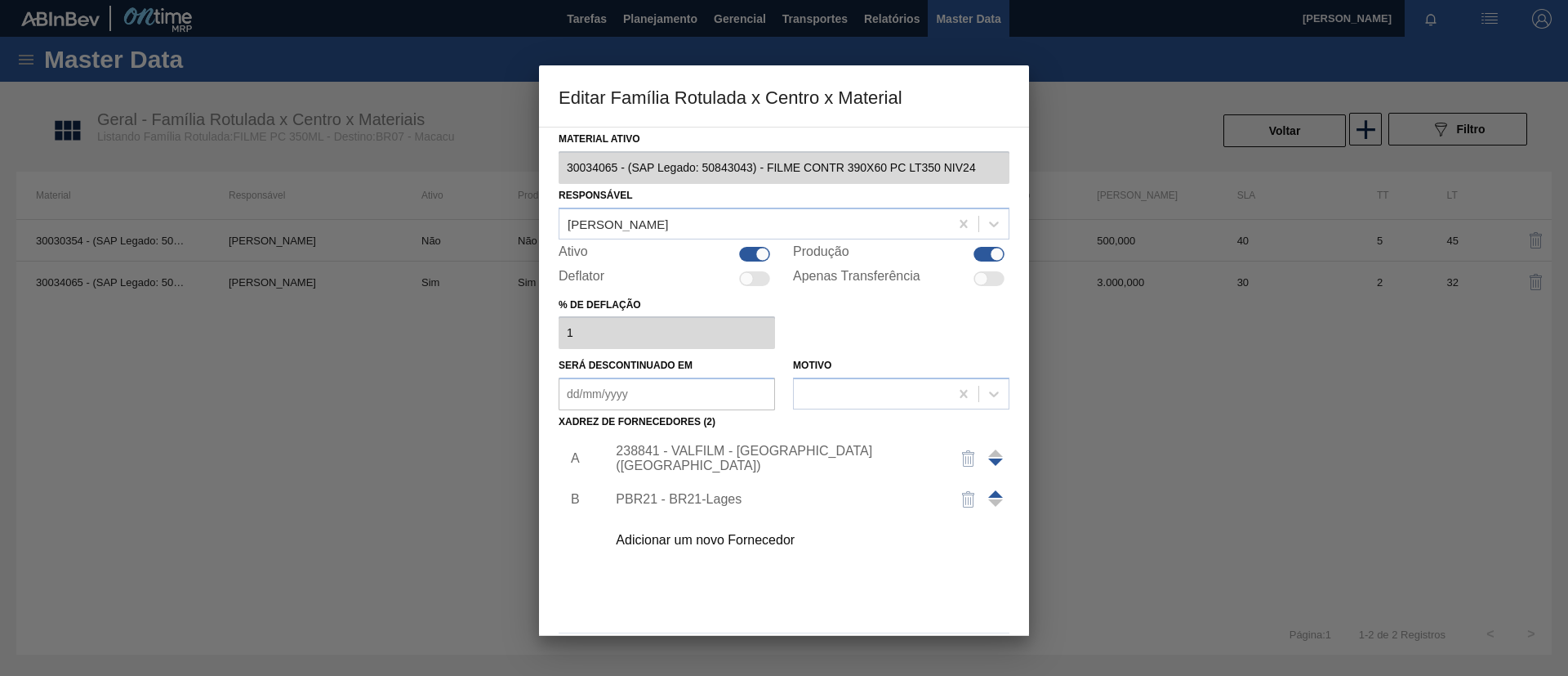
click at [760, 535] on div "Adicionar um novo Fornecedor" at bounding box center [776, 539] width 321 height 14
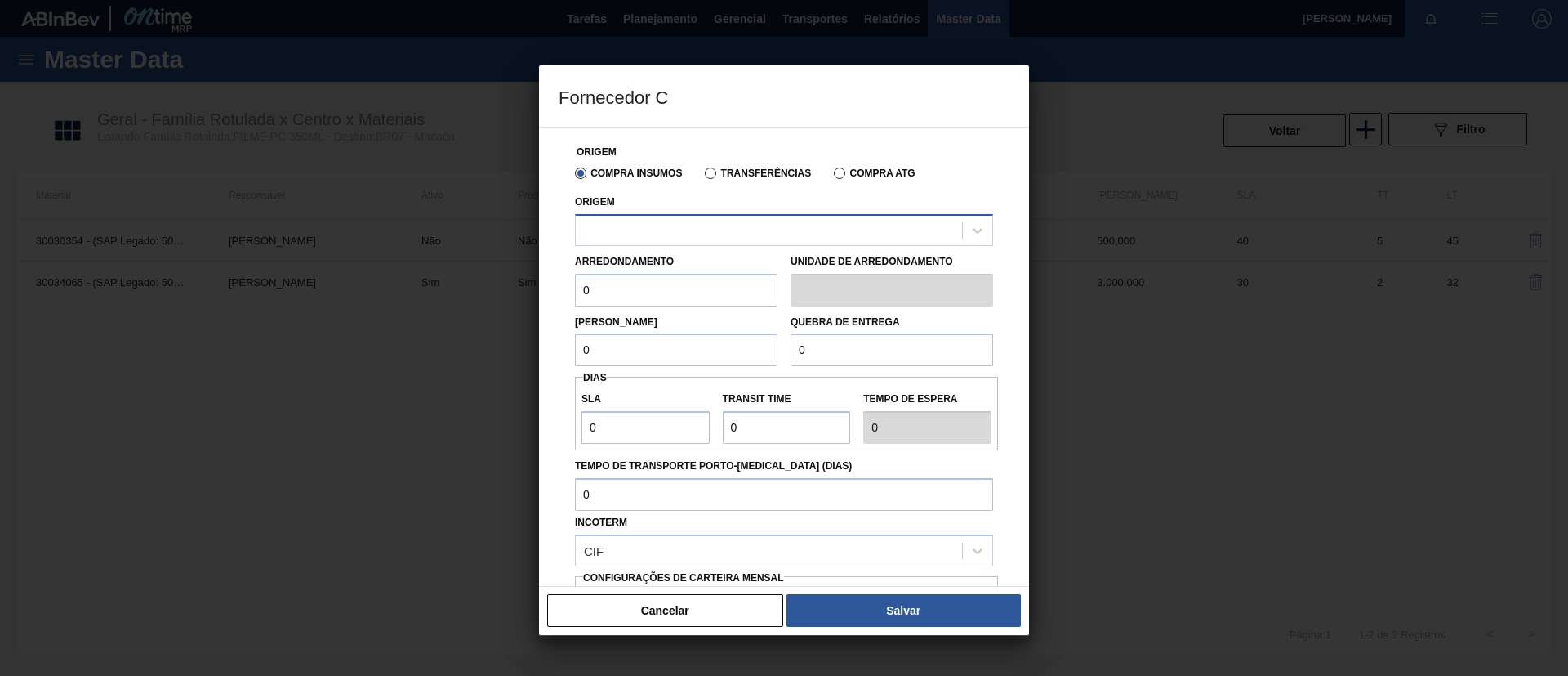
click at [761, 245] on div at bounding box center [784, 230] width 418 height 32
click at [733, 601] on button "Cancelar" at bounding box center [665, 610] width 236 height 33
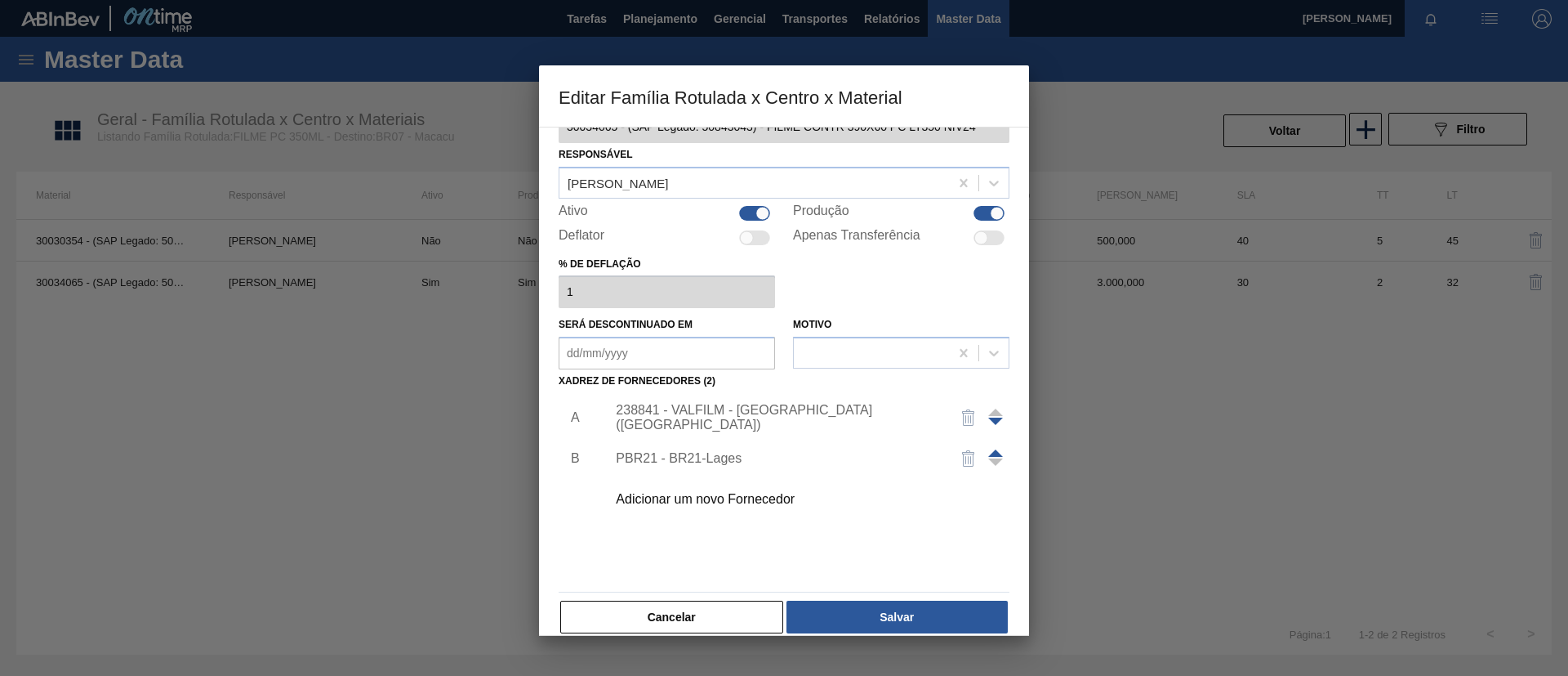
scroll to position [61, 0]
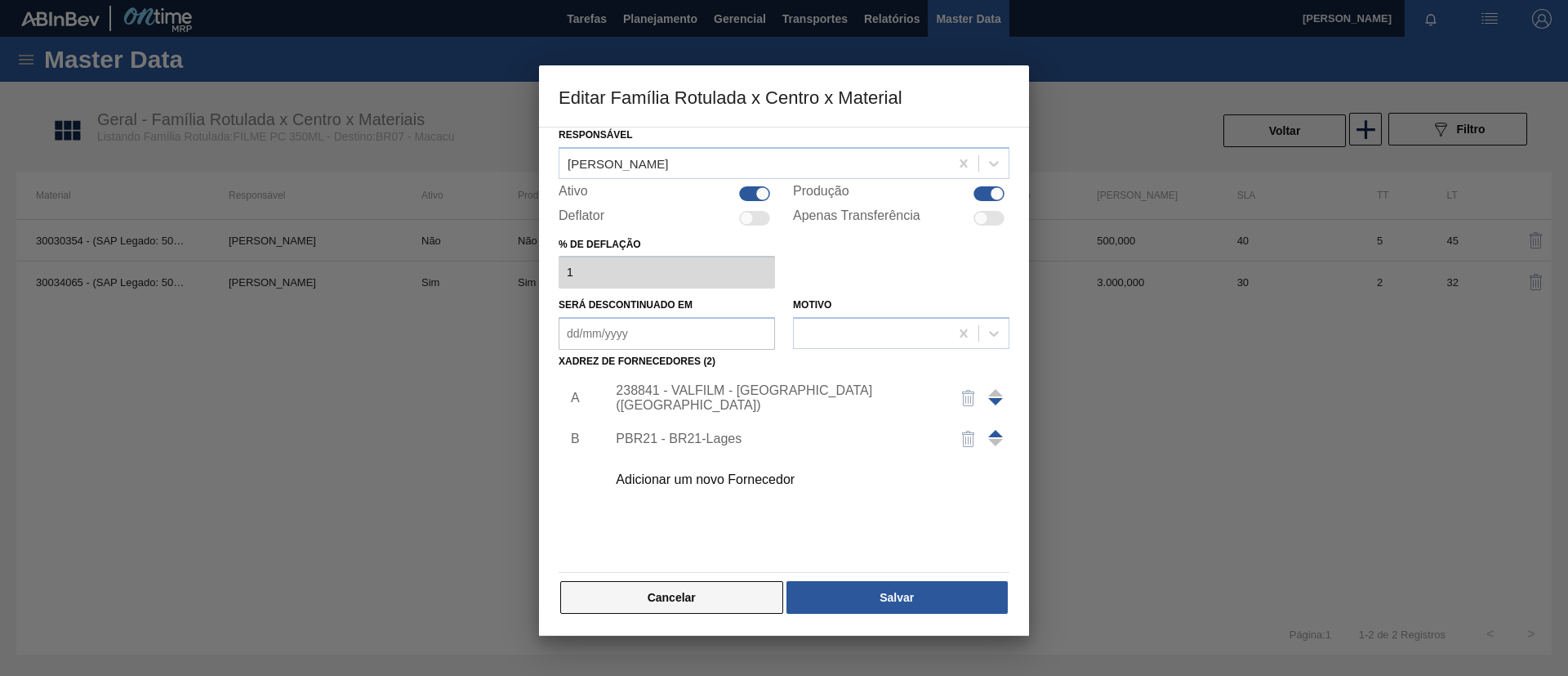
click at [682, 603] on button "Cancelar" at bounding box center [671, 597] width 223 height 33
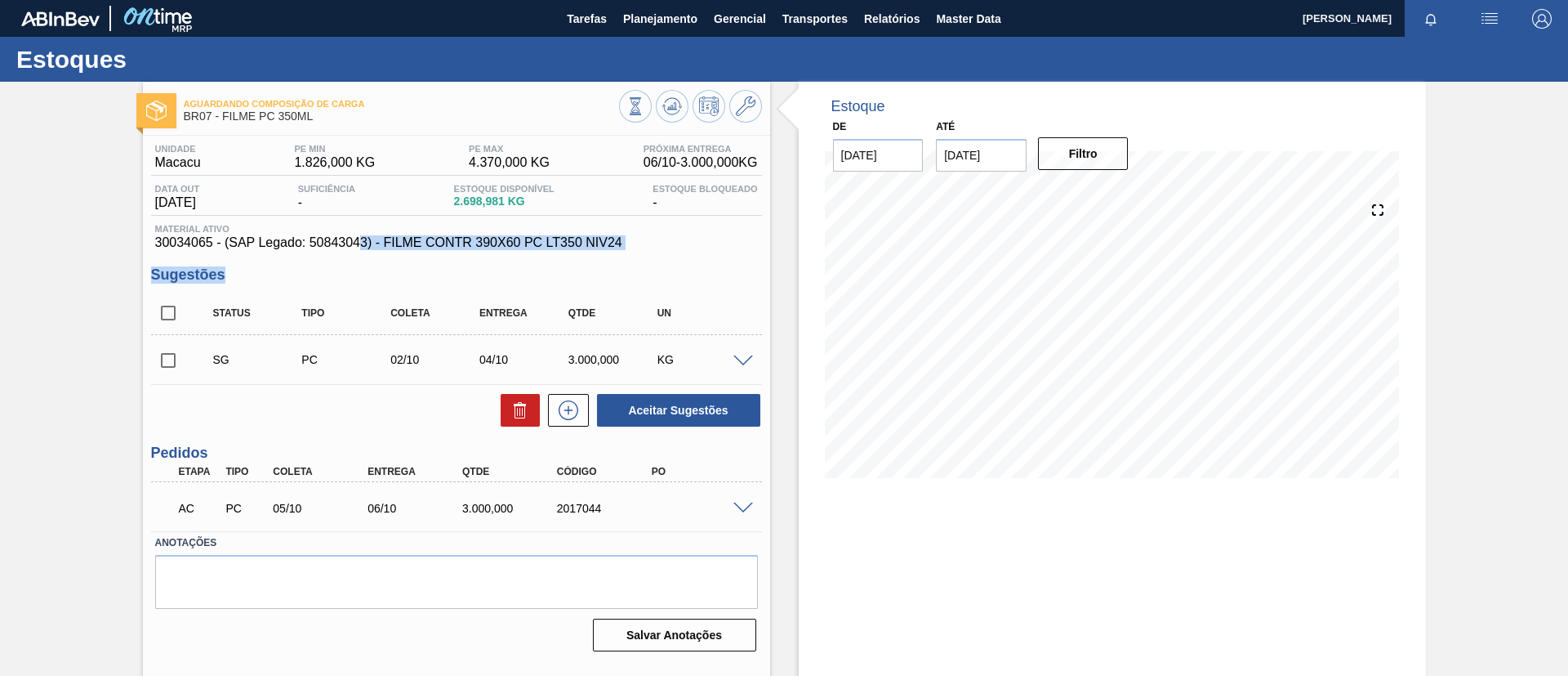
drag, startPoint x: 310, startPoint y: 250, endPoint x: 358, endPoint y: 246, distance: 48.2
click at [358, 246] on div "Unidade Macacu PE MIN 1.826,000 KG PE MAX 4.370,000 KG Próxima Entrega 06/10 - …" at bounding box center [456, 397] width 628 height 522
click at [319, 242] on span "30034065 - (SAP Legado: 50843043) - FILME CONTR 390X60 PC LT350 NIV24" at bounding box center [456, 242] width 603 height 14
drag, startPoint x: 308, startPoint y: 241, endPoint x: 366, endPoint y: 246, distance: 58.2
click at [366, 246] on span "30034065 - (SAP Legado: 50843043) - FILME CONTR 390X60 PC LT350 NIV24" at bounding box center [456, 242] width 603 height 14
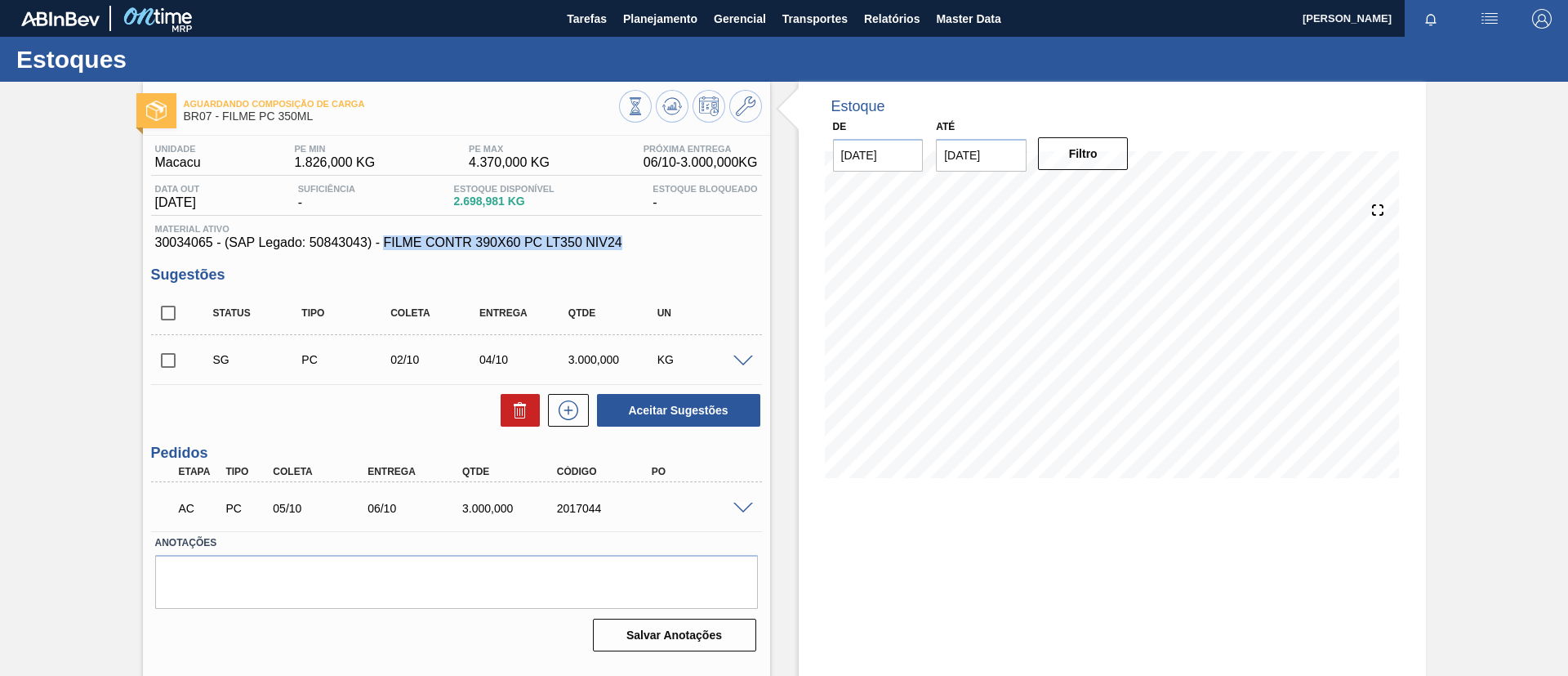
drag, startPoint x: 630, startPoint y: 246, endPoint x: 385, endPoint y: 247, distance: 245.0
click at [385, 247] on span "30034065 - (SAP Legado: 50843043) - FILME CONTR 390X60 PC LT350 NIV24" at bounding box center [456, 242] width 603 height 14
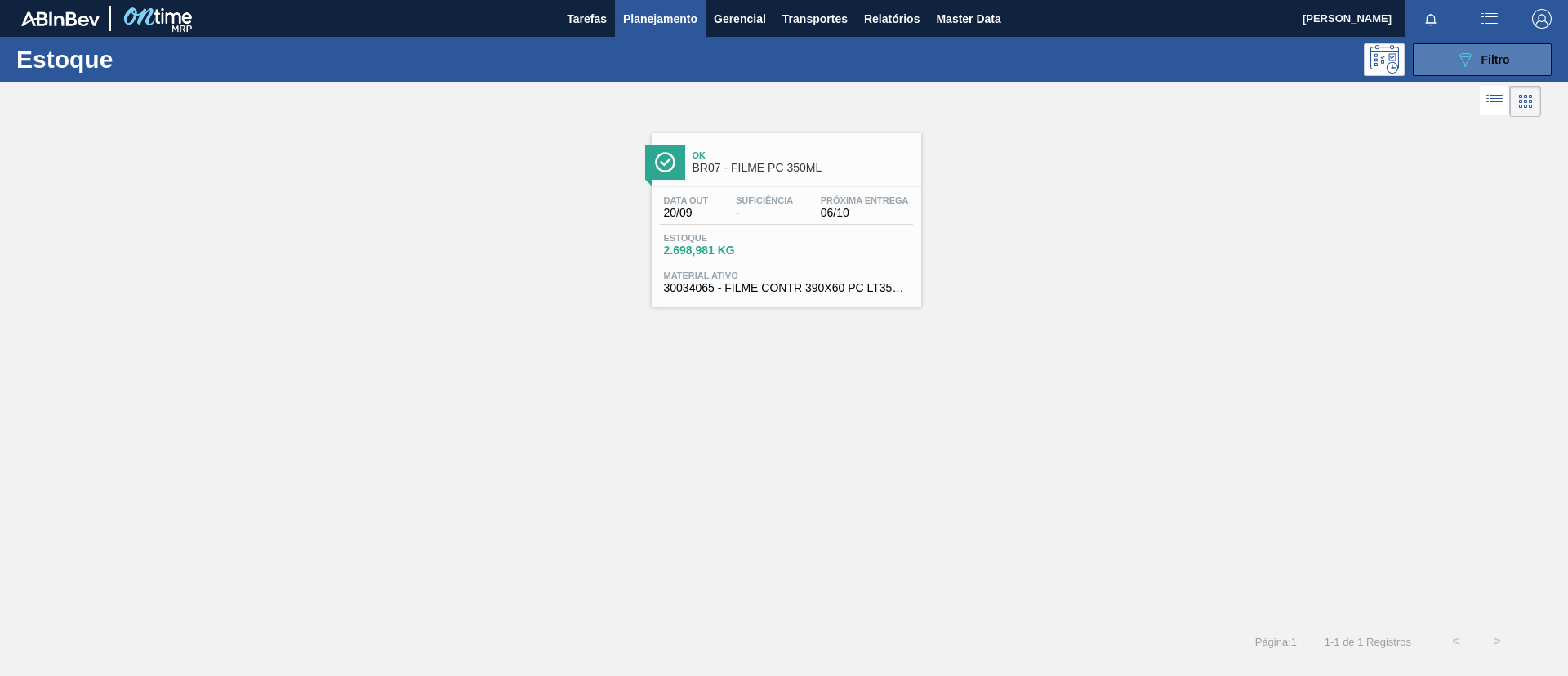
click at [1448, 68] on button "089F7B8B-B2A5-4AFE-B5C0-19BA573D28AC Filtro" at bounding box center [1482, 59] width 139 height 33
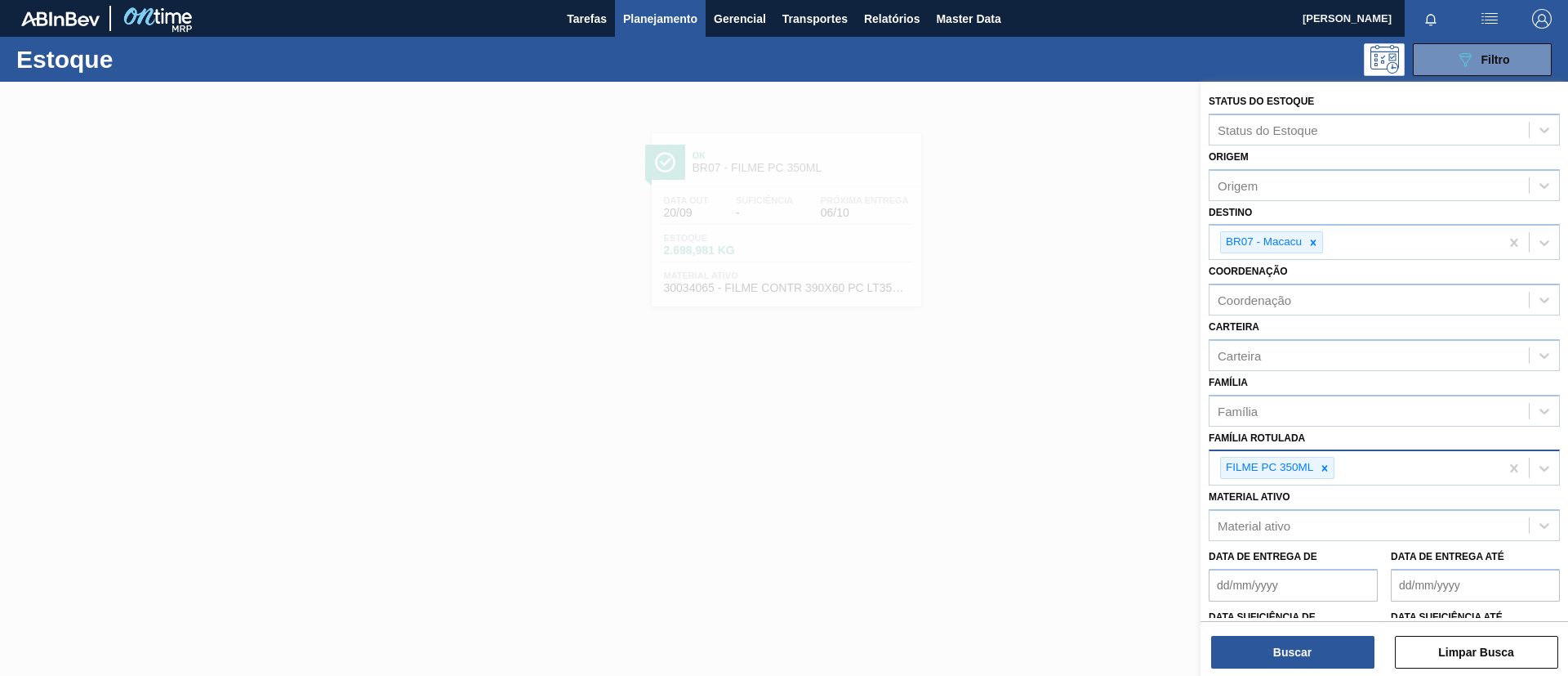
click at [1328, 471] on icon at bounding box center [1325, 468] width 12 height 12
paste Rotulada "FILME BOH 350ML"
type Rotulada "FILME BOH 350ML"
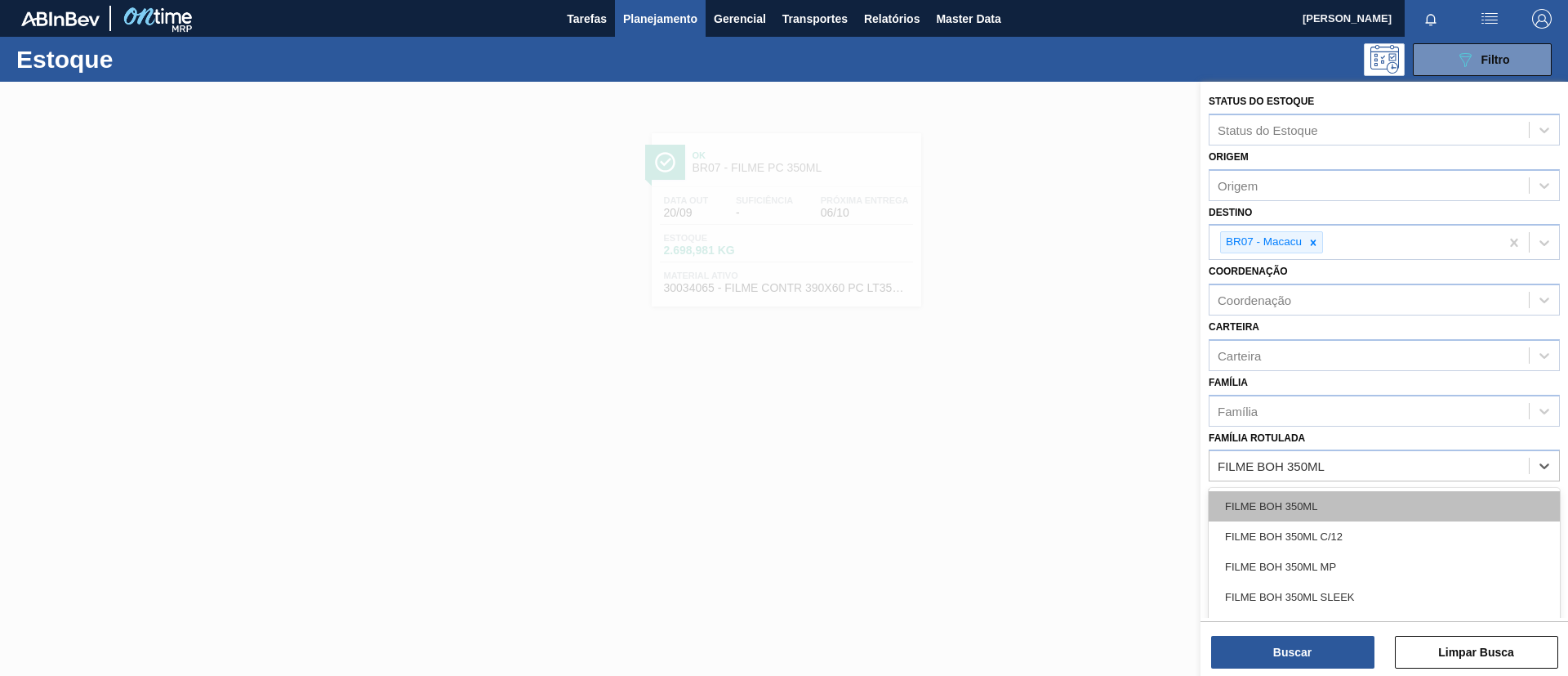
click at [1342, 502] on div "FILME BOH 350ML" at bounding box center [1384, 506] width 351 height 30
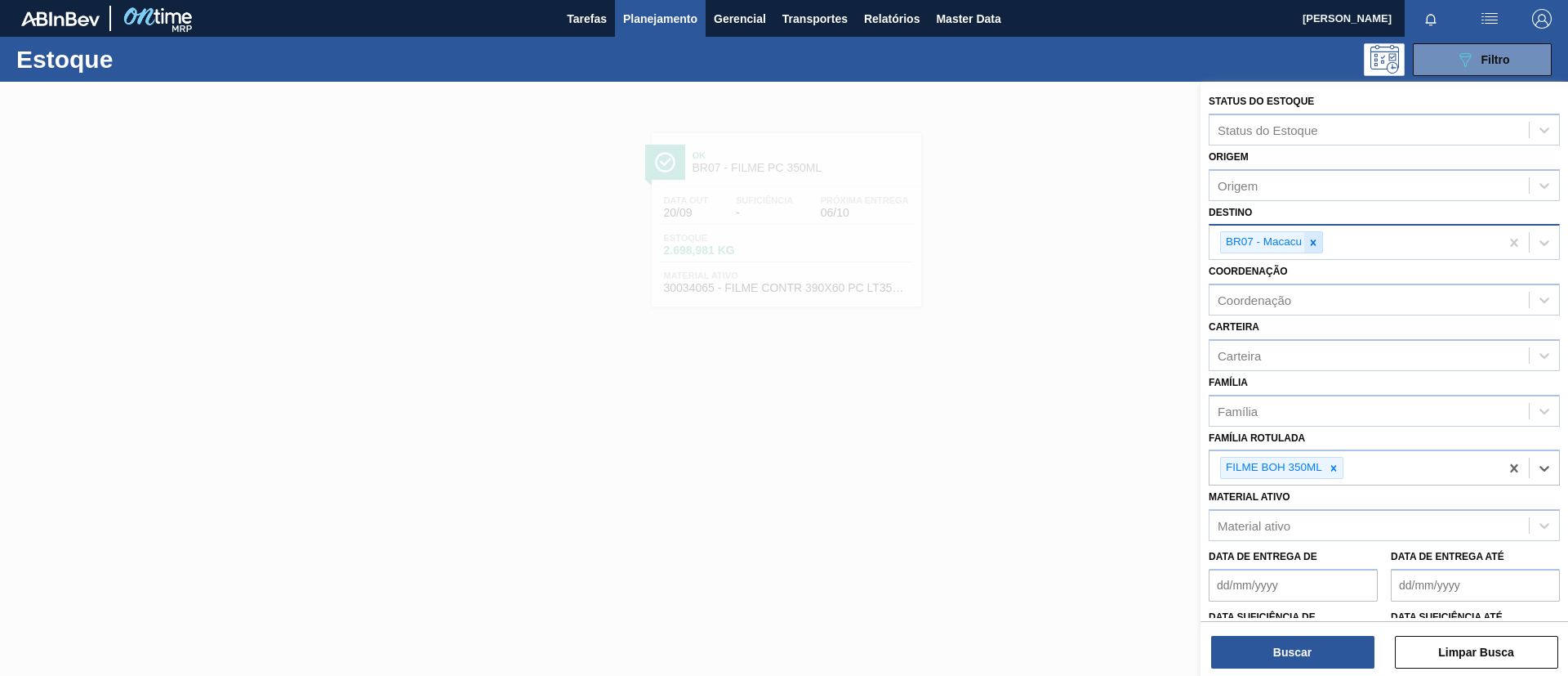
click at [1307, 247] on div at bounding box center [1312, 242] width 18 height 20
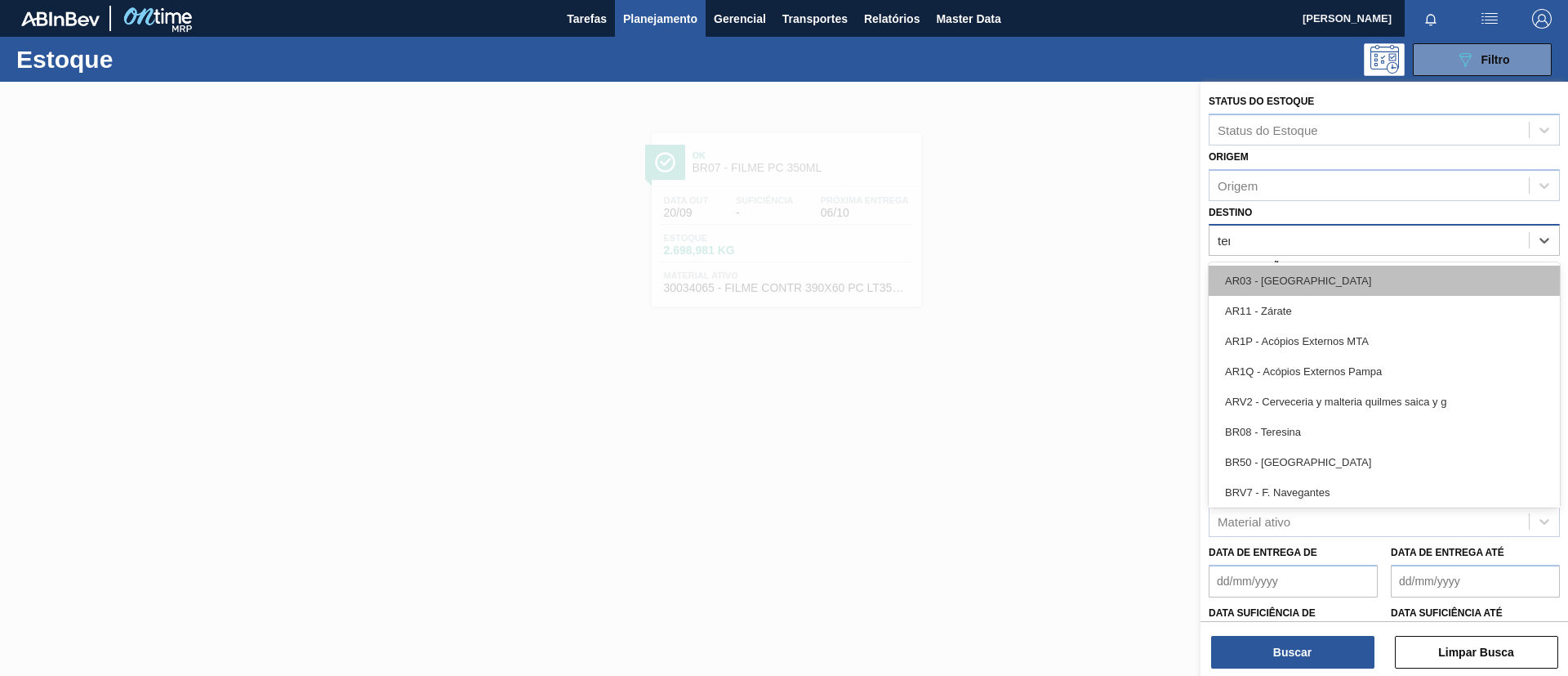
type input "tere"
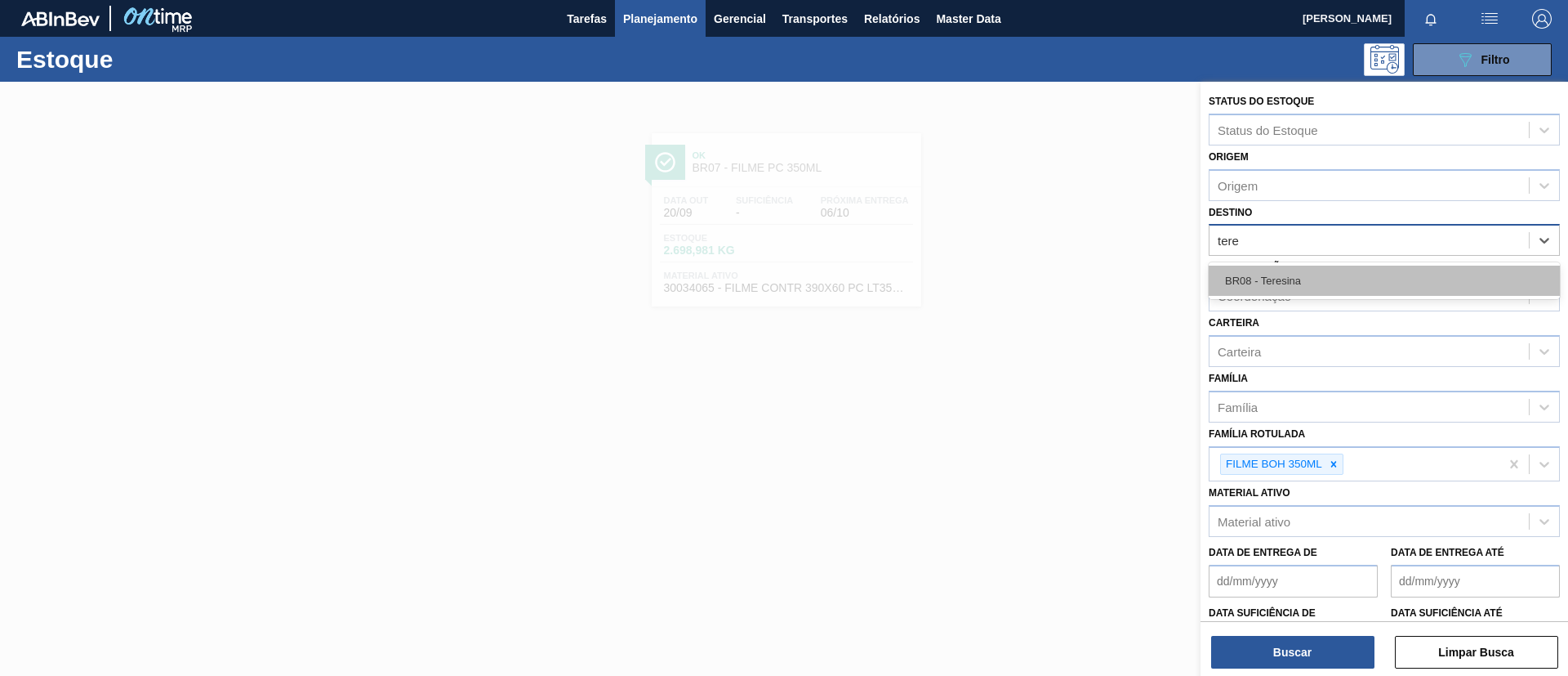
click at [1311, 284] on div "BR08 - Teresina" at bounding box center [1384, 281] width 351 height 30
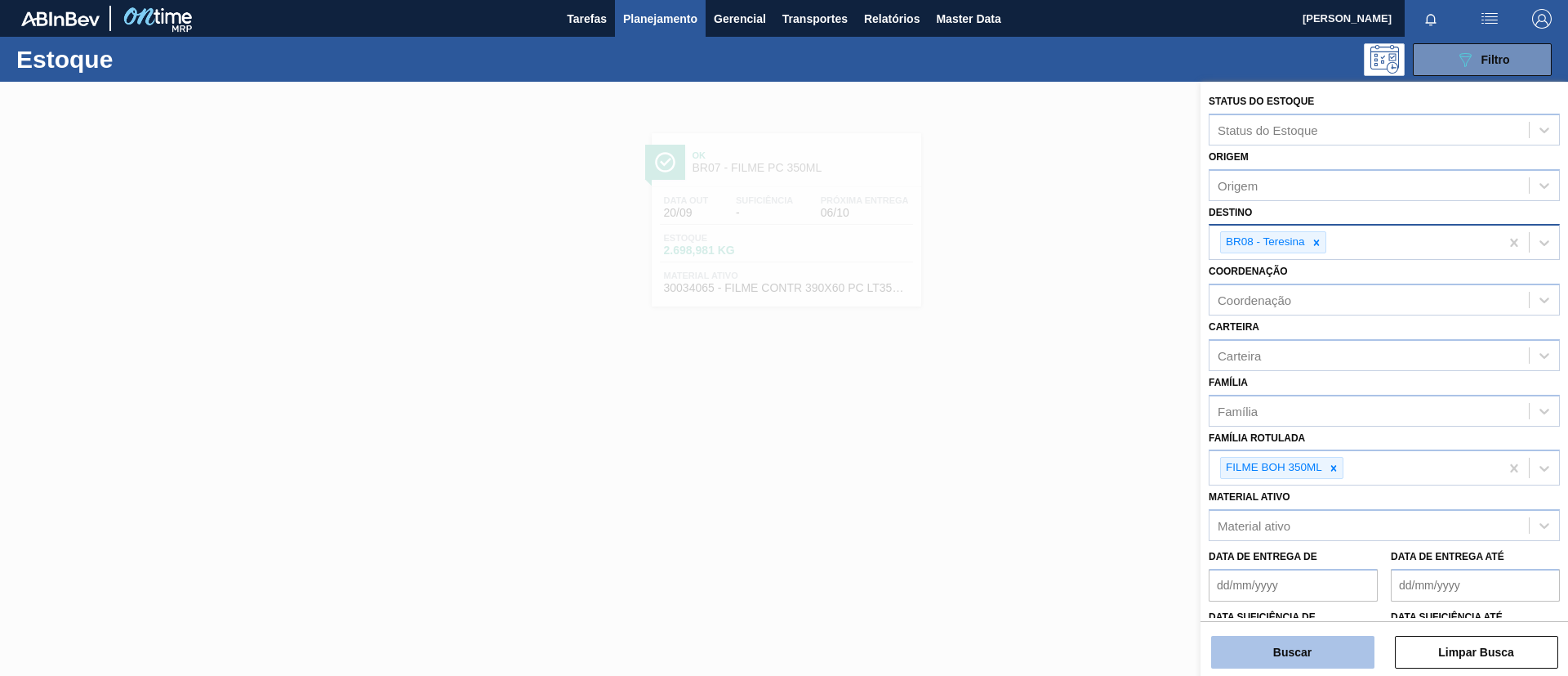
click at [1277, 662] on button "Buscar" at bounding box center [1293, 652] width 164 height 33
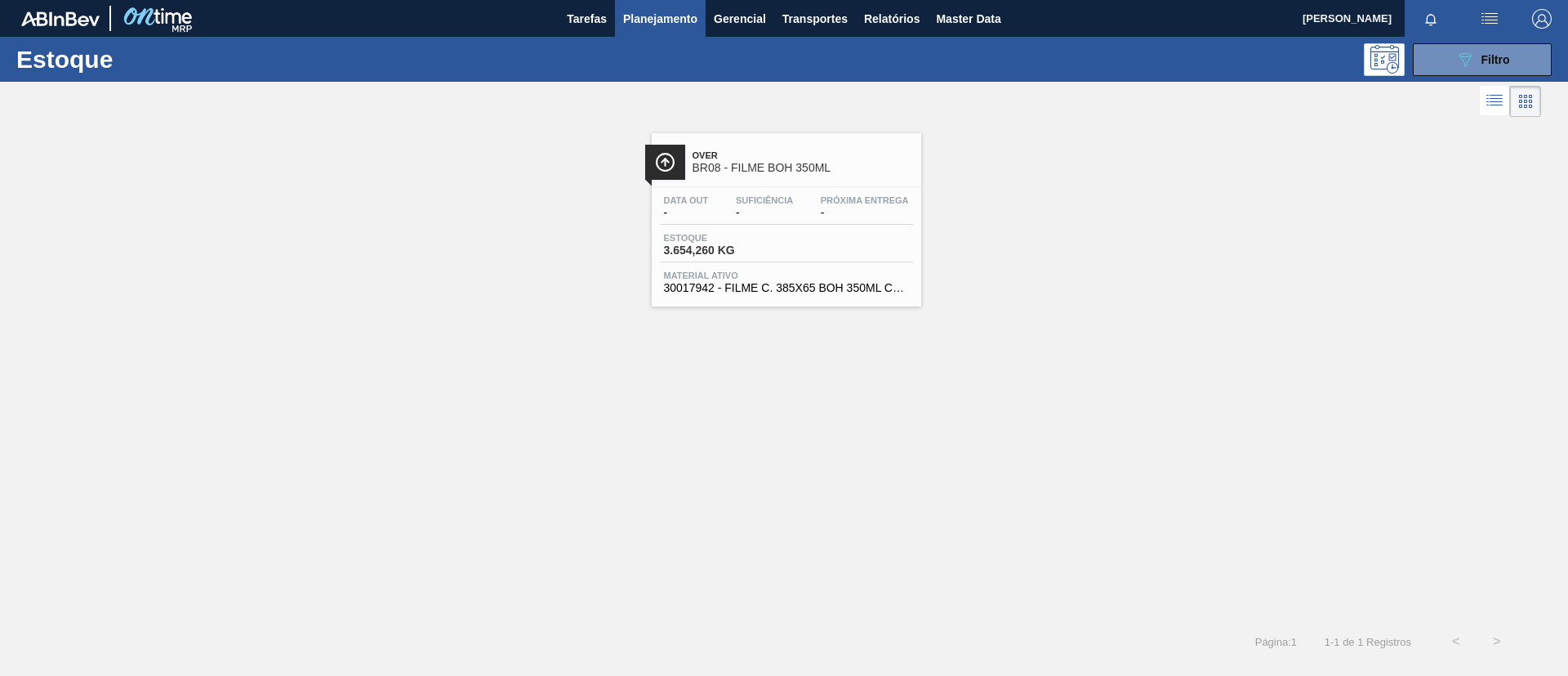
click at [776, 214] on span "-" at bounding box center [764, 213] width 57 height 13
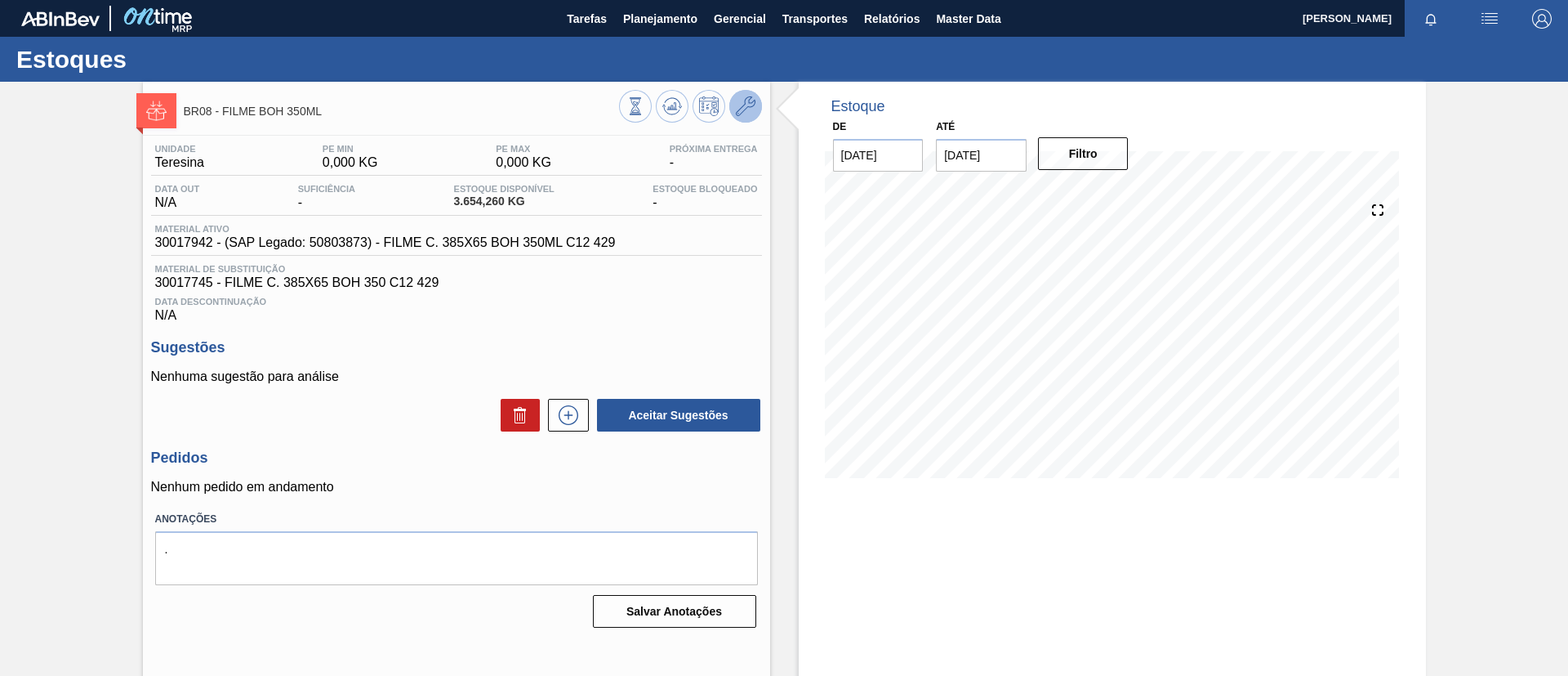
click at [746, 114] on icon at bounding box center [745, 105] width 19 height 19
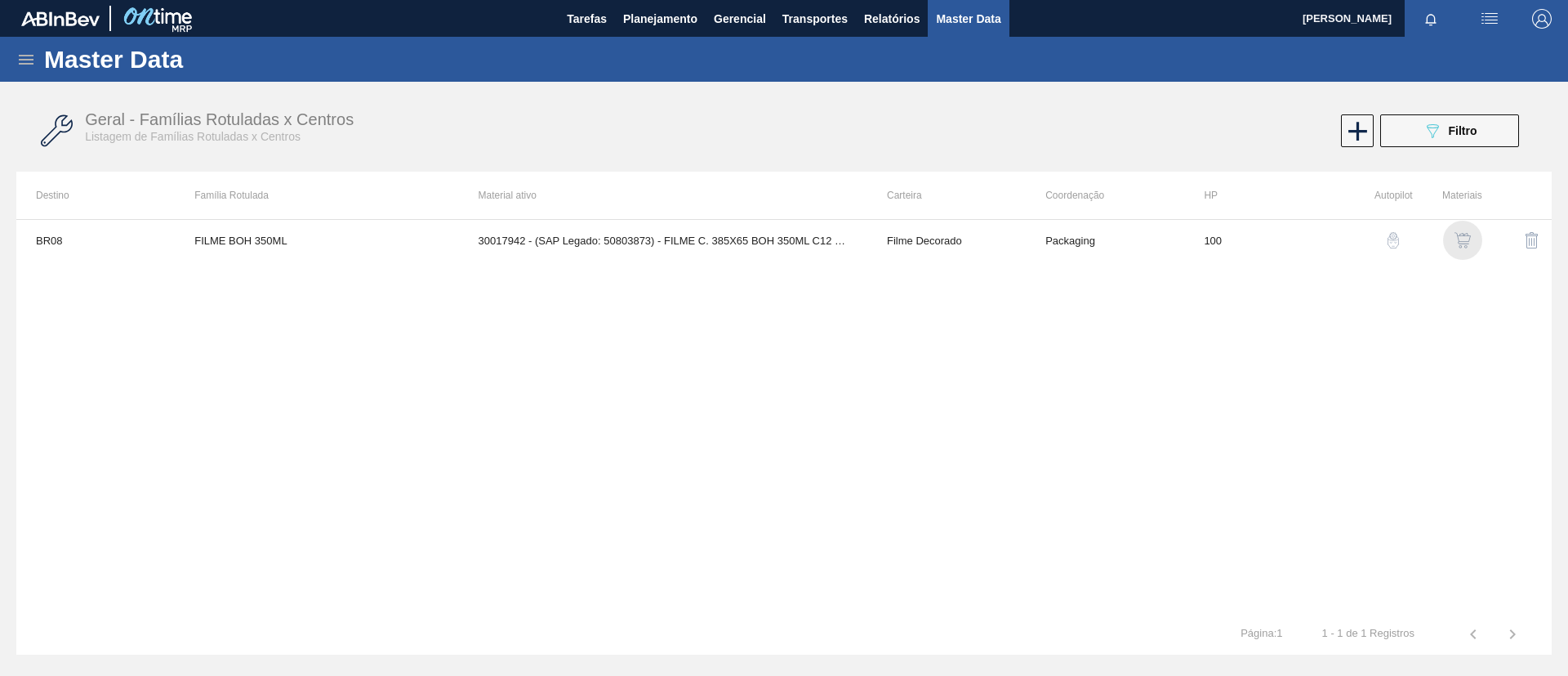
click at [1458, 247] on img "button" at bounding box center [1462, 240] width 16 height 16
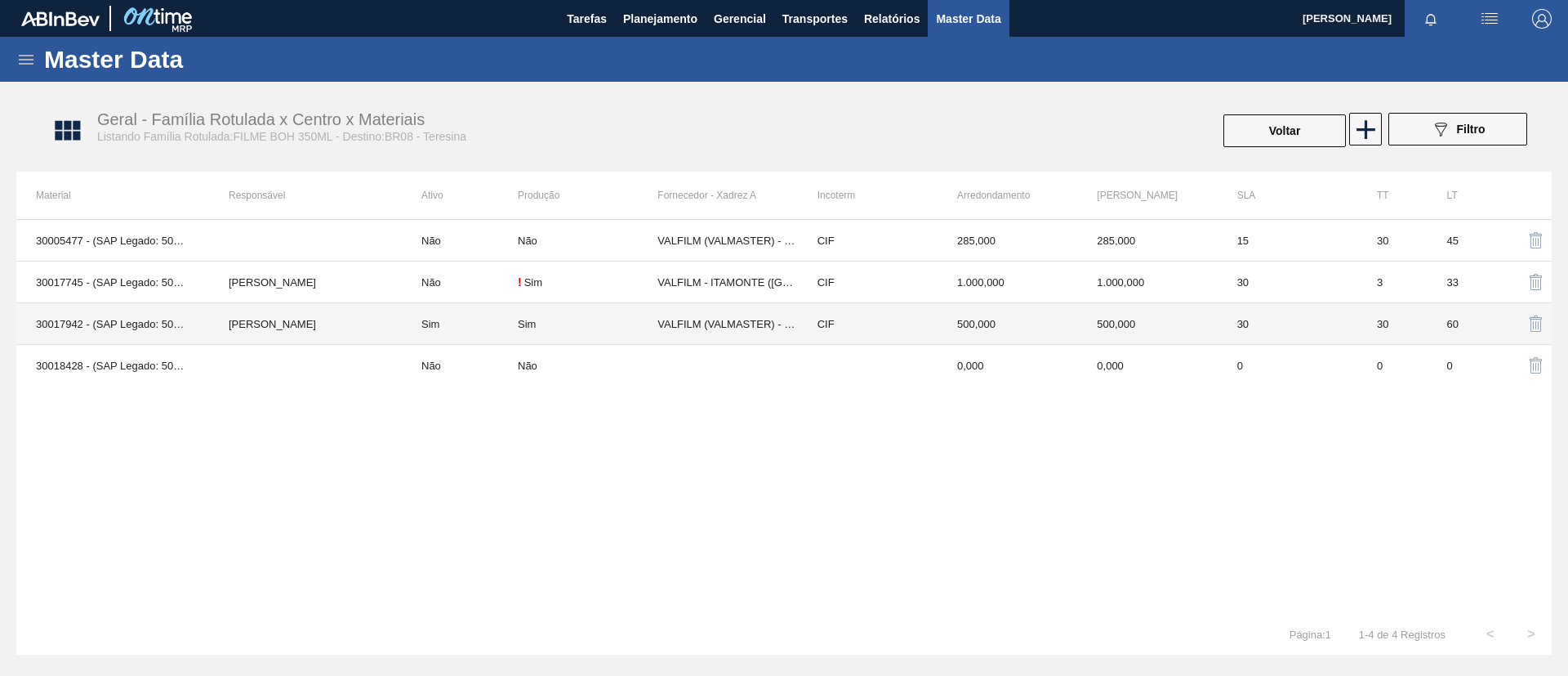
click at [340, 311] on td "[PERSON_NAME]" at bounding box center [305, 323] width 193 height 41
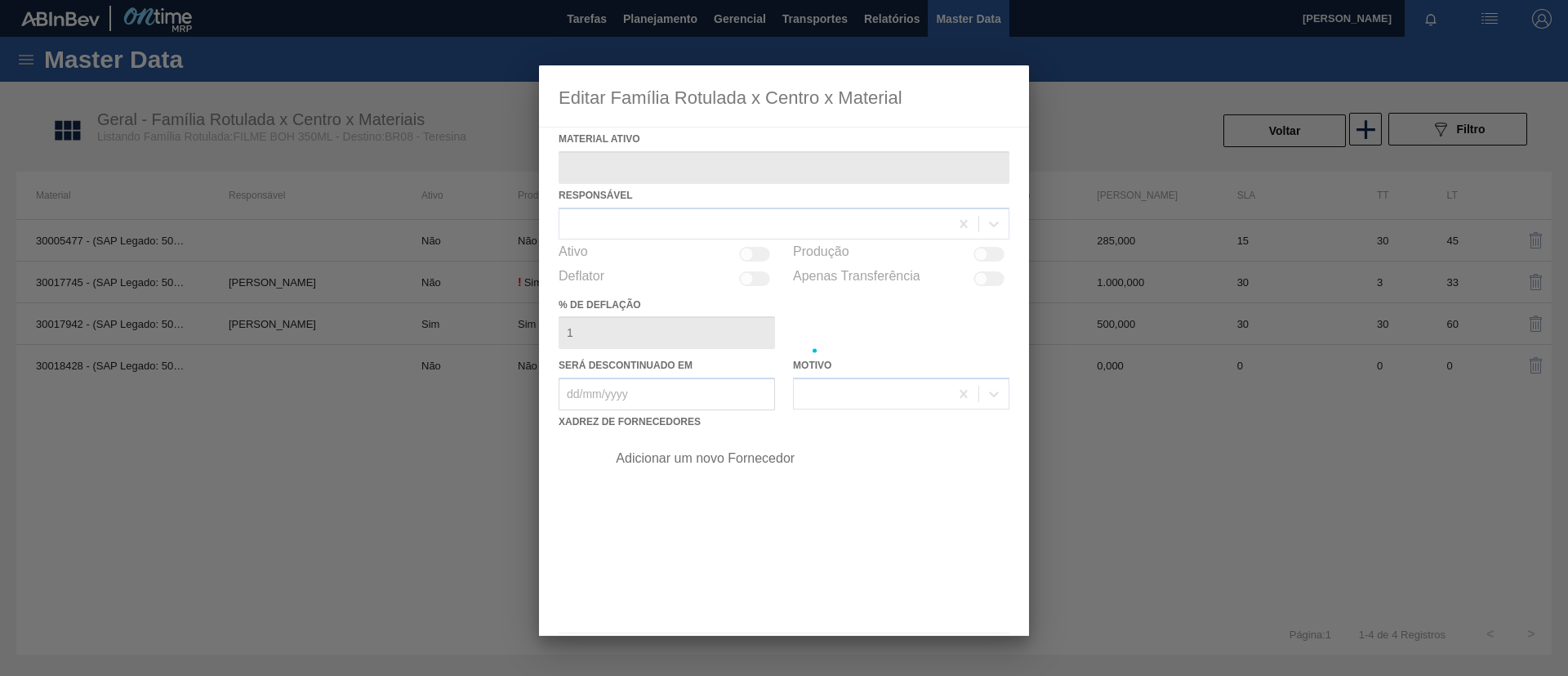
type ativo "30017942 - (SAP Legado: 50803873) - FILME C. 385X65 BOH 350ML C12 429"
checkbox input "true"
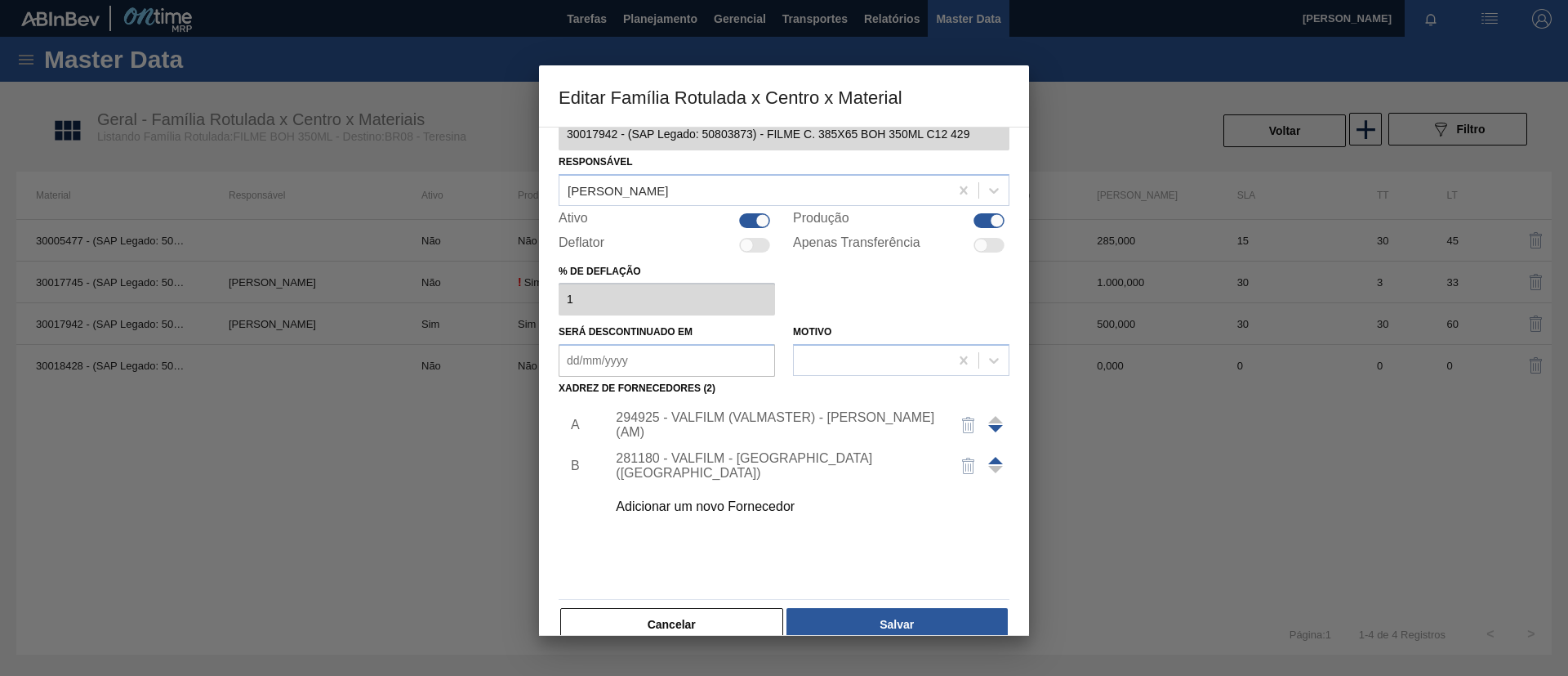
scroll to position [61, 0]
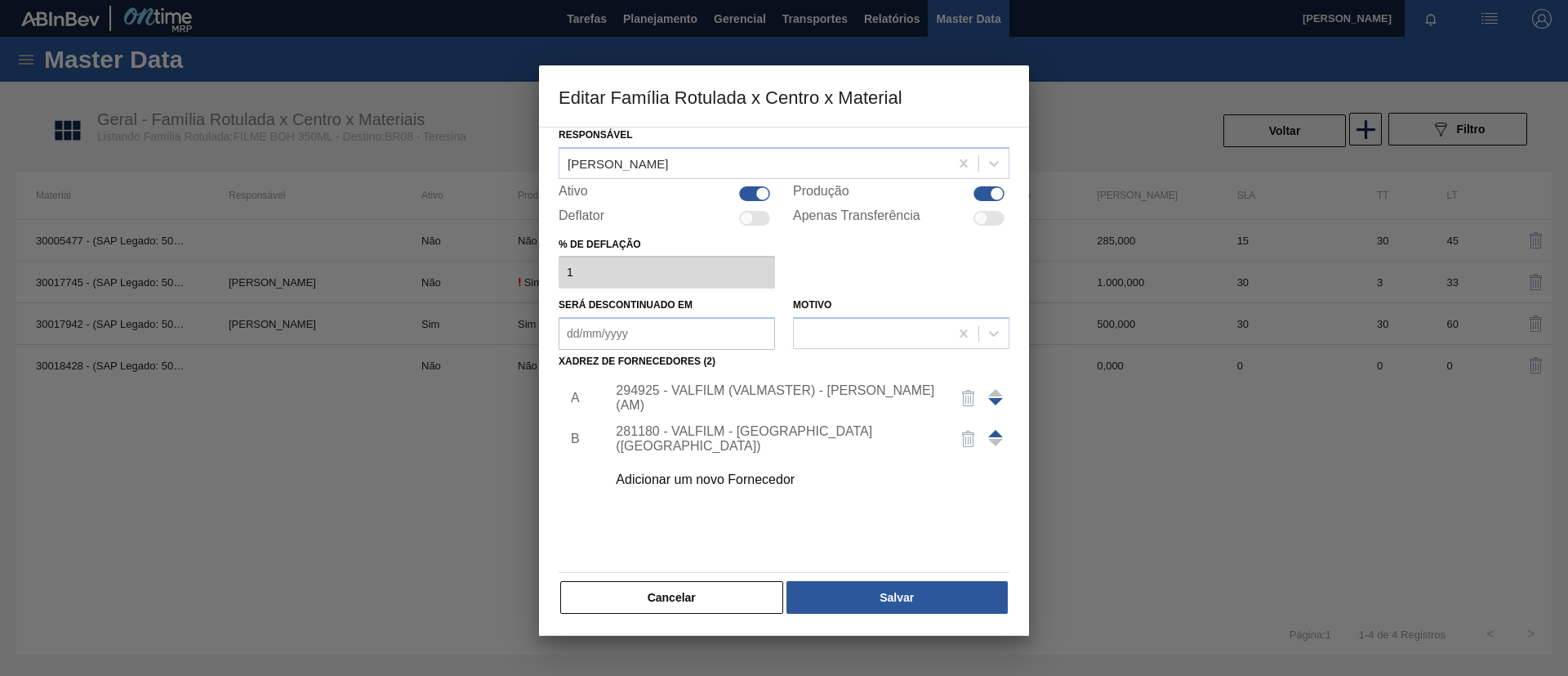
click at [709, 596] on button "Cancelar" at bounding box center [671, 597] width 223 height 33
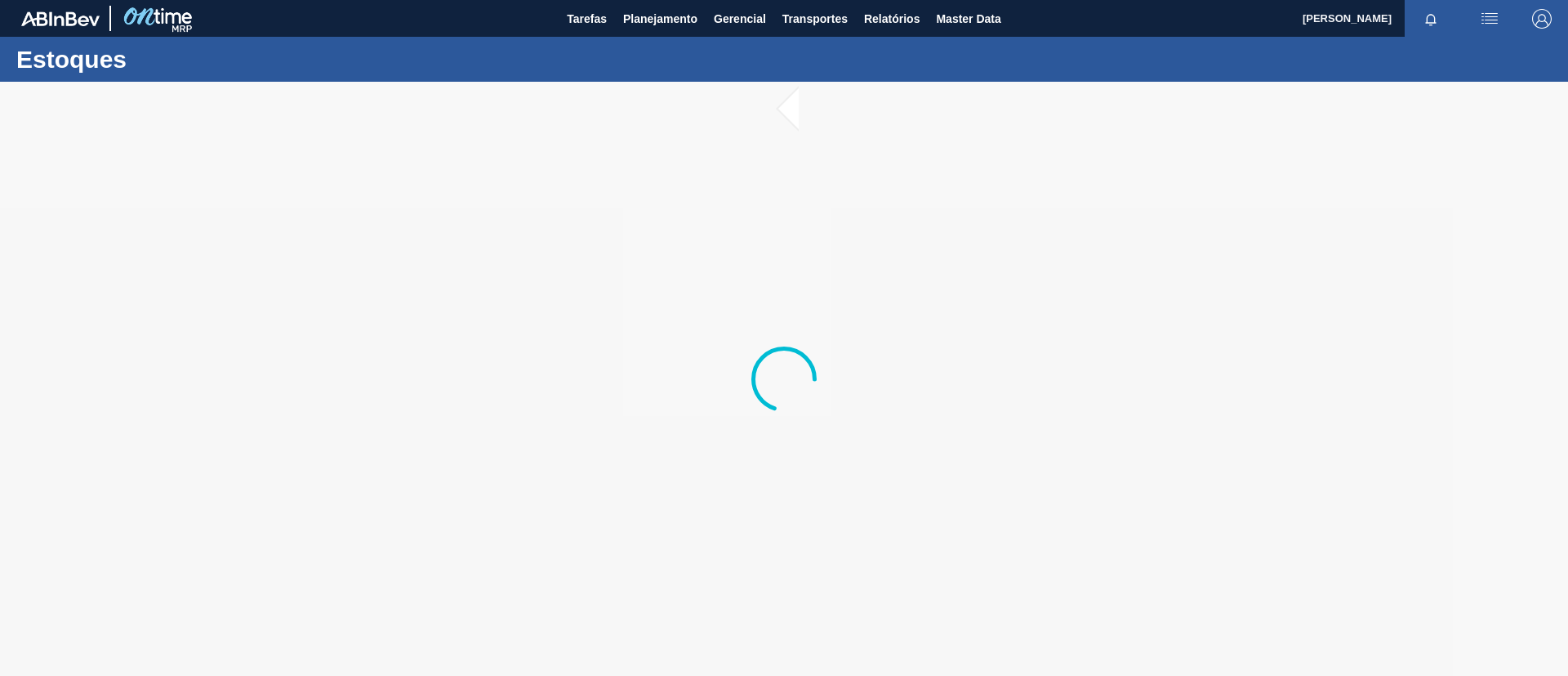
click at [848, 673] on div at bounding box center [784, 379] width 1568 height 594
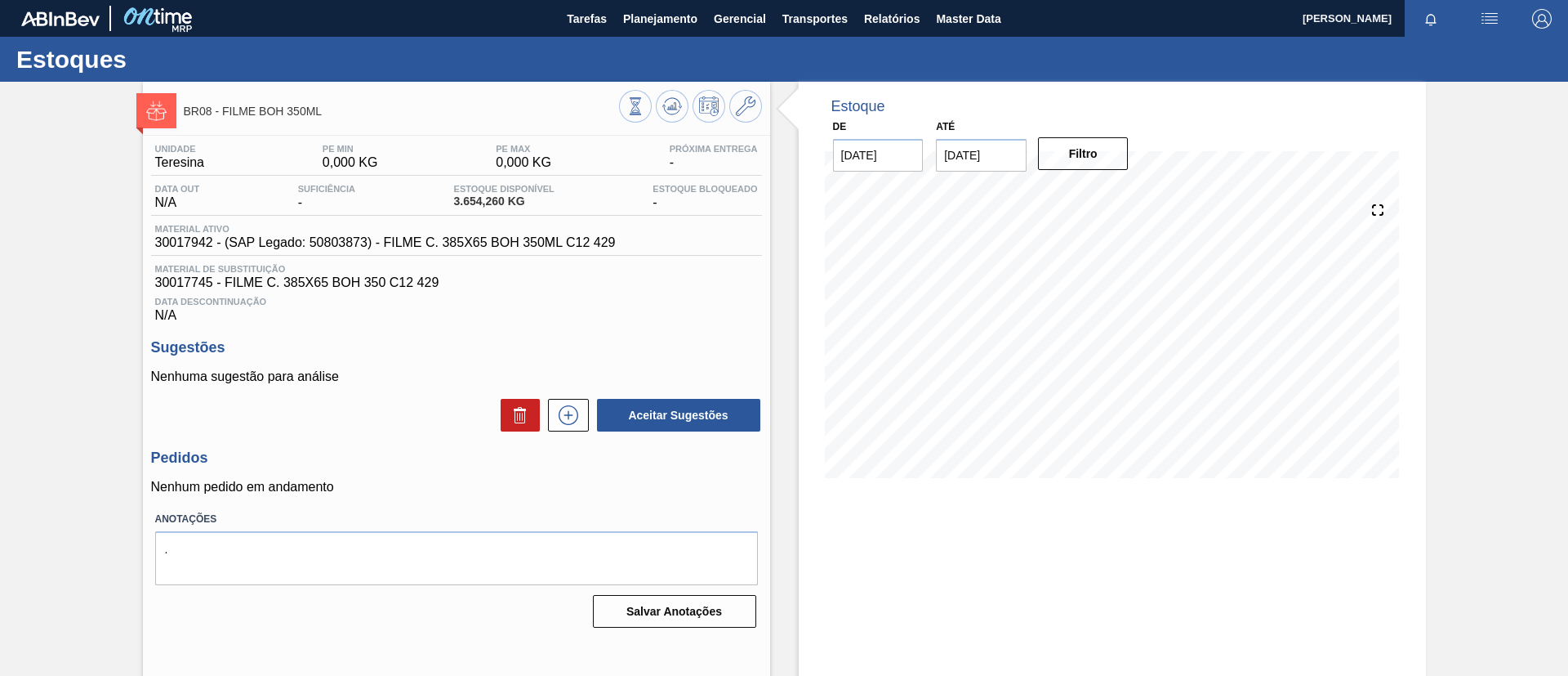
click at [651, 26] on span "Planejamento" at bounding box center [660, 19] width 74 height 19
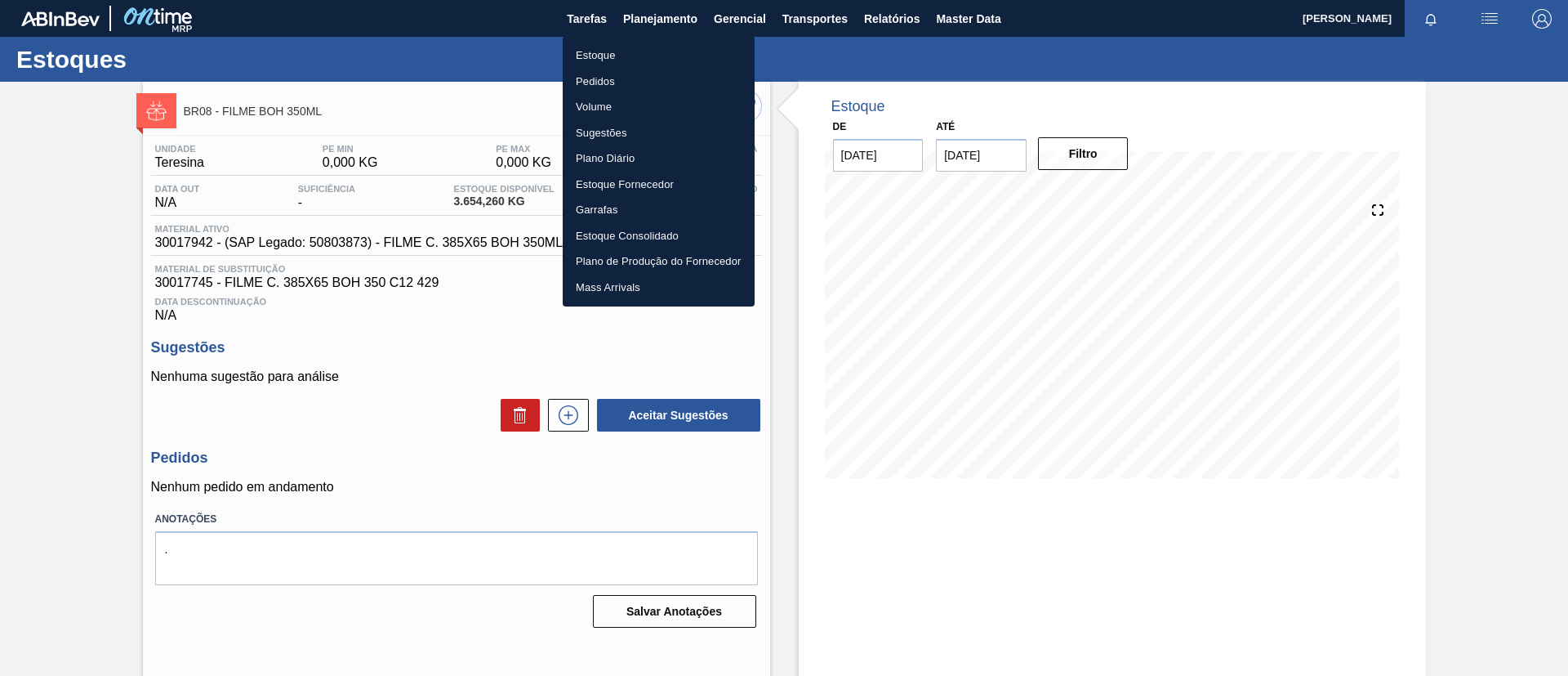
click at [641, 51] on li "Estoque" at bounding box center [659, 55] width 192 height 26
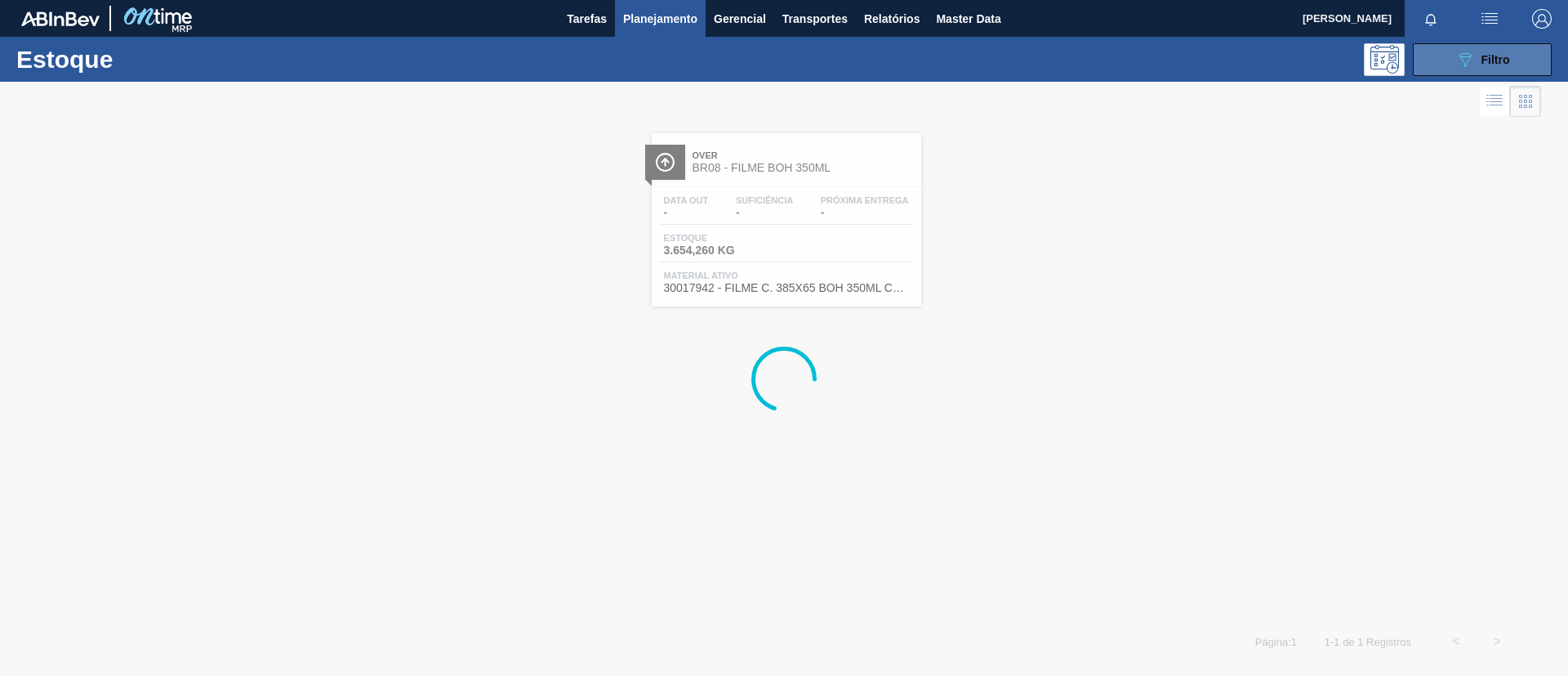
click at [1477, 59] on div "089F7B8B-B2A5-4AFE-B5C0-19BA573D28AC Filtro" at bounding box center [1482, 59] width 55 height 19
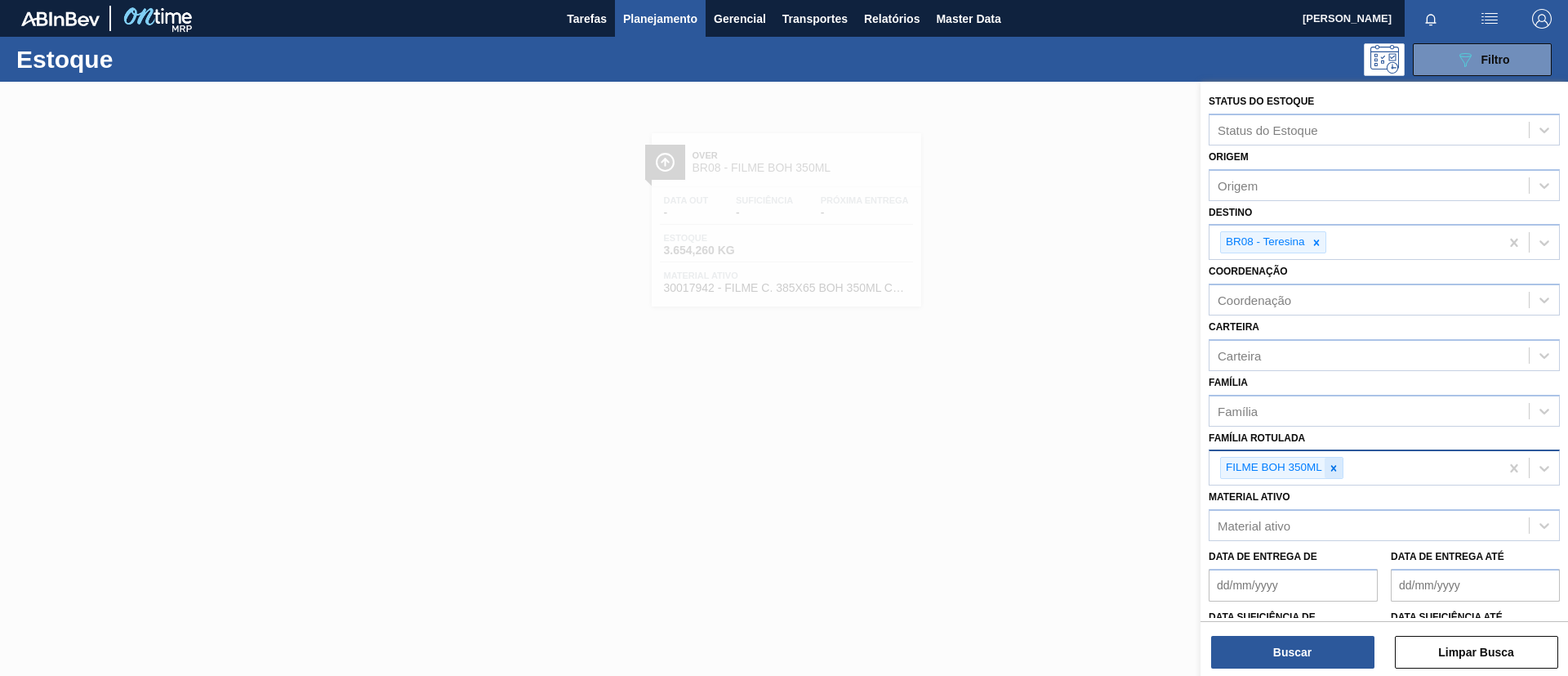
click at [1335, 471] on icon at bounding box center [1334, 468] width 6 height 6
paste Rotulada "FILME SODA 350ML PS"
type Rotulada "FILME SODA 350ML PS"
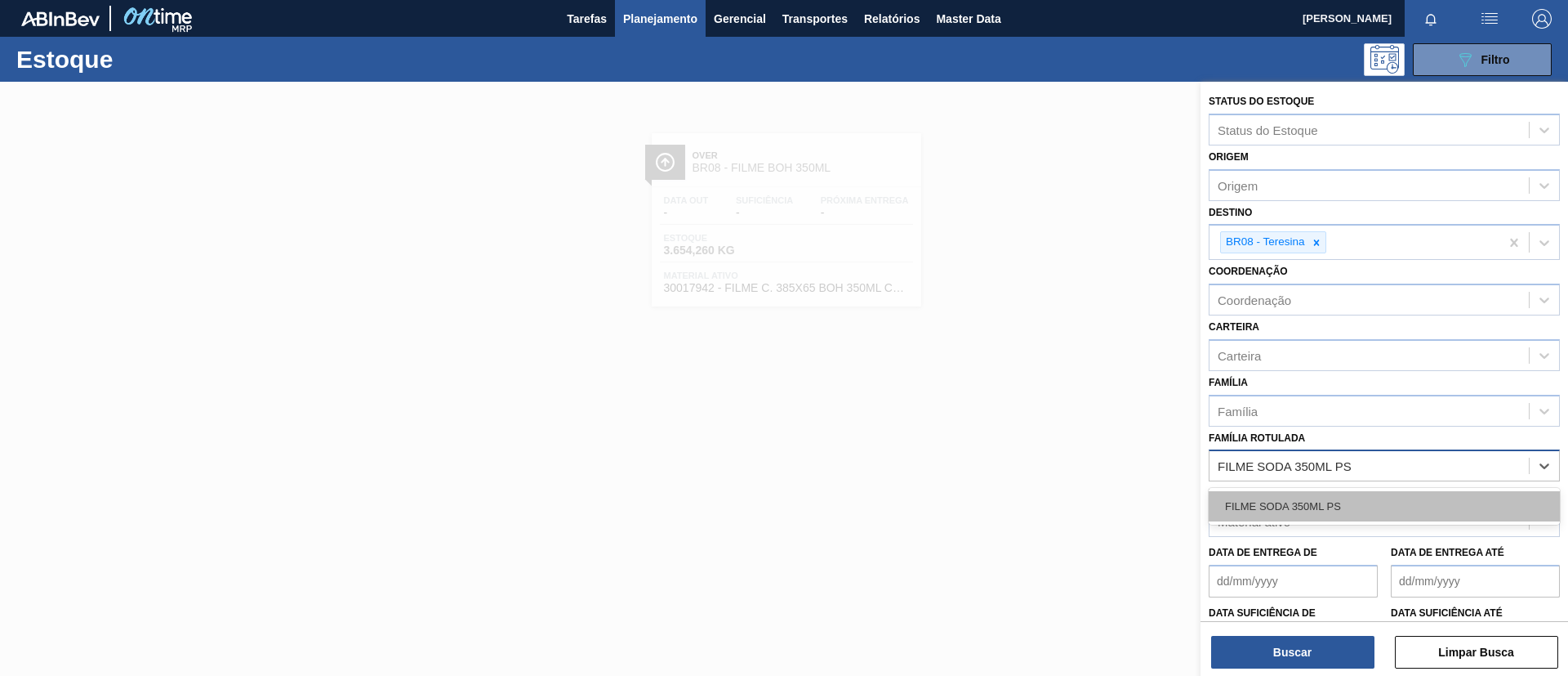
click at [1336, 512] on div "FILME SODA 350ML PS" at bounding box center [1384, 506] width 351 height 30
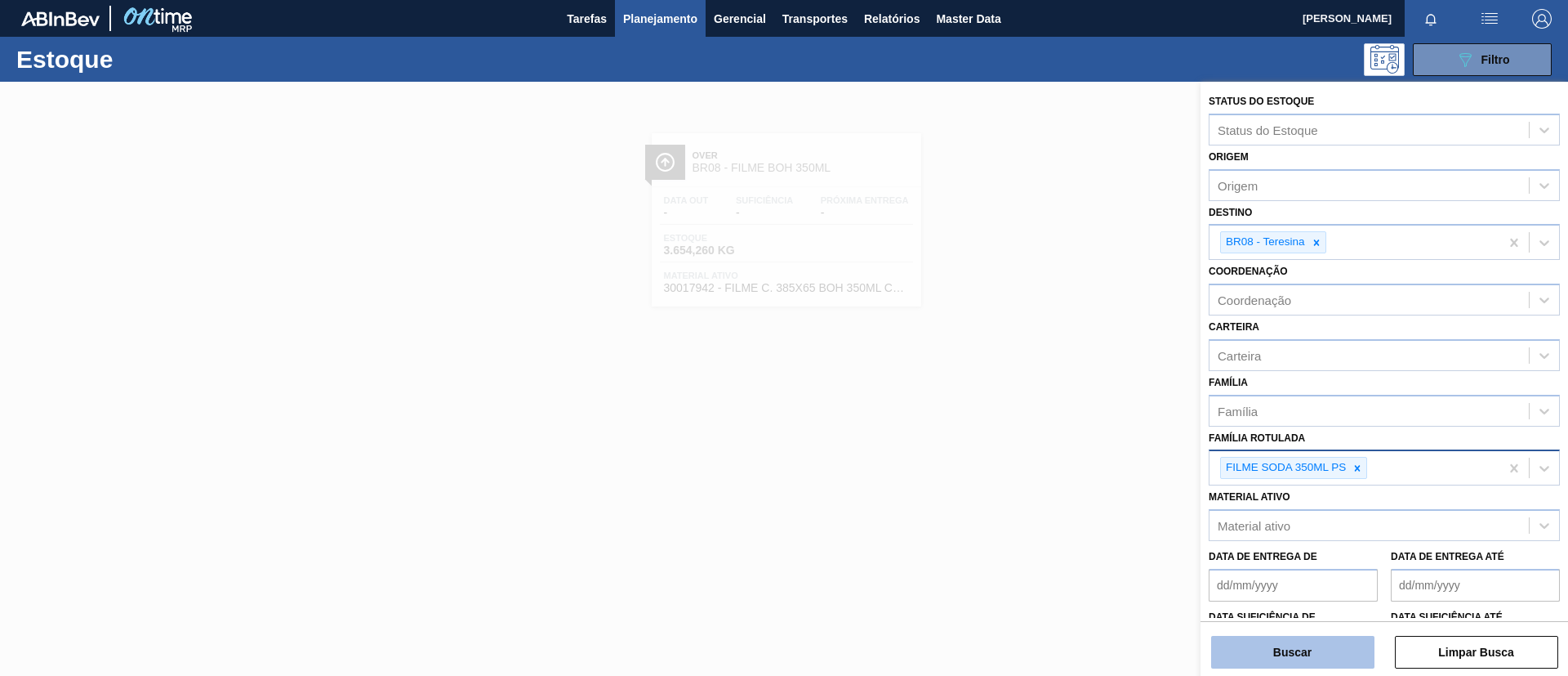
click at [1321, 646] on button "Buscar" at bounding box center [1293, 652] width 164 height 33
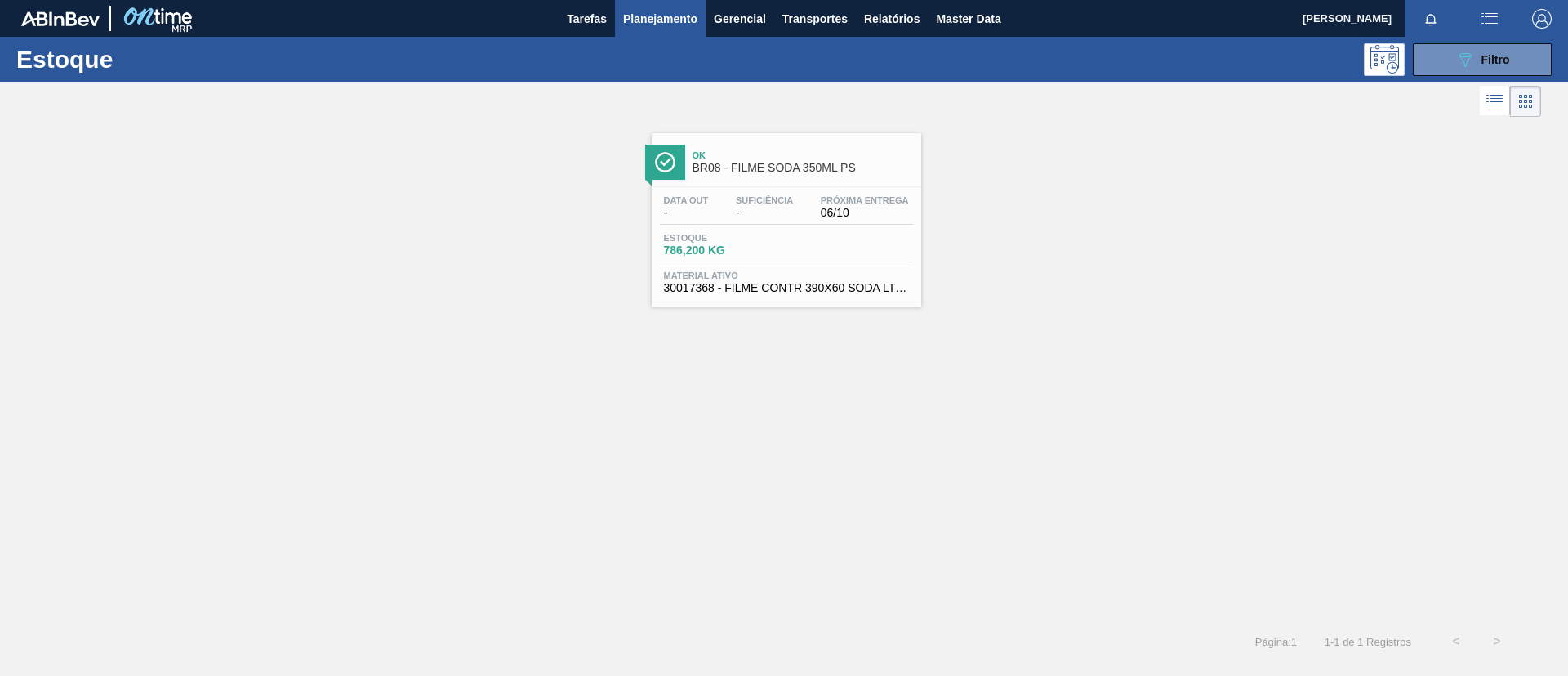
click at [728, 173] on div "Ok BR08 - FILME SODA 350ML PS" at bounding box center [802, 162] width 220 height 37
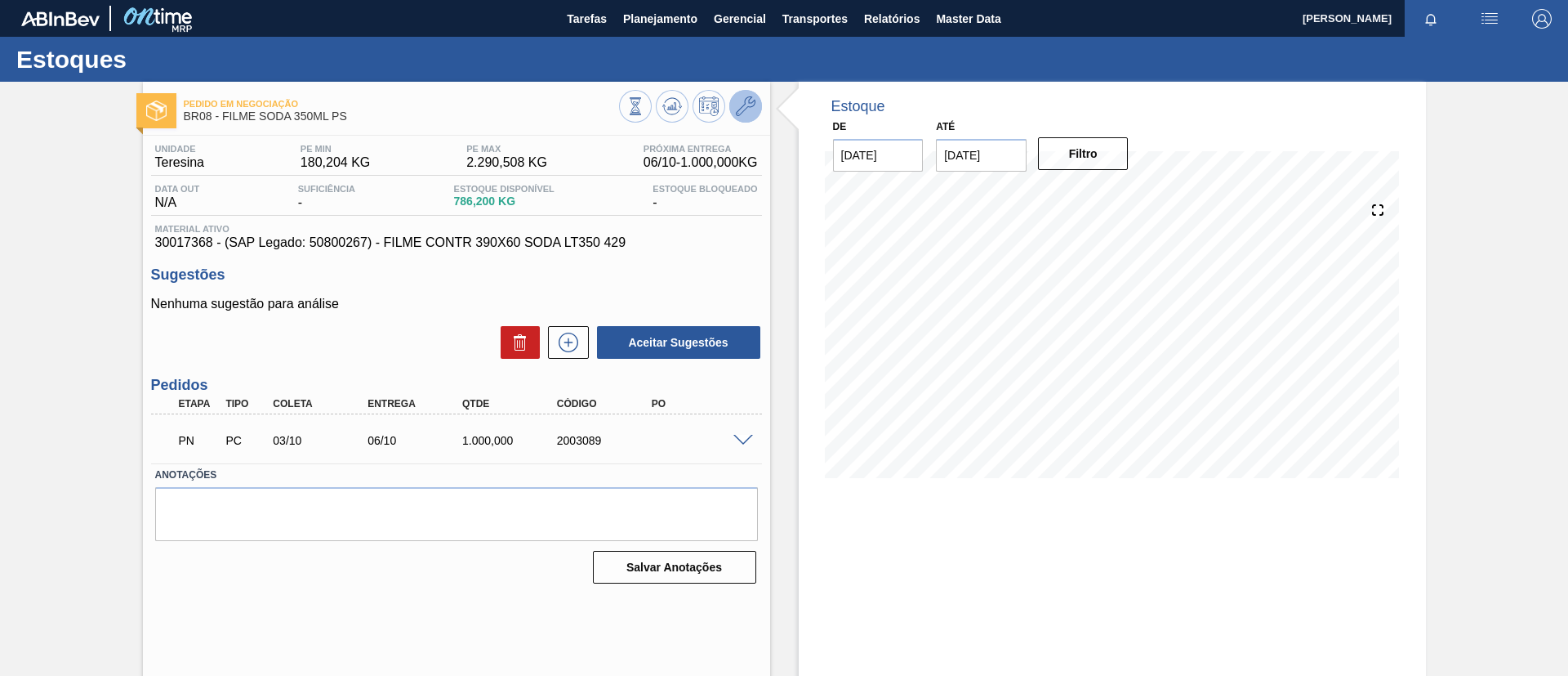
click at [733, 100] on button at bounding box center [746, 106] width 33 height 33
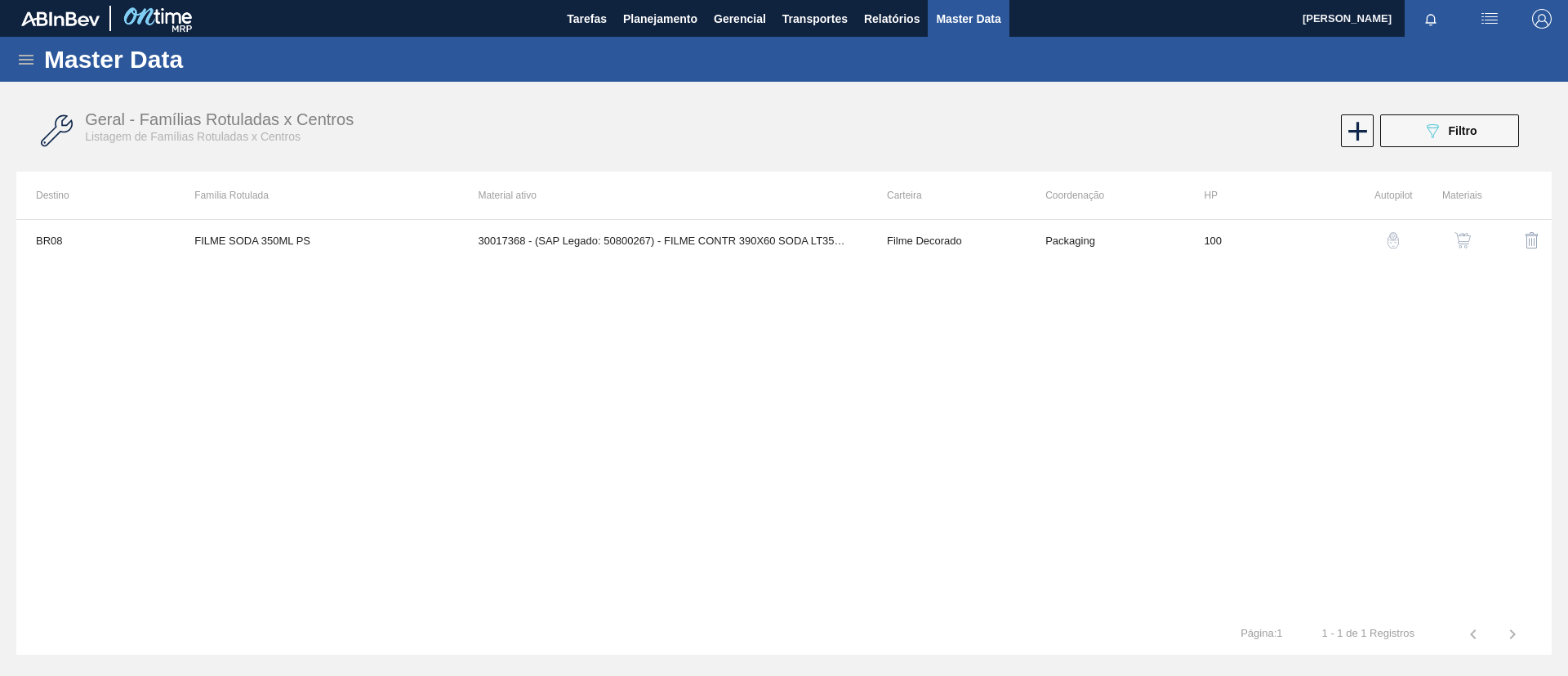
click at [1461, 233] on img "button" at bounding box center [1462, 240] width 16 height 16
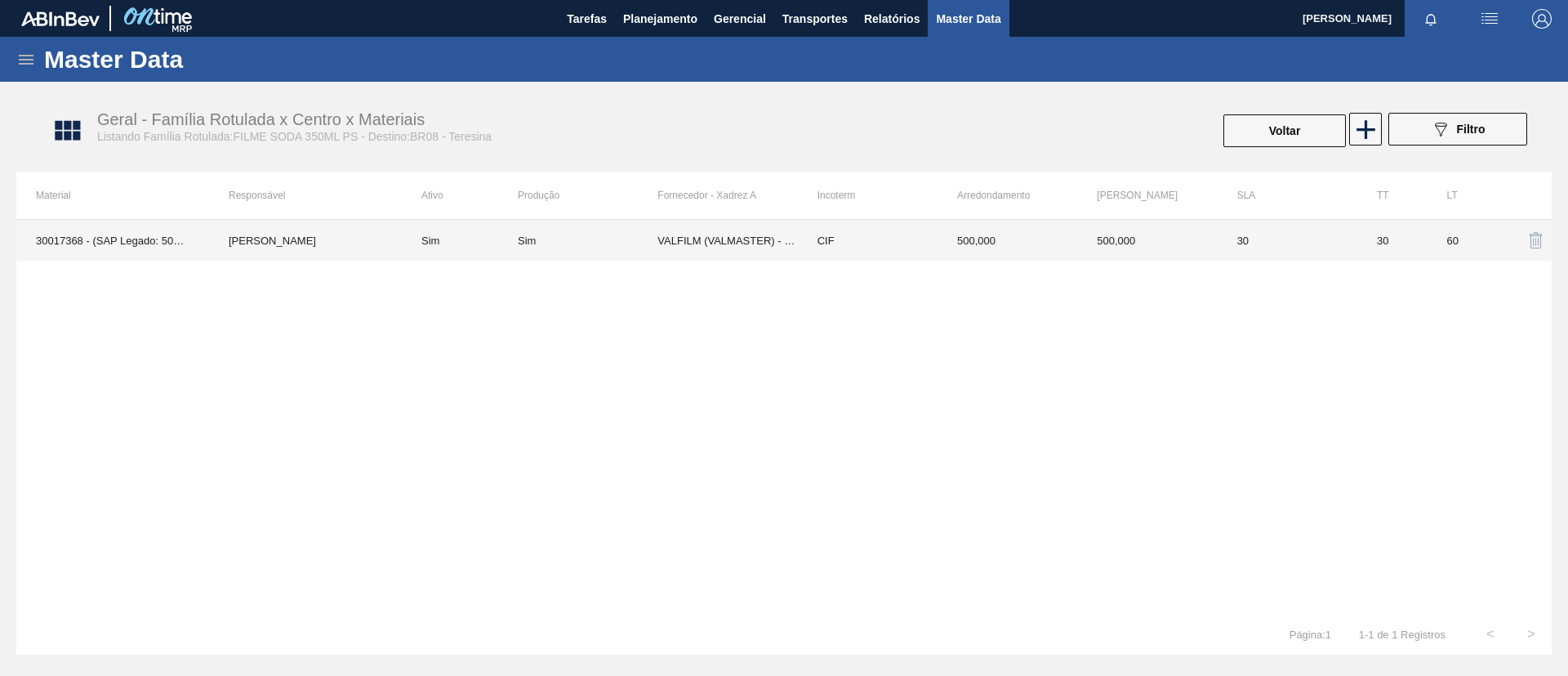
click at [802, 254] on td "CIF" at bounding box center [868, 240] width 140 height 41
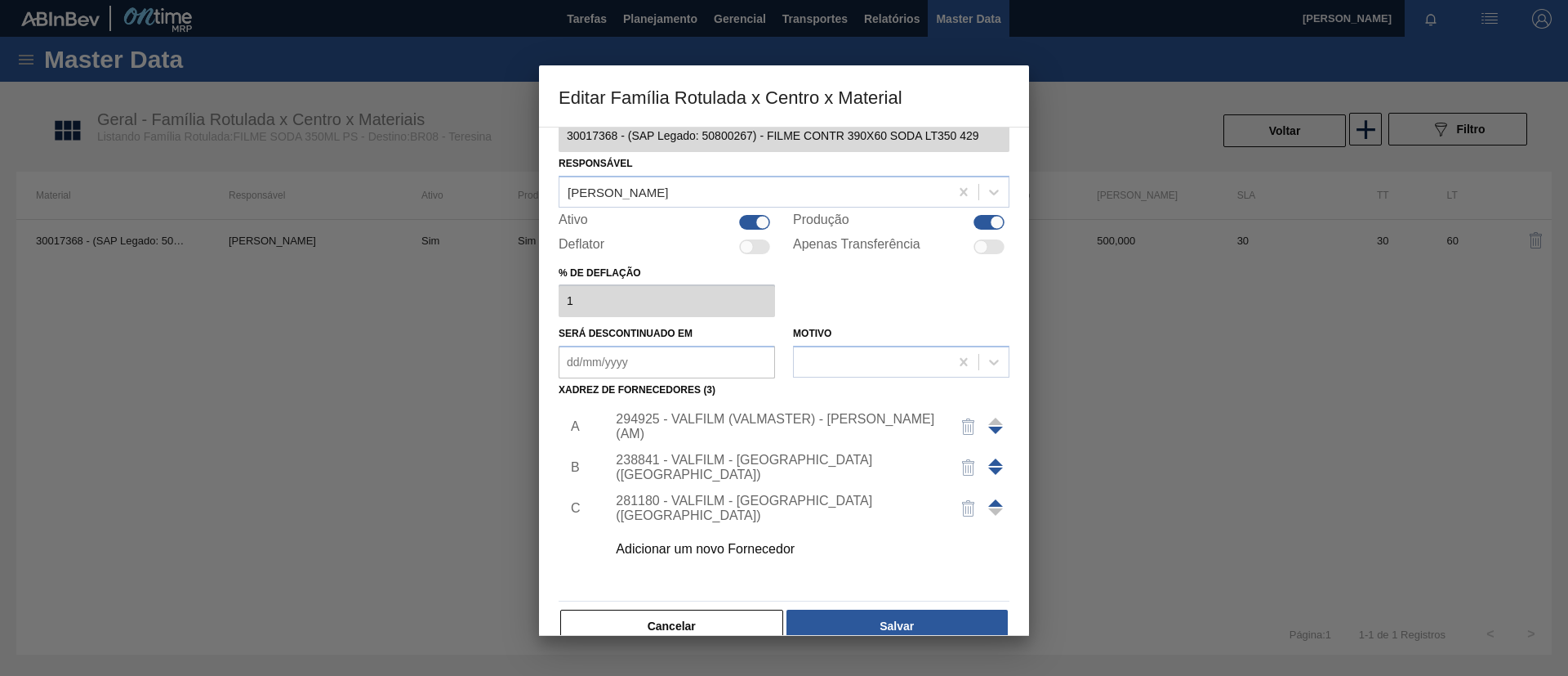
scroll to position [61, 0]
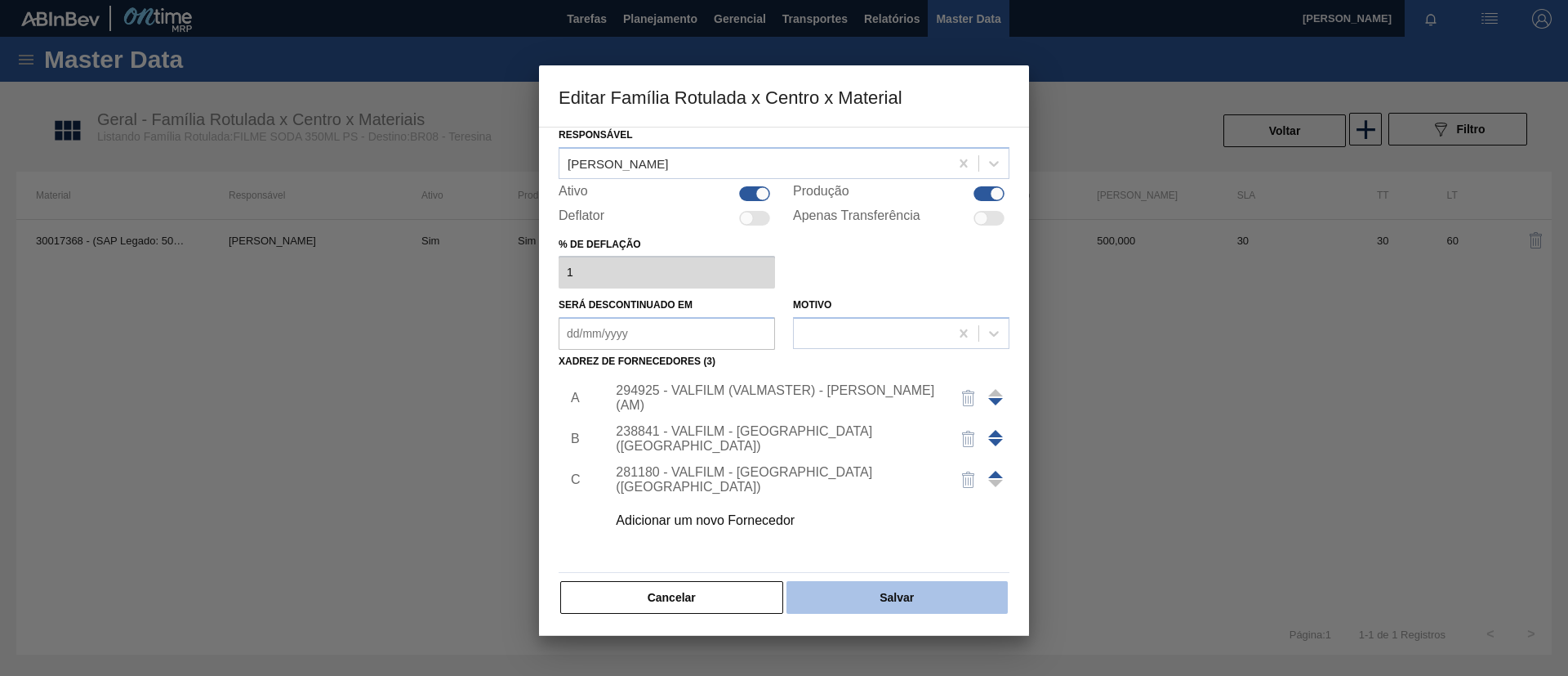
click at [793, 612] on button "Salvar" at bounding box center [897, 597] width 221 height 33
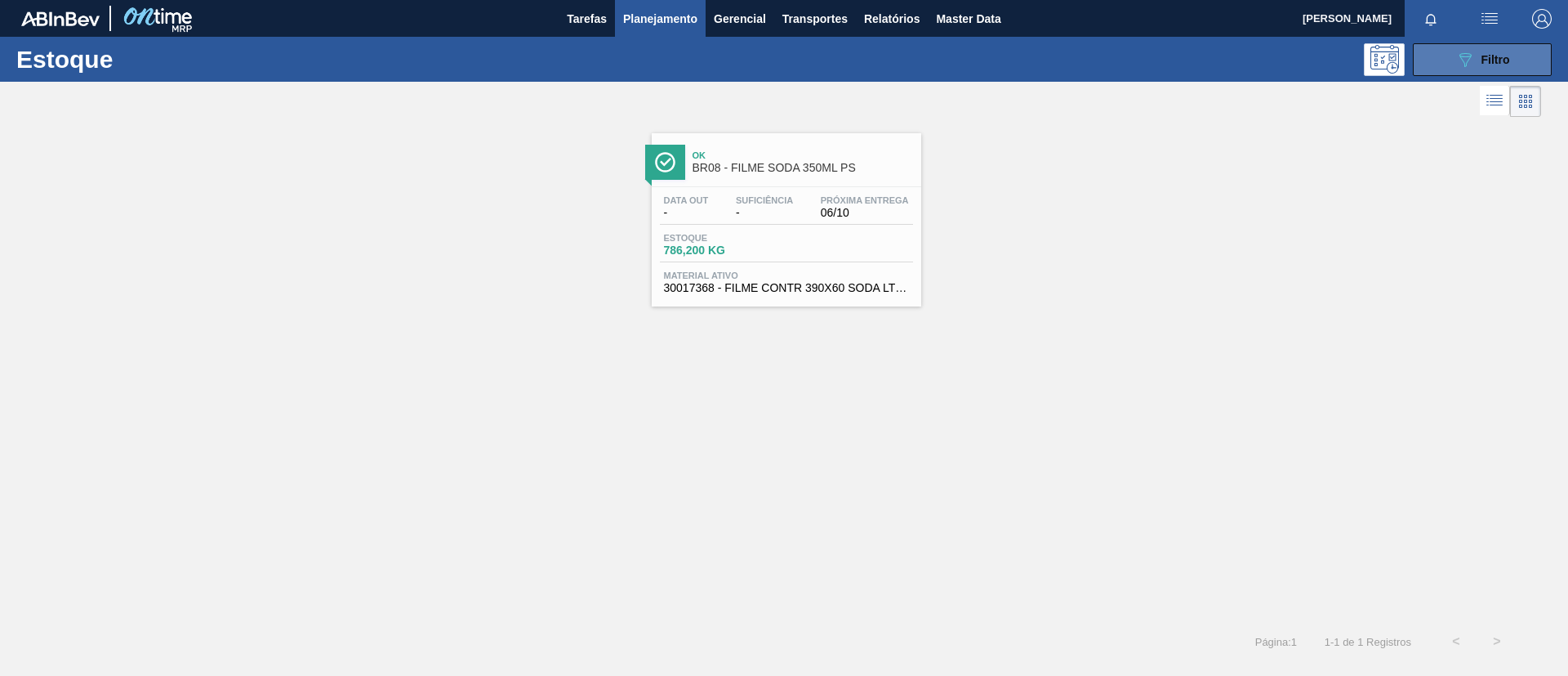
click at [1528, 55] on button "089F7B8B-B2A5-4AFE-B5C0-19BA573D28AC Filtro" at bounding box center [1482, 59] width 139 height 33
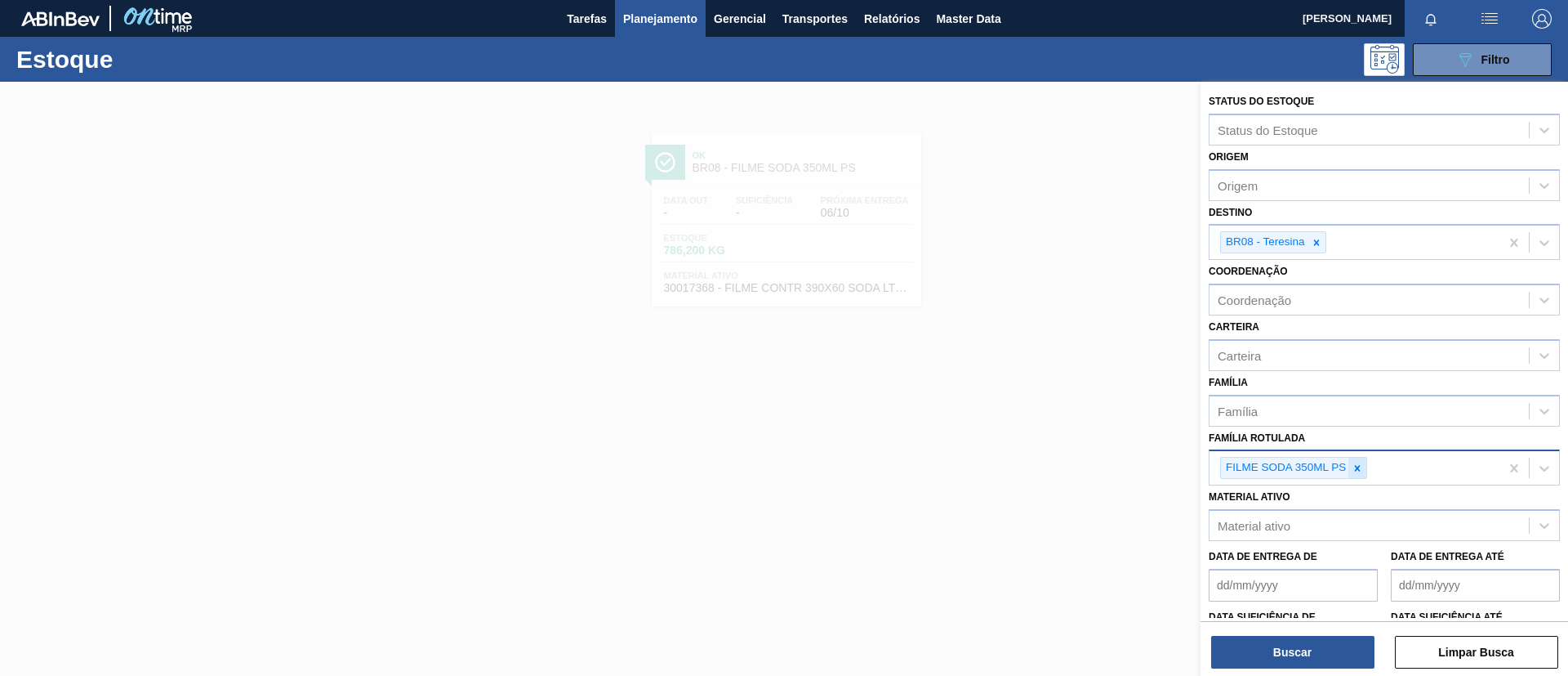
click at [1360, 467] on icon at bounding box center [1357, 468] width 12 height 12
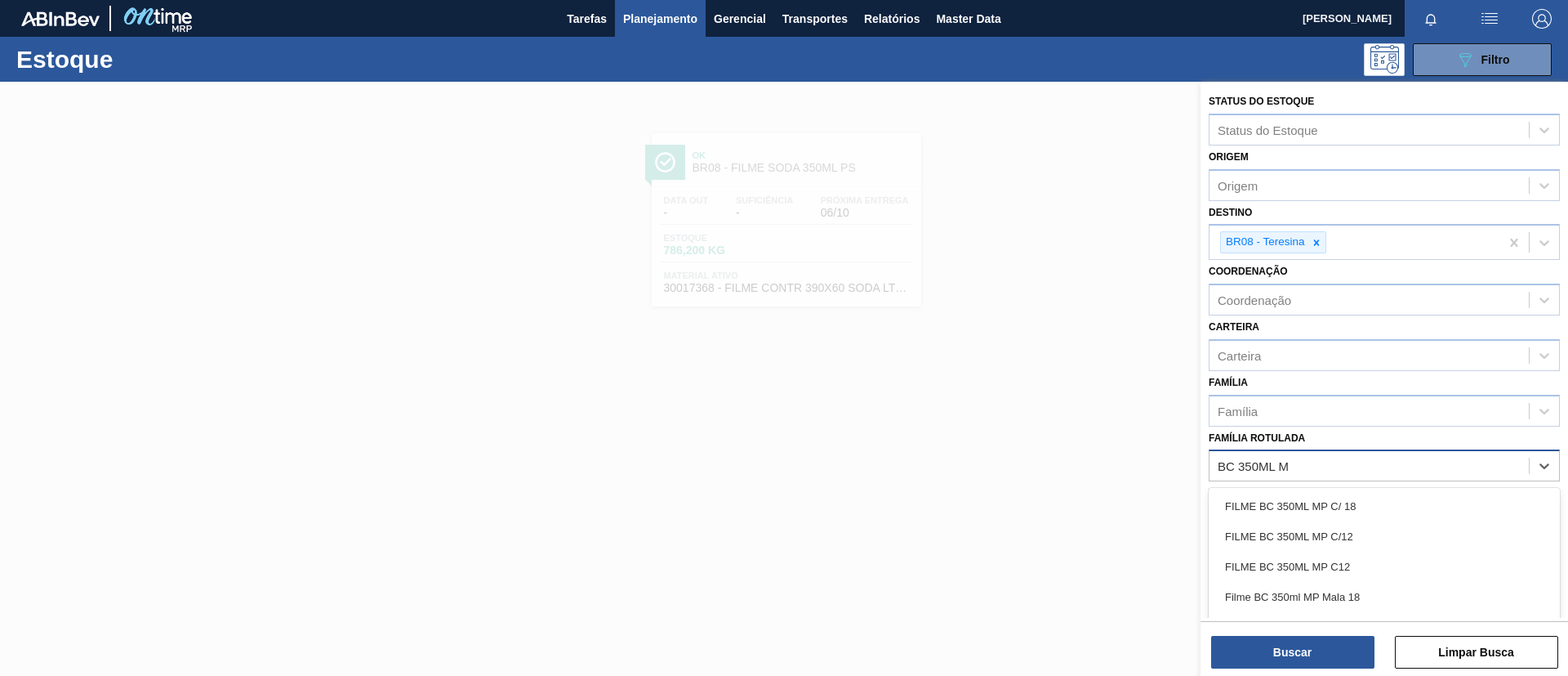
type Rotulada "BC 350ML MP"
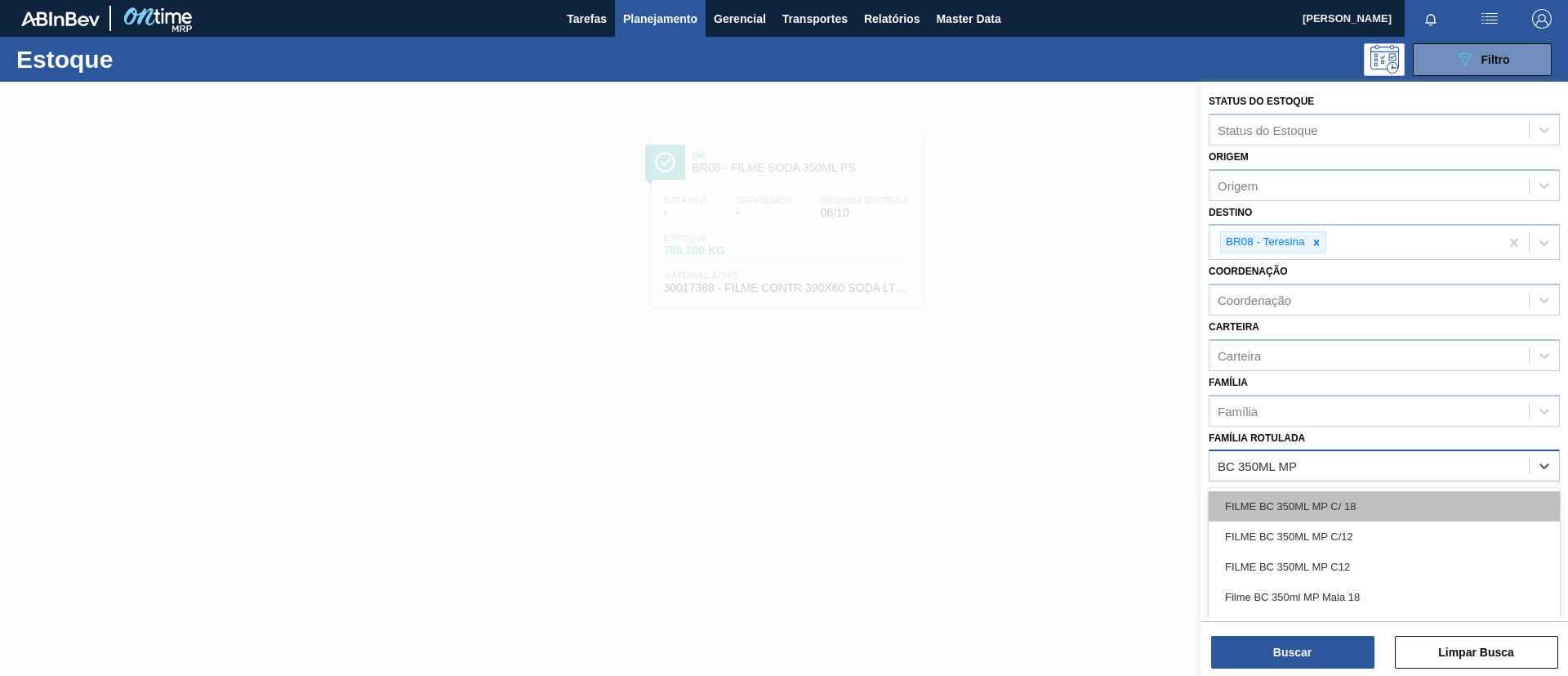
click at [1354, 505] on div "FILME BC 350ML MP C/ 18" at bounding box center [1384, 506] width 351 height 30
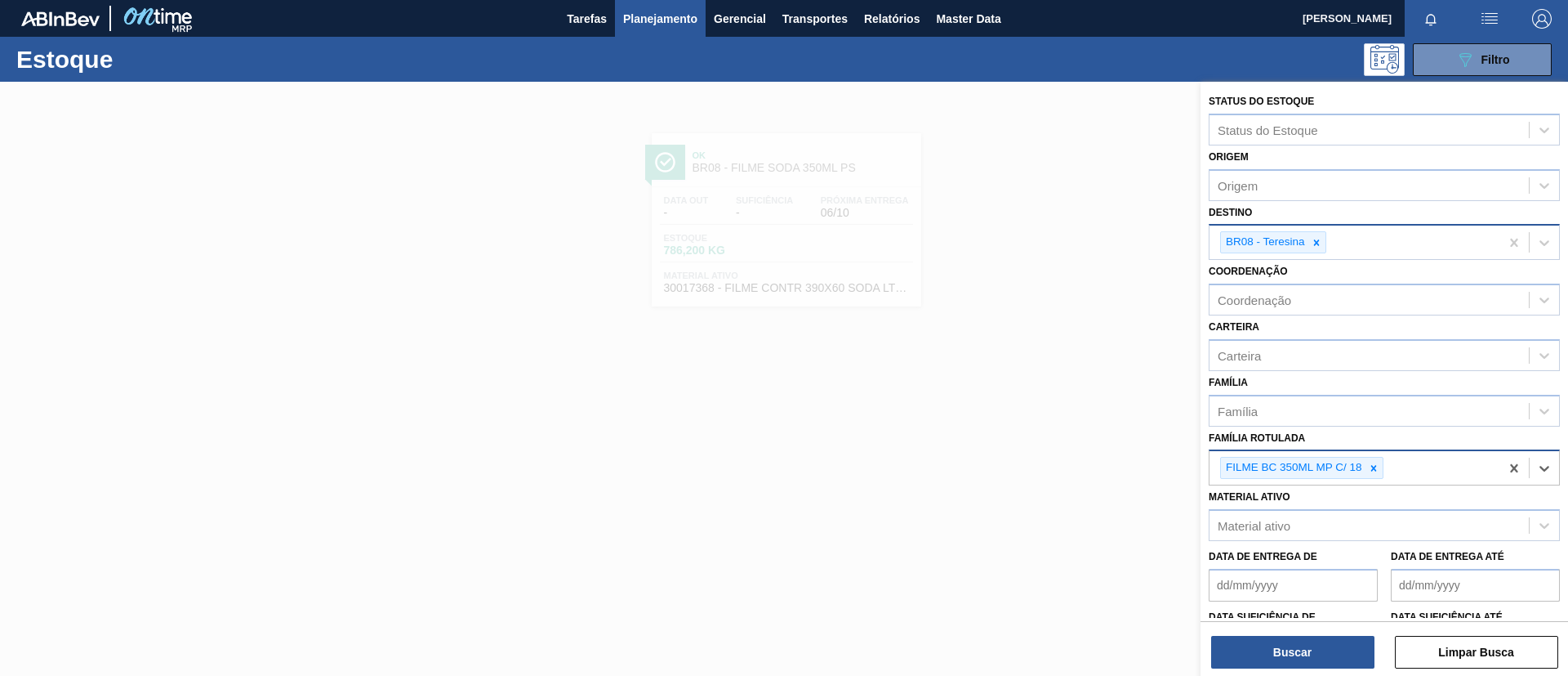
click at [1308, 252] on div "BR08 - Teresina" at bounding box center [1274, 242] width 106 height 22
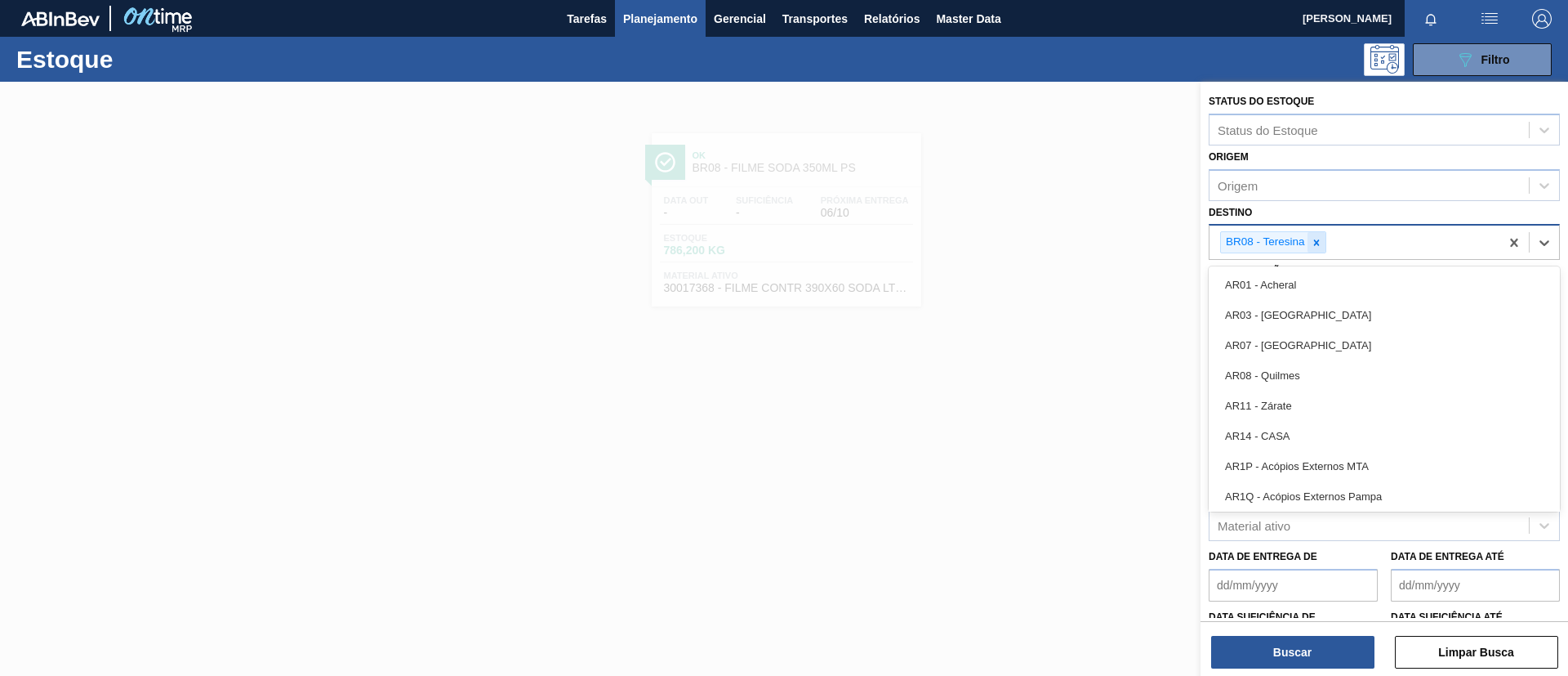
click at [1318, 246] on icon at bounding box center [1317, 243] width 12 height 12
type input "ag"
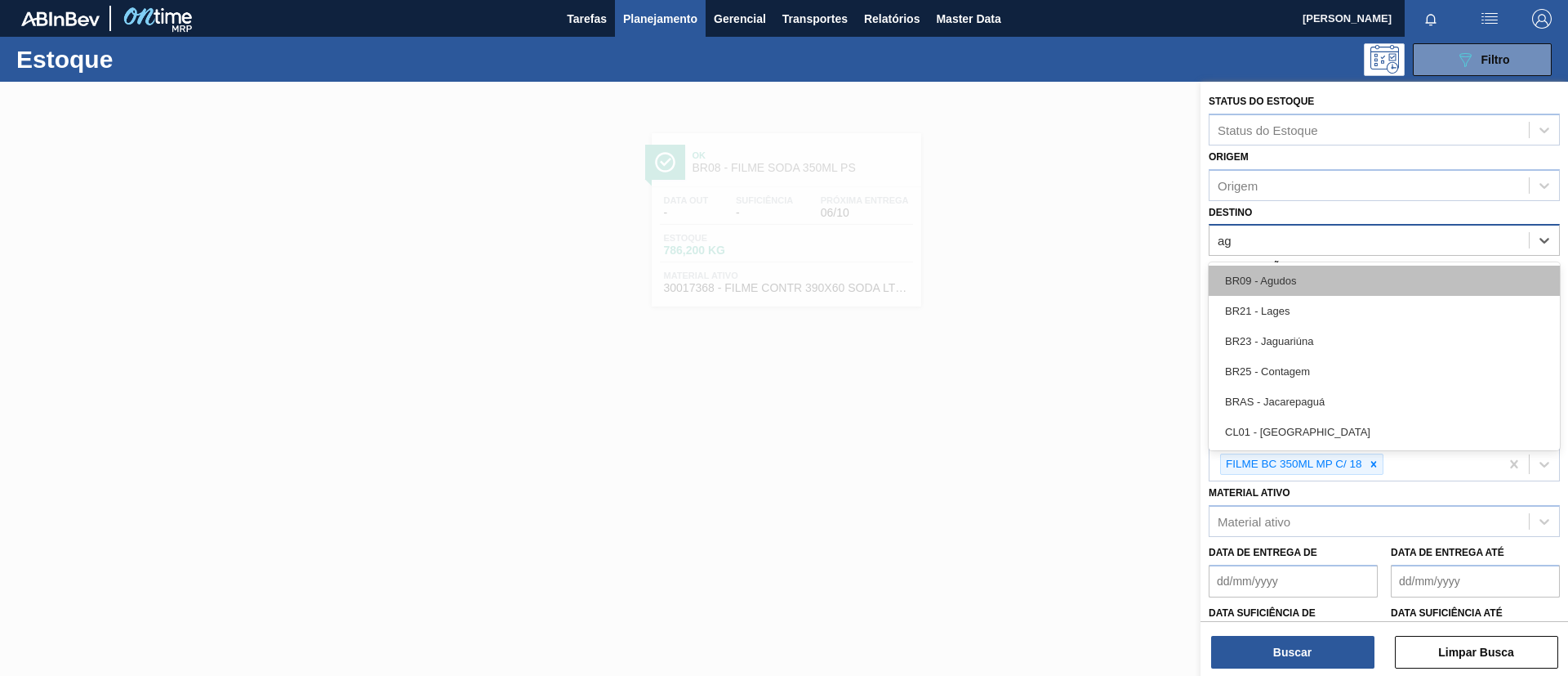
click at [1317, 269] on div "BR09 - Agudos" at bounding box center [1384, 281] width 351 height 30
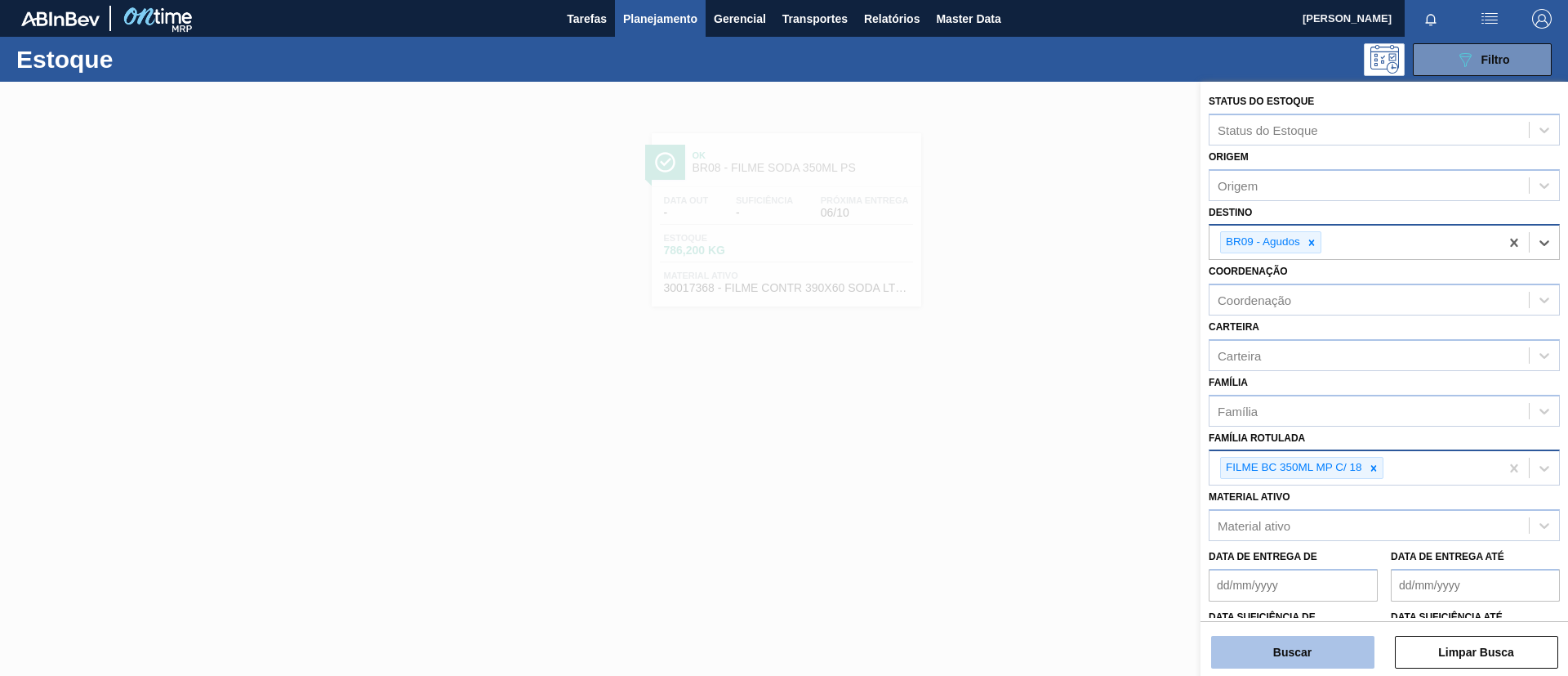
click at [1290, 656] on button "Buscar" at bounding box center [1293, 652] width 164 height 33
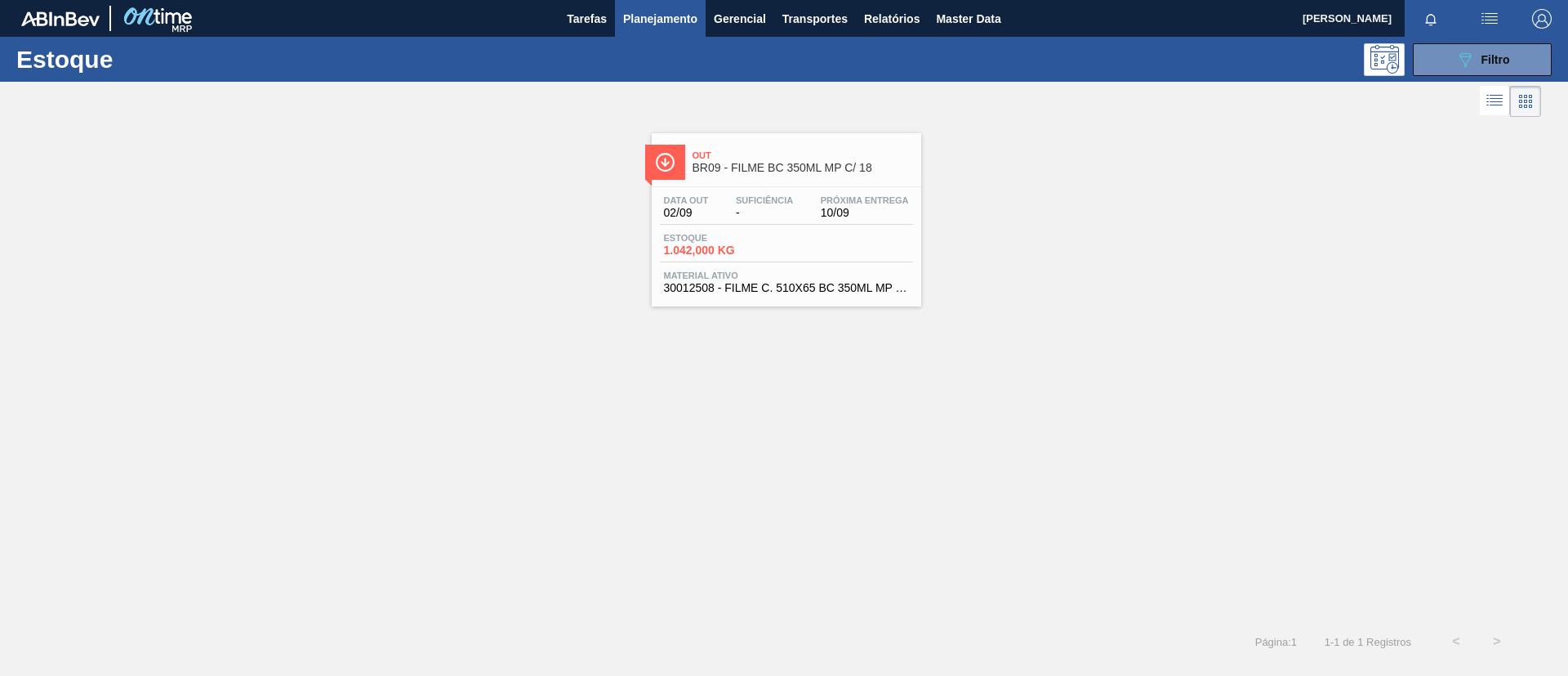
click at [839, 168] on span "BR09 - FILME BC 350ML MP C/ 18" at bounding box center [802, 168] width 220 height 13
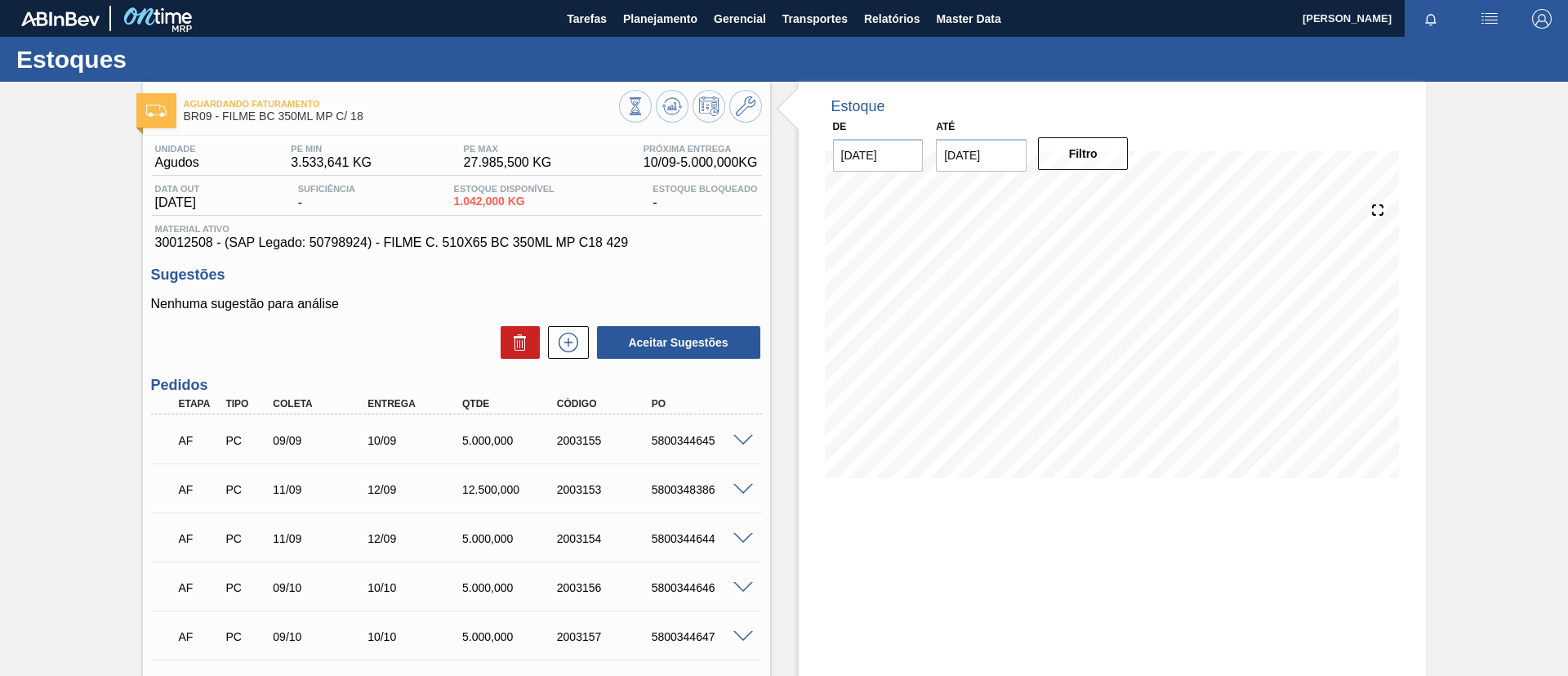
click at [641, 37] on div "Estoques" at bounding box center [784, 59] width 1568 height 45
click at [644, 27] on span "Planejamento" at bounding box center [660, 19] width 74 height 19
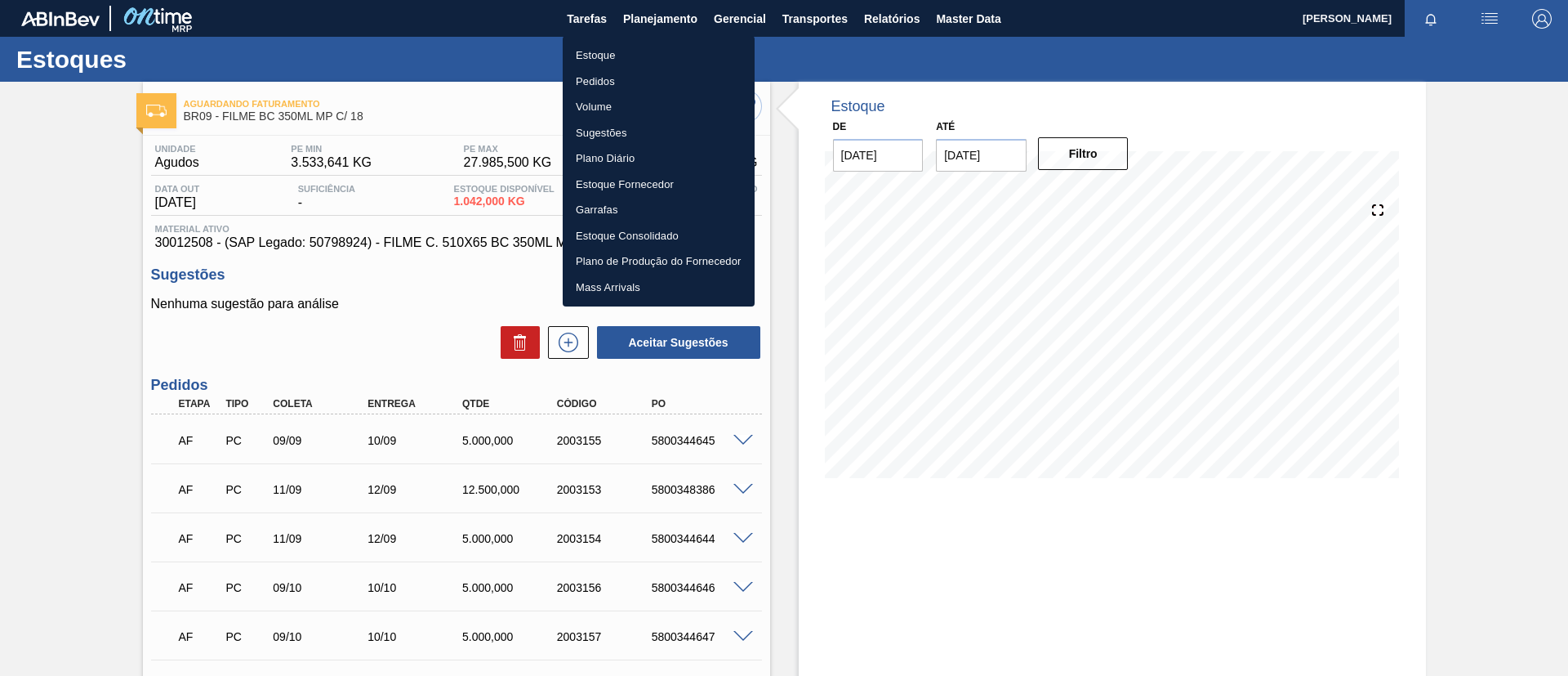
click at [158, 268] on div at bounding box center [784, 338] width 1568 height 676
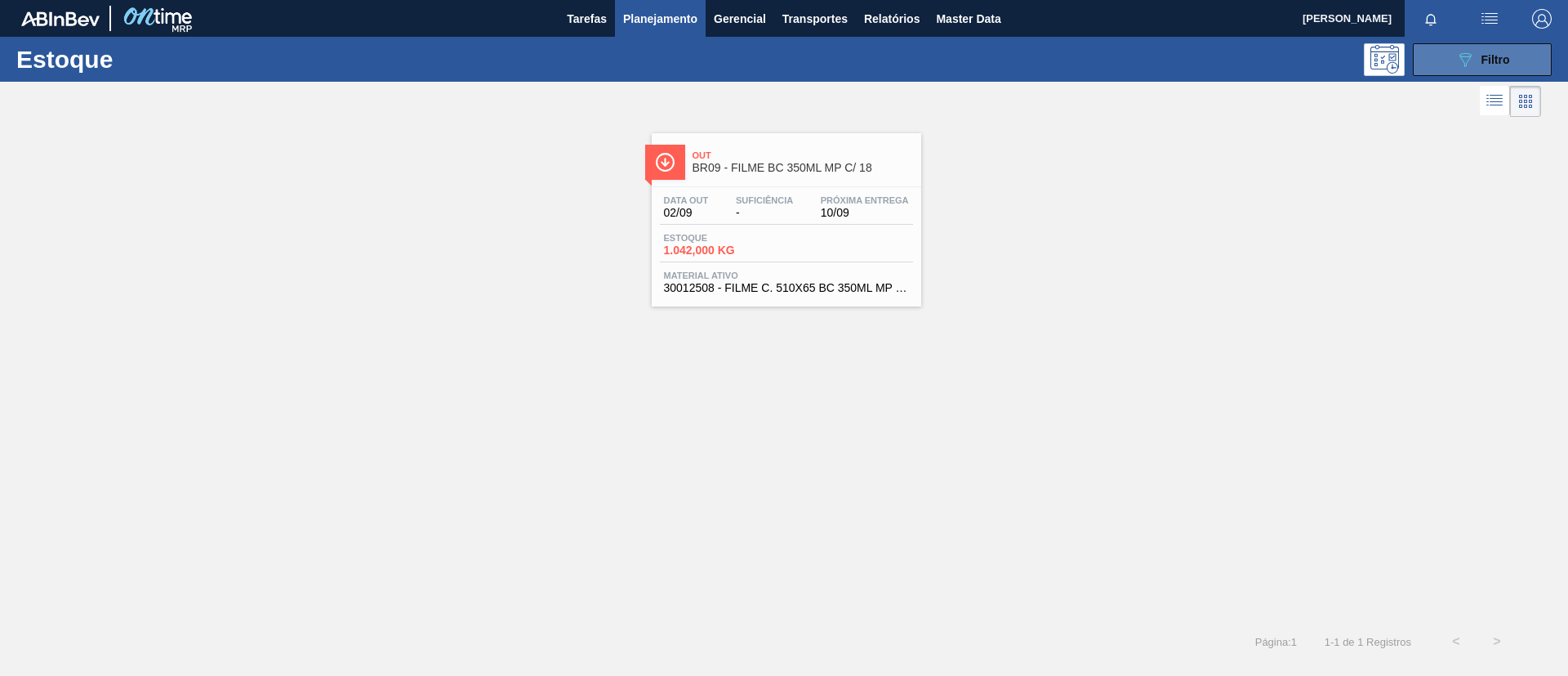
click at [1485, 50] on div "089F7B8B-B2A5-4AFE-B5C0-19BA573D28AC Filtro" at bounding box center [1482, 59] width 55 height 19
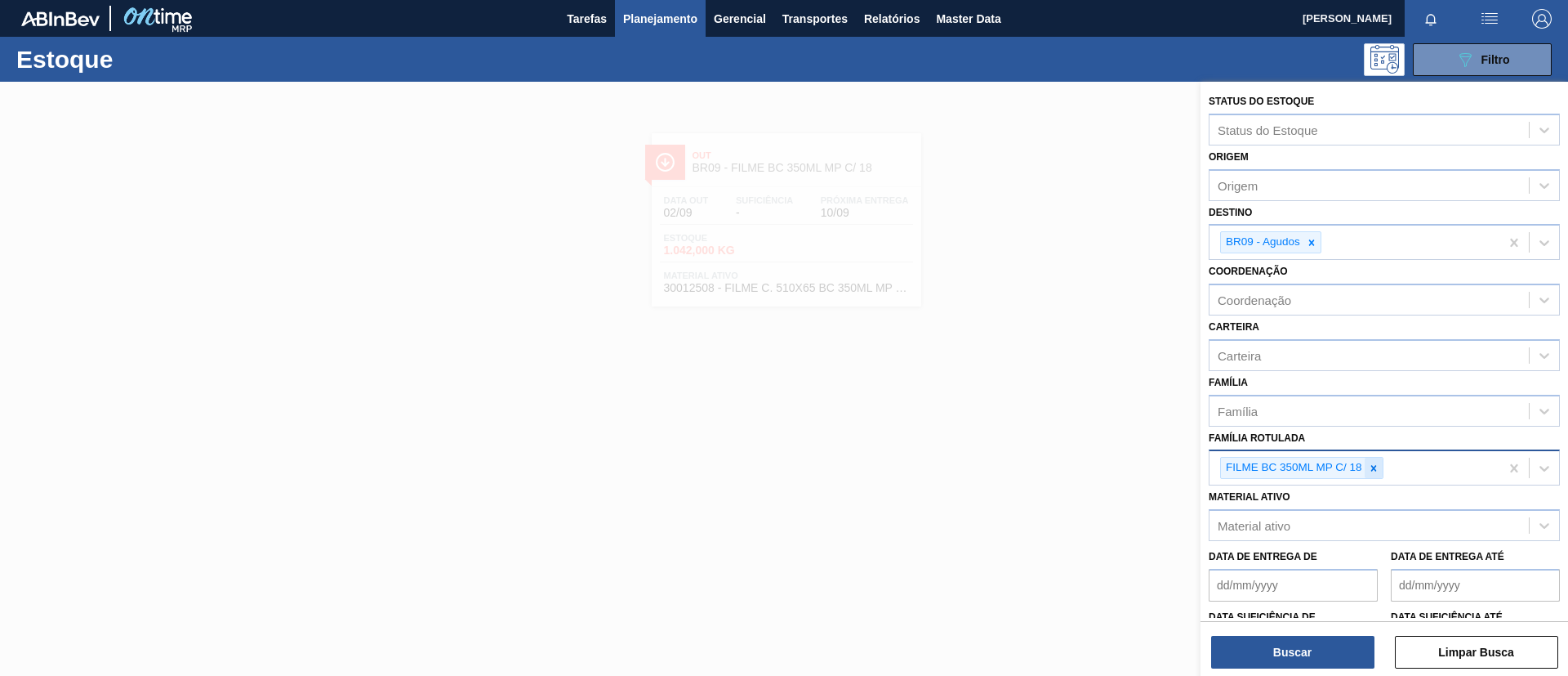
click at [1371, 468] on icon at bounding box center [1374, 468] width 12 height 12
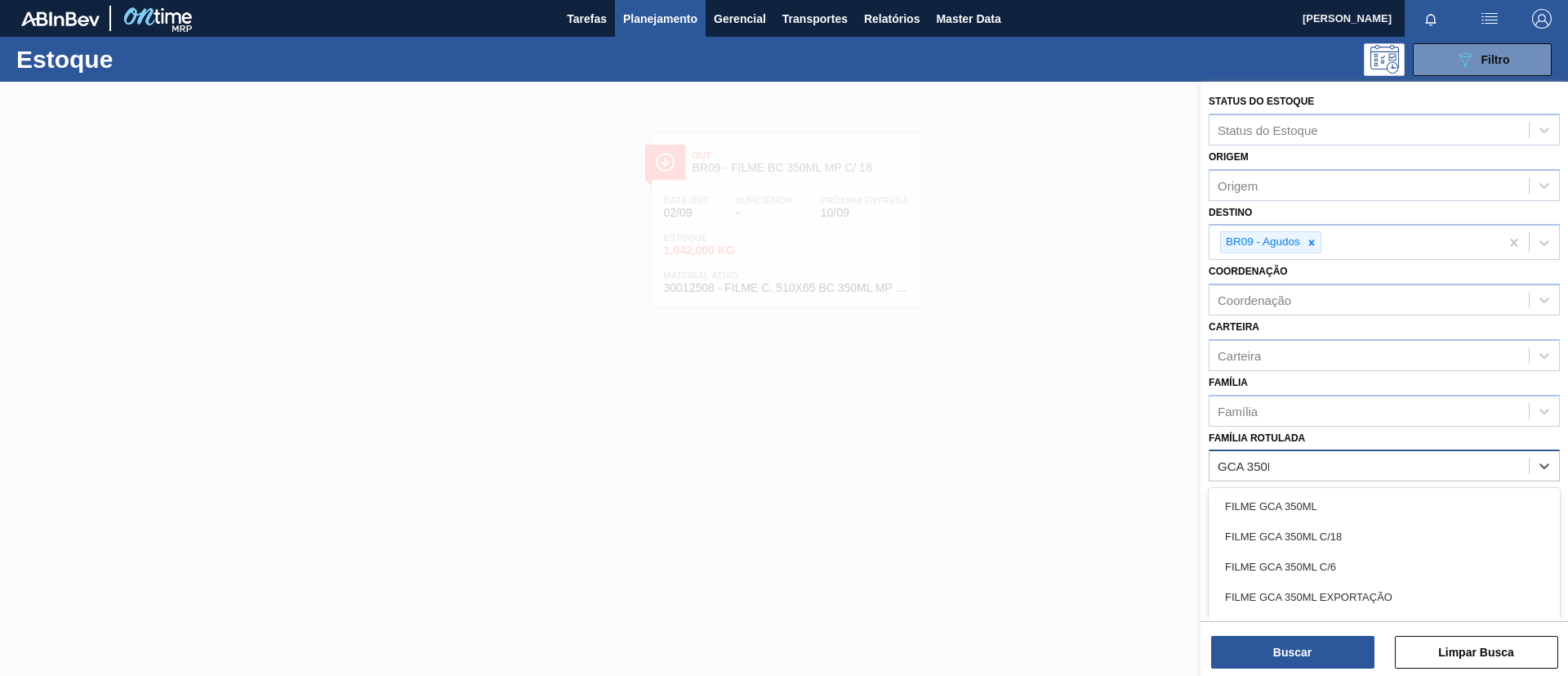
type Rotulada "GCA 350ML"
click at [1350, 511] on div "FILME GCA 350ML" at bounding box center [1384, 506] width 351 height 30
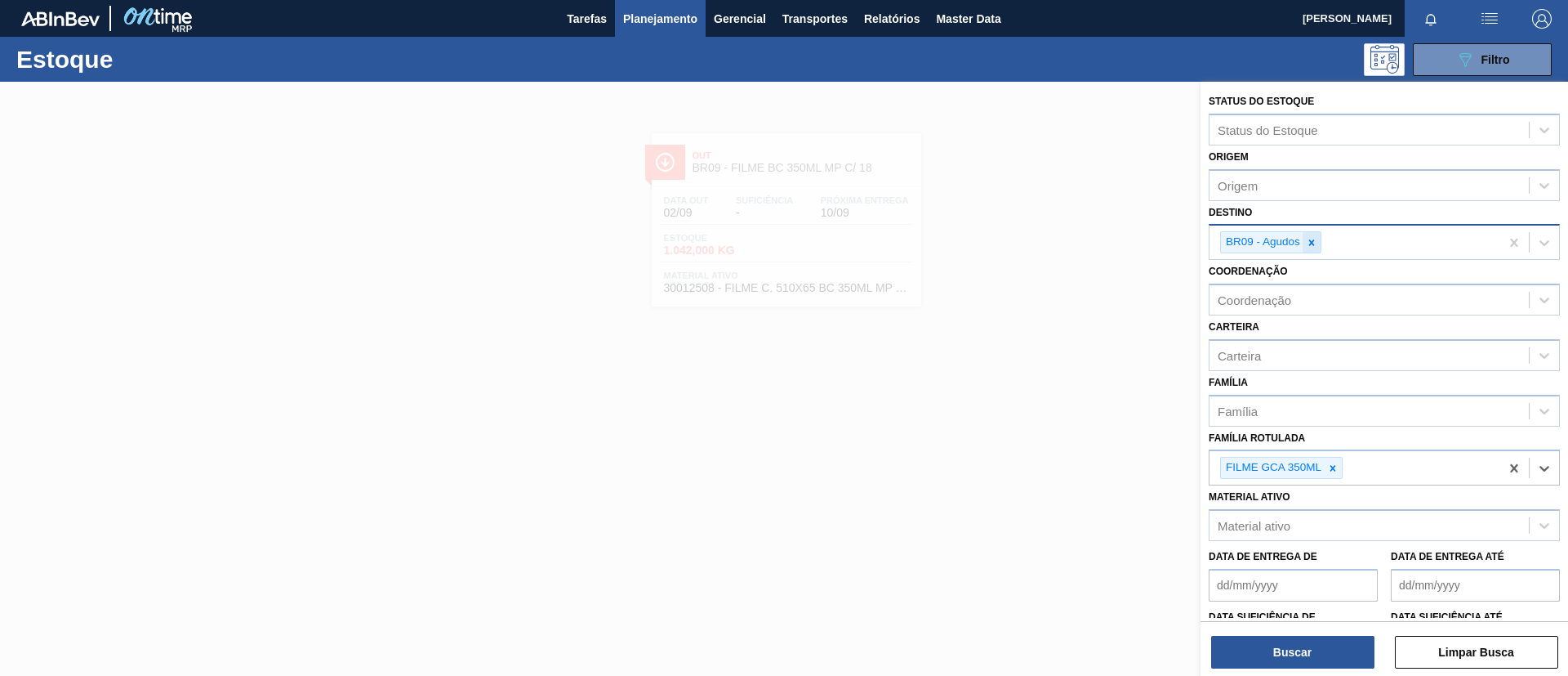
click at [1307, 247] on icon at bounding box center [1312, 243] width 12 height 12
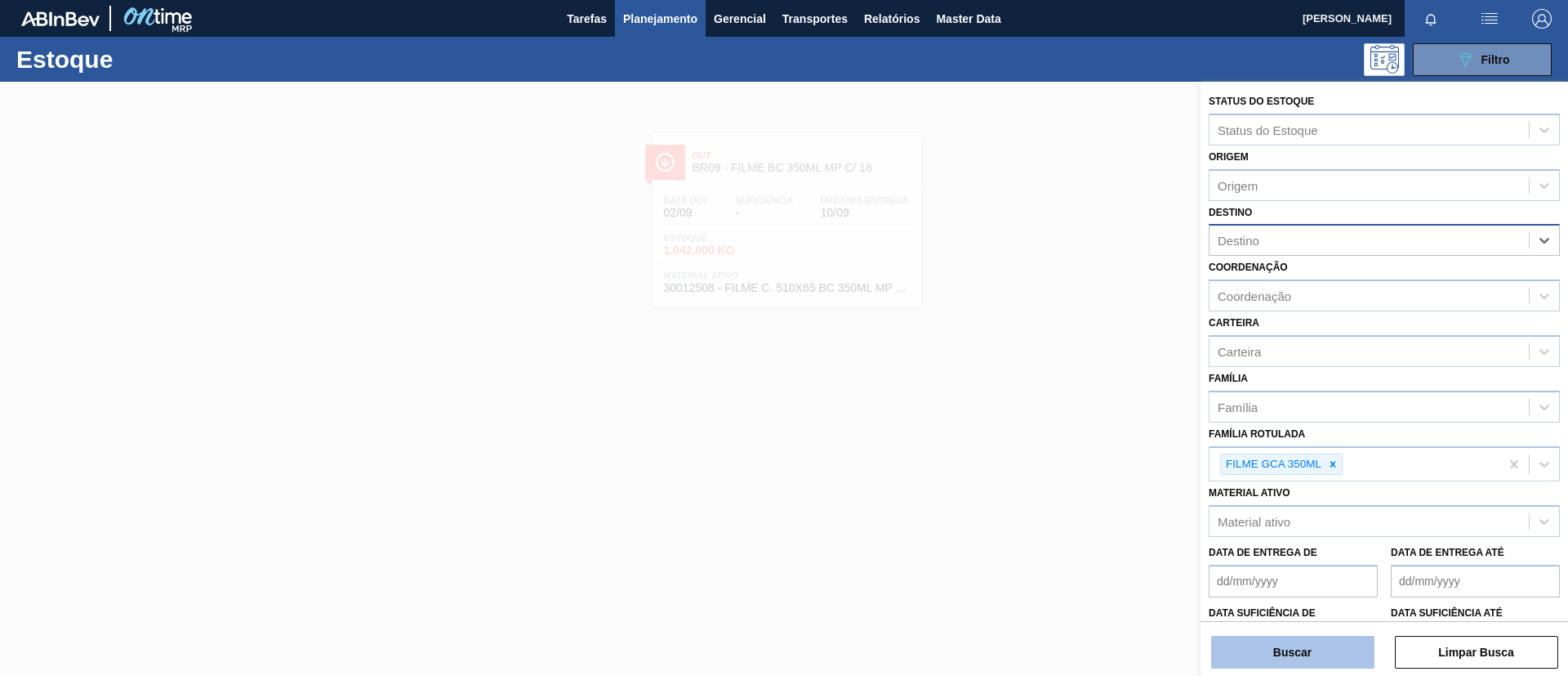
click at [1314, 646] on button "Buscar" at bounding box center [1293, 652] width 164 height 33
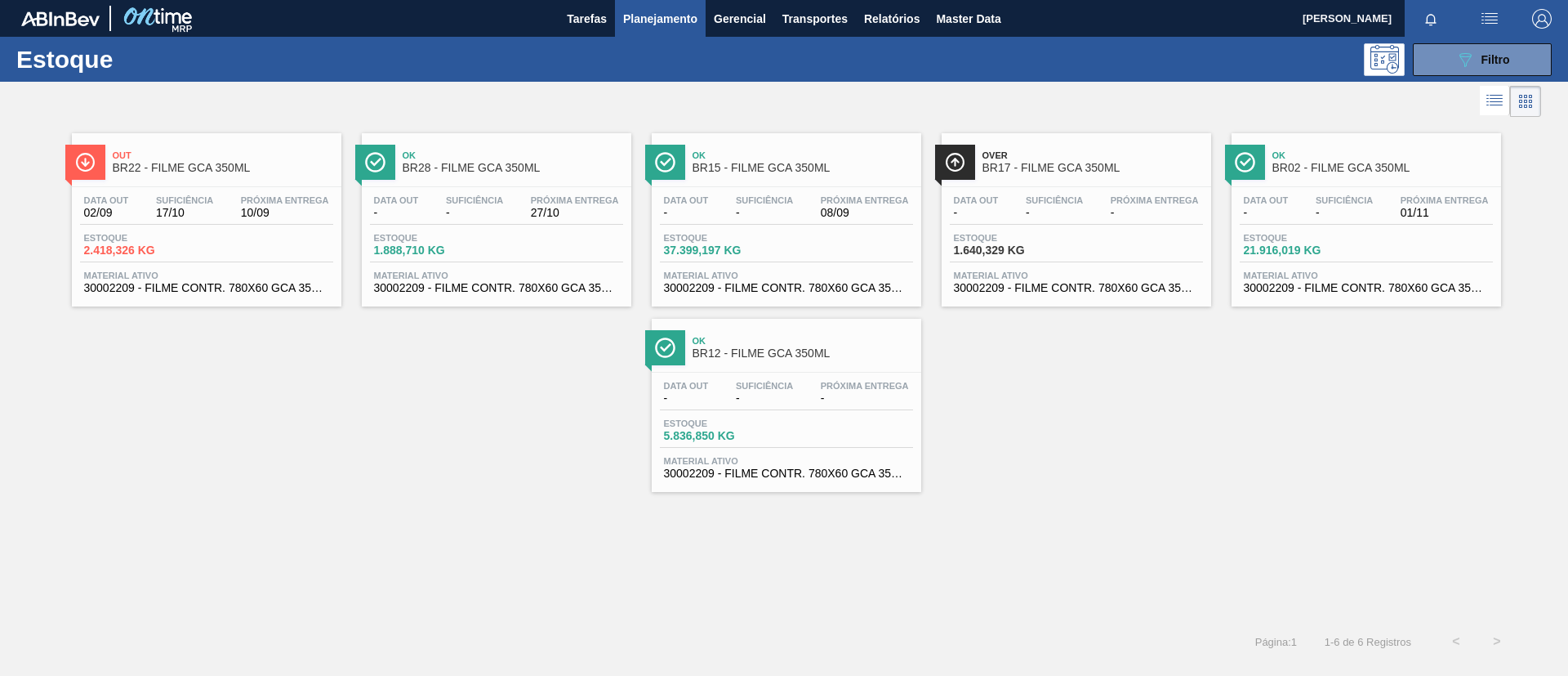
click at [225, 162] on span "BR22 - FILME GCA 350ML" at bounding box center [223, 168] width 220 height 13
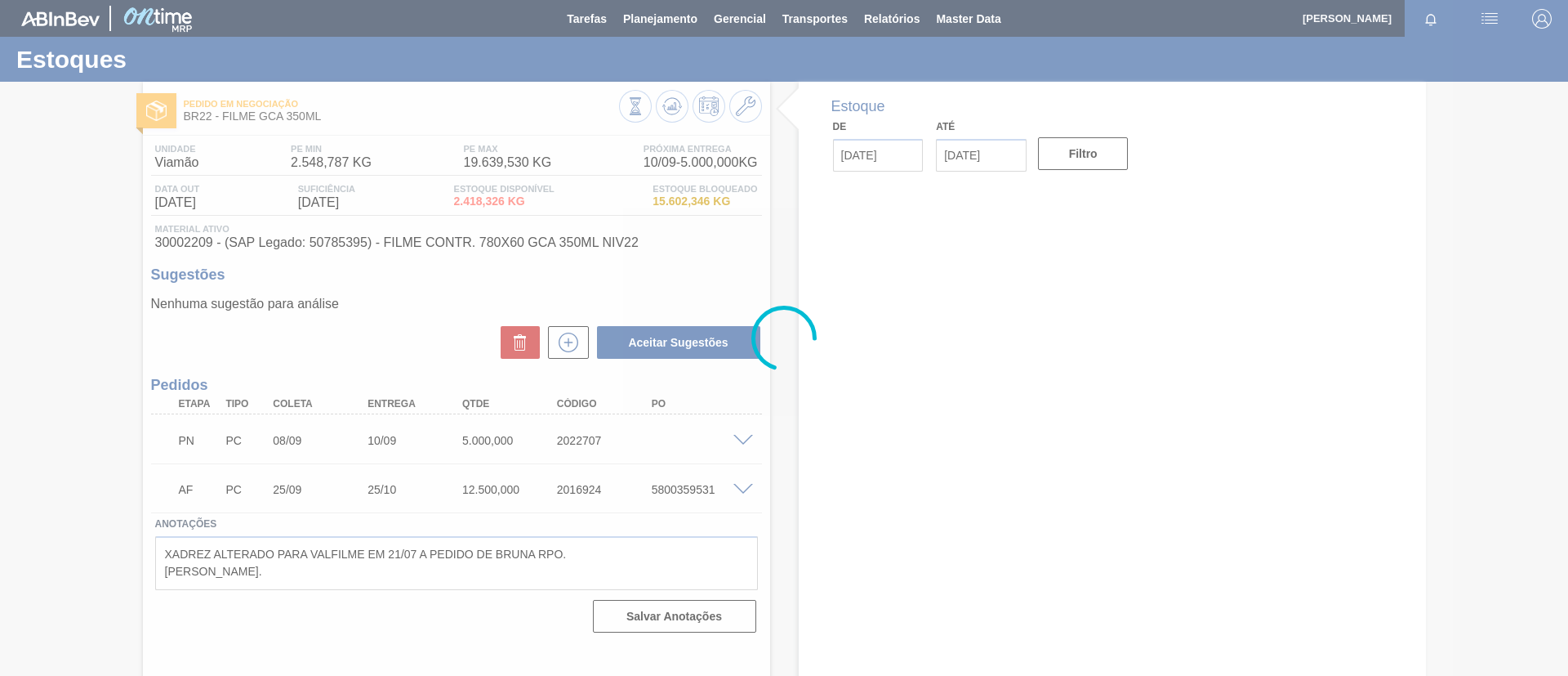
drag, startPoint x: 652, startPoint y: 201, endPoint x: 698, endPoint y: 208, distance: 46.5
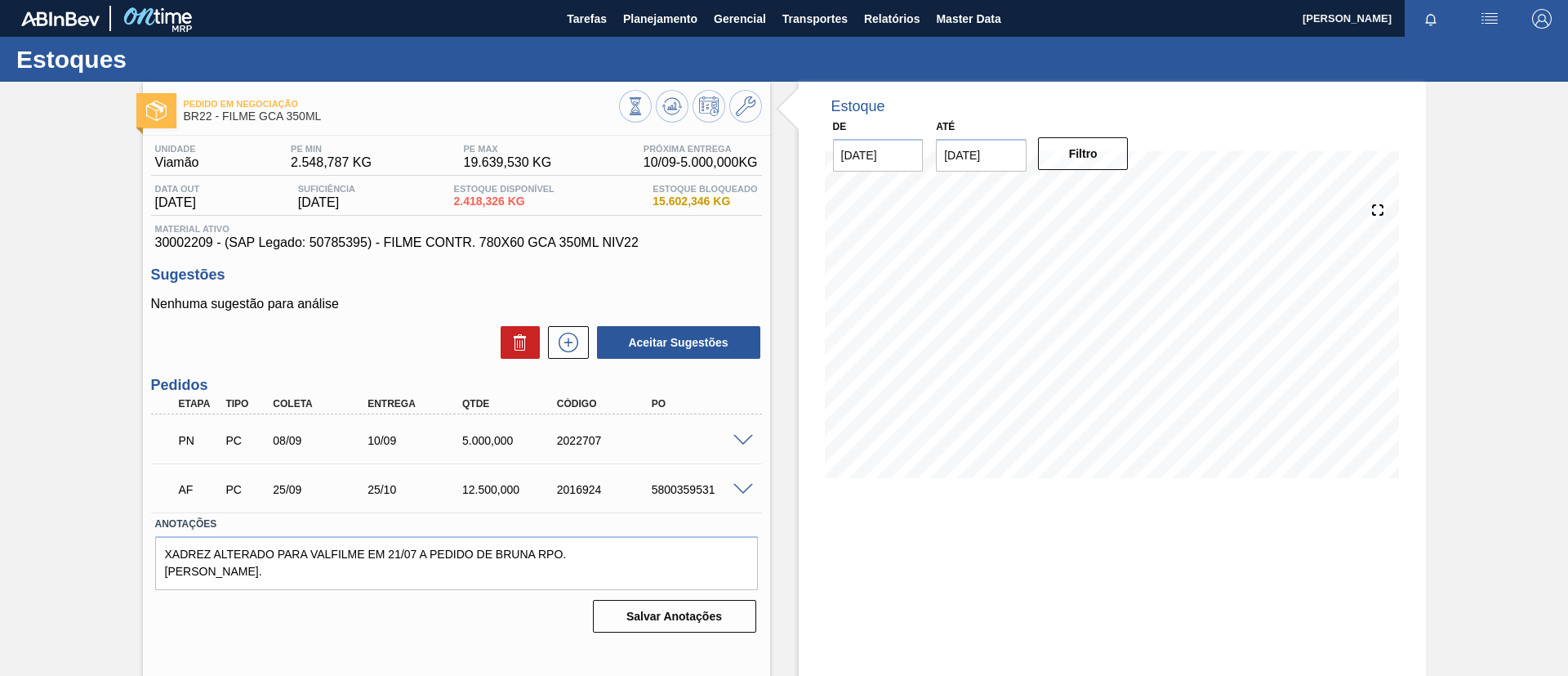
click at [698, 206] on span "15.602,346 KG" at bounding box center [705, 201] width 105 height 13
drag, startPoint x: 701, startPoint y: 203, endPoint x: 645, endPoint y: 203, distance: 56.0
click at [645, 203] on div "Data out 02/09/2025 Suficiência 17/10/2025 Estoque Disponível 2.418,326 KG Esto…" at bounding box center [456, 200] width 611 height 32
copy span "15.602,34"
drag, startPoint x: 466, startPoint y: 203, endPoint x: 504, endPoint y: 197, distance: 38.5
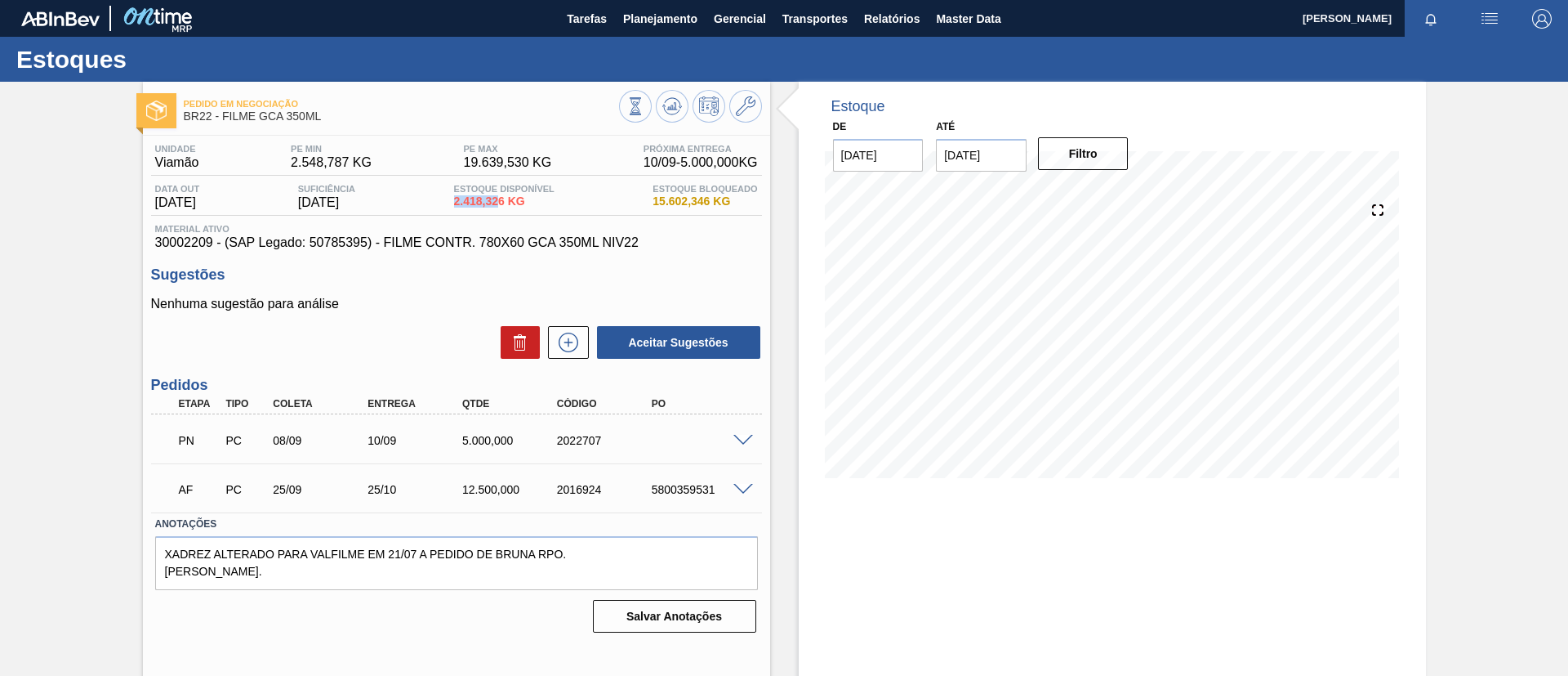
click at [504, 197] on div "Data out 02/09/2025 Suficiência 17/10/2025 Estoque Disponível 2.418,326 KG Esto…" at bounding box center [456, 200] width 611 height 32
copy span "2.418,32"
click at [39, 273] on div "Pedido em Negociação BR22 - FILME GCA 350ML Unidade Viamão PE MIN 2.548,787 KG …" at bounding box center [784, 392] width 1568 height 621
click at [666, 98] on icon at bounding box center [671, 105] width 19 height 19
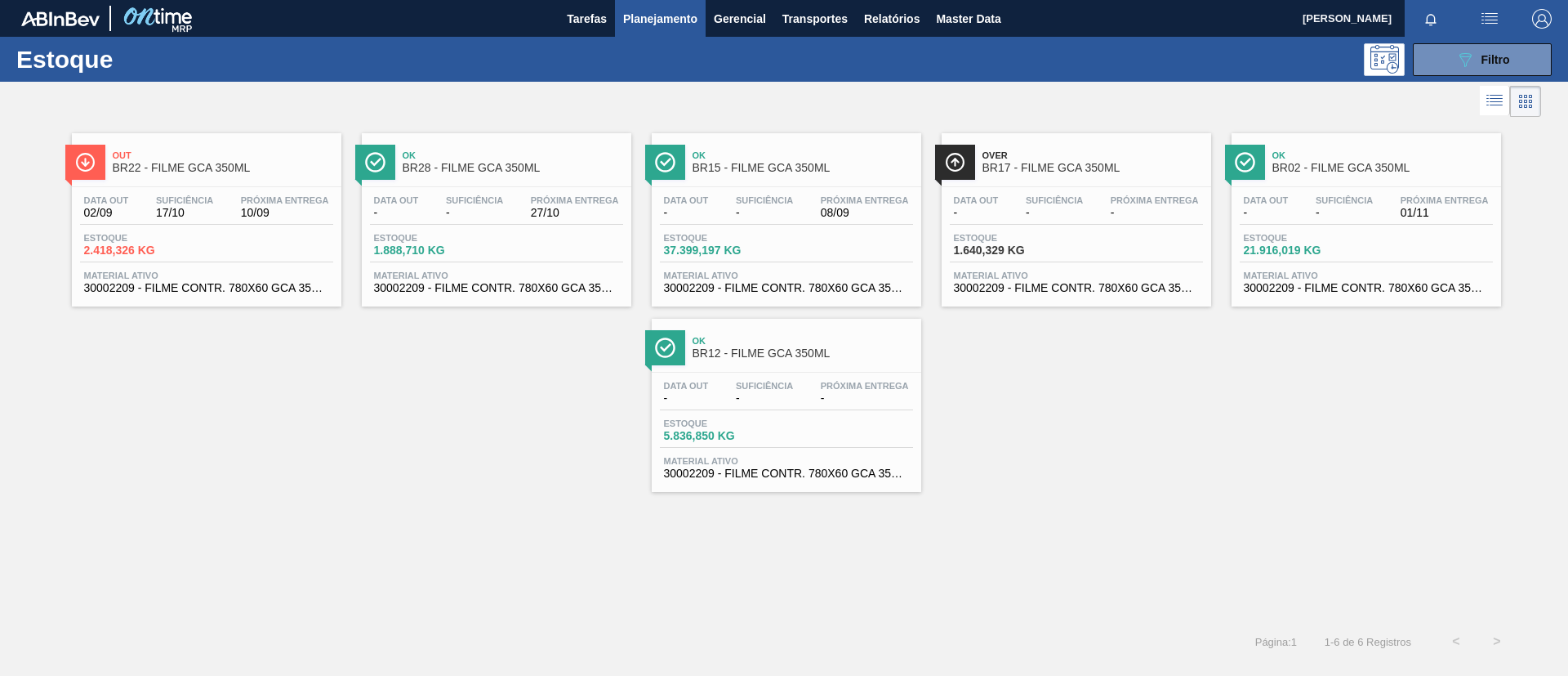
click at [838, 360] on div "Ok BR12 - FILME GCA 350ML" at bounding box center [802, 348] width 220 height 37
drag, startPoint x: 809, startPoint y: 353, endPoint x: 568, endPoint y: 114, distance: 339.4
click at [809, 353] on span "BR12 - FILME GCA 350ML" at bounding box center [802, 354] width 220 height 13
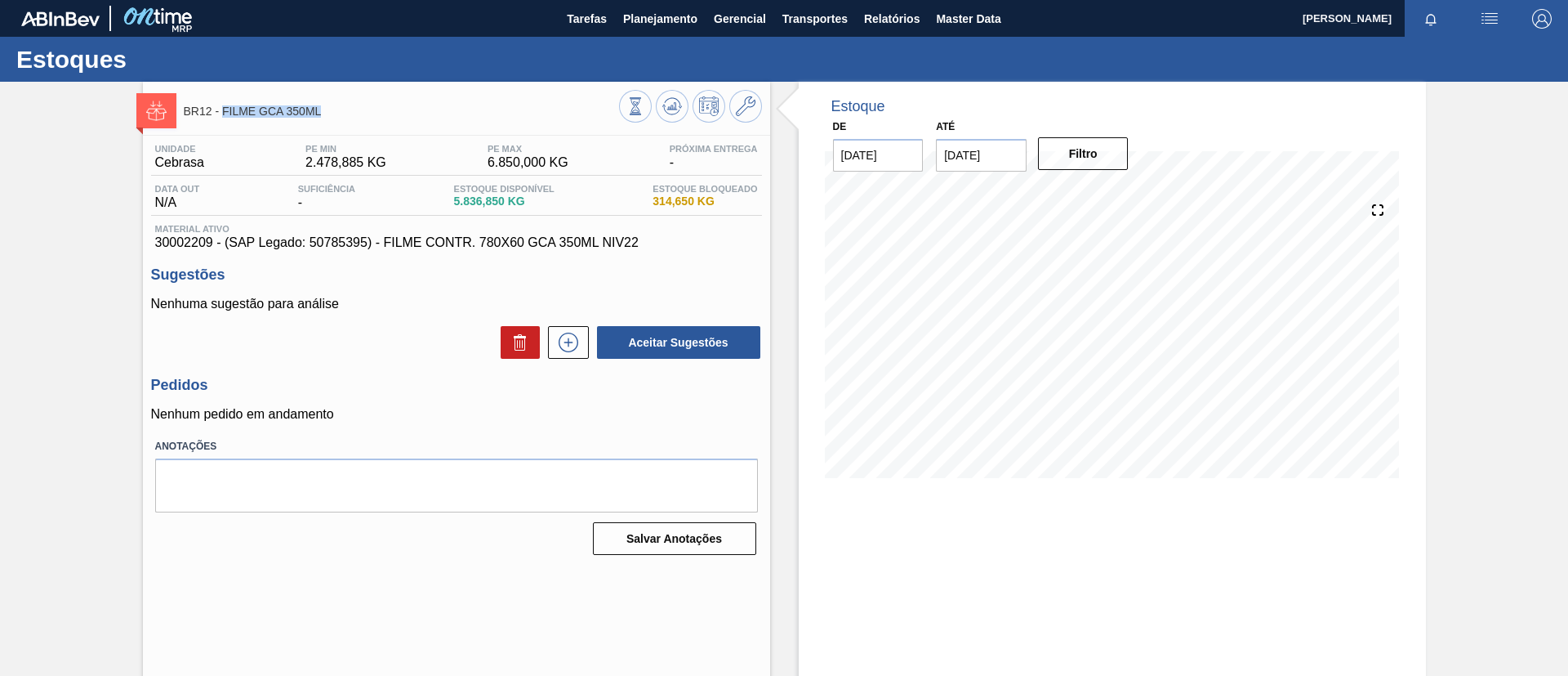
drag, startPoint x: 321, startPoint y: 111, endPoint x: 224, endPoint y: 114, distance: 97.0
click at [224, 114] on span "BR12 - FILME GCA 350ML" at bounding box center [401, 111] width 435 height 13
copy span "FILME GCA 350ML"
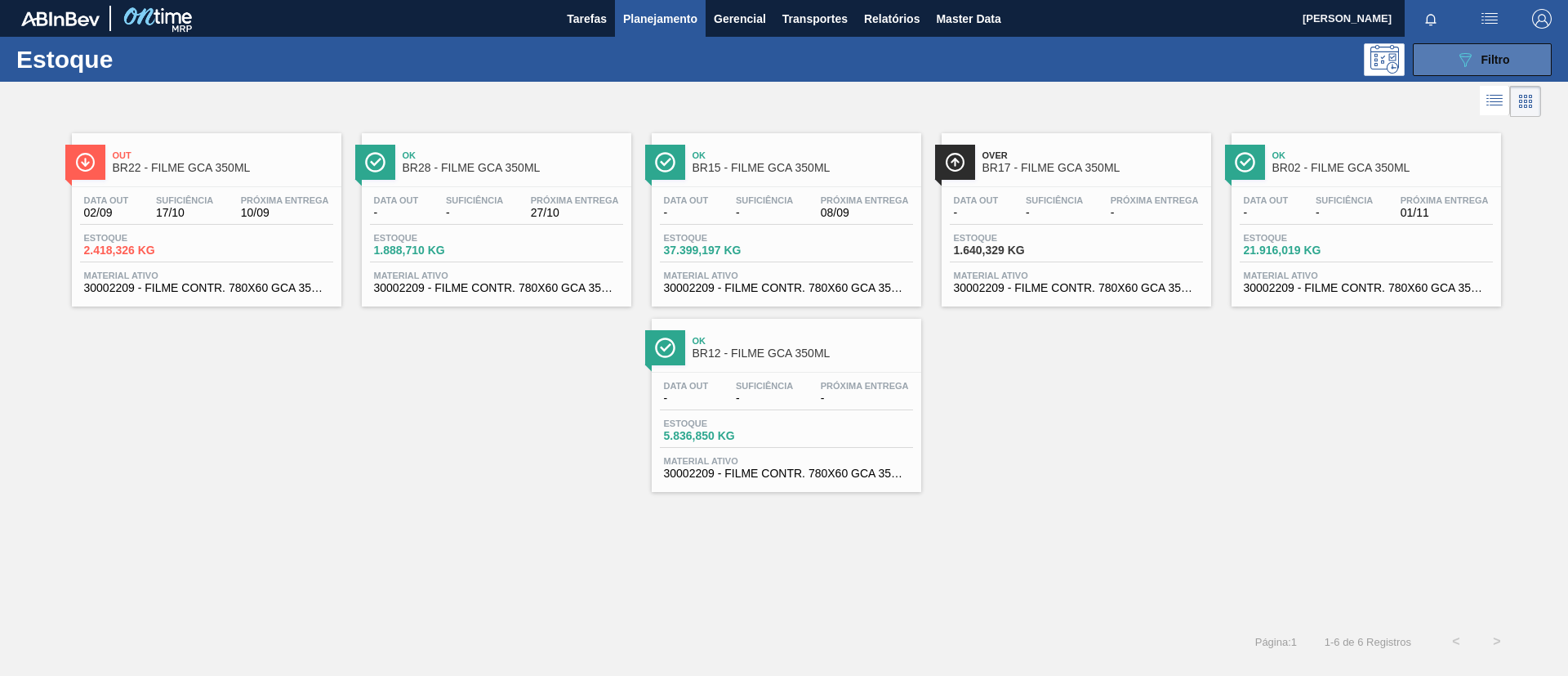
click at [1528, 73] on button "089F7B8B-B2A5-4AFE-B5C0-19BA573D28AC Filtro" at bounding box center [1482, 59] width 139 height 33
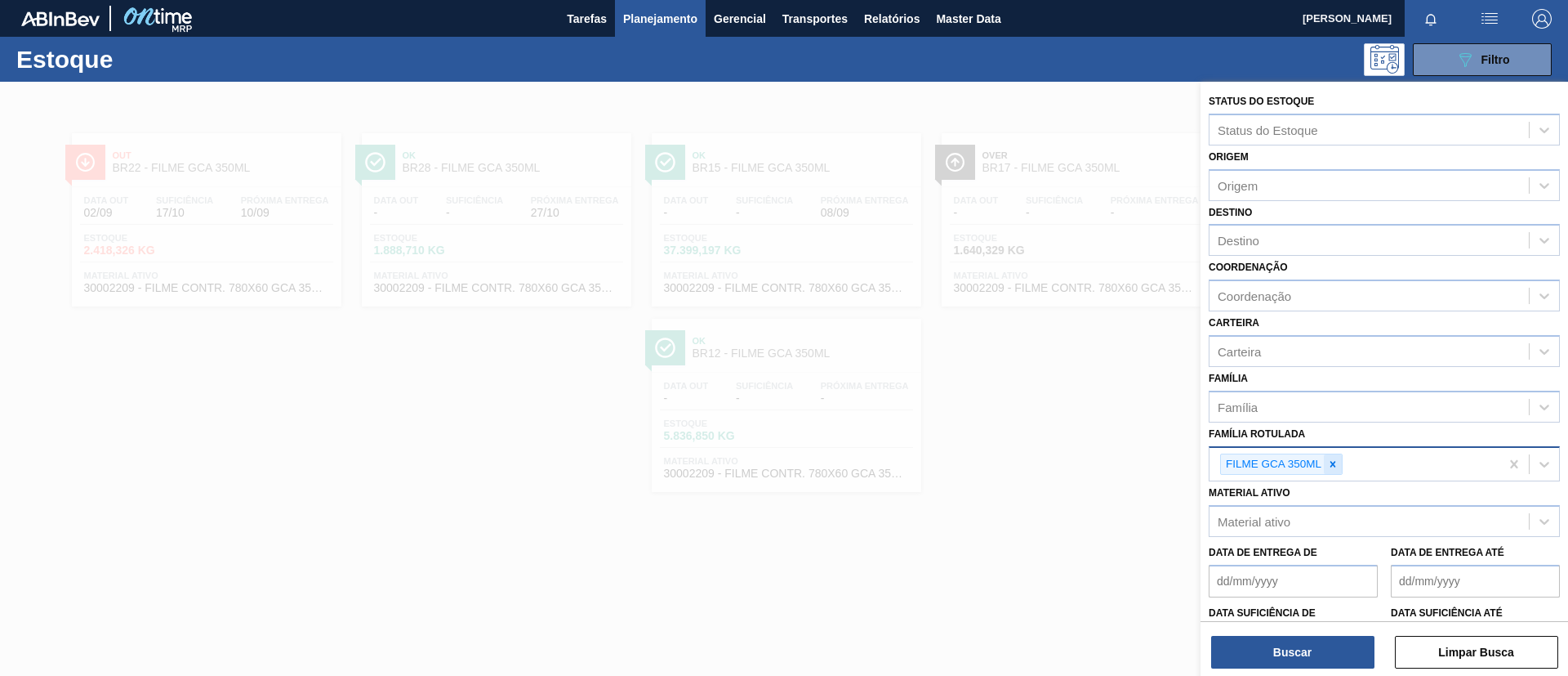
click at [1340, 466] on div at bounding box center [1333, 464] width 18 height 20
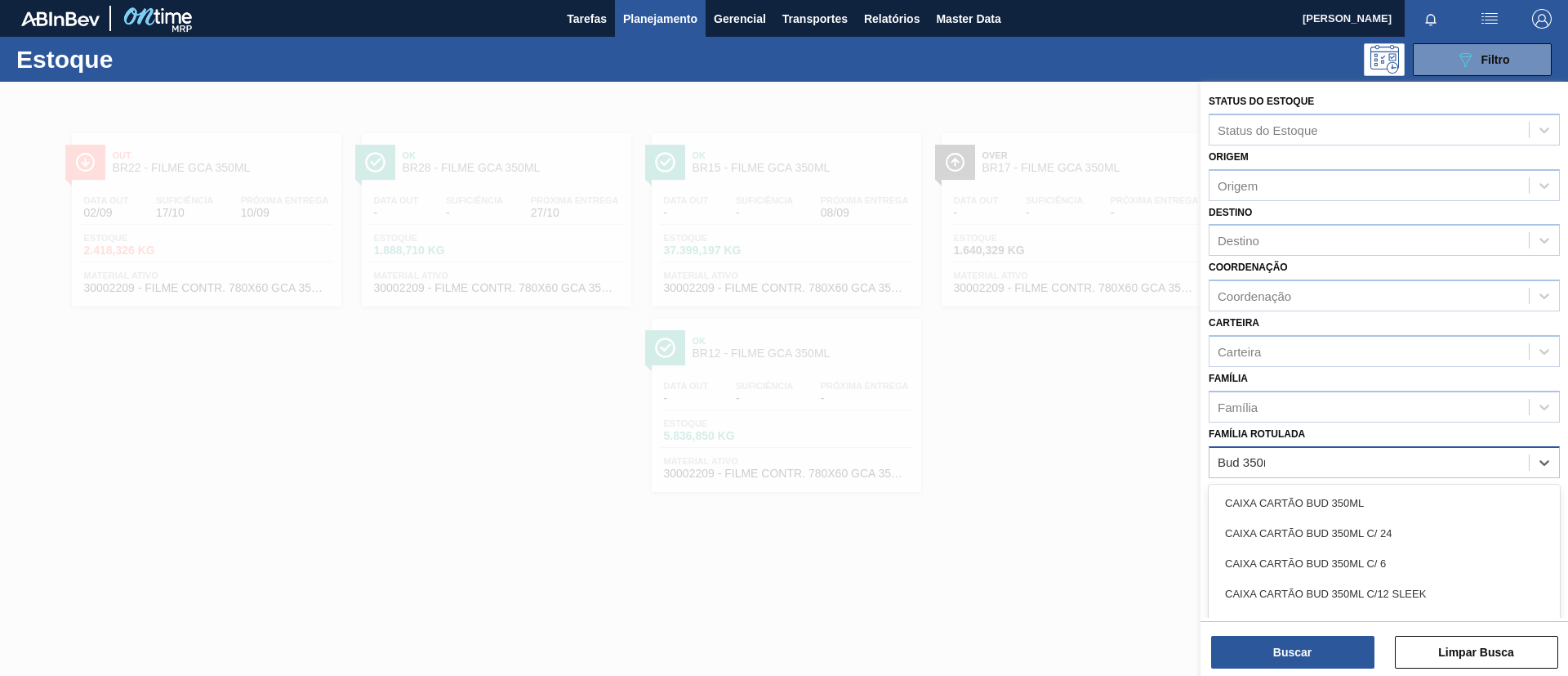
type Rotulada "Bud 350ml"
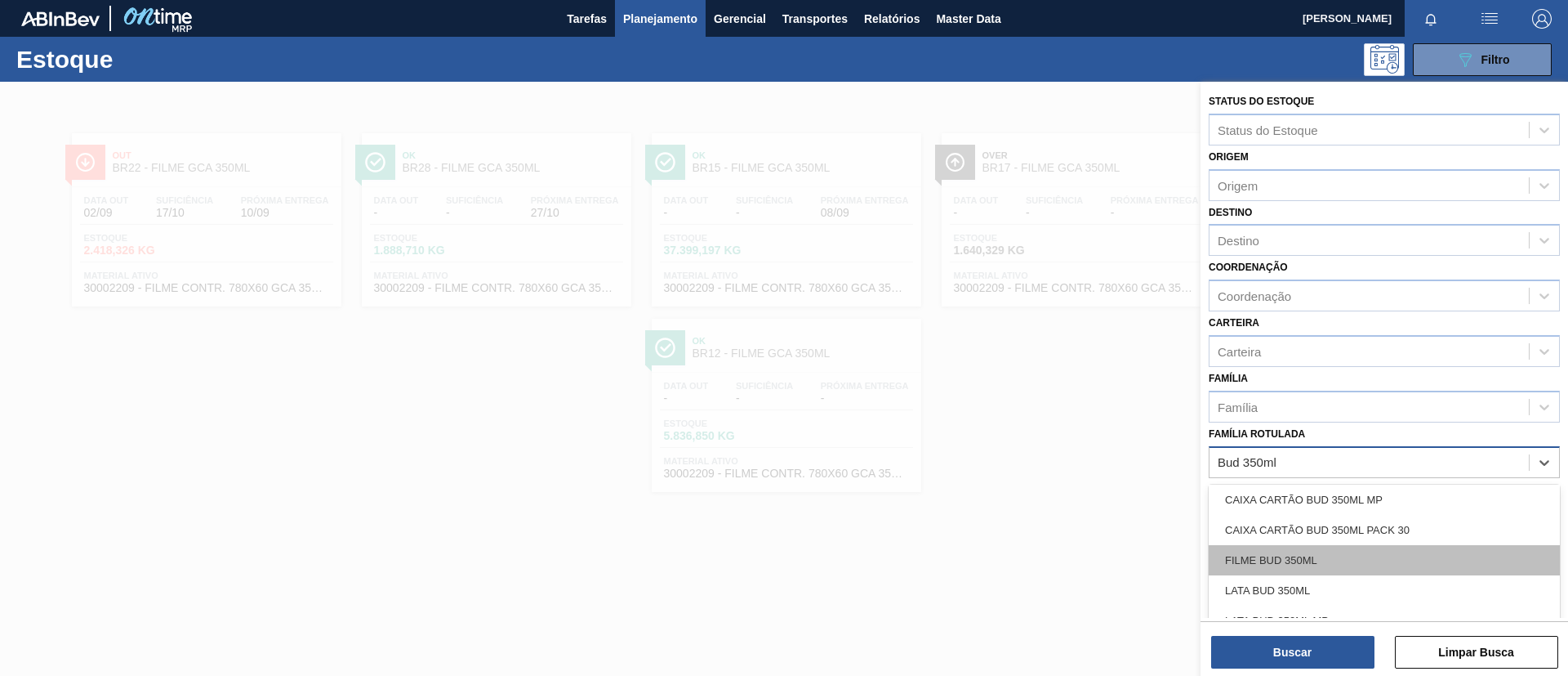
click at [1355, 549] on div "FILME BUD 350ML" at bounding box center [1384, 560] width 351 height 30
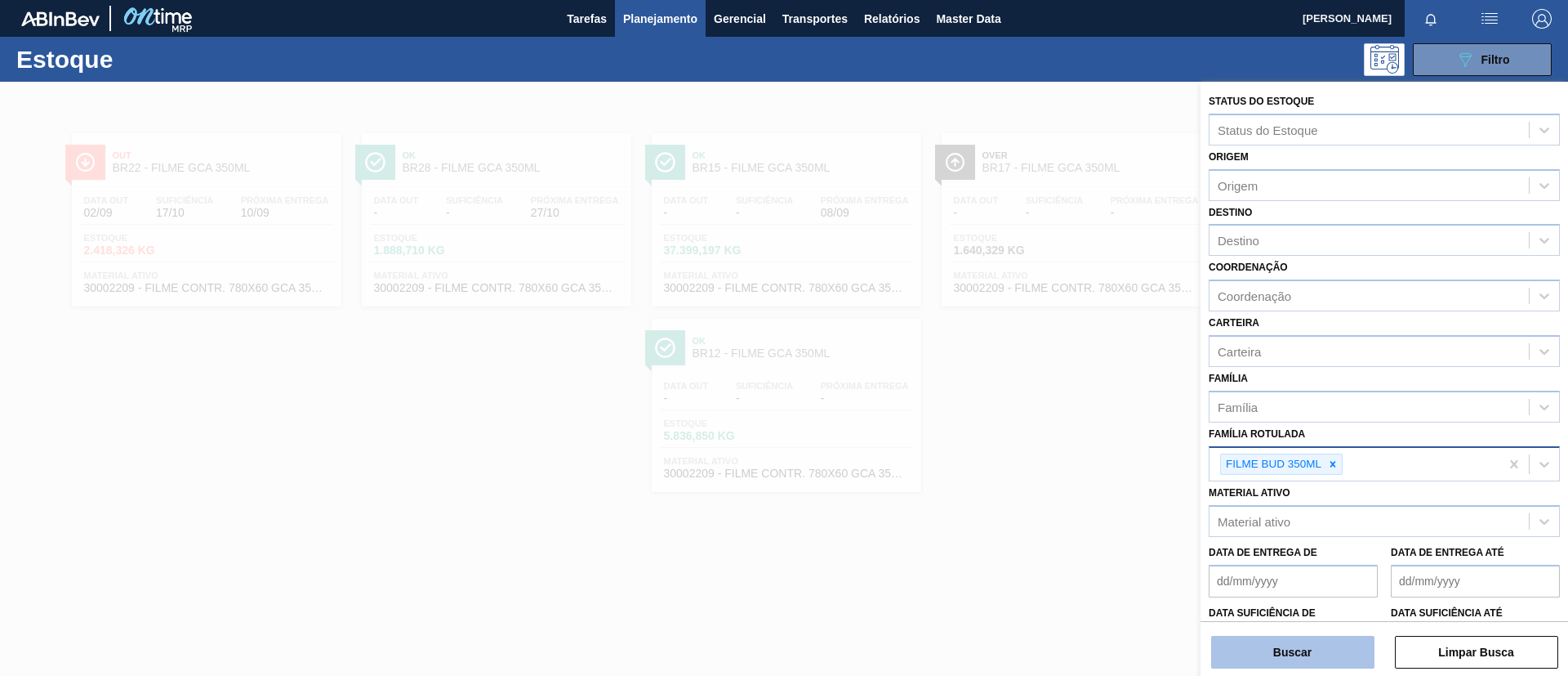
click at [1314, 644] on button "Buscar" at bounding box center [1293, 652] width 164 height 33
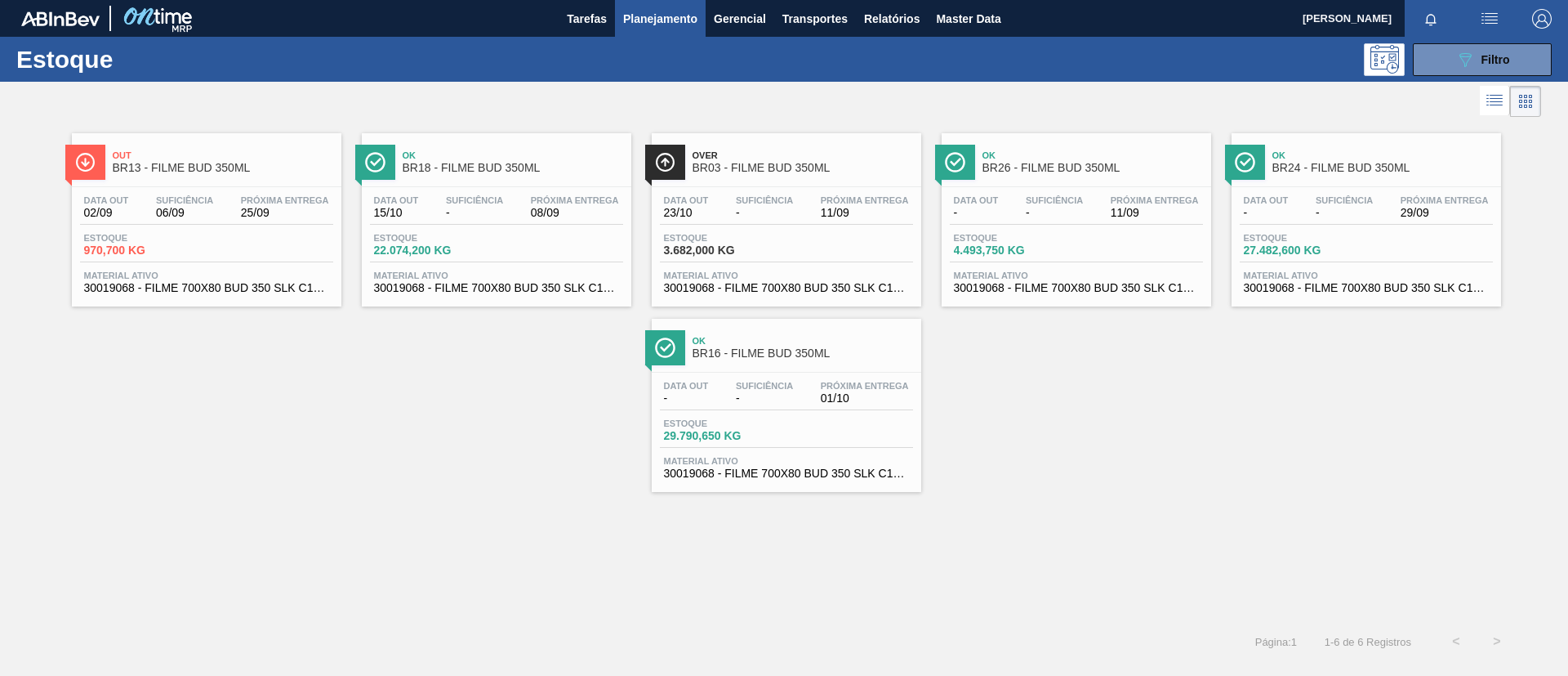
click at [234, 174] on div "Out BR13 - FILME BUD 350ML" at bounding box center [223, 162] width 220 height 37
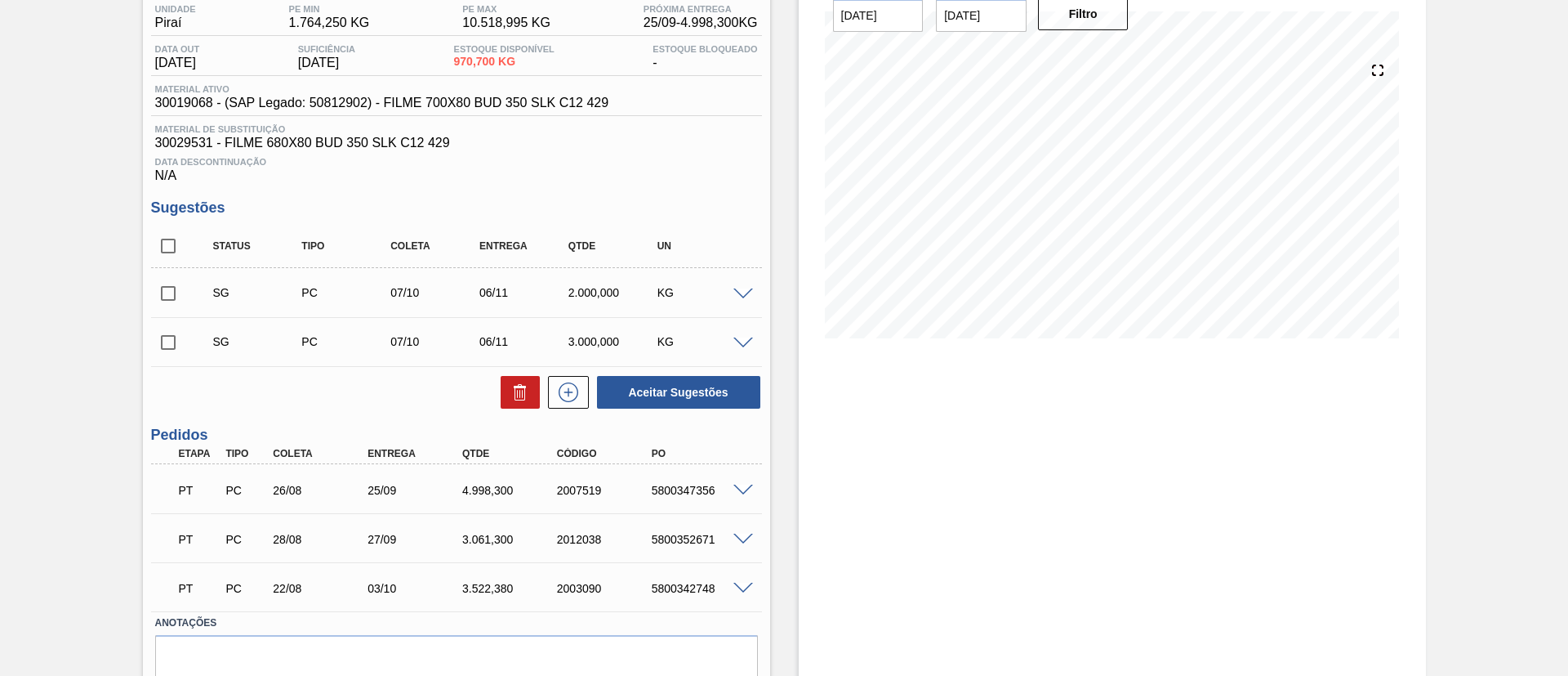
scroll to position [209, 0]
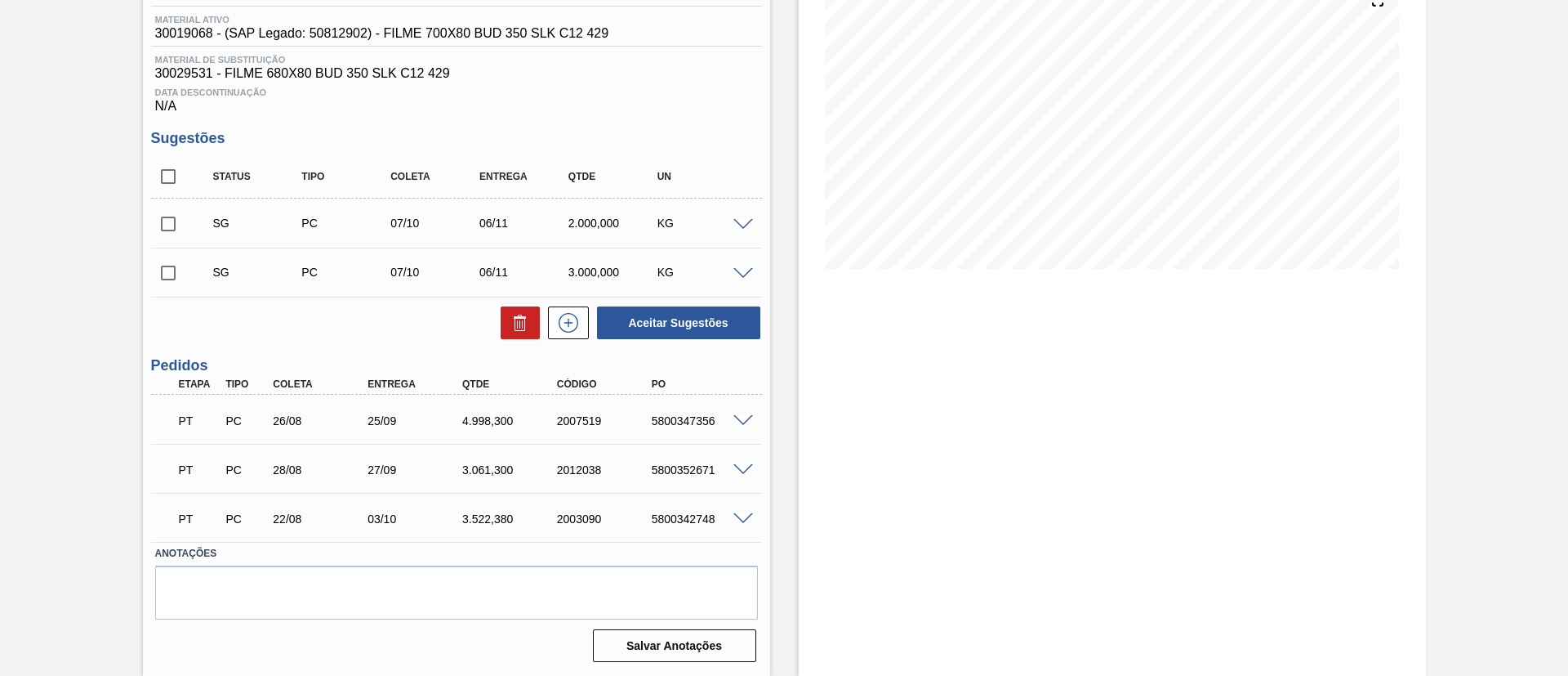
click at [730, 418] on div at bounding box center [746, 419] width 33 height 13
click at [736, 419] on span at bounding box center [742, 421] width 19 height 13
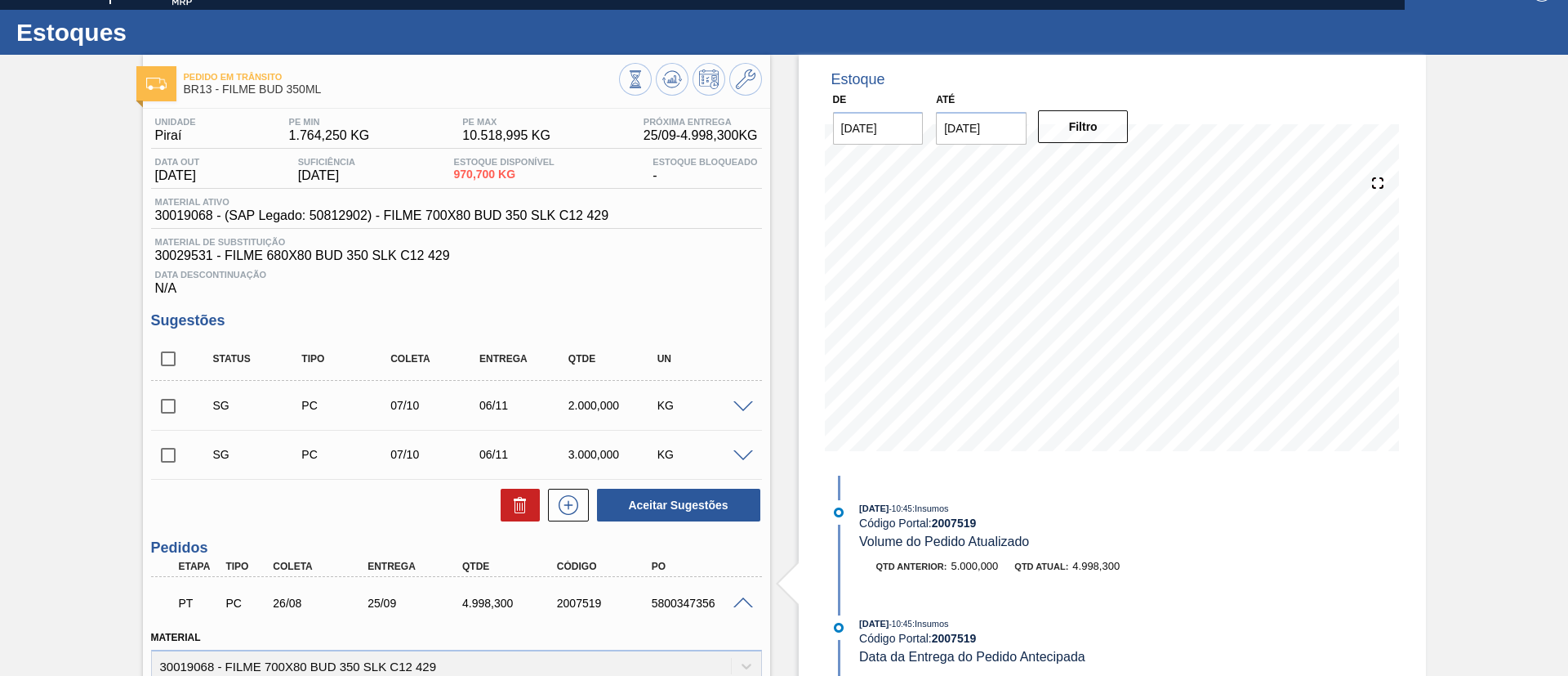
scroll to position [0, 0]
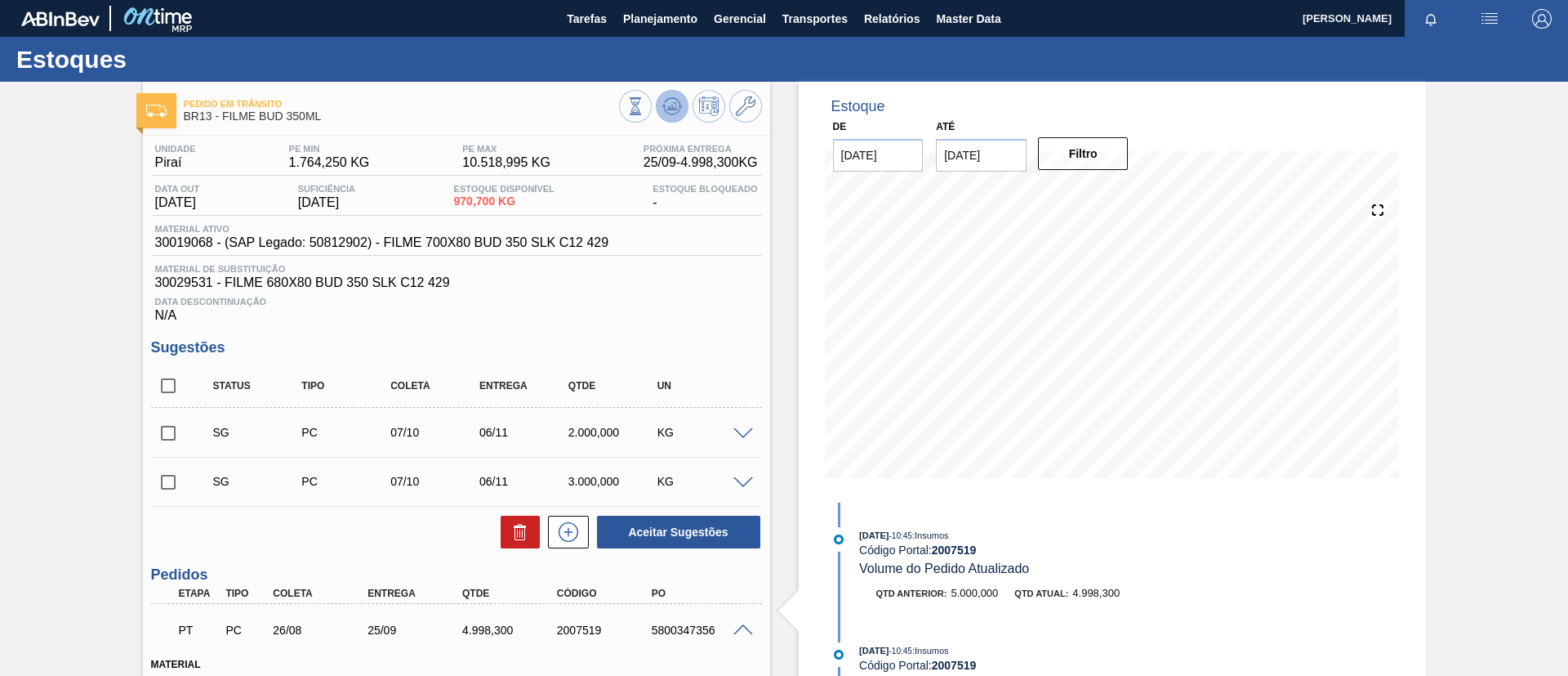
click at [675, 111] on icon at bounding box center [671, 105] width 19 height 19
